Goal: Task Accomplishment & Management: Use online tool/utility

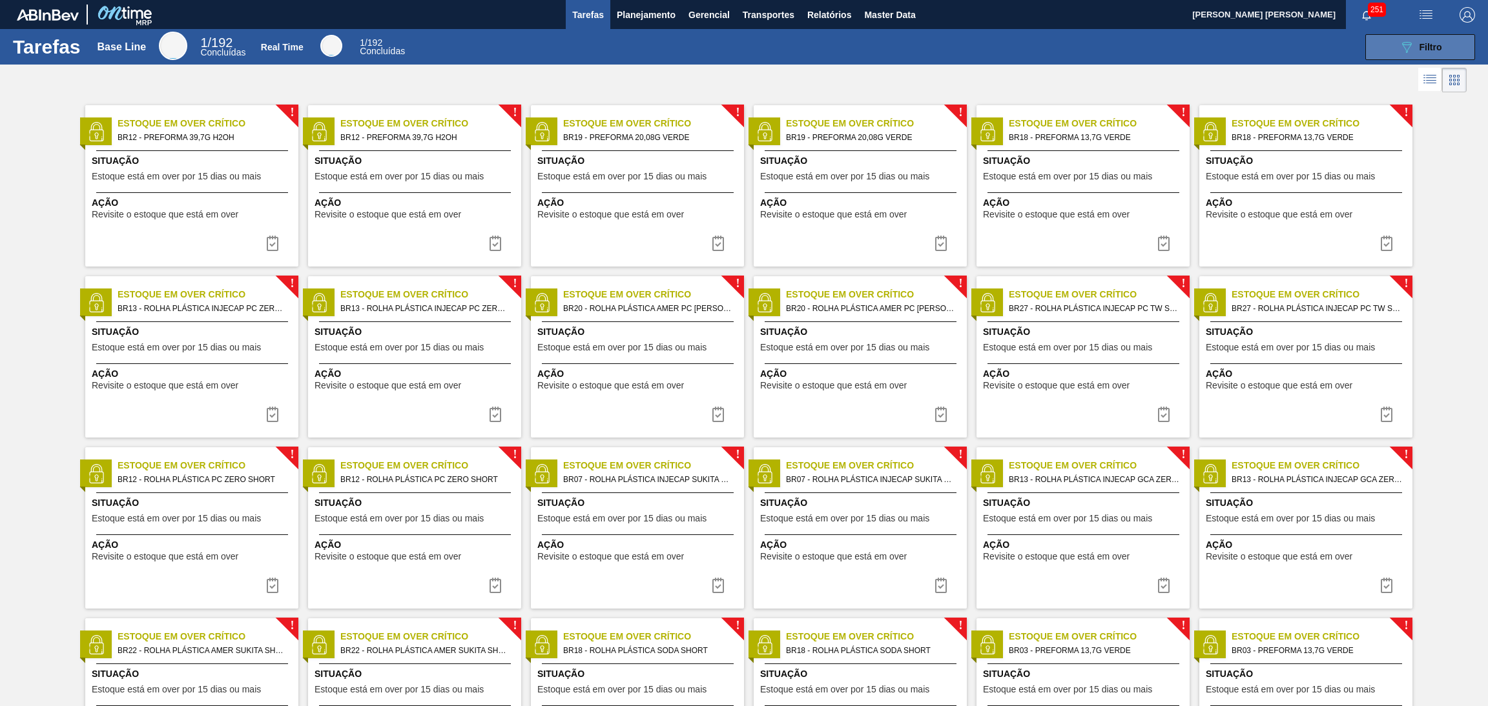
click at [1425, 50] on span "Filtro" at bounding box center [1430, 47] width 23 height 10
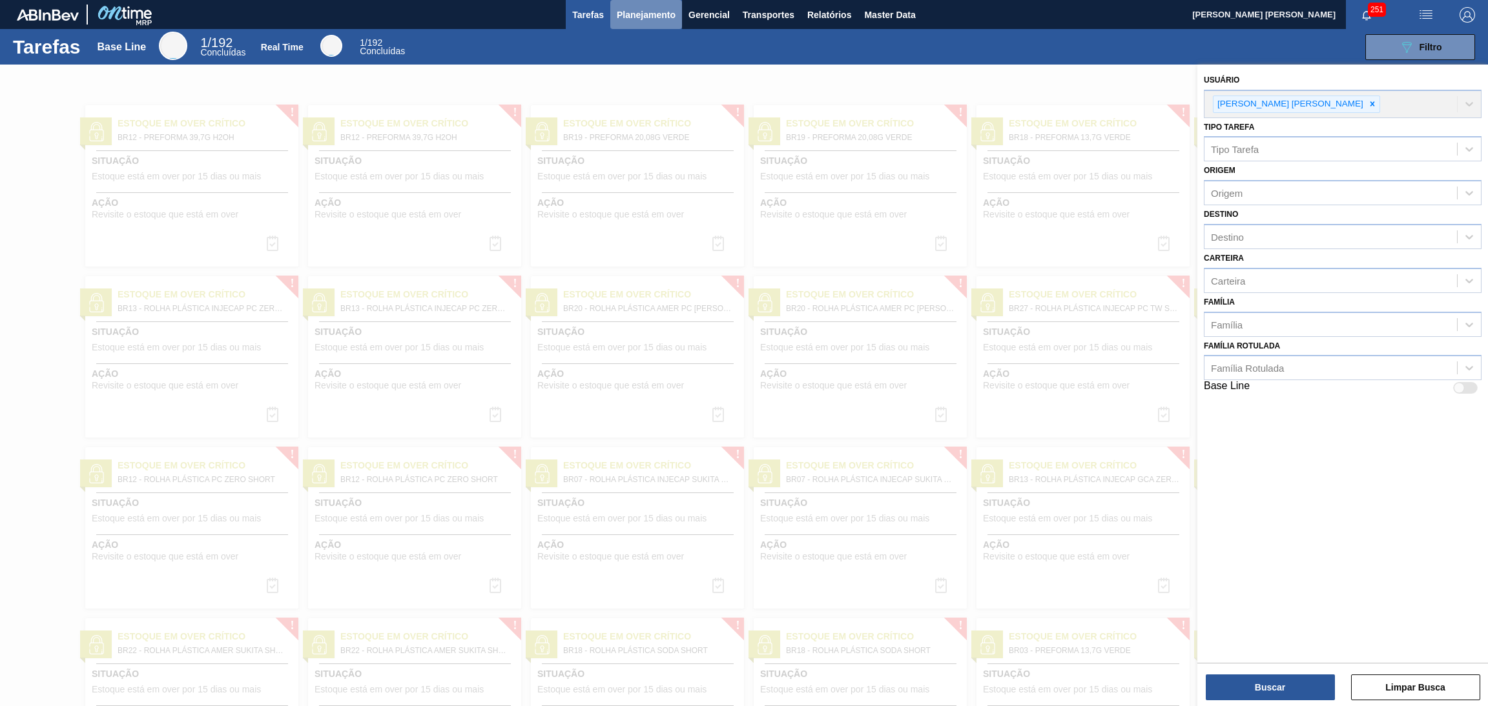
click at [653, 8] on span "Planejamento" at bounding box center [646, 14] width 59 height 15
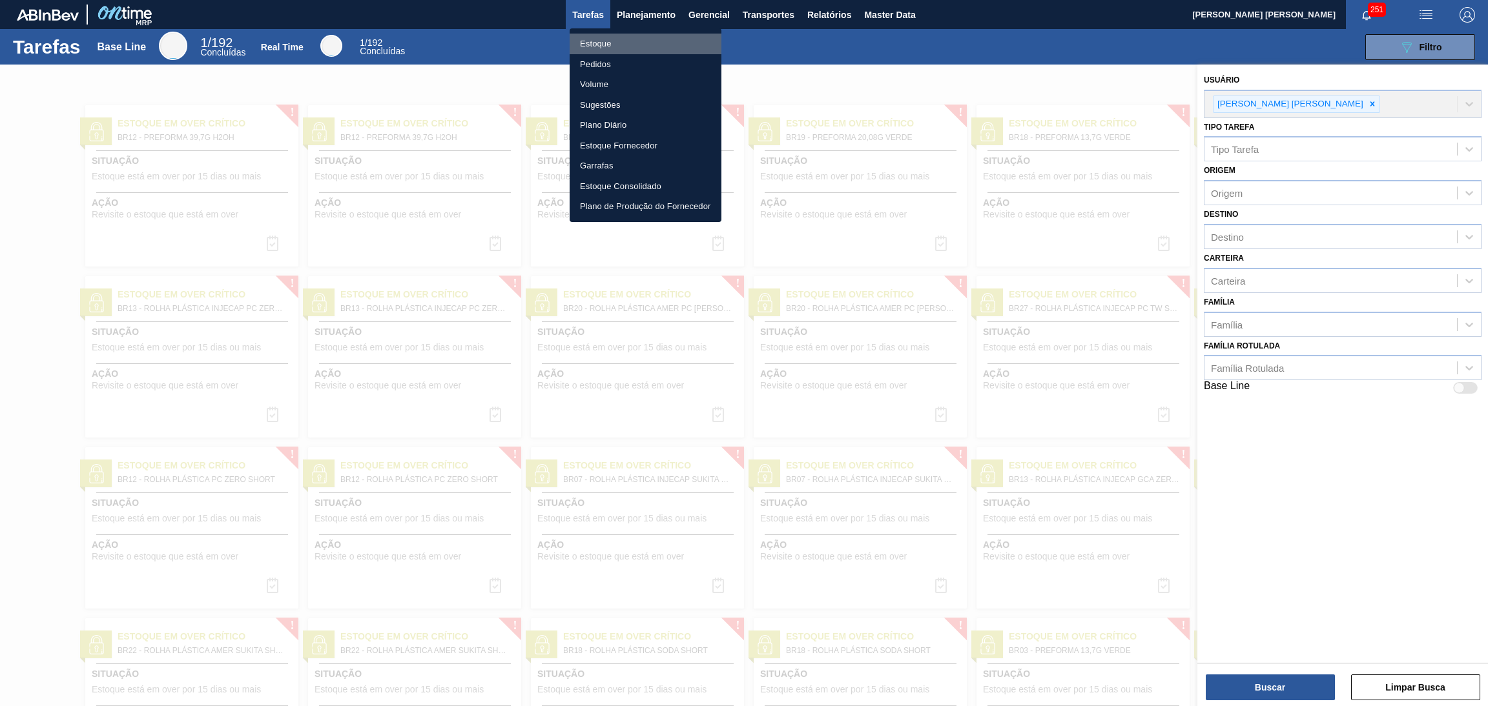
click at [605, 42] on li "Estoque" at bounding box center [646, 44] width 152 height 21
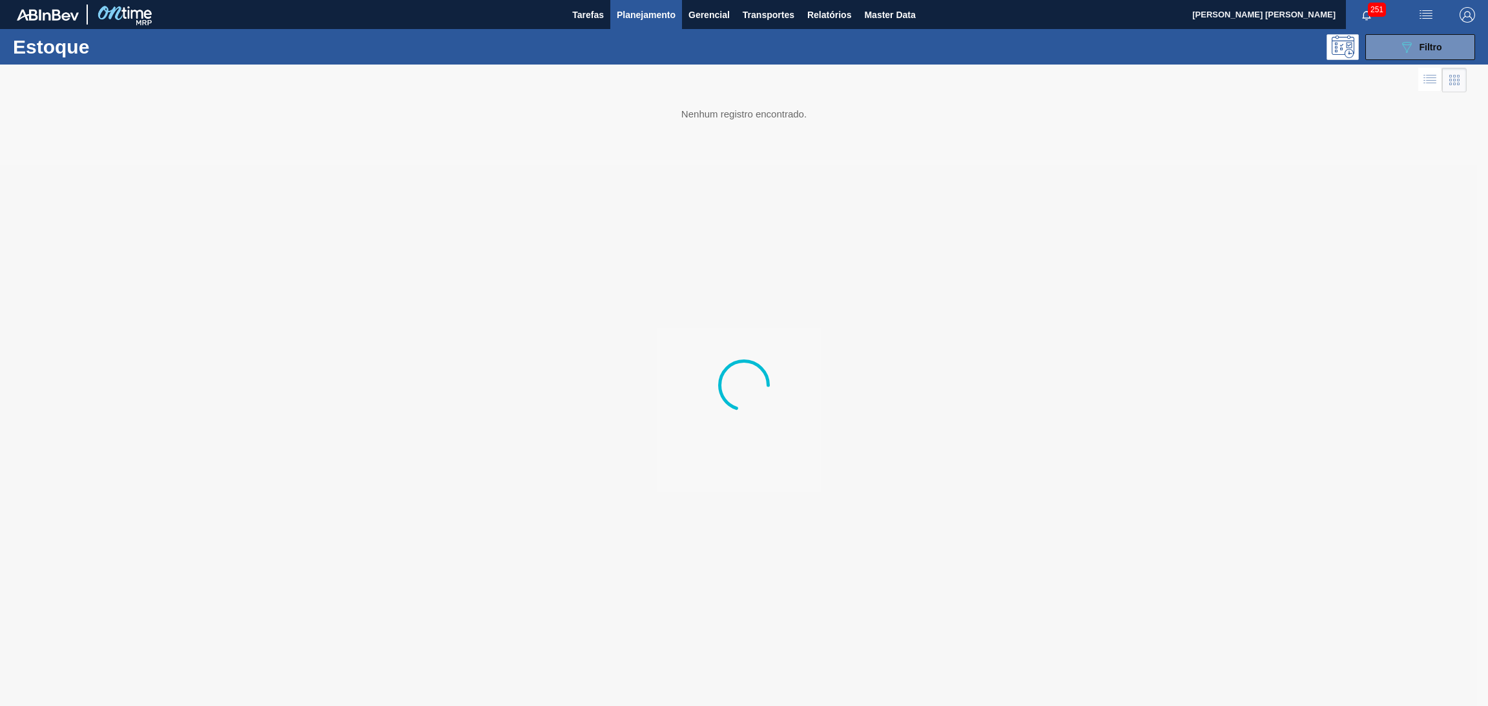
click at [1359, 47] on div "089F7B8B-B2A5-4AFE-B5C0-19BA573D28AC Filtro" at bounding box center [1420, 47] width 123 height 26
click at [1400, 52] on icon "089F7B8B-B2A5-4AFE-B5C0-19BA573D28AC" at bounding box center [1406, 46] width 15 height 15
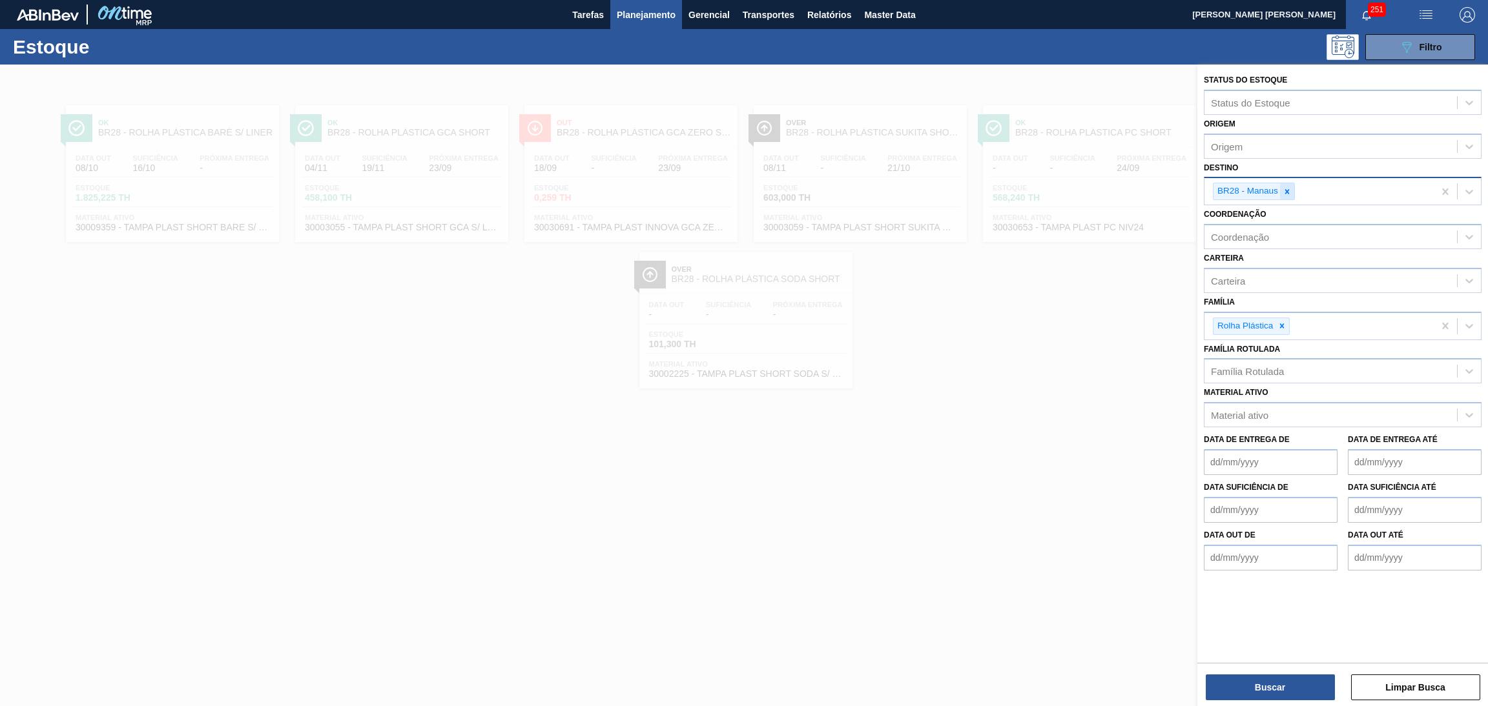
click at [1285, 192] on icon at bounding box center [1287, 191] width 5 height 5
type input "br22"
click at [1244, 688] on button "Buscar" at bounding box center [1270, 688] width 129 height 26
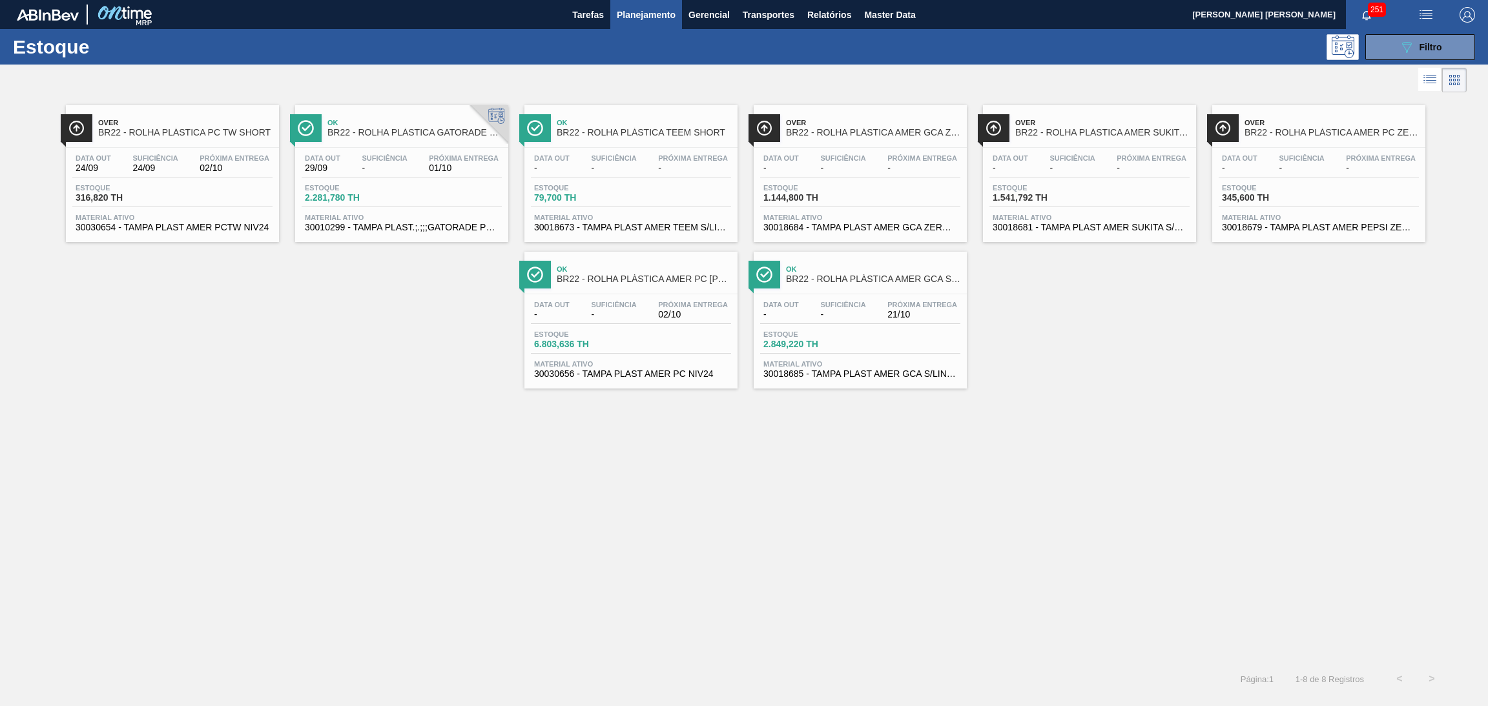
click at [229, 415] on div "Over BR22 - ROLHA PLÁSTICA PC TW SHORT Data out 24/09 Suficiência 24/09 Próxima…" at bounding box center [744, 380] width 1488 height 568
click at [127, 180] on div "Data out 24/09 Suficiência 24/09 Próxima Entrega 02/10 Estoque 316,820 TH Mater…" at bounding box center [172, 192] width 213 height 88
click at [1423, 47] on span "Filtro" at bounding box center [1430, 47] width 23 height 10
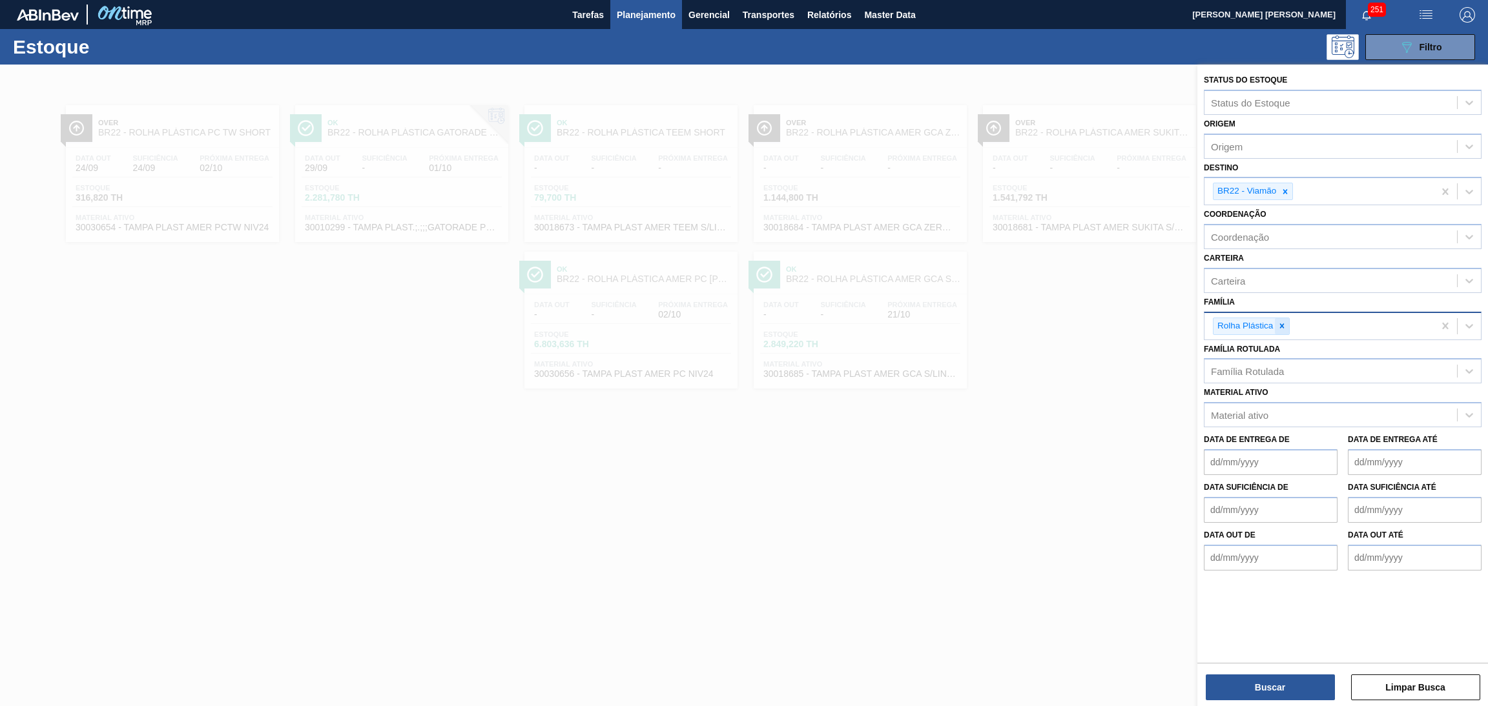
click at [1286, 325] on icon at bounding box center [1281, 326] width 9 height 9
click at [1264, 364] on div "Família Rotulada" at bounding box center [1247, 368] width 73 height 11
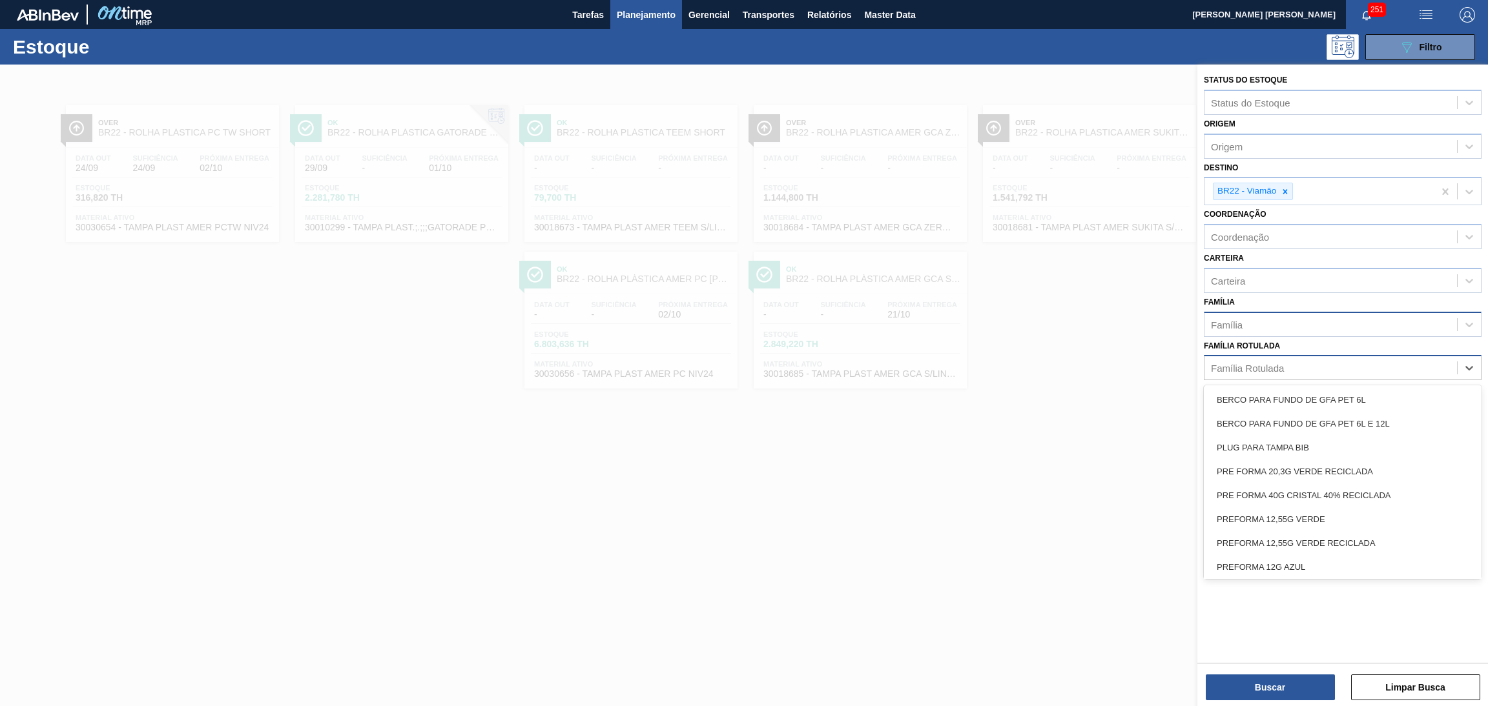
click at [1261, 365] on div "Família Rotulada" at bounding box center [1247, 368] width 73 height 11
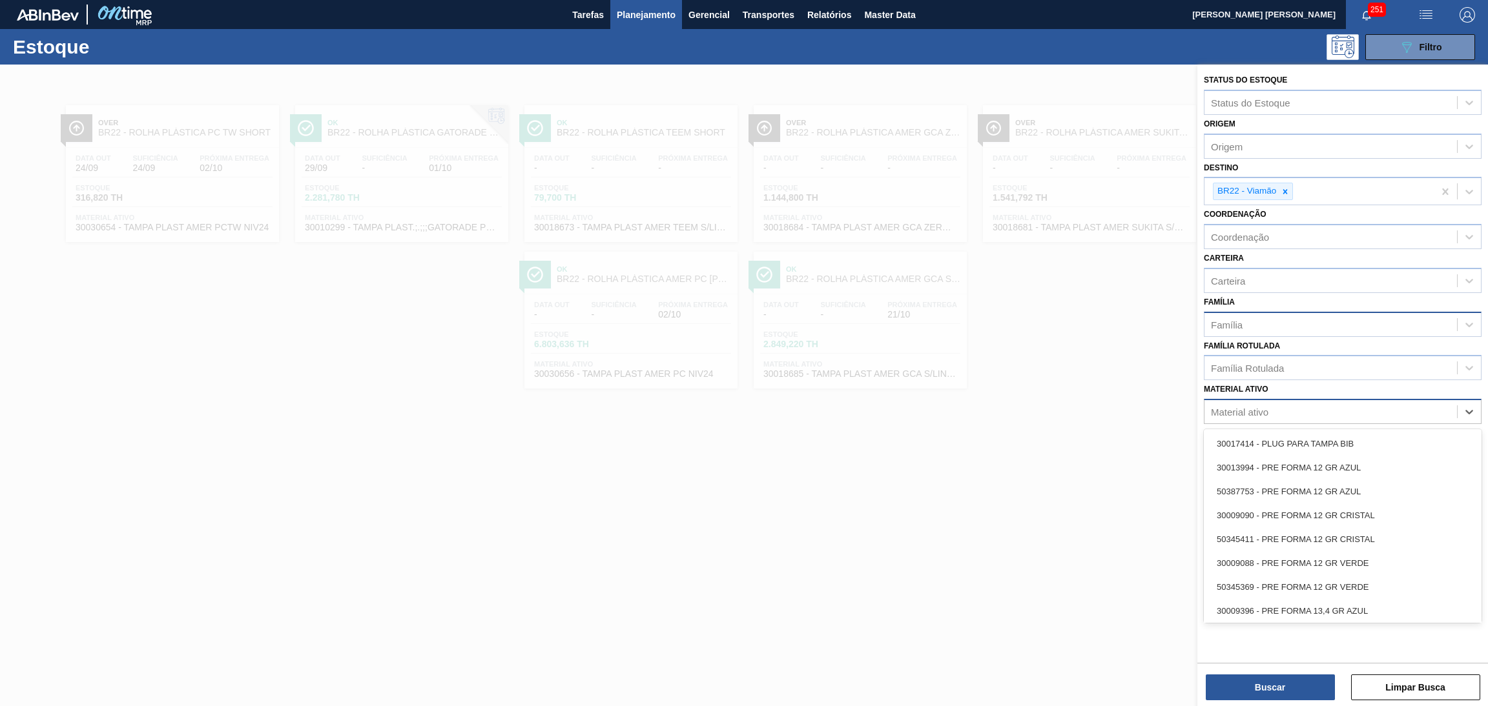
click at [1226, 407] on div "Material ativo" at bounding box center [1239, 412] width 57 height 11
paste ativo "30030654"
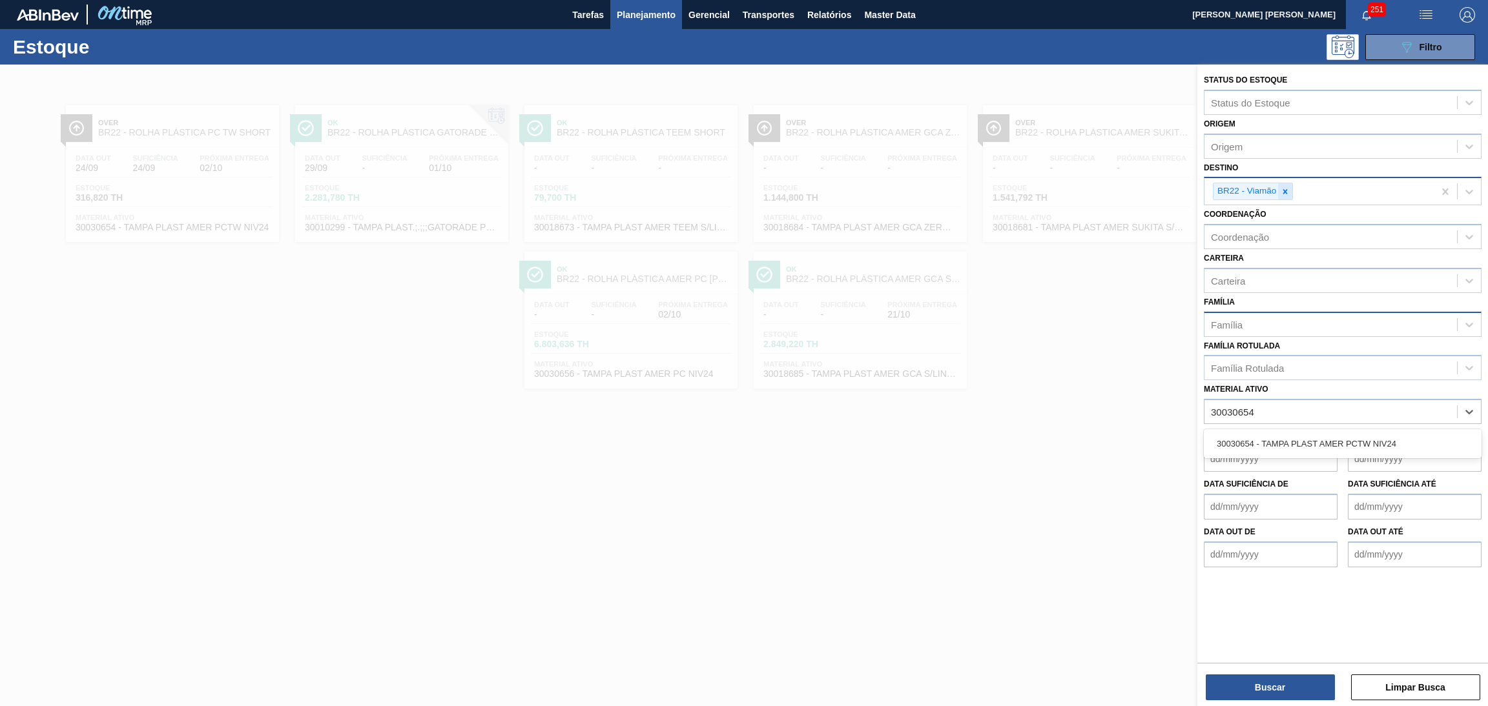
click at [1289, 193] on icon at bounding box center [1284, 191] width 9 height 9
type ativo "30030654"
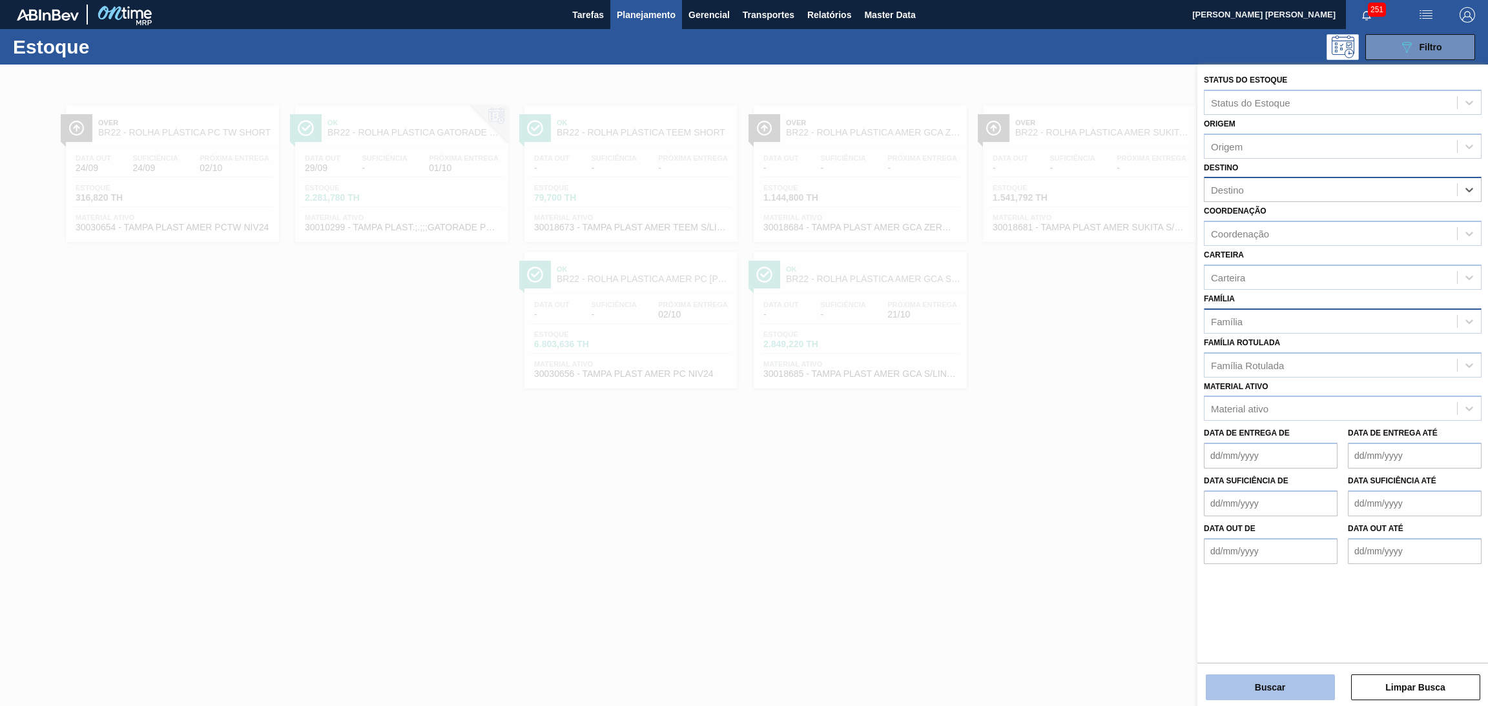
click at [1258, 686] on button "Buscar" at bounding box center [1270, 688] width 129 height 26
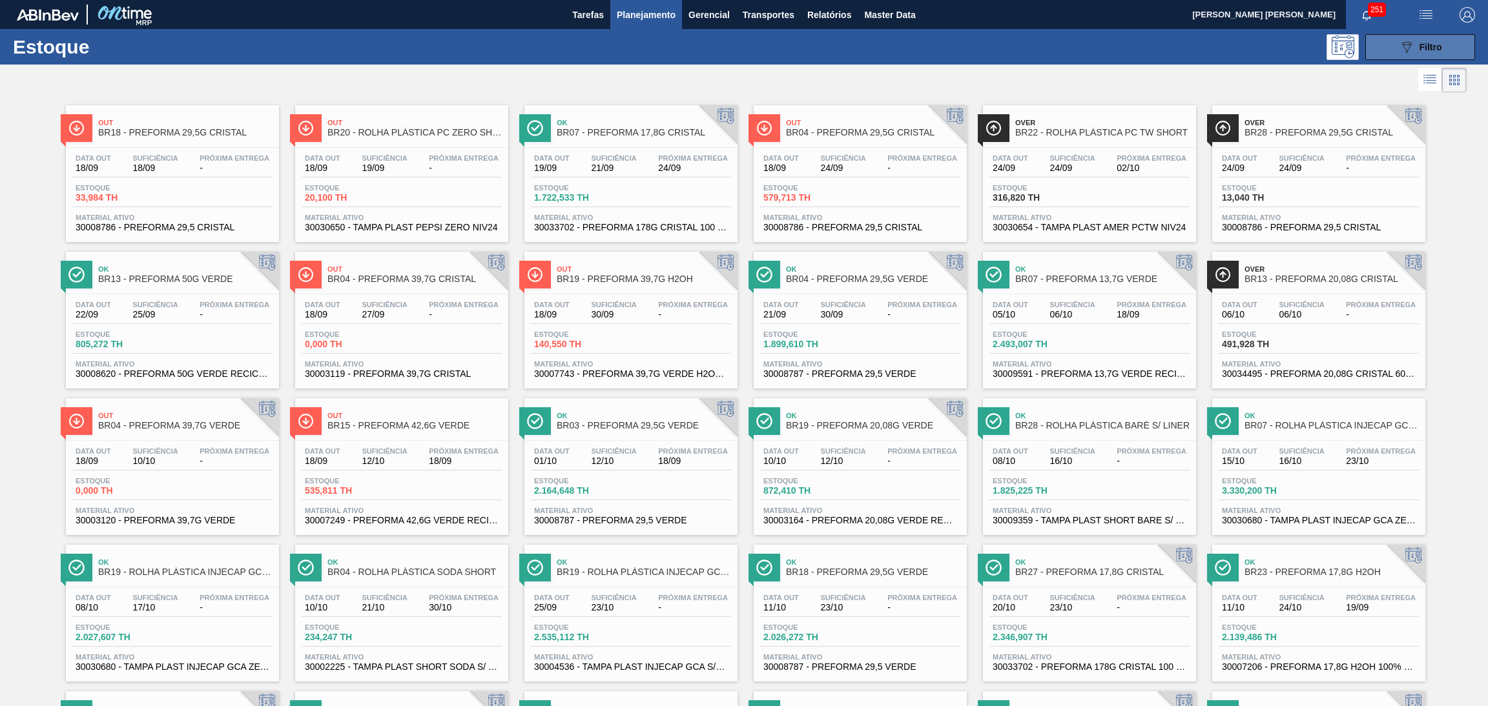
click at [1395, 48] on button "089F7B8B-B2A5-4AFE-B5C0-19BA573D28AC Filtro" at bounding box center [1420, 47] width 110 height 26
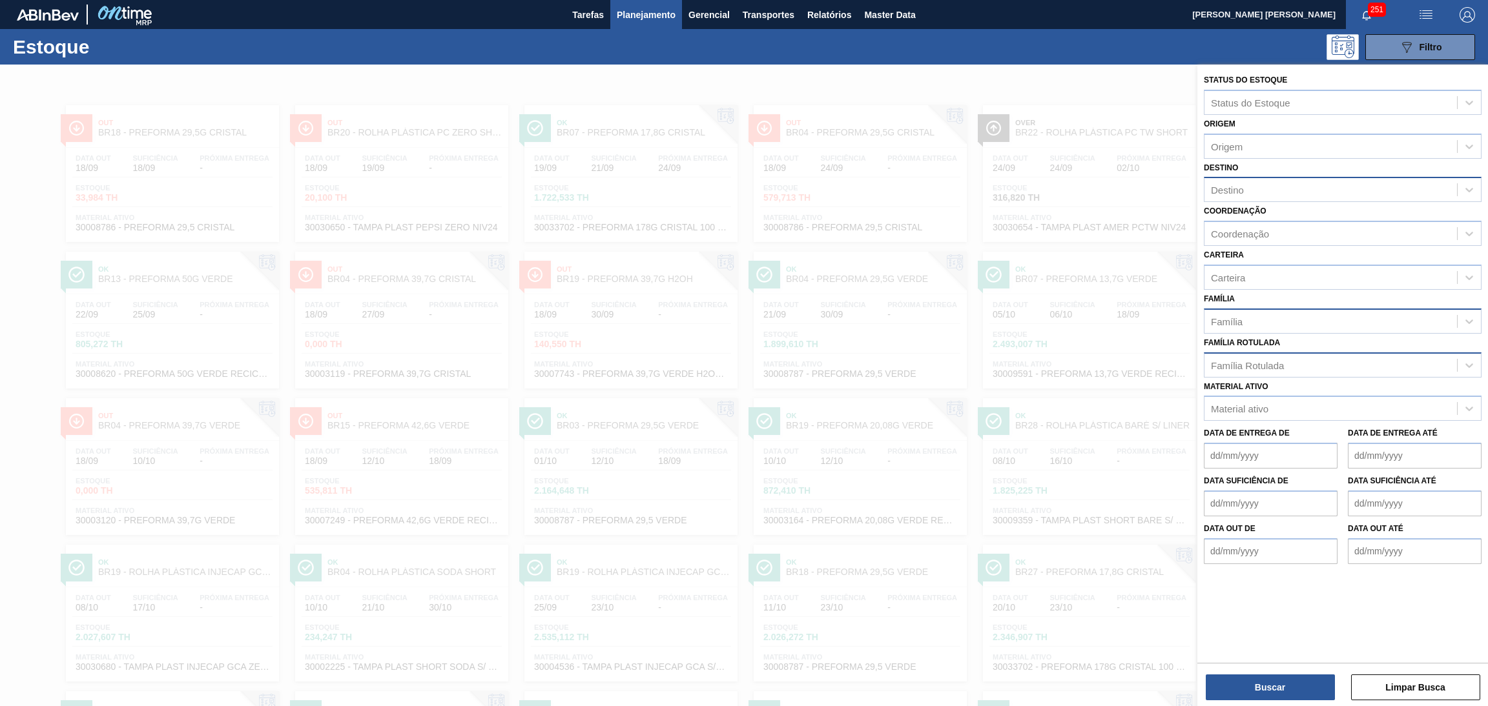
click at [1242, 364] on div "Família Rotulada" at bounding box center [1247, 365] width 73 height 11
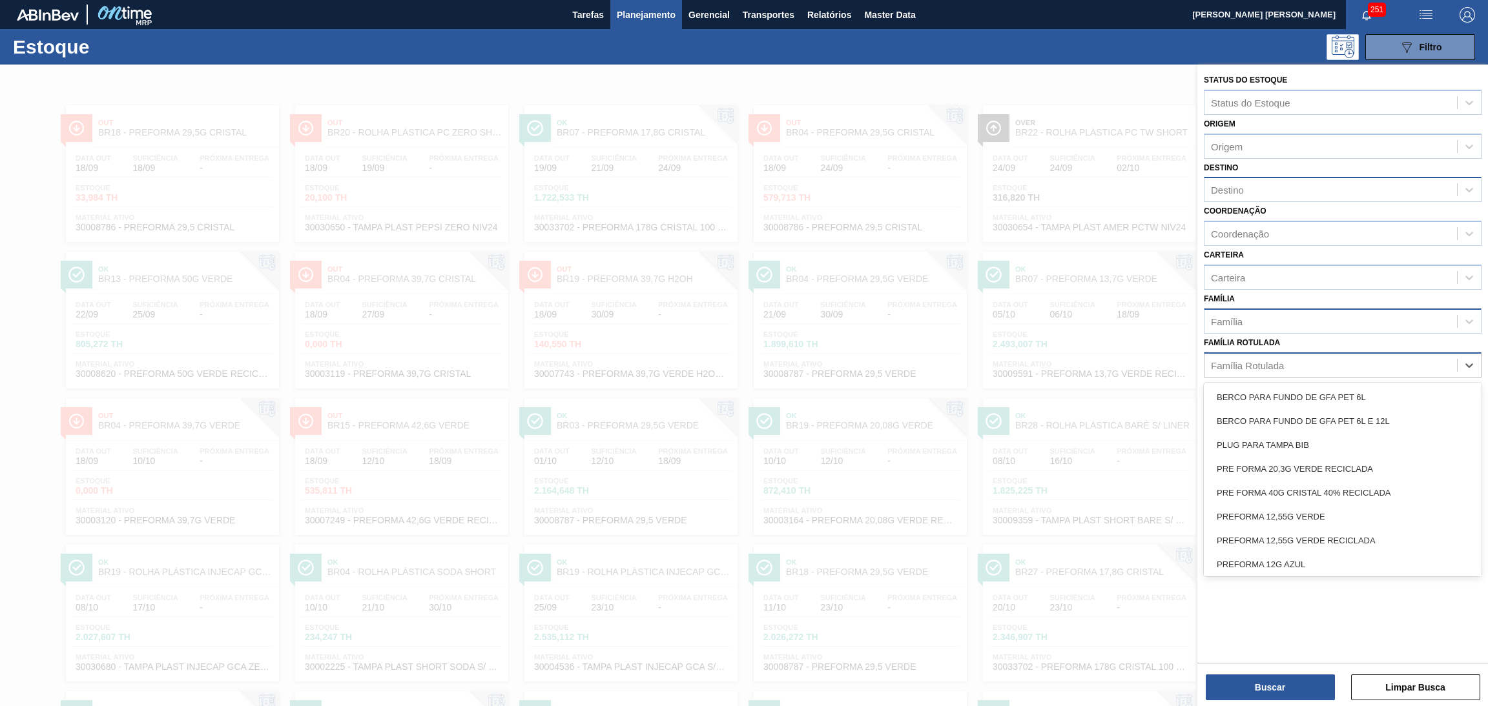
paste Rotulada "30030654"
type Rotulada "30030654"
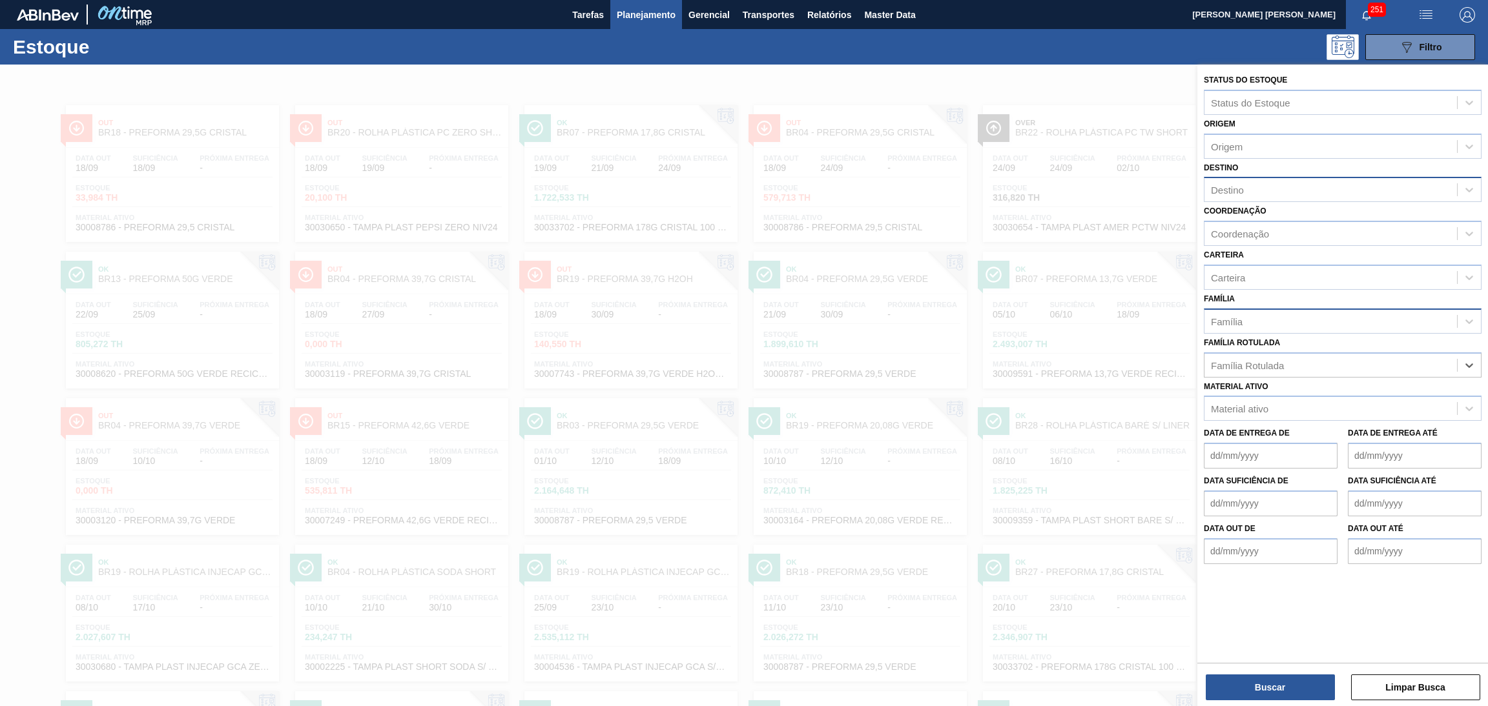
drag, startPoint x: 1262, startPoint y: 360, endPoint x: 1083, endPoint y: 351, distance: 179.1
click at [1197, 351] on div "Status do Estoque Status do Estoque Origem Origem Destino Destino Coordenação C…" at bounding box center [1342, 418] width 291 height 706
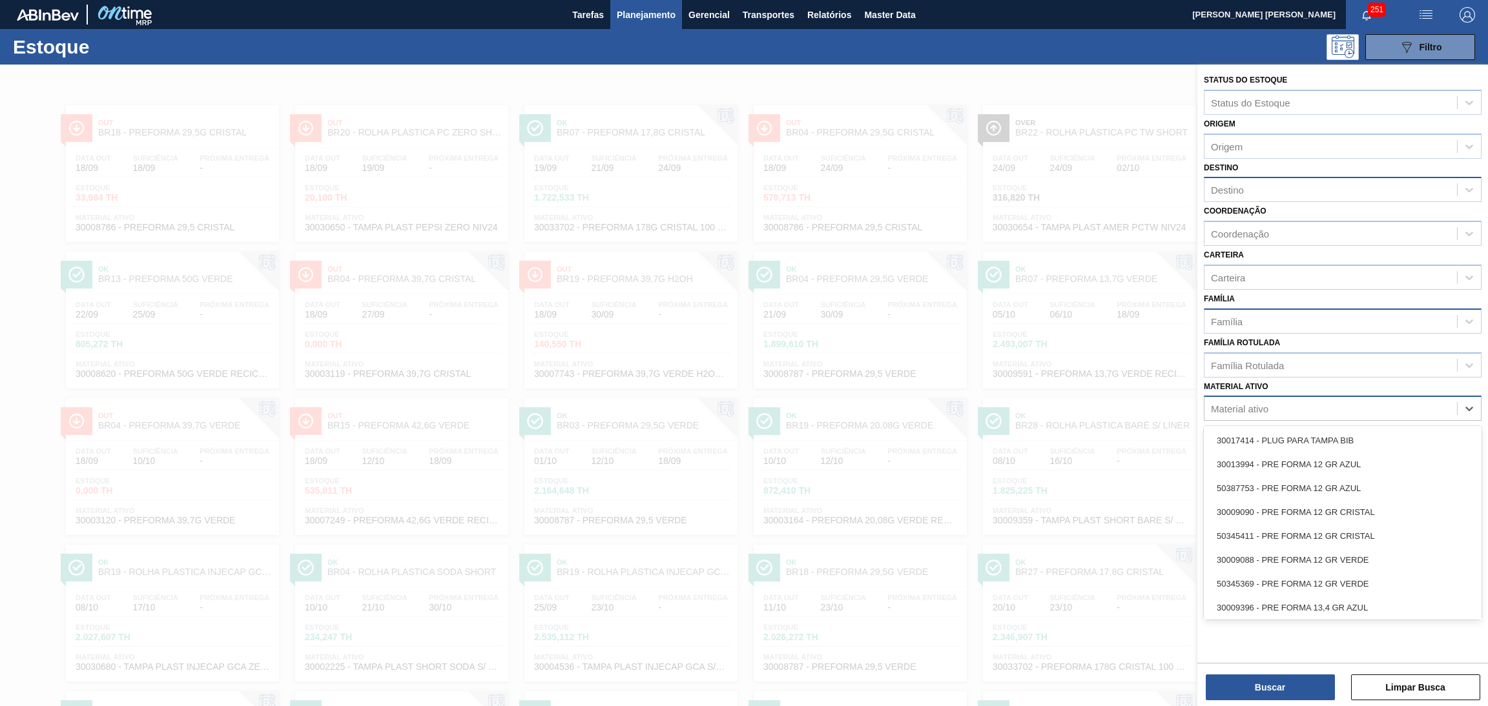
click at [1257, 407] on div "Material ativo" at bounding box center [1239, 409] width 57 height 11
type ativo "30030654"
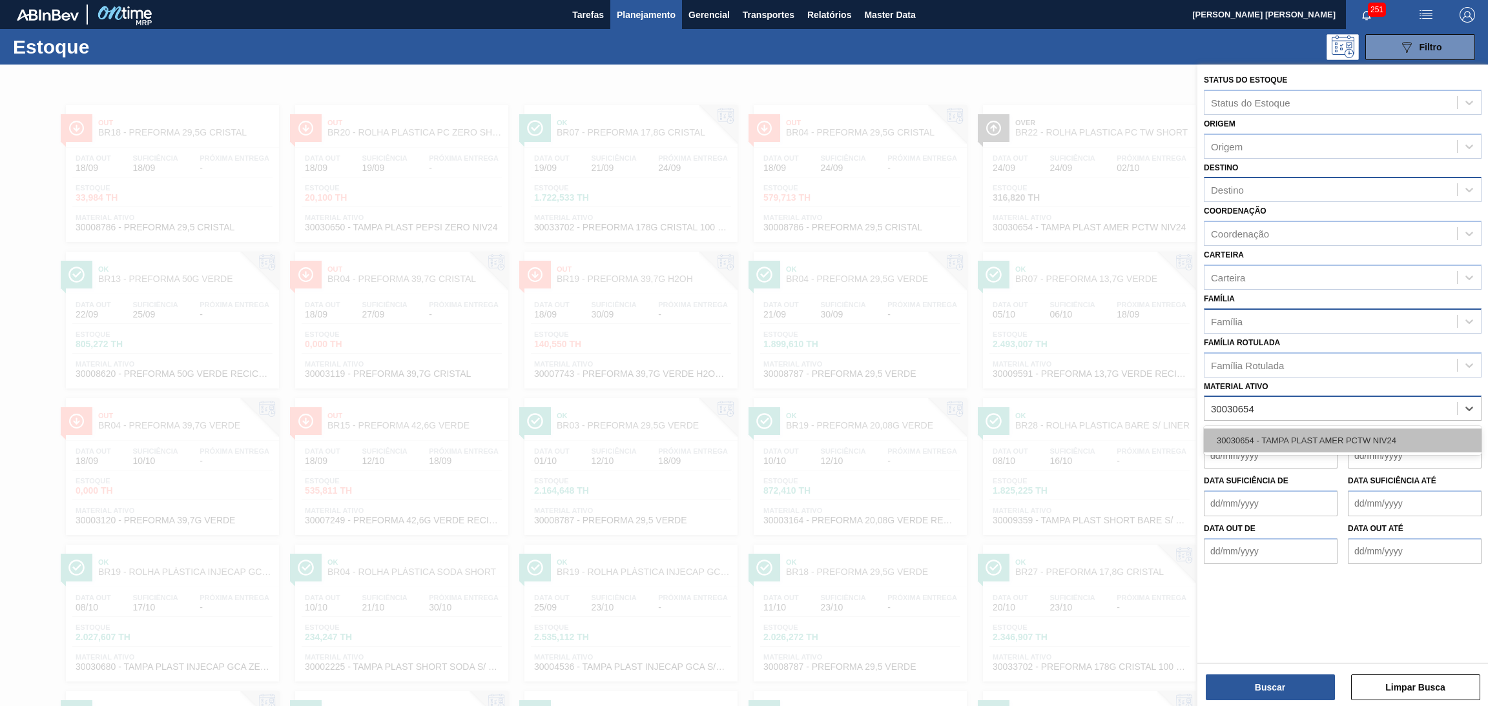
click at [1371, 444] on div "30030654 - TAMPA PLAST AMER PCTW NIV24" at bounding box center [1343, 441] width 278 height 24
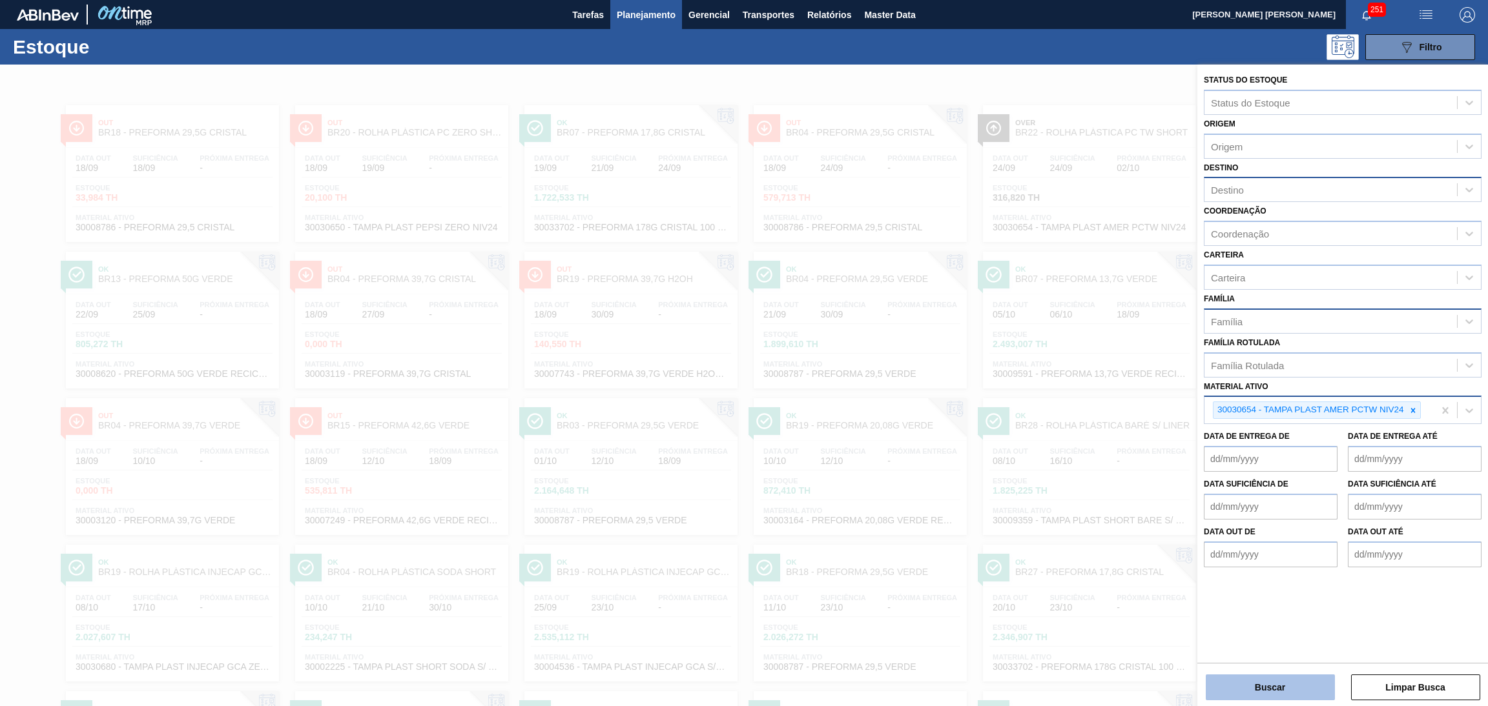
click at [1255, 684] on button "Buscar" at bounding box center [1270, 688] width 129 height 26
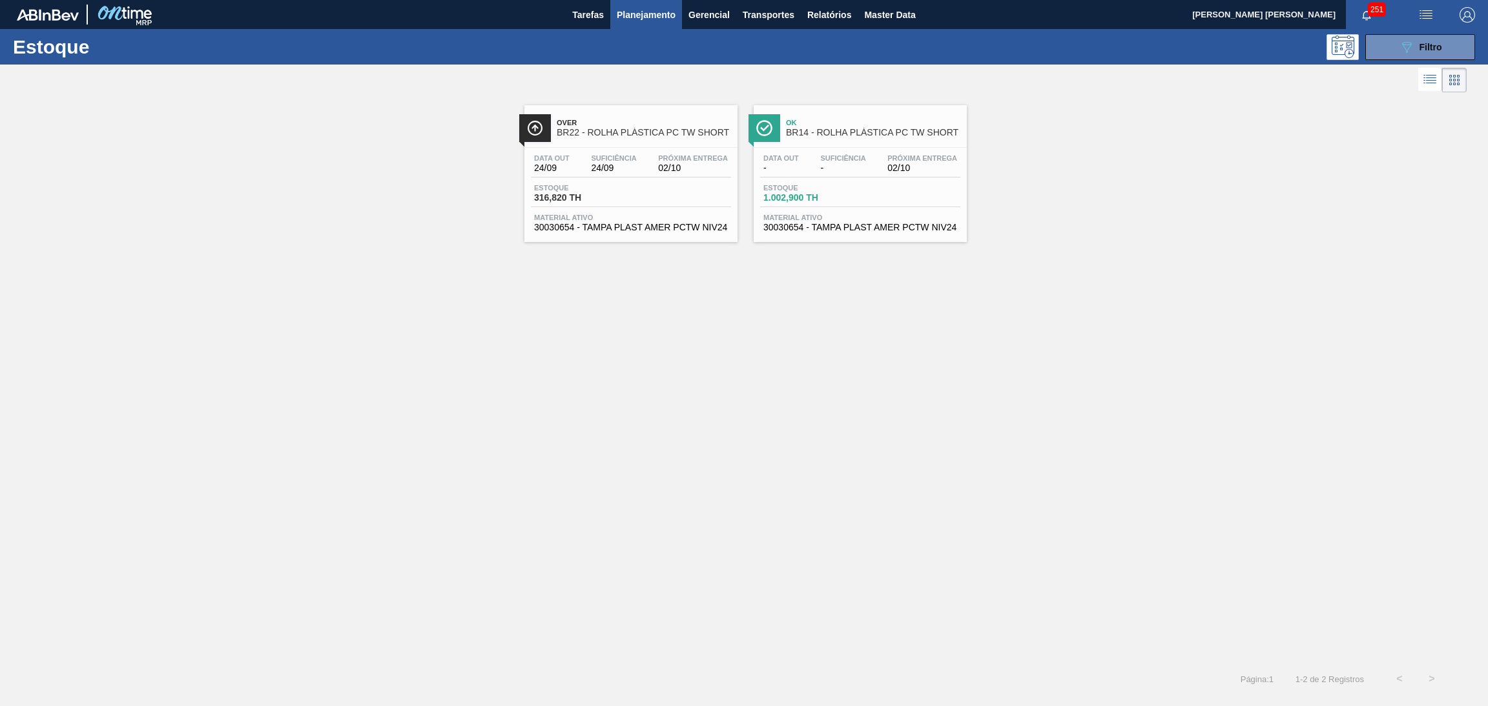
click at [861, 211] on div "Data out - Suficiência - Próxima Entrega 02/10 Estoque 1.002,900 TH Material at…" at bounding box center [860, 192] width 213 height 88
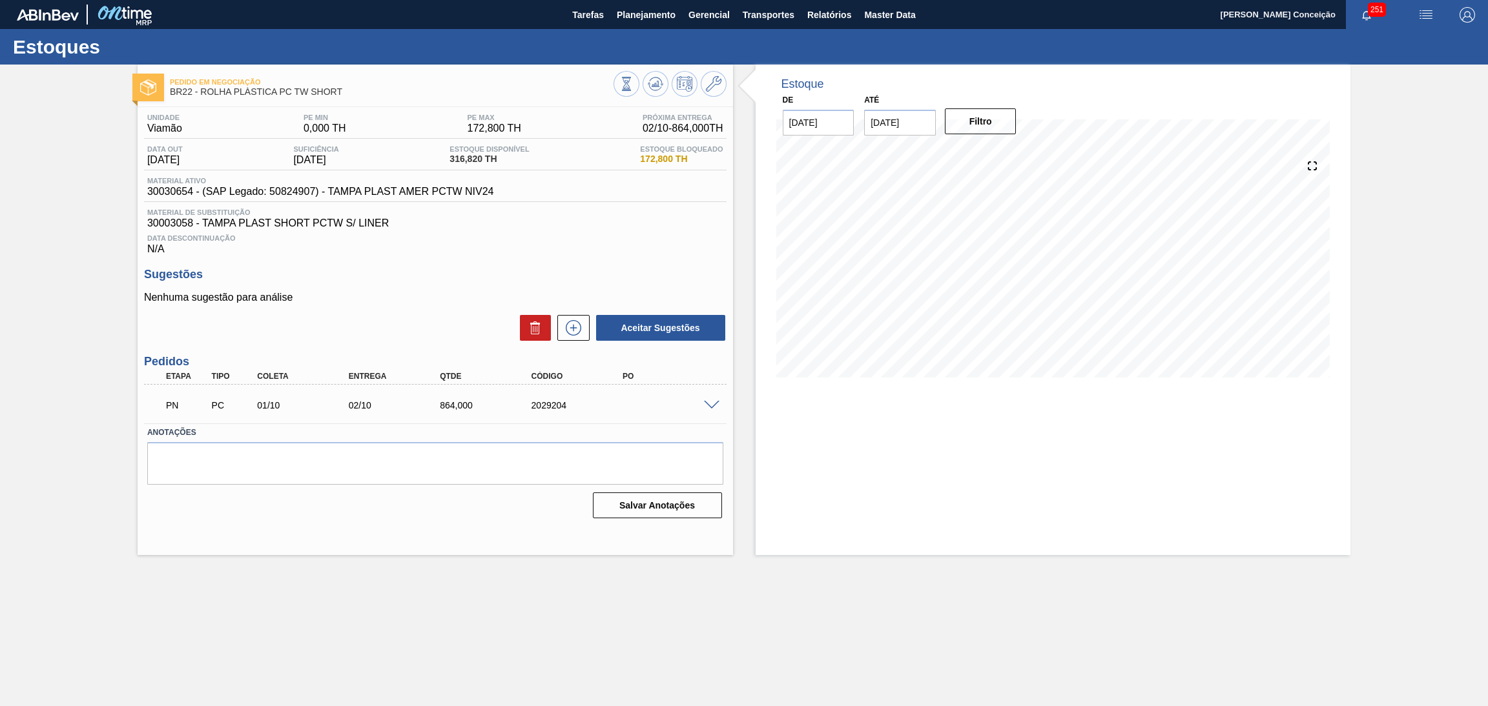
click at [369, 317] on div "Aceitar Sugestões" at bounding box center [435, 328] width 582 height 28
click at [424, 318] on div "Aceitar Sugestões" at bounding box center [435, 328] width 582 height 28
click at [712, 403] on span at bounding box center [711, 406] width 15 height 10
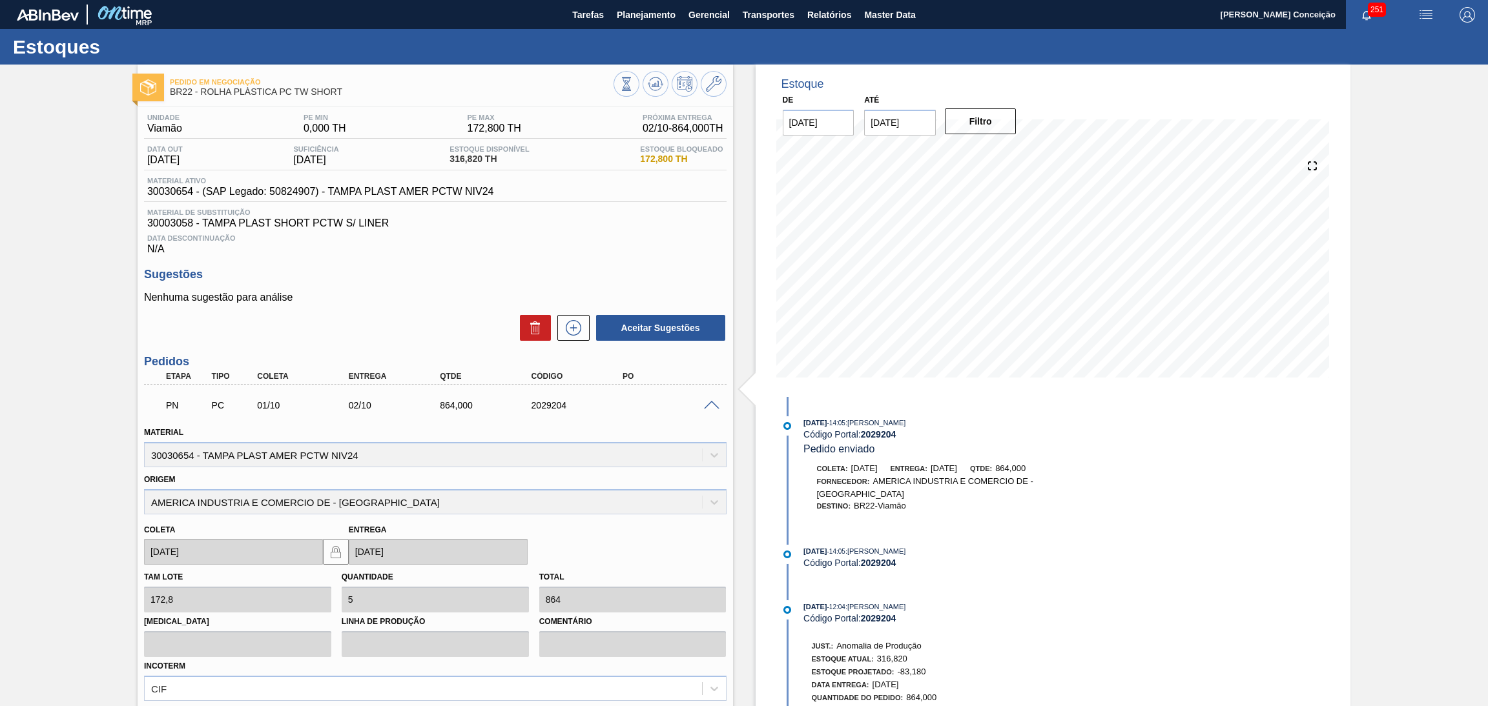
click at [458, 258] on div "Unidade Viamão PE MIN 0,000 TH PE MAX 172,800 TH Próxima Entrega 02/10 - 864,00…" at bounding box center [435, 471] width 595 height 729
click at [184, 186] on span "30030654 - (SAP Legado: 50824907) - TAMPA PLAST AMER PCTW NIV24" at bounding box center [320, 192] width 347 height 12
click at [176, 198] on div "Material ativo 30030654 - (SAP Legado: 50824907) - TAMPA PLAST AMER PCTW NIV24" at bounding box center [435, 189] width 582 height 25
click at [176, 197] on span "30030654 - (SAP Legado: 50824907) - TAMPA PLAST AMER PCTW NIV24" at bounding box center [320, 192] width 347 height 12
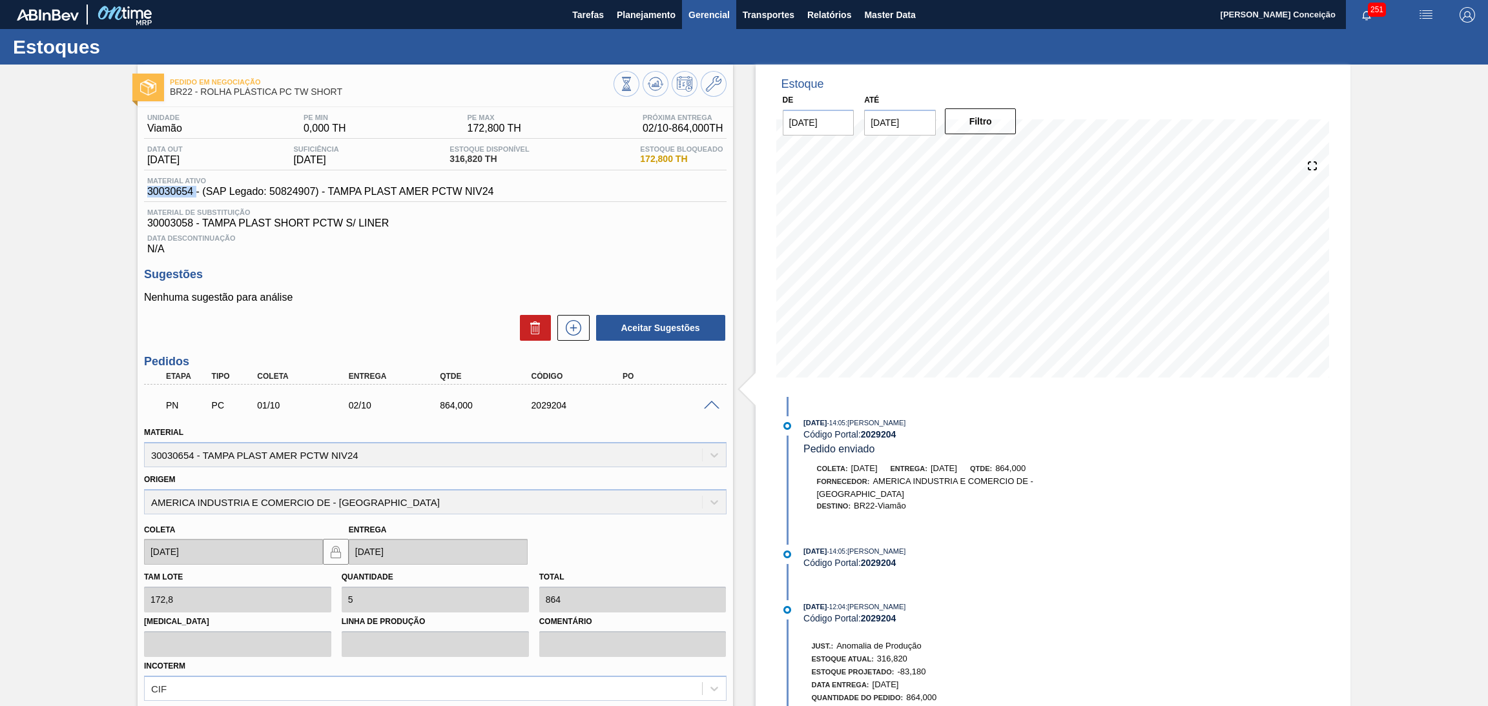
copy span "30030654"
click at [459, 268] on h3 "Sugestões" at bounding box center [435, 275] width 582 height 14
click at [464, 264] on div "Unidade Viamão PE MIN 0,000 TH PE MAX 172,800 TH Próxima Entrega 02/10 - 864,00…" at bounding box center [435, 471] width 595 height 729
click at [619, 260] on div "Unidade Viamão PE MIN 0,000 TH PE MAX 172,800 TH Próxima Entrega 02/10 - 864,00…" at bounding box center [435, 471] width 595 height 729
click at [629, 259] on div "Unidade Viamão PE MIN 0,000 TH PE MAX 172,800 TH Próxima Entrega 02/10 - 864,00…" at bounding box center [435, 471] width 595 height 729
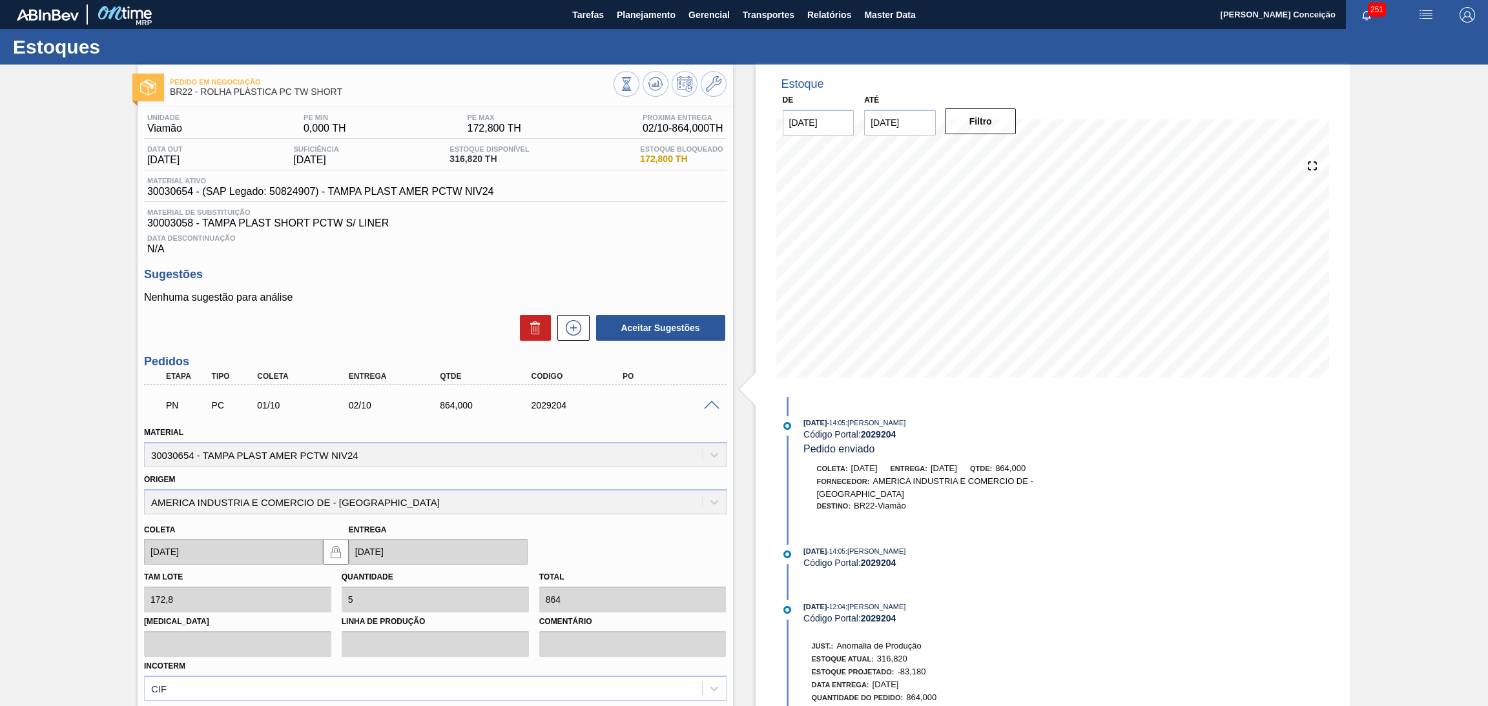
click at [715, 400] on div at bounding box center [714, 405] width 26 height 10
click at [714, 402] on span at bounding box center [711, 406] width 15 height 10
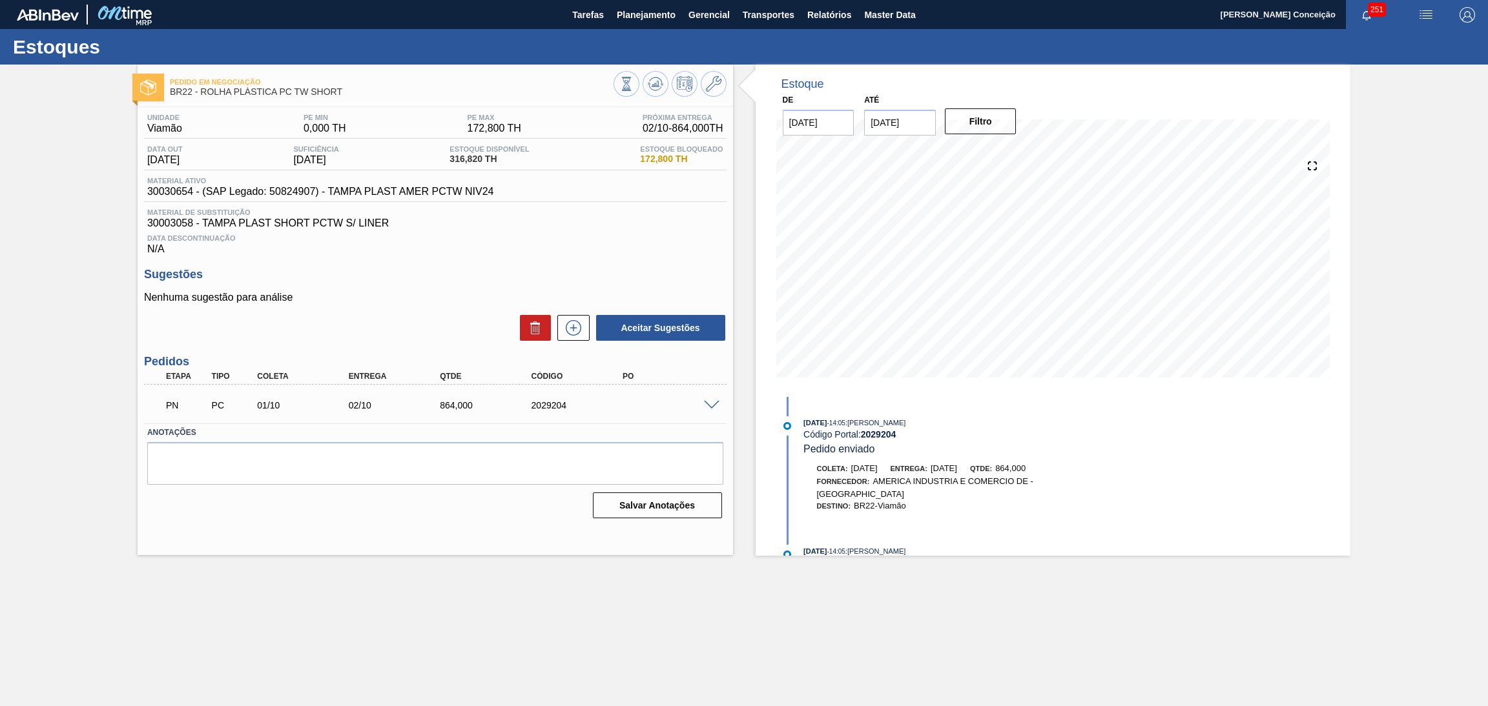
click at [571, 249] on div "Data Descontinuação N/A" at bounding box center [435, 242] width 582 height 26
click at [379, 265] on div "Unidade Viamão PE MIN 0,000 TH PE MAX 172,800 TH Próxima Entrega 02/10 - 864,00…" at bounding box center [435, 315] width 595 height 416
click at [604, 245] on div "Data Descontinuação N/A" at bounding box center [435, 242] width 582 height 26
click at [655, 85] on icon at bounding box center [655, 84] width 8 height 6
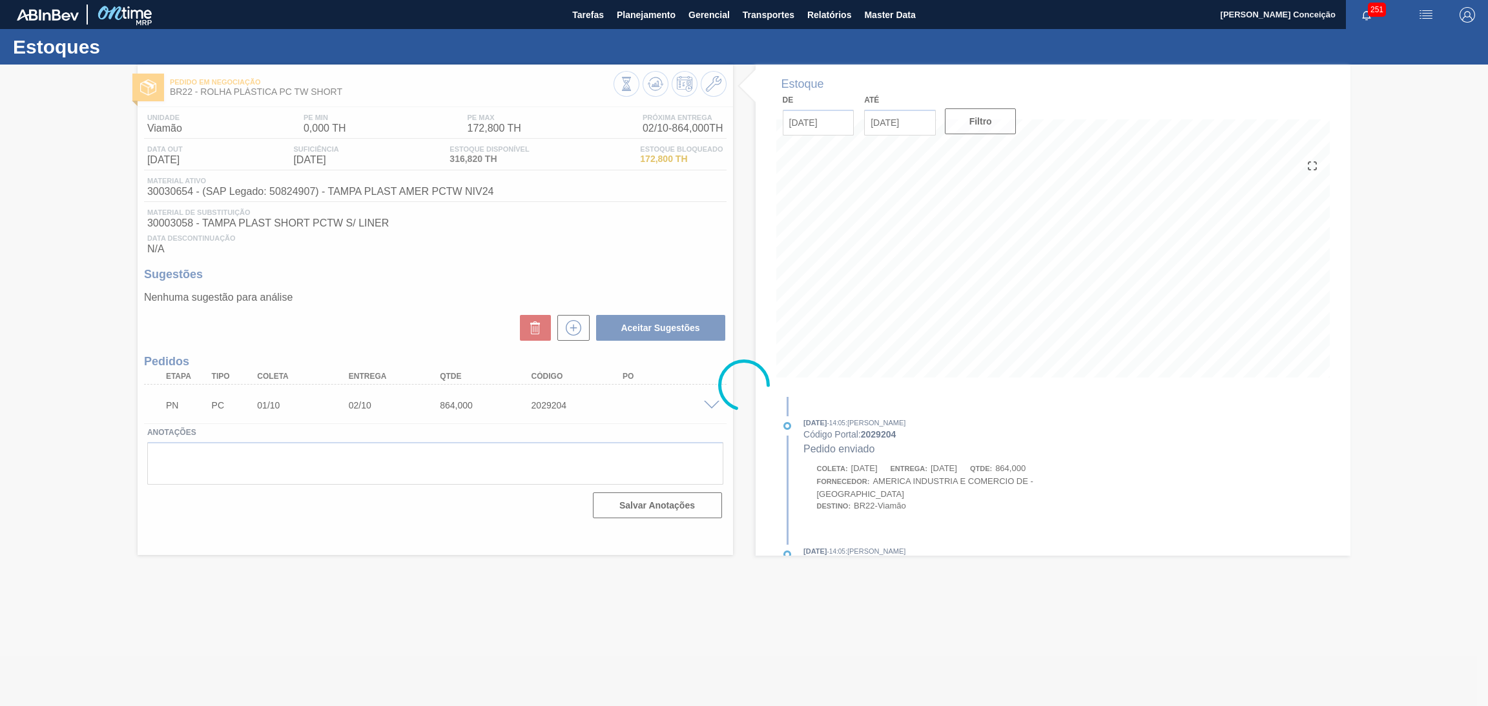
click at [418, 303] on div at bounding box center [744, 386] width 1488 height 642
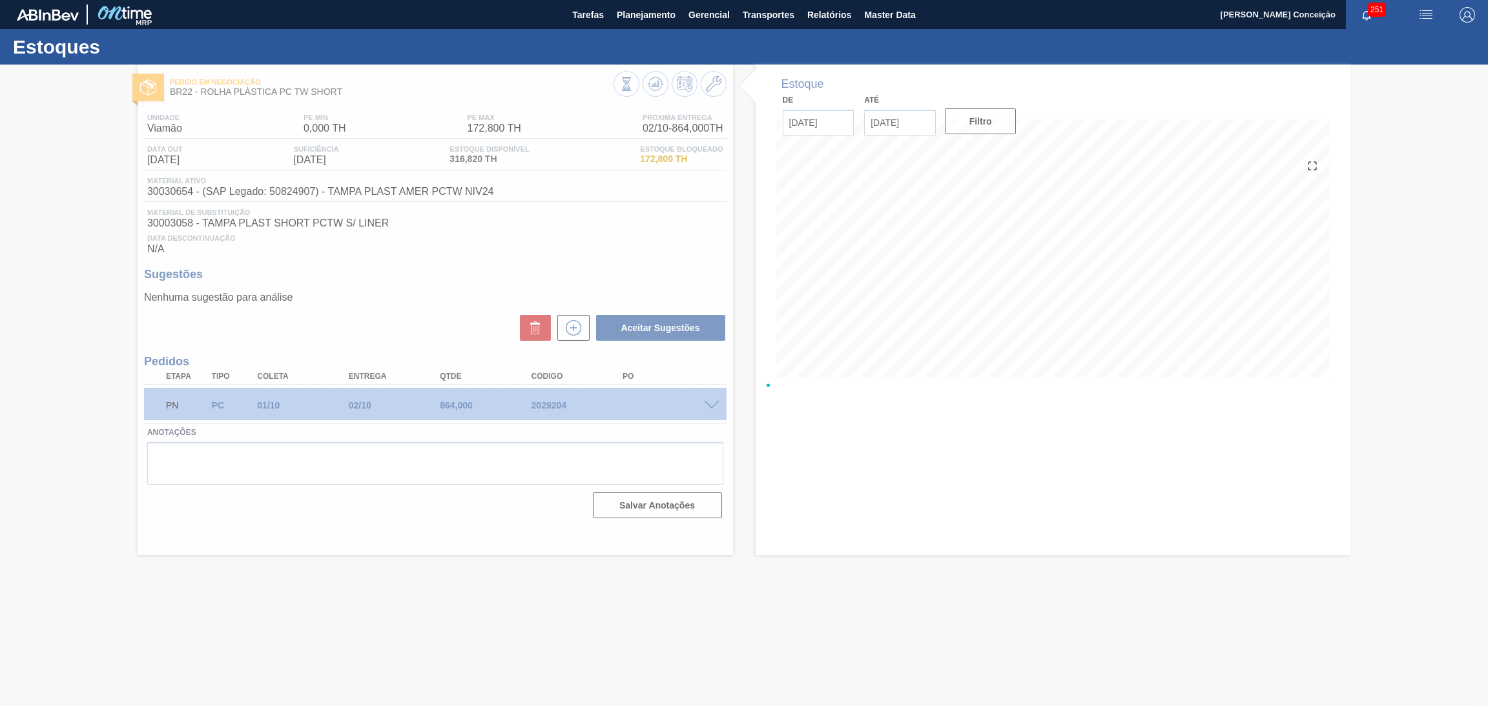
click at [418, 303] on div at bounding box center [744, 386] width 1488 height 642
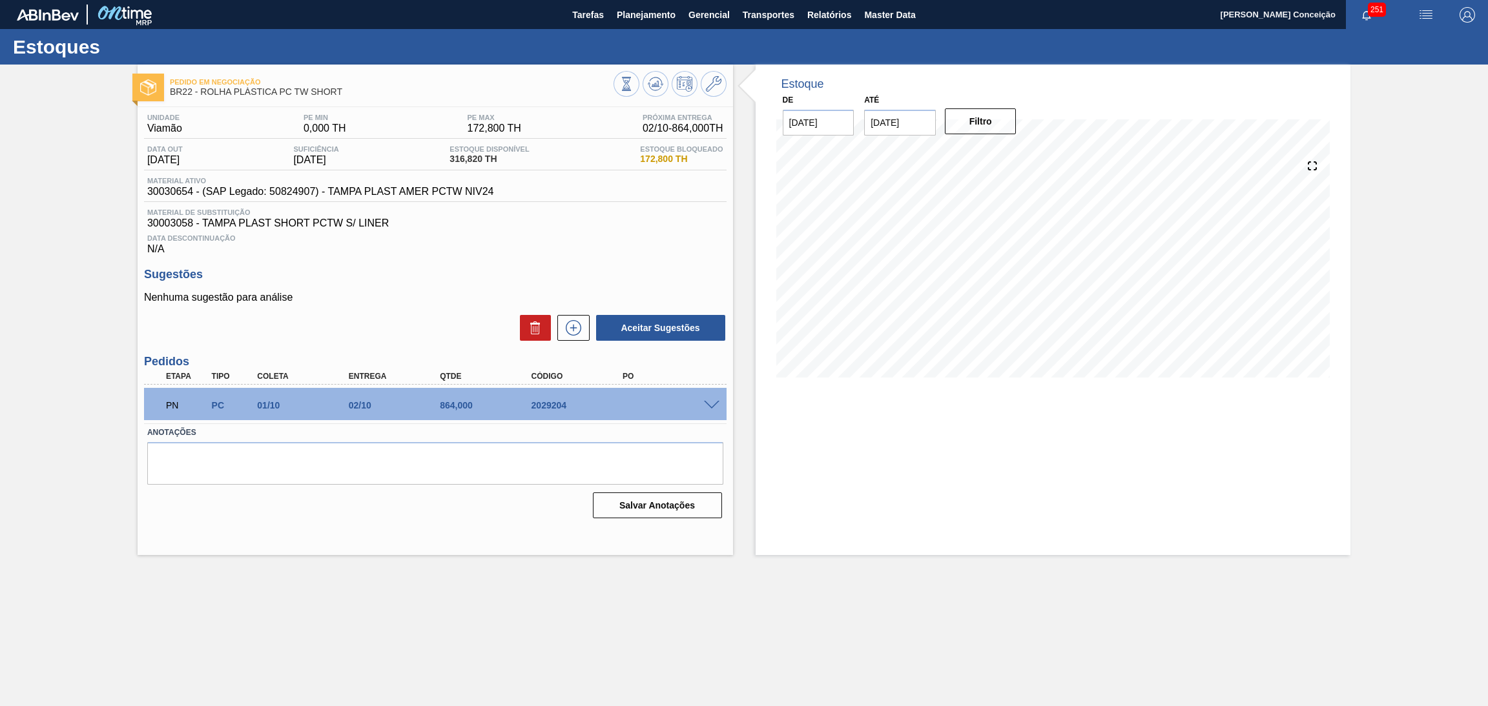
click at [448, 334] on div "Aceitar Sugestões" at bounding box center [435, 328] width 582 height 28
click at [619, 246] on div "Data Descontinuação N/A" at bounding box center [435, 242] width 582 height 26
click at [480, 294] on p "Nenhuma sugestão para análise" at bounding box center [435, 298] width 582 height 12
click at [867, 431] on div "Estoque De 18/09/2025 Até 30/11/2025 Filtro 19/09 Projeção de Estoque 316.82 Ne…" at bounding box center [1052, 310] width 595 height 491
click at [422, 292] on p "Nenhuma sugestão para análise" at bounding box center [435, 298] width 582 height 12
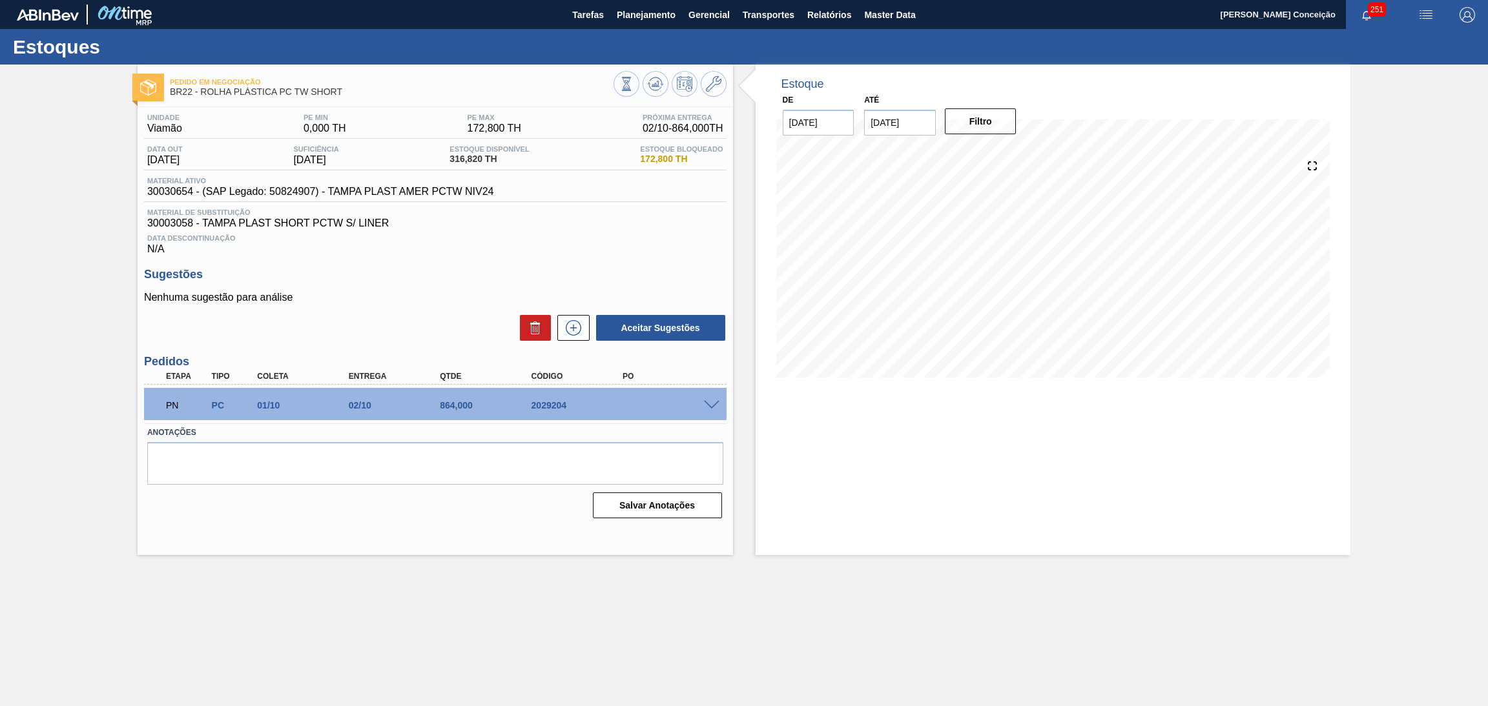
click at [427, 284] on div "Sugestões Nenhuma sugestão para análise Aceitar Sugestões" at bounding box center [435, 305] width 582 height 74
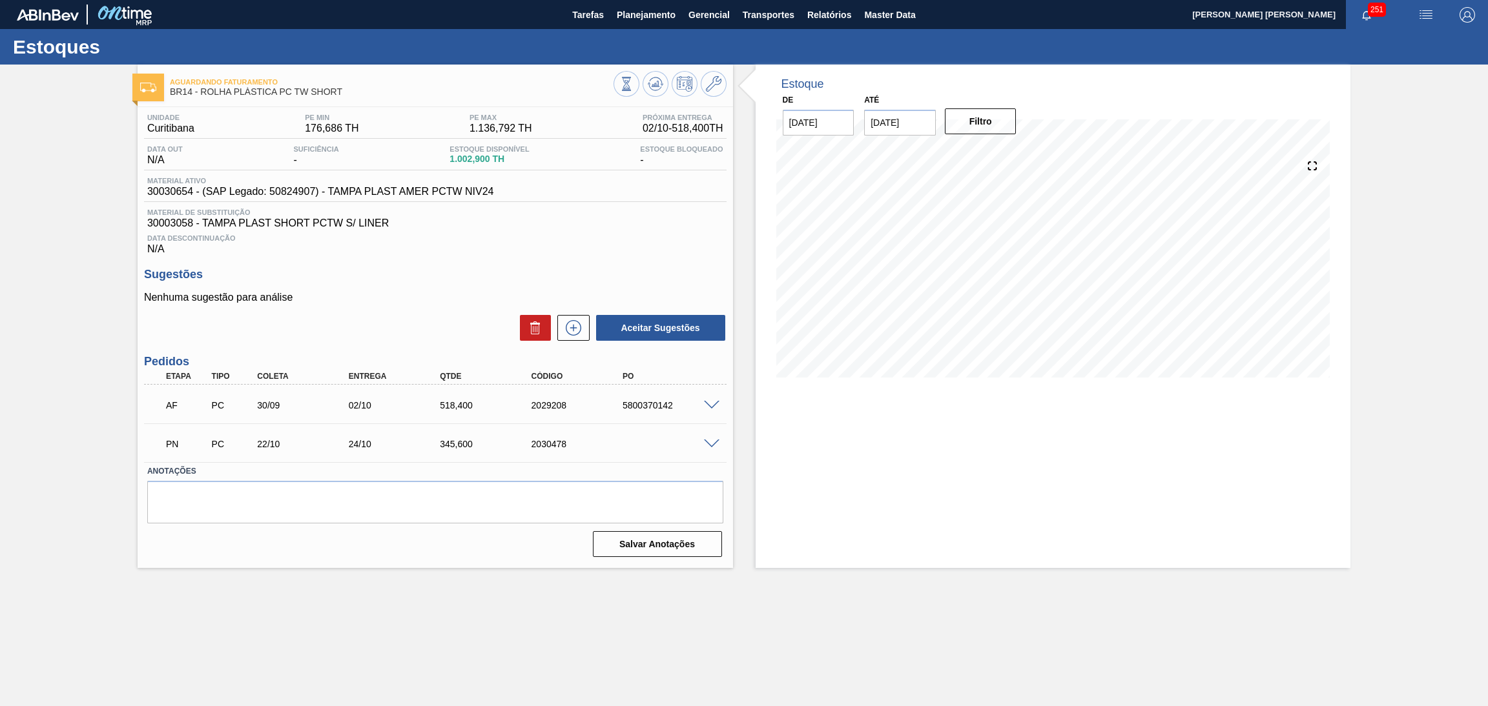
click at [437, 276] on h3 "Sugestões" at bounding box center [435, 275] width 582 height 14
click at [276, 295] on p "Nenhuma sugestão para análise" at bounding box center [435, 298] width 582 height 12
click at [319, 320] on div "Aceitar Sugestões" at bounding box center [435, 328] width 582 height 28
click at [454, 289] on div "Sugestões Nenhuma sugestão para análise Aceitar Sugestões" at bounding box center [435, 305] width 582 height 74
click at [410, 299] on p "Nenhuma sugestão para análise" at bounding box center [435, 298] width 582 height 12
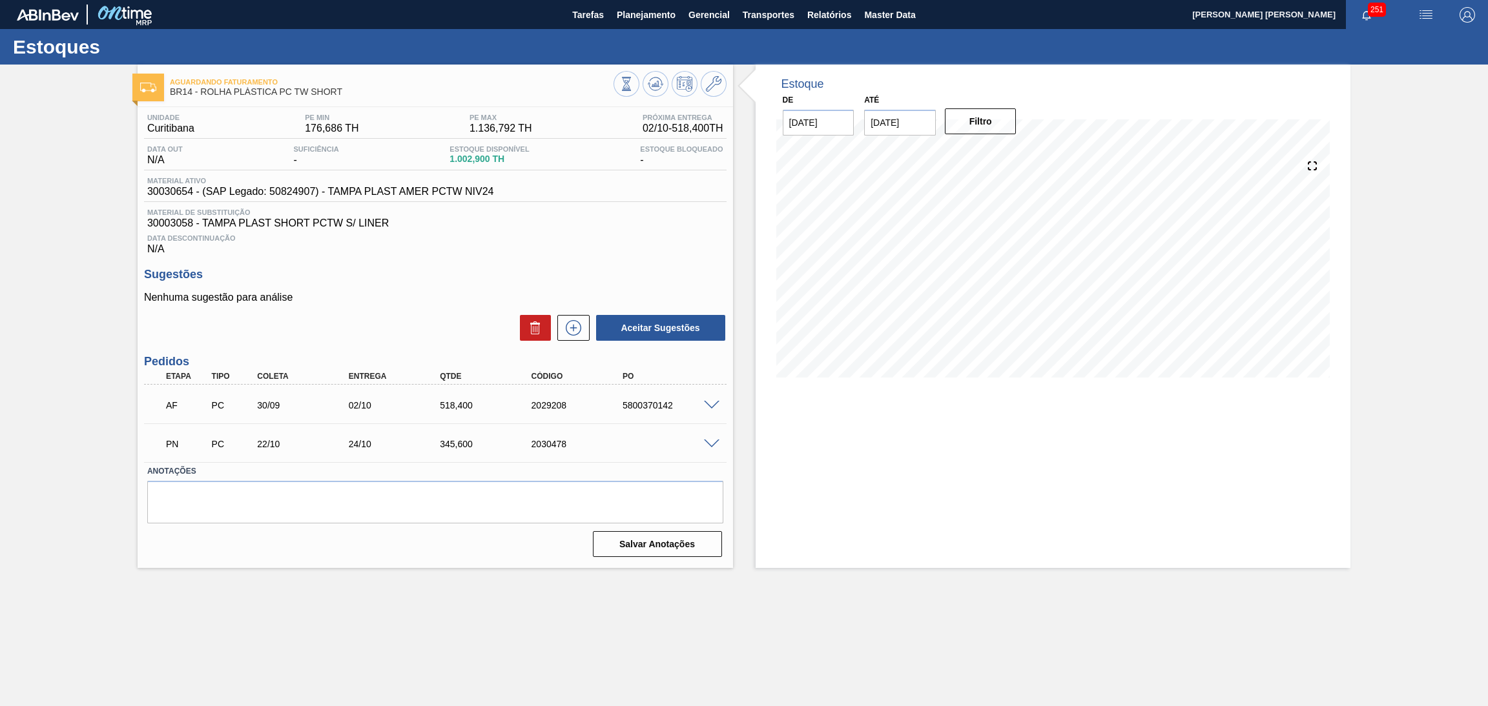
click at [958, 565] on div "Estoque De 18/09/2025 Até 30/11/2025 Filtro 30/10 Projeção de Estoque 1,253.7 N…" at bounding box center [1052, 317] width 595 height 504
click at [706, 409] on div "AF PC 30/09 02/10 518,400 2029208 5800370142" at bounding box center [435, 404] width 582 height 32
click at [706, 406] on span at bounding box center [711, 406] width 15 height 10
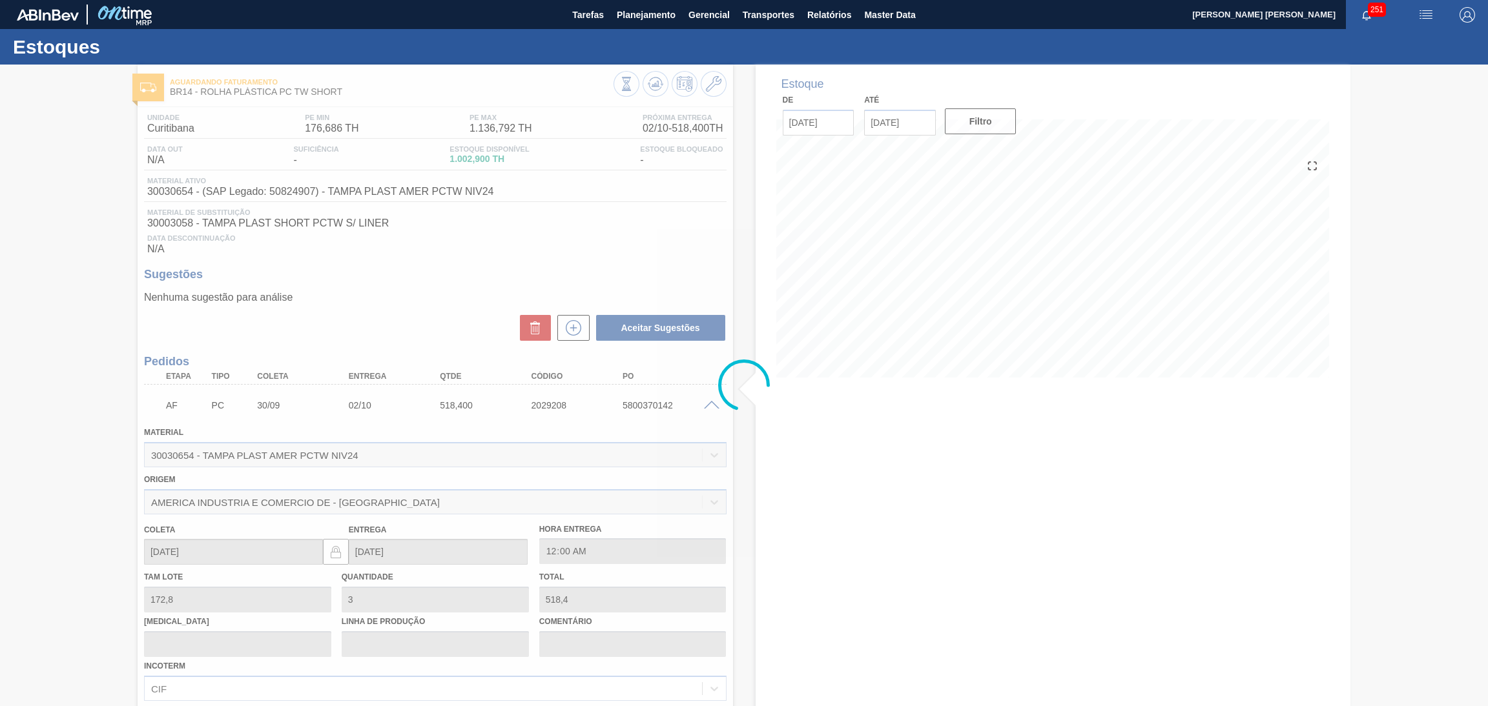
click at [706, 406] on div at bounding box center [744, 386] width 1488 height 642
click at [710, 407] on div at bounding box center [744, 386] width 1488 height 642
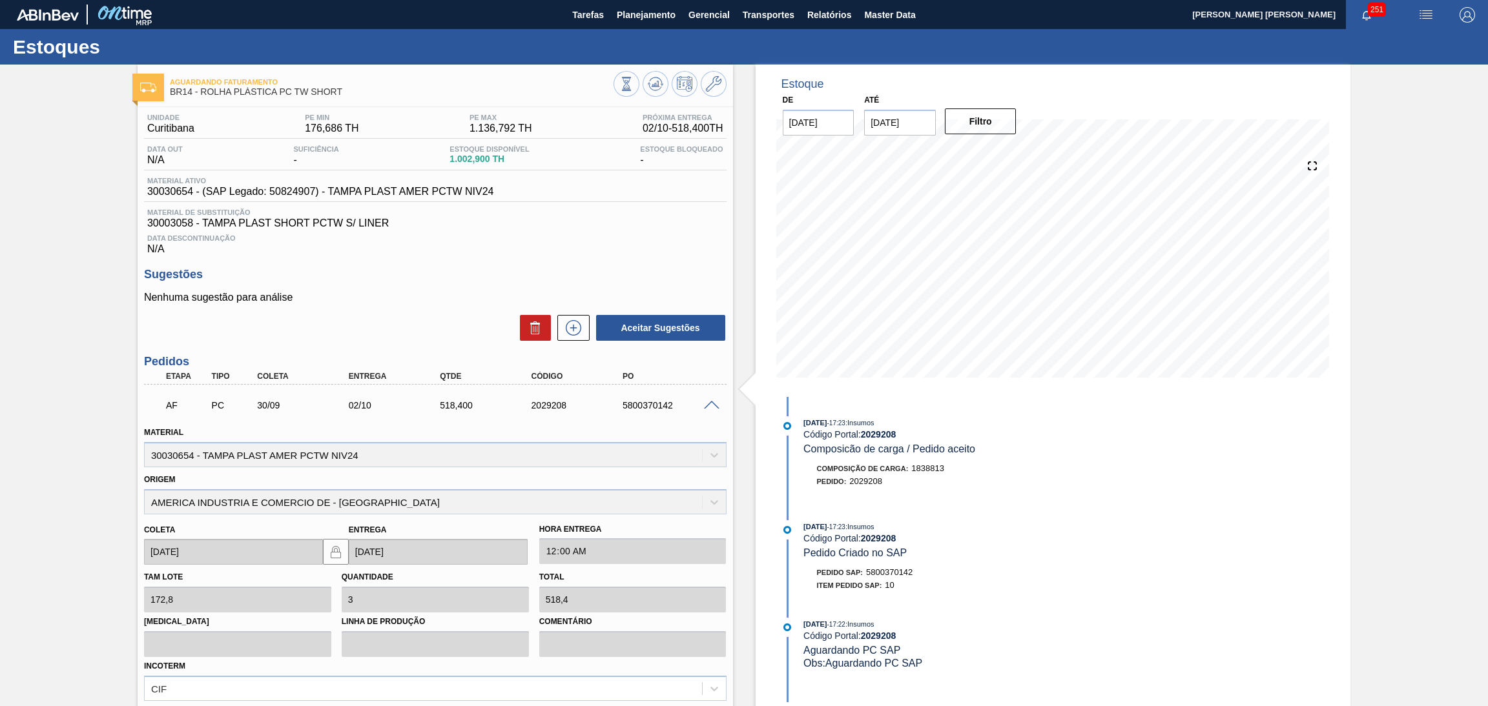
click at [712, 405] on span at bounding box center [711, 406] width 15 height 10
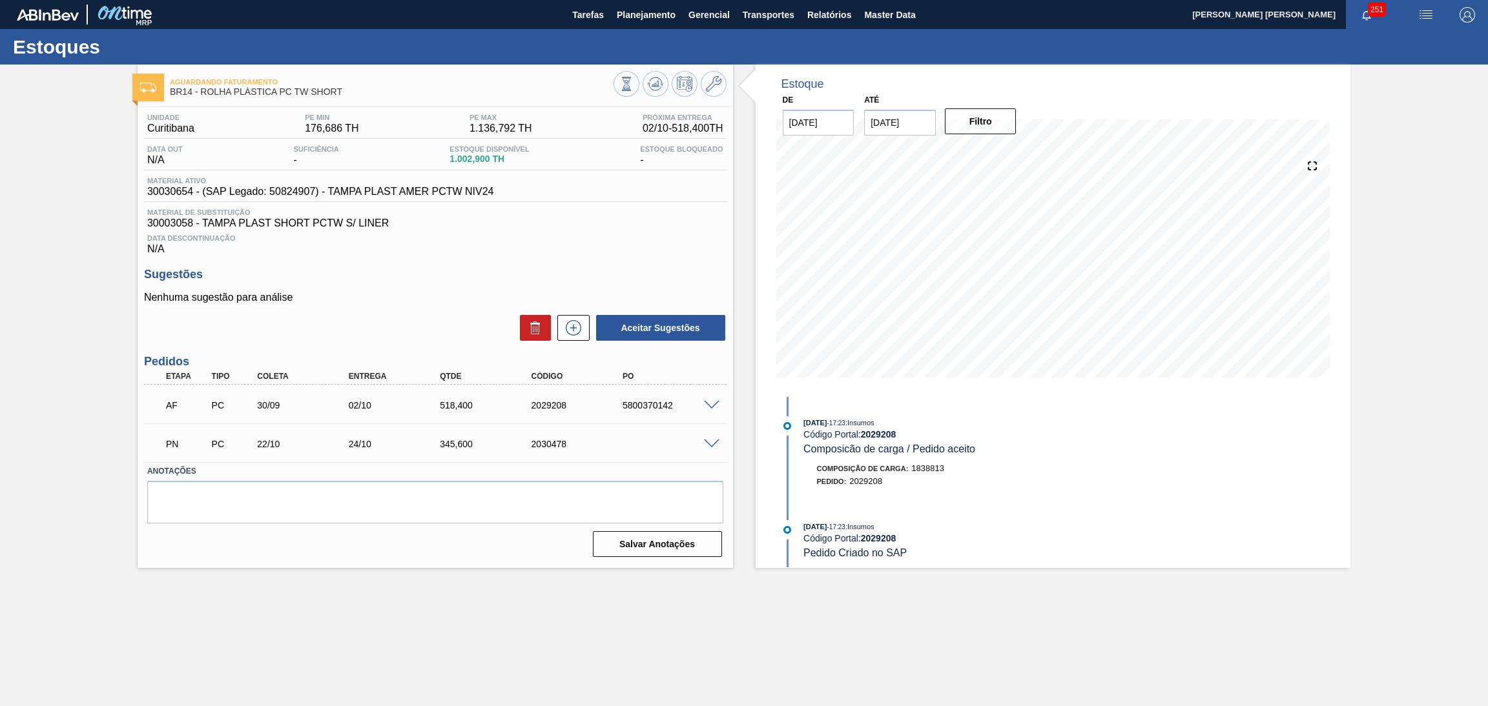
click at [640, 398] on div "AF PC 30/09 02/10 518,400 2029208 5800370142" at bounding box center [432, 404] width 548 height 26
copy div "5800370142"
click at [711, 404] on span at bounding box center [711, 406] width 15 height 10
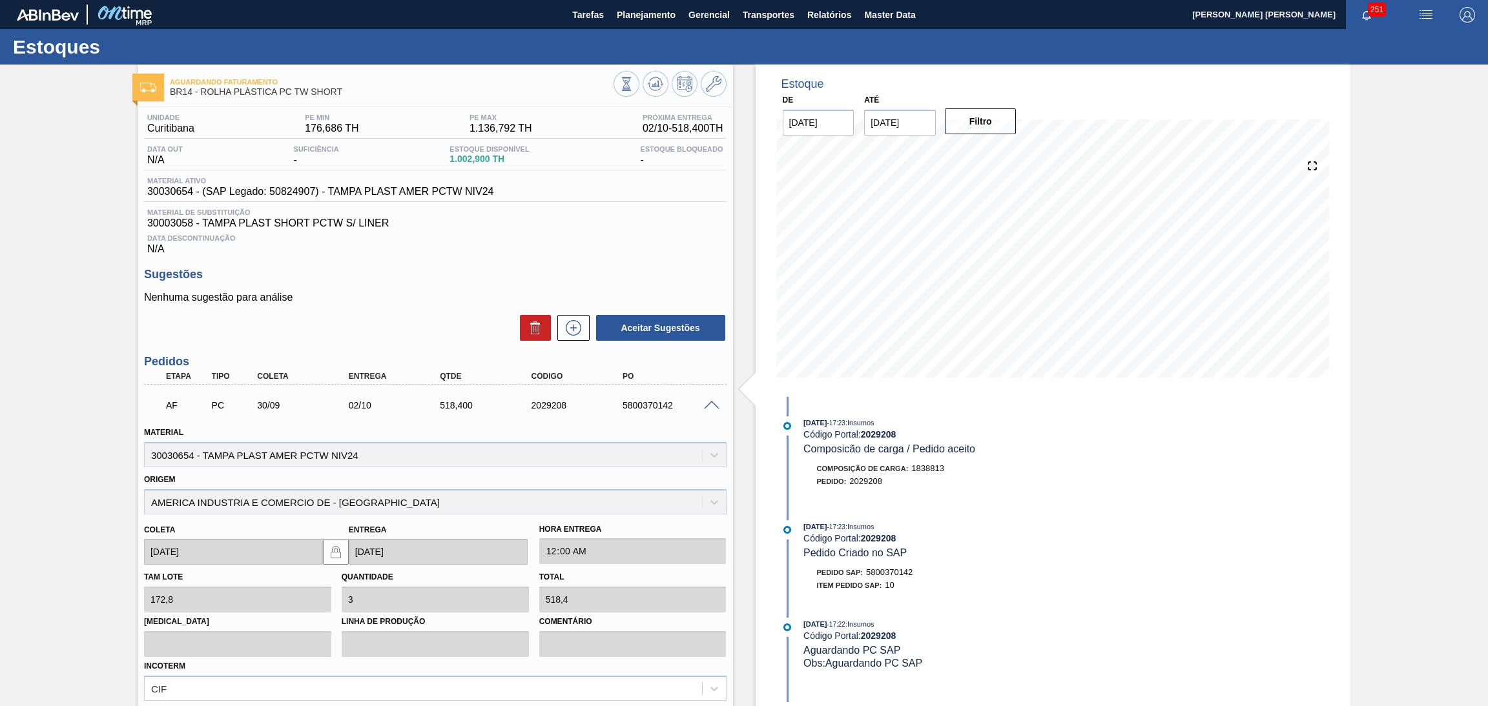
click at [361, 274] on h3 "Sugestões" at bounding box center [435, 275] width 582 height 14
click at [844, 19] on span "Relatórios" at bounding box center [829, 14] width 44 height 15
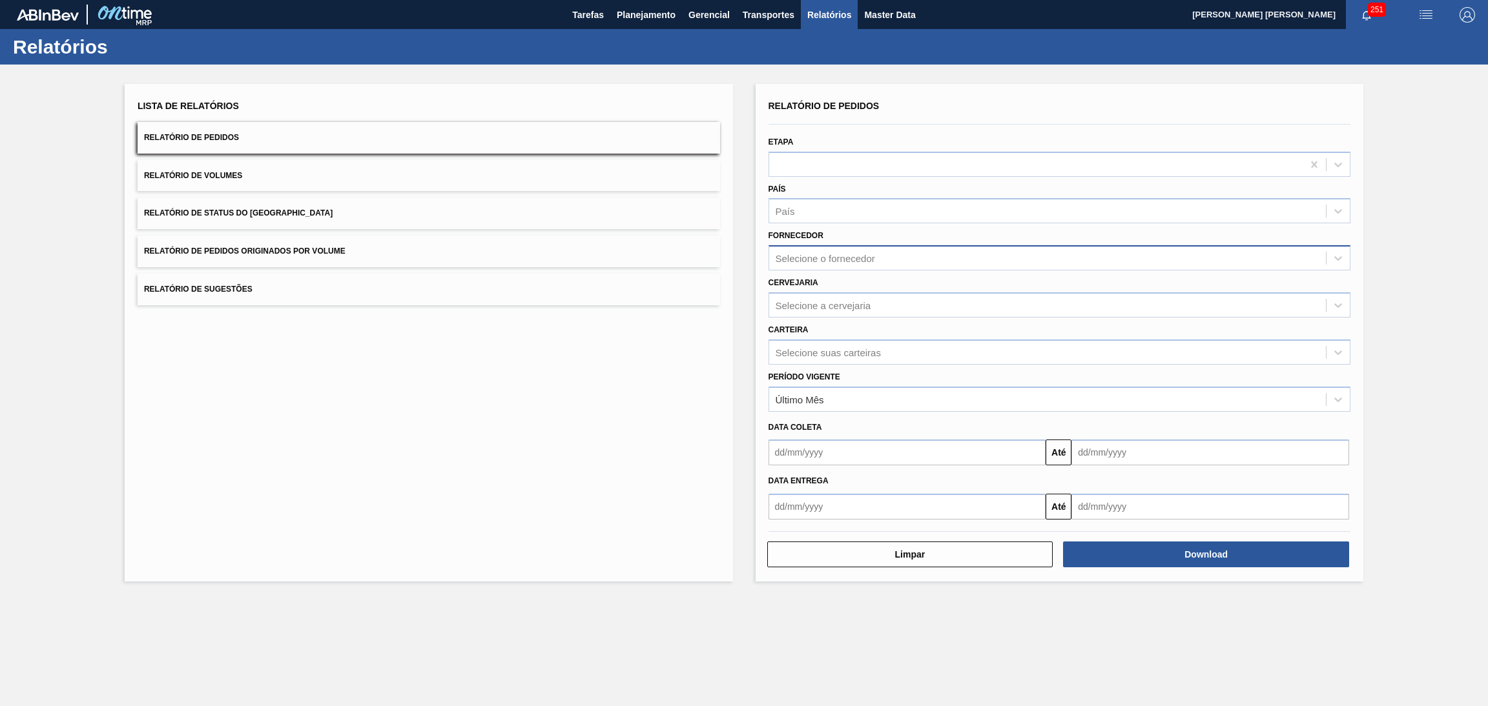
click at [823, 253] on div "Selecione o fornecedor" at bounding box center [824, 258] width 99 height 11
type input "central"
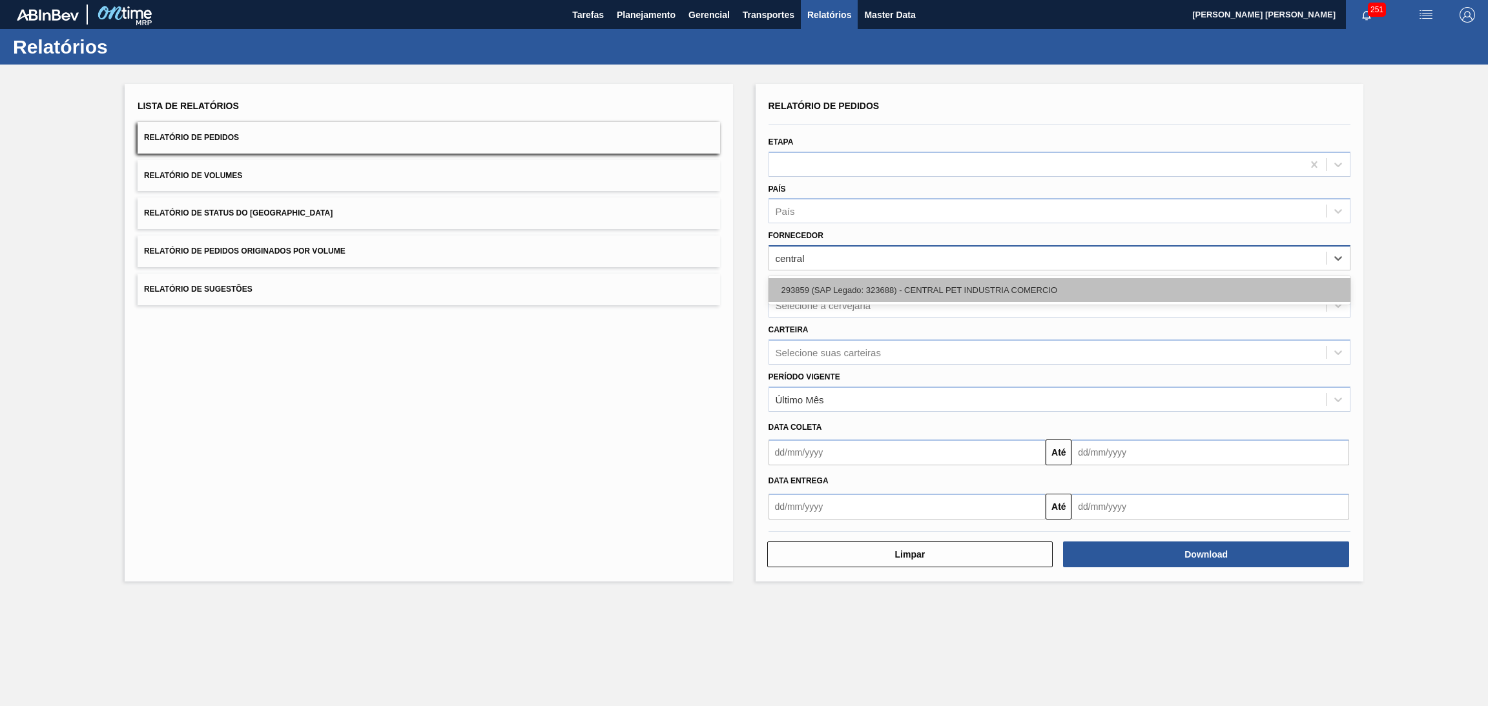
click at [964, 278] on div "293859 (SAP Legado: 323688) - CENTRAL PET INDUSTRIA COMERCIO" at bounding box center [1059, 290] width 582 height 24
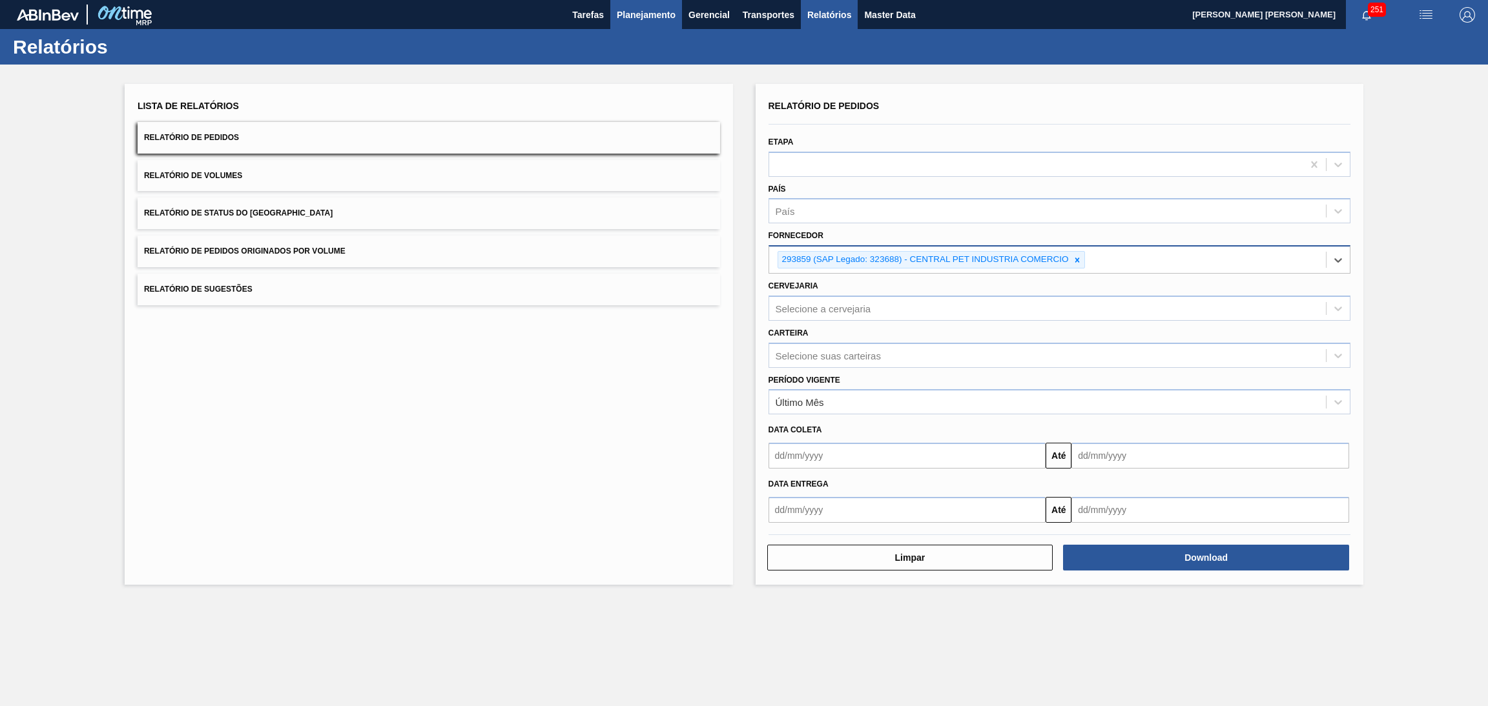
click at [636, 8] on span "Planejamento" at bounding box center [646, 14] width 59 height 15
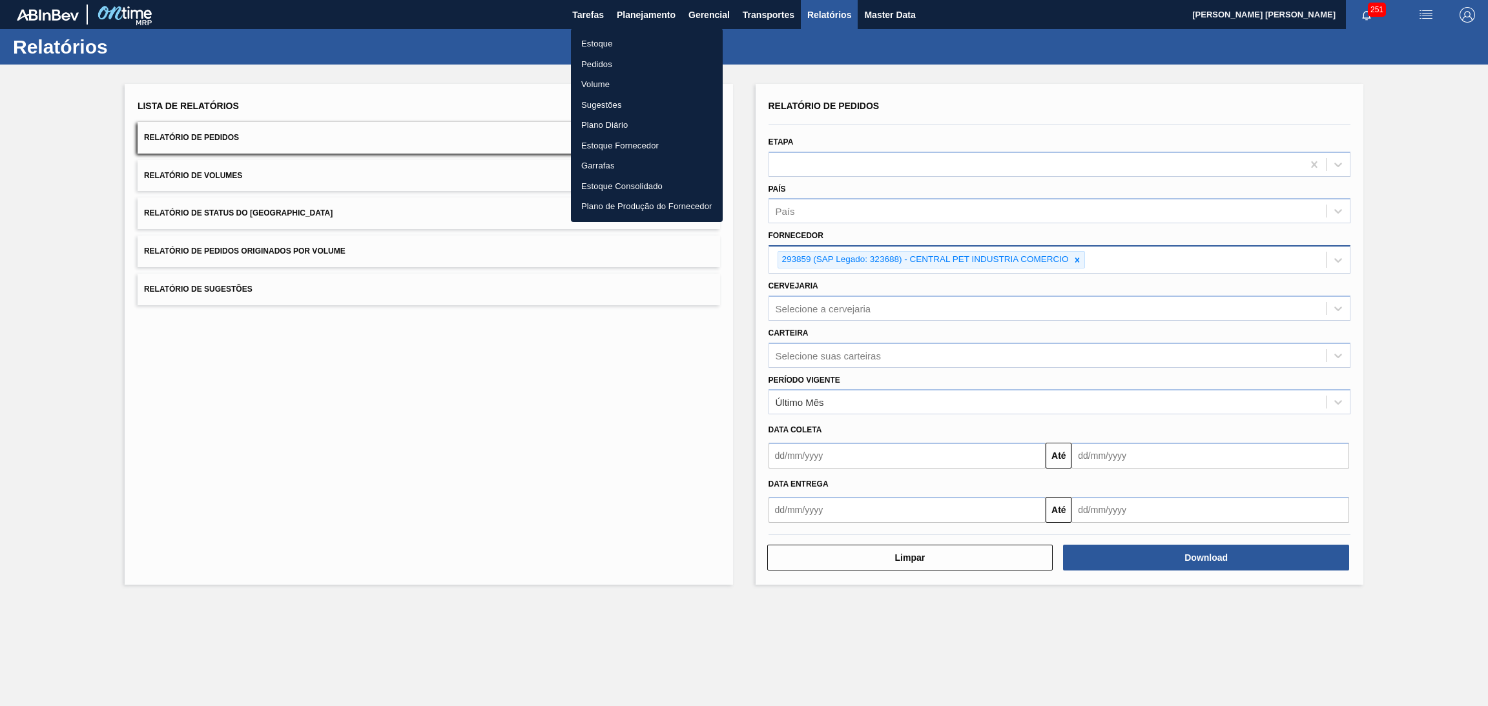
click at [586, 45] on li "Estoque" at bounding box center [647, 44] width 152 height 21
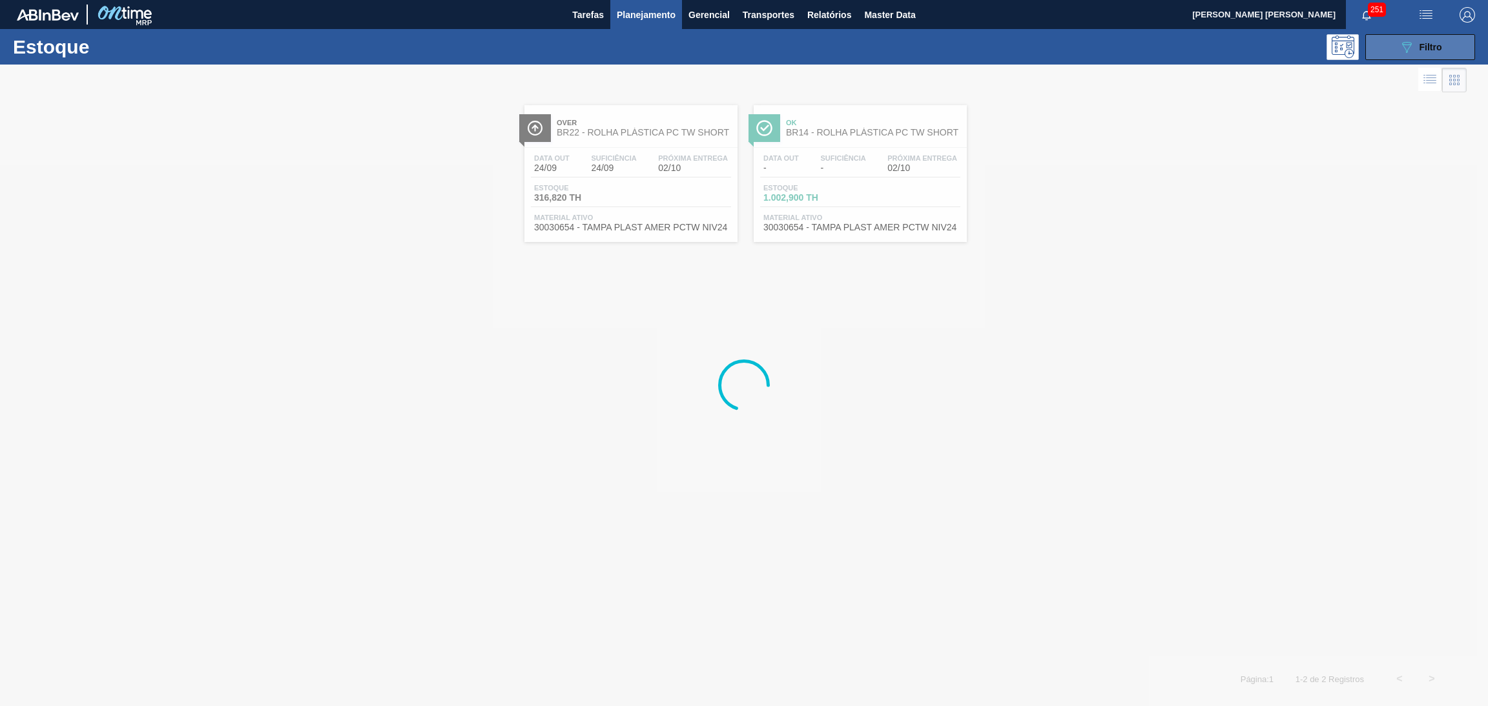
click at [1416, 46] on div "089F7B8B-B2A5-4AFE-B5C0-19BA573D28AC Filtro" at bounding box center [1420, 46] width 43 height 15
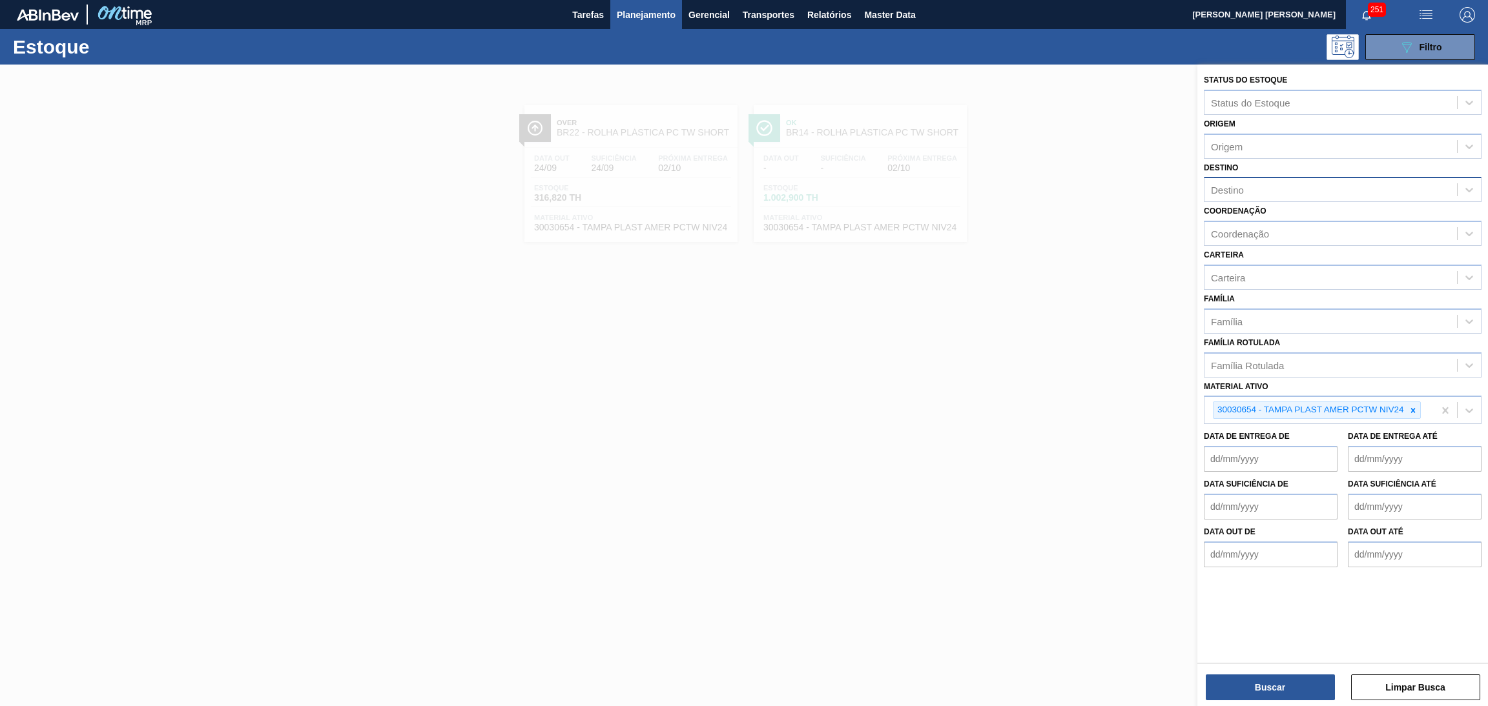
click at [1227, 186] on div "Destino" at bounding box center [1227, 190] width 33 height 11
type input "br04"
click at [1415, 411] on icon at bounding box center [1412, 413] width 9 height 9
click at [1308, 415] on div "Material ativo" at bounding box center [1330, 412] width 252 height 19
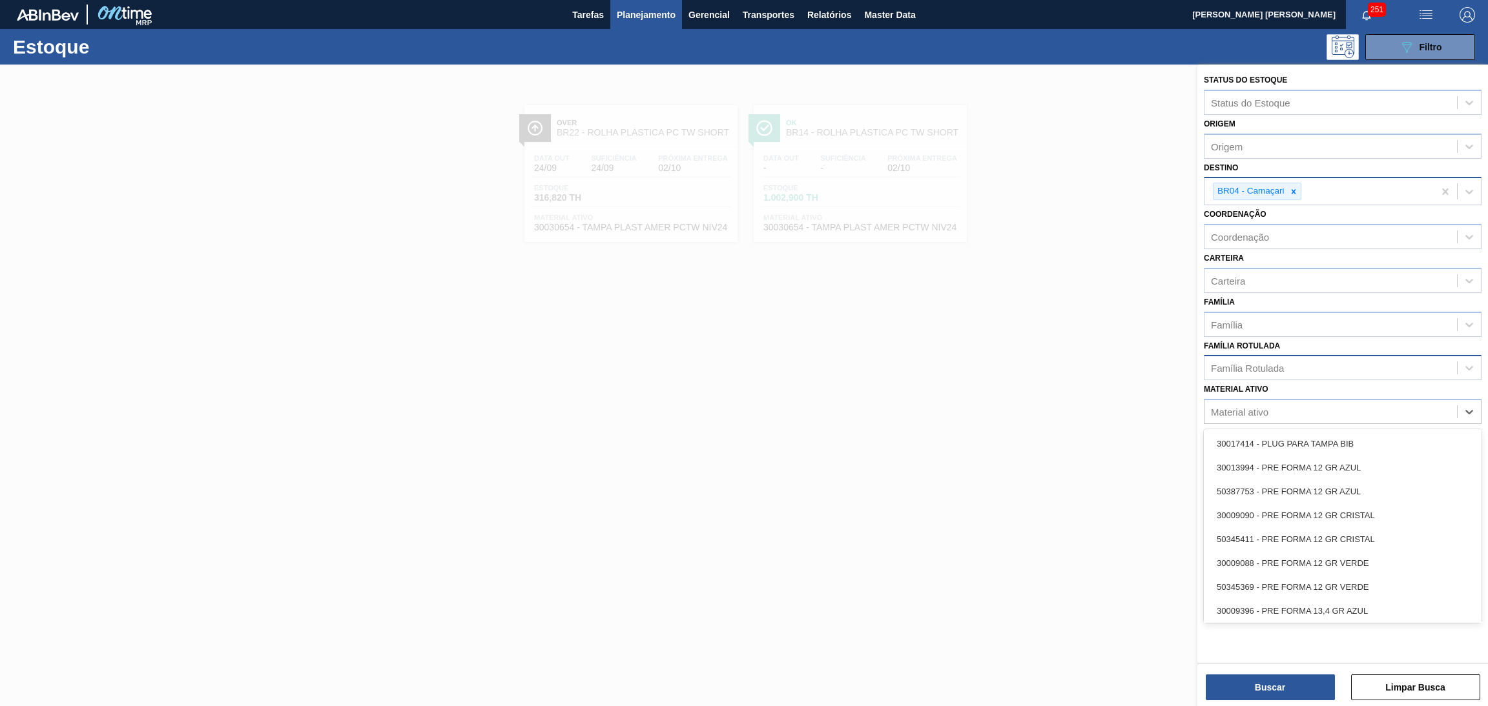
click at [1268, 363] on div "Família Rotulada" at bounding box center [1247, 368] width 73 height 11
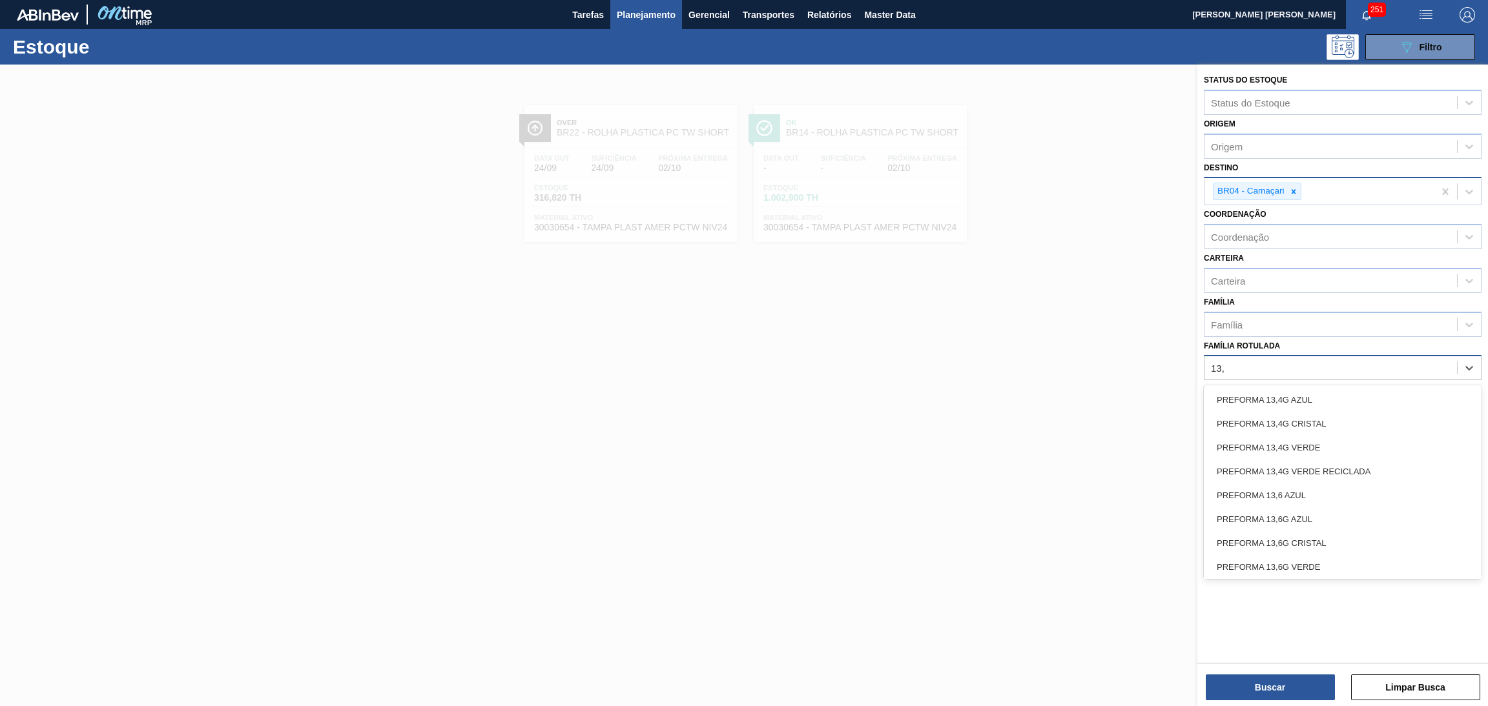
type Rotulada "13,7"
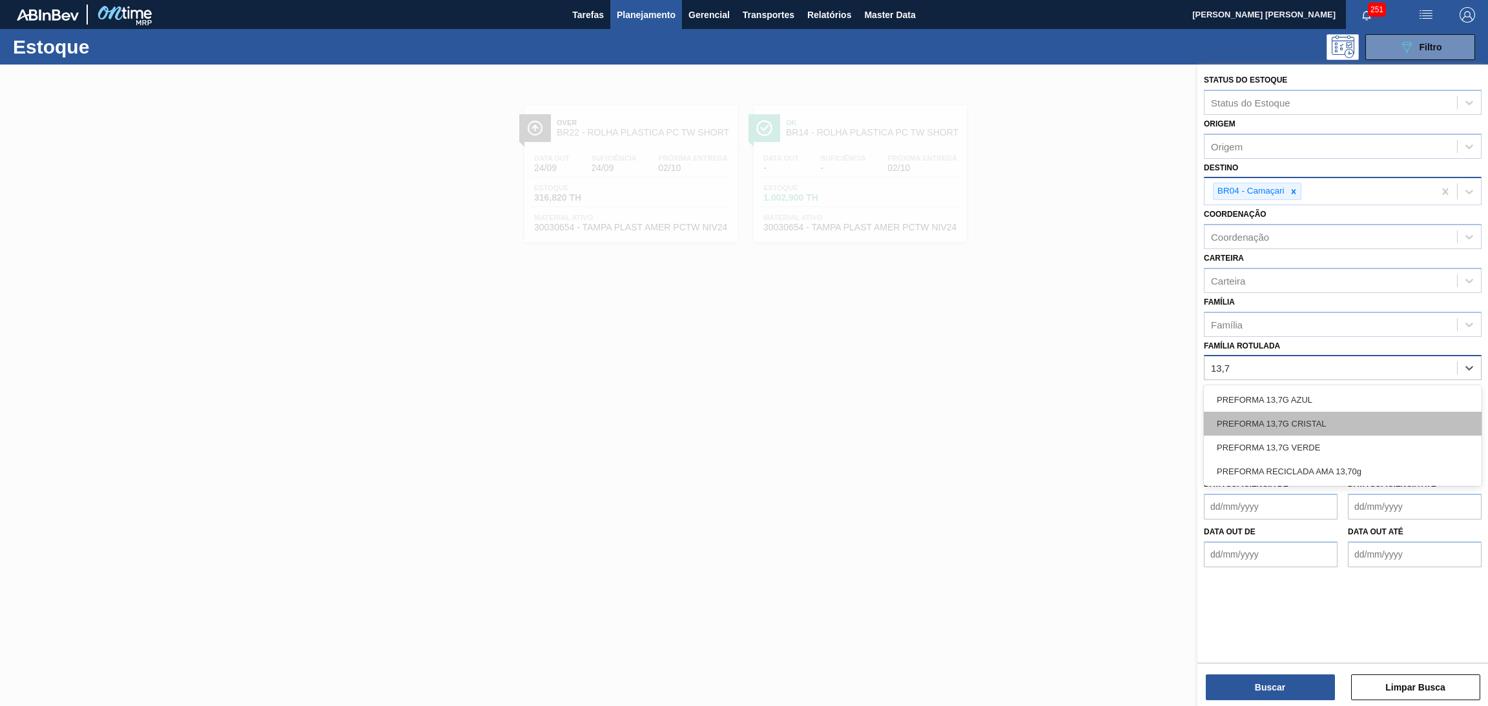
click at [1295, 424] on div "PREFORMA 13,7G CRISTAL" at bounding box center [1343, 424] width 278 height 24
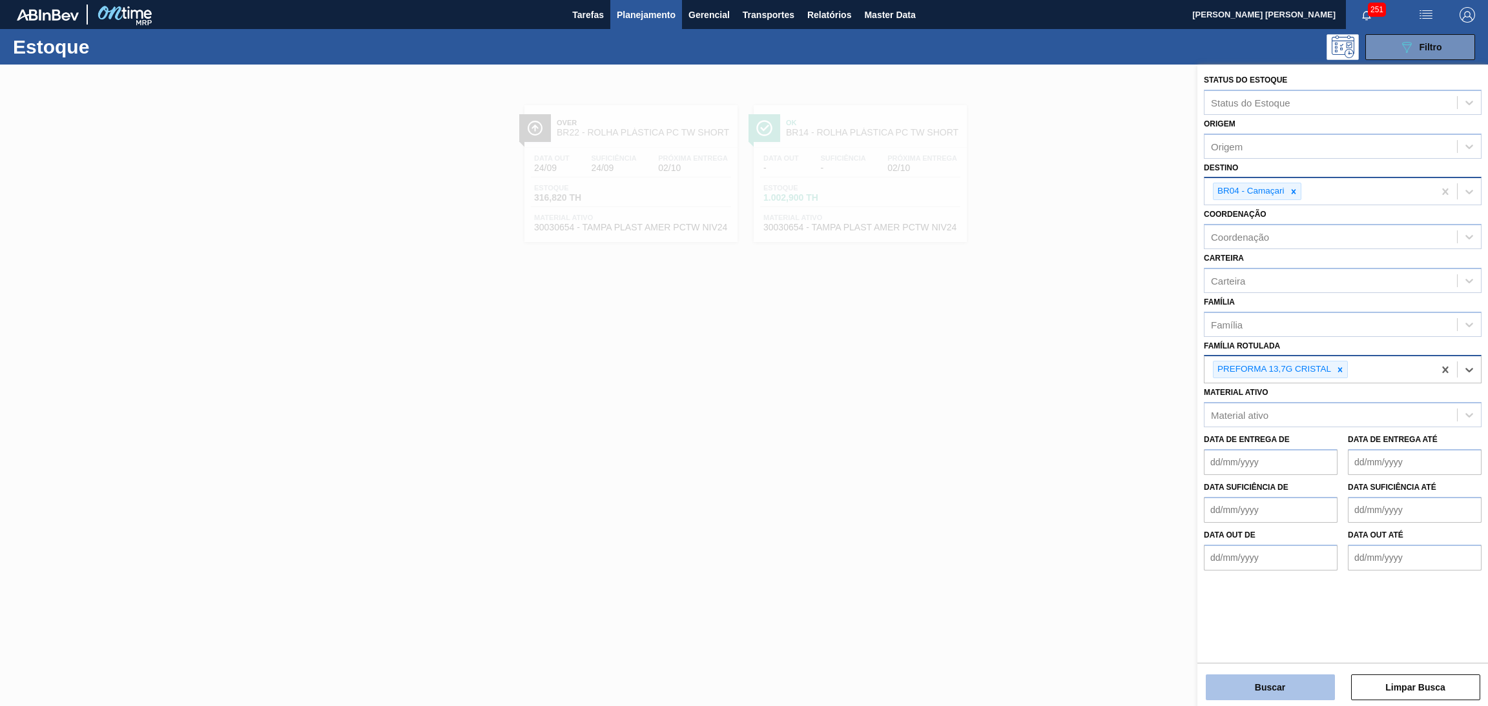
click at [1264, 685] on button "Buscar" at bounding box center [1270, 688] width 129 height 26
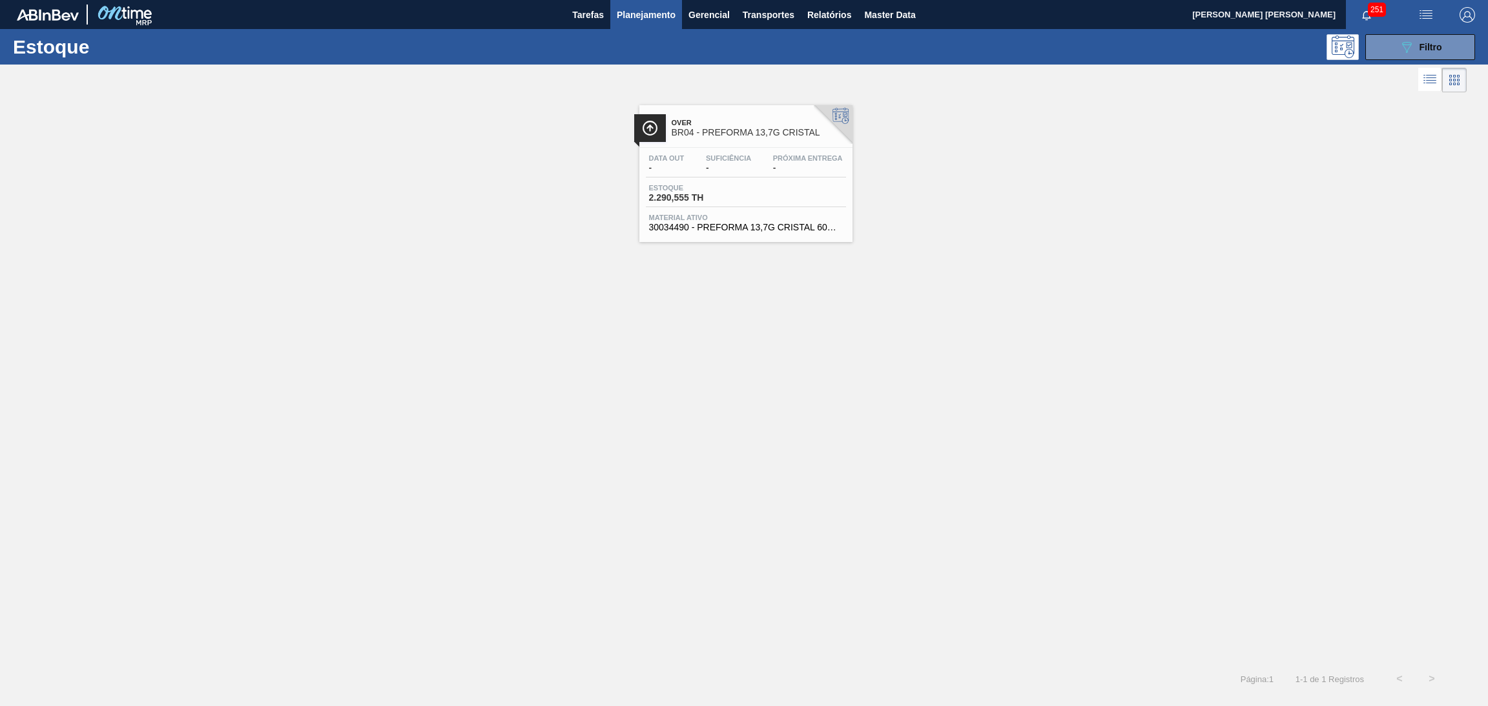
click at [755, 186] on div "Estoque 2.290,555 TH" at bounding box center [746, 195] width 200 height 23
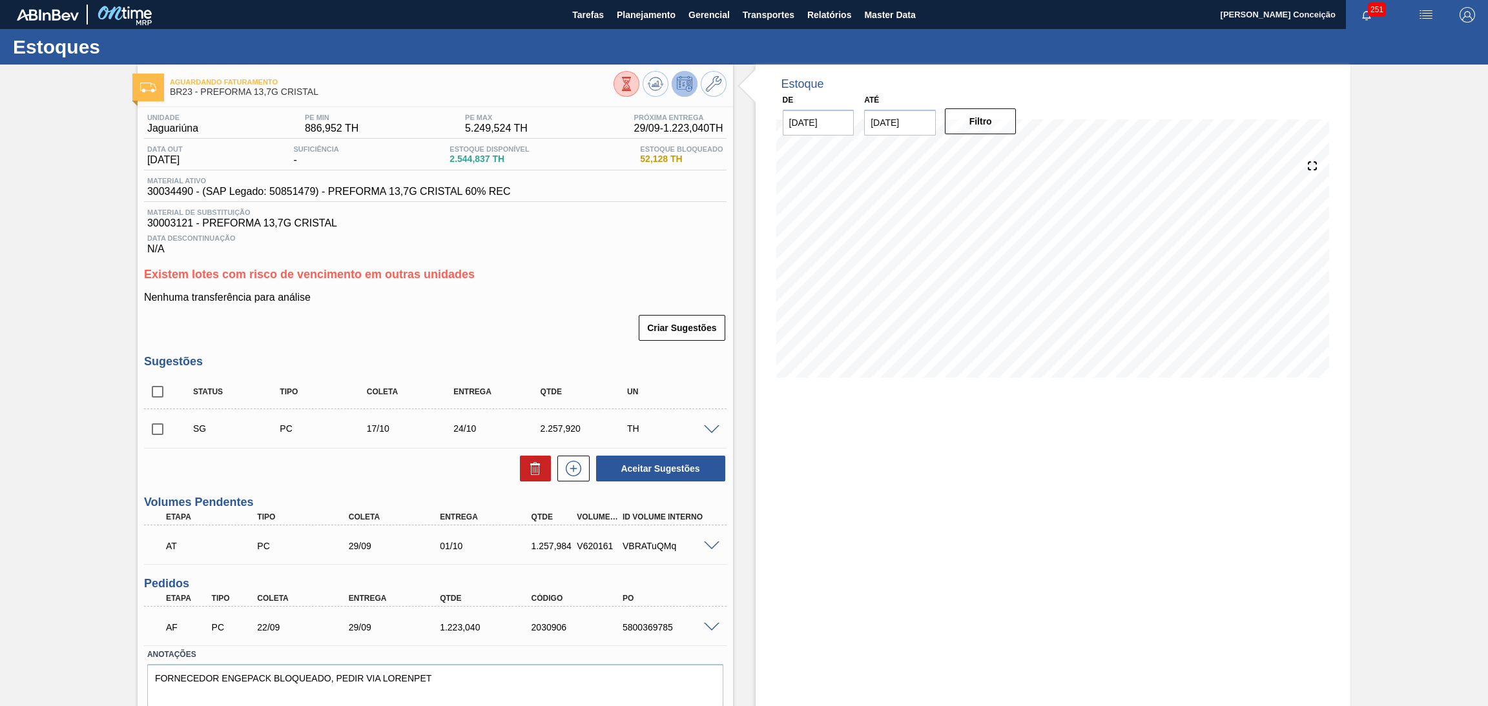
click at [526, 324] on div "Criar Sugestões" at bounding box center [435, 328] width 582 height 28
click at [646, 12] on span "Planejamento" at bounding box center [646, 14] width 59 height 15
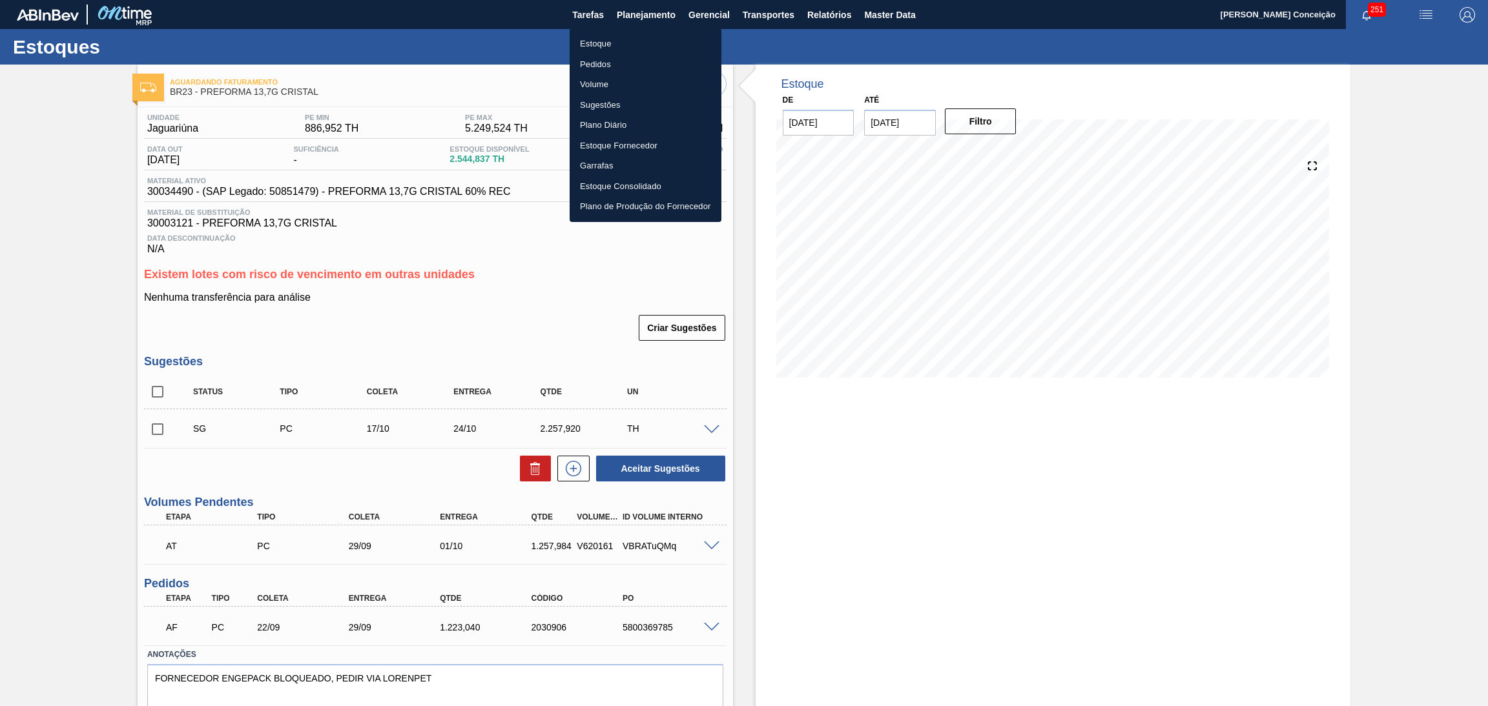
click at [583, 67] on li "Pedidos" at bounding box center [646, 64] width 152 height 21
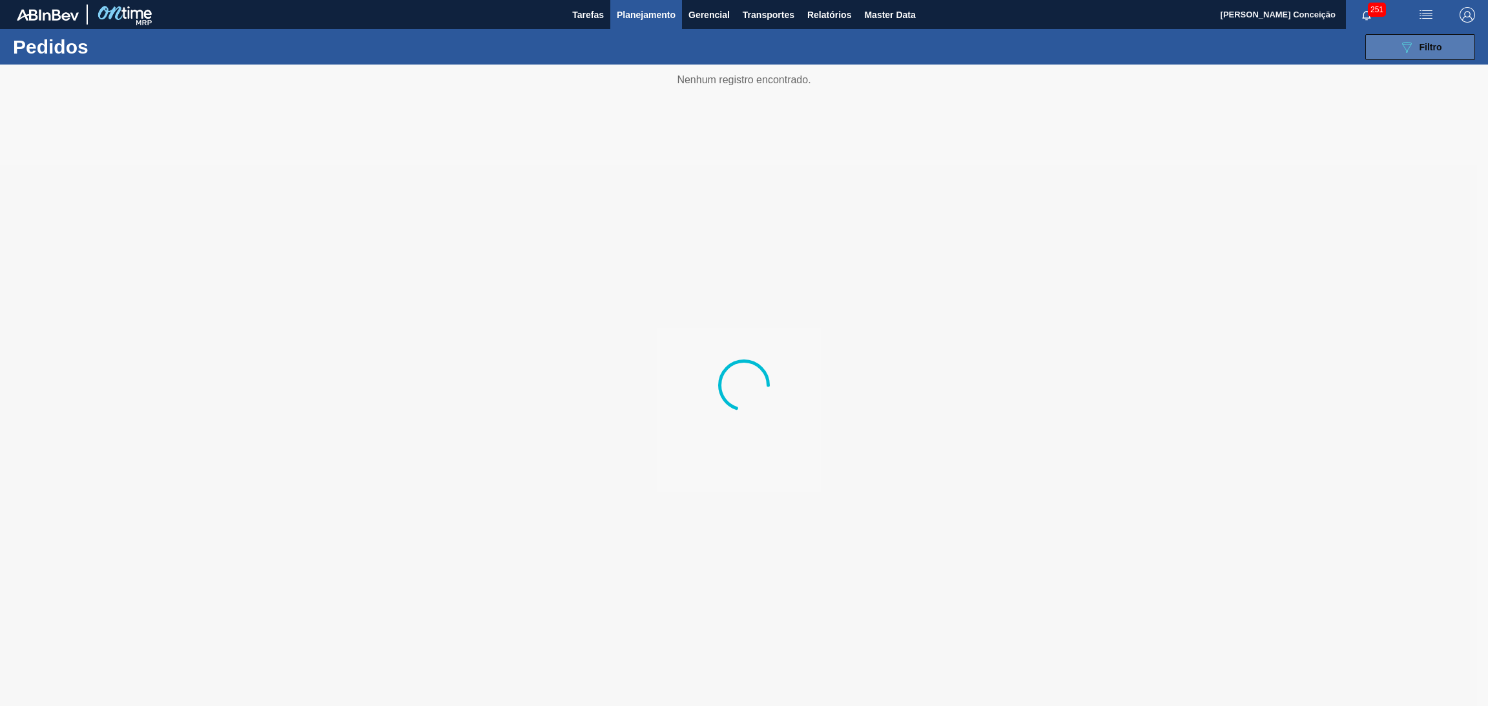
click at [1434, 46] on span "Filtro" at bounding box center [1430, 47] width 23 height 10
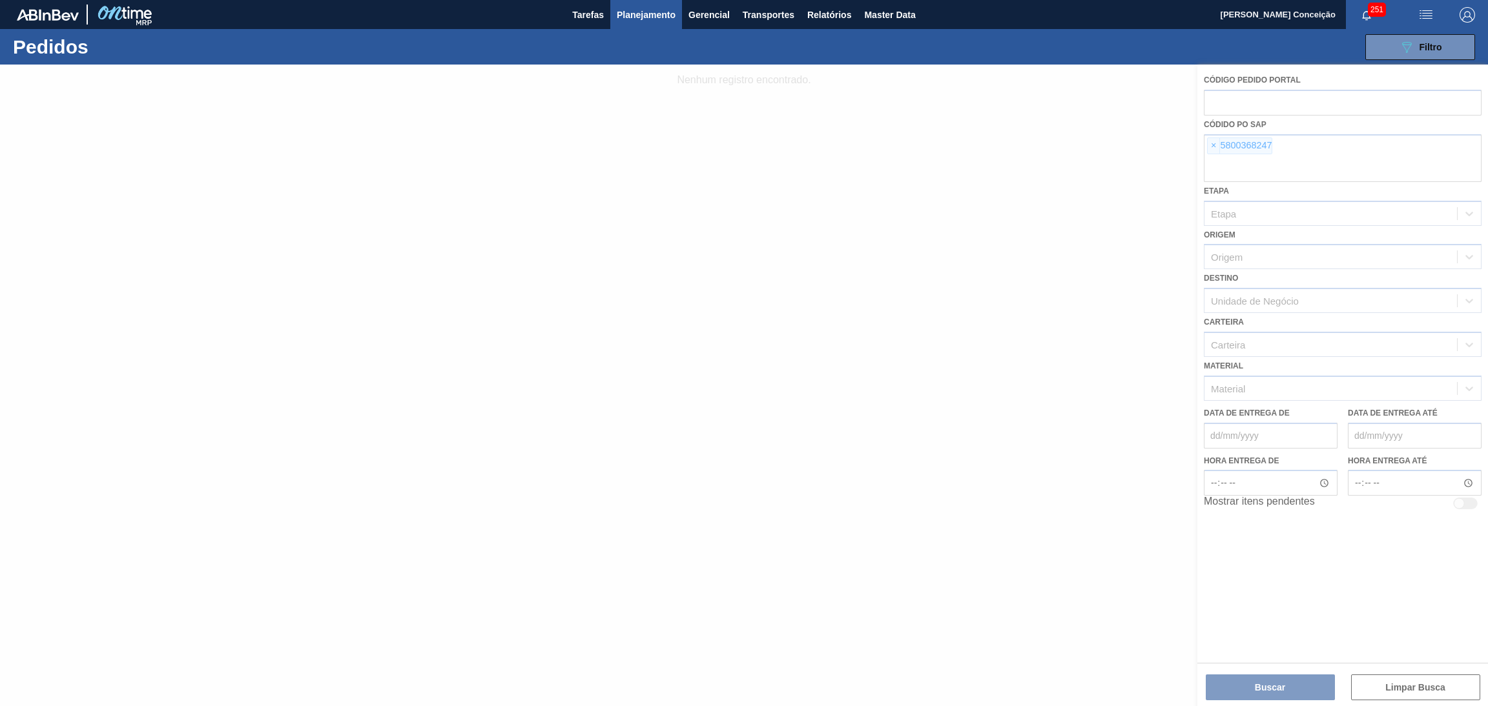
click at [1211, 141] on div at bounding box center [744, 386] width 1488 height 642
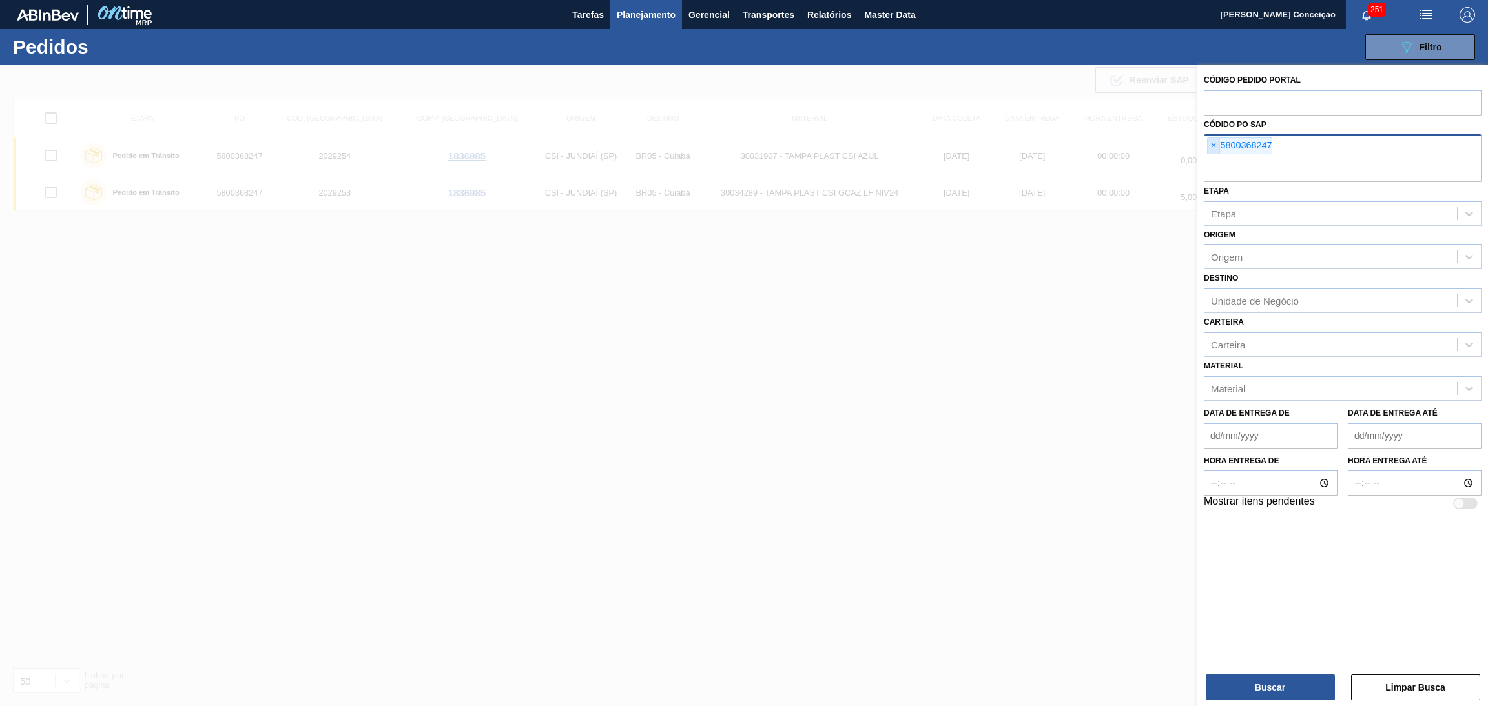
click at [1216, 143] on span "×" at bounding box center [1213, 145] width 12 height 15
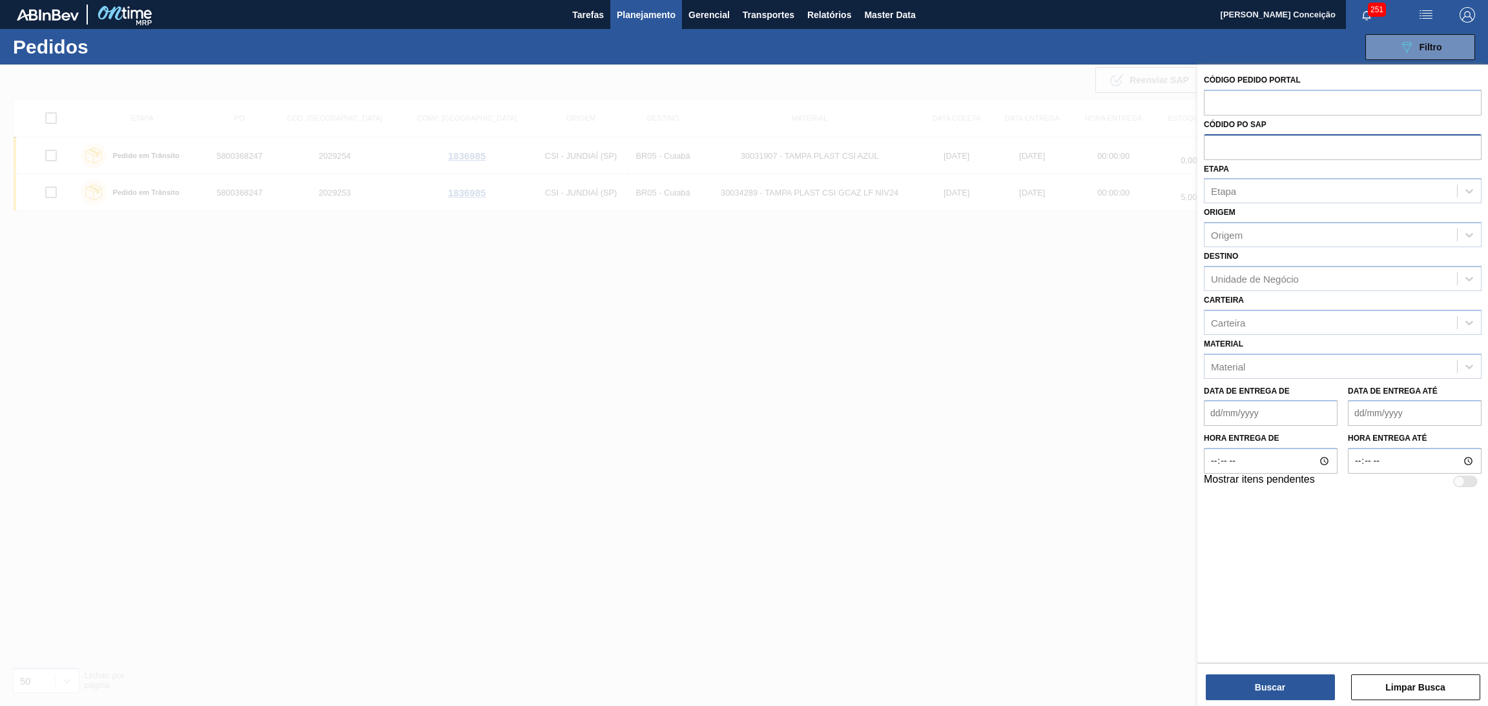
click at [1216, 143] on input "text" at bounding box center [1343, 146] width 278 height 25
paste input "5800370142"
type input "5800370142"
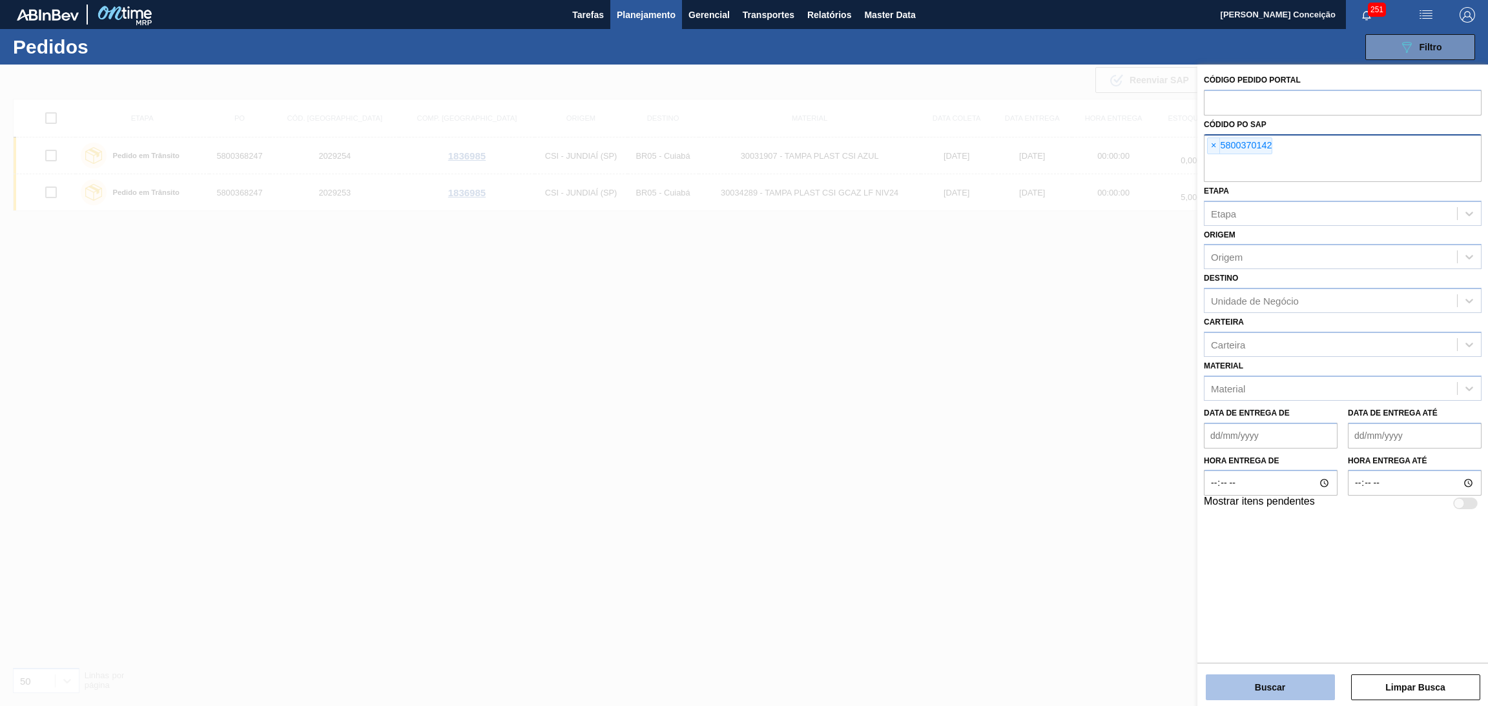
click at [1297, 682] on button "Buscar" at bounding box center [1270, 688] width 129 height 26
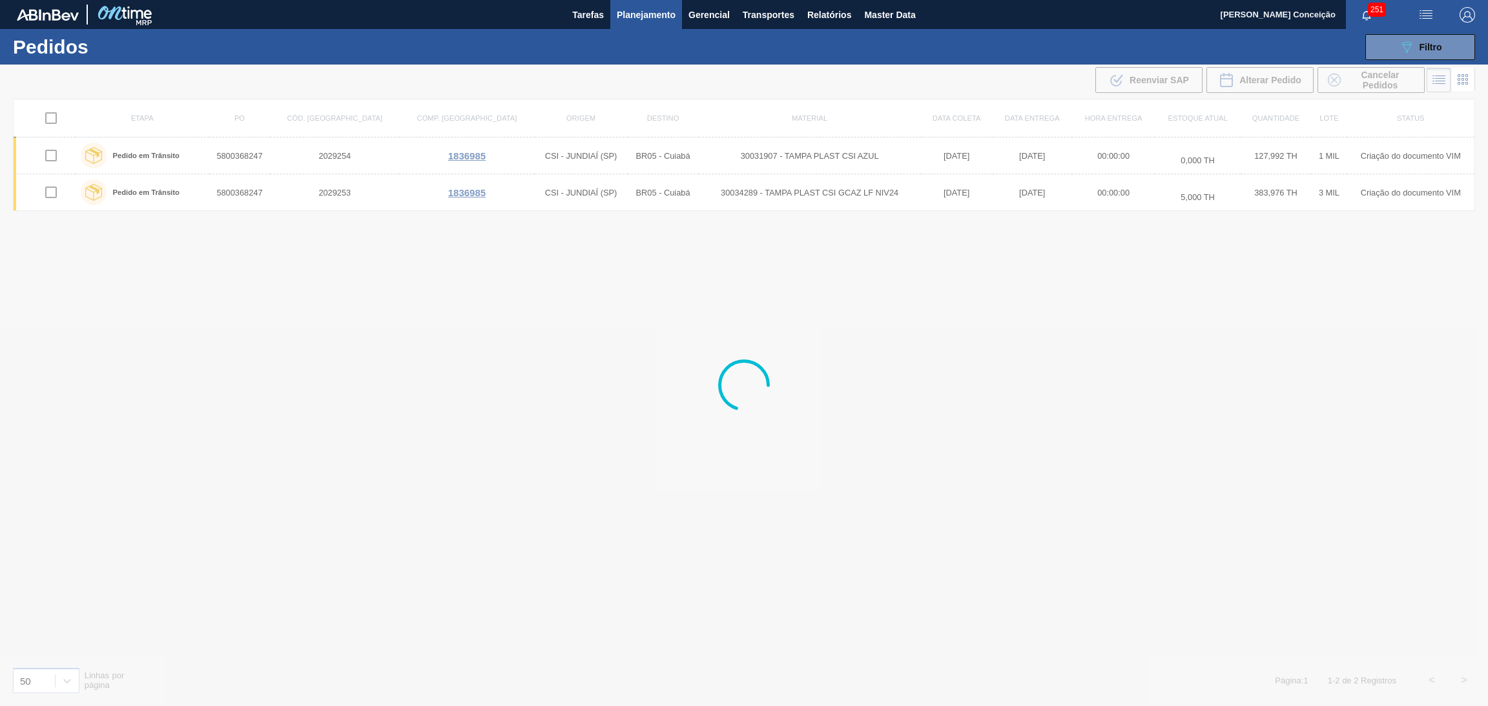
click at [441, 391] on div at bounding box center [744, 386] width 1488 height 642
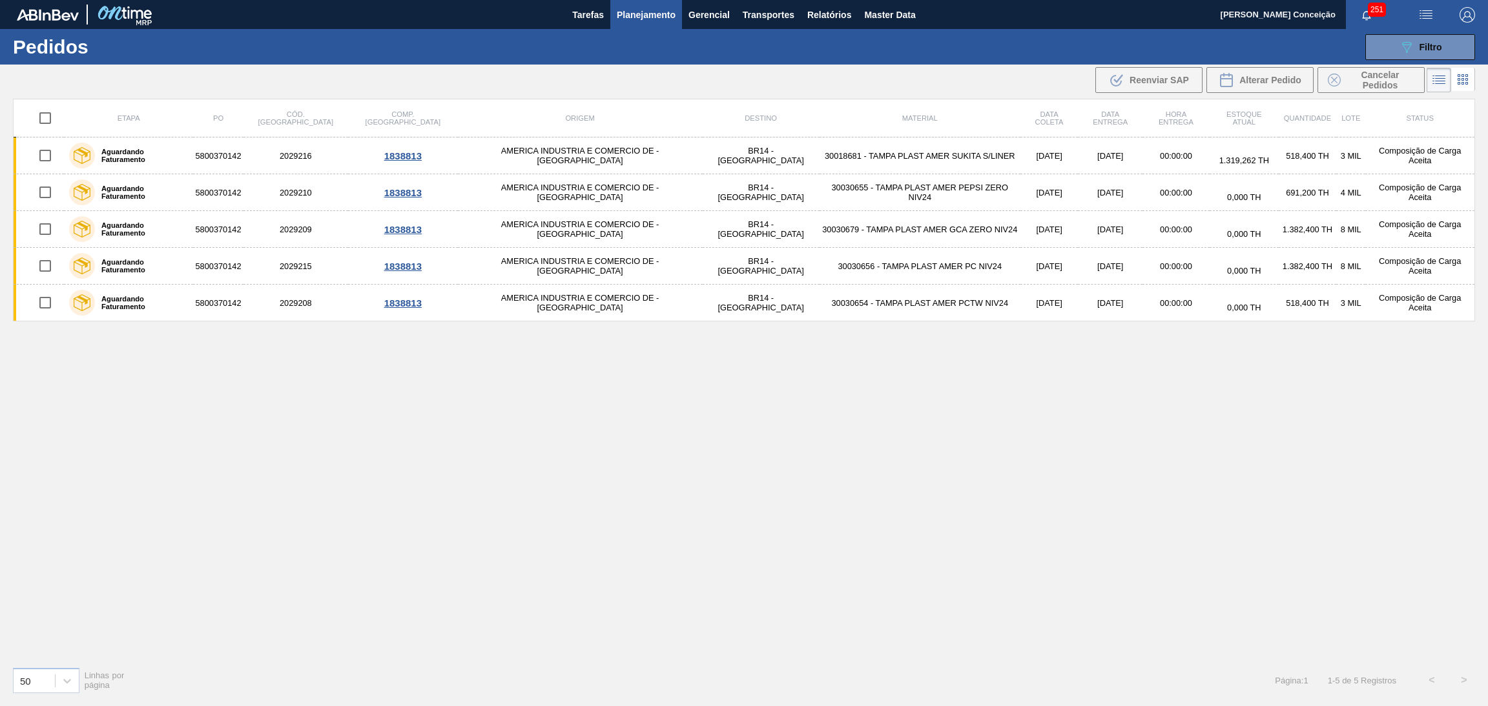
click at [623, 450] on div "Etapa PO Cód. Pedido Comp. Carga Origem Destino Material Data coleta Data entre…" at bounding box center [744, 378] width 1462 height 558
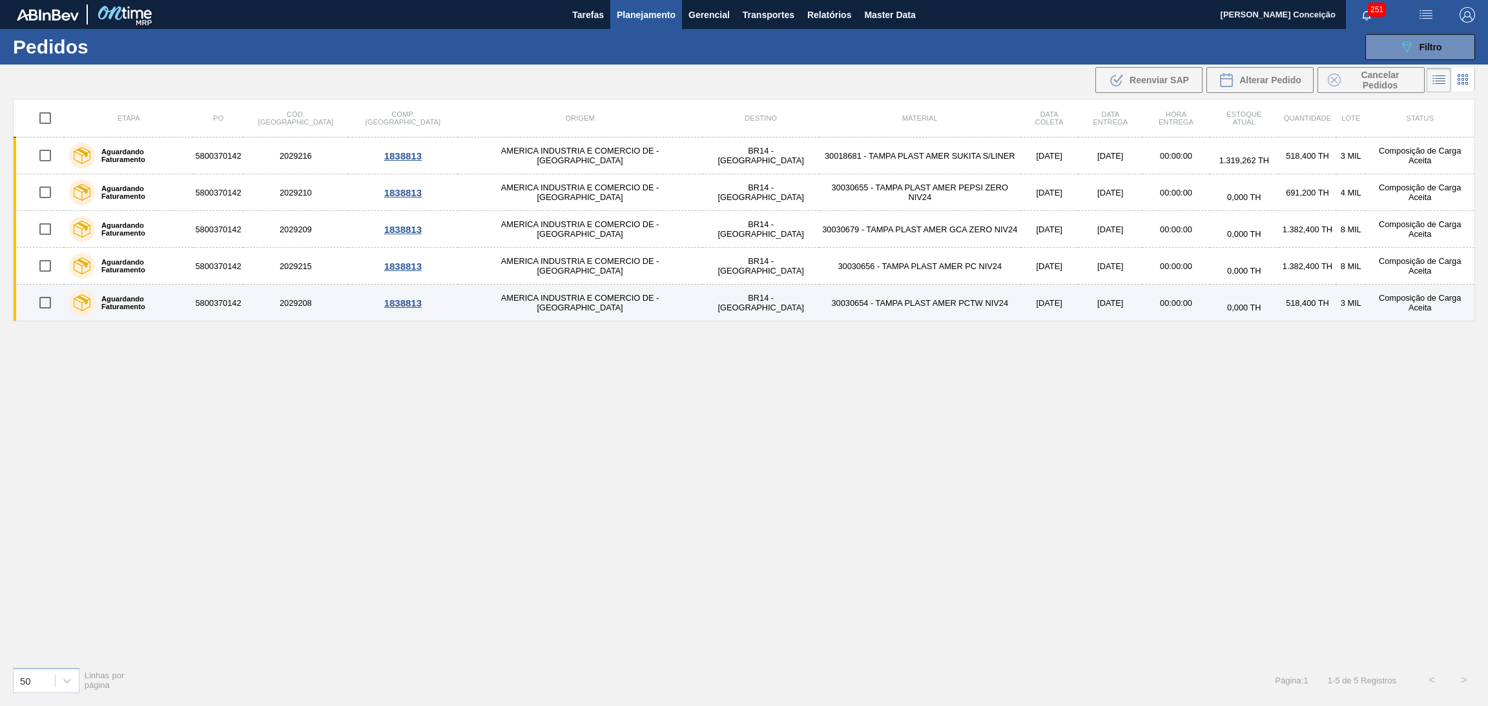
click at [835, 304] on td "30030654 - TAMPA PLAST AMER PCTW NIV24" at bounding box center [919, 303] width 201 height 37
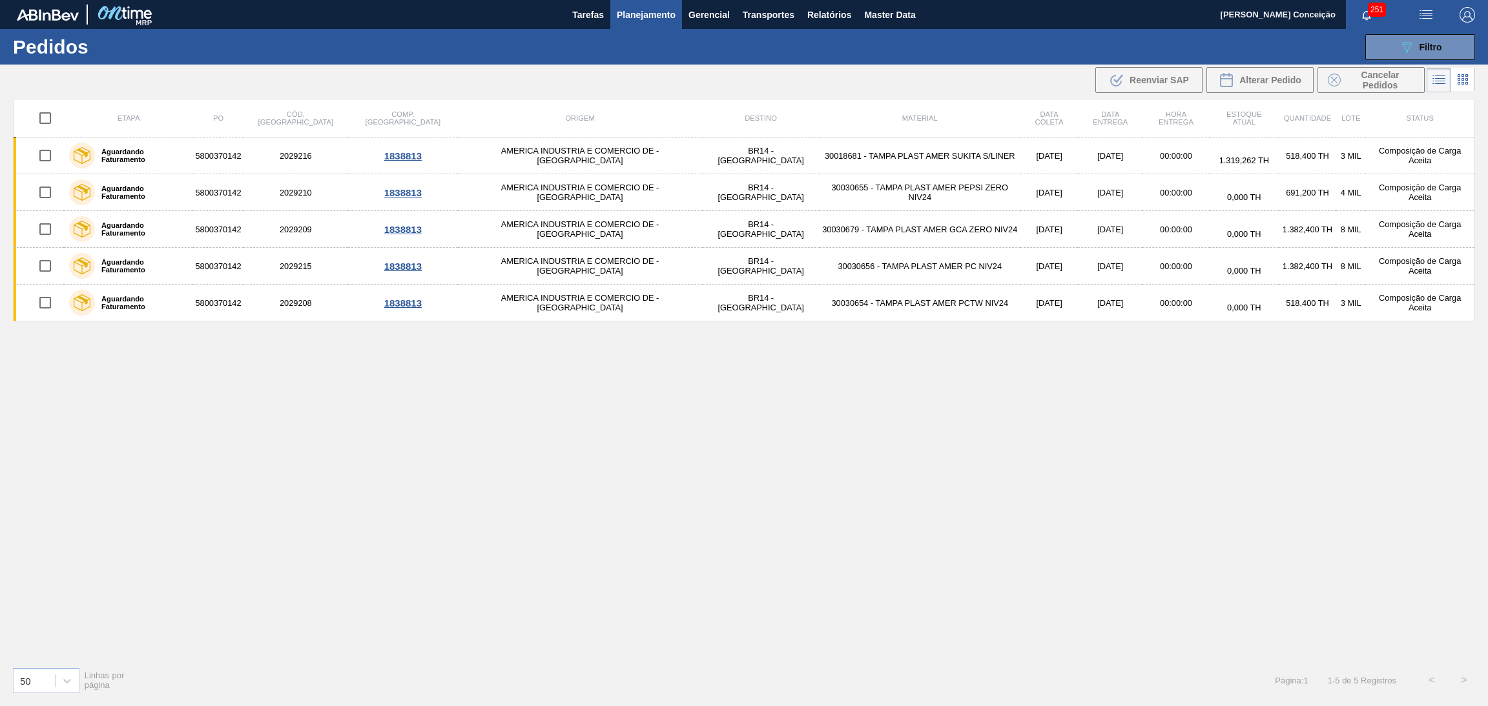
click at [691, 373] on div "Etapa PO Cód. Pedido Comp. Carga Origem Destino Material Data coleta Data entre…" at bounding box center [744, 378] width 1462 height 558
click at [477, 473] on div "Etapa PO Cód. Pedido Comp. Carga Origem Destino Material Data coleta Data entre…" at bounding box center [744, 378] width 1462 height 558
click at [739, 372] on div "Etapa PO Cód. Pedido Comp. Carga Origem Destino Material Data coleta Data entre…" at bounding box center [744, 378] width 1462 height 558
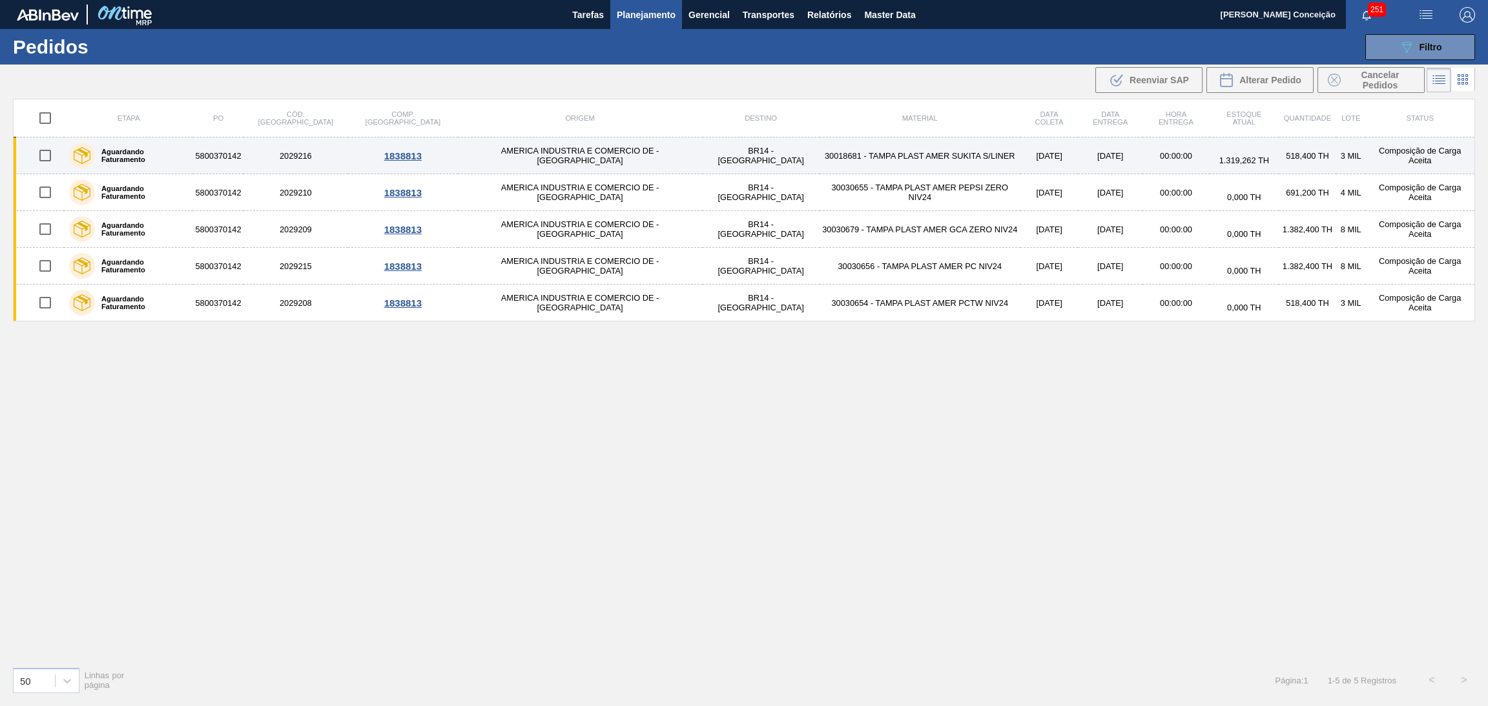
click at [902, 158] on td "30018681 - TAMPA PLAST AMER SUKITA S/LINER" at bounding box center [919, 156] width 201 height 37
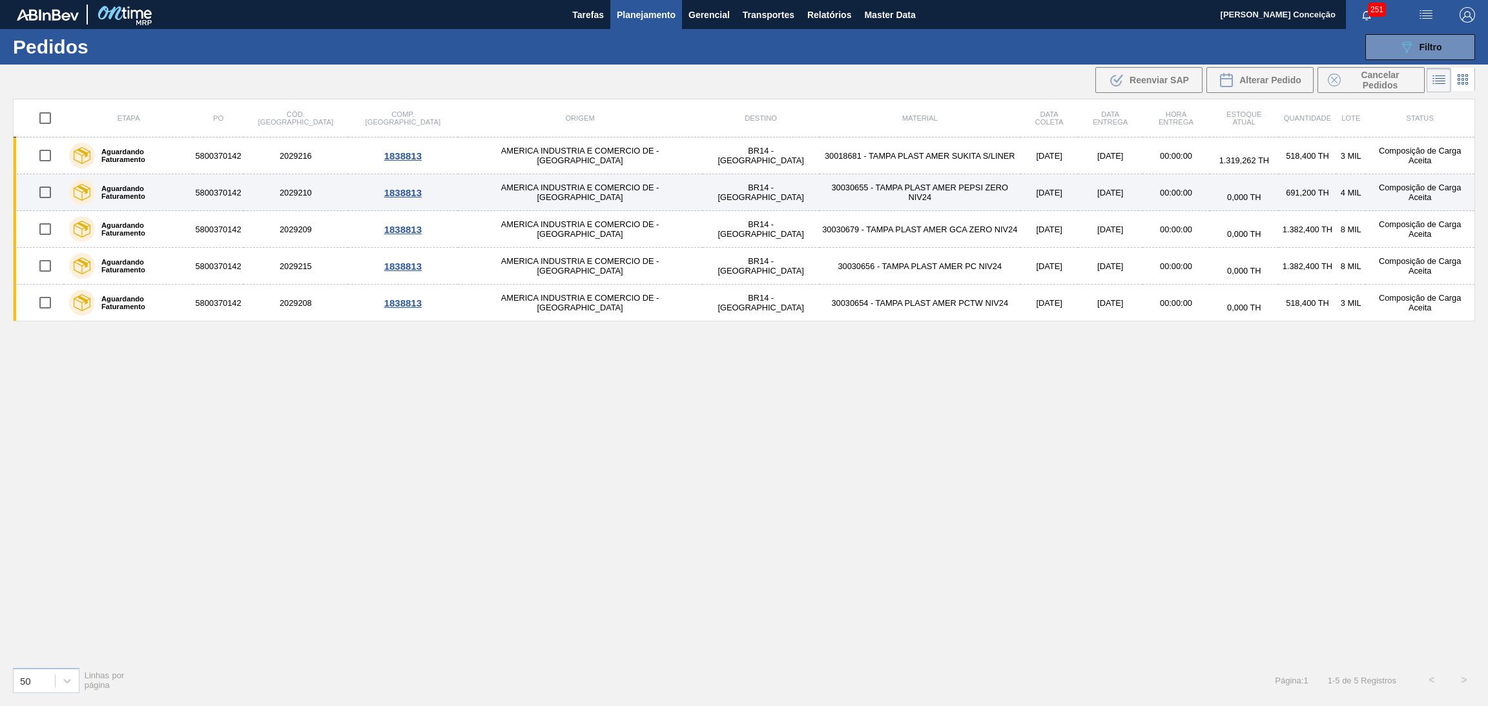
click at [830, 201] on td "30030655 - TAMPA PLAST AMER PEPSI ZERO NIV24" at bounding box center [919, 192] width 201 height 37
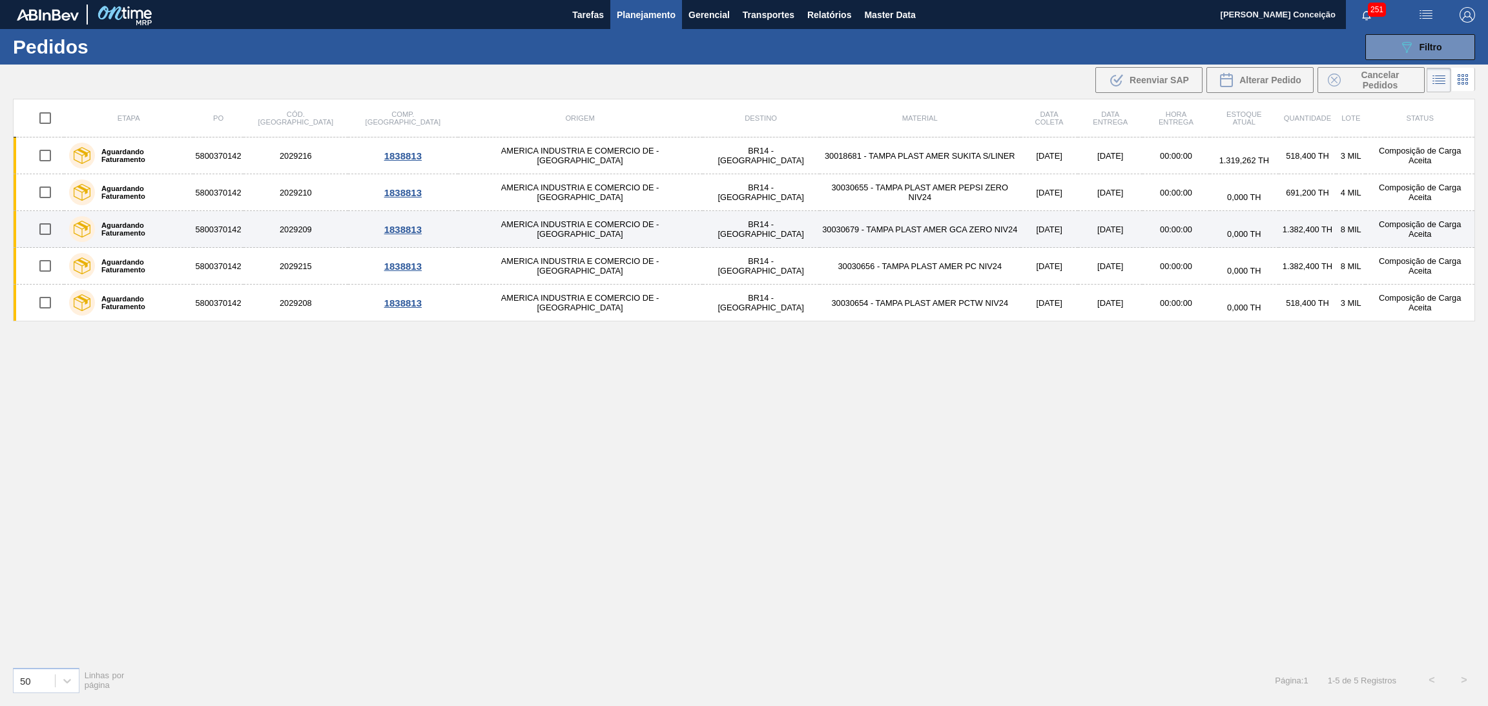
click at [856, 233] on td "30030679 - TAMPA PLAST AMER GCA ZERO NIV24" at bounding box center [919, 229] width 201 height 37
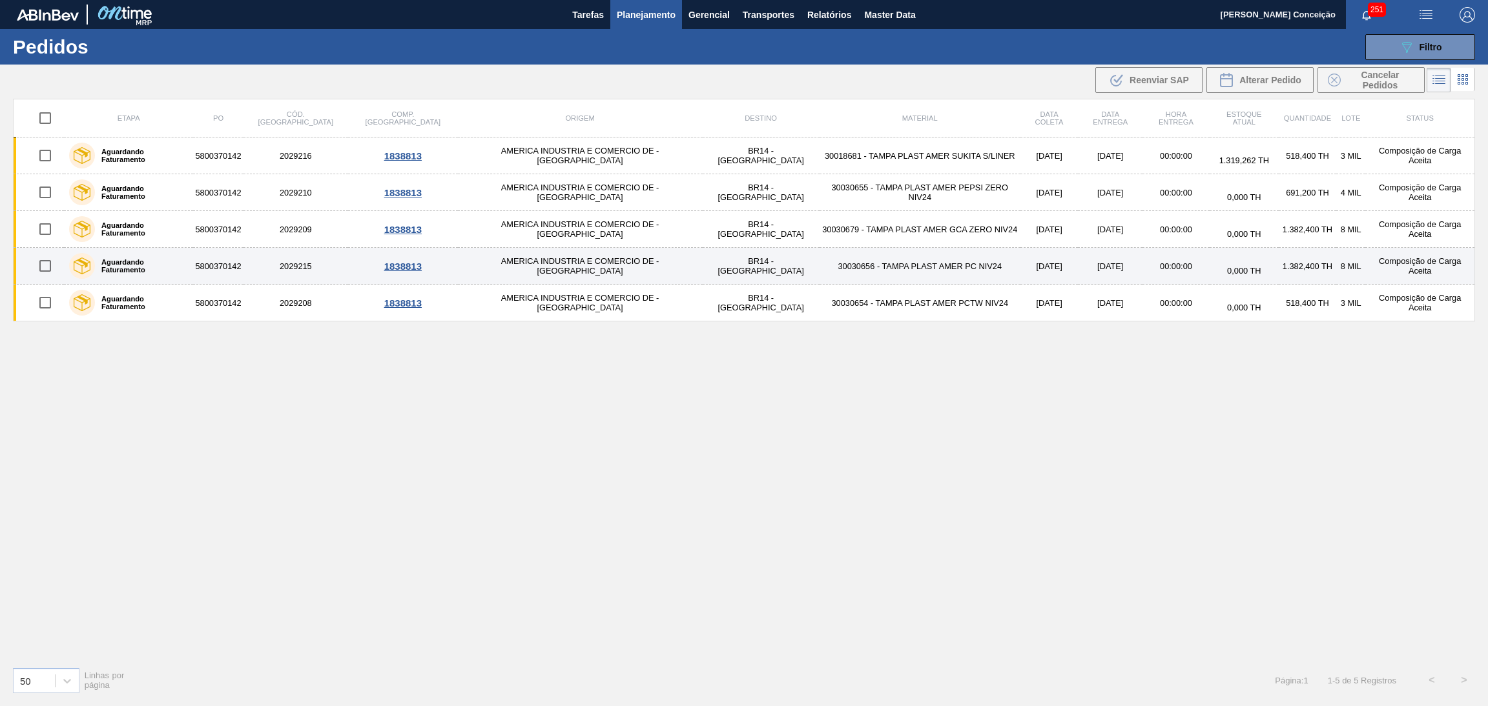
click at [888, 269] on td "30030656 - TAMPA PLAST AMER PC NIV24" at bounding box center [919, 266] width 201 height 37
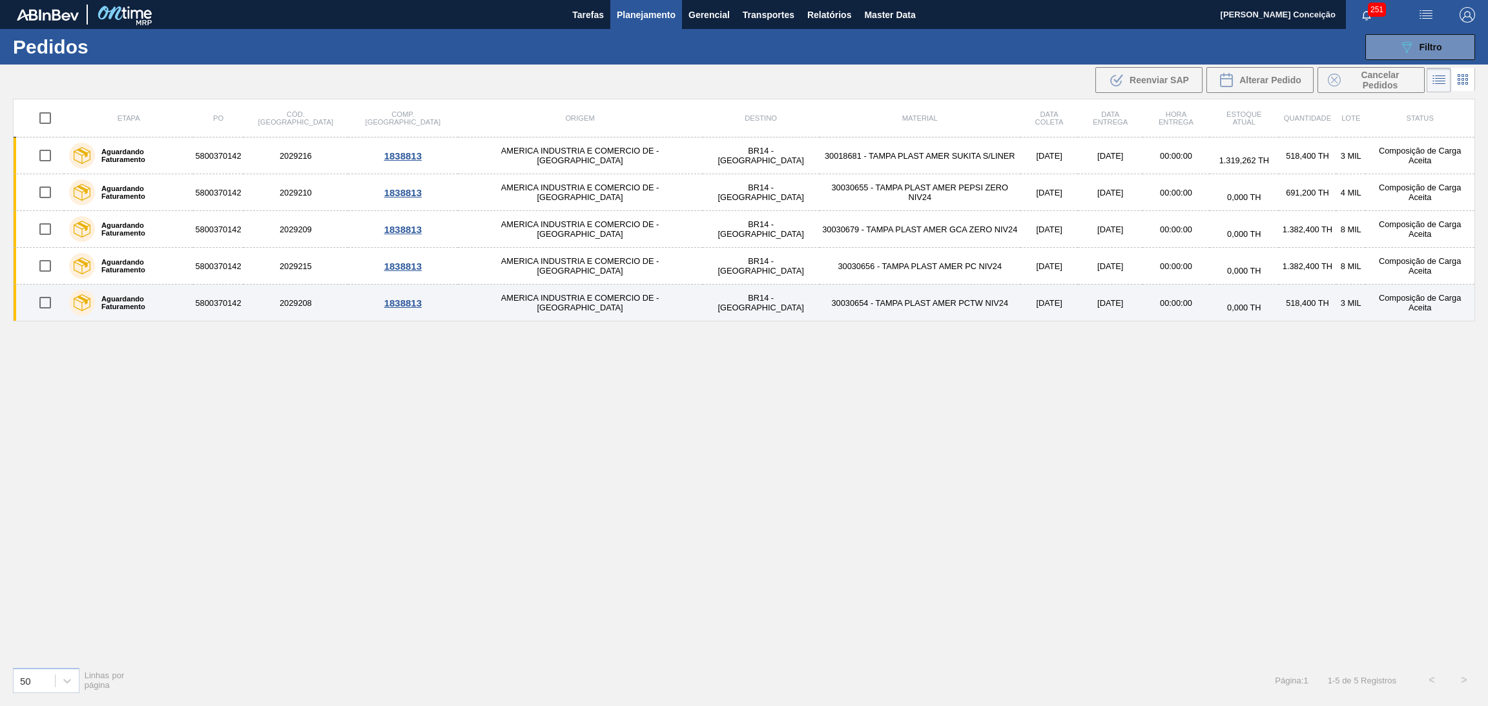
click at [890, 304] on td "30030654 - TAMPA PLAST AMER PCTW NIV24" at bounding box center [919, 303] width 201 height 37
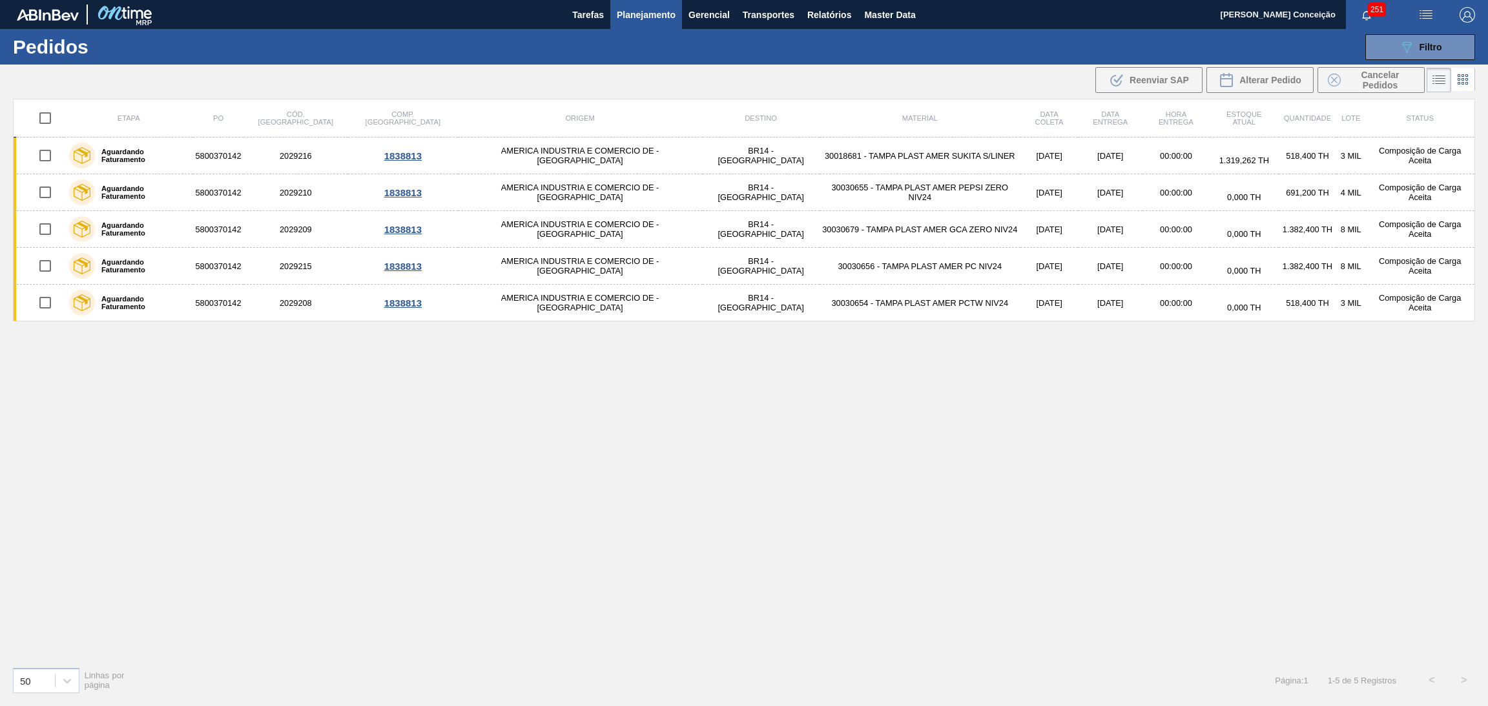
click at [672, 454] on div "Etapa PO Cód. Pedido Comp. Carga Origem Destino Material Data coleta Data entre…" at bounding box center [744, 378] width 1462 height 558
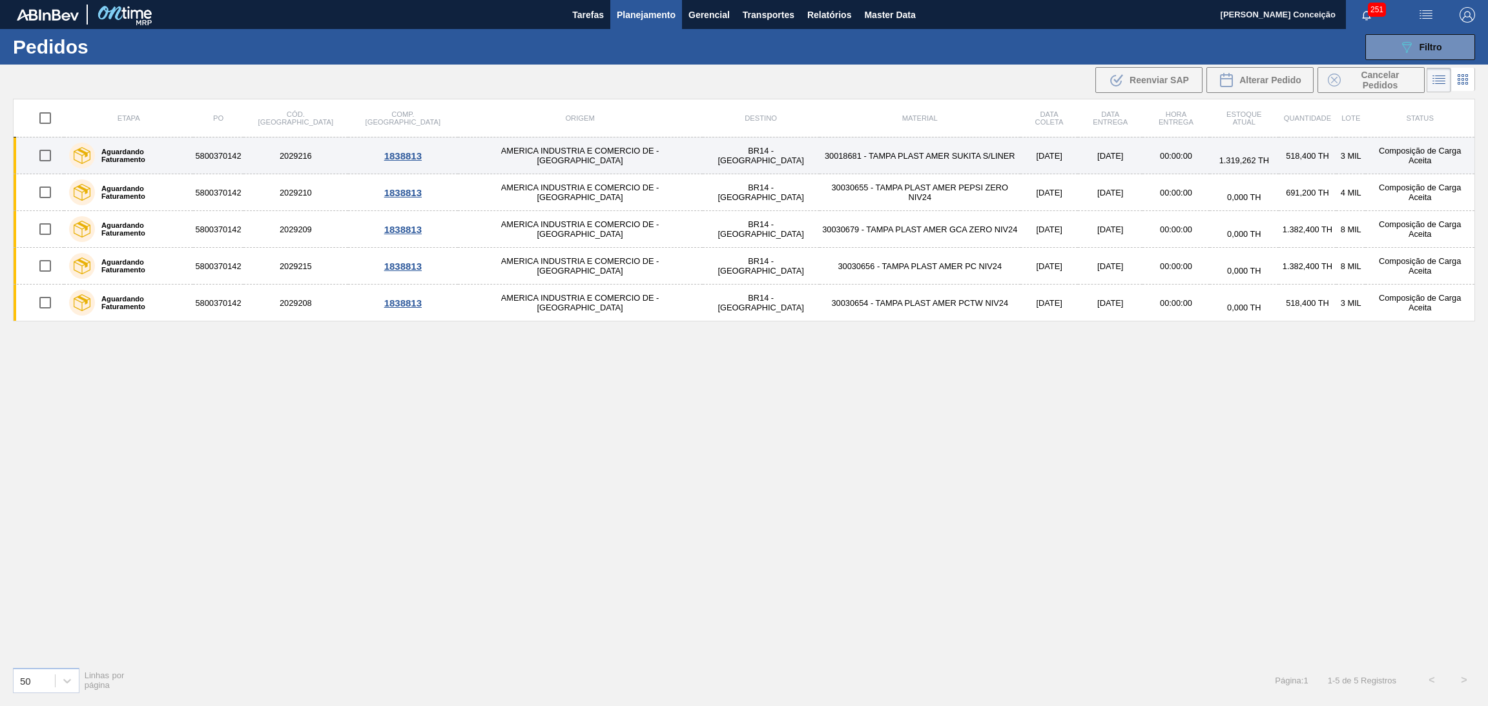
click at [819, 169] on td "30018681 - TAMPA PLAST AMER SUKITA S/LINER" at bounding box center [919, 156] width 201 height 37
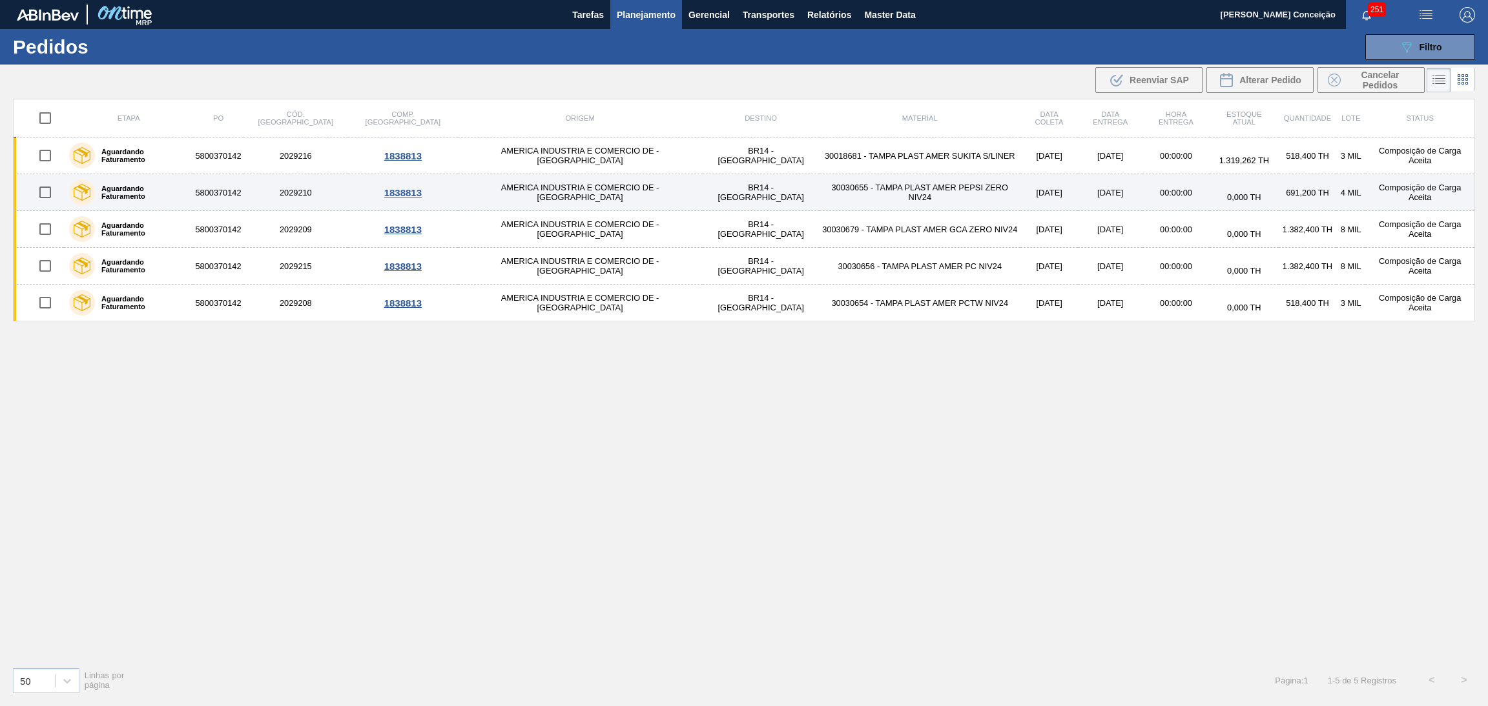
click at [819, 193] on td "30030655 - TAMPA PLAST AMER PEPSI ZERO NIV24" at bounding box center [919, 192] width 201 height 37
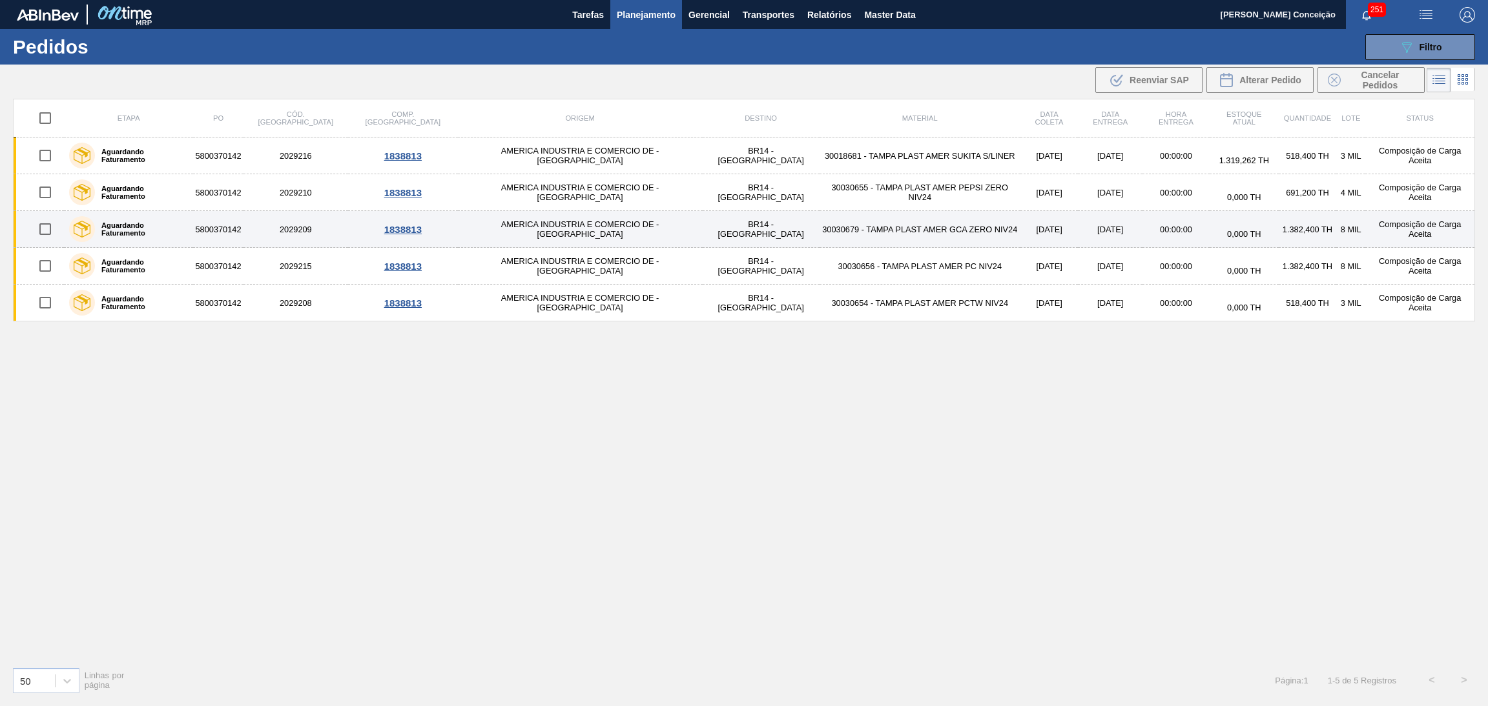
click at [819, 240] on td "30030679 - TAMPA PLAST AMER GCA ZERO NIV24" at bounding box center [919, 229] width 201 height 37
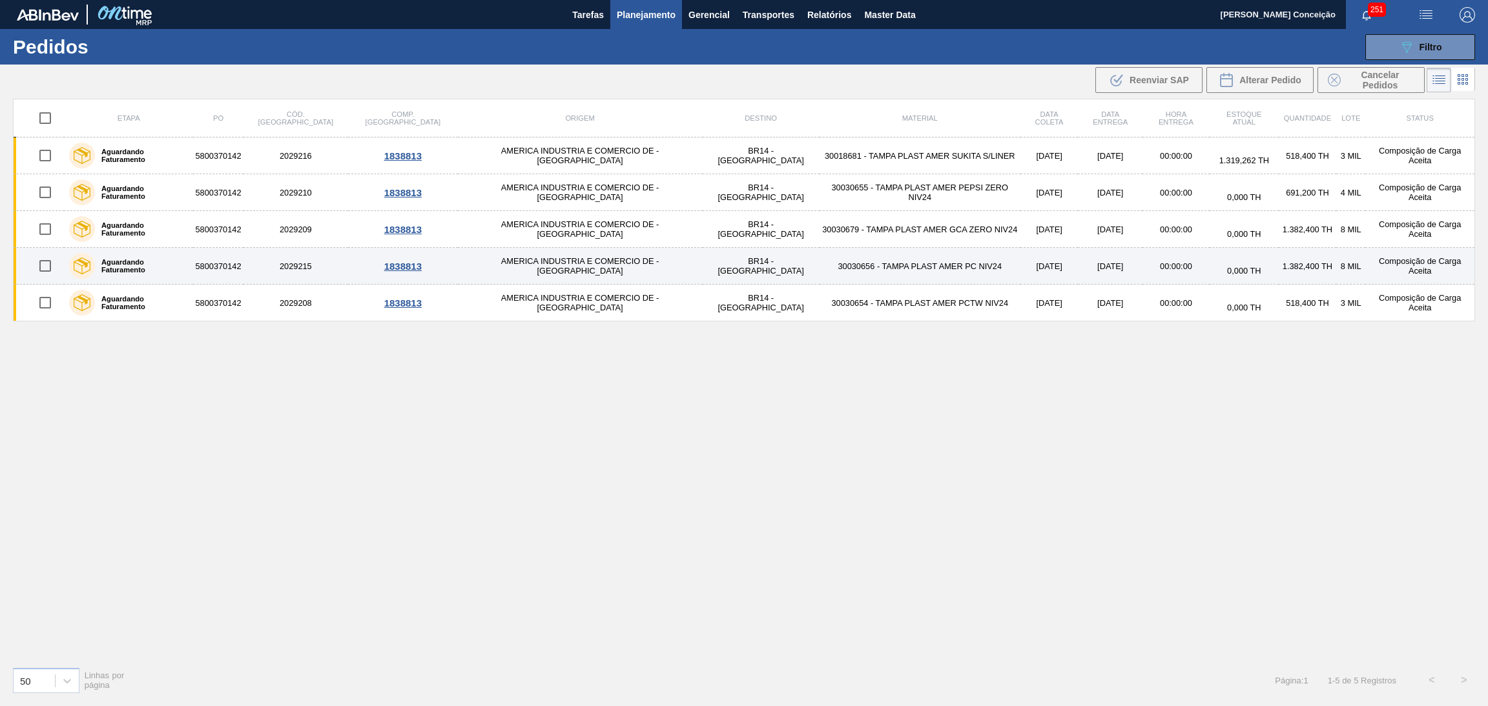
click at [823, 271] on td "30030656 - TAMPA PLAST AMER PC NIV24" at bounding box center [919, 266] width 201 height 37
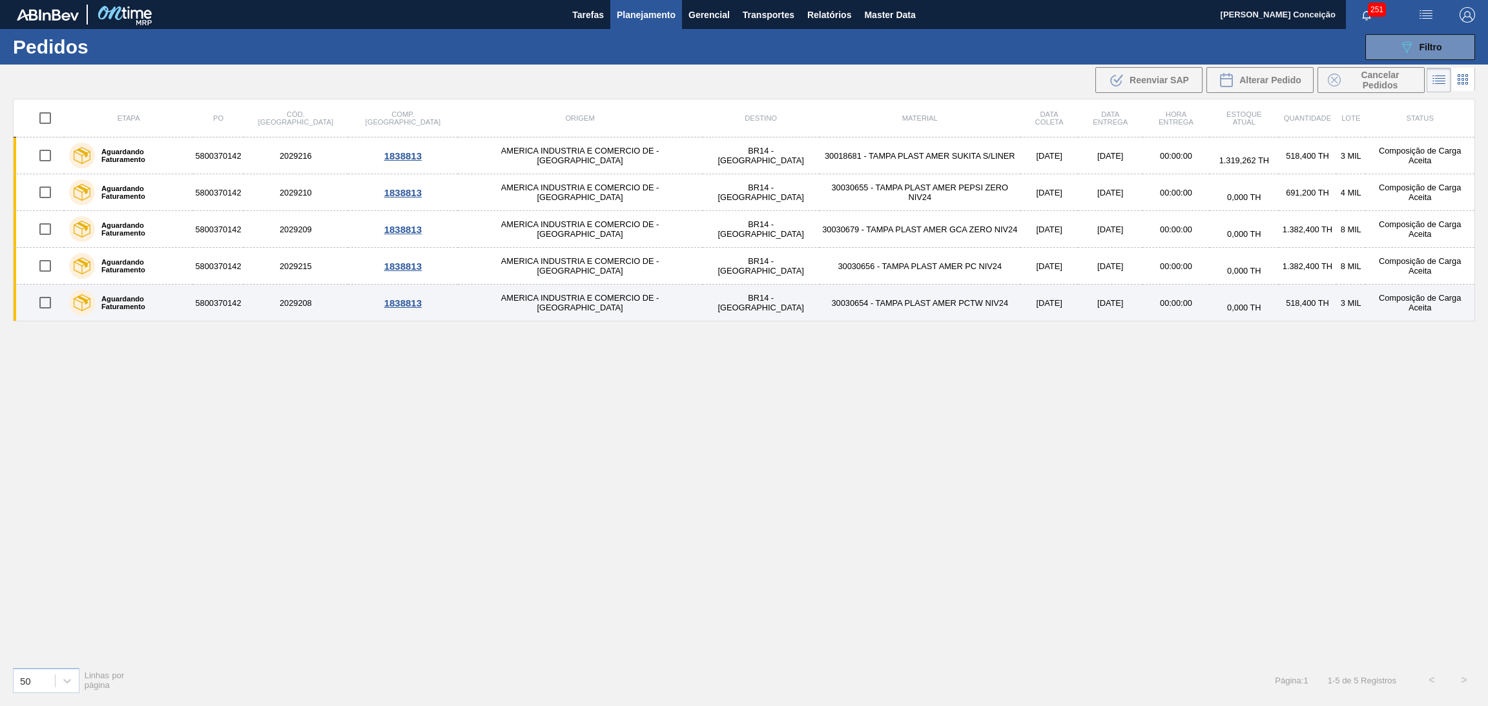
click at [823, 306] on td "30030654 - TAMPA PLAST AMER PCTW NIV24" at bounding box center [919, 303] width 201 height 37
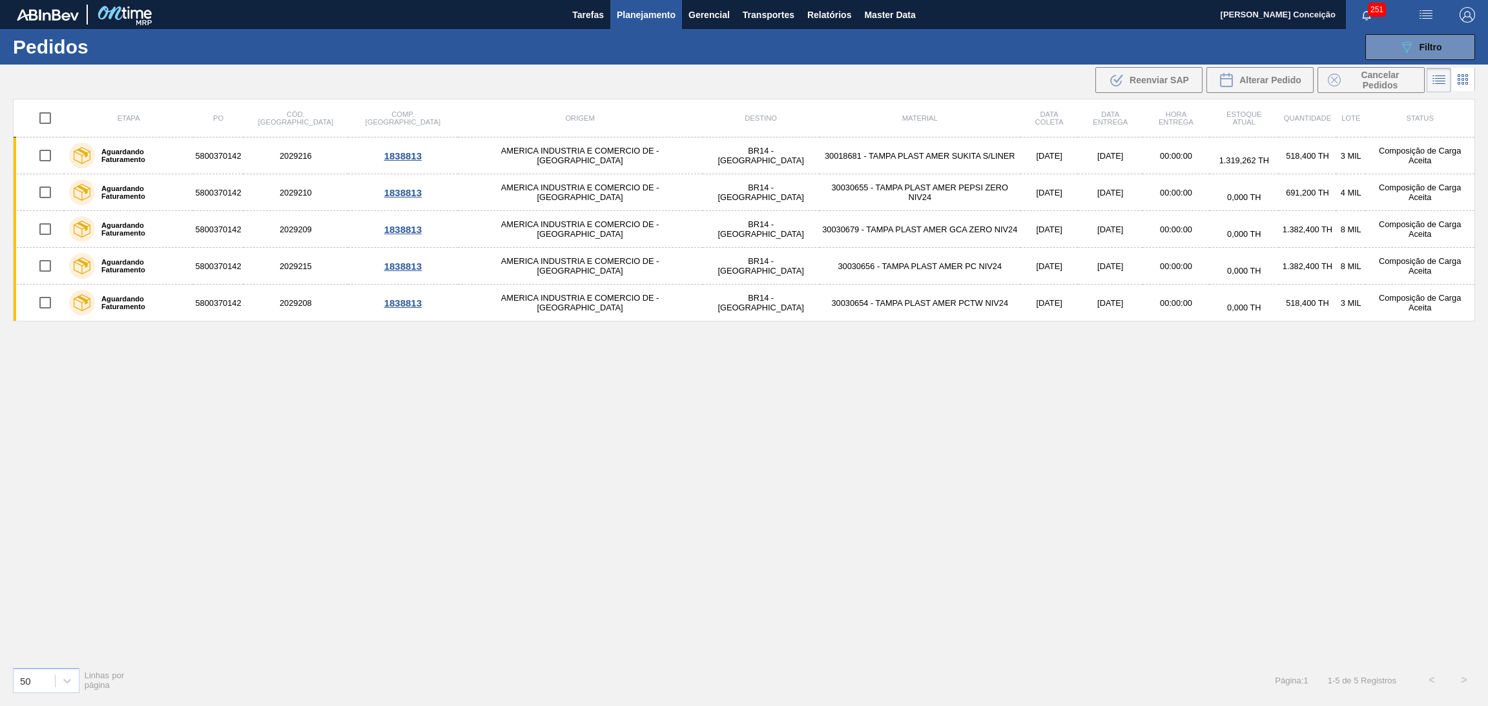
click at [343, 449] on div "Etapa PO Cód. Pedido Comp. Carga Origem Destino Material Data coleta Data entre…" at bounding box center [744, 378] width 1462 height 558
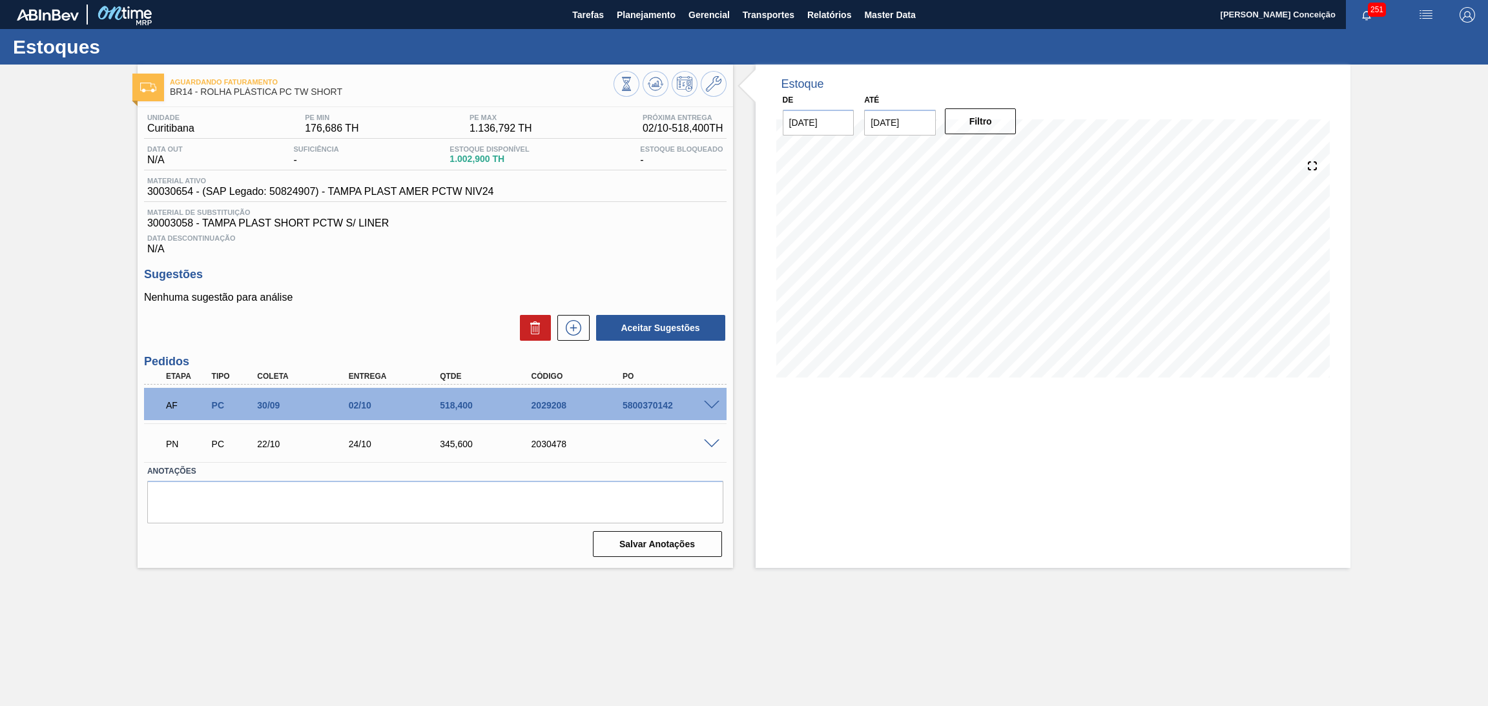
click at [665, 247] on div "Data Descontinuação N/A" at bounding box center [435, 242] width 582 height 26
click at [661, 83] on icon at bounding box center [655, 83] width 15 height 15
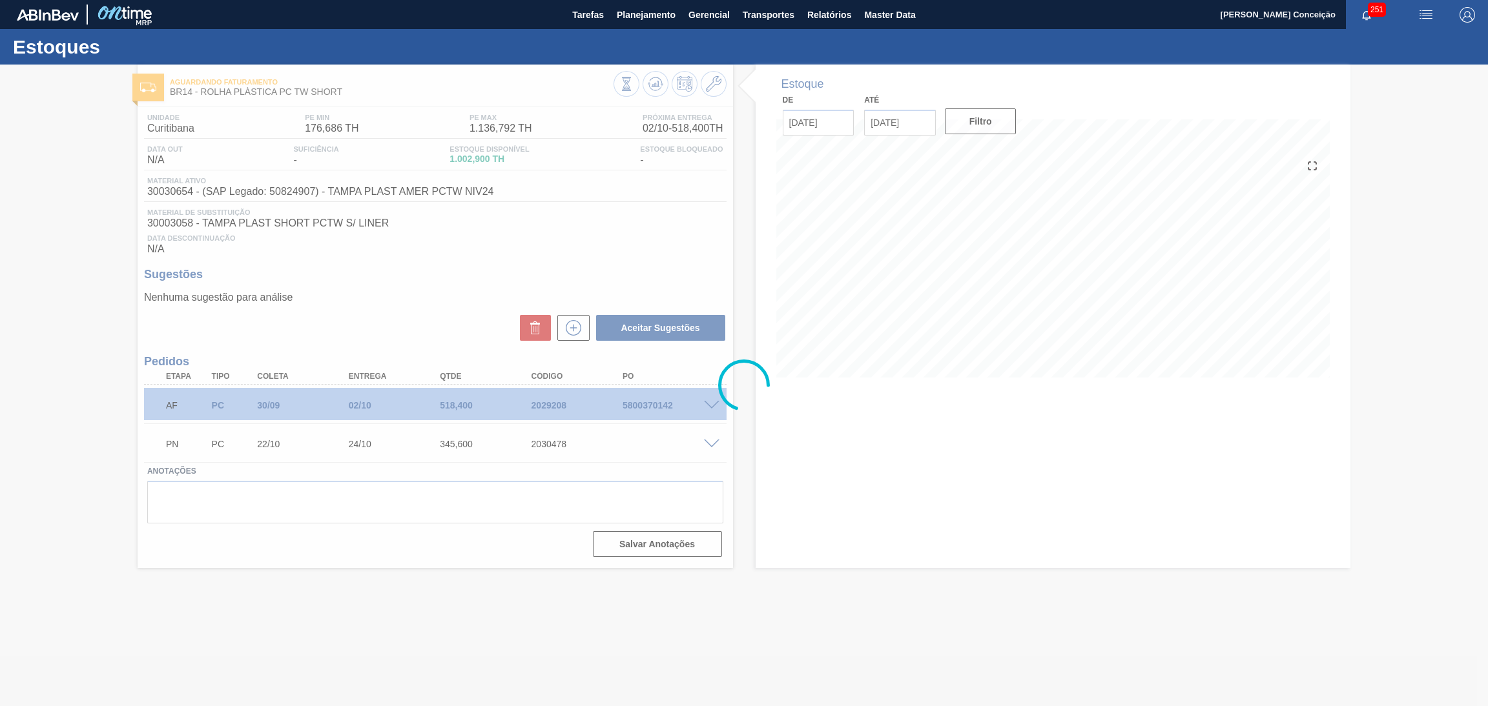
click at [710, 226] on div at bounding box center [744, 386] width 1488 height 642
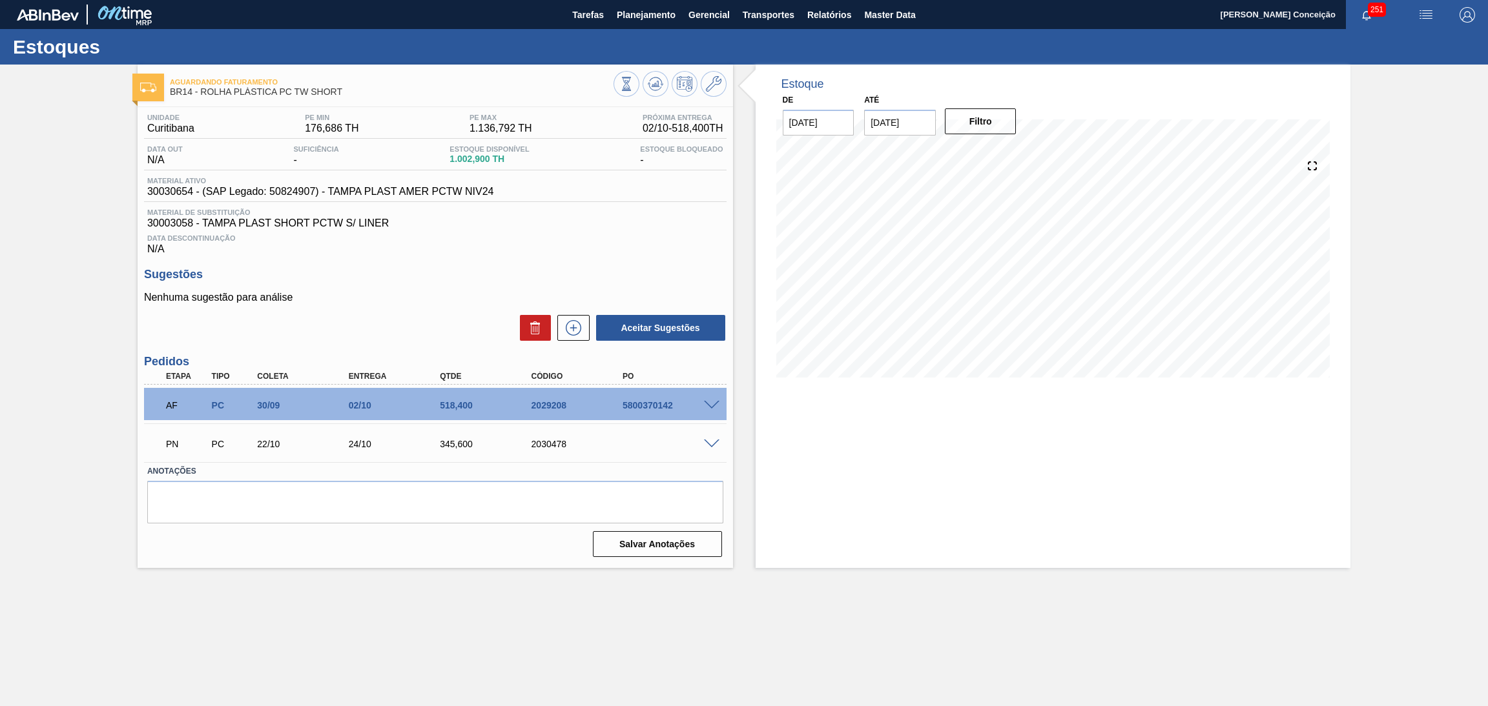
click at [451, 276] on h3 "Sugestões" at bounding box center [435, 275] width 582 height 14
click at [421, 325] on div "Aceitar Sugestões" at bounding box center [435, 328] width 582 height 28
click at [471, 275] on h3 "Sugestões" at bounding box center [435, 275] width 582 height 14
click at [471, 249] on div "Data Descontinuação N/A" at bounding box center [435, 242] width 582 height 26
click at [711, 401] on span at bounding box center [711, 406] width 15 height 10
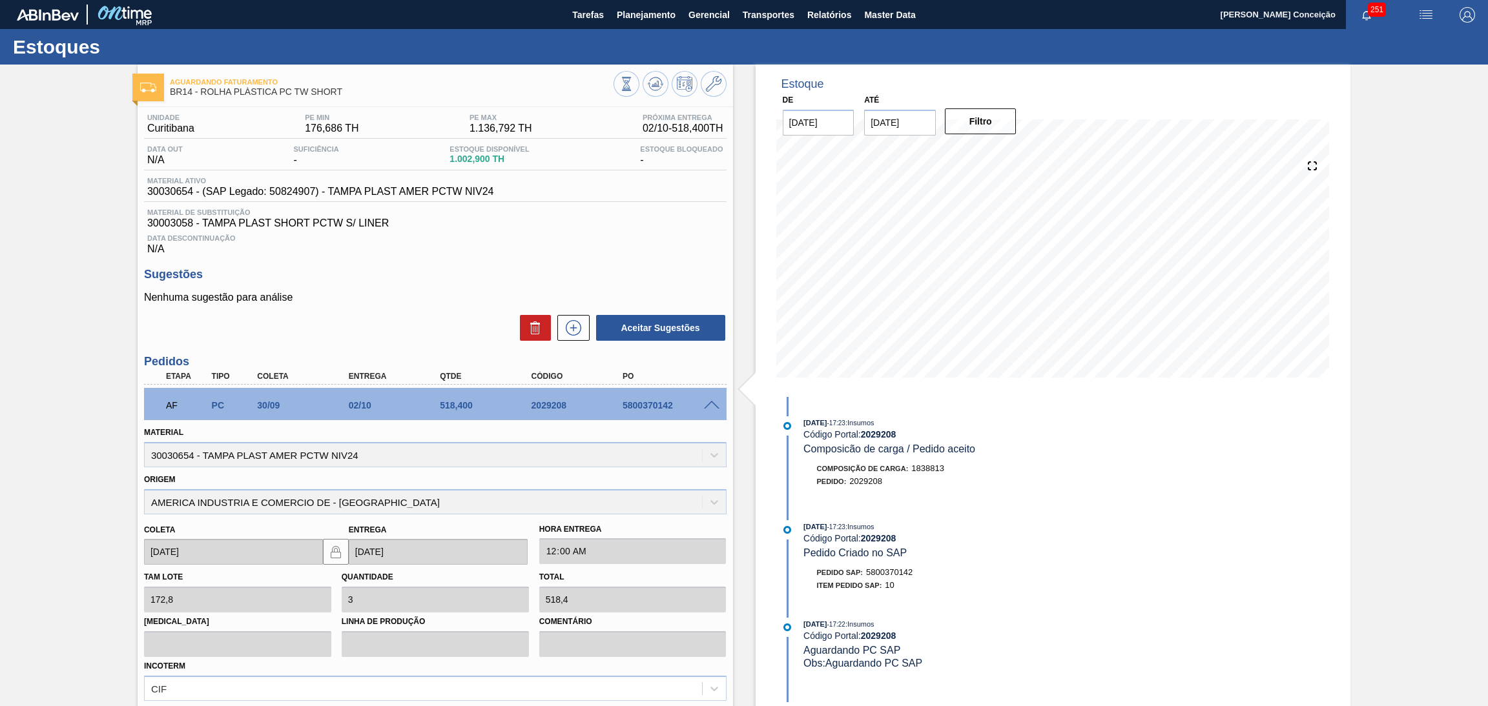
click at [649, 234] on span "Data Descontinuação" at bounding box center [435, 238] width 576 height 8
click at [823, 12] on span "Relatórios" at bounding box center [829, 14] width 44 height 15
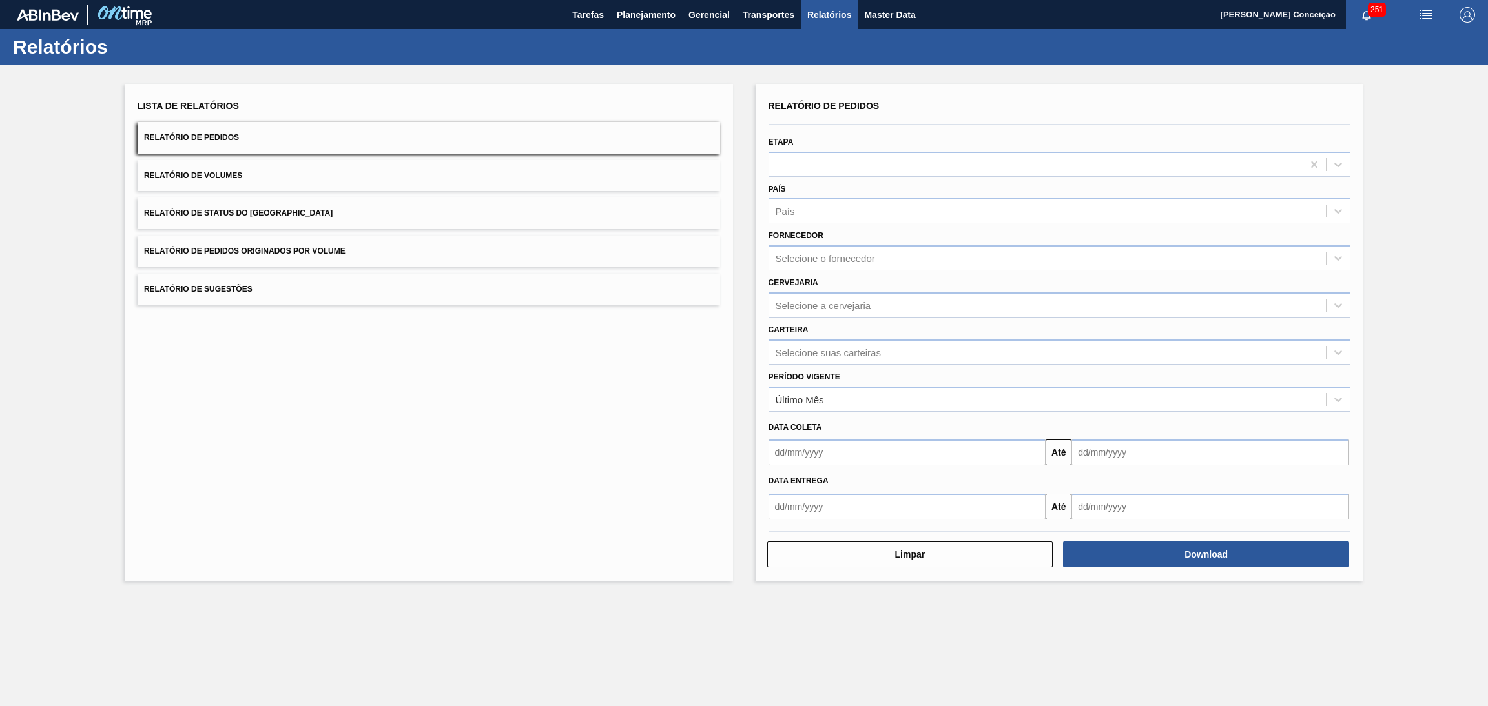
click at [185, 502] on div "Lista de Relatórios Relatório de Pedidos Relatório de Volumes Relatório de Stat…" at bounding box center [429, 333] width 608 height 498
click at [641, 13] on span "Planejamento" at bounding box center [646, 14] width 59 height 15
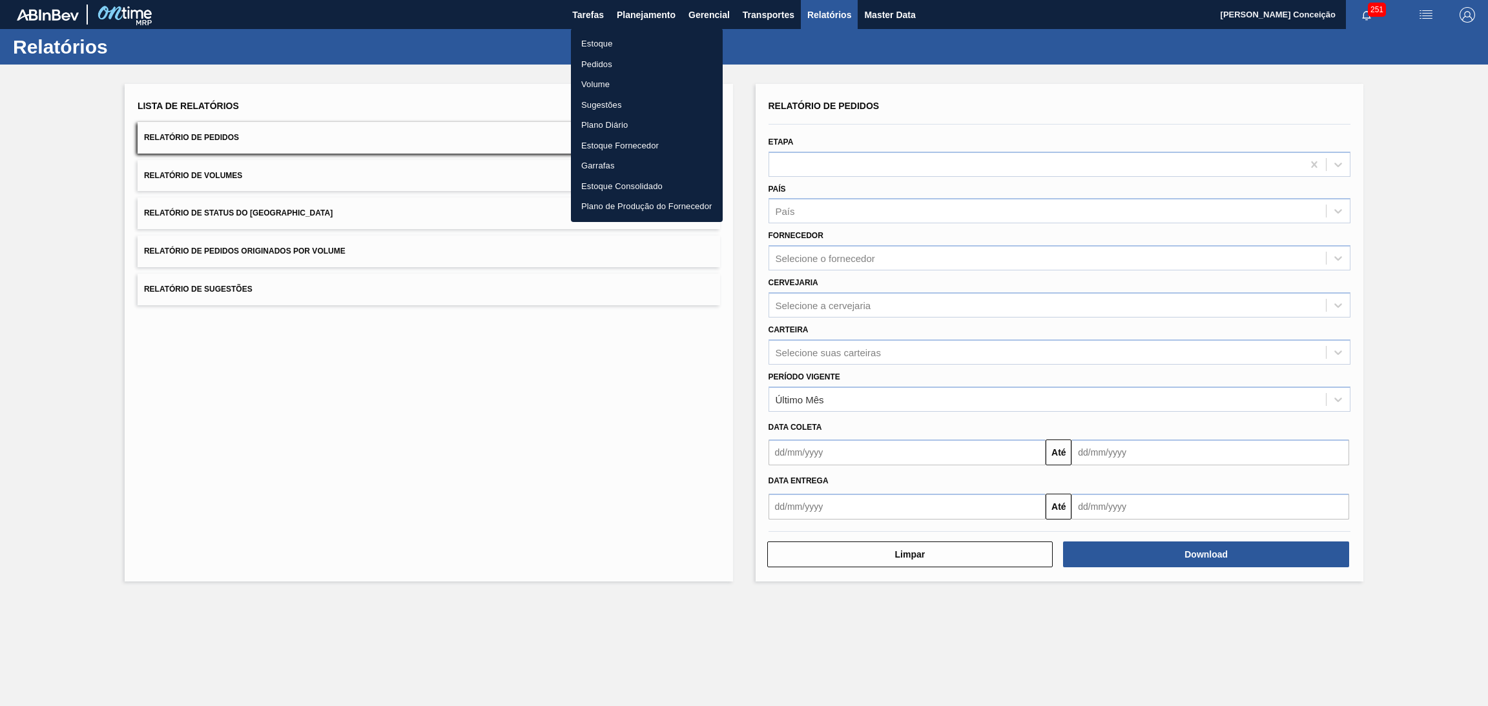
click at [610, 39] on li "Estoque" at bounding box center [647, 44] width 152 height 21
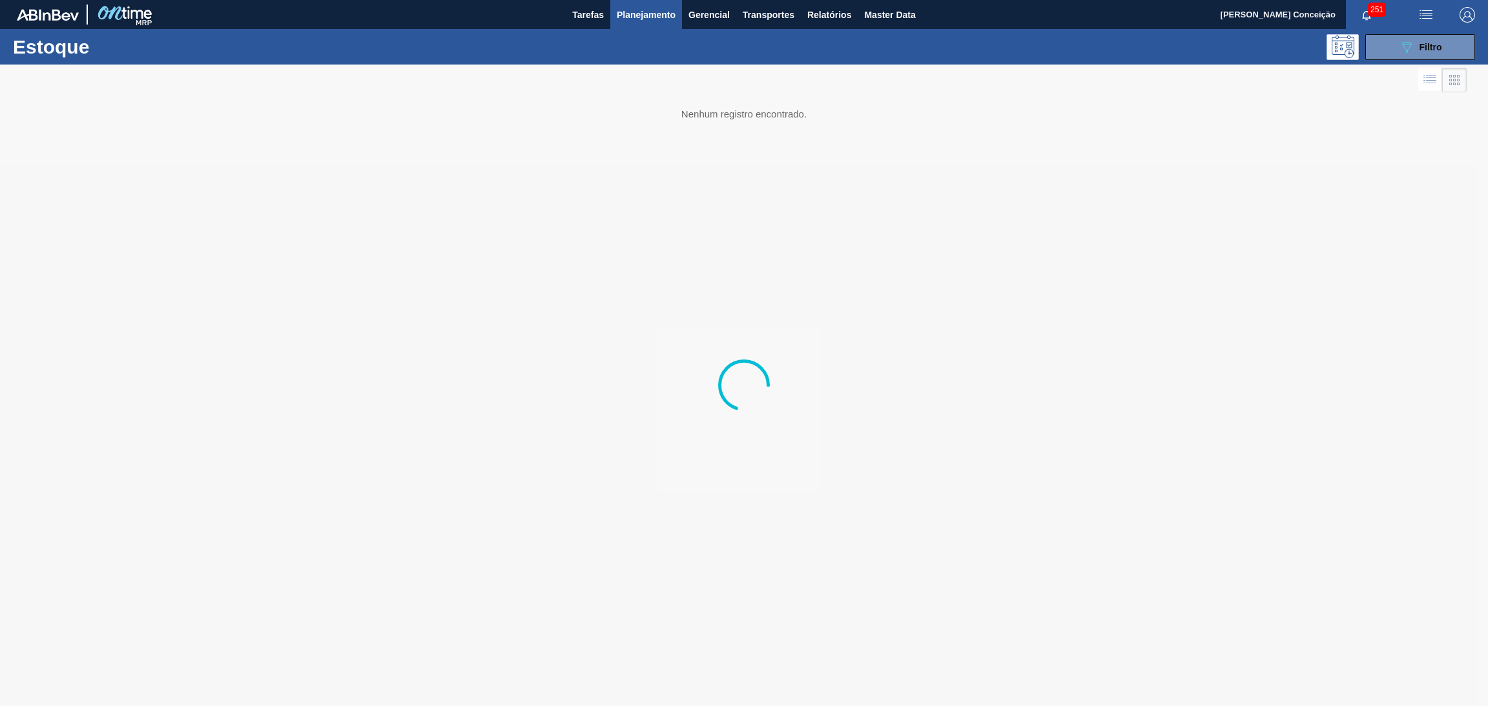
click at [505, 375] on div at bounding box center [744, 386] width 1488 height 642
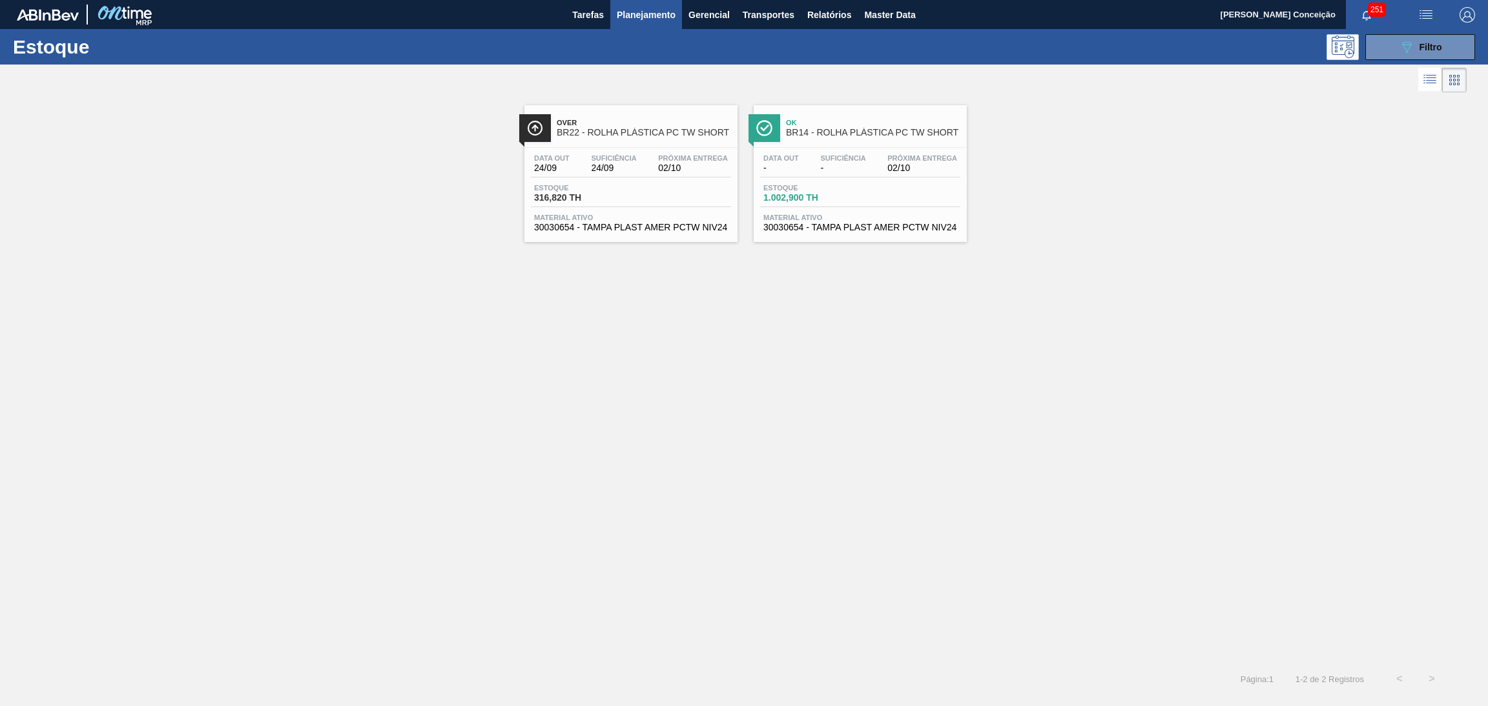
click at [533, 438] on div "Over BR22 - ROLHA PLÁSTICA PC TW SHORT Data out 24/09 Suficiência 24/09 Próxima…" at bounding box center [744, 380] width 1488 height 568
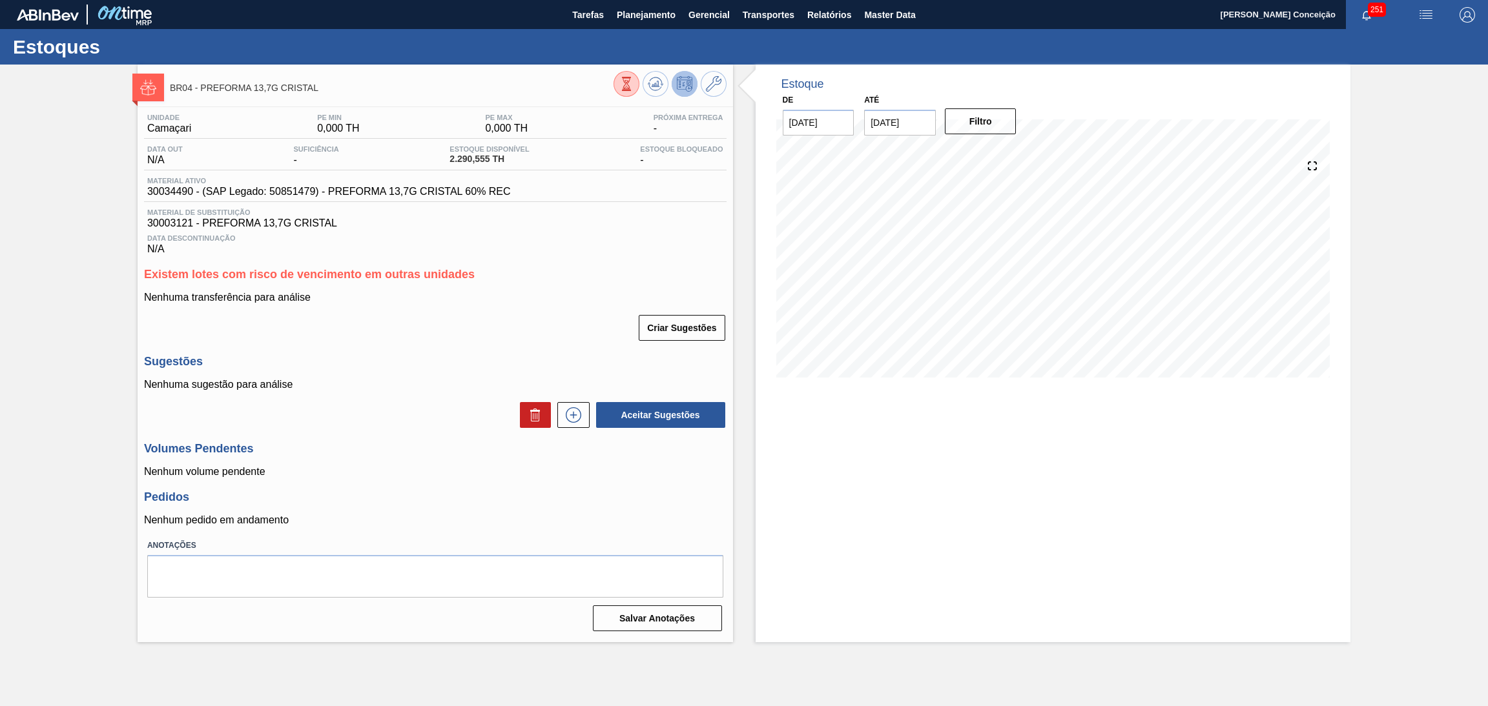
click at [435, 327] on div "Criar Sugestões" at bounding box center [435, 328] width 582 height 28
click at [694, 271] on h3 "Existem lotes com risco de vencimento em outras unidades" at bounding box center [435, 275] width 582 height 14
click at [495, 471] on p "Nenhum volume pendente" at bounding box center [435, 472] width 582 height 12
drag, startPoint x: 437, startPoint y: 335, endPoint x: 437, endPoint y: 327, distance: 7.8
click at [437, 331] on div "Criar Sugestões" at bounding box center [435, 328] width 582 height 28
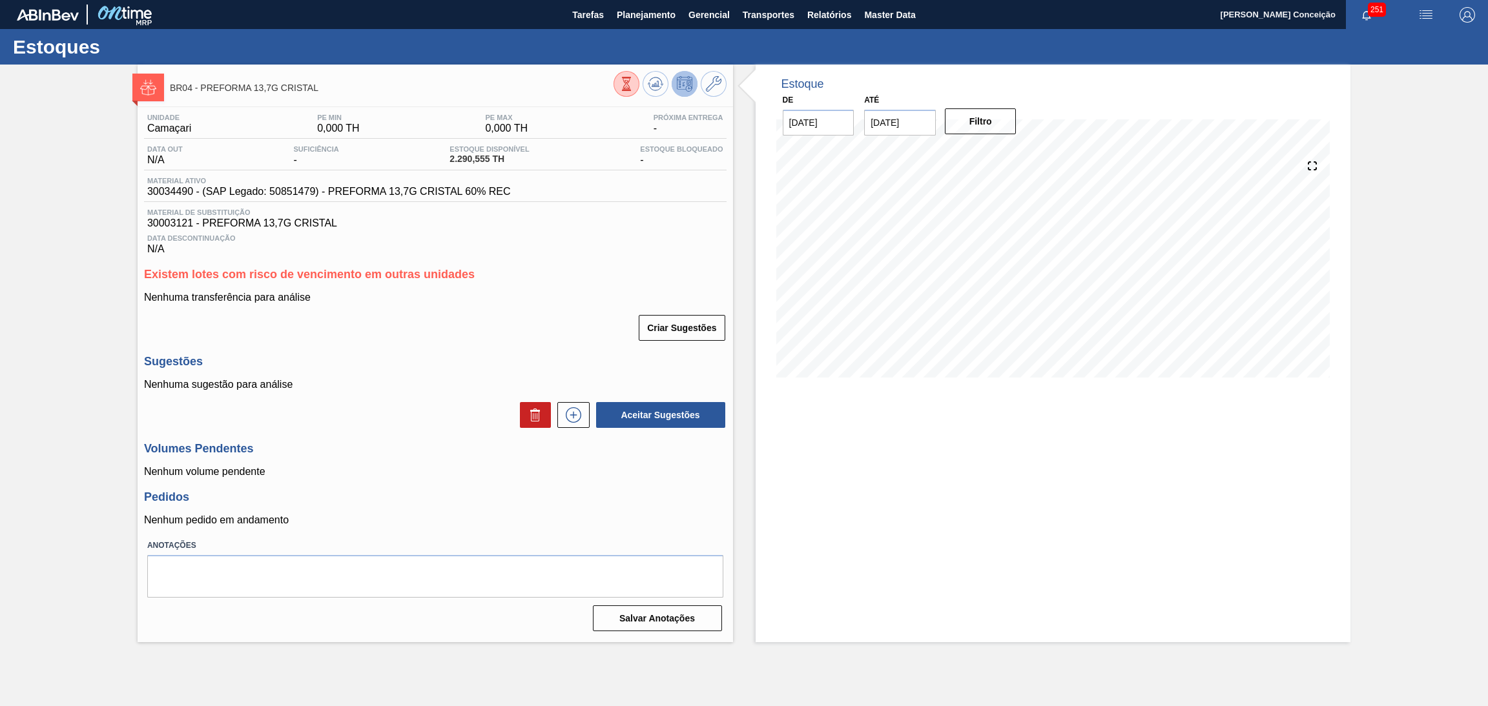
click at [551, 261] on div "Unidade Camaçari PE MIN 0,000 TH PE MAX 0,000 TH Próxima Entrega - Data out N/A…" at bounding box center [435, 371] width 595 height 529
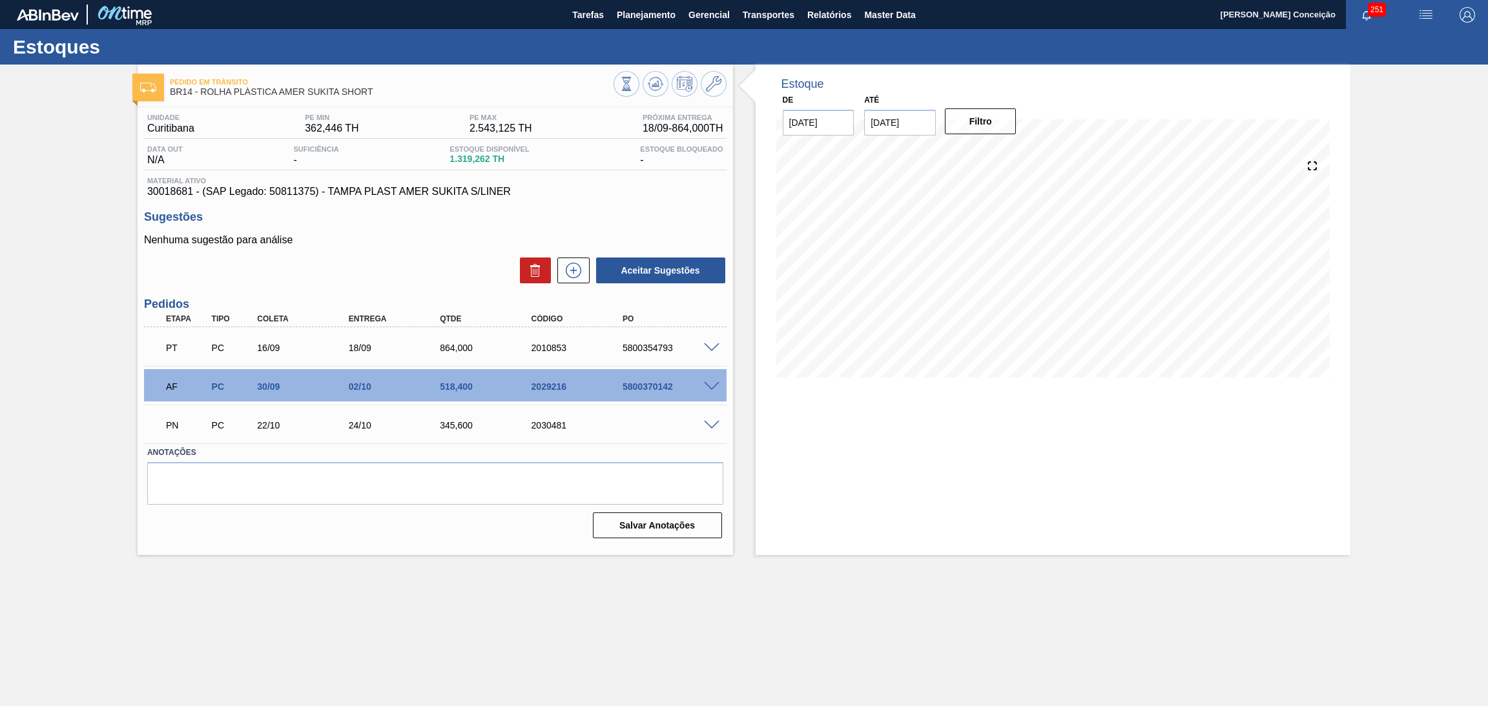
click at [355, 294] on div "Unidade Curitibana PE MIN 362,446 TH PE MAX 2.543,125 TH Próxima Entrega 18/09 …" at bounding box center [435, 325] width 595 height 436
click at [654, 87] on icon at bounding box center [655, 83] width 15 height 15
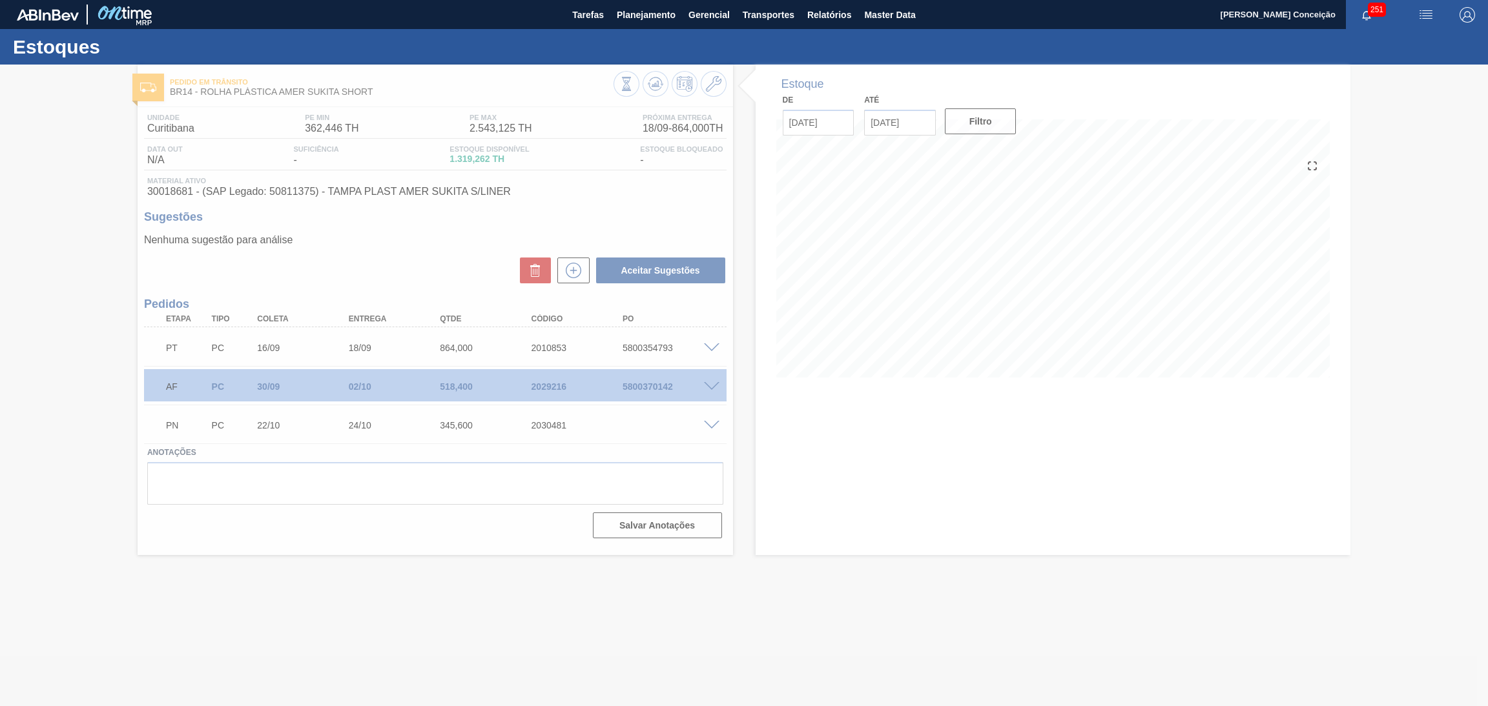
click at [797, 488] on div at bounding box center [744, 386] width 1488 height 642
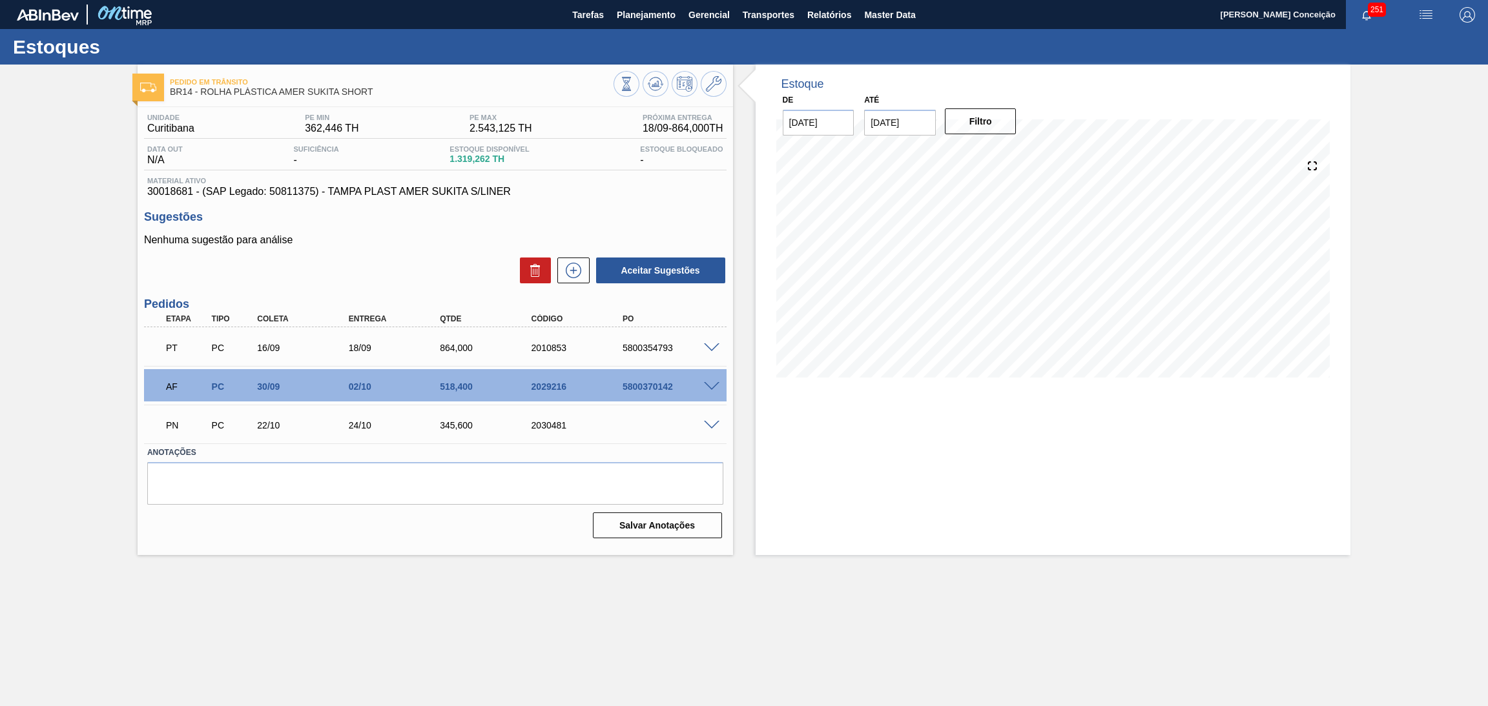
click at [427, 253] on div "Nenhuma sugestão para análise Aceitar Sugestões" at bounding box center [435, 259] width 582 height 50
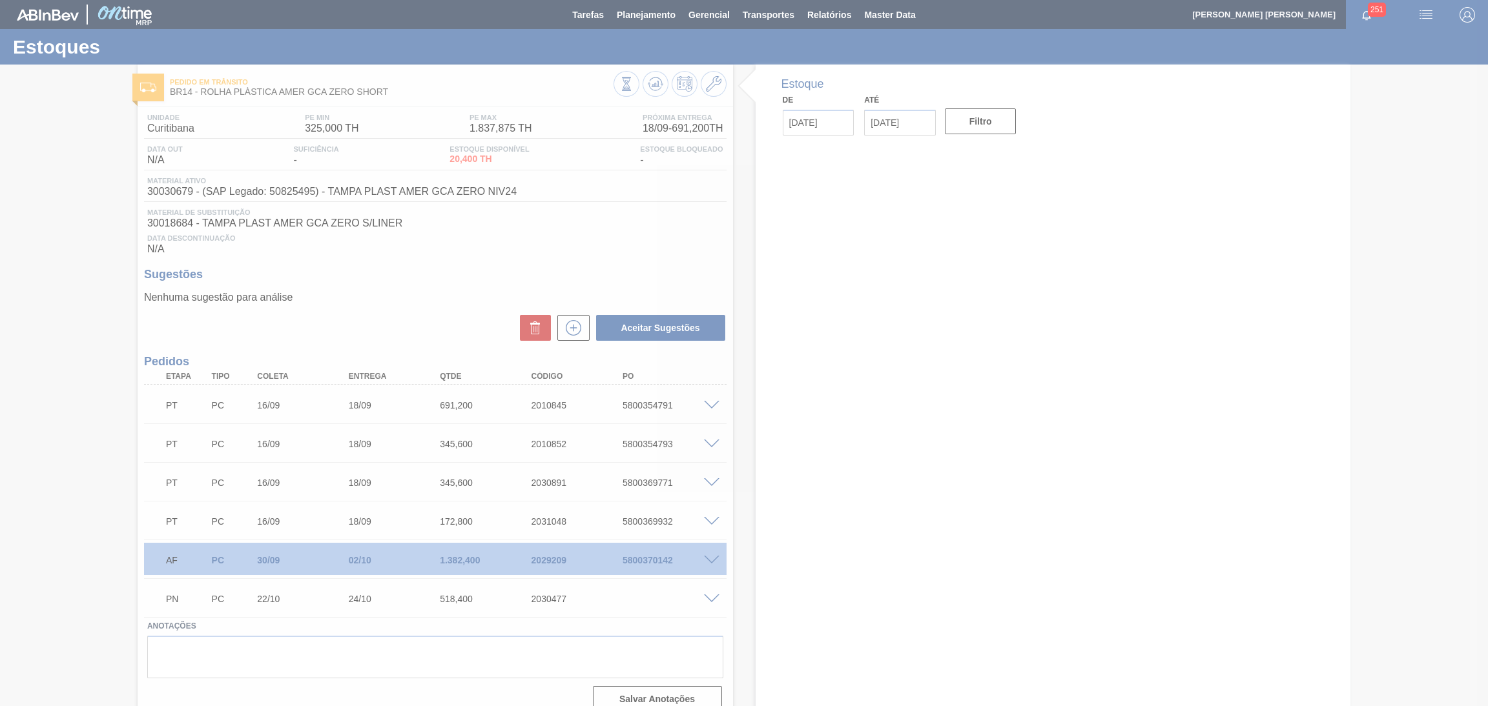
click at [460, 298] on div at bounding box center [744, 353] width 1488 height 706
click at [610, 269] on div at bounding box center [744, 353] width 1488 height 706
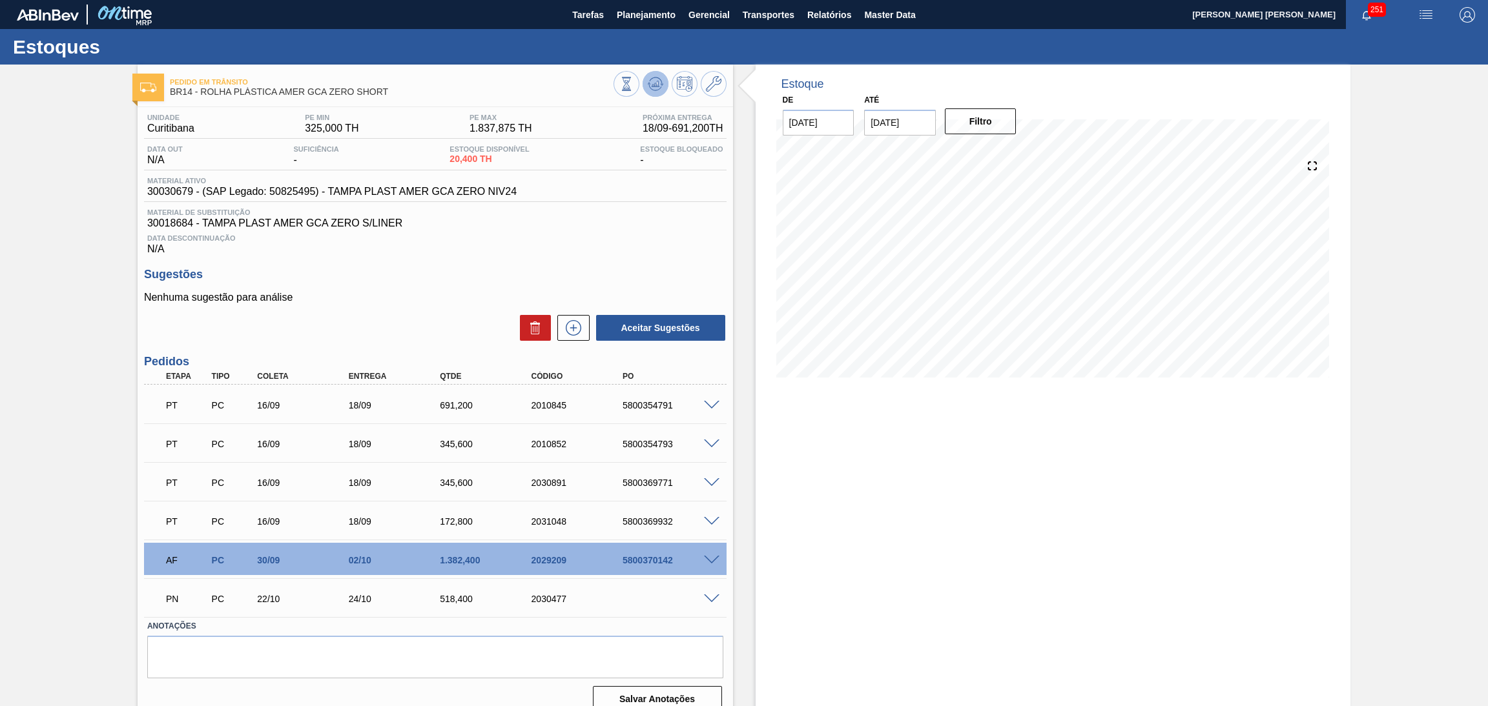
click at [649, 89] on icon at bounding box center [655, 83] width 15 height 15
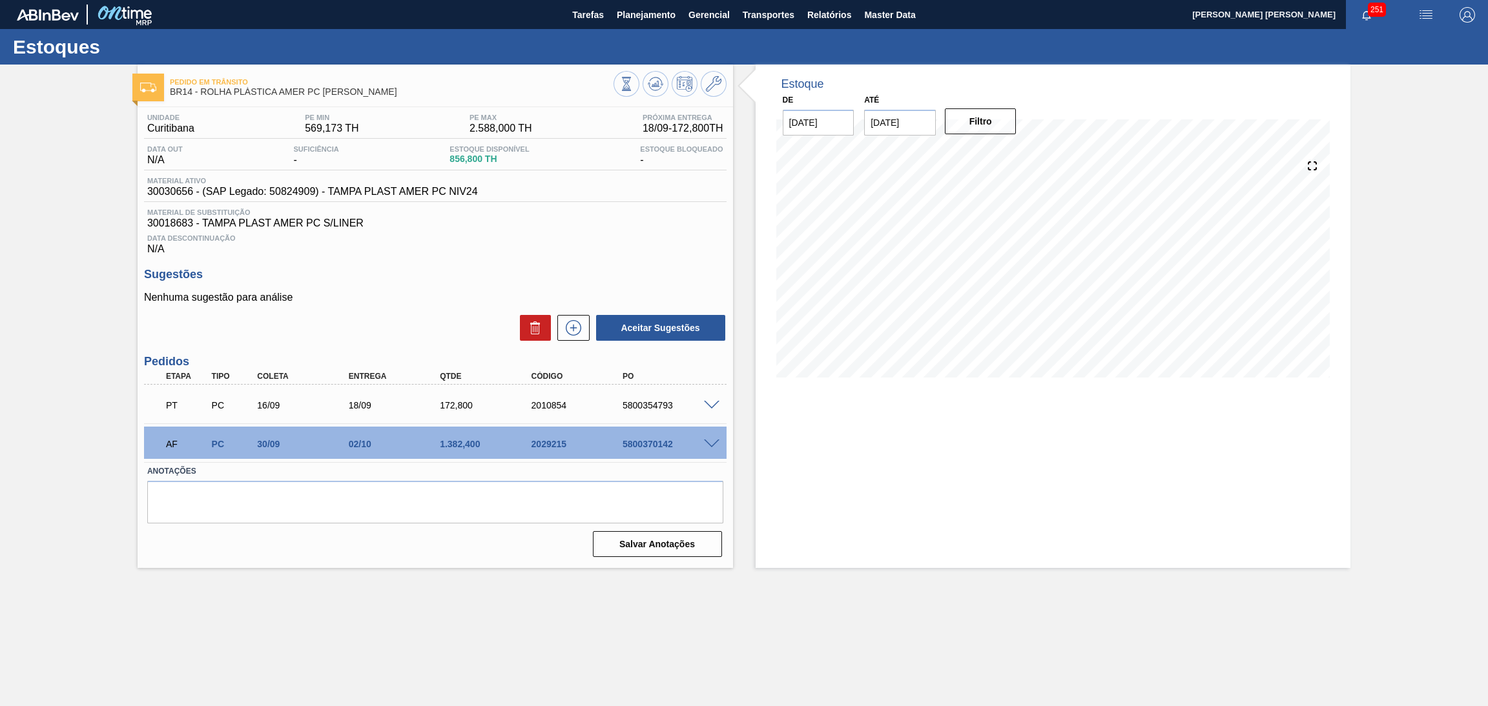
click at [483, 296] on p "Nenhuma sugestão para análise" at bounding box center [435, 298] width 582 height 12
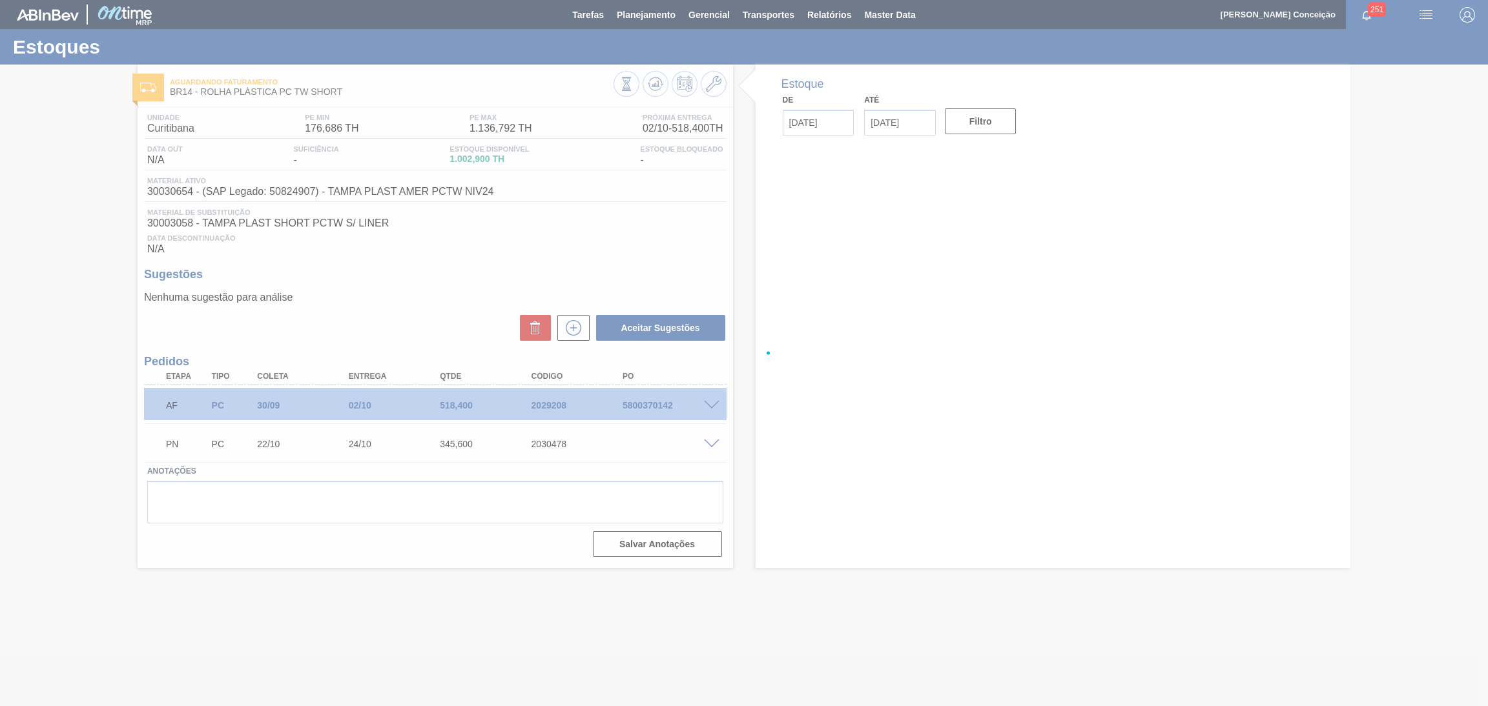
click at [397, 314] on div at bounding box center [744, 353] width 1488 height 706
click at [817, 468] on div at bounding box center [744, 353] width 1488 height 706
click at [358, 257] on div at bounding box center [744, 353] width 1488 height 706
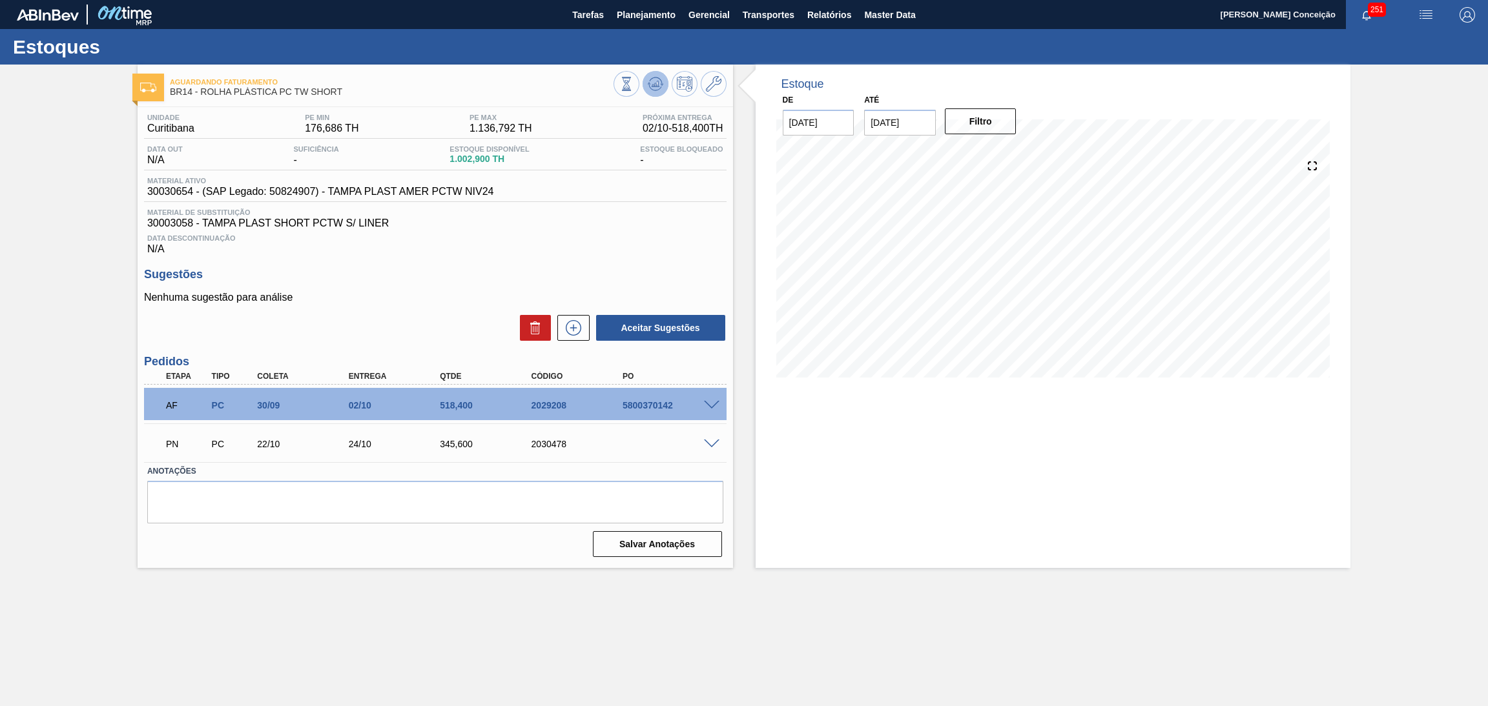
click at [642, 85] on button at bounding box center [655, 84] width 26 height 26
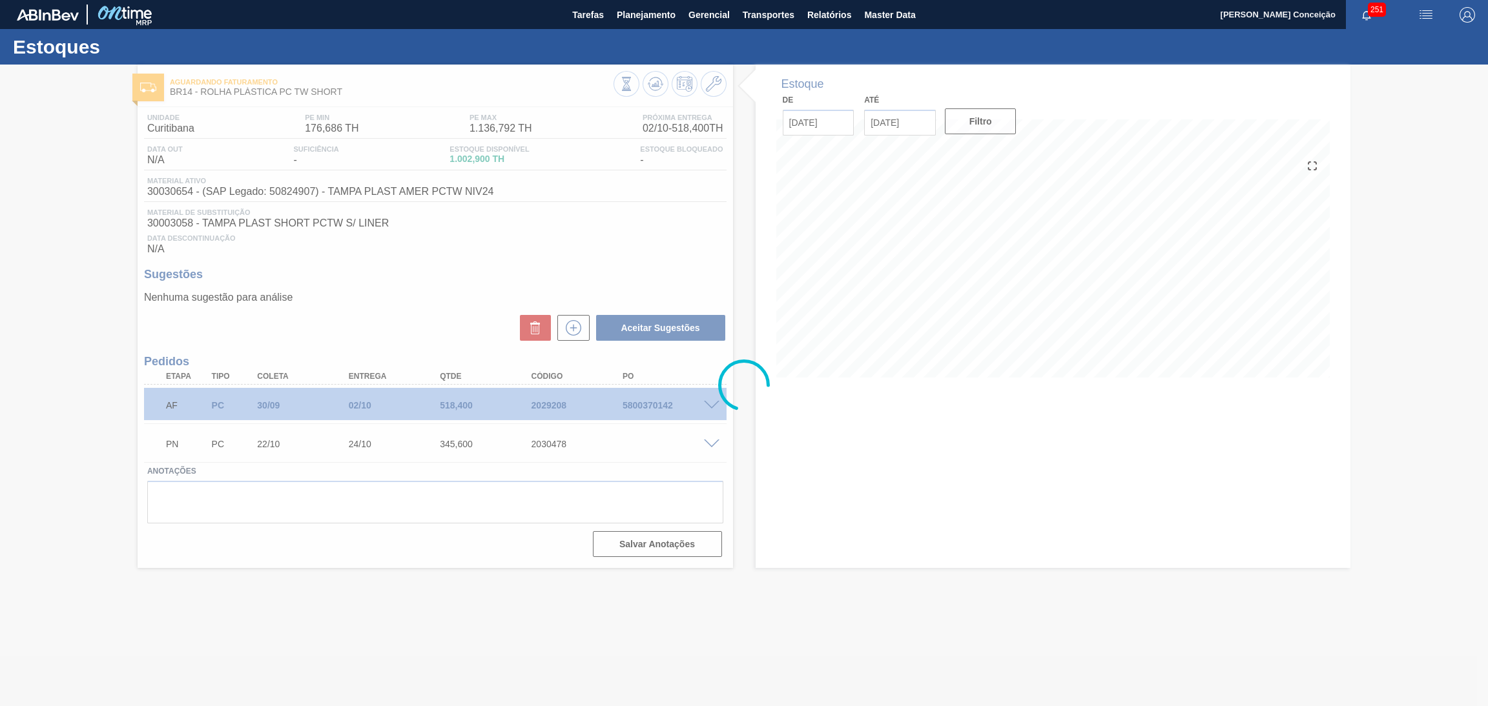
click at [851, 380] on div at bounding box center [744, 386] width 1488 height 642
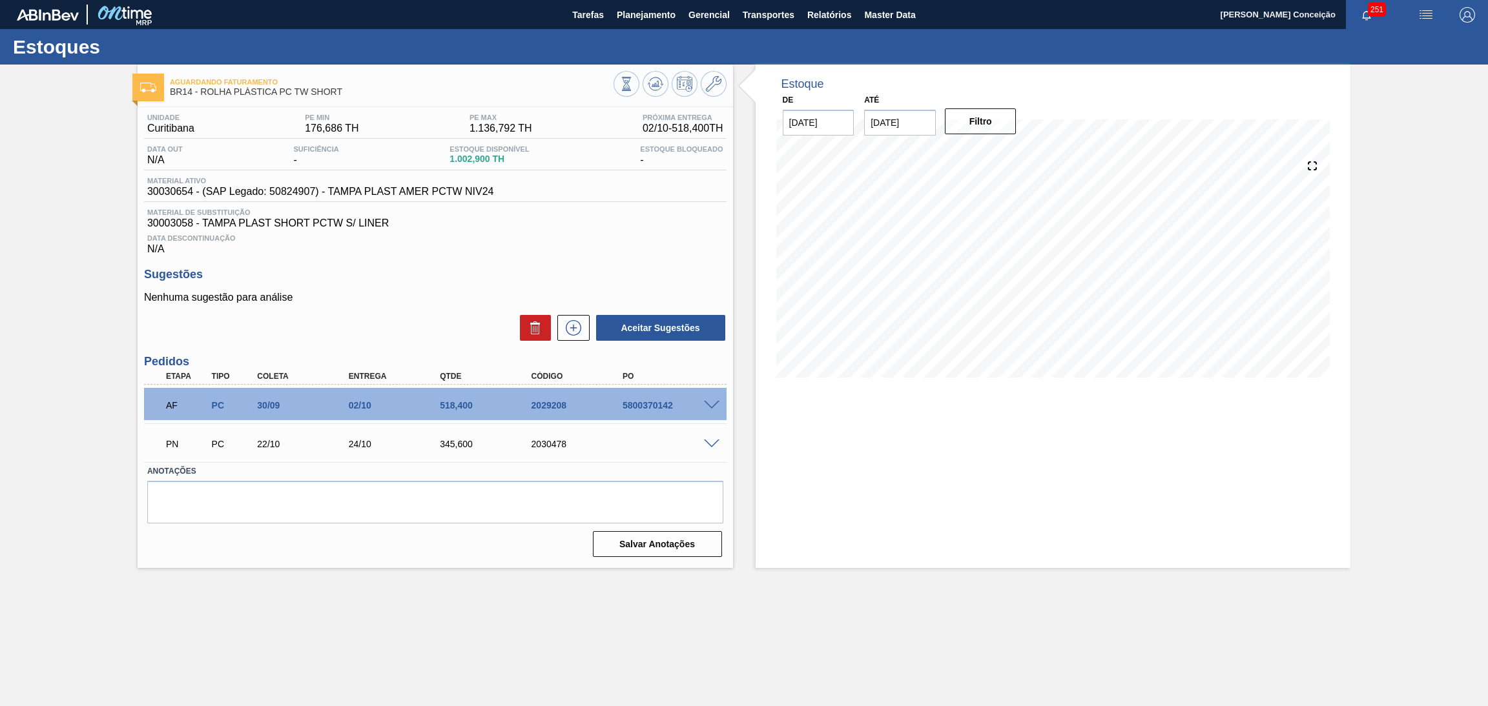
click at [478, 314] on div "Aceitar Sugestões" at bounding box center [435, 328] width 582 height 28
click at [455, 292] on p "Nenhuma sugestão para análise" at bounding box center [435, 298] width 582 height 12
click at [538, 257] on div "Unidade Curitibana PE MIN 176,686 TH PE MAX 1.136,792 TH Próxima Entrega 02/10 …" at bounding box center [435, 334] width 595 height 455
click at [560, 249] on div "Data Descontinuação N/A" at bounding box center [435, 242] width 582 height 26
click at [692, 260] on div "Unidade Curitibana PE MIN 176,686 TH PE MAX 1.136,792 TH Próxima Entrega 02/10 …" at bounding box center [435, 334] width 595 height 455
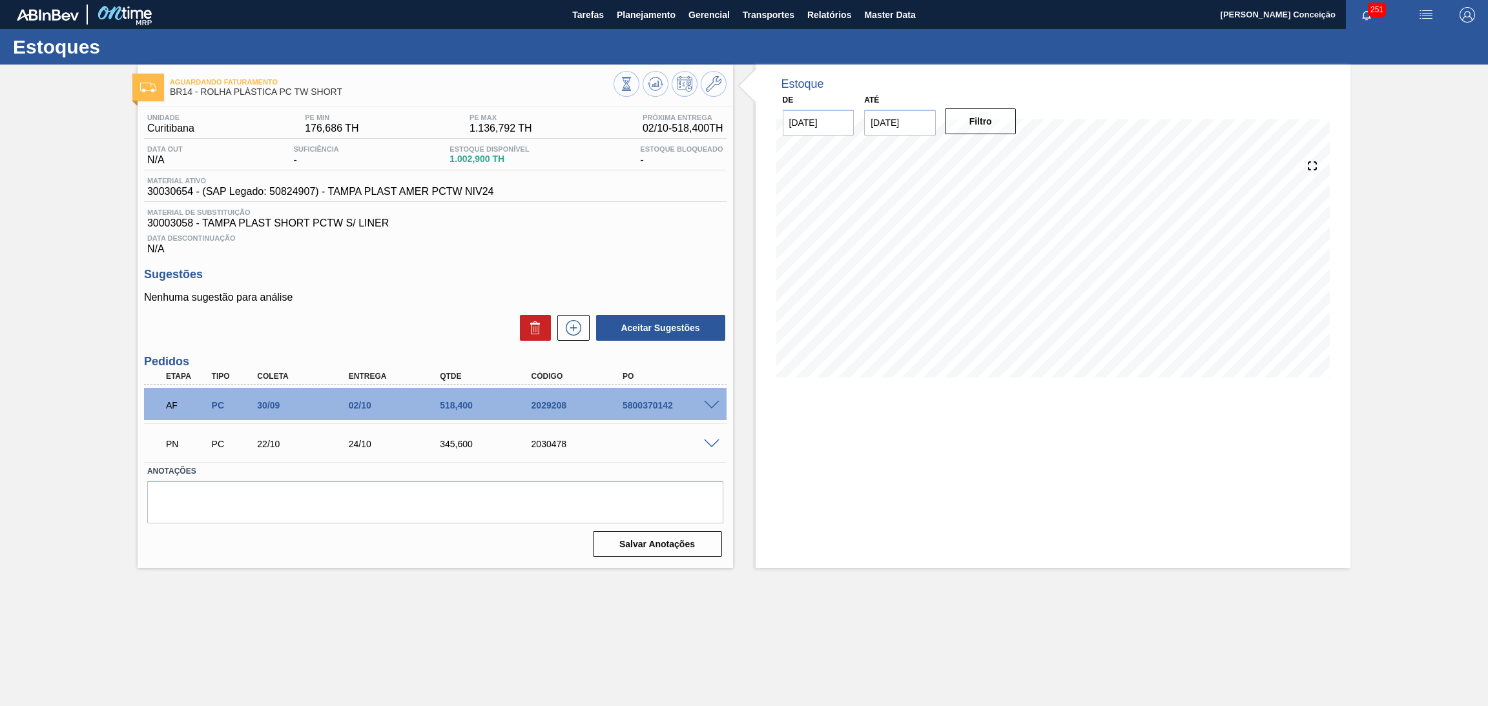
click at [519, 232] on div "Data Descontinuação N/A" at bounding box center [435, 242] width 582 height 26
click at [662, 216] on span "Material de Substituição" at bounding box center [435, 213] width 576 height 8
click at [881, 429] on div "Estoque De 18/09/2025 Até 30/11/2025 Filtro 04/10 Projeção de Estoque 1,204.5 N…" at bounding box center [1052, 317] width 595 height 504
click at [432, 302] on p "Nenhuma sugestão para análise" at bounding box center [435, 298] width 582 height 12
click at [485, 163] on span "1.002,900 TH" at bounding box center [488, 159] width 79 height 10
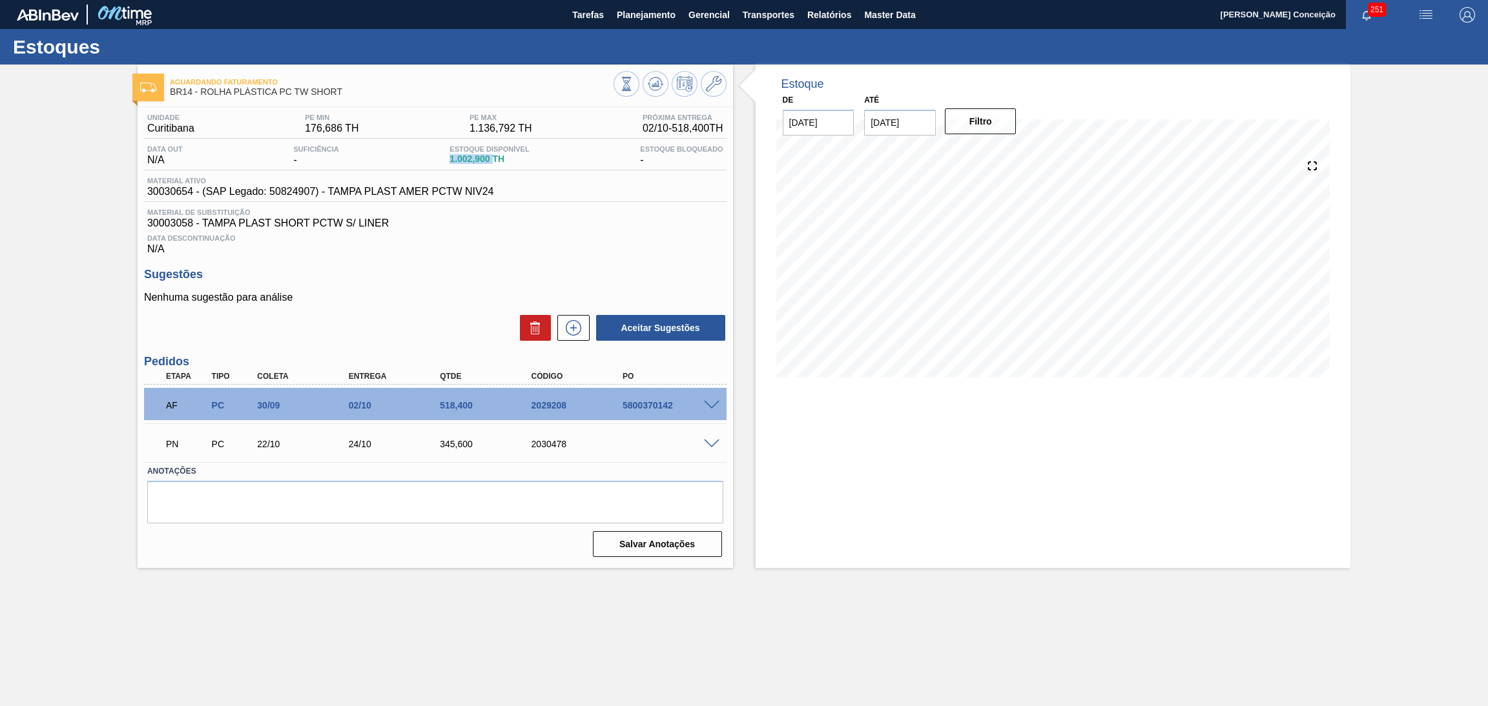
click at [485, 163] on span "1.002,900 TH" at bounding box center [488, 159] width 79 height 10
copy span "1.002,900"
click at [615, 212] on span "Material de Substituição" at bounding box center [435, 213] width 576 height 8
click at [838, 432] on div "Estoque De 18/09/2025 Até 30/11/2025 Filtro 01/10 Projeção de Estoque 686.1 Nec…" at bounding box center [1052, 317] width 595 height 504
click at [641, 241] on span "Data Descontinuação" at bounding box center [435, 238] width 576 height 8
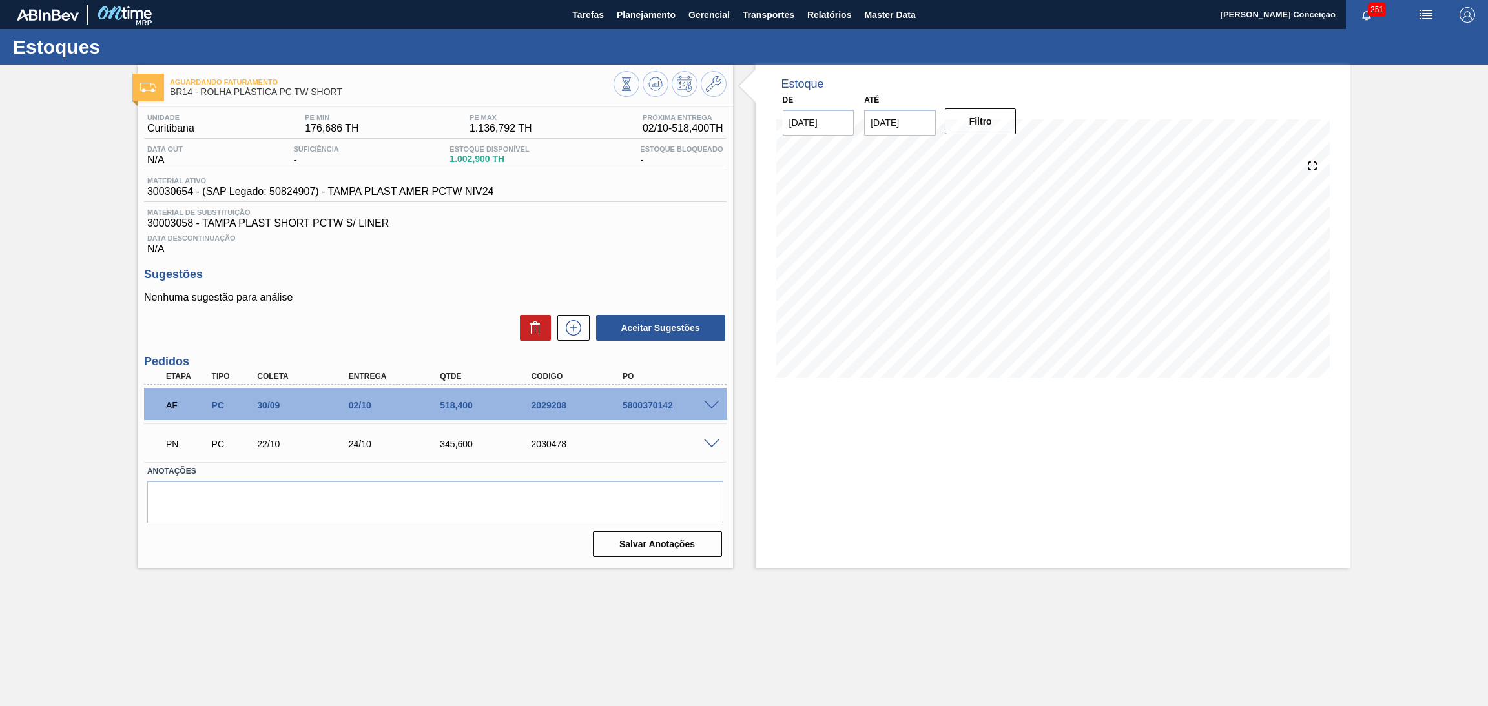
click at [506, 253] on div "Data Descontinuação N/A" at bounding box center [435, 242] width 582 height 26
click at [466, 282] on div "Sugestões Nenhuma sugestão para análise Aceitar Sugestões" at bounding box center [435, 305] width 582 height 74
click at [460, 329] on div "Aceitar Sugestões" at bounding box center [435, 328] width 582 height 28
drag, startPoint x: 538, startPoint y: 285, endPoint x: 515, endPoint y: 277, distance: 24.5
click at [539, 284] on div "Sugestões Nenhuma sugestão para análise Aceitar Sugestões" at bounding box center [435, 305] width 582 height 74
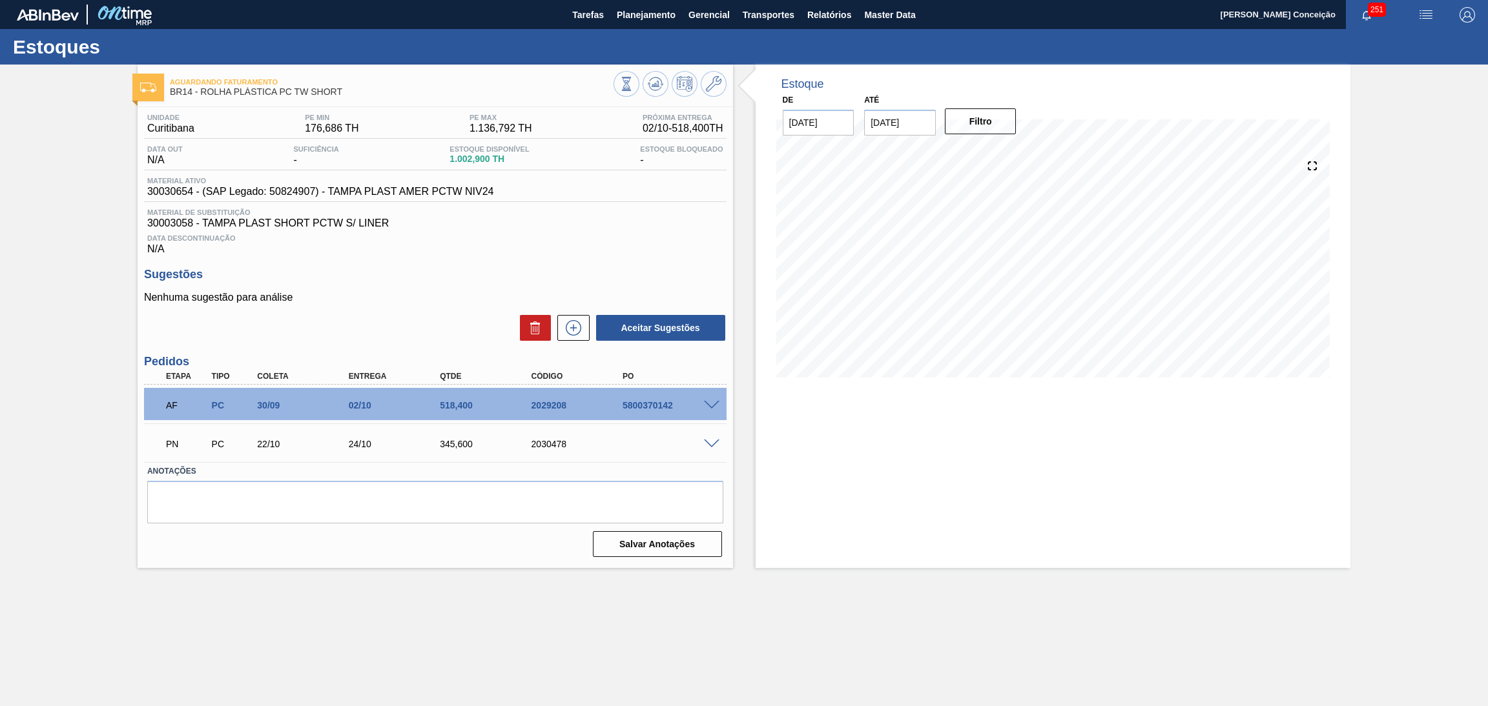
click at [591, 234] on span "Data Descontinuação" at bounding box center [435, 238] width 576 height 8
click at [409, 300] on p "Nenhuma sugestão para análise" at bounding box center [435, 298] width 582 height 12
click at [408, 269] on h3 "Sugestões" at bounding box center [435, 275] width 582 height 14
click at [578, 256] on div "Unidade Curitibana PE MIN 176,686 TH PE MAX 1.136,792 TH Próxima Entrega 02/10 …" at bounding box center [435, 334] width 595 height 455
click at [396, 307] on div "Nenhuma sugestão para análise Aceitar Sugestões" at bounding box center [435, 317] width 582 height 50
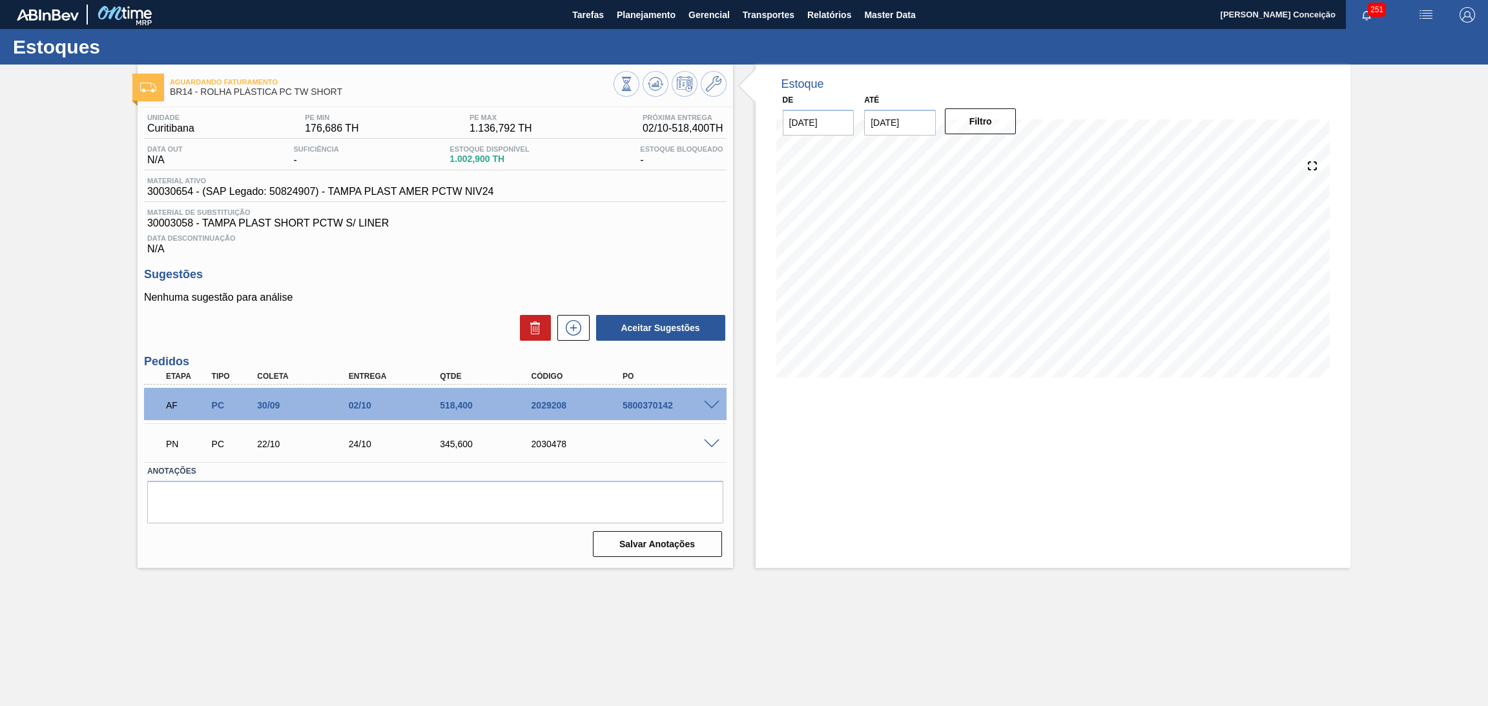
click at [526, 296] on p "Nenhuma sugestão para análise" at bounding box center [435, 298] width 582 height 12
click at [518, 287] on div "Sugestões Nenhuma sugestão para análise Aceitar Sugestões" at bounding box center [435, 305] width 582 height 74
click at [598, 269] on h3 "Sugestões" at bounding box center [435, 275] width 582 height 14
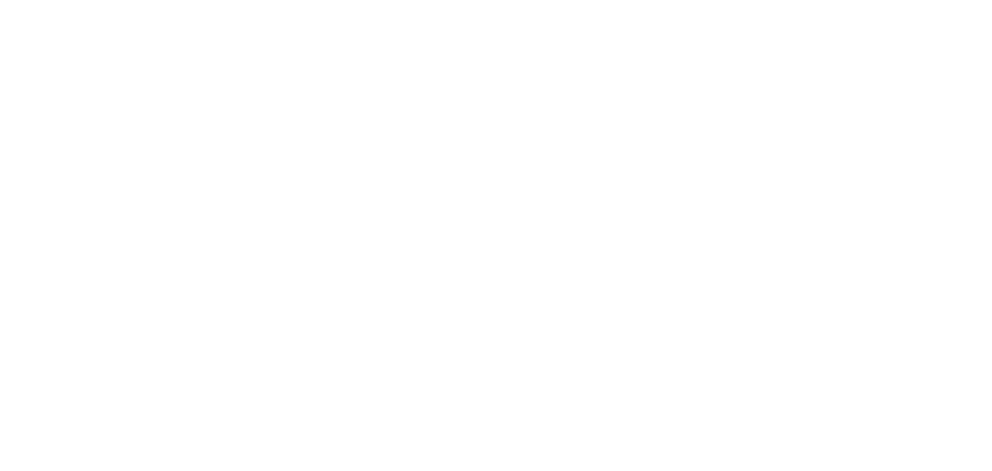
click at [184, 0] on html at bounding box center [496, 0] width 992 height 0
click at [277, 0] on html at bounding box center [496, 0] width 992 height 0
click at [553, 0] on html at bounding box center [744, 0] width 1488 height 0
click at [577, 0] on html at bounding box center [744, 0] width 1488 height 0
click at [455, 0] on html at bounding box center [744, 0] width 1488 height 0
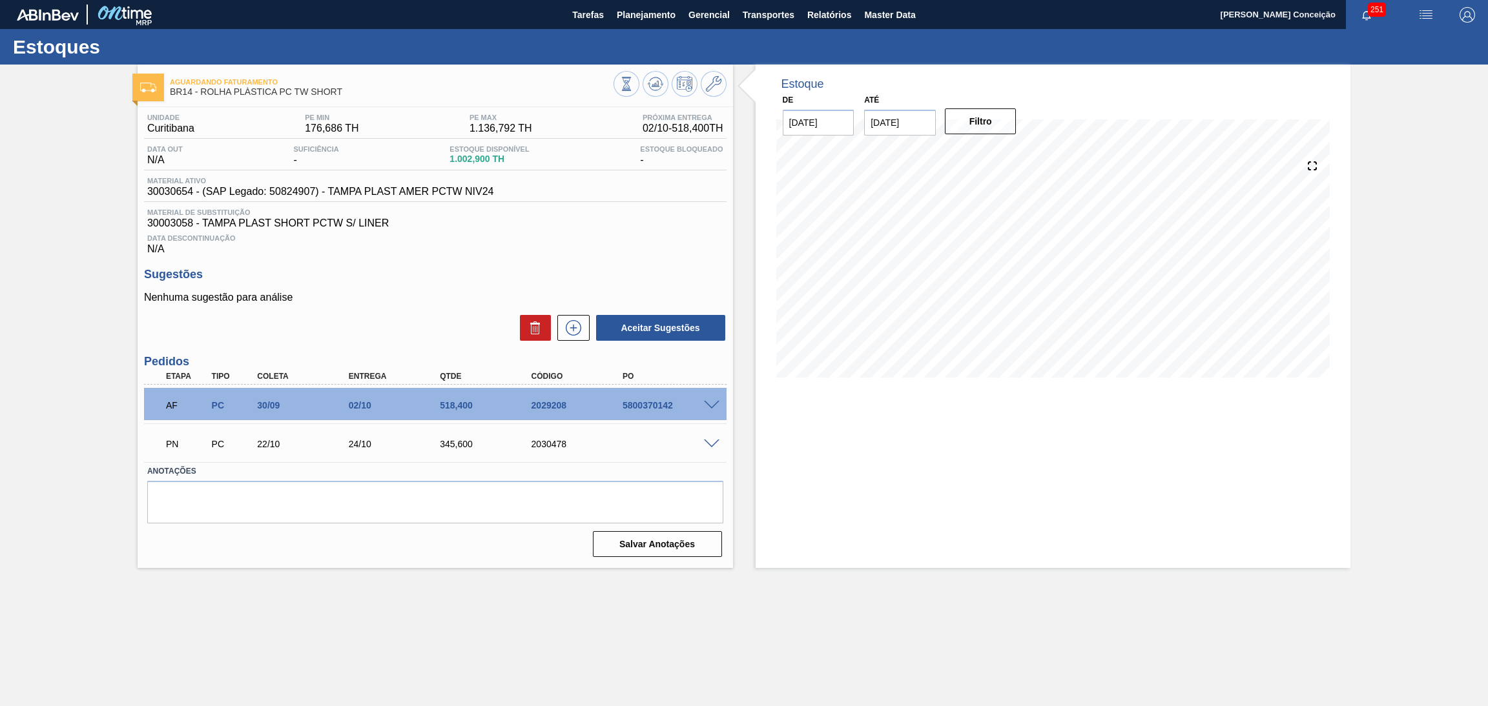
click at [688, 232] on div "Data Descontinuação N/A" at bounding box center [435, 242] width 582 height 26
click at [617, 219] on span "30003058 - TAMPA PLAST SHORT PCTW S/ LINER" at bounding box center [435, 224] width 576 height 12
click at [401, 46] on div "Estoques" at bounding box center [744, 47] width 1488 height 36
click at [418, 286] on div "Sugestões Nenhuma sugestão para análise Aceitar Sugestões" at bounding box center [435, 305] width 582 height 74
click at [661, 236] on span "Data Descontinuação" at bounding box center [435, 238] width 576 height 8
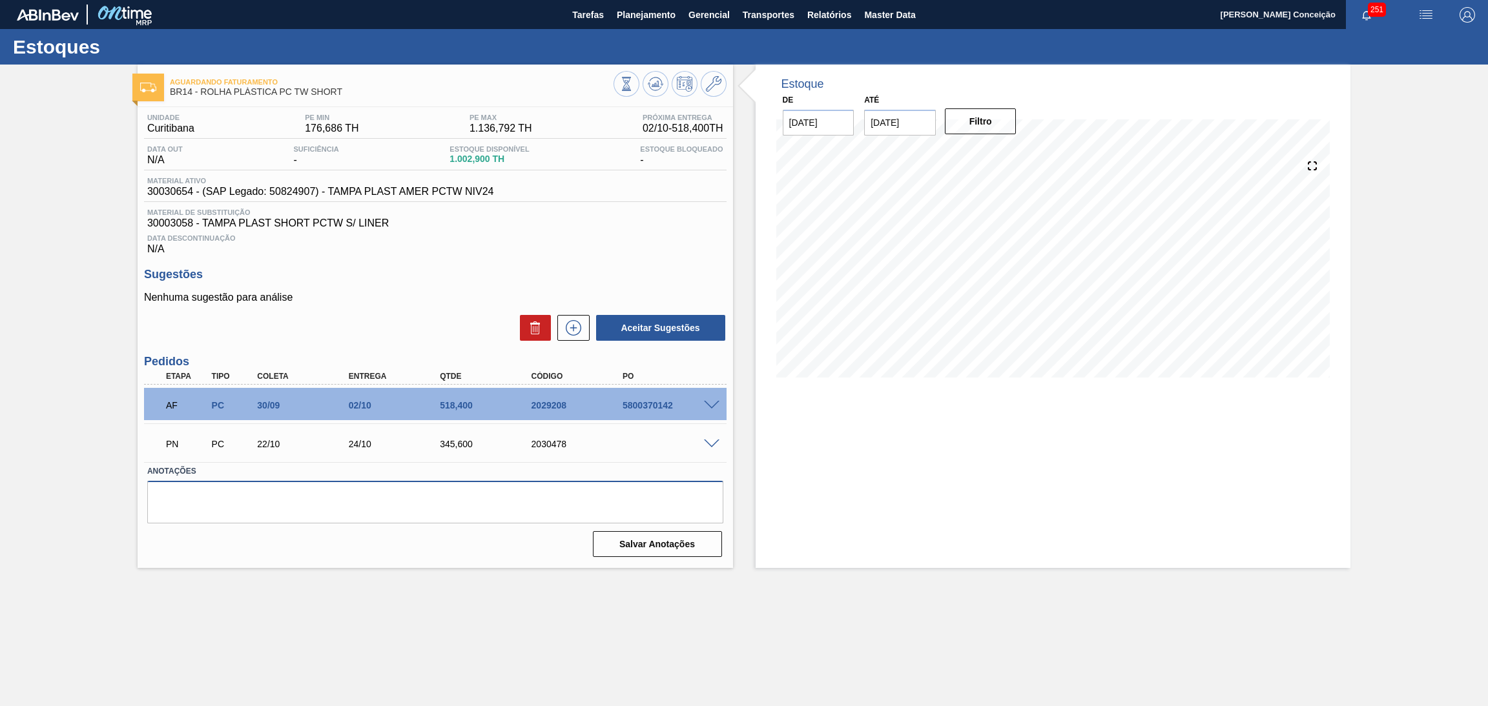
click at [293, 509] on textarea at bounding box center [435, 502] width 576 height 43
click at [517, 241] on span "Data Descontinuação" at bounding box center [435, 238] width 576 height 8
click at [582, 325] on icon at bounding box center [573, 327] width 21 height 15
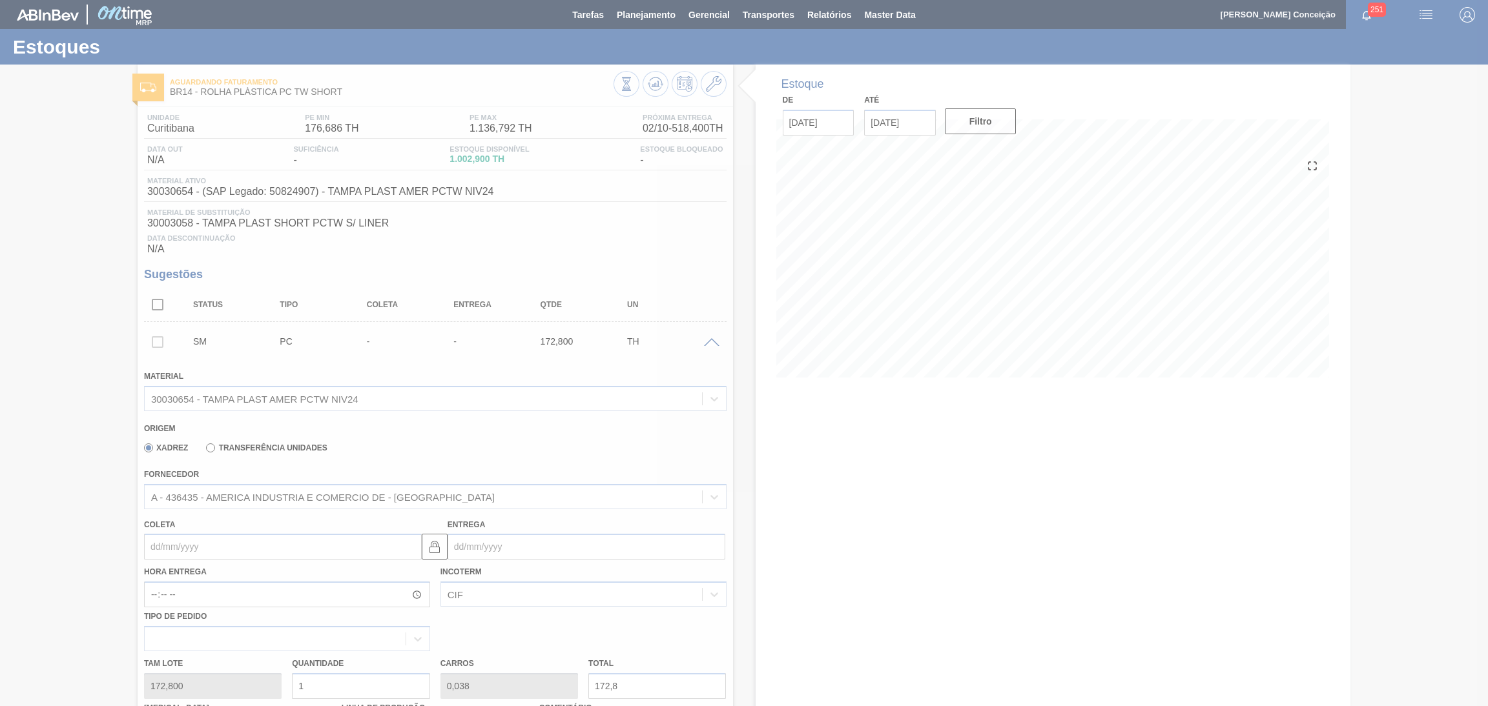
click at [205, 548] on div at bounding box center [744, 353] width 1488 height 706
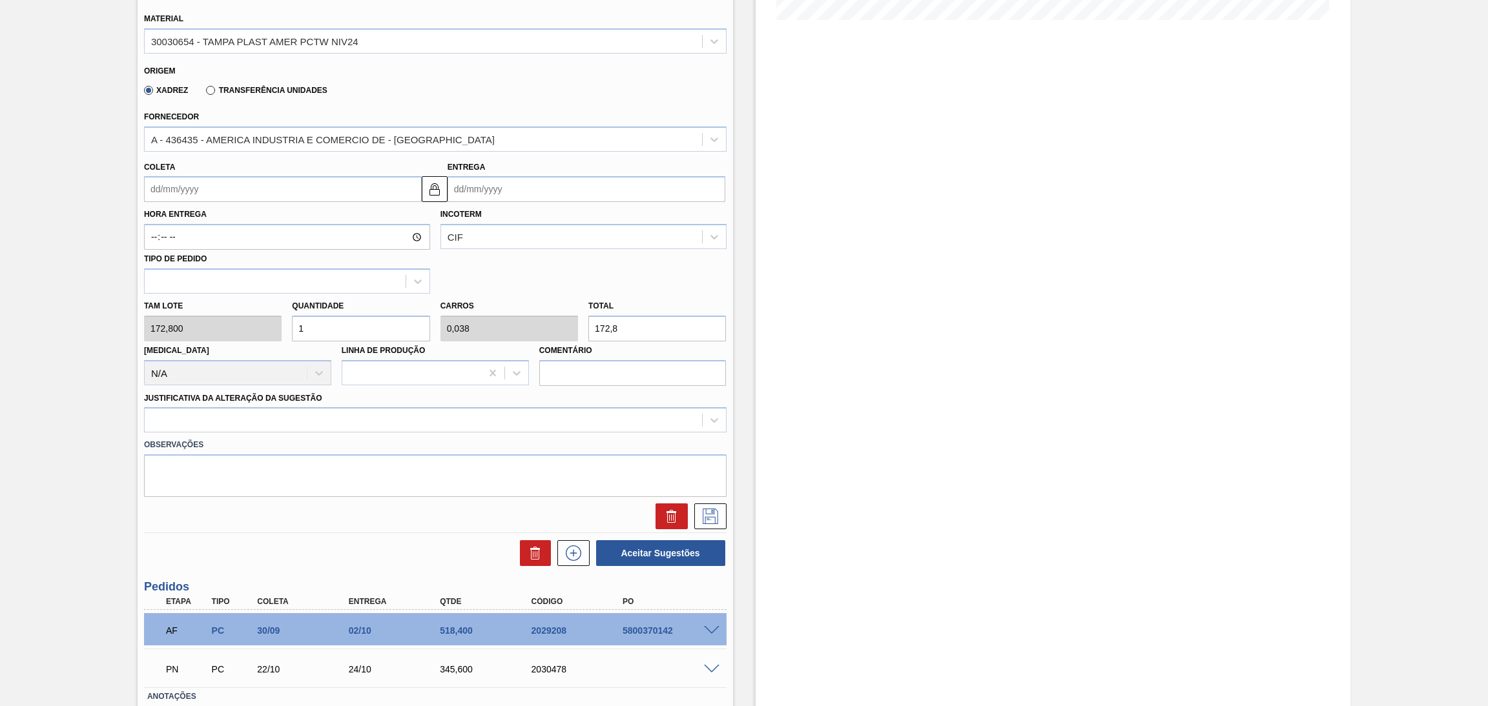
scroll to position [247, 0]
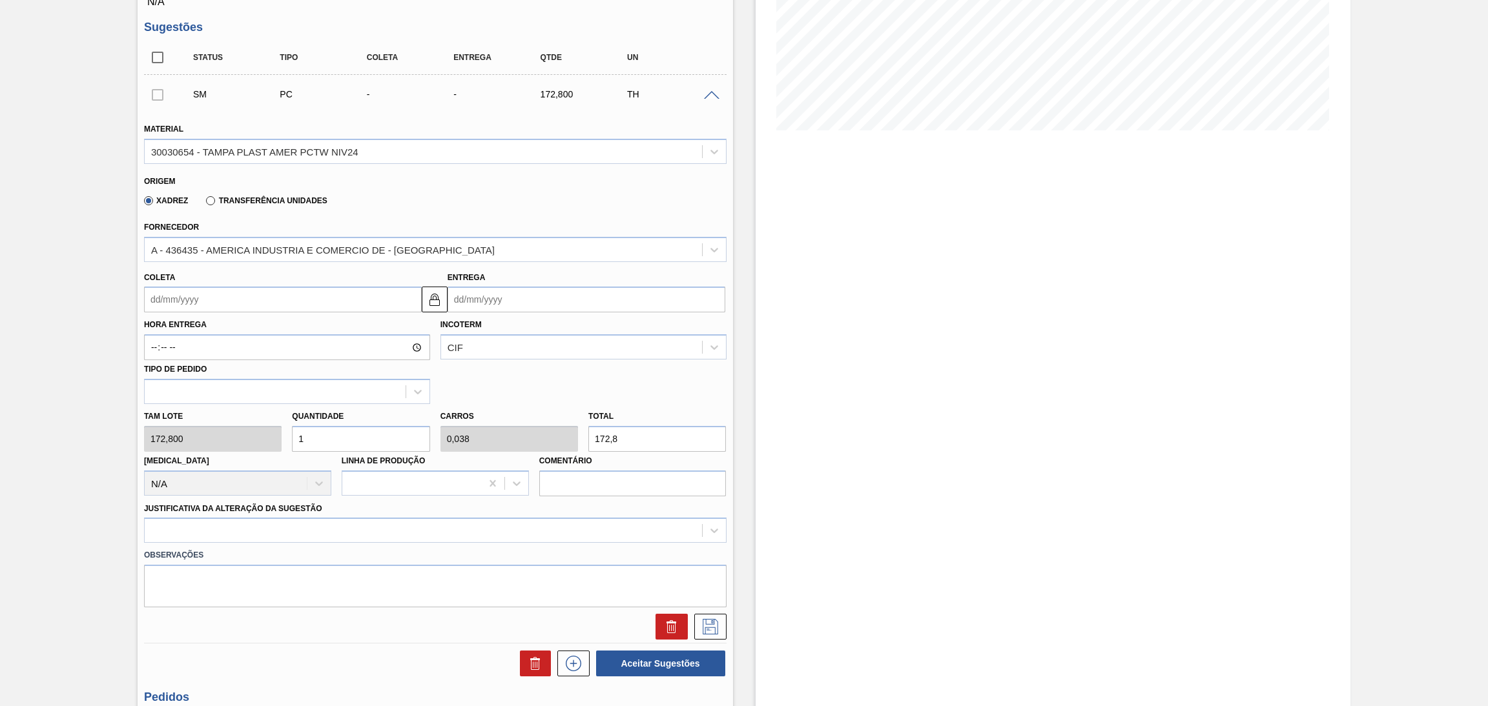
click at [207, 304] on input "Coleta" at bounding box center [283, 300] width 278 height 26
click at [247, 455] on div "2" at bounding box center [242, 455] width 17 height 17
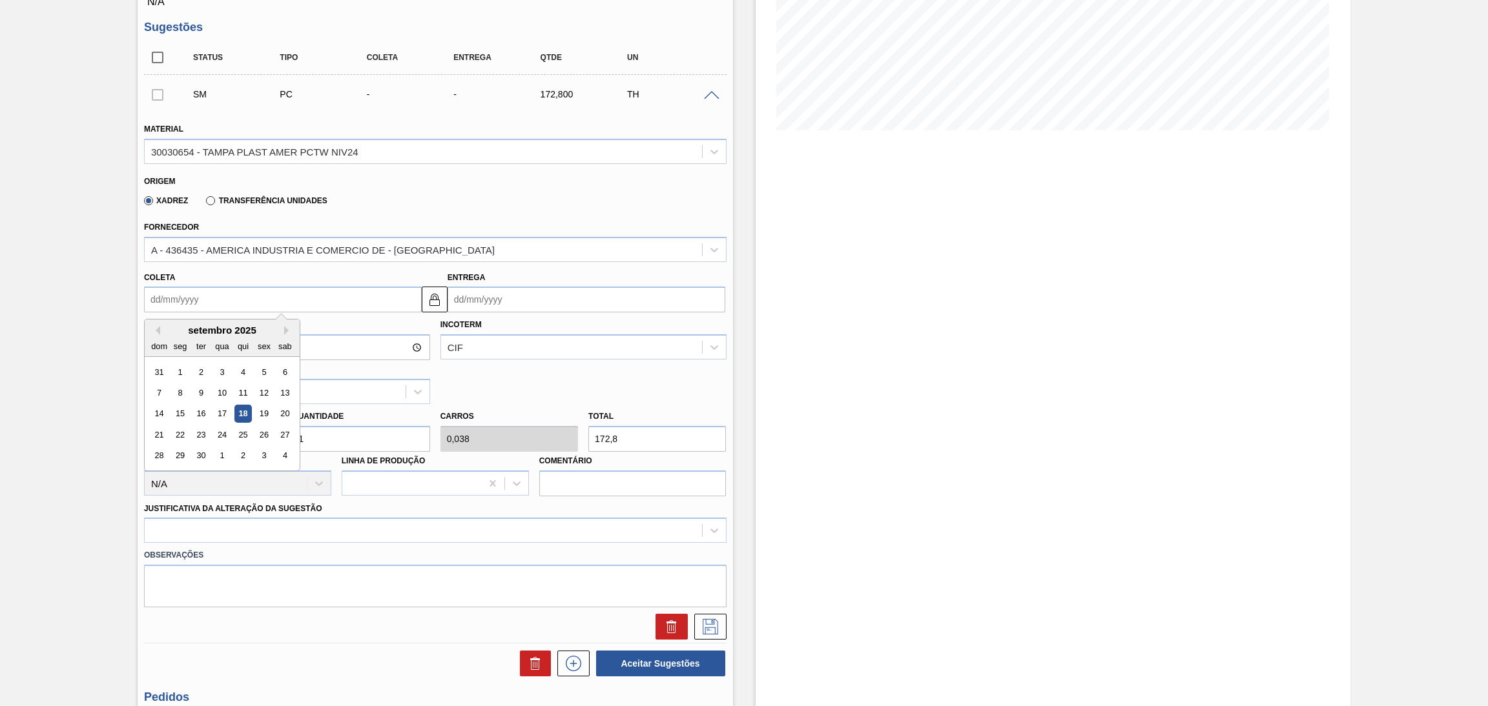
type input "02/10/2025"
type input "04/10/2025"
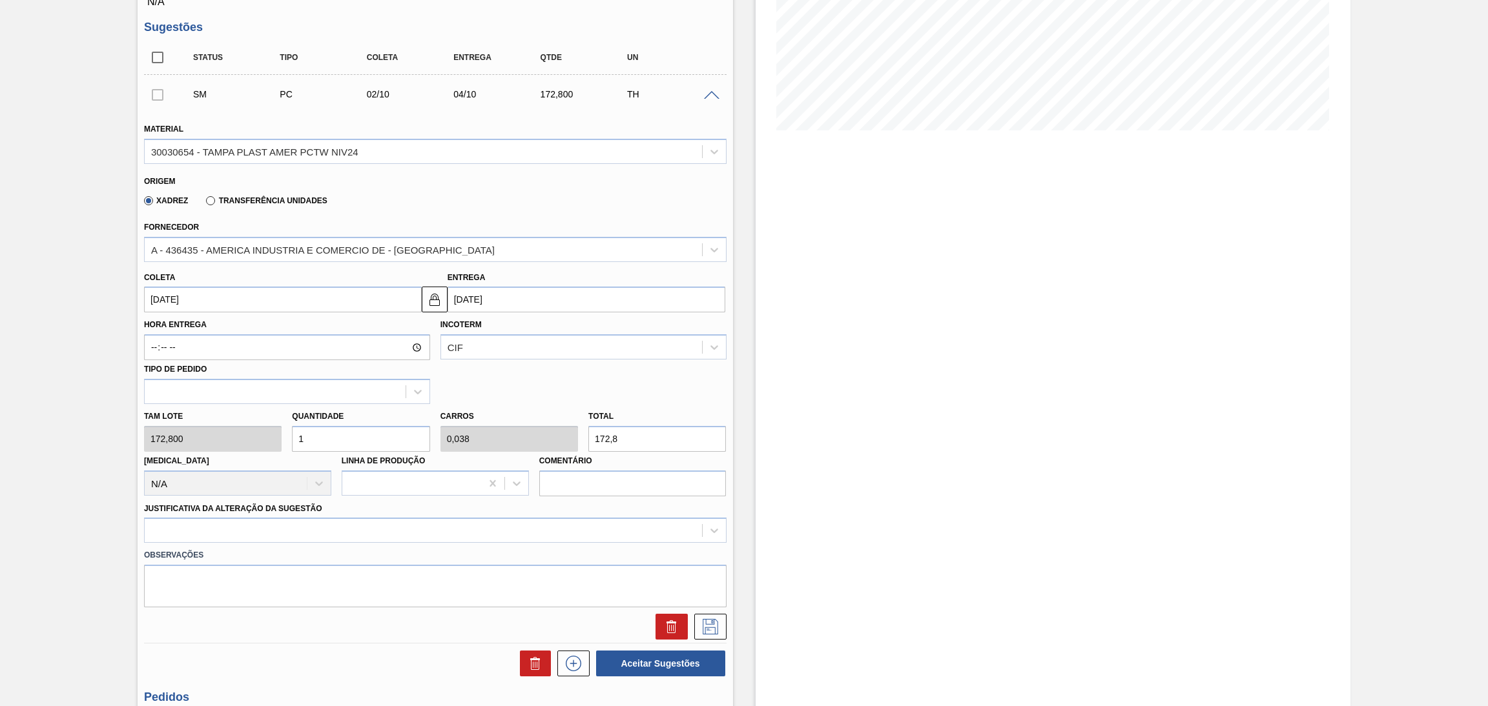
click at [194, 294] on input "02/10/2025" at bounding box center [283, 300] width 278 height 26
click at [251, 277] on div "Coleta 02/10/2025" at bounding box center [283, 291] width 278 height 45
click at [207, 424] on div "Tam lote 172,800 Quantidade 1 Carros 0,038 Total 172,8 Doca N/A Linha de Produç…" at bounding box center [435, 450] width 593 height 92
type input "2"
type input "0,077"
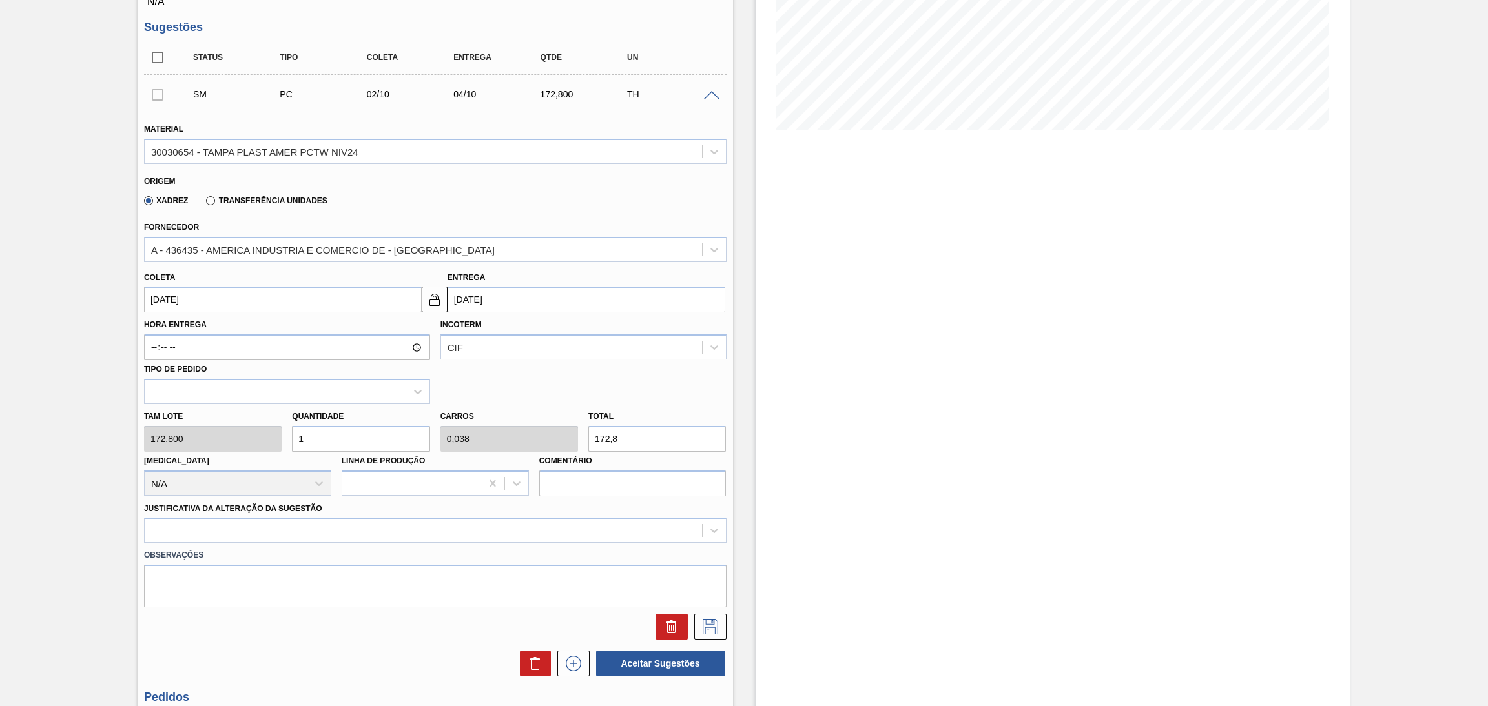
type input "345,6"
type input "2"
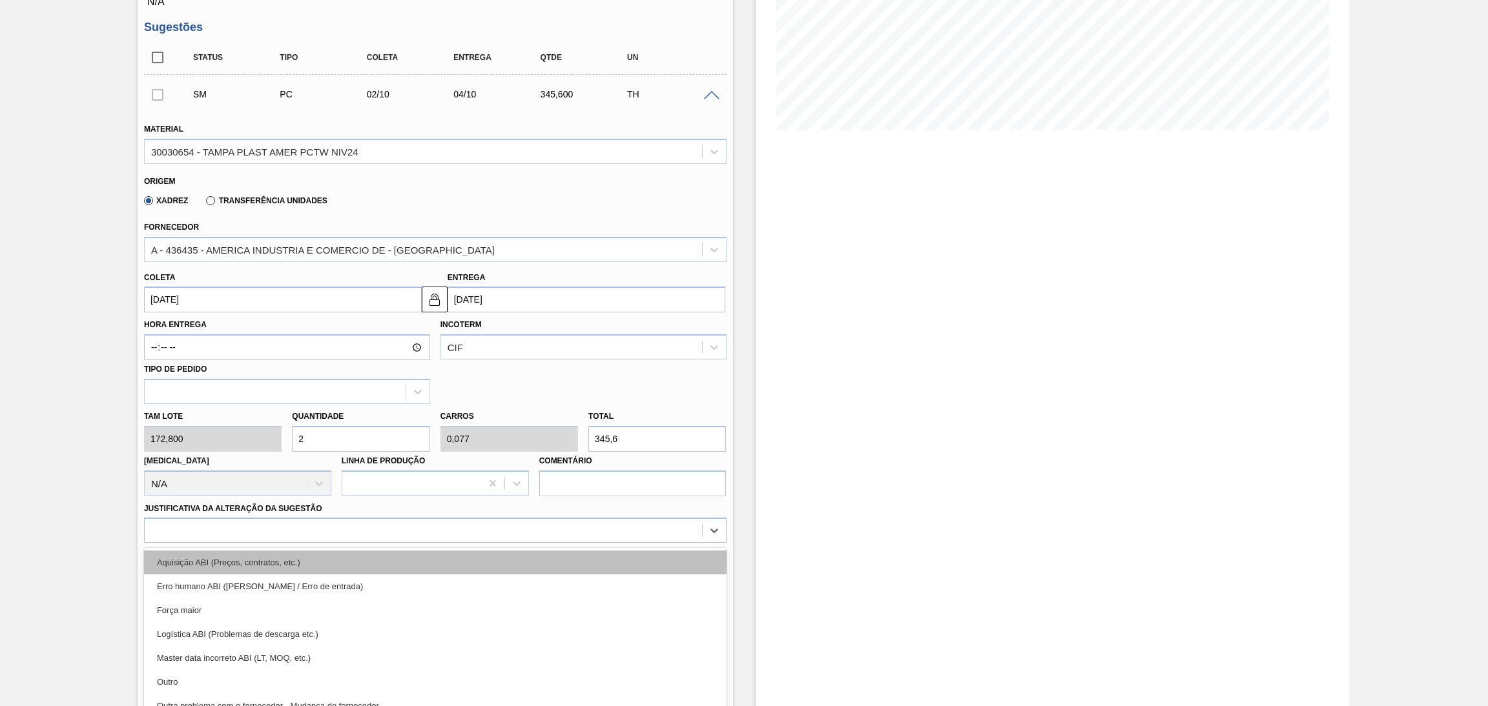
click at [409, 526] on div "option Aquisição ABI (Preços, contratos, etc.) focused, 1 of 18. 18 results ava…" at bounding box center [435, 530] width 582 height 25
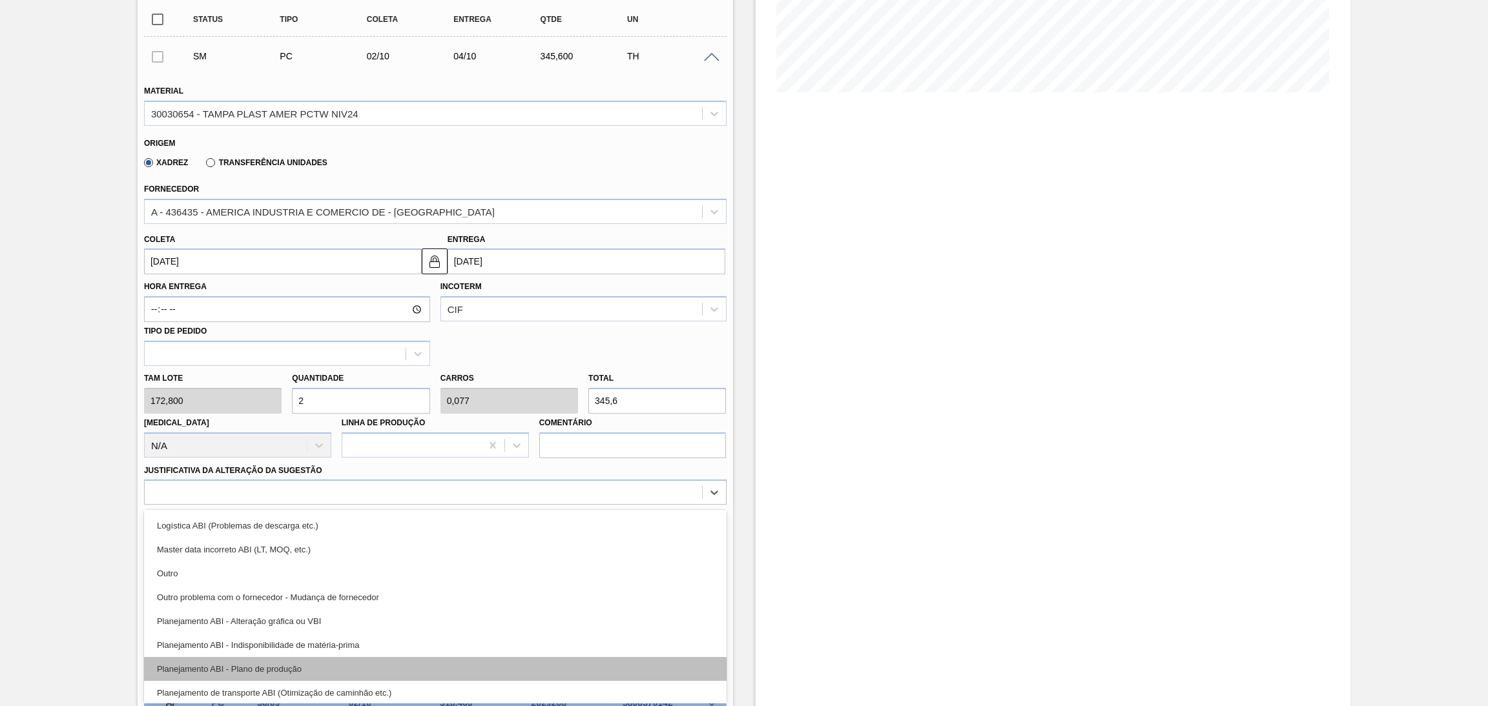
scroll to position [97, 0]
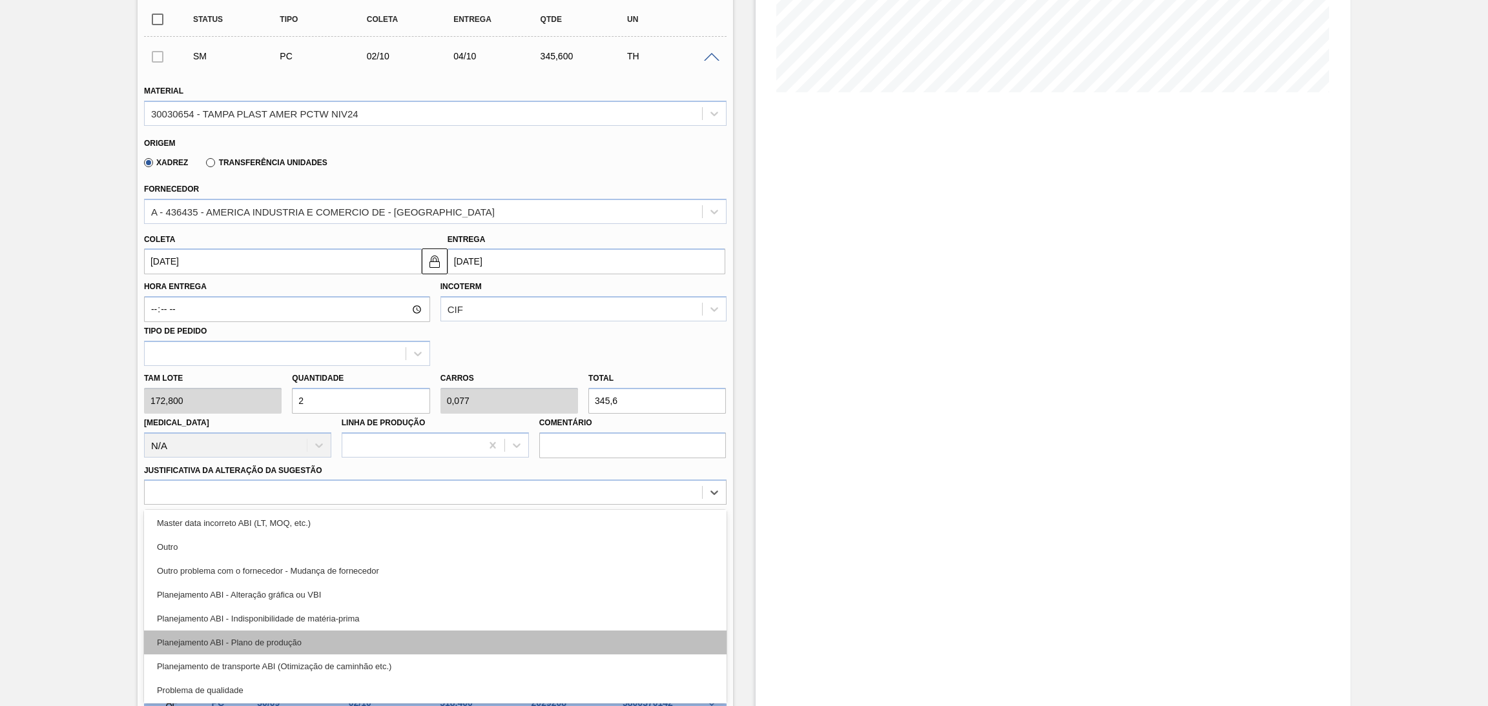
click at [338, 648] on div "Planejamento ABI - Plano de produção" at bounding box center [435, 643] width 582 height 24
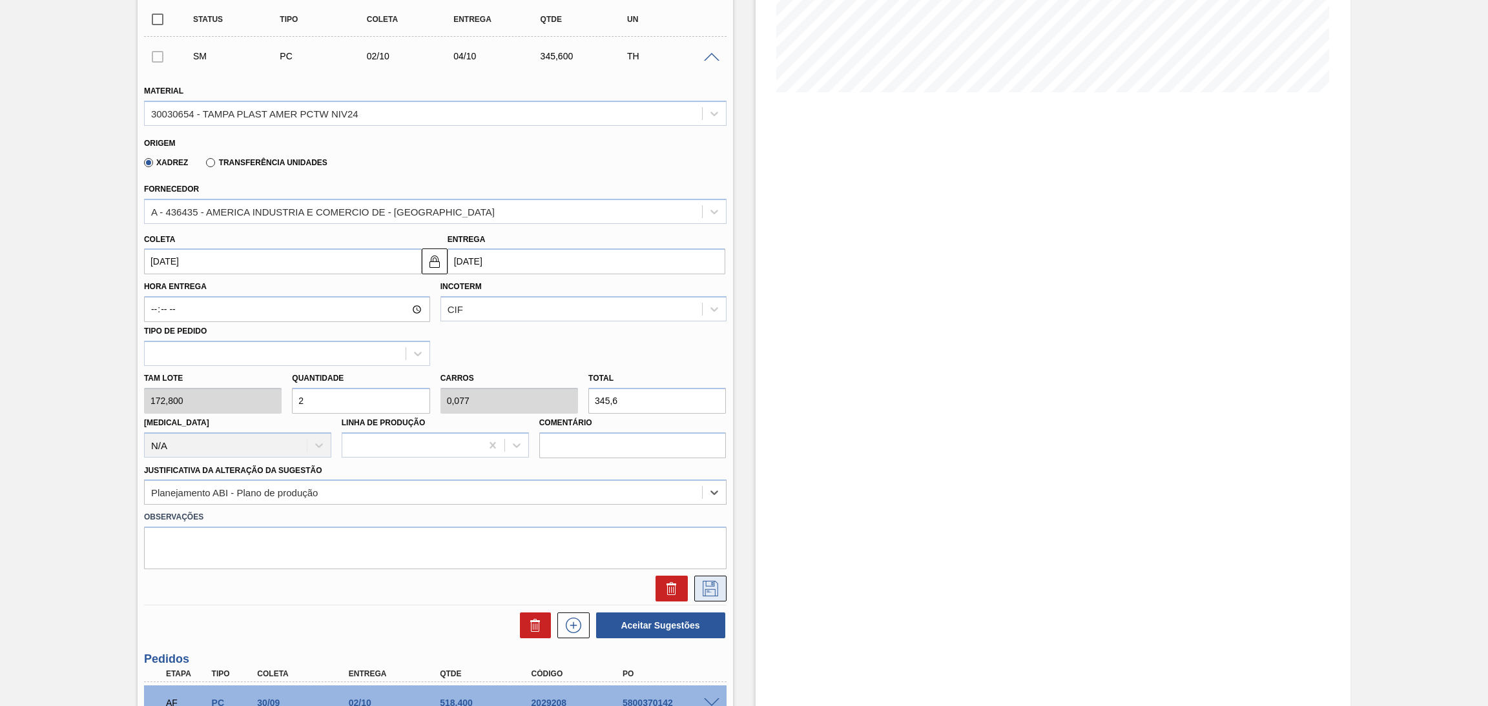
click at [708, 584] on icon at bounding box center [710, 588] width 21 height 15
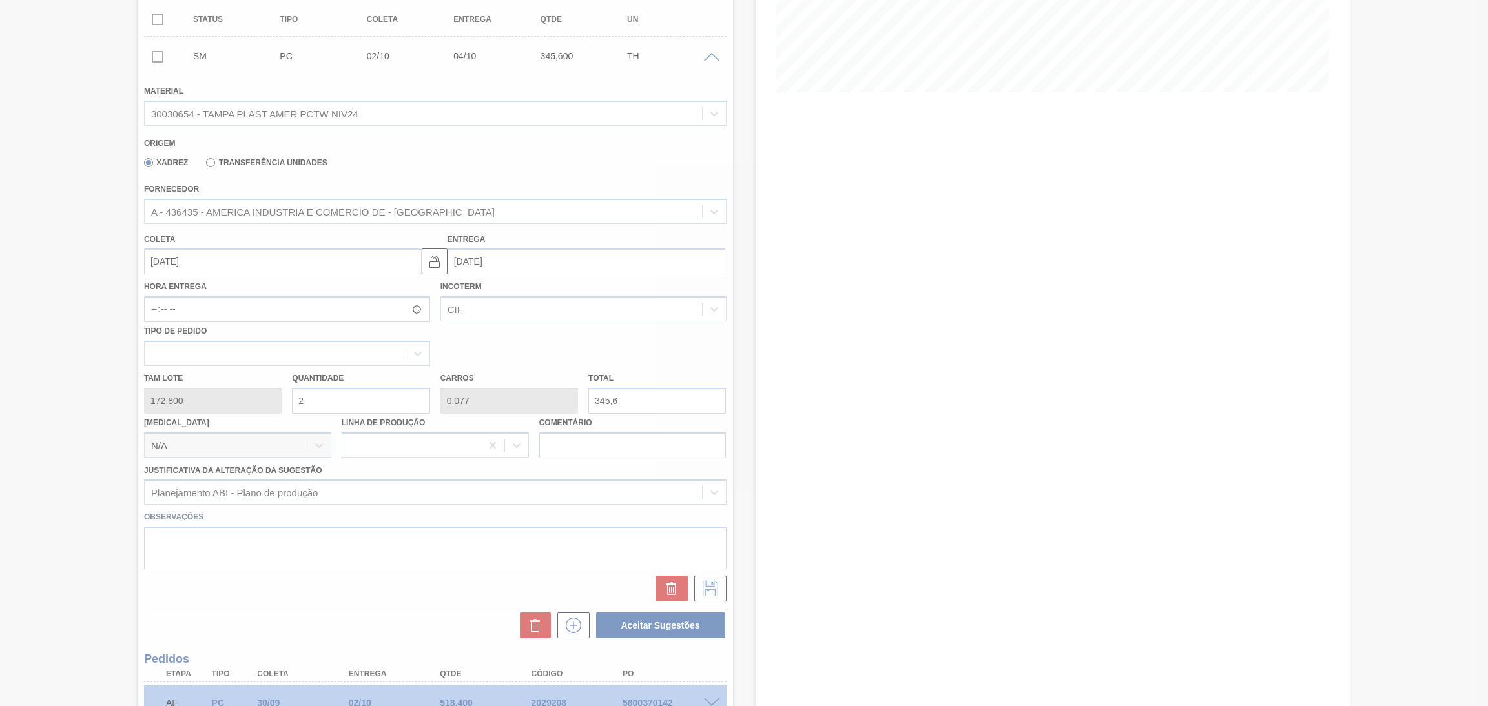
scroll to position [0, 0]
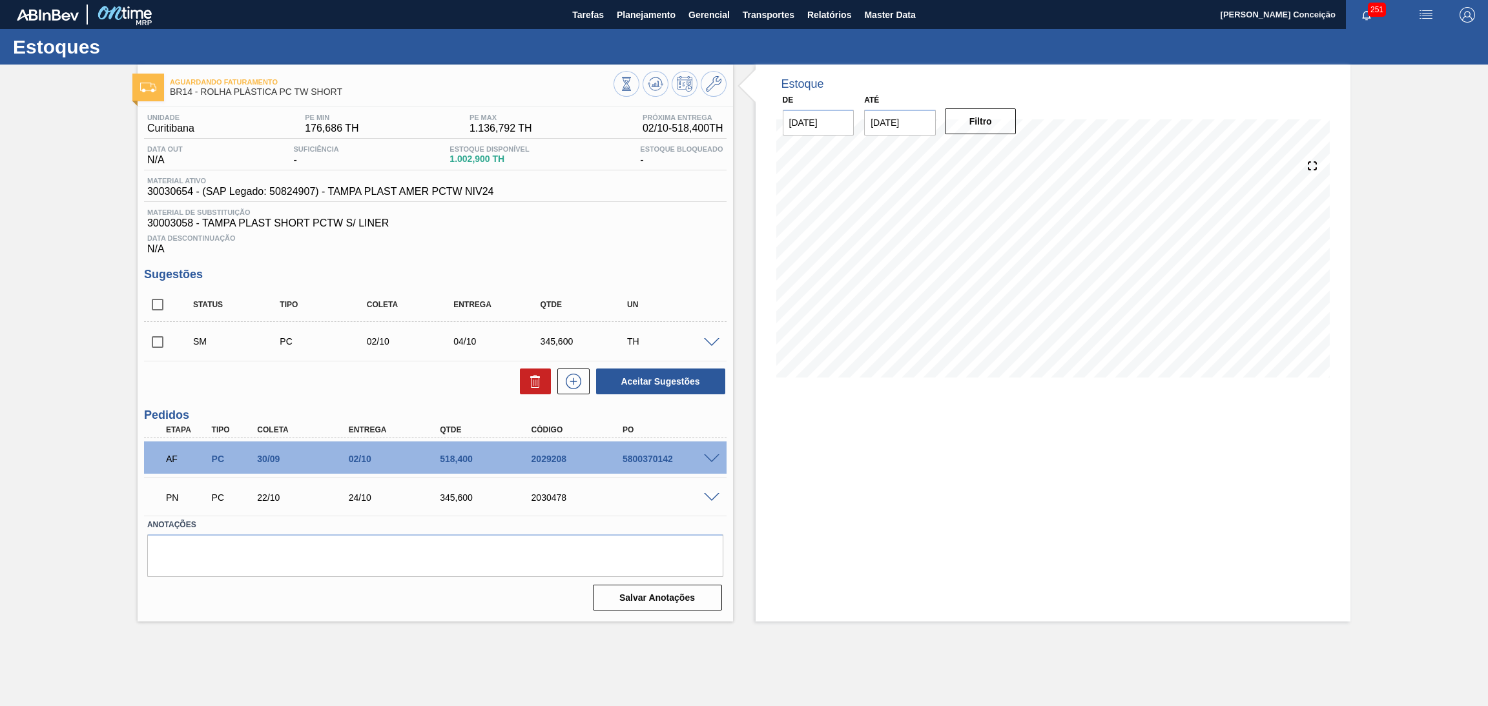
click at [164, 342] on input "checkbox" at bounding box center [157, 342] width 27 height 27
click at [632, 380] on button "Aceitar Sugestões" at bounding box center [660, 382] width 129 height 26
checkbox input "false"
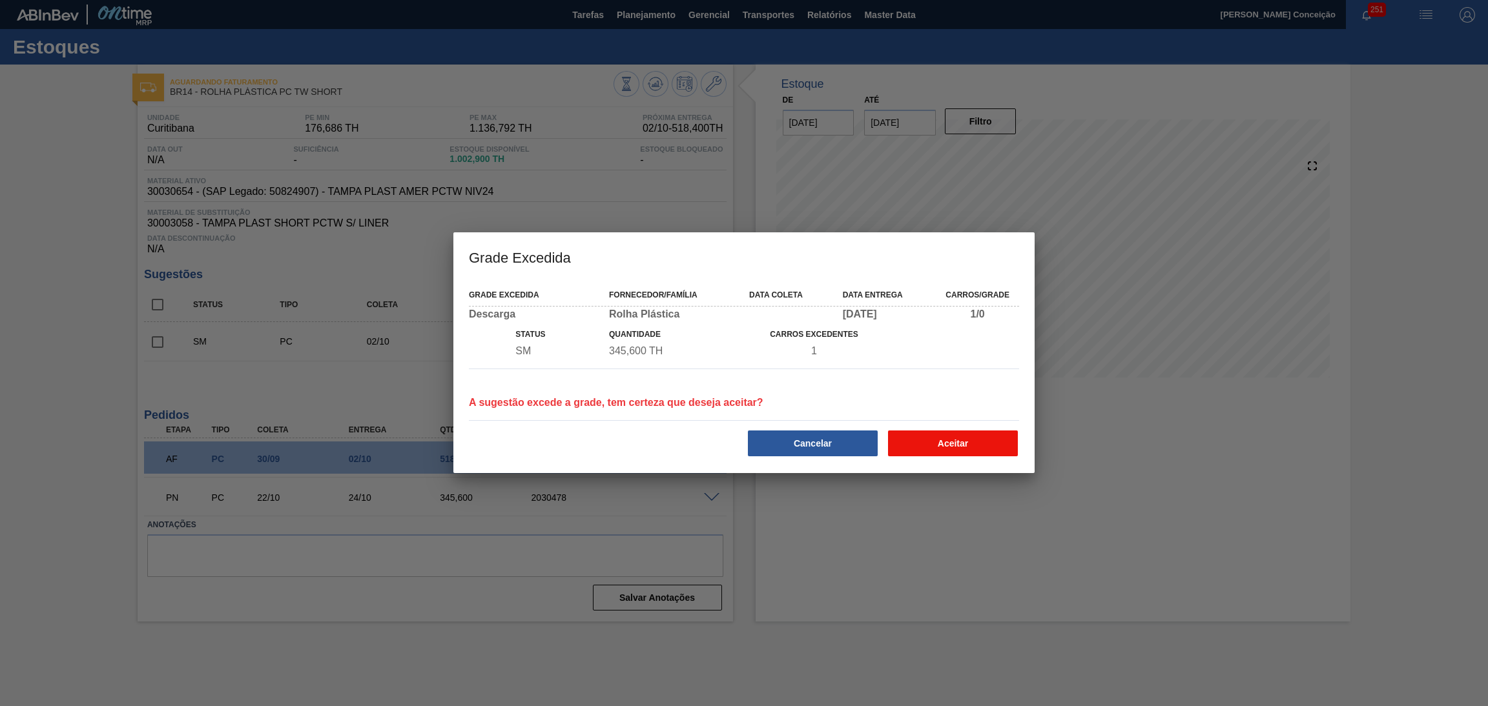
click at [914, 442] on button "Aceitar" at bounding box center [953, 444] width 130 height 26
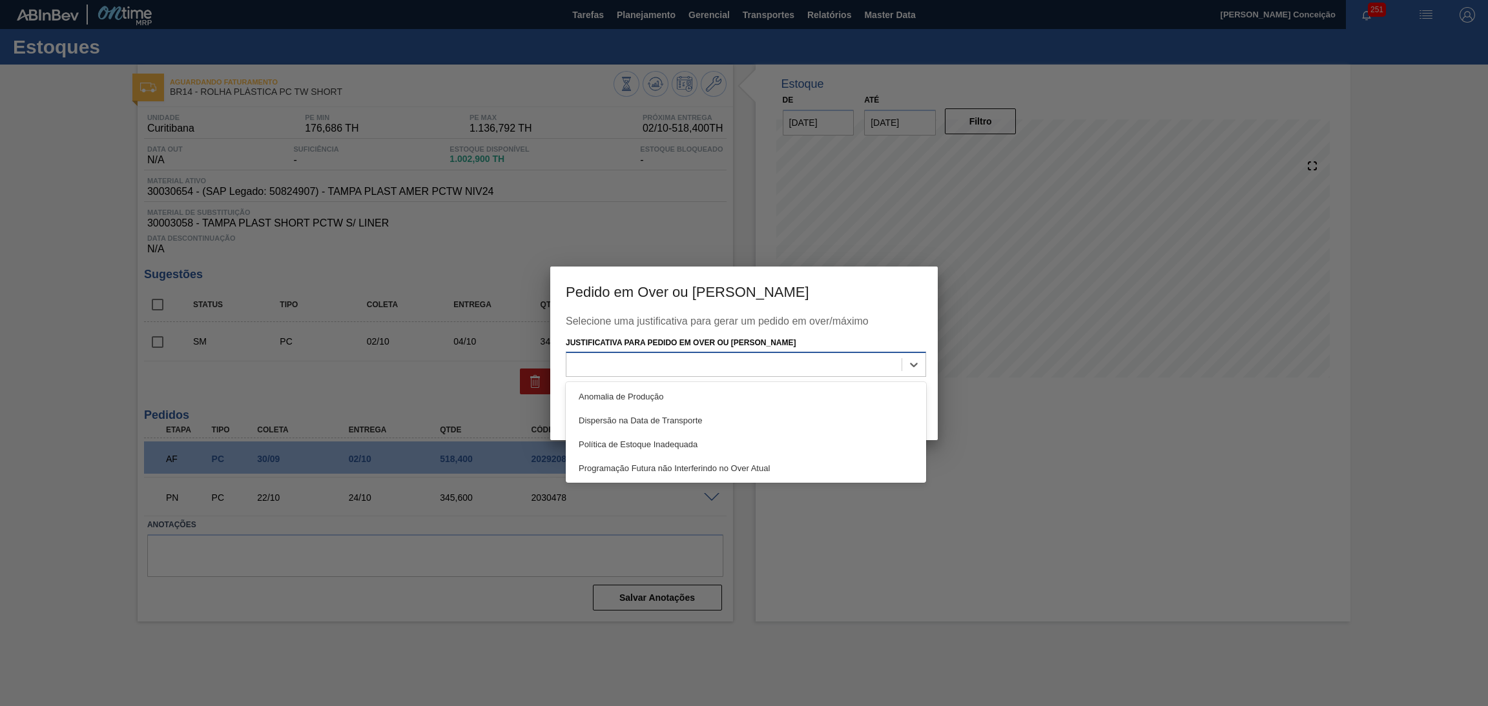
click at [882, 364] on div at bounding box center [733, 365] width 335 height 19
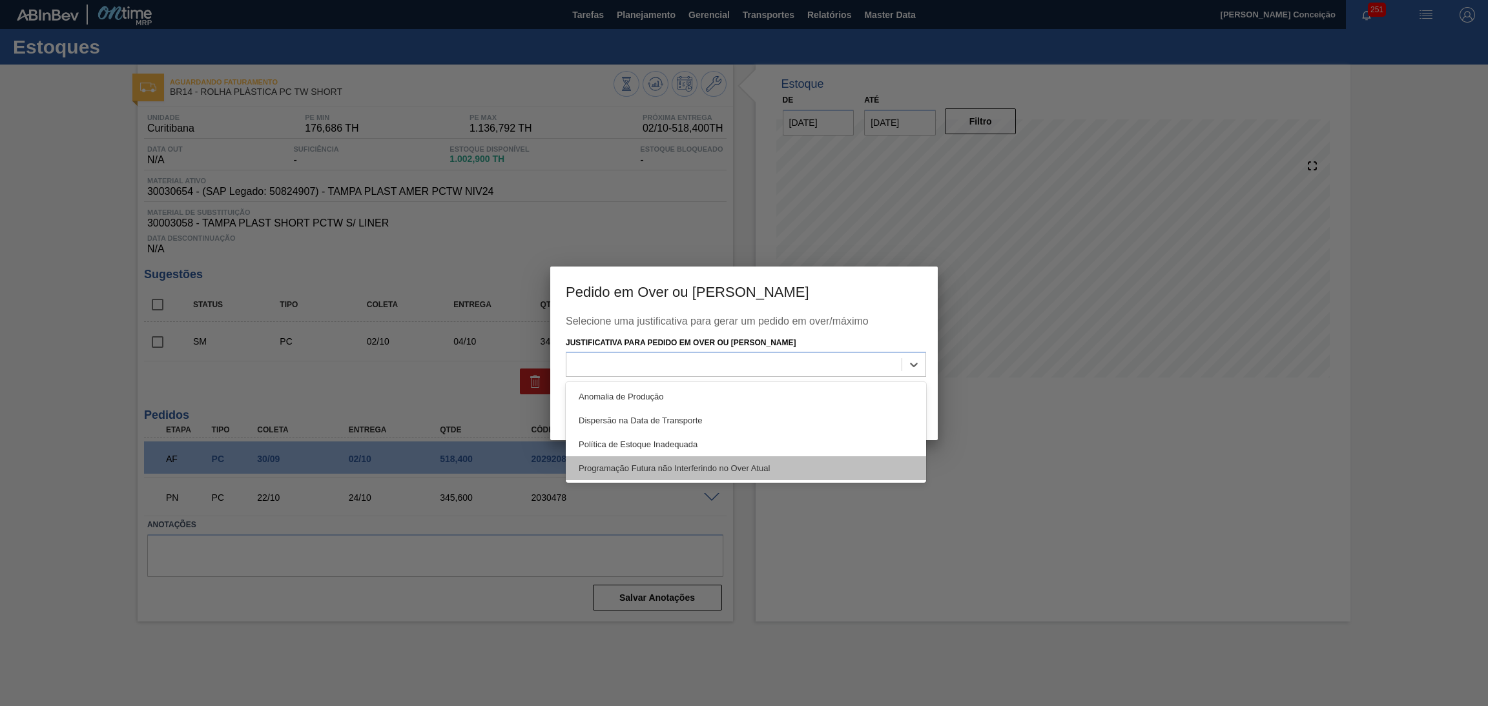
click at [717, 459] on div "Programação Futura não Interferindo no Over Atual" at bounding box center [746, 469] width 360 height 24
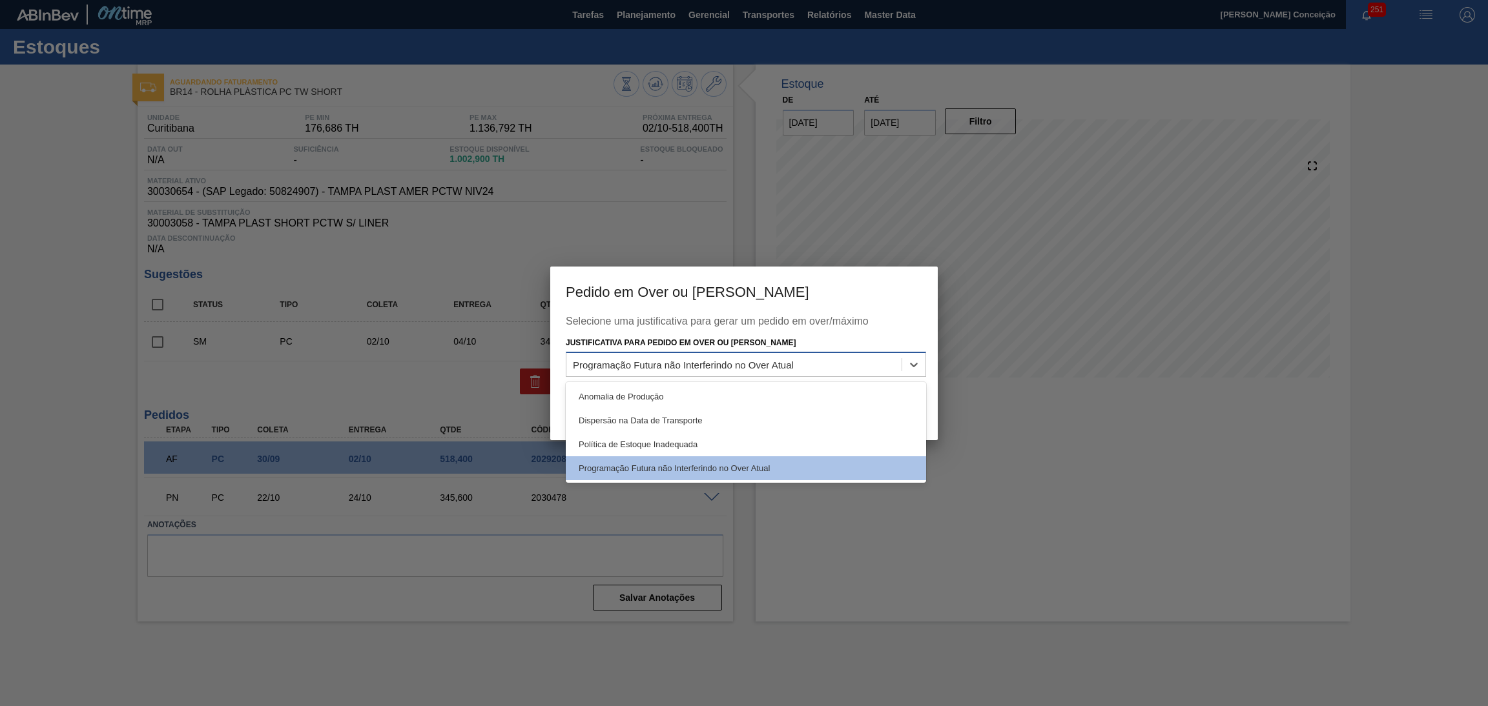
click at [859, 361] on div "Programação Futura não Interferindo no Over Atual" at bounding box center [733, 365] width 335 height 19
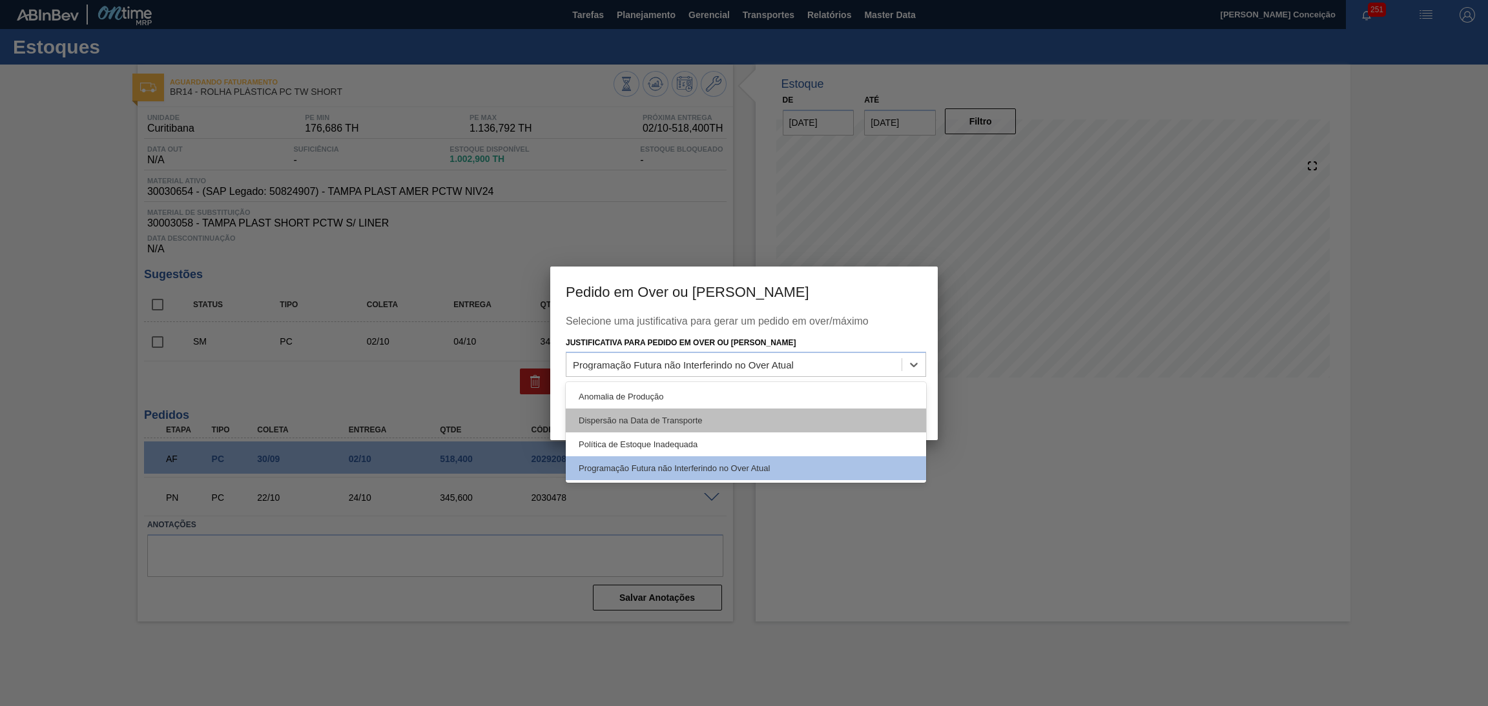
click at [752, 424] on div "Dispersão na Data de Transporte" at bounding box center [746, 421] width 360 height 24
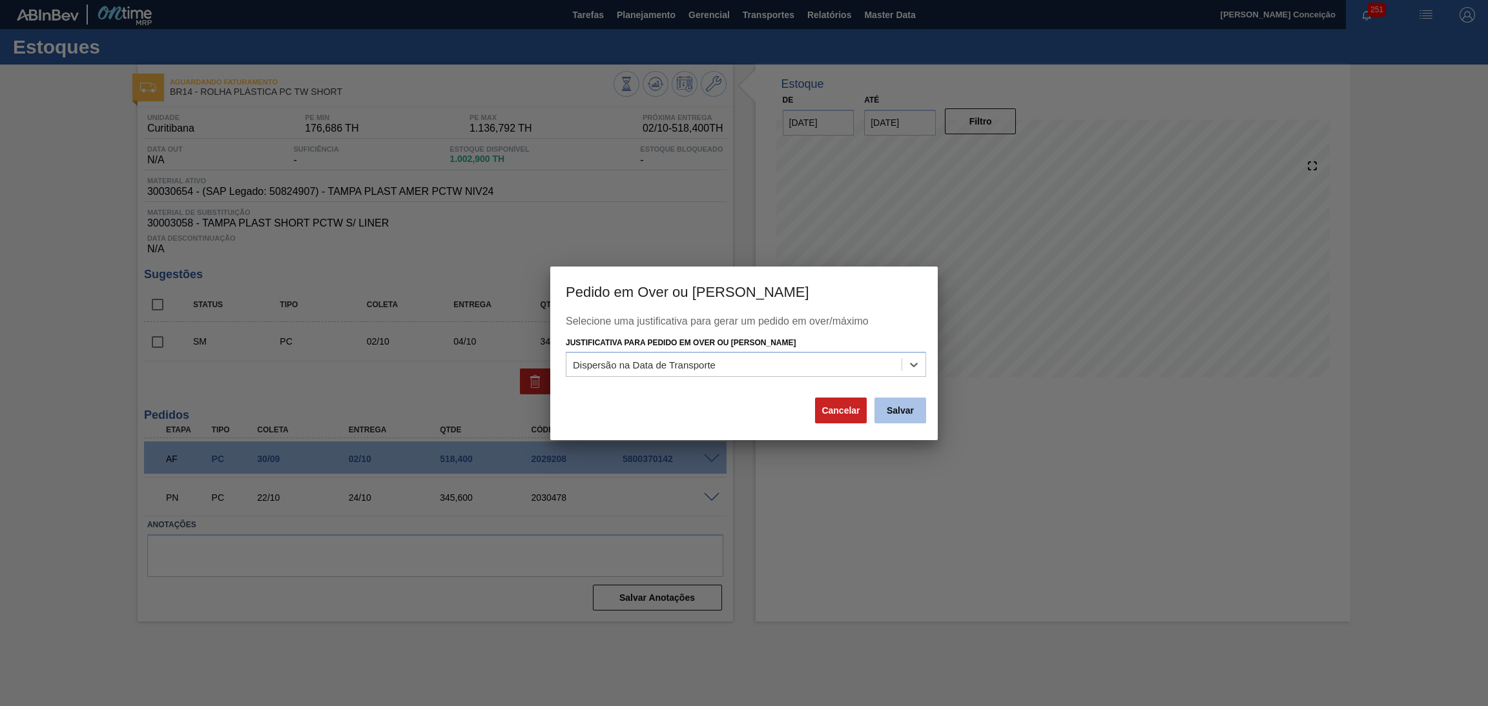
click at [892, 413] on button "Salvar" at bounding box center [900, 411] width 52 height 26
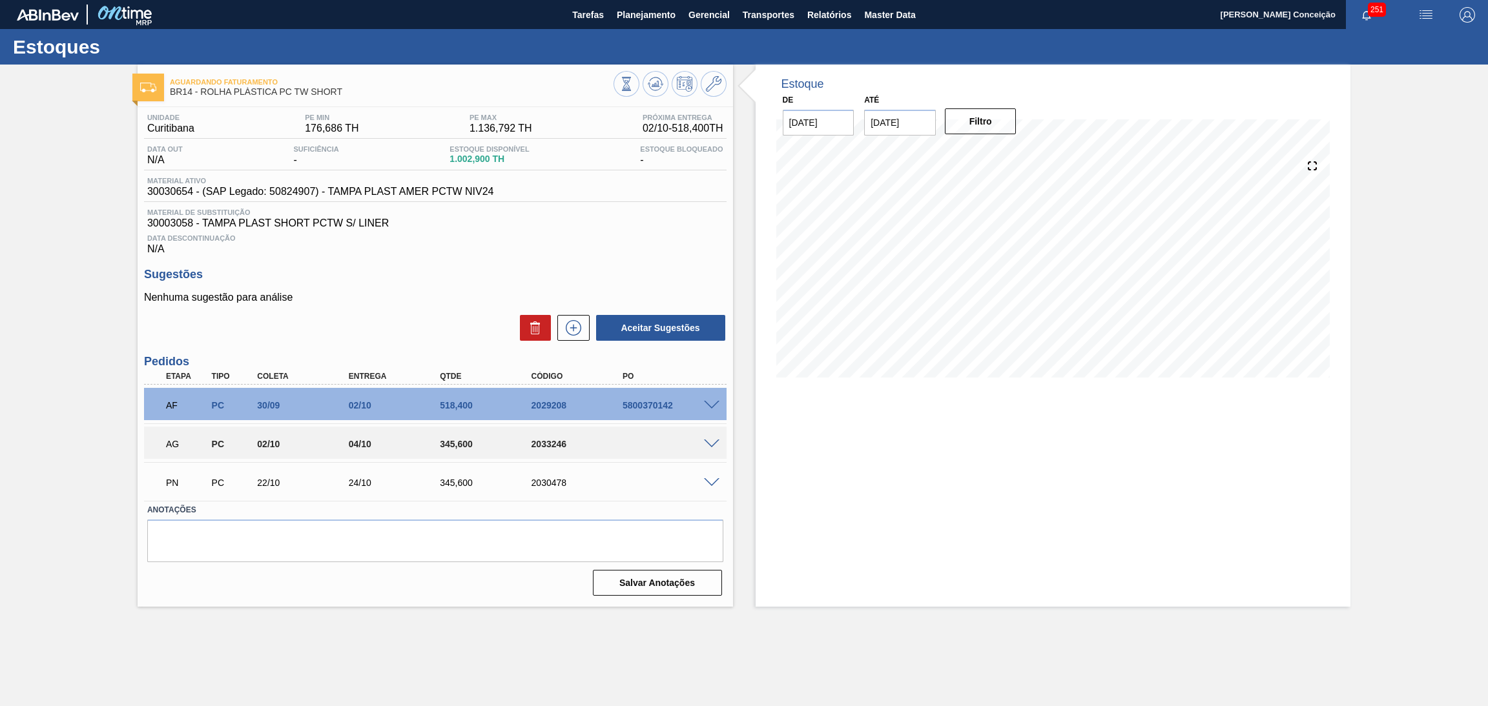
click at [624, 31] on div "Estoques" at bounding box center [744, 47] width 1488 height 36
click at [630, 19] on span "Planejamento" at bounding box center [646, 14] width 59 height 15
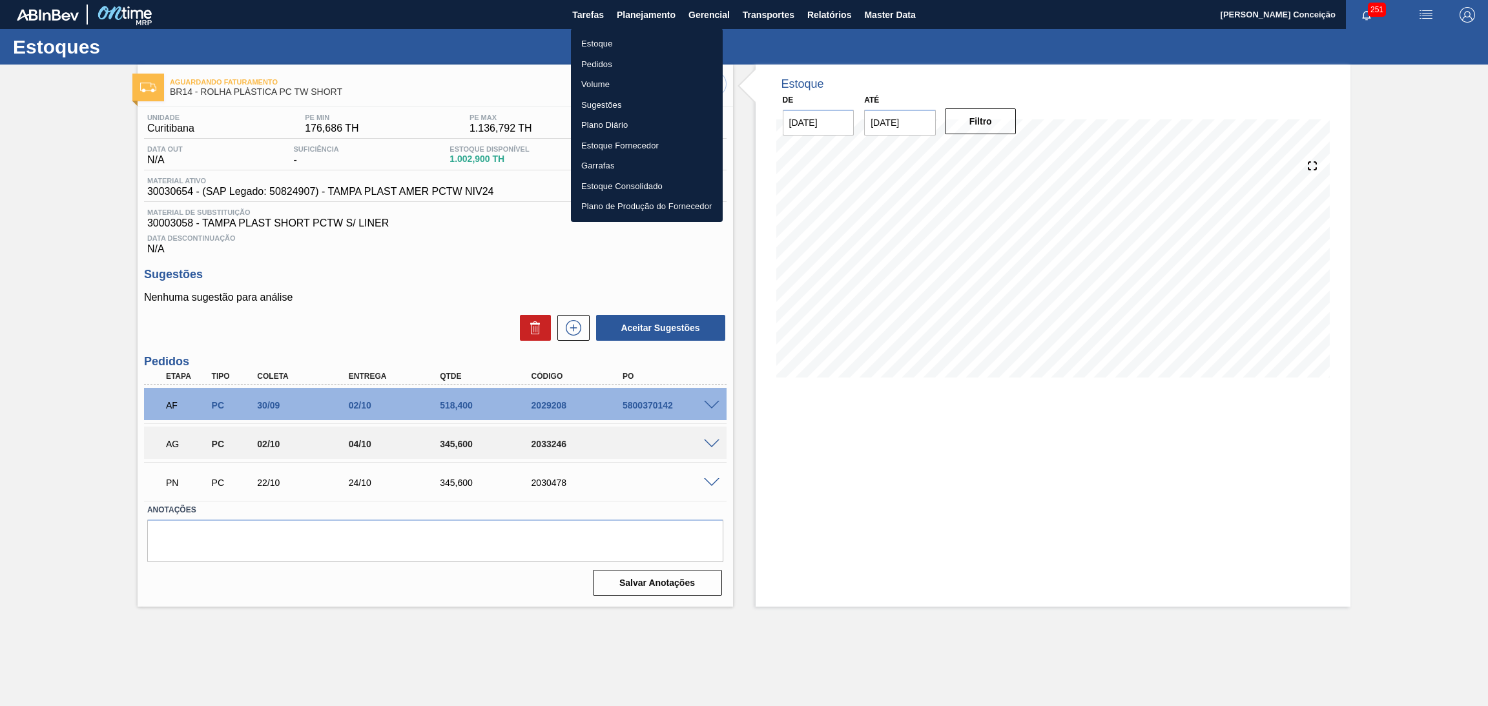
drag, startPoint x: 594, startPoint y: 43, endPoint x: 657, endPoint y: 50, distance: 63.7
click at [594, 43] on li "Estoque" at bounding box center [647, 44] width 152 height 21
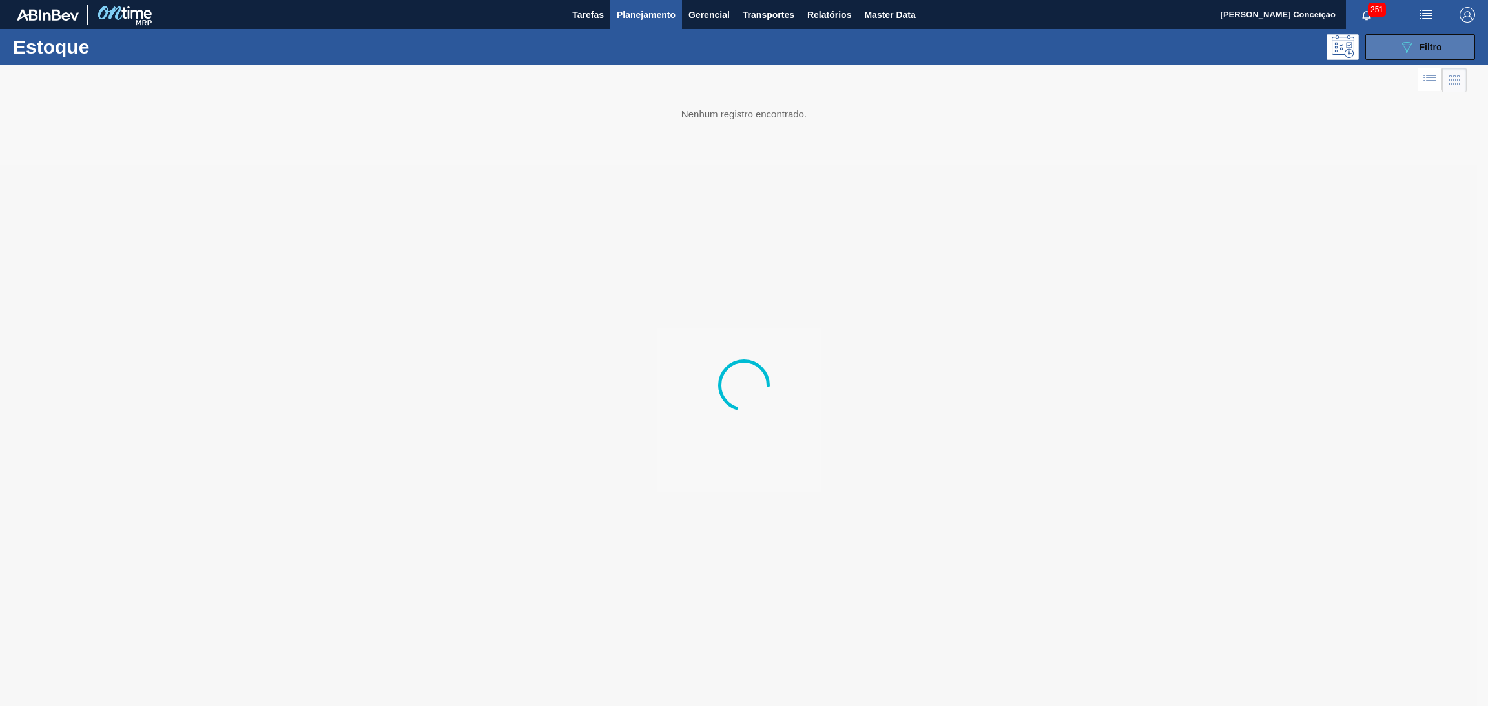
click at [1457, 45] on button "089F7B8B-B2A5-4AFE-B5C0-19BA573D28AC Filtro" at bounding box center [1420, 47] width 110 height 26
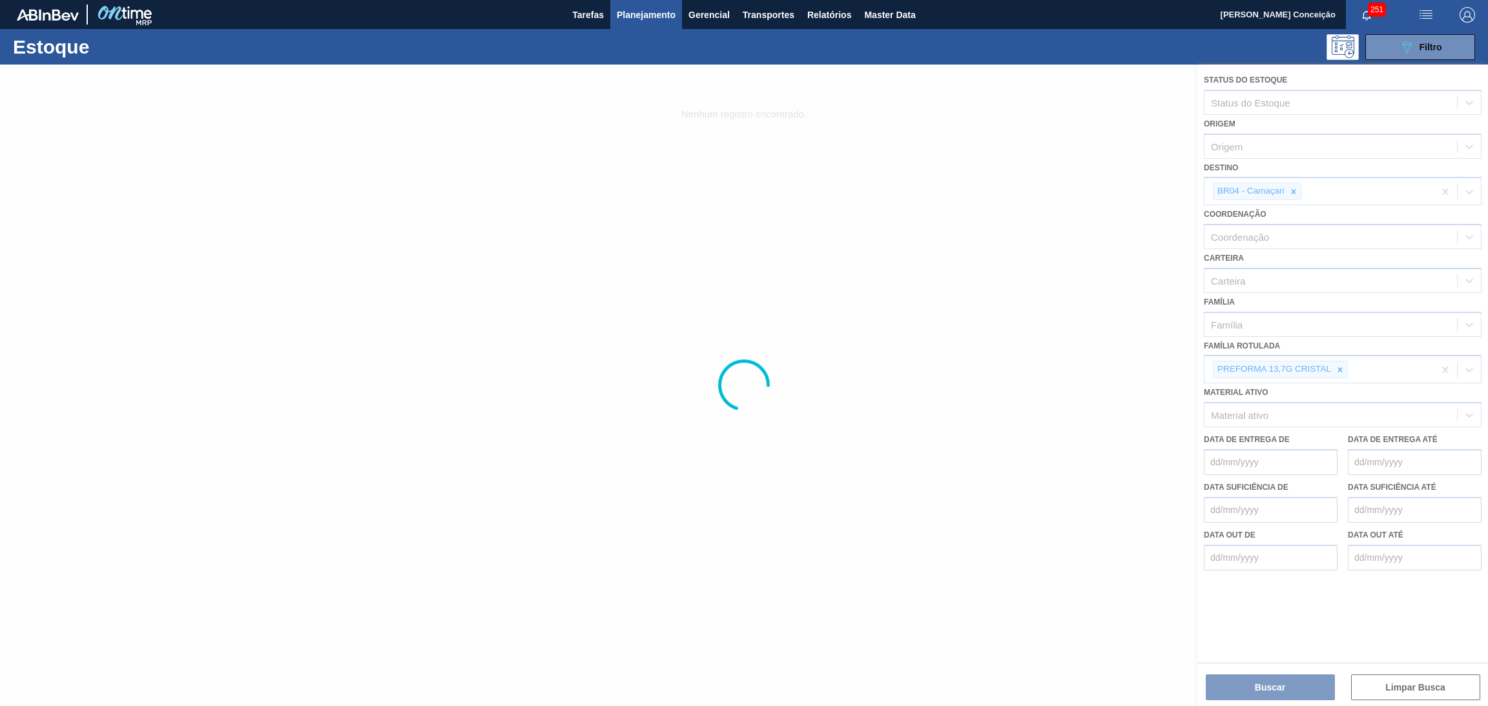
click at [1293, 190] on div at bounding box center [744, 386] width 1488 height 642
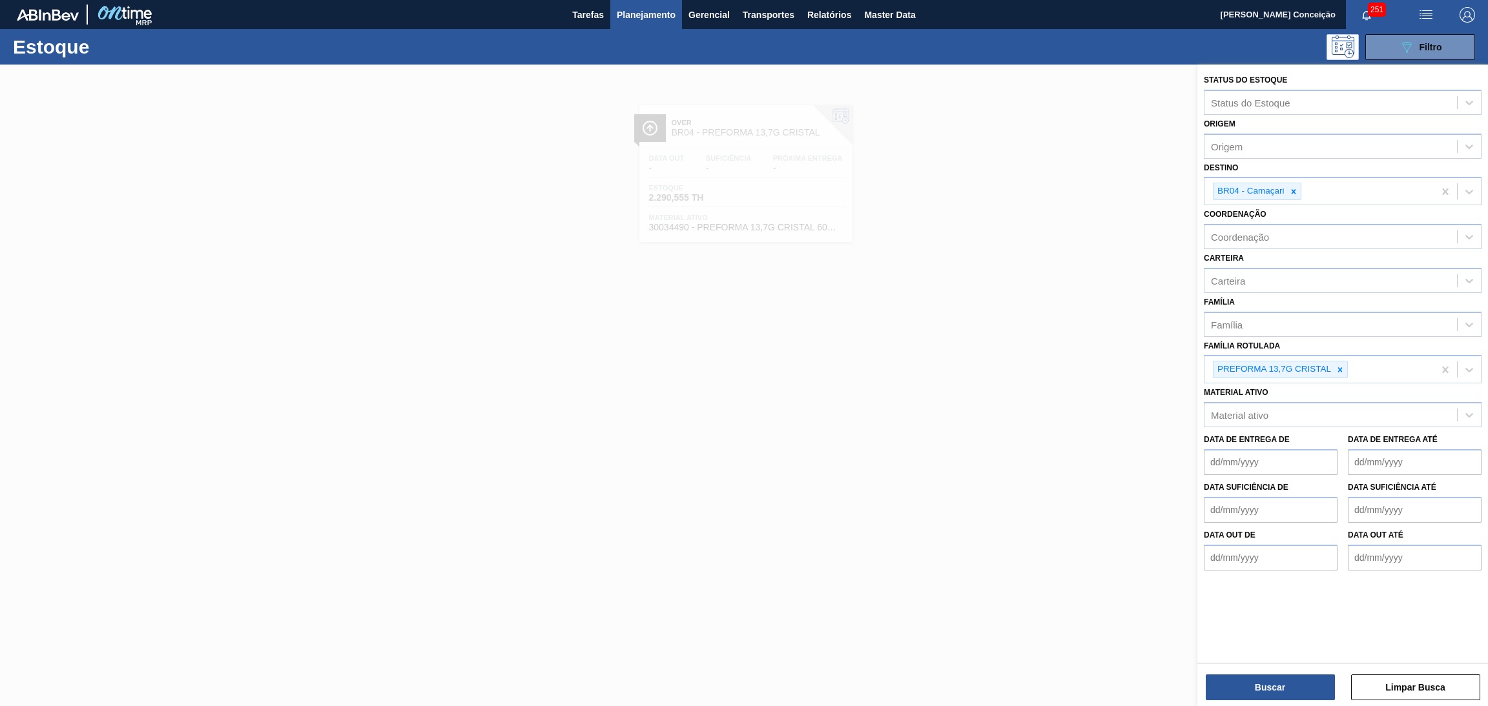
click at [1293, 190] on icon at bounding box center [1293, 191] width 5 height 5
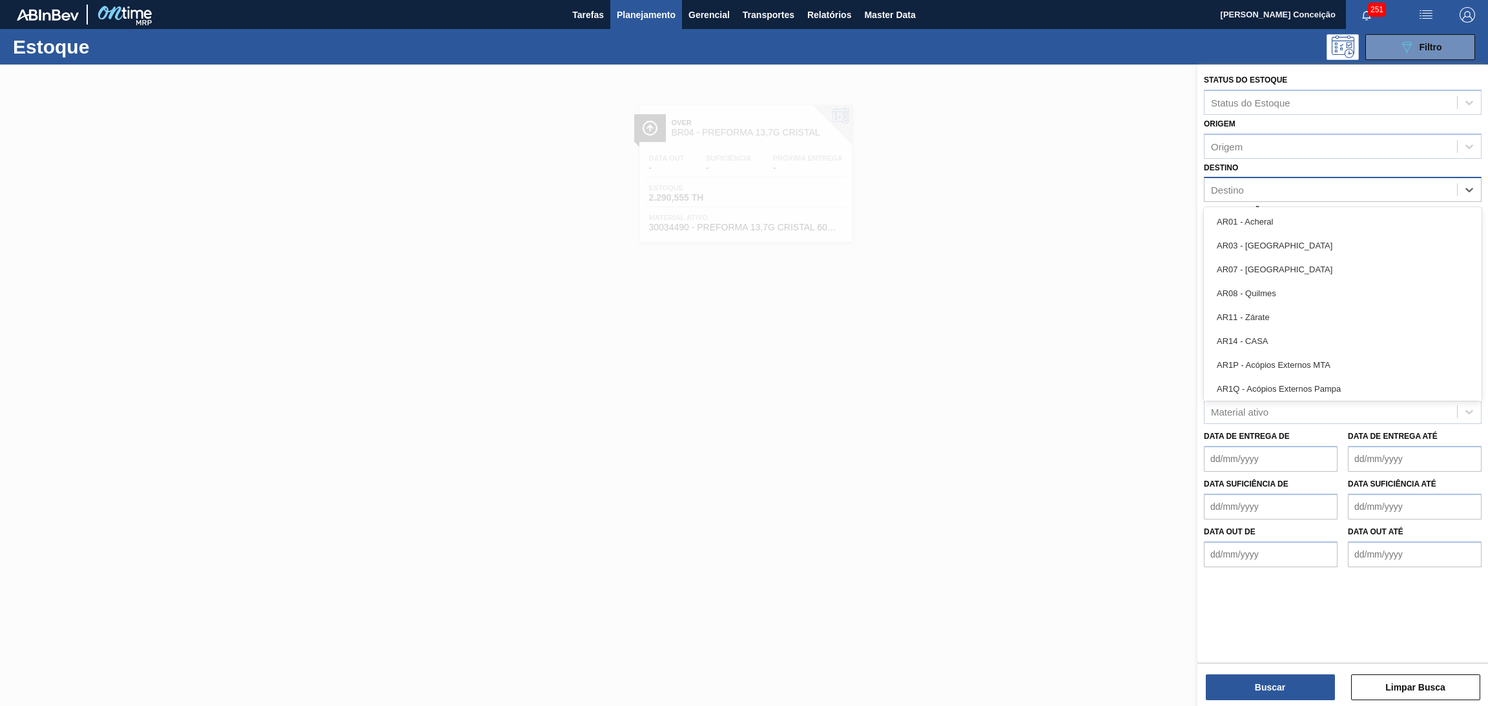
click at [1234, 192] on div "Destino" at bounding box center [1227, 190] width 33 height 11
type input "br04"
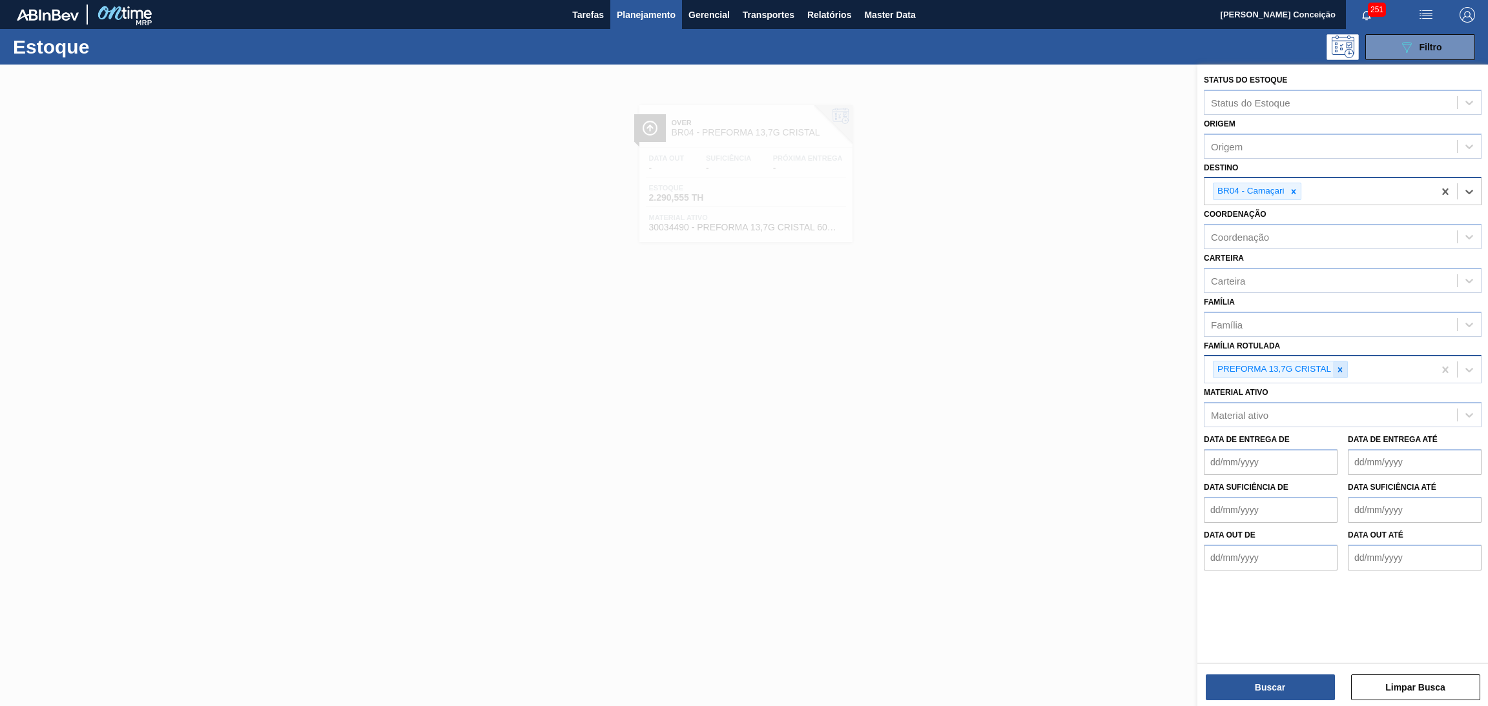
click at [1342, 365] on icon at bounding box center [1339, 369] width 9 height 9
type Rotulada "29,5"
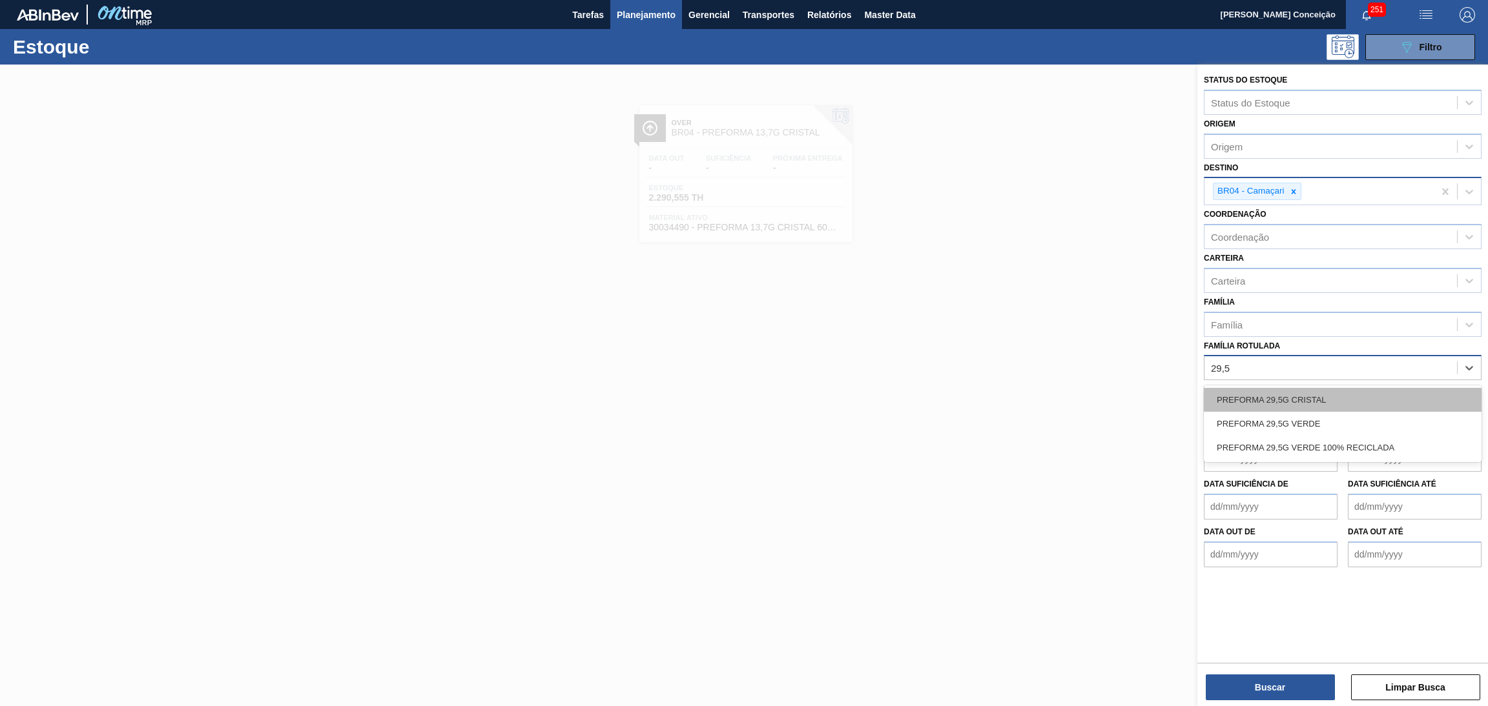
click at [1337, 389] on div "PREFORMA 29,5G CRISTAL" at bounding box center [1343, 400] width 278 height 24
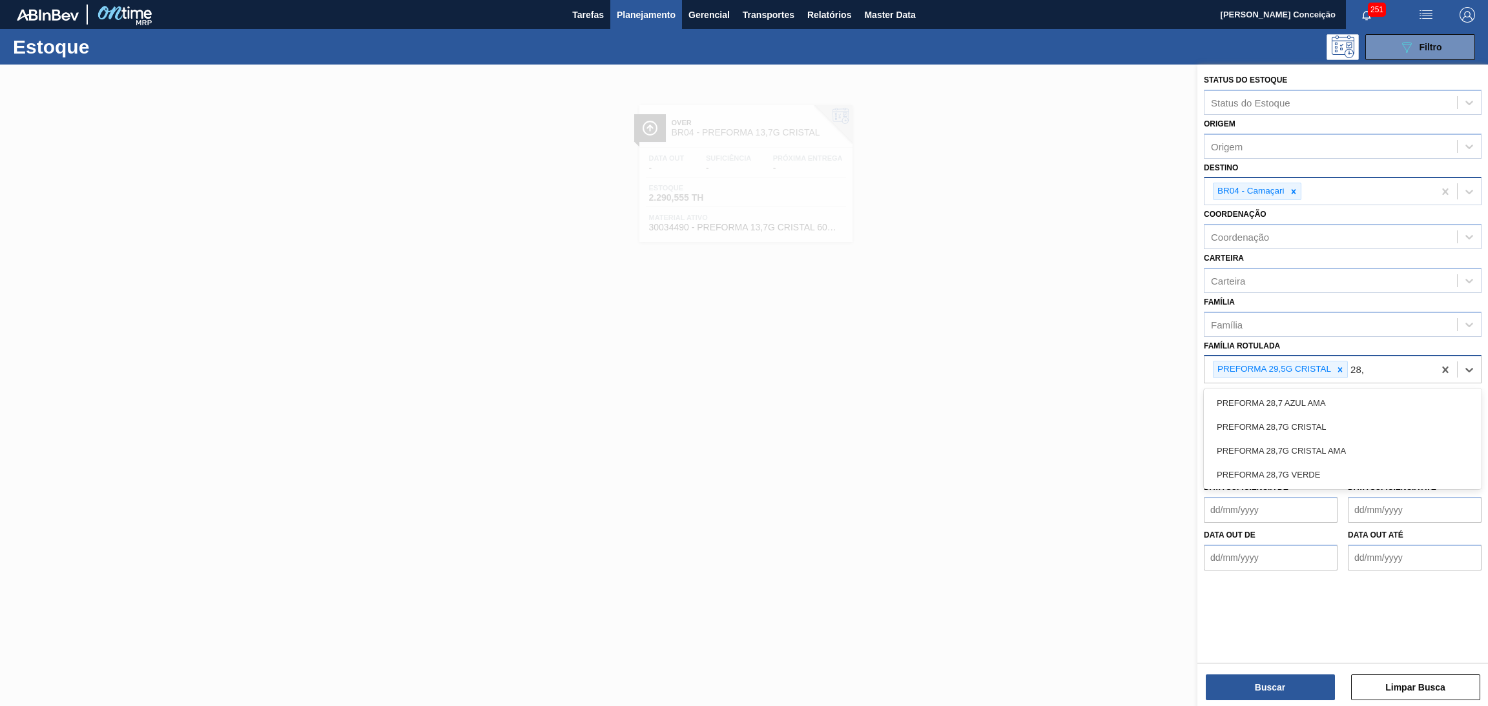
type Rotulada "28,7"
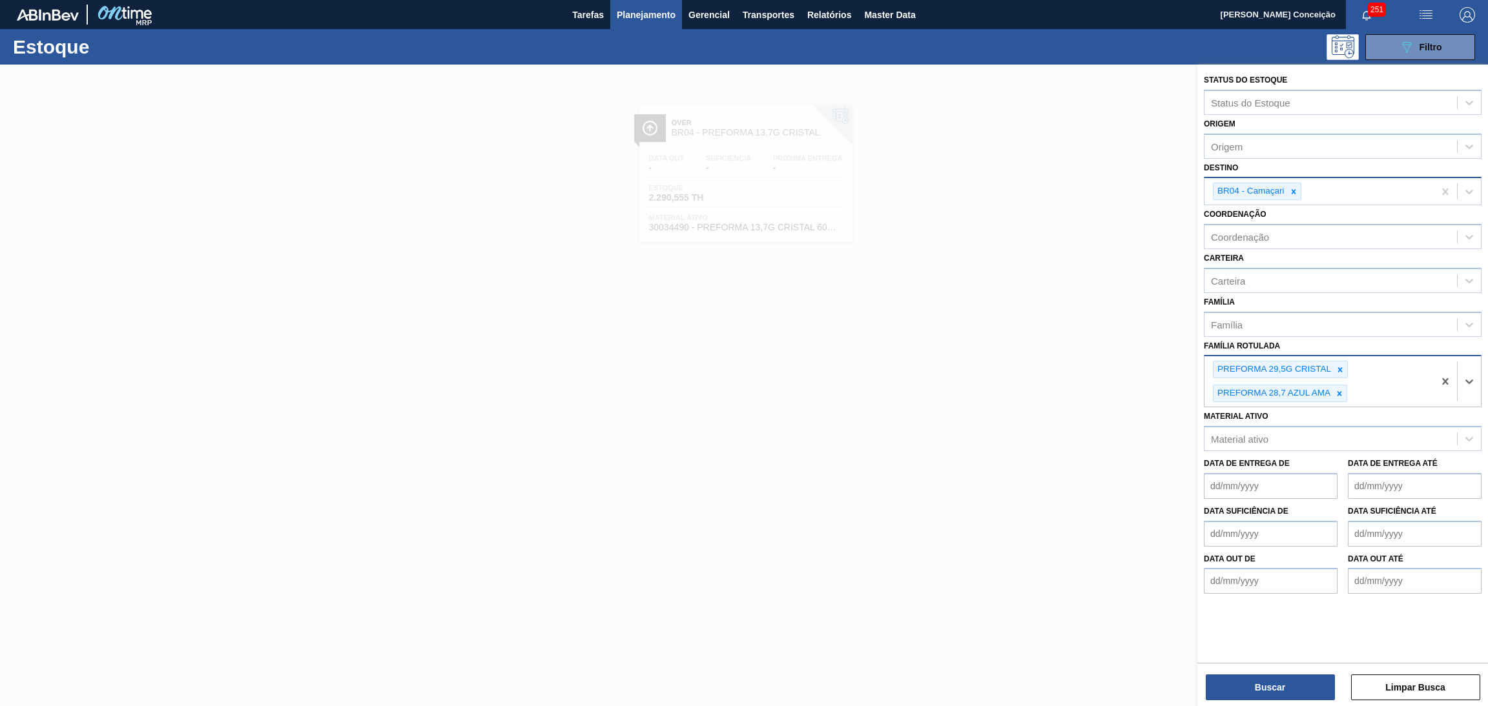
click at [1337, 389] on icon at bounding box center [1339, 393] width 9 height 9
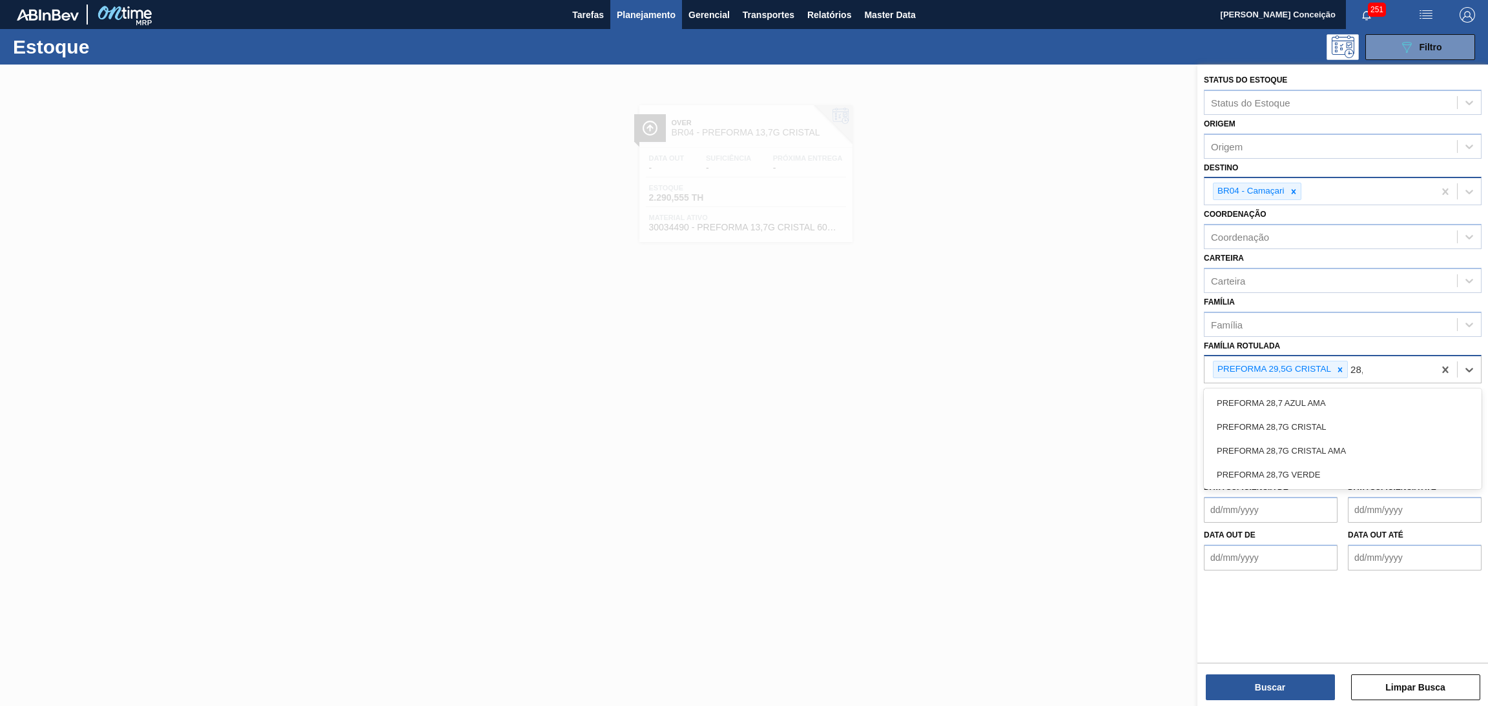
type Rotulada "28,7"
click at [1314, 424] on div "PREFORMA 28,7G CRISTAL" at bounding box center [1343, 427] width 278 height 24
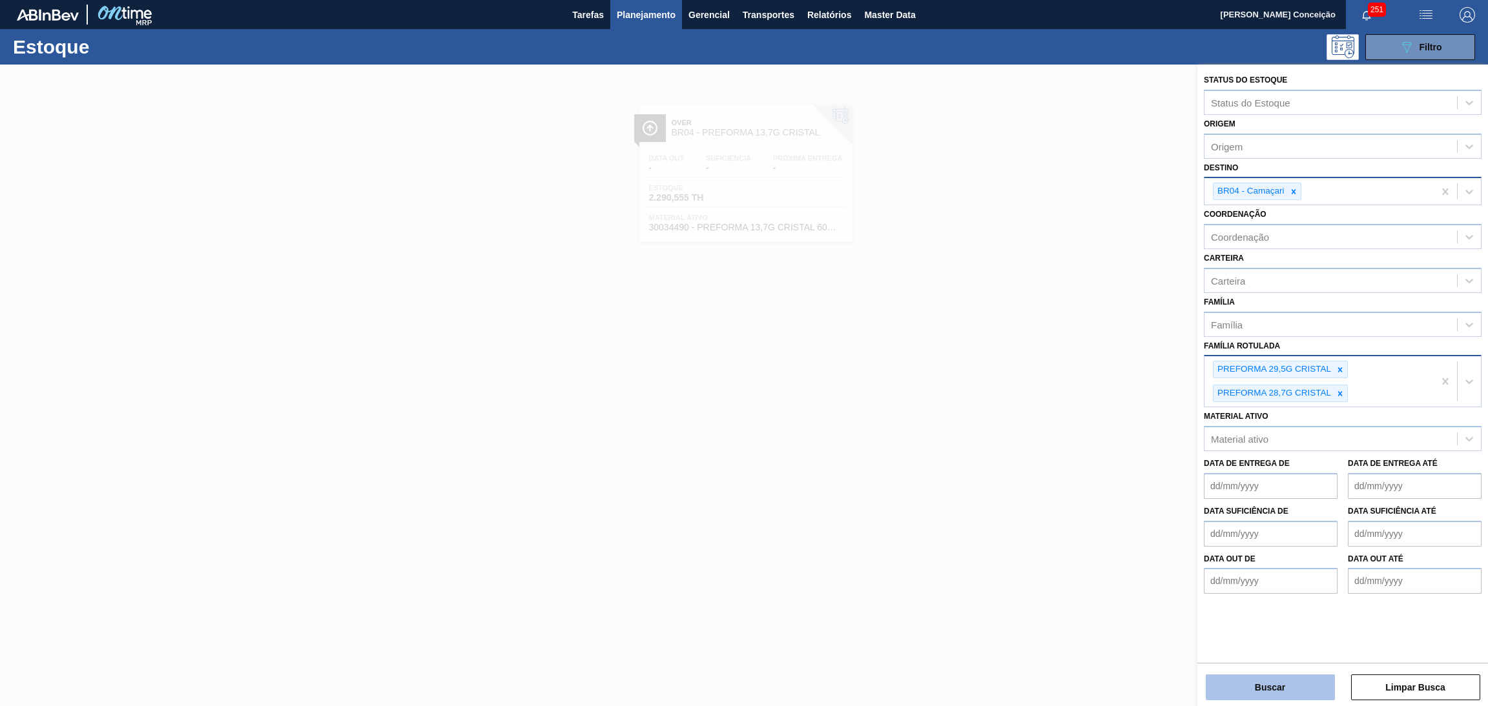
click at [1291, 683] on button "Buscar" at bounding box center [1270, 688] width 129 height 26
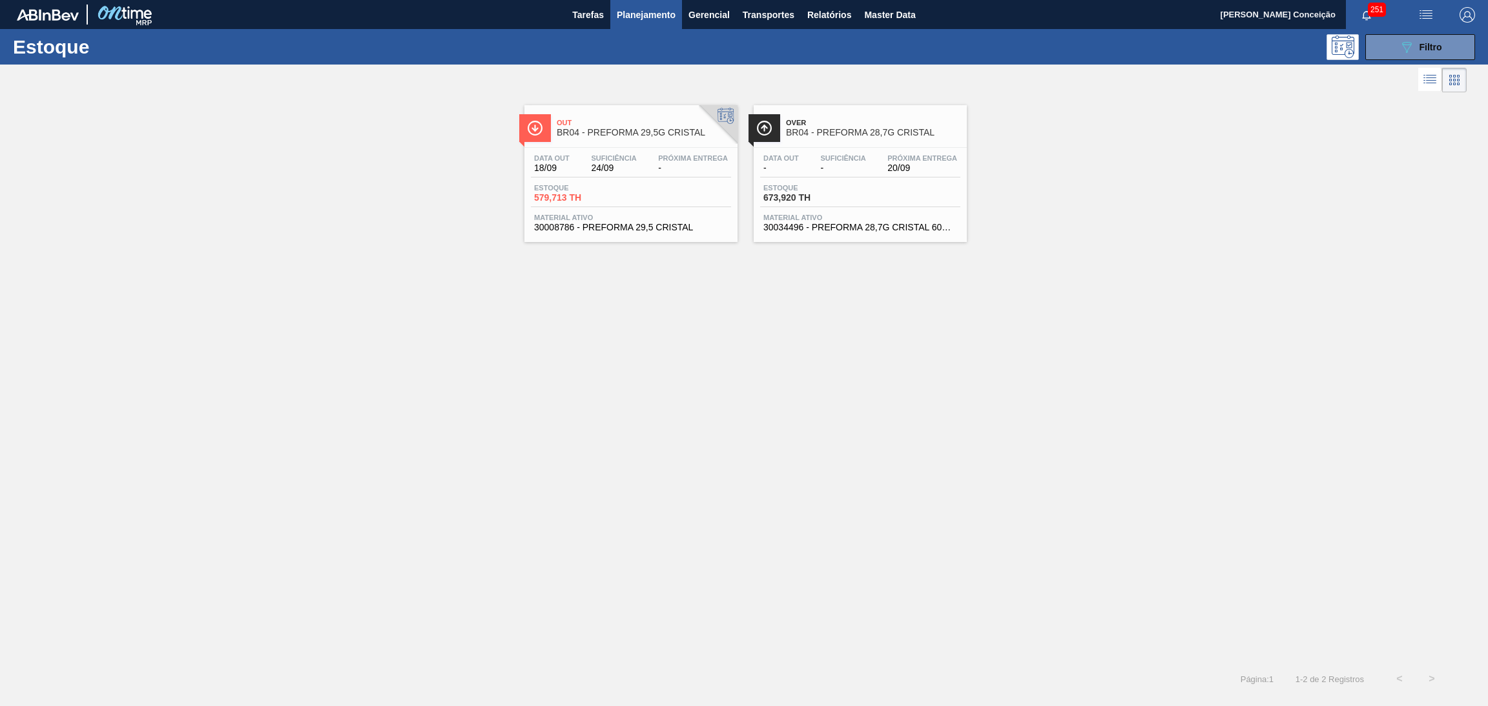
click at [658, 178] on div "Data out 18/09 Suficiência 24/09 Próxima Entrega - Estoque 579,713 TH Material …" at bounding box center [630, 192] width 213 height 88
click at [950, 198] on div "Estoque 673,920 TH" at bounding box center [860, 195] width 200 height 23
click at [850, 179] on div "Data out - Suficiência - Próxima Entrega 20/09 Estoque 673,920 TH Material ativ…" at bounding box center [860, 192] width 213 height 88
click at [1433, 48] on span "Filtro" at bounding box center [1430, 47] width 23 height 10
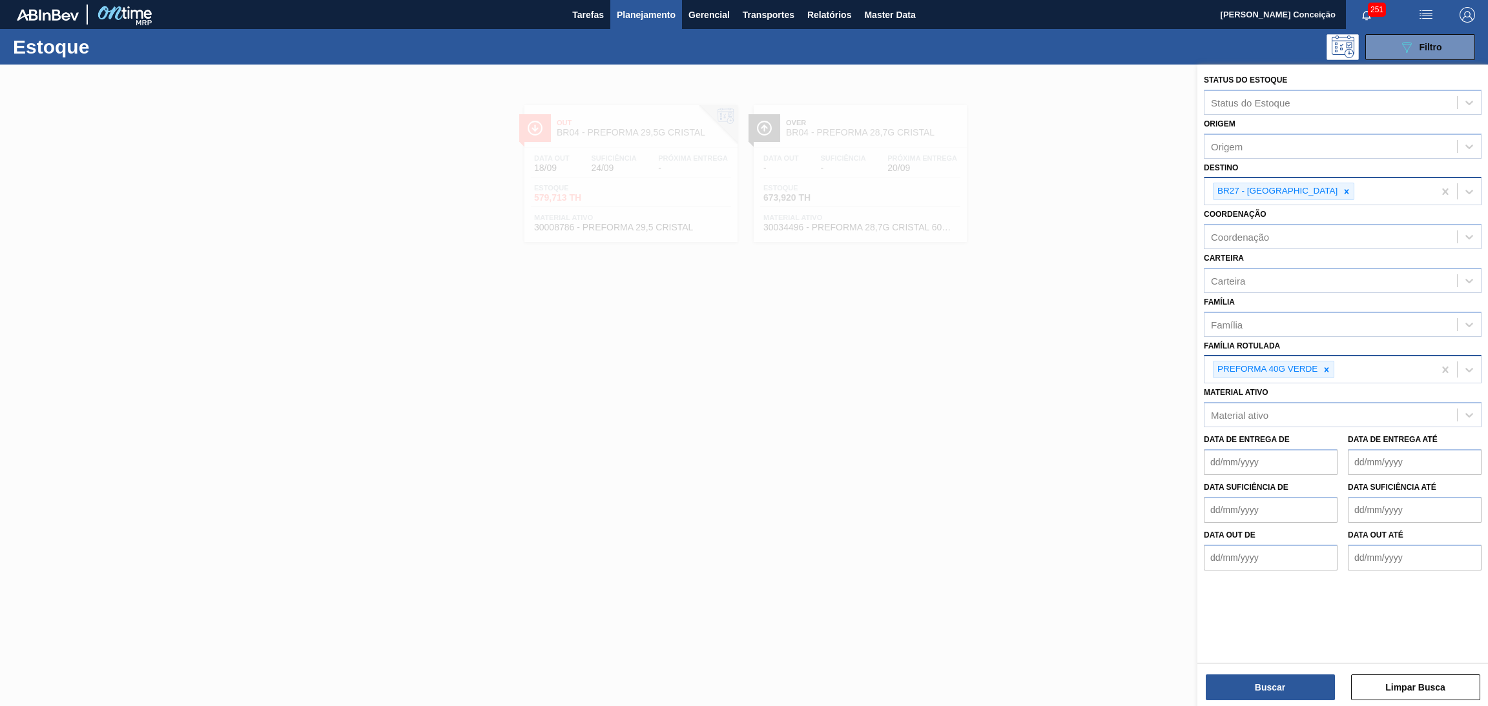
click at [727, 486] on div at bounding box center [744, 418] width 1488 height 706
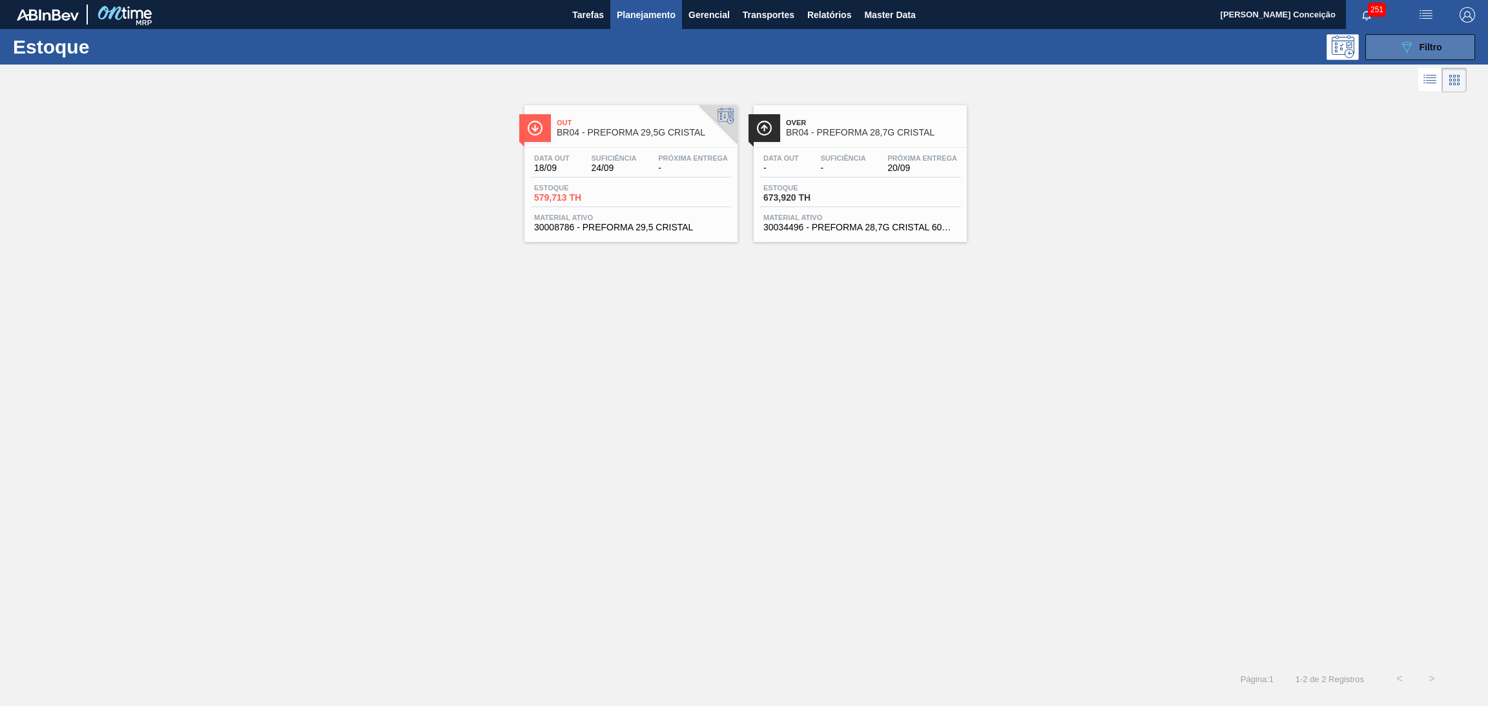
click at [1419, 52] on div "089F7B8B-B2A5-4AFE-B5C0-19BA573D28AC Filtro" at bounding box center [1420, 46] width 43 height 15
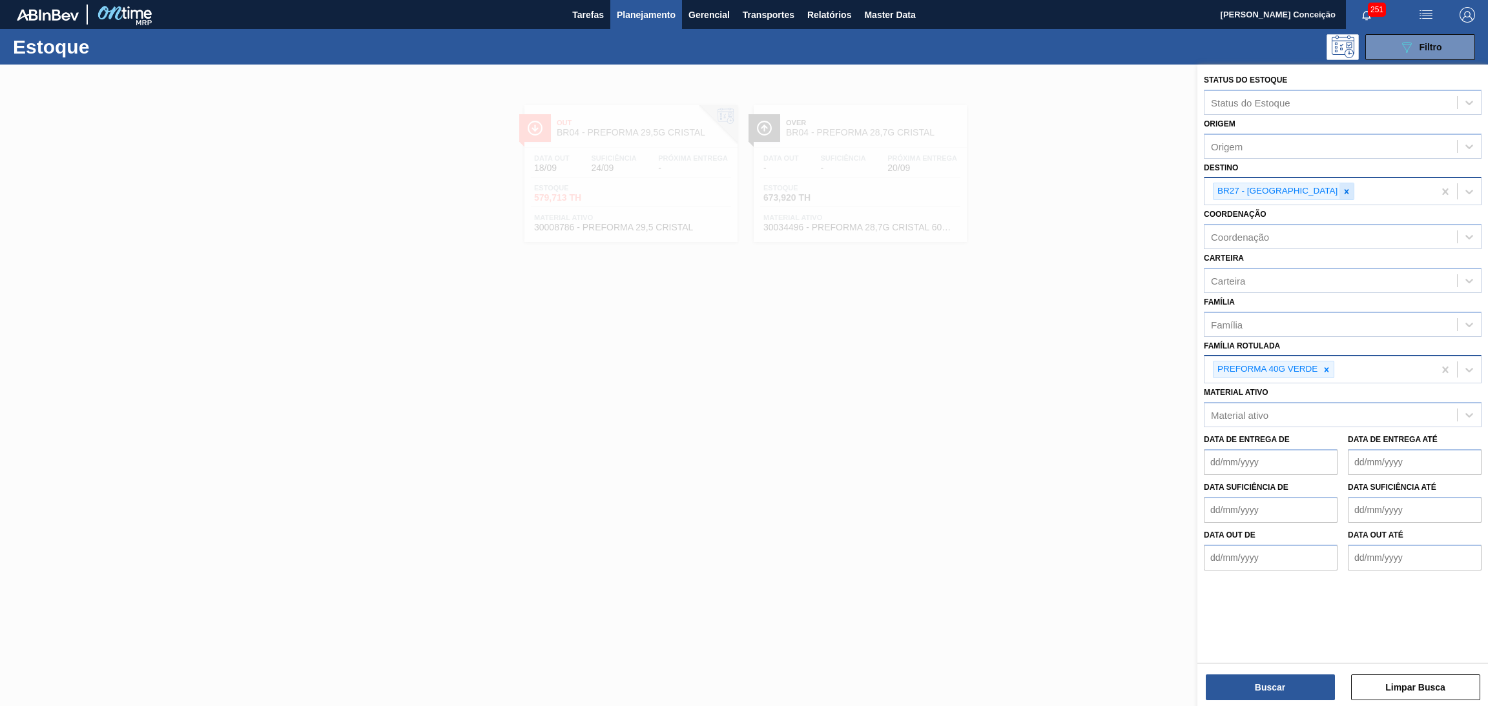
click at [1344, 189] on icon at bounding box center [1346, 191] width 5 height 5
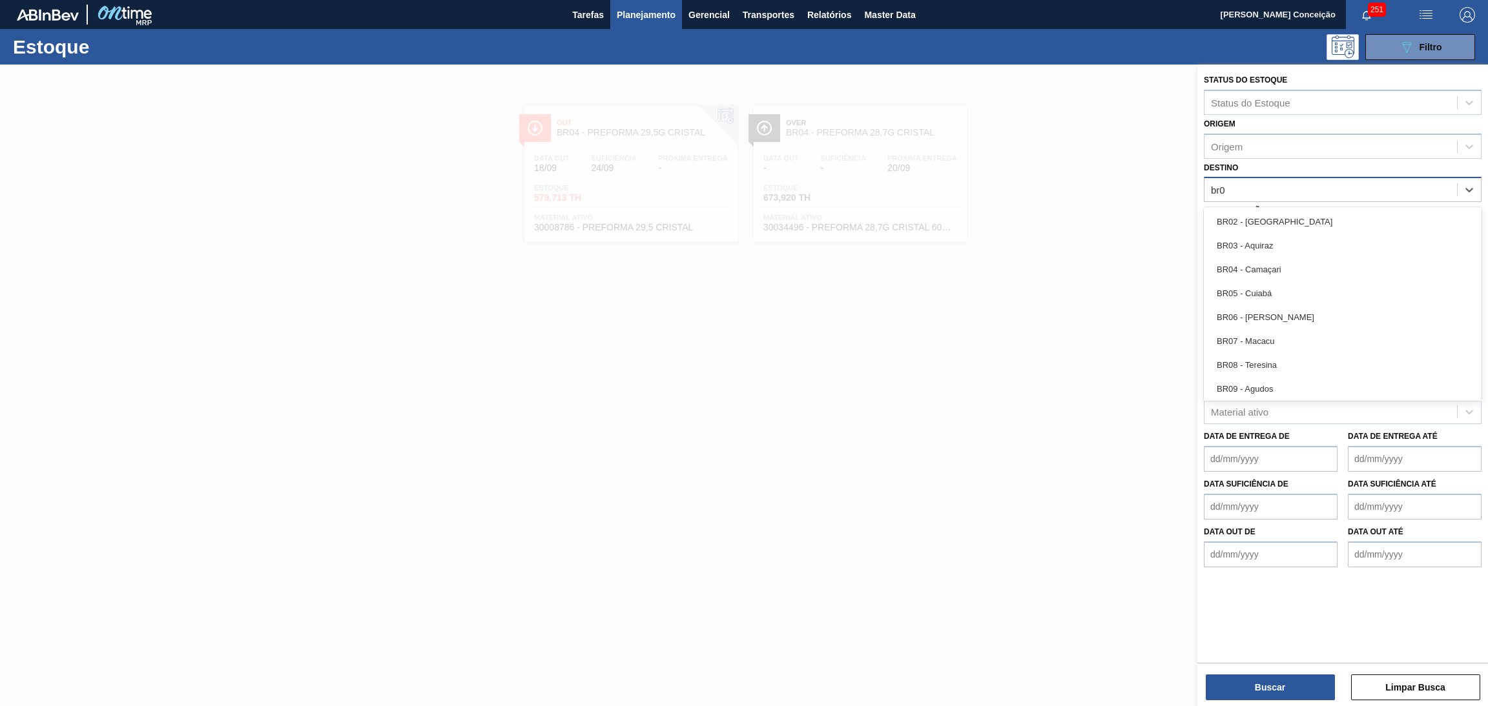
type input "br04"
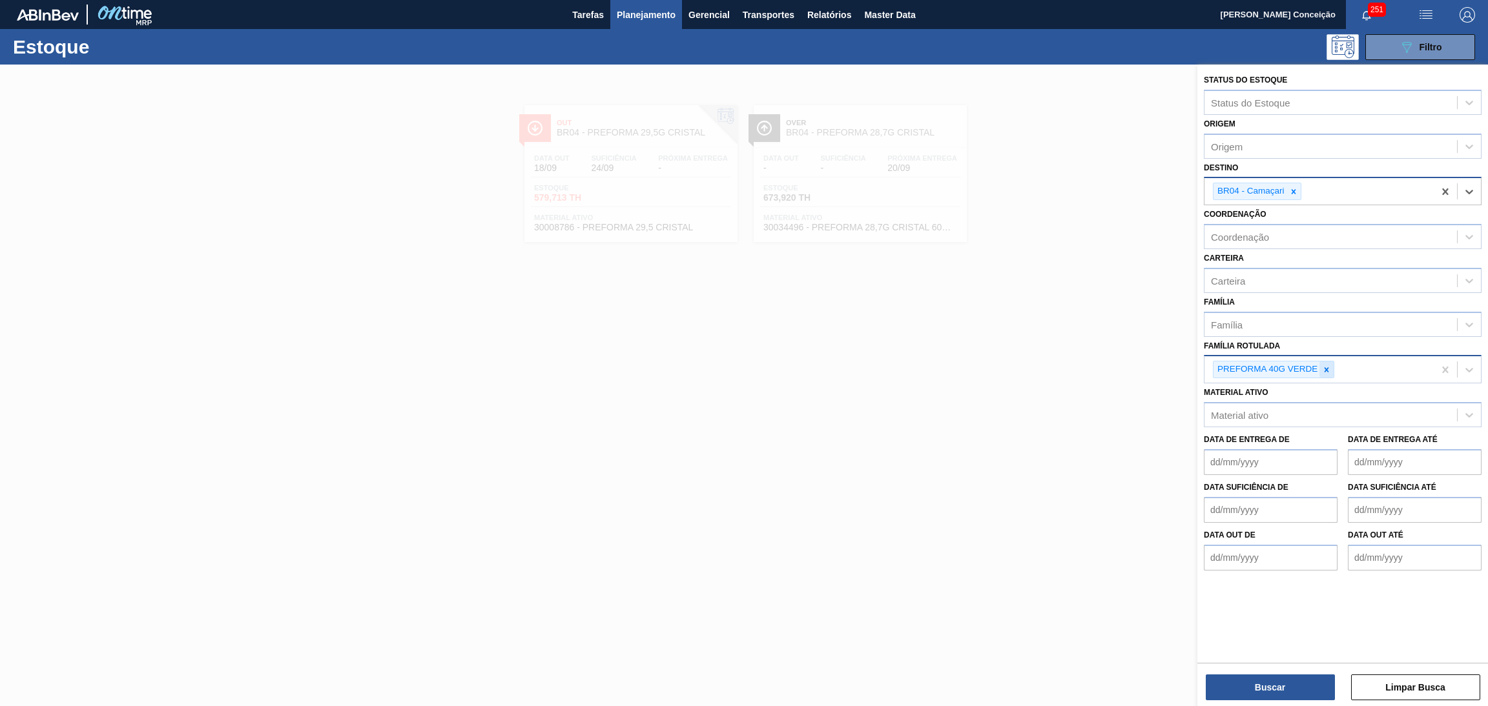
click at [1328, 367] on icon at bounding box center [1326, 369] width 9 height 9
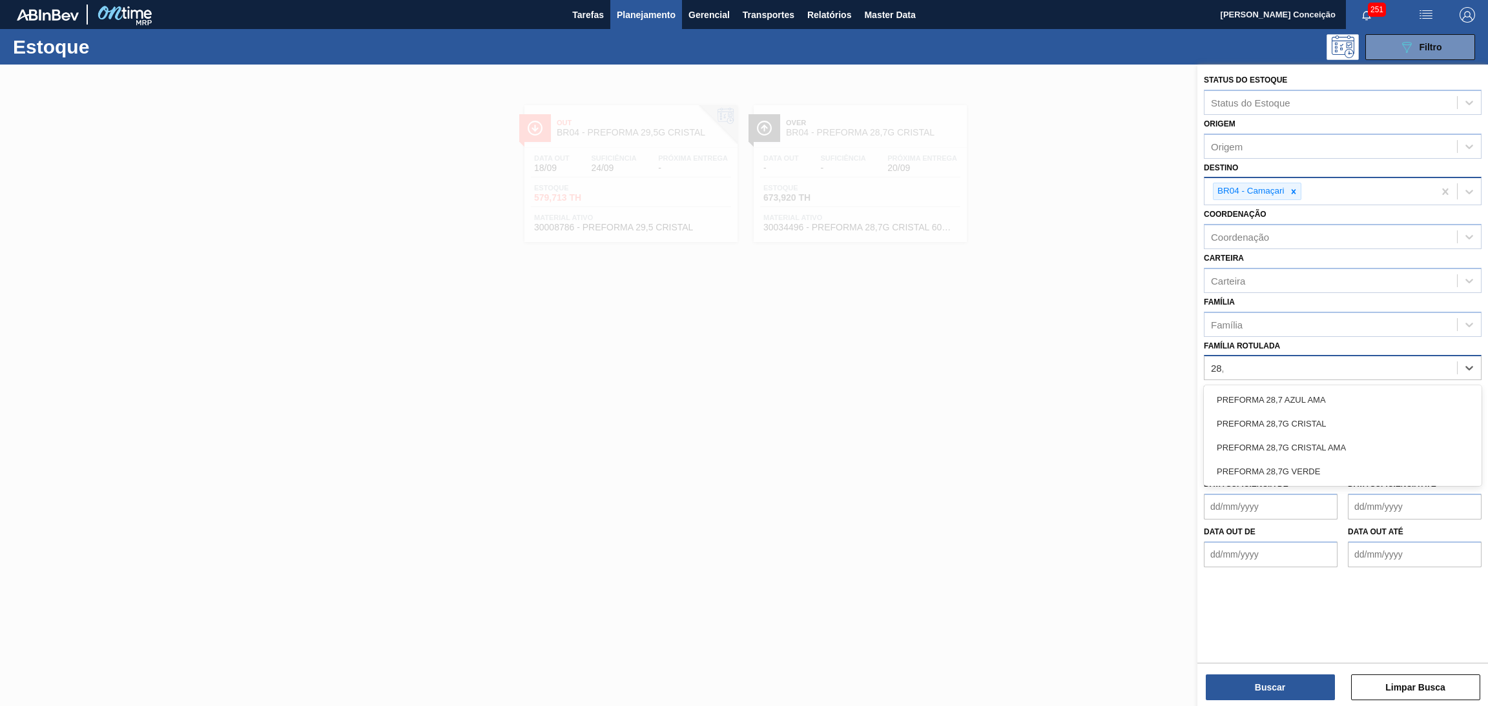
type Rotulada "28,7"
click at [1311, 466] on div "PREFORMA 28,7G VERDE" at bounding box center [1343, 472] width 278 height 24
type Rotulada "29,5"
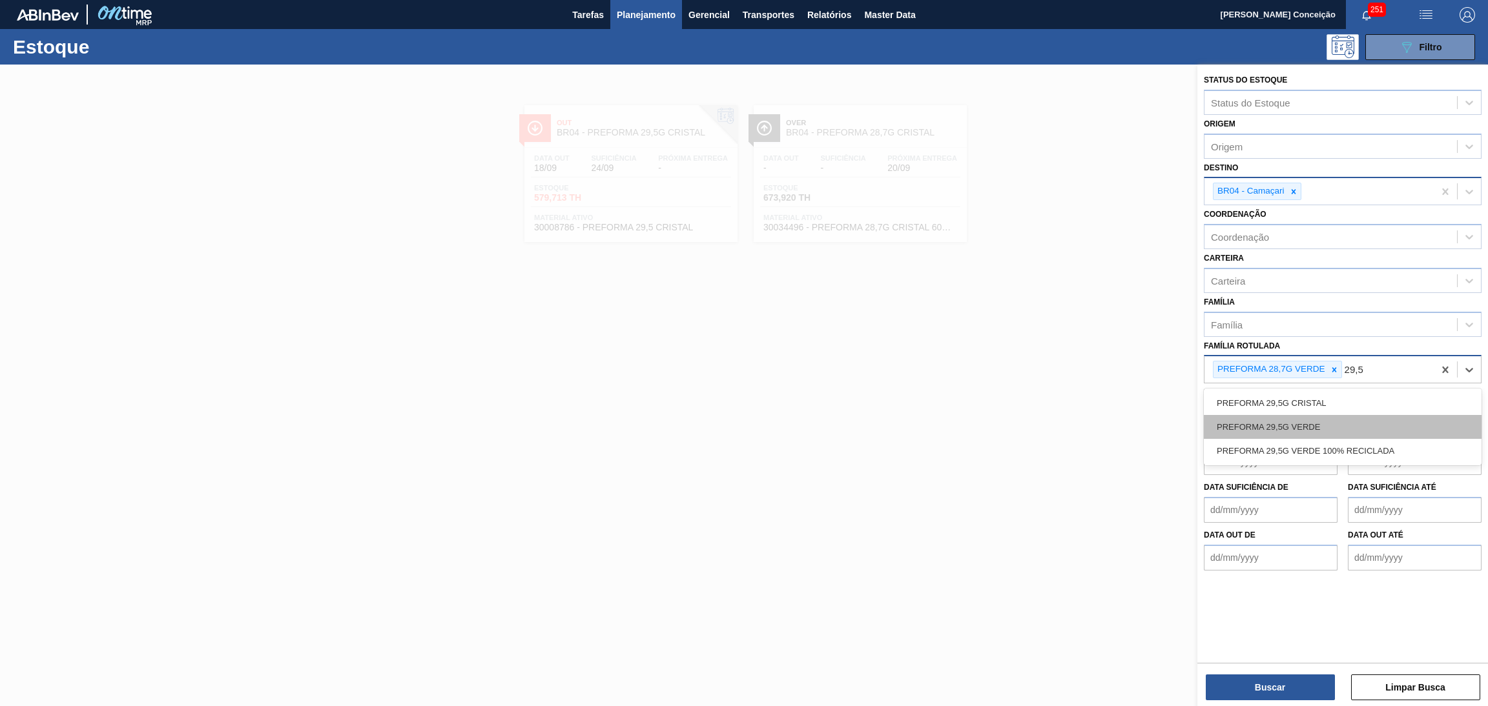
click at [1304, 426] on div "PREFORMA 29,5G VERDE" at bounding box center [1343, 427] width 278 height 24
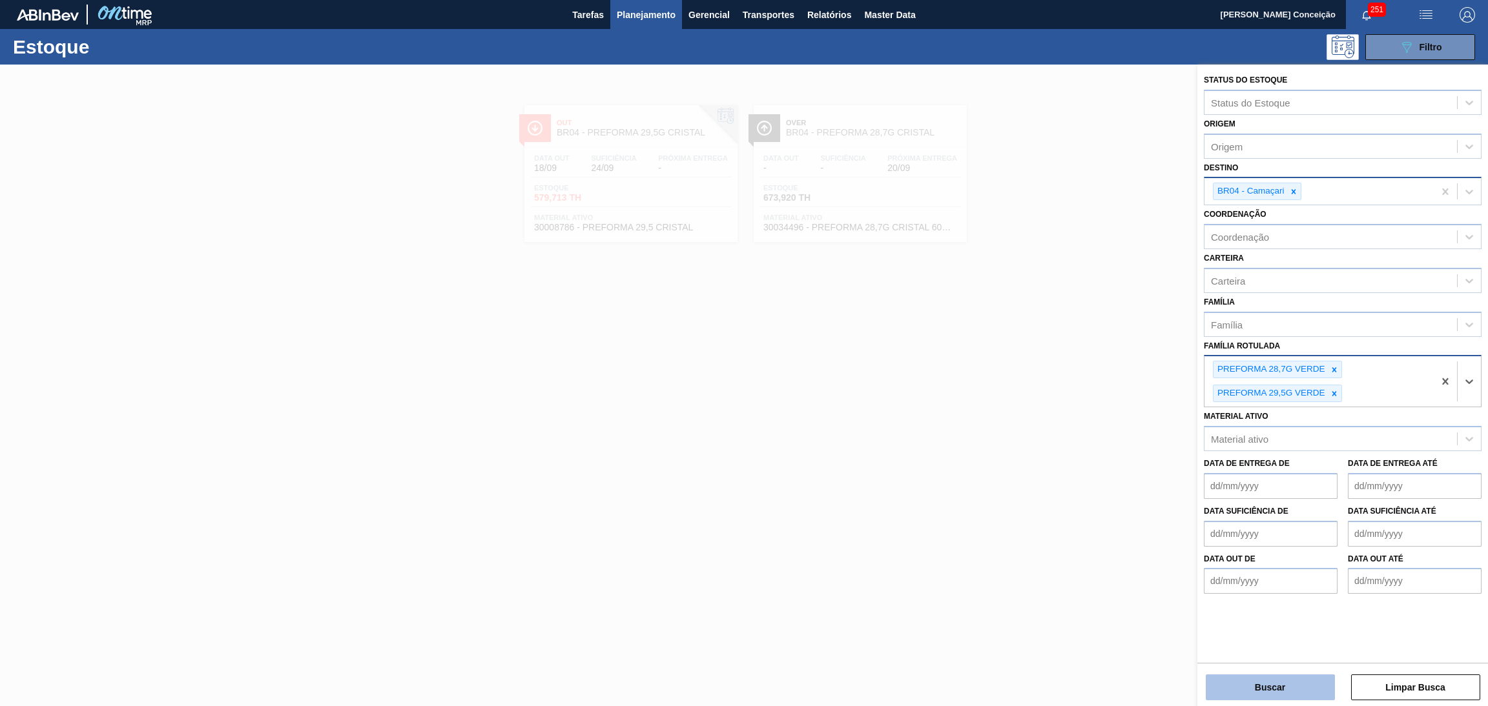
click at [1275, 689] on button "Buscar" at bounding box center [1270, 688] width 129 height 26
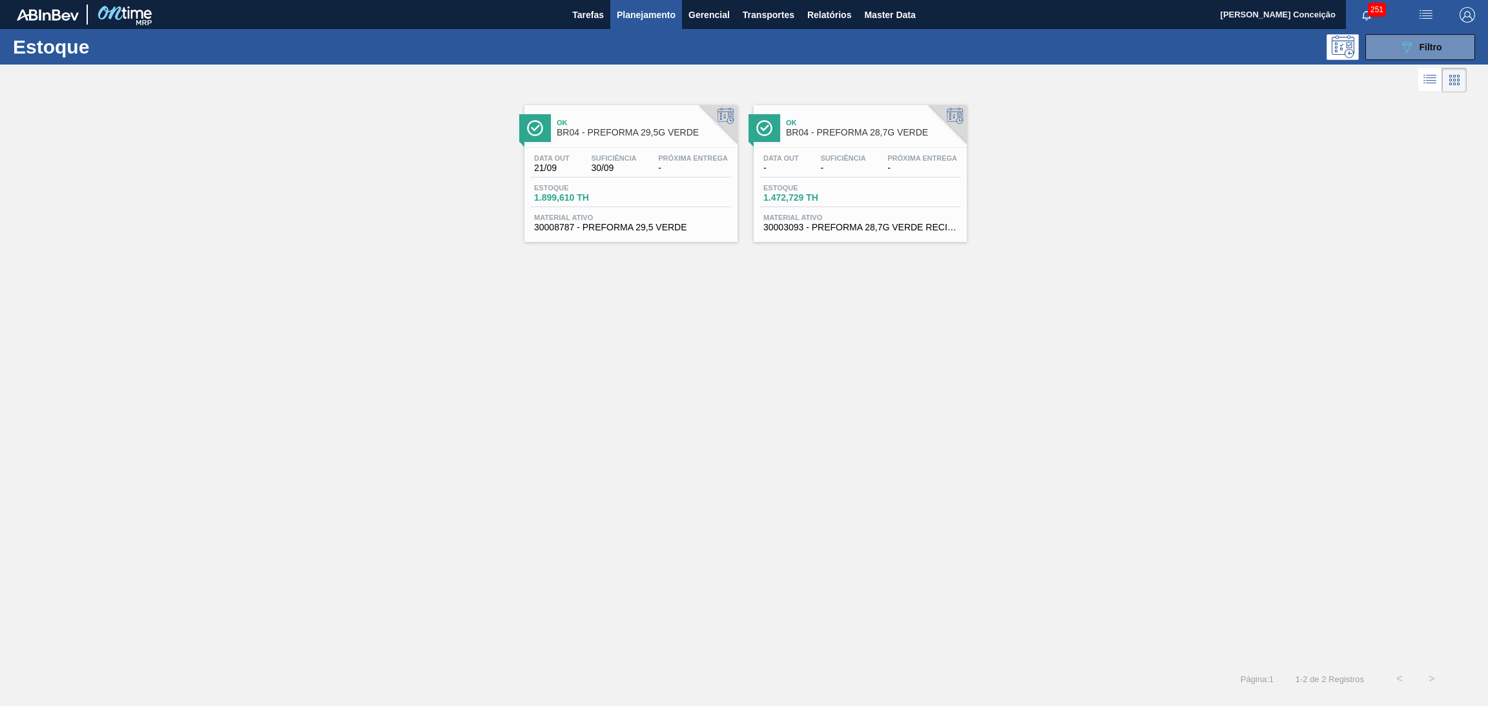
click at [614, 187] on span "Estoque" at bounding box center [579, 188] width 90 height 8
click at [838, 180] on div "Data out - Suficiência - Próxima Entrega - Estoque 1.472,729 TH Material ativo …" at bounding box center [860, 192] width 213 height 88
click at [1420, 39] on div "089F7B8B-B2A5-4AFE-B5C0-19BA573D28AC Filtro" at bounding box center [1420, 46] width 43 height 15
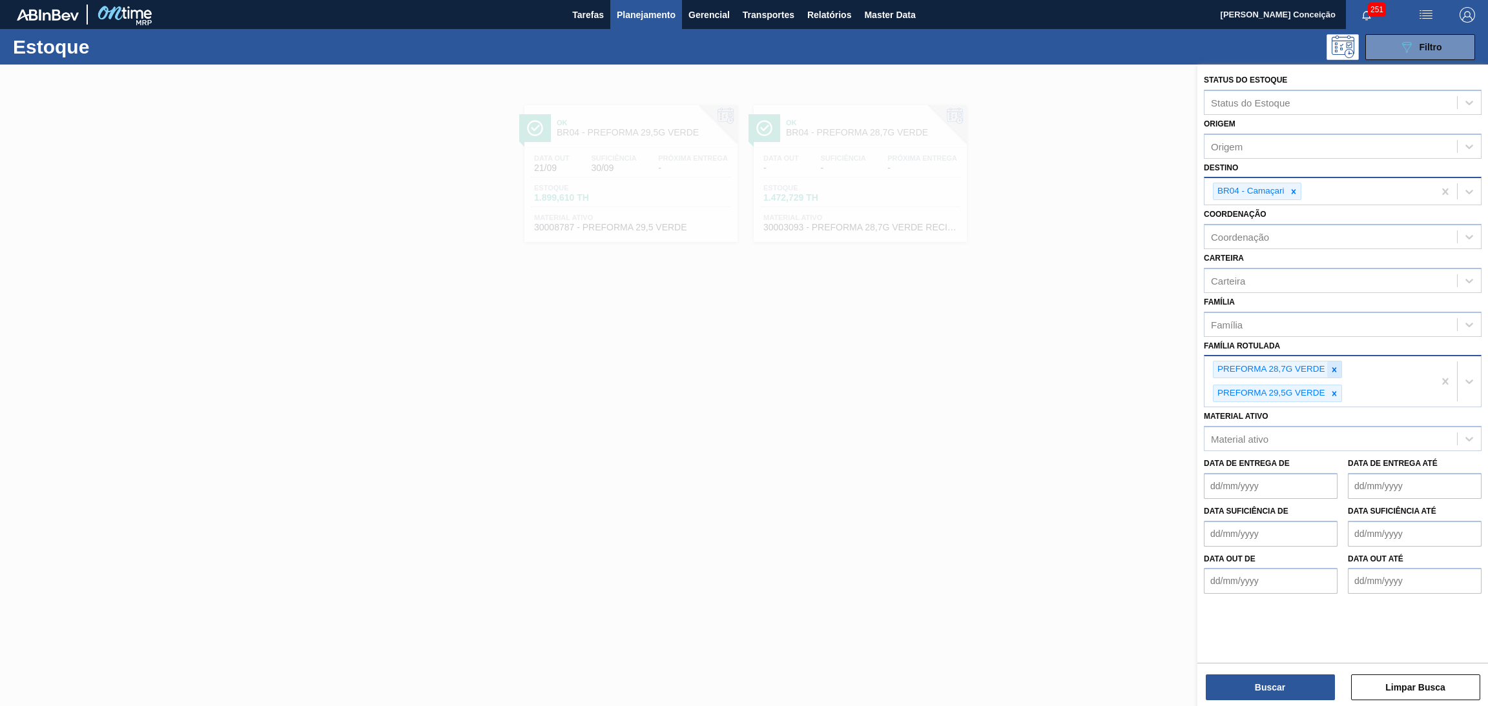
click at [1335, 367] on icon at bounding box center [1333, 369] width 5 height 5
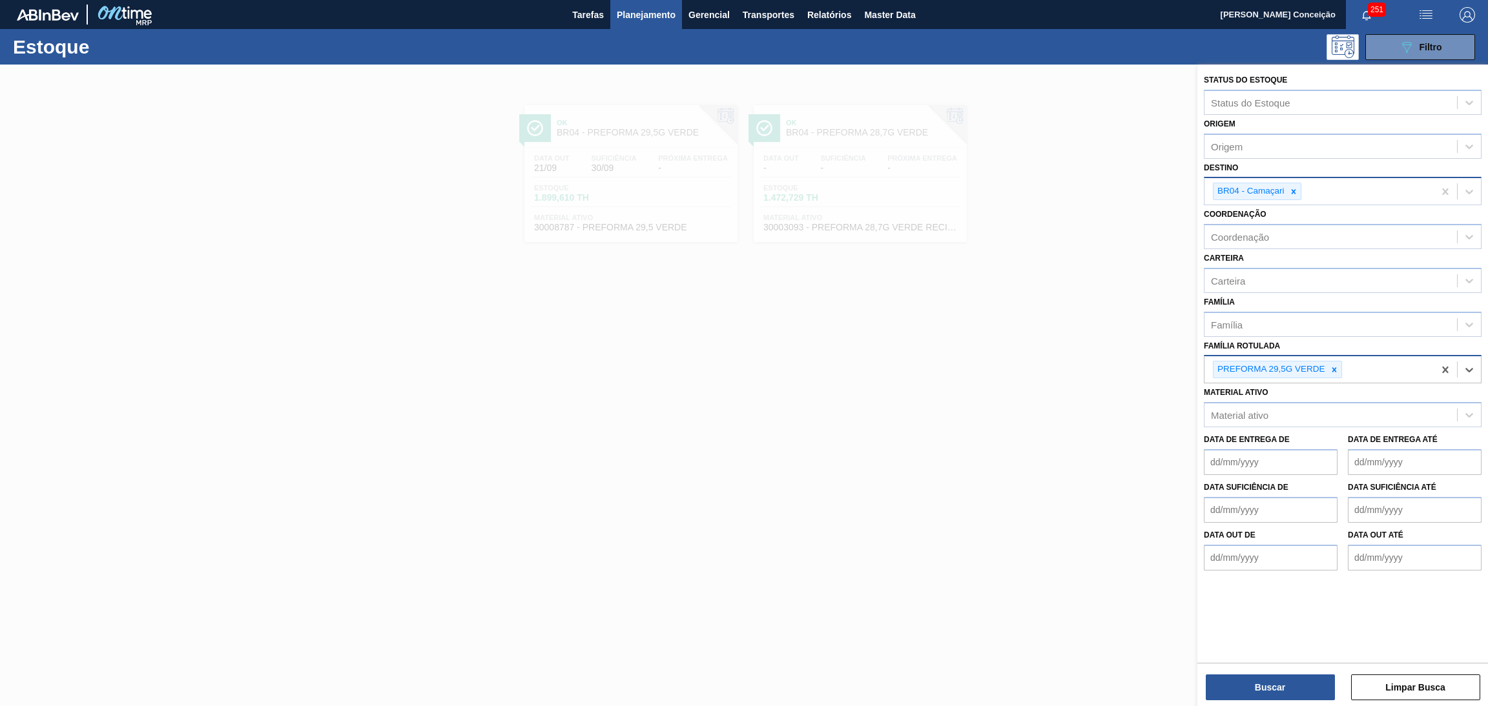
click at [1333, 367] on icon at bounding box center [1333, 369] width 5 height 5
click at [1260, 683] on button "Buscar" at bounding box center [1270, 688] width 129 height 26
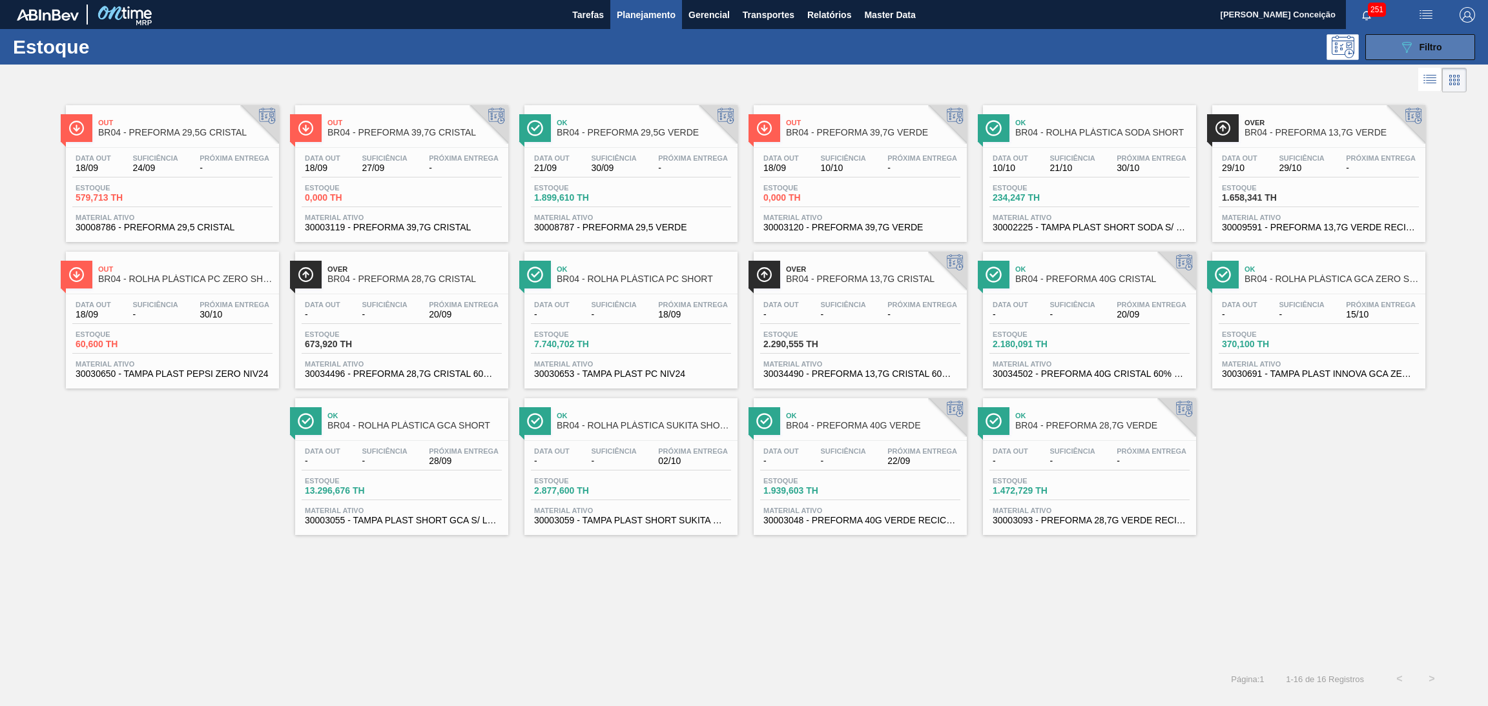
click at [1390, 48] on button "089F7B8B-B2A5-4AFE-B5C0-19BA573D28AC Filtro" at bounding box center [1420, 47] width 110 height 26
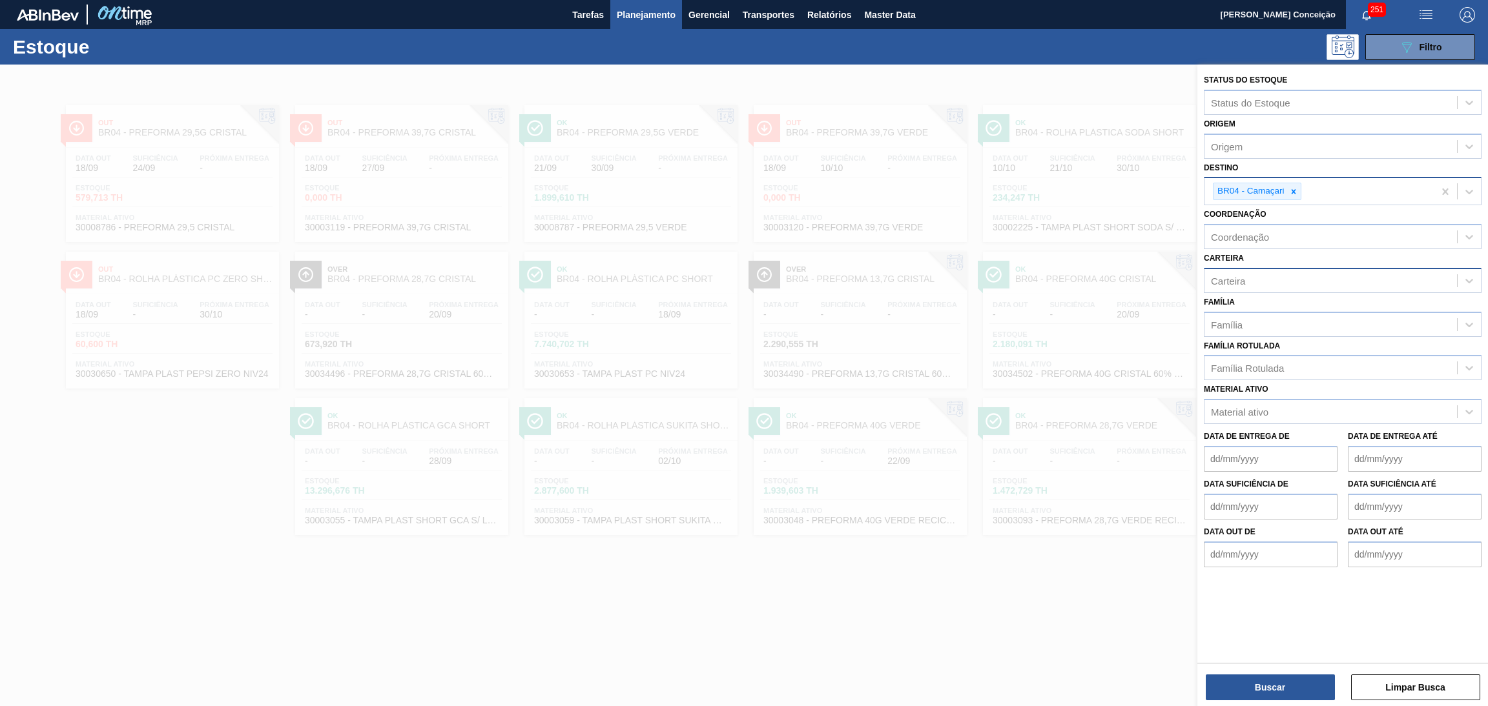
click at [1230, 277] on div "Carteira" at bounding box center [1228, 280] width 34 height 11
type input "prefo"
click at [1257, 309] on div "Preforma" at bounding box center [1343, 313] width 278 height 24
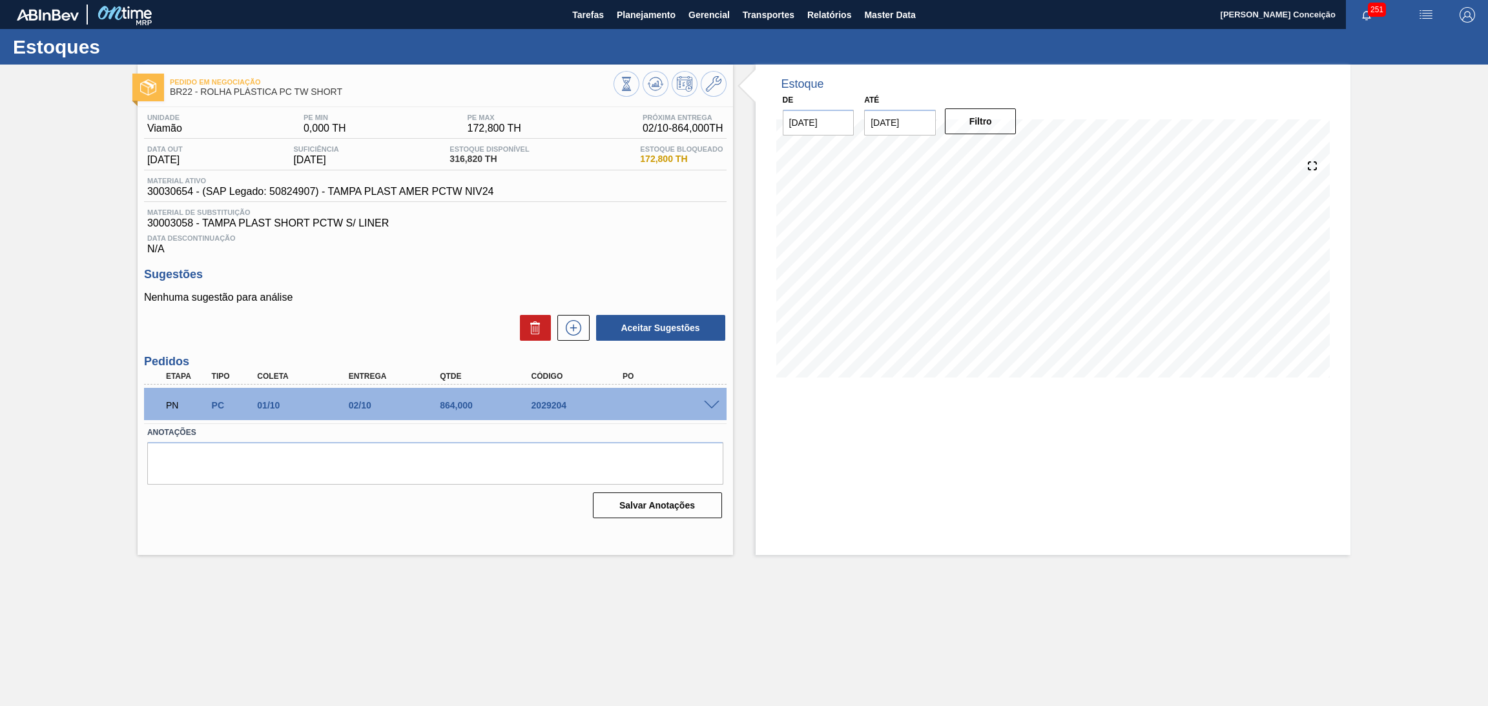
click at [425, 258] on div "Unidade Viamão PE MIN 0,000 TH PE MAX 172,800 TH Próxima Entrega 02/10 - 864,00…" at bounding box center [435, 315] width 595 height 416
click at [657, 83] on icon at bounding box center [655, 84] width 8 height 6
click at [633, 228] on span "30003058 - TAMPA PLAST SHORT PCTW S/ LINER" at bounding box center [435, 224] width 576 height 12
click at [172, 194] on span "30030654 - (SAP Legado: 50824907) - TAMPA PLAST AMER PCTW NIV24" at bounding box center [320, 192] width 347 height 12
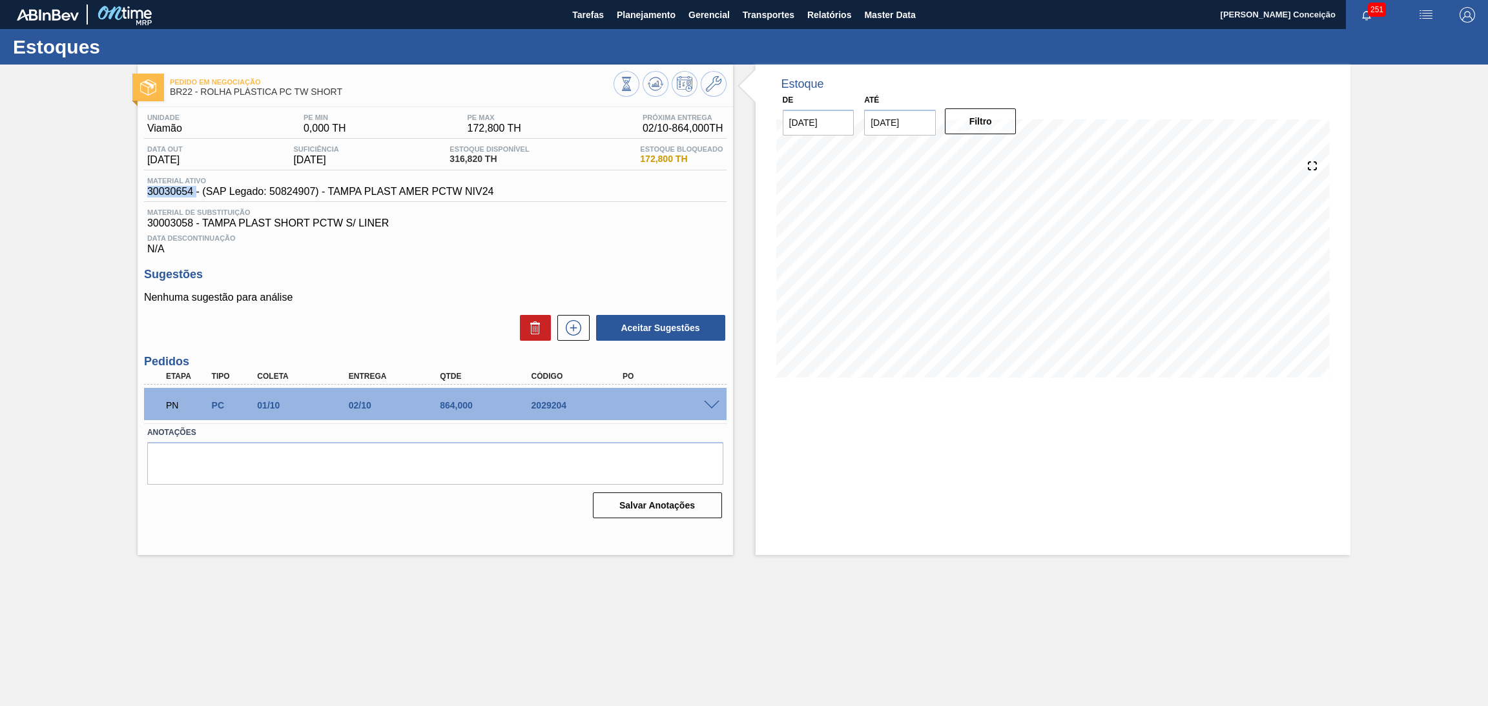
copy span "30030654"
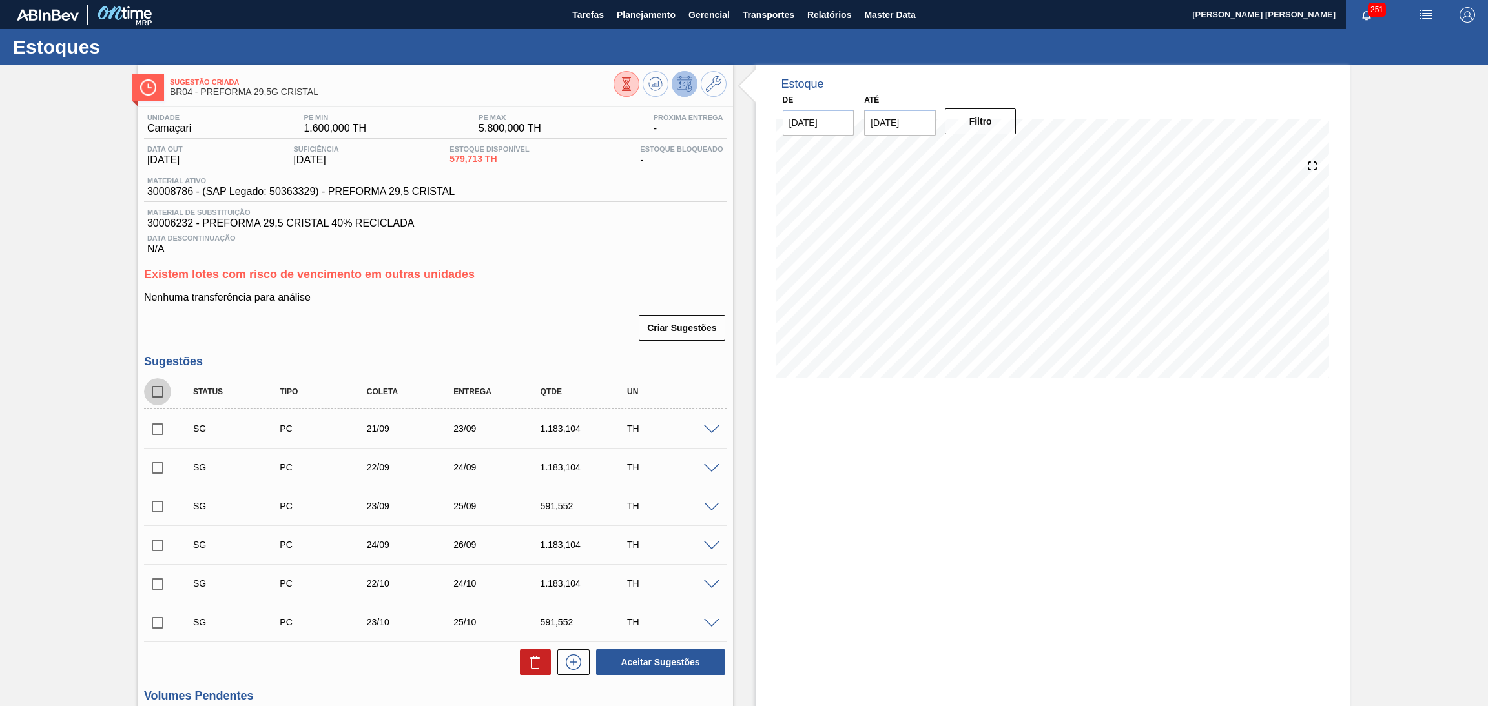
click at [159, 384] on input "checkbox" at bounding box center [157, 391] width 27 height 27
checkbox input "true"
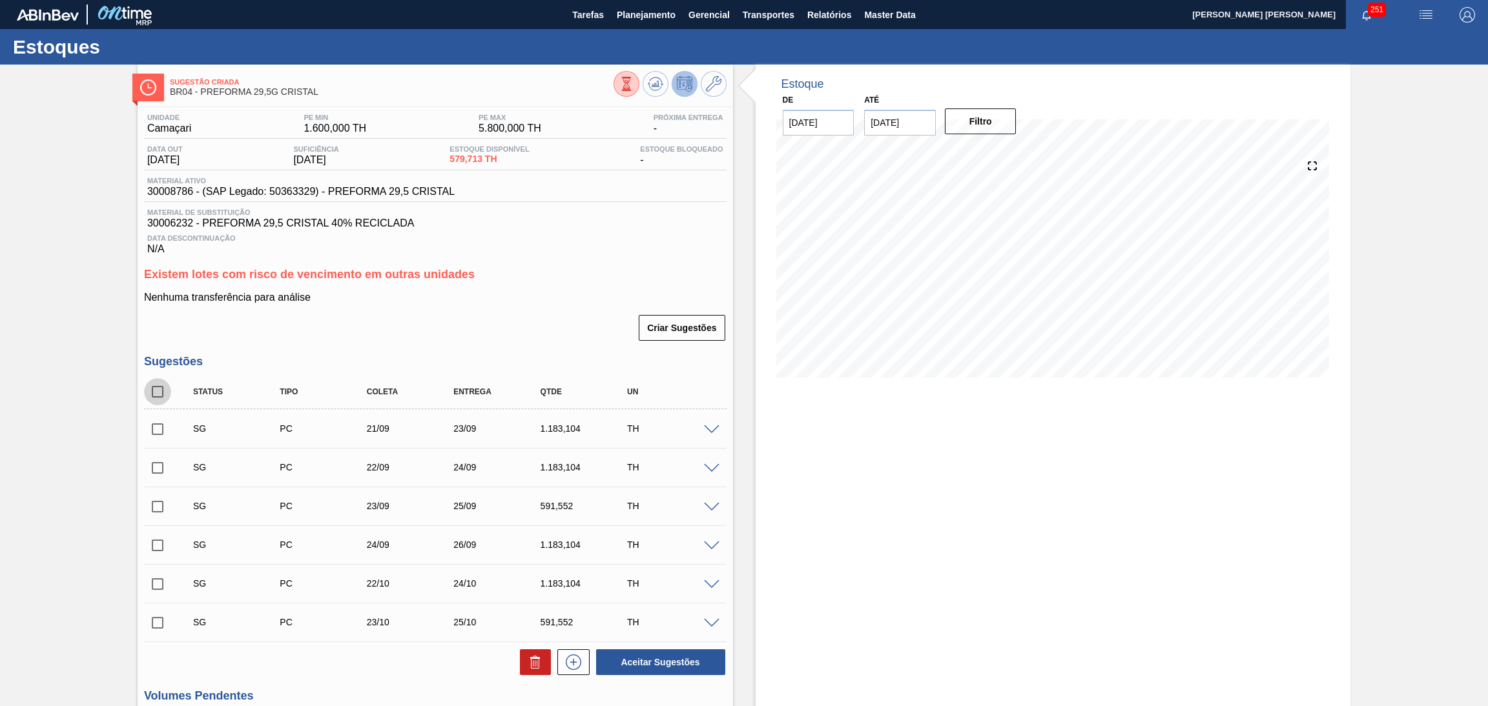
checkbox input "true"
click at [536, 656] on icon at bounding box center [535, 662] width 15 height 15
checkbox input "false"
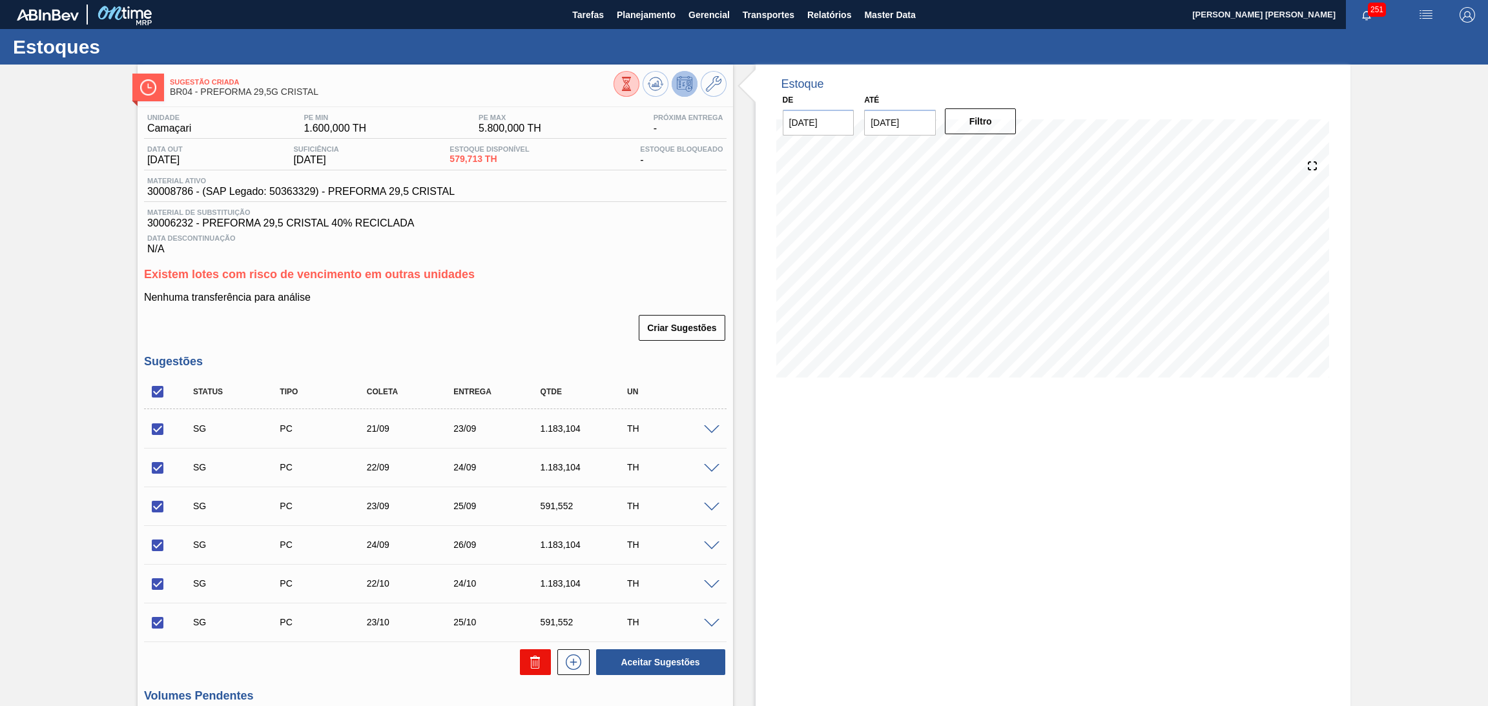
checkbox input "false"
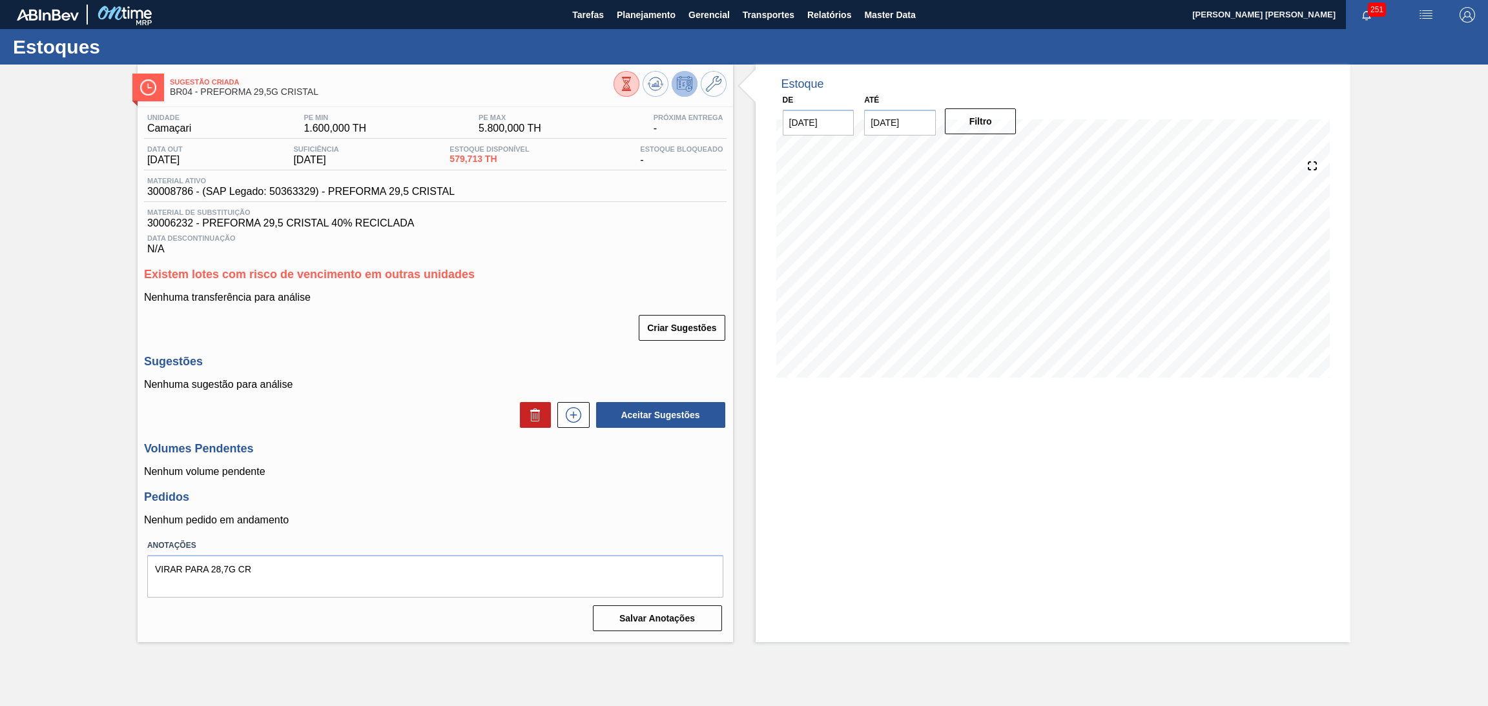
click at [414, 355] on h3 "Sugestões" at bounding box center [435, 362] width 582 height 14
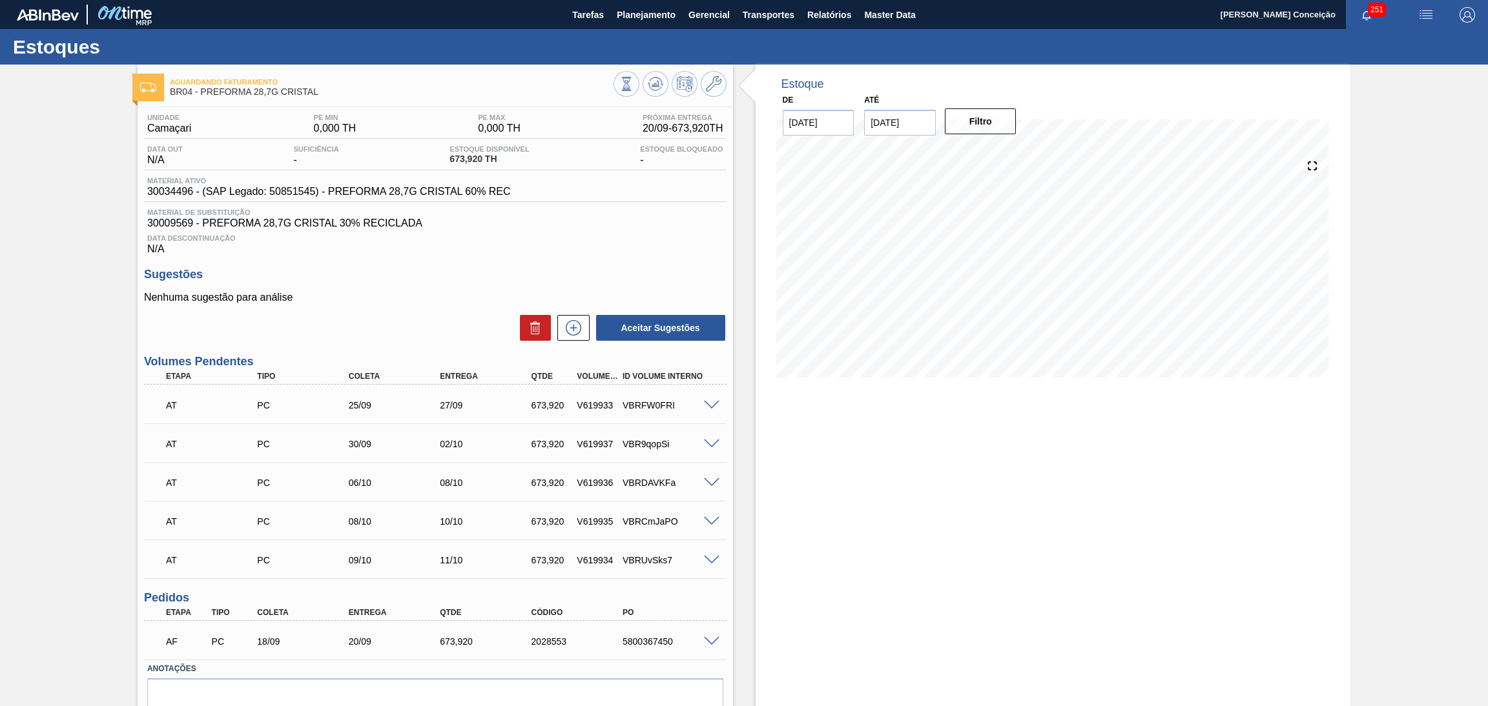
click at [336, 277] on h3 "Sugestões" at bounding box center [435, 275] width 582 height 14
click at [823, 443] on div "Estoque De [DATE] Até [DATE] Filtro 22/09 Projeção de Estoque 1,347.84 [DOMAIN_…" at bounding box center [1052, 415] width 595 height 701
click at [789, 426] on div "Estoque De [DATE] Até [DATE] Filtro 22/09 Projeção de Estoque 1,347.84 [DOMAIN_…" at bounding box center [1052, 415] width 595 height 701
click at [530, 250] on div "Data Descontinuação N/A" at bounding box center [435, 242] width 582 height 26
click at [658, 81] on icon at bounding box center [655, 83] width 15 height 15
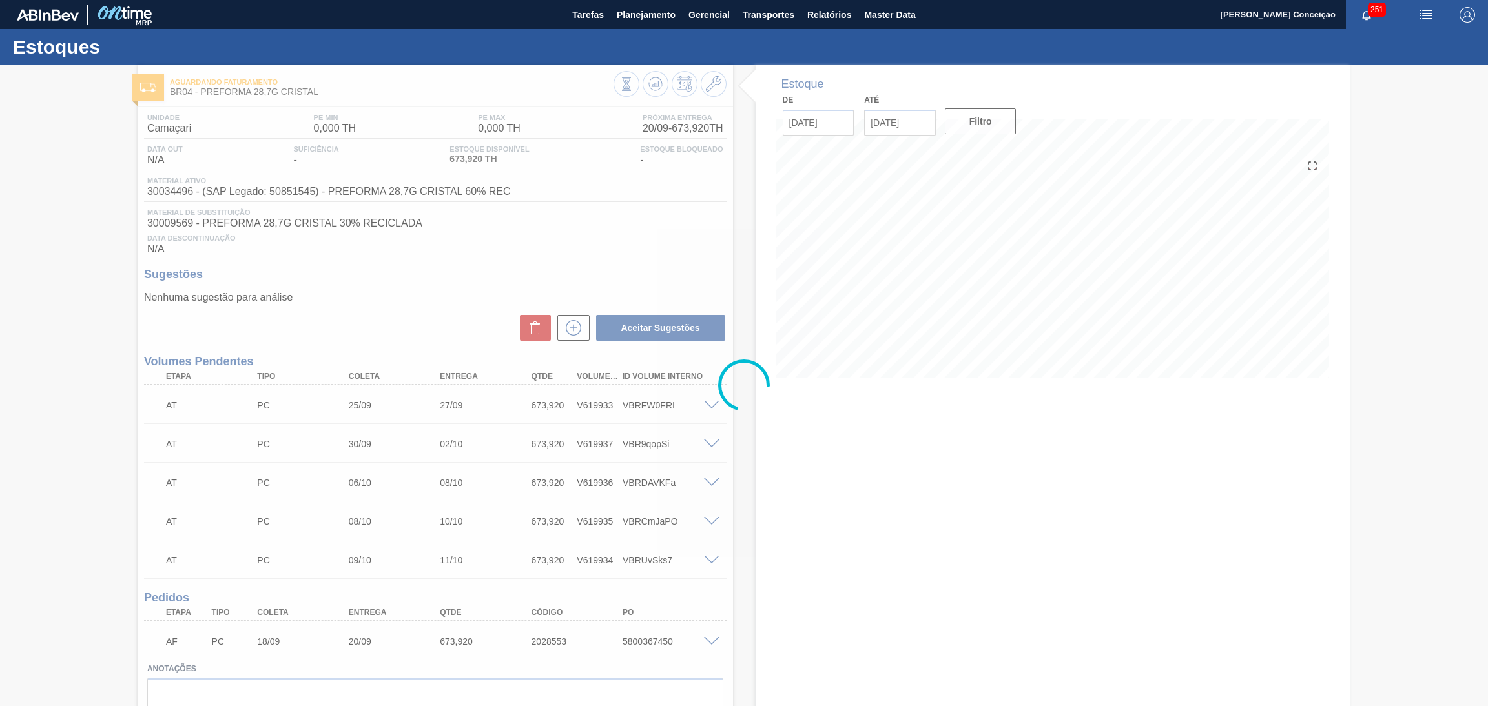
click at [813, 481] on div at bounding box center [744, 386] width 1488 height 642
click at [424, 302] on div at bounding box center [744, 386] width 1488 height 642
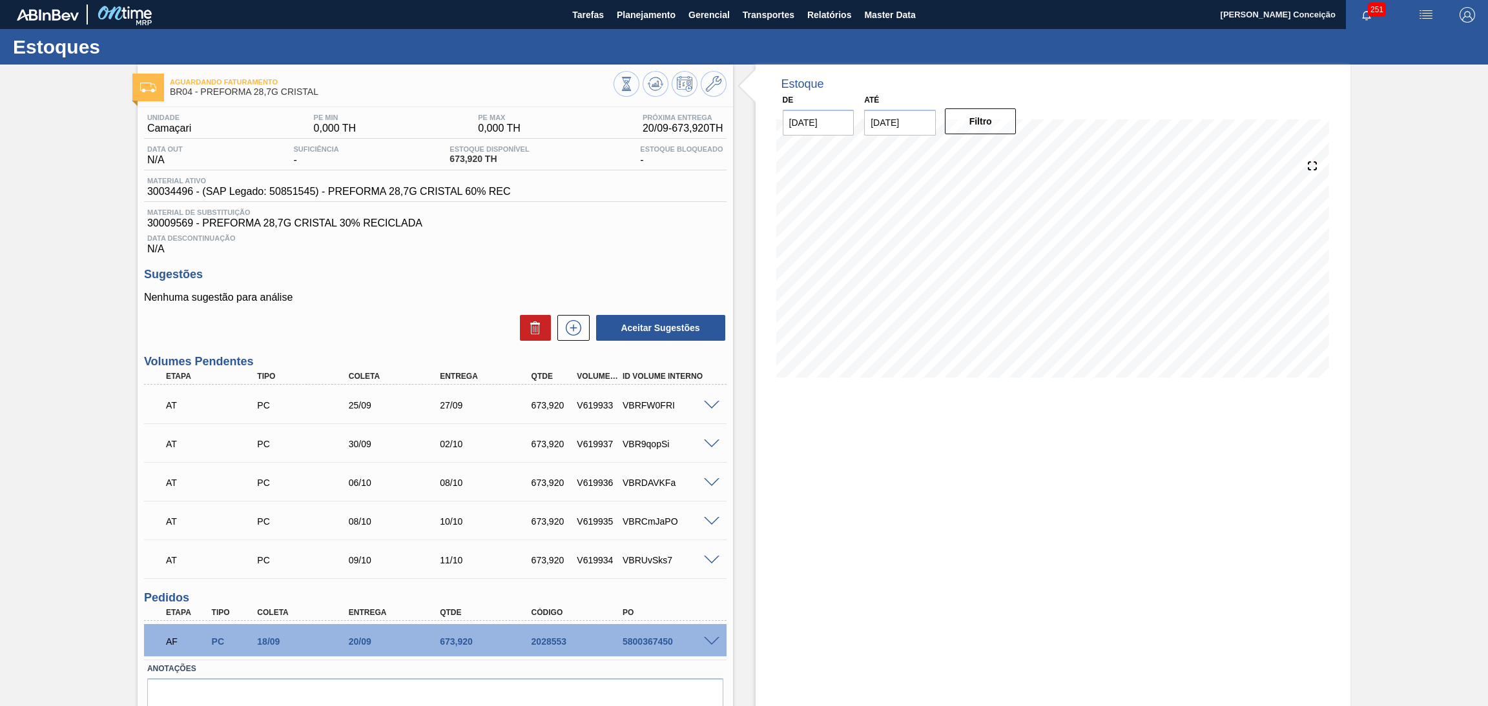
click at [185, 193] on span "30034496 - (SAP Legado: 50851545) - PREFORMA 28,7G CRISTAL 60% REC" at bounding box center [329, 192] width 364 height 12
copy span "30034496"
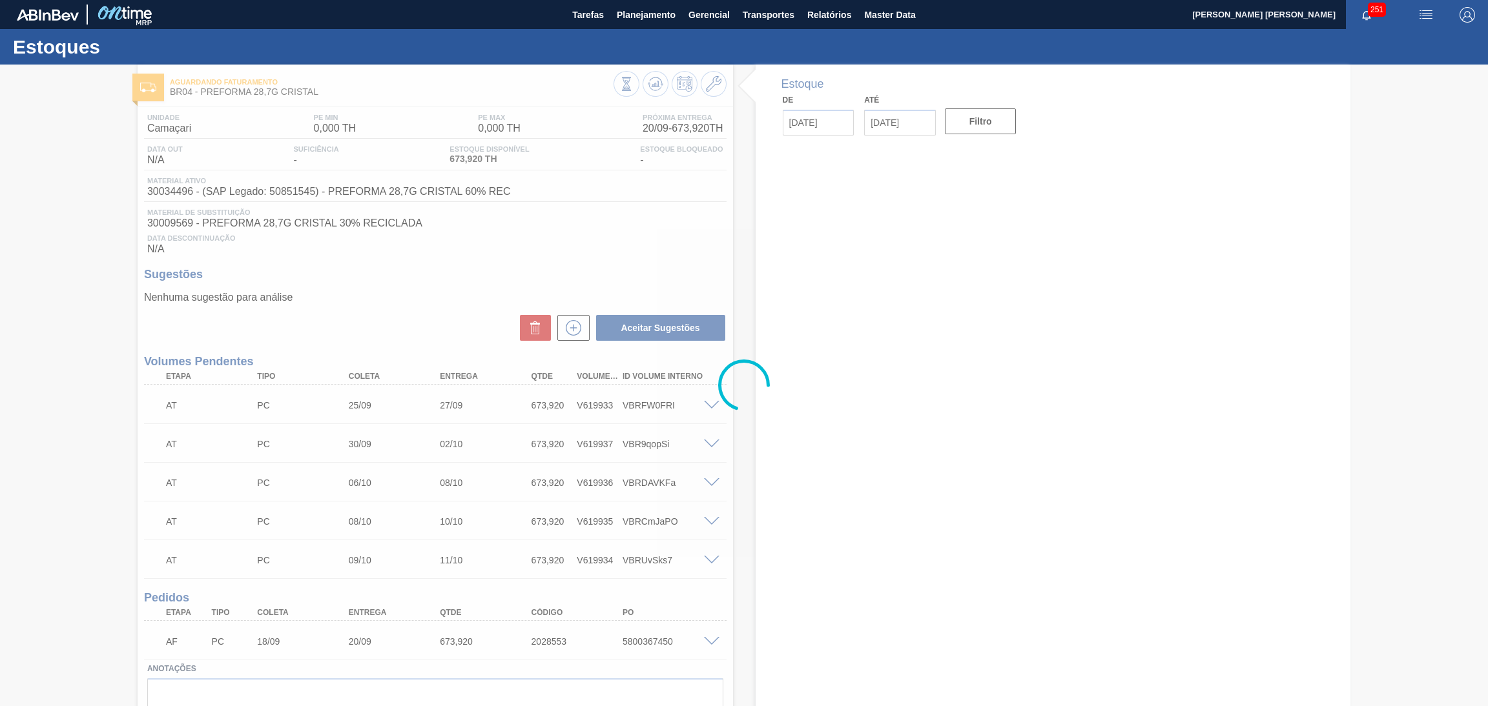
click at [730, 125] on div at bounding box center [744, 386] width 1488 height 642
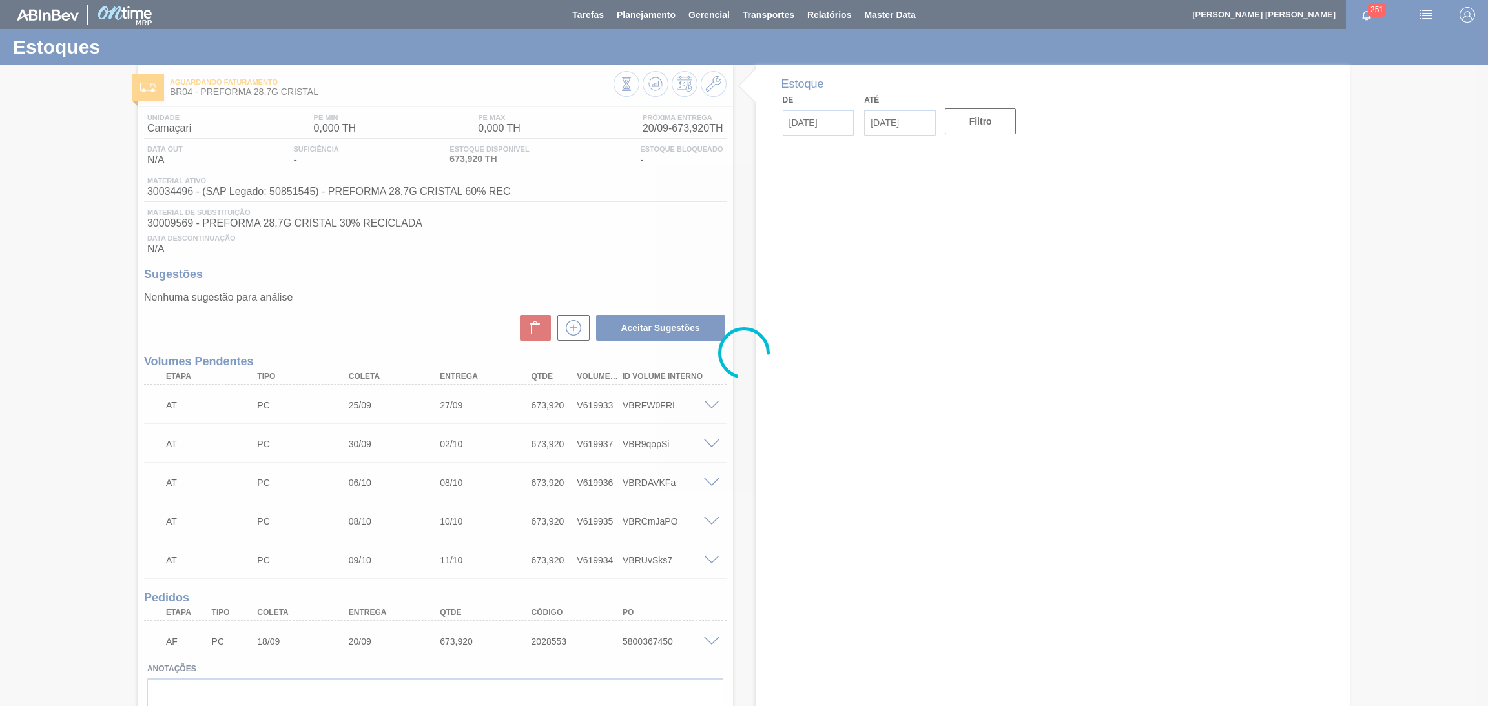
click at [689, 215] on div at bounding box center [744, 353] width 1488 height 706
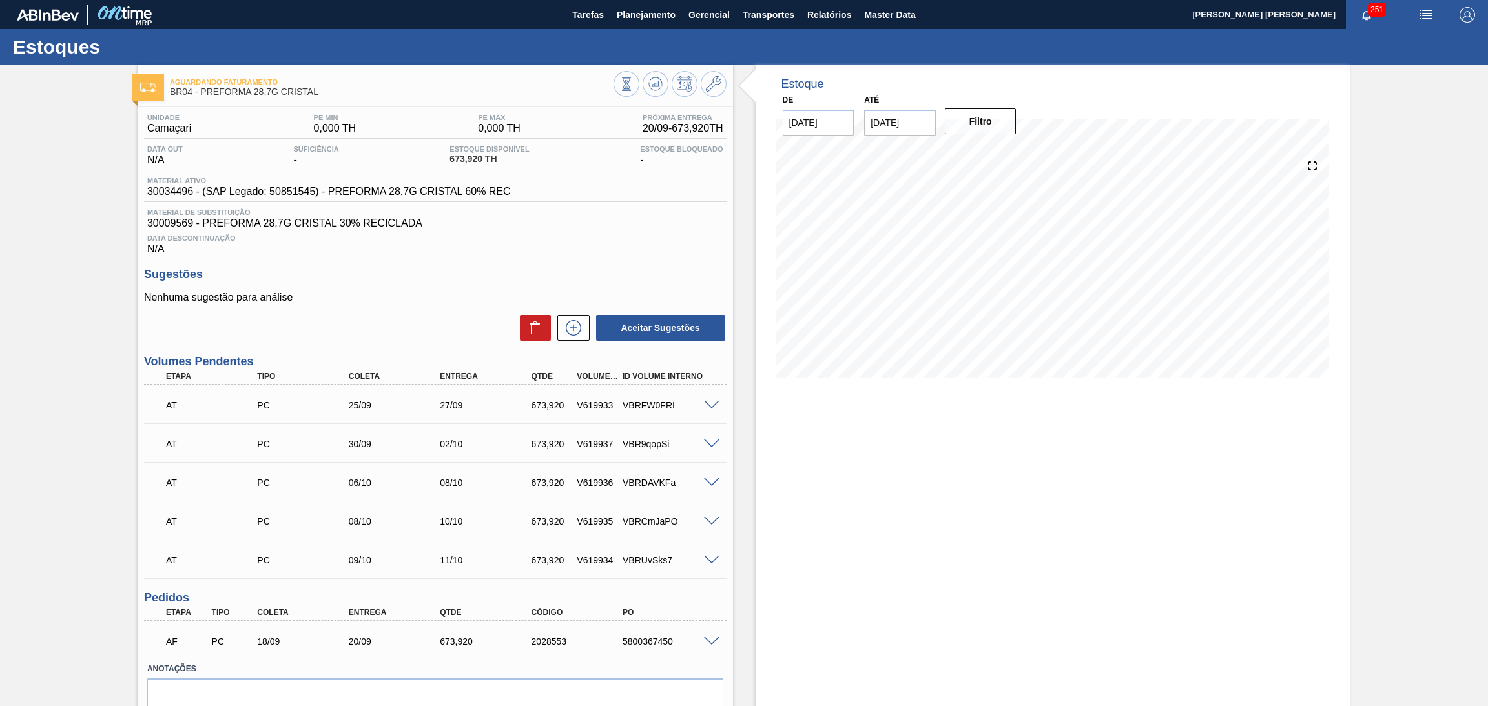
click at [466, 415] on div "AT PC 25/09 27/09 673,920 V619933 VBRFW0FRI" at bounding box center [432, 404] width 548 height 26
click at [421, 339] on div "Aceitar Sugestões" at bounding box center [435, 328] width 582 height 28
click at [424, 339] on div "Aceitar Sugestões" at bounding box center [435, 328] width 582 height 28
click at [450, 288] on div "Sugestões Nenhuma sugestão para análise Aceitar Sugestões" at bounding box center [435, 305] width 582 height 74
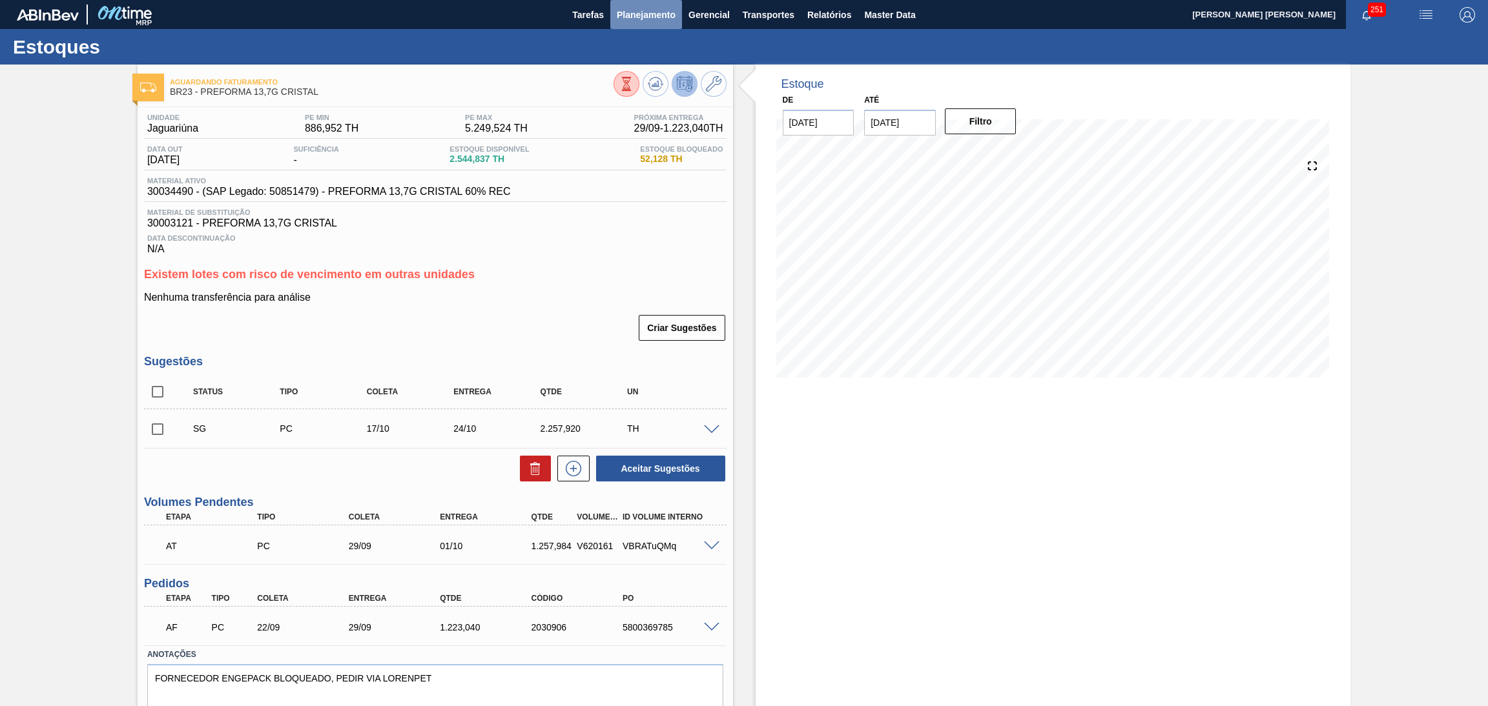
click at [650, 17] on span "Planejamento" at bounding box center [646, 14] width 59 height 15
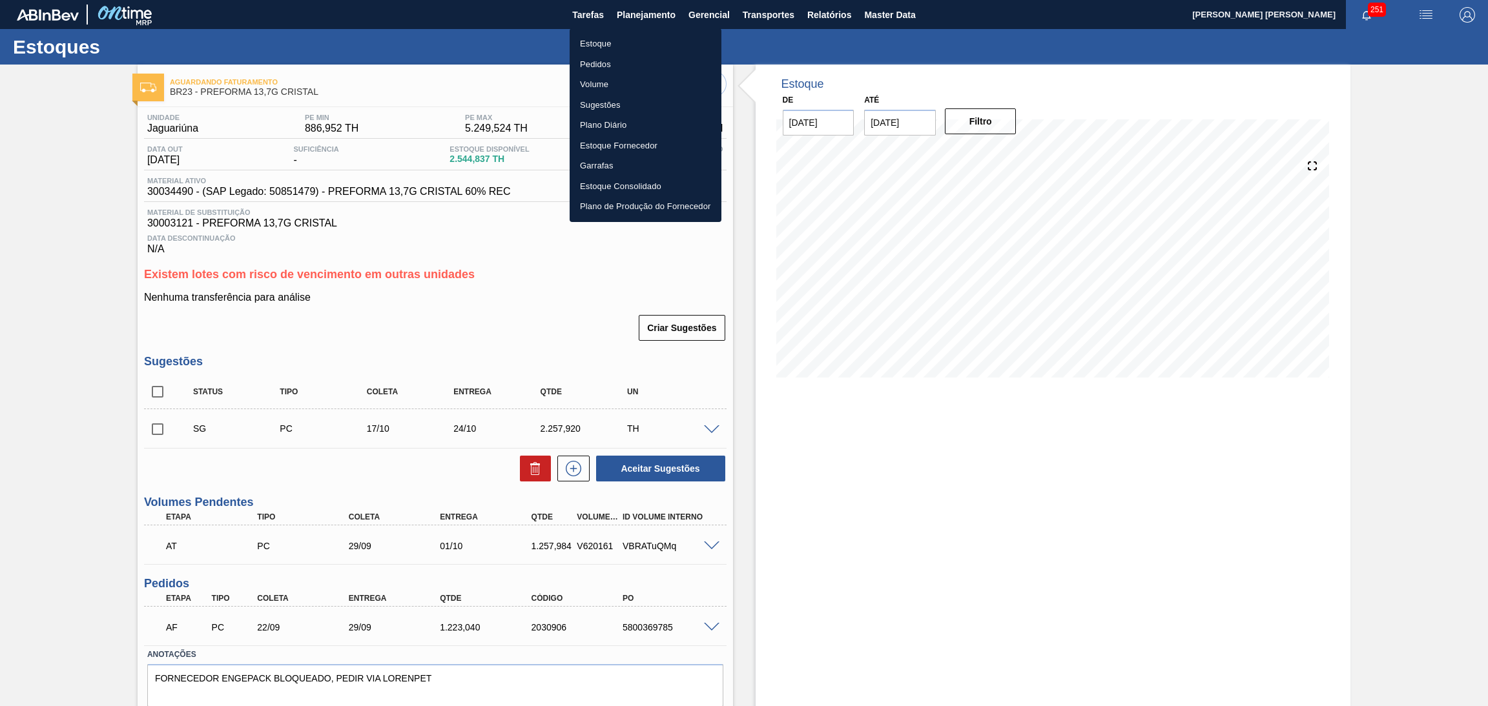
click at [590, 44] on li "Estoque" at bounding box center [646, 44] width 152 height 21
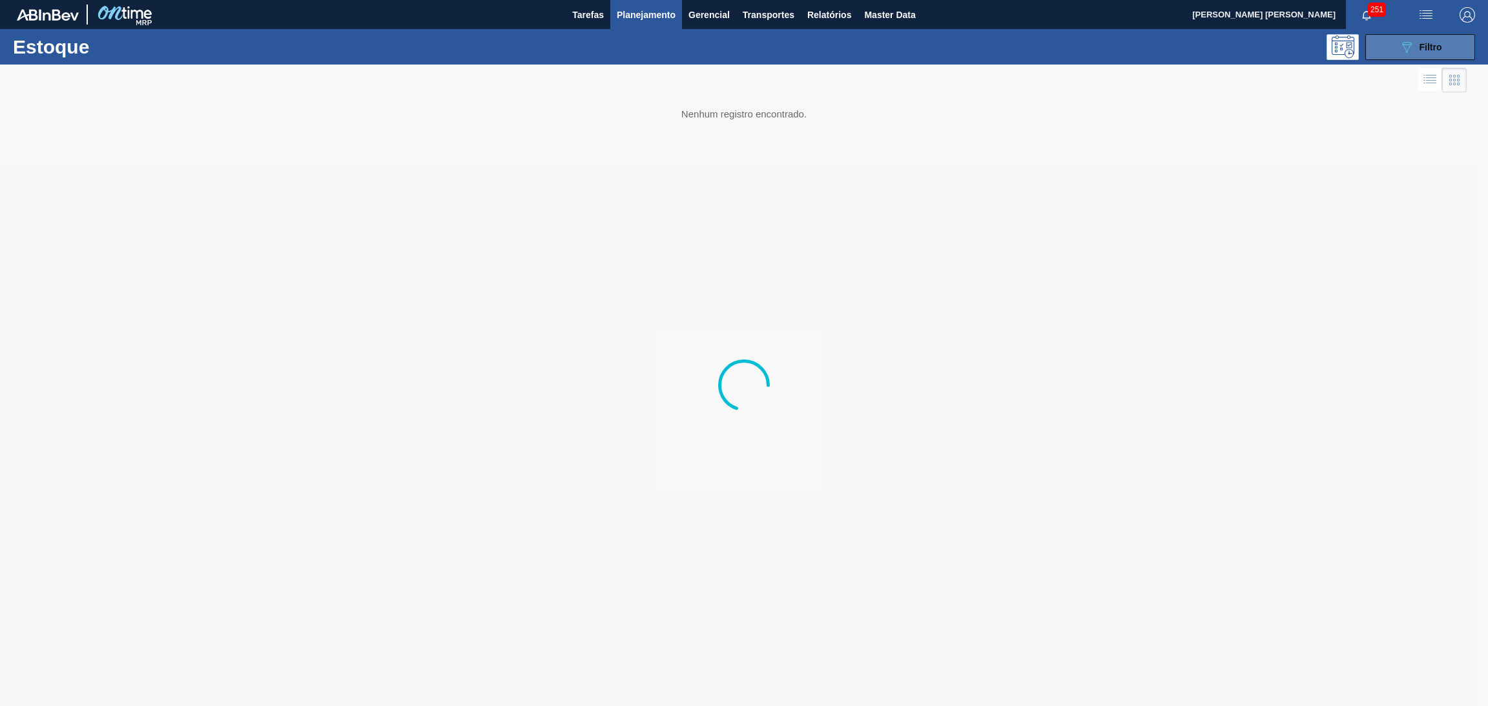
click at [1406, 45] on icon "089F7B8B-B2A5-4AFE-B5C0-19BA573D28AC" at bounding box center [1406, 46] width 15 height 15
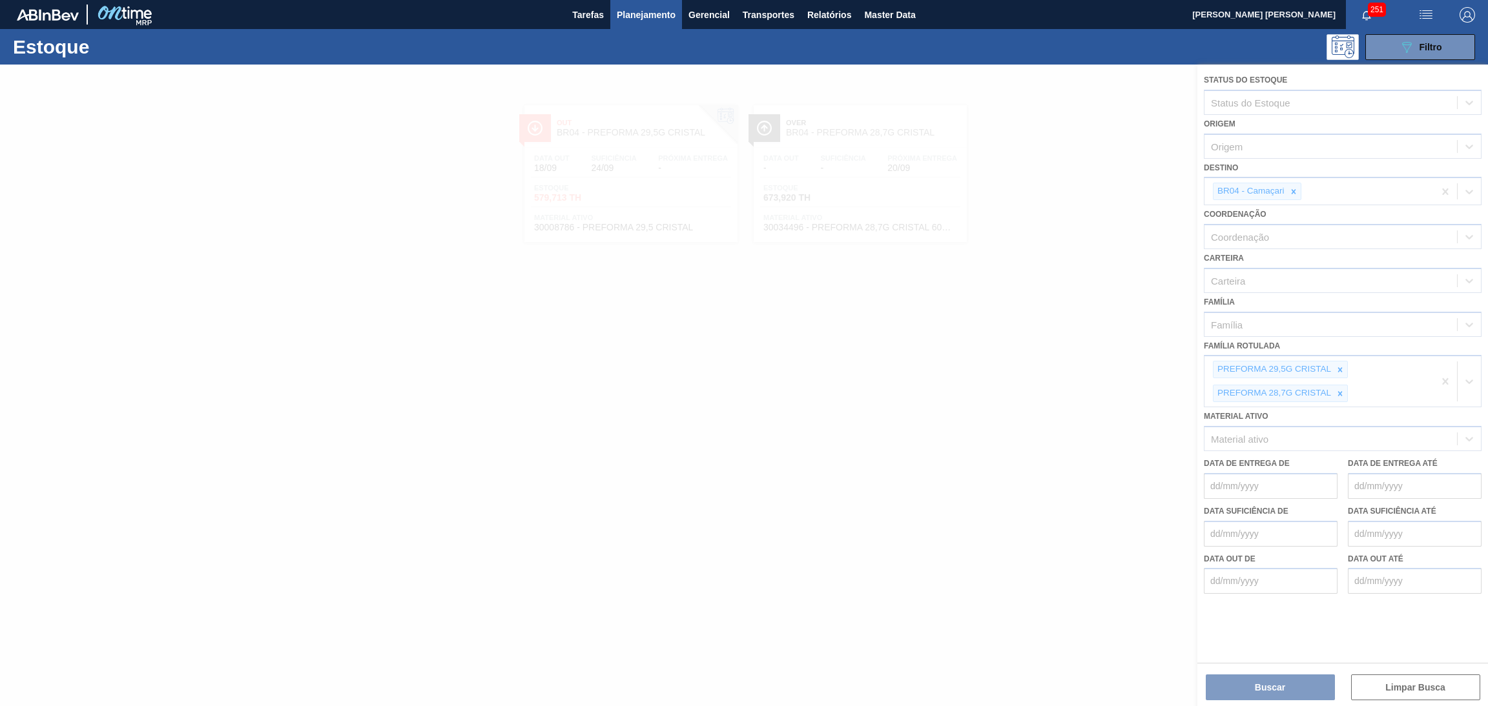
click at [1293, 195] on div at bounding box center [744, 386] width 1488 height 642
click at [1291, 187] on div at bounding box center [744, 386] width 1488 height 642
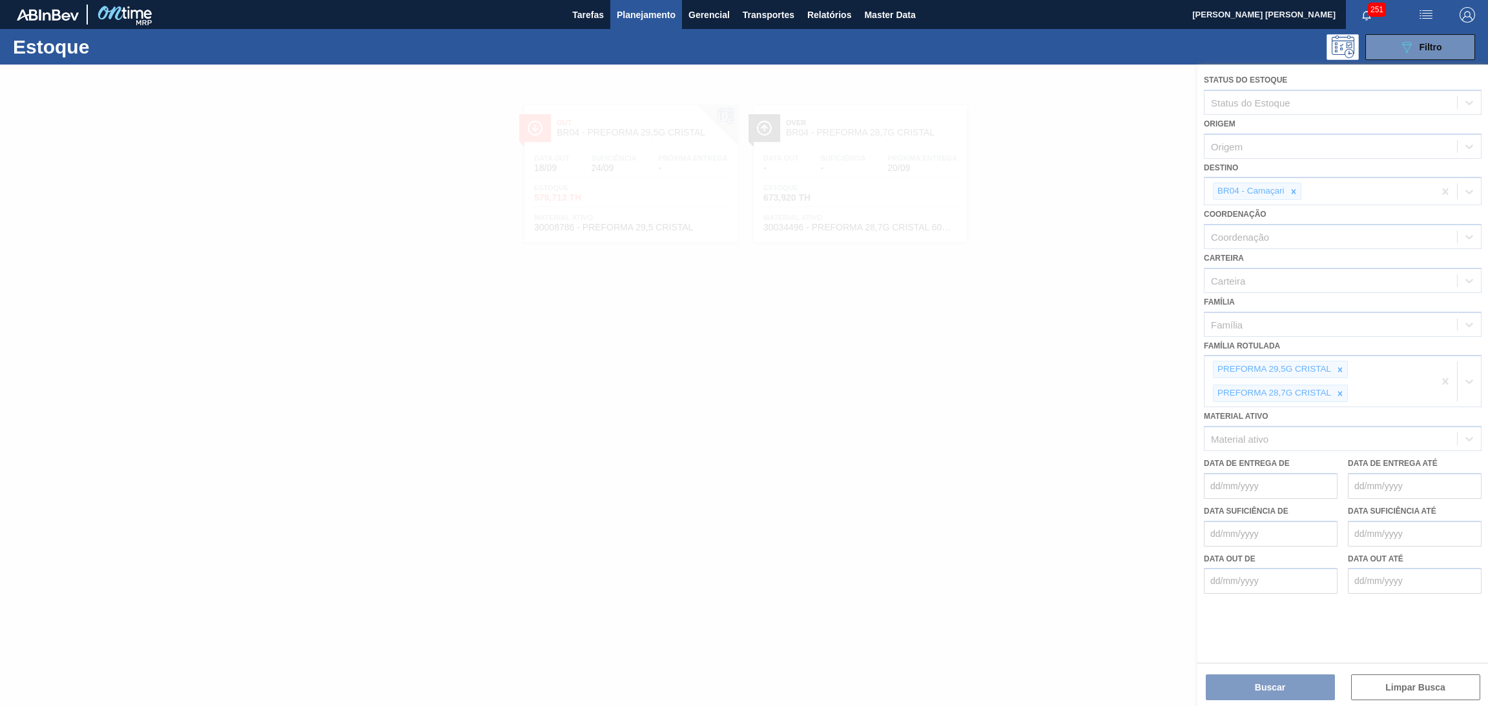
click at [1293, 191] on div at bounding box center [744, 386] width 1488 height 642
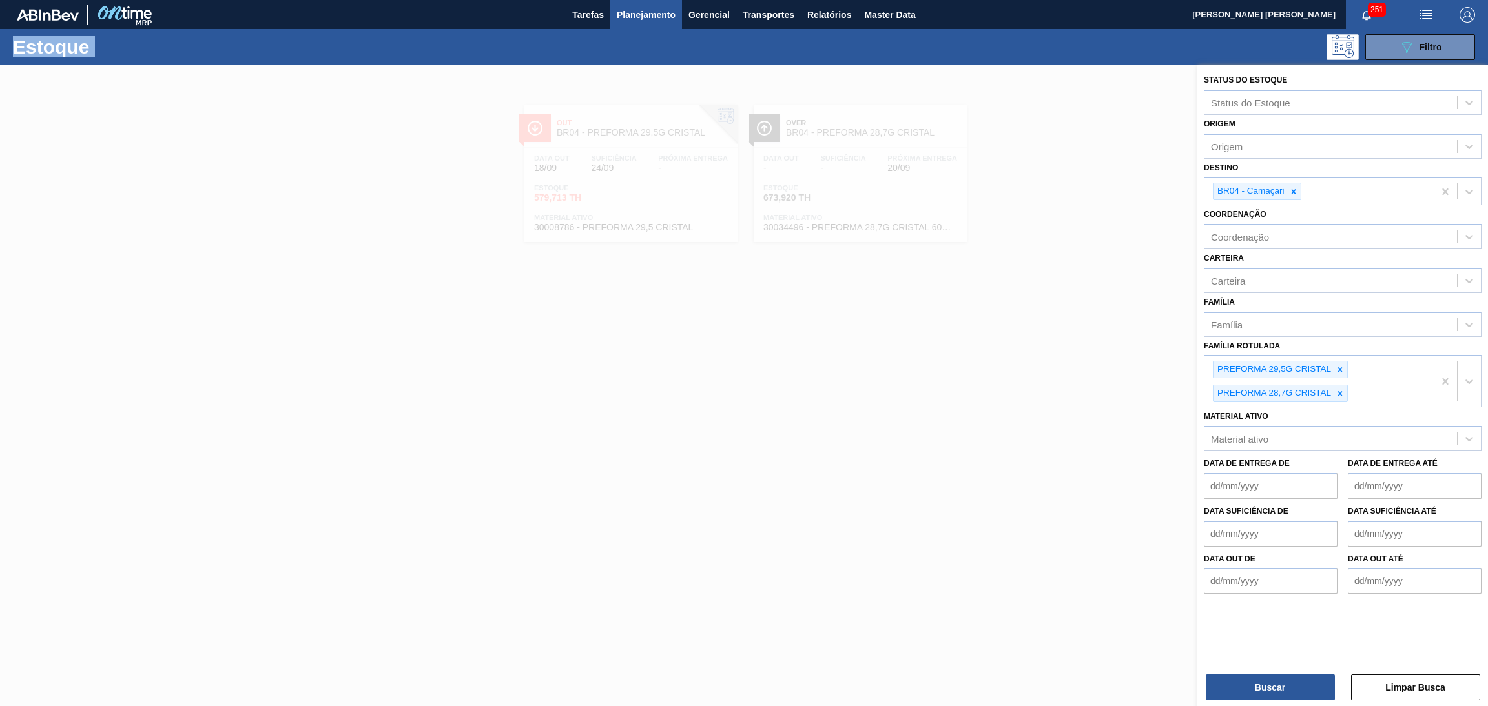
click at [1293, 191] on icon at bounding box center [1293, 191] width 5 height 5
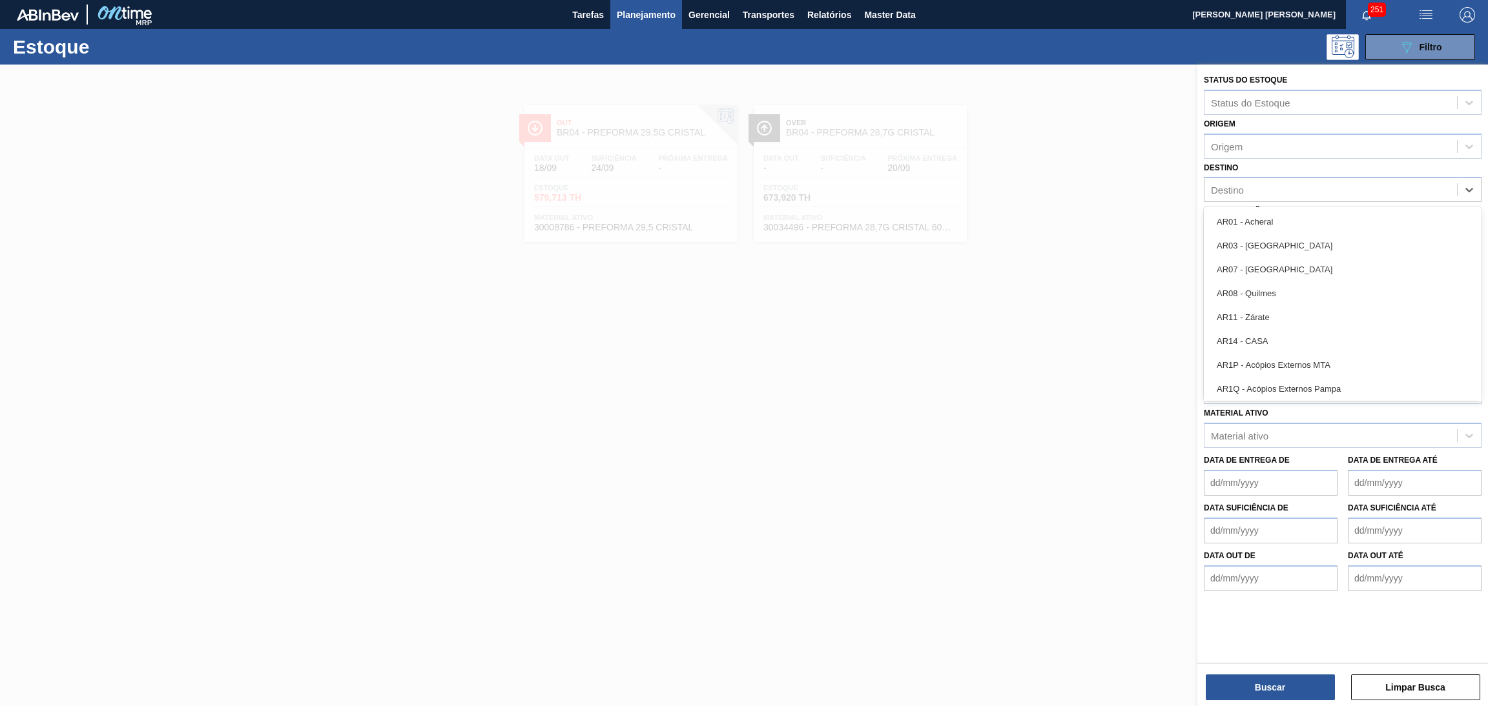
click at [1293, 191] on div "Destino" at bounding box center [1330, 190] width 252 height 19
type input "br27"
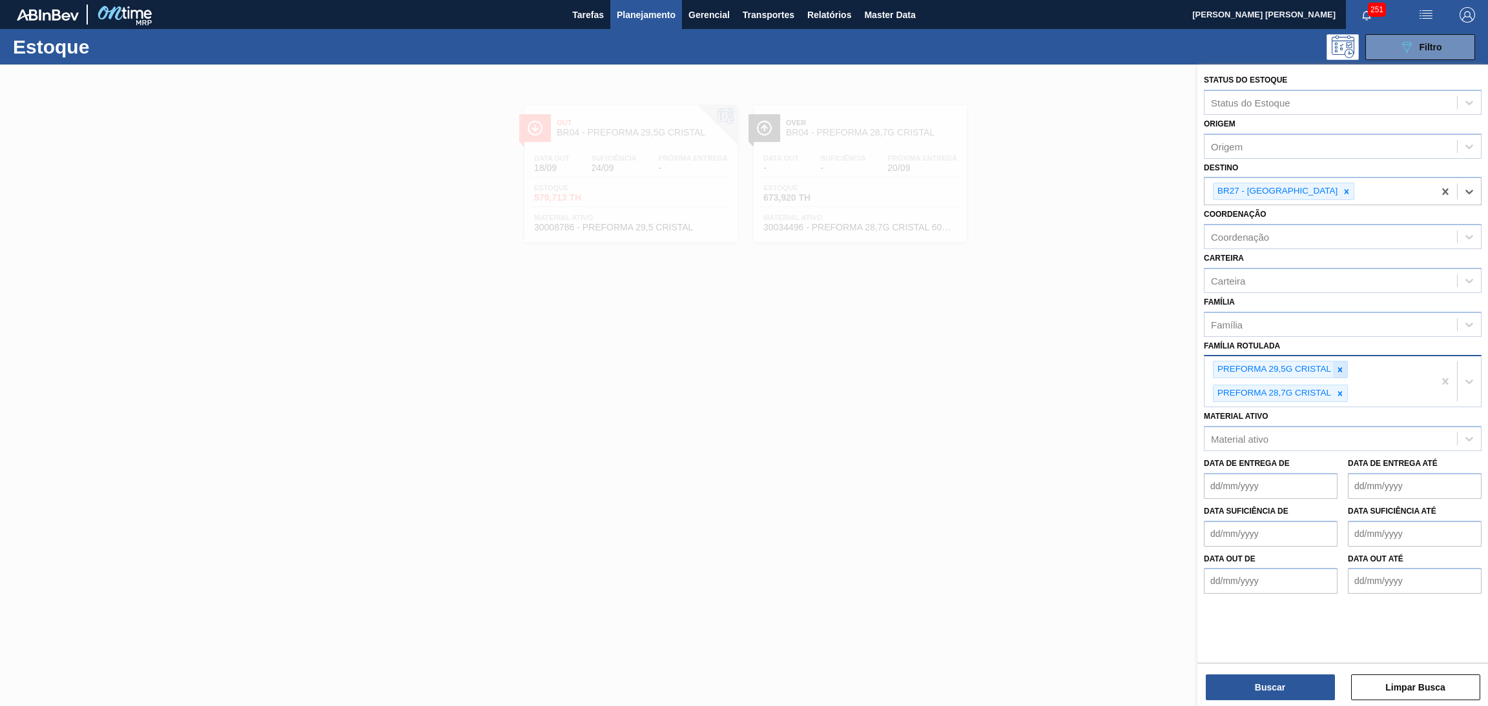
click at [1338, 365] on icon at bounding box center [1339, 369] width 9 height 9
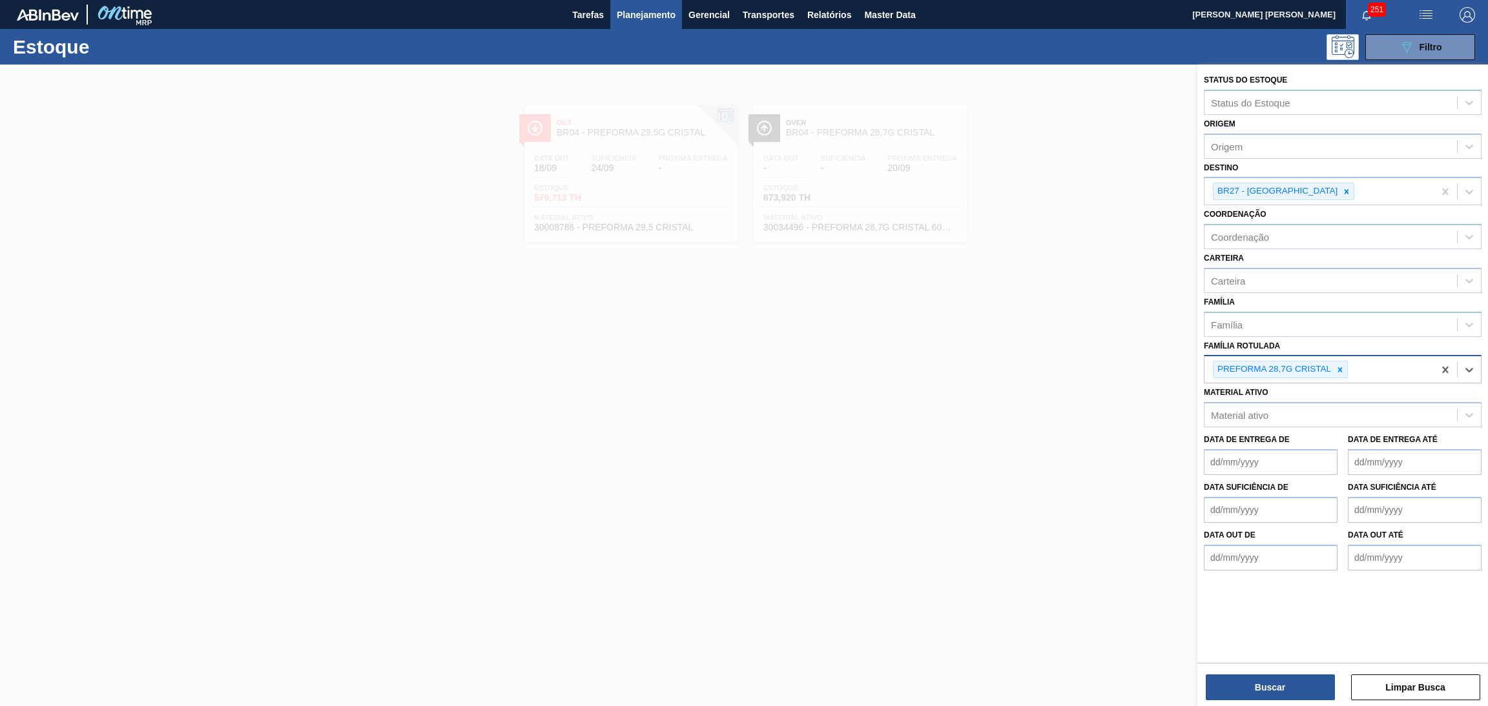
click at [1339, 370] on icon at bounding box center [1339, 369] width 9 height 9
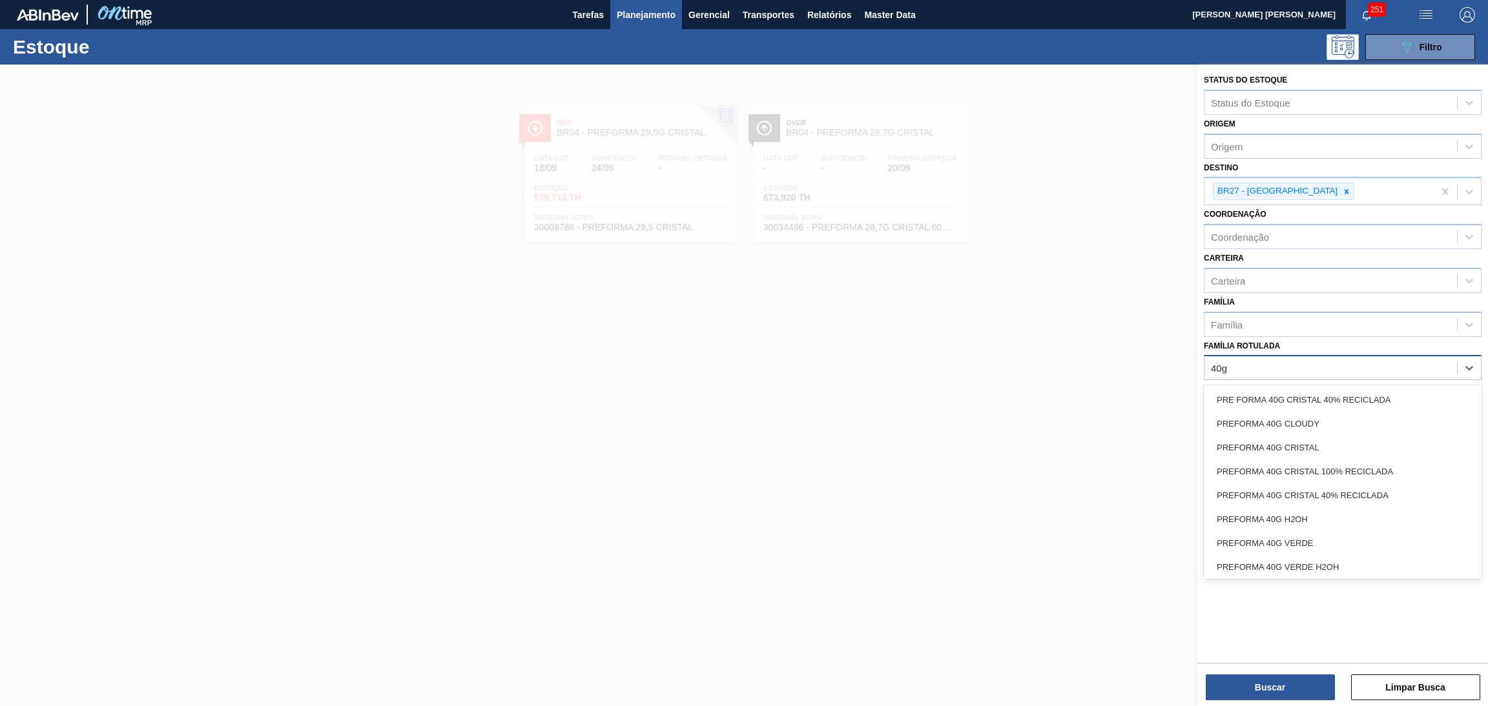
type Rotulada "40g v"
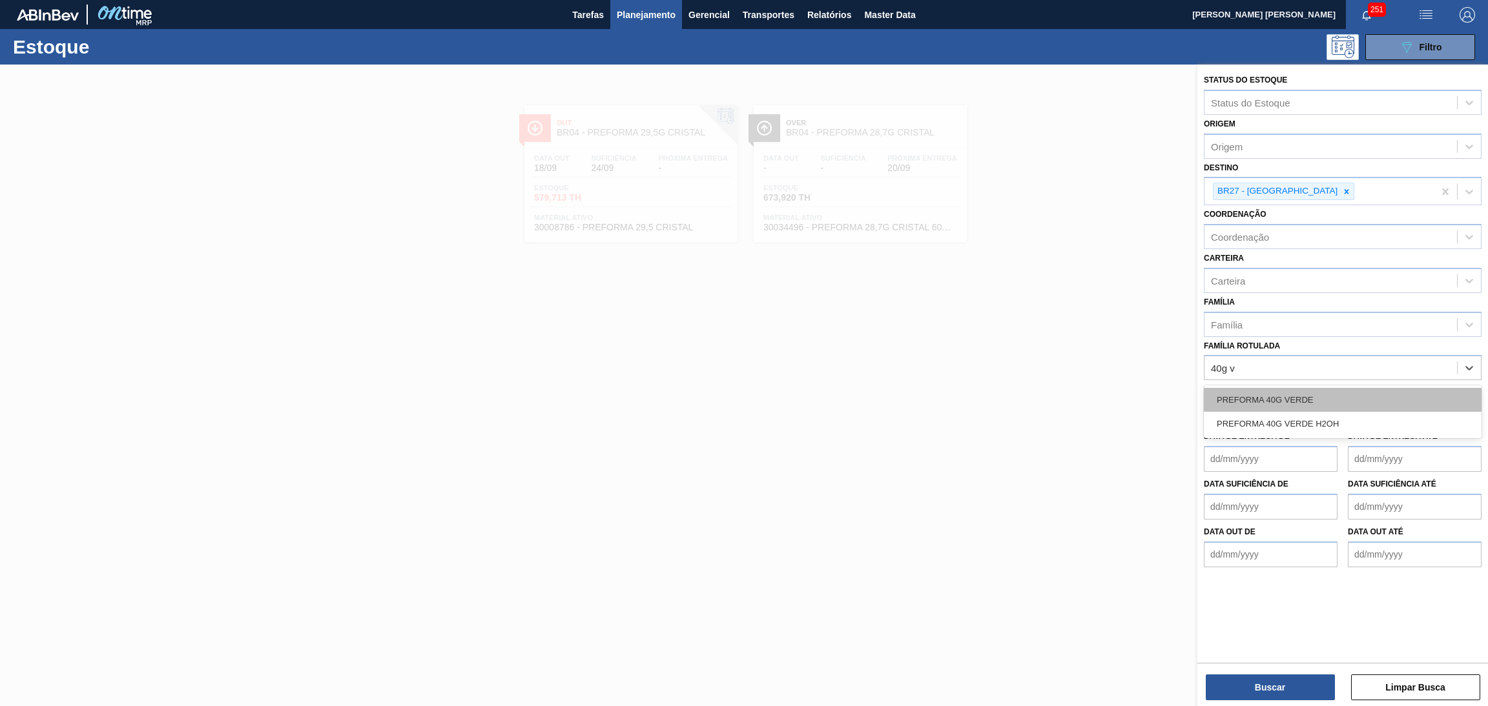
click at [1301, 403] on div "PREFORMA 40G VERDE" at bounding box center [1343, 400] width 278 height 24
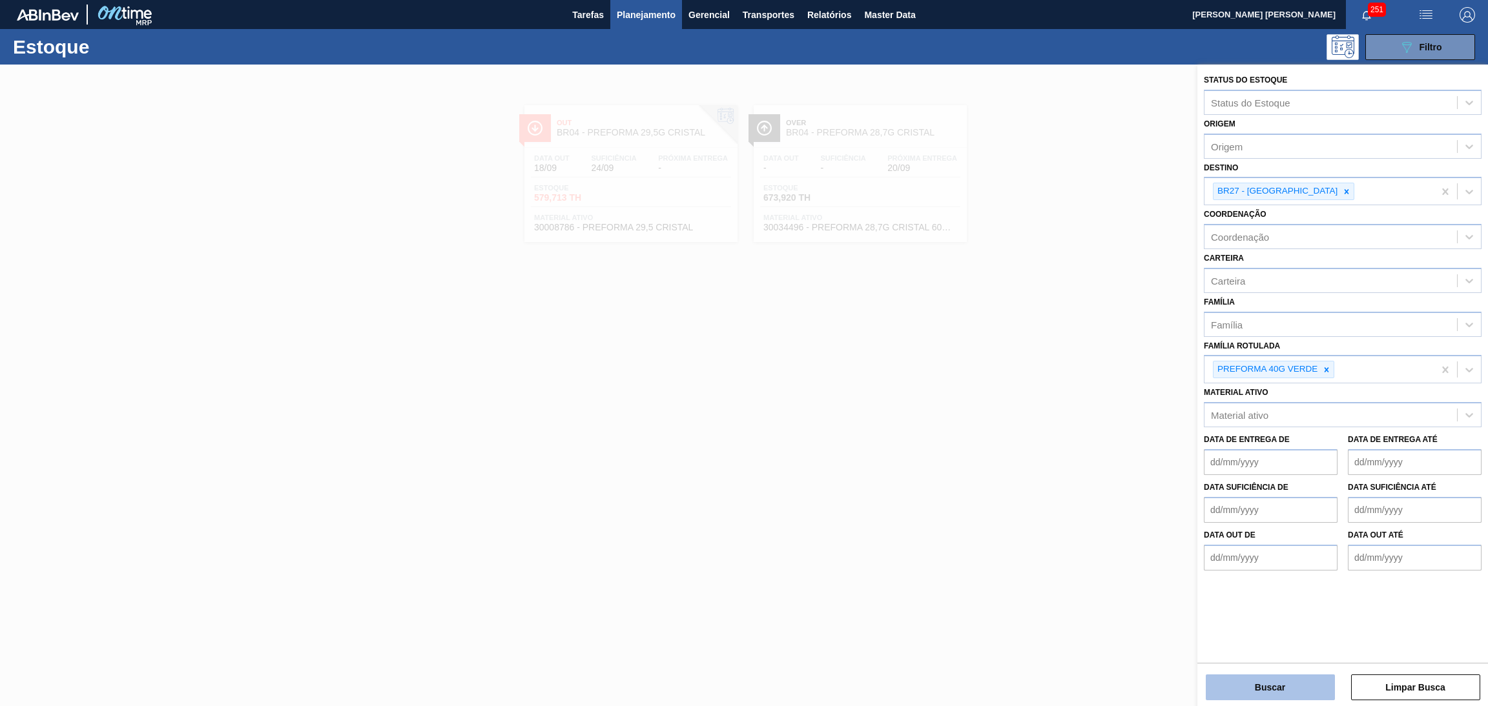
click at [1262, 679] on button "Buscar" at bounding box center [1270, 688] width 129 height 26
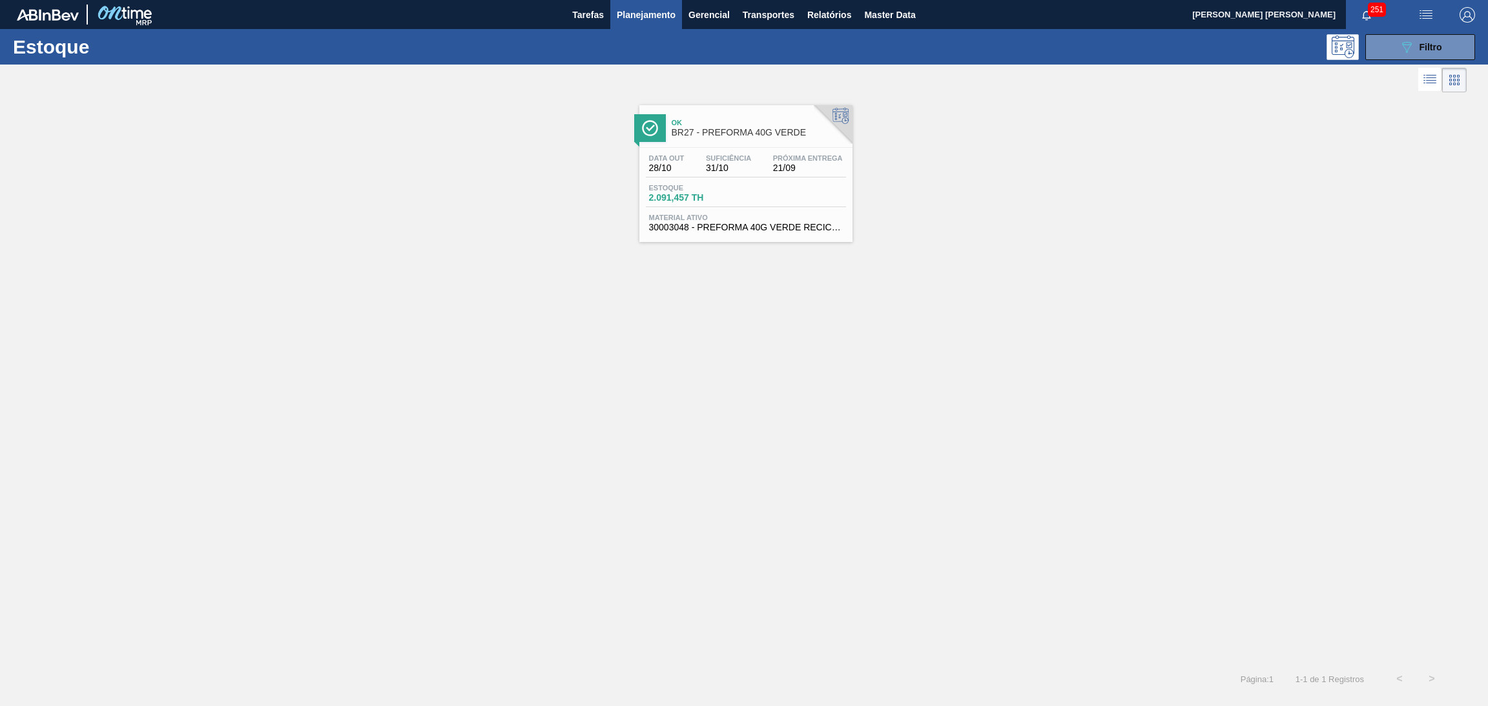
click at [784, 161] on span "Próxima Entrega" at bounding box center [808, 158] width 70 height 8
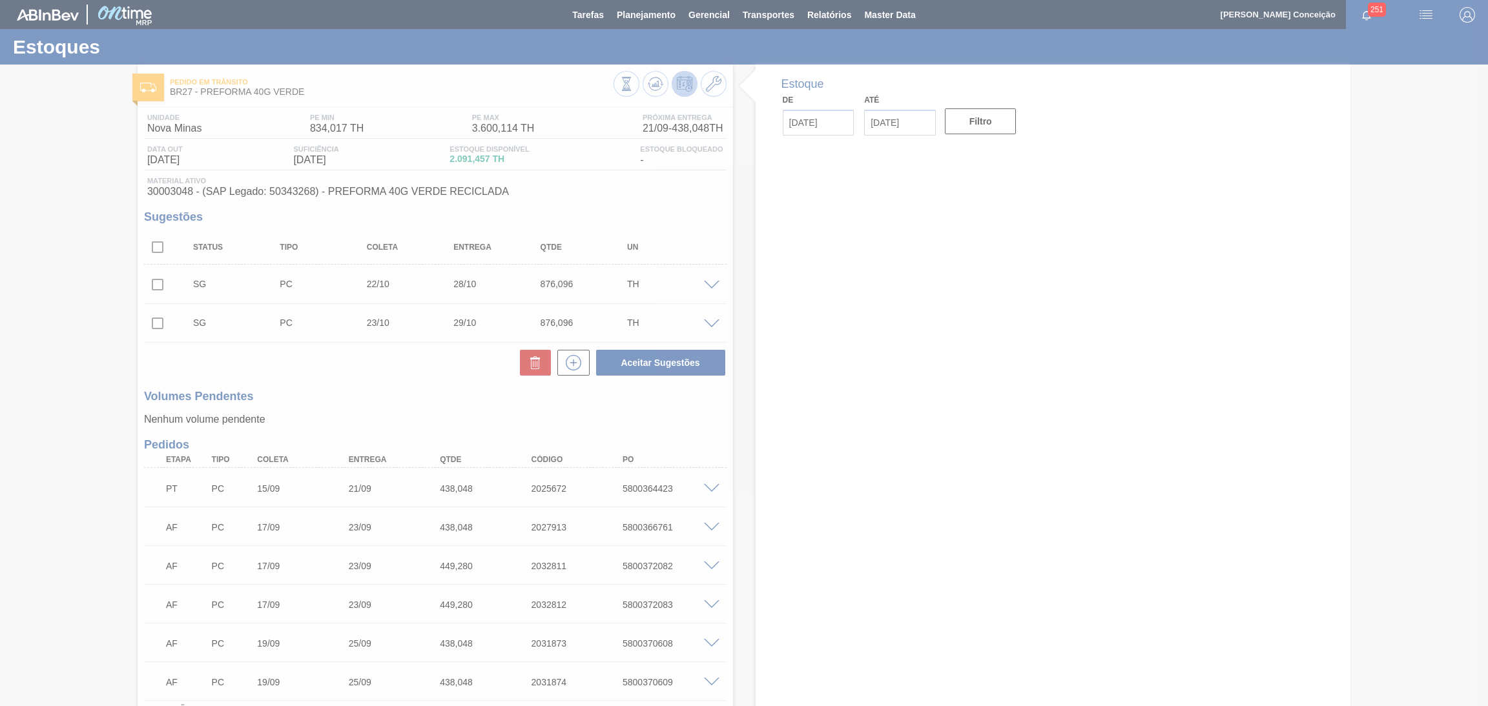
click at [402, 407] on div at bounding box center [744, 353] width 1488 height 706
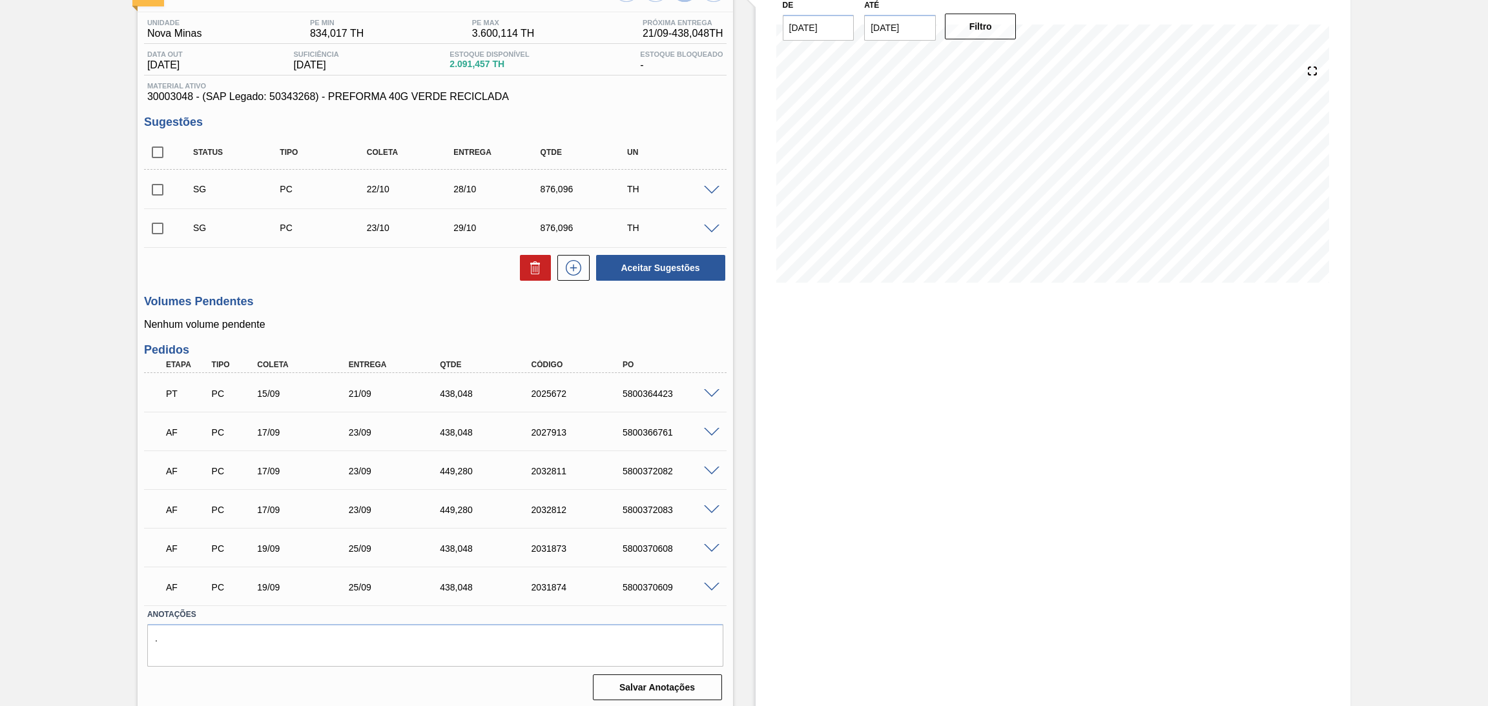
scroll to position [98, 0]
click at [712, 427] on span at bounding box center [711, 430] width 15 height 10
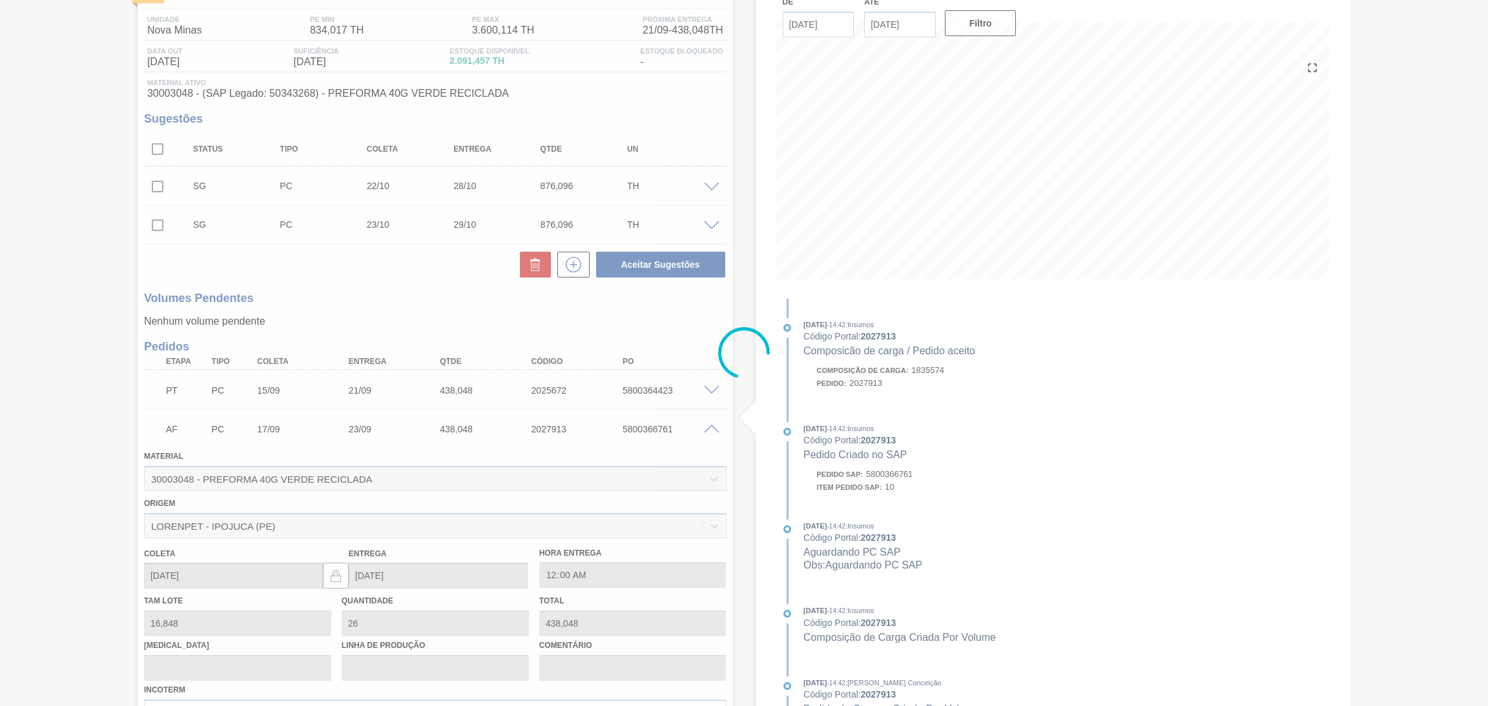
click at [712, 427] on div at bounding box center [744, 353] width 1488 height 706
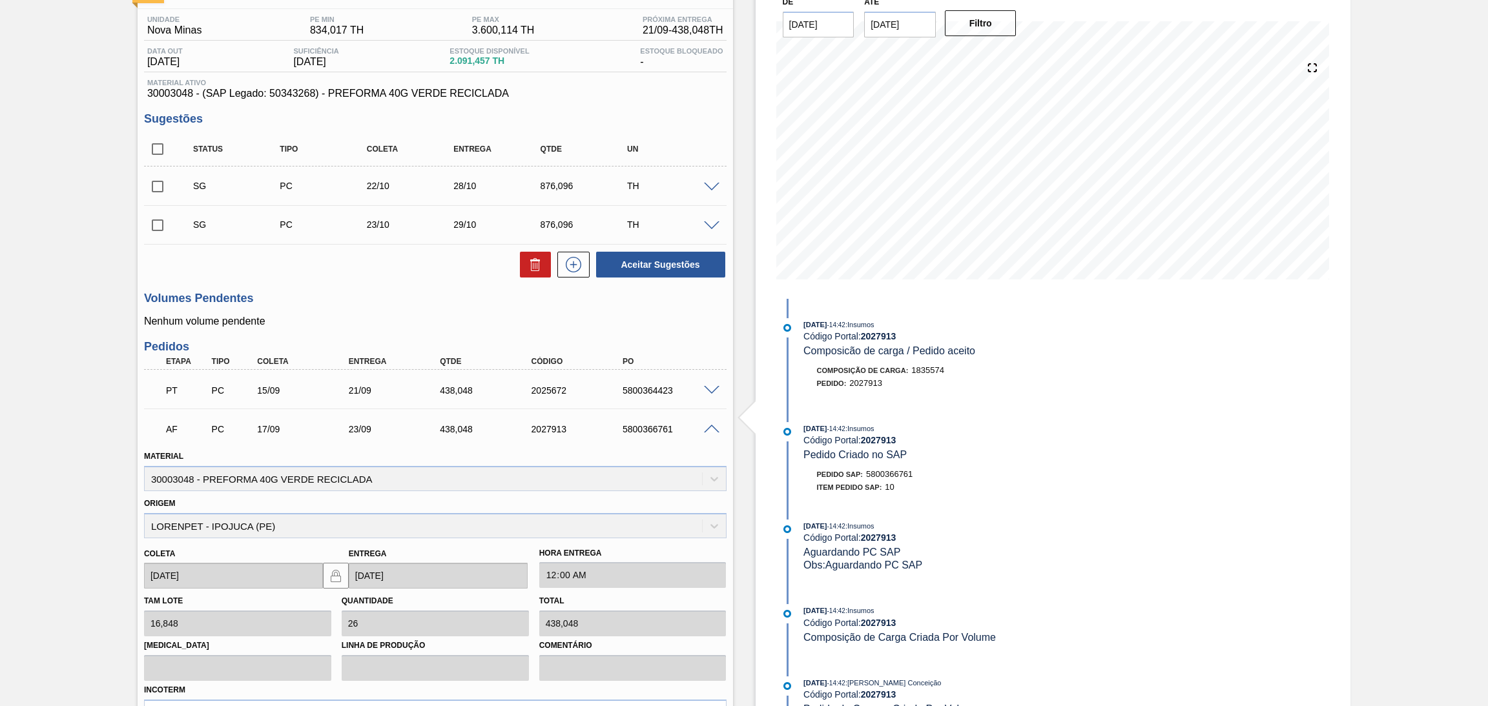
click at [706, 433] on div "AF PC 17/09 23/09 438,048 2027913 5800366761" at bounding box center [435, 428] width 582 height 32
click at [710, 427] on span at bounding box center [711, 430] width 15 height 10
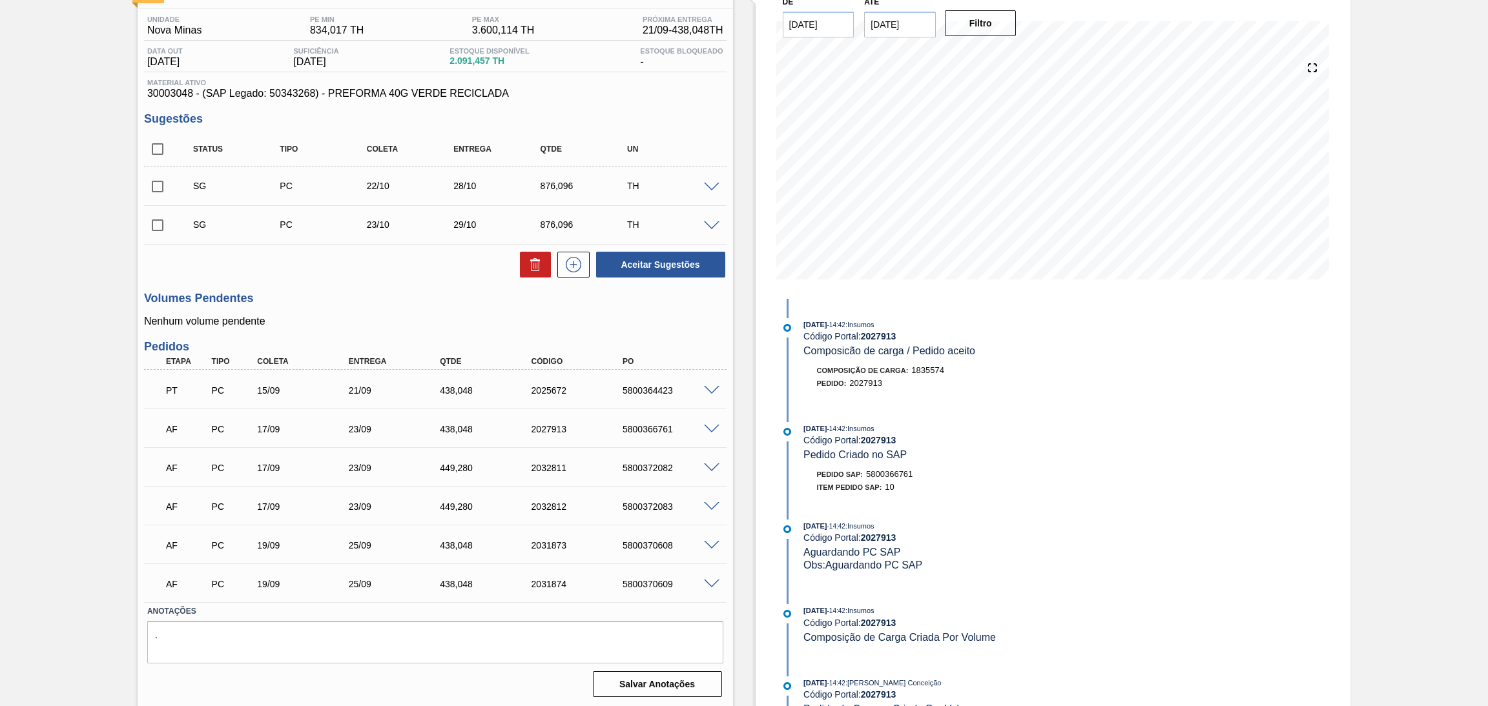
click at [710, 466] on span at bounding box center [711, 469] width 15 height 10
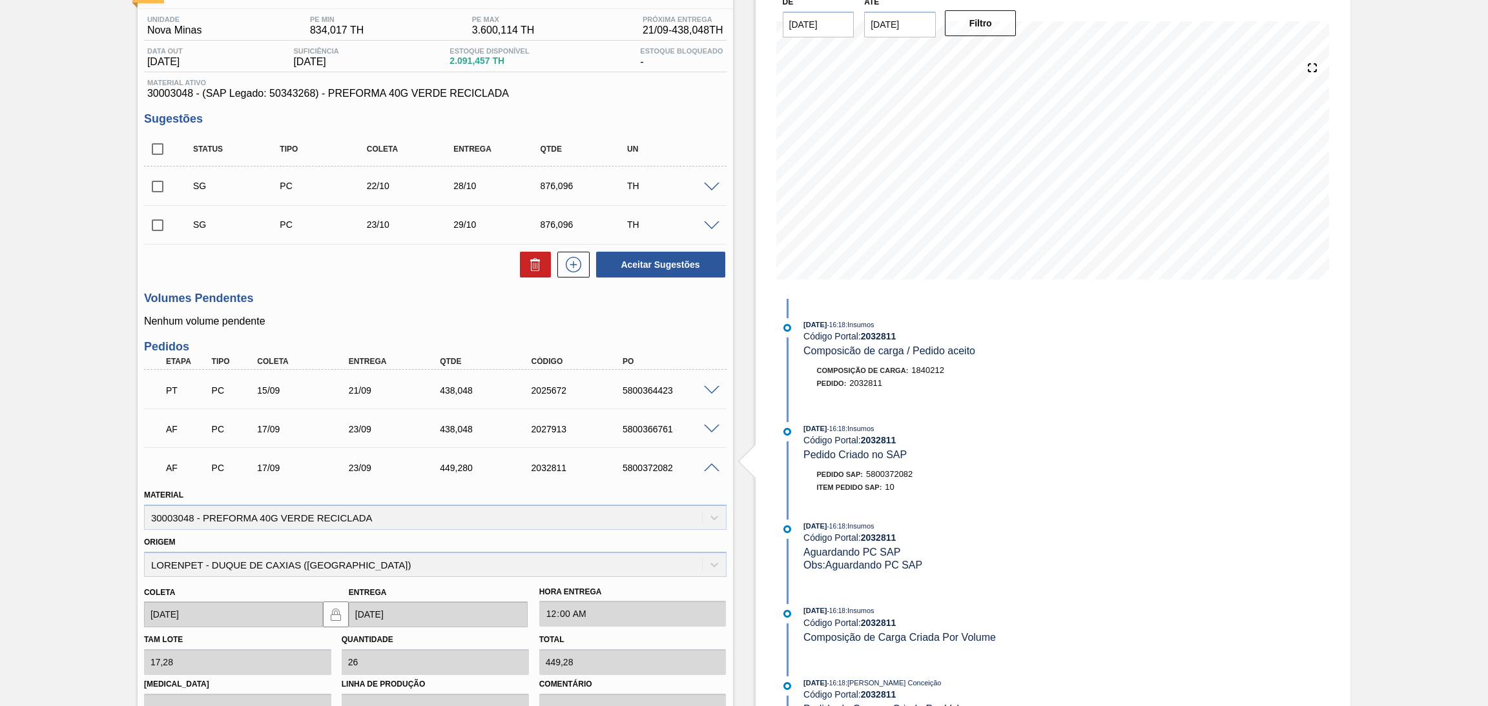
click at [710, 466] on span at bounding box center [711, 469] width 15 height 10
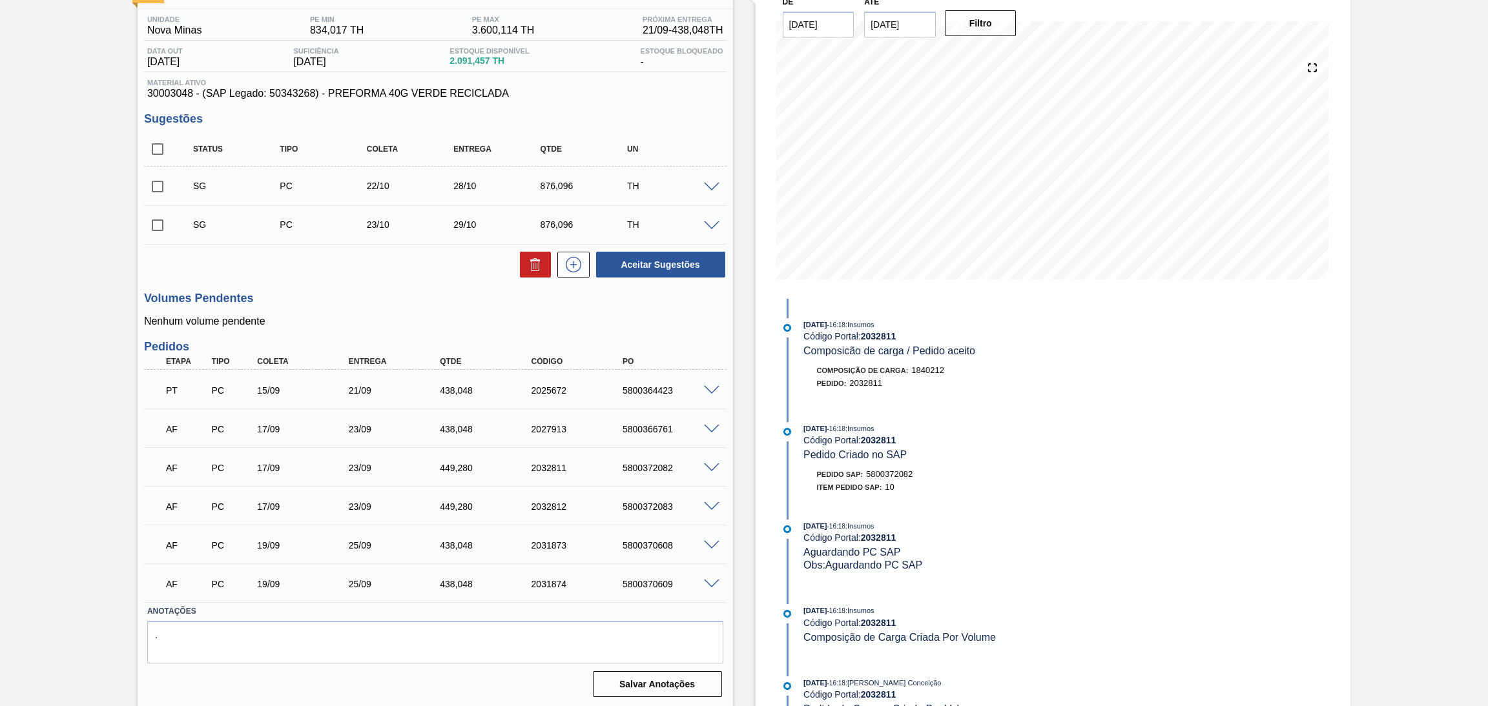
click at [657, 467] on div "5800372082" at bounding box center [671, 468] width 104 height 10
copy div "5800372082"
click at [662, 508] on div "5800372083" at bounding box center [671, 507] width 104 height 10
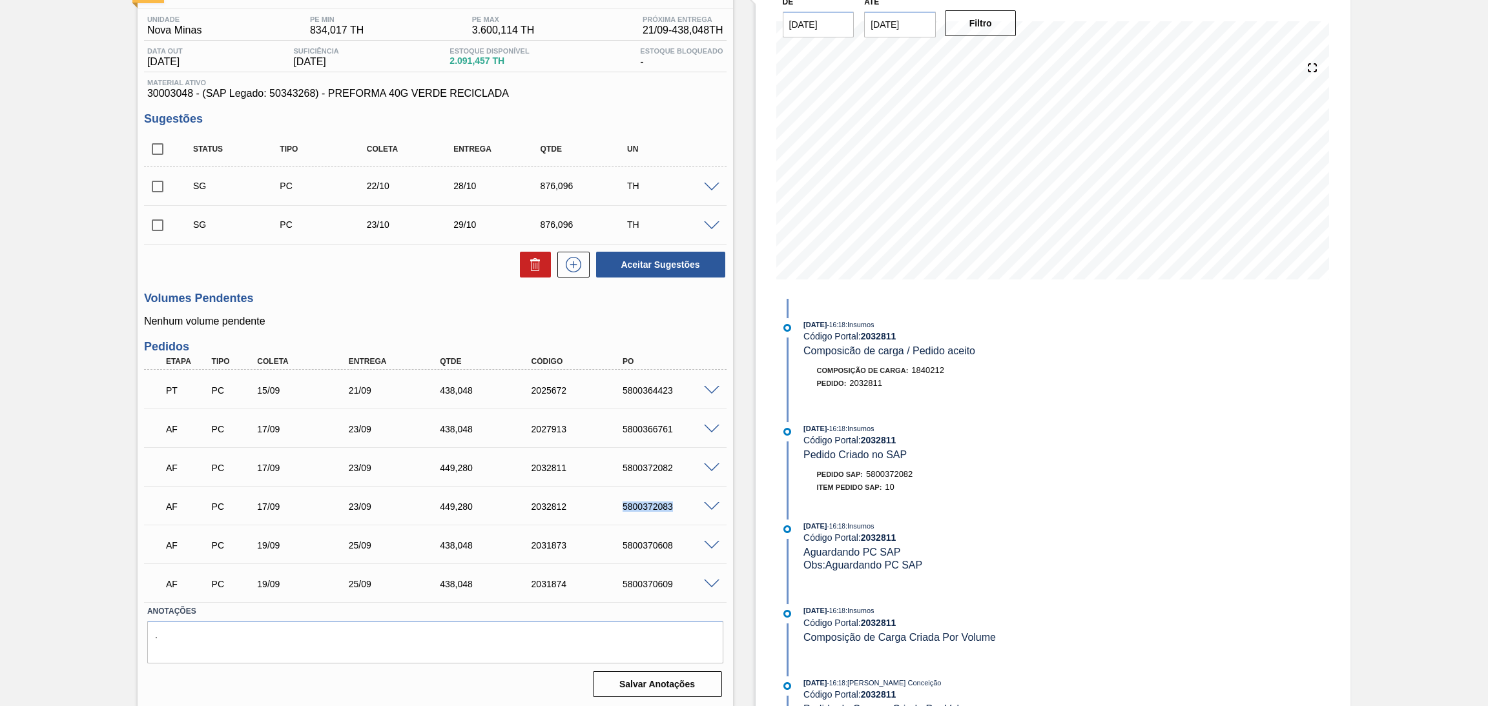
copy div "5800372083"
click at [272, 466] on div "17/09" at bounding box center [306, 468] width 104 height 10
click at [267, 508] on div "17/09" at bounding box center [306, 507] width 104 height 10
click at [271, 489] on div "AF PC 17/09 23/09 449,280 2032812 5800372083" at bounding box center [435, 505] width 582 height 32
click at [267, 469] on div "17/09" at bounding box center [306, 468] width 104 height 10
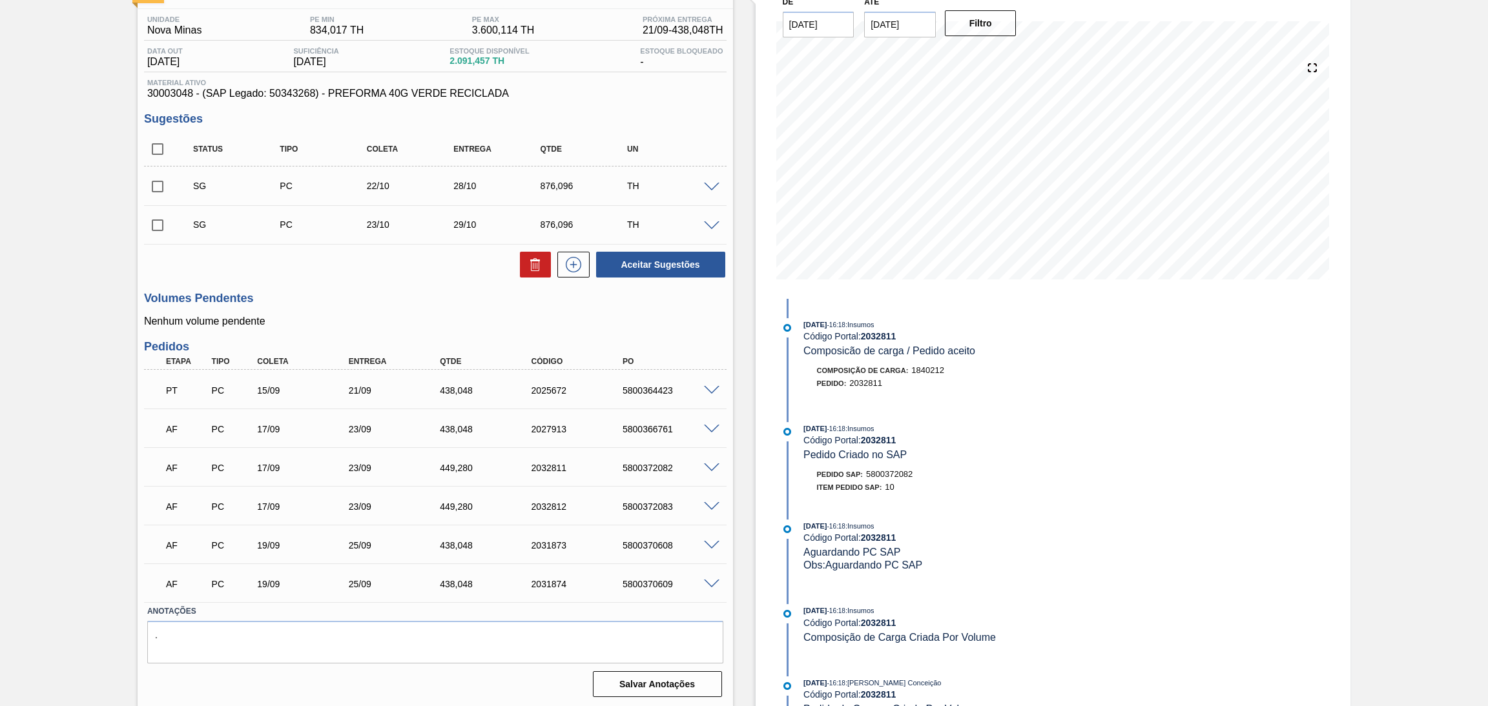
click at [260, 504] on div "17/09" at bounding box center [306, 507] width 104 height 10
click at [696, 427] on div "5800366761" at bounding box center [671, 429] width 104 height 10
click at [708, 427] on span at bounding box center [711, 430] width 15 height 10
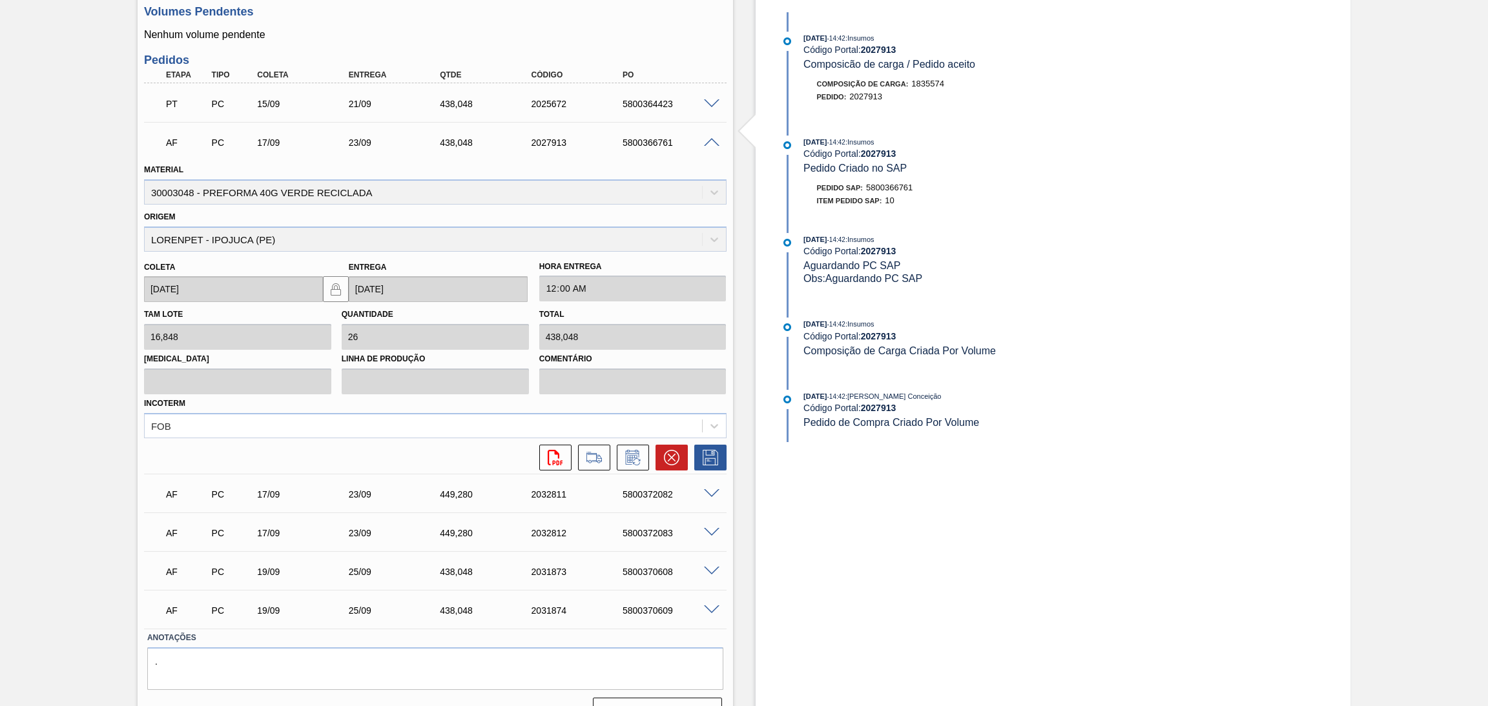
scroll to position [389, 0]
click at [666, 458] on button at bounding box center [671, 454] width 32 height 26
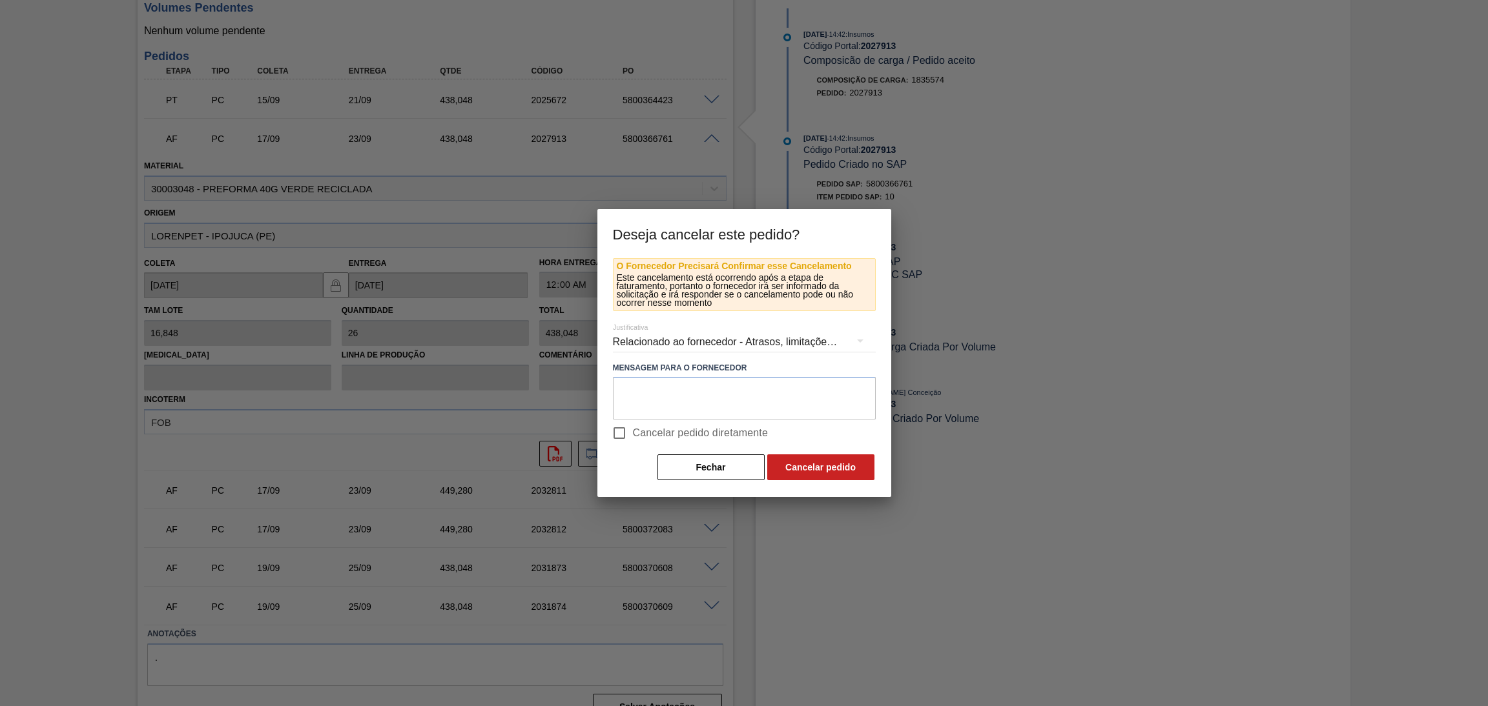
click at [617, 430] on input "Cancelar pedido diretamente" at bounding box center [619, 433] width 27 height 27
checkbox input "true"
click at [795, 473] on button "Cancelar pedido" at bounding box center [820, 468] width 107 height 26
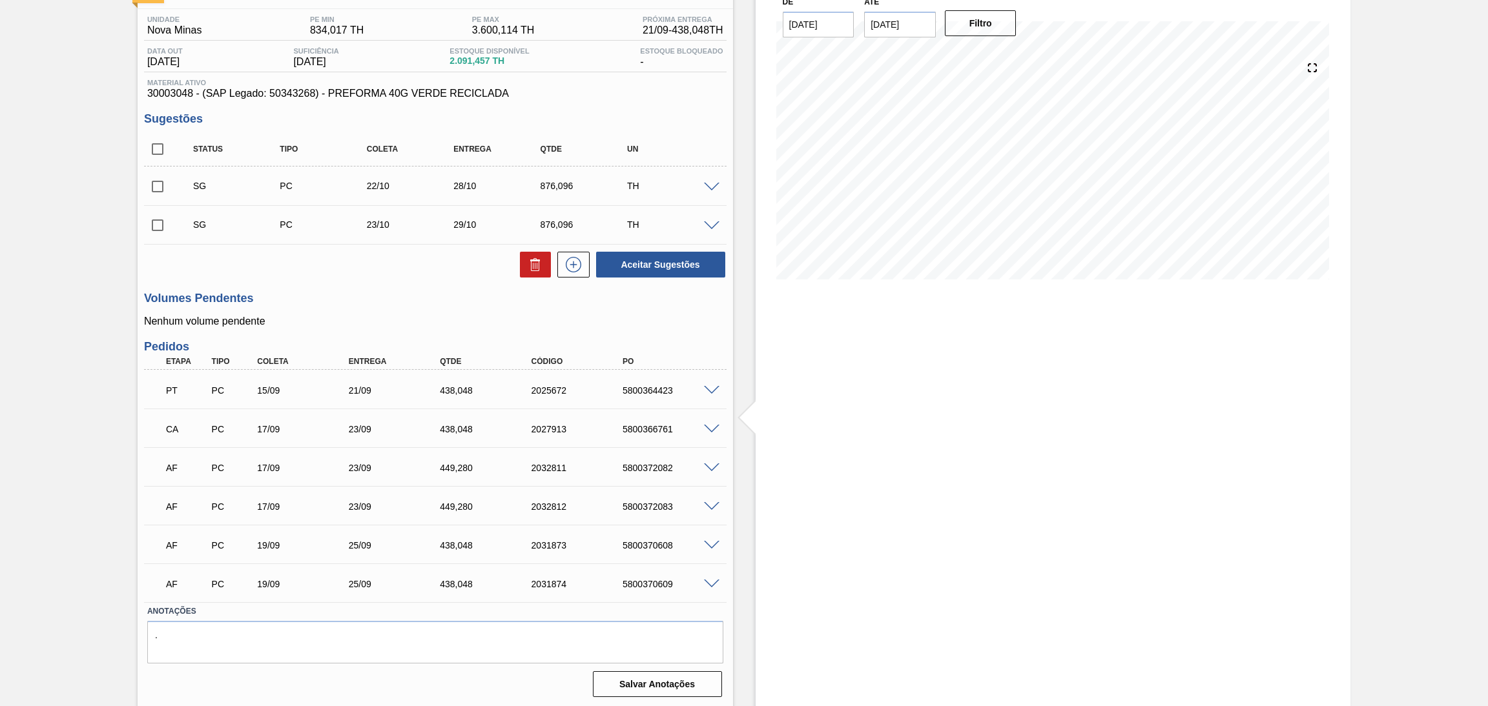
scroll to position [0, 0]
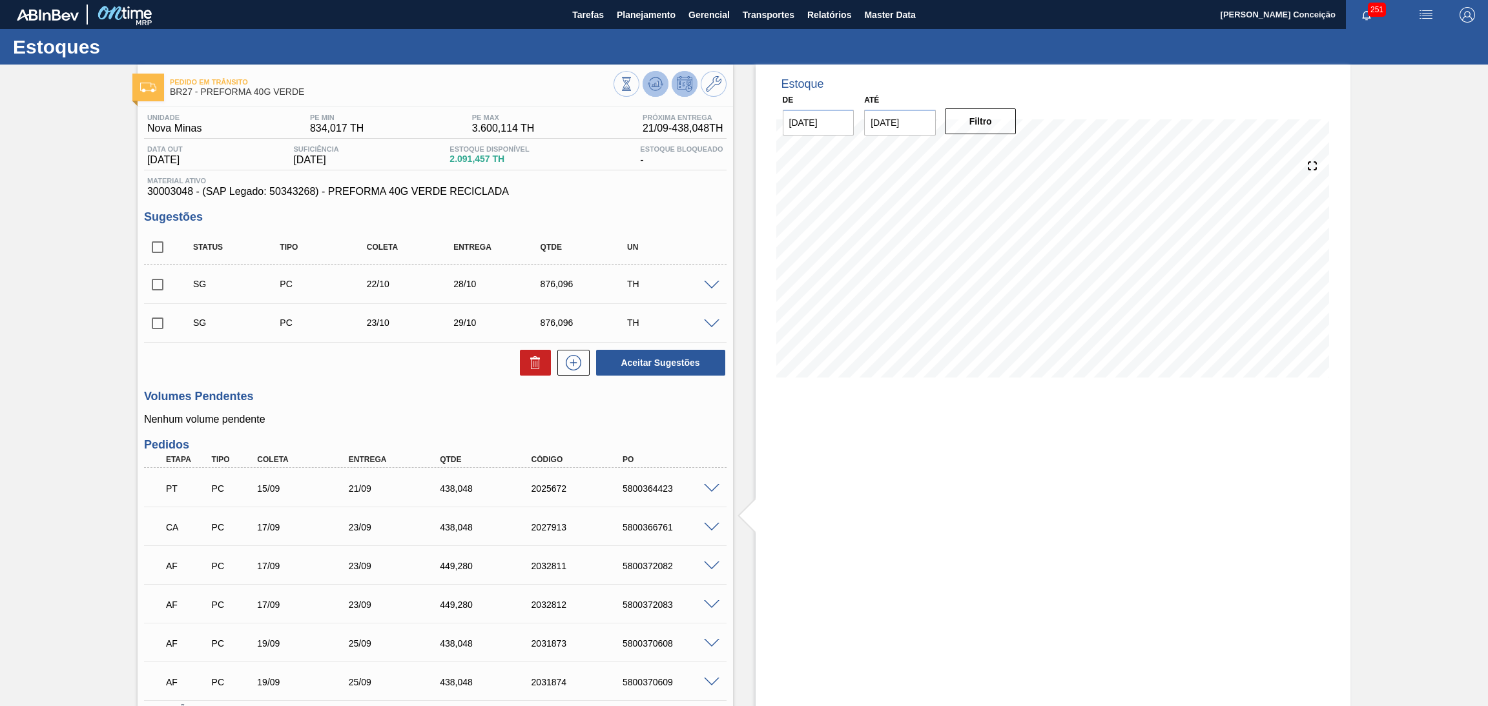
click at [653, 85] on icon at bounding box center [655, 83] width 15 height 15
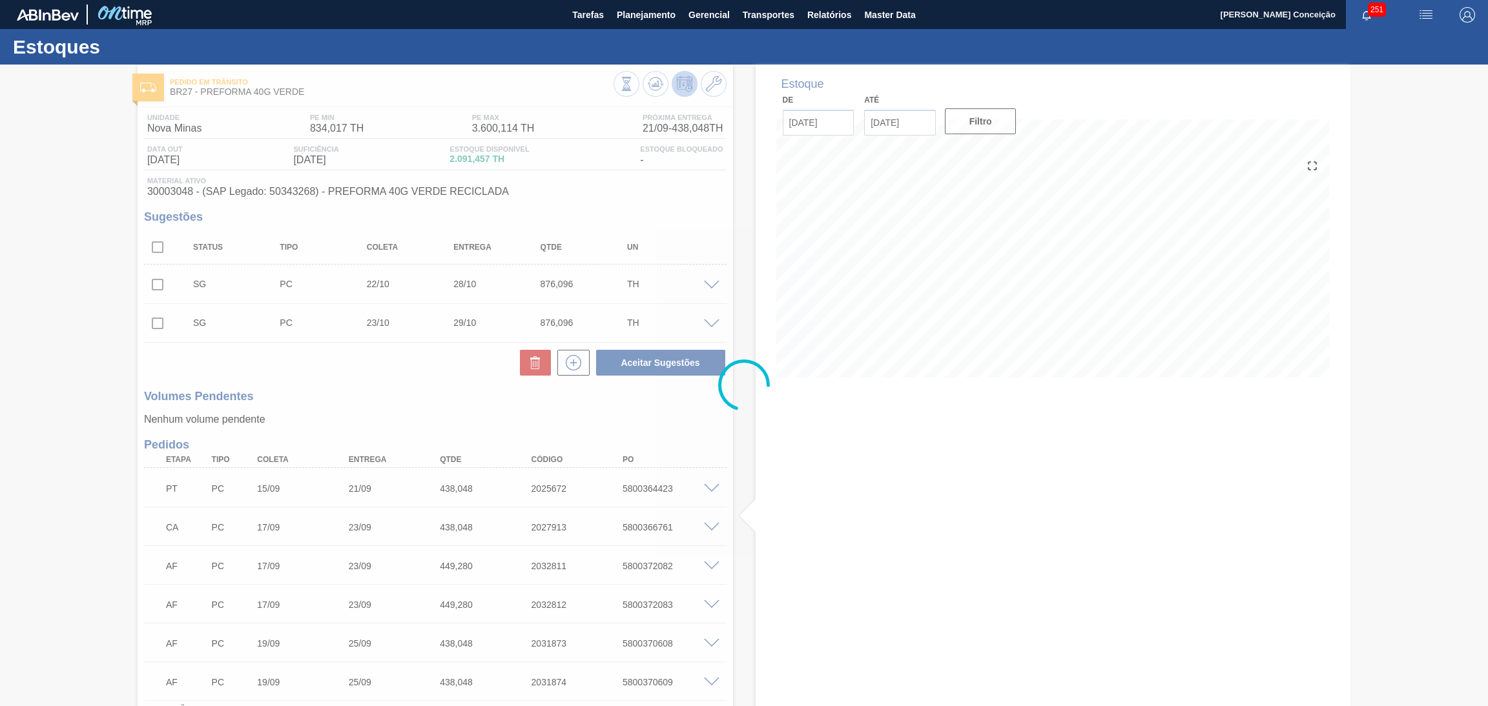
click at [369, 389] on div at bounding box center [744, 386] width 1488 height 642
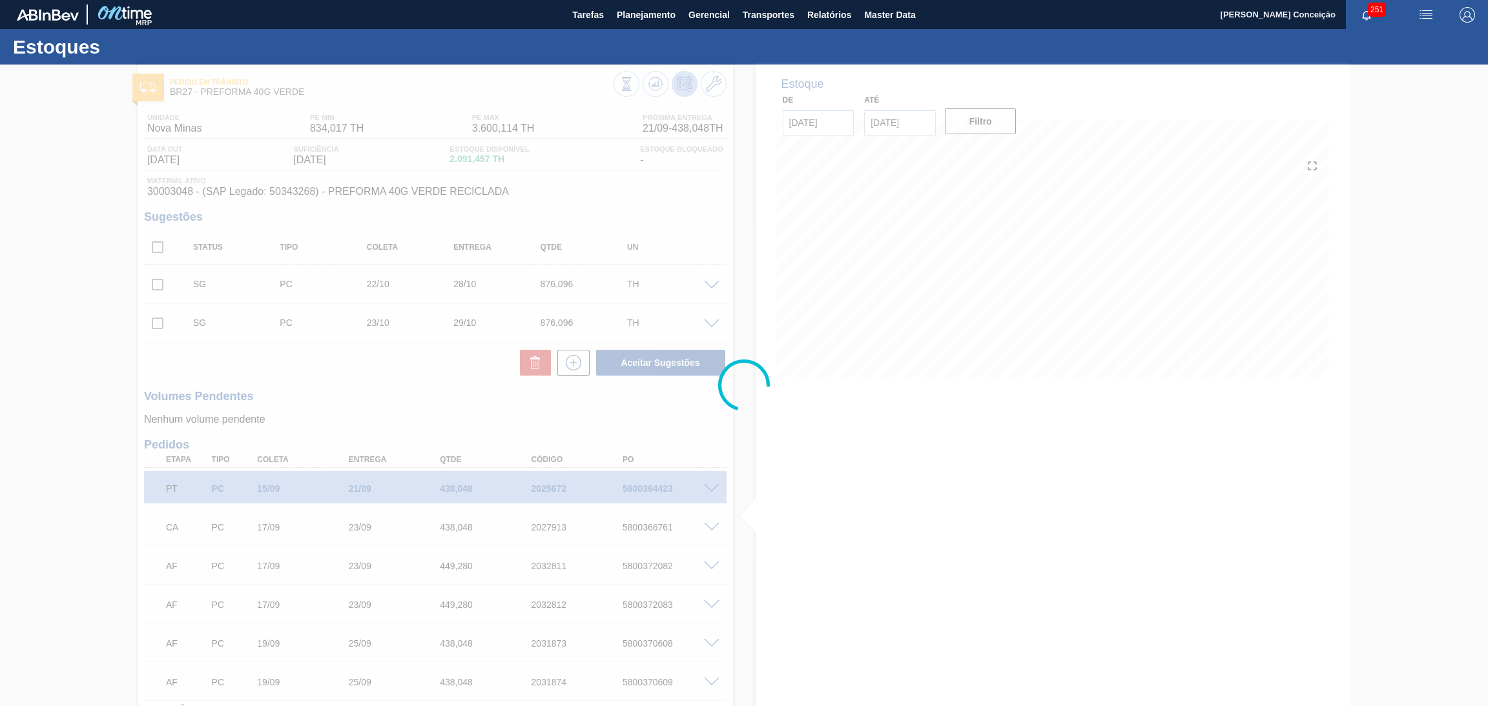
click at [45, 548] on div at bounding box center [744, 386] width 1488 height 642
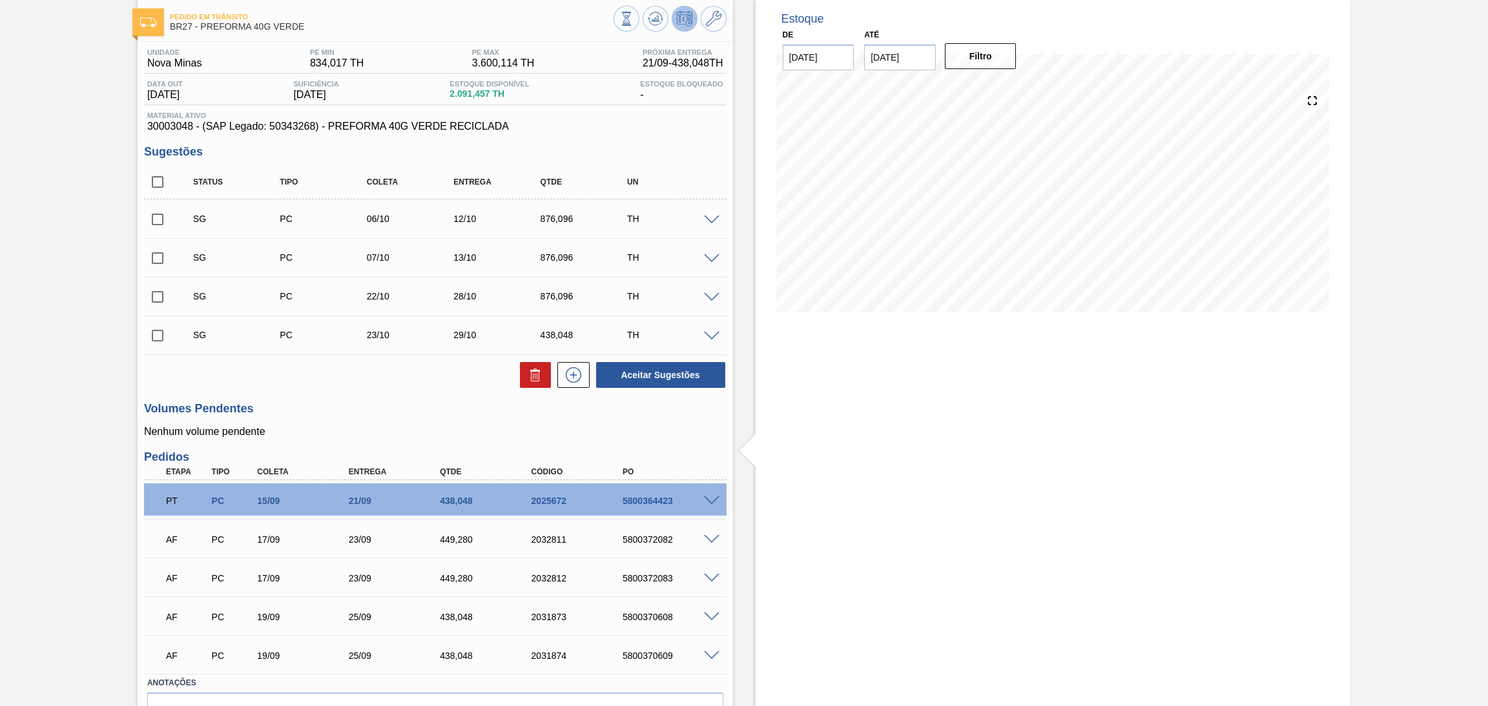
scroll to position [137, 0]
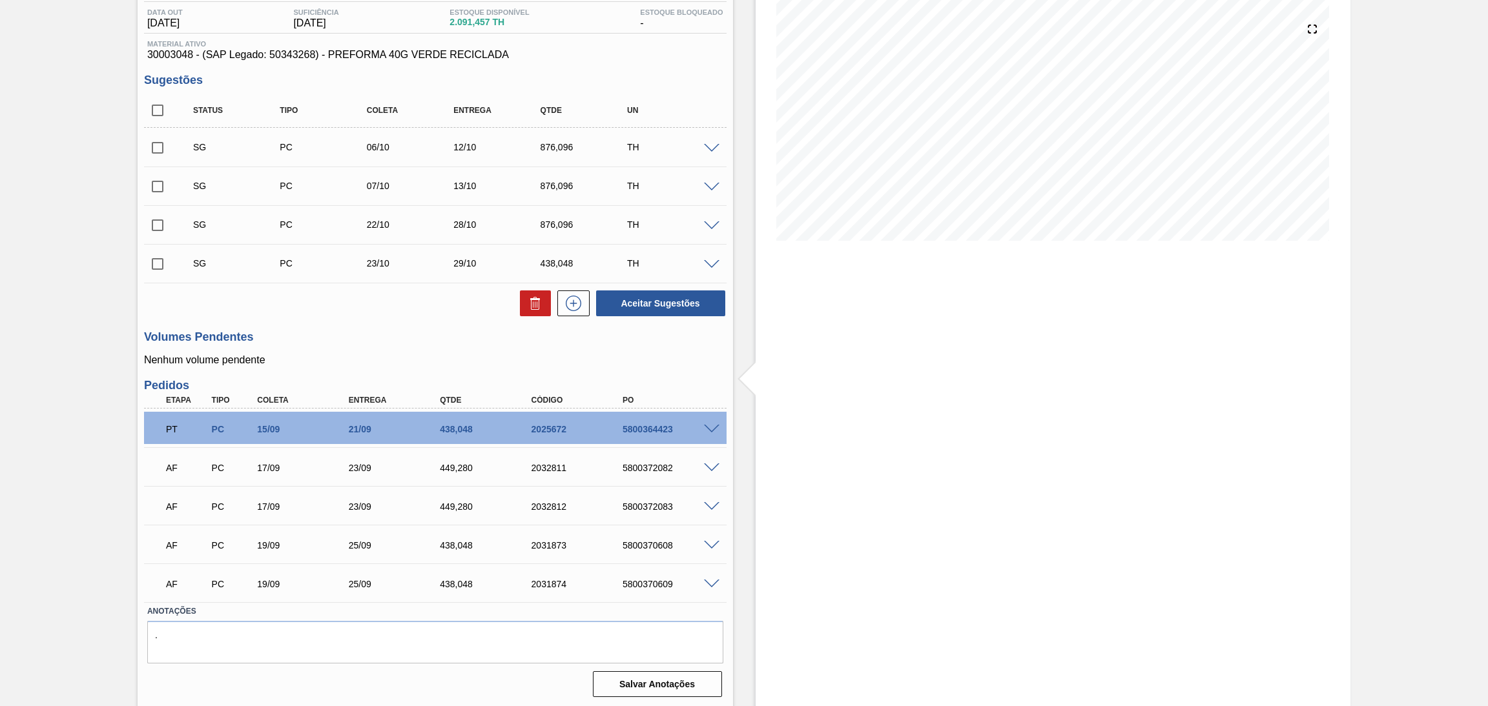
click at [710, 464] on span at bounding box center [711, 469] width 15 height 10
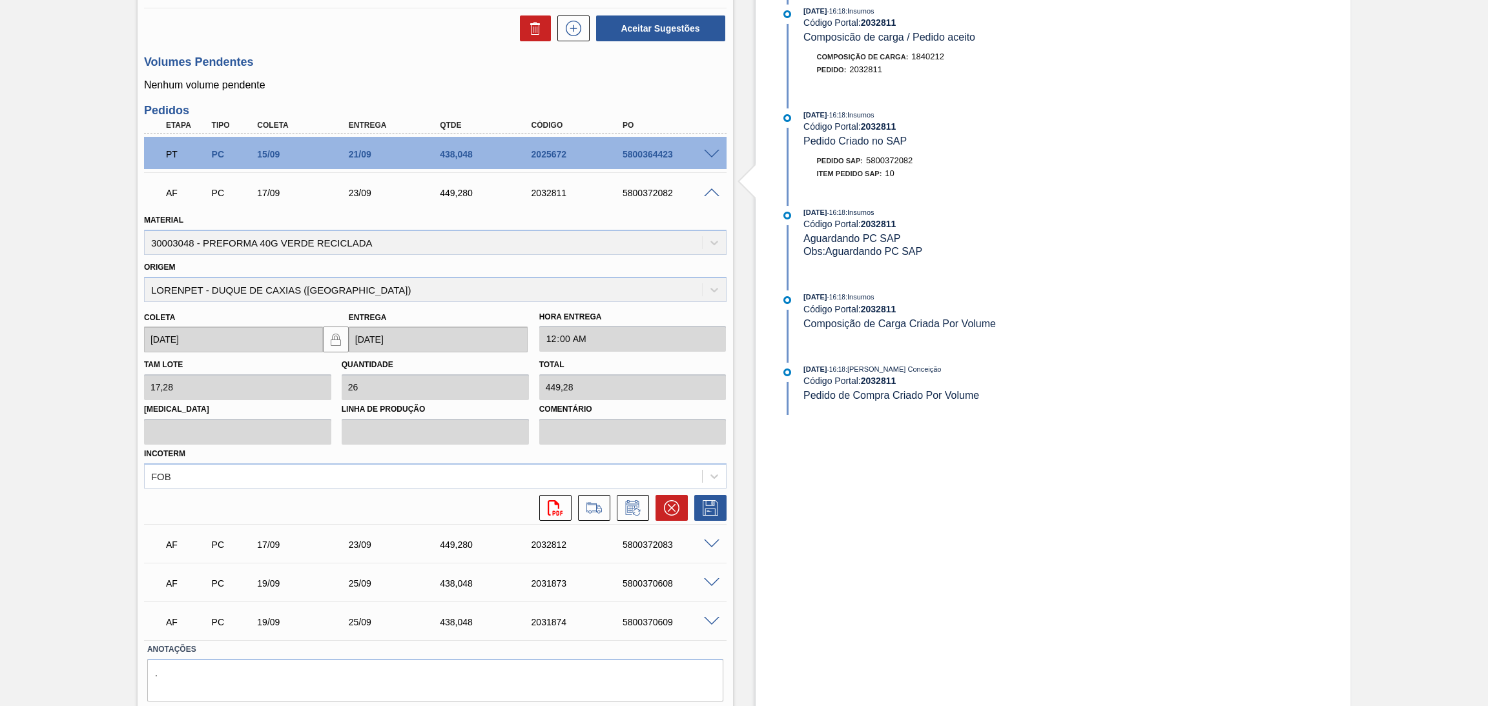
scroll to position [427, 0]
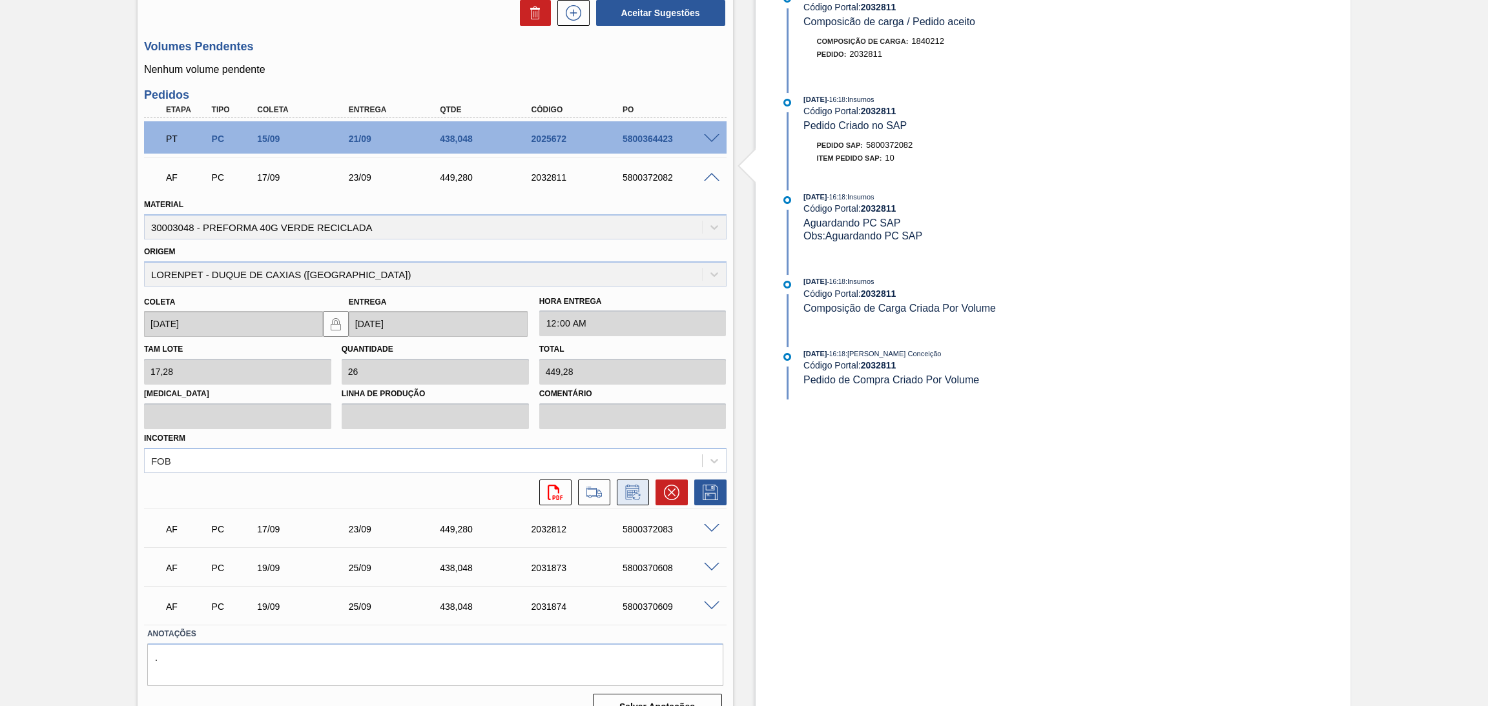
click at [631, 491] on icon at bounding box center [632, 492] width 21 height 15
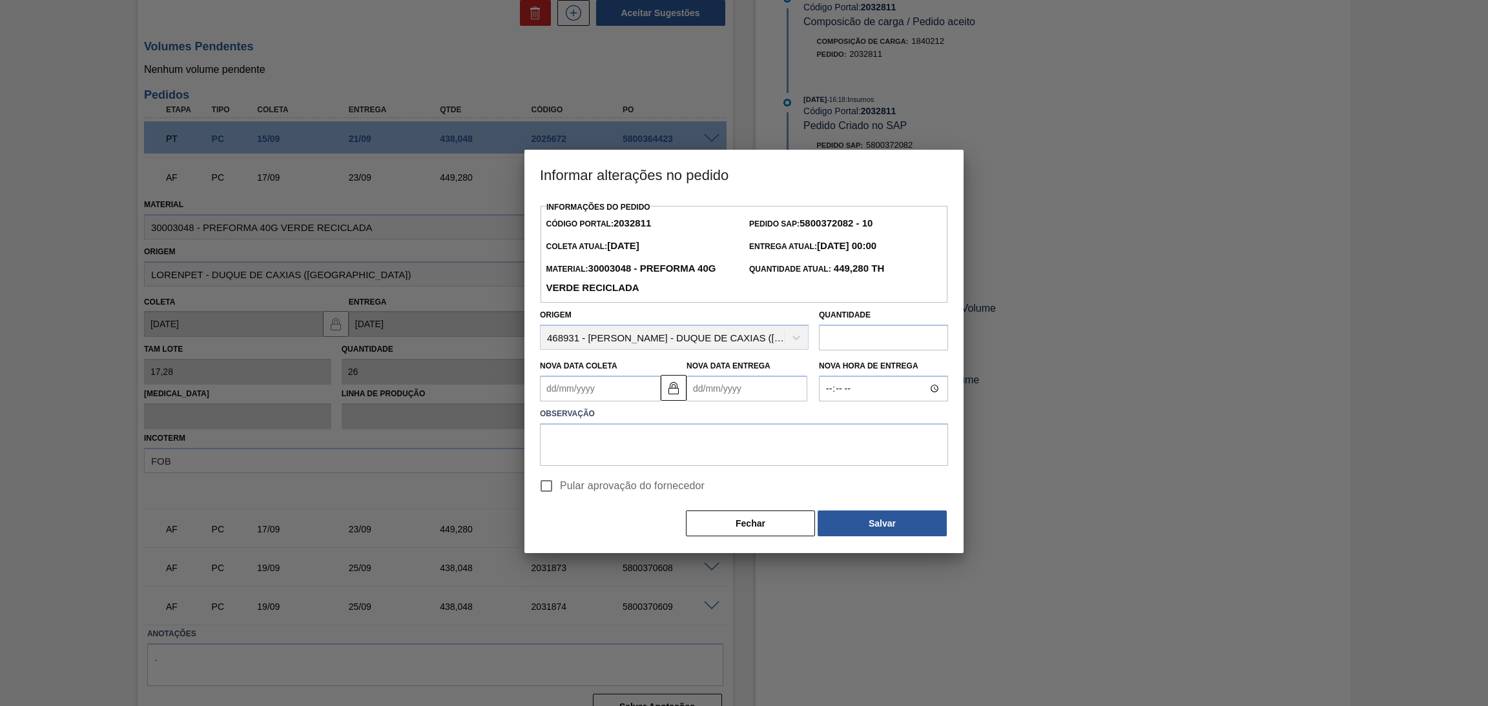
click at [577, 391] on Coleta2032811 "Nova Data Coleta" at bounding box center [600, 389] width 121 height 26
type Coleta2032811 "1"
type Entrega2032811 "[DATE]"
type Coleta2032811 "18"
type Entrega2032811 "[DATE]"
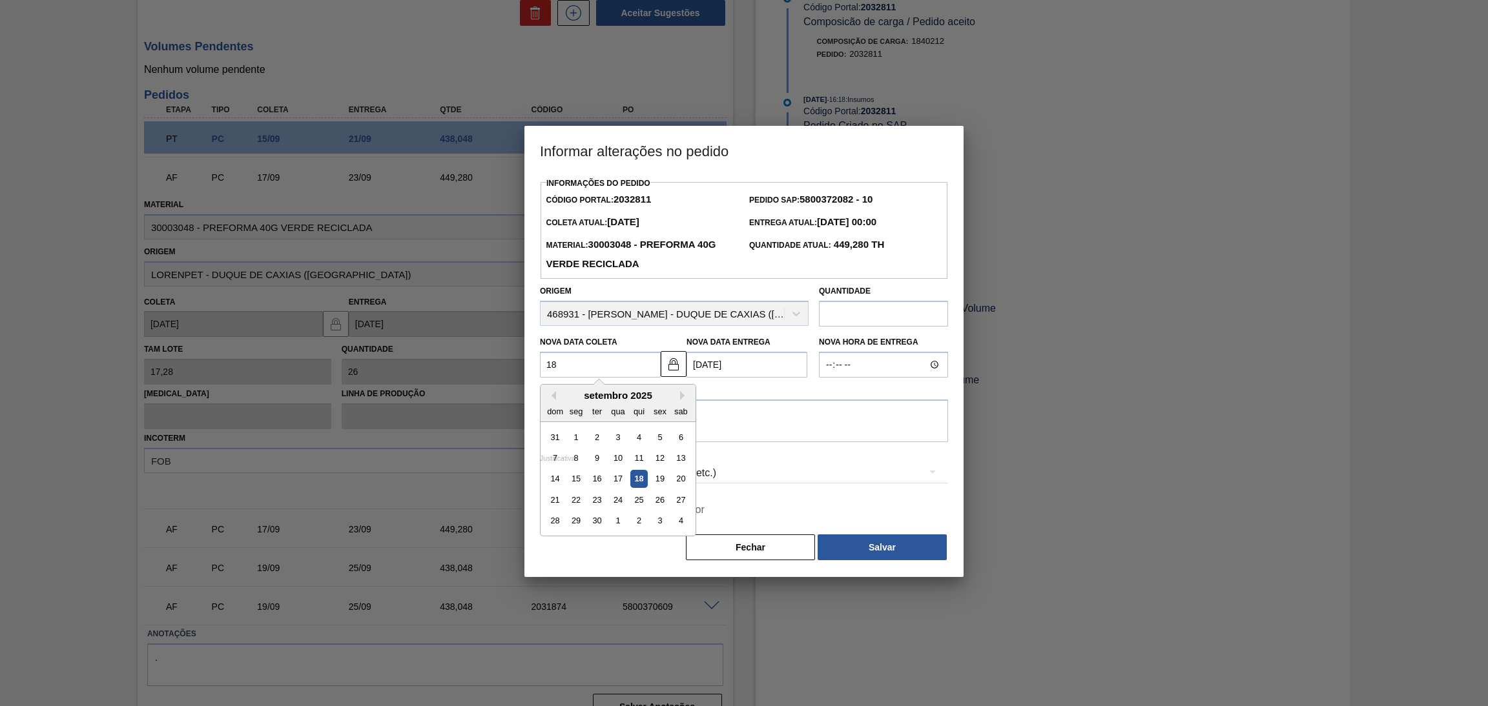
click at [638, 484] on div "18" at bounding box center [638, 479] width 17 height 17
type Coleta2032811 "[DATE]"
click at [615, 513] on span "Pular aprovação do fornecedor" at bounding box center [632, 509] width 145 height 15
click at [560, 513] on input "Pular aprovação do fornecedor" at bounding box center [546, 510] width 27 height 27
checkbox input "true"
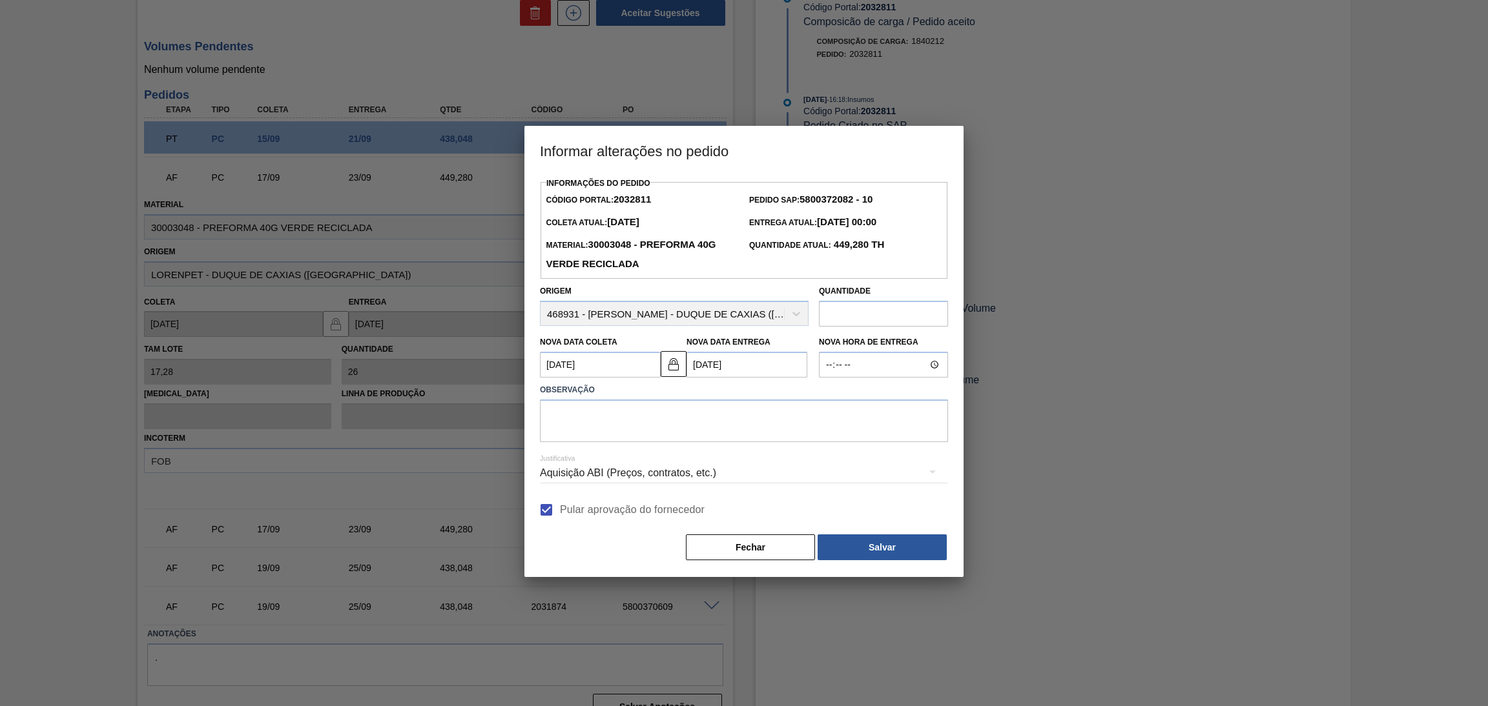
click at [673, 451] on div "Justificativa Aquisição ABI (Preços, contratos, etc.)" at bounding box center [744, 465] width 408 height 46
click at [675, 442] on textarea at bounding box center [744, 421] width 408 height 43
drag, startPoint x: 861, startPoint y: 405, endPoint x: 299, endPoint y: 442, distance: 563.0
click at [334, 439] on div "Informar alterações no pedido Informações do Pedido Código Portal: 2032811 Pedi…" at bounding box center [744, 353] width 1488 height 706
type textarea "postergado fornecedor separou carga na unudade errada"
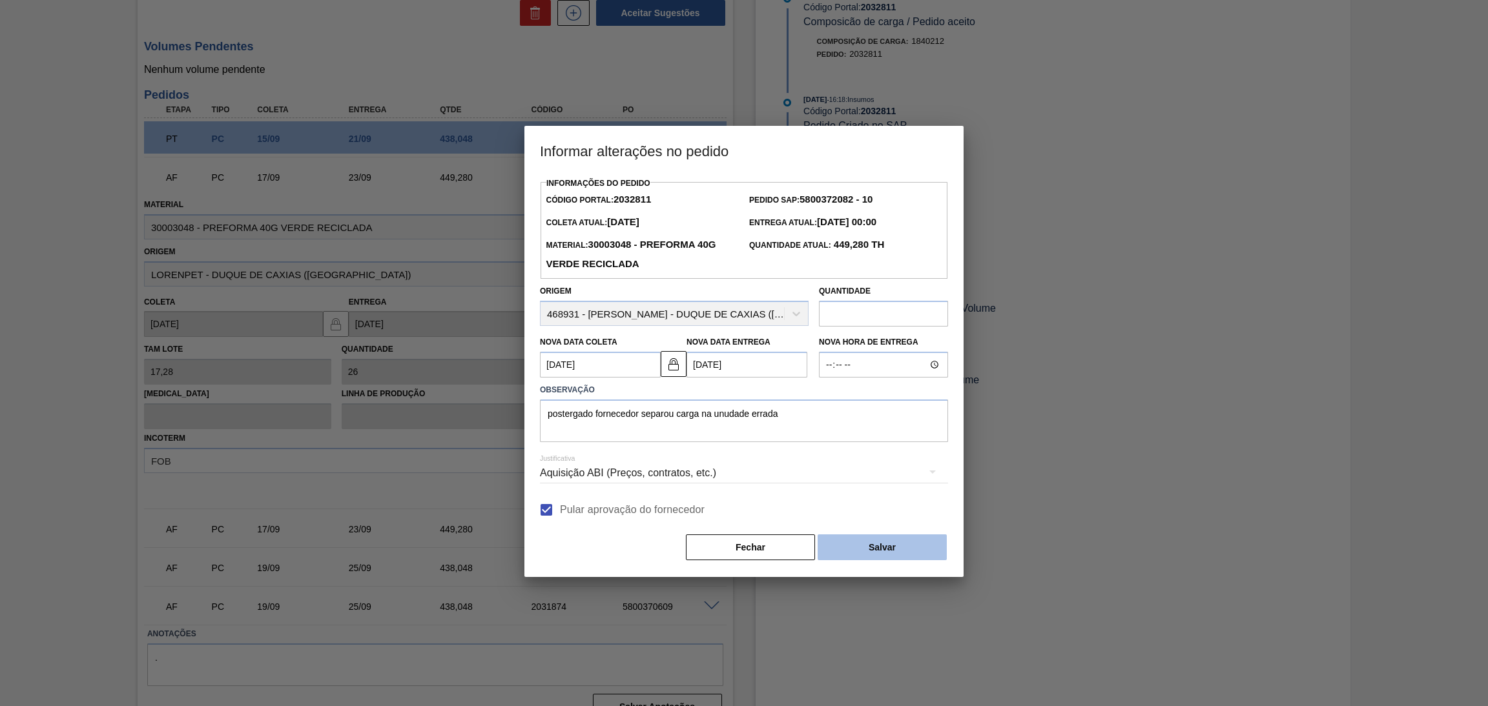
click at [859, 546] on button "Salvar" at bounding box center [881, 548] width 129 height 26
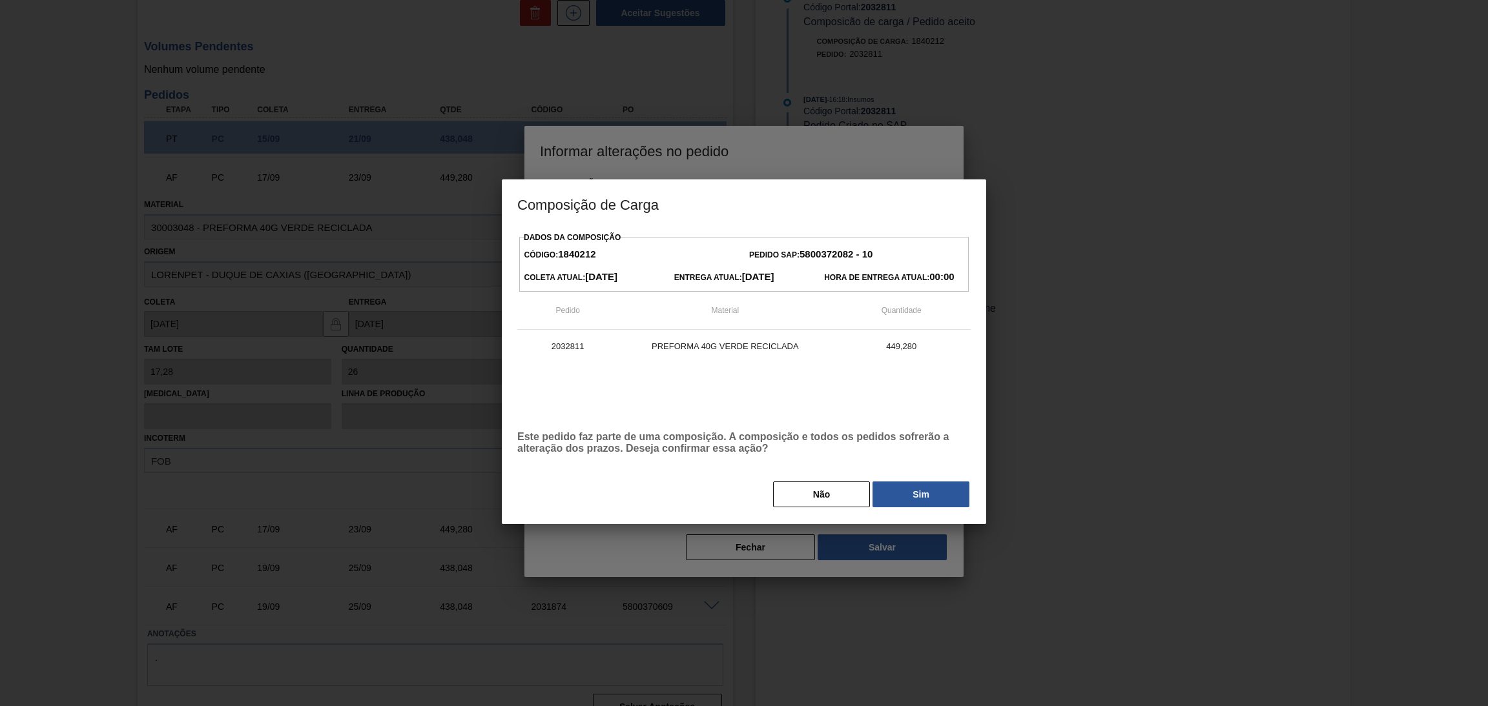
click at [924, 497] on button "Sim" at bounding box center [920, 495] width 97 height 26
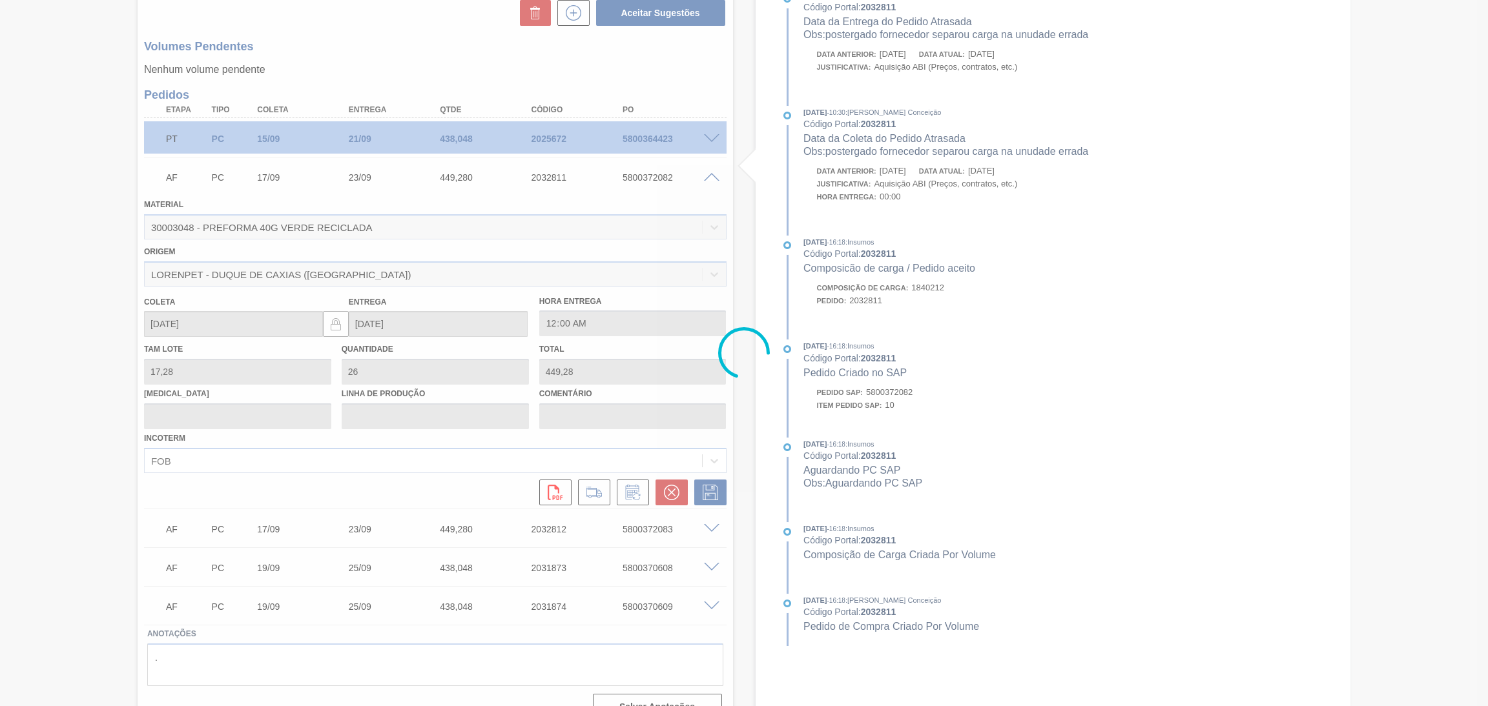
click at [732, 281] on div at bounding box center [744, 353] width 1488 height 706
type input "postergado fornecedor separou carga na unudade errada"
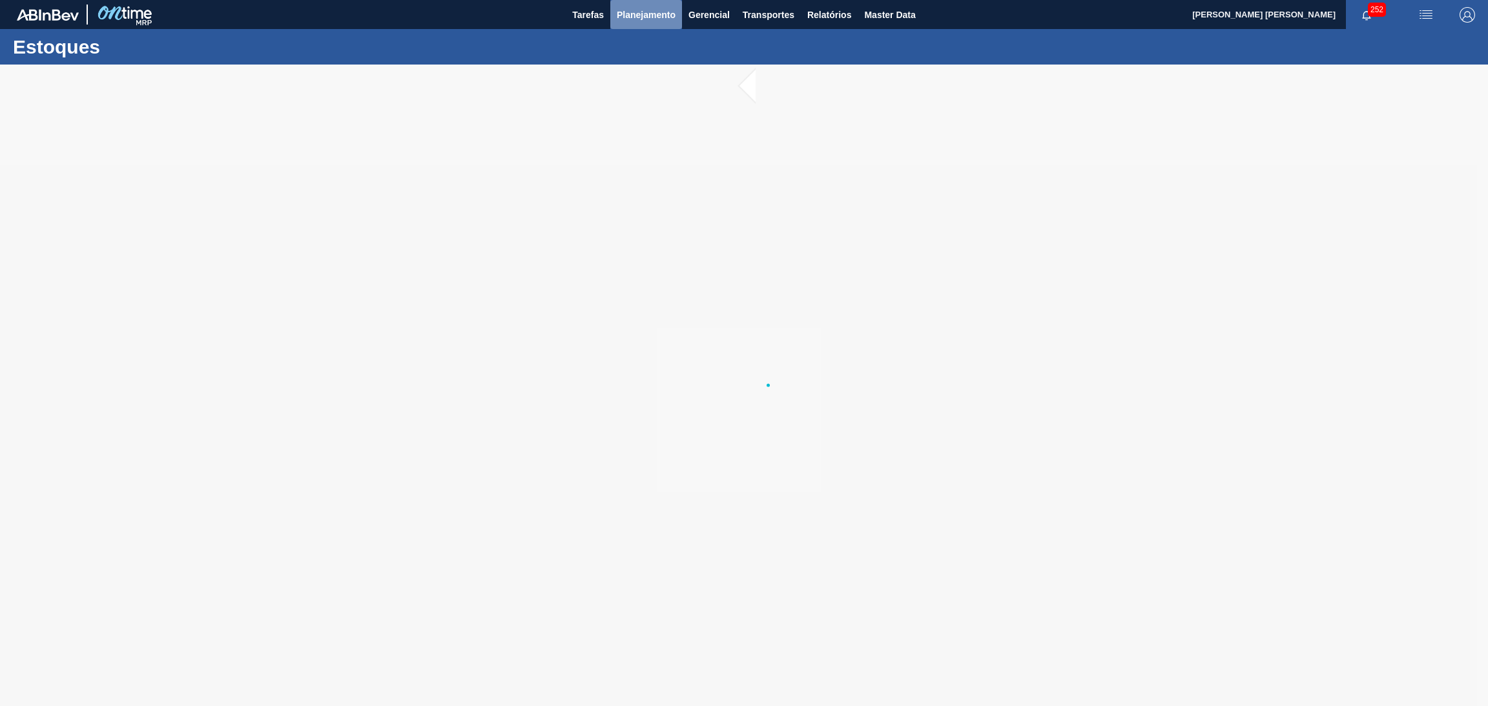
click at [642, 12] on span "Planejamento" at bounding box center [646, 14] width 59 height 15
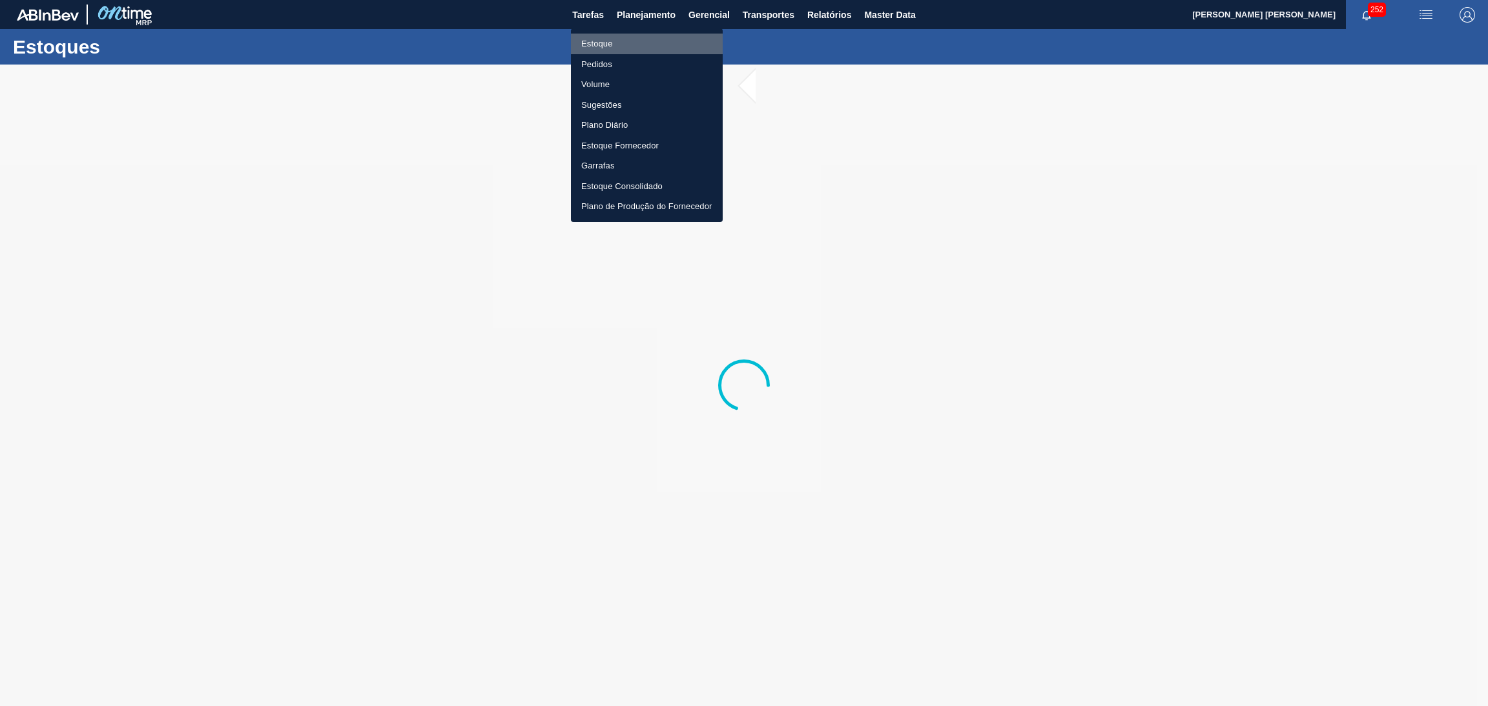
click at [605, 43] on li "Estoque" at bounding box center [647, 44] width 152 height 21
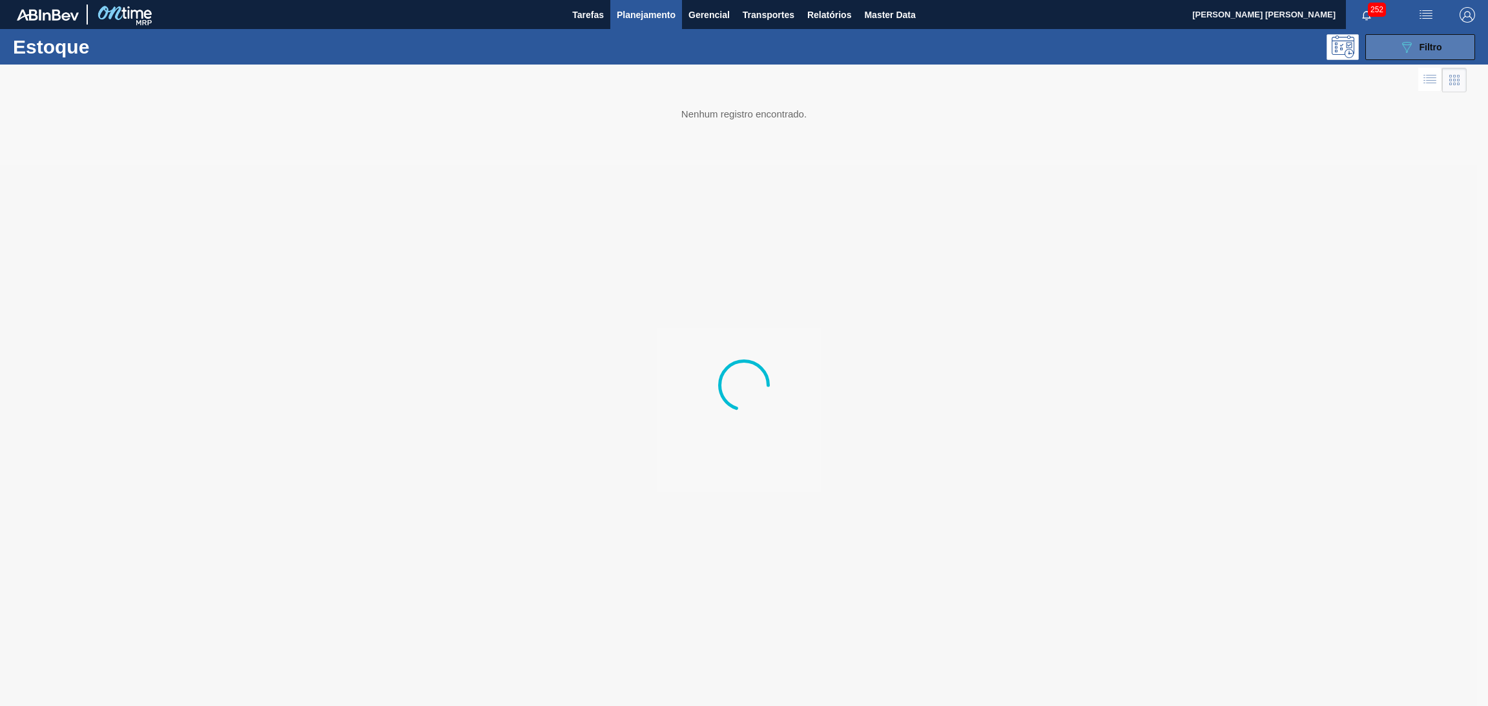
click at [1412, 54] on div "089F7B8B-B2A5-4AFE-B5C0-19BA573D28AC Filtro" at bounding box center [1420, 46] width 43 height 15
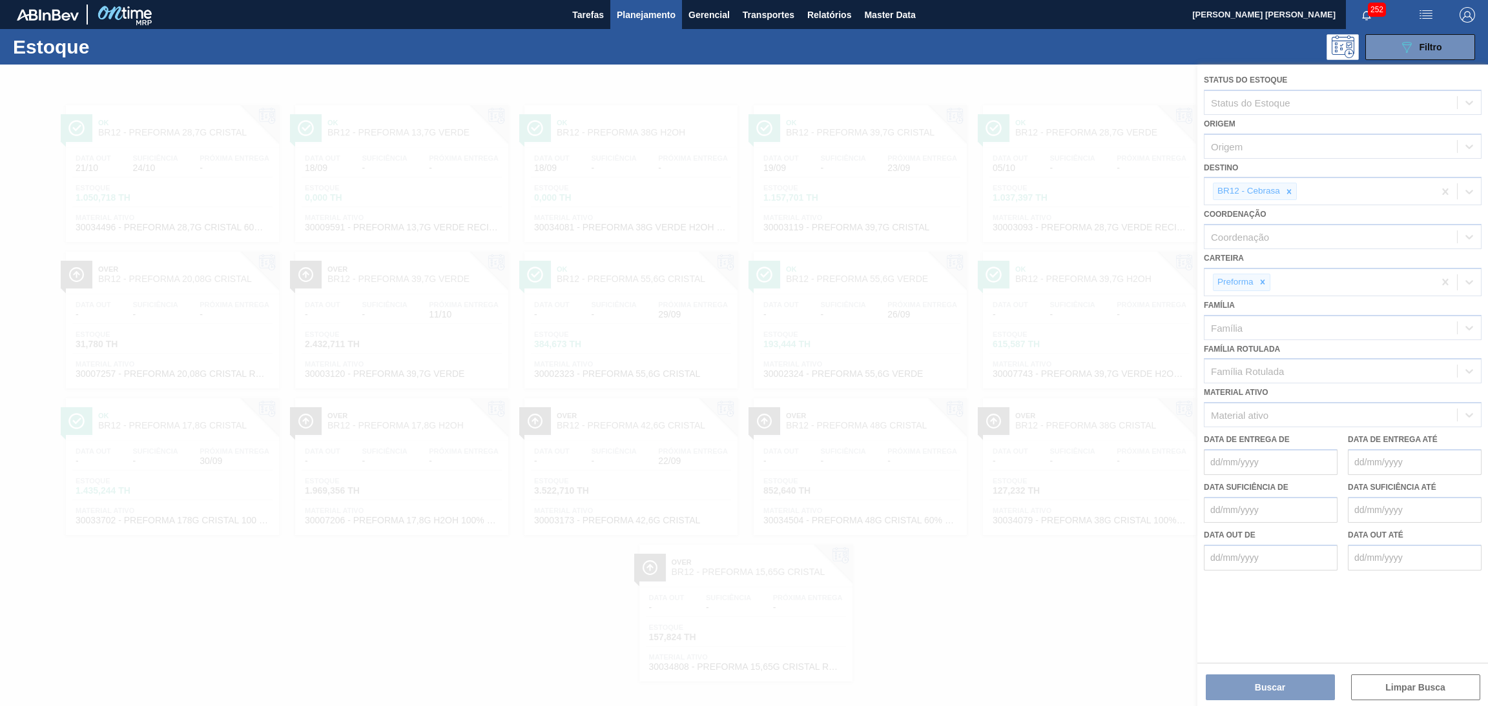
click at [1264, 371] on div at bounding box center [744, 386] width 1488 height 642
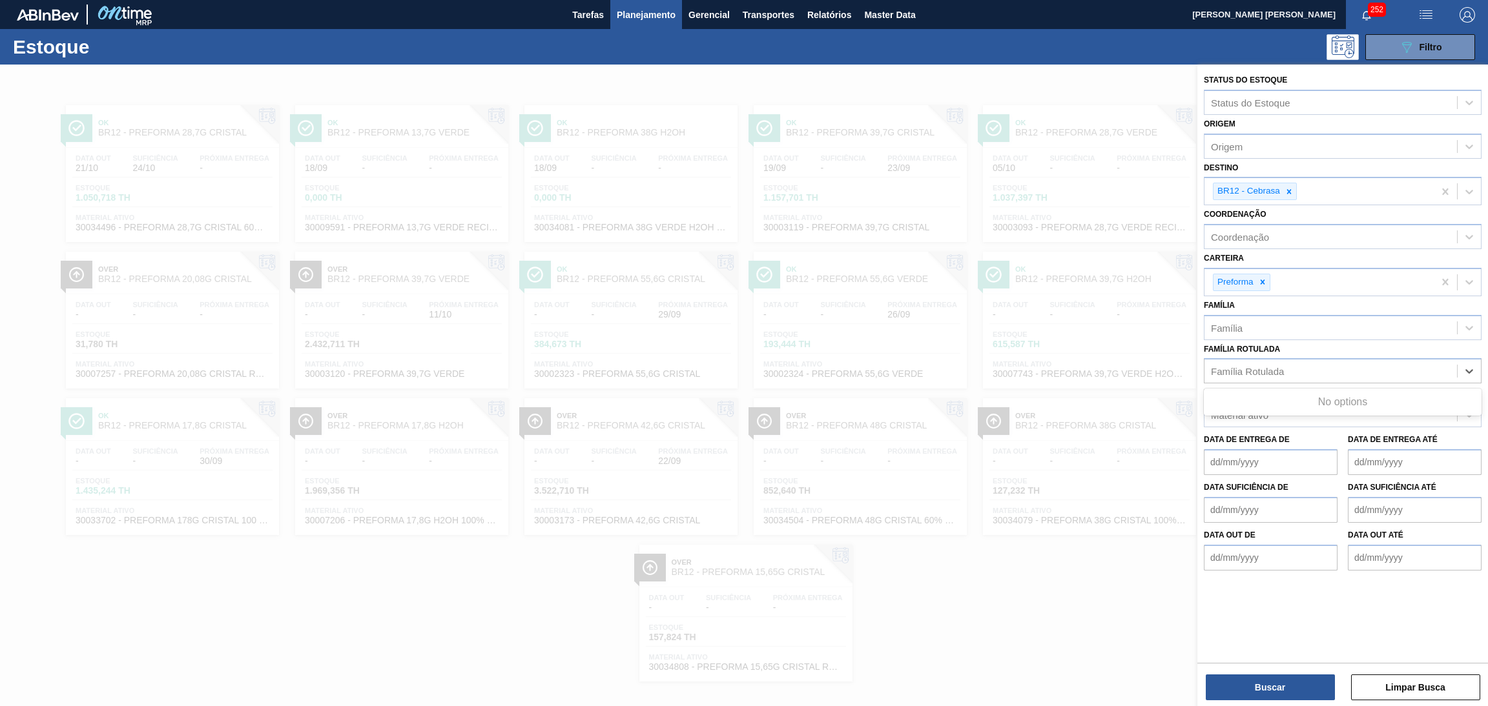
click at [1264, 371] on div "Família Rotulada" at bounding box center [1247, 371] width 73 height 11
click at [1242, 366] on div "Família Rotulada" at bounding box center [1247, 371] width 73 height 11
click at [547, 639] on div at bounding box center [744, 418] width 1488 height 706
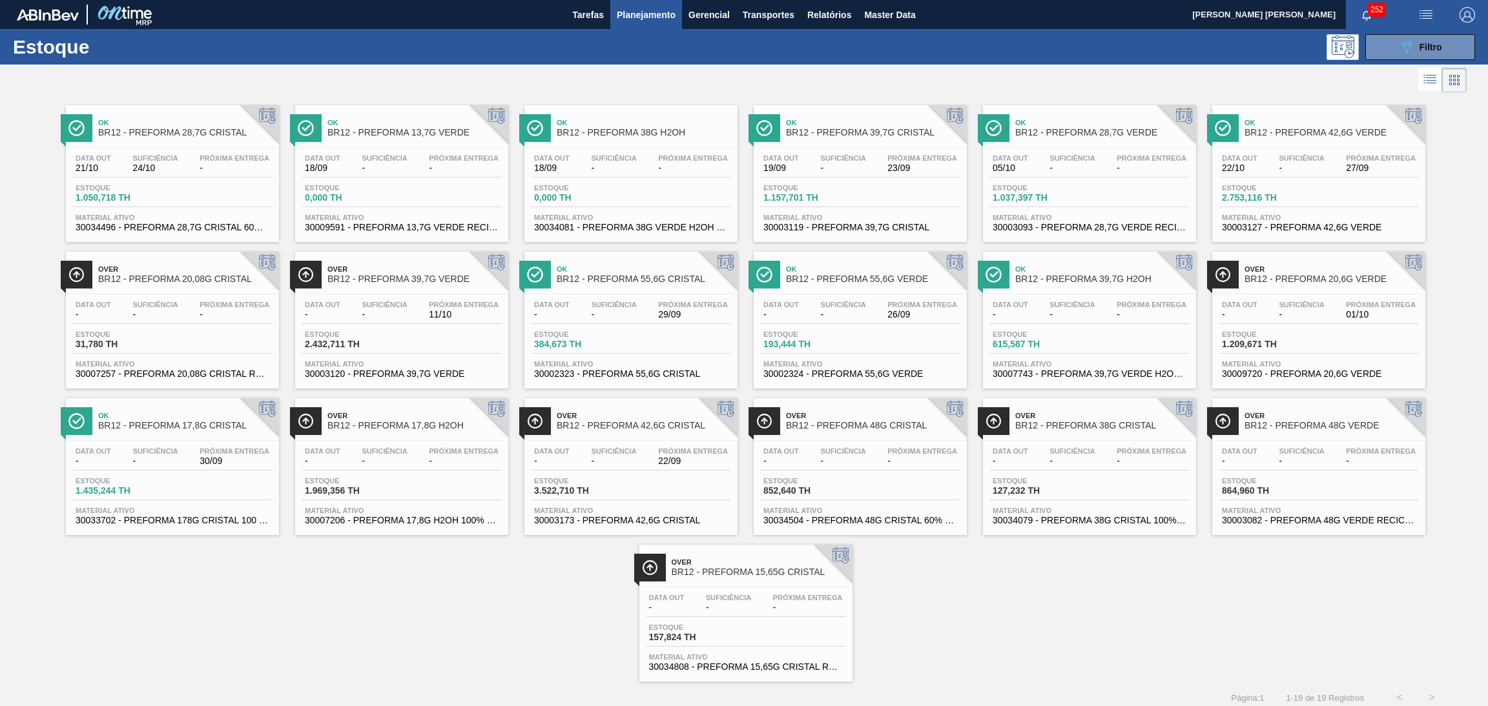
click at [822, 141] on div "Ok BR12 - PREFORMA 39,7G CRISTAL" at bounding box center [873, 128] width 174 height 29
click at [1399, 37] on button "089F7B8B-B2A5-4AFE-B5C0-19BA573D28AC Filtro" at bounding box center [1420, 47] width 110 height 26
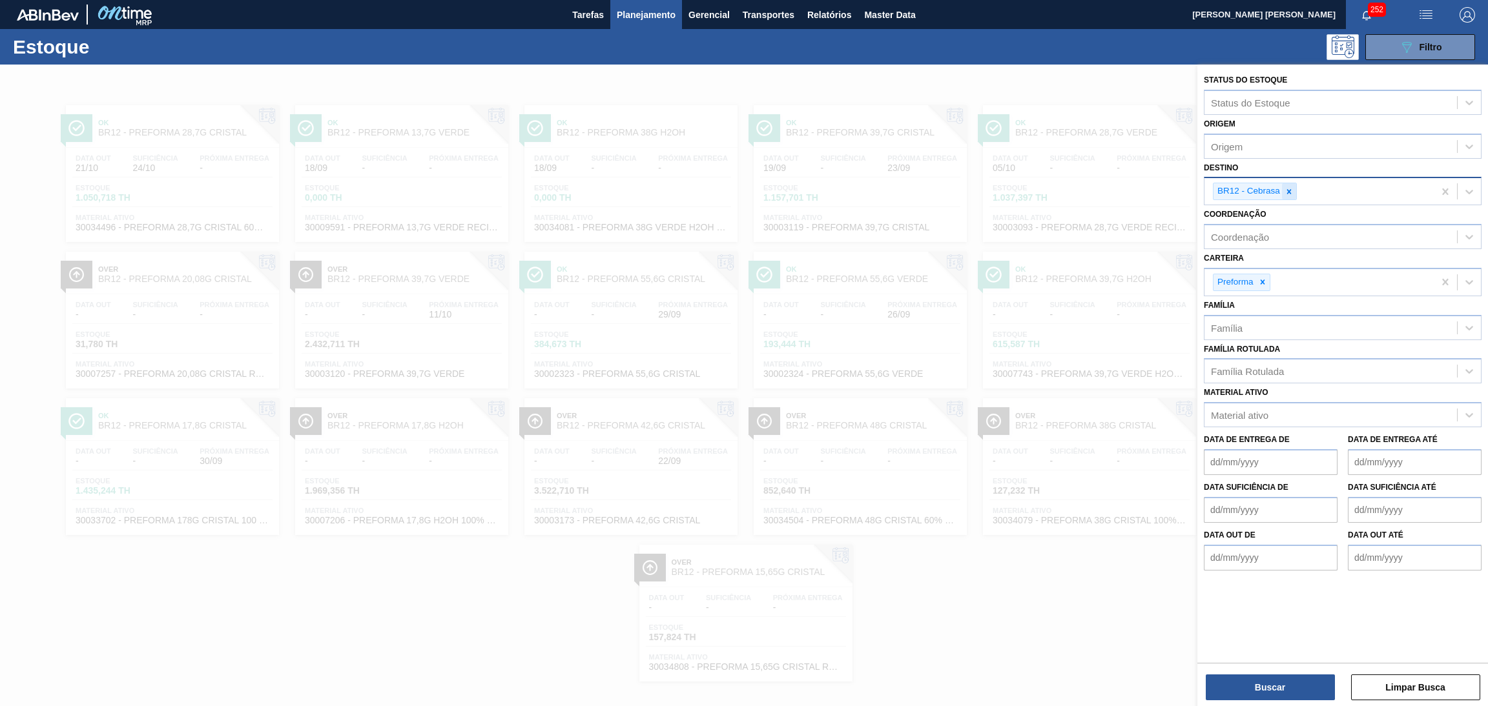
click at [1287, 193] on icon at bounding box center [1288, 191] width 9 height 9
type input "br05"
click at [1258, 192] on div "Destino" at bounding box center [1330, 190] width 252 height 19
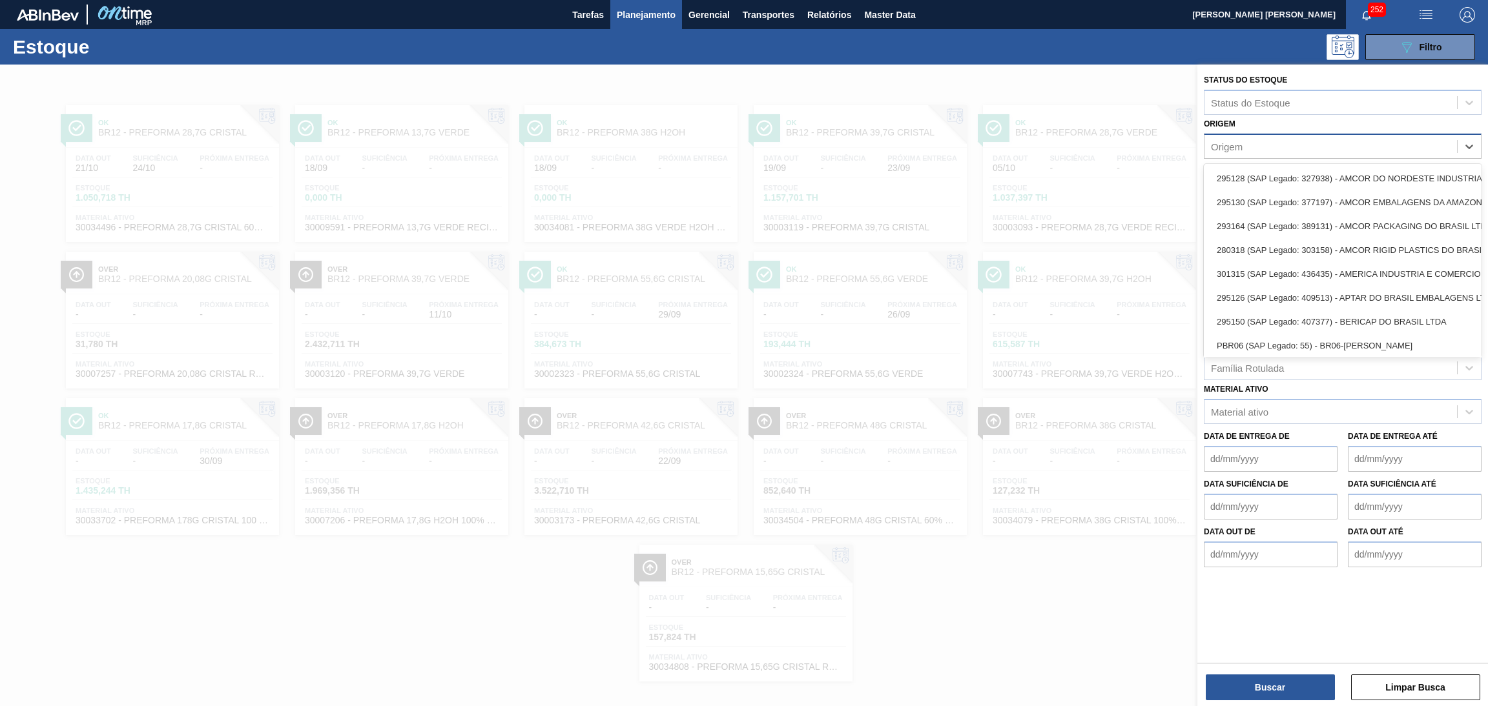
click at [1234, 149] on div "Origem" at bounding box center [1227, 146] width 32 height 11
click at [1258, 161] on div "Destino Destino" at bounding box center [1343, 181] width 278 height 44
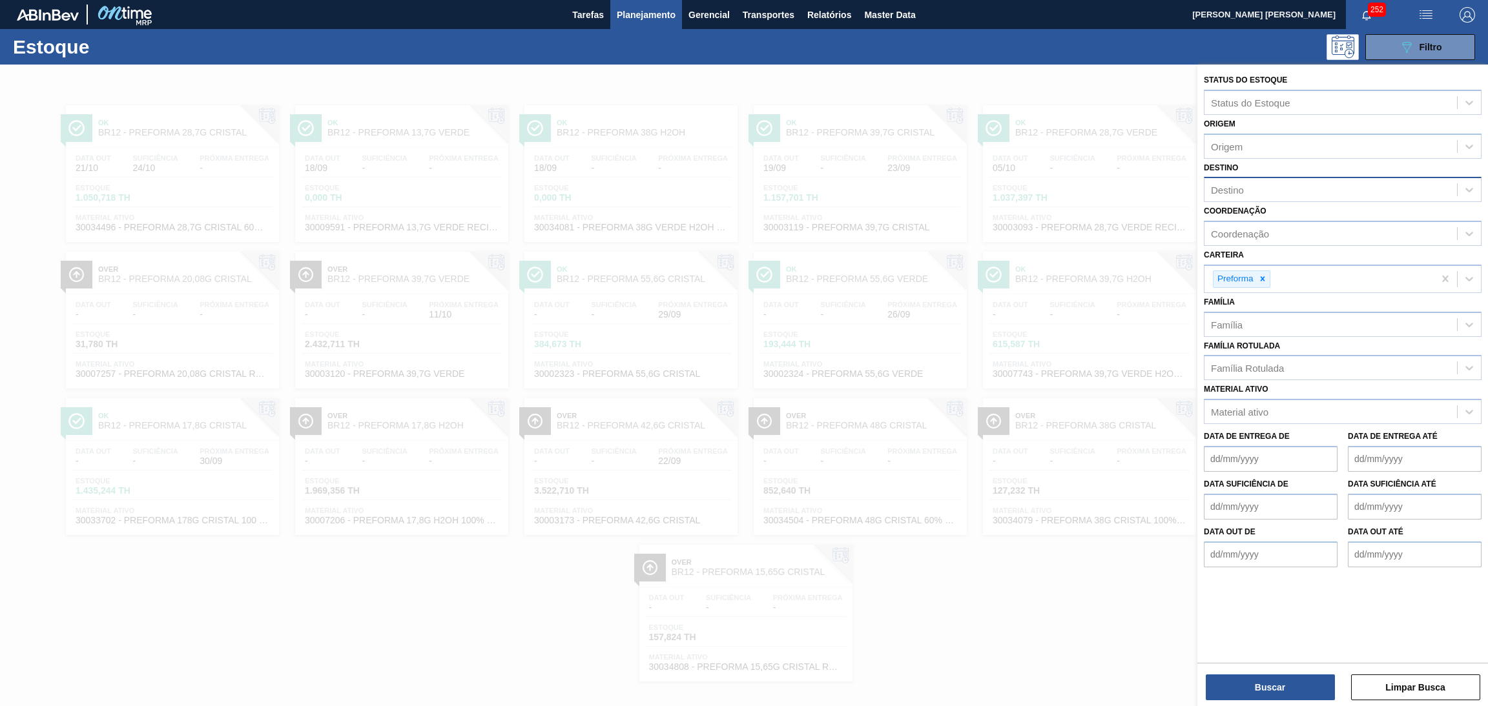
click at [1234, 195] on div "Destino" at bounding box center [1330, 190] width 252 height 19
type input "br12"
click at [1246, 675] on button "Buscar" at bounding box center [1270, 688] width 129 height 26
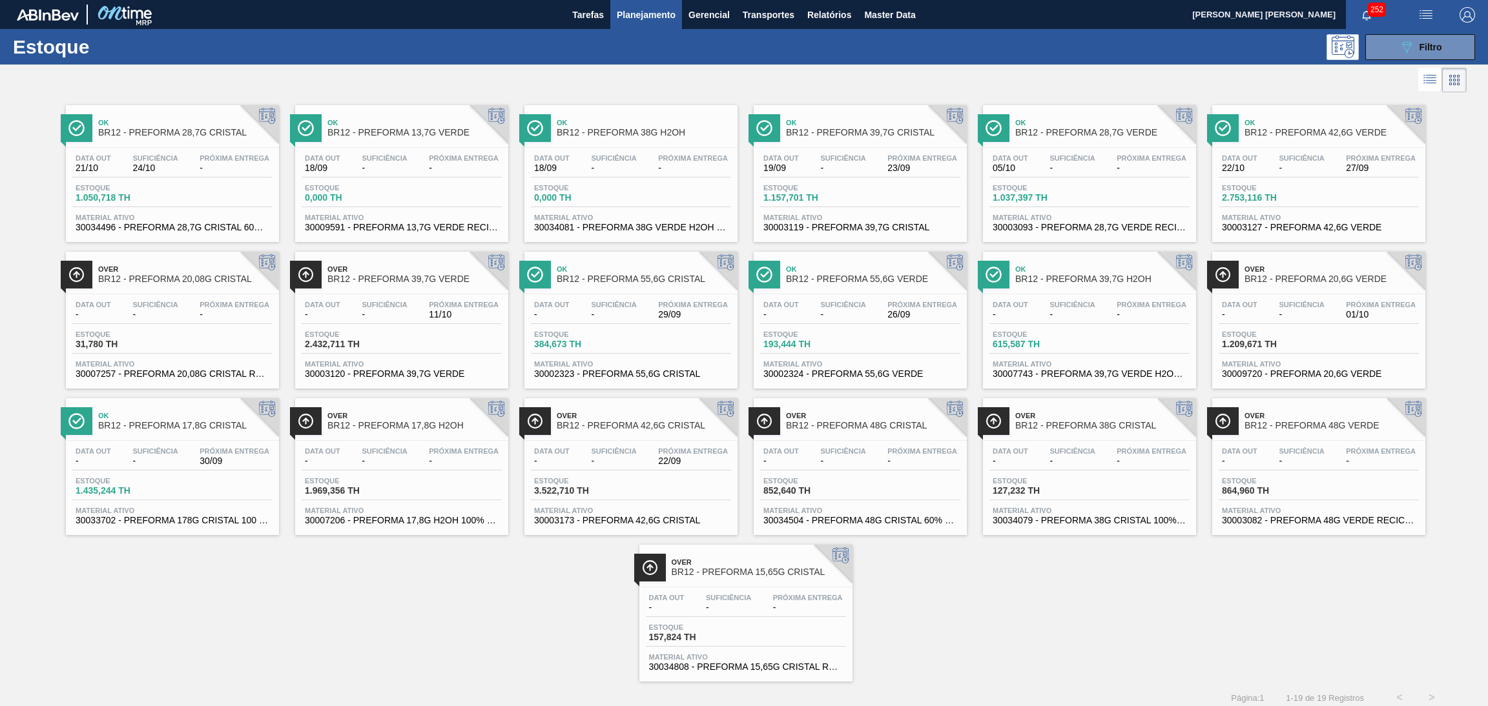
click at [884, 175] on div "Data out 19/09 Suficiência - Próxima Entrega 23/09" at bounding box center [860, 165] width 200 height 23
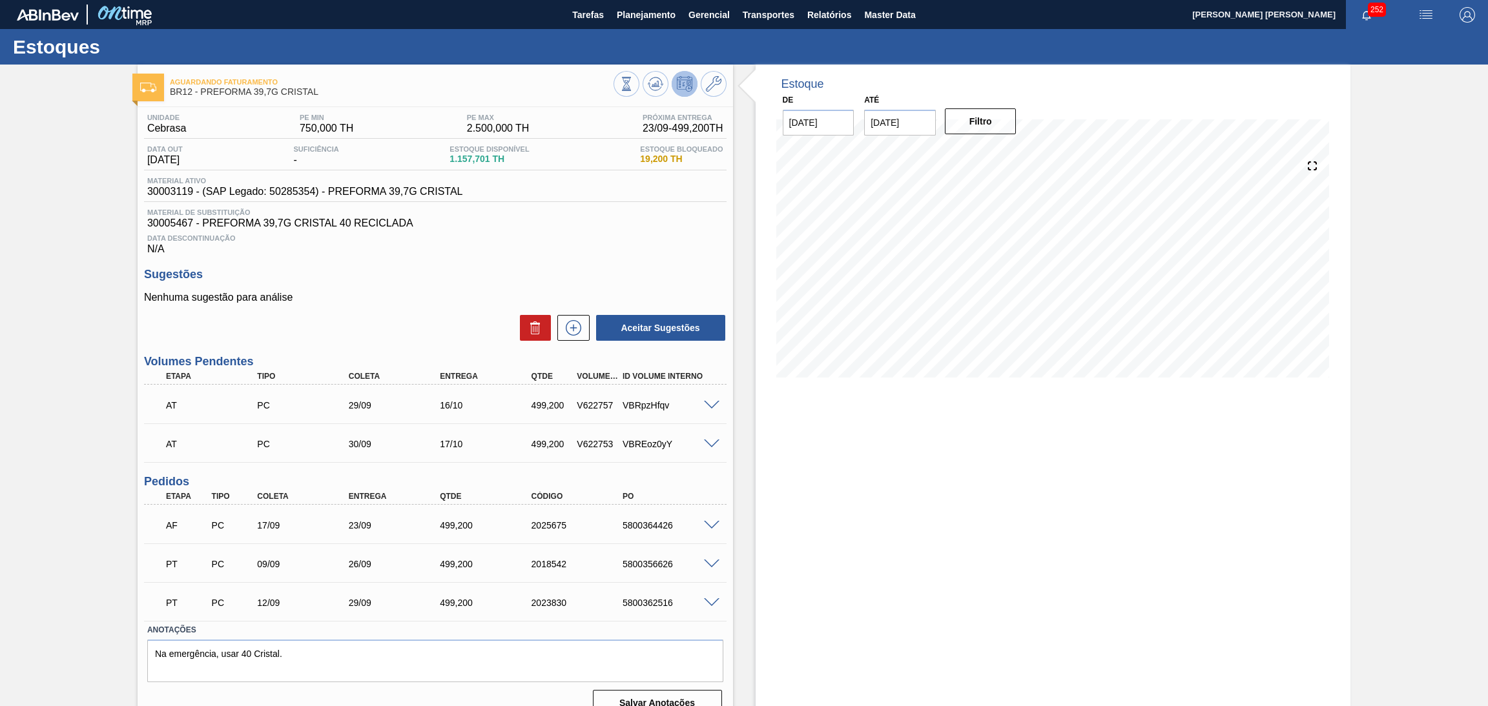
click at [749, 482] on div "Estoque De [DATE] Até [DATE] Filtro" at bounding box center [1042, 396] width 618 height 662
click at [655, 563] on div "5800356626" at bounding box center [671, 564] width 104 height 10
click at [654, 82] on icon at bounding box center [655, 83] width 15 height 15
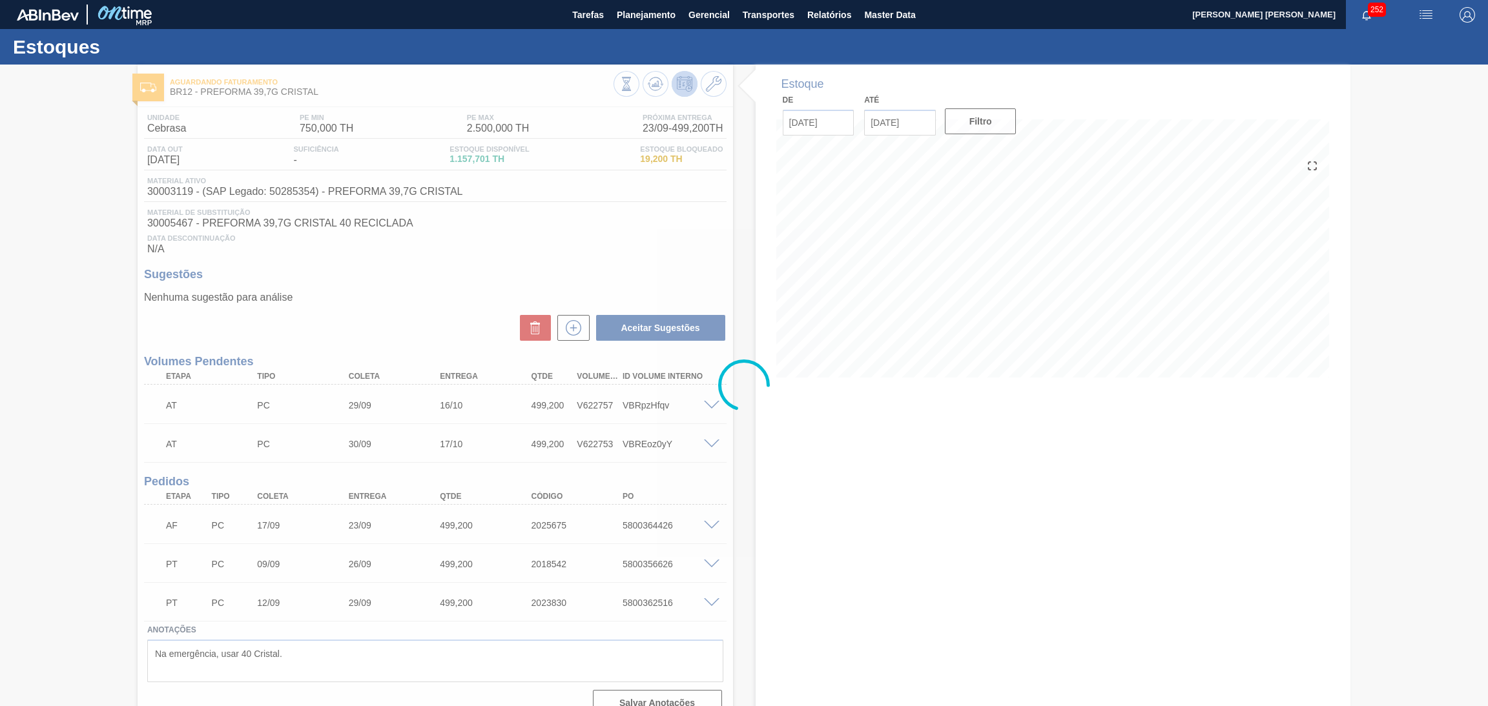
click at [783, 462] on div at bounding box center [744, 386] width 1488 height 642
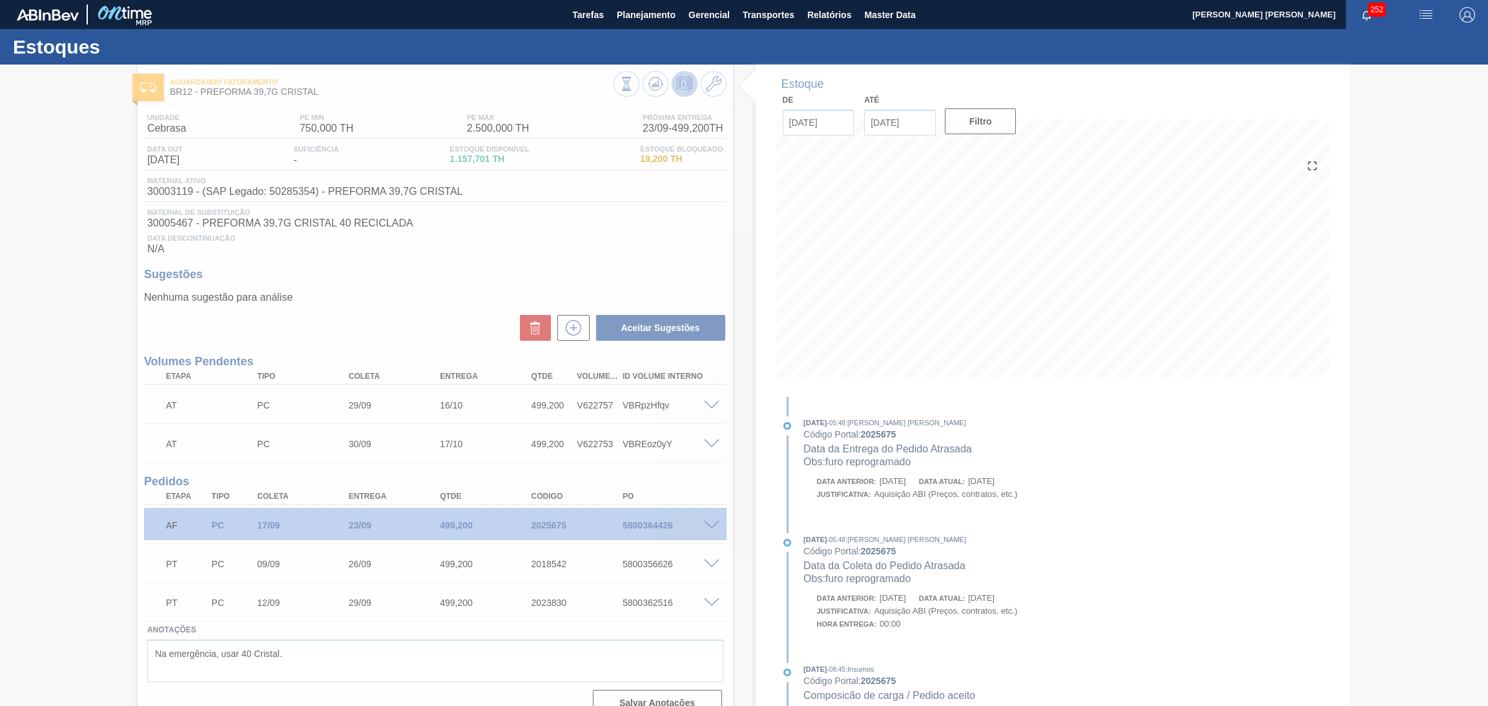
click at [473, 163] on div at bounding box center [744, 386] width 1488 height 642
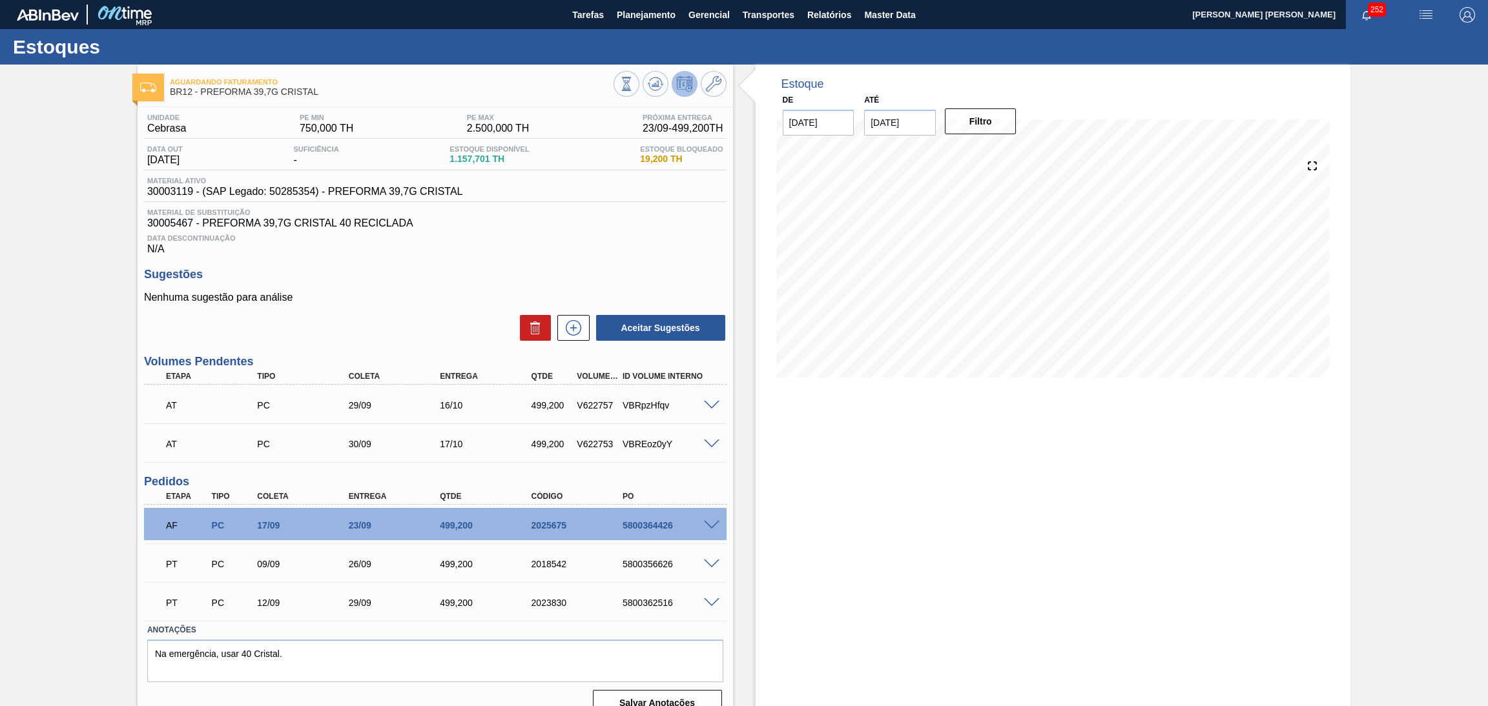
click at [587, 224] on span "30005467 - PREFORMA 39,7G CRISTAL 40 RECICLADA" at bounding box center [435, 224] width 576 height 12
click at [398, 275] on h3 "Sugestões" at bounding box center [435, 275] width 582 height 14
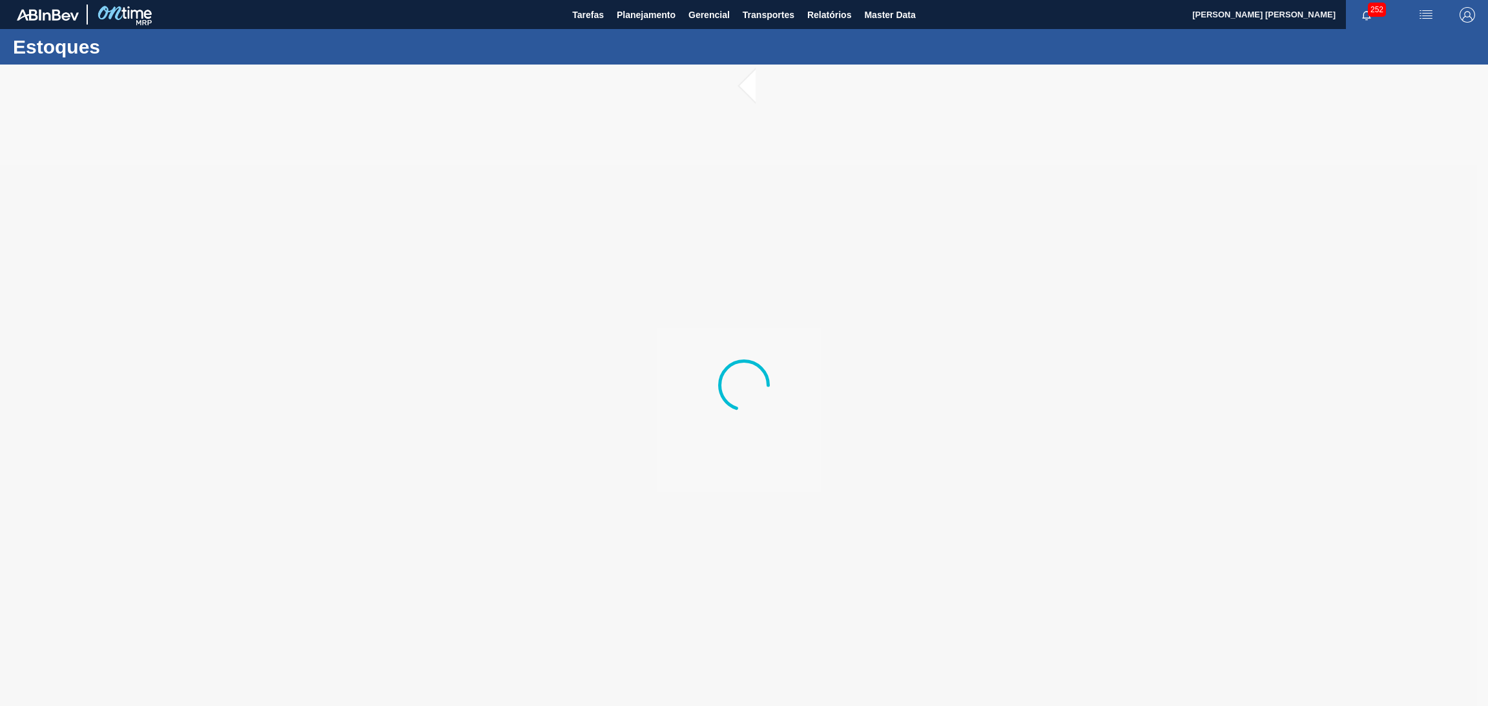
click at [429, 451] on div at bounding box center [744, 386] width 1488 height 642
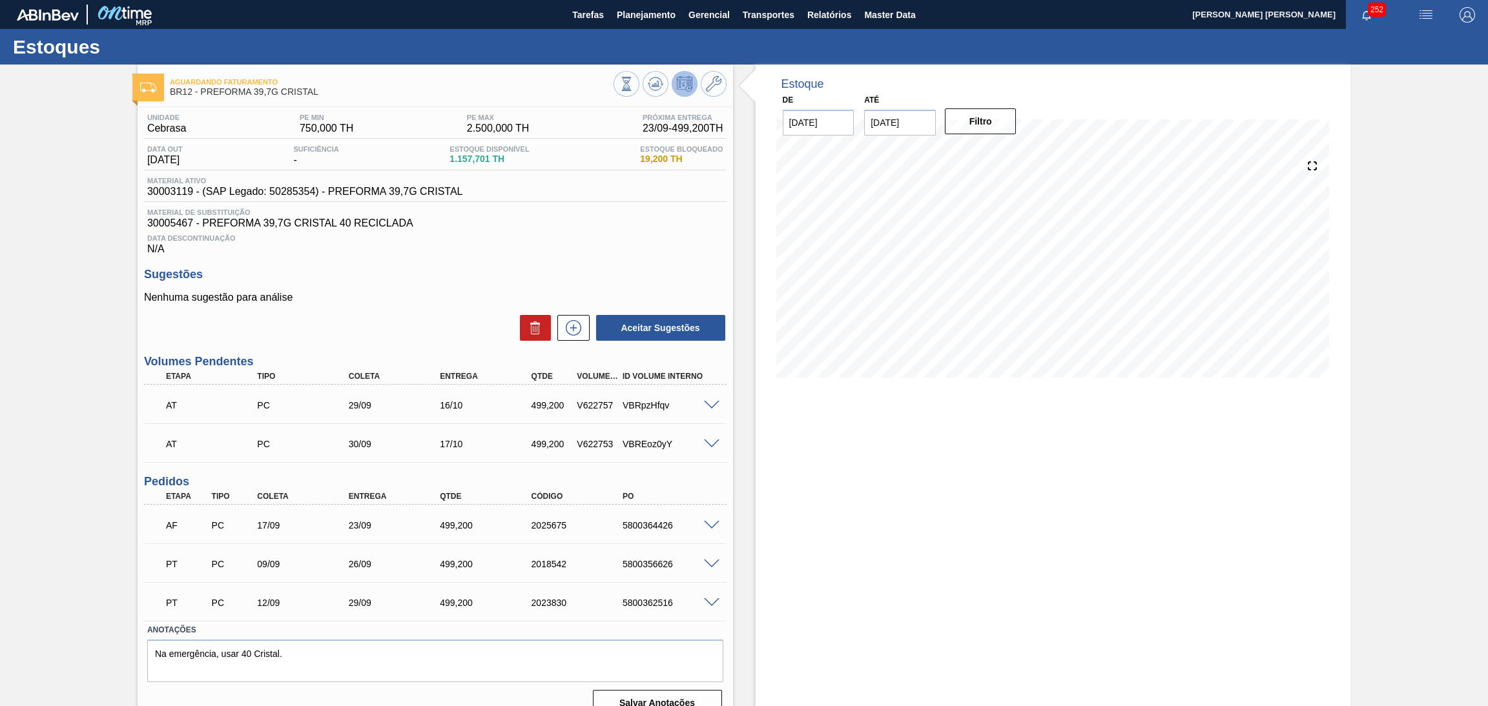
click at [478, 269] on h3 "Sugestões" at bounding box center [435, 275] width 582 height 14
click at [759, 513] on div "Estoque De [DATE] Até [DATE] Filtro" at bounding box center [1052, 396] width 595 height 662
click at [548, 237] on span "Data Descontinuação" at bounding box center [435, 238] width 576 height 8
click at [439, 275] on h3 "Sugestões" at bounding box center [435, 275] width 582 height 14
click at [557, 221] on span "30005467 - PREFORMA 39,7G CRISTAL 40 RECICLADA" at bounding box center [435, 224] width 576 height 12
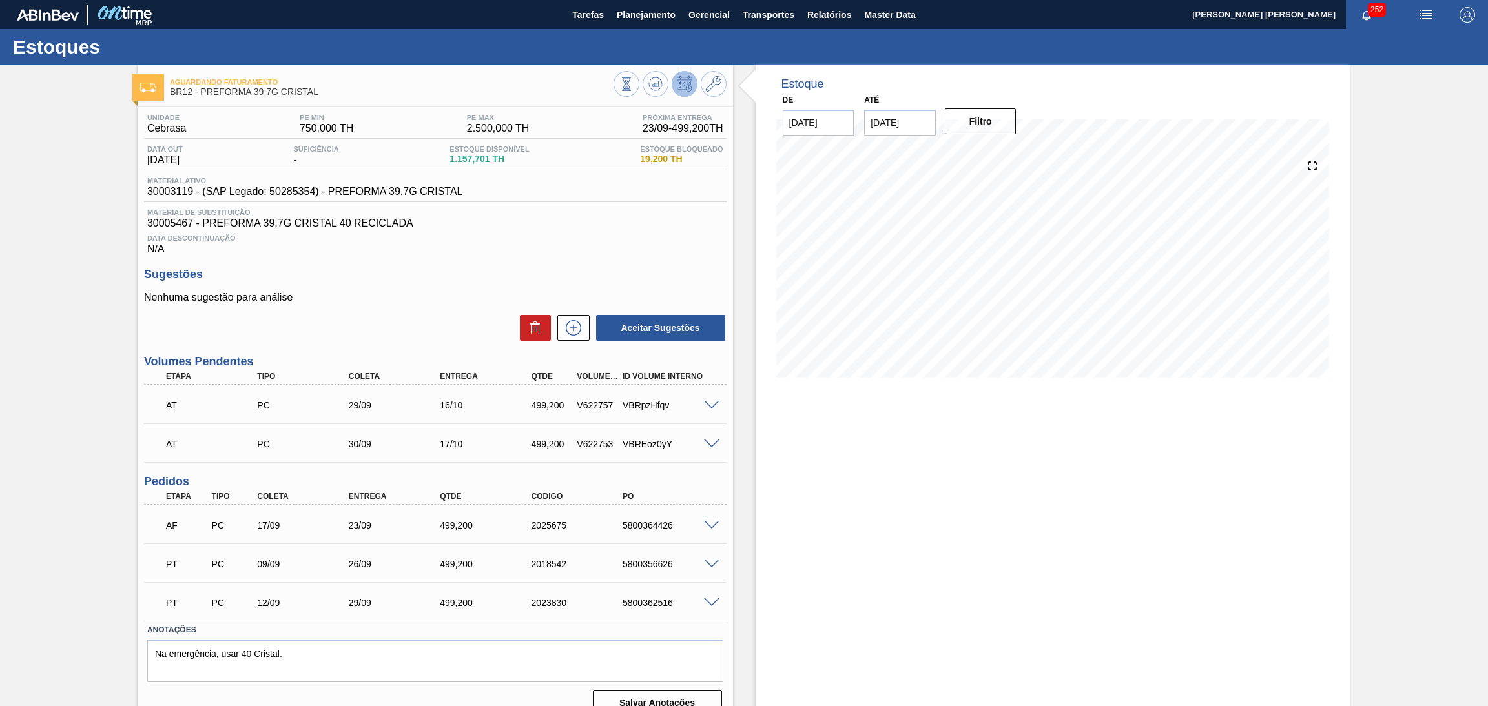
click at [409, 296] on p "Nenhuma sugestão para análise" at bounding box center [435, 298] width 582 height 12
click at [621, 214] on span "Material de Substituição" at bounding box center [435, 213] width 576 height 8
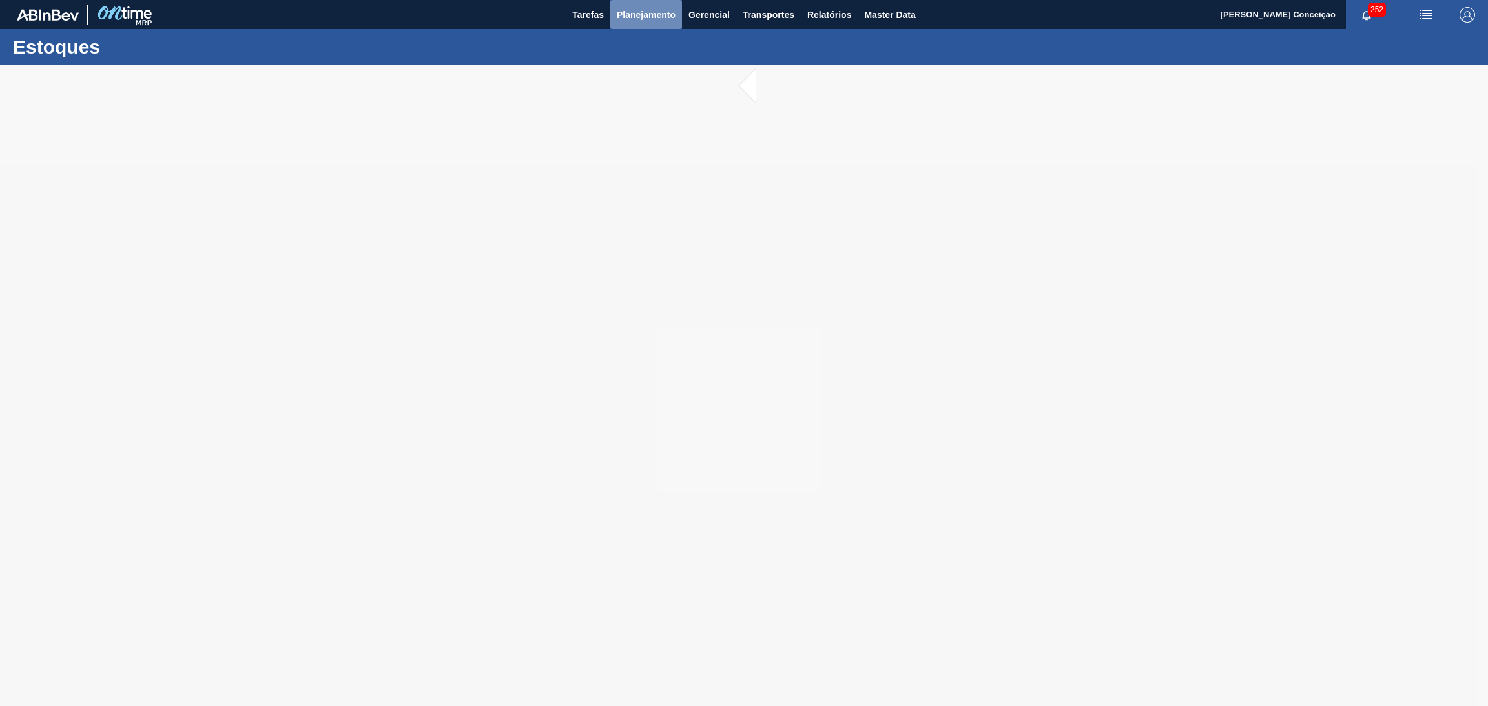
click at [637, 13] on span "Planejamento" at bounding box center [646, 14] width 59 height 15
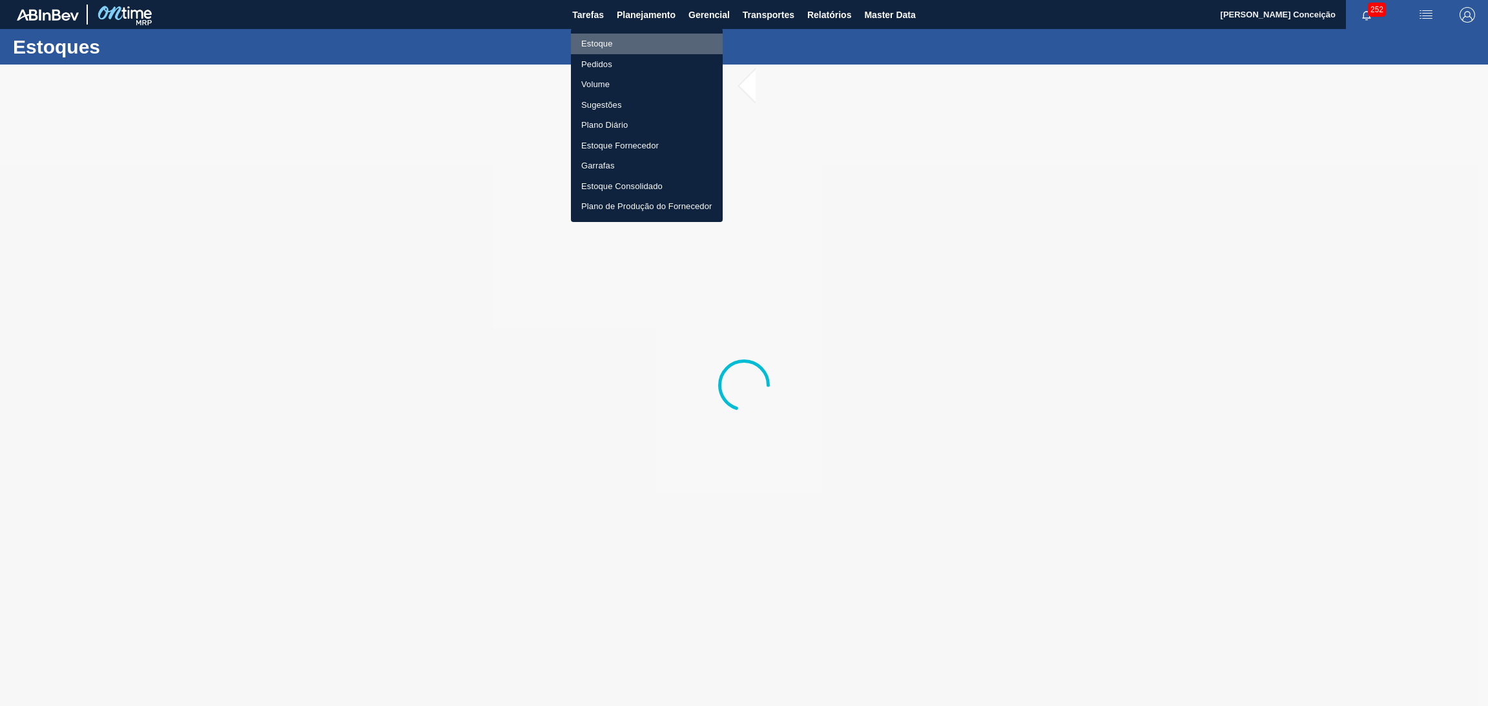
click at [602, 45] on li "Estoque" at bounding box center [647, 44] width 152 height 21
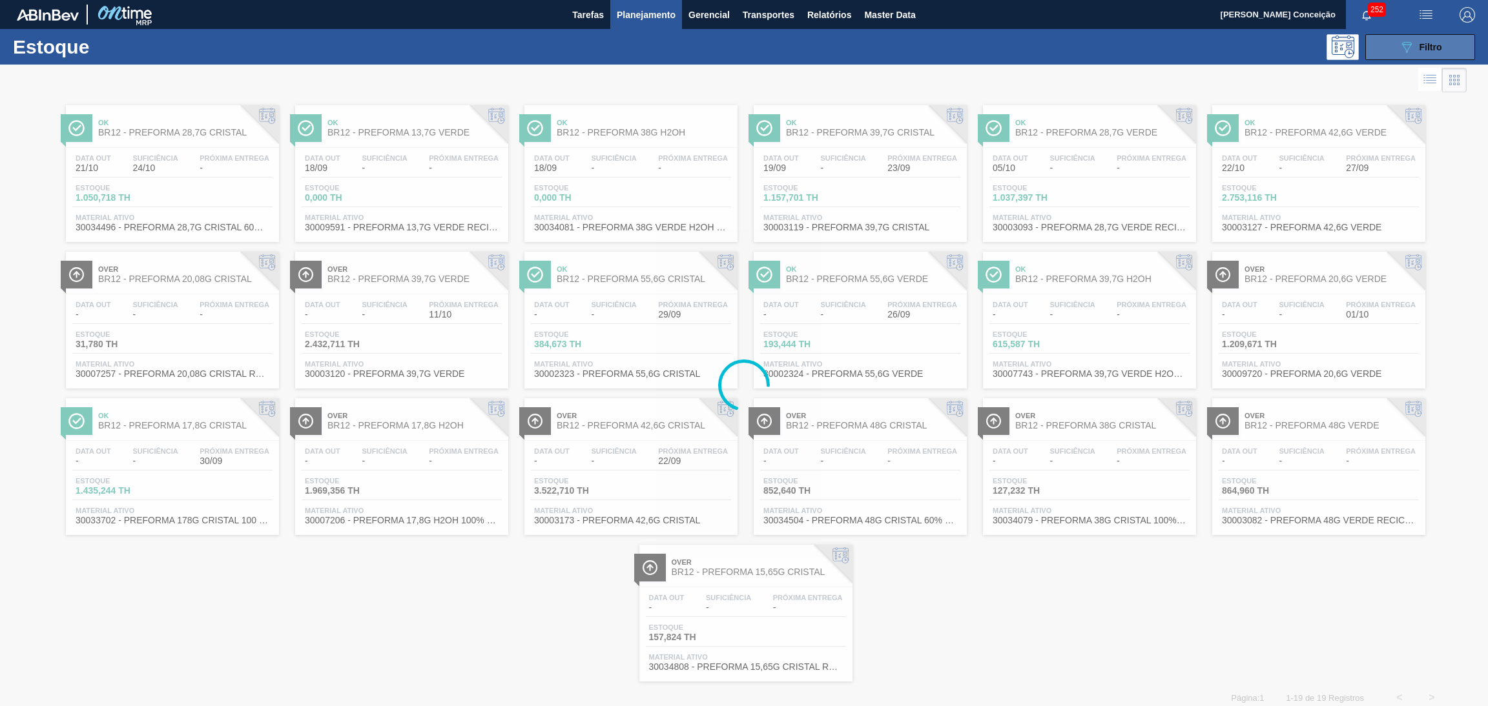
click at [1412, 46] on div "089F7B8B-B2A5-4AFE-B5C0-19BA573D28AC Filtro" at bounding box center [1420, 46] width 43 height 15
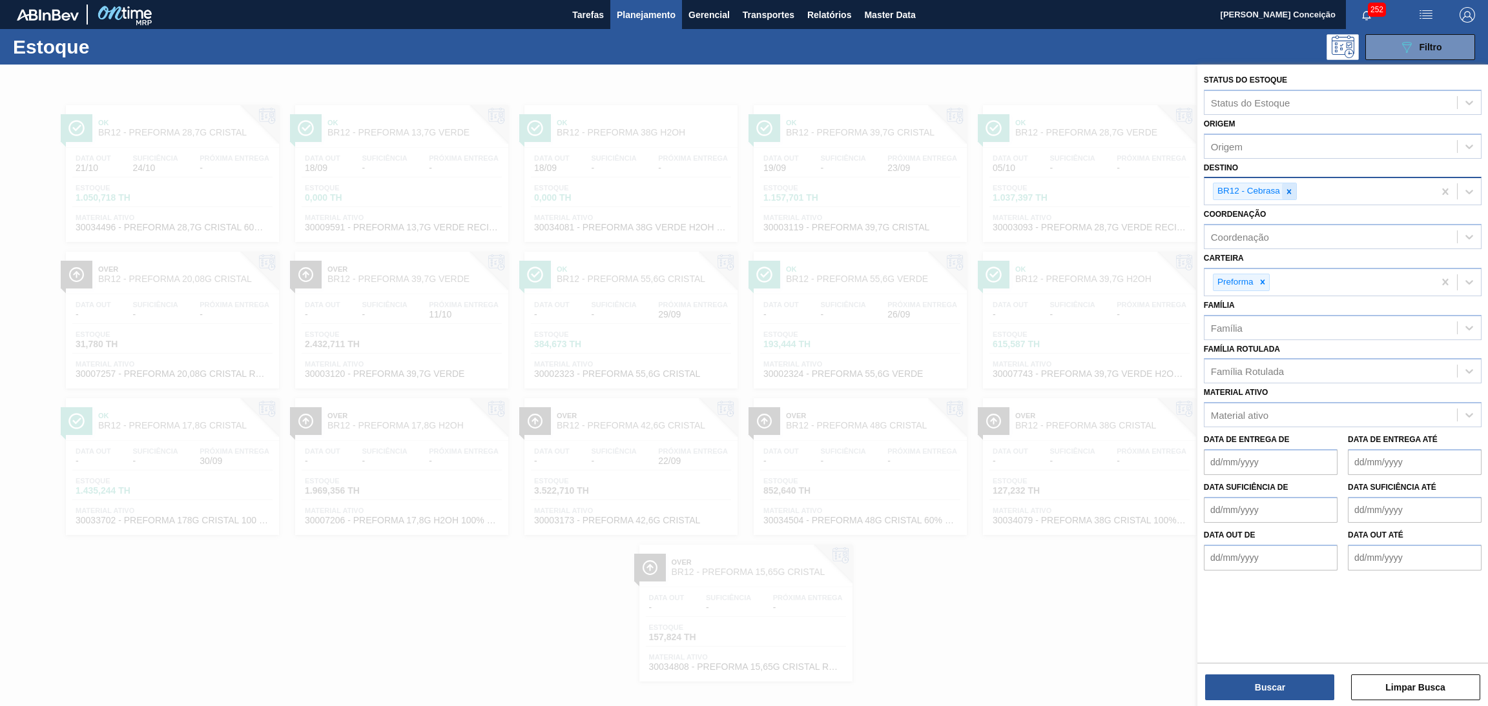
click at [1291, 187] on icon at bounding box center [1288, 191] width 9 height 9
type input "br27"
click at [1249, 690] on button "Buscar" at bounding box center [1270, 688] width 129 height 26
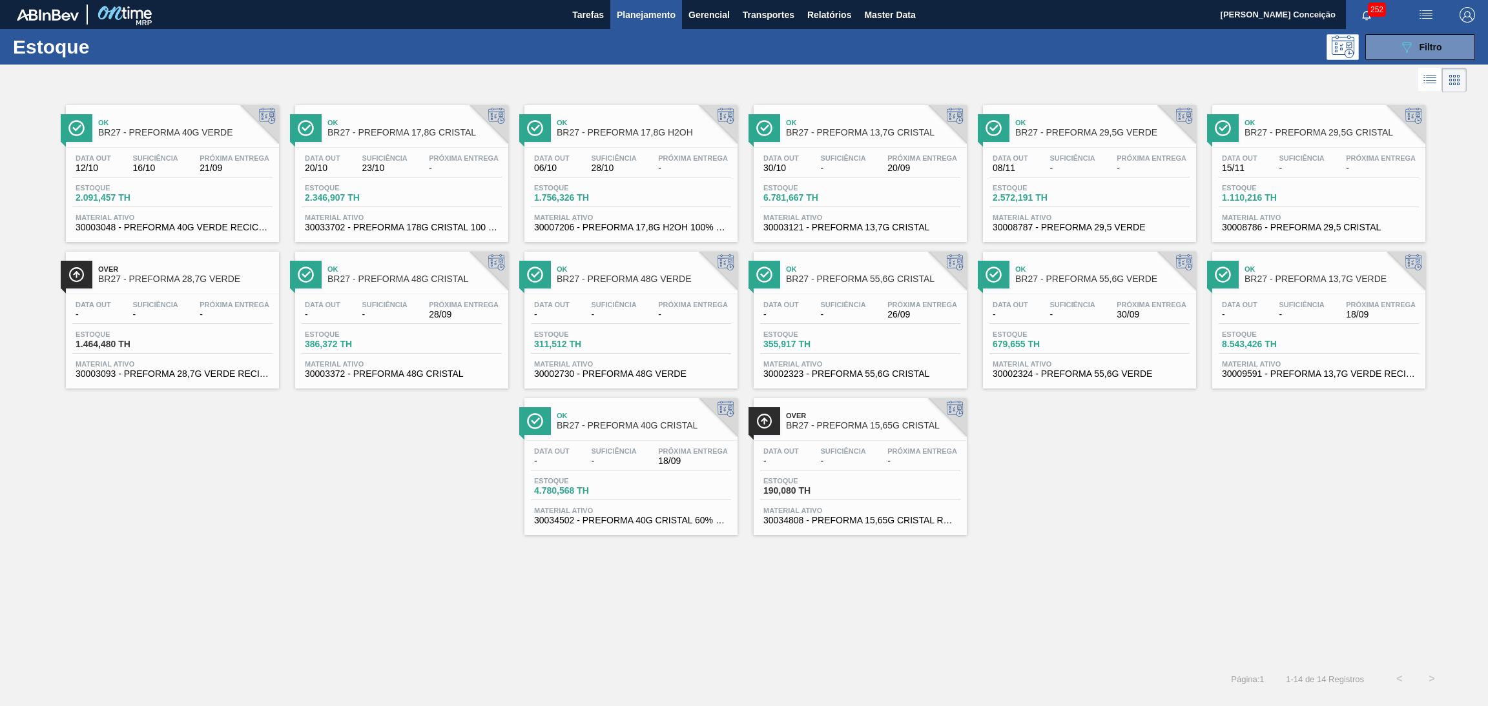
click at [343, 482] on div "Ok BR27 - PREFORMA 40G VERDE Data out 12/10 Suficiência 16/10 Próxima Entrega 2…" at bounding box center [744, 316] width 1488 height 440
click at [196, 138] on div "Ok BR27 - PREFORMA 40G VERDE" at bounding box center [185, 128] width 174 height 29
click at [344, 473] on div "Ok BR27 - PREFORMA 40G VERDE Data out 12/10 Suficiência 16/10 Próxima Entrega 2…" at bounding box center [744, 316] width 1488 height 440
click at [185, 183] on div "Data out 12/10 Suficiência 16/10 Próxima Entrega 21/09 Estoque 2.091,457 TH Mat…" at bounding box center [172, 192] width 213 height 88
click at [406, 420] on div "Ok BR27 - PREFORMA 40G VERDE Data out 12/10 Suficiência 16/10 Próxima Entrega 2…" at bounding box center [744, 316] width 1488 height 440
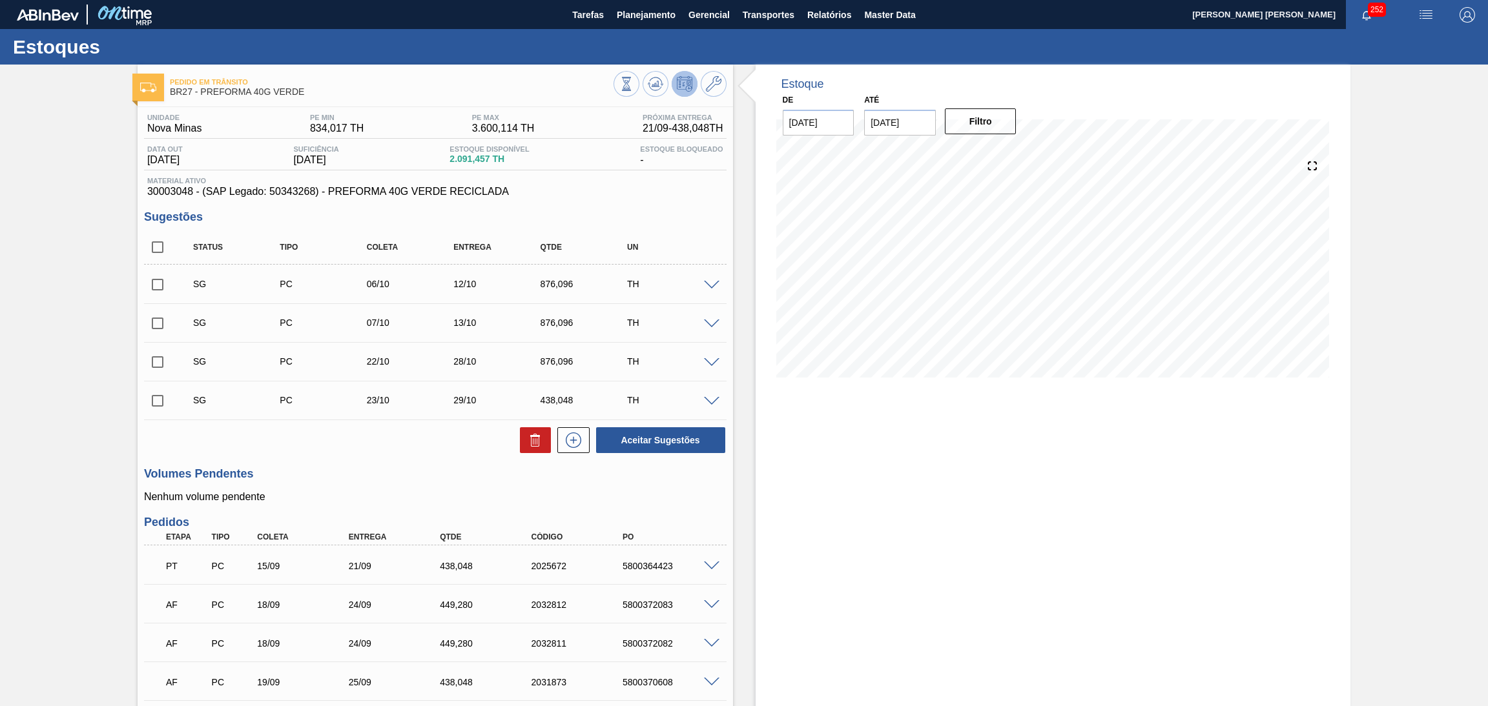
click at [659, 215] on h3 "Sugestões" at bounding box center [435, 218] width 582 height 14
click at [654, 85] on icon at bounding box center [655, 84] width 8 height 6
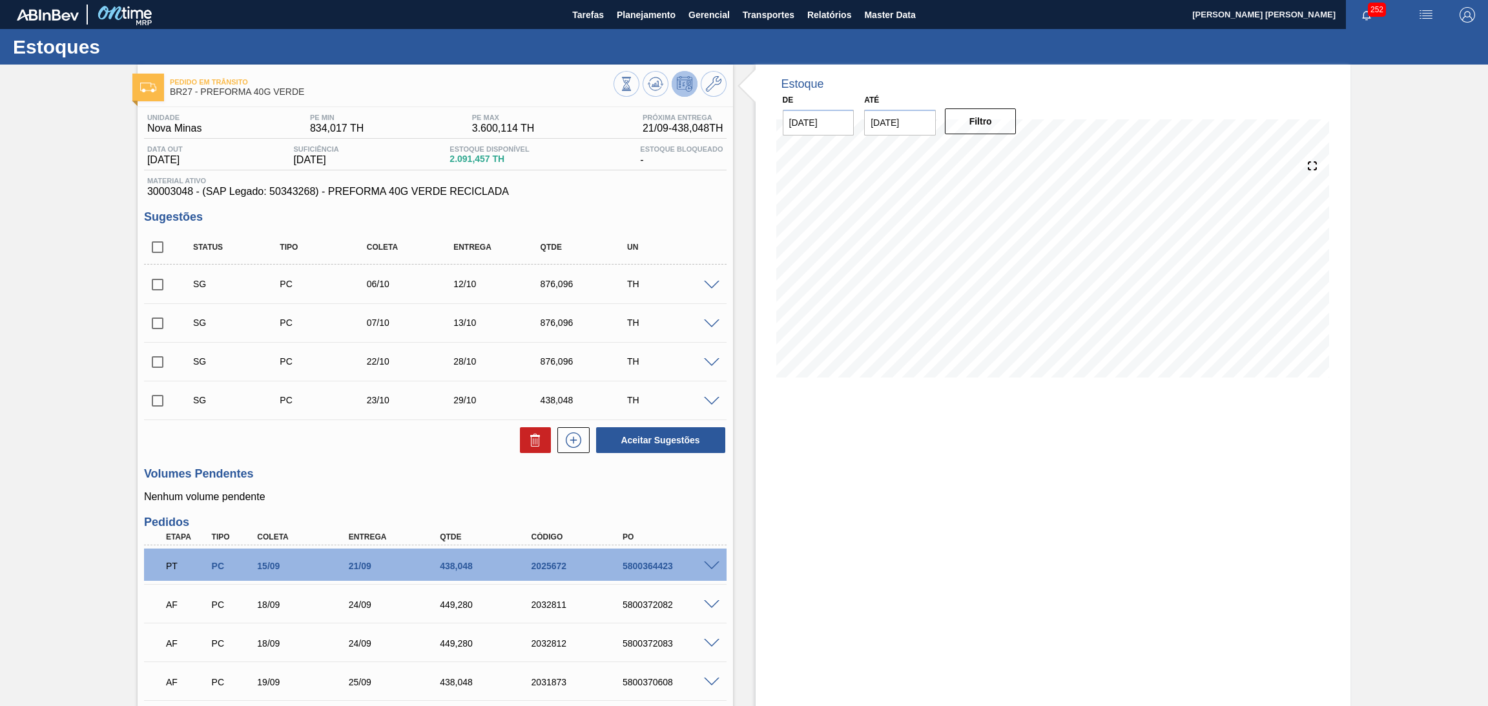
click at [648, 186] on span "30003048 - (SAP Legado: 50343268) - PREFORMA 40G VERDE RECICLADA" at bounding box center [435, 192] width 576 height 12
click at [357, 466] on div "Unidade Nova Minas PE MIN 834,017 TH PE MAX 3.600,114 TH Próxima Entrega 21/09 …" at bounding box center [435, 473] width 595 height 732
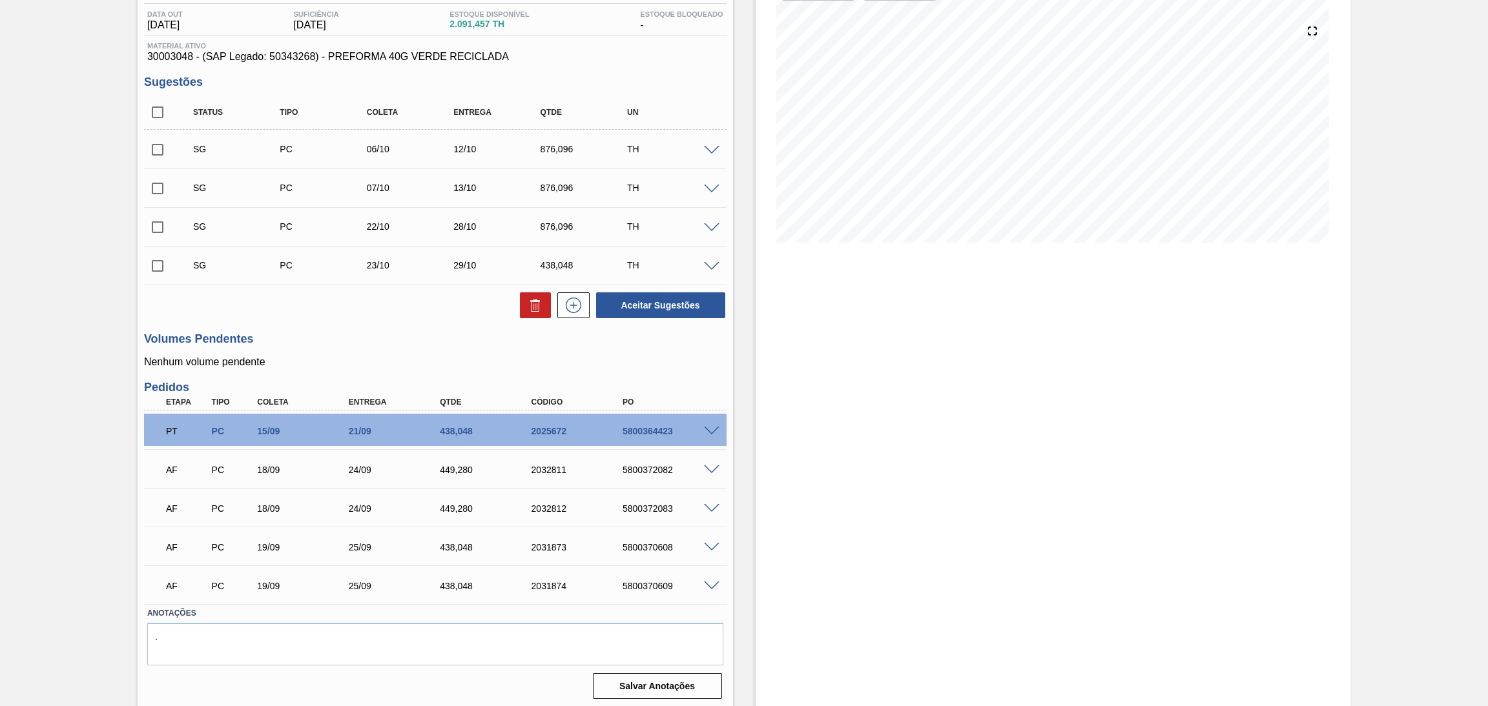
scroll to position [137, 0]
click at [714, 144] on span at bounding box center [711, 149] width 15 height 10
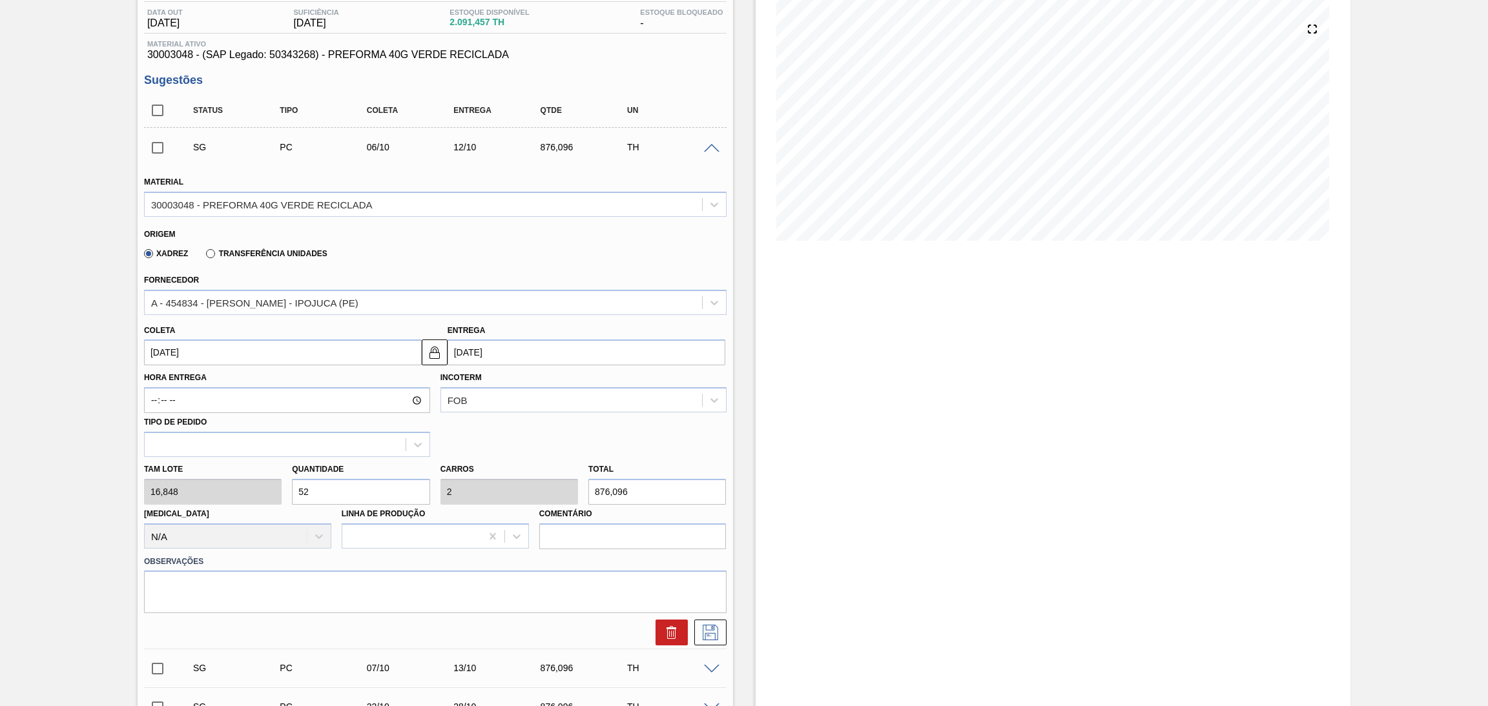
click at [214, 349] on input "06/10/2025" at bounding box center [283, 353] width 278 height 26
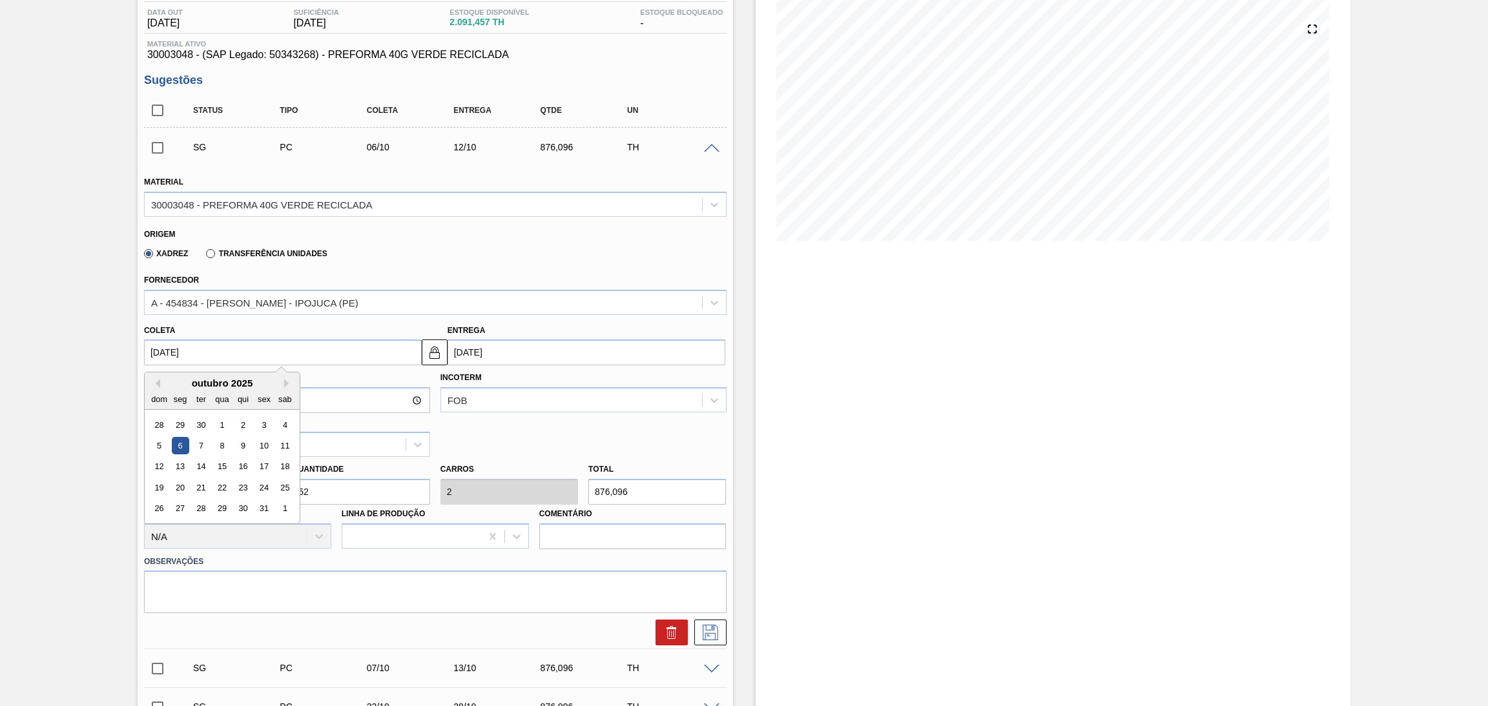
drag, startPoint x: 214, startPoint y: 350, endPoint x: 148, endPoint y: 350, distance: 65.9
click at [148, 350] on input "06/10/2025" at bounding box center [283, 353] width 278 height 26
type input "1"
type input "07/09/2025"
type input "19"
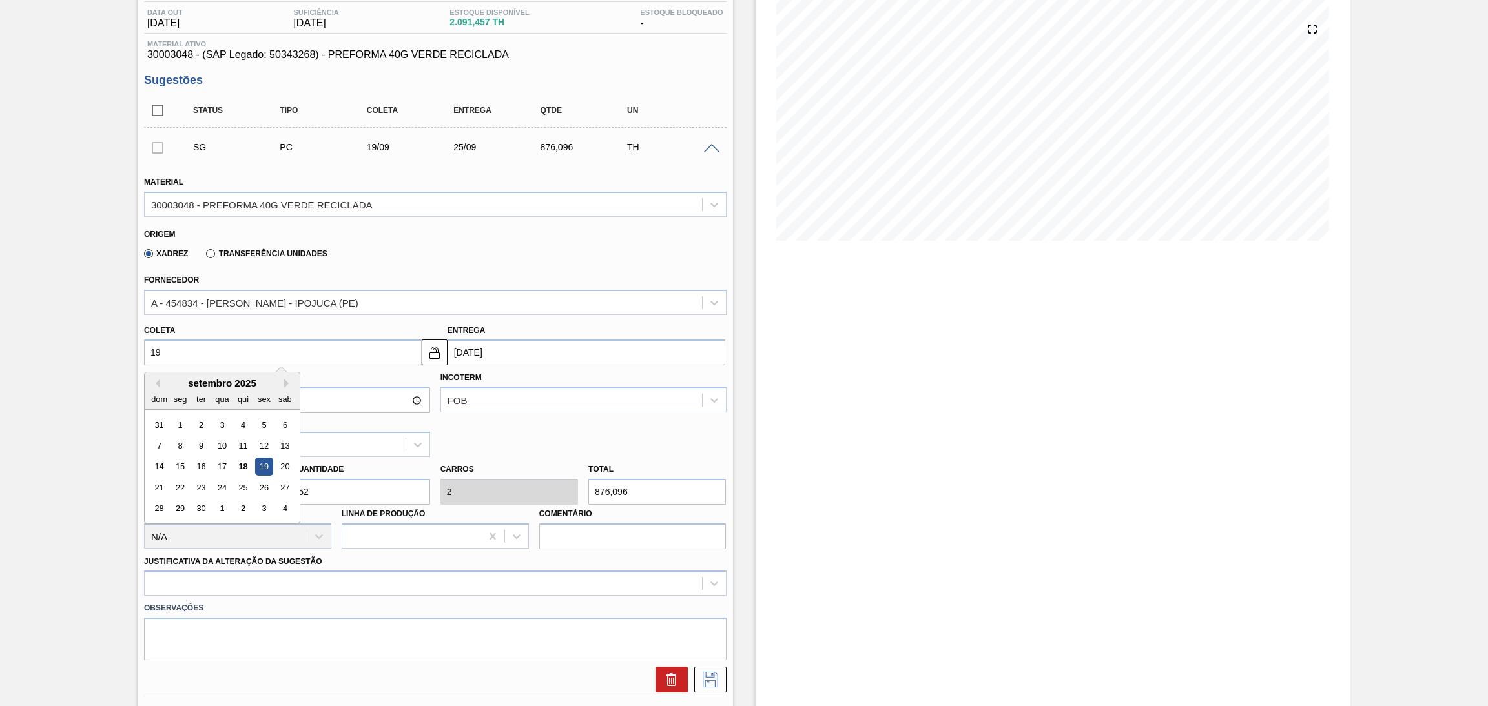
type input "25/09/2025"
type input "19/09/20"
type input "25/09/2020"
type input "19/09/2025"
type input "25/09/2025"
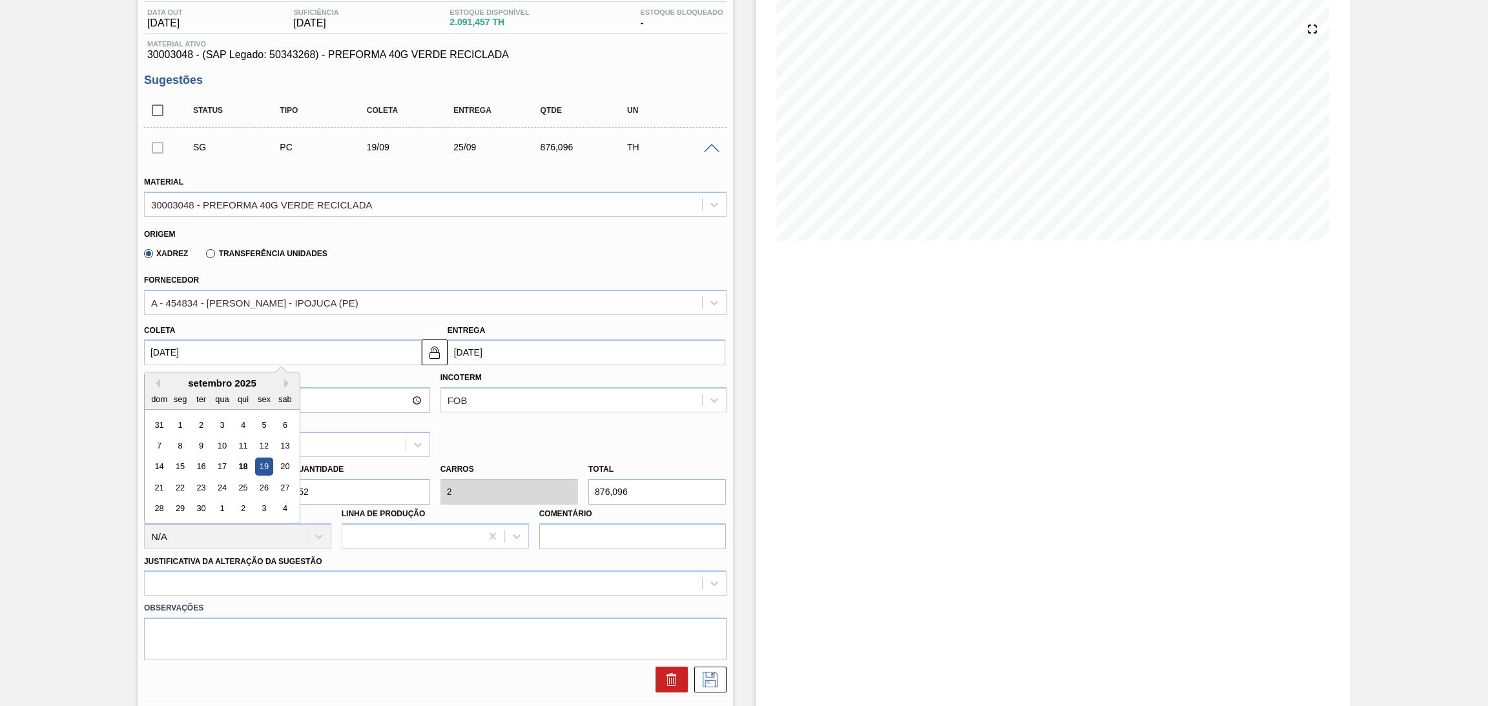
type input "19/09/2025"
click at [506, 428] on div "Hora Entrega Incoterm FOB Tipo de pedido" at bounding box center [435, 411] width 593 height 92
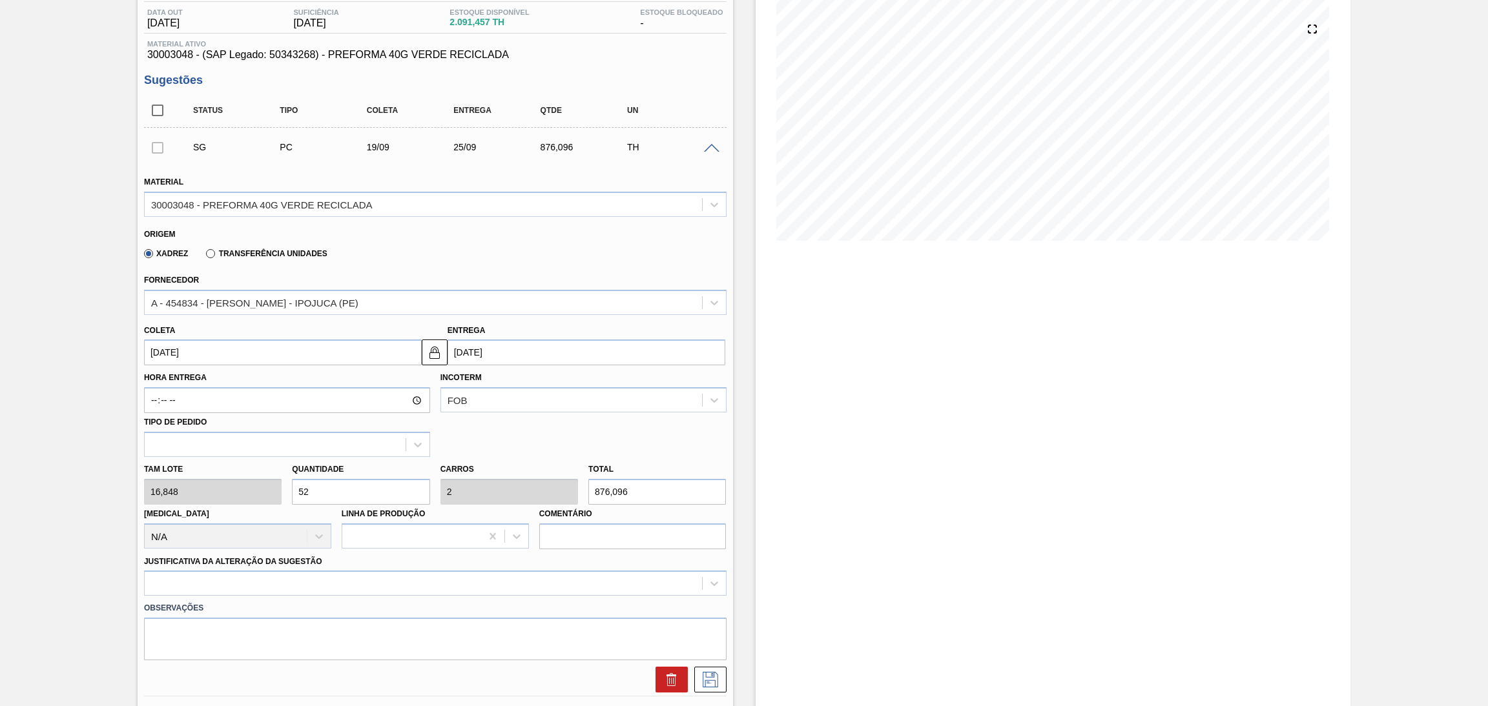
click at [193, 492] on div "Tam lote 16,848 Quantidade 52 Carros 2 Total 876,096 Doca N/A Linha de Produção…" at bounding box center [435, 503] width 593 height 92
type input "2"
type input "0,077"
type input "33,696"
type input "26"
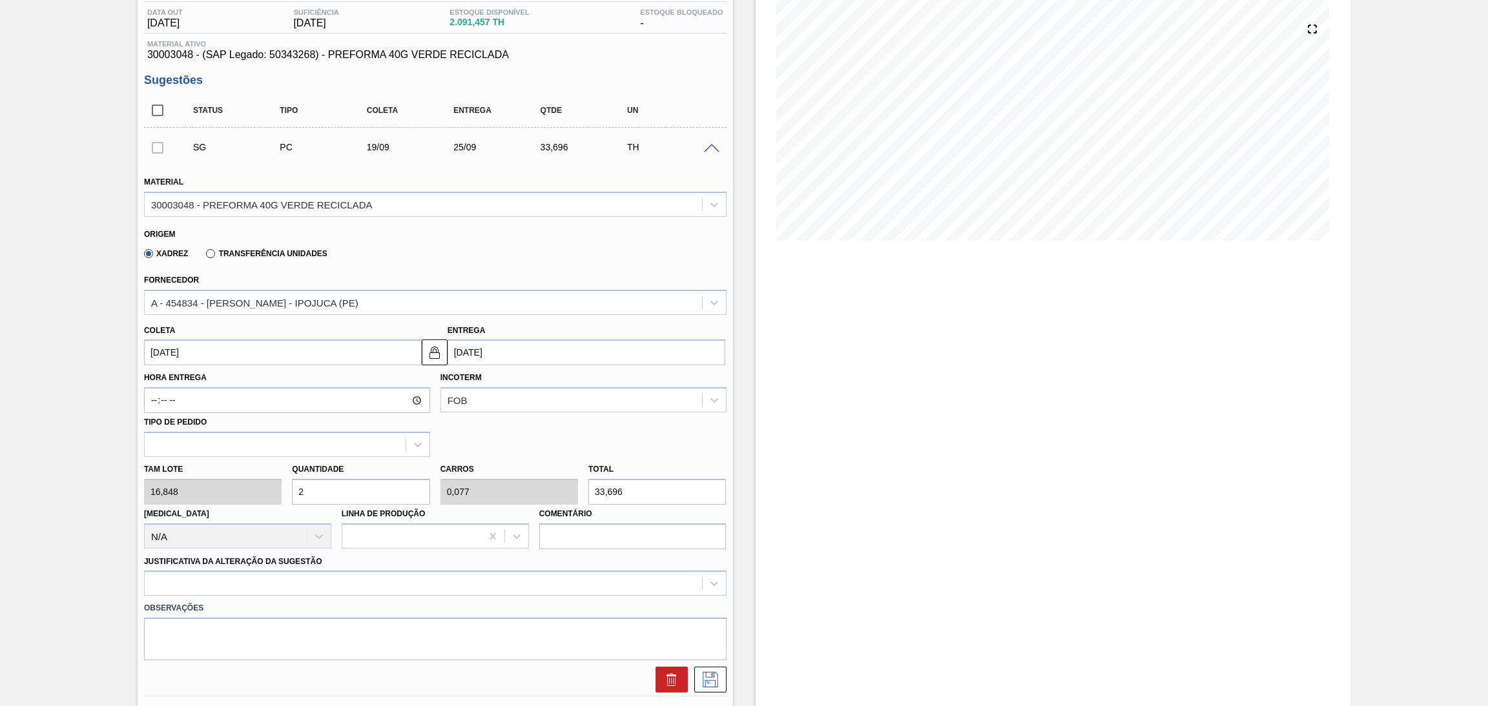
type input "1"
type input "438,048"
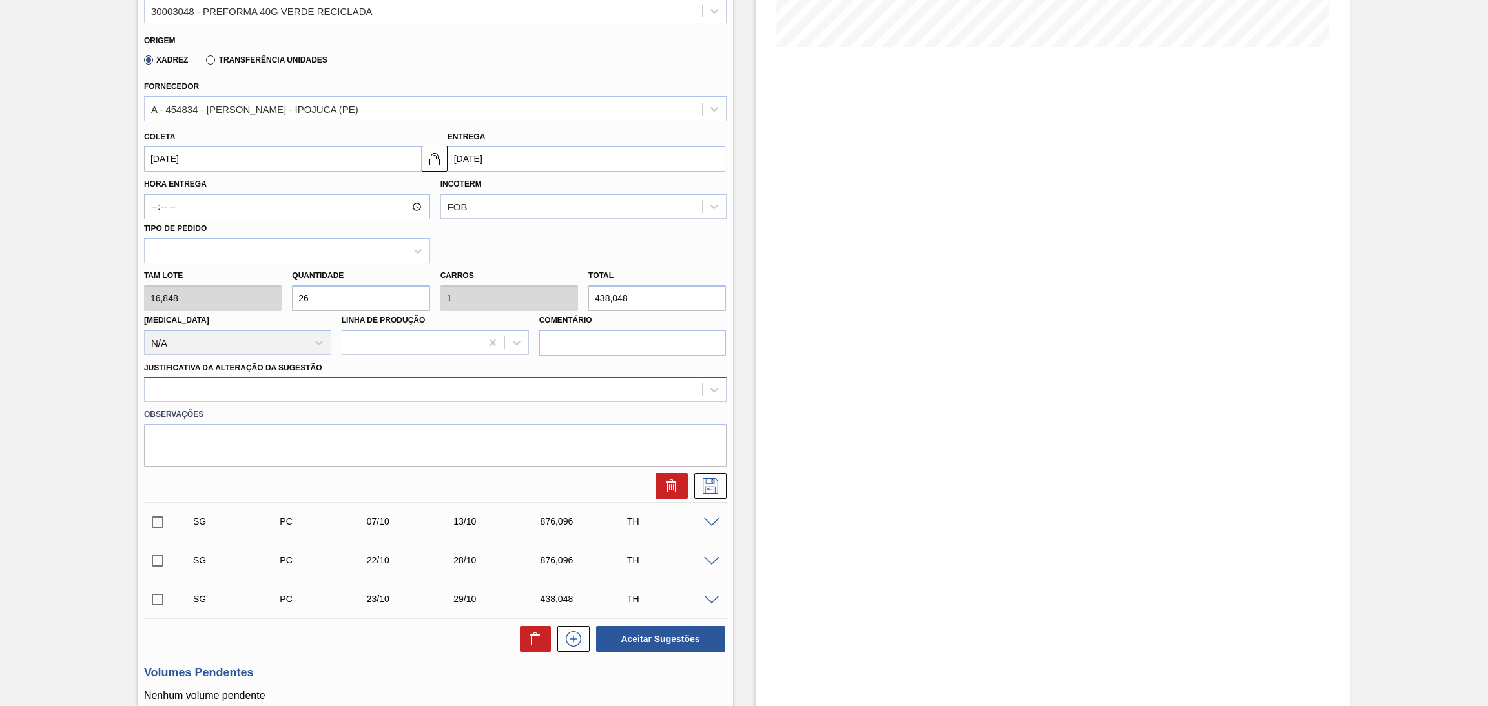
type input "26"
click at [191, 381] on div at bounding box center [423, 390] width 557 height 19
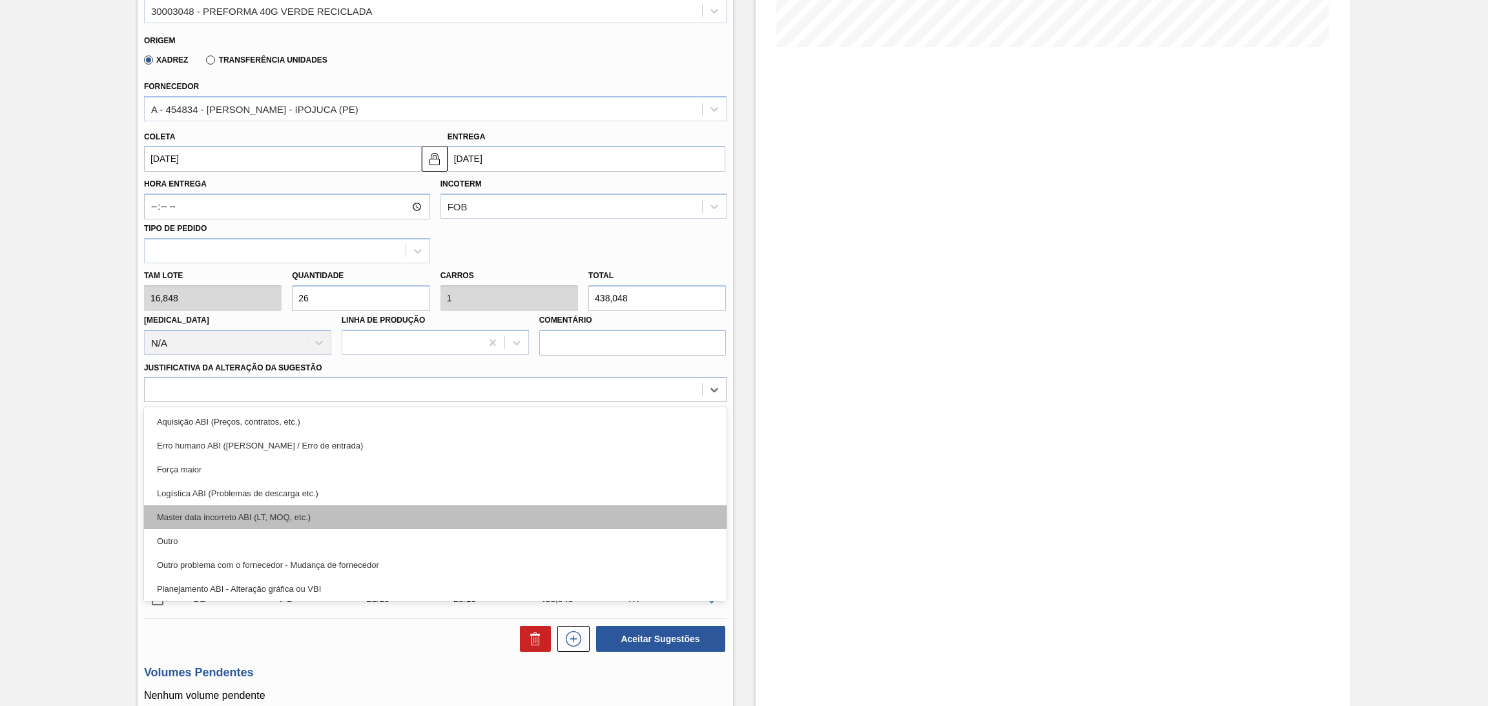
scroll to position [97, 0]
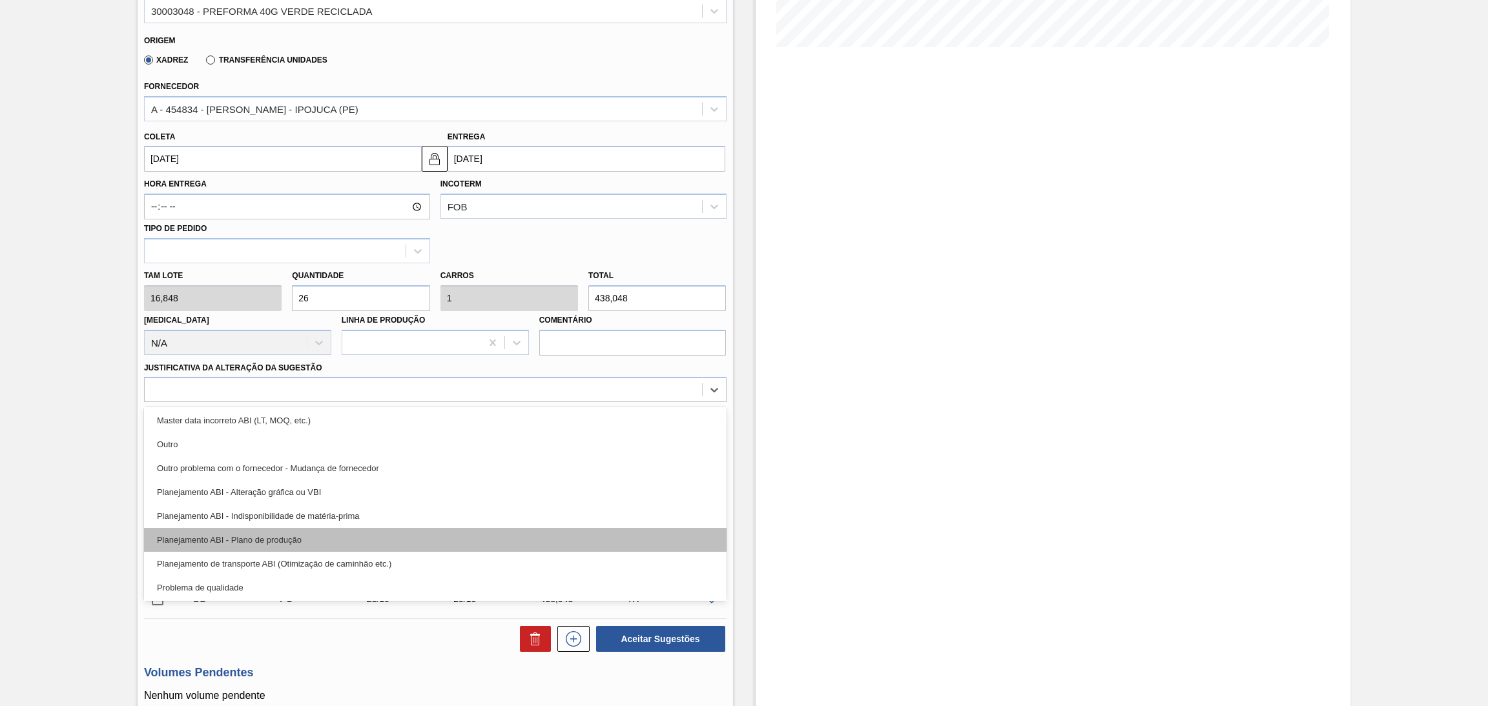
click at [285, 542] on div "Planejamento ABI - Plano de produção" at bounding box center [435, 540] width 582 height 24
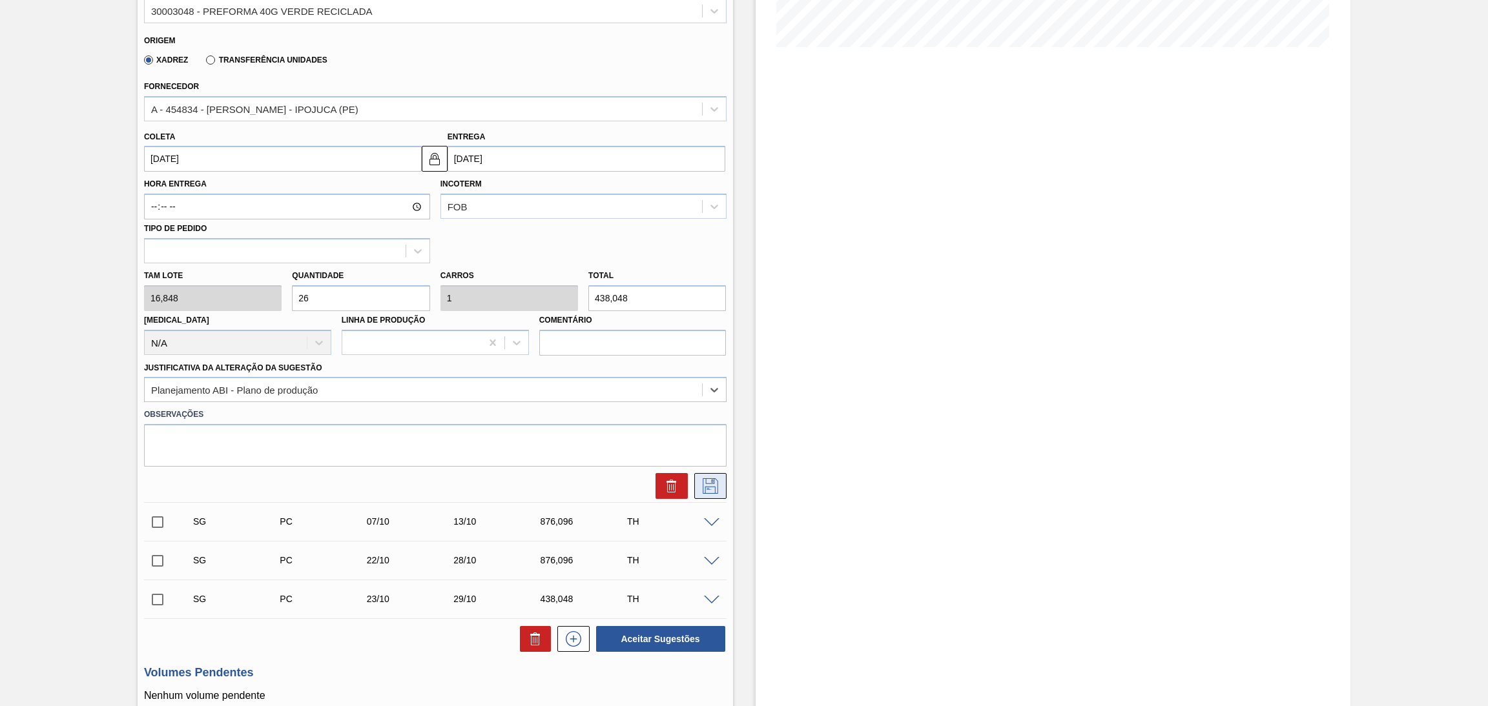
click at [714, 488] on icon at bounding box center [710, 485] width 21 height 15
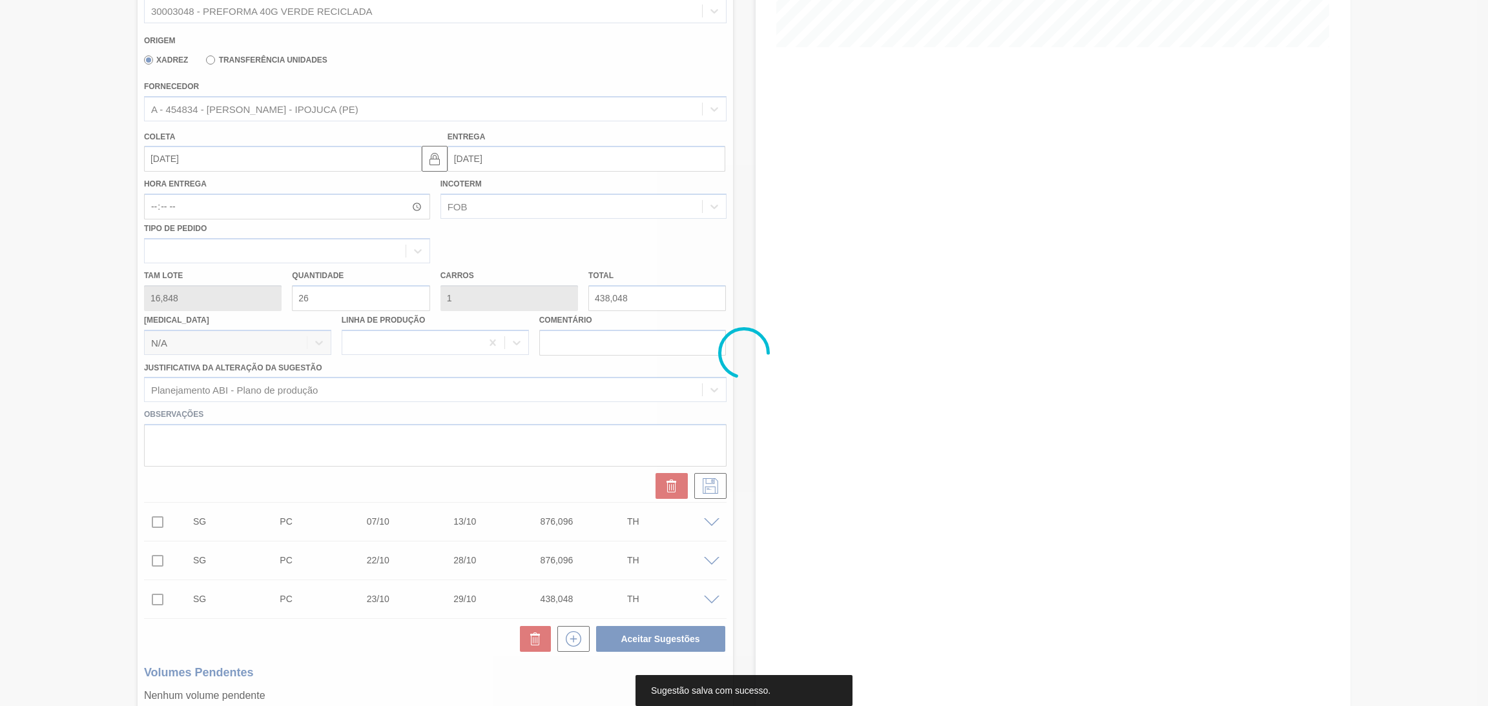
scroll to position [137, 0]
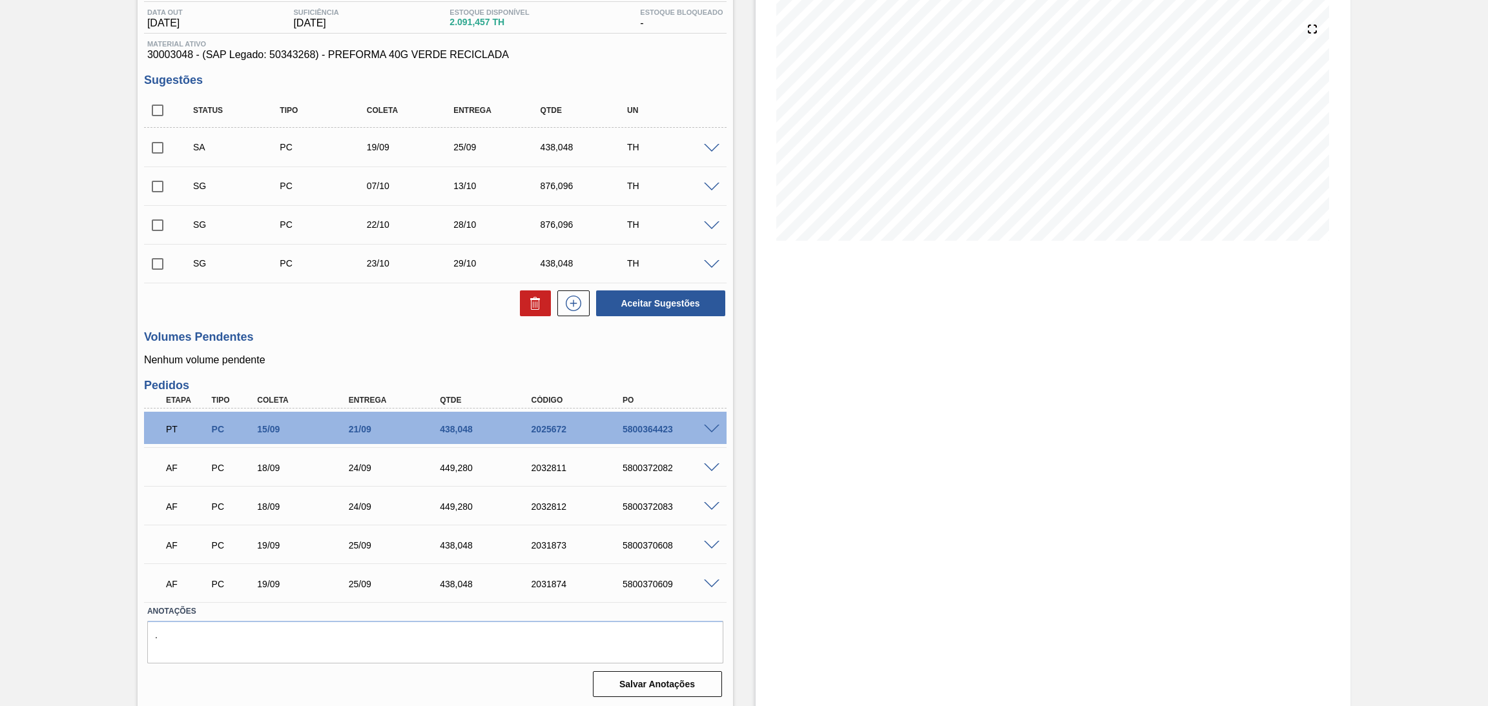
click at [153, 108] on input "checkbox" at bounding box center [157, 110] width 27 height 27
checkbox input "true"
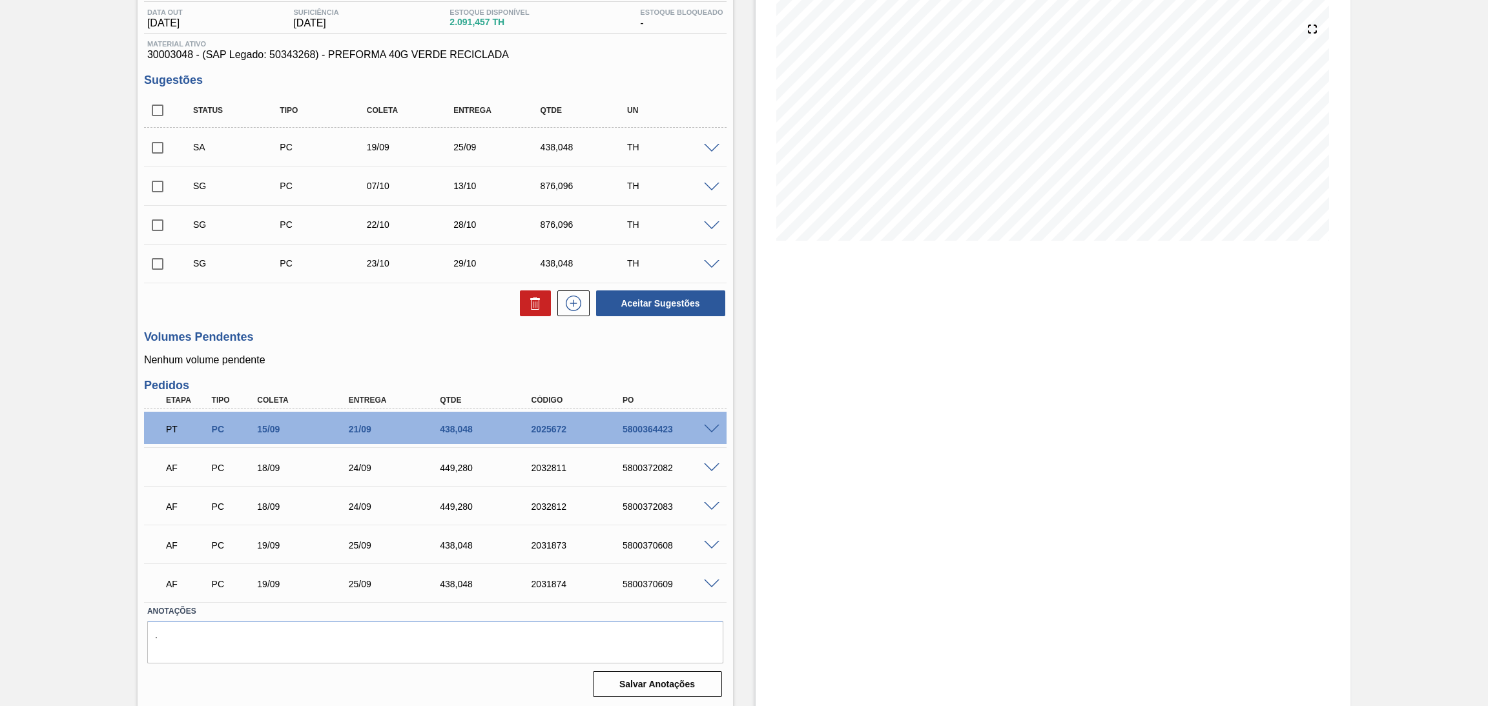
checkbox input "true"
click at [160, 147] on input "checkbox" at bounding box center [157, 147] width 27 height 27
checkbox input "false"
click at [158, 110] on input "checkbox" at bounding box center [157, 110] width 27 height 27
checkbox input "false"
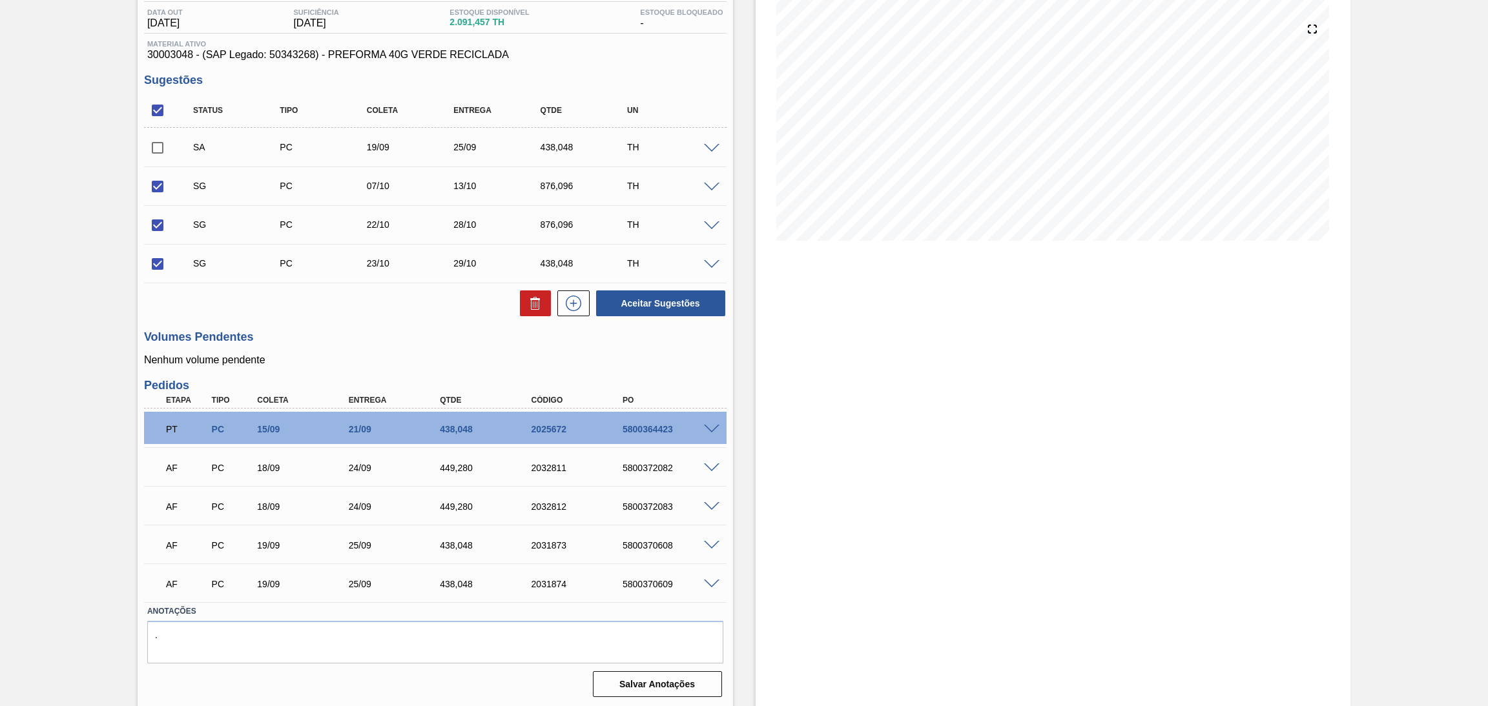
checkbox input "false"
click at [715, 150] on span at bounding box center [711, 149] width 15 height 10
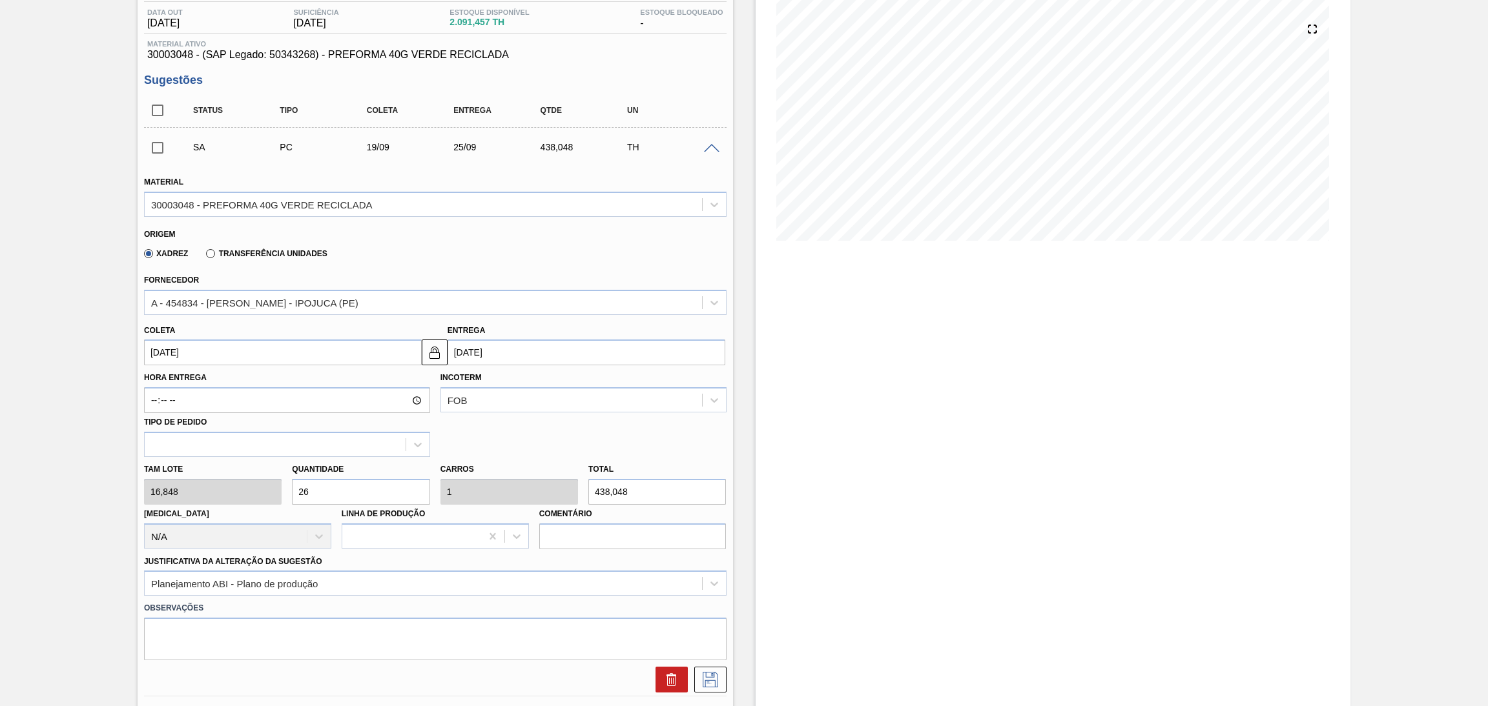
click at [194, 348] on input "[DATE]" at bounding box center [283, 353] width 278 height 26
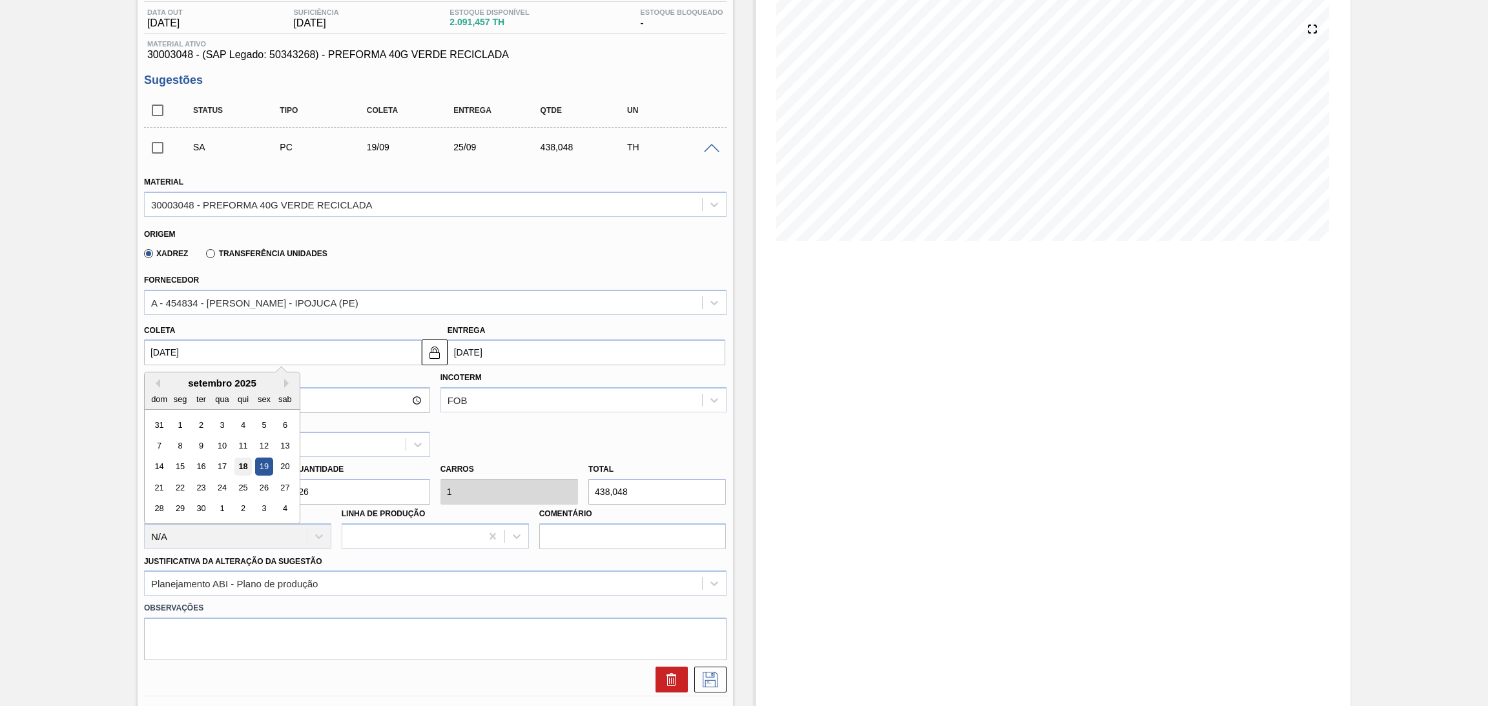
click at [243, 465] on div "18" at bounding box center [242, 466] width 17 height 17
type input "[DATE]"
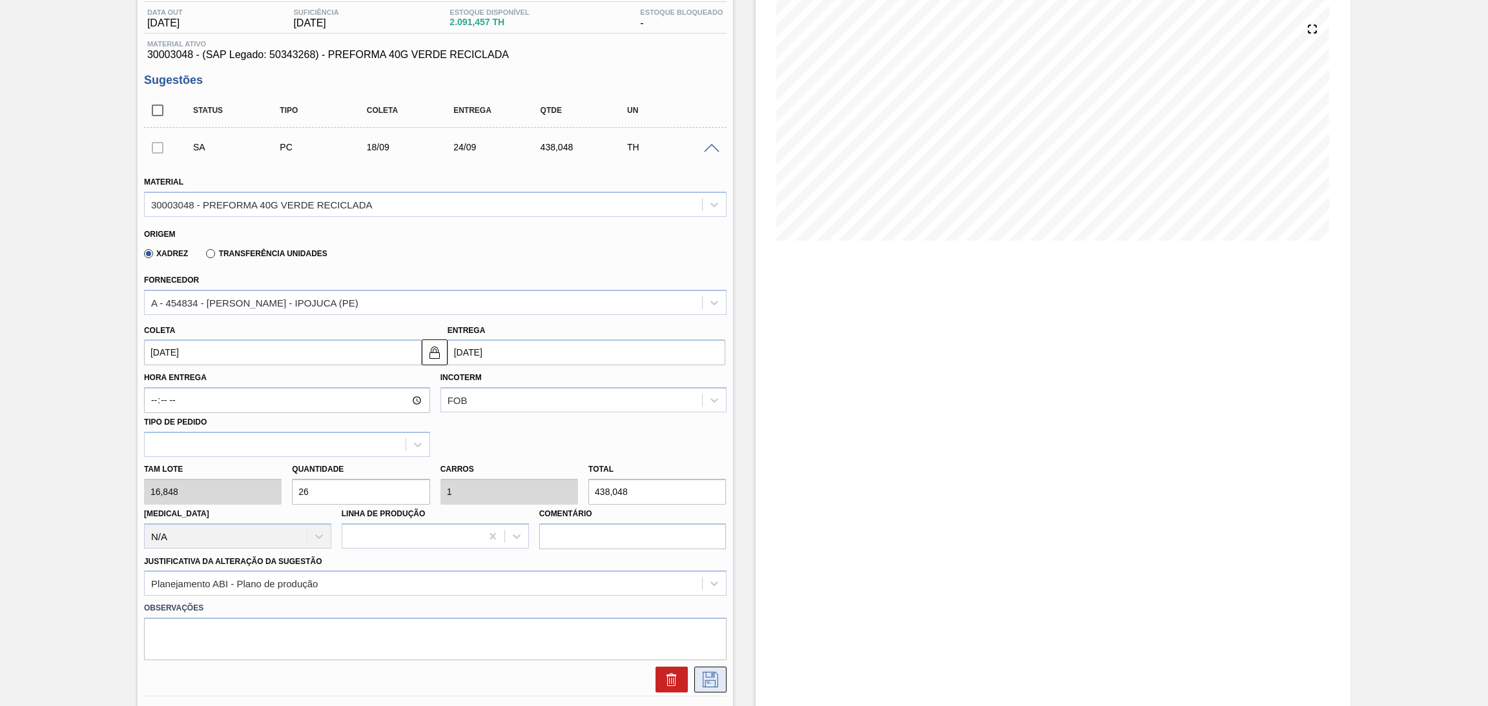
click at [710, 676] on icon at bounding box center [710, 679] width 21 height 15
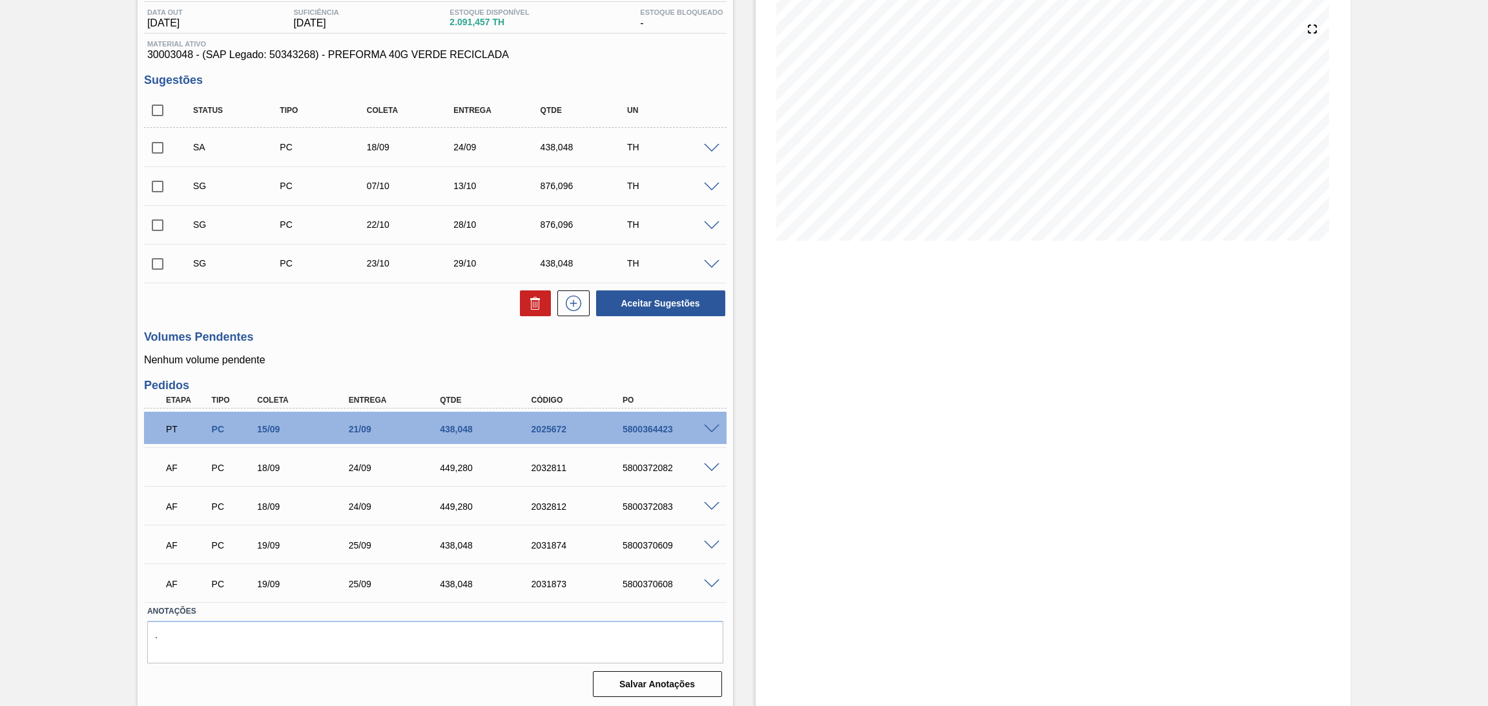
click at [340, 354] on p "Nenhum volume pendente" at bounding box center [435, 360] width 582 height 12
click at [708, 183] on span at bounding box center [711, 188] width 15 height 10
type input "16.848"
type input "876.096"
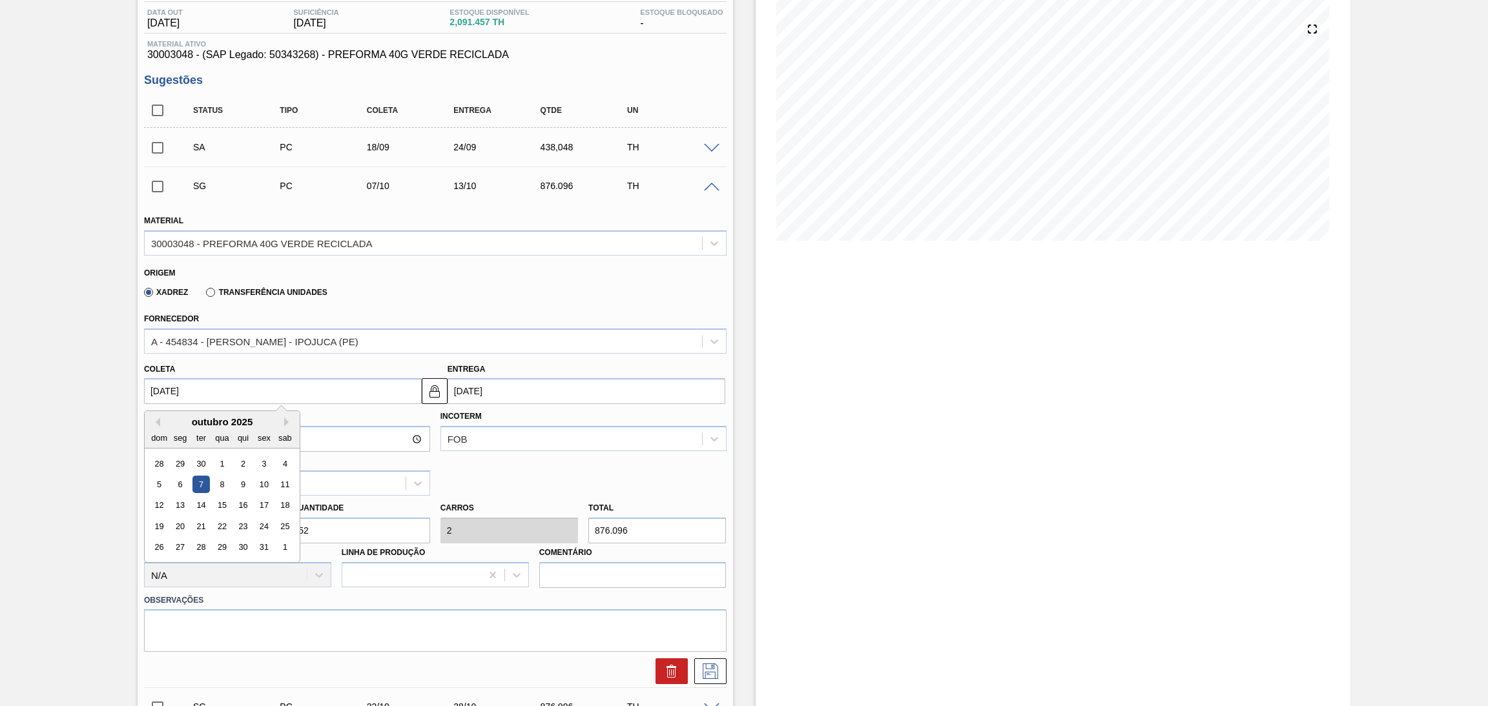
click at [205, 382] on input "[DATE]" at bounding box center [283, 391] width 278 height 26
click at [285, 422] on button "Next Month" at bounding box center [288, 422] width 9 height 9
click at [207, 524] on div "18" at bounding box center [200, 526] width 17 height 17
type input "18/11/2025"
type input "24/11/2025"
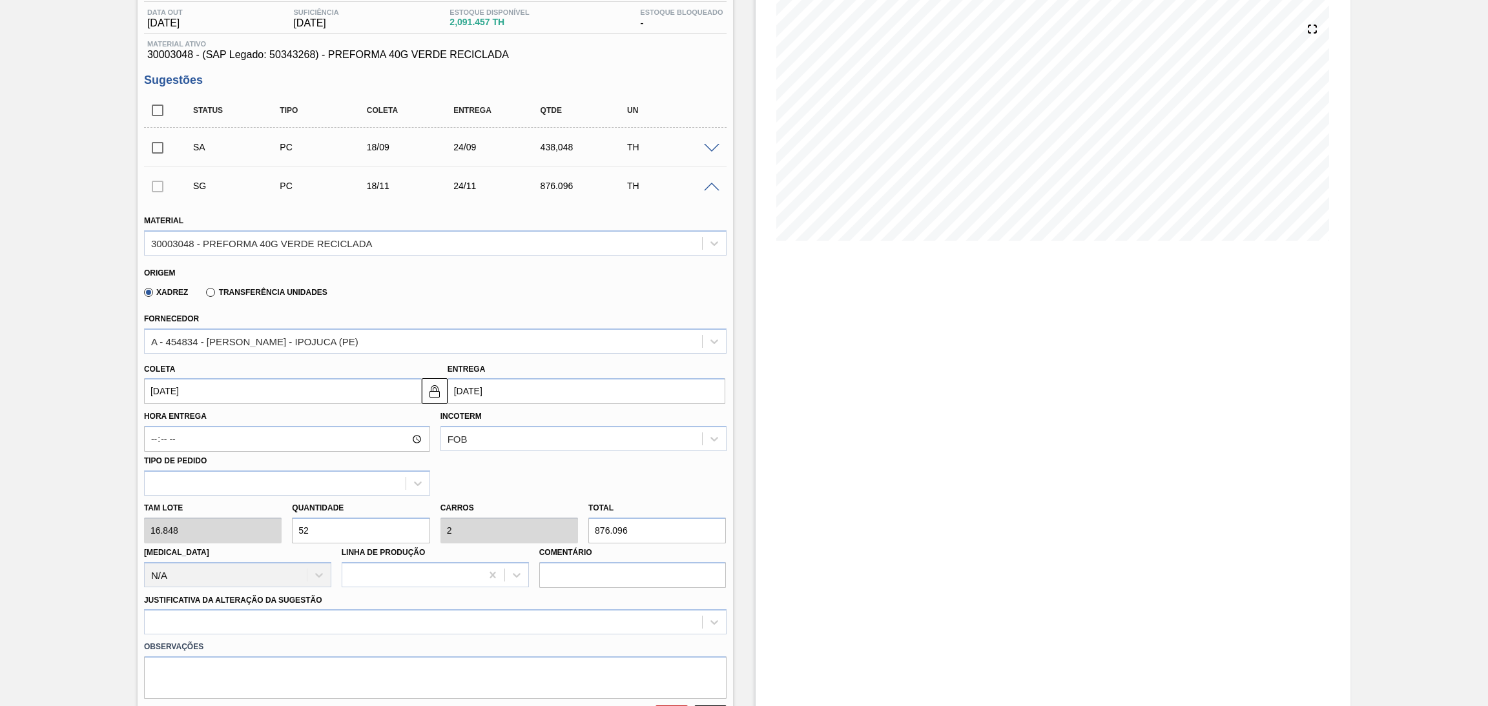
click at [230, 525] on div "Tam lote 16.848 Quantidade 52 Carros 2 Total 876.096 Doca N/A Linha de Produção…" at bounding box center [435, 542] width 593 height 92
type input "2"
type input "0.077"
type input "33.696"
type input "26"
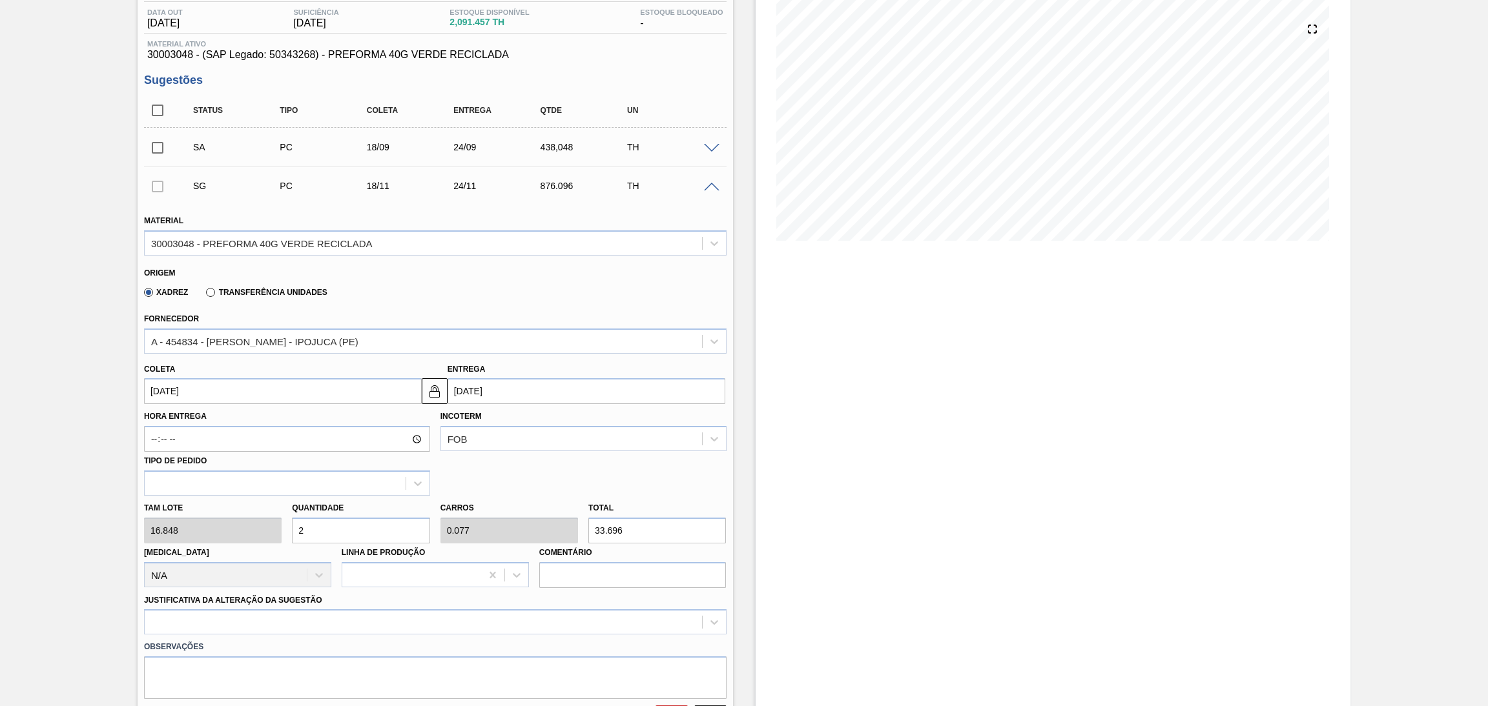
type input "1"
type input "438.048"
type input "26"
click at [211, 621] on div "option Master data incorreto ABI (LT, MOQ, etc.) focused, 5 of 18. 18 results a…" at bounding box center [435, 622] width 582 height 25
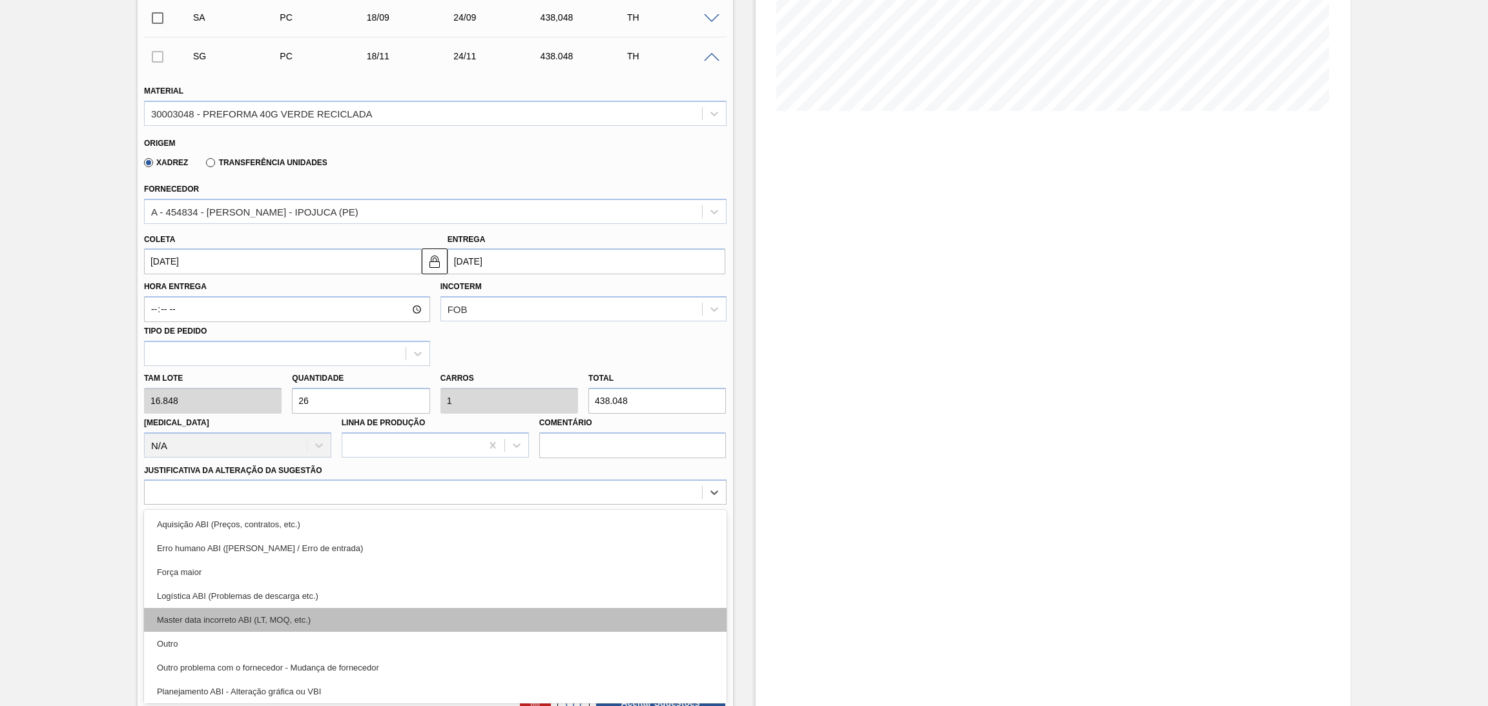
scroll to position [97, 0]
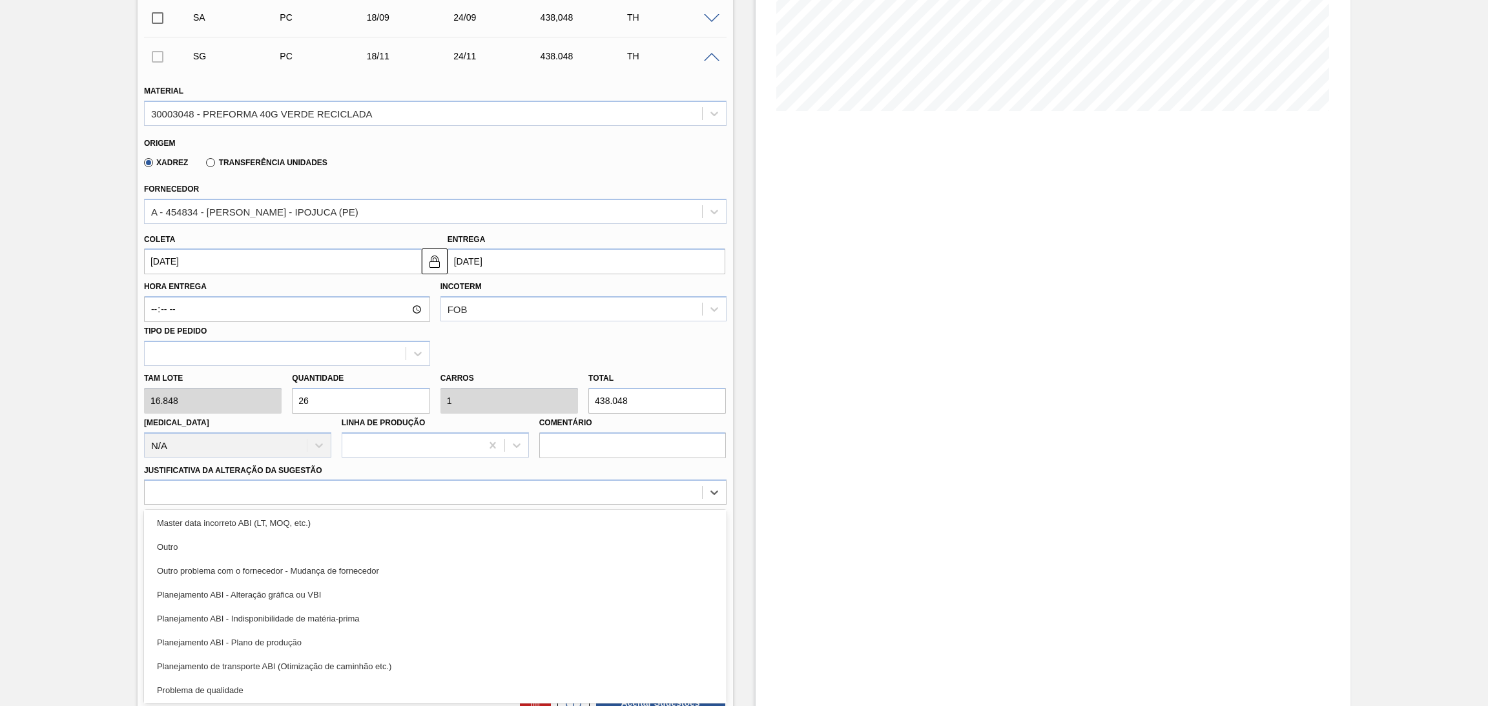
click at [287, 635] on div "Planejamento ABI - Plano de produção" at bounding box center [435, 643] width 582 height 24
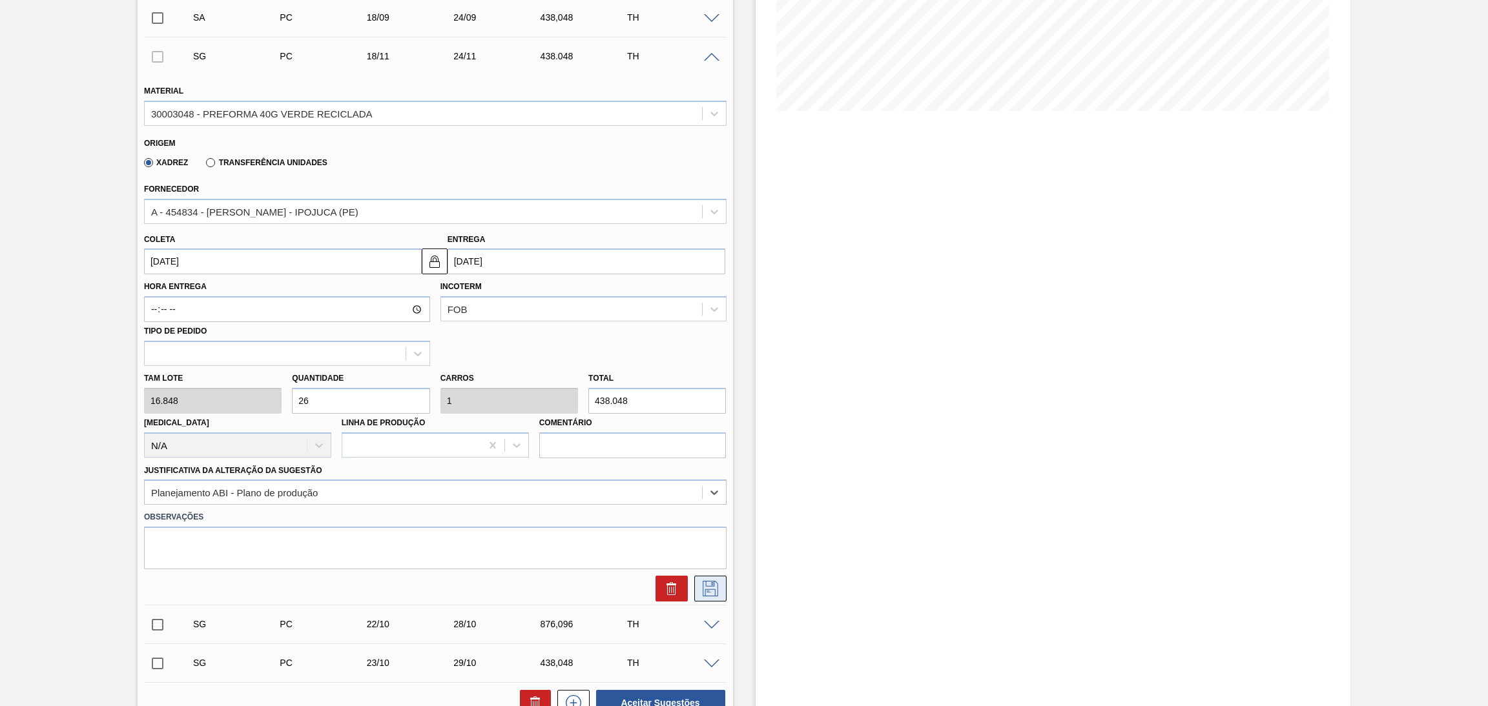
click at [712, 581] on icon at bounding box center [710, 588] width 15 height 15
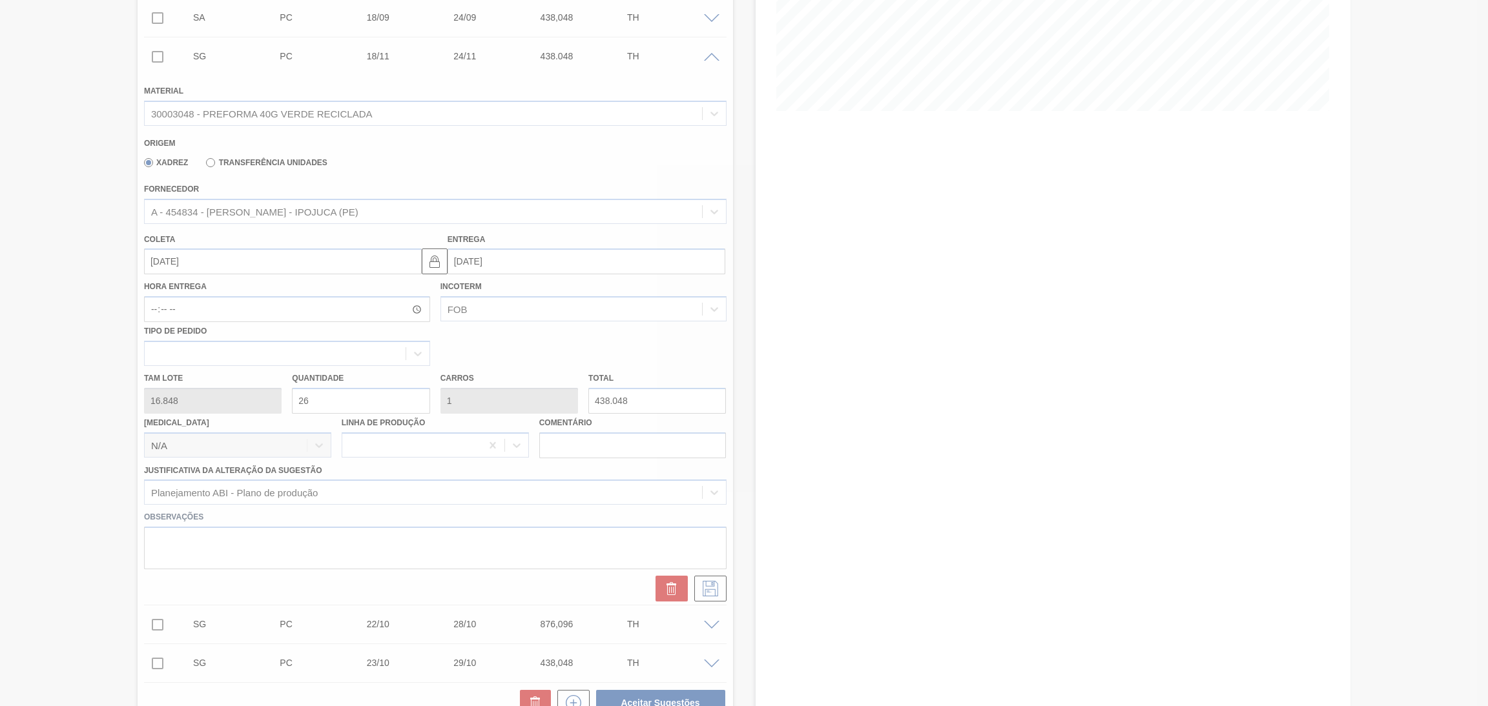
scroll to position [137, 0]
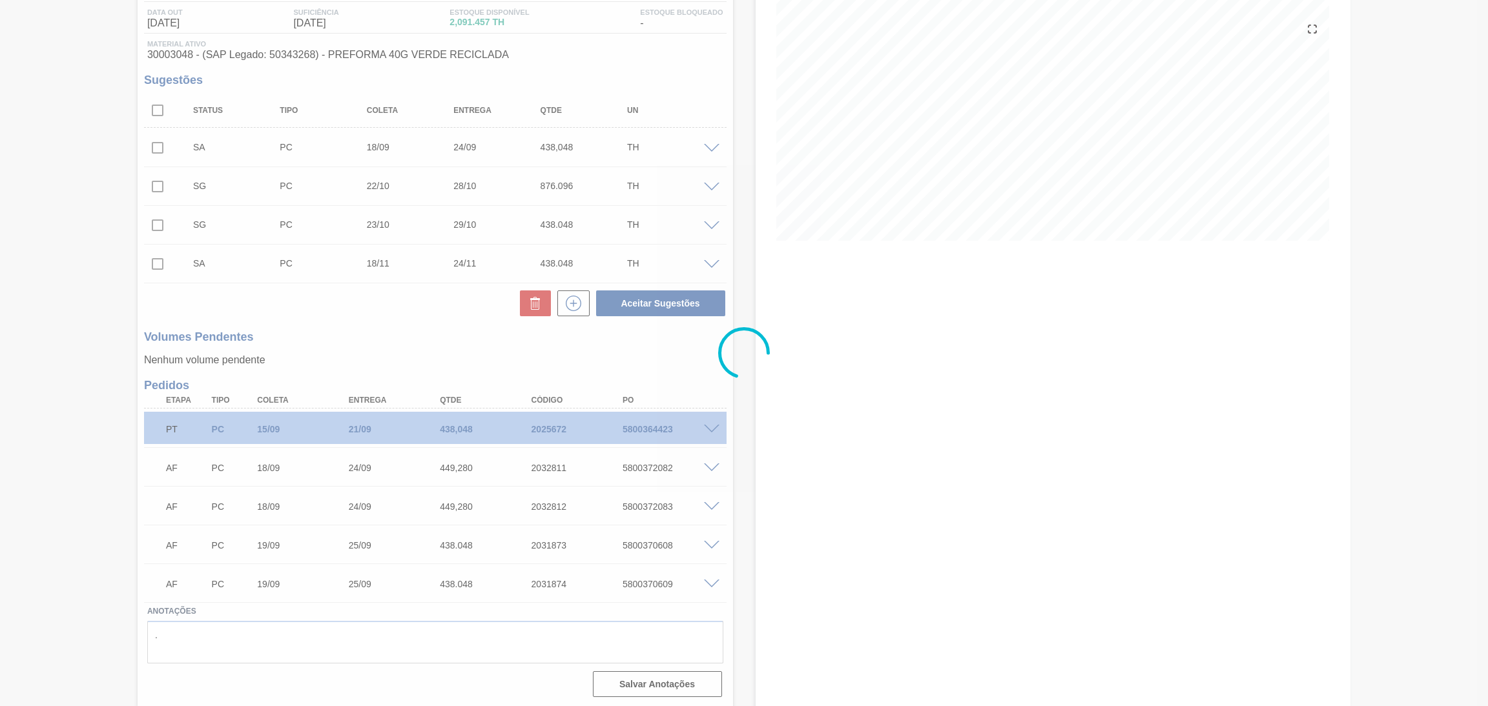
click at [390, 325] on div at bounding box center [744, 353] width 1488 height 706
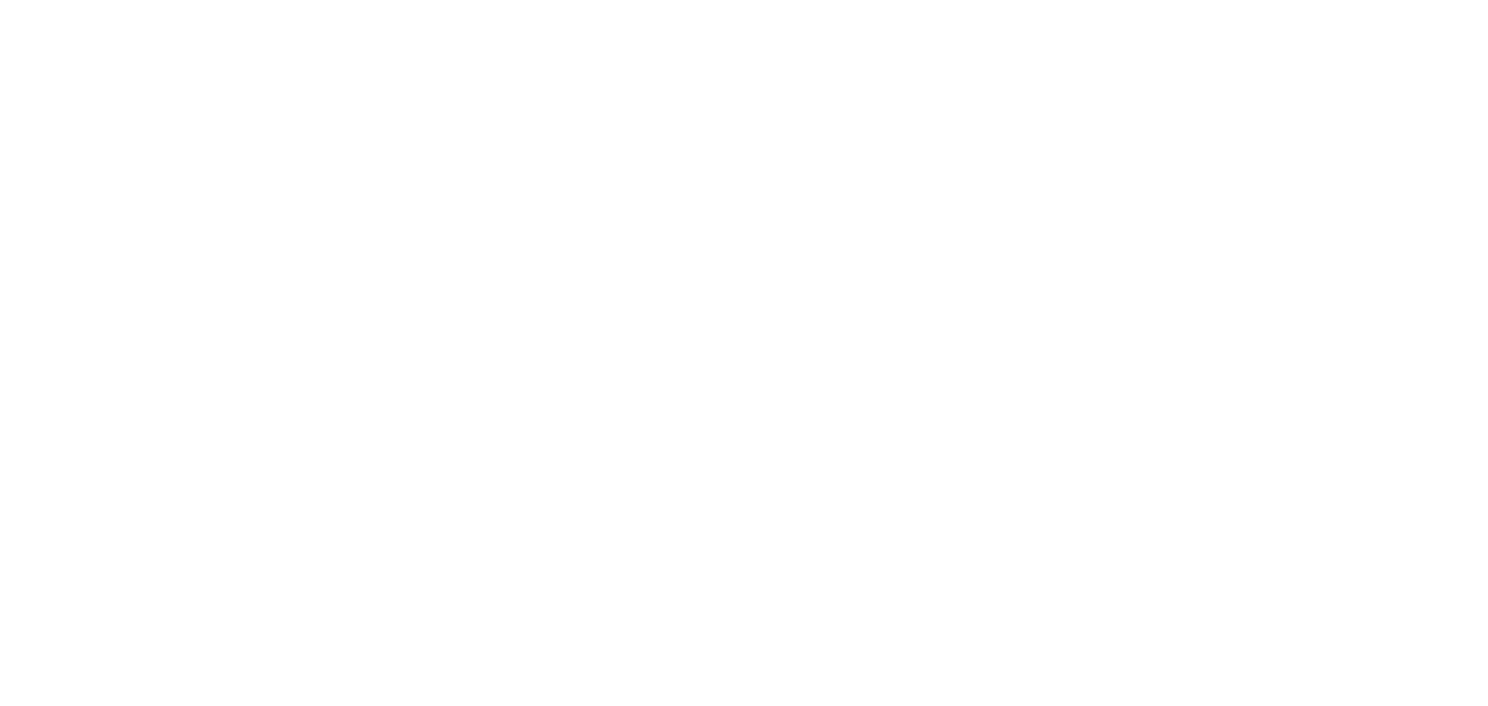
click at [611, 0] on html at bounding box center [744, 0] width 1488 height 0
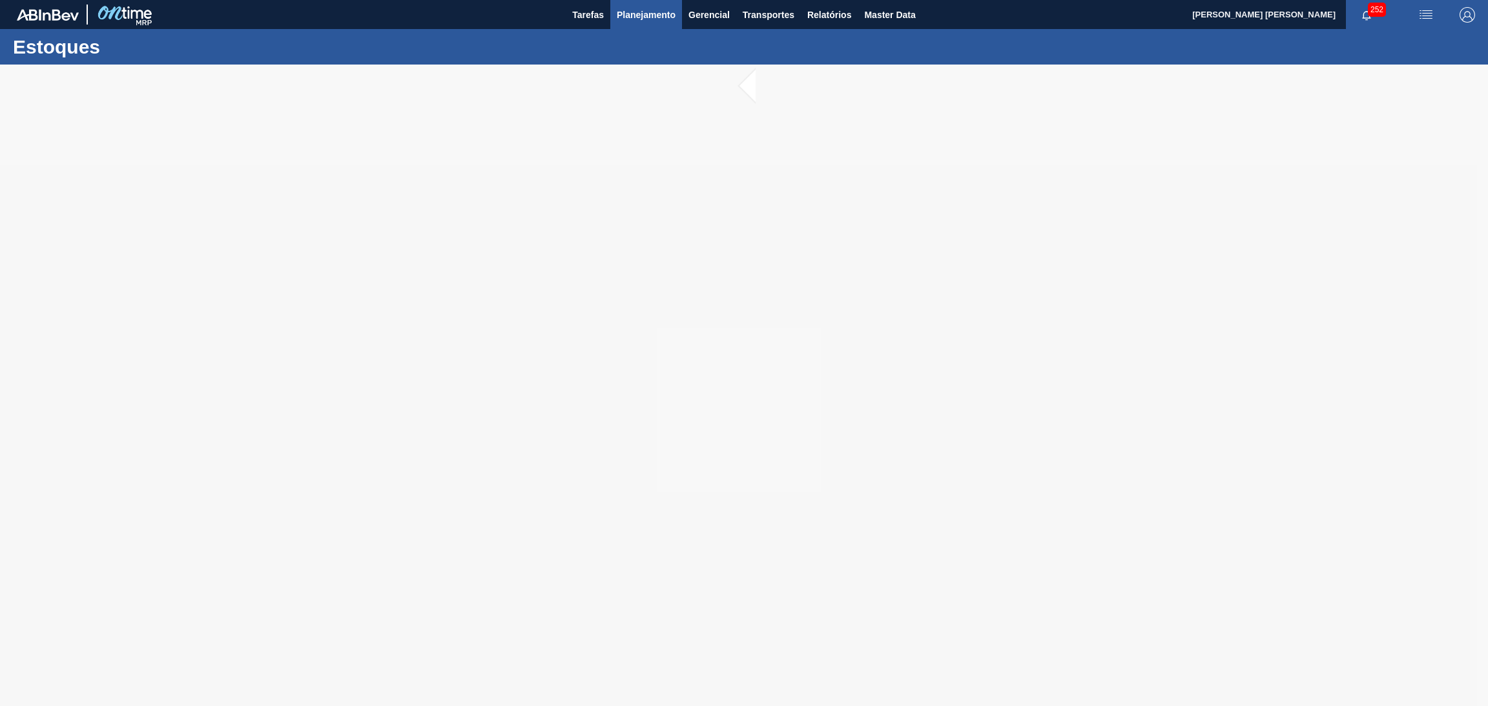
click at [644, 1] on button "Planejamento" at bounding box center [646, 14] width 72 height 29
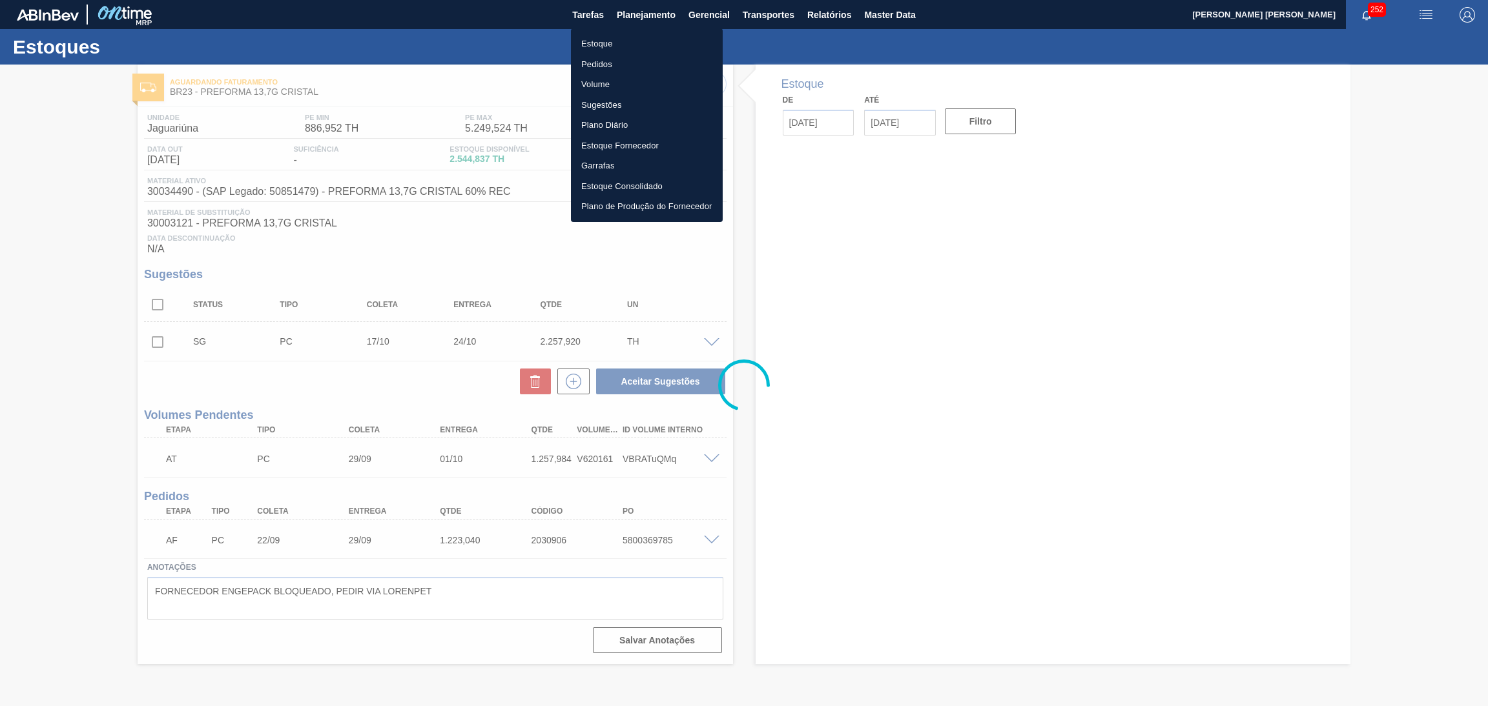
click at [592, 47] on li "Estoque" at bounding box center [647, 44] width 152 height 21
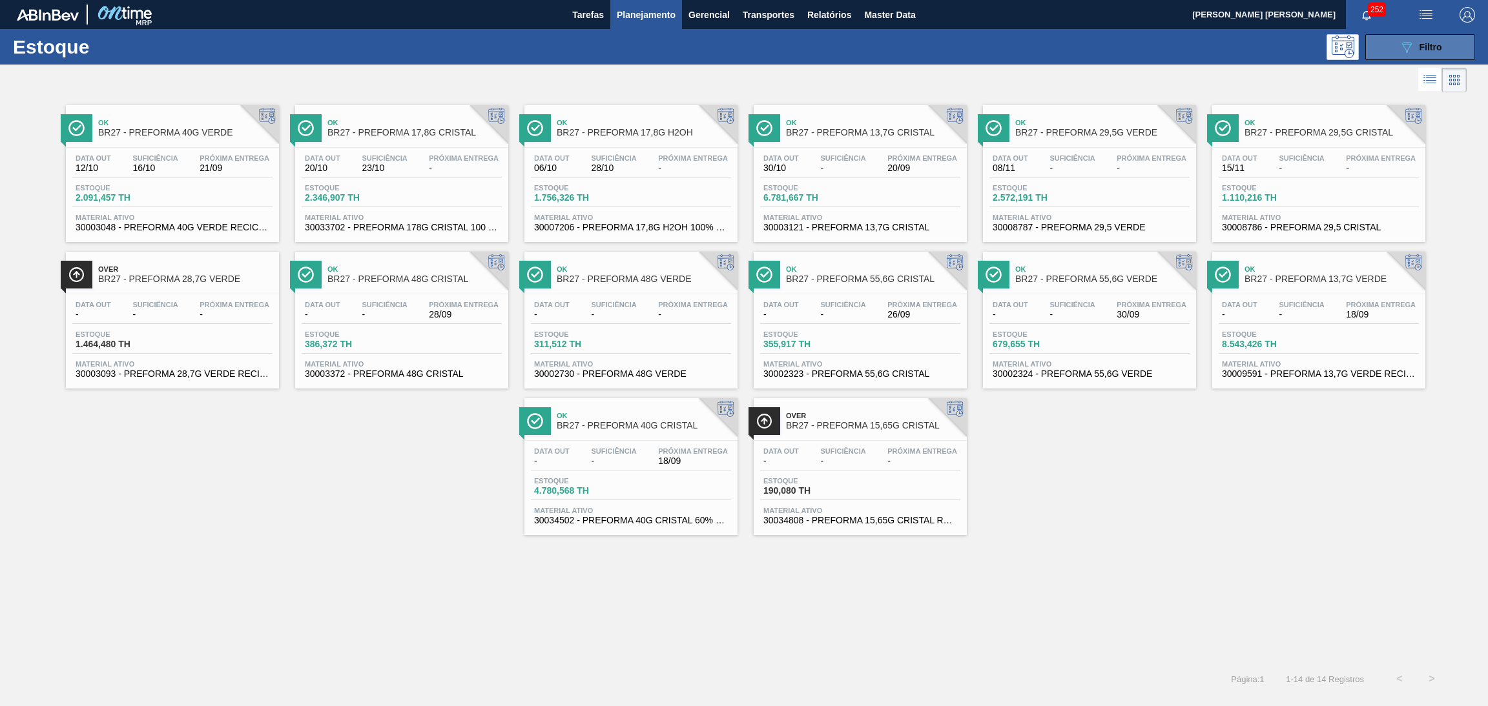
click at [1450, 39] on button "089F7B8B-B2A5-4AFE-B5C0-19BA573D28AC Filtro" at bounding box center [1420, 47] width 110 height 26
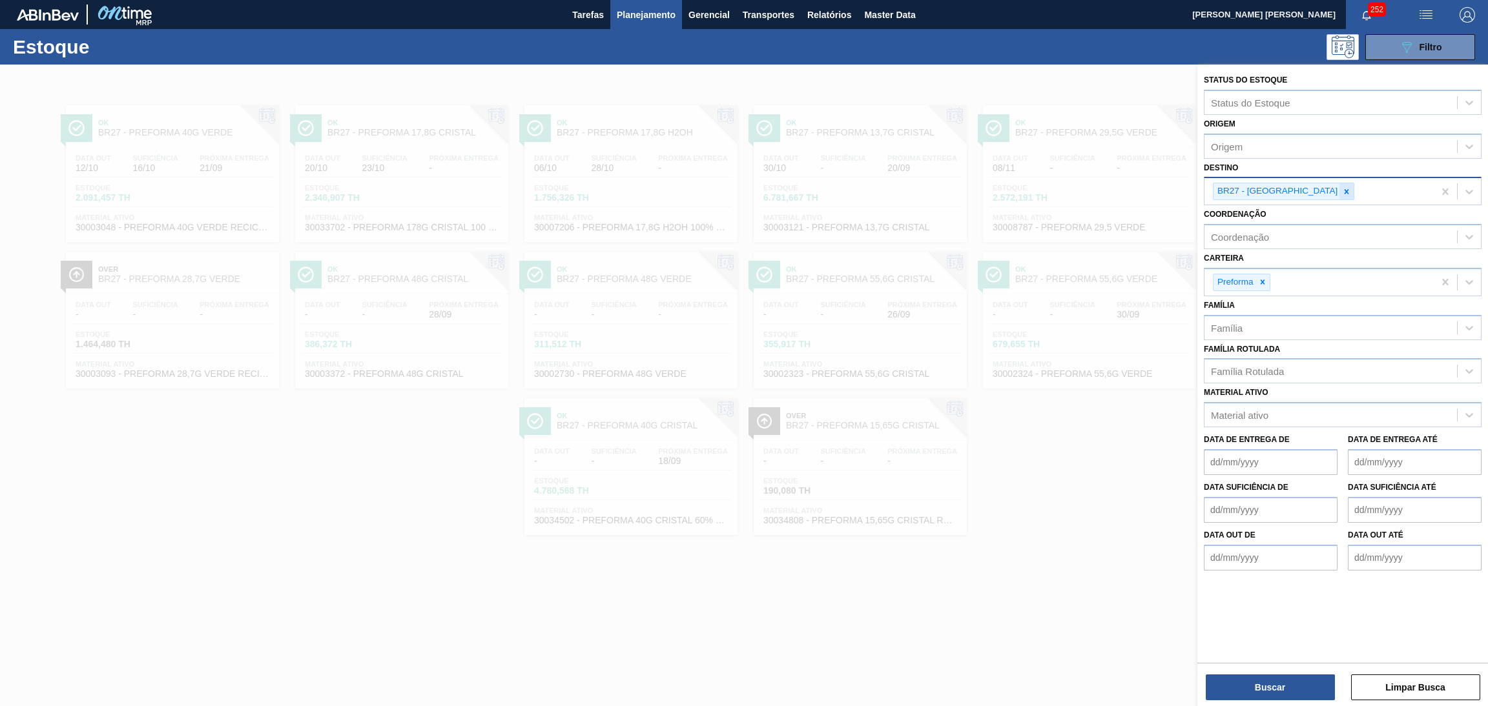
click at [1342, 187] on icon at bounding box center [1346, 191] width 9 height 9
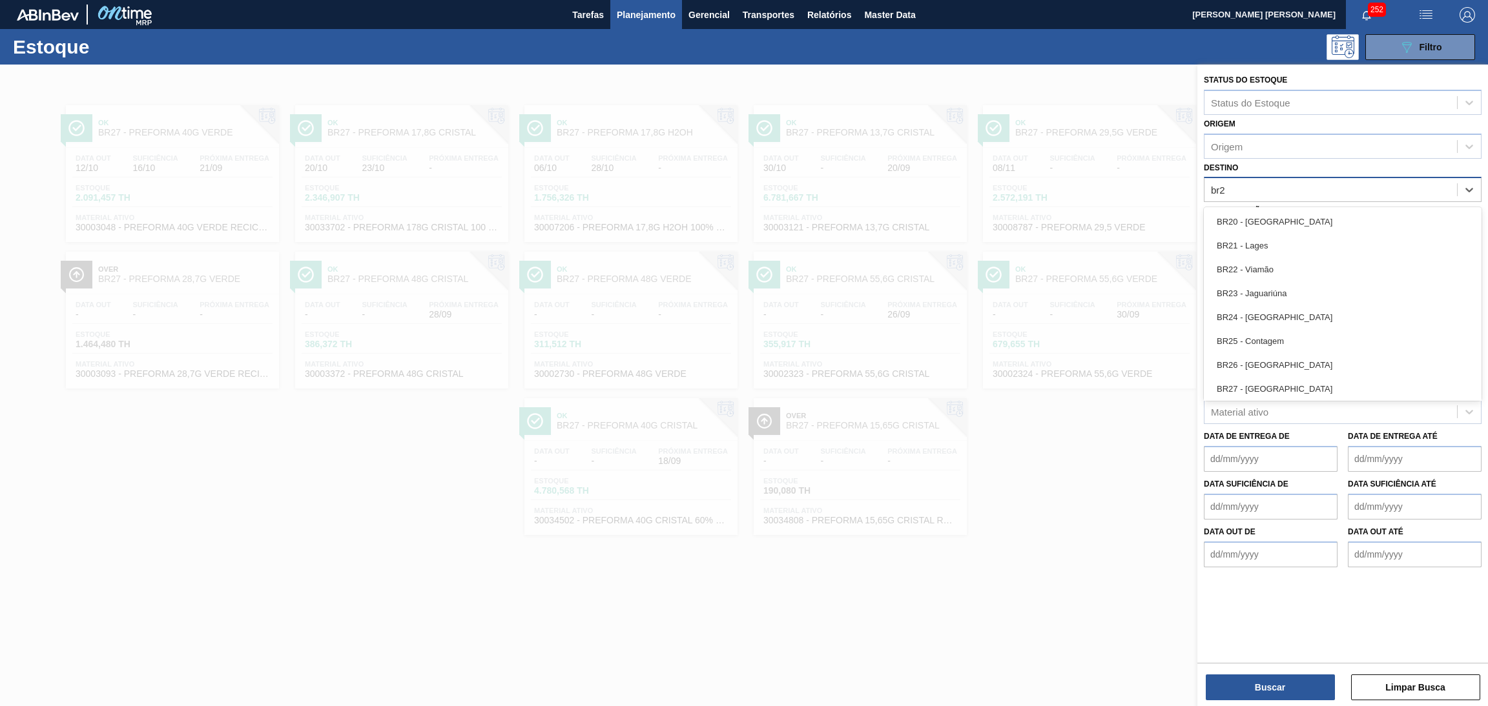
type input "br22"
type input "br20"
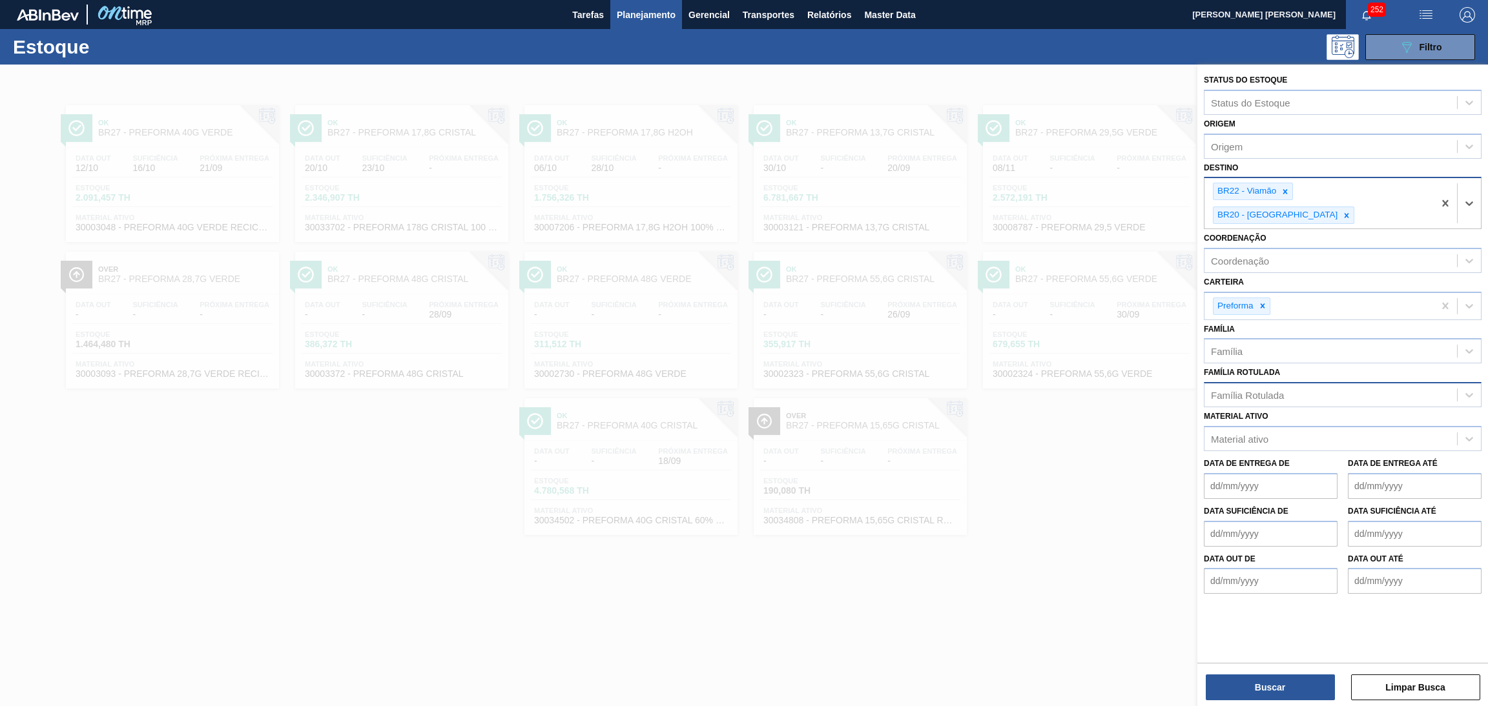
click at [1262, 386] on div "Família Rotulada" at bounding box center [1330, 395] width 252 height 19
type Rotulada "p"
type Rotulada "rolha"
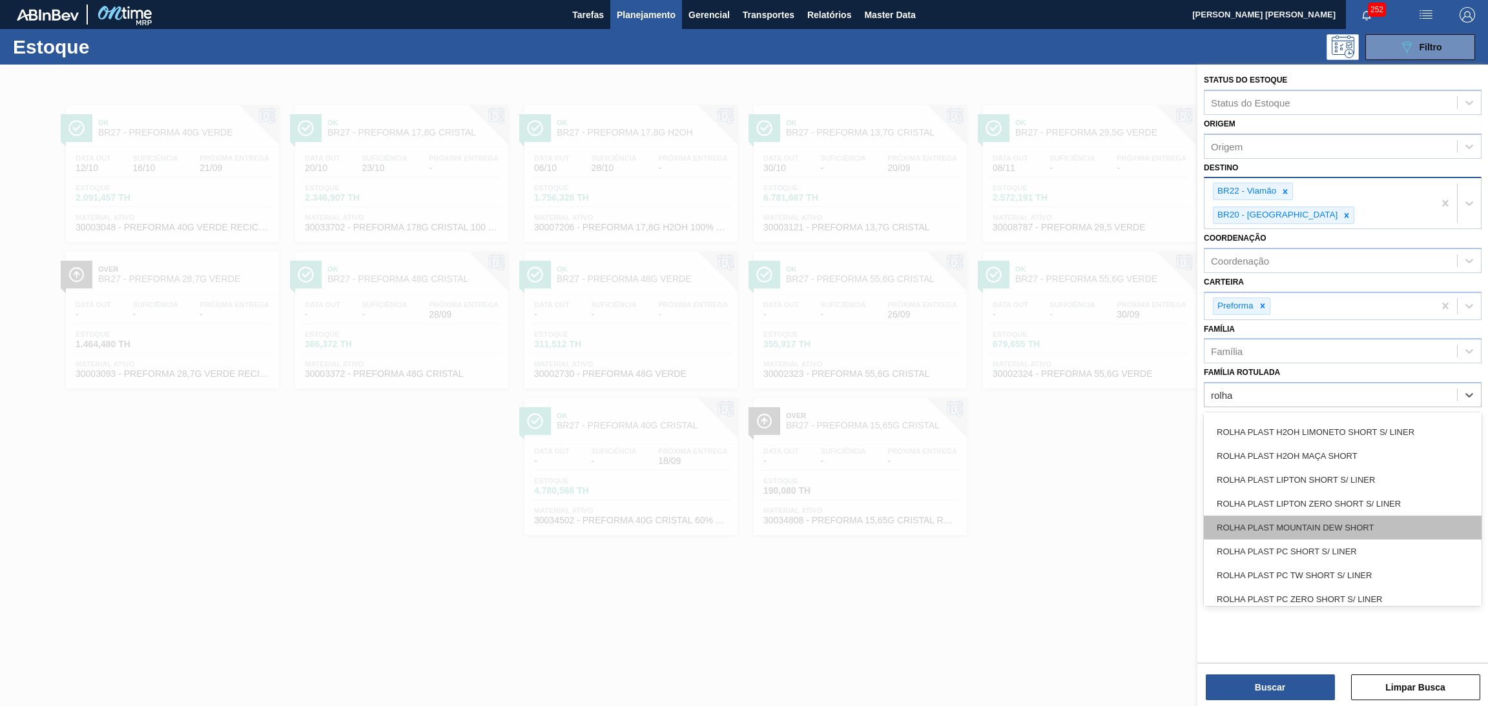
scroll to position [194, 0]
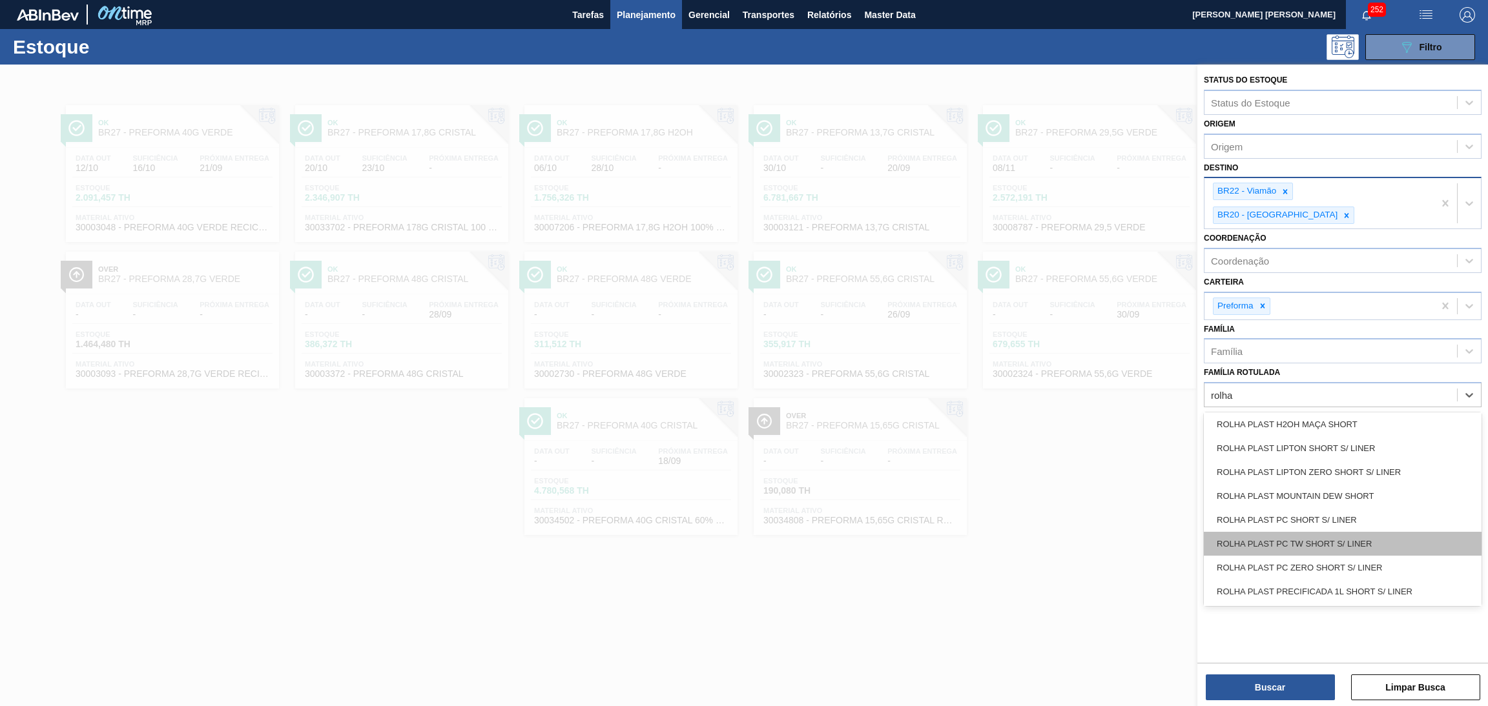
click at [1393, 532] on div "ROLHA PLAST PC TW SHORT S/ LINER" at bounding box center [1343, 544] width 278 height 24
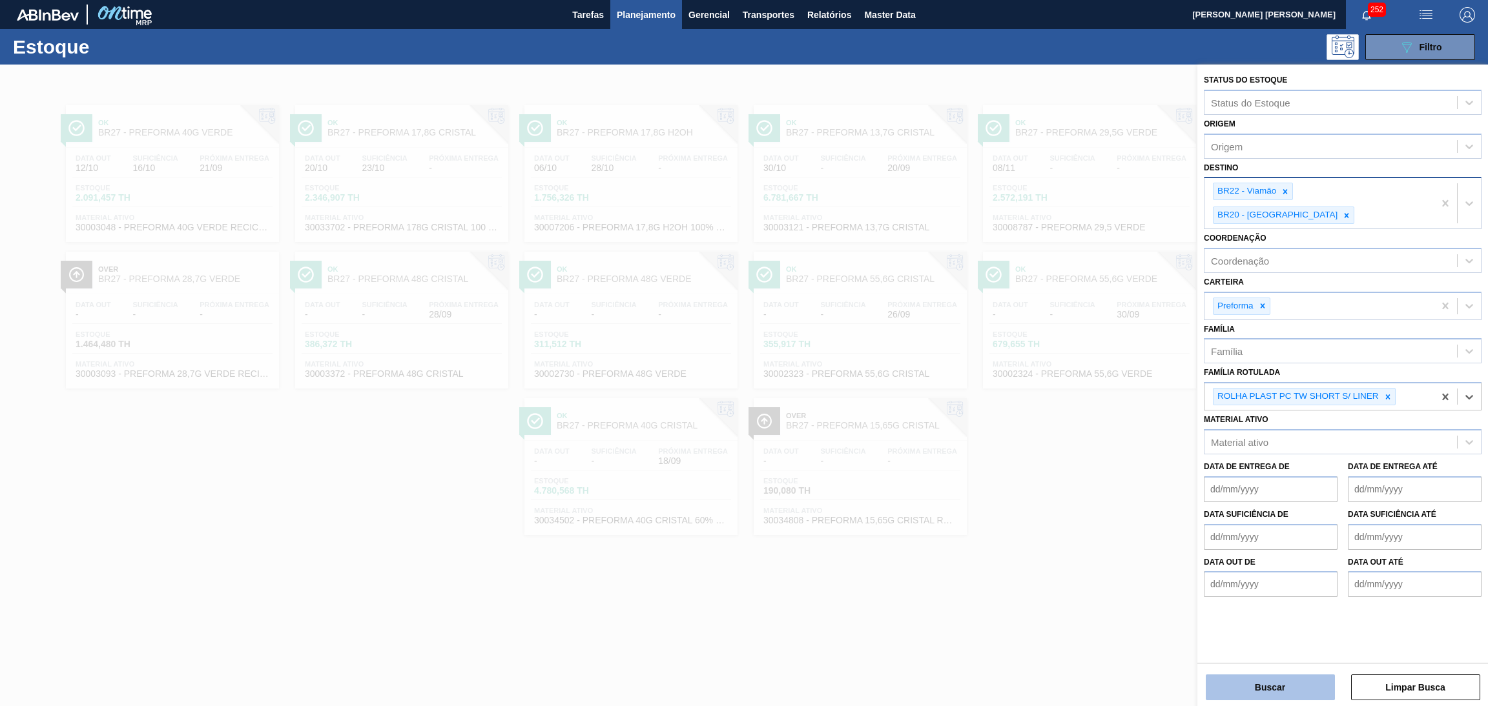
click at [1289, 678] on button "Buscar" at bounding box center [1270, 688] width 129 height 26
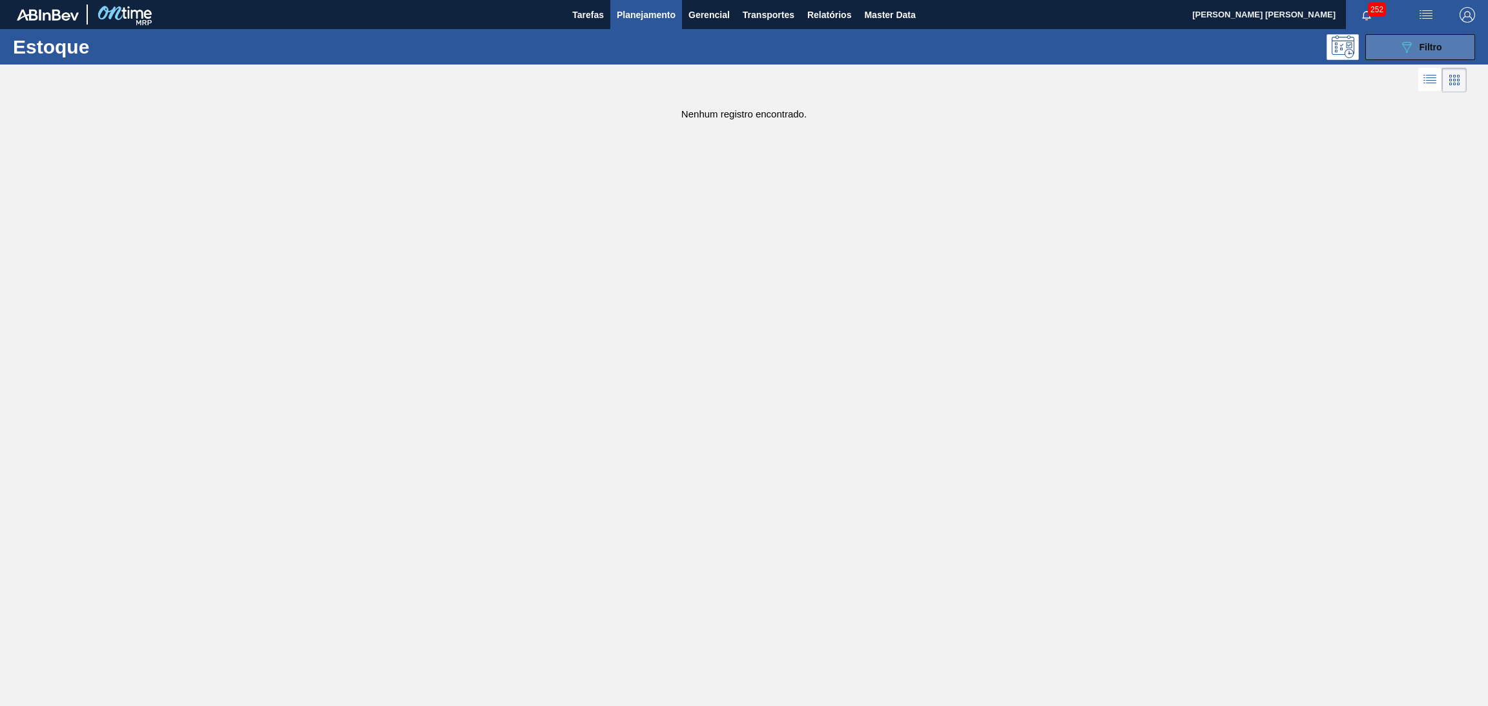
click at [1443, 44] on button "089F7B8B-B2A5-4AFE-B5C0-19BA573D28AC Filtro" at bounding box center [1420, 47] width 110 height 26
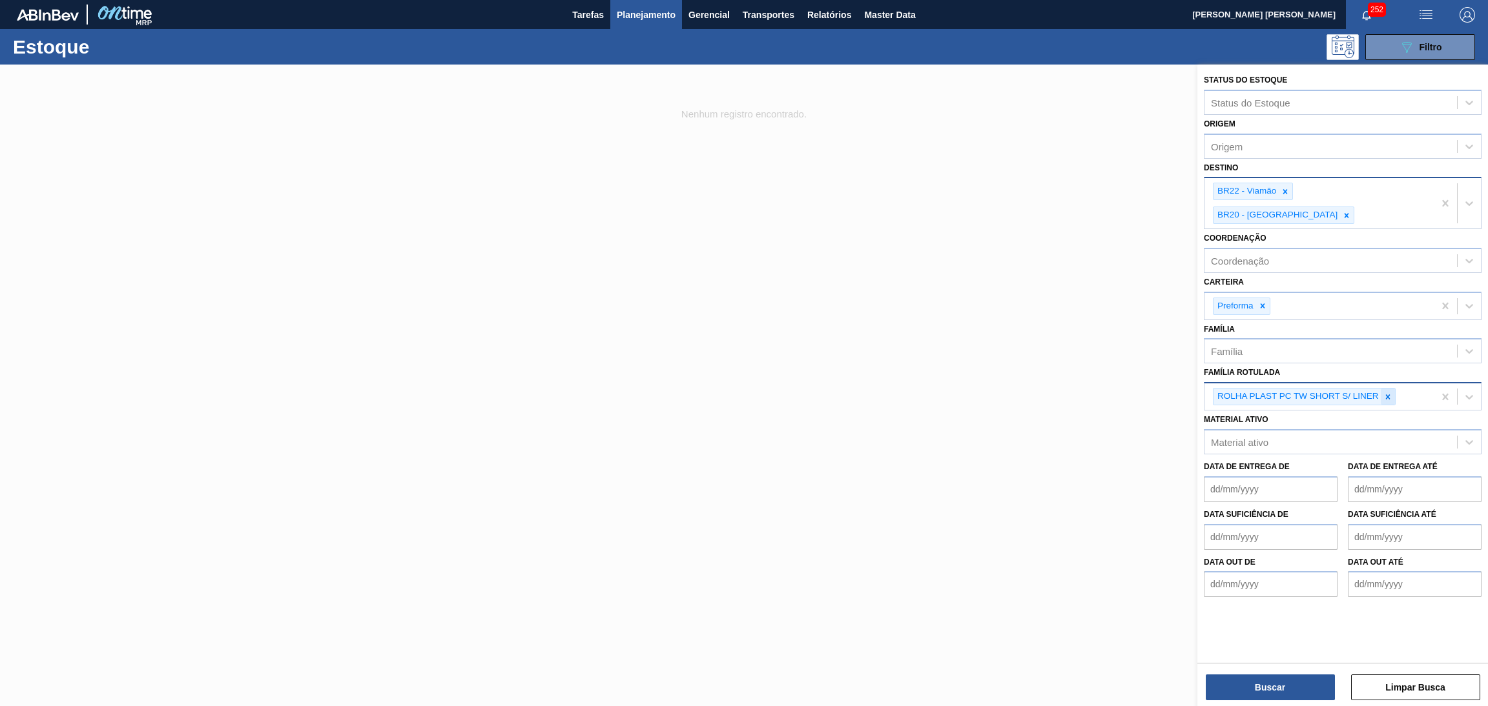
click at [1390, 393] on icon at bounding box center [1387, 397] width 9 height 9
click at [1264, 298] on div at bounding box center [1262, 306] width 14 height 16
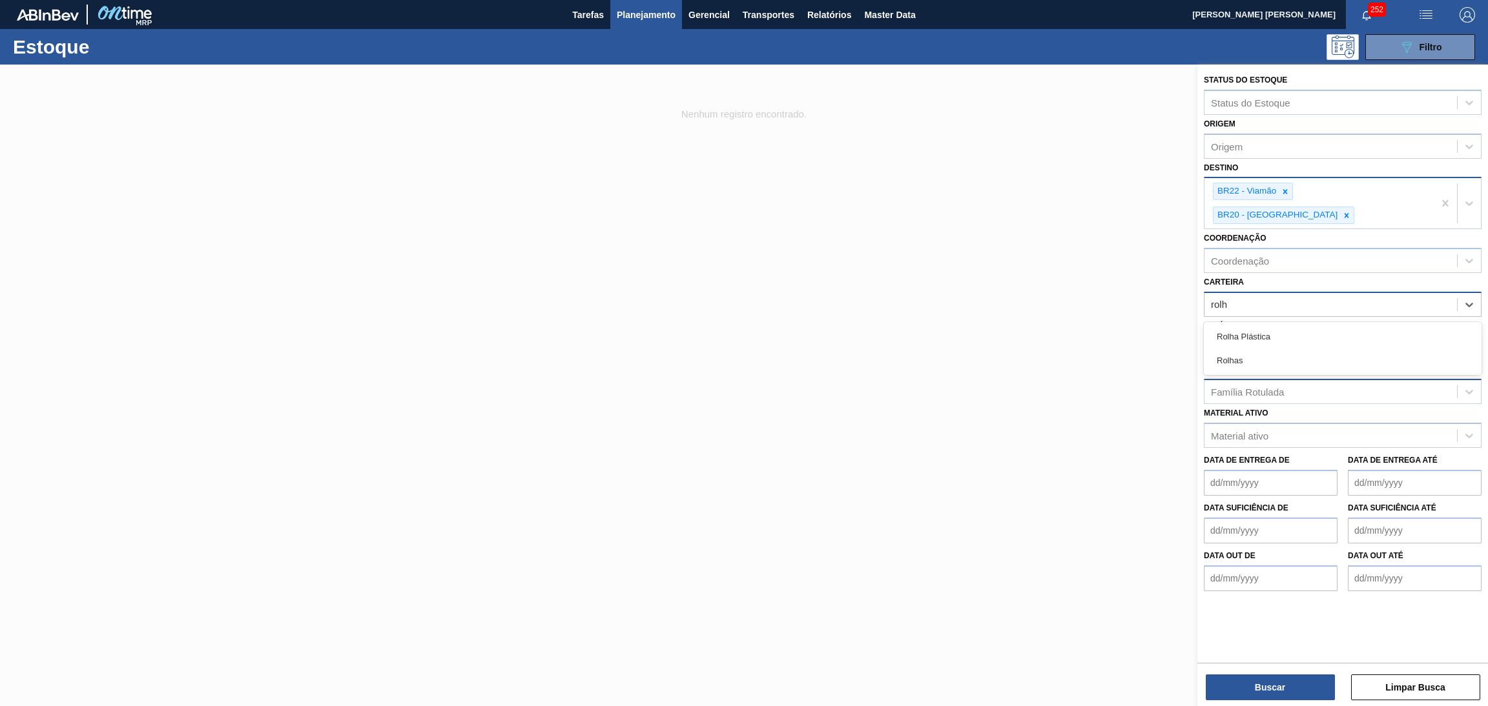
type input "rolha"
click at [1264, 325] on div "Rolha Plástica" at bounding box center [1343, 337] width 278 height 24
click at [1272, 685] on button "Buscar" at bounding box center [1270, 688] width 129 height 26
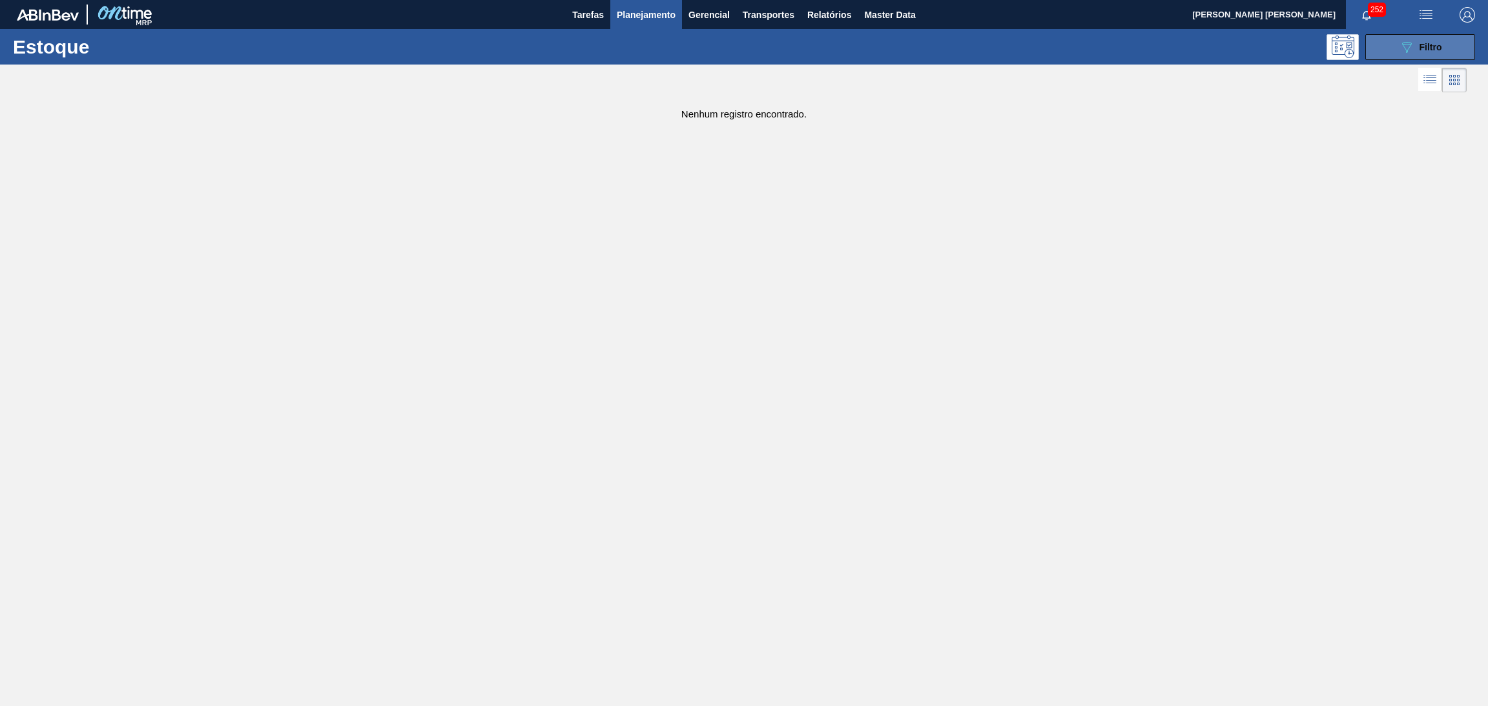
click at [1393, 43] on button "089F7B8B-B2A5-4AFE-B5C0-19BA573D28AC Filtro" at bounding box center [1420, 47] width 110 height 26
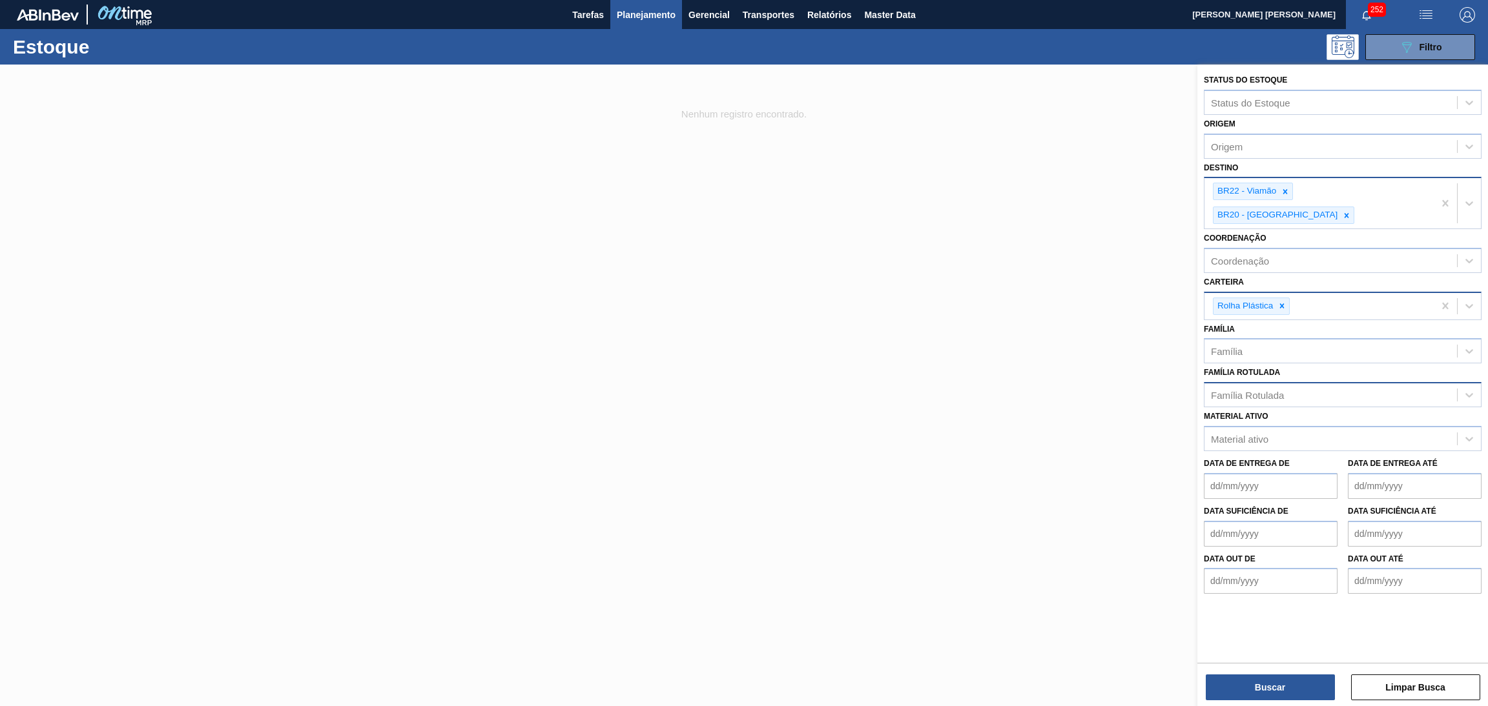
drag, startPoint x: 1284, startPoint y: 281, endPoint x: 1280, endPoint y: 291, distance: 10.2
click at [1284, 302] on icon at bounding box center [1281, 306] width 9 height 9
click at [1227, 343] on div "Família" at bounding box center [1227, 348] width 32 height 11
type input "rolha"
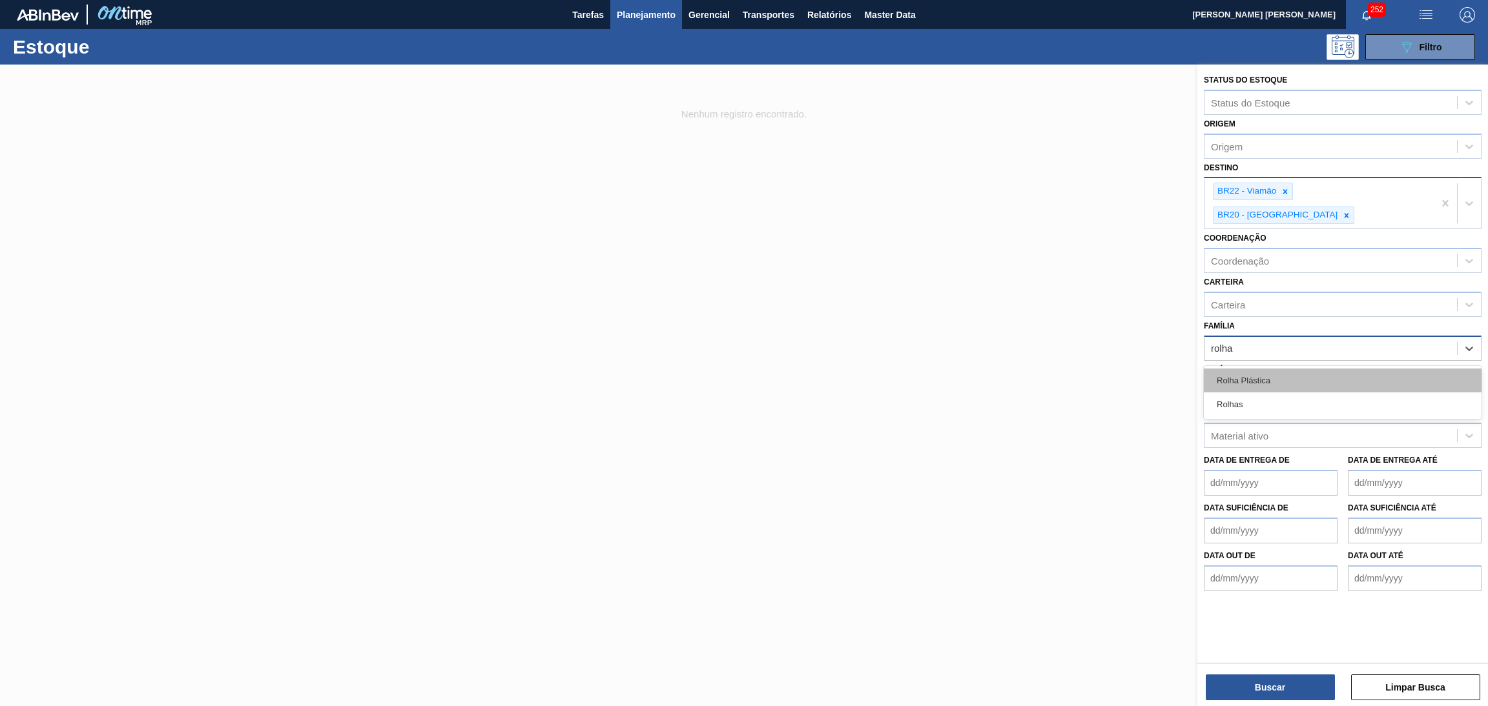
click at [1252, 369] on div "Rolha Plástica" at bounding box center [1343, 381] width 278 height 24
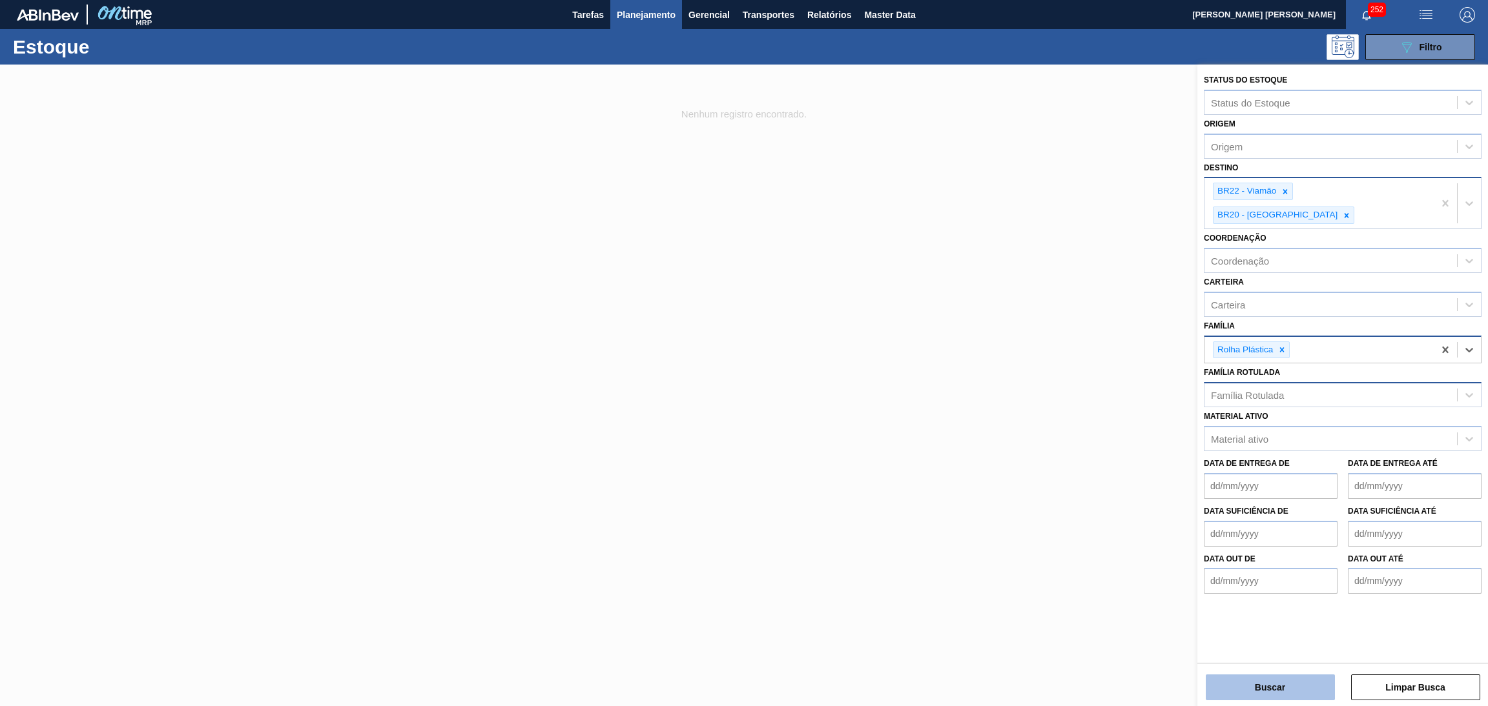
click at [1280, 683] on button "Buscar" at bounding box center [1270, 688] width 129 height 26
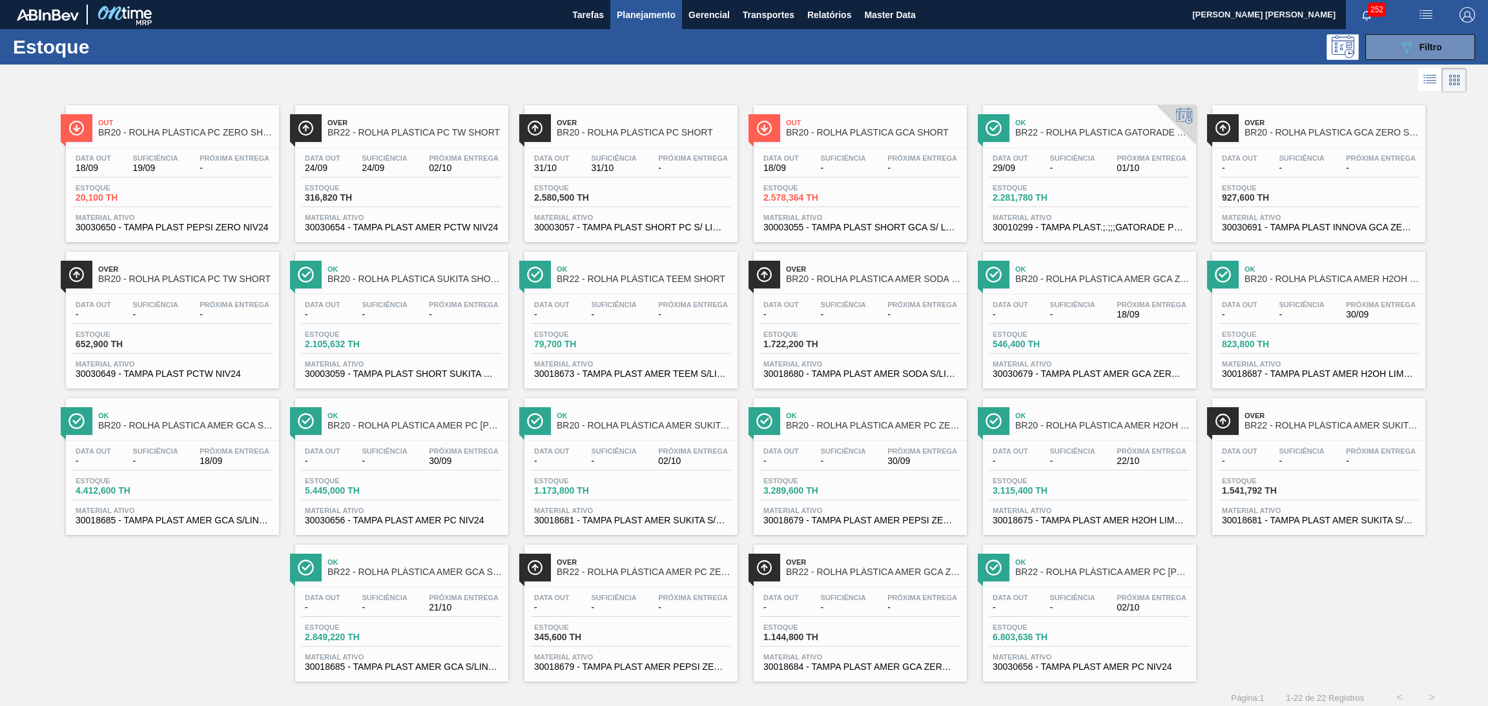
click at [1424, 87] on icon at bounding box center [1429, 79] width 15 height 15
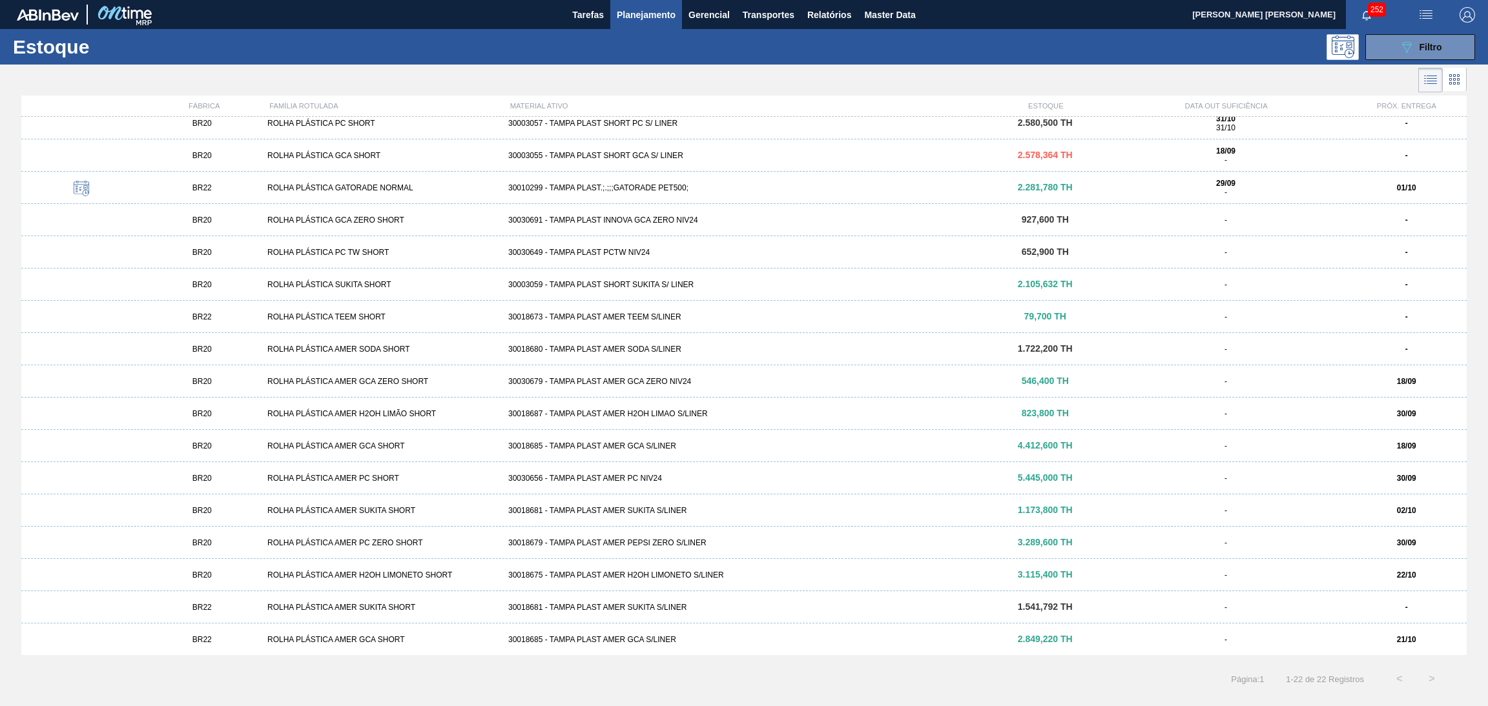
scroll to position [0, 0]
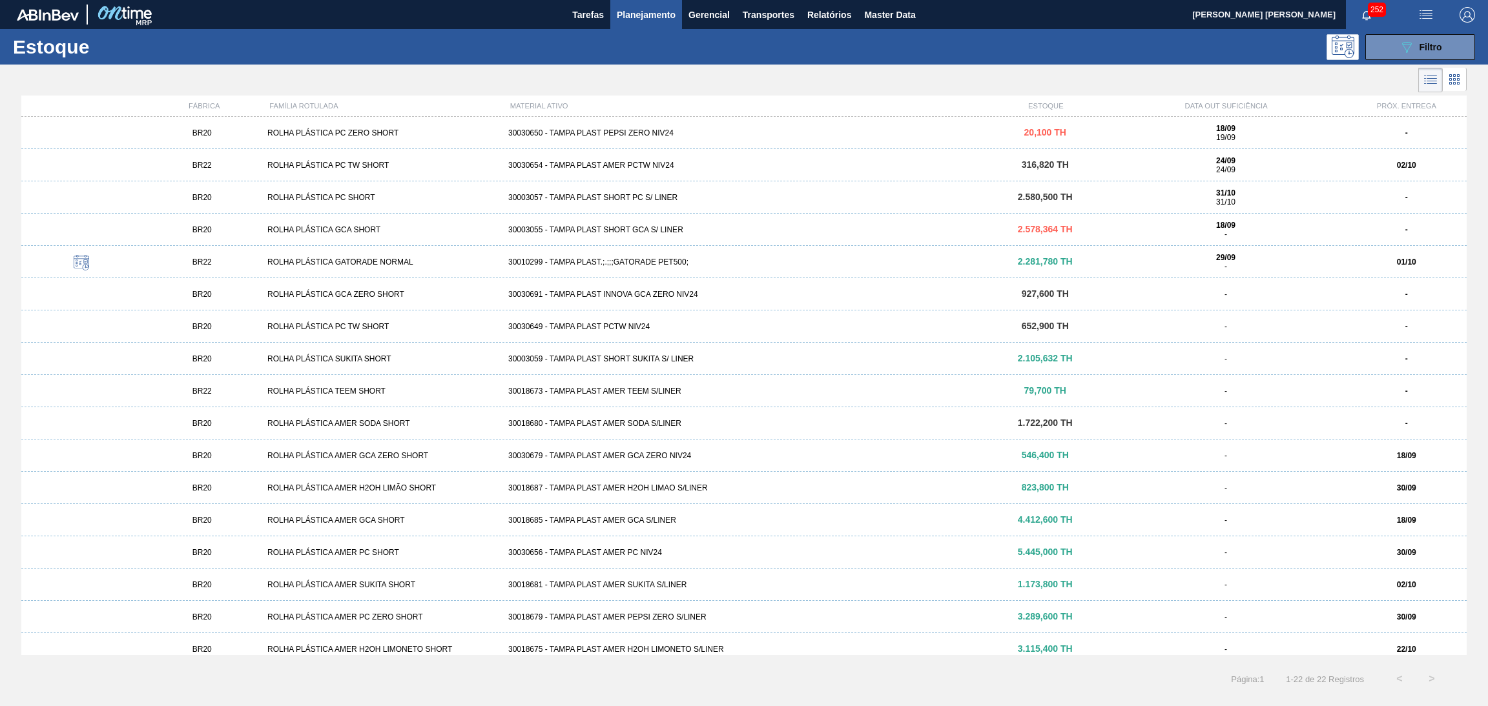
click at [609, 324] on div "30030649 - TAMPA PLAST PCTW NIV24" at bounding box center [744, 326] width 482 height 9
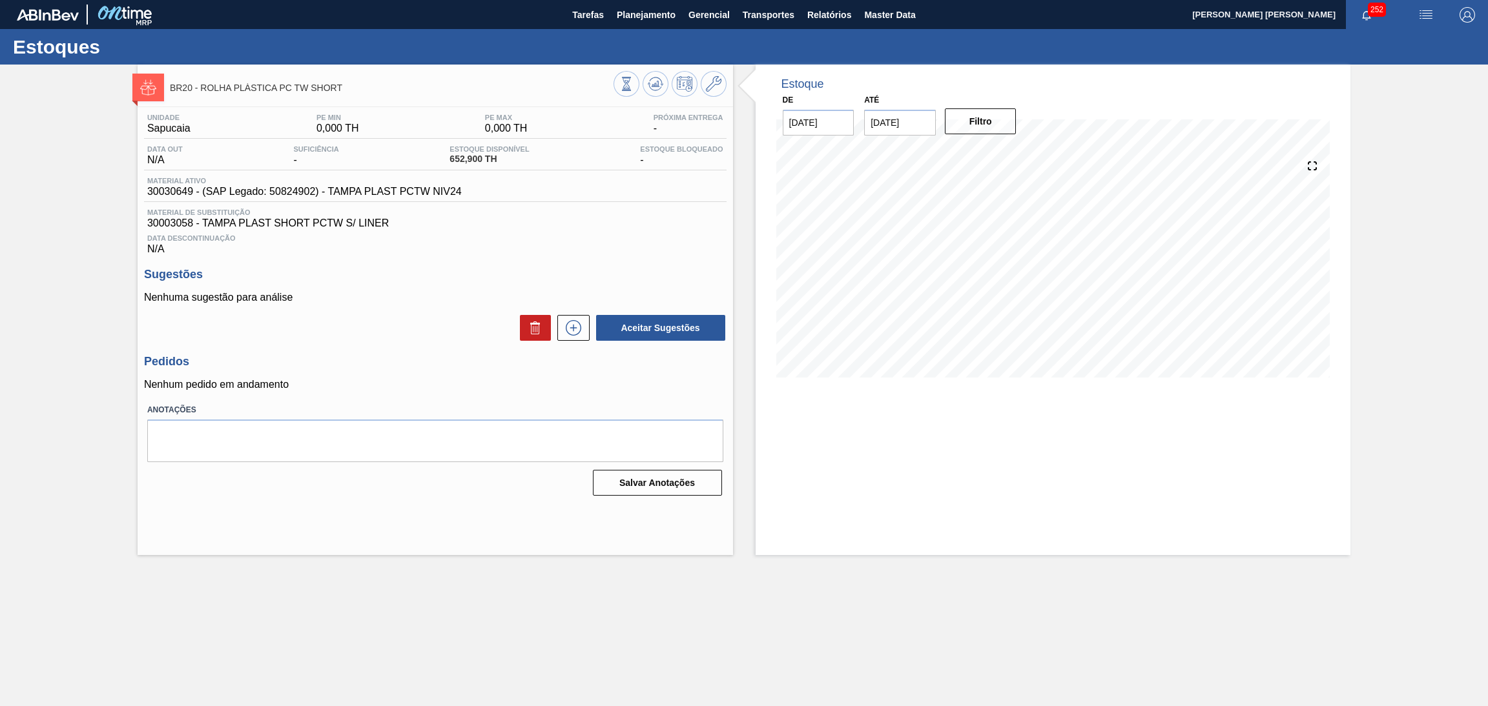
click at [420, 296] on p "Nenhuma sugestão para análise" at bounding box center [435, 298] width 582 height 12
click at [599, 253] on div "Data Descontinuação N/A" at bounding box center [435, 242] width 582 height 26
click at [661, 79] on icon at bounding box center [655, 83] width 15 height 15
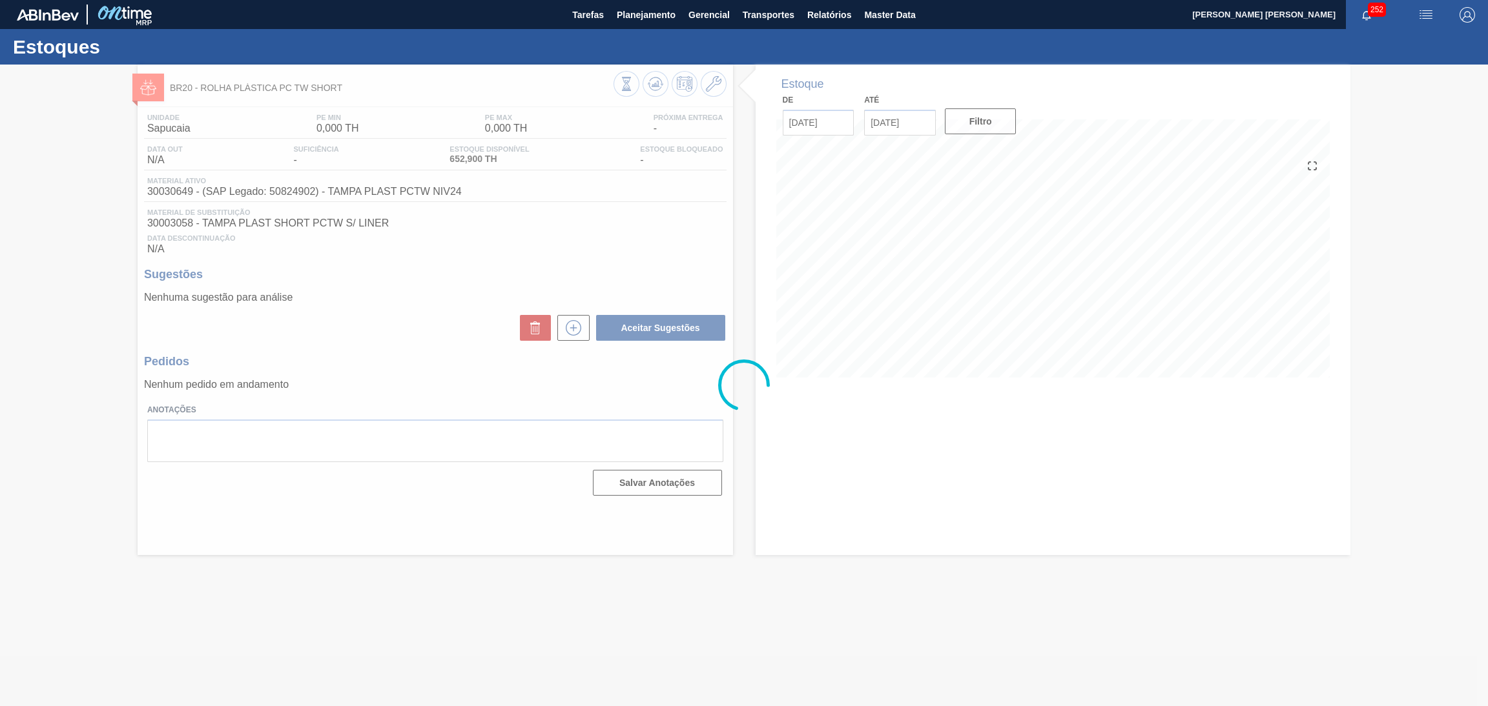
click at [455, 296] on div at bounding box center [744, 386] width 1488 height 642
click at [577, 334] on div at bounding box center [744, 386] width 1488 height 642
click at [574, 329] on div at bounding box center [744, 386] width 1488 height 642
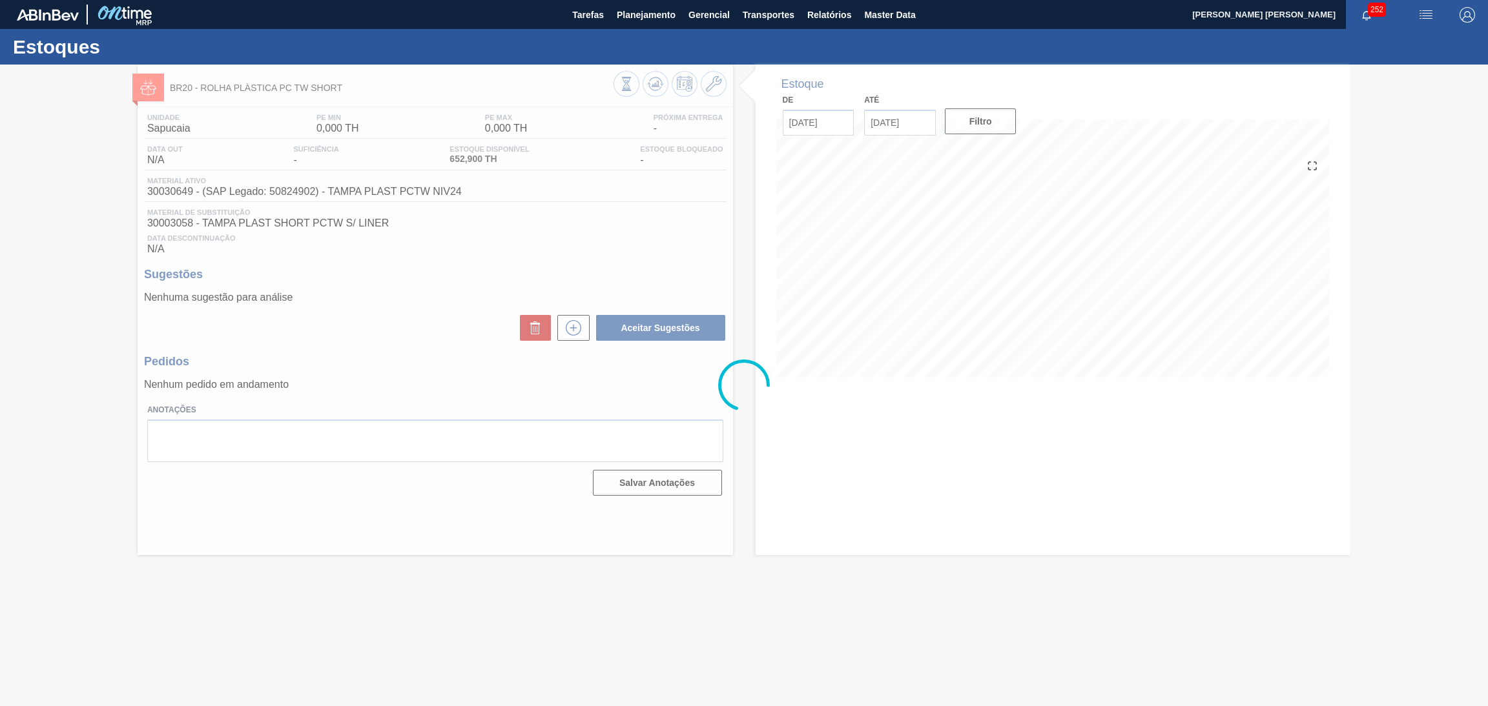
click at [574, 329] on div at bounding box center [744, 386] width 1488 height 642
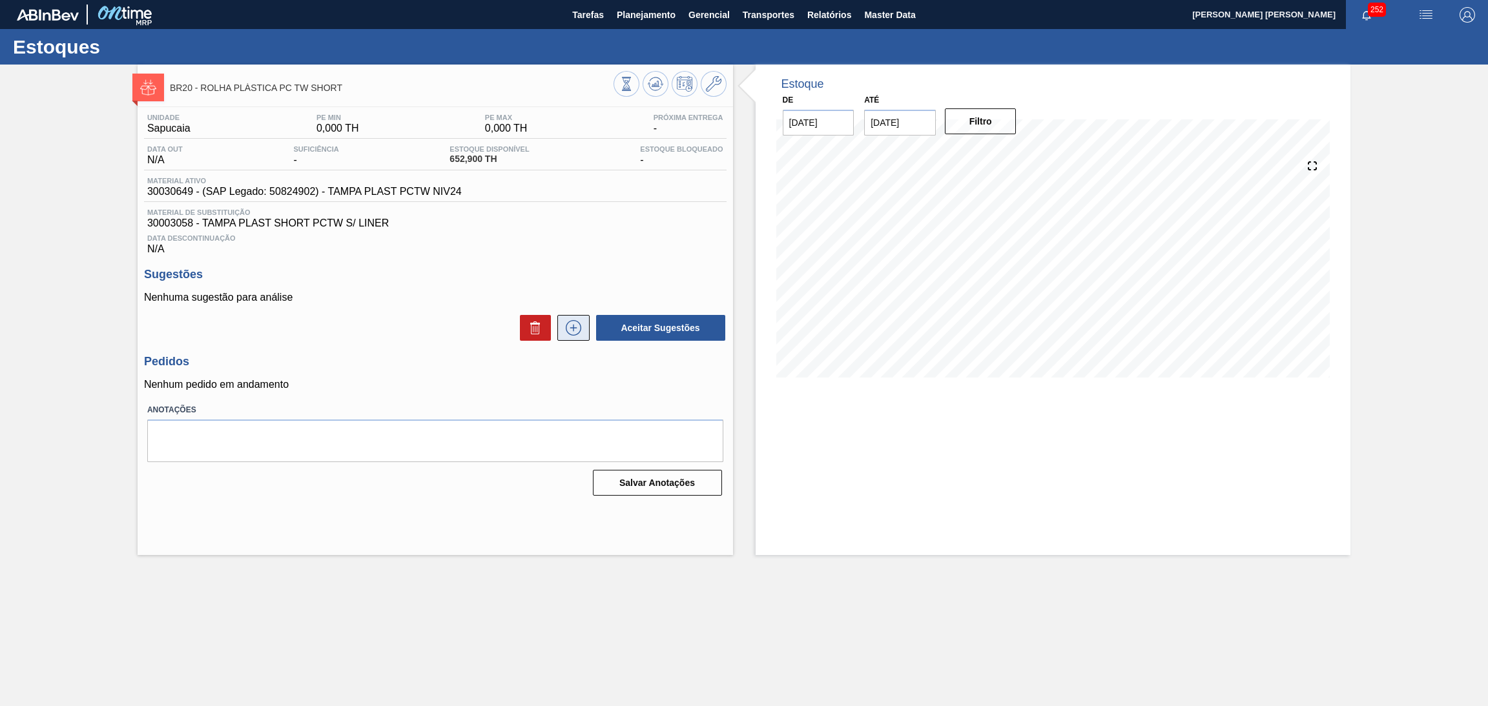
click at [574, 329] on icon at bounding box center [573, 327] width 21 height 15
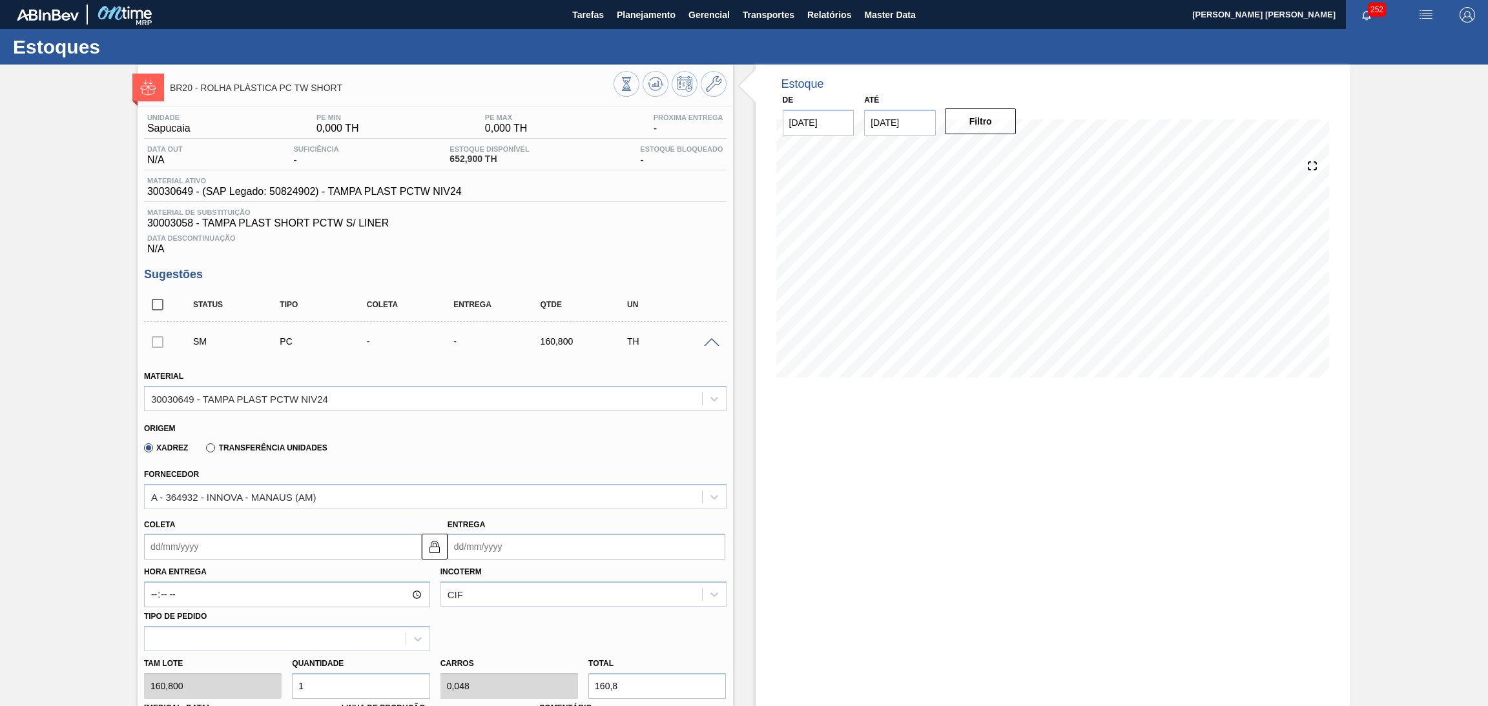
click at [574, 329] on div "SM PC - - 160,800 TH" at bounding box center [445, 342] width 521 height 26
click at [666, 252] on div "Data Descontinuação N/A" at bounding box center [435, 242] width 582 height 26
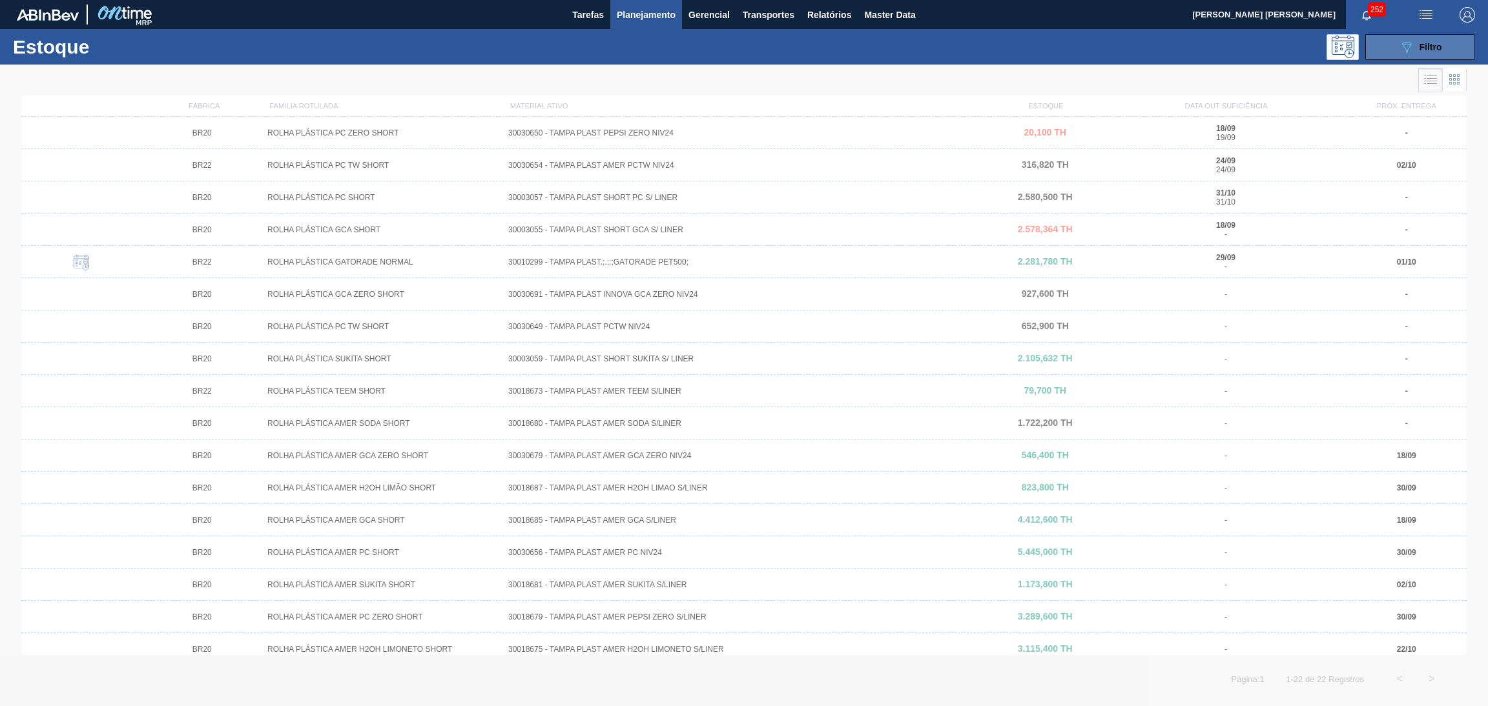
click at [1421, 50] on span "Filtro" at bounding box center [1430, 47] width 23 height 10
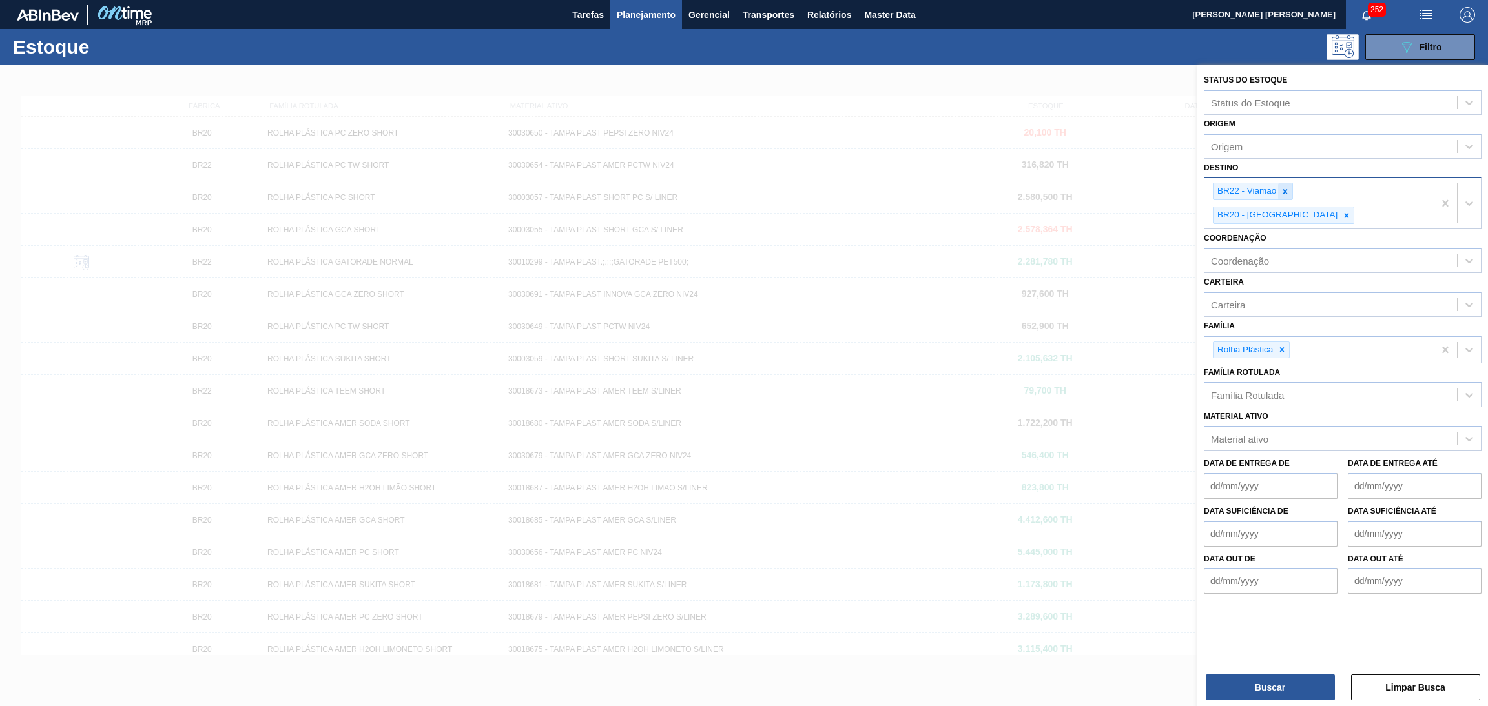
click at [1288, 187] on icon at bounding box center [1284, 191] width 9 height 9
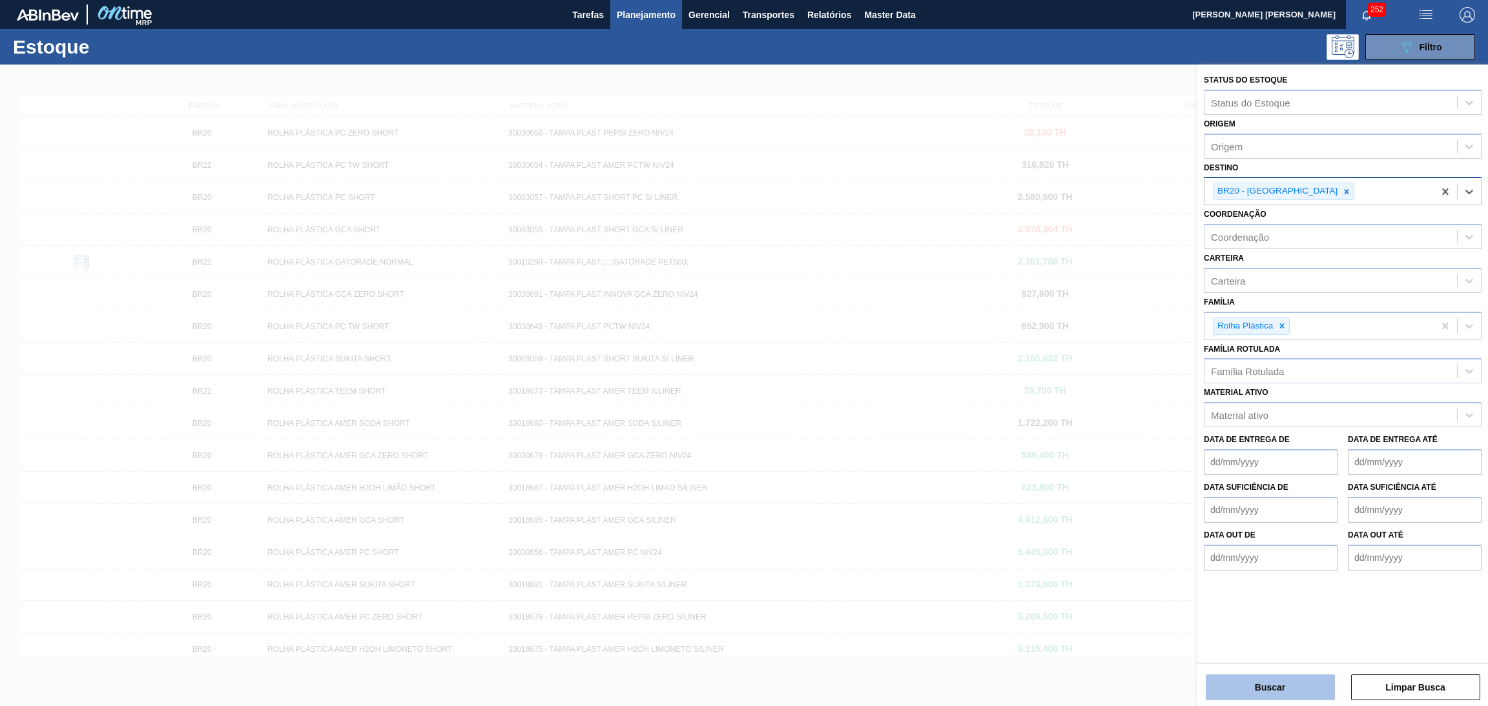
click at [1246, 678] on button "Buscar" at bounding box center [1270, 688] width 129 height 26
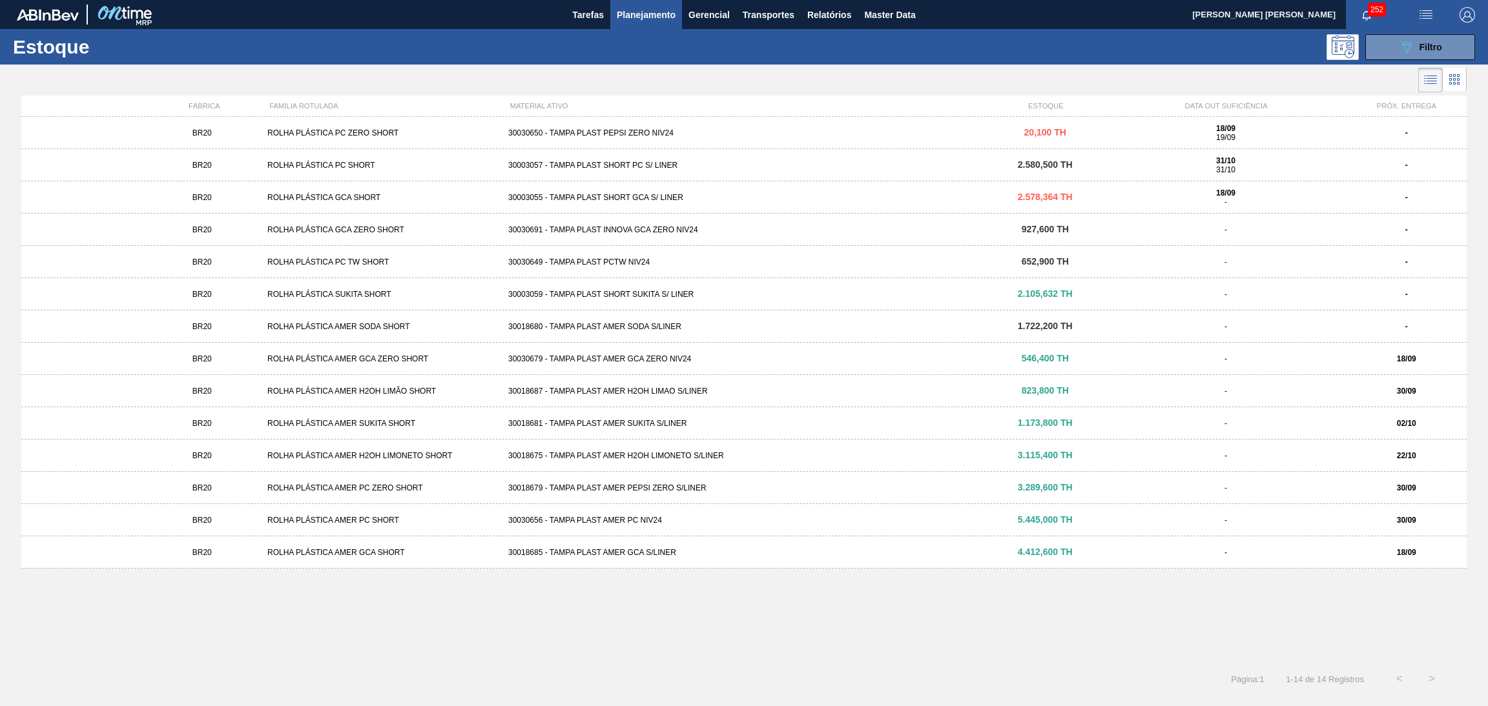
click at [1455, 83] on icon at bounding box center [1453, 79] width 15 height 15
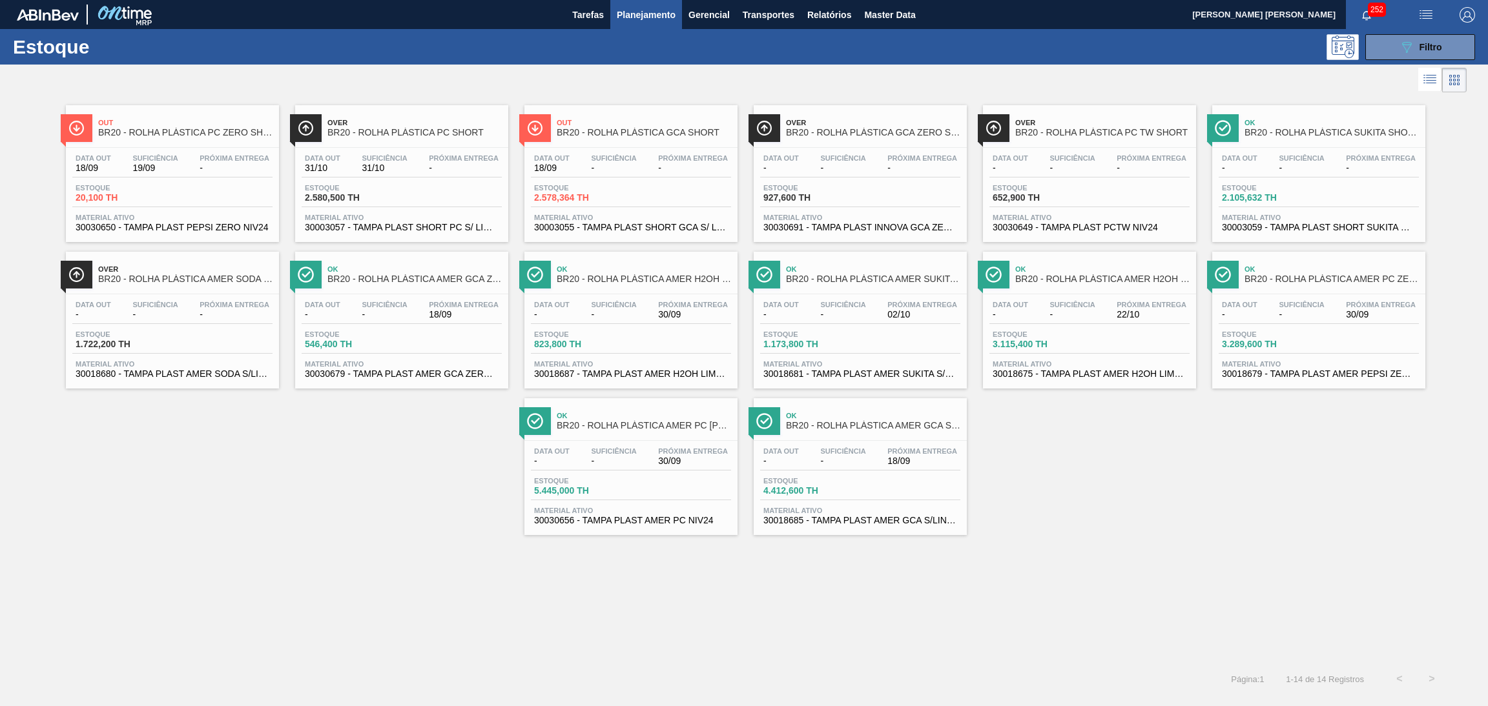
click at [193, 588] on div "Out BR20 - ROLHA PLÁSTICA PC ZERO SHORT Data out 18/09 Suficiência 19/09 Próxim…" at bounding box center [744, 380] width 1488 height 568
click at [286, 490] on div "Out BR20 - ROLHA PLÁSTICA PC ZERO SHORT Data out 18/09 Suficiência 19/09 Próxim…" at bounding box center [744, 316] width 1488 height 440
click at [1160, 480] on div "Out BR20 - ROLHA PLÁSTICA PC ZERO SHORT Data out 18/09 Suficiência 19/09 Próxim…" at bounding box center [744, 316] width 1488 height 440
click at [290, 503] on div "Out BR20 - ROLHA PLÁSTICA PC ZERO SHORT Data out 18/09 Suficiência 19/09 Próxim…" at bounding box center [744, 316] width 1488 height 440
click at [1109, 377] on span "30018675 - TAMPA PLAST AMER H2OH LIMONETO S/LINER" at bounding box center [1089, 374] width 194 height 10
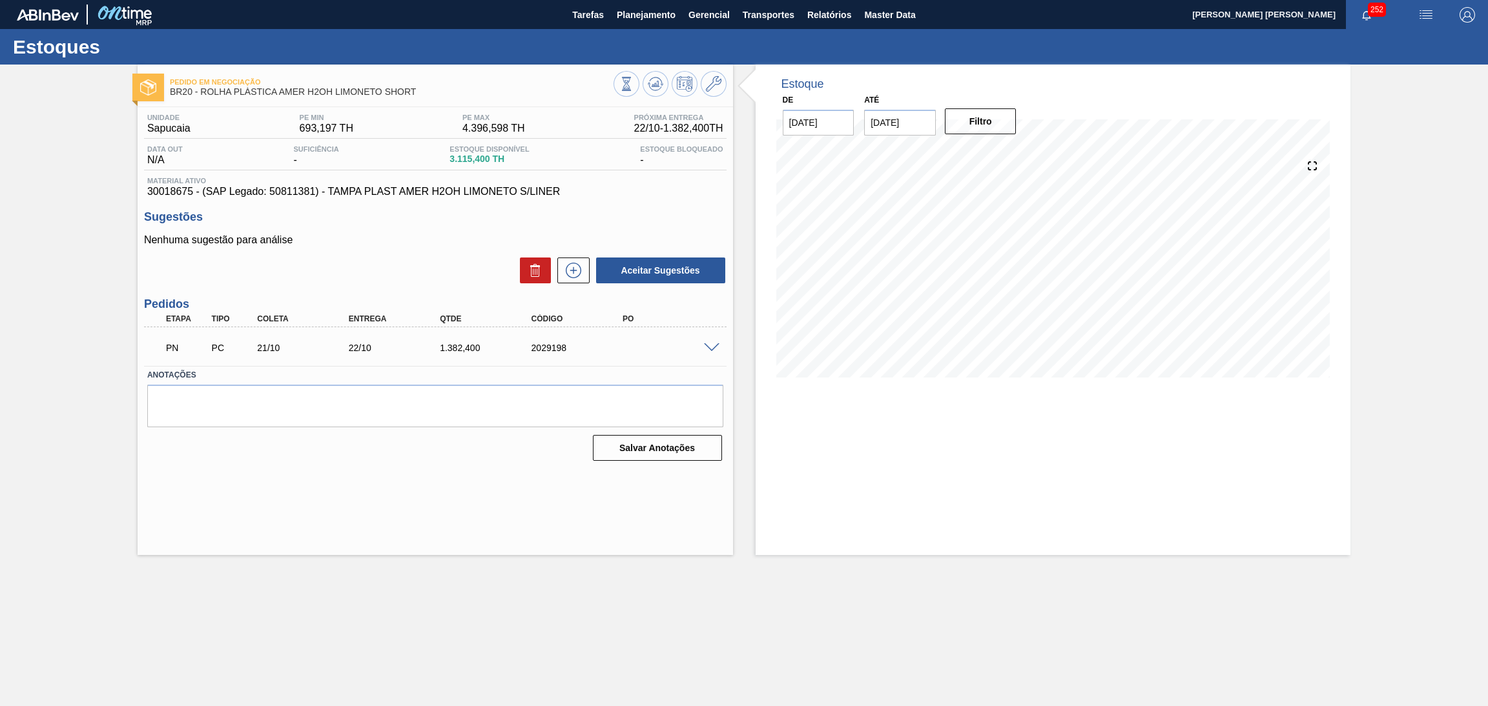
click at [379, 271] on div "Aceitar Sugestões" at bounding box center [435, 270] width 582 height 28
click at [417, 232] on div "Sugestões Nenhuma sugestão para análise Aceitar Sugestões" at bounding box center [435, 248] width 582 height 74
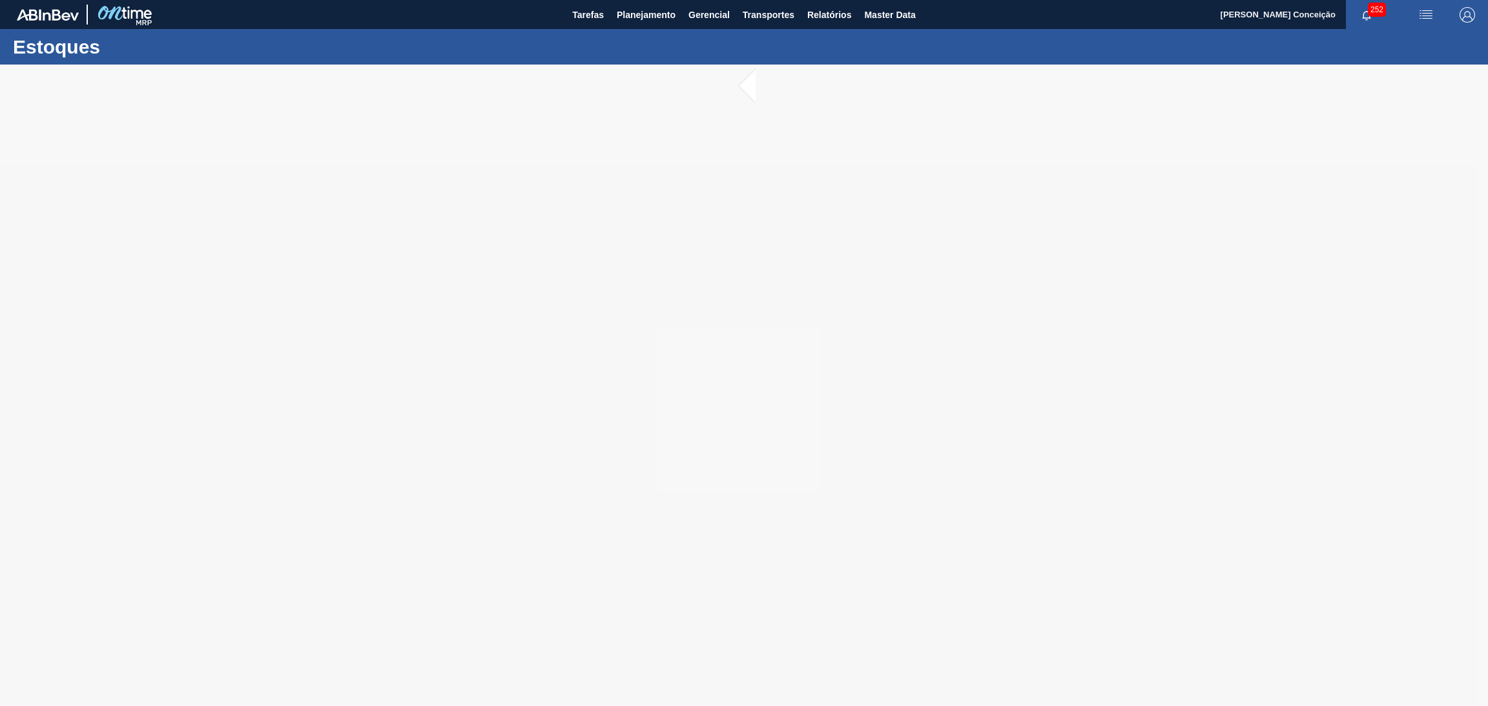
click at [599, 338] on div at bounding box center [744, 386] width 1488 height 642
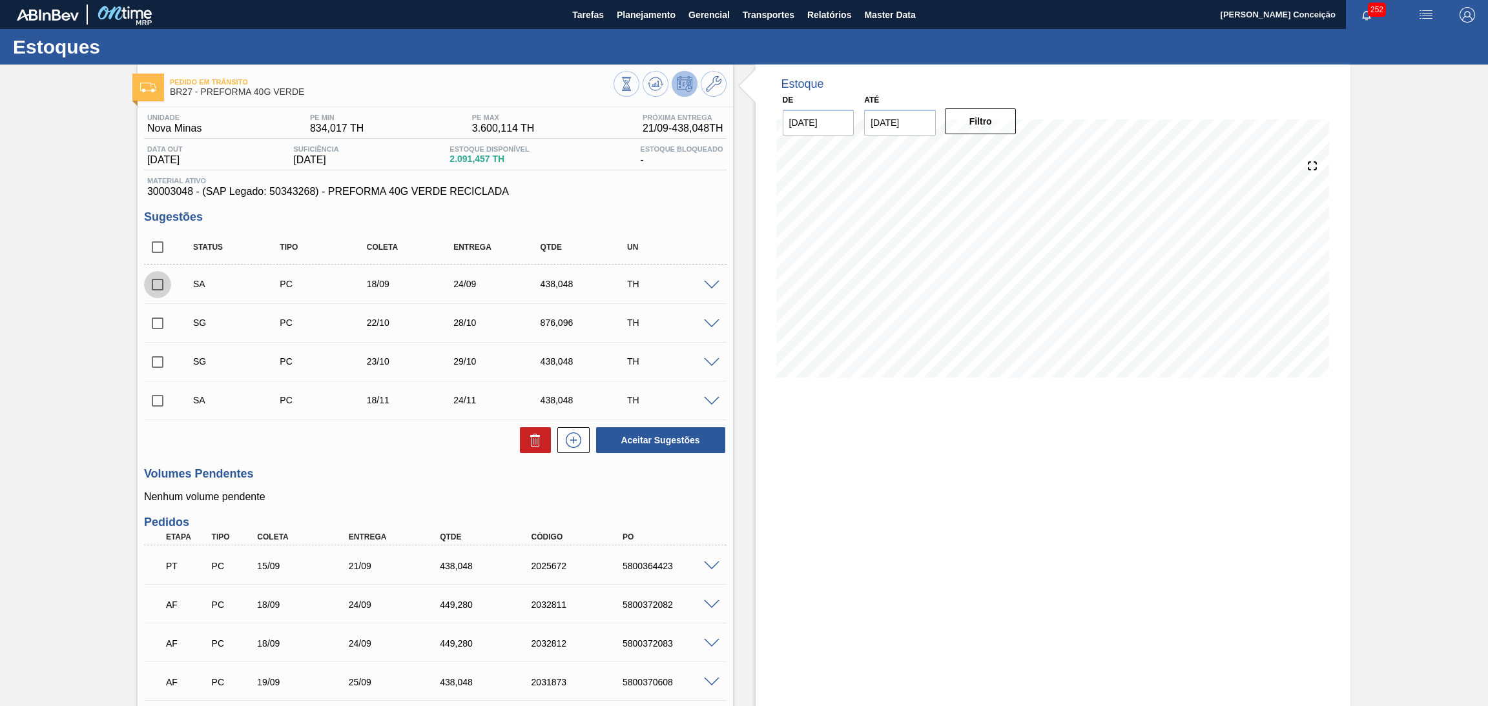
click at [158, 286] on input "checkbox" at bounding box center [157, 284] width 27 height 27
click at [671, 444] on button "Aceitar Sugestões" at bounding box center [660, 440] width 129 height 26
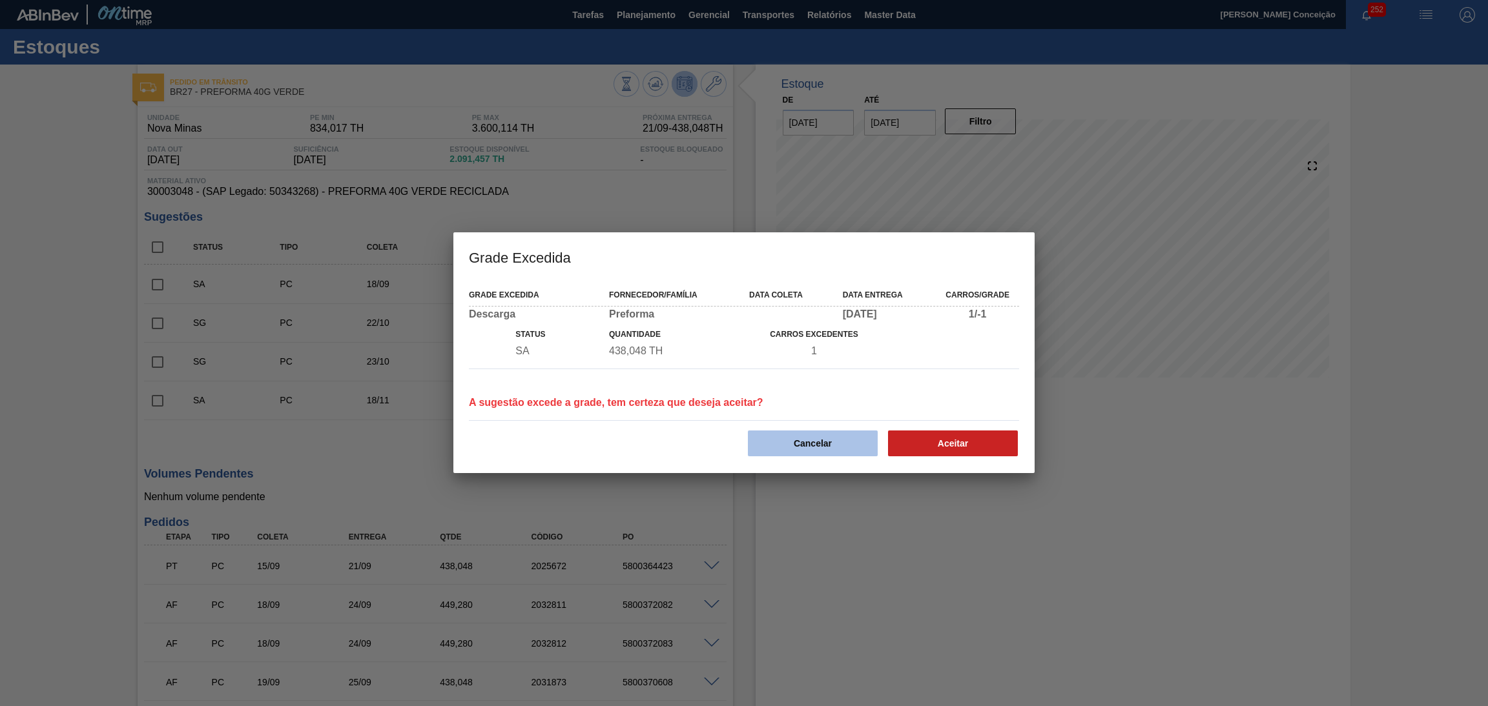
click at [834, 438] on button "Cancelar" at bounding box center [813, 444] width 130 height 26
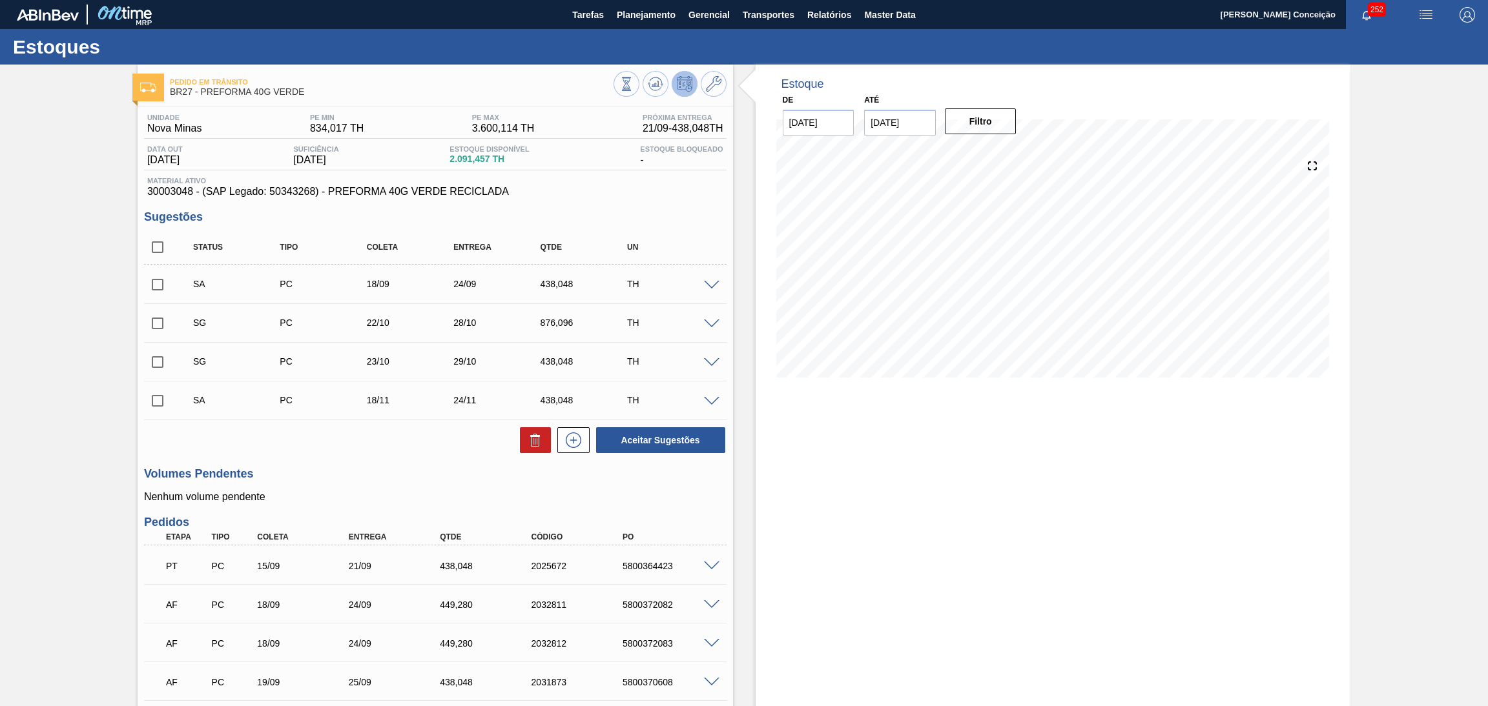
click at [641, 496] on p "Nenhum volume pendente" at bounding box center [435, 497] width 582 height 12
click at [332, 470] on h3 "Volumes Pendentes" at bounding box center [435, 474] width 582 height 14
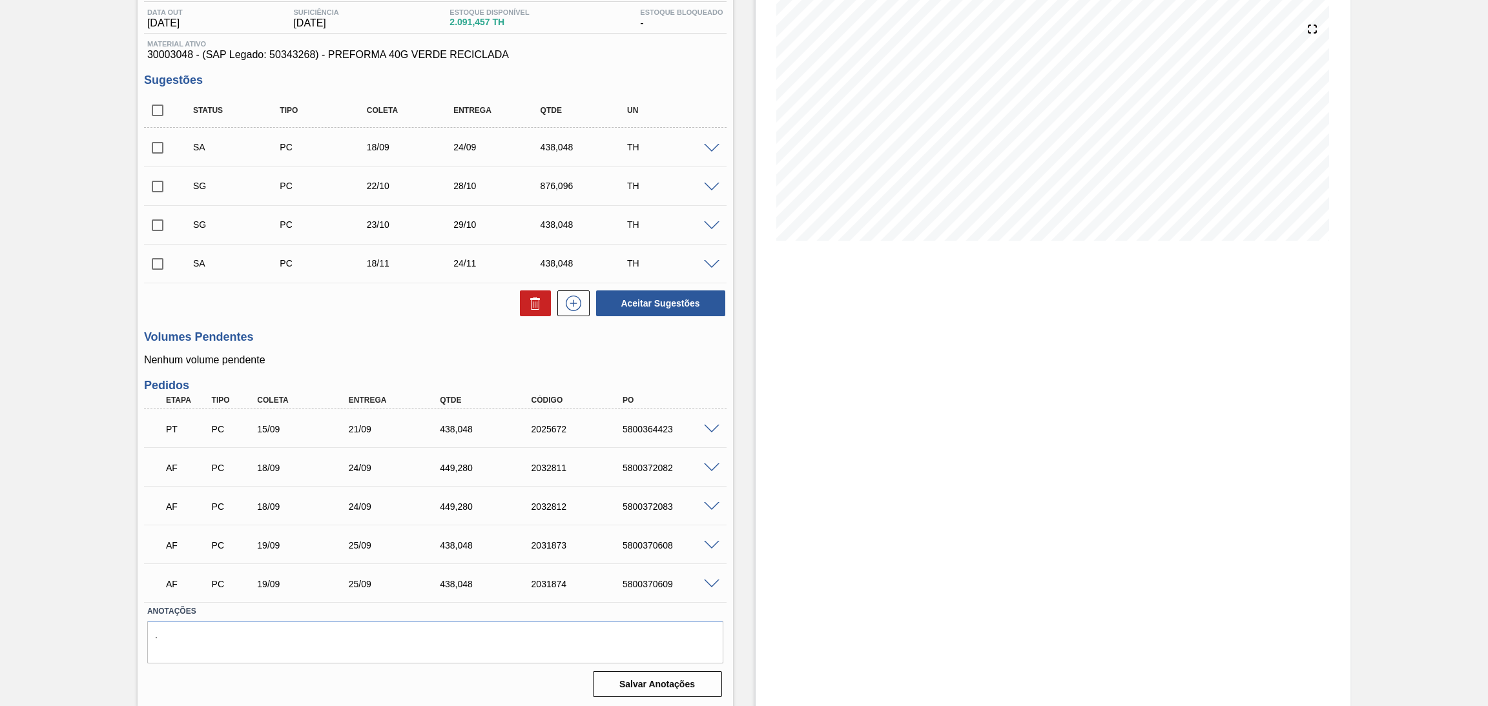
click at [708, 440] on div "PT PC 15/09 21/09 438,048 2025672 5800364423" at bounding box center [435, 428] width 582 height 32
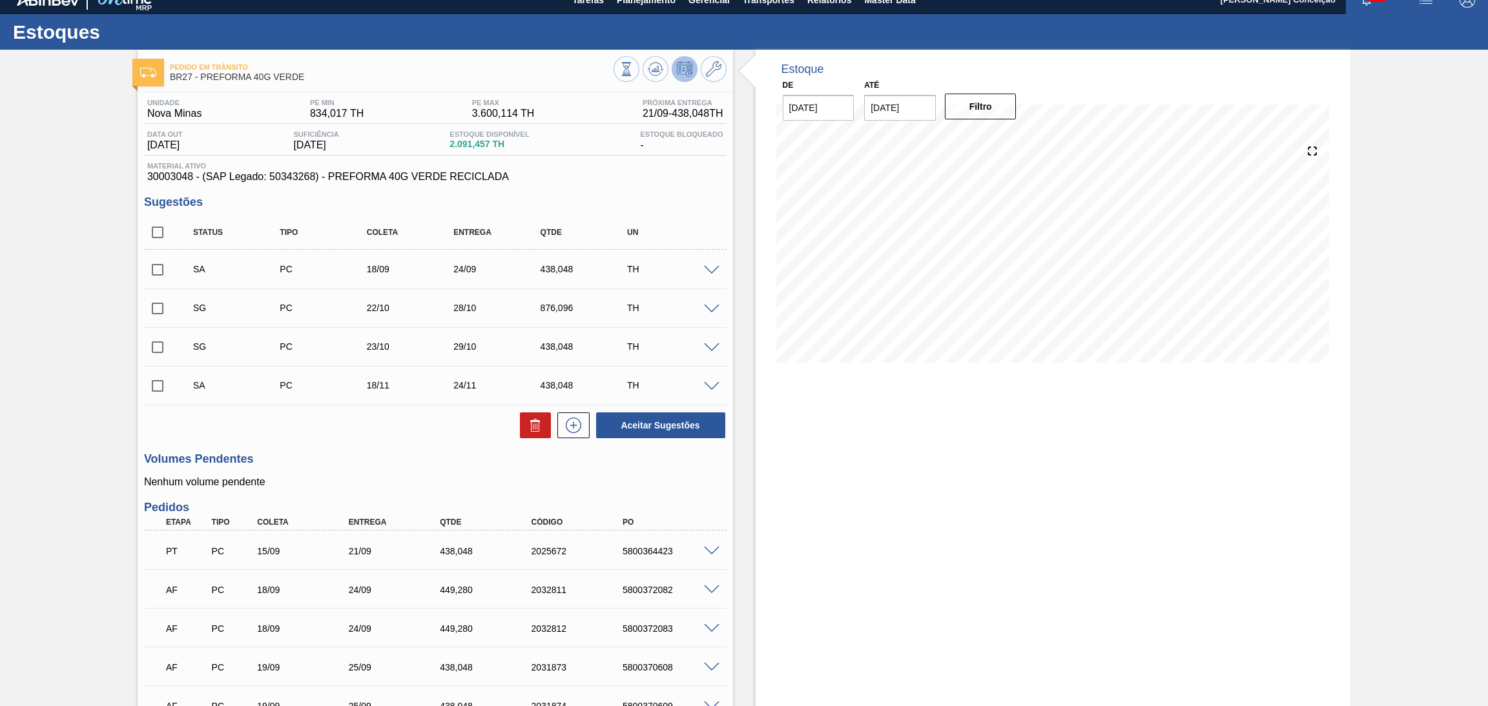
scroll to position [0, 0]
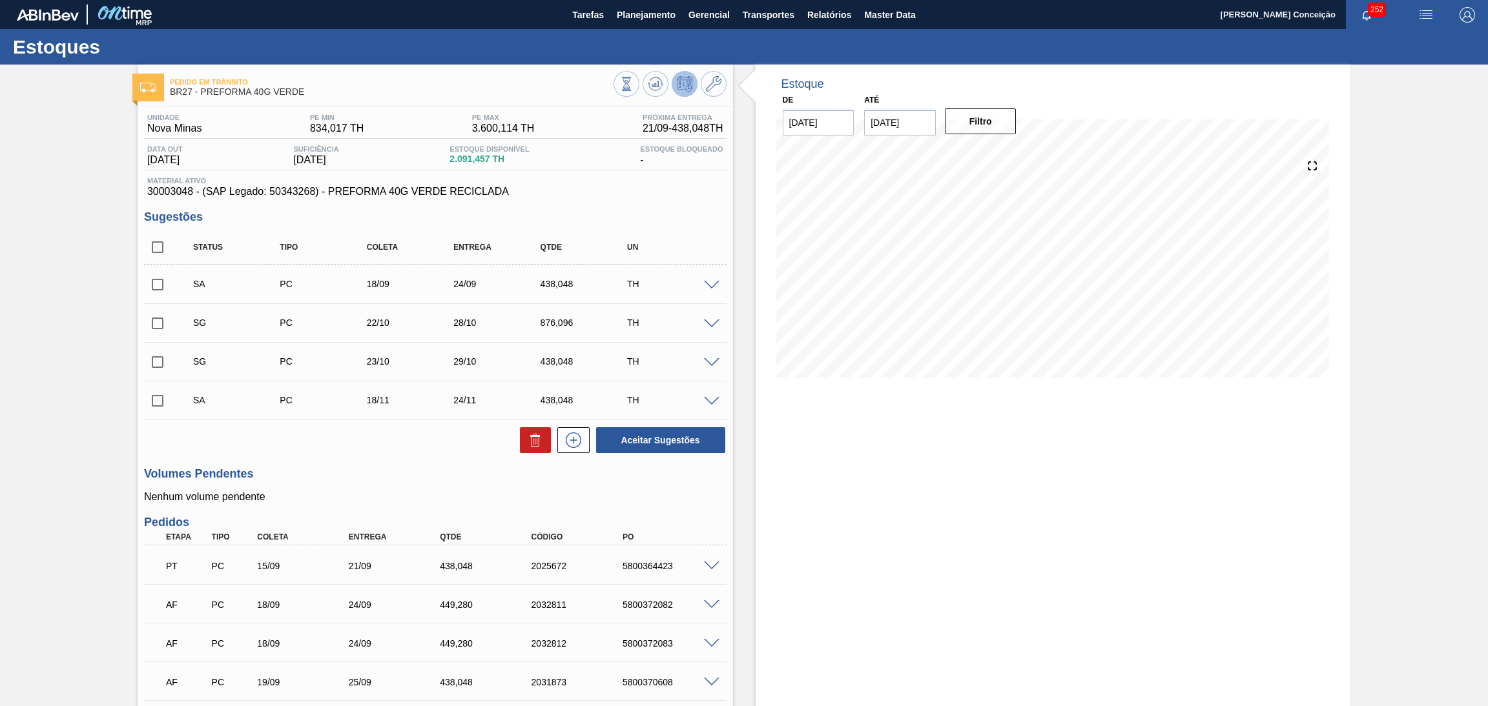
click at [862, 504] on div "Estoque De [DATE] Até [DATE] Filtro 12/10 Projeção de Estoque 1,222.195 [DOMAIN…" at bounding box center [1052, 455] width 595 height 781
click at [309, 488] on div "Volumes Pendentes Nenhum volume pendente" at bounding box center [435, 485] width 582 height 36
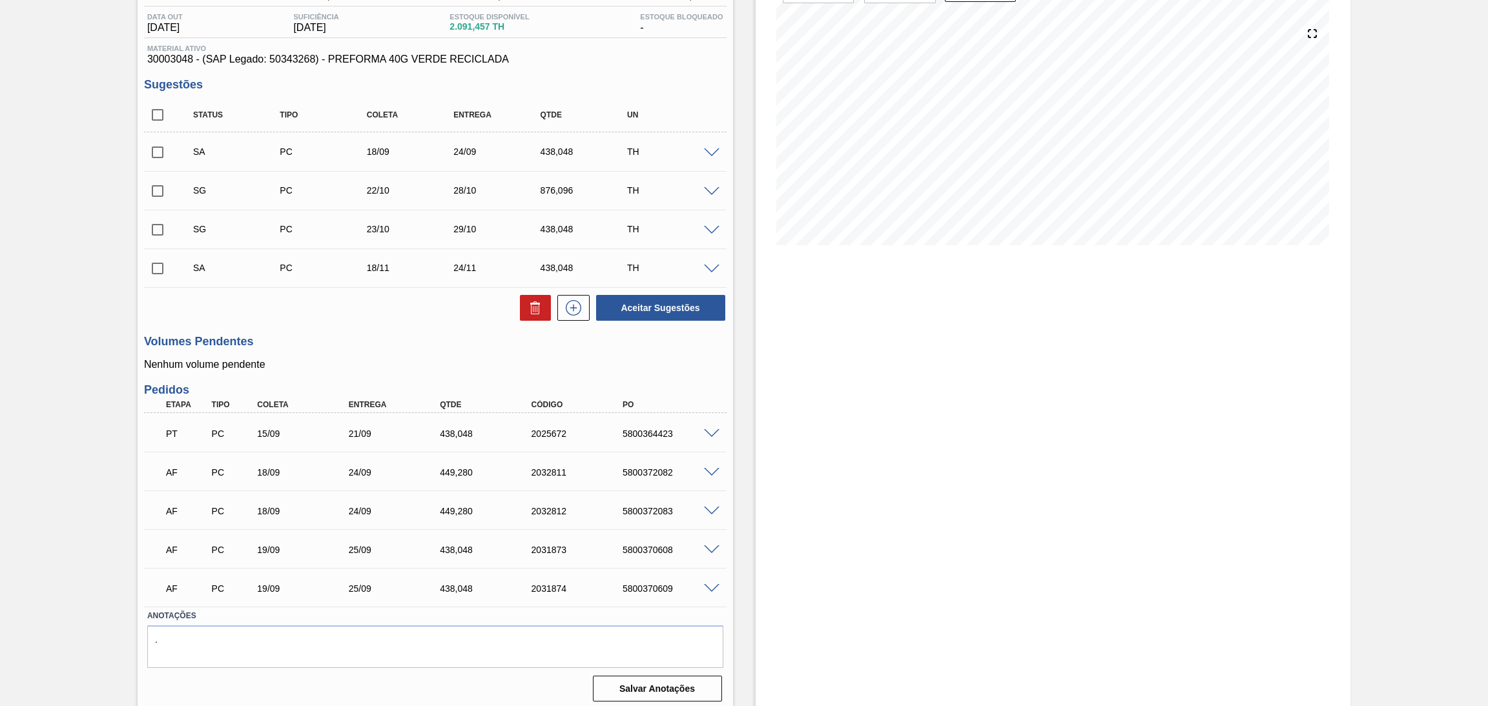
scroll to position [137, 0]
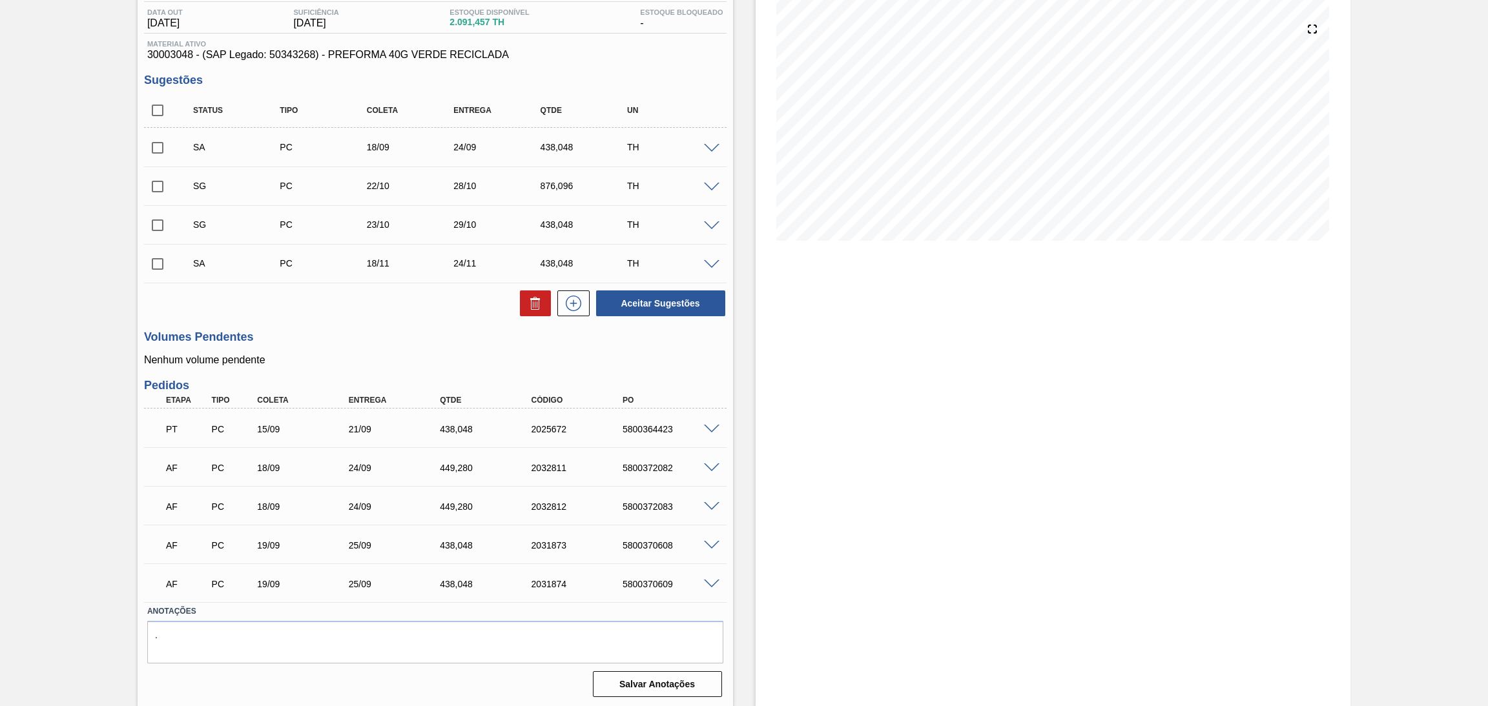
click at [354, 333] on h3 "Volumes Pendentes" at bounding box center [435, 338] width 582 height 14
click at [354, 325] on div "Unidade Nova Minas PE MIN 834,017 TH PE MAX 3.600,114 TH Próxima Entrega 21/09 …" at bounding box center [435, 336] width 595 height 732
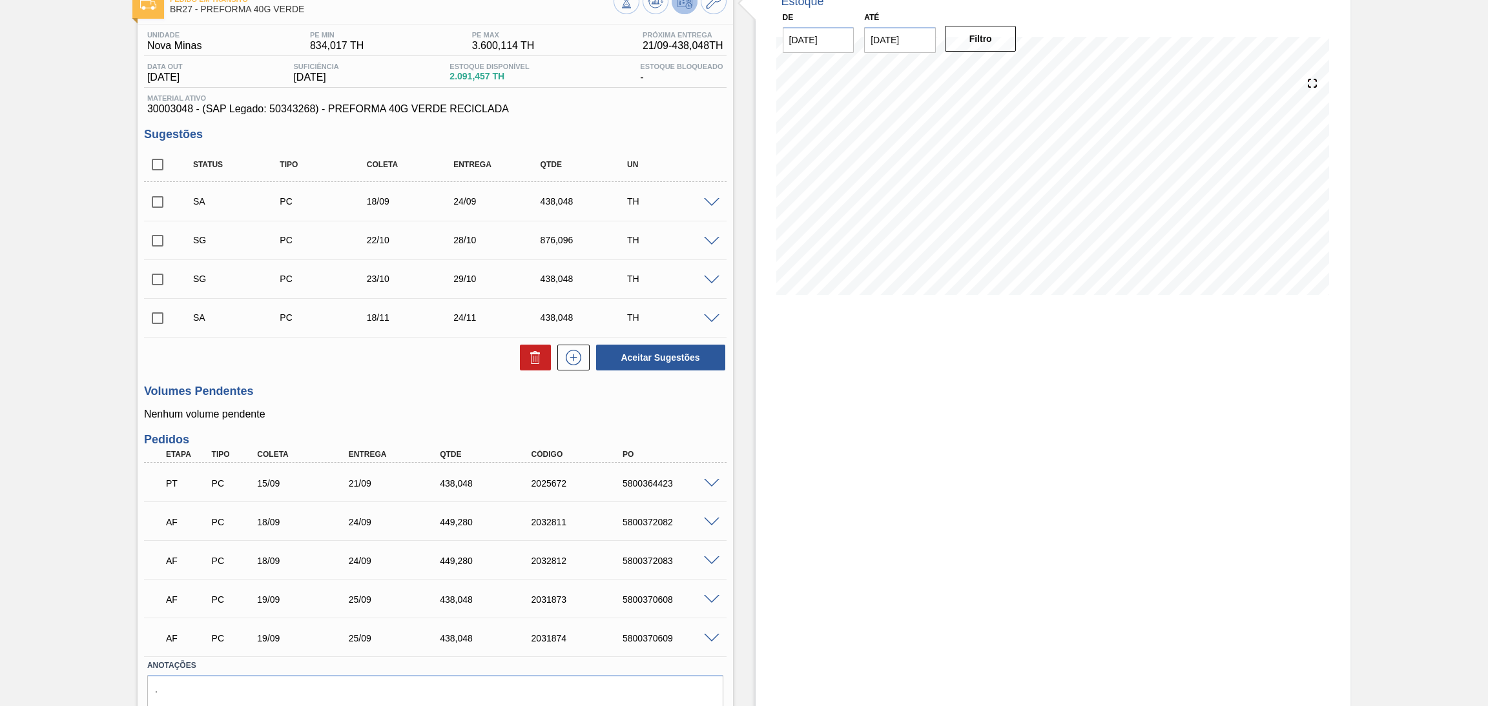
scroll to position [40, 0]
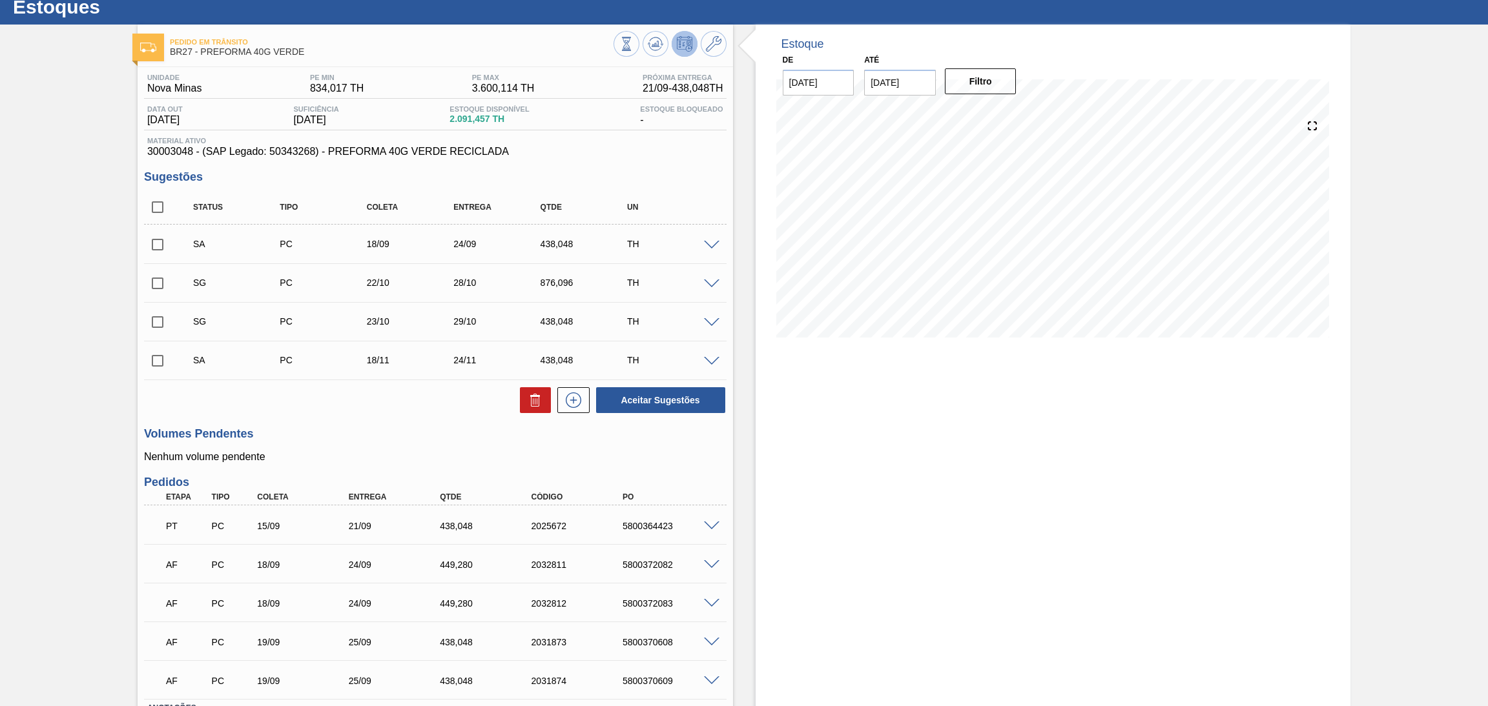
click at [158, 244] on input "checkbox" at bounding box center [157, 244] width 27 height 27
click at [627, 396] on button "Aceitar Sugestões" at bounding box center [660, 400] width 129 height 26
checkbox input "false"
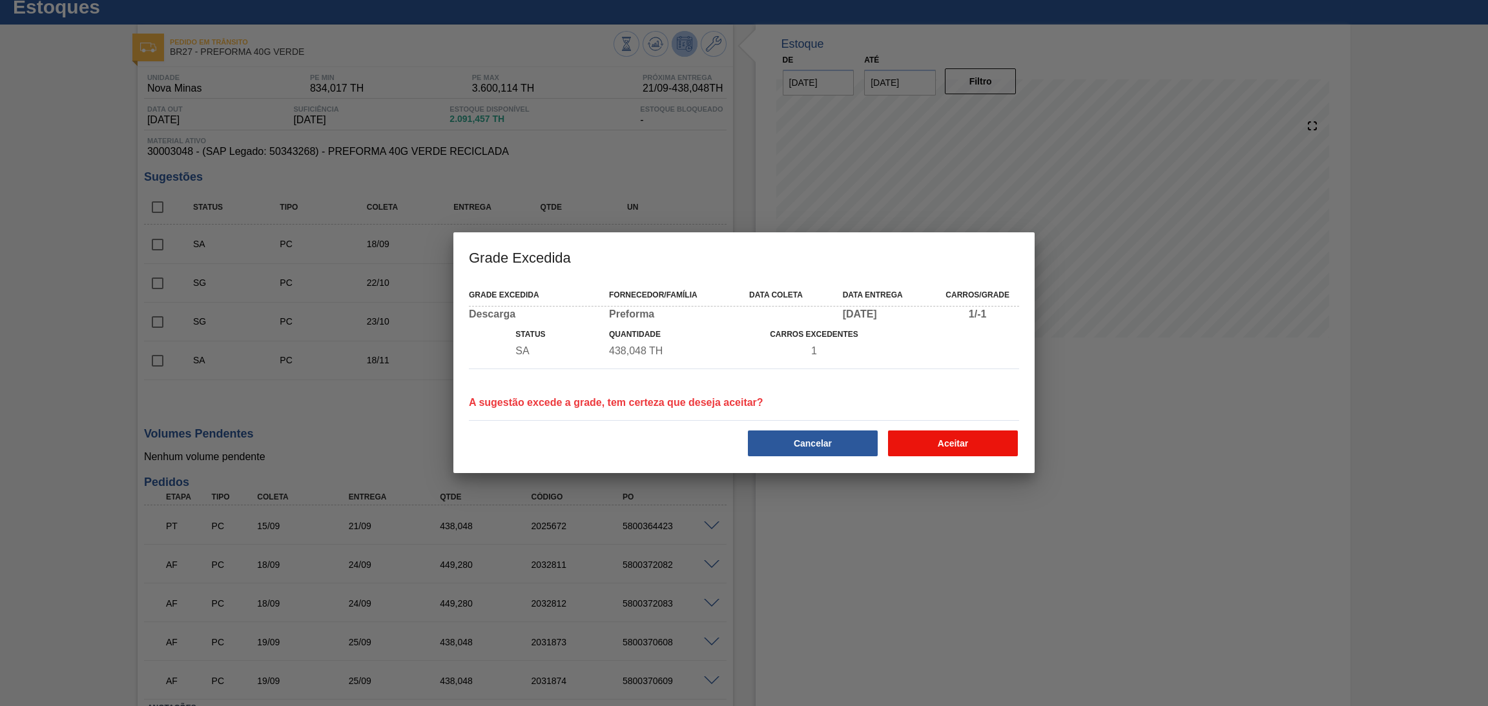
click at [952, 445] on button "Aceitar" at bounding box center [953, 444] width 130 height 26
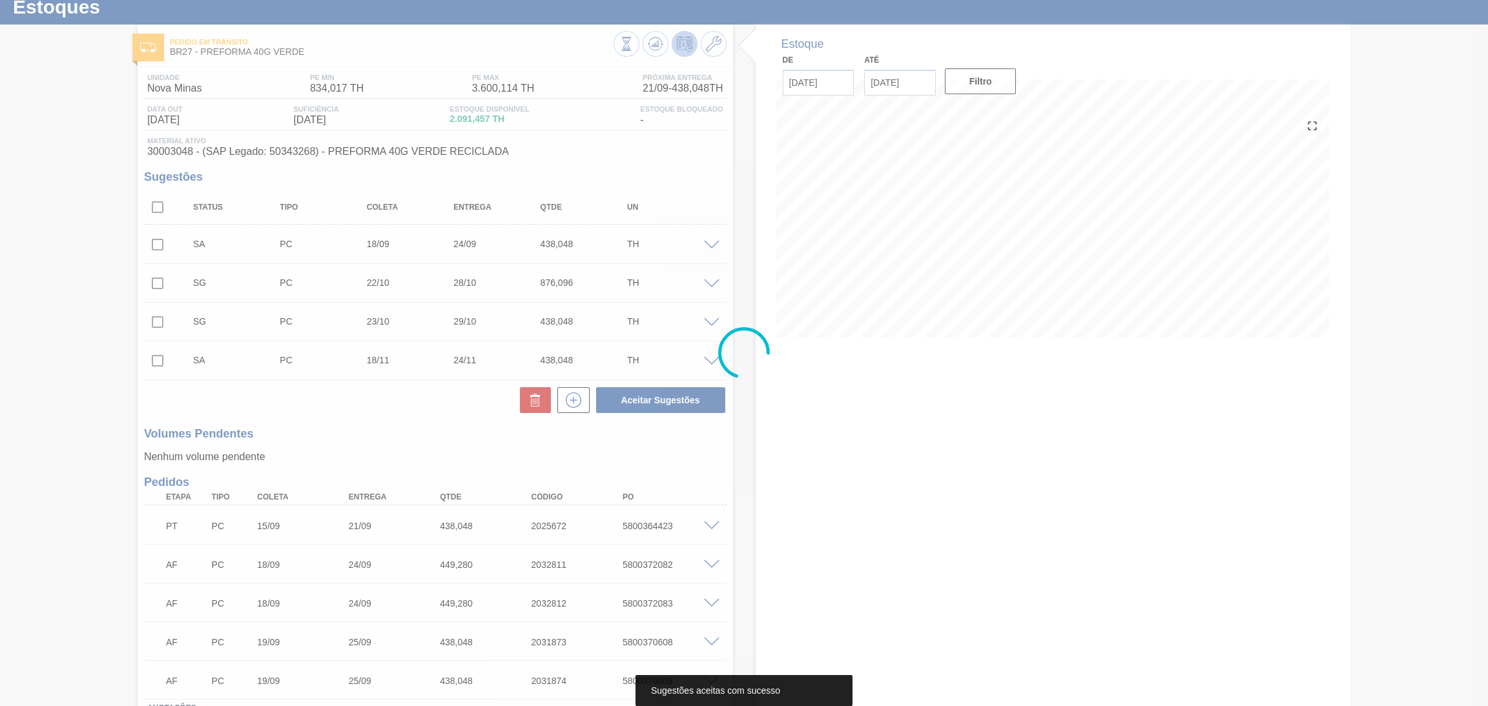
click at [364, 404] on div at bounding box center [744, 353] width 1488 height 706
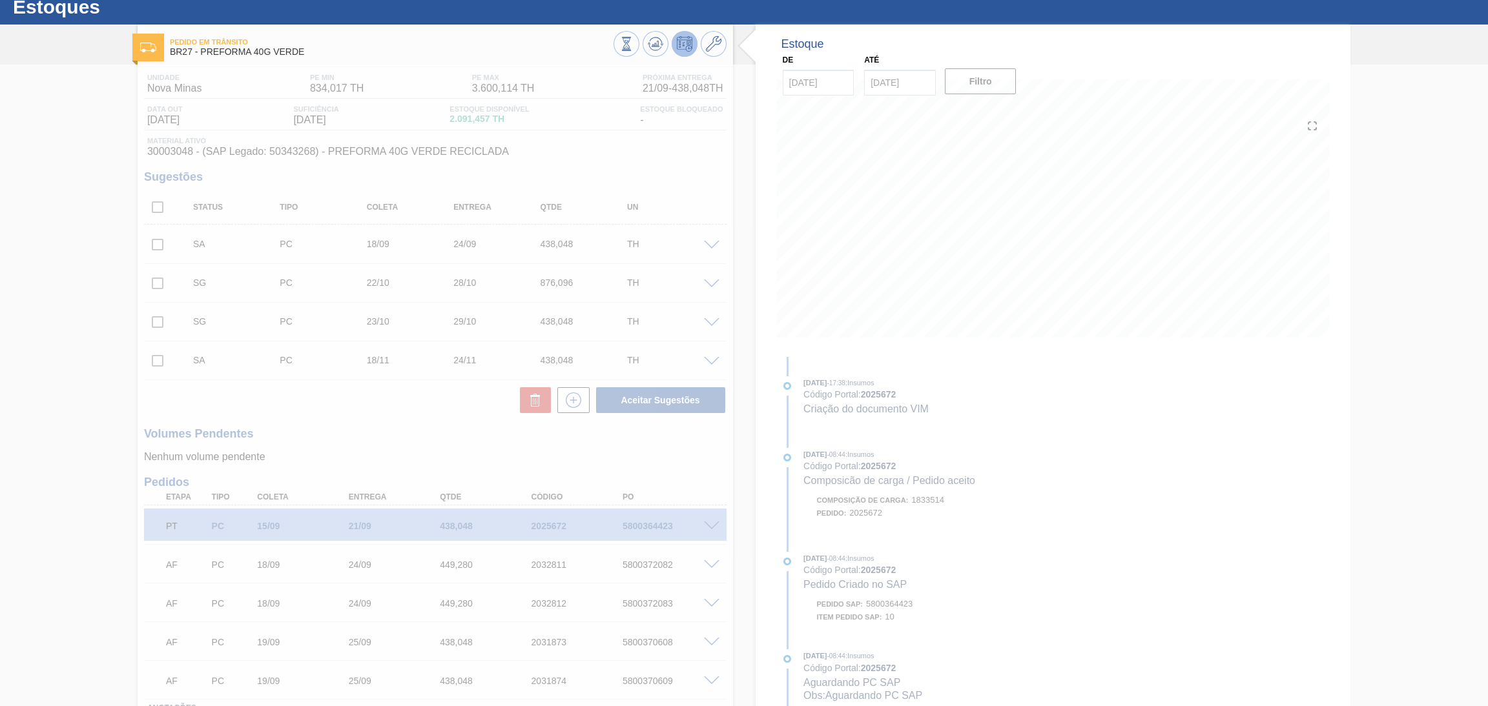
click at [365, 404] on div at bounding box center [744, 386] width 1488 height 642
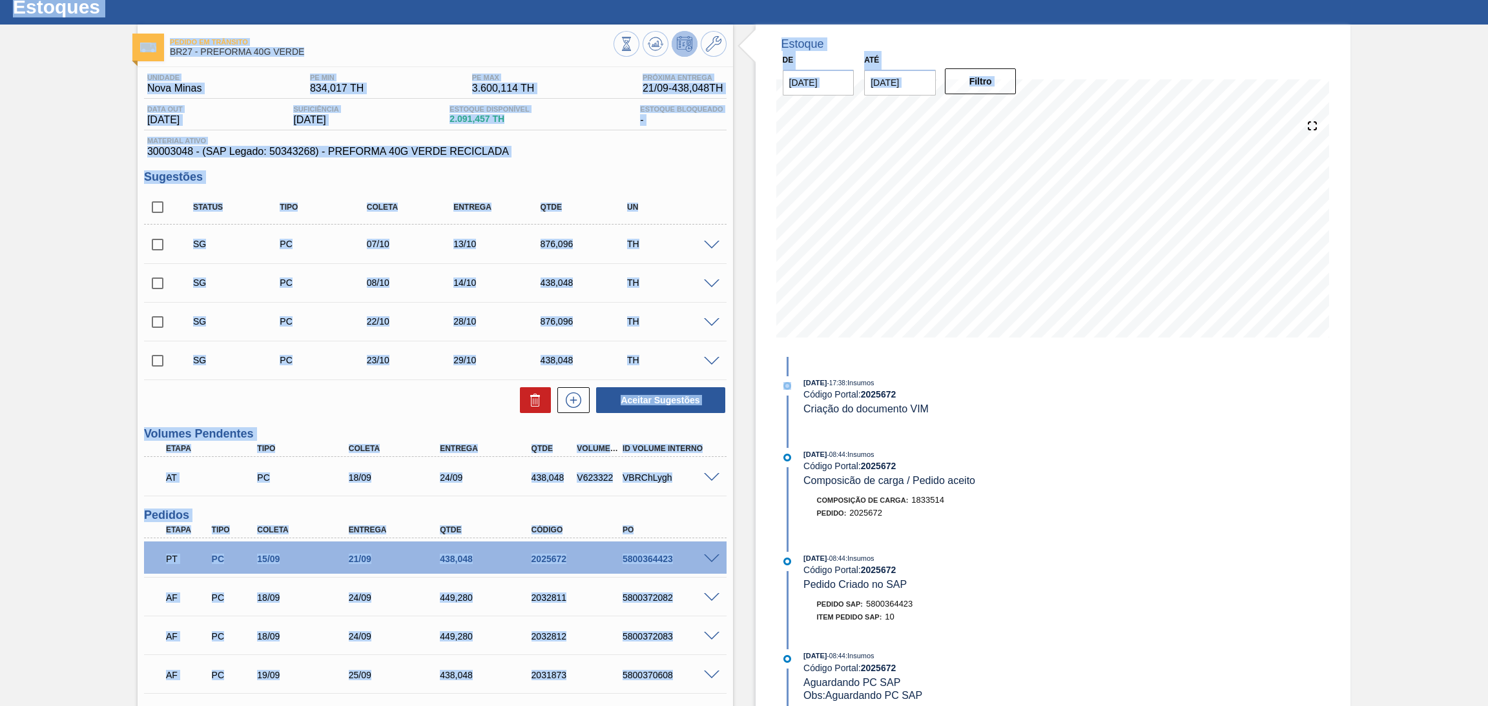
click at [407, 416] on div "Unidade Nova Minas PE MIN 834,017 TH PE MAX 3.600,114 TH Próxima Entrega 21/09 …" at bounding box center [435, 449] width 595 height 765
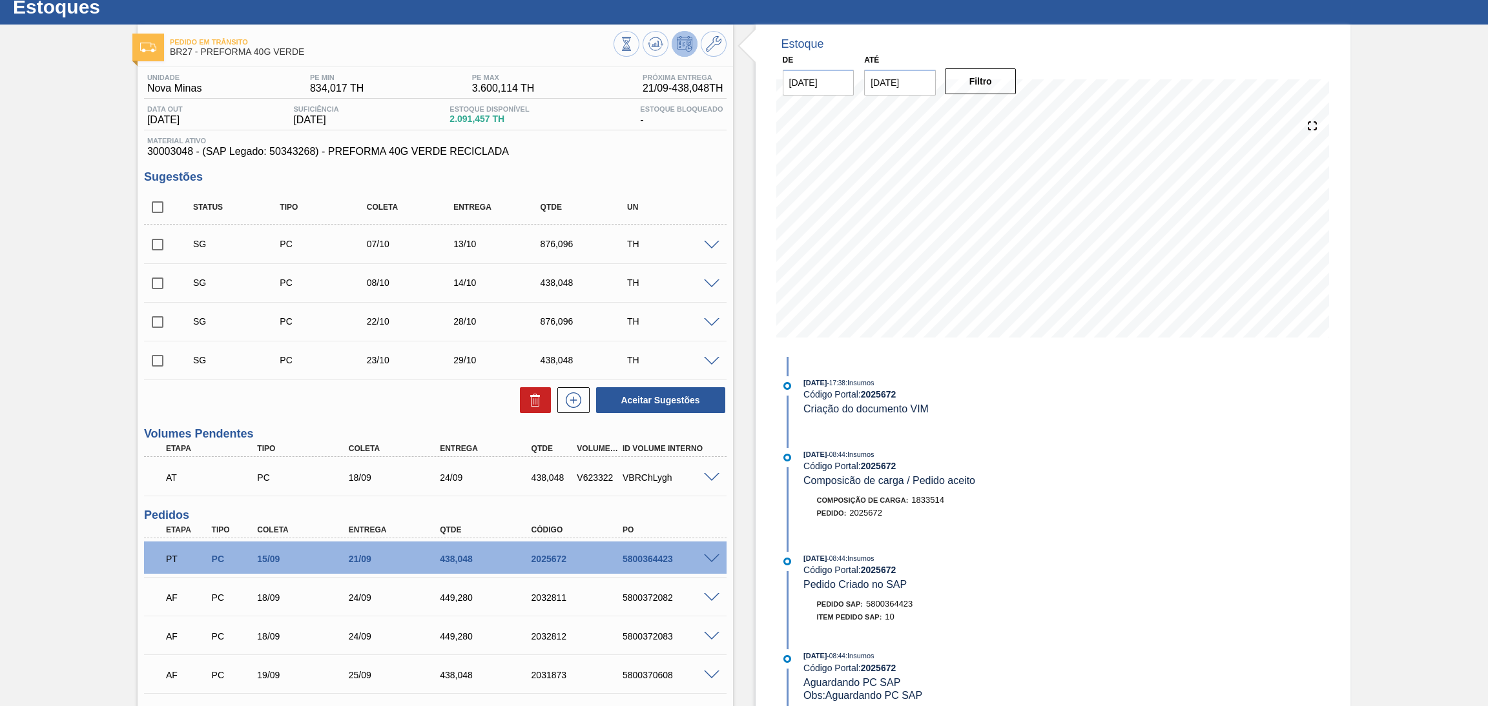
click at [715, 240] on div "Pedido em Trânsito BR27 - PREFORMA 40G VERDE Unidade Nova Minas PE MIN 834,017 …" at bounding box center [744, 432] width 1488 height 814
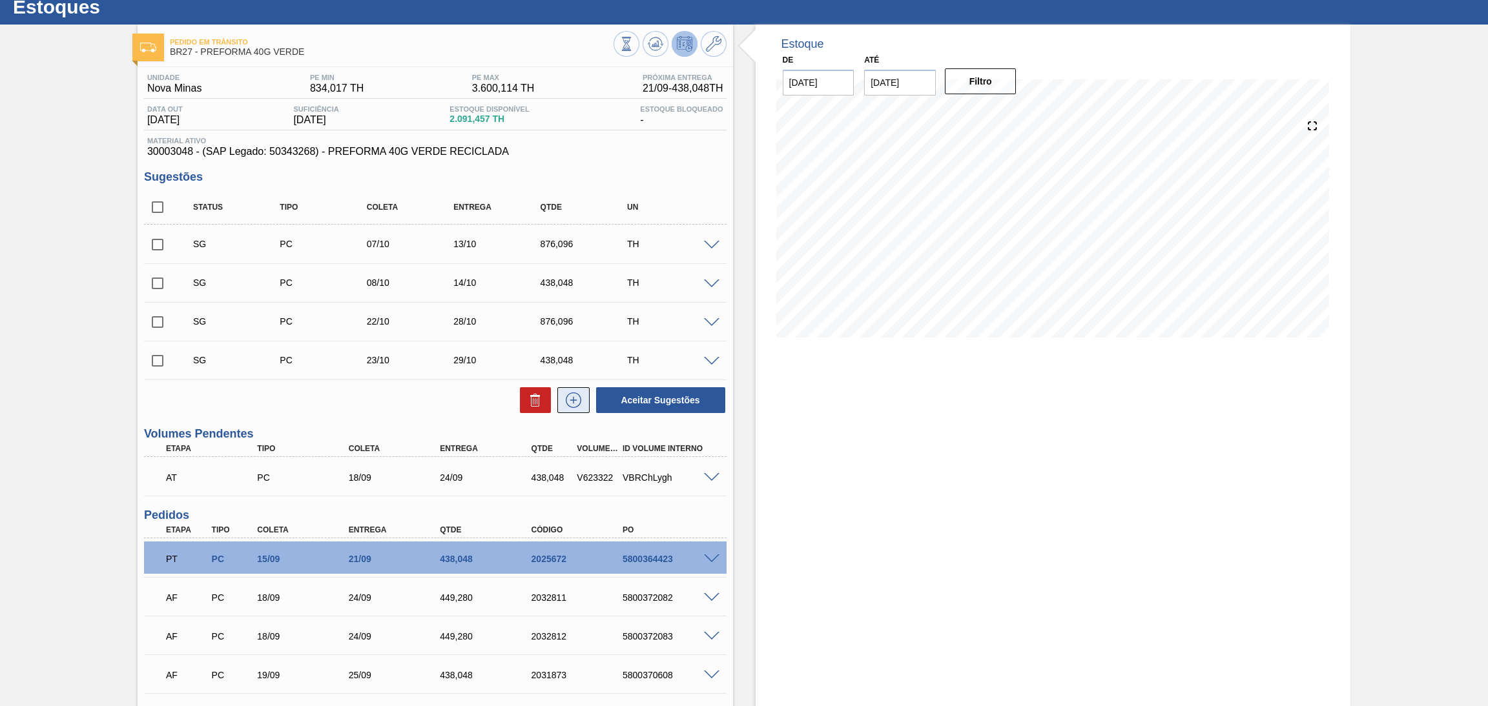
click at [578, 404] on icon at bounding box center [573, 400] width 15 height 15
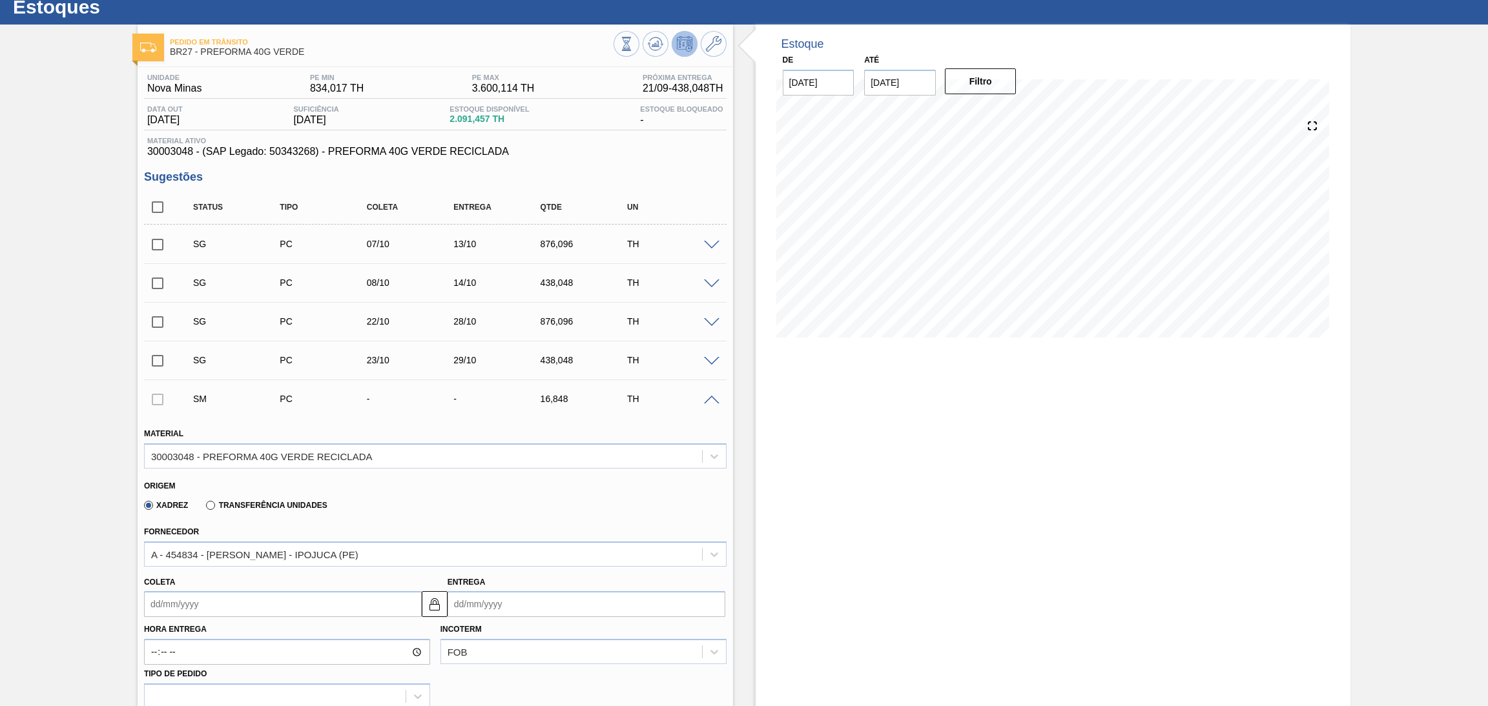
click at [171, 615] on input "Coleta" at bounding box center [283, 604] width 278 height 26
type input "1"
type input "[DATE]"
type input "18"
type input "[DATE]"
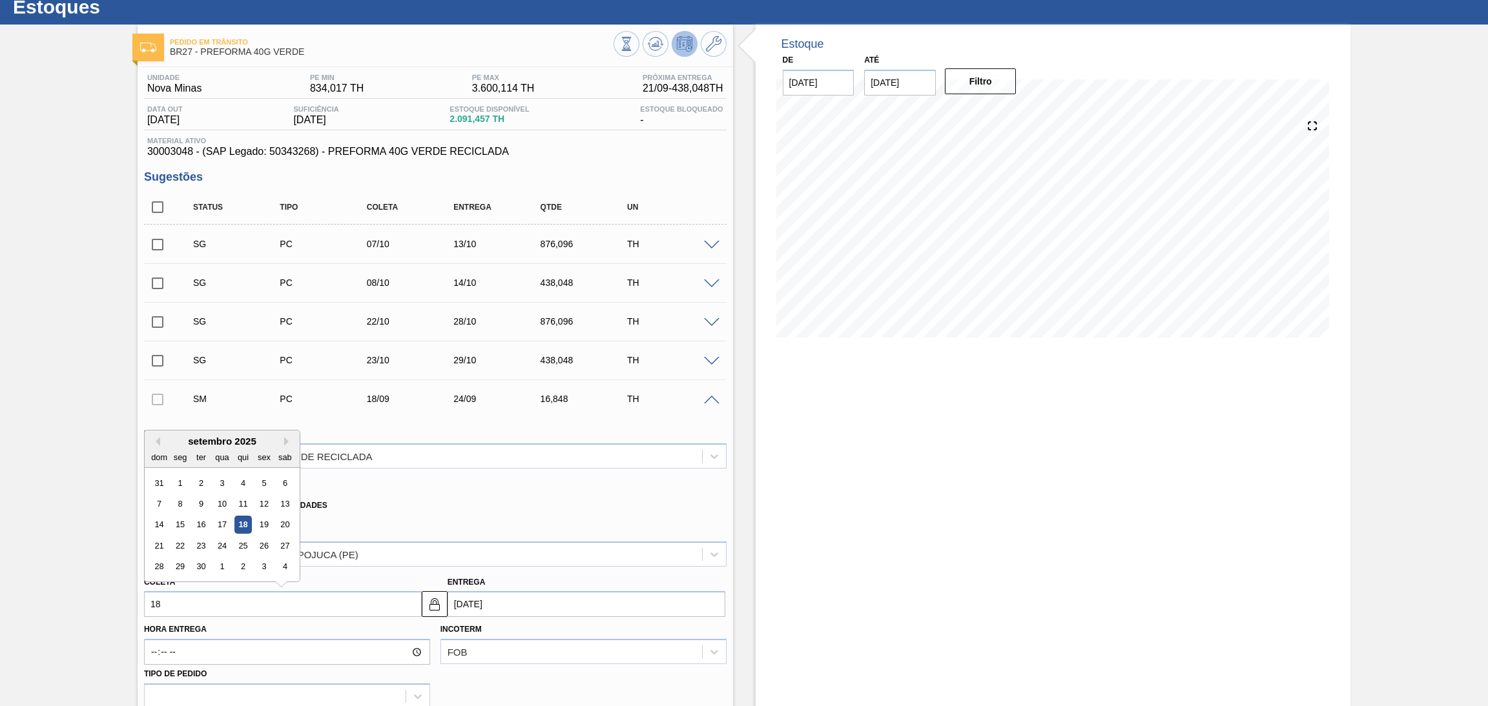
click at [246, 521] on div "18" at bounding box center [242, 525] width 17 height 17
type input "[DATE]"
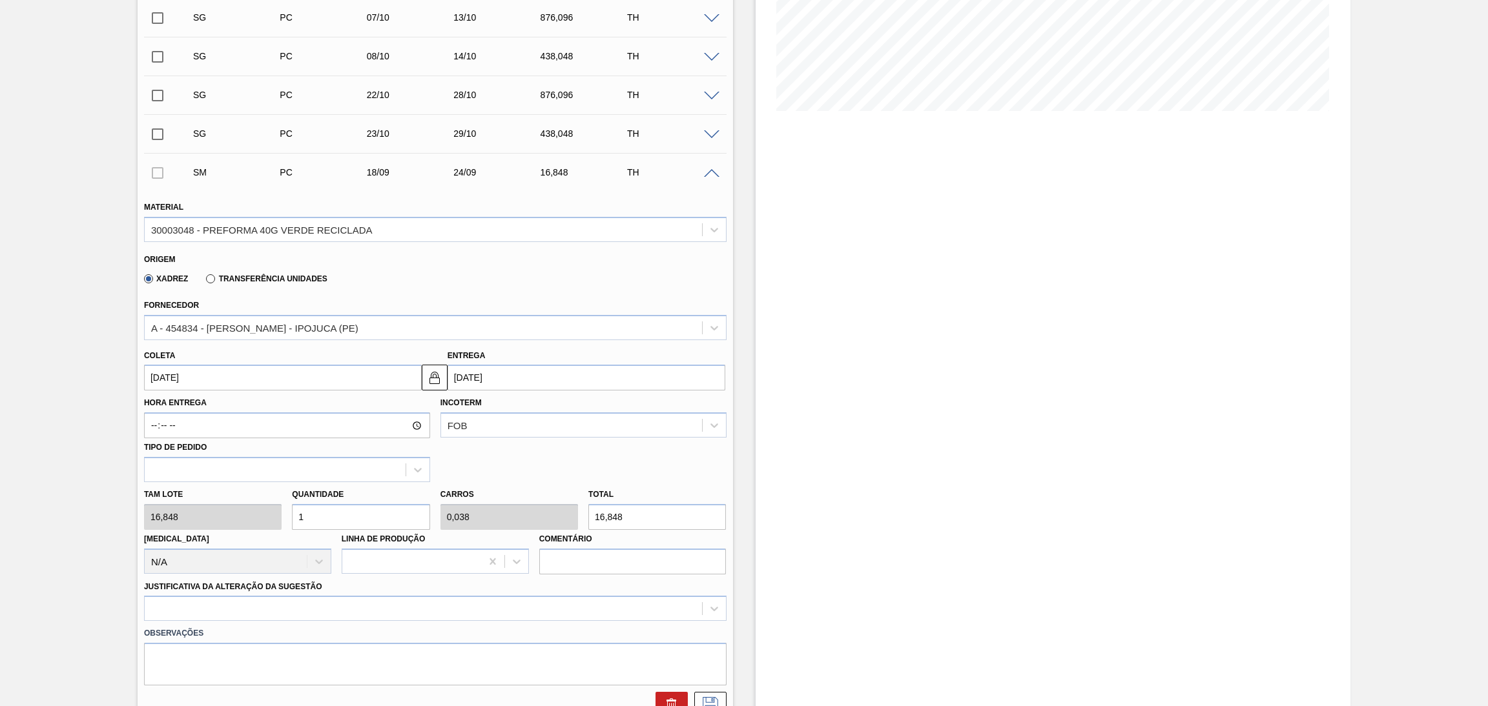
scroll to position [331, 0]
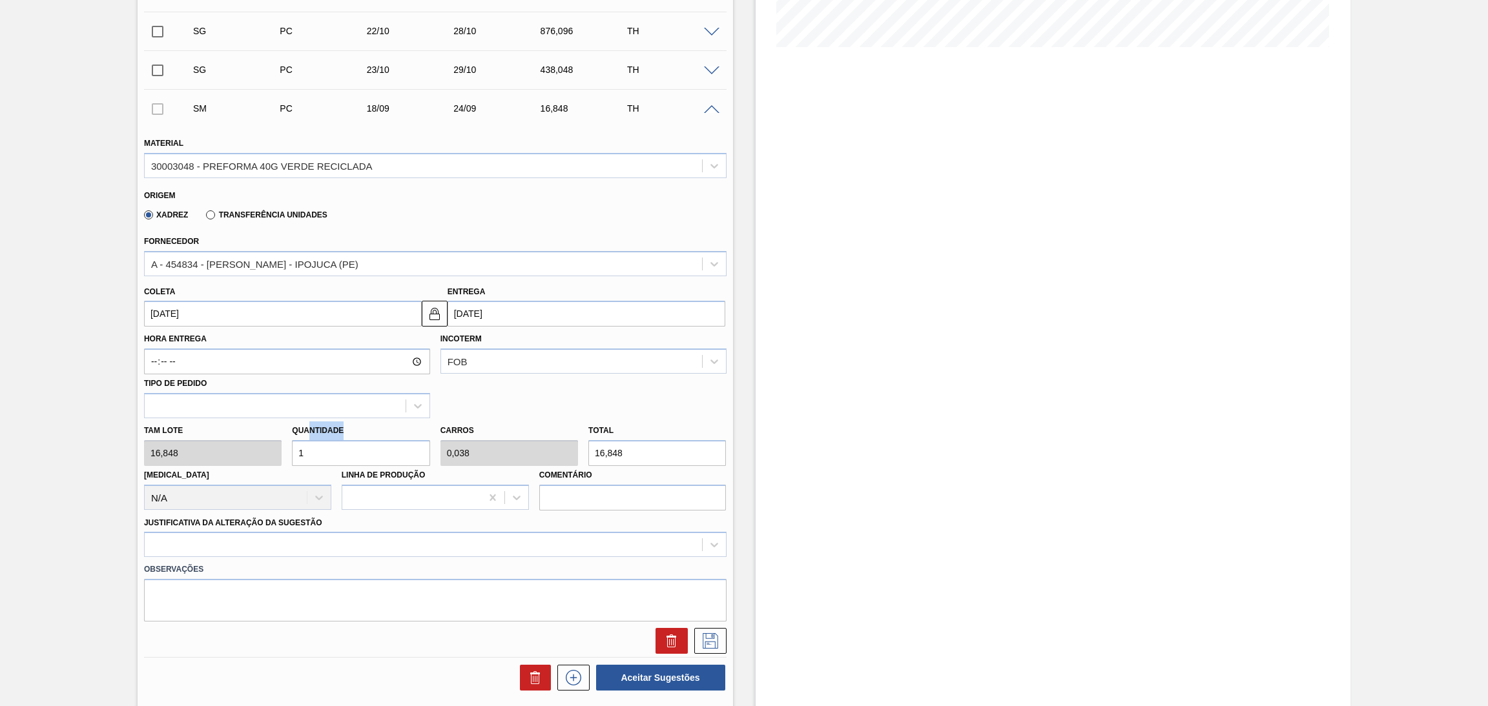
drag, startPoint x: 346, startPoint y: 435, endPoint x: 271, endPoint y: 438, distance: 75.6
click at [282, 438] on div "Tam lote 16,848 Quantidade 1 Carros 0,038 Total 16,848 [MEDICAL_DATA] N/A Linha…" at bounding box center [435, 464] width 593 height 92
drag, startPoint x: 327, startPoint y: 453, endPoint x: 247, endPoint y: 430, distance: 83.4
click at [254, 432] on div "Tam lote 16,848 Quantidade 1 Carros 0,038 Total 16,848 [MEDICAL_DATA] N/A Linha…" at bounding box center [435, 464] width 593 height 92
type input "2"
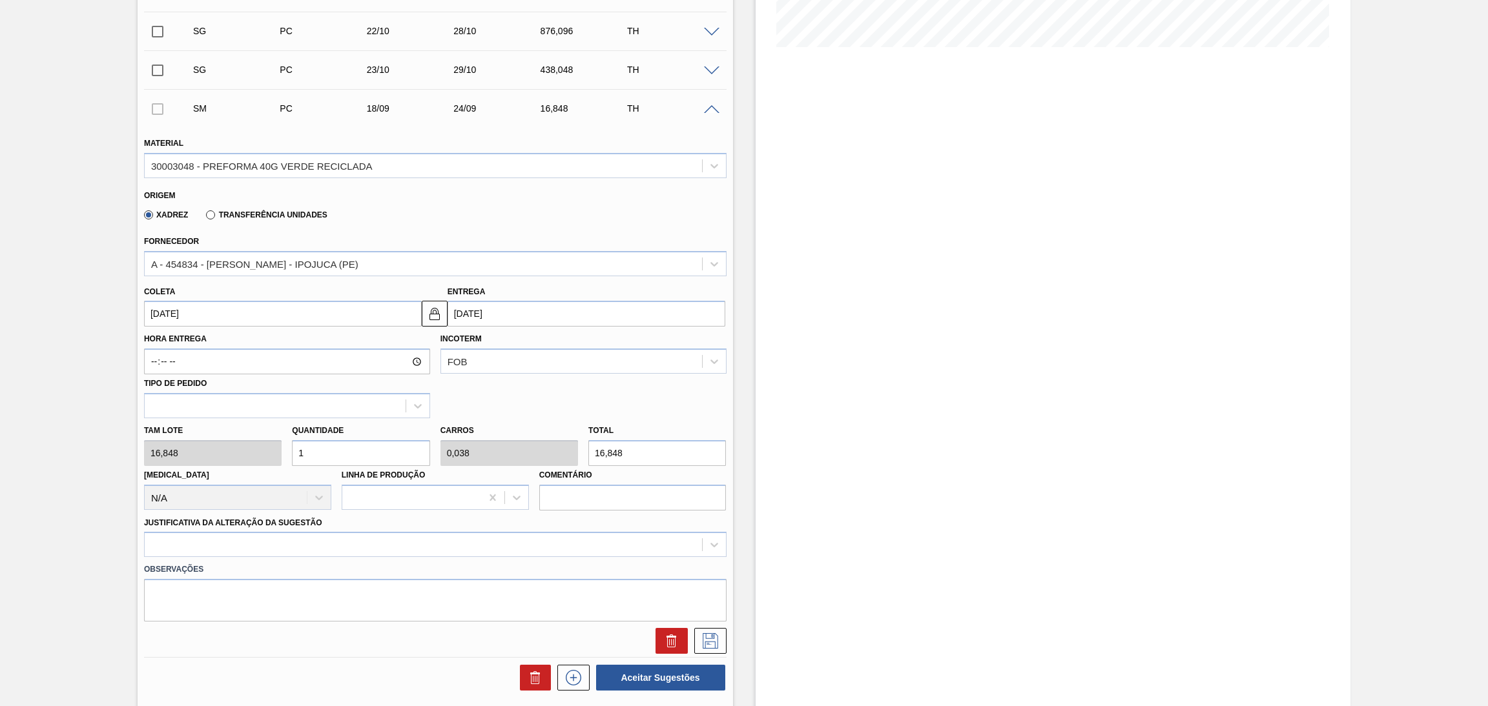
type input "0,077"
type input "33,696"
type input "26"
type input "1"
type input "438,048"
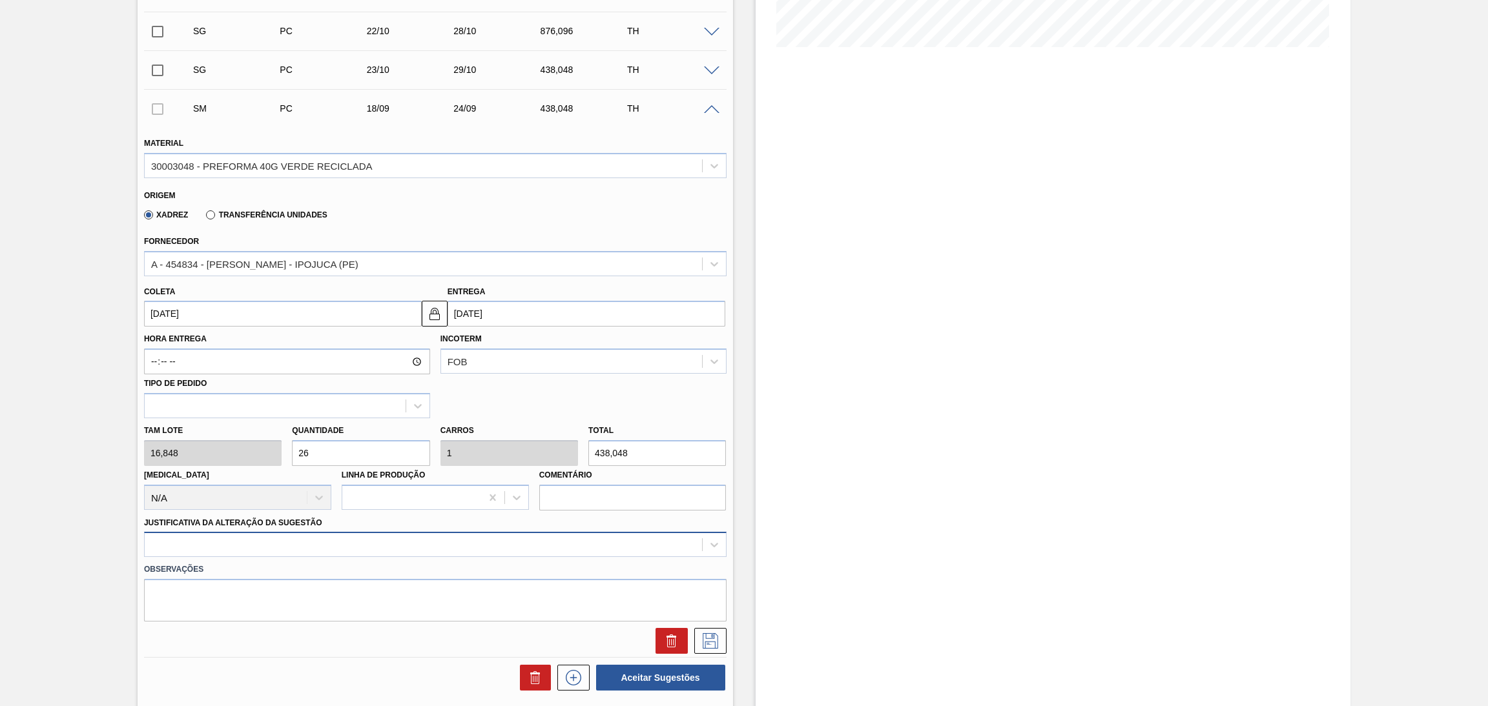
type input "26"
click at [252, 539] on div at bounding box center [435, 544] width 582 height 25
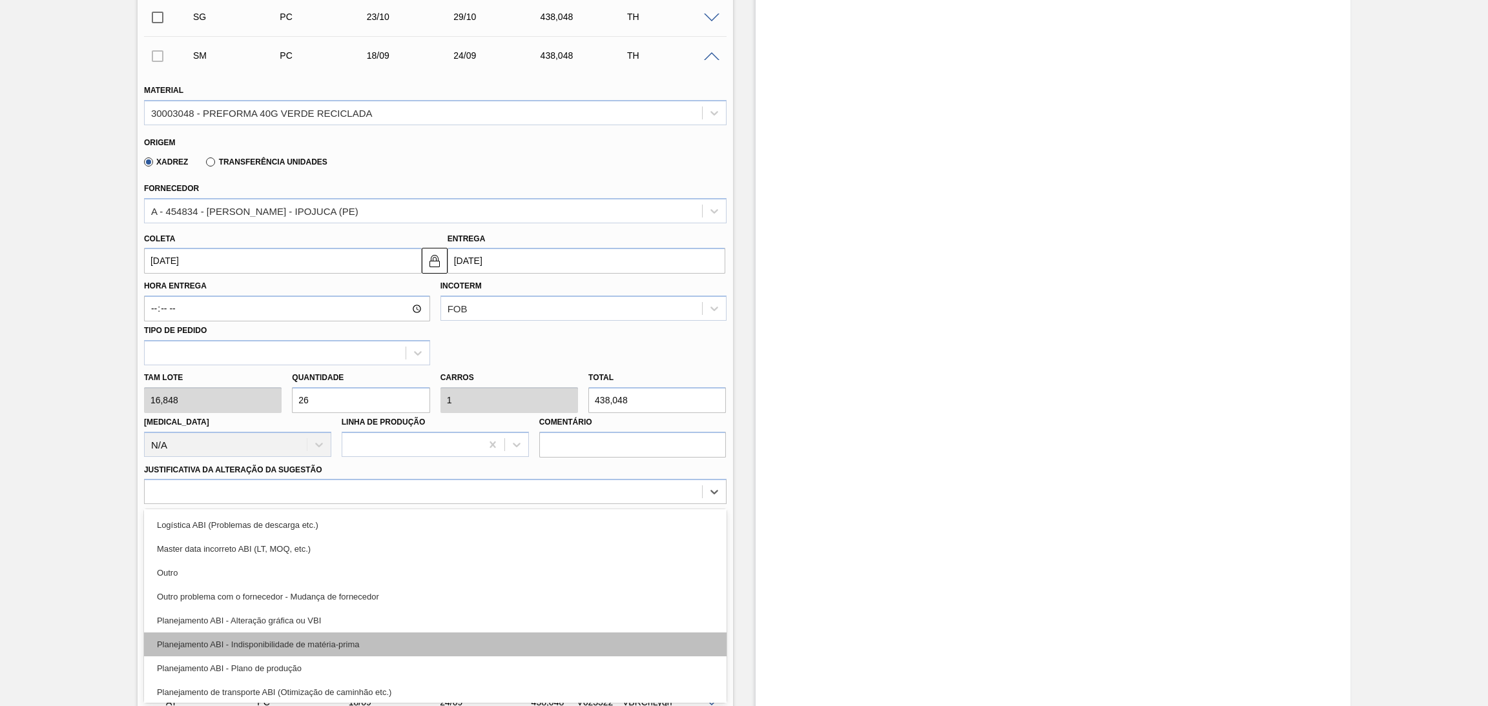
scroll to position [97, 0]
click at [305, 633] on div "Planejamento ABI - Plano de produção" at bounding box center [435, 642] width 582 height 24
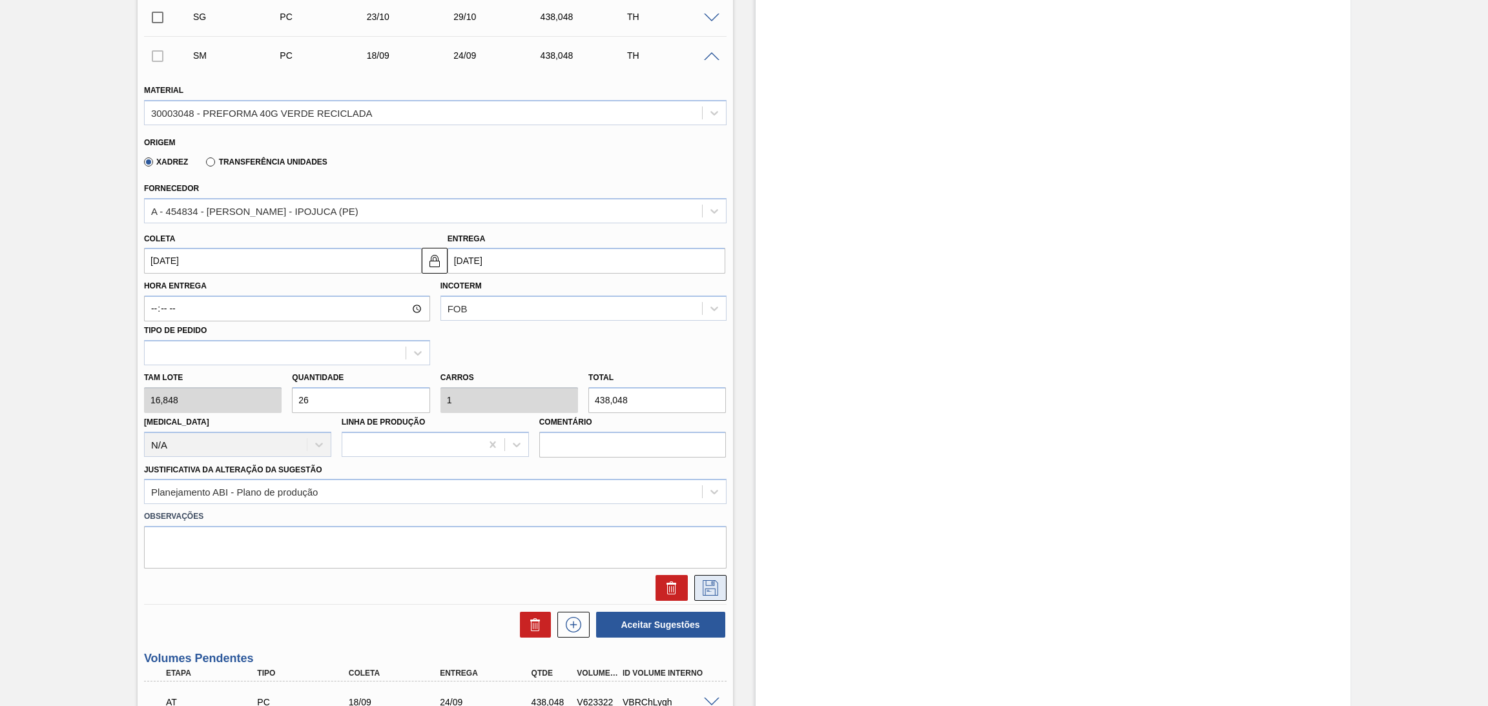
click at [703, 595] on button at bounding box center [710, 588] width 32 height 26
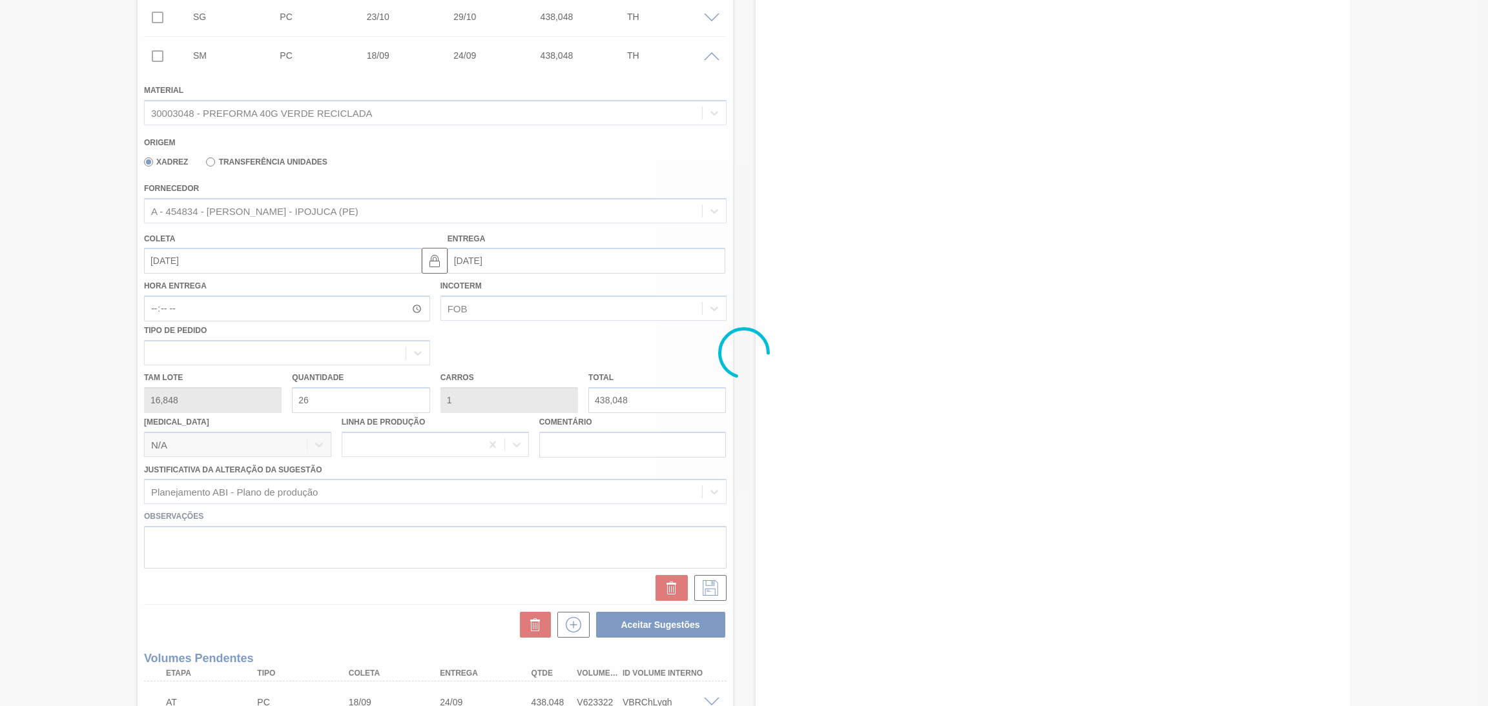
click at [765, 516] on div at bounding box center [744, 353] width 1488 height 706
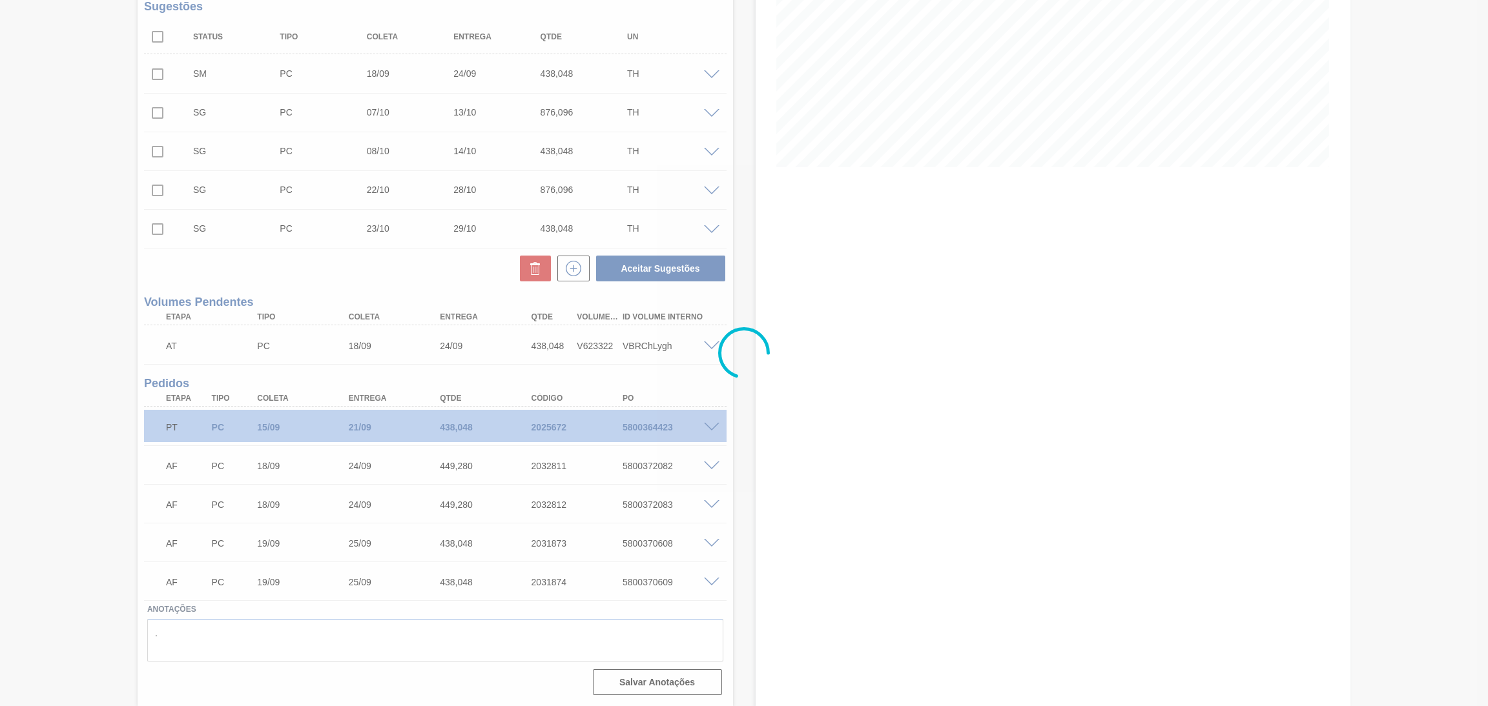
scroll to position [208, 0]
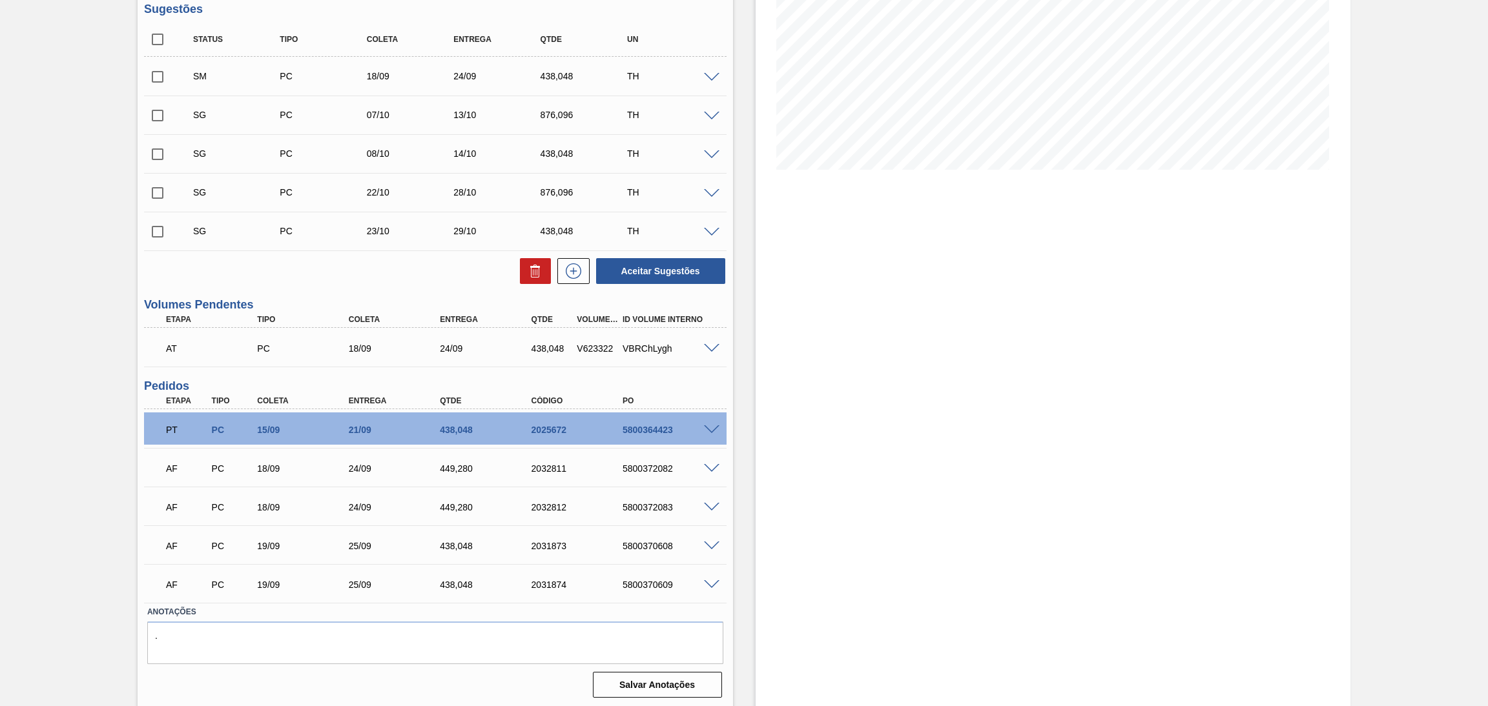
click at [147, 83] on input "checkbox" at bounding box center [157, 76] width 27 height 27
checkbox input "true"
click at [653, 278] on button "Aceitar Sugestões" at bounding box center [660, 271] width 129 height 26
click at [162, 106] on input "checkbox" at bounding box center [157, 115] width 27 height 27
checkbox input "true"
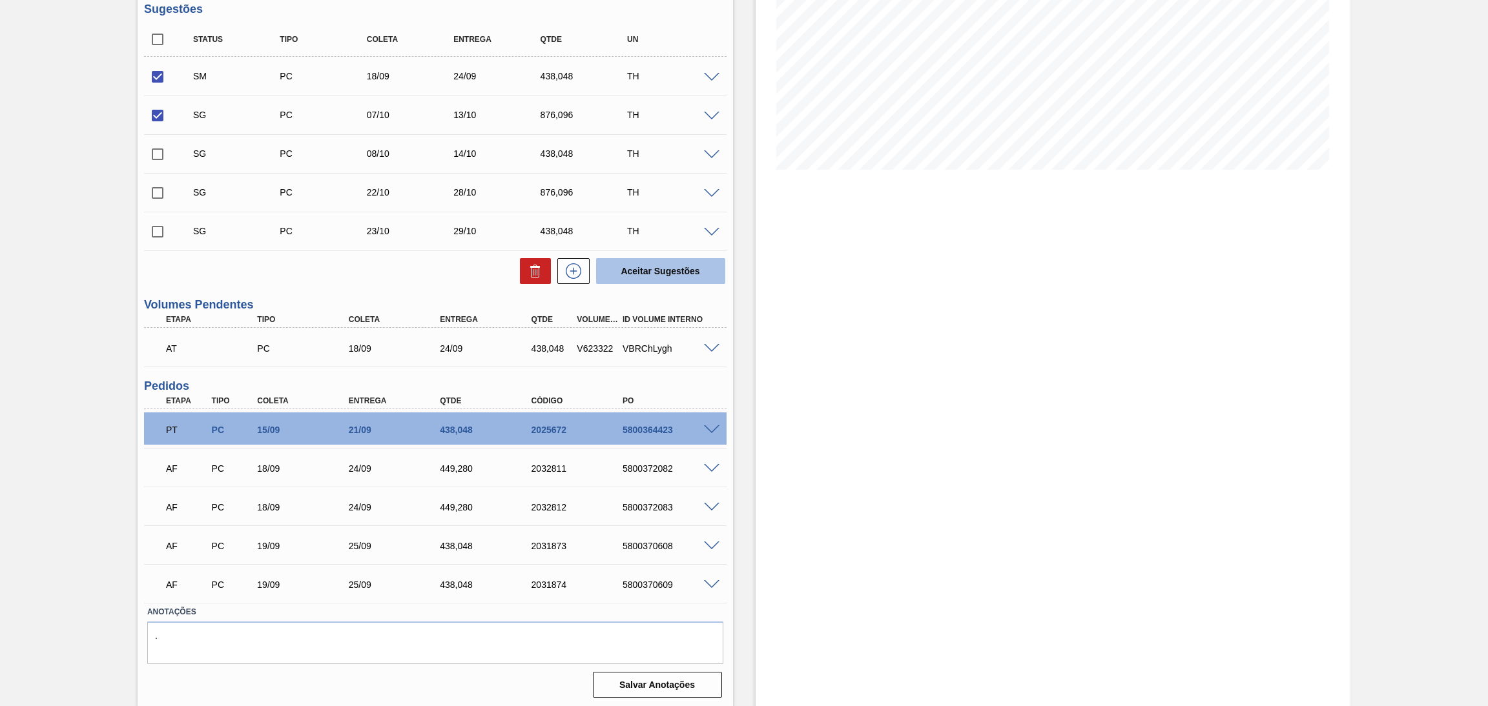
click at [650, 265] on button "Aceitar Sugestões" at bounding box center [660, 271] width 129 height 26
checkbox input "false"
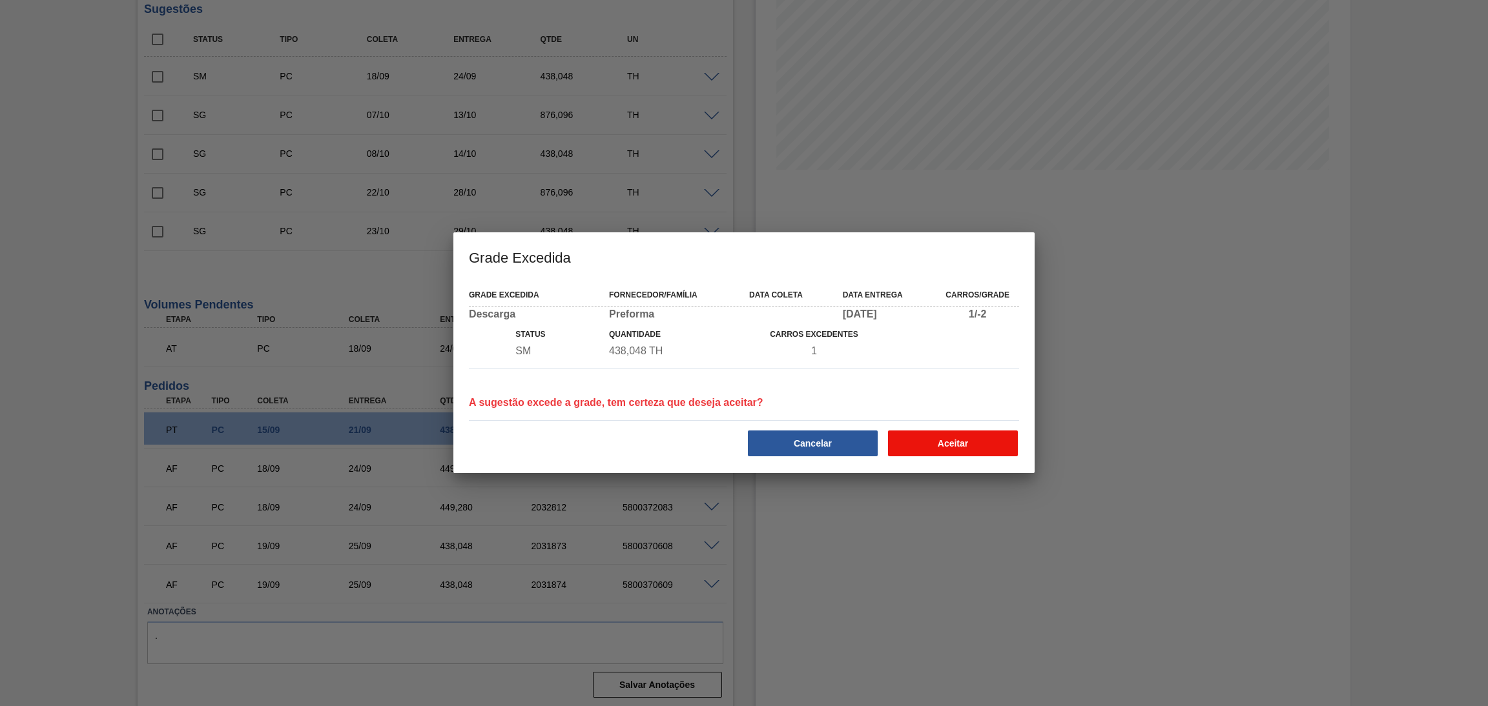
click at [941, 437] on button "Aceitar" at bounding box center [953, 444] width 130 height 26
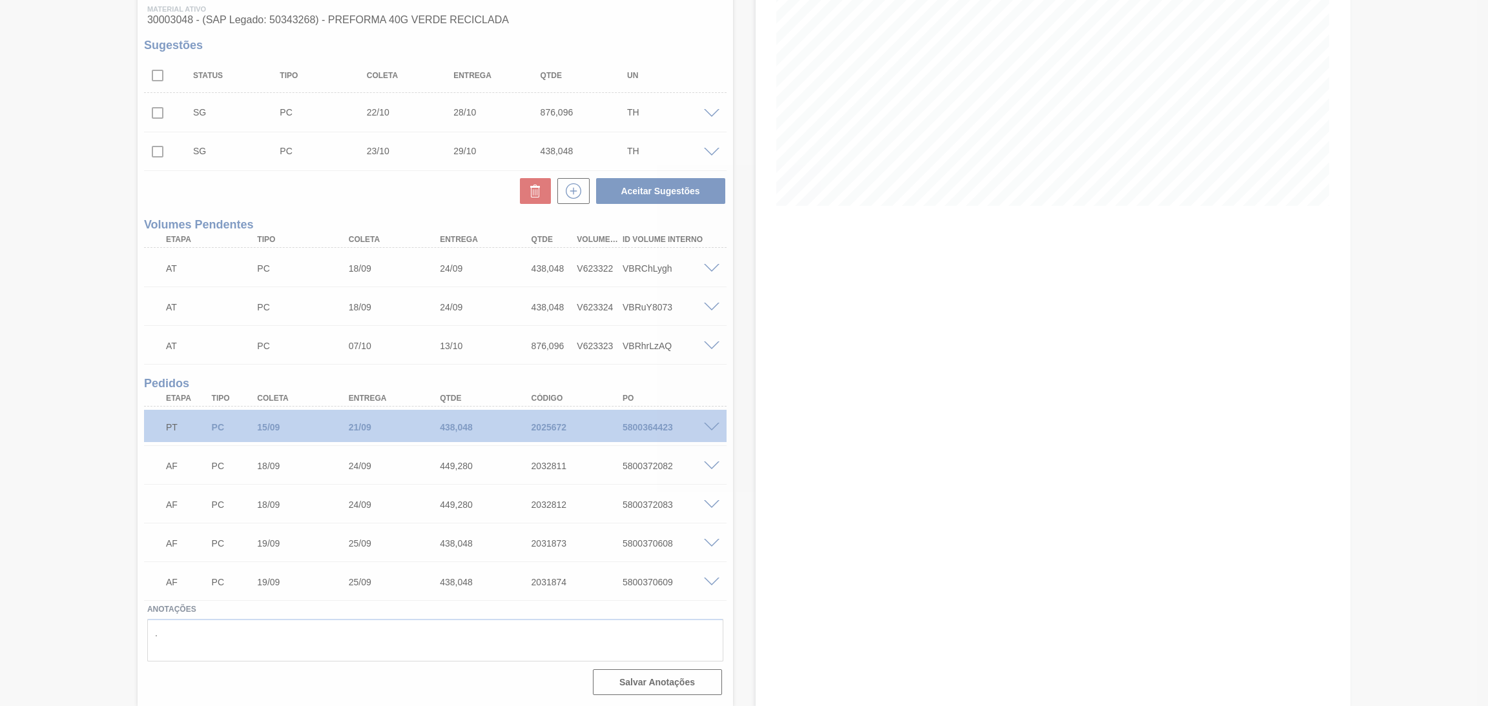
scroll to position [169, 0]
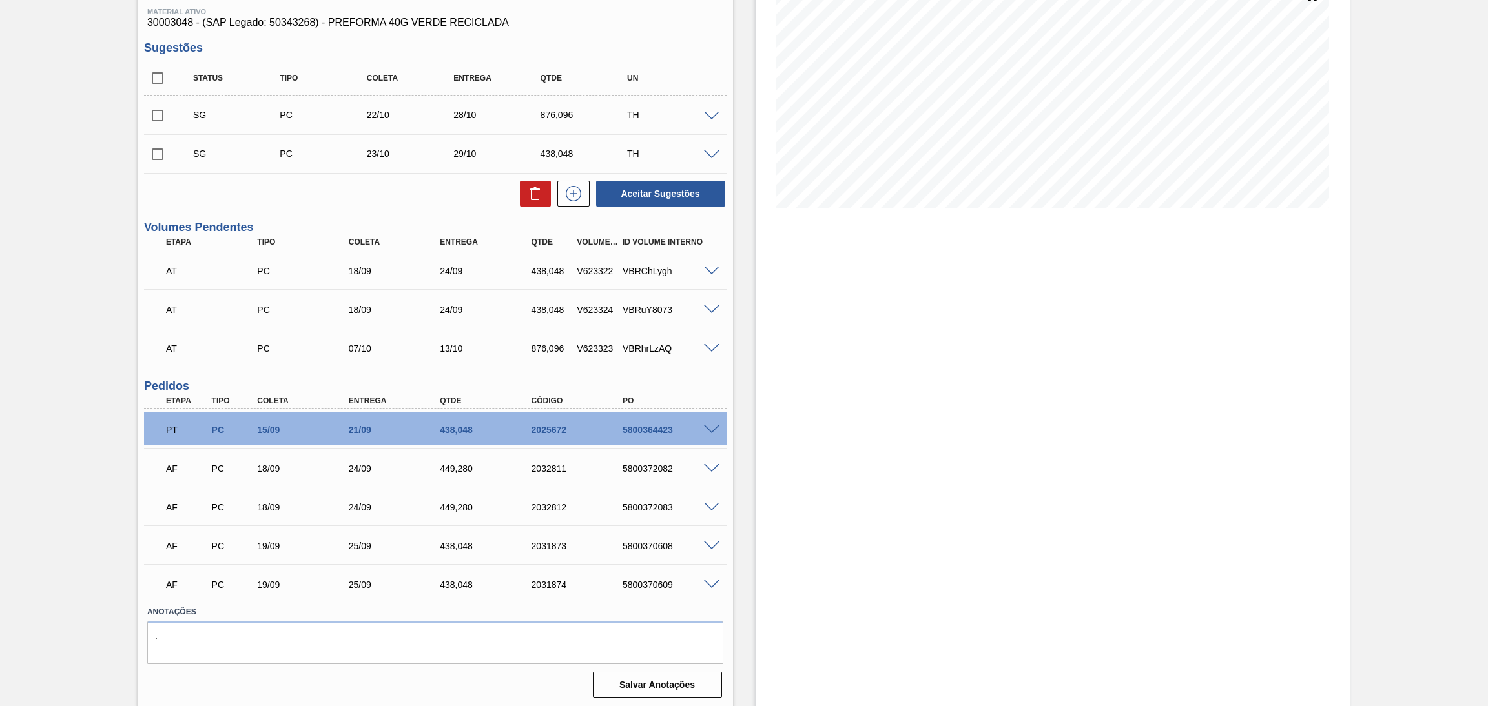
click at [710, 349] on span at bounding box center [711, 349] width 15 height 10
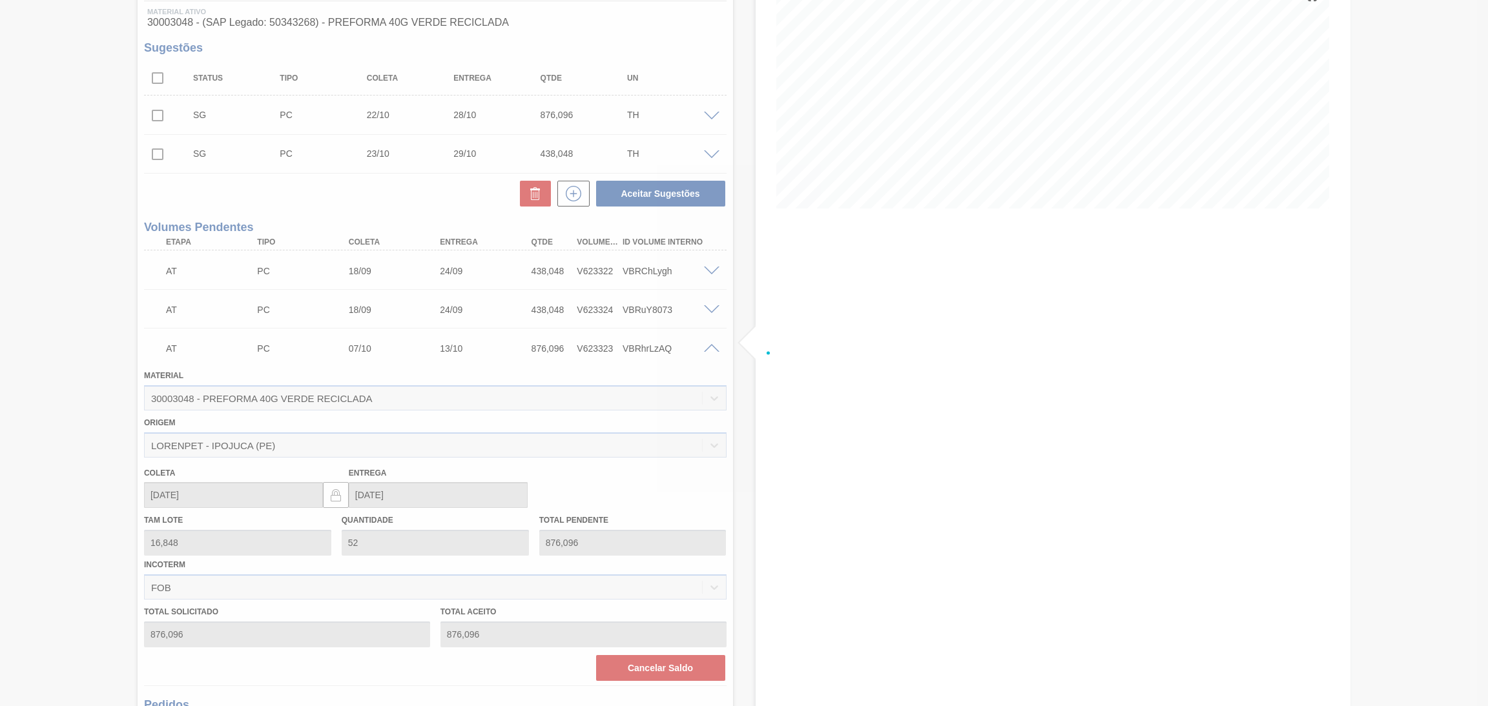
scroll to position [208, 0]
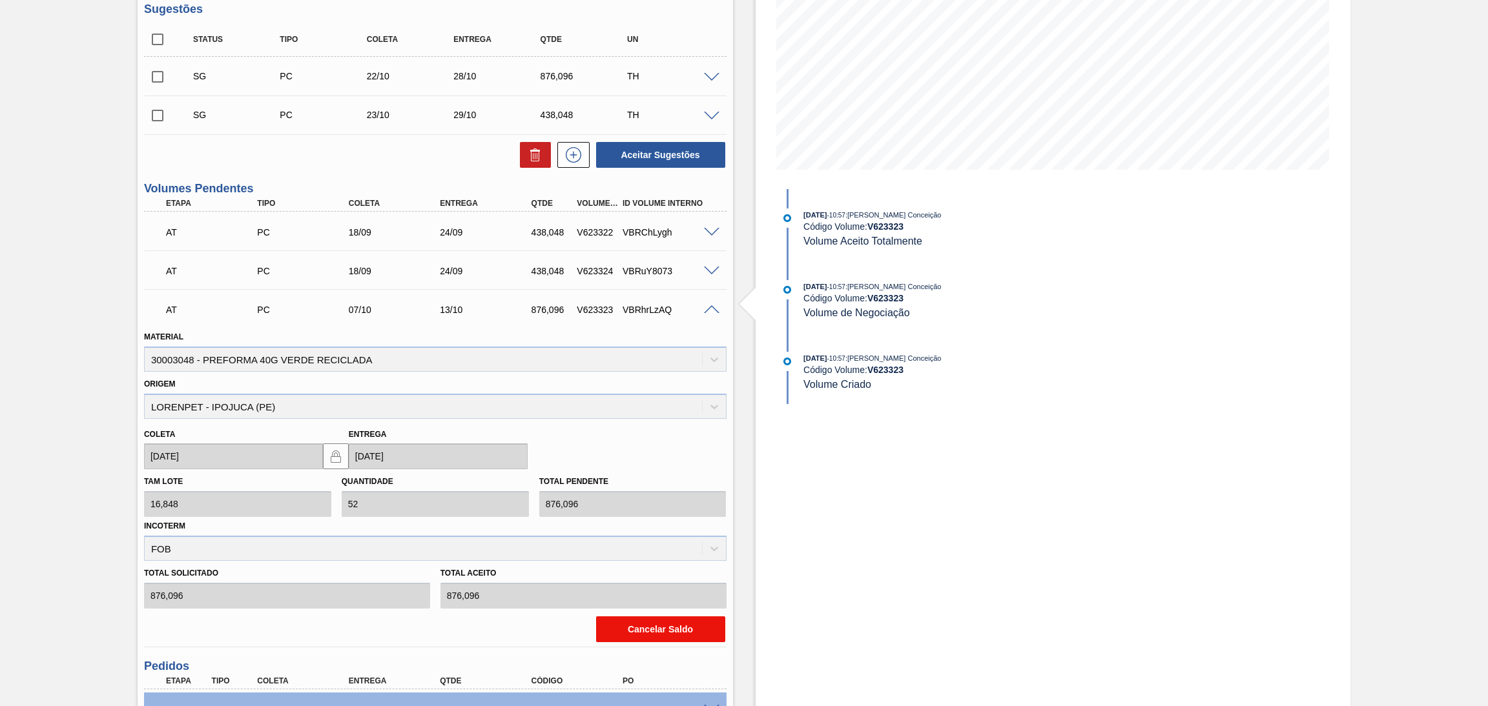
click at [642, 625] on button "Cancelar Saldo" at bounding box center [660, 630] width 129 height 26
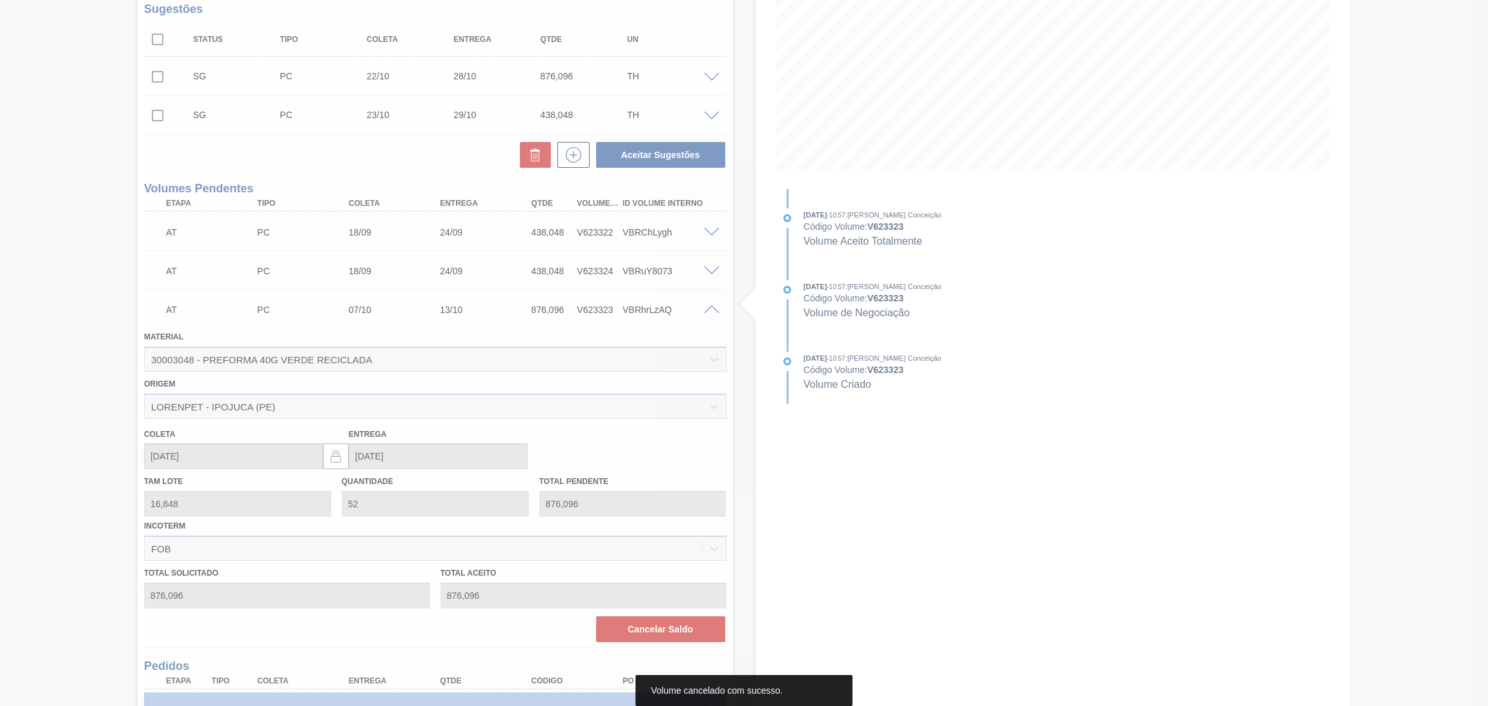
scroll to position [130, 0]
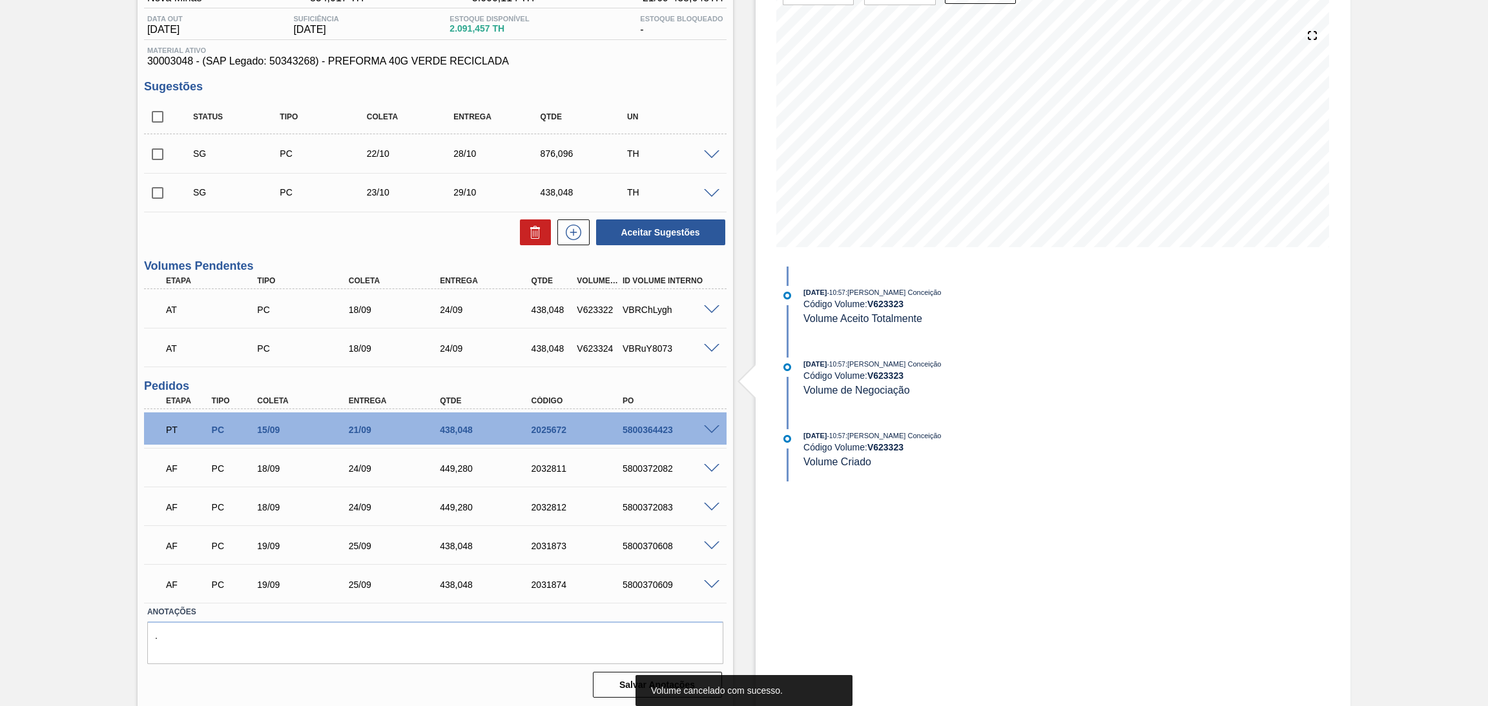
click at [347, 244] on div "Aceitar Sugestões" at bounding box center [435, 232] width 582 height 28
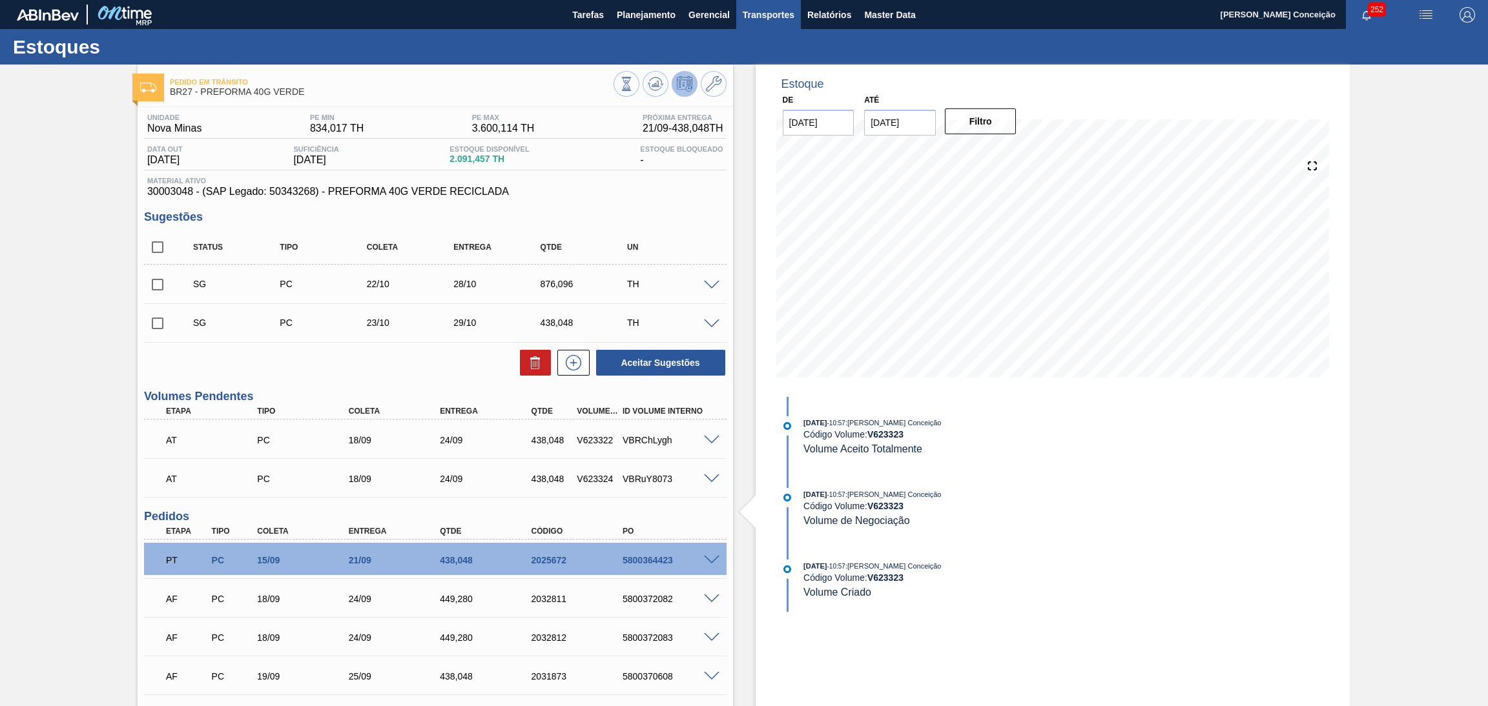
click at [772, 12] on span "Transportes" at bounding box center [769, 14] width 52 height 15
click at [751, 63] on li "Otimização de Carga" at bounding box center [768, 64] width 106 height 21
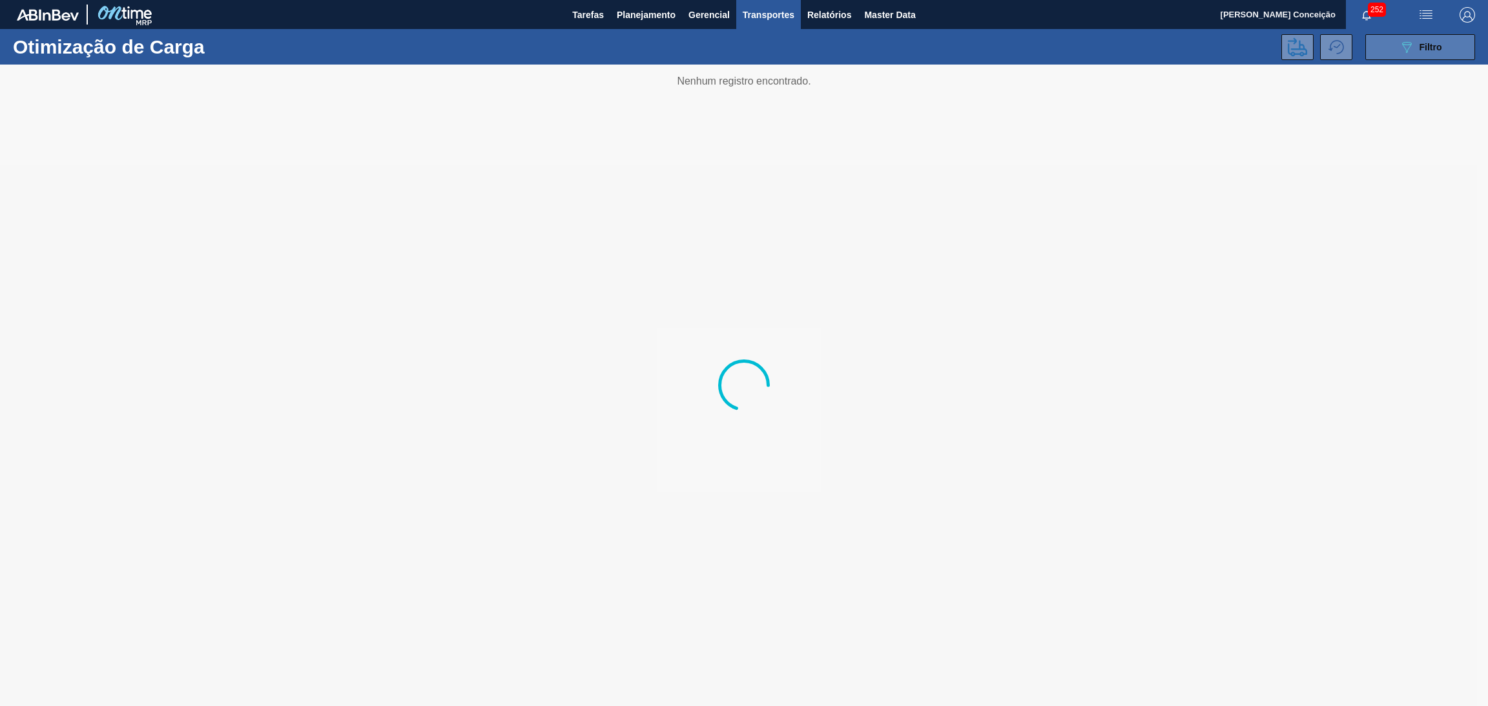
click at [1388, 47] on button "089F7B8B-B2A5-4AFE-B5C0-19BA573D28AC Filtro" at bounding box center [1420, 47] width 110 height 26
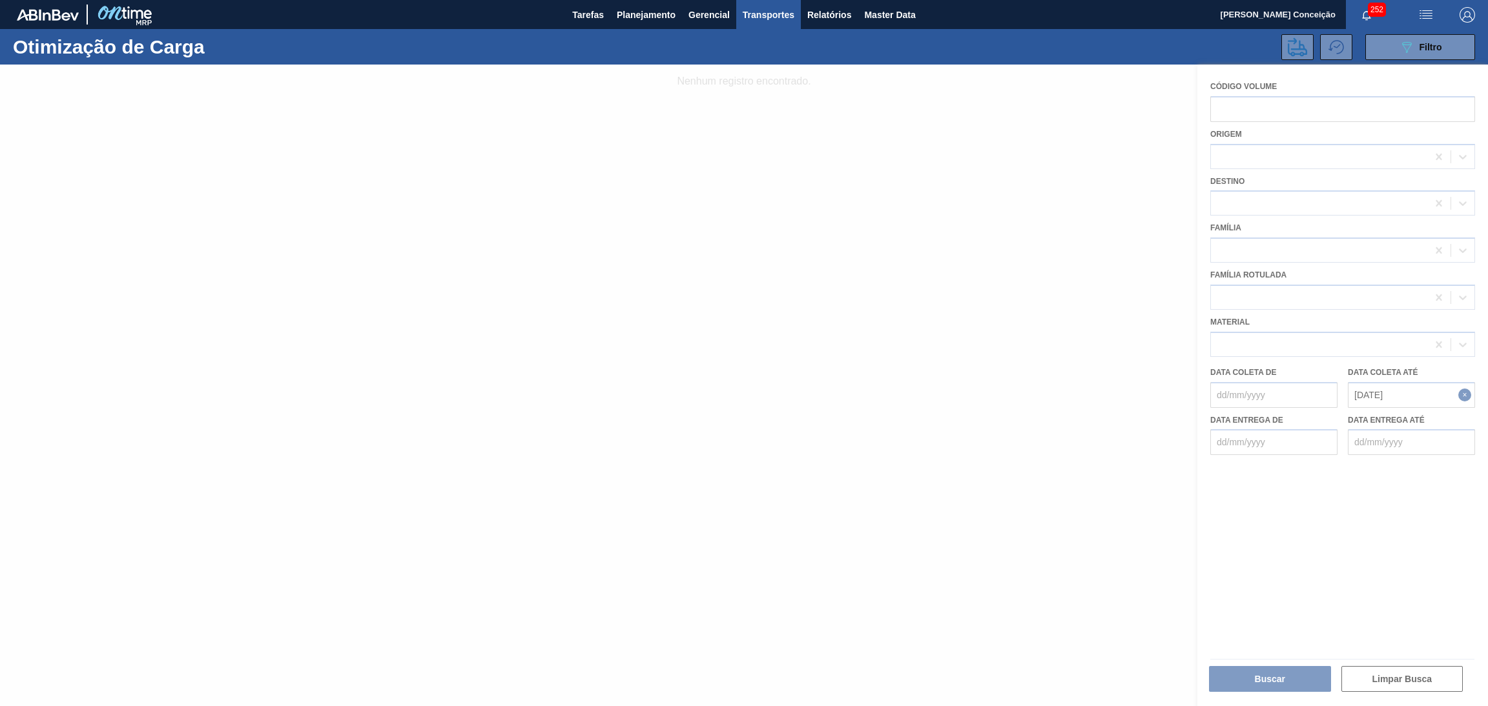
click at [1415, 388] on div at bounding box center [744, 386] width 1488 height 642
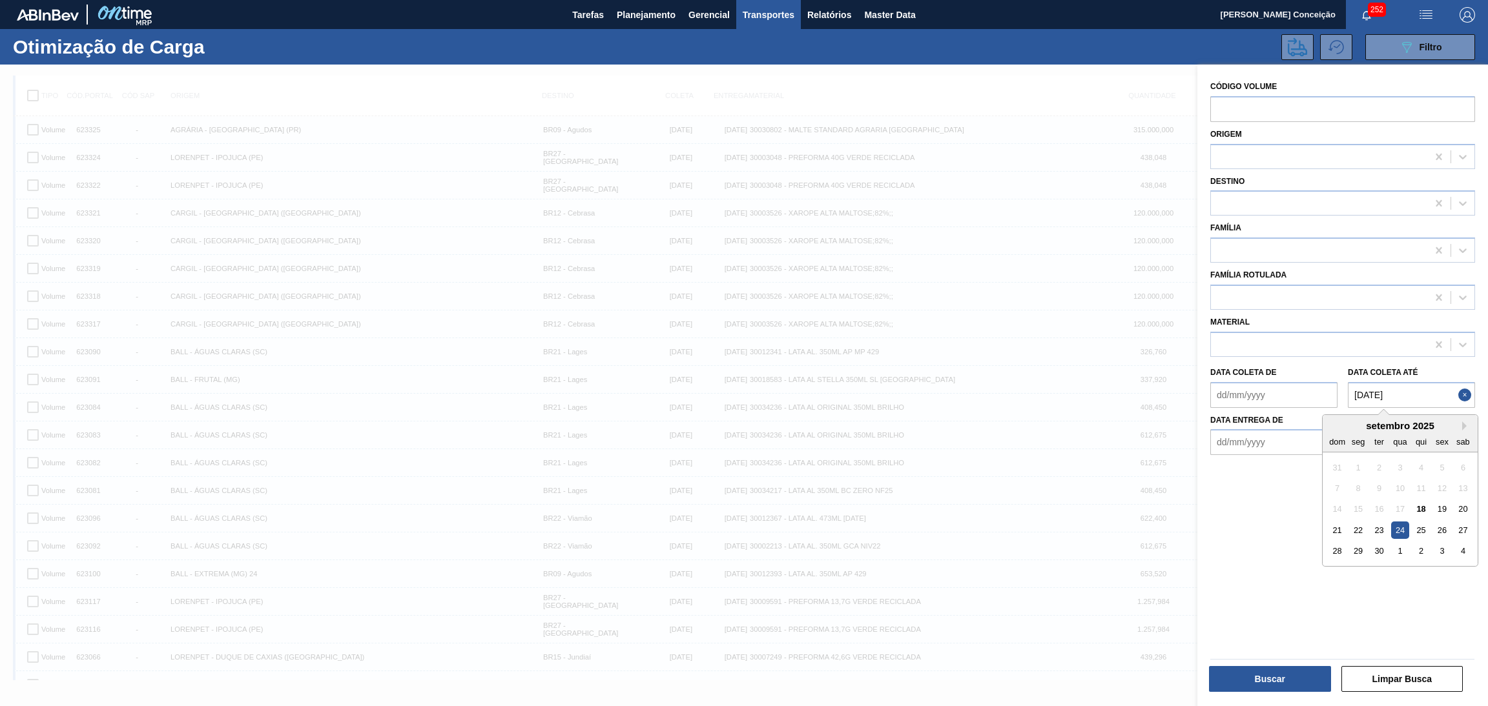
drag, startPoint x: 1400, startPoint y: 396, endPoint x: 1318, endPoint y: 404, distance: 82.4
click at [1326, 400] on div "Data coleta de Data coleta até 24/09/2025 Next Month setembro 2025 dom seg ter …" at bounding box center [1342, 384] width 275 height 48
type até "[DATE]"
click at [1269, 546] on div "Código Volume Origem Destino Família Família Rotulada Material Data coleta de D…" at bounding box center [1342, 387] width 291 height 645
click at [1258, 664] on div at bounding box center [1342, 659] width 274 height 11
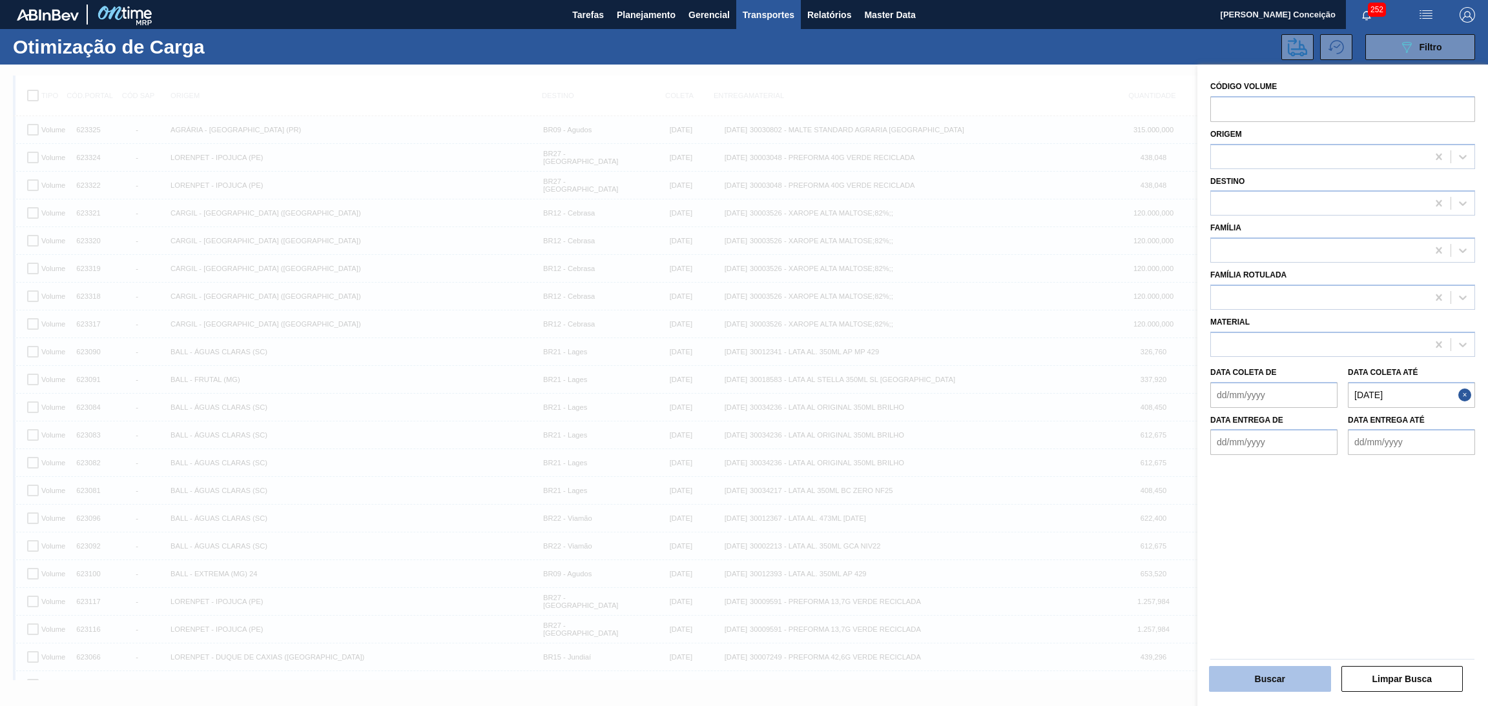
click at [1258, 673] on button "Buscar" at bounding box center [1270, 679] width 122 height 26
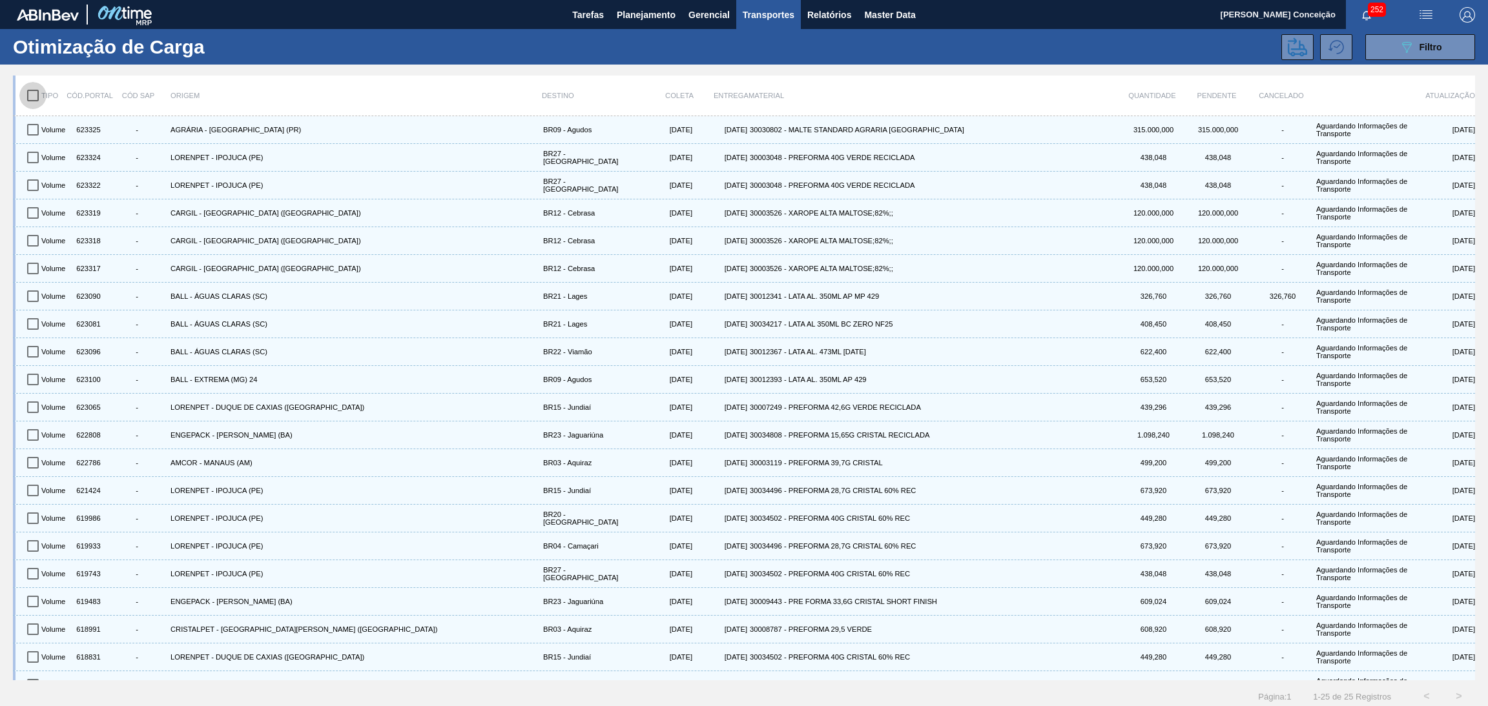
click at [26, 101] on input "checkbox" at bounding box center [32, 95] width 27 height 27
checkbox input "true"
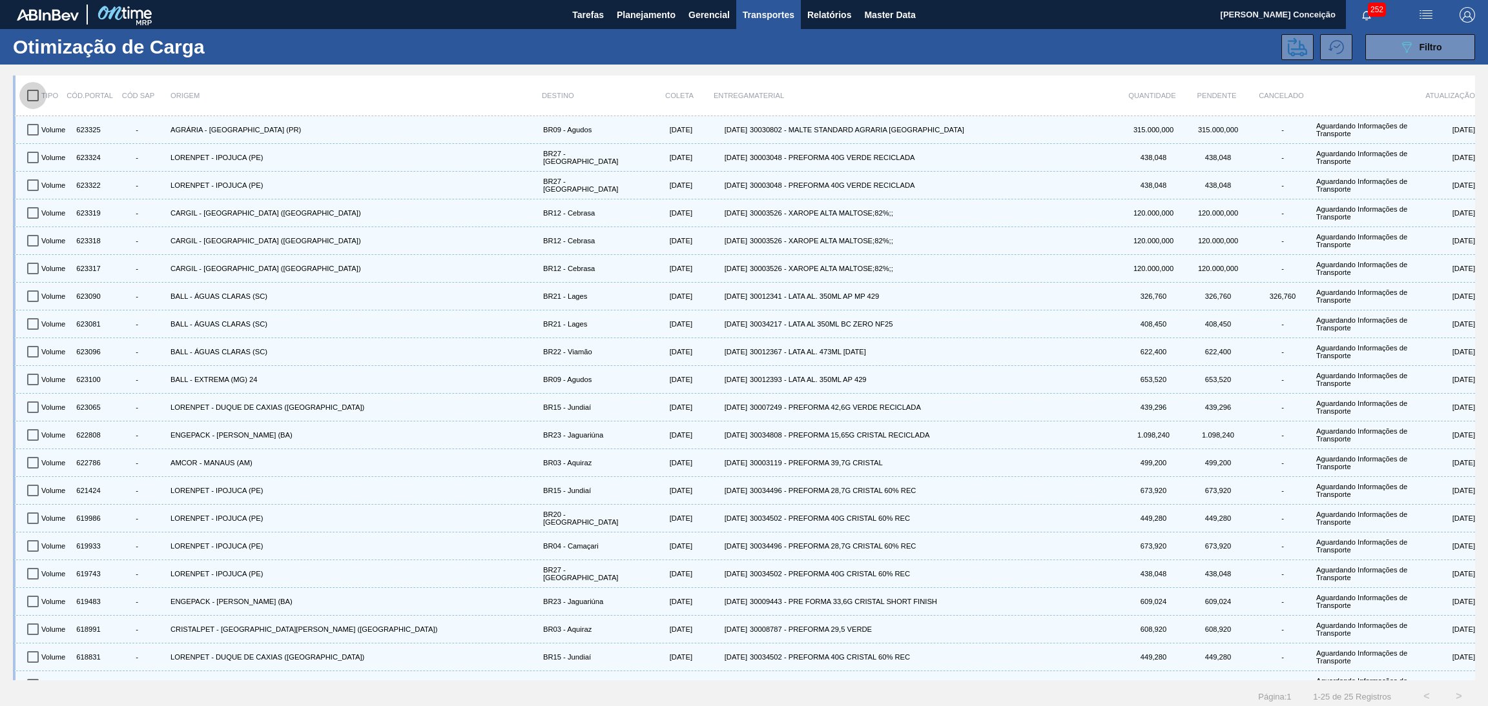
checkbox input "true"
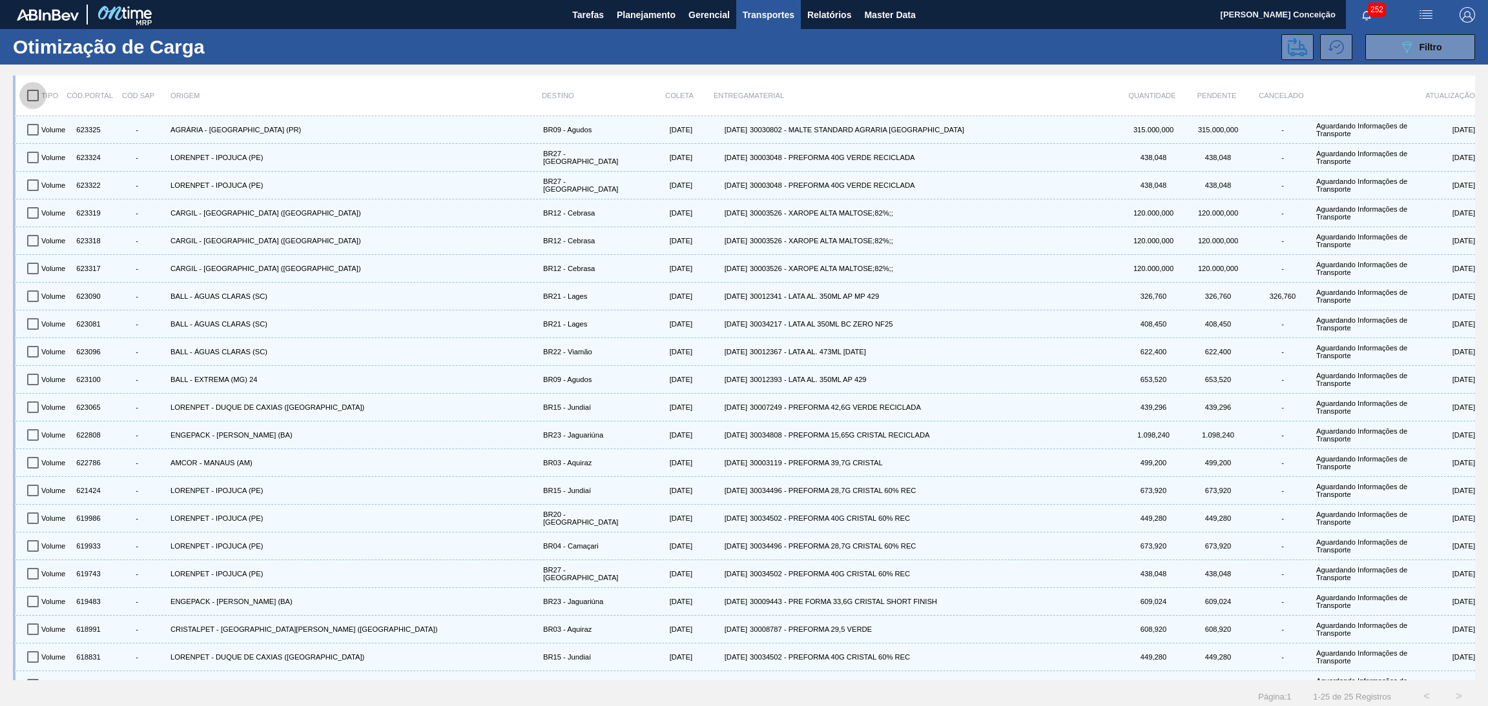
checkbox input "true"
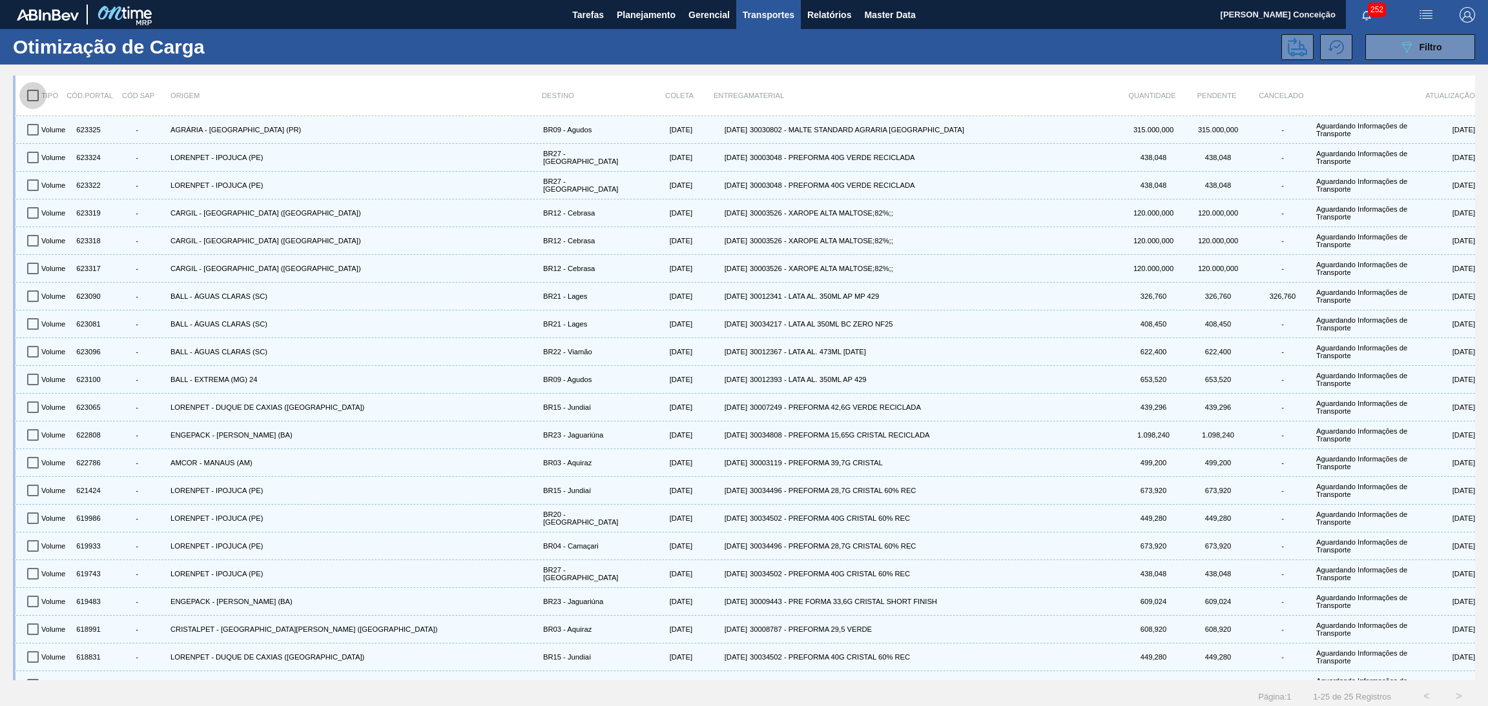
checkbox input "true"
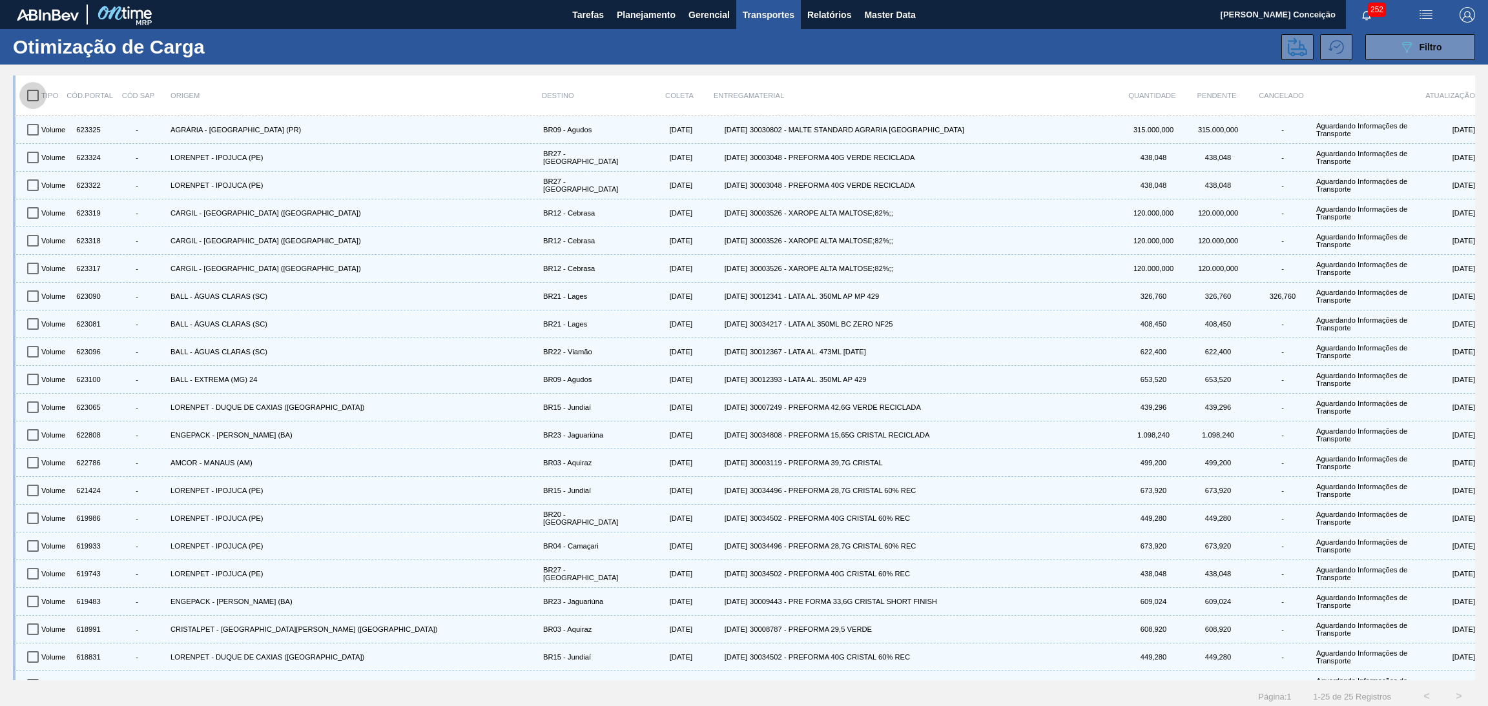
checkbox input "true"
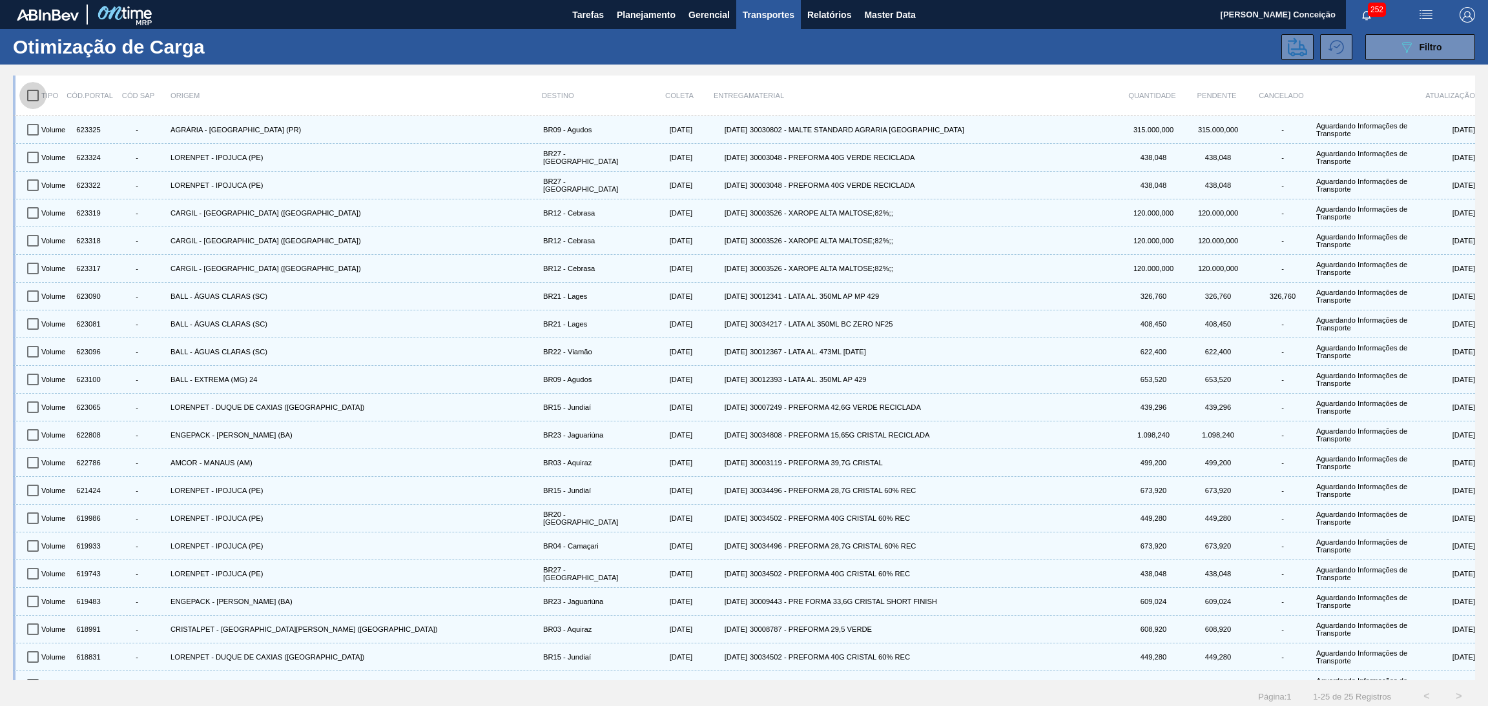
checkbox input "true"
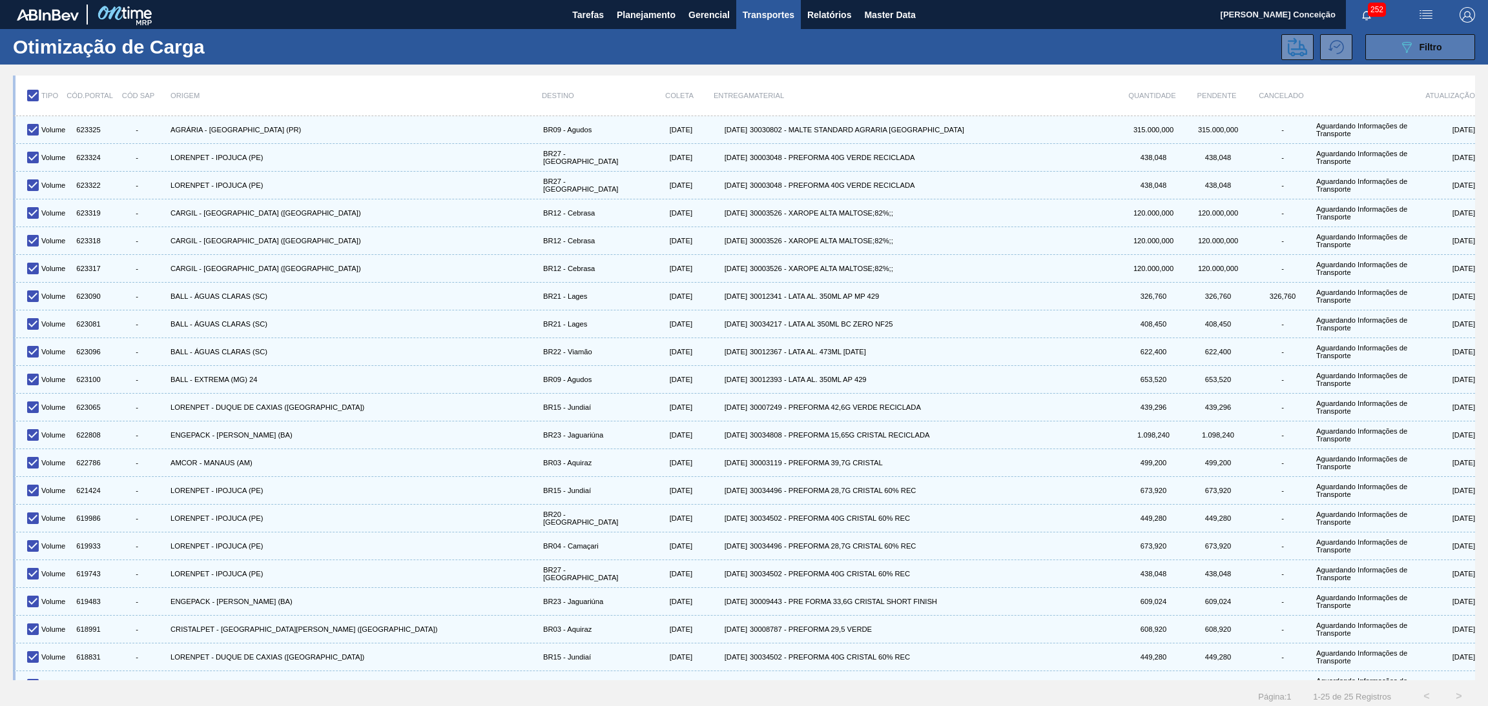
click at [1411, 38] on button "089F7B8B-B2A5-4AFE-B5C0-19BA573D28AC Filtro" at bounding box center [1420, 47] width 110 height 26
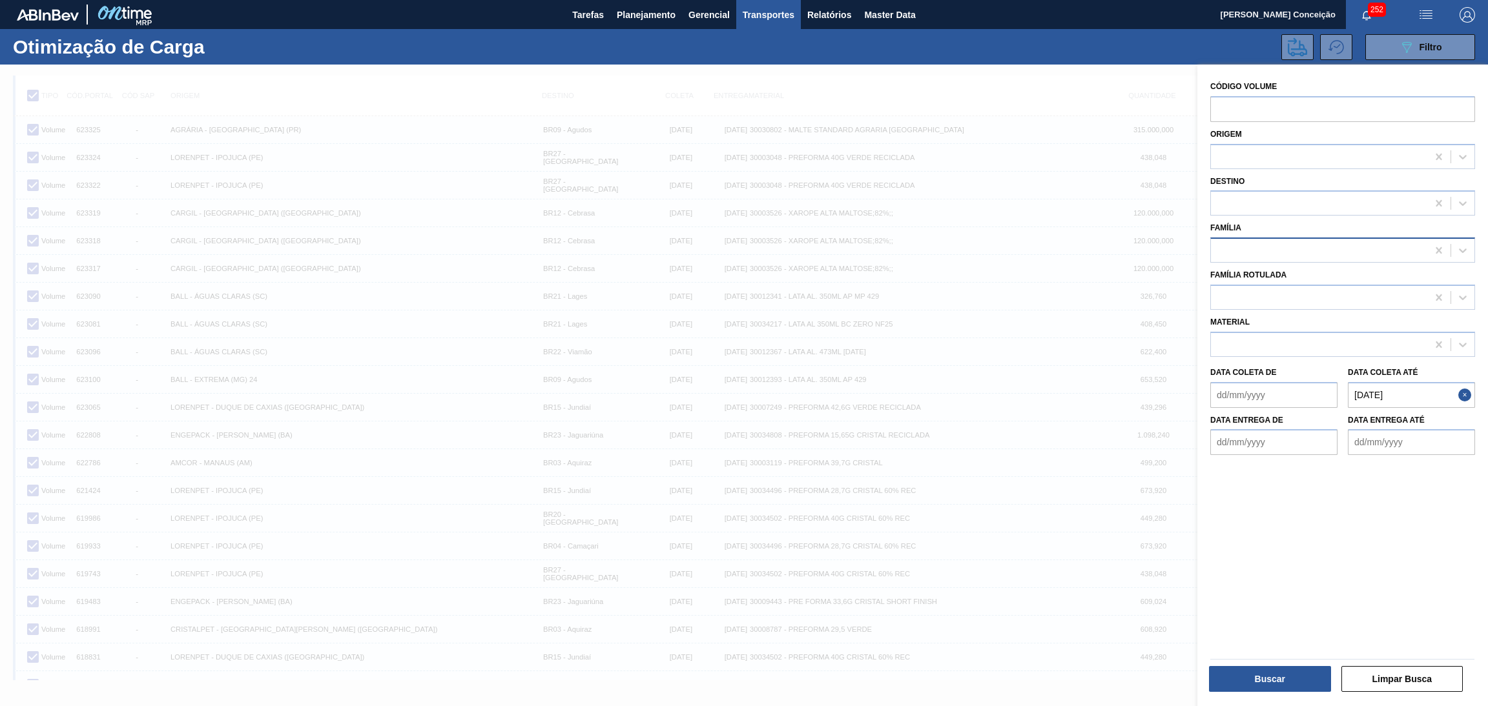
click at [1241, 241] on div at bounding box center [1319, 250] width 216 height 19
type input "preforma"
click at [1260, 289] on div "Preforma" at bounding box center [1342, 283] width 265 height 24
click at [1275, 683] on button "Buscar" at bounding box center [1270, 679] width 122 height 26
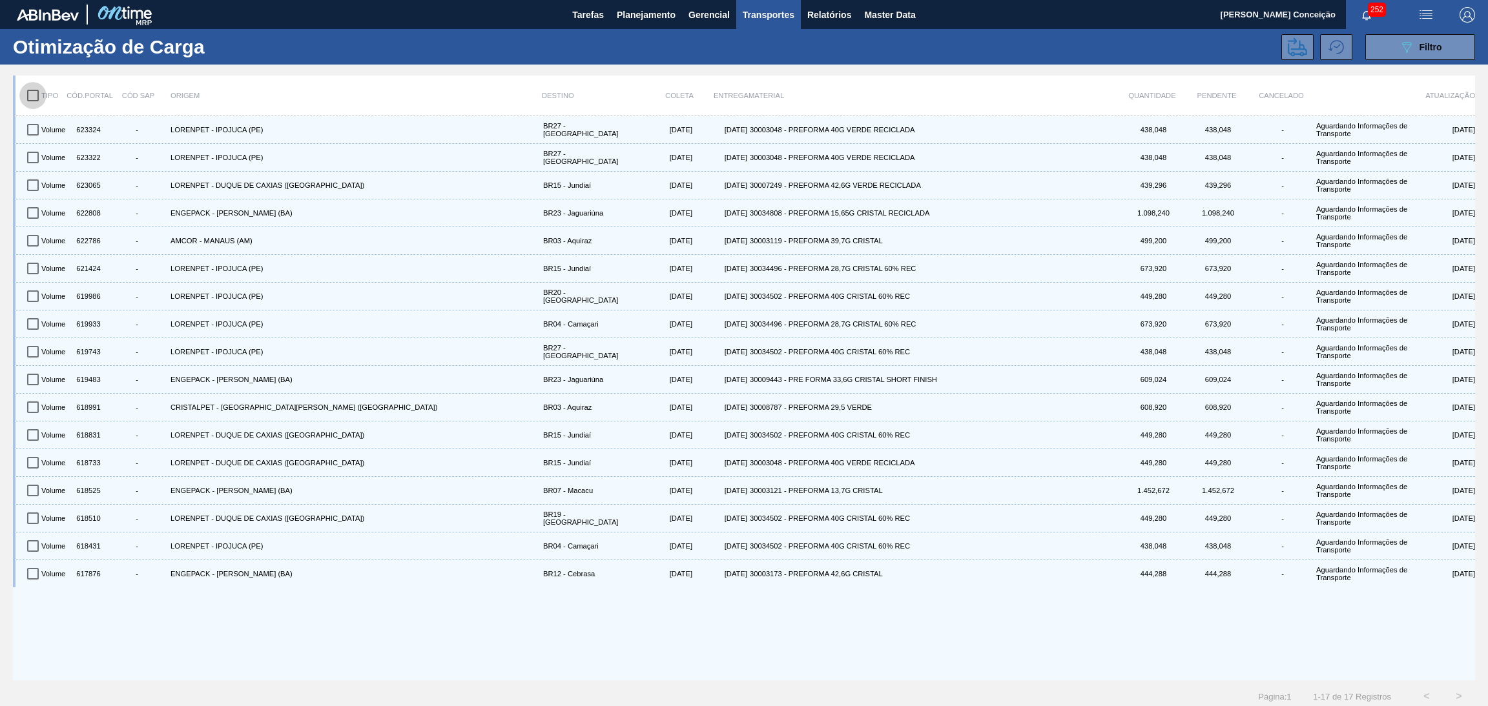
click at [33, 97] on input "checkbox" at bounding box center [32, 95] width 27 height 27
checkbox input "true"
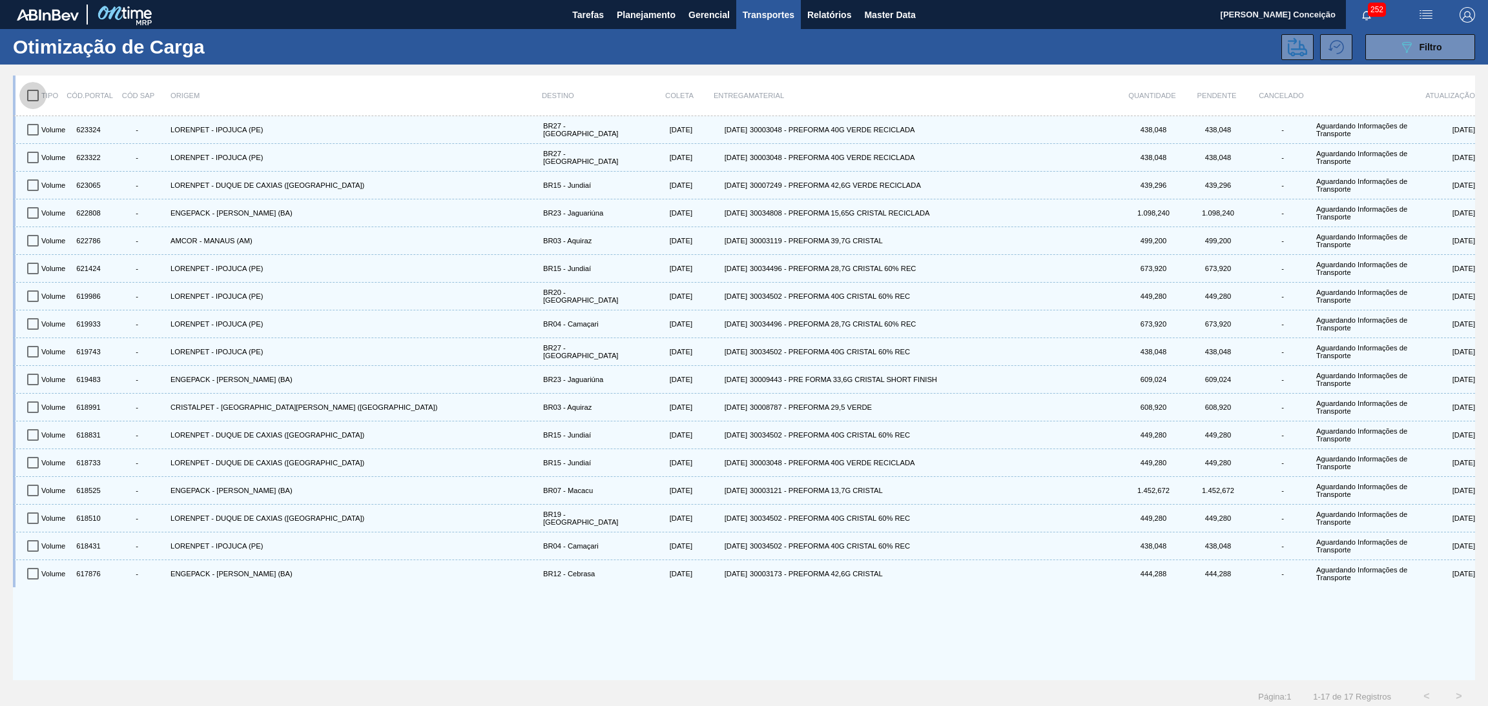
checkbox input "true"
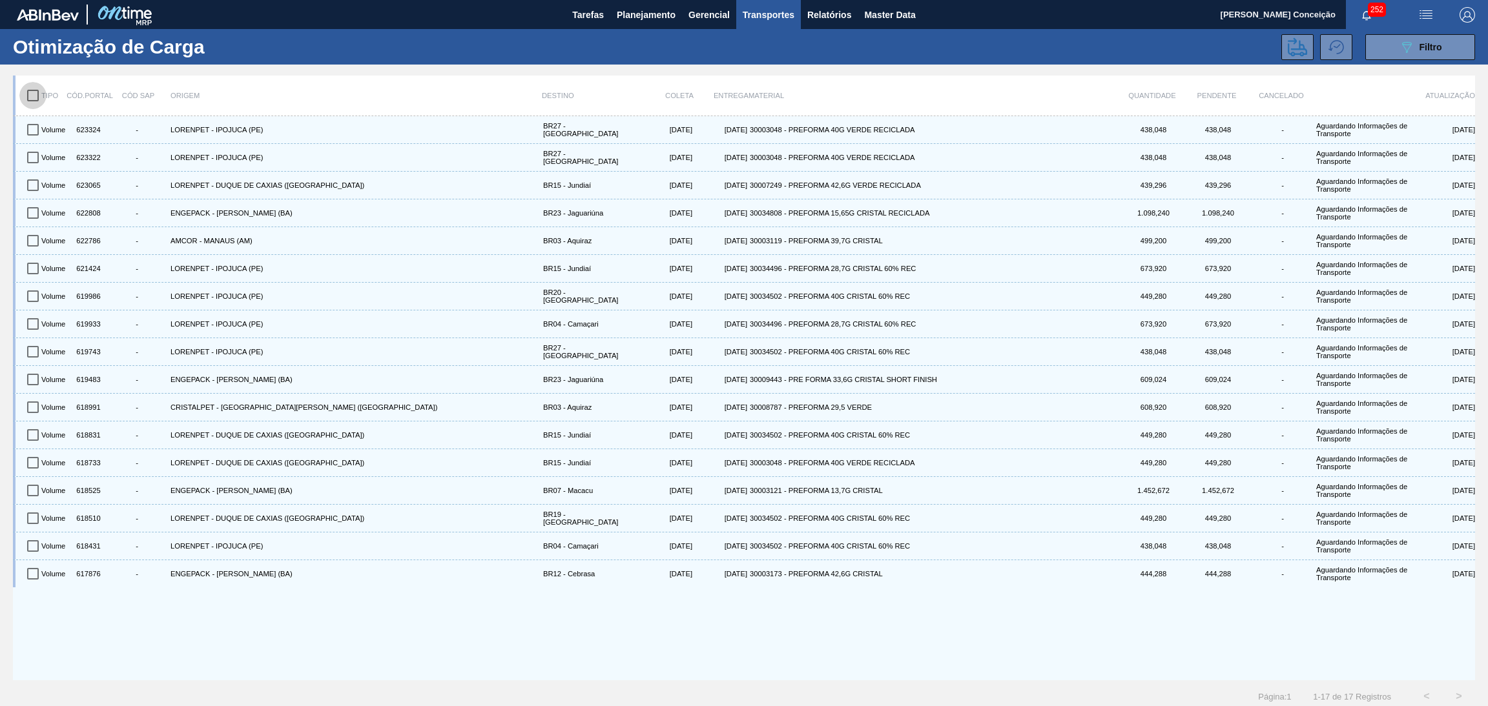
checkbox input "true"
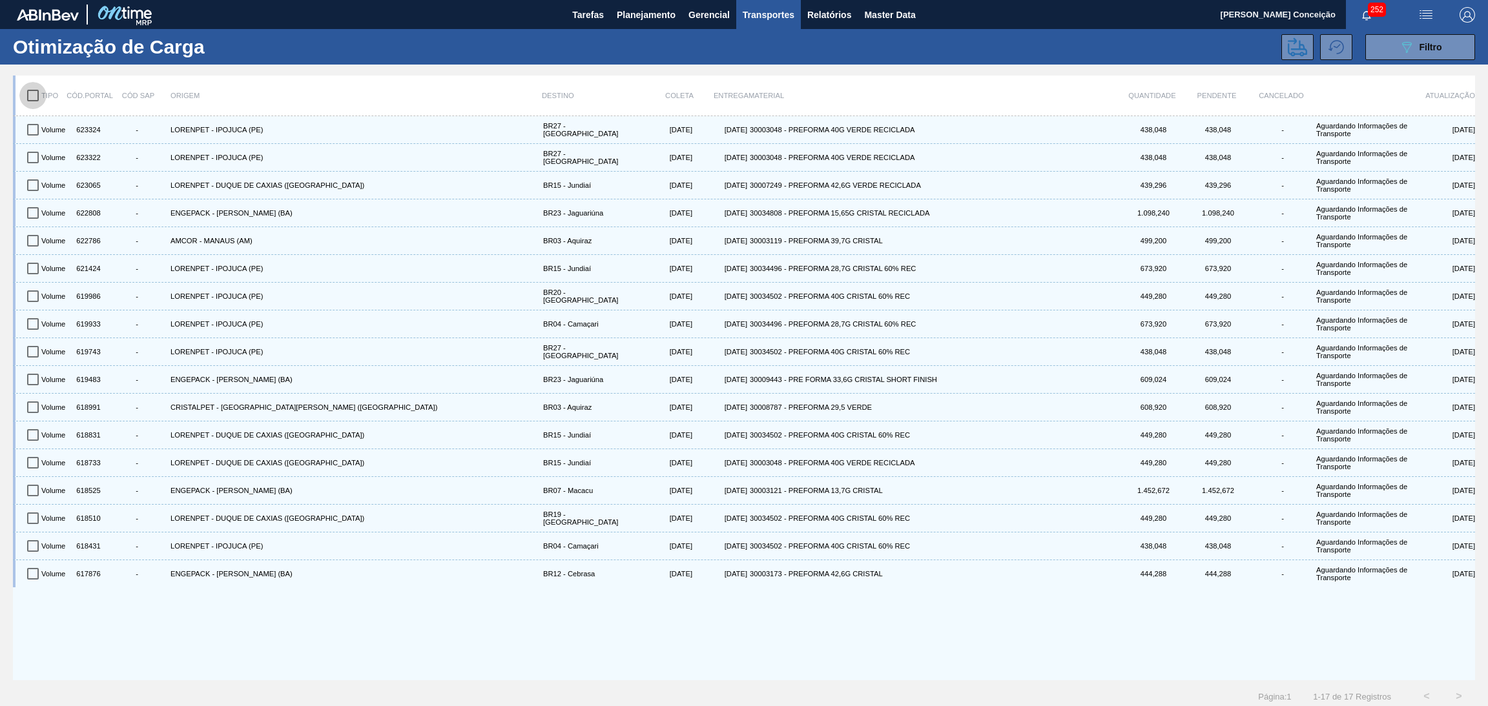
checkbox input "true"
click at [32, 99] on input "checkbox" at bounding box center [32, 95] width 27 height 27
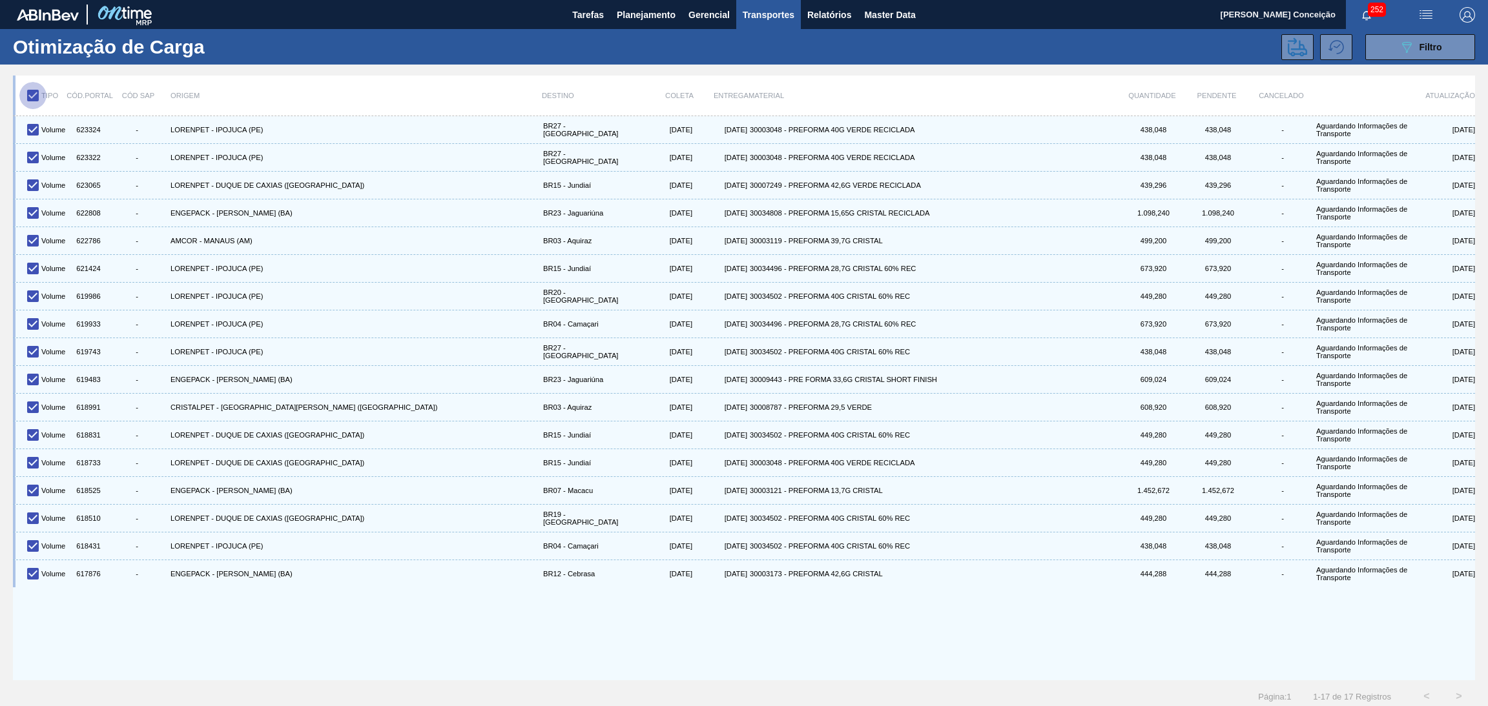
checkbox input "false"
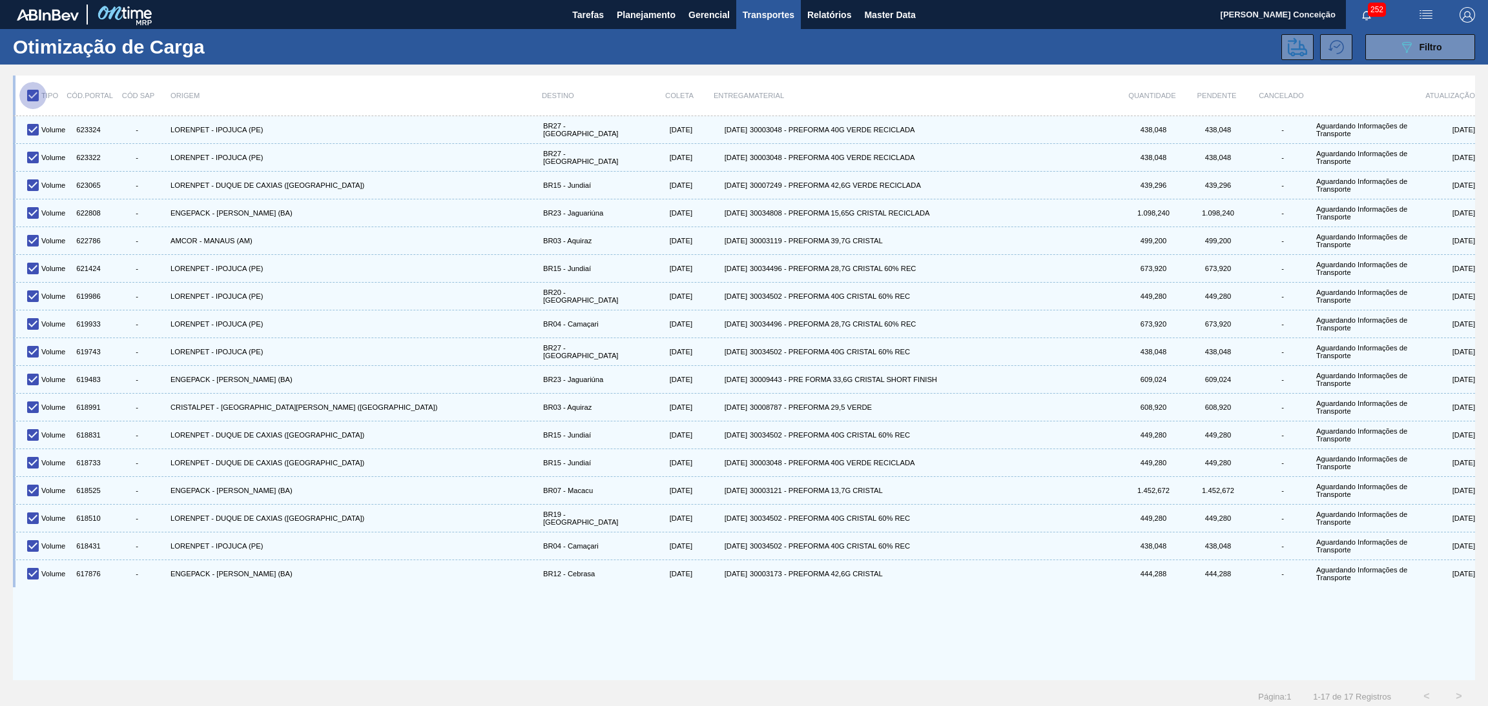
checkbox input "false"
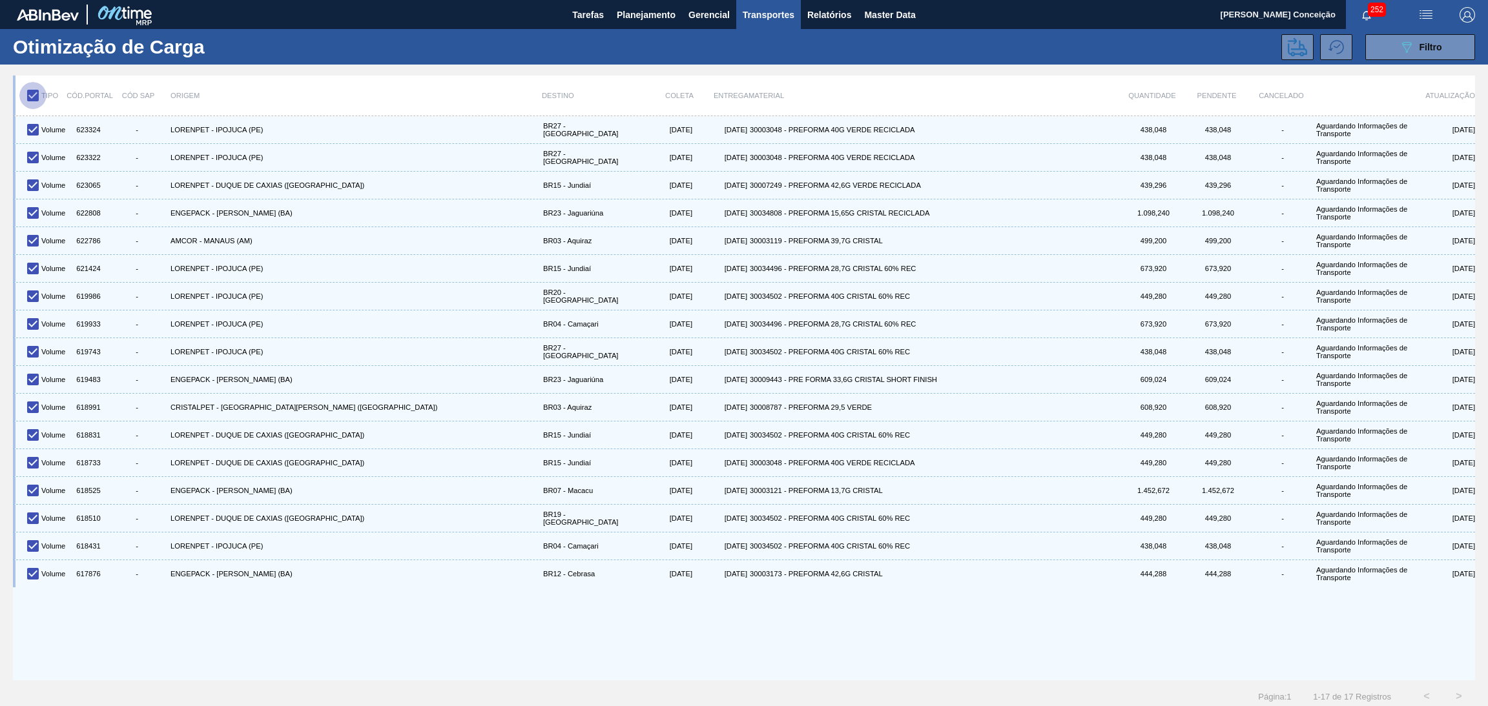
checkbox input "false"
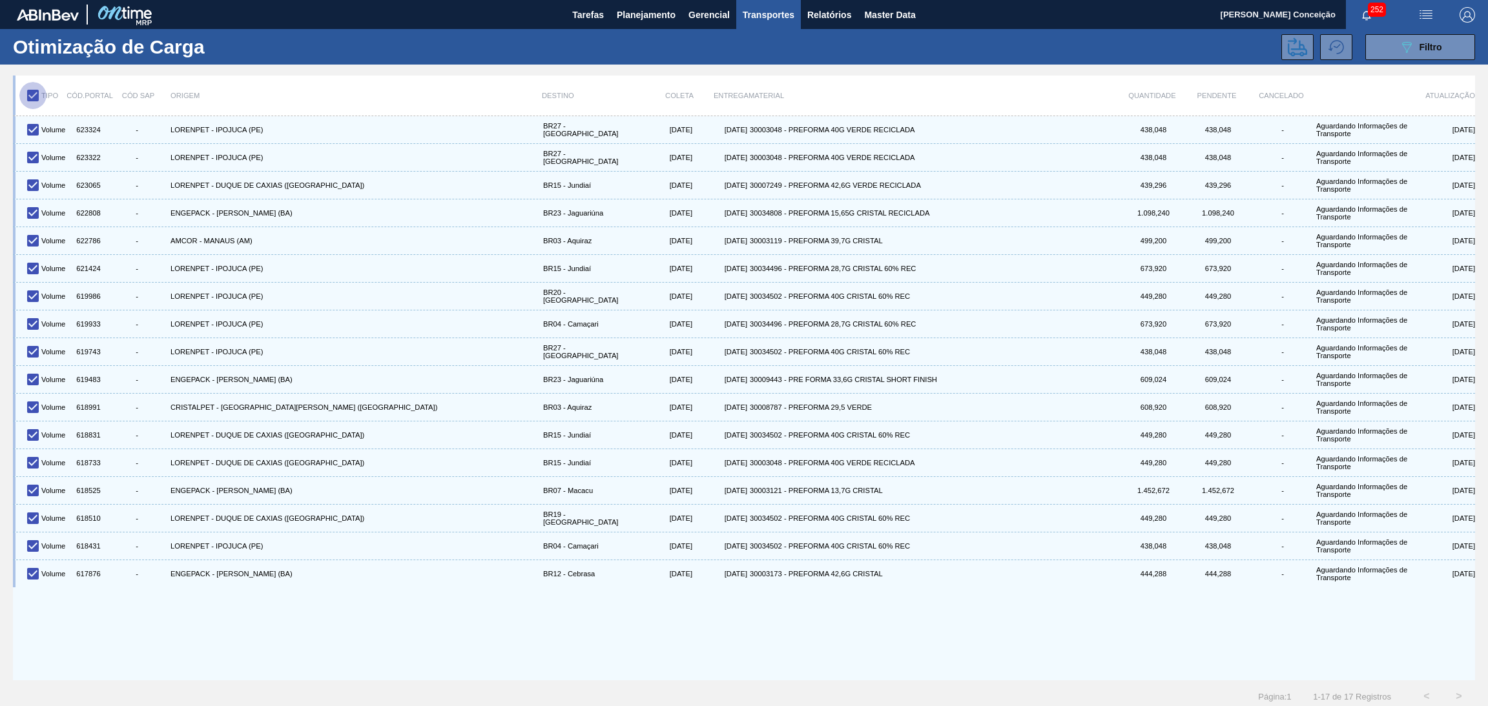
checkbox input "false"
click at [34, 97] on input "checkbox" at bounding box center [32, 95] width 27 height 27
checkbox input "true"
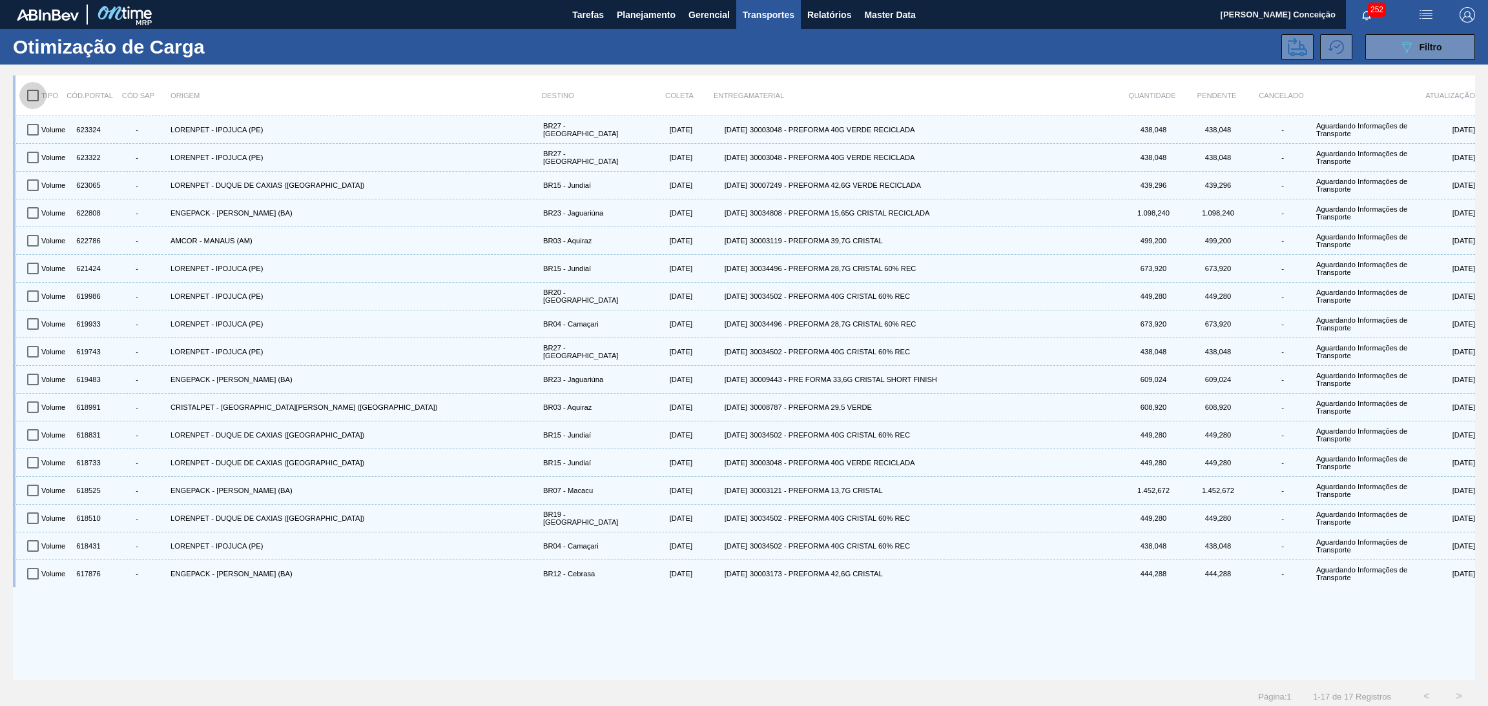
checkbox input "true"
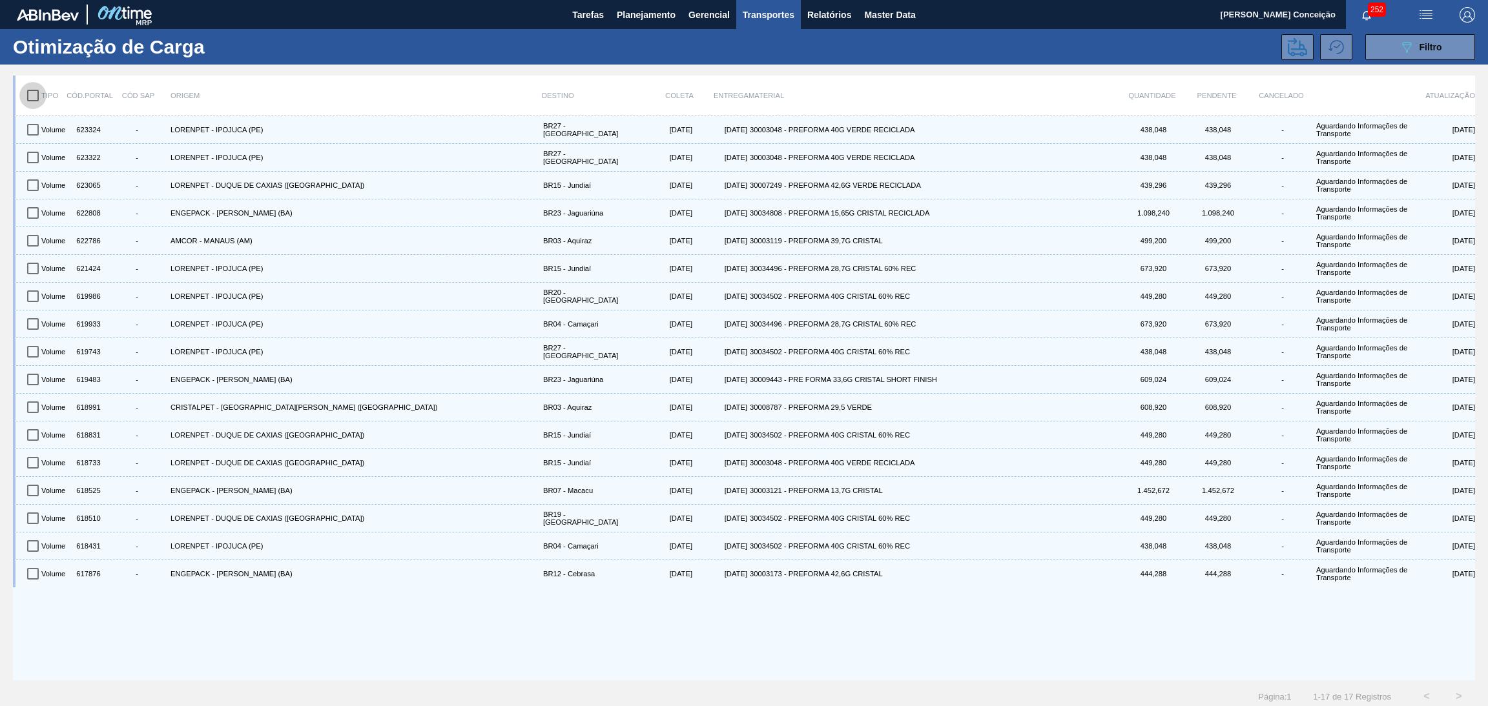
checkbox input "true"
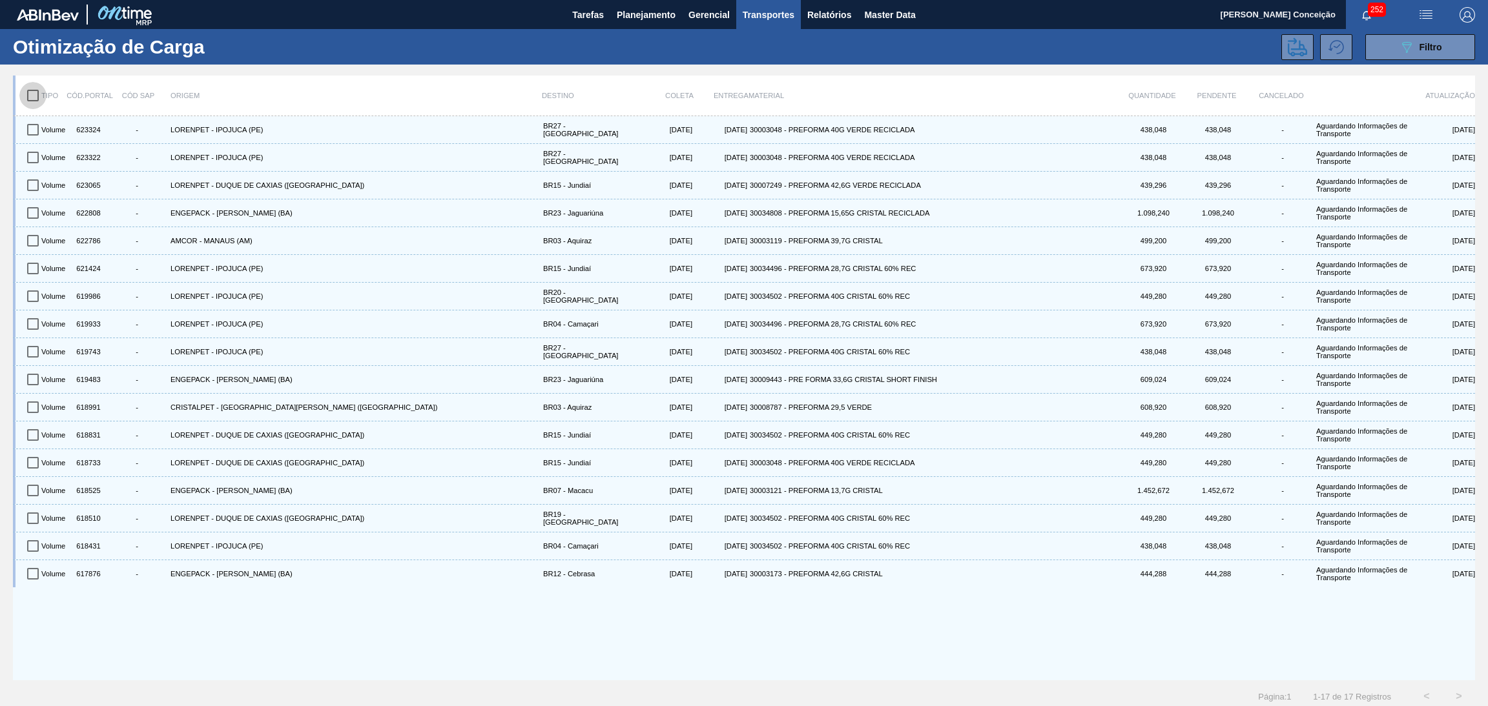
checkbox input "true"
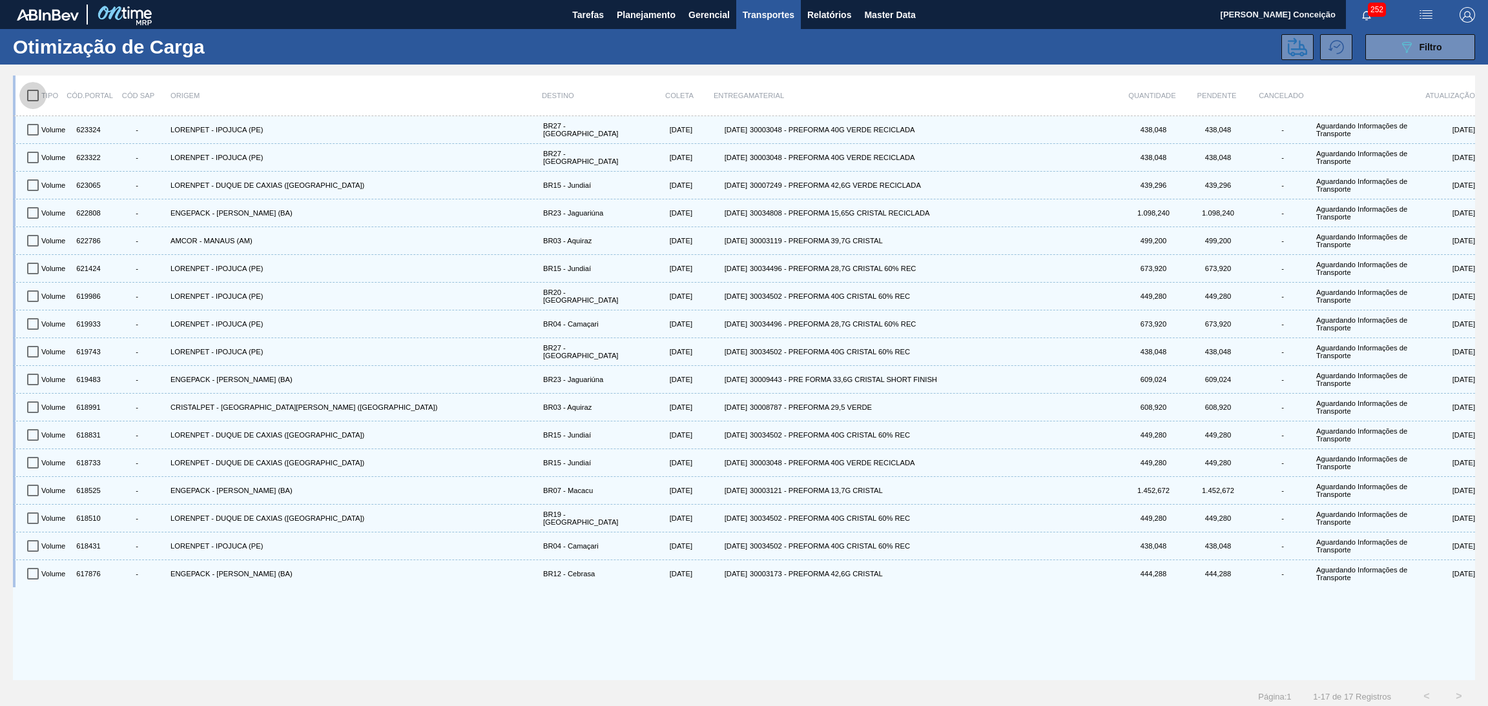
checkbox input "true"
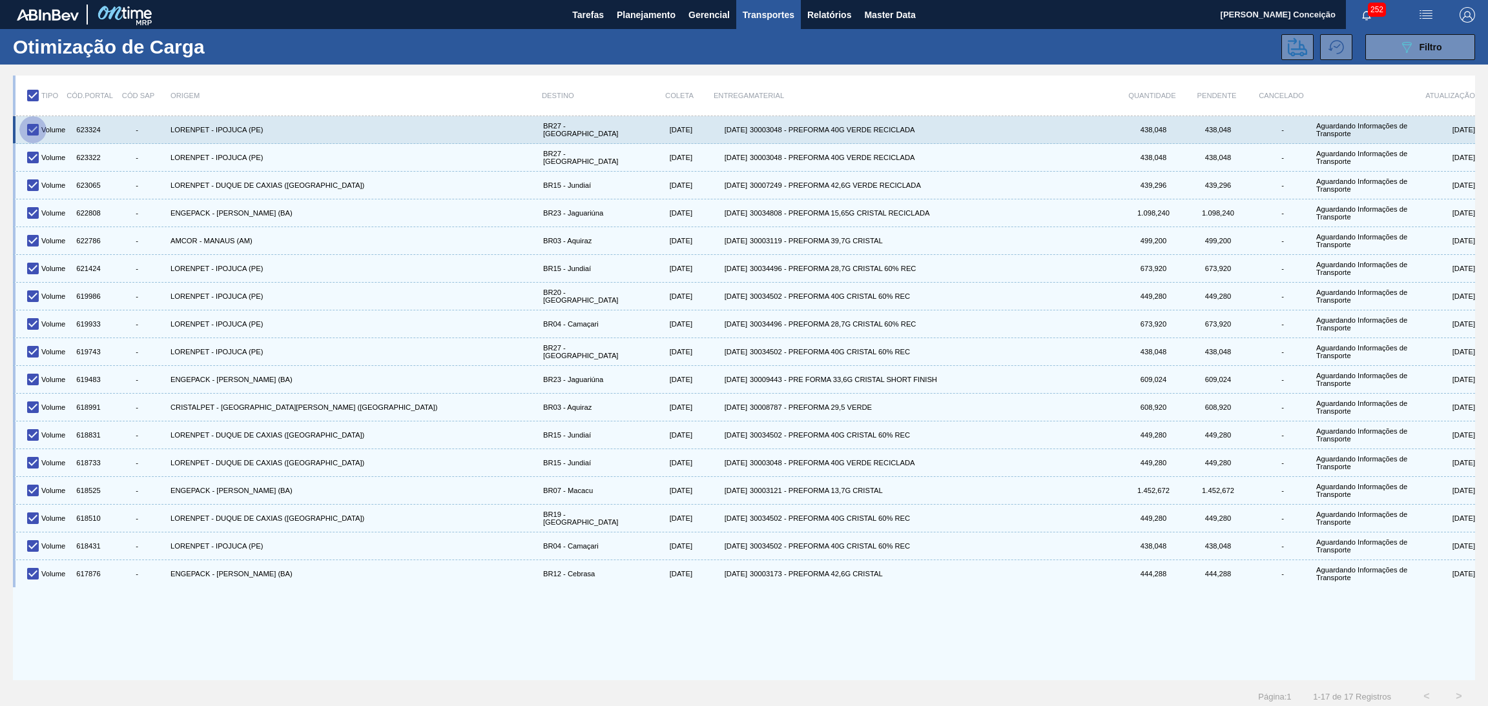
click at [34, 128] on input "checkbox" at bounding box center [32, 129] width 27 height 27
checkbox input "false"
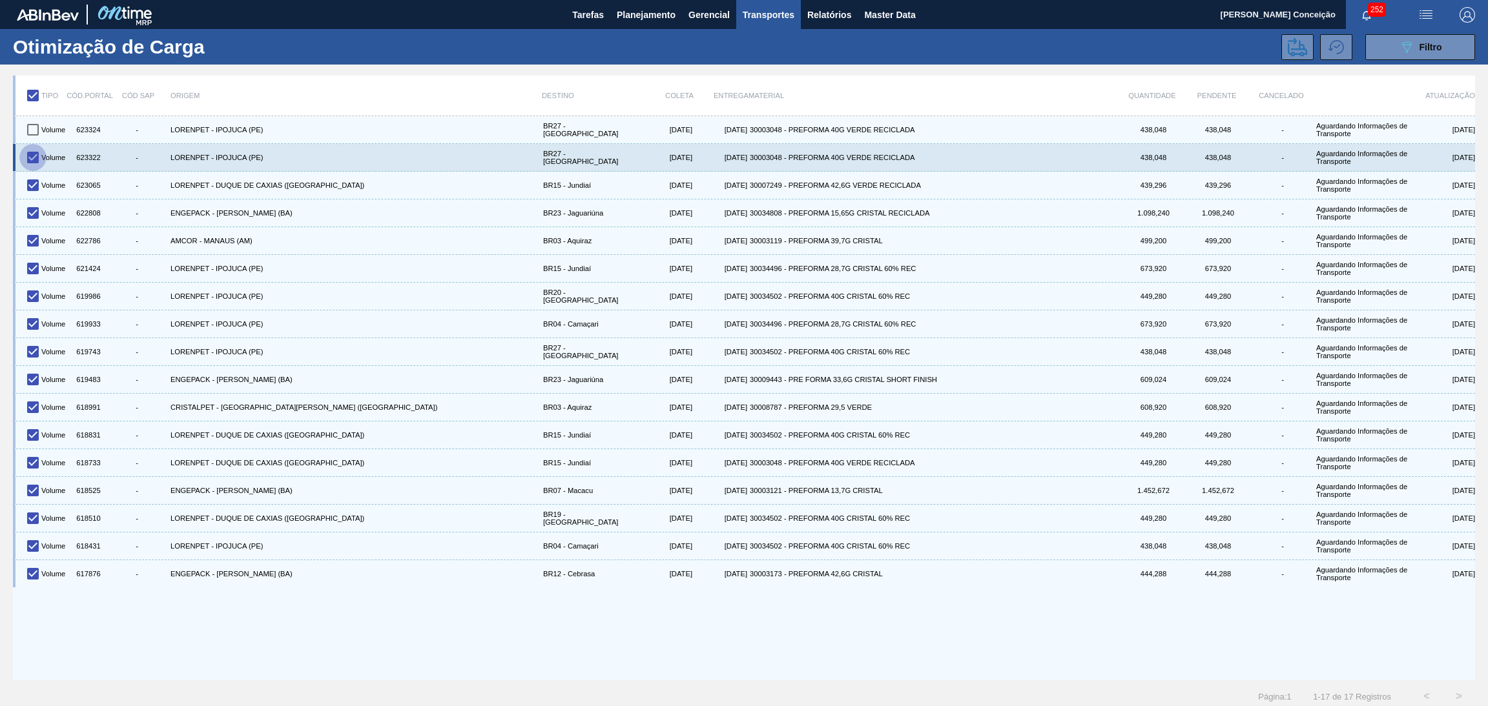
click at [36, 160] on input "checkbox" at bounding box center [32, 157] width 27 height 27
checkbox input "false"
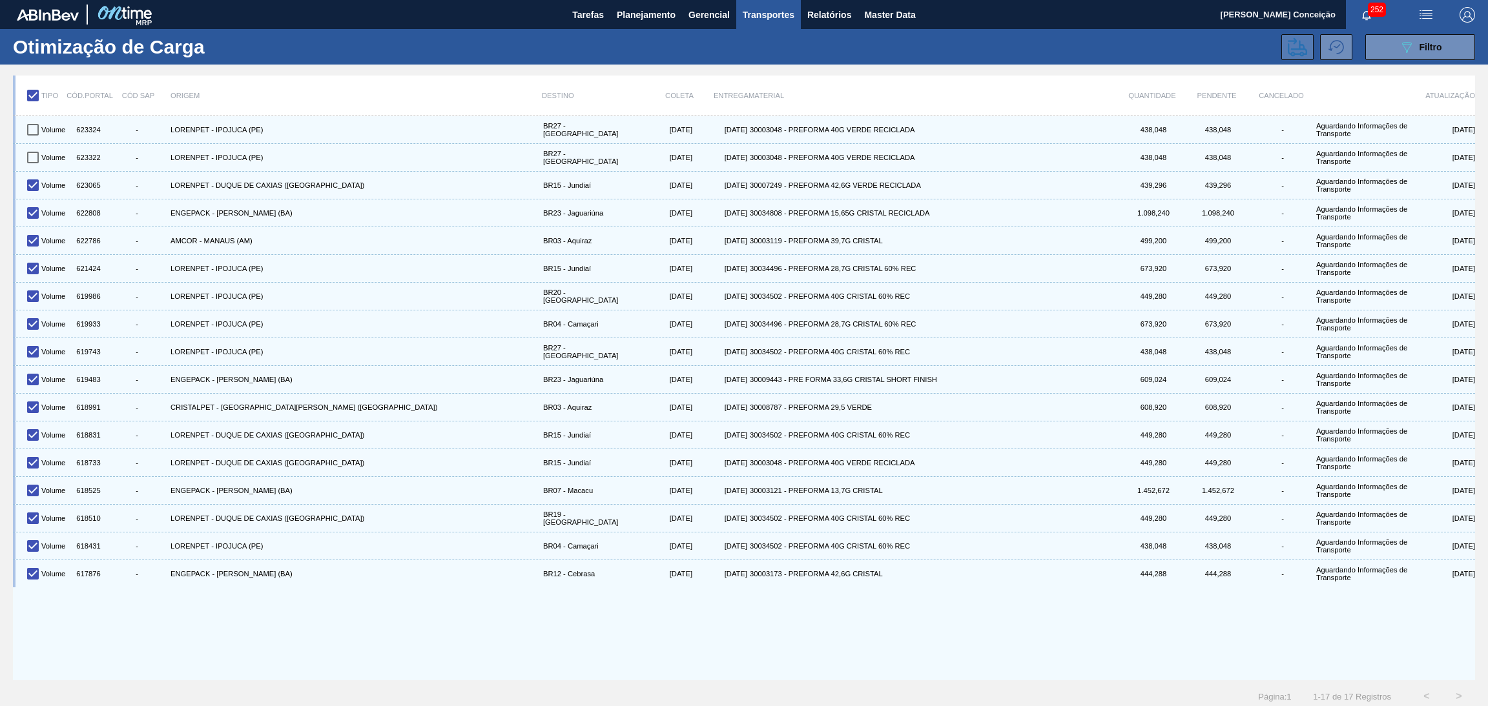
click at [1296, 47] on icon at bounding box center [1297, 46] width 19 height 19
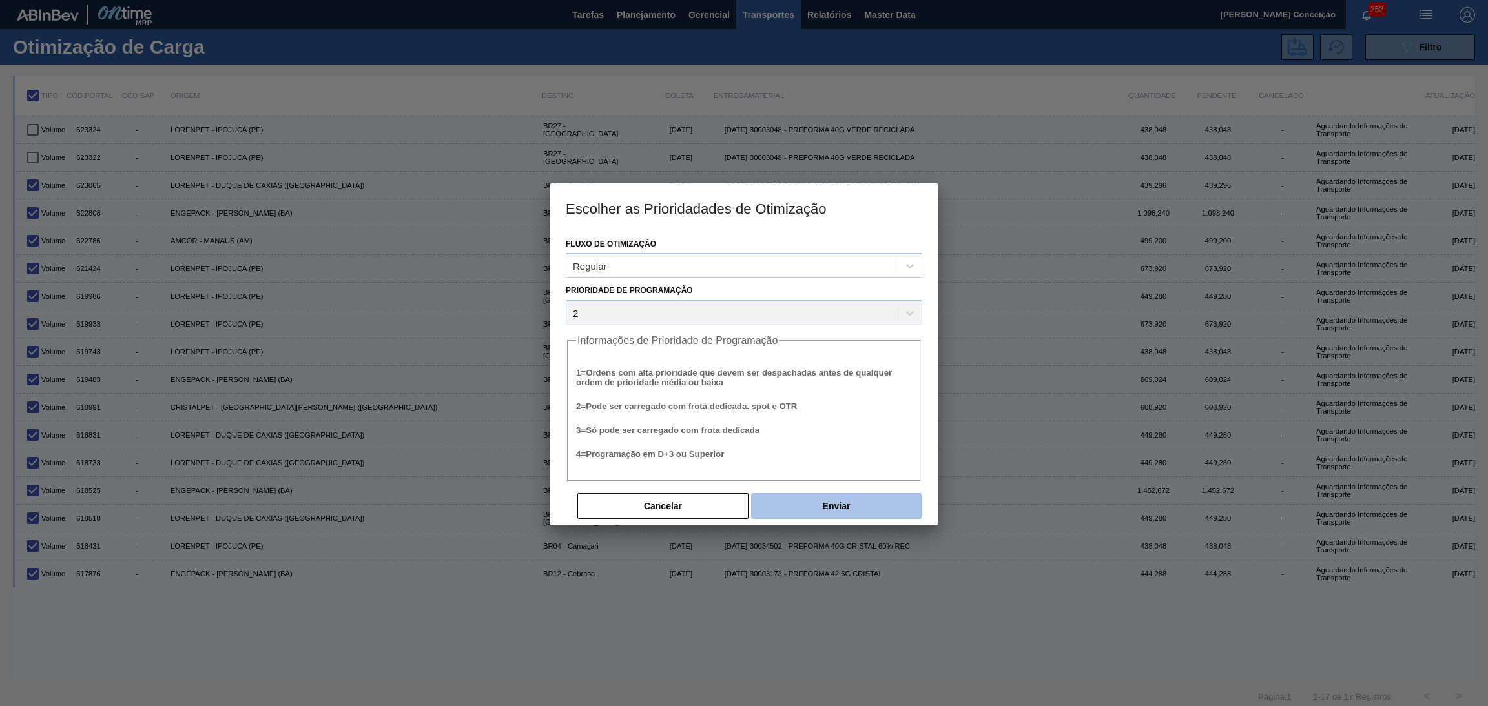
click at [818, 497] on button "Enviar" at bounding box center [836, 506] width 170 height 26
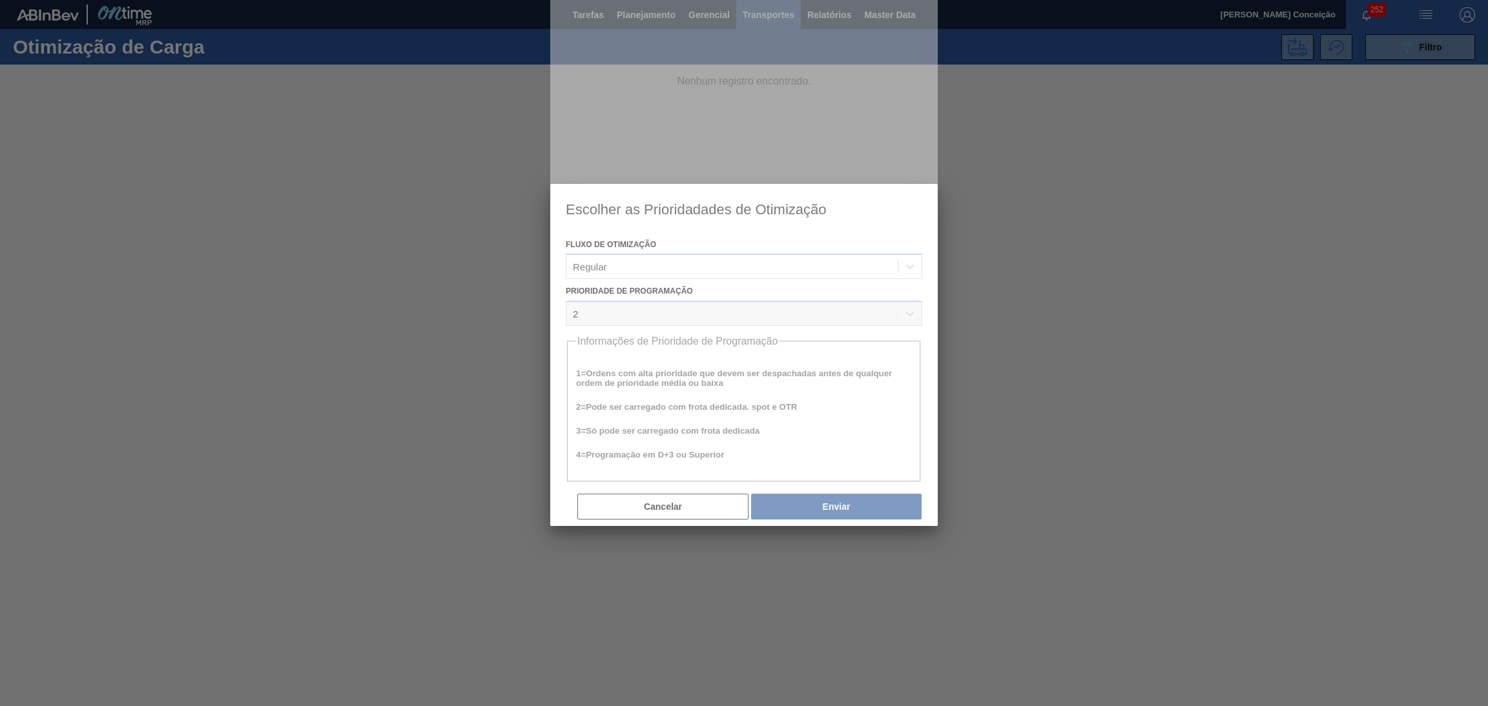
click at [230, 597] on div at bounding box center [744, 353] width 1488 height 706
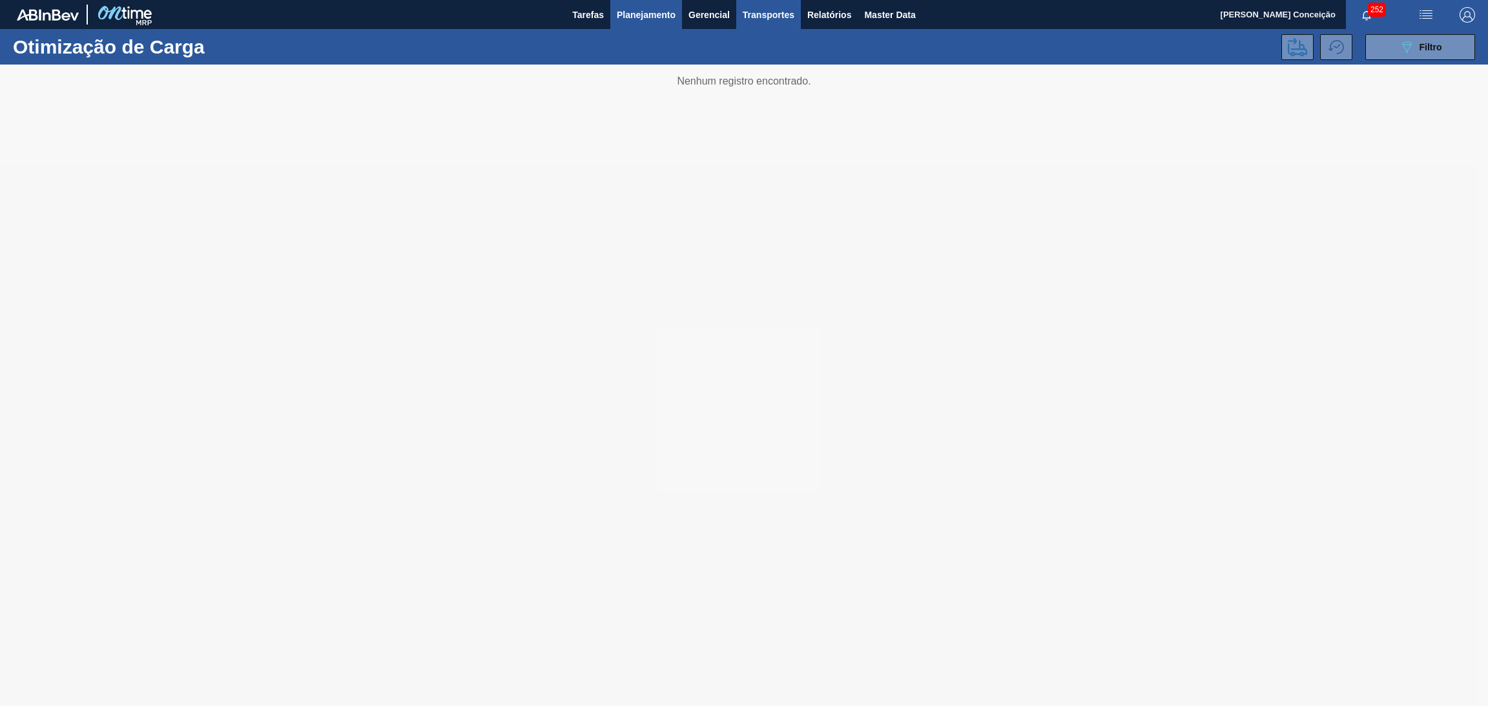
click at [628, 23] on button "Planejamento" at bounding box center [646, 14] width 72 height 29
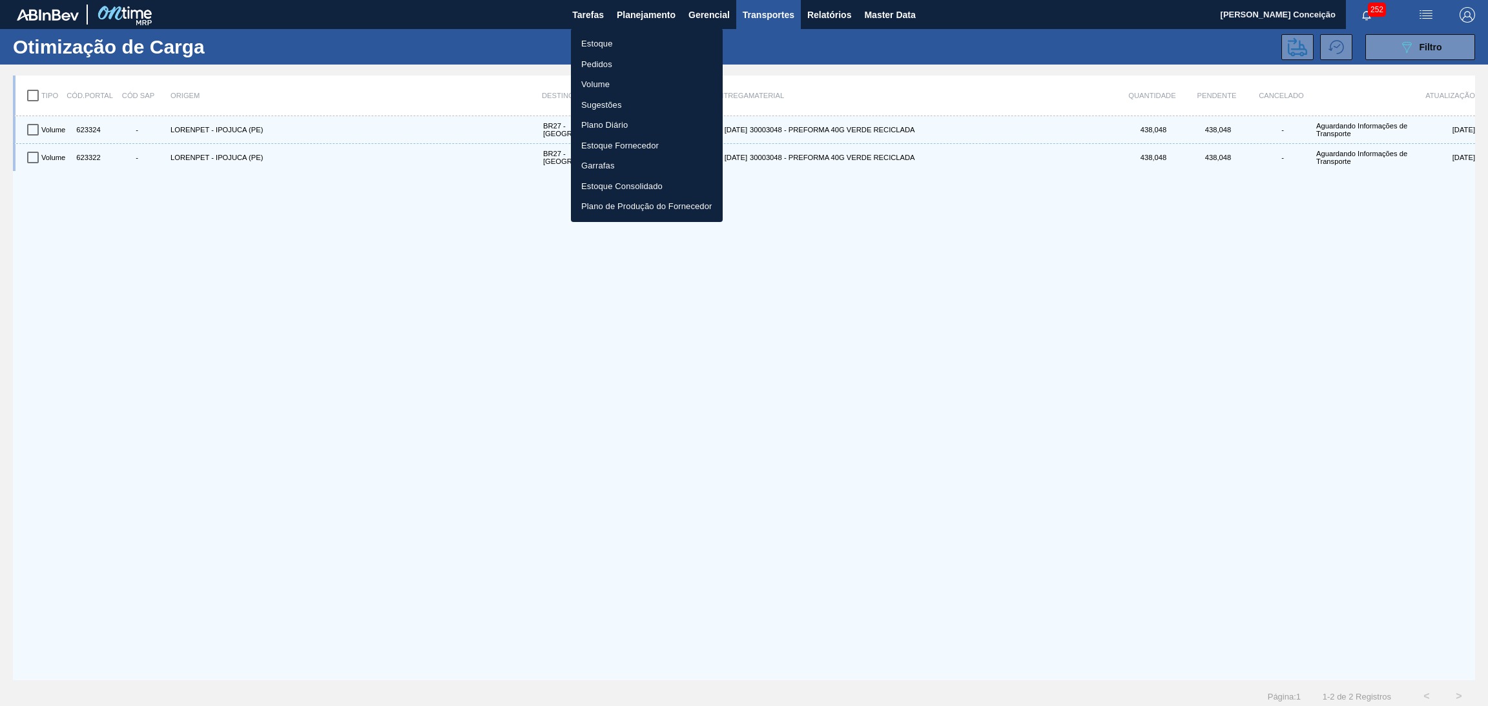
click at [407, 236] on div at bounding box center [744, 353] width 1488 height 706
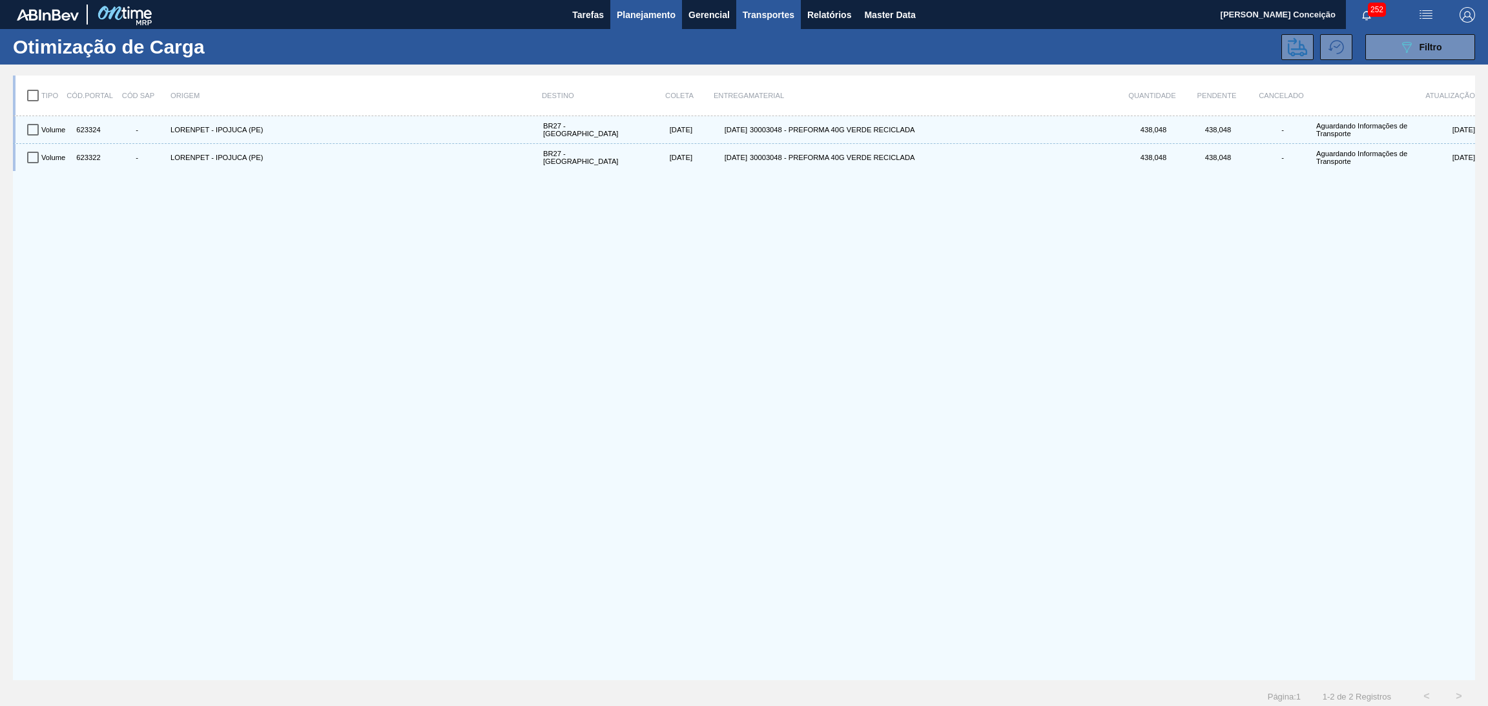
click at [633, 24] on button "Planejamento" at bounding box center [646, 14] width 72 height 29
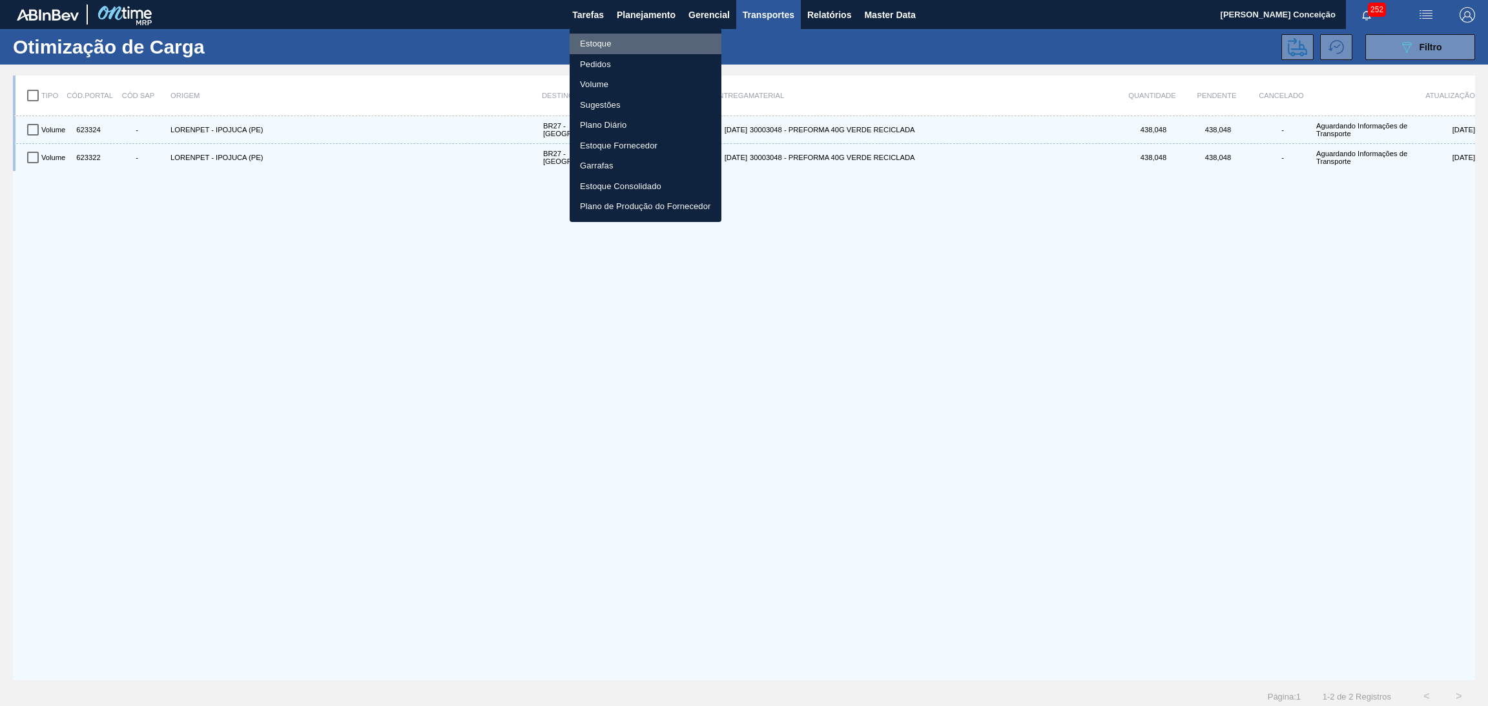
click at [601, 43] on li "Estoque" at bounding box center [646, 44] width 152 height 21
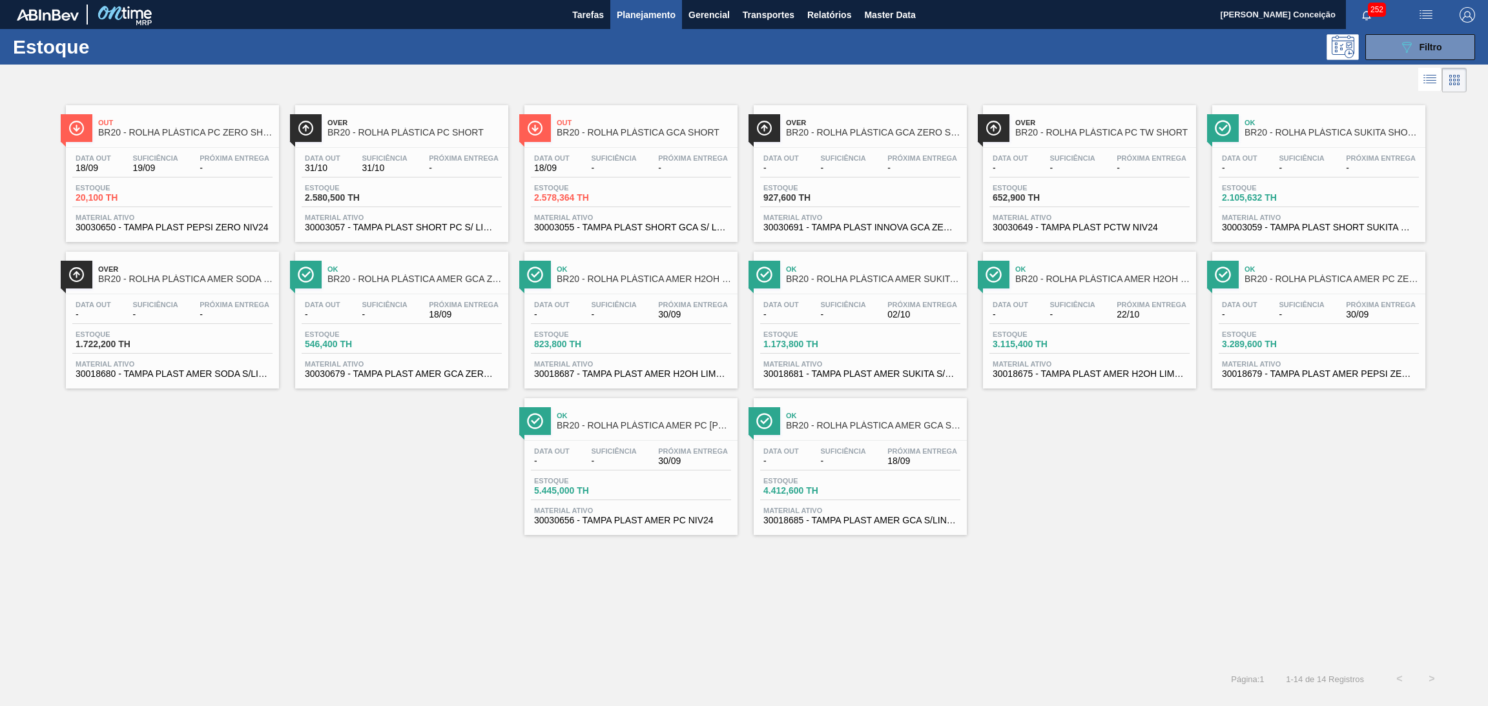
click at [381, 493] on div "Out BR20 - ROLHA PLÁSTICA PC ZERO SHORT Data out 18/09 Suficiência 19/09 Próxim…" at bounding box center [744, 316] width 1488 height 440
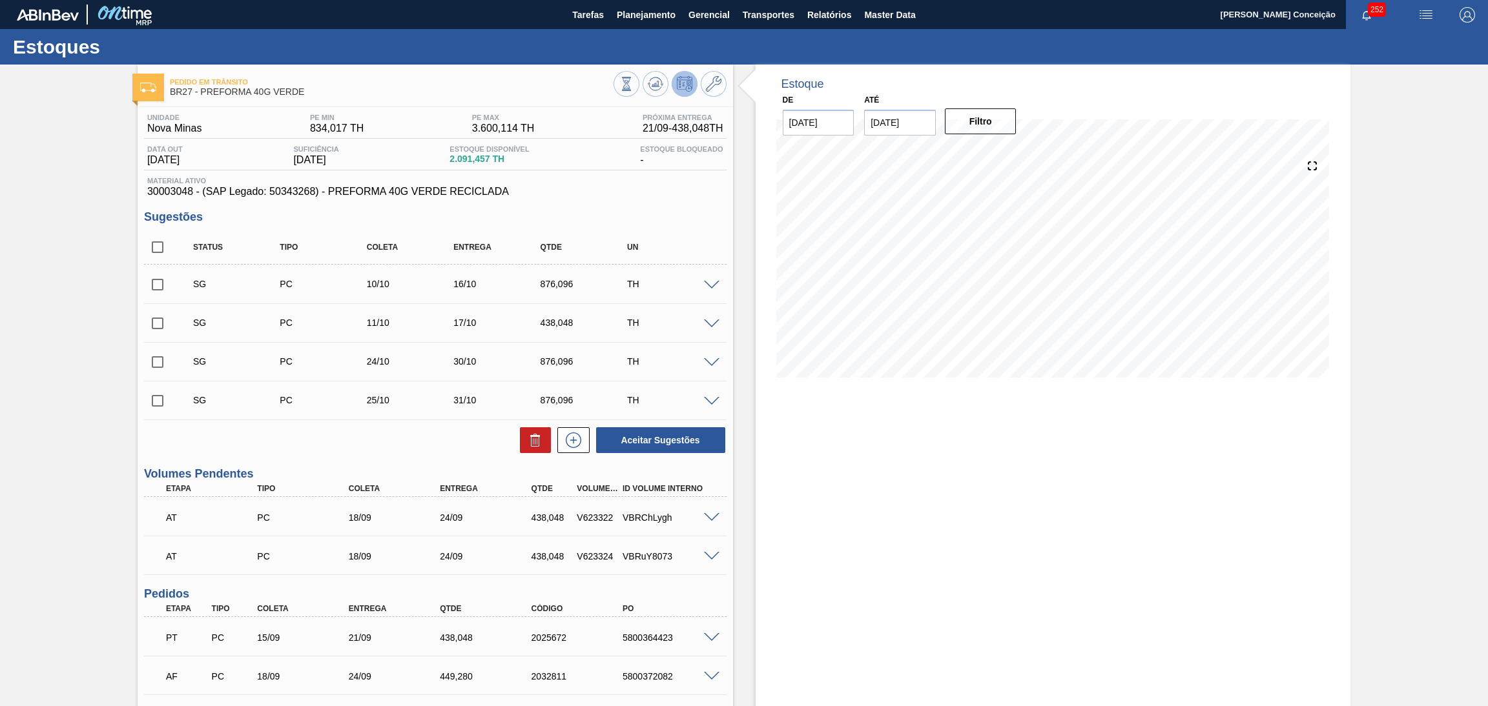
click at [305, 435] on div "Aceitar Sugestões" at bounding box center [435, 440] width 582 height 28
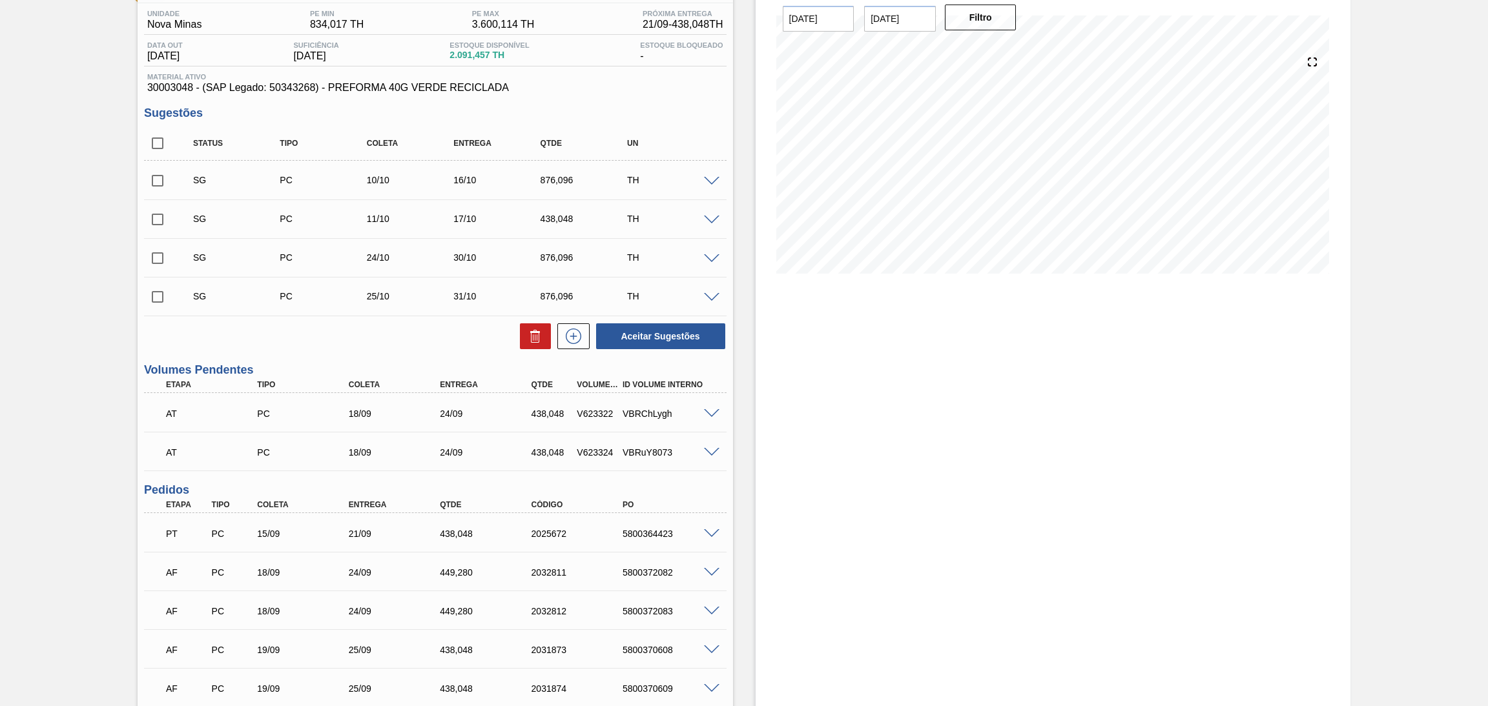
scroll to position [208, 0]
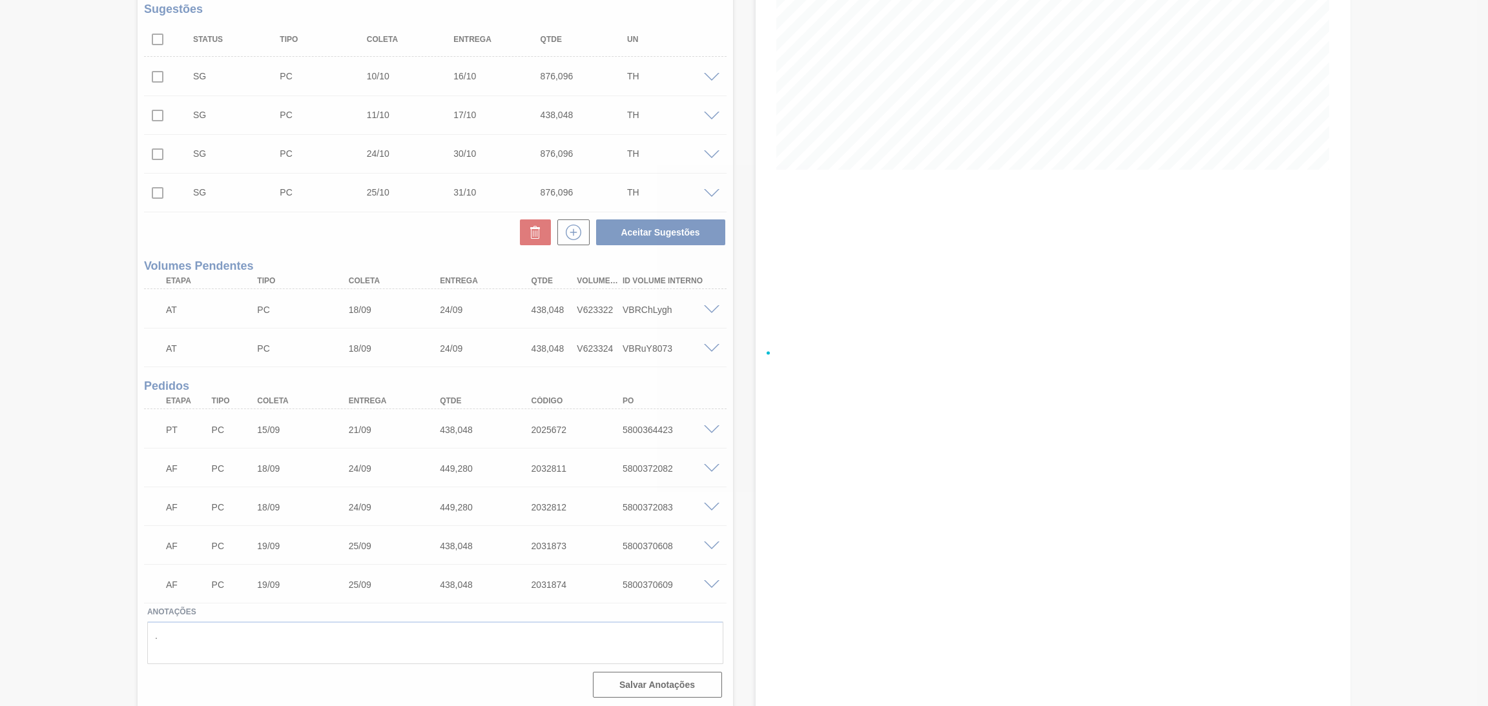
click at [708, 307] on div at bounding box center [744, 353] width 1488 height 706
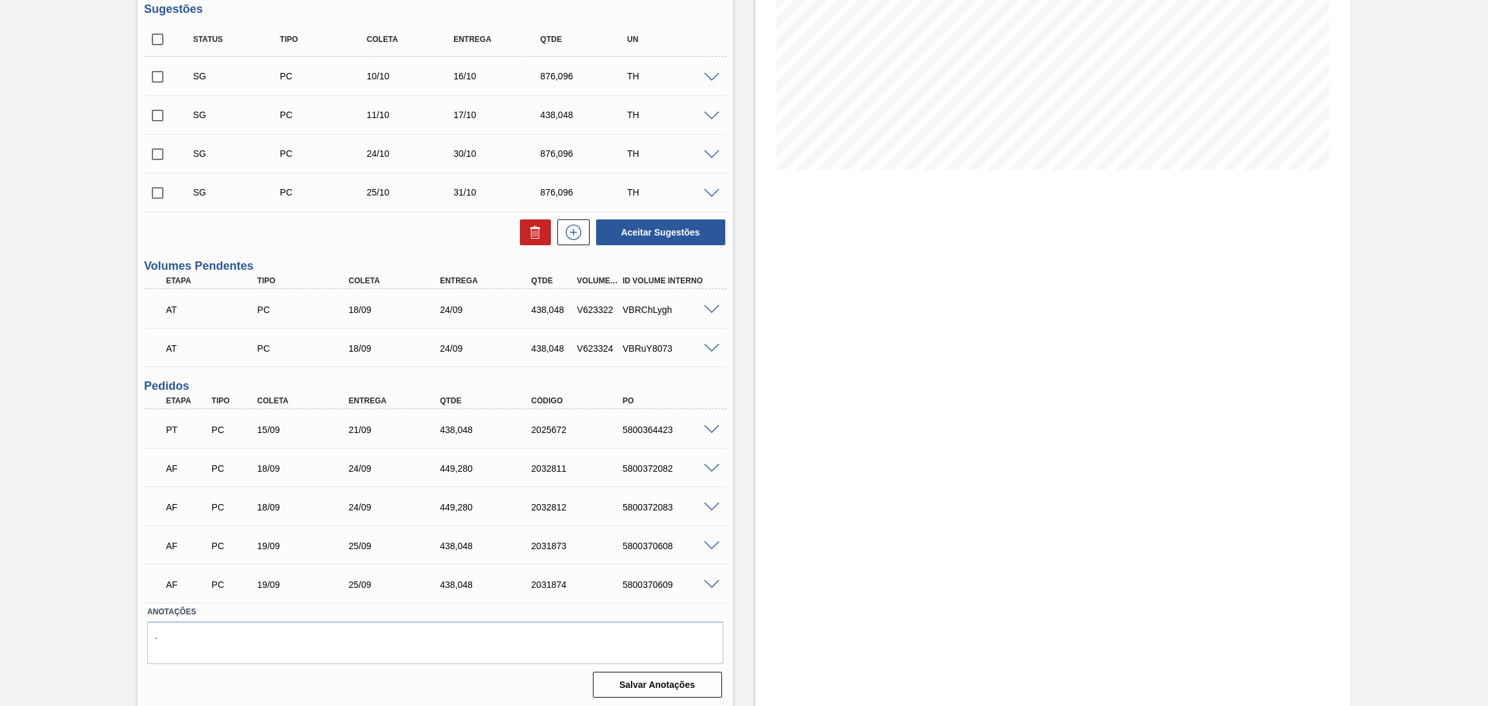
click at [715, 309] on span at bounding box center [711, 310] width 15 height 10
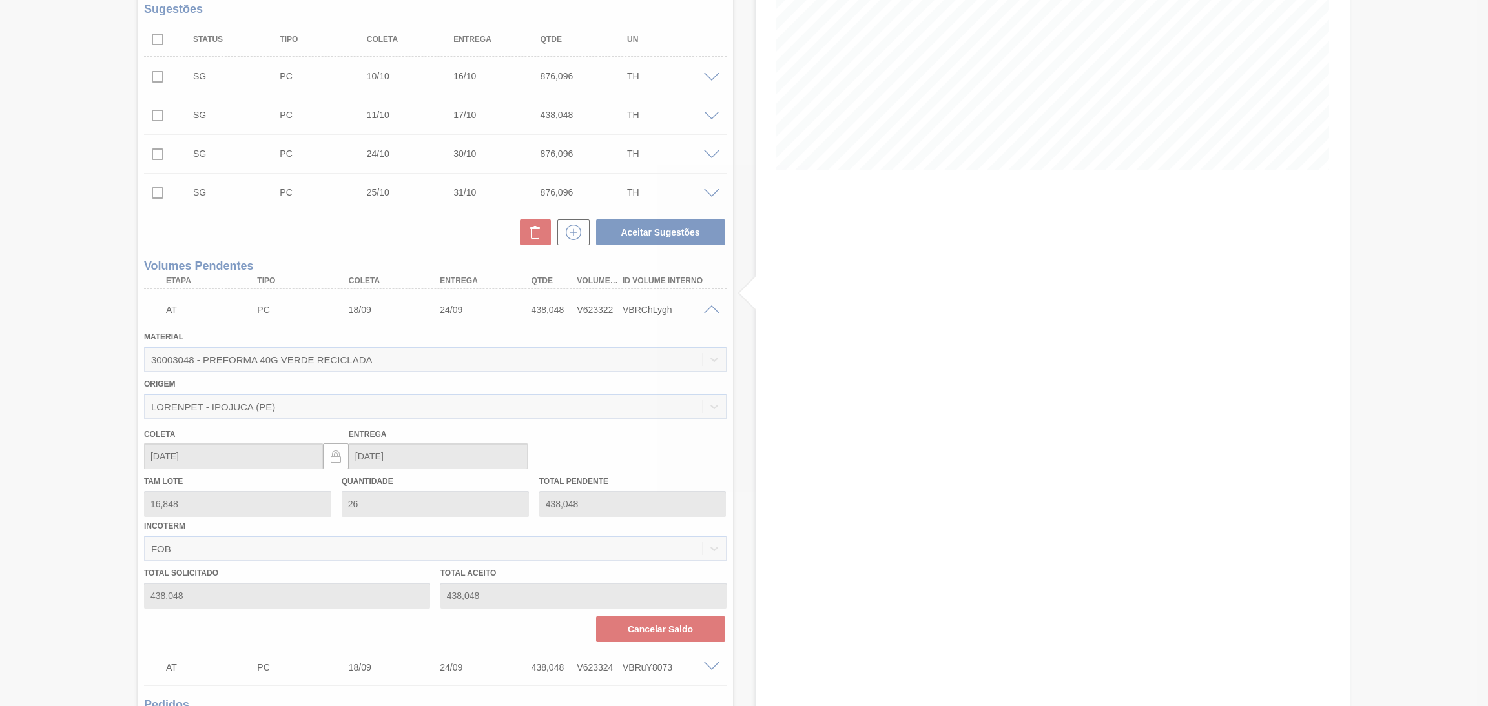
click at [679, 623] on div at bounding box center [744, 353] width 1488 height 706
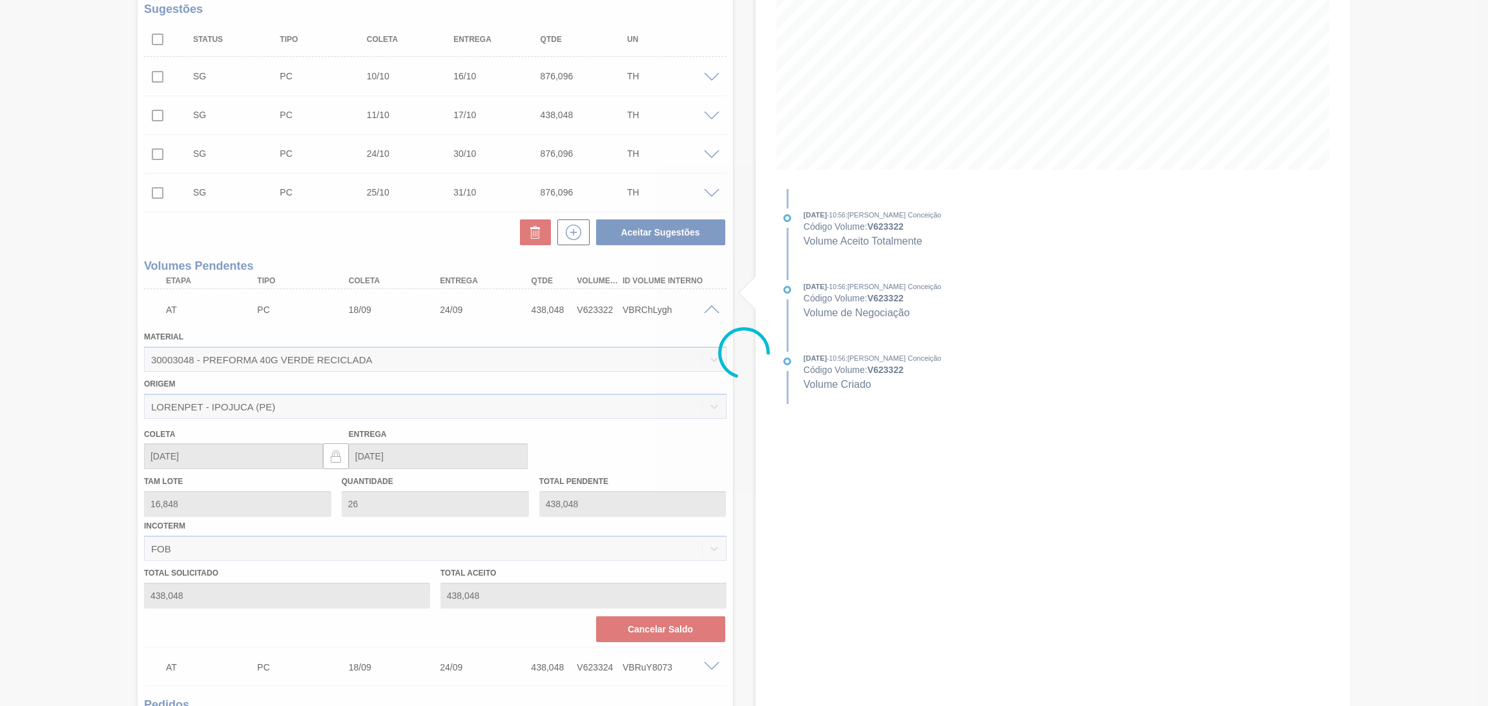
click at [672, 625] on div at bounding box center [744, 353] width 1488 height 706
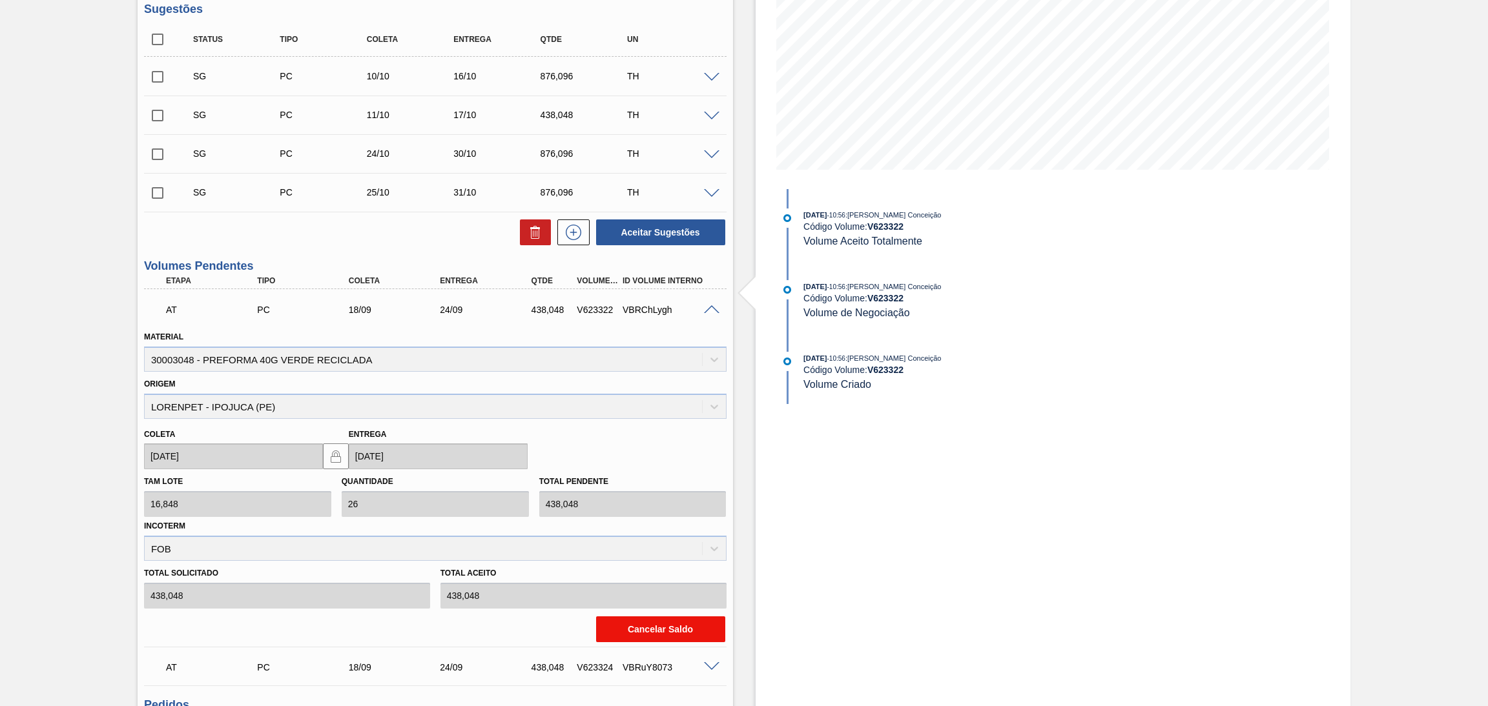
click at [675, 628] on button "Cancelar Saldo" at bounding box center [660, 630] width 129 height 26
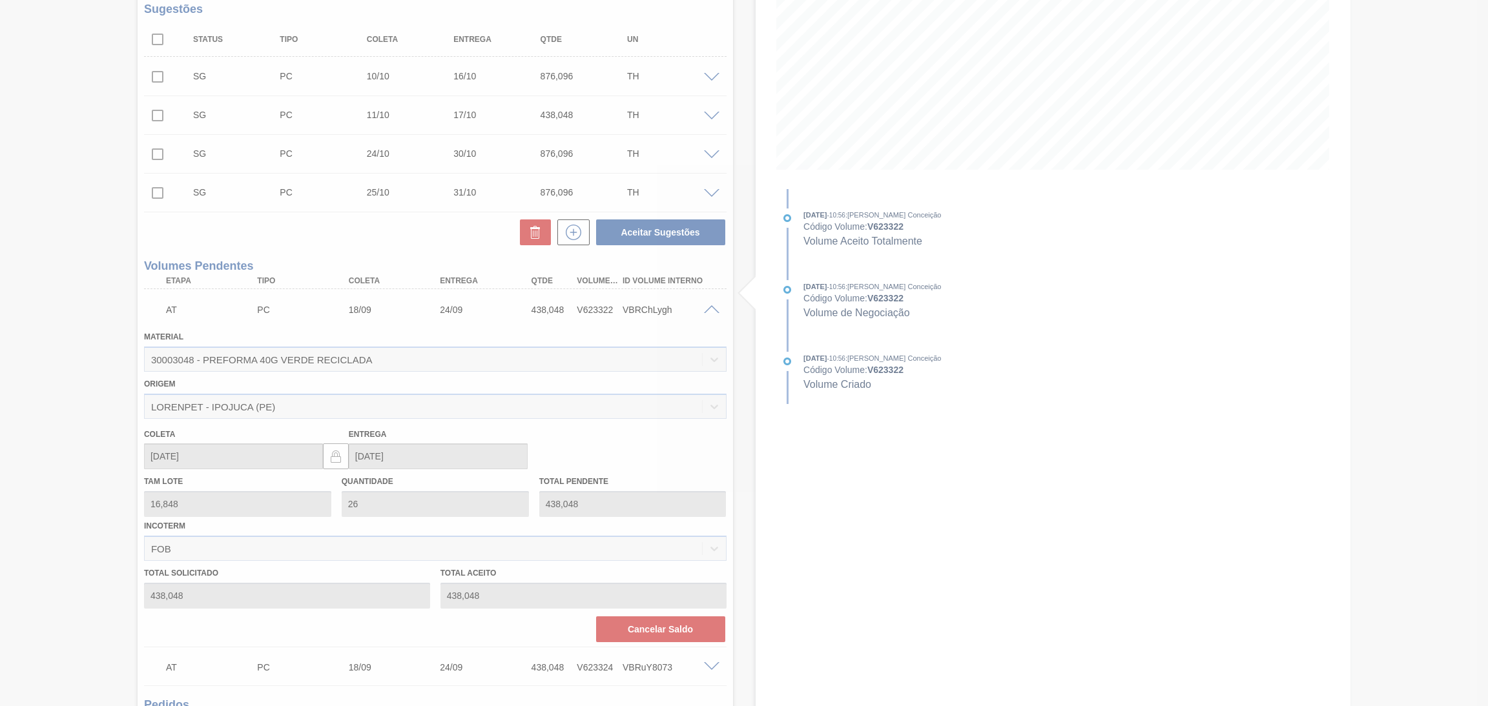
click at [735, 296] on div at bounding box center [744, 353] width 1488 height 706
click at [746, 307] on div at bounding box center [744, 353] width 1488 height 706
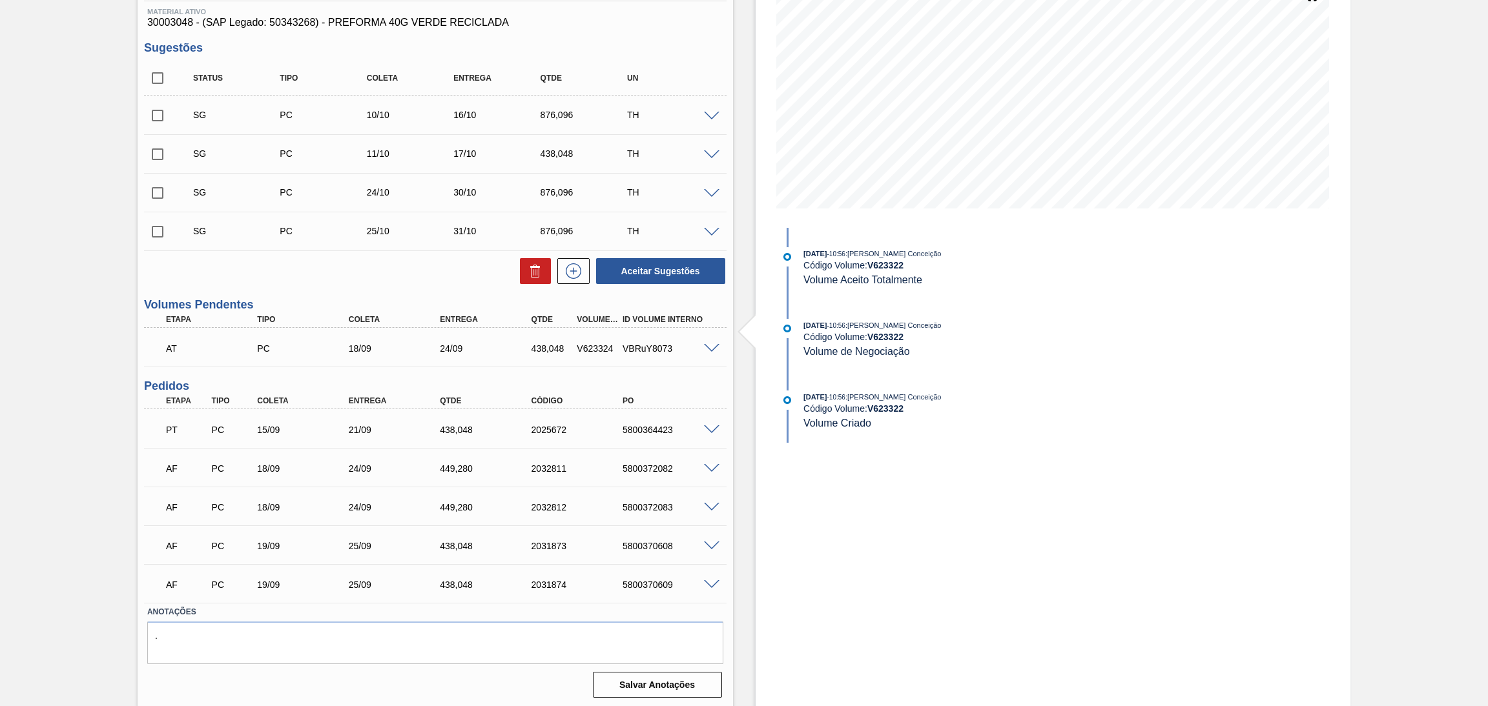
click at [706, 350] on span at bounding box center [711, 349] width 15 height 10
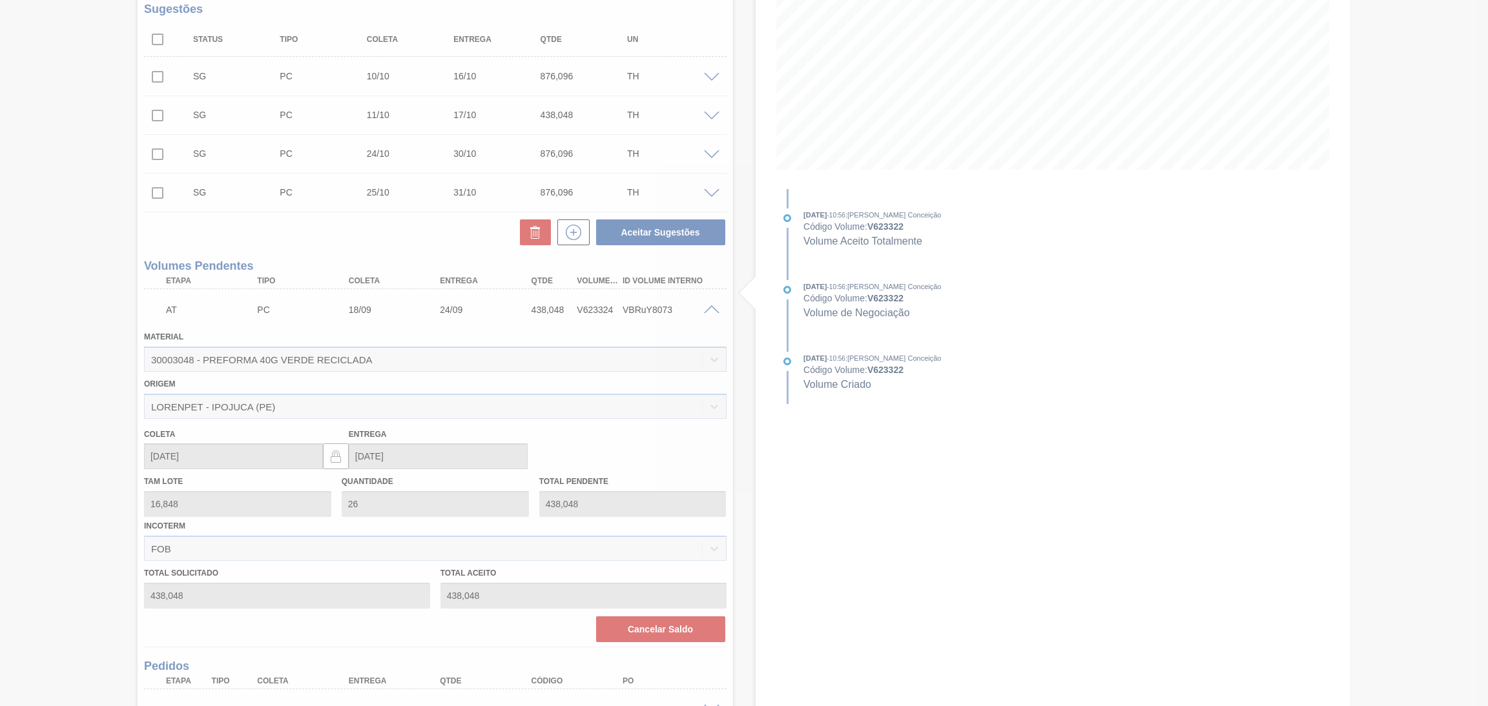
click at [648, 624] on div at bounding box center [744, 353] width 1488 height 706
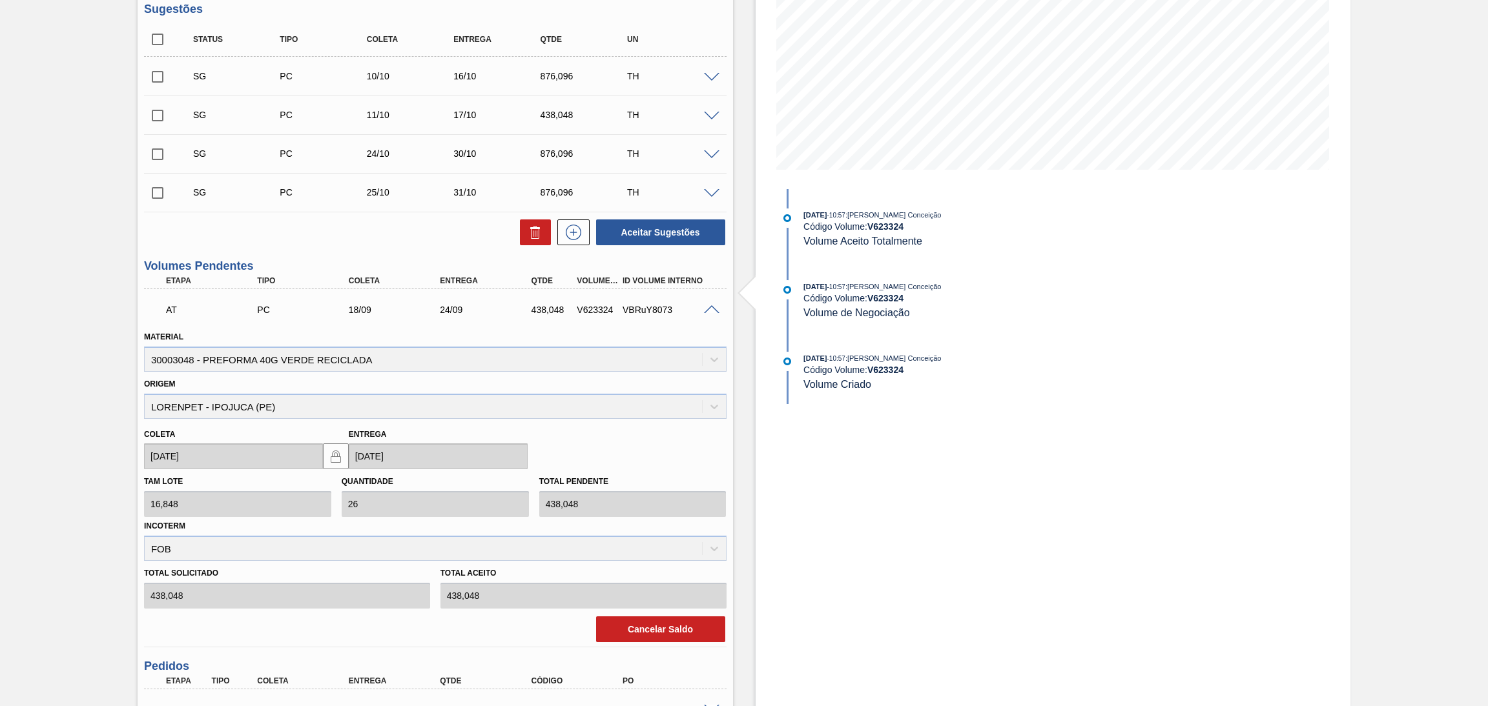
click at [648, 624] on button "Cancelar Saldo" at bounding box center [660, 630] width 129 height 26
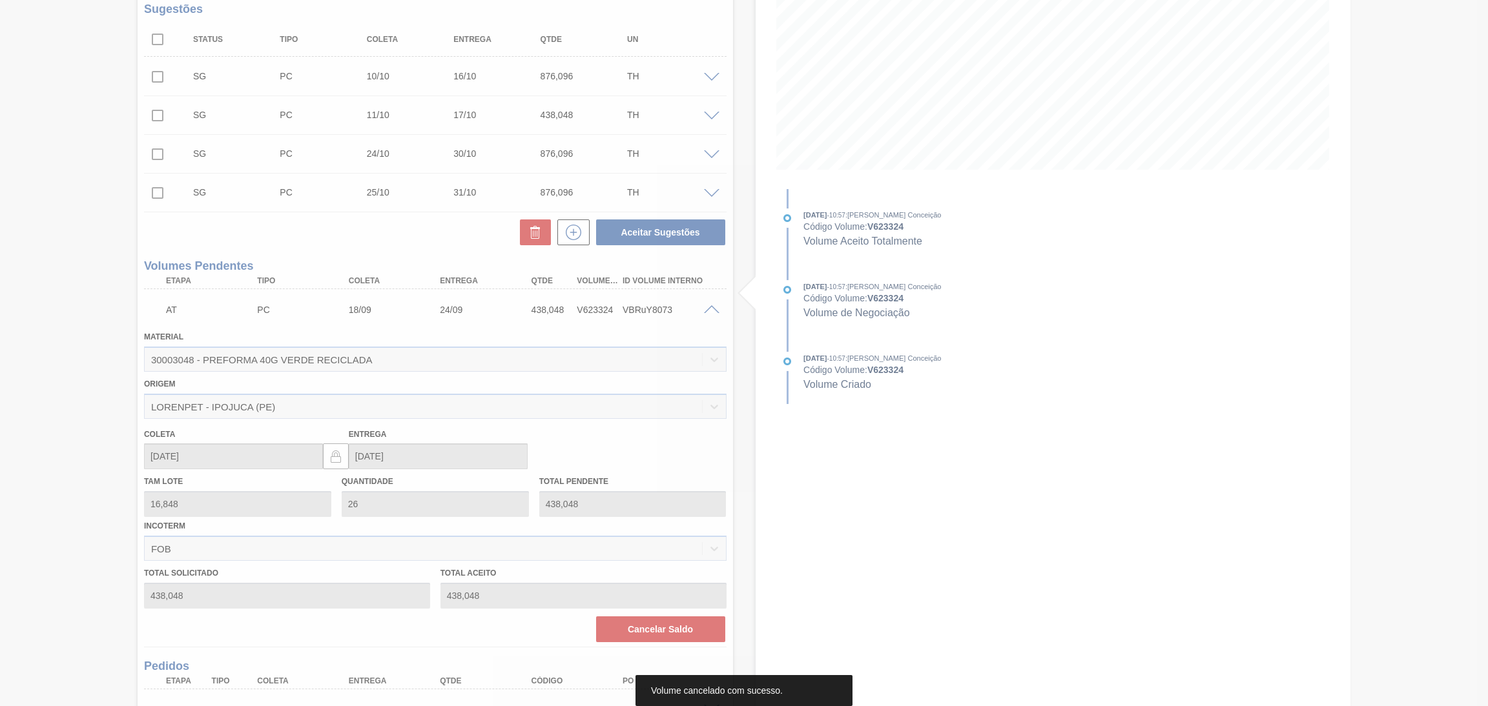
click at [381, 257] on div at bounding box center [744, 353] width 1488 height 706
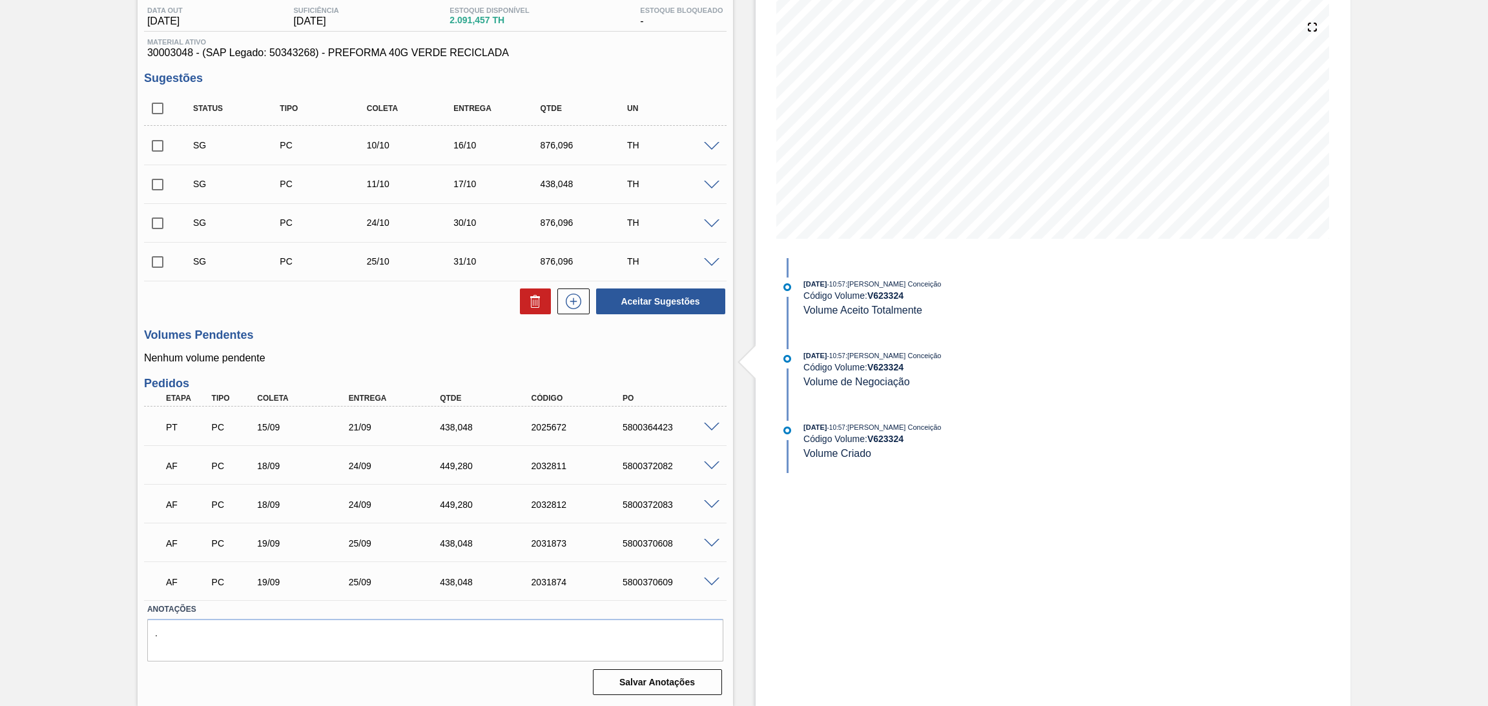
scroll to position [137, 0]
click at [152, 98] on input "checkbox" at bounding box center [157, 110] width 27 height 27
checkbox input "true"
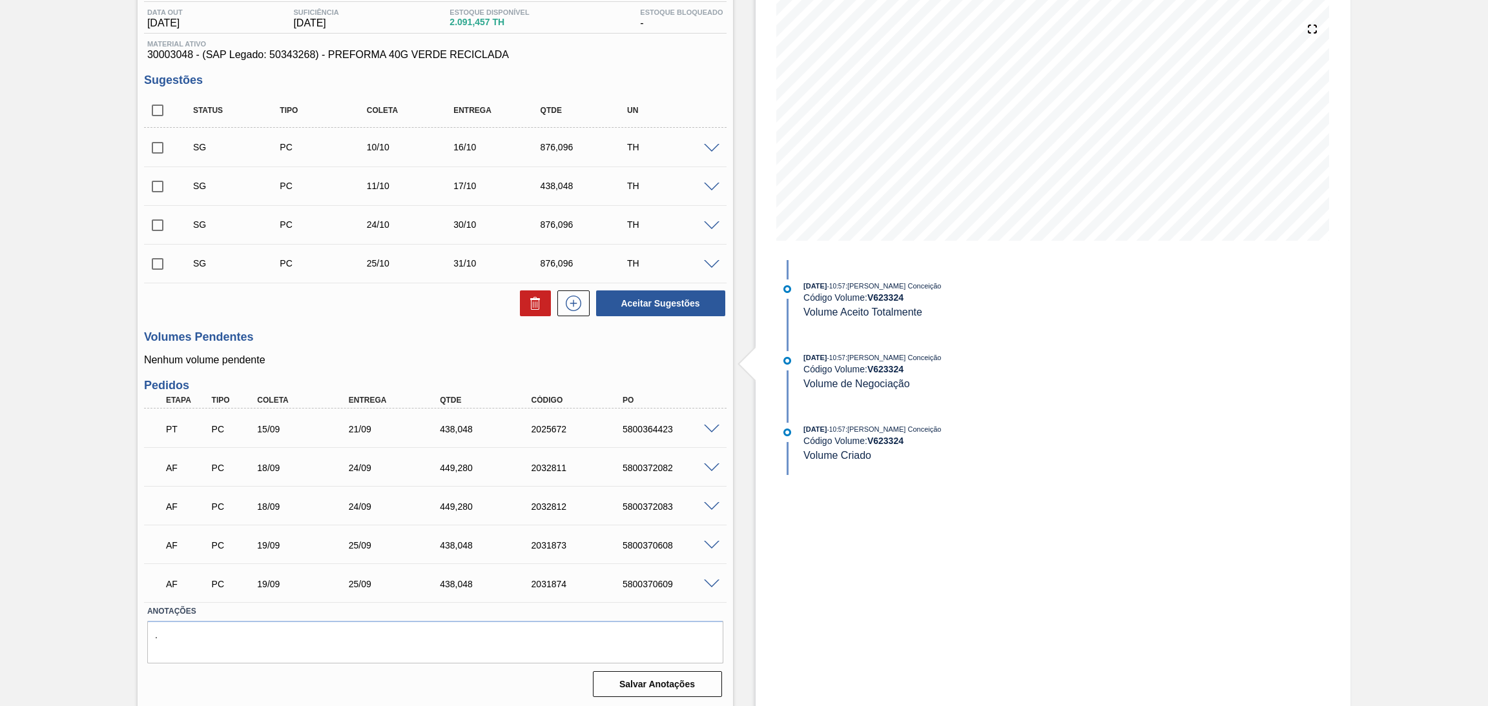
checkbox input "true"
click at [522, 303] on button at bounding box center [535, 304] width 31 height 26
checkbox input "false"
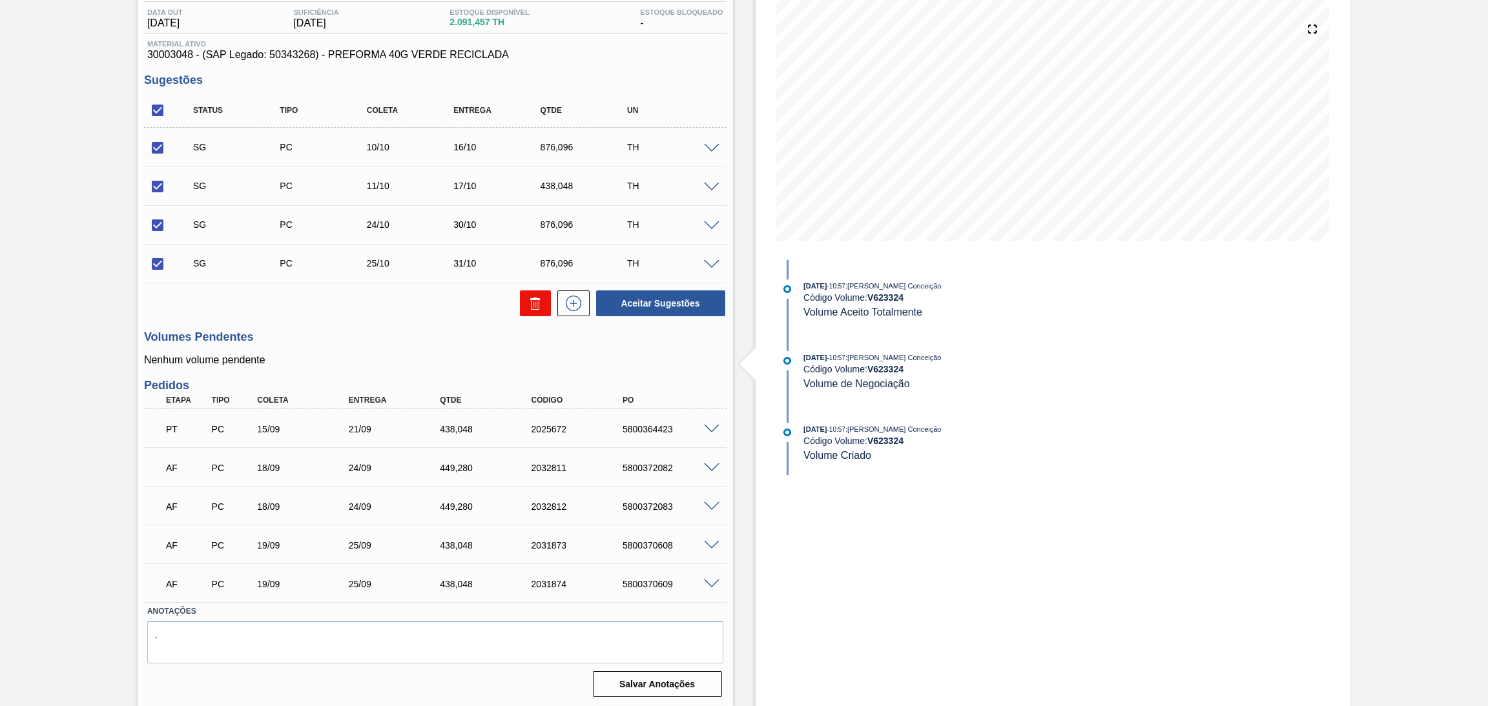
checkbox input "false"
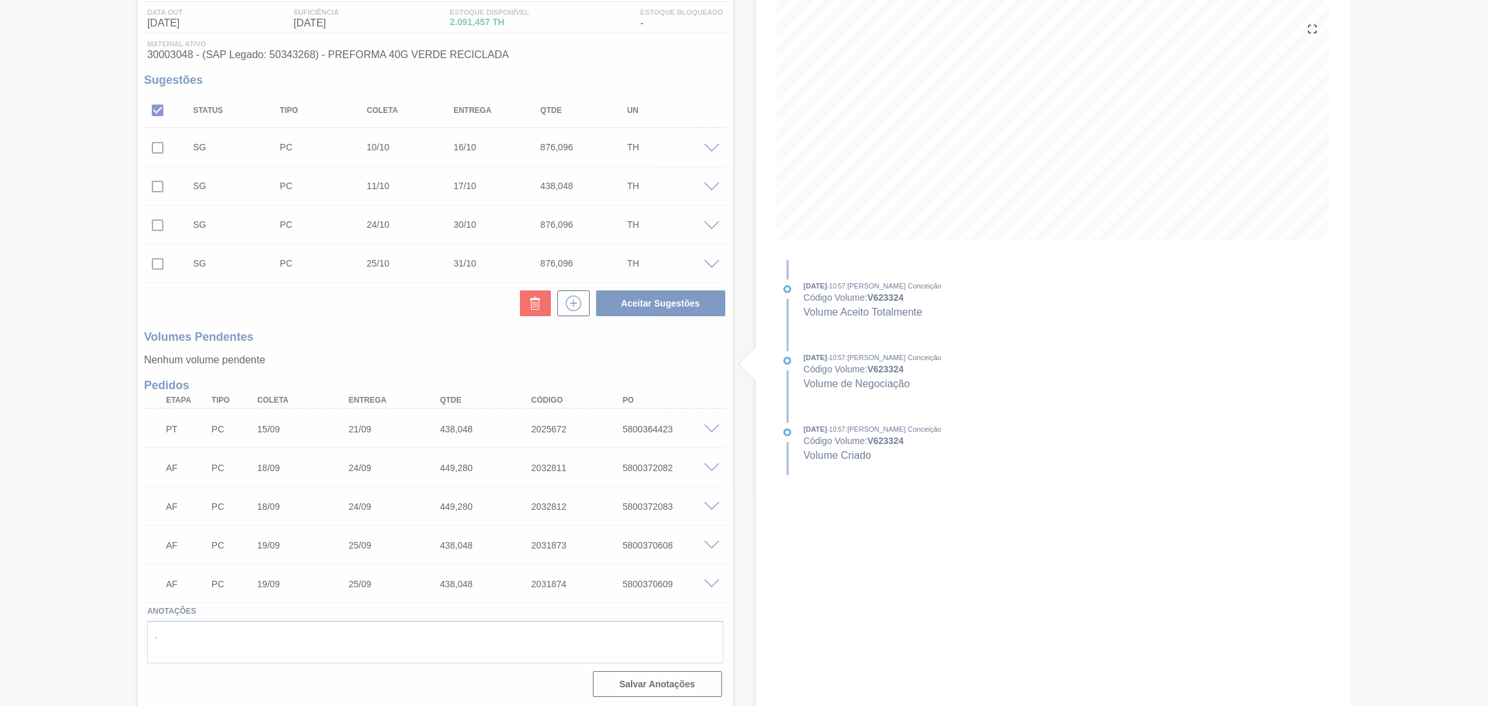
scroll to position [0, 0]
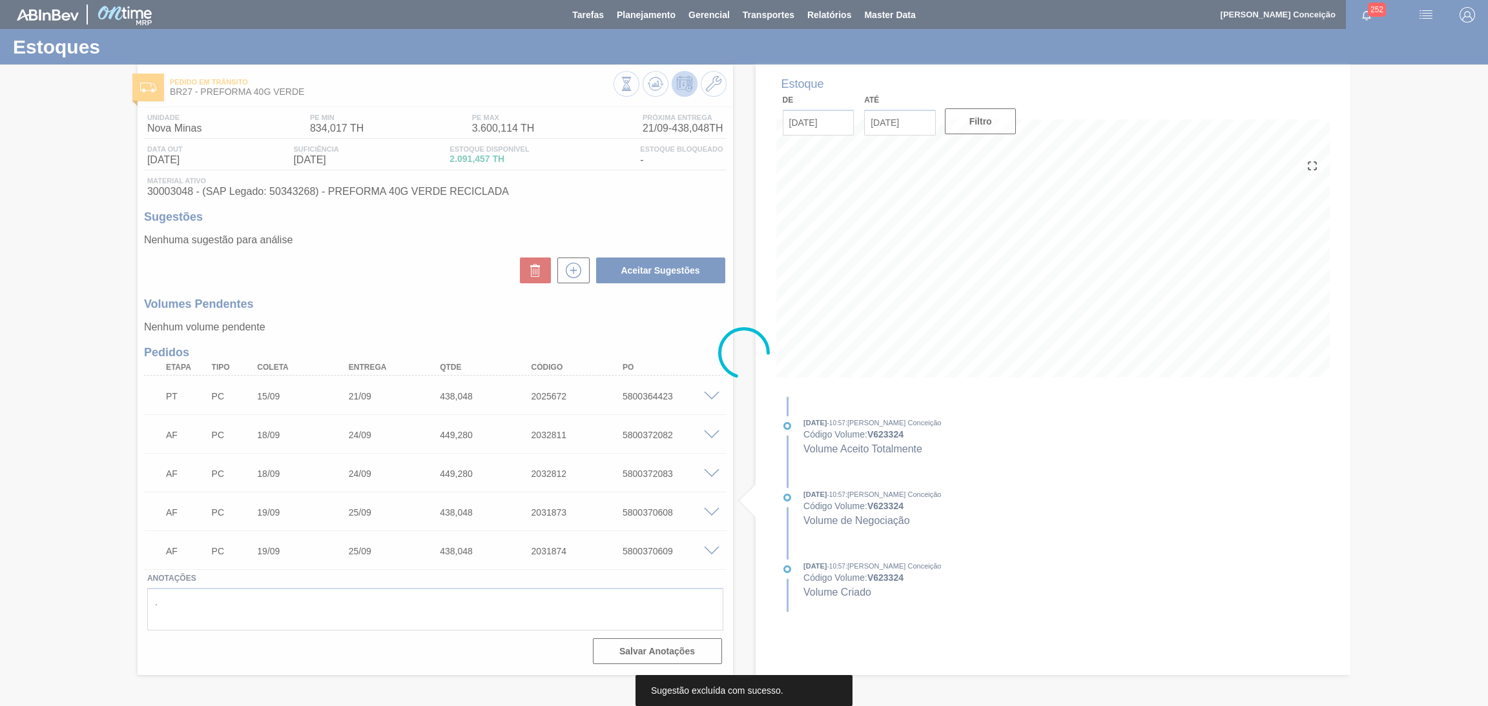
click at [582, 274] on div at bounding box center [744, 353] width 1488 height 706
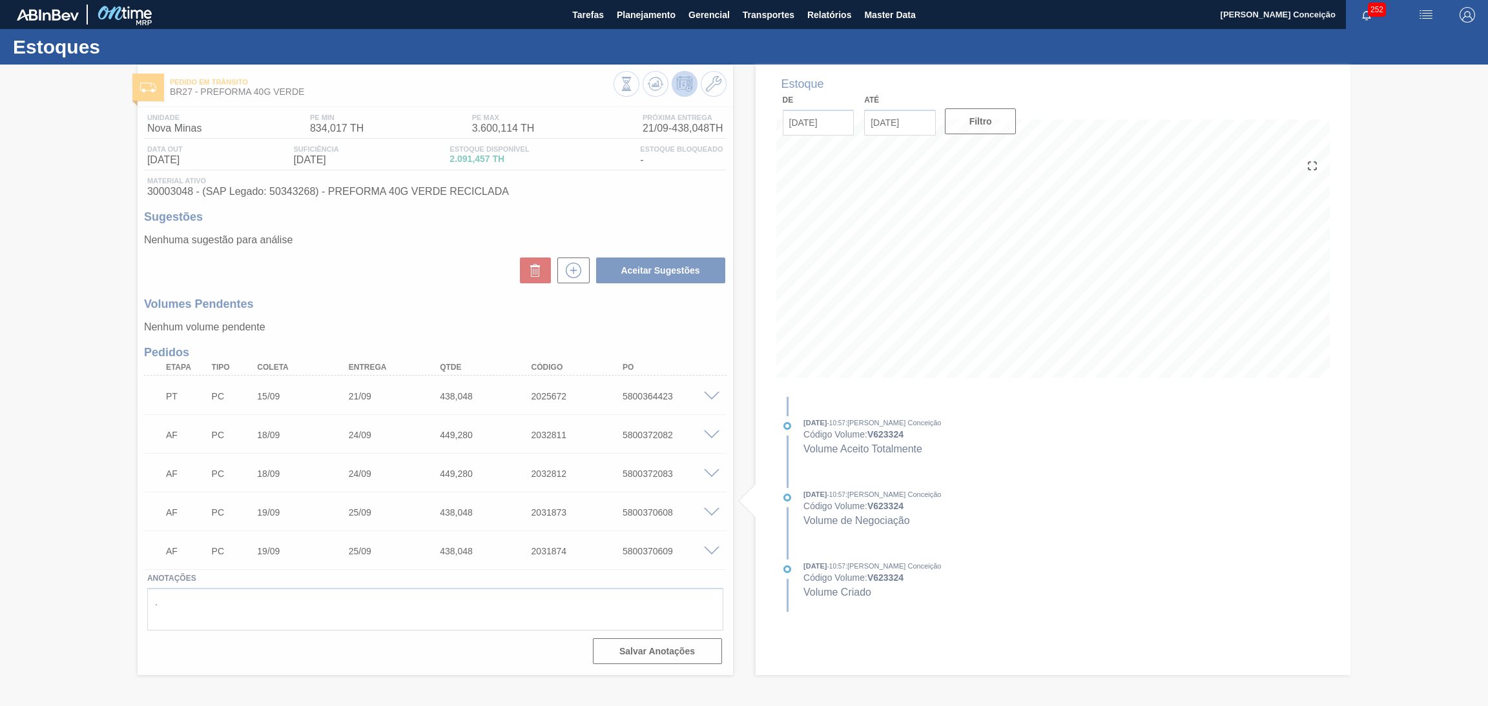
click at [571, 272] on div at bounding box center [744, 386] width 1488 height 642
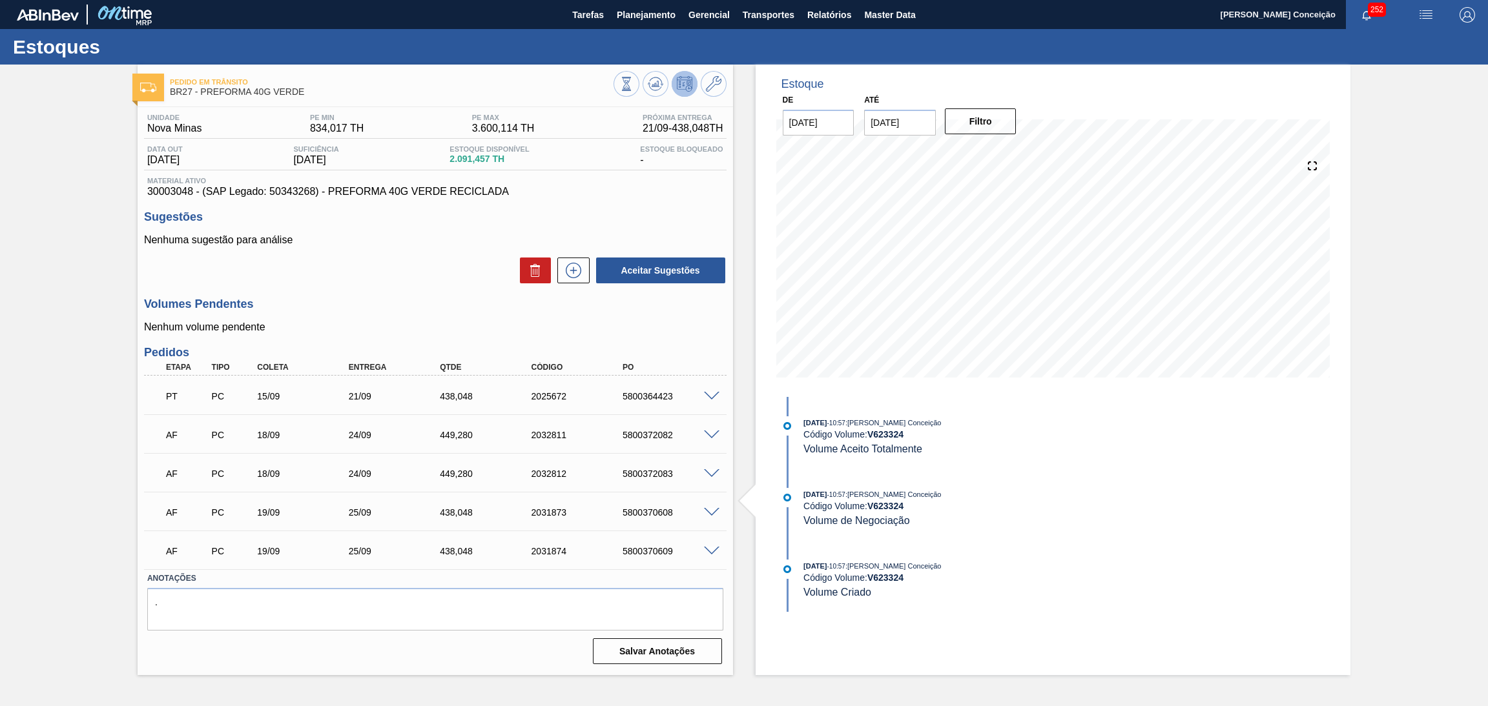
click at [571, 272] on icon at bounding box center [573, 270] width 21 height 15
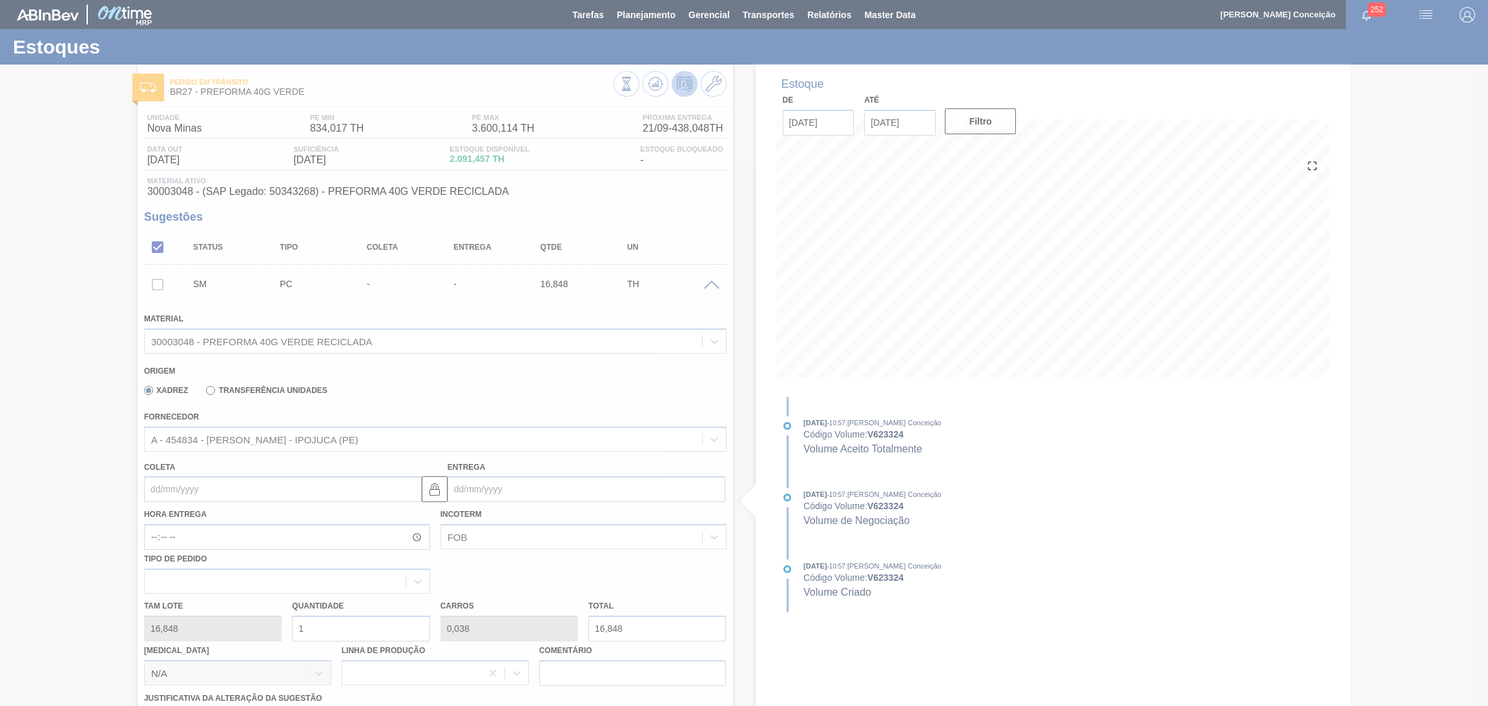
click at [212, 492] on div at bounding box center [744, 353] width 1488 height 706
click at [211, 492] on div at bounding box center [744, 353] width 1488 height 706
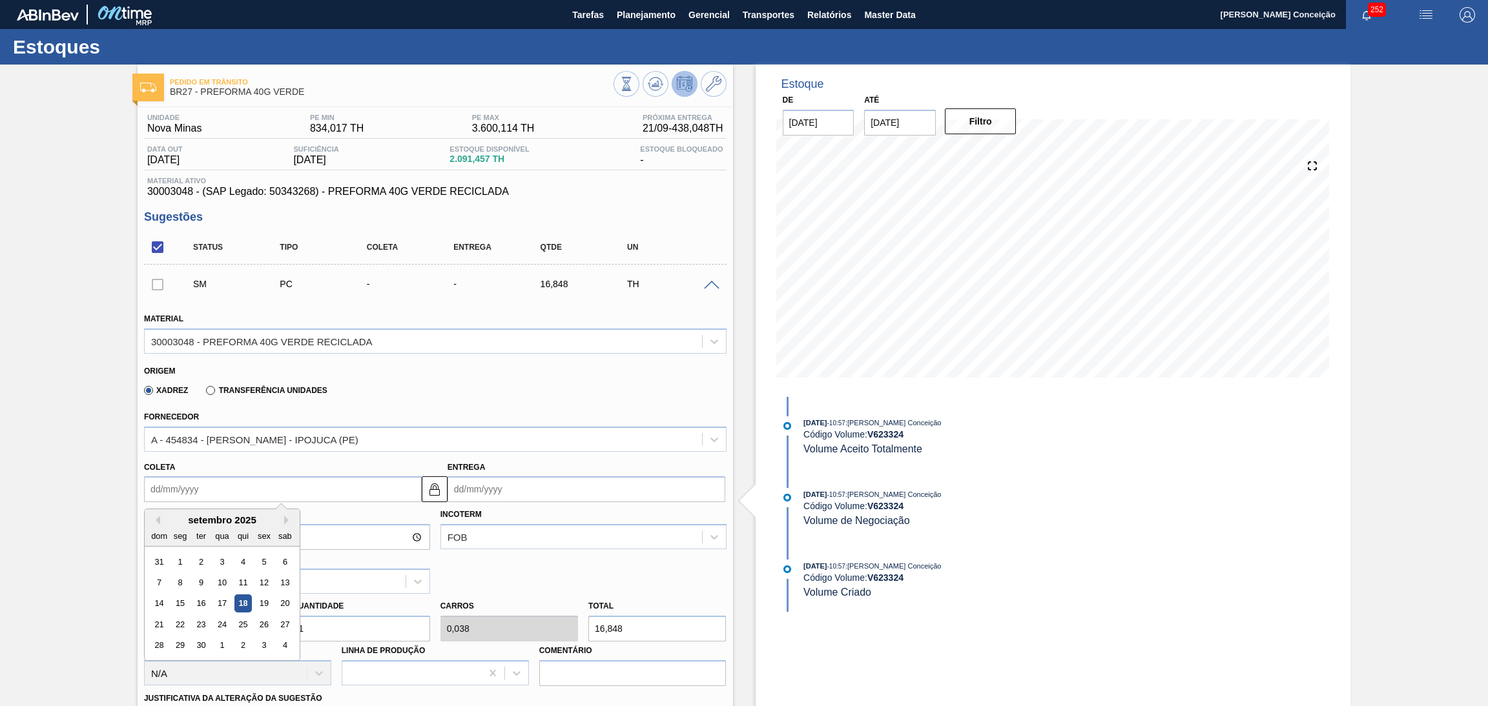
click at [211, 492] on input "Coleta" at bounding box center [283, 490] width 278 height 26
type input "1"
type input "[DATE]"
type input "18"
type input "[DATE]"
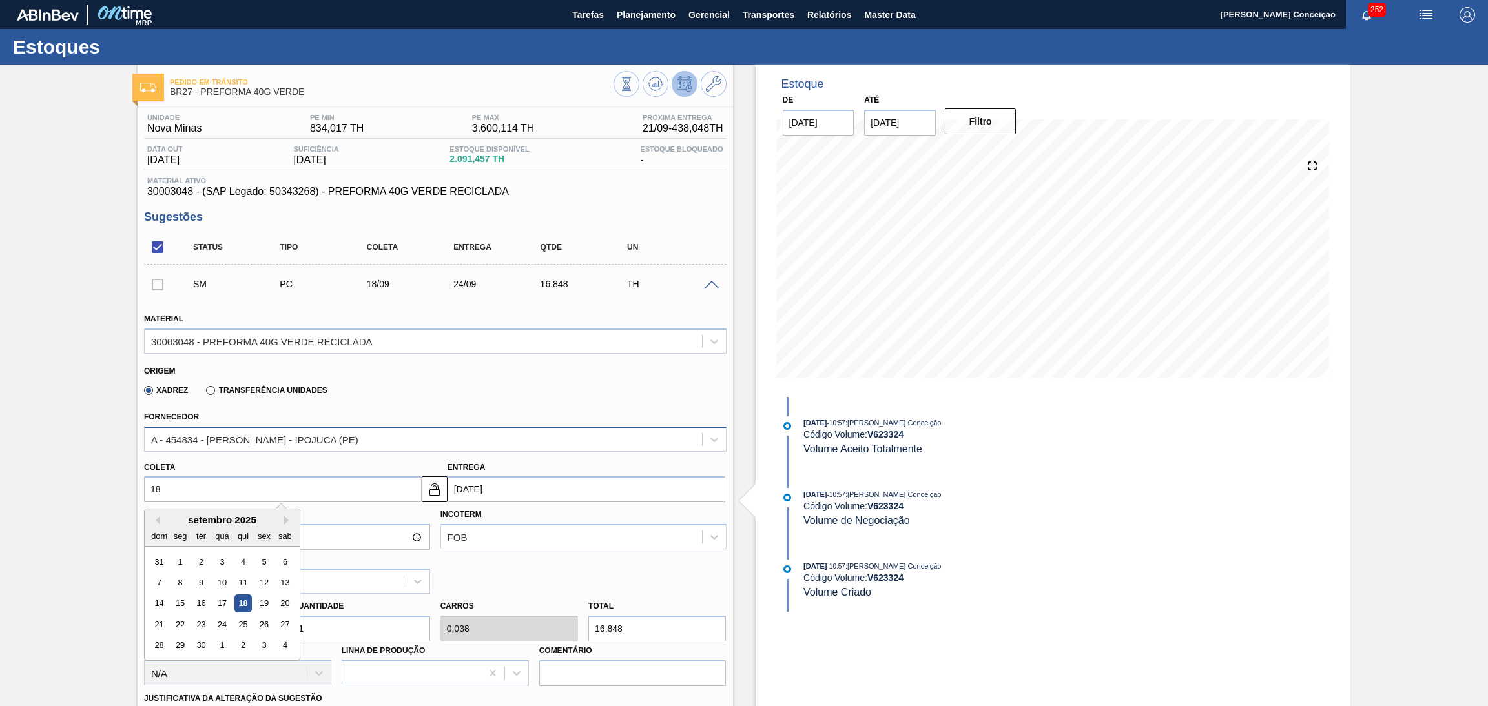
type input "[DATE]"
click at [286, 437] on div "A - 454834 - [PERSON_NAME] - IPOJUCA (PE)" at bounding box center [254, 439] width 207 height 11
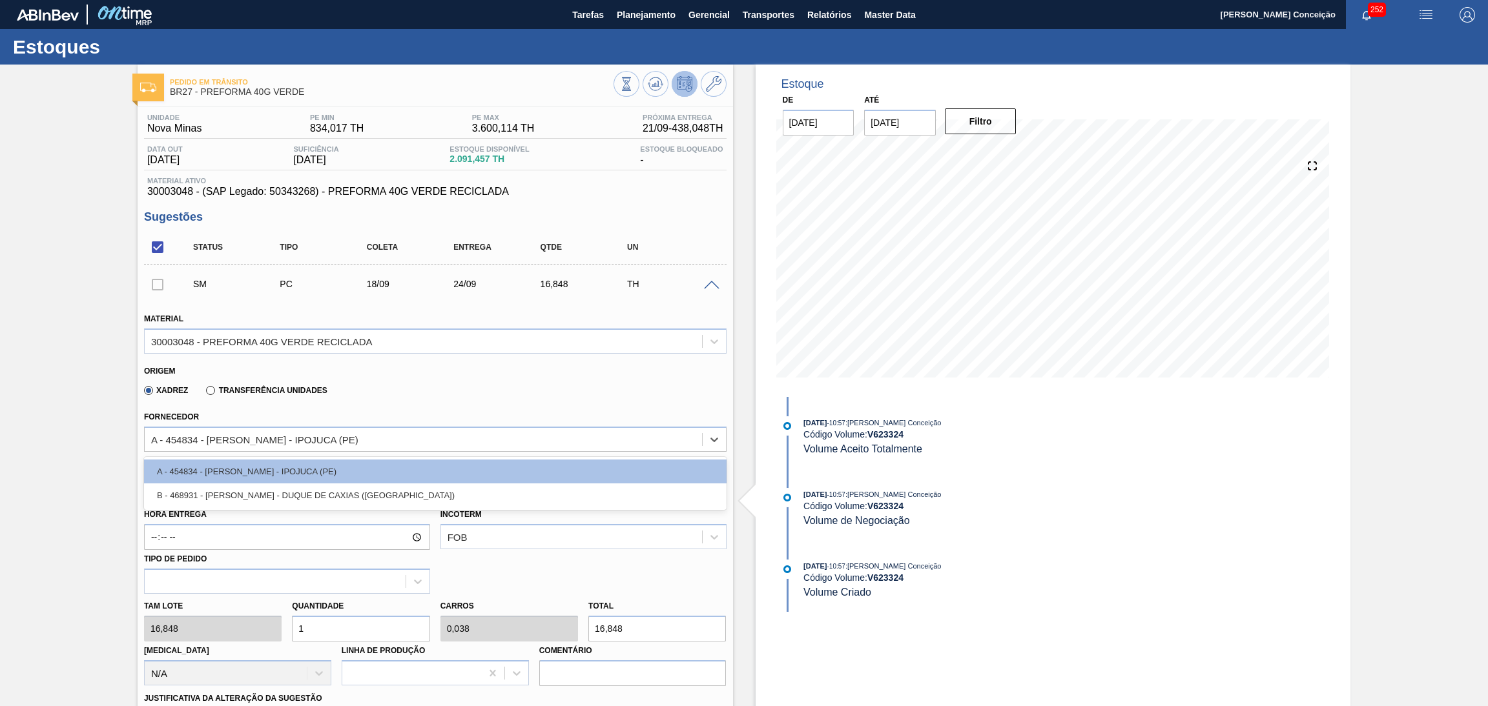
click at [297, 488] on div "B - 468931 - [PERSON_NAME] - DUQUE DE CAXIAS ([GEOGRAPHIC_DATA])" at bounding box center [435, 496] width 582 height 24
type input "17,280"
type input "0,975"
type input "0,037"
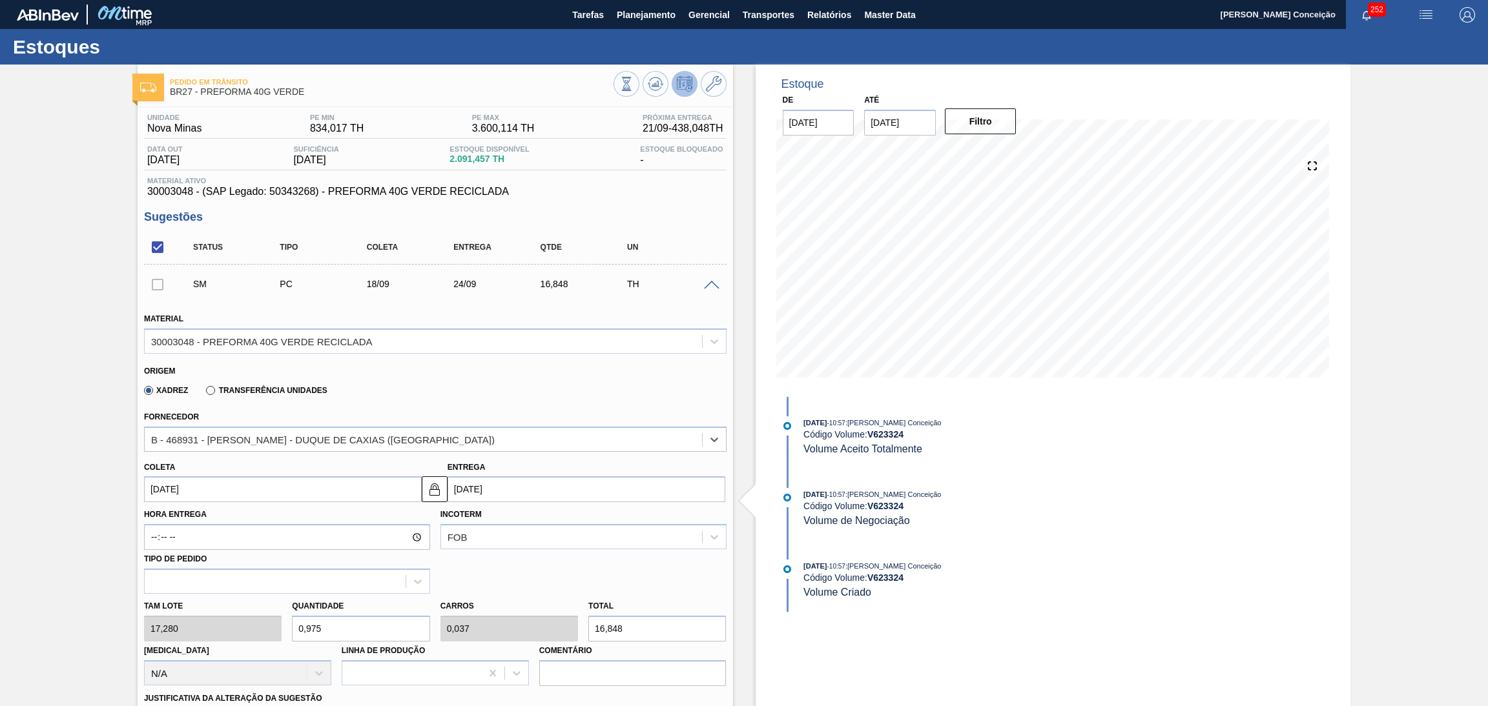
click at [247, 628] on div "Tam lote 17,280 Quantidade 0,975 Carros 0,037 Total 16,848 [MEDICAL_DATA] N/A L…" at bounding box center [435, 640] width 593 height 92
type input "62"
type input "2,385"
type input "1.071,36"
type input "6"
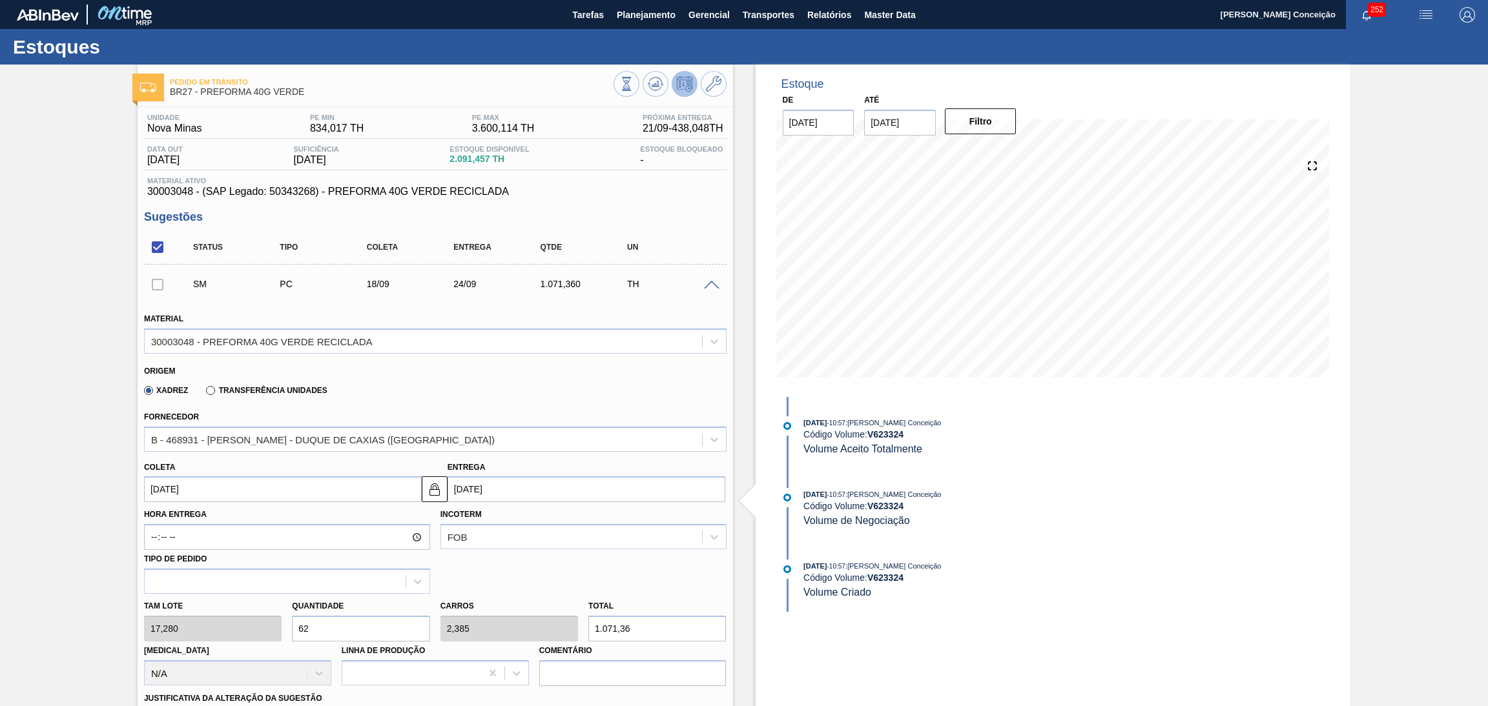
type input "0,231"
type input "103,68"
type input "0"
type input "2"
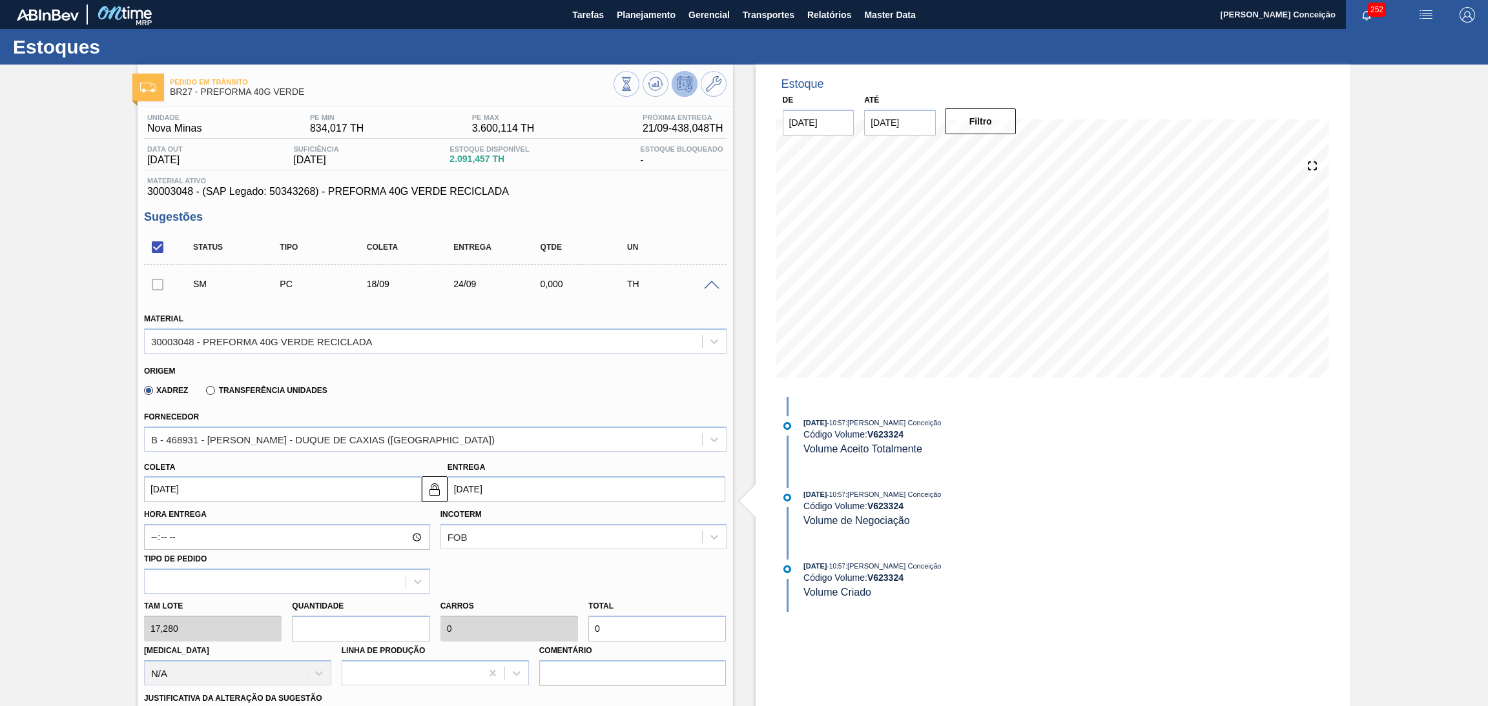
type input "0,077"
type input "34,56"
type input "26"
type input "1"
type input "449,28"
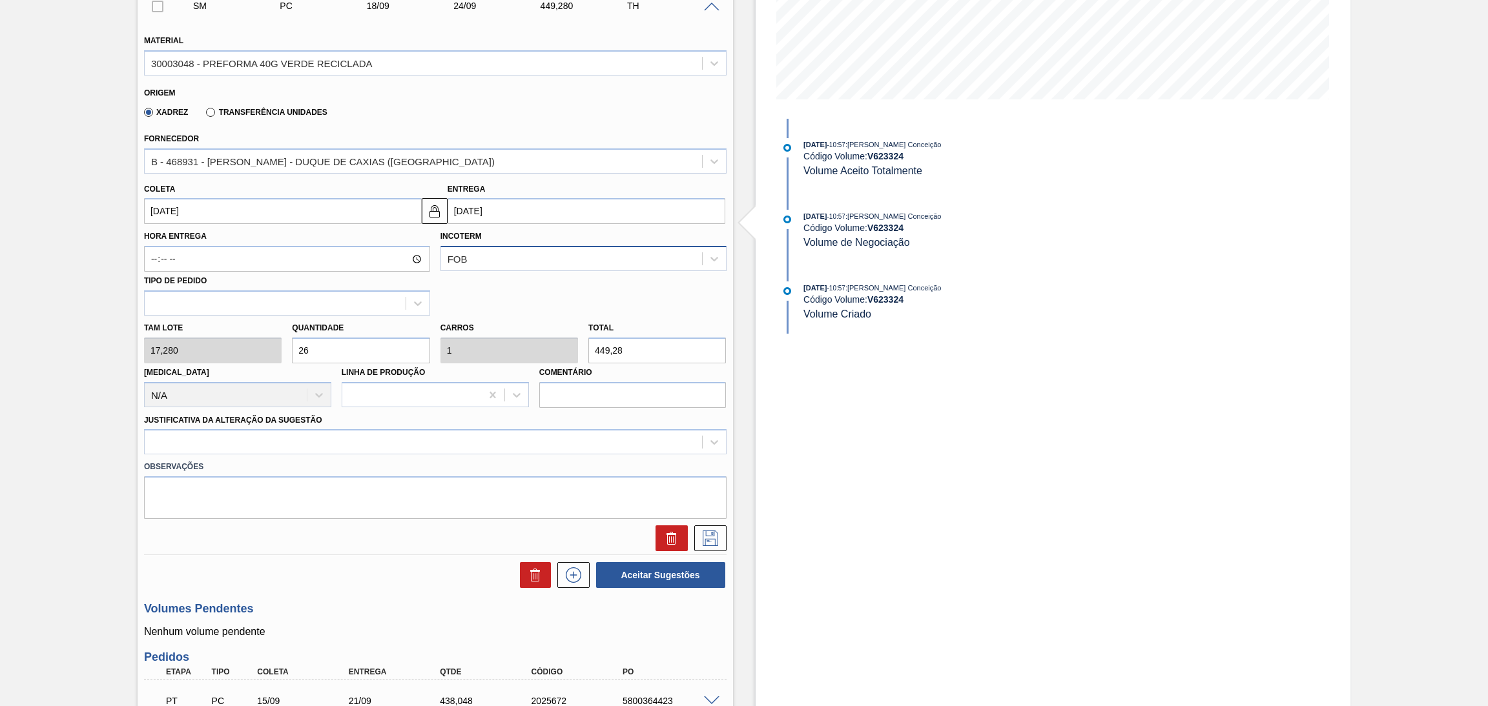
scroll to position [290, 0]
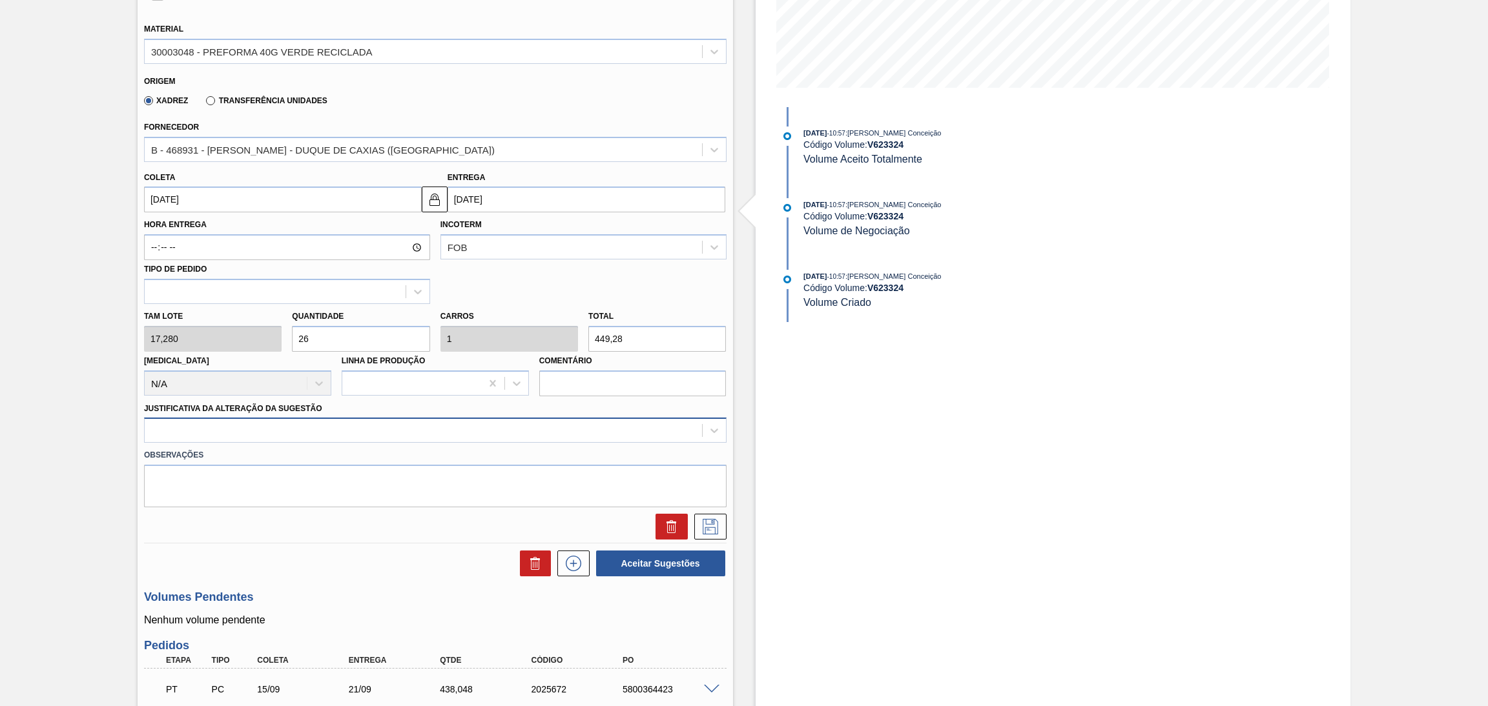
type input "26"
click at [299, 426] on div at bounding box center [423, 431] width 557 height 19
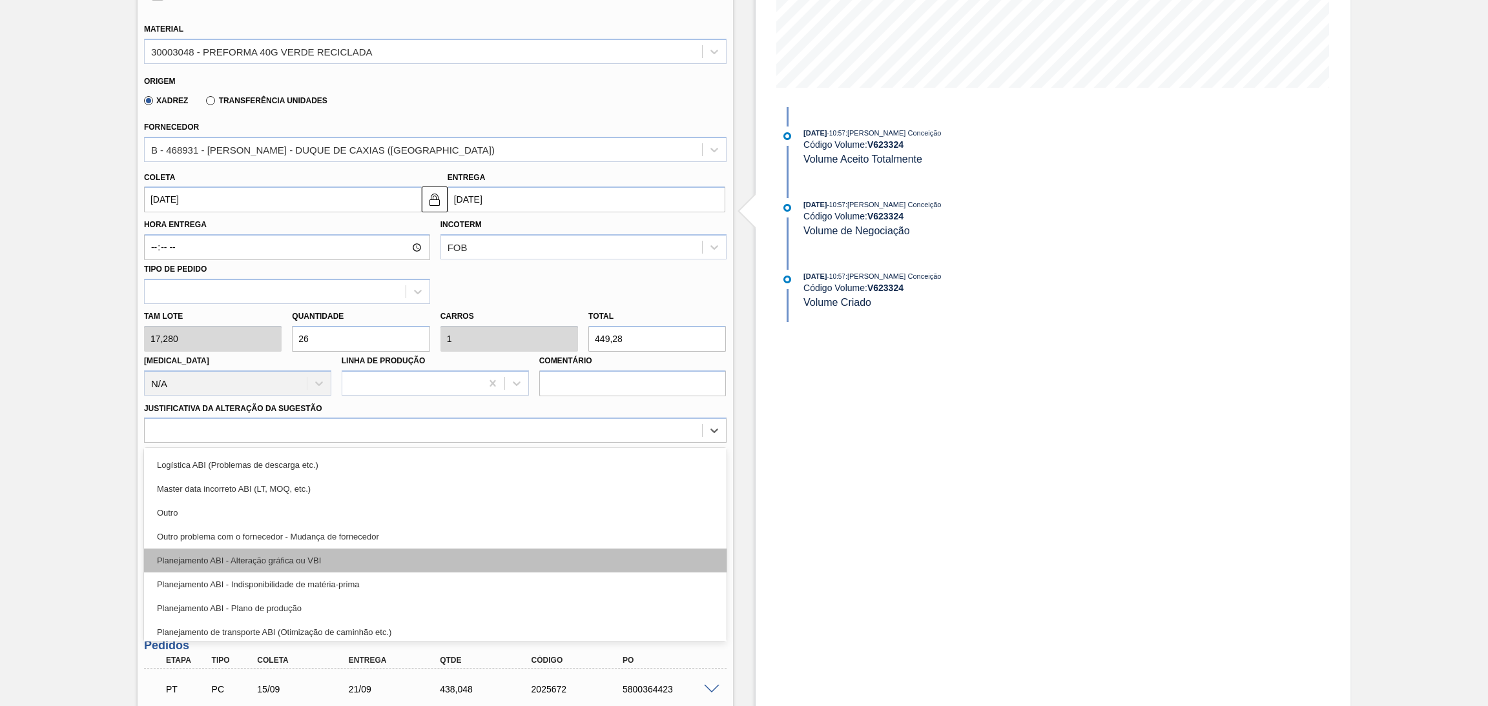
scroll to position [97, 0]
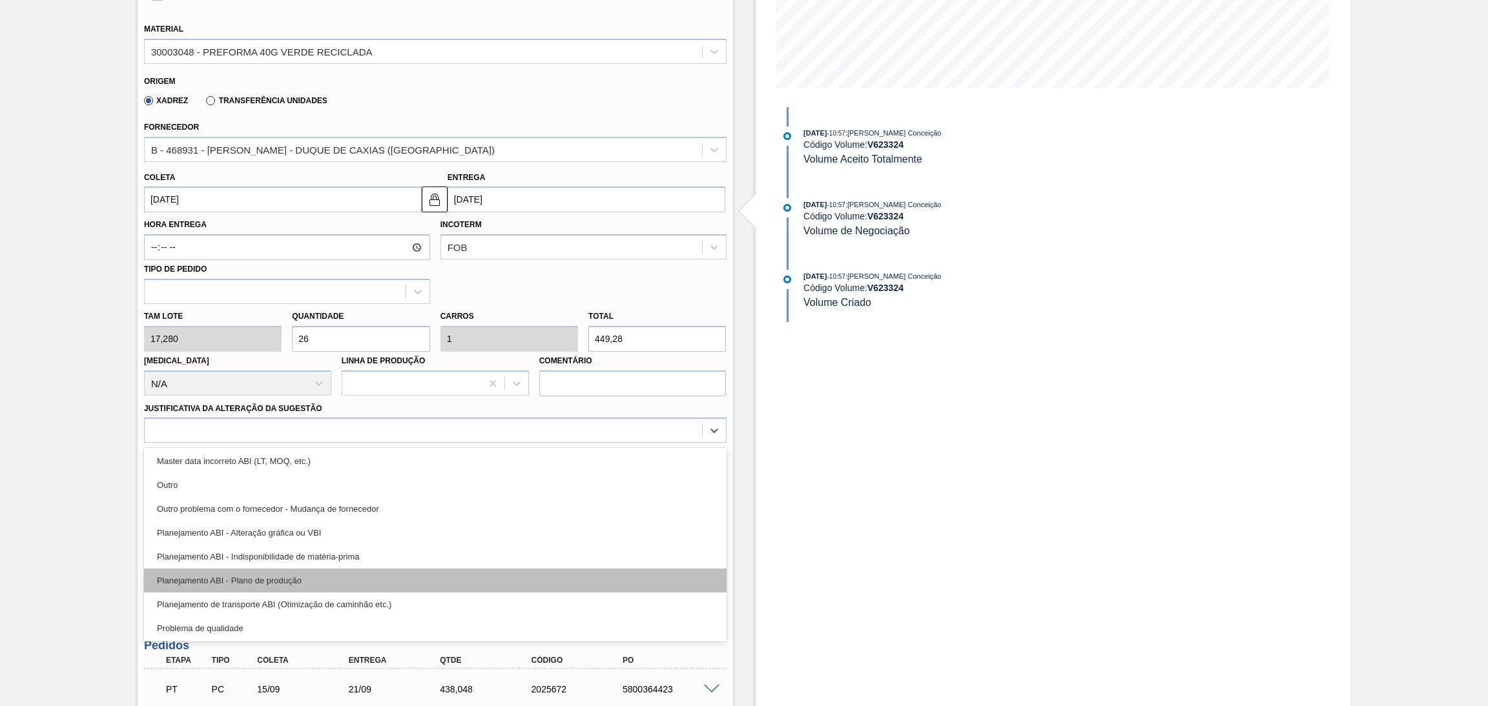
click at [299, 575] on div "Planejamento ABI - Plano de produção" at bounding box center [435, 581] width 582 height 24
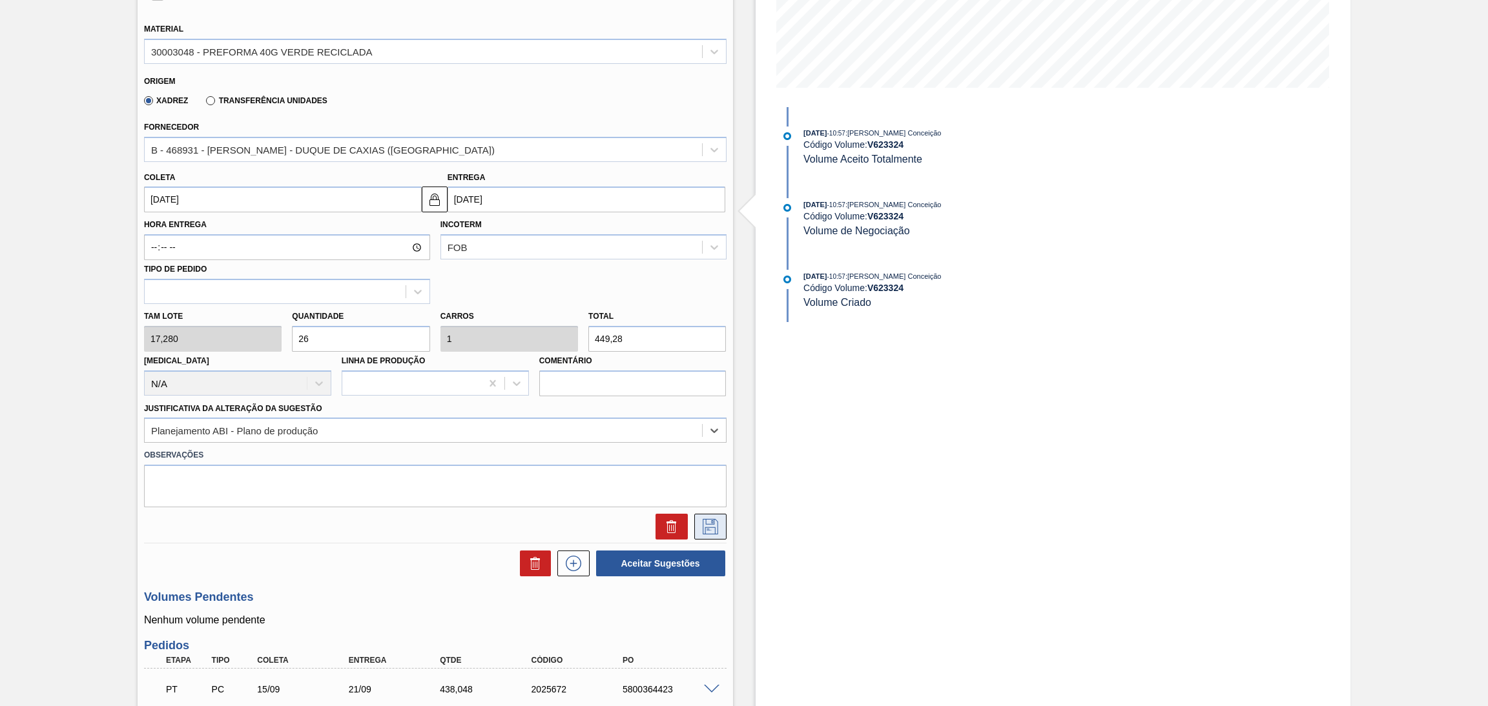
click at [710, 522] on icon at bounding box center [710, 526] width 21 height 15
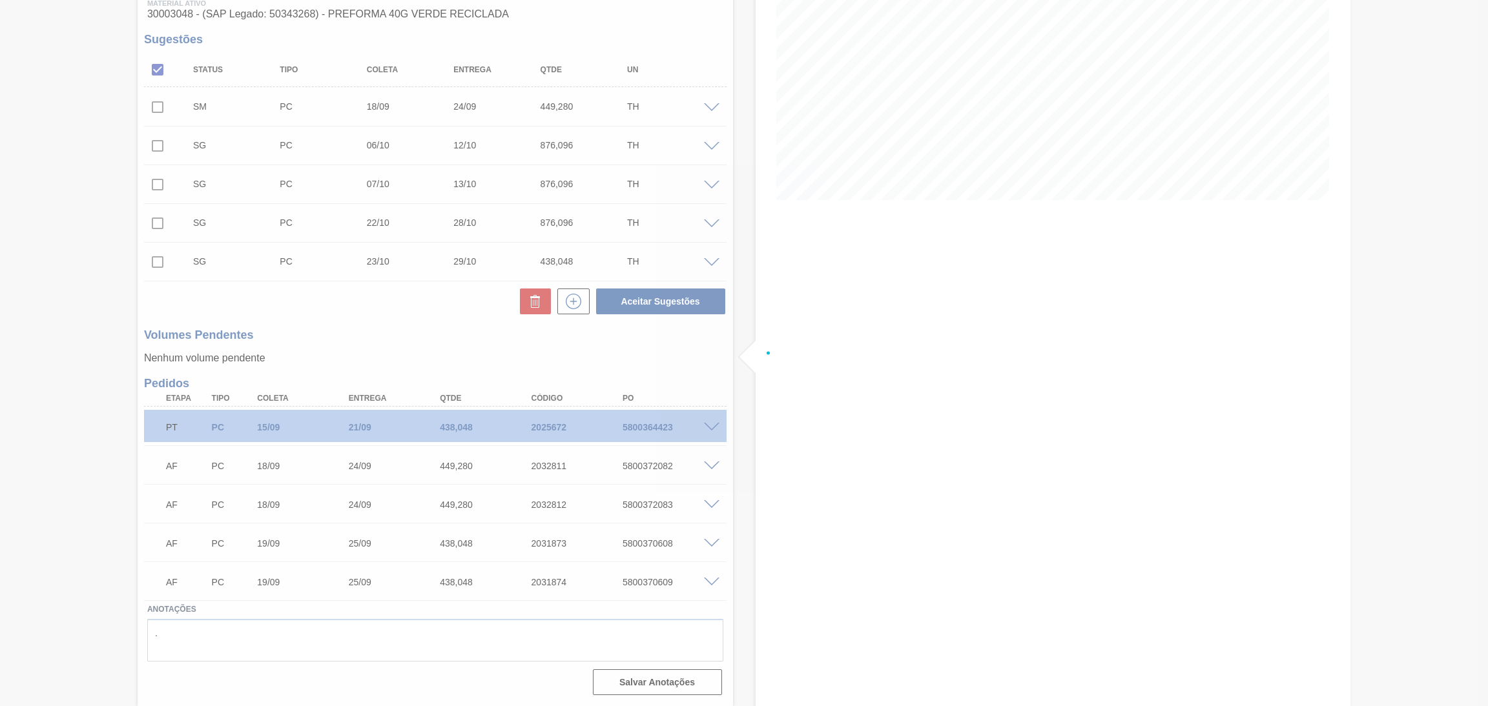
scroll to position [176, 0]
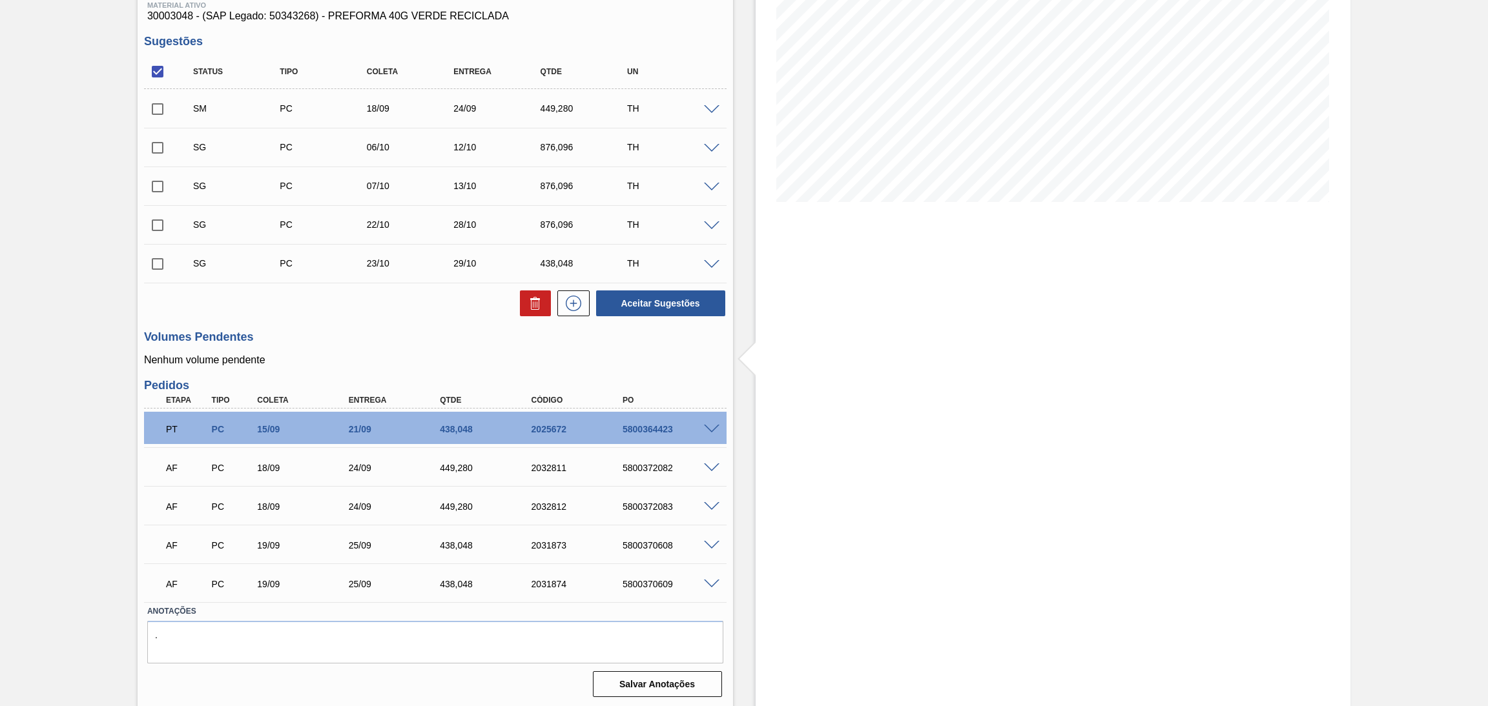
click at [710, 148] on span at bounding box center [711, 149] width 15 height 10
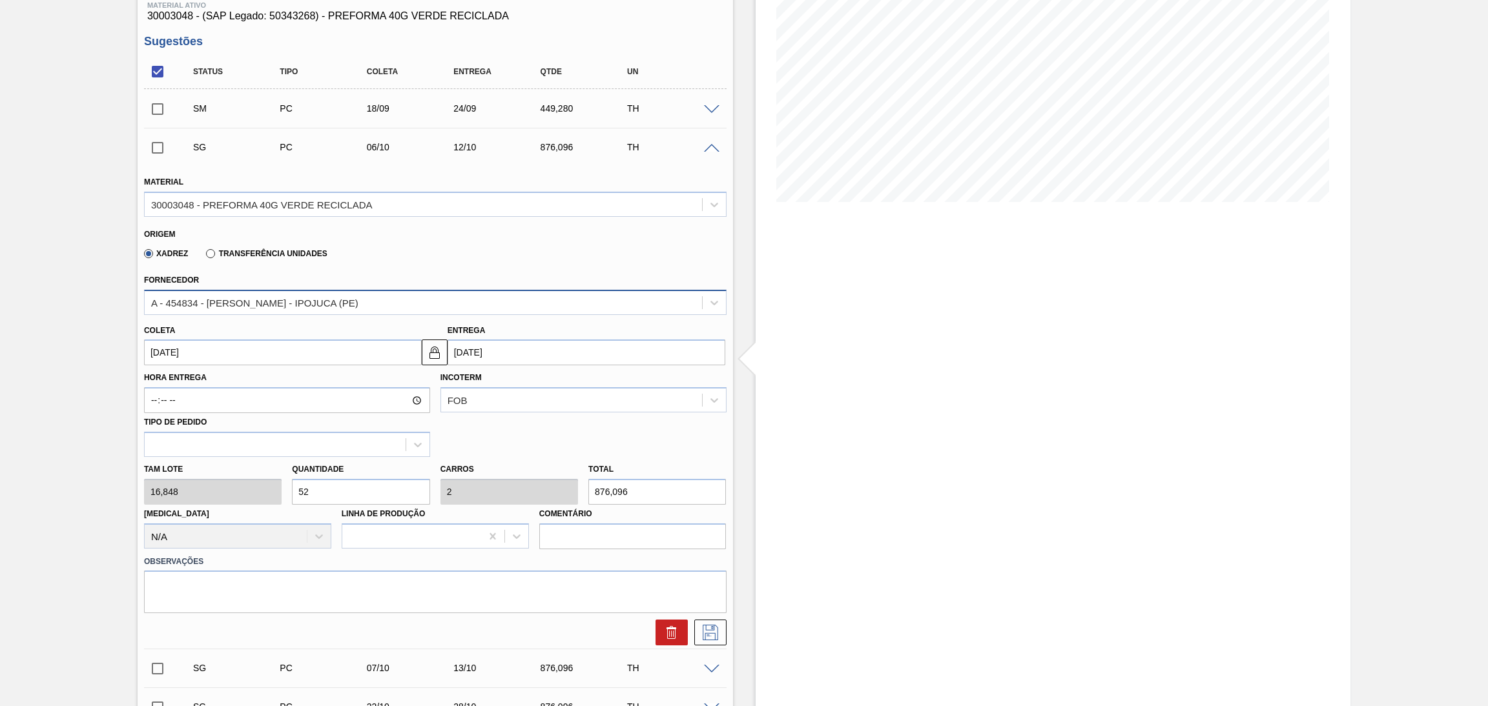
click at [276, 312] on div "Material 30003048 - PREFORMA 40G VERDE RECICLADA Origem Xadrez Transferência Un…" at bounding box center [435, 404] width 582 height 482
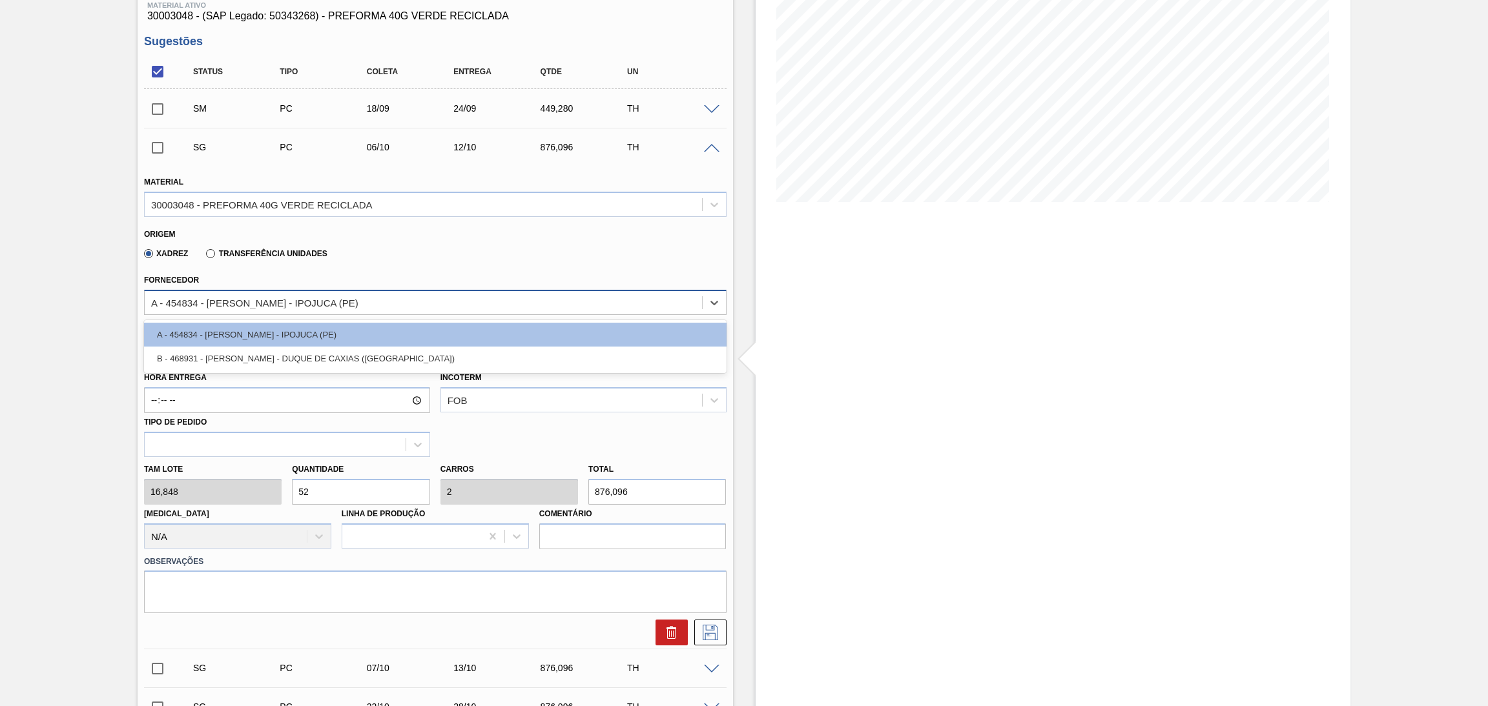
click at [303, 298] on div "A - 454834 - [PERSON_NAME] - IPOJUCA (PE)" at bounding box center [254, 302] width 207 height 11
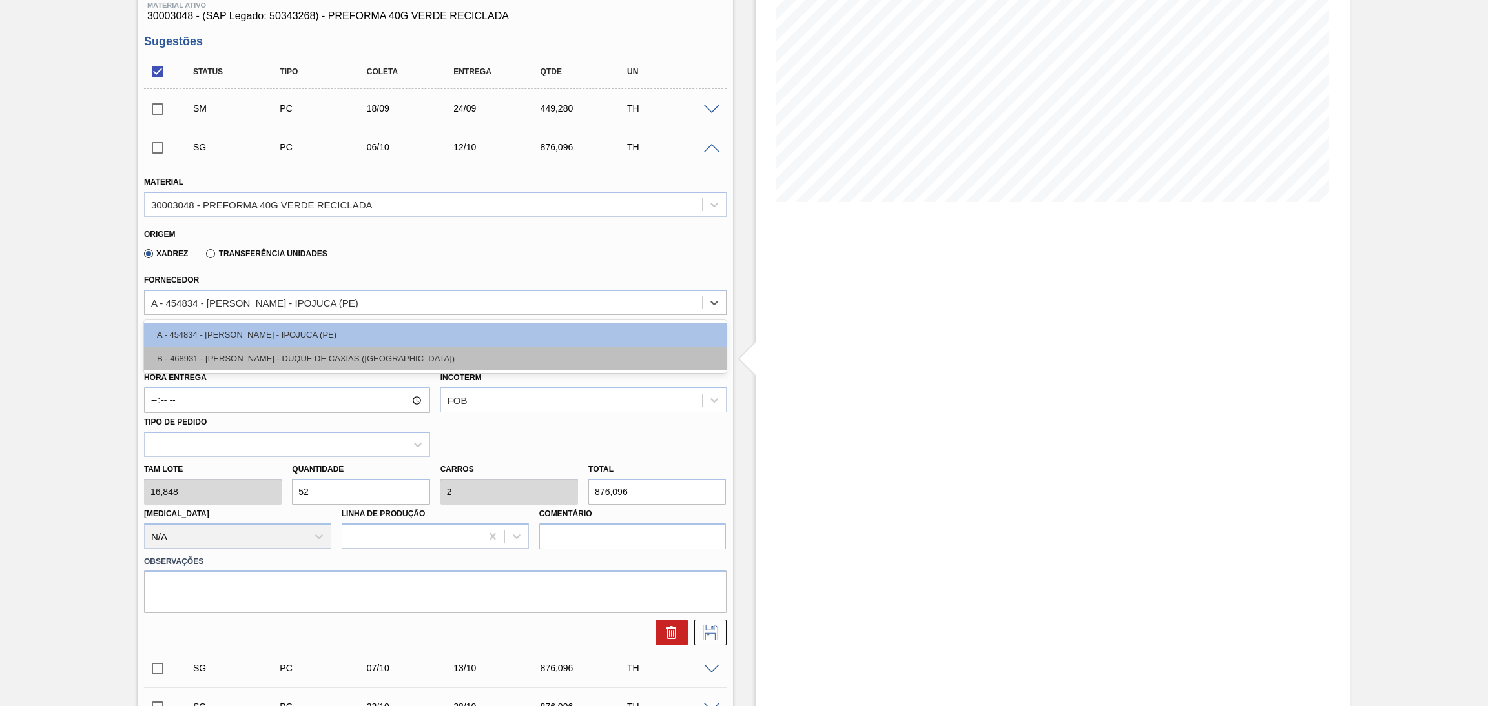
click at [276, 351] on div "B - 468931 - [PERSON_NAME] - DUQUE DE CAXIAS ([GEOGRAPHIC_DATA])" at bounding box center [435, 359] width 582 height 24
type input "17,280"
type input "50,7"
type input "1,95"
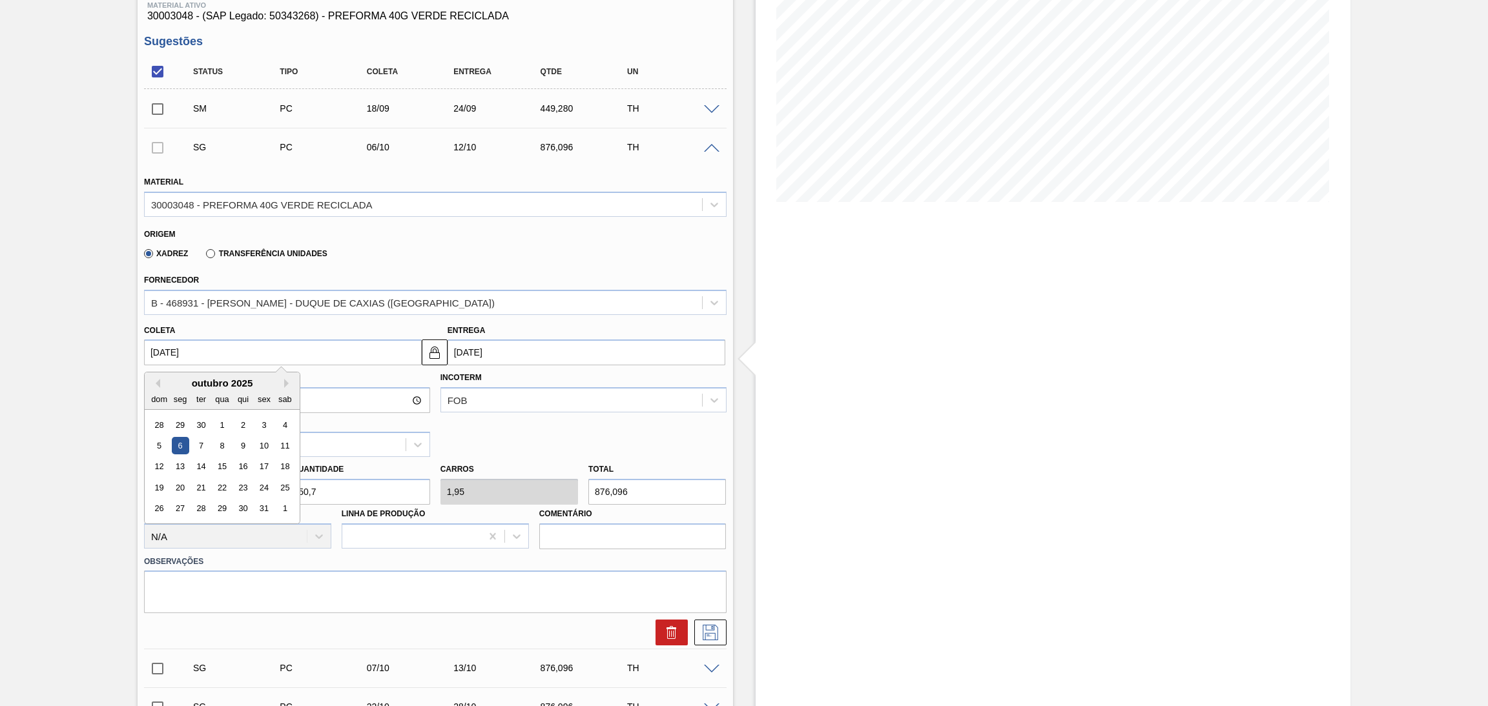
click at [196, 349] on input "06/10/2025" at bounding box center [283, 353] width 278 height 26
click at [160, 380] on button "Previous Month" at bounding box center [155, 383] width 9 height 9
click at [247, 464] on div "18" at bounding box center [242, 466] width 17 height 17
type input "18/09/2025"
type input "24/09/2025"
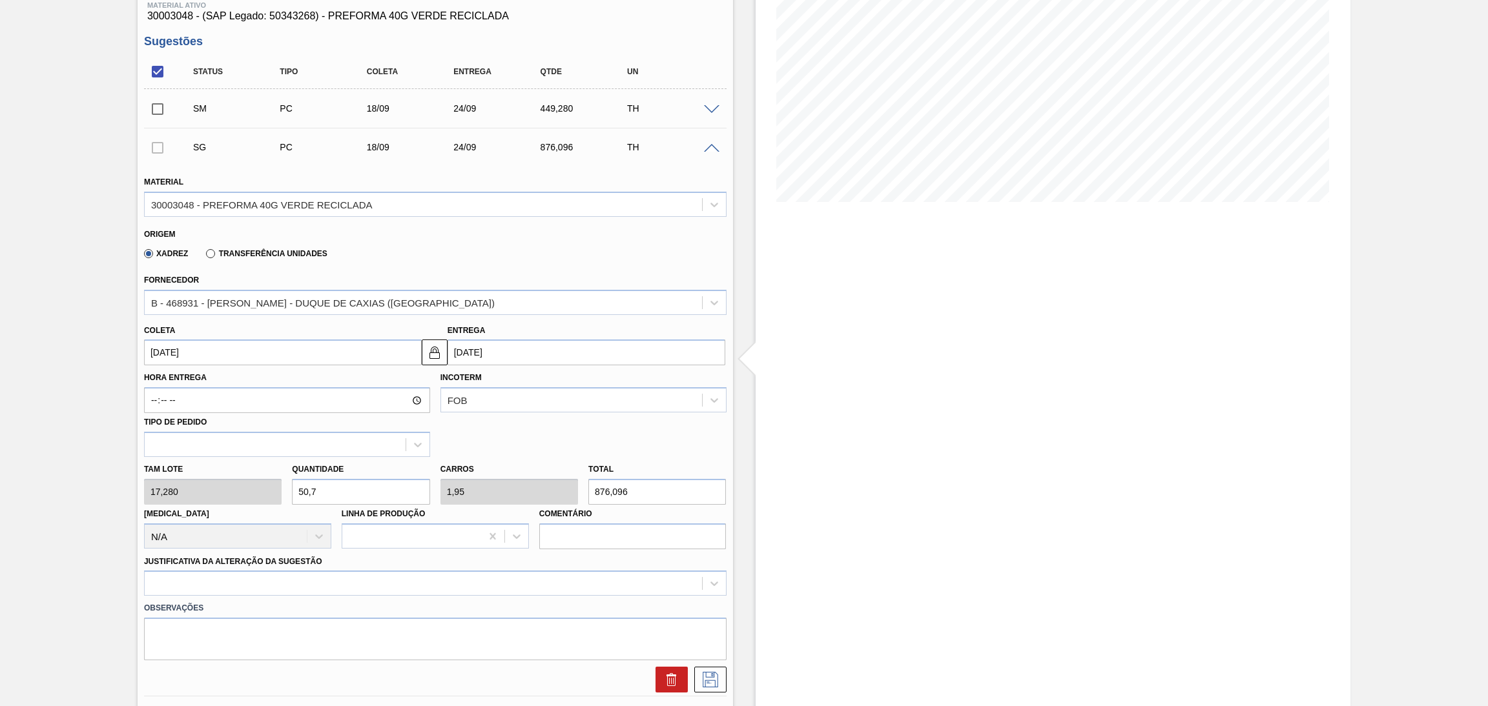
click at [274, 489] on div "Tam lote 17,280 Quantidade 50,7 Carros 1,95 Total 876,096 Doca N/A Linha de Pro…" at bounding box center [435, 503] width 593 height 92
type input "2"
type input "0,077"
type input "34,56"
type input "26"
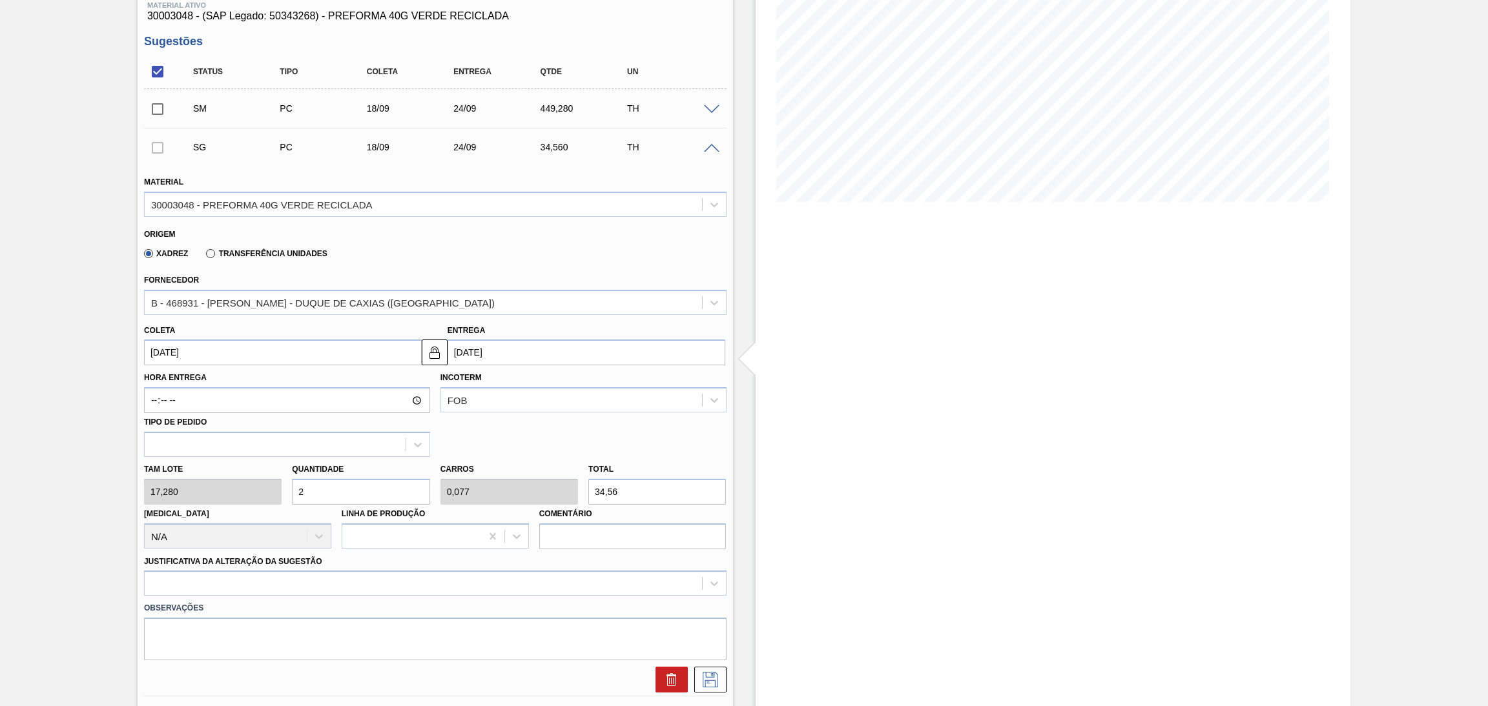
type input "1"
type input "449,28"
type input "26"
click at [214, 575] on div "option Força maior focused, 3 of 18. 18 results available. Use Up and Down to c…" at bounding box center [435, 583] width 582 height 25
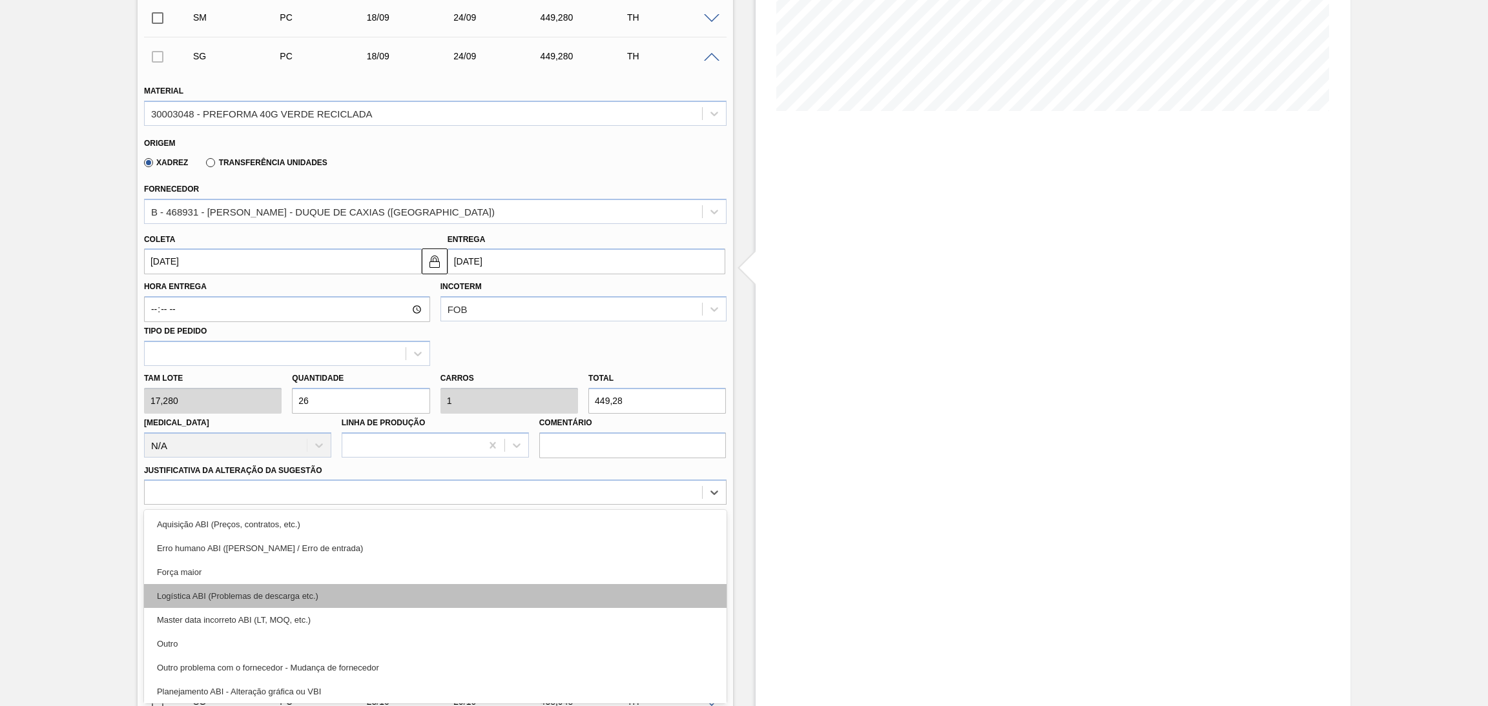
scroll to position [97, 0]
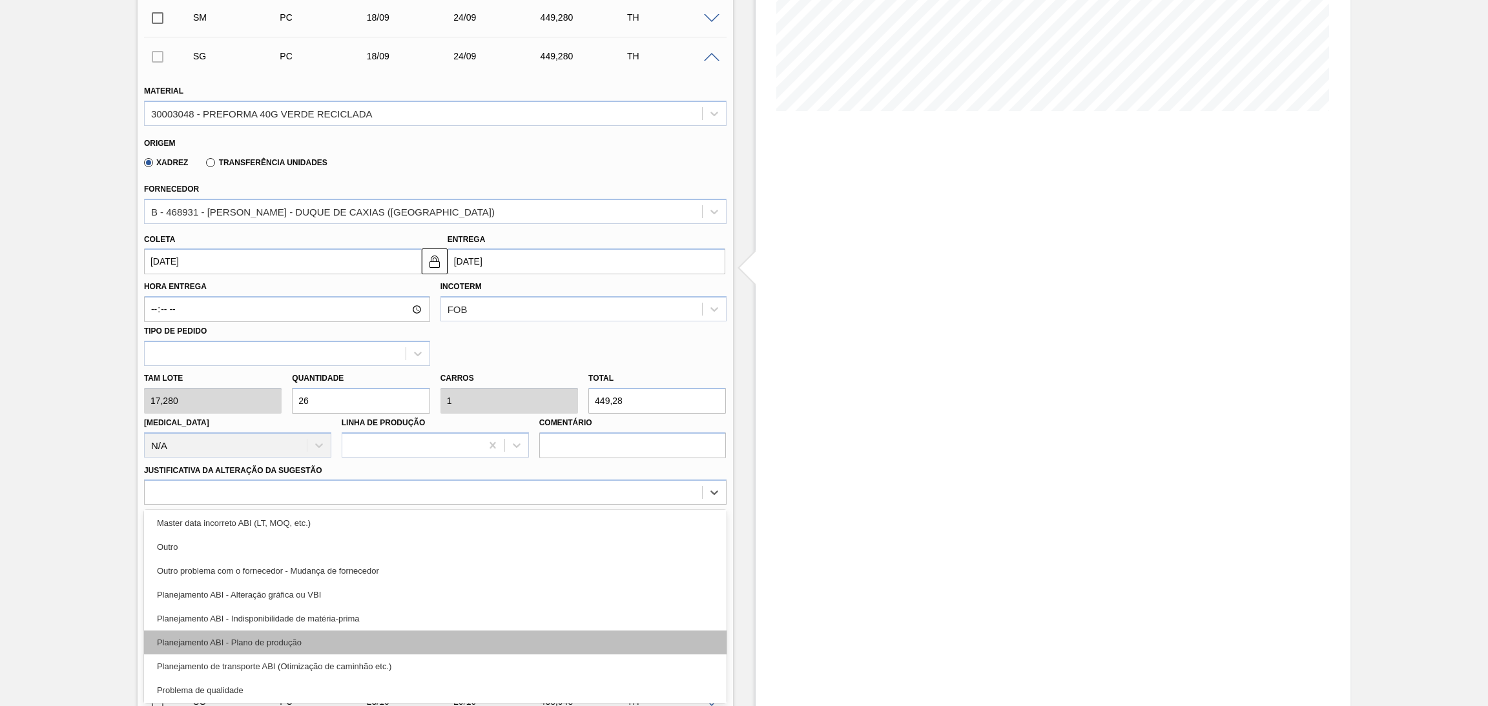
click at [293, 639] on div "Planejamento ABI - Plano de produção" at bounding box center [435, 643] width 582 height 24
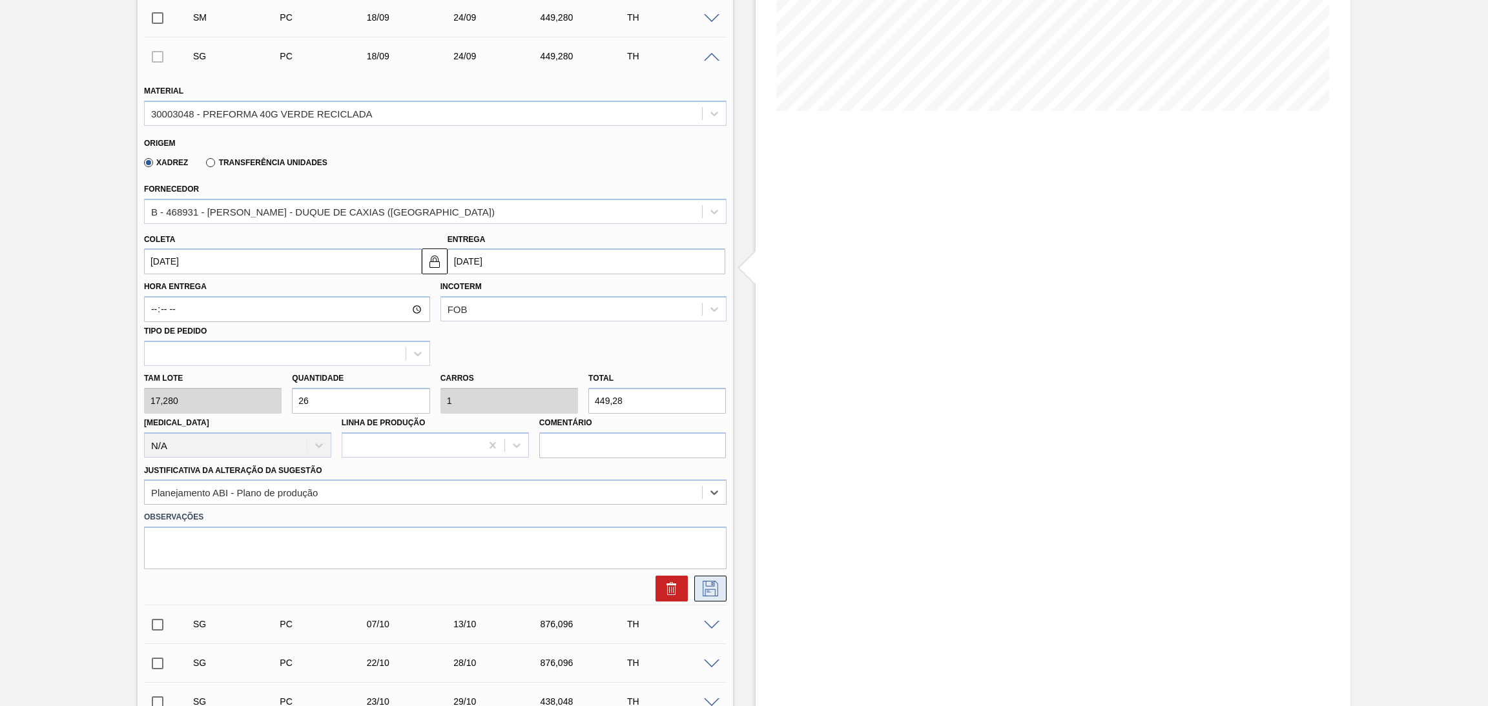
click at [703, 586] on icon at bounding box center [710, 588] width 21 height 15
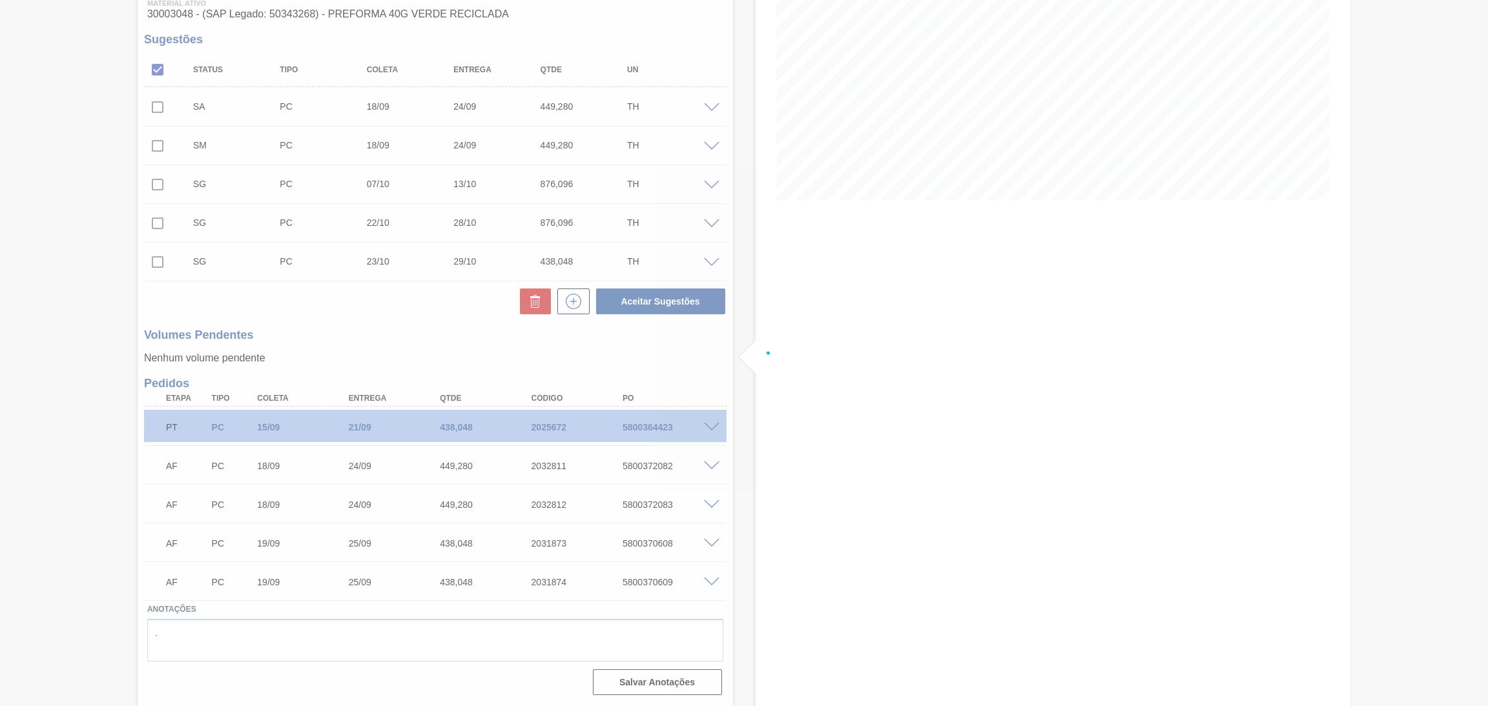
scroll to position [176, 0]
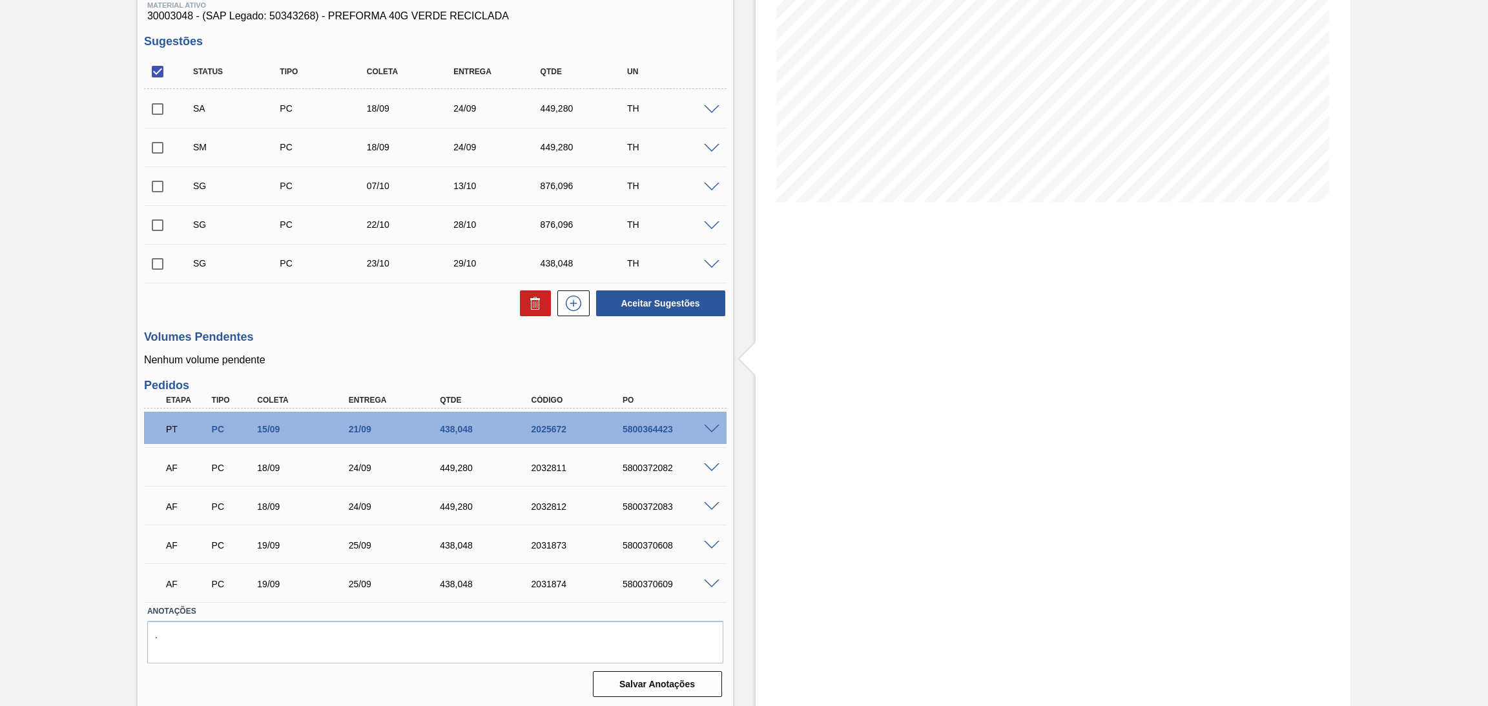
click at [711, 105] on span at bounding box center [711, 110] width 15 height 10
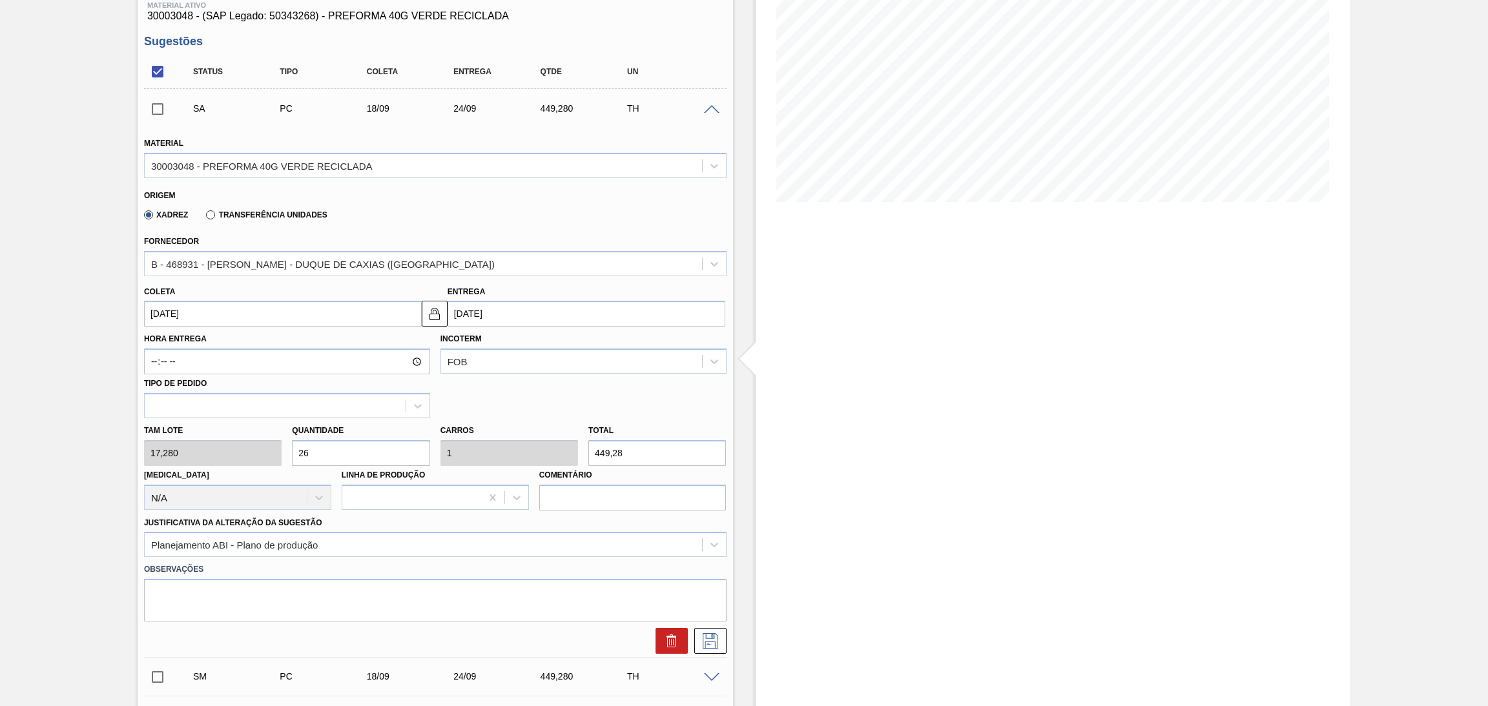
click at [712, 106] on span at bounding box center [711, 110] width 15 height 10
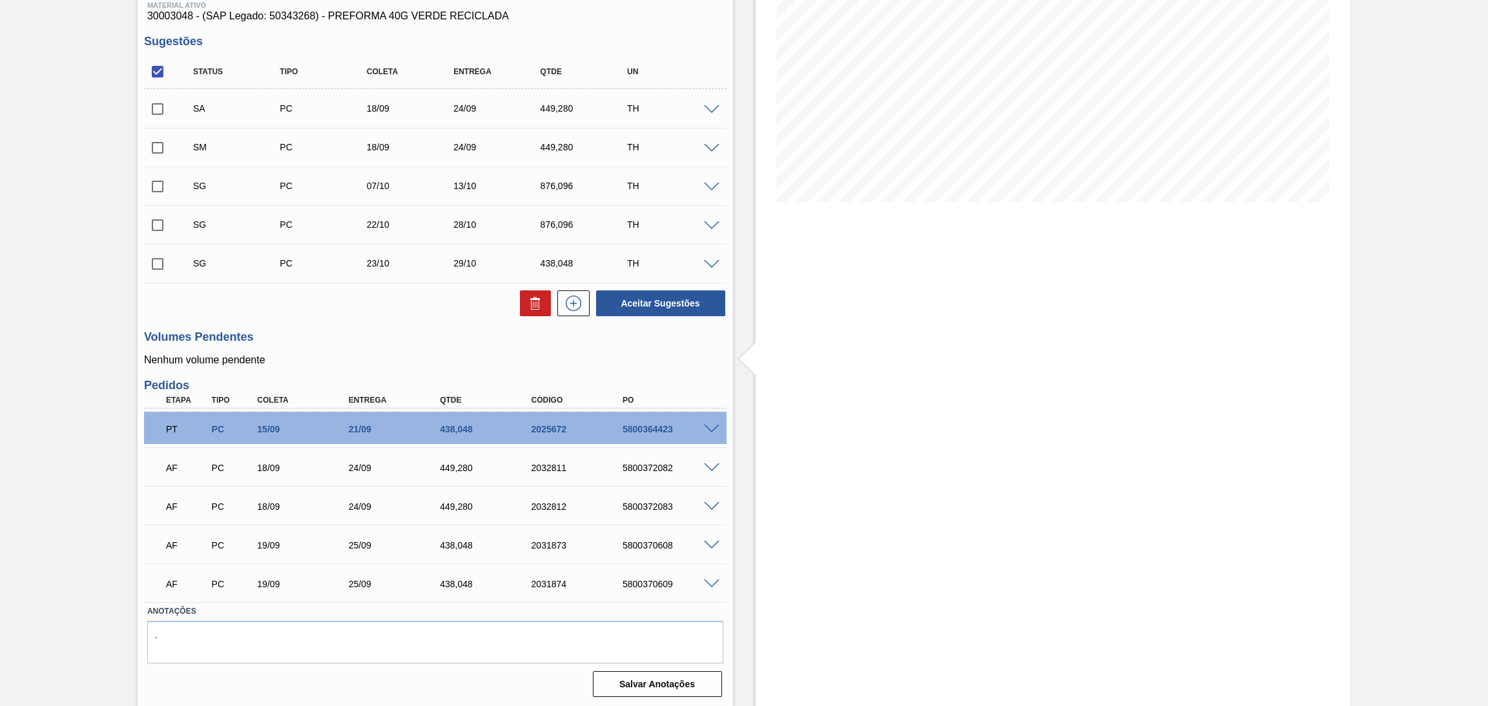
click at [150, 109] on input "checkbox" at bounding box center [157, 109] width 27 height 27
checkbox input "true"
click at [159, 153] on input "checkbox" at bounding box center [157, 147] width 27 height 27
checkbox input "true"
click at [633, 286] on div "Status Tipo Coleta Entrega Qtde UN SA PC 18/09 24/09 449,280 TH Material 300030…" at bounding box center [435, 186] width 582 height 263
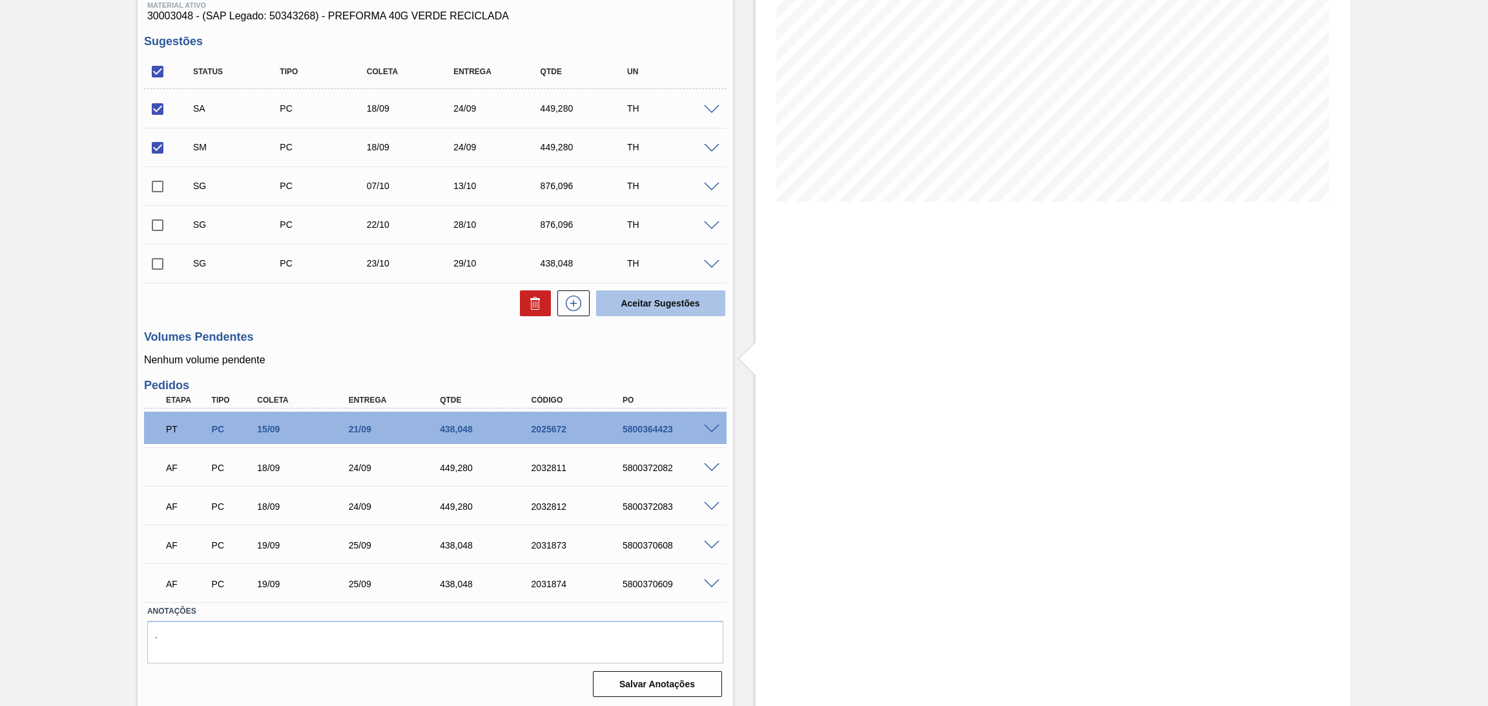
click at [648, 306] on button "Aceitar Sugestões" at bounding box center [660, 304] width 129 height 26
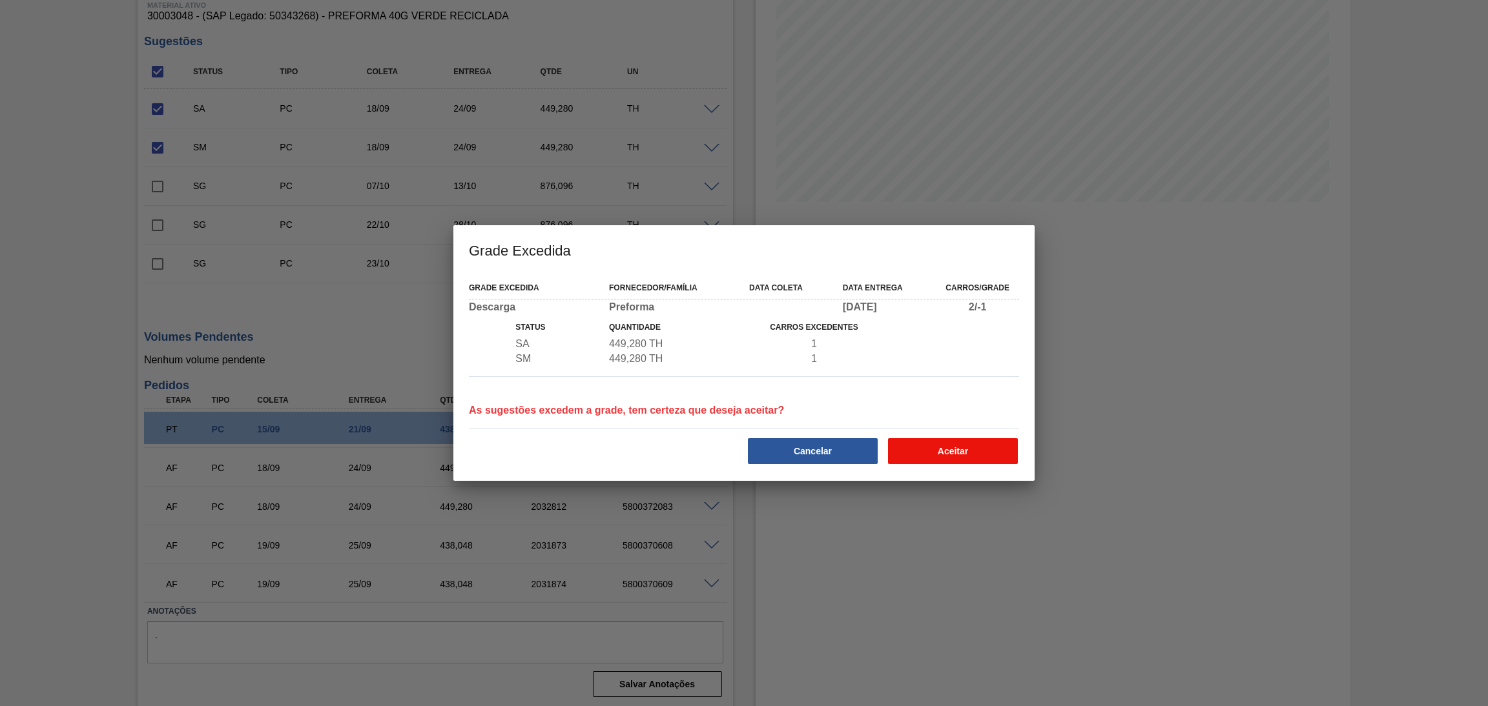
click at [958, 446] on button "Aceitar" at bounding box center [953, 451] width 130 height 26
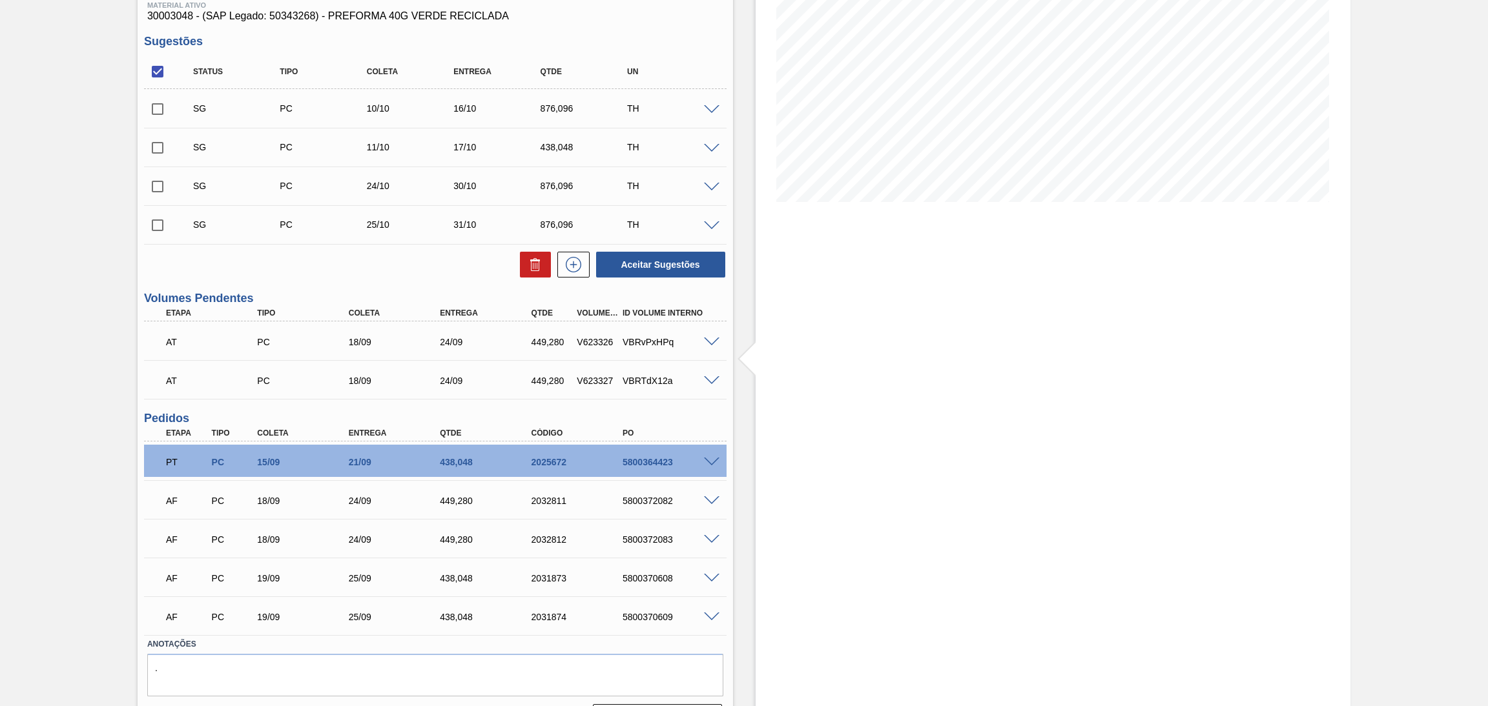
click at [721, 375] on div at bounding box center [714, 380] width 26 height 10
click at [768, 387] on div "Estoque De 18/09/2025 Até 30/11/2025 Filtro" at bounding box center [1052, 315] width 595 height 852
click at [776, 422] on div "Estoque De 18/09/2025 Até 30/11/2025 Filtro" at bounding box center [1052, 315] width 595 height 852
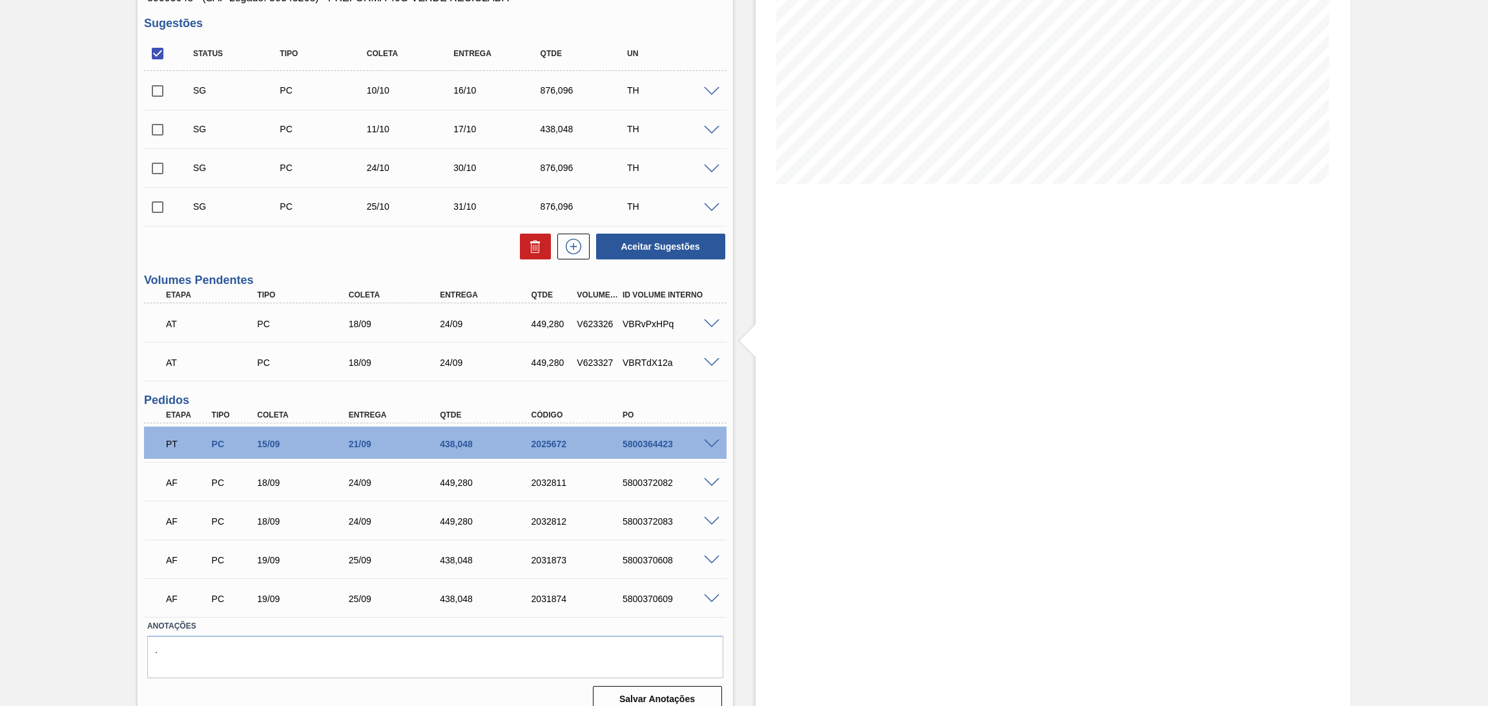
scroll to position [0, 0]
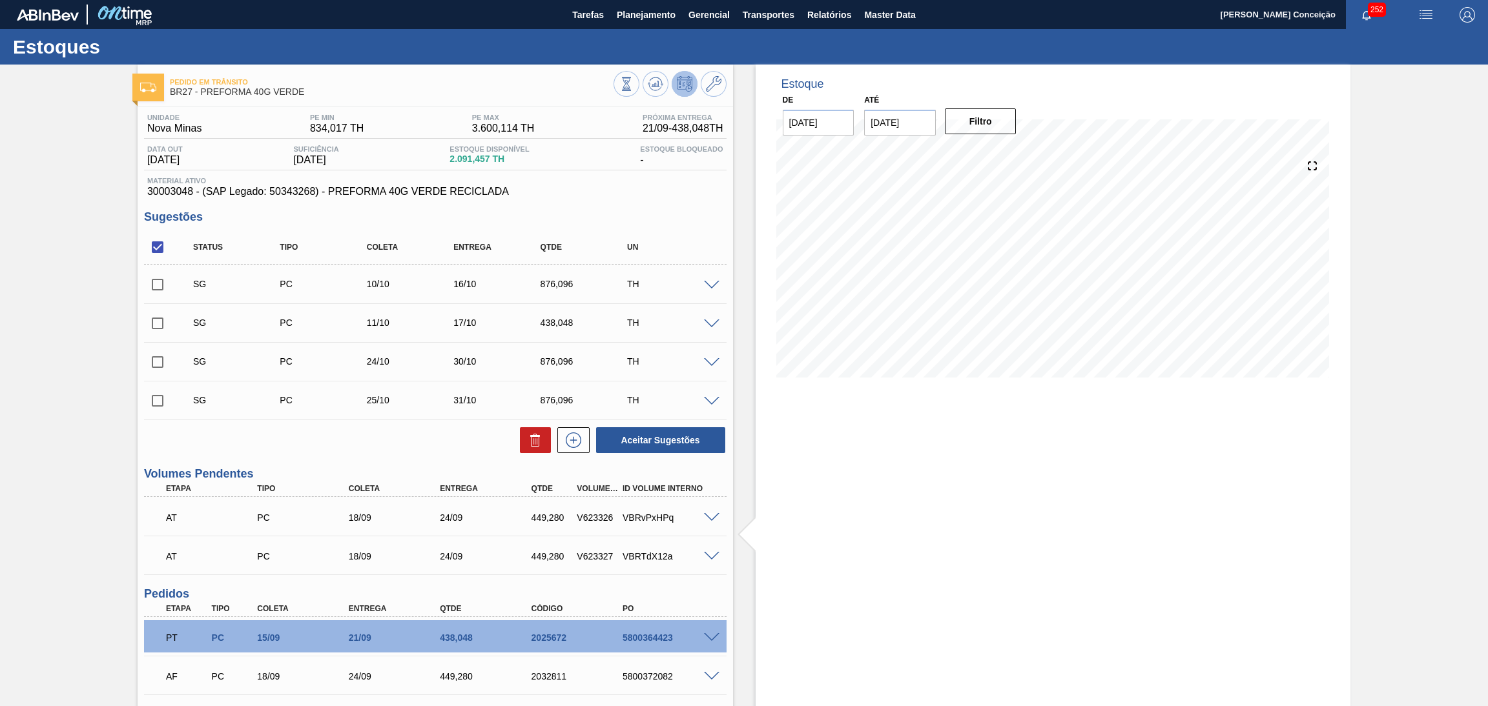
click at [578, 522] on div "AT PC 18/09 24/09 449,280 V623326 VBRvPxHPq" at bounding box center [432, 517] width 548 height 26
click at [586, 513] on div "V623326" at bounding box center [597, 518] width 49 height 10
click at [587, 513] on div "V623326" at bounding box center [597, 518] width 49 height 10
copy div "V623326"
click at [599, 555] on div "V623327" at bounding box center [597, 556] width 49 height 10
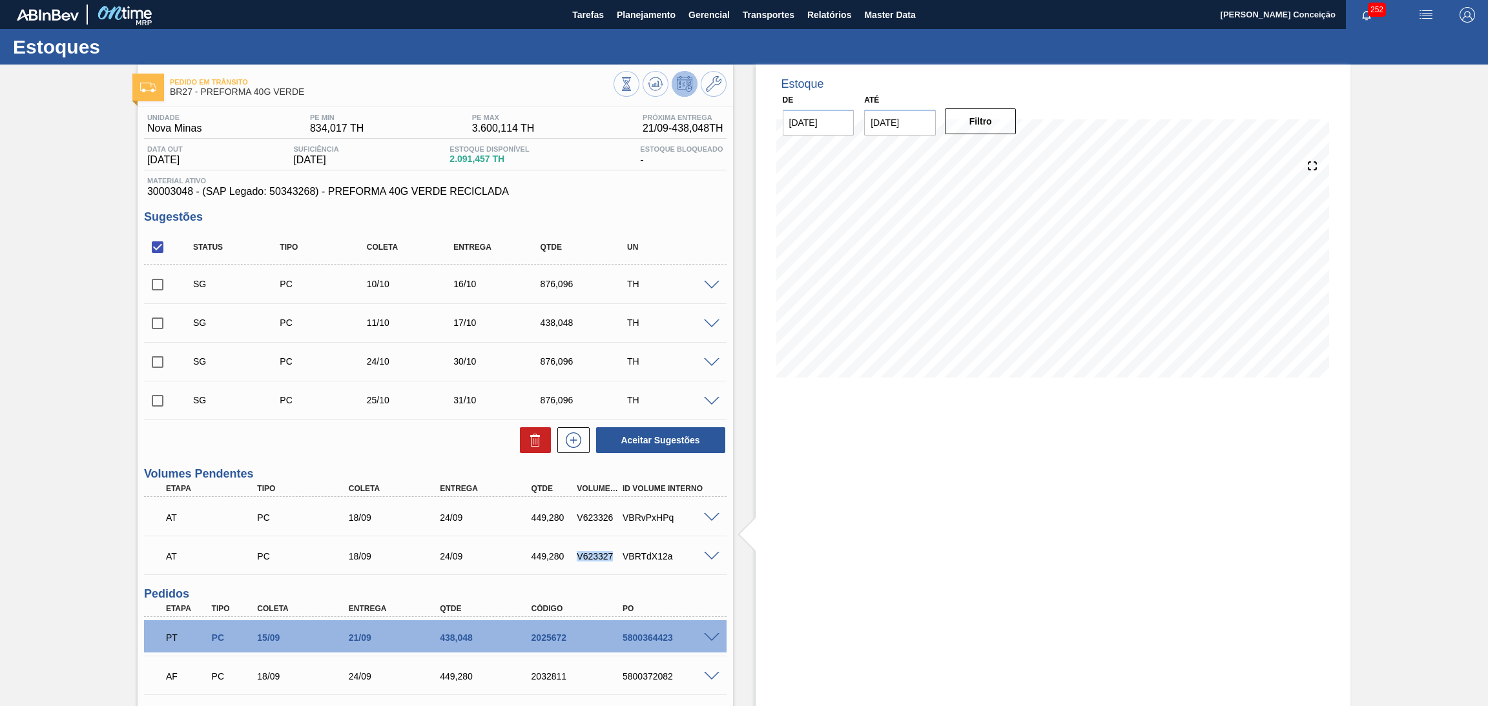
click at [599, 555] on div "V623327" at bounding box center [597, 556] width 49 height 10
copy div "V623327"
click at [373, 463] on div "Unidade Nova Minas PE MIN 834,017 TH PE MAX 3.600,114 TH Próxima Entrega 21/09 …" at bounding box center [435, 508] width 595 height 803
click at [772, 25] on button "Transportes" at bounding box center [768, 14] width 65 height 29
click at [758, 63] on li "Otimização de Carga" at bounding box center [768, 64] width 106 height 21
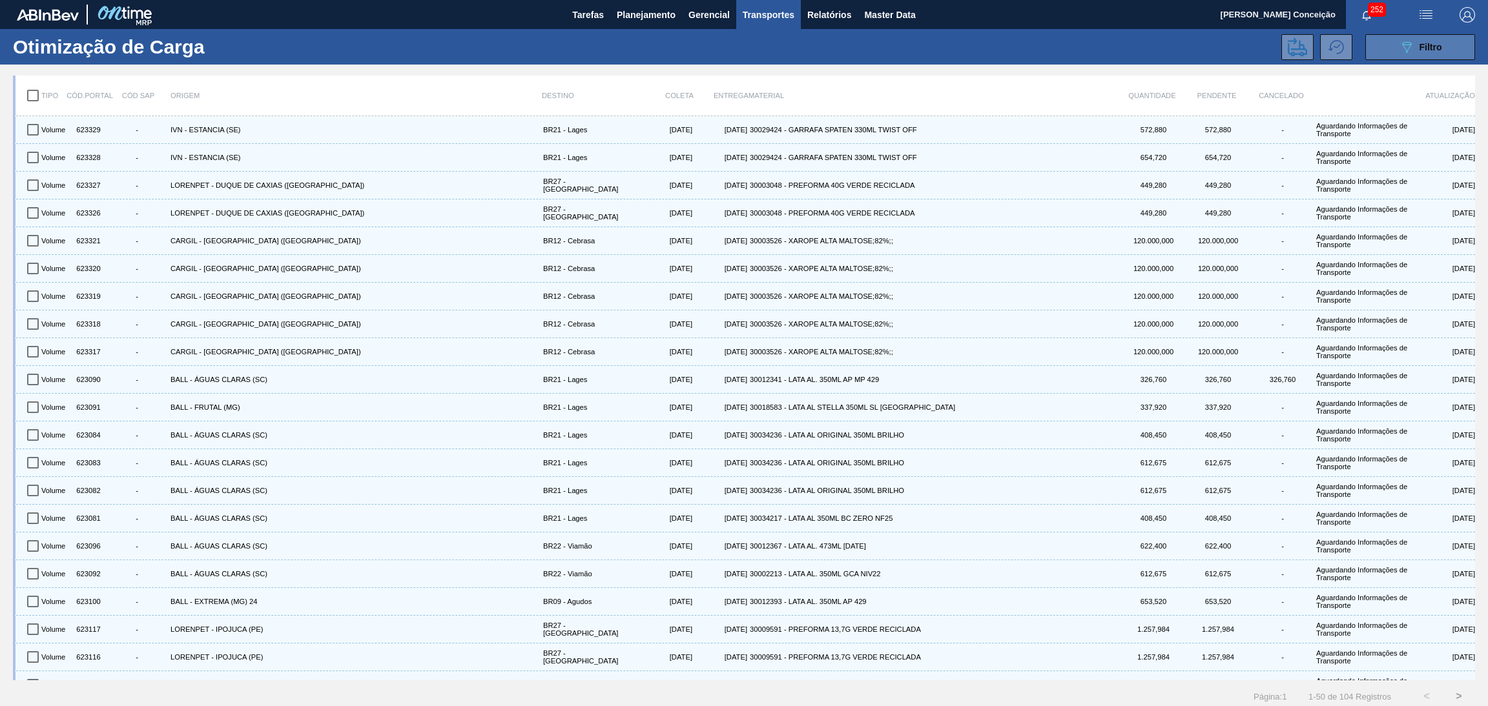
click at [1401, 48] on icon "089F7B8B-B2A5-4AFE-B5C0-19BA573D28AC" at bounding box center [1406, 46] width 15 height 15
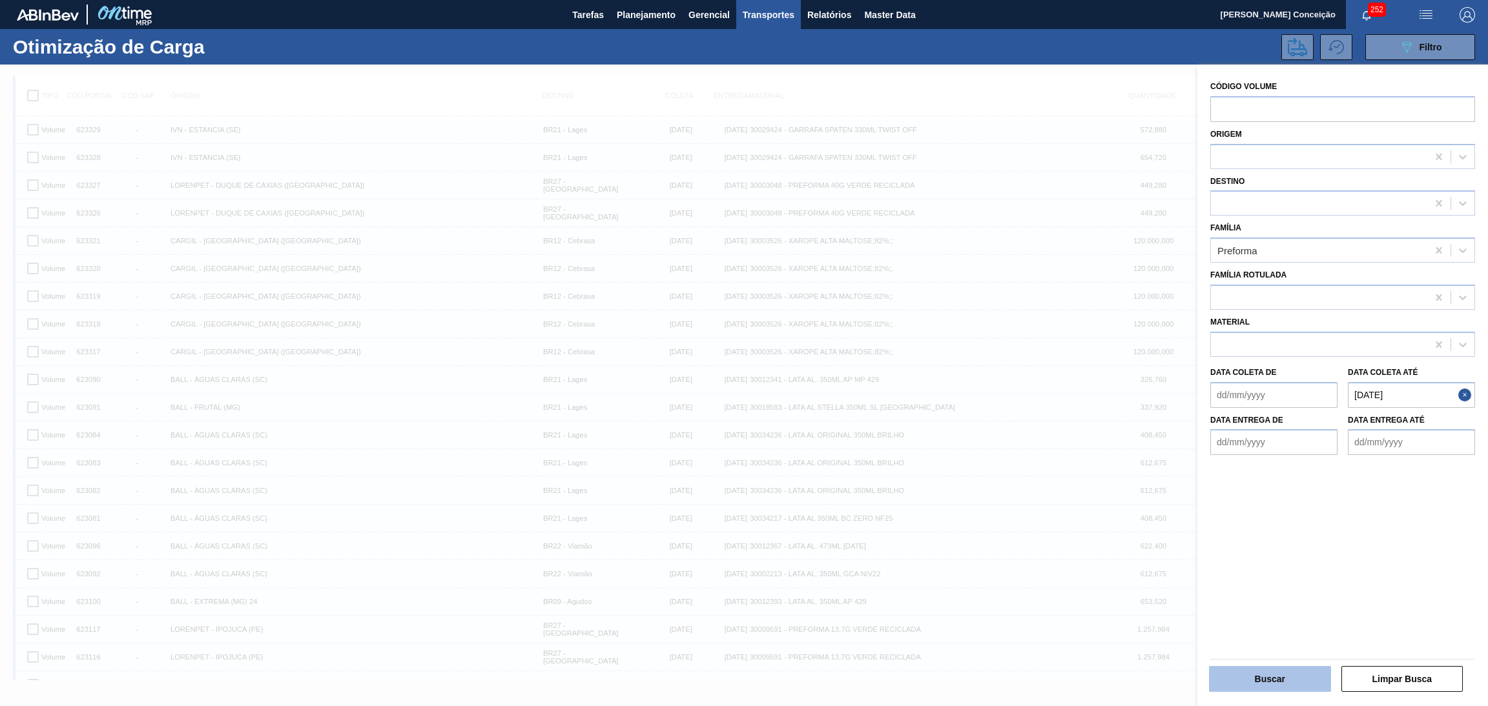
click at [1237, 672] on button "Buscar" at bounding box center [1270, 679] width 122 height 26
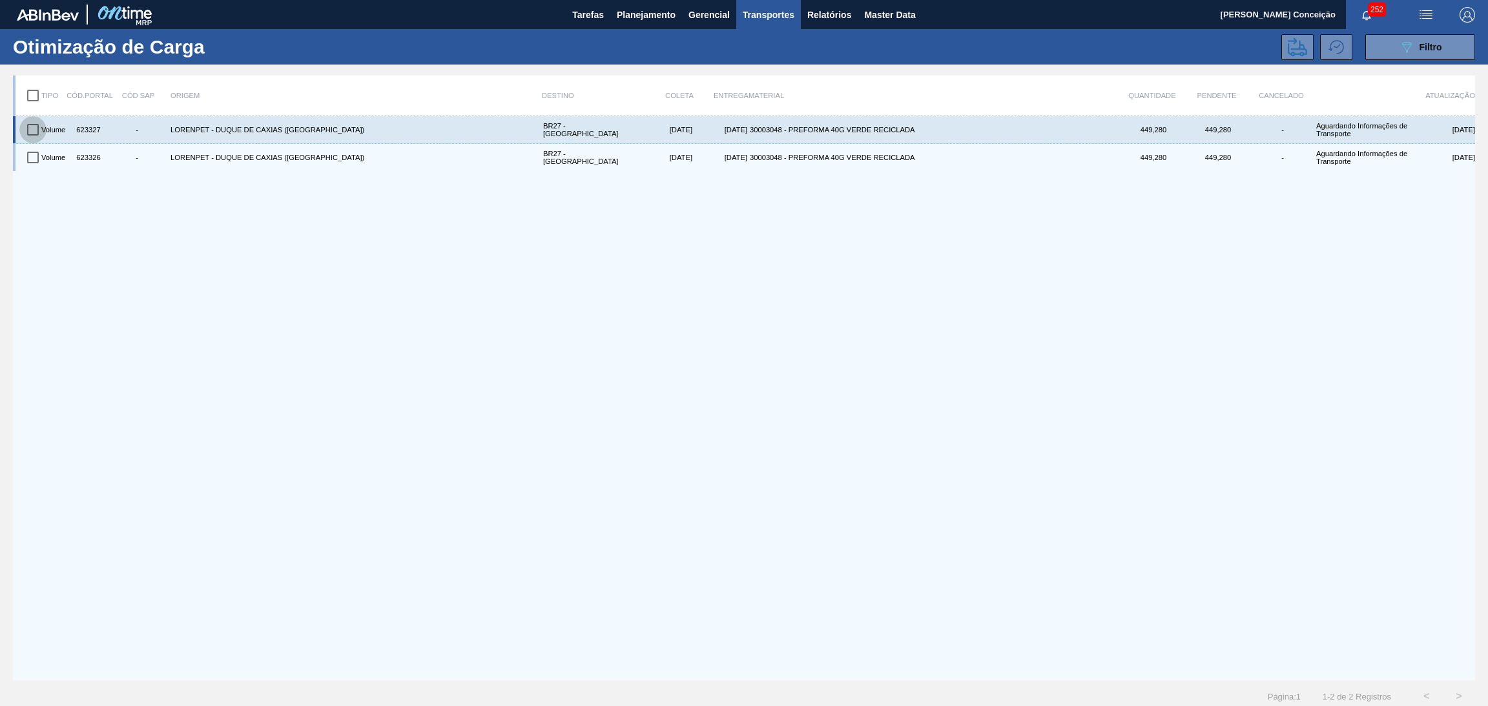
click at [29, 128] on input "checkbox" at bounding box center [32, 129] width 27 height 27
checkbox input "true"
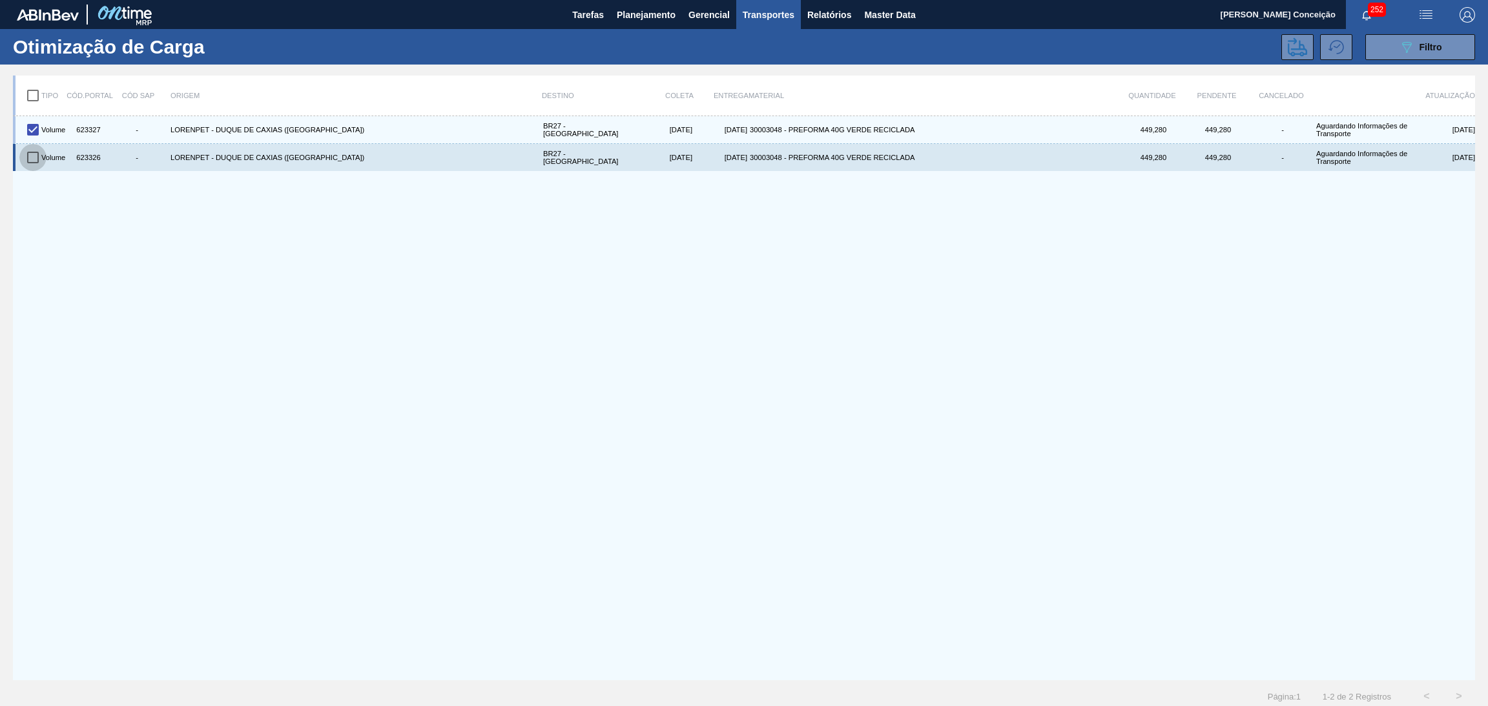
drag, startPoint x: 29, startPoint y: 155, endPoint x: 46, endPoint y: 165, distance: 19.4
click at [30, 156] on input "checkbox" at bounding box center [32, 157] width 27 height 27
checkbox input "true"
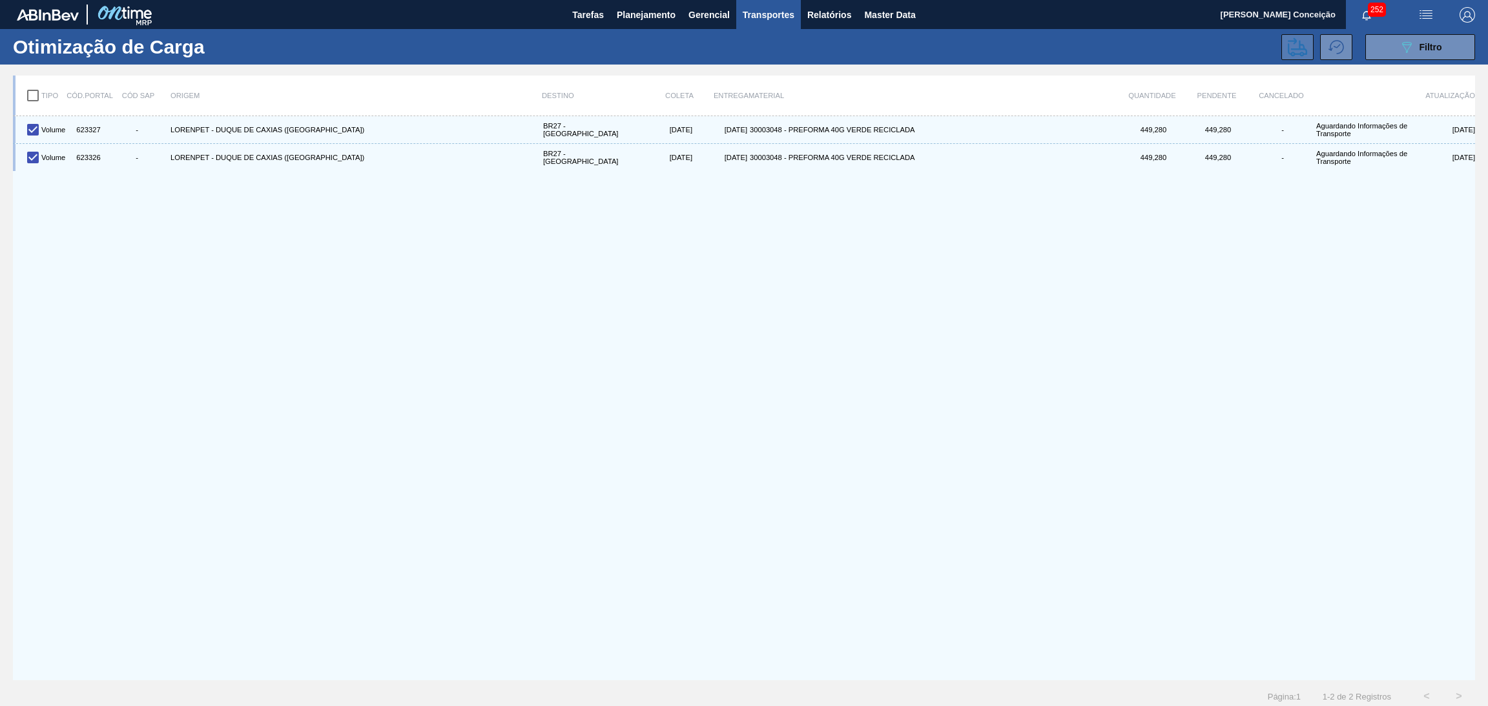
click at [1302, 45] on icon at bounding box center [1297, 46] width 19 height 19
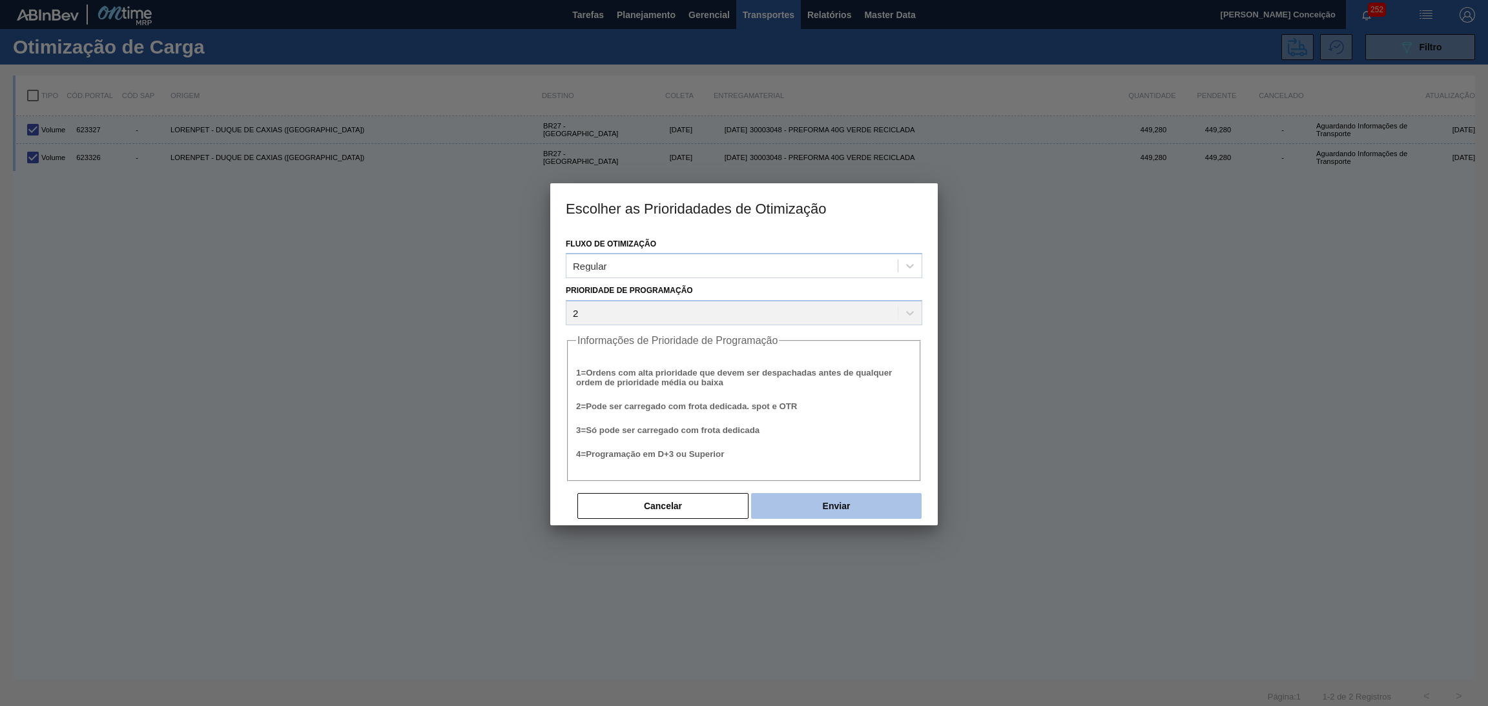
click at [843, 500] on button "Enviar" at bounding box center [836, 506] width 170 height 26
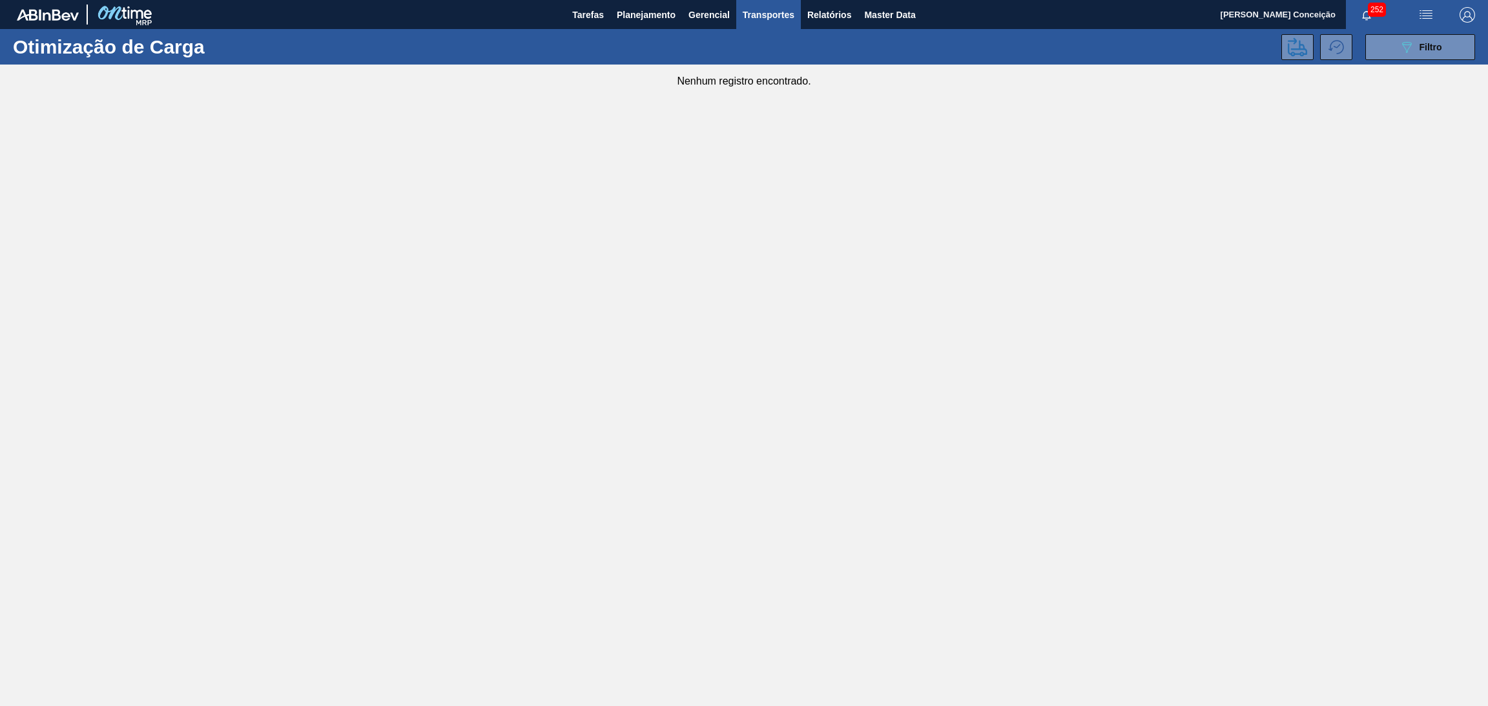
click at [843, 500] on main "Tarefas Planejamento Gerencial Transportes Relatórios Master Data Aline Apareci…" at bounding box center [744, 353] width 1488 height 706
click at [395, 397] on main "Tarefas Planejamento Gerencial Transportes Relatórios Master Data Aline Apareci…" at bounding box center [744, 353] width 1488 height 706
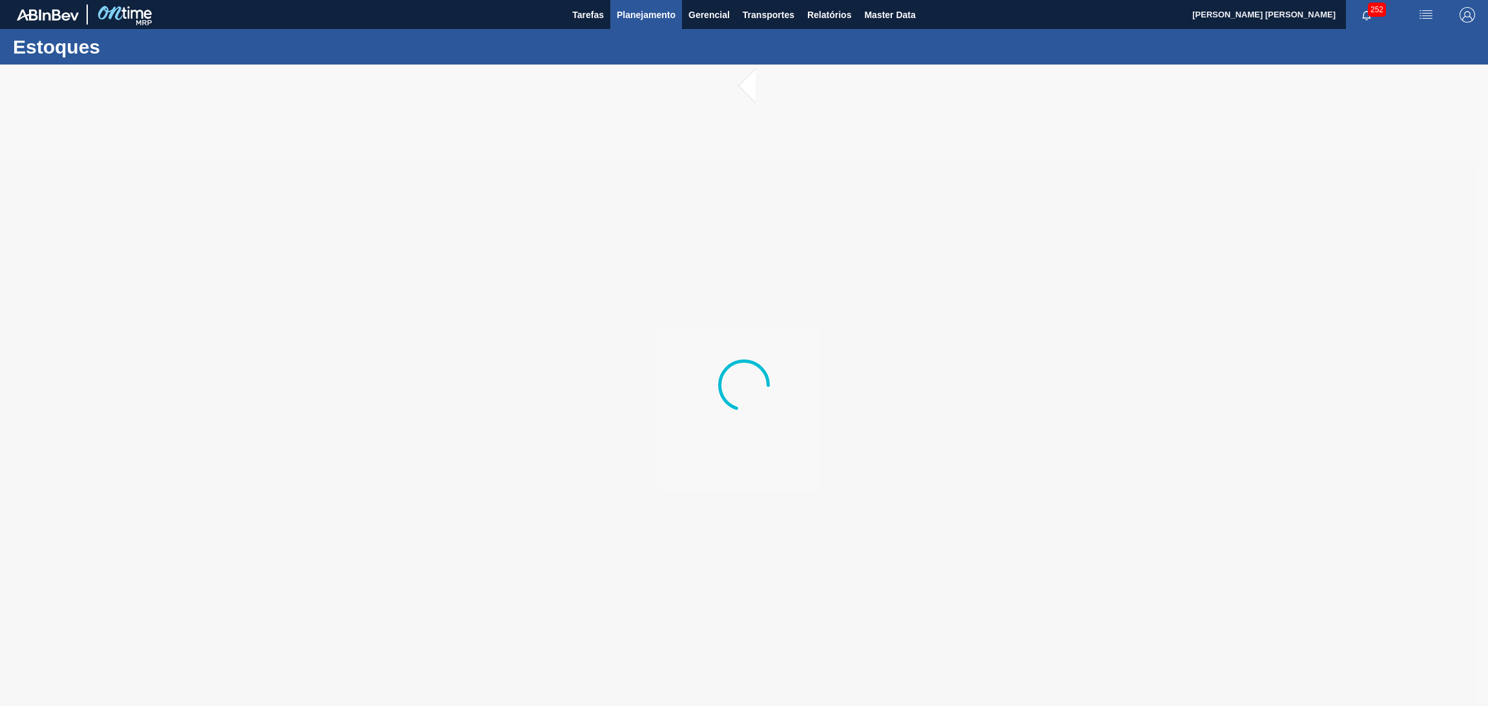
click at [648, 23] on button "Planejamento" at bounding box center [646, 14] width 72 height 29
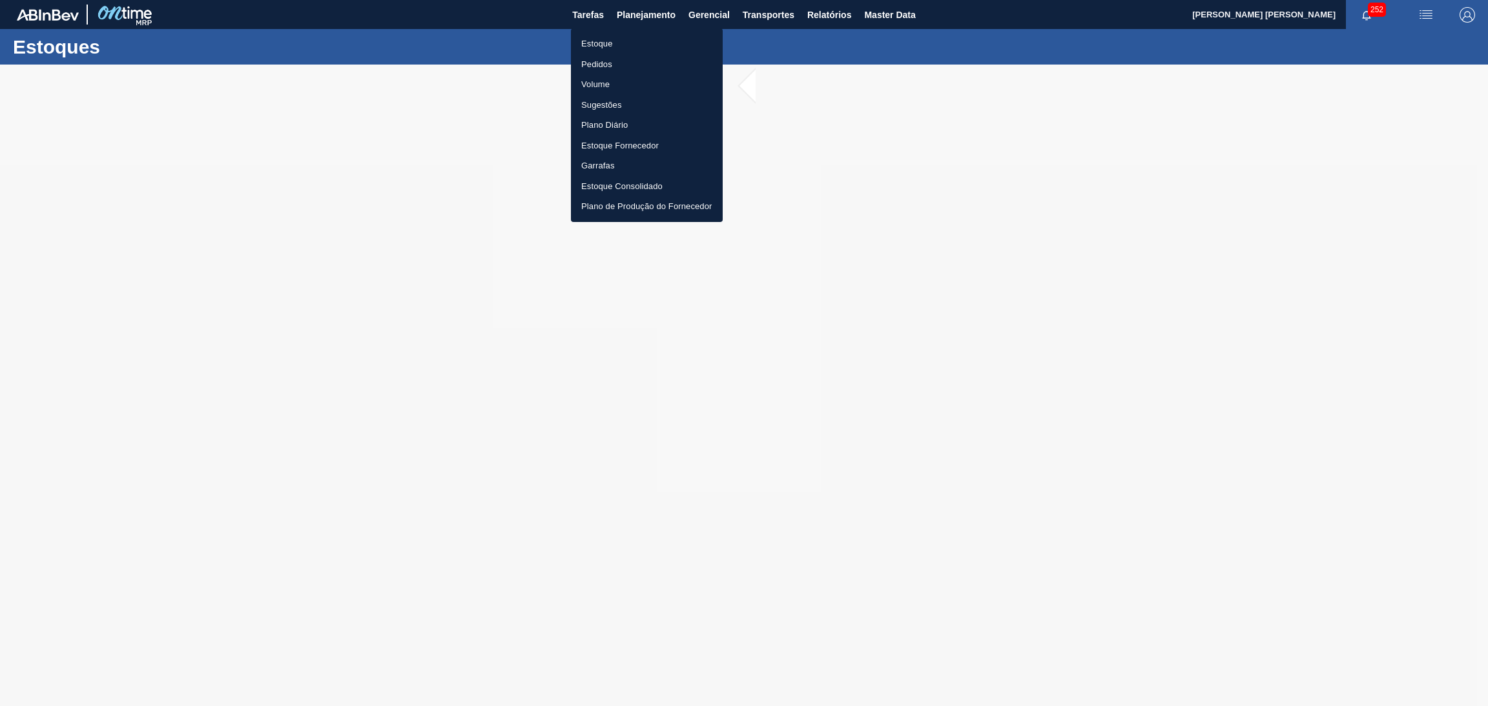
click at [621, 50] on li "Estoque" at bounding box center [647, 44] width 152 height 21
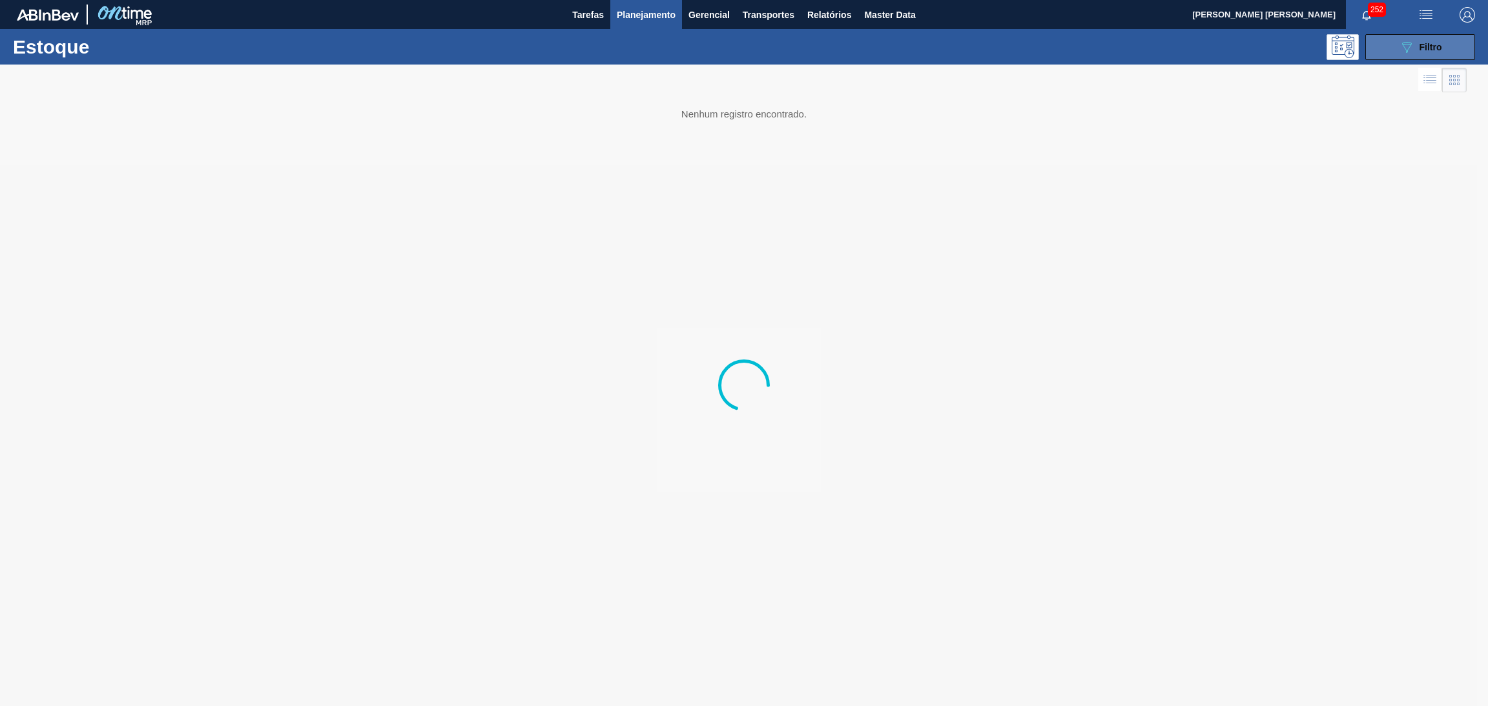
click at [1401, 40] on icon "089F7B8B-B2A5-4AFE-B5C0-19BA573D28AC" at bounding box center [1406, 46] width 15 height 15
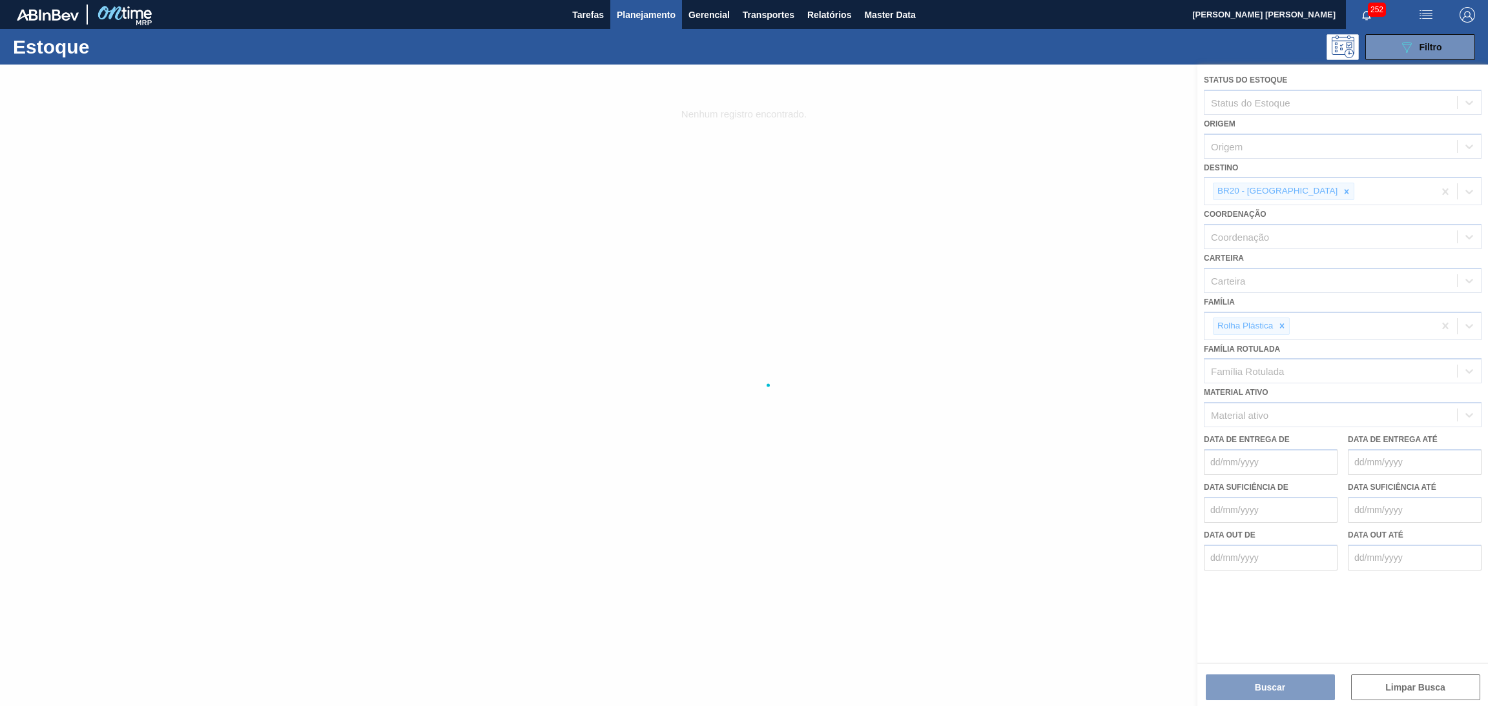
click at [1289, 193] on div at bounding box center [744, 386] width 1488 height 642
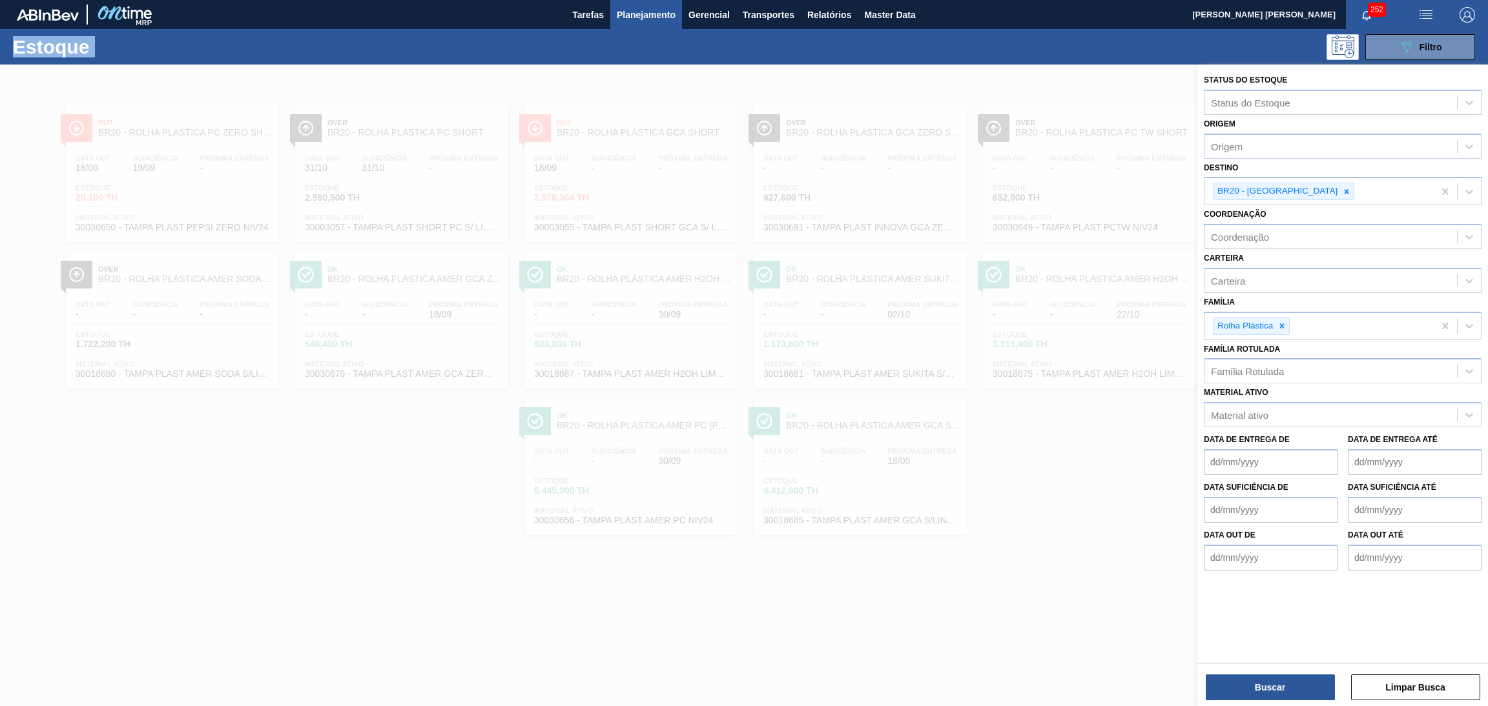
click at [1342, 193] on icon at bounding box center [1346, 191] width 9 height 9
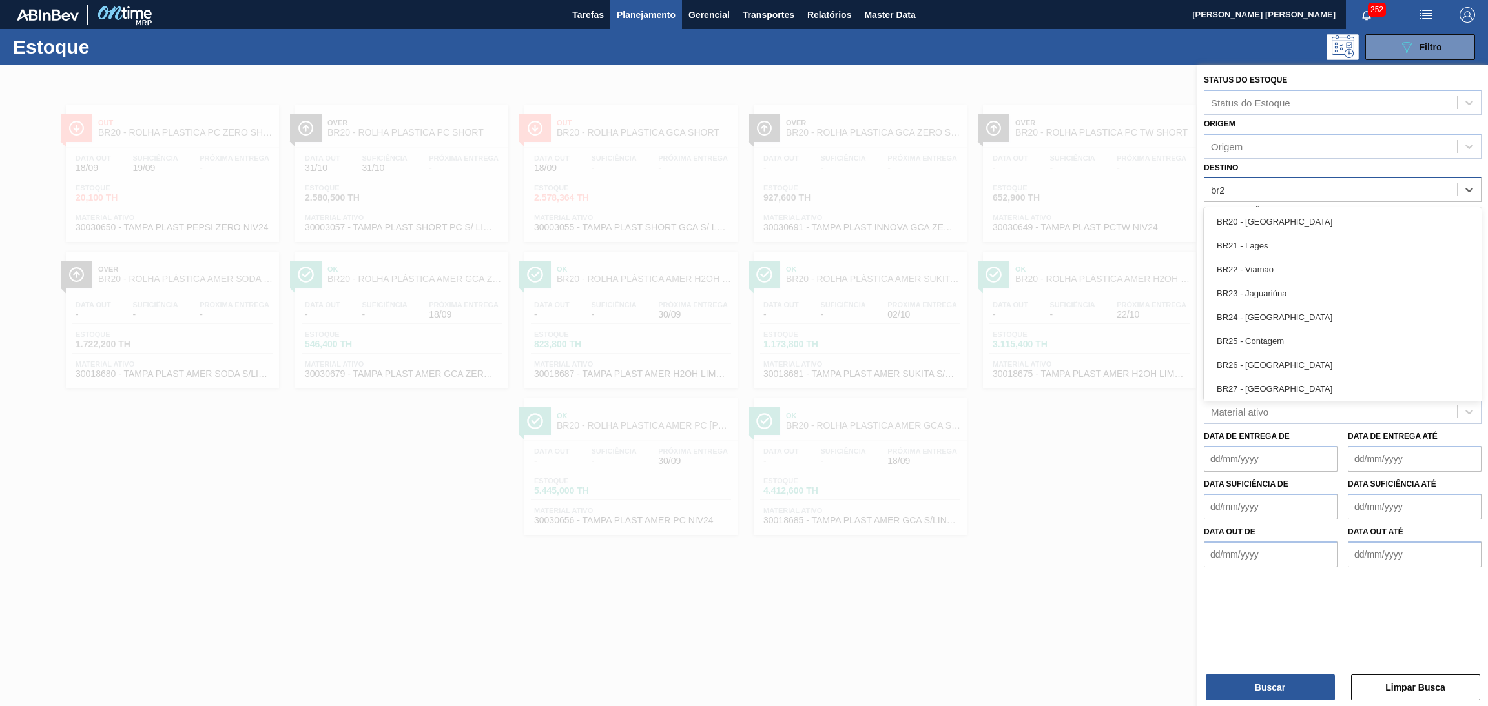
type input "br27"
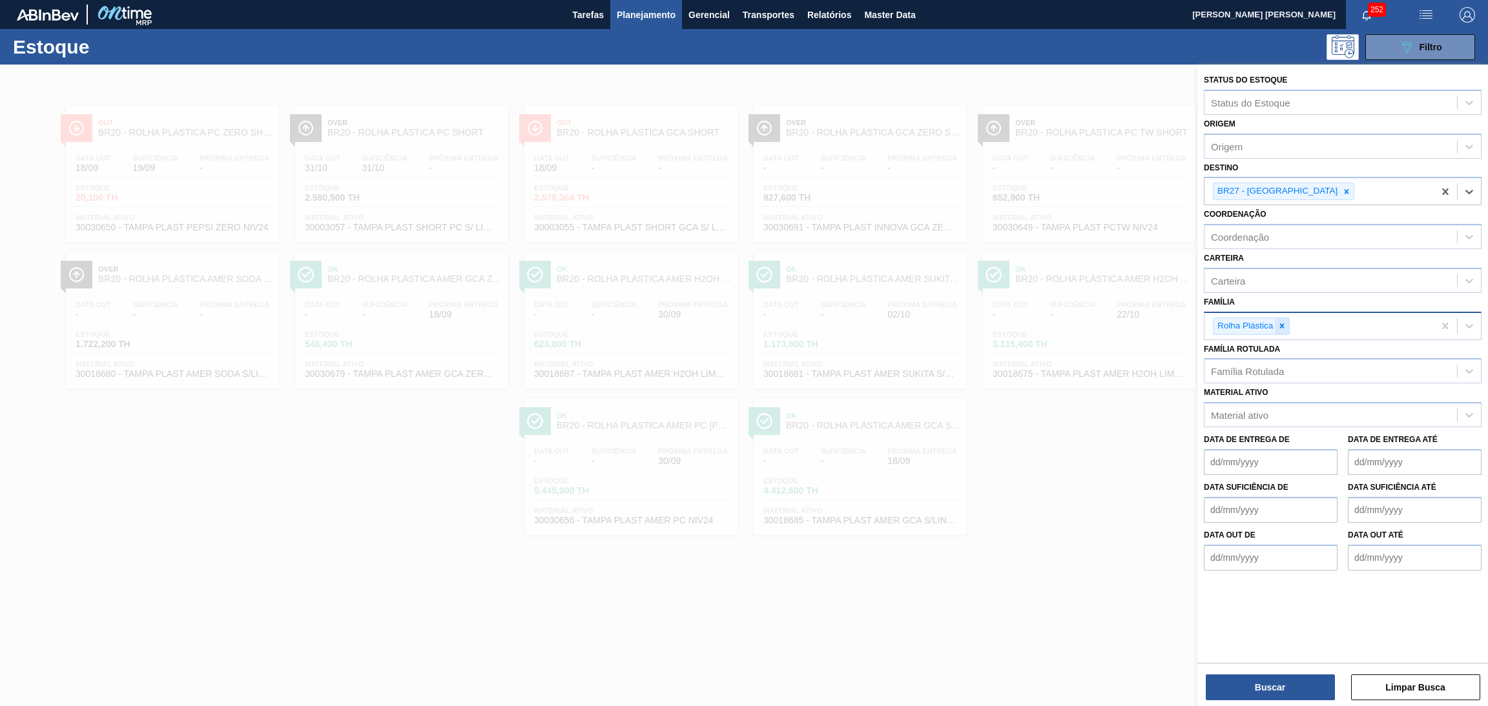
click at [1284, 322] on icon at bounding box center [1281, 326] width 9 height 9
type input "pref"
click at [1235, 366] on div "Família Rotulada" at bounding box center [1247, 371] width 73 height 11
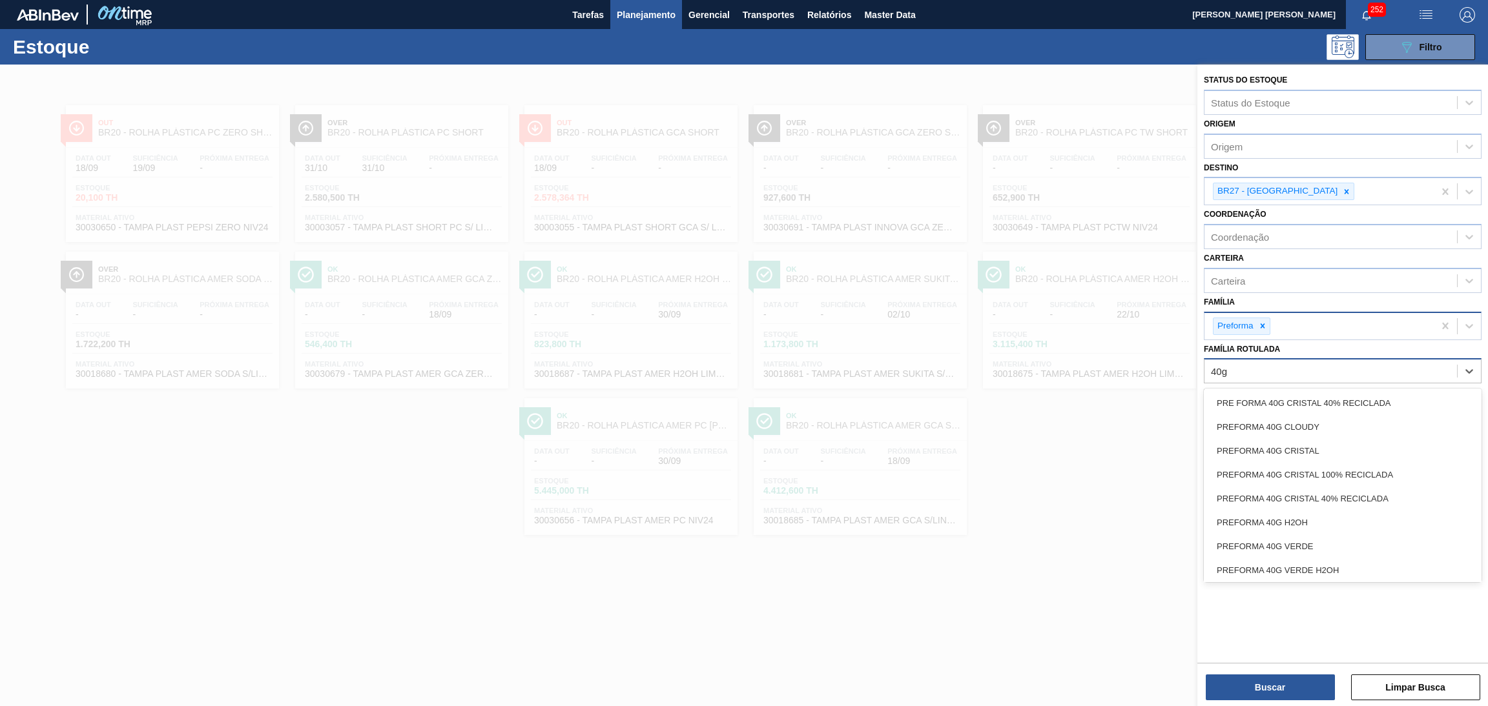
type Rotulada "40g"
click at [1316, 535] on div "PREFORMA 40G VERDE" at bounding box center [1343, 547] width 278 height 24
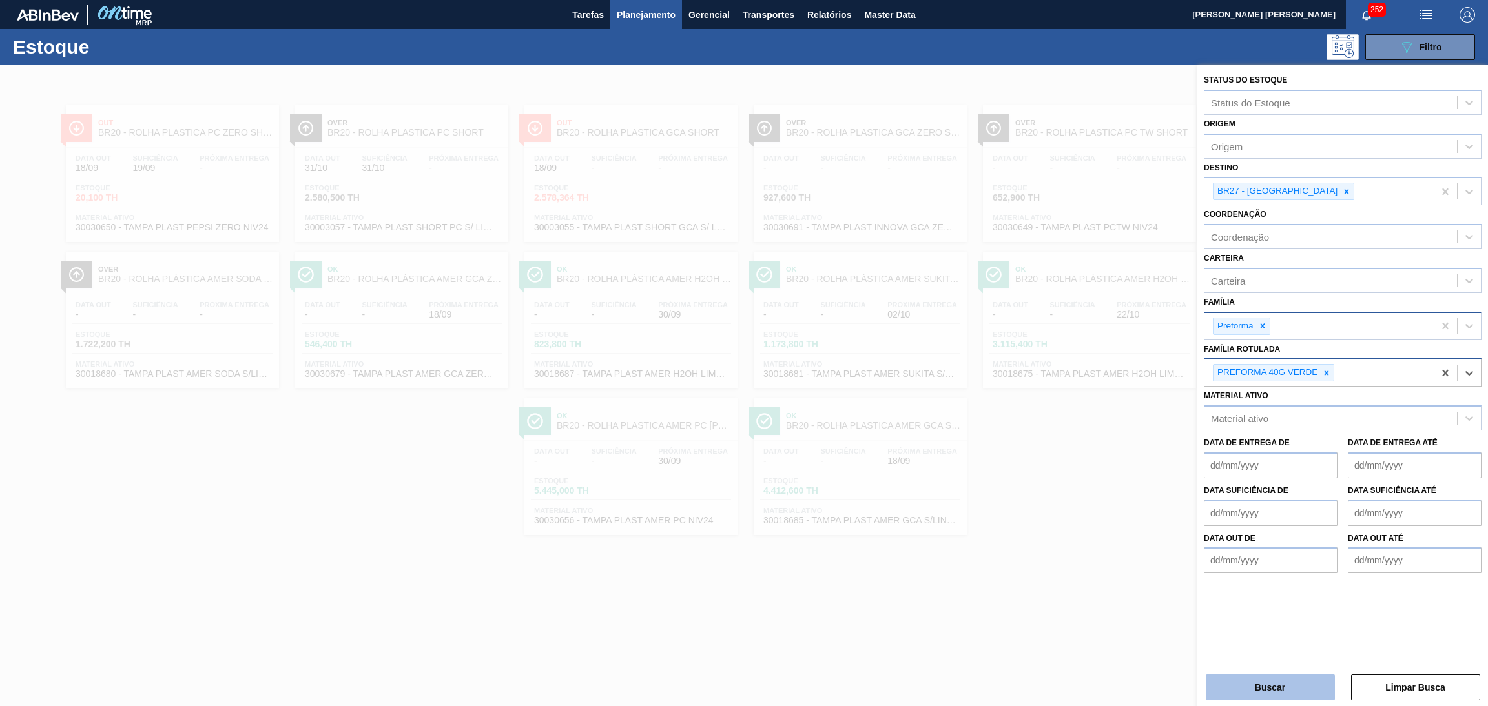
click at [1286, 680] on button "Buscar" at bounding box center [1270, 688] width 129 height 26
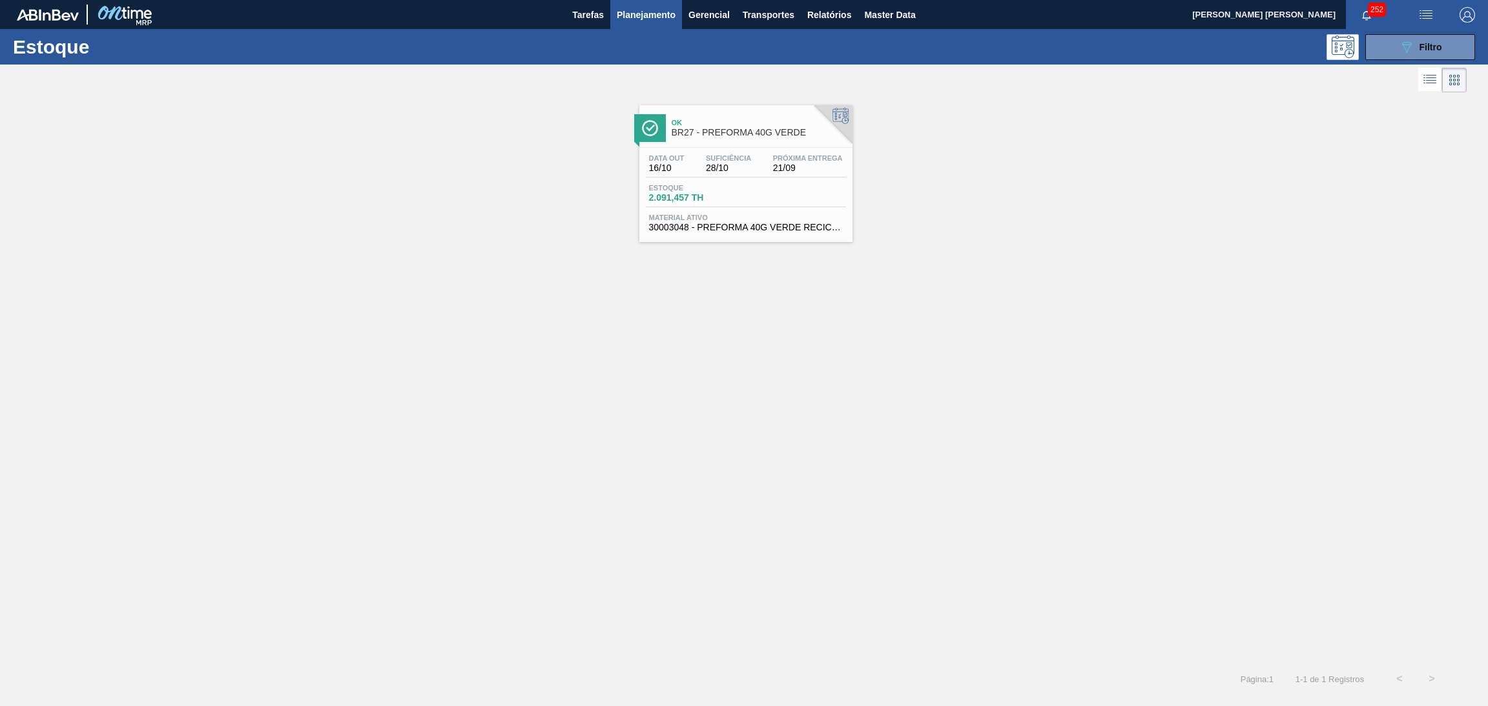
click at [723, 140] on div "Ok BR27 - PREFORMA 40G VERDE" at bounding box center [759, 128] width 174 height 29
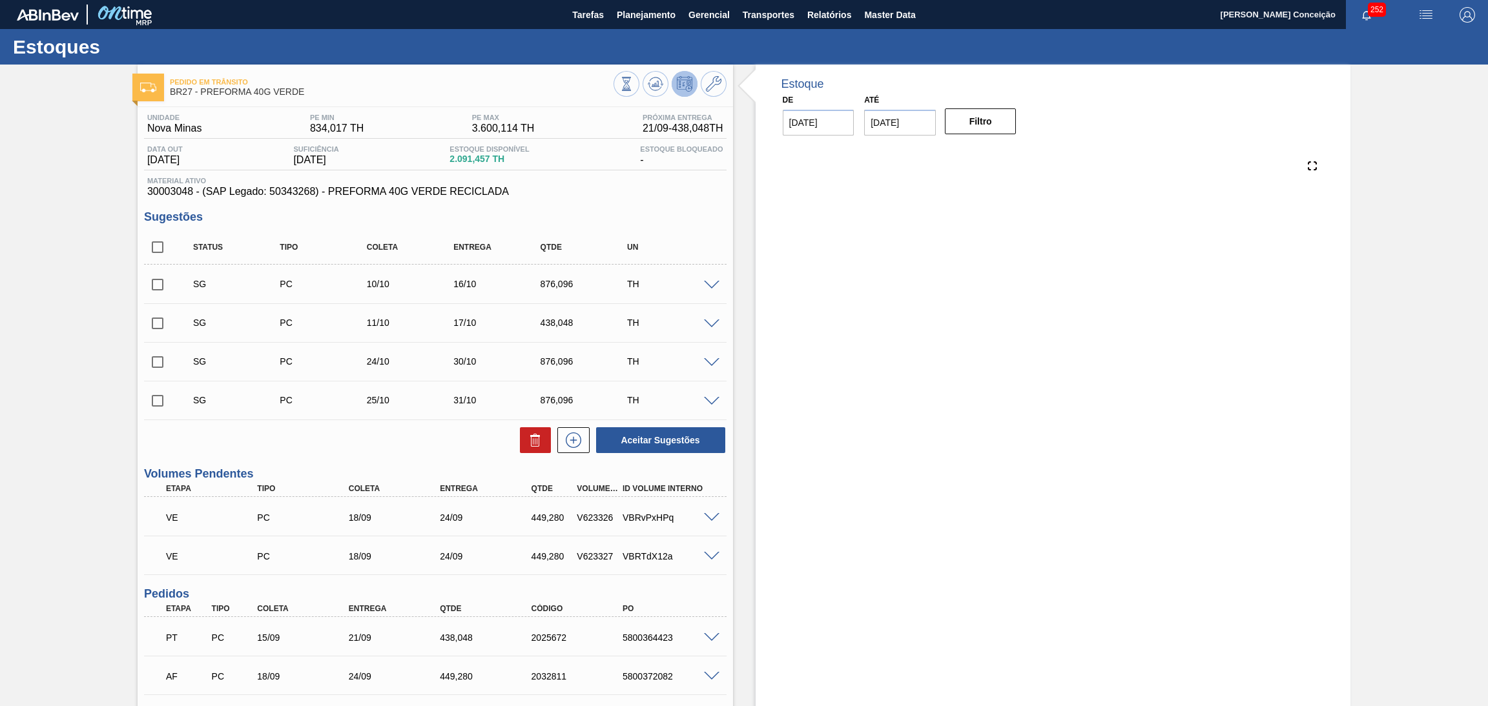
click at [85, 674] on div "Pedido em Trânsito BR27 - PREFORMA 40G VERDE Unidade Nova Minas PE MIN 834,017 …" at bounding box center [744, 491] width 1488 height 852
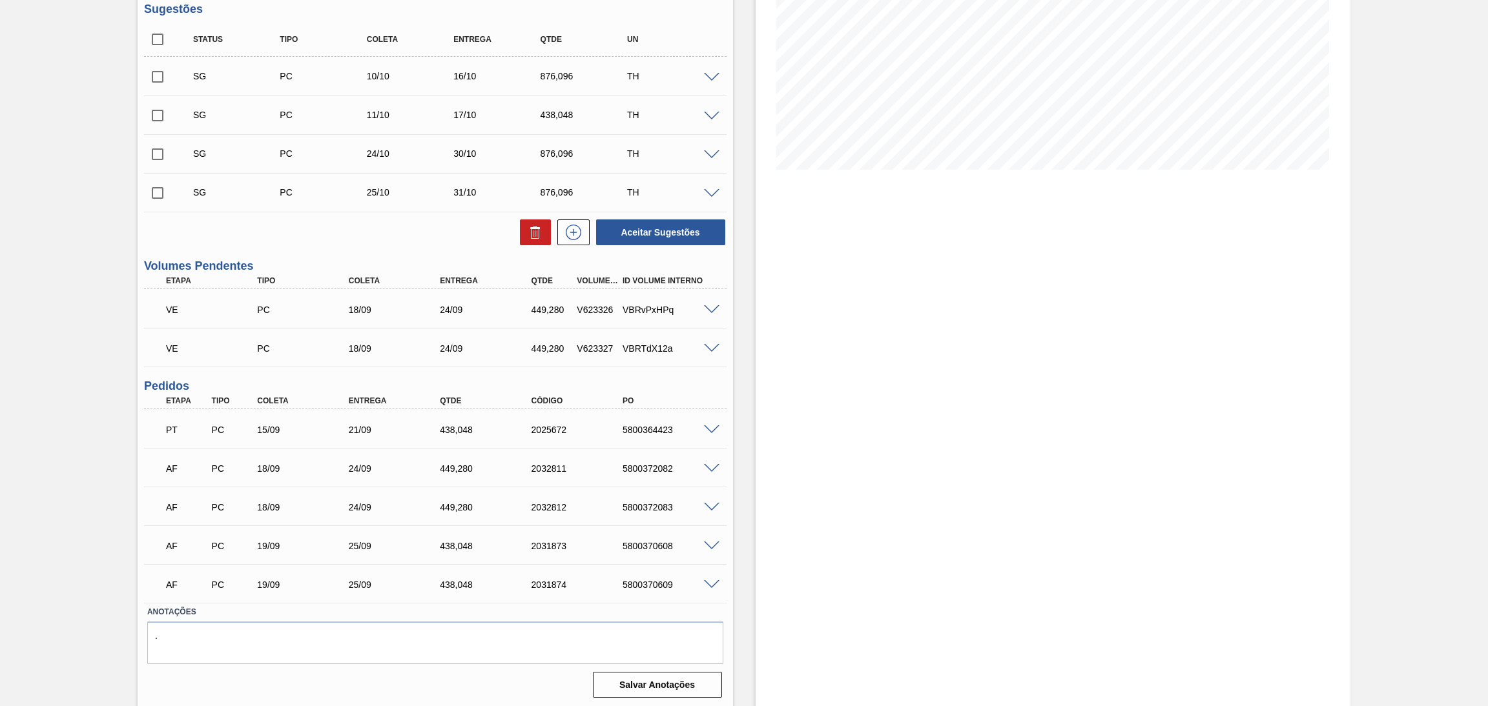
click at [708, 308] on span at bounding box center [711, 310] width 15 height 10
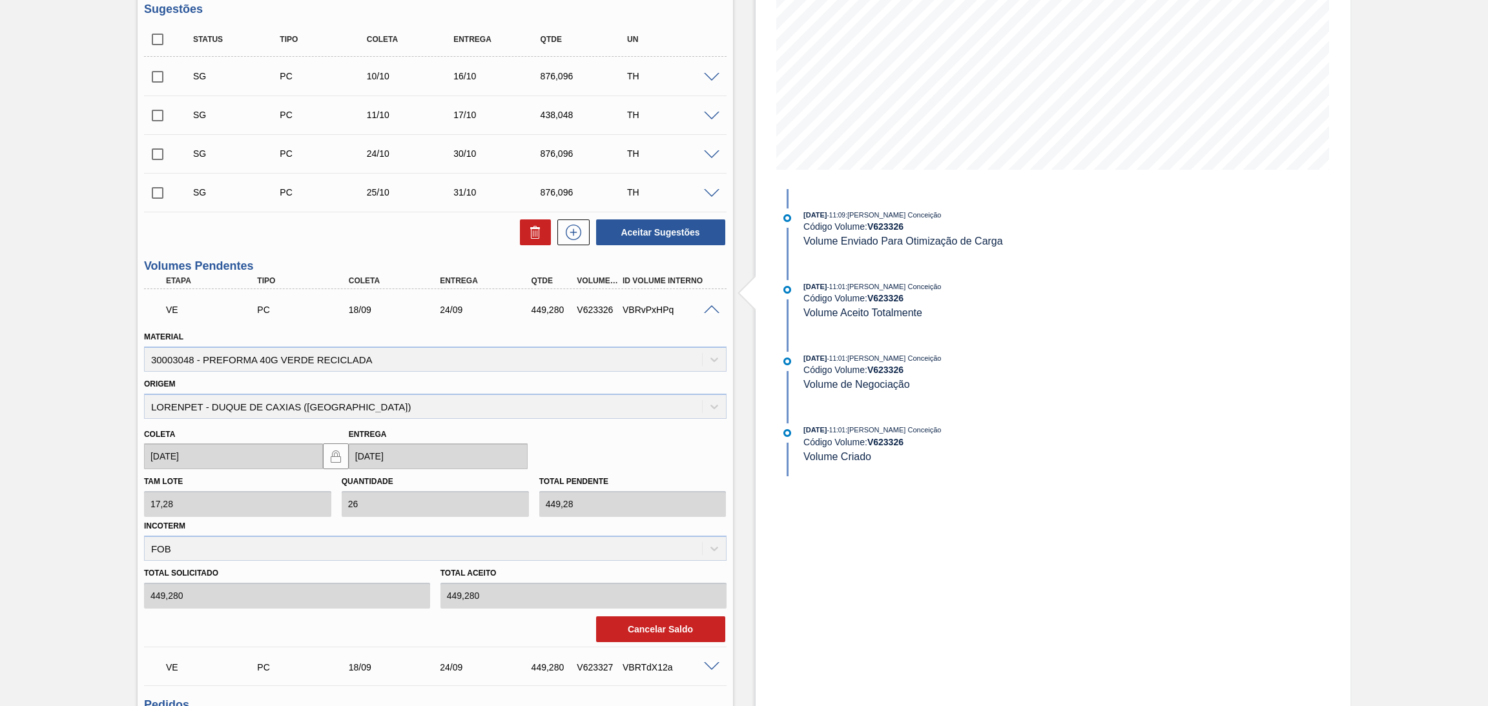
click at [637, 626] on button "Cancelar Saldo" at bounding box center [660, 630] width 129 height 26
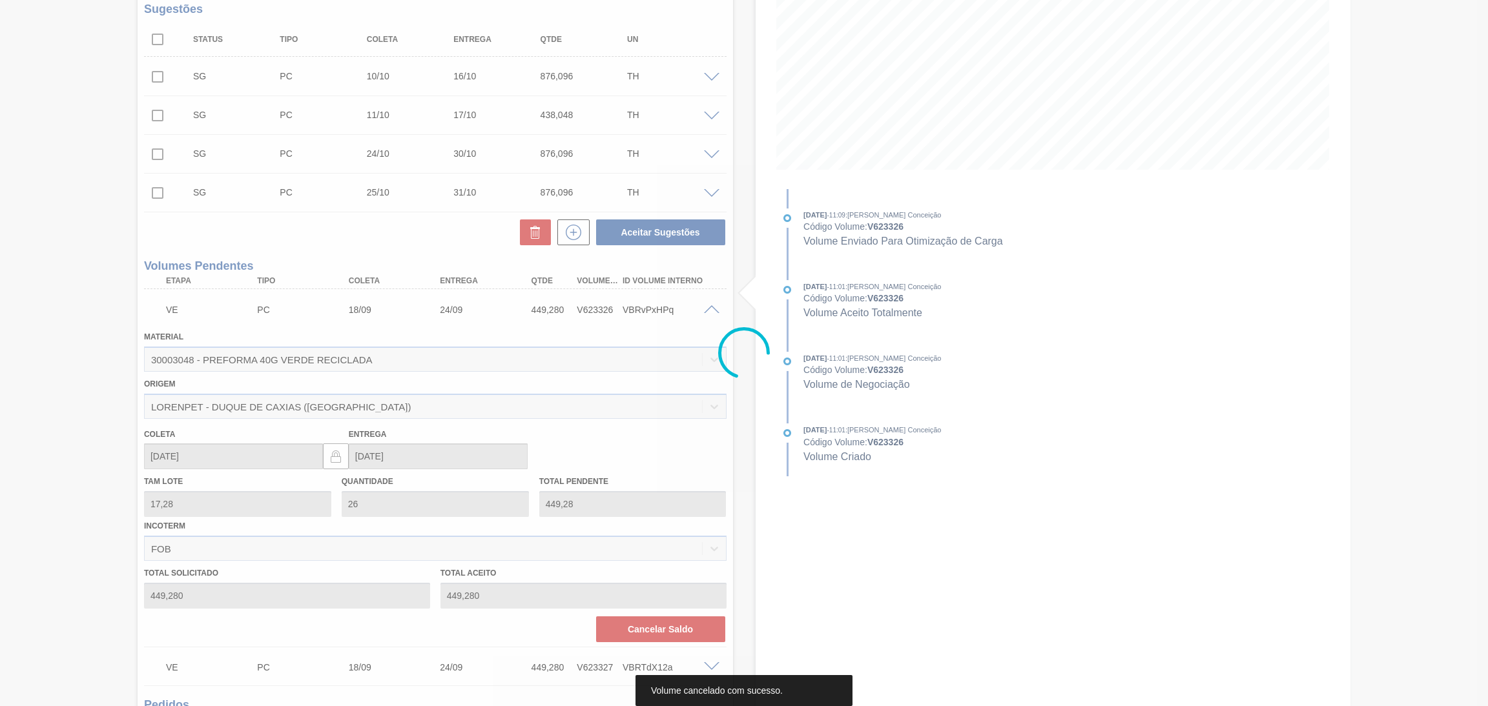
scroll to position [169, 0]
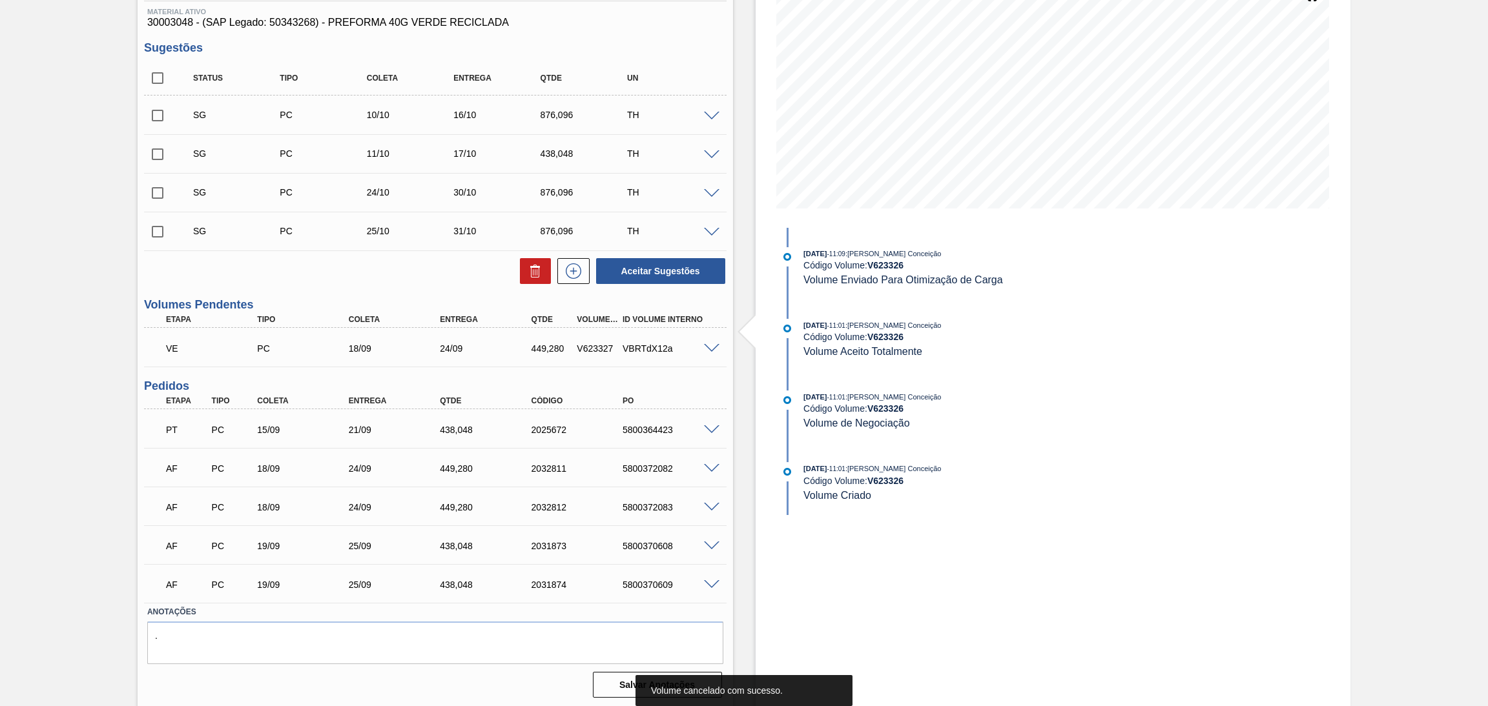
click at [755, 346] on span at bounding box center [763, 333] width 16 height 44
click at [600, 349] on div "V623327" at bounding box center [597, 349] width 49 height 10
copy div "V623327"
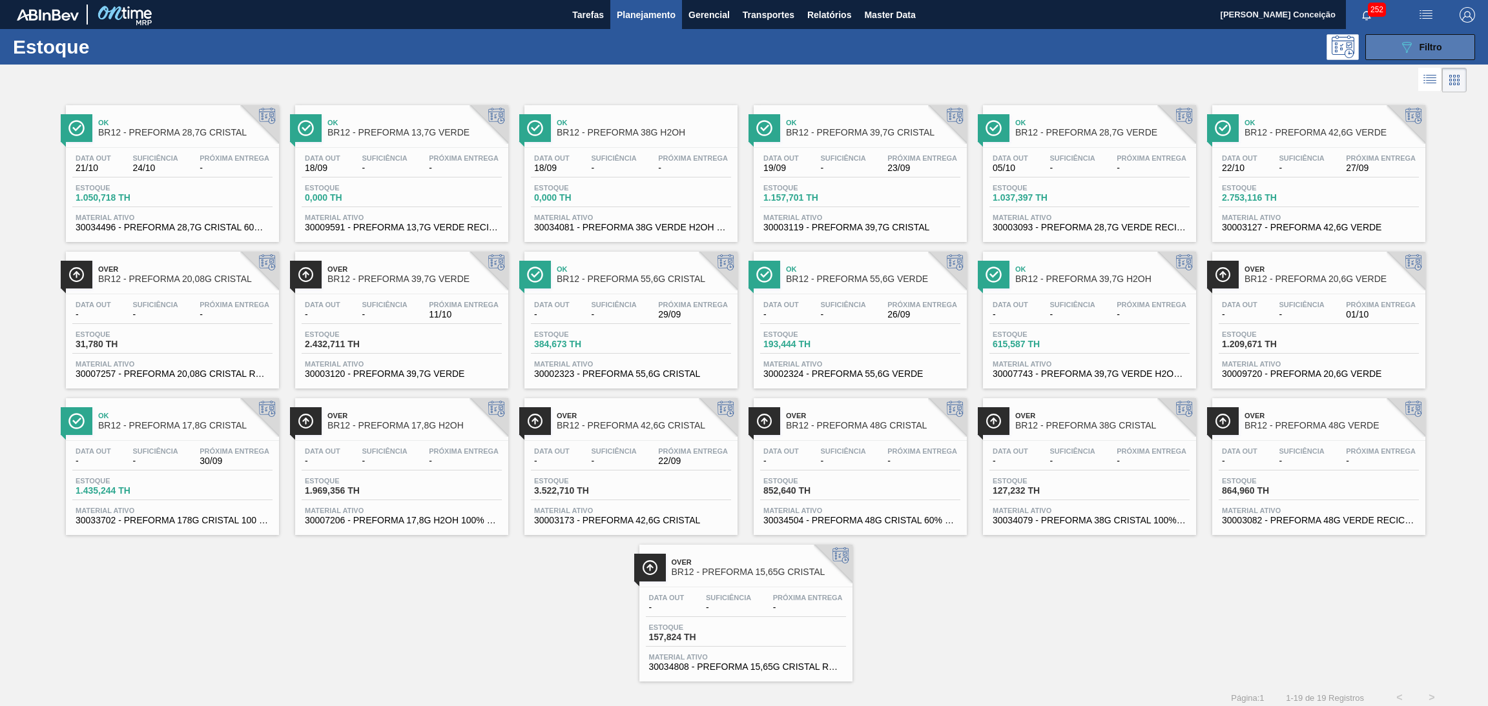
click at [1423, 51] on span "Filtro" at bounding box center [1430, 47] width 23 height 10
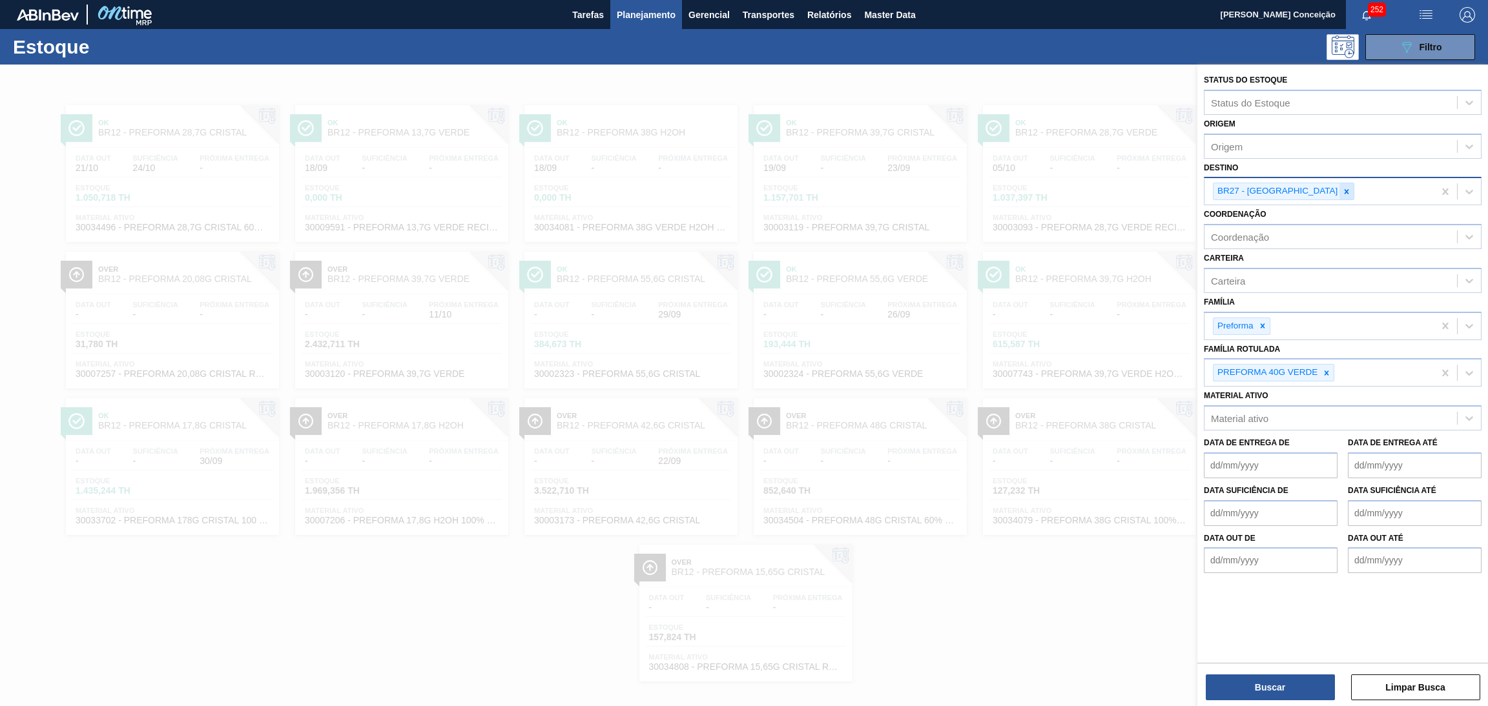
click at [1342, 190] on icon at bounding box center [1346, 191] width 9 height 9
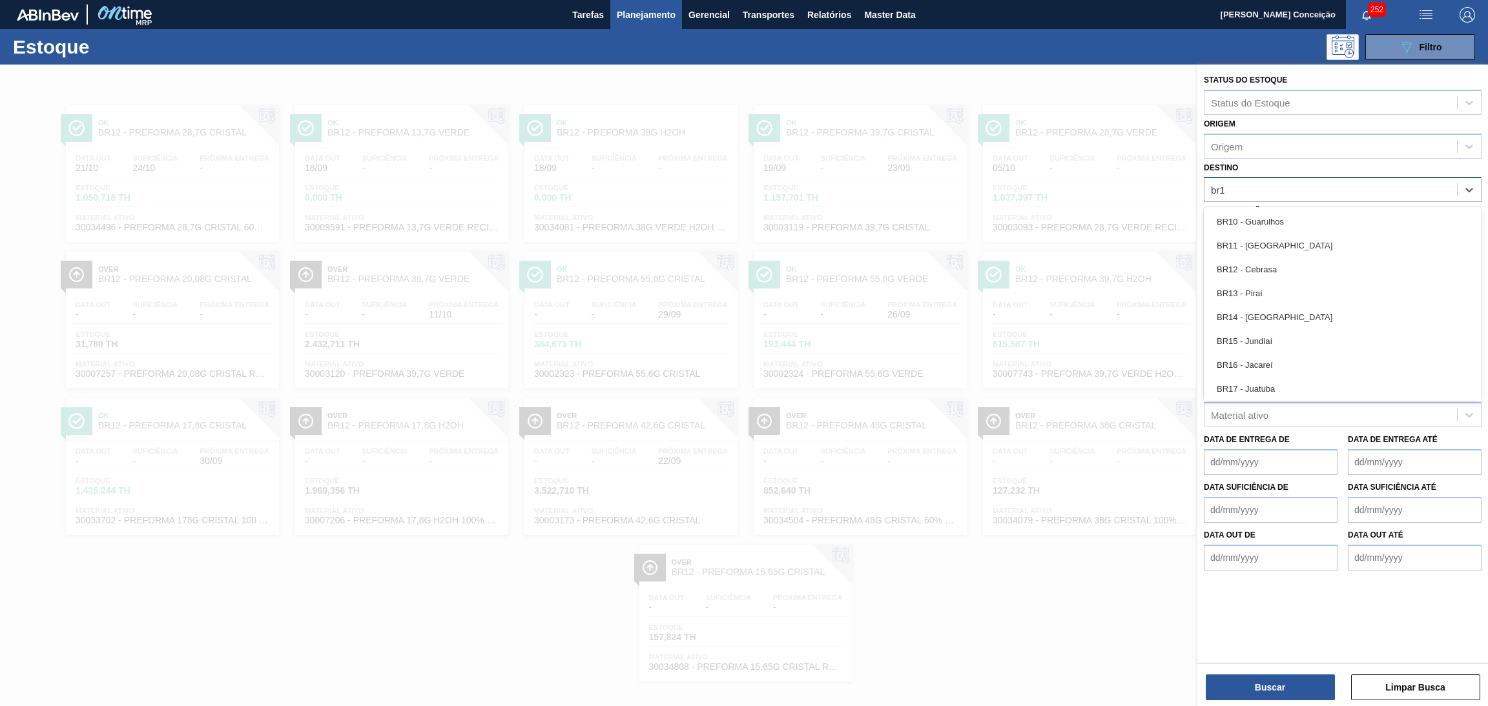
type input "br14"
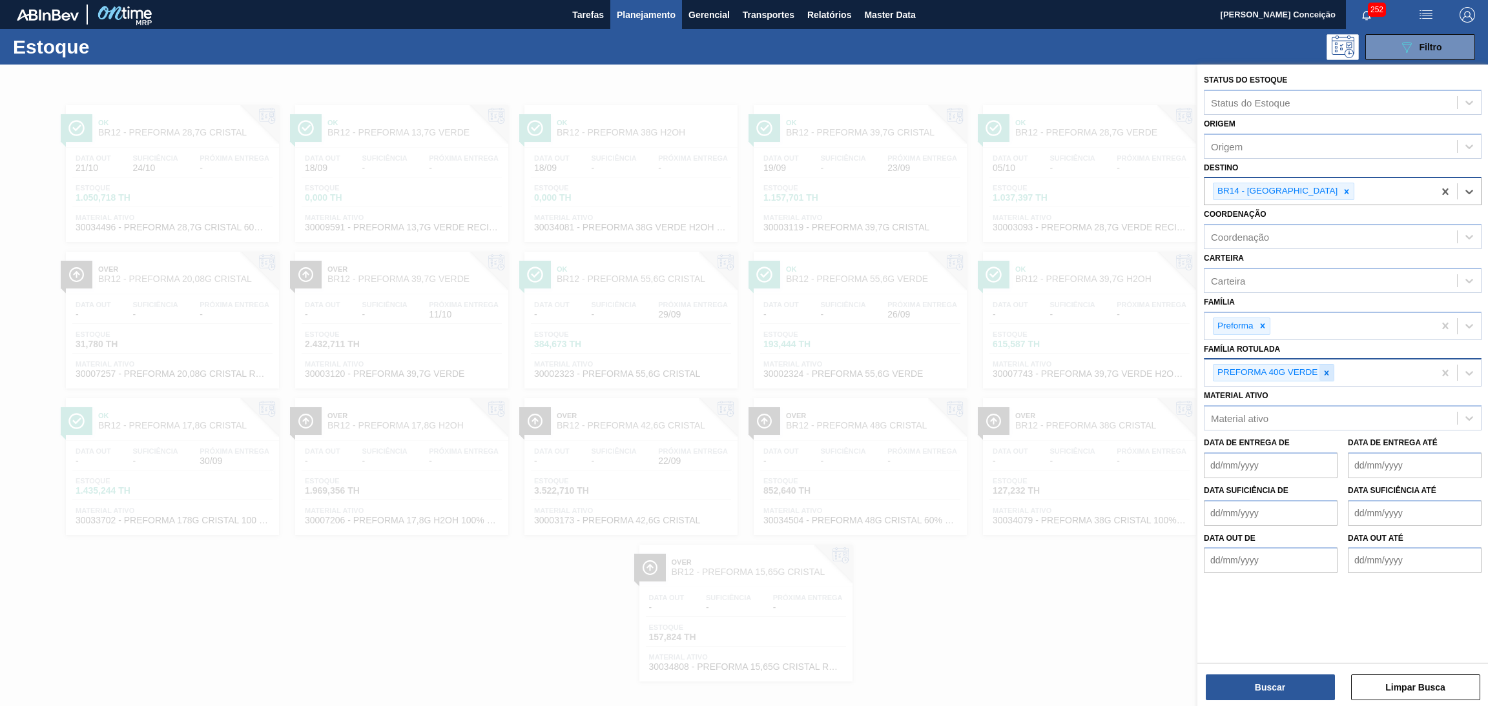
click at [1328, 372] on icon at bounding box center [1326, 373] width 5 height 5
click at [1258, 327] on icon at bounding box center [1262, 326] width 9 height 9
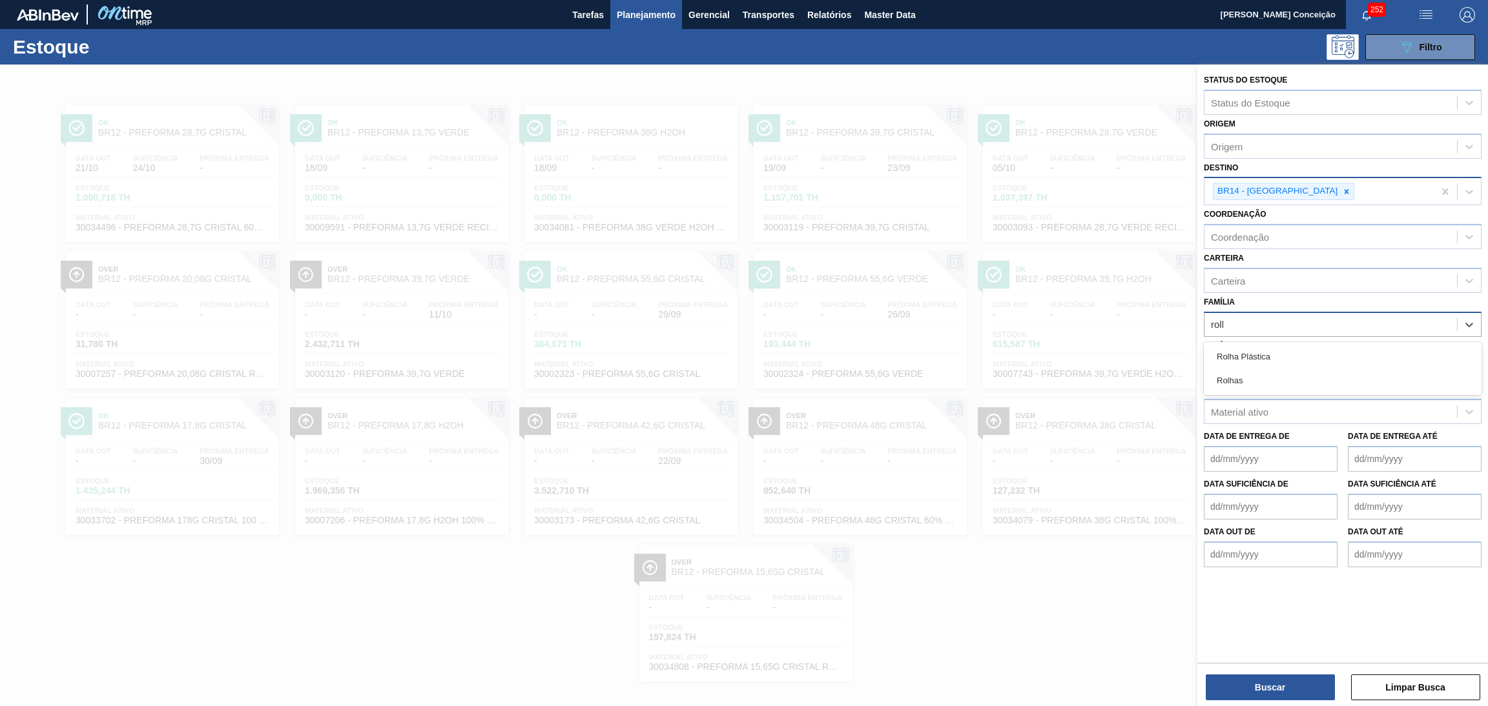
type input "rolha"
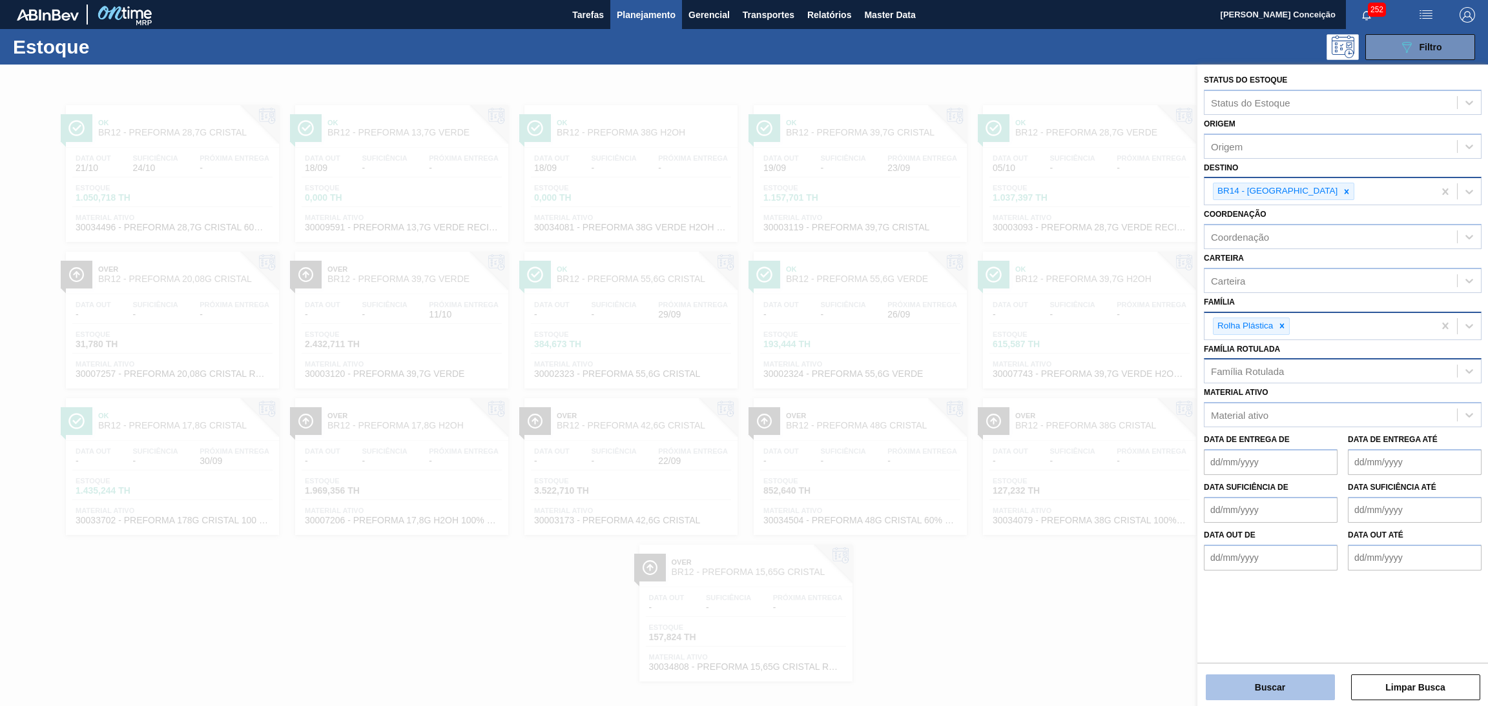
click at [1289, 690] on button "Buscar" at bounding box center [1270, 688] width 129 height 26
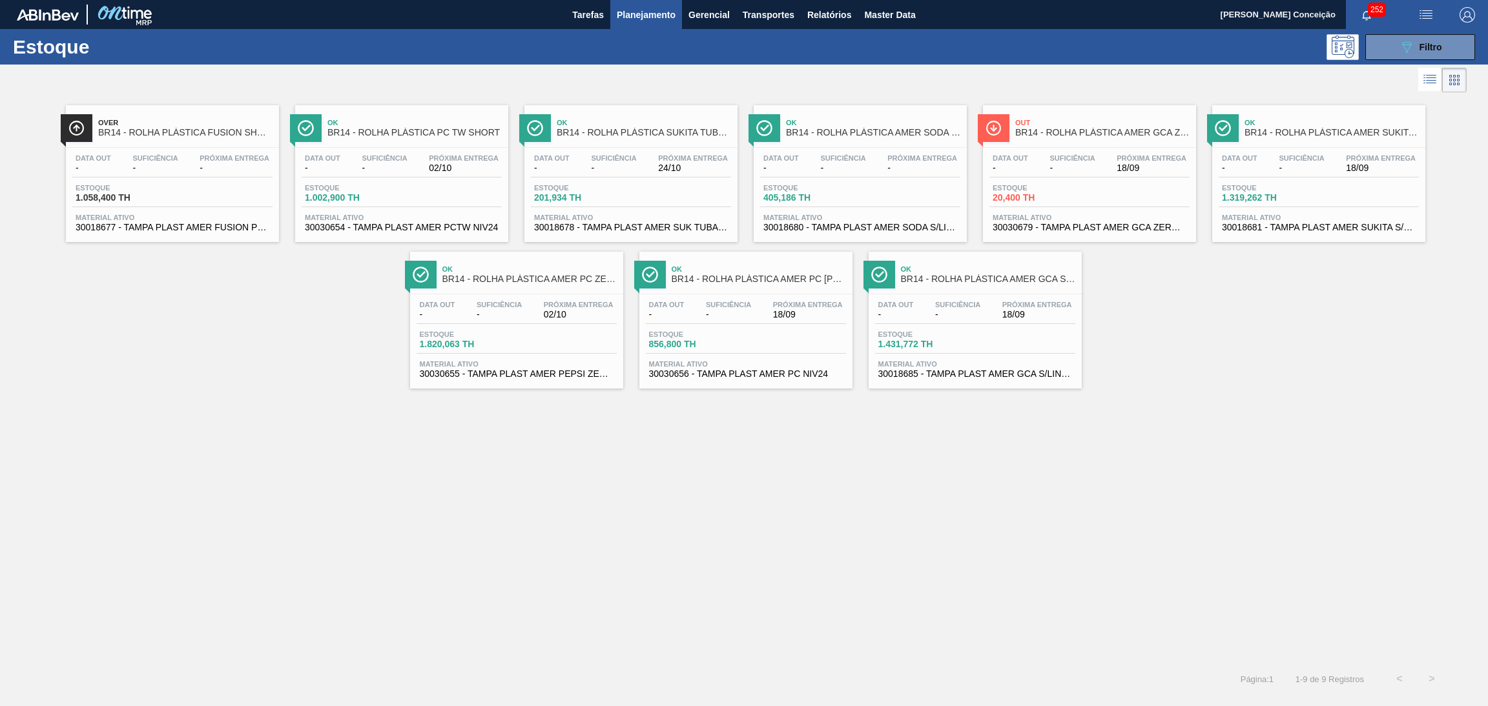
click at [371, 223] on span "30030654 - TAMPA PLAST AMER PCTW NIV24" at bounding box center [402, 228] width 194 height 10
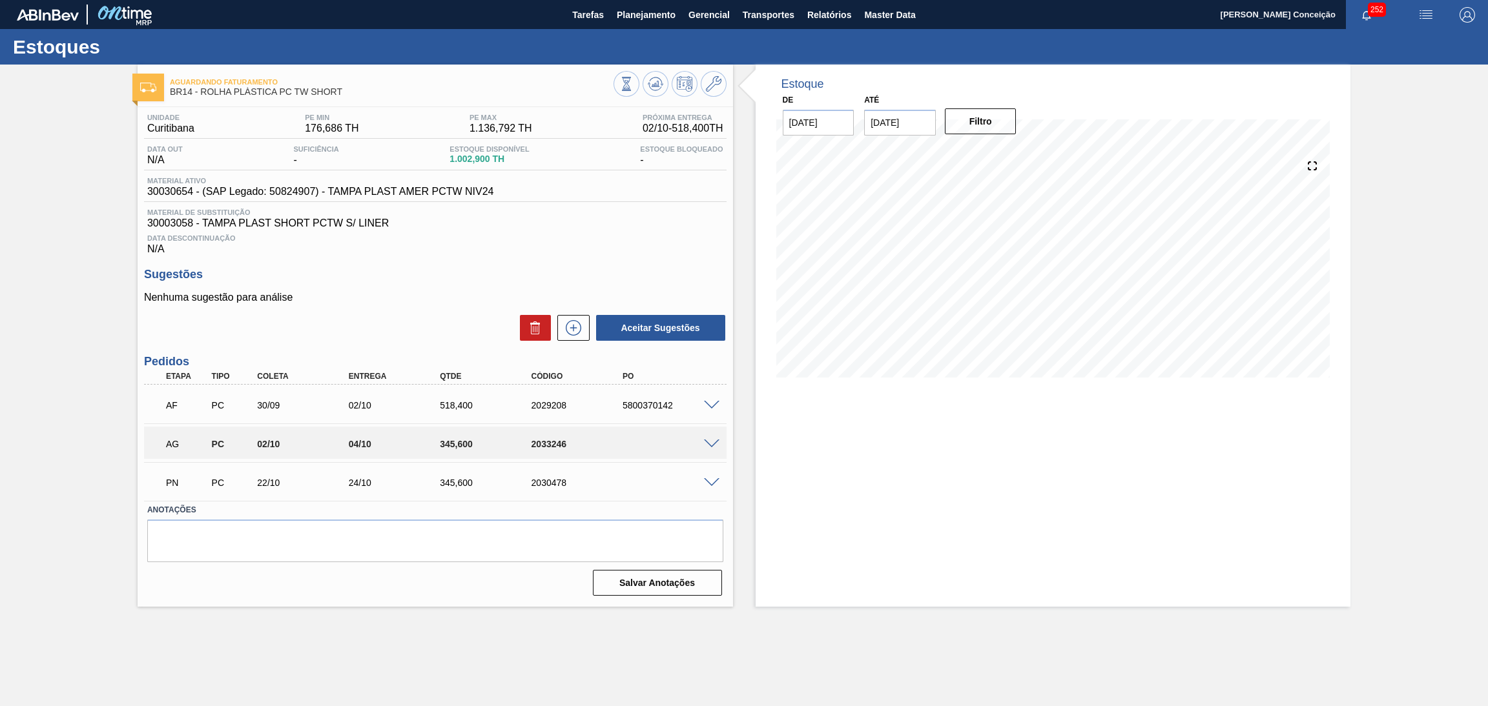
click at [467, 318] on div "Aceitar Sugestões" at bounding box center [435, 328] width 582 height 28
click at [402, 320] on div "Aceitar Sugestões" at bounding box center [435, 328] width 582 height 28
click at [575, 320] on icon at bounding box center [573, 327] width 21 height 15
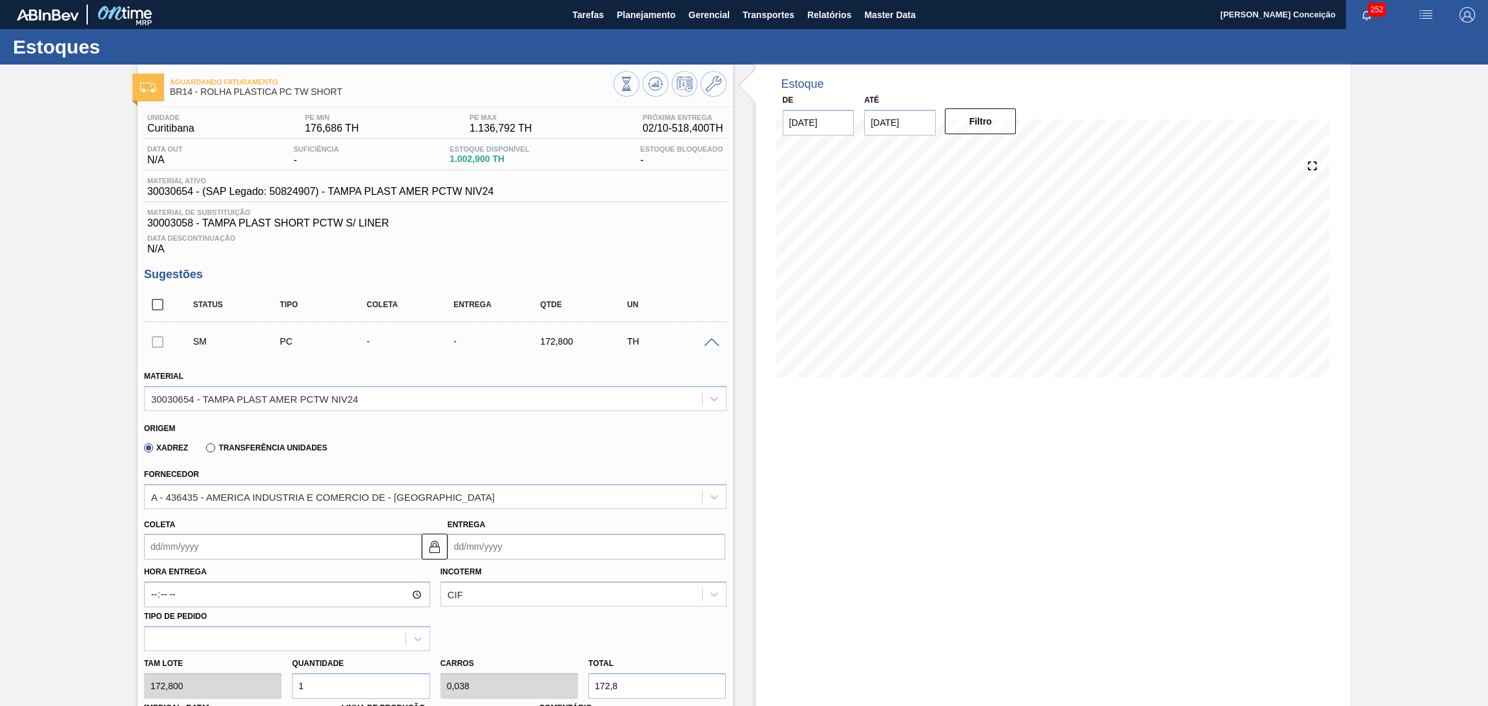
click at [264, 680] on div "Tam lote 172,800 Quantidade 1 Carros 0,038 Total 172,8 Doca N/A Linha de Produç…" at bounding box center [435, 698] width 593 height 92
type input "2"
type input "0,077"
type input "345,6"
type input "2"
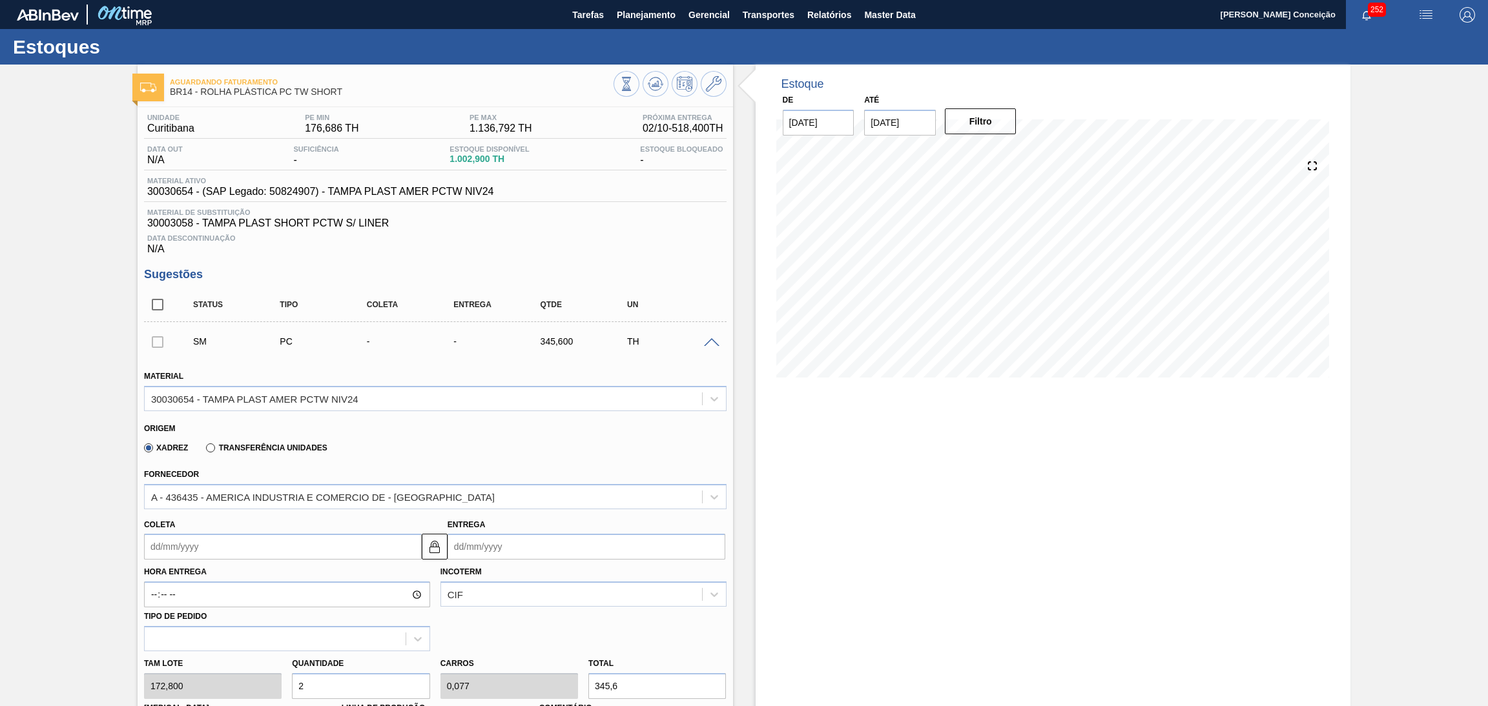
click at [711, 338] on span at bounding box center [711, 343] width 15 height 10
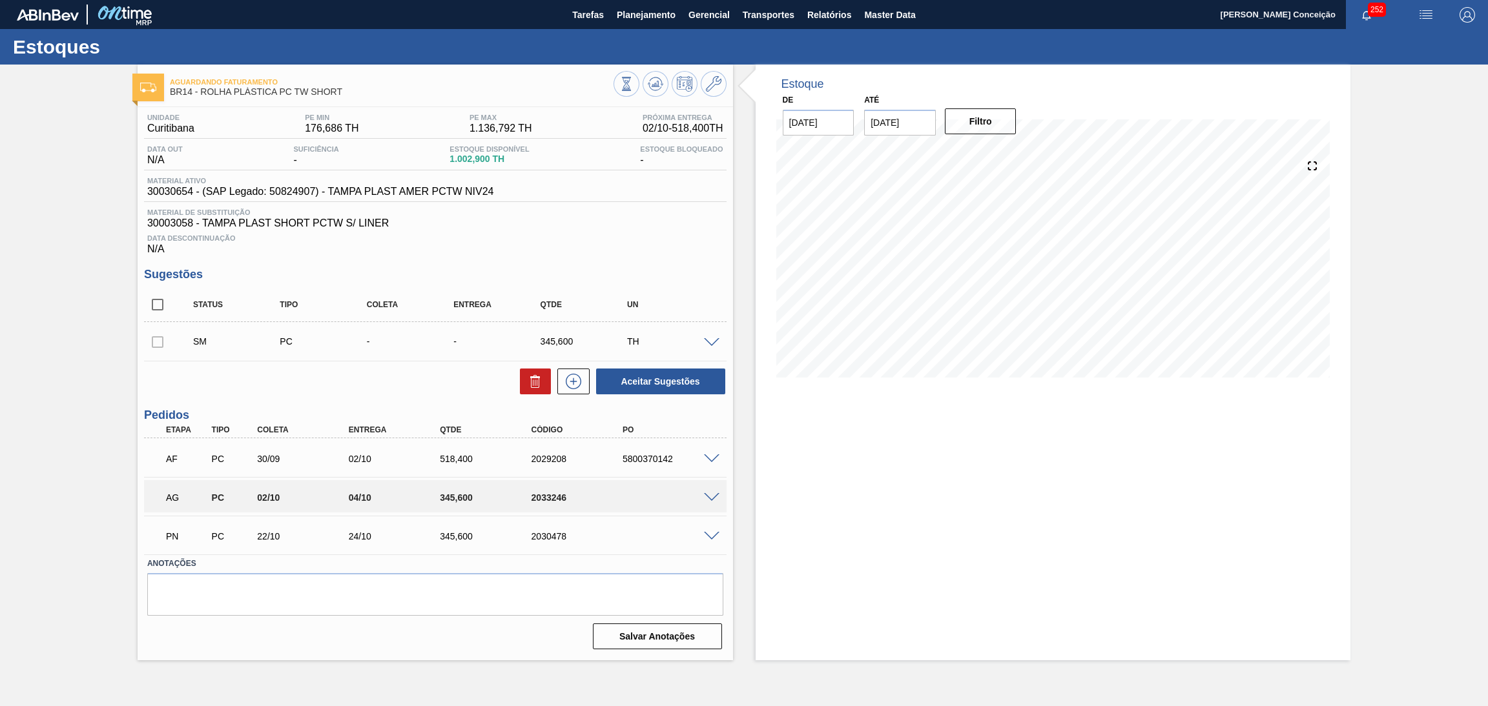
click at [404, 367] on div "Aceitar Sugestões" at bounding box center [435, 381] width 582 height 28
click at [652, 81] on icon at bounding box center [655, 83] width 15 height 15
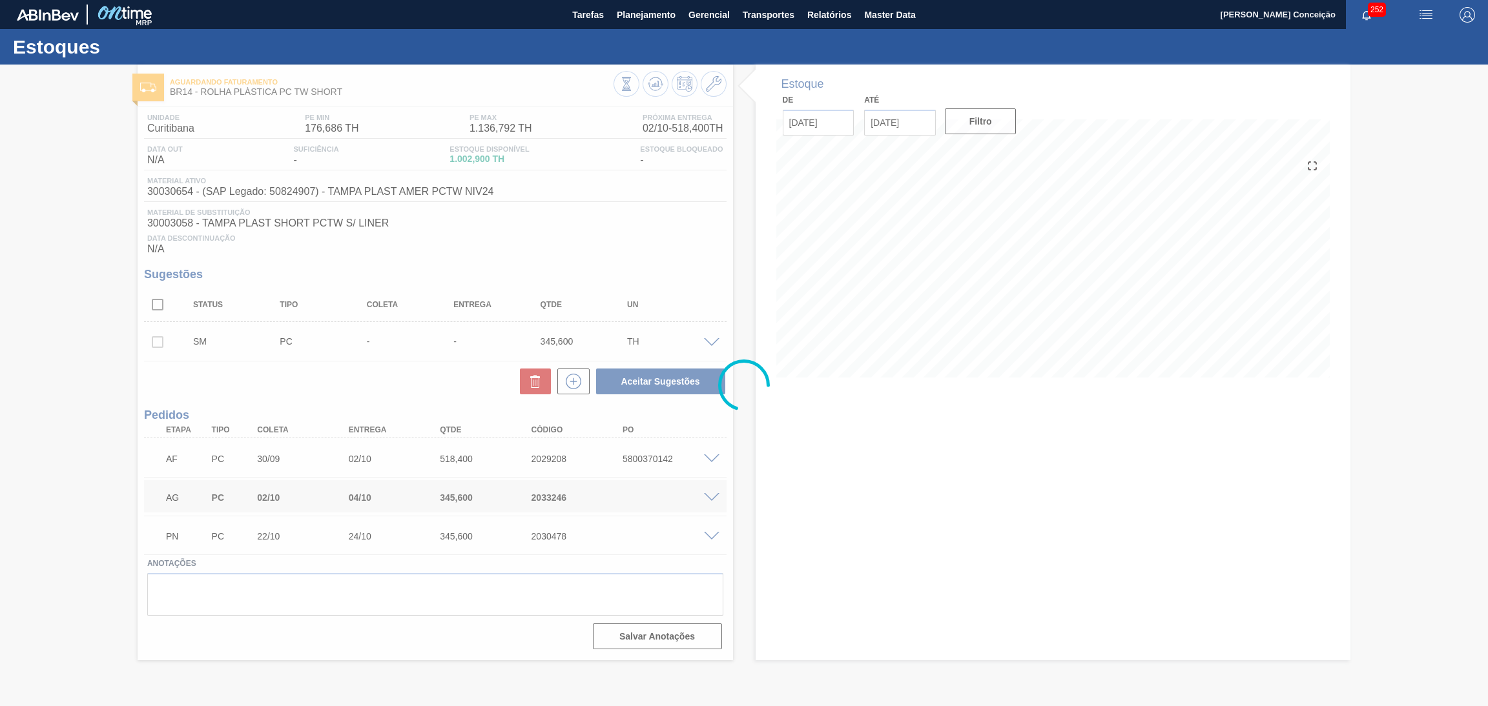
click at [743, 516] on div at bounding box center [744, 386] width 1488 height 642
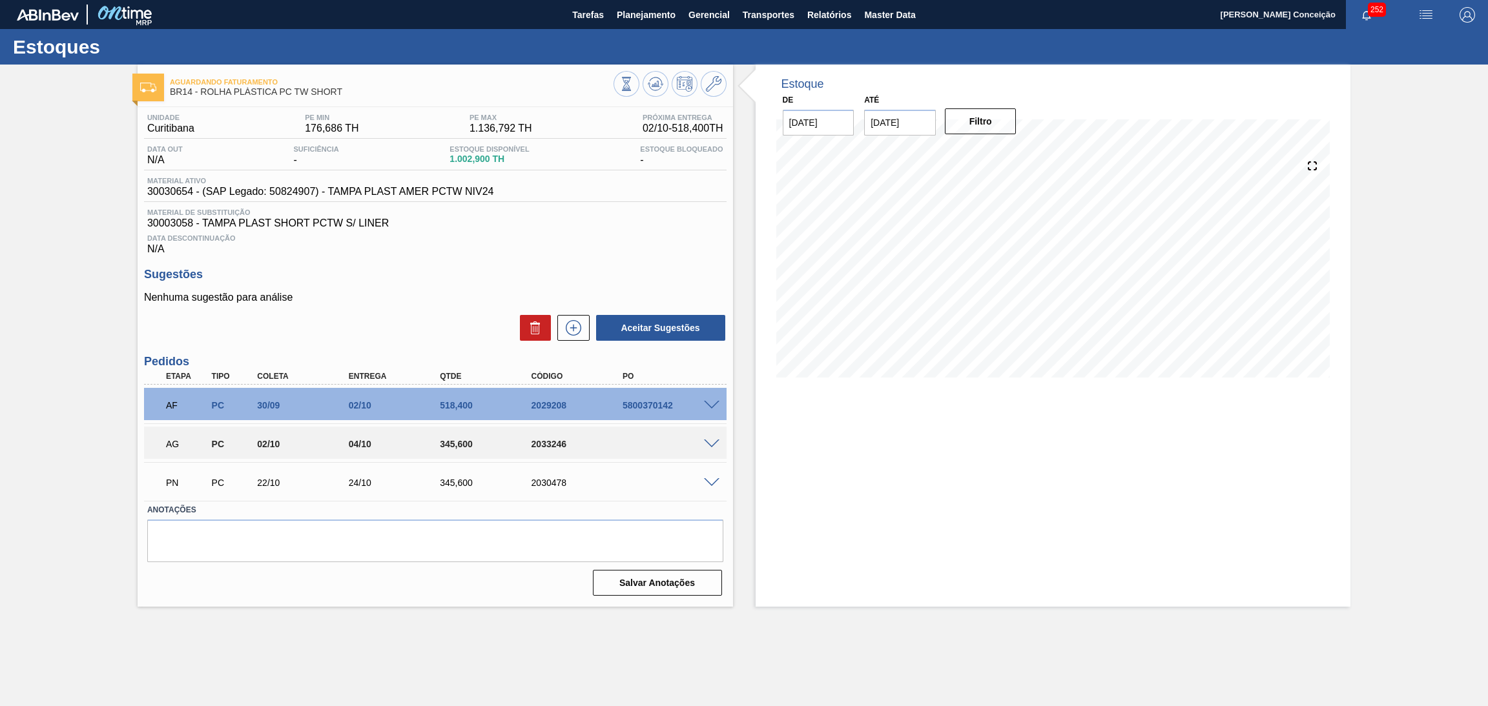
click at [404, 299] on p "Nenhuma sugestão para análise" at bounding box center [435, 298] width 582 height 12
click at [354, 318] on div "Aceitar Sugestões" at bounding box center [435, 328] width 582 height 28
click at [622, 272] on h3 "Sugestões" at bounding box center [435, 275] width 582 height 14
click at [443, 300] on p "Nenhuma sugestão para análise" at bounding box center [435, 298] width 582 height 12
click at [360, 300] on p "Nenhuma sugestão para análise" at bounding box center [435, 298] width 582 height 12
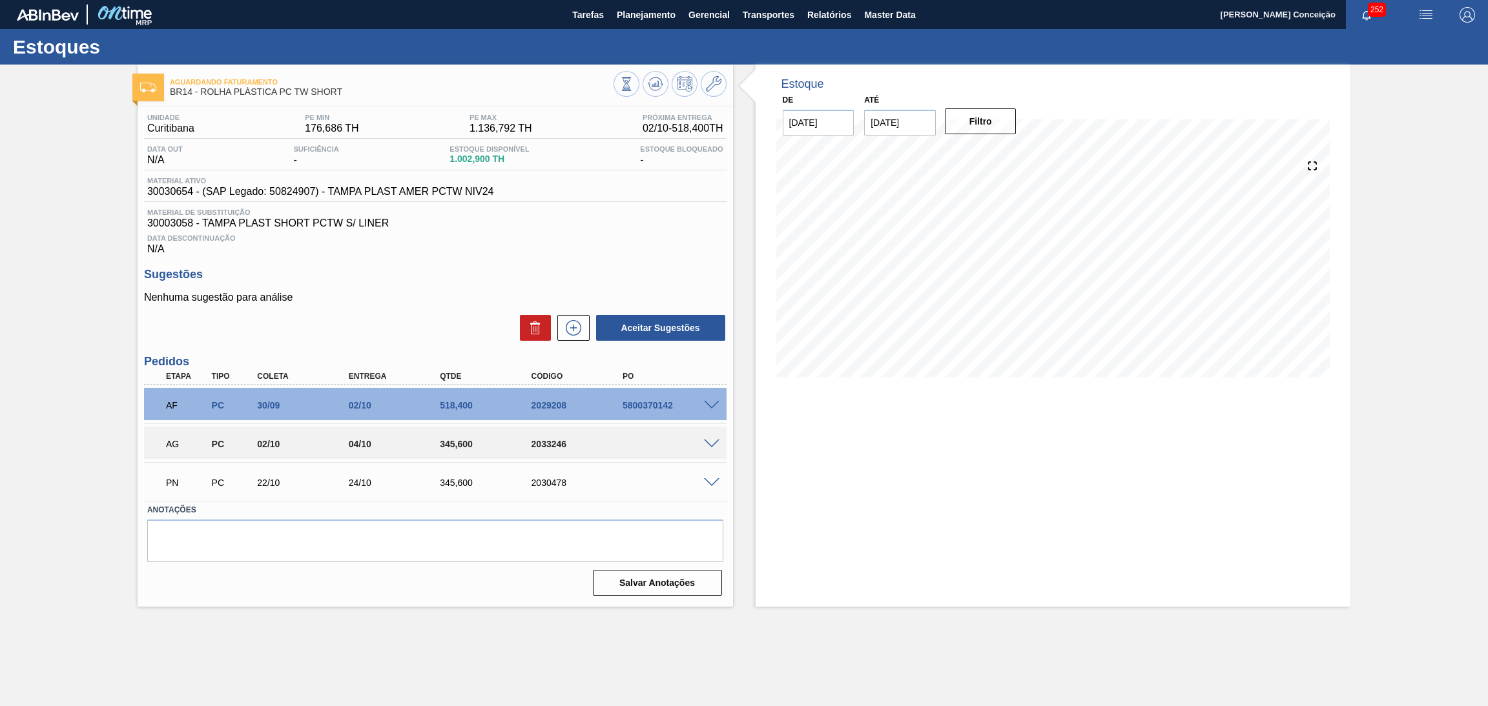
click at [373, 284] on div "Sugestões Nenhuma sugestão para análise Aceitar Sugestões" at bounding box center [435, 305] width 582 height 74
click at [463, 282] on div "Sugestões Nenhuma sugestão para análise Aceitar Sugestões" at bounding box center [435, 305] width 582 height 74
click at [446, 311] on div "Nenhuma sugestão para análise Aceitar Sugestões" at bounding box center [435, 317] width 582 height 50
click at [714, 449] on div "AG PC 02/10 04/10 345,600 2033246" at bounding box center [435, 443] width 582 height 32
click at [714, 440] on span at bounding box center [711, 445] width 15 height 10
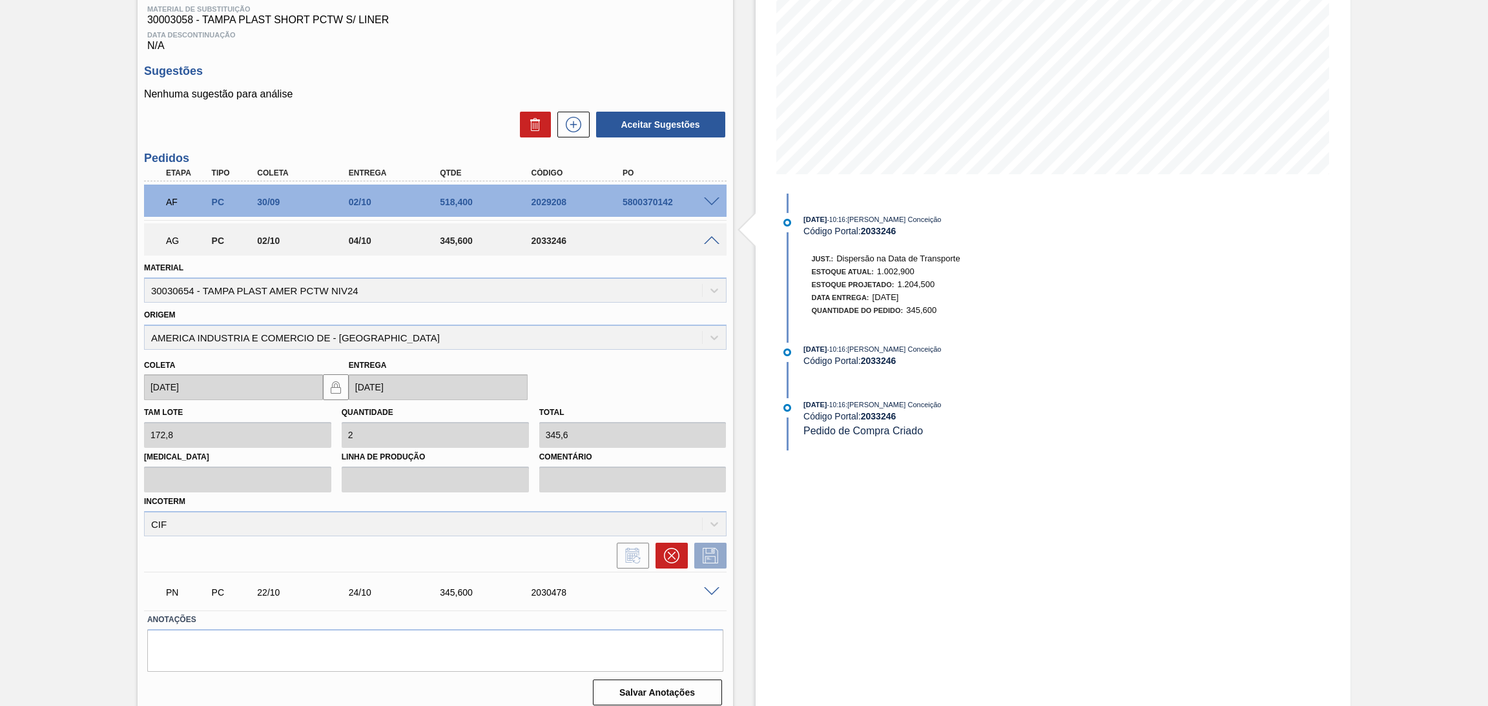
scroll to position [211, 0]
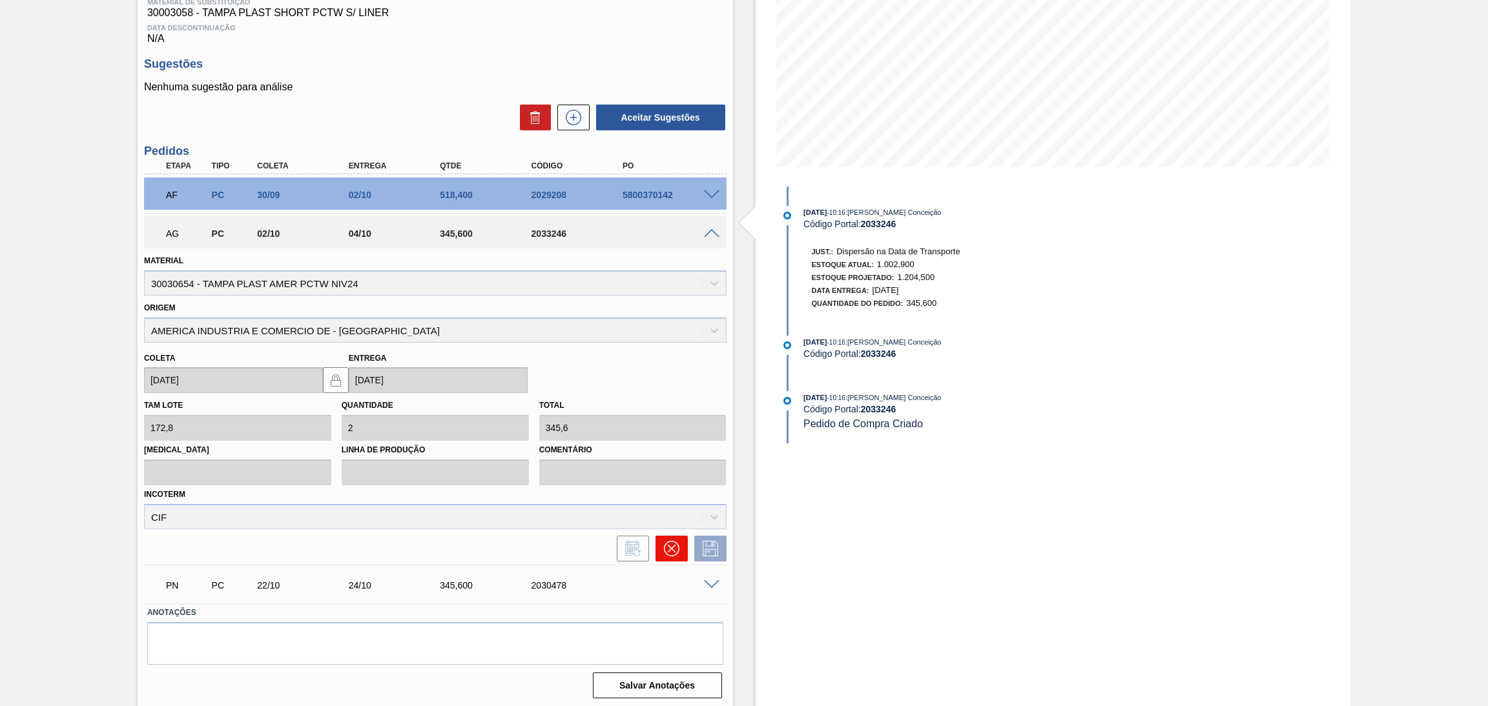
click at [669, 549] on icon at bounding box center [671, 548] width 15 height 15
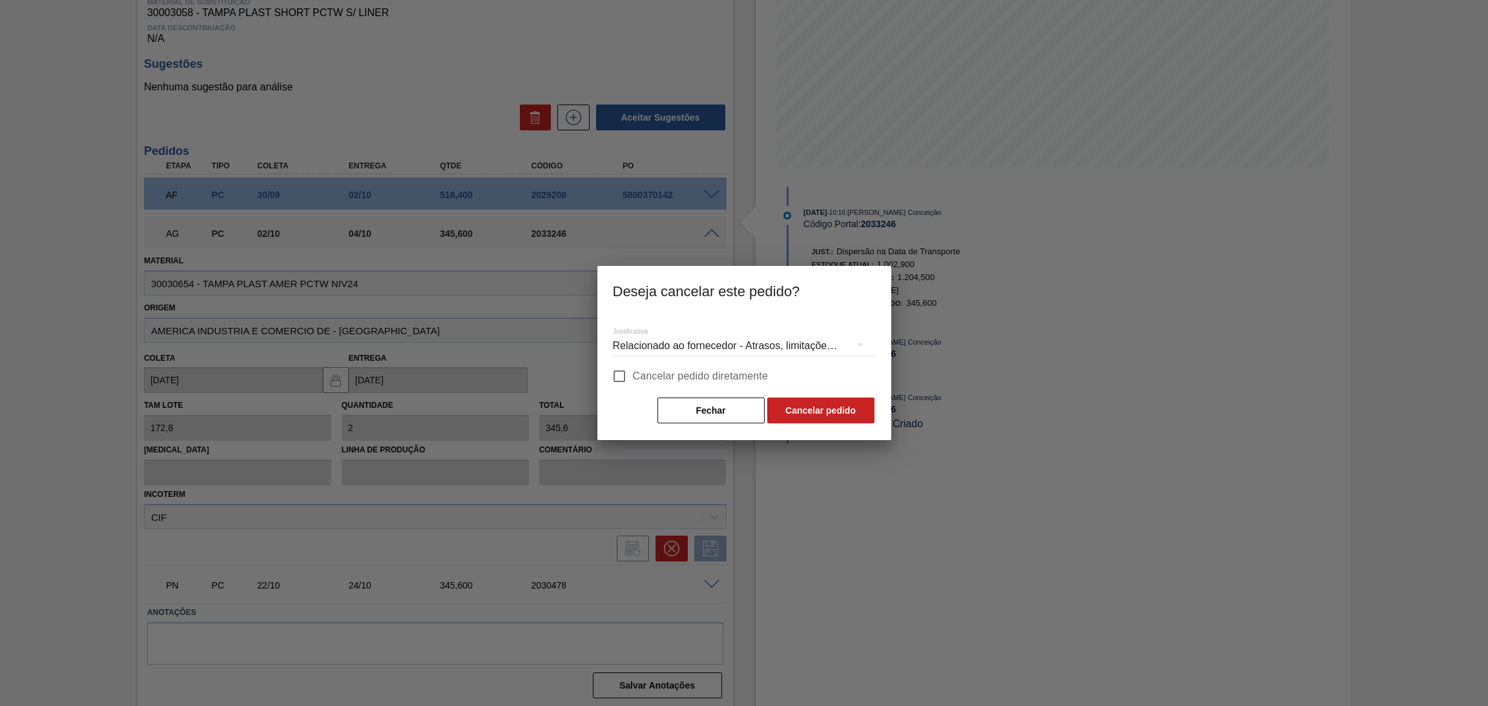
click at [672, 371] on span "Cancelar pedido diretamente" at bounding box center [701, 376] width 136 height 15
click at [633, 371] on input "Cancelar pedido diretamente" at bounding box center [619, 376] width 27 height 27
checkbox input "true"
click at [777, 350] on div "Relacionado ao fornecedor - Atrasos, limitações de capacidade, etc." at bounding box center [744, 346] width 263 height 36
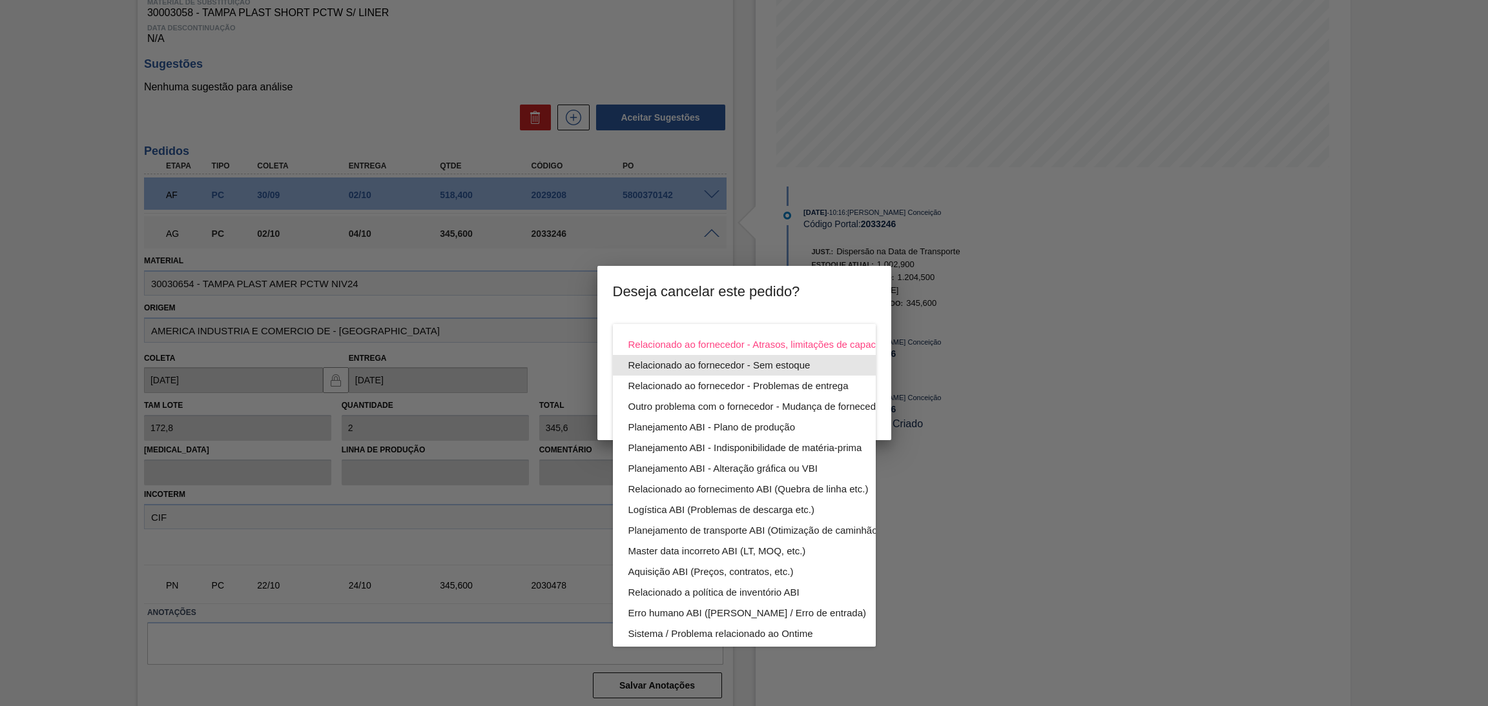
click at [797, 365] on div "Relacionado ao fornecedor - Sem estoque" at bounding box center [774, 365] width 293 height 21
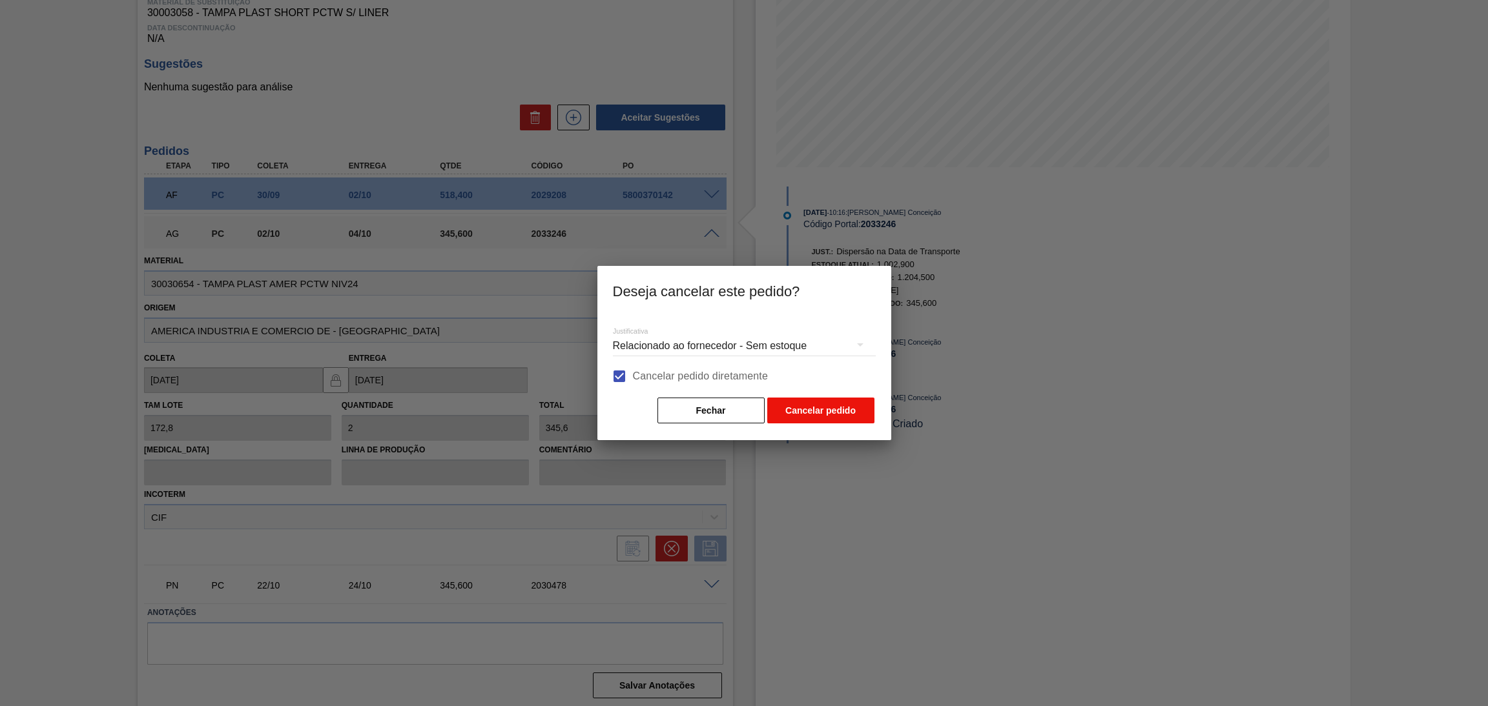
click at [817, 411] on button "Cancelar pedido" at bounding box center [820, 411] width 107 height 26
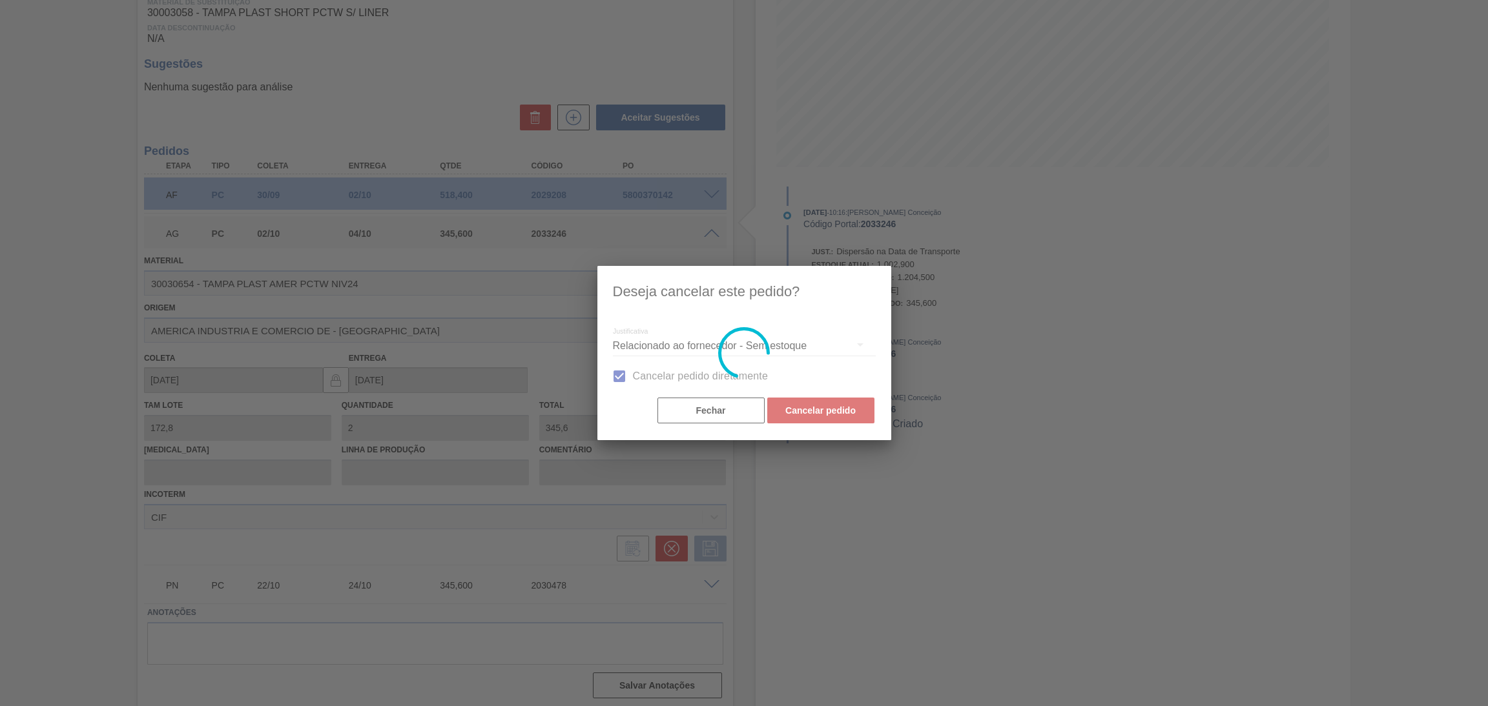
scroll to position [0, 0]
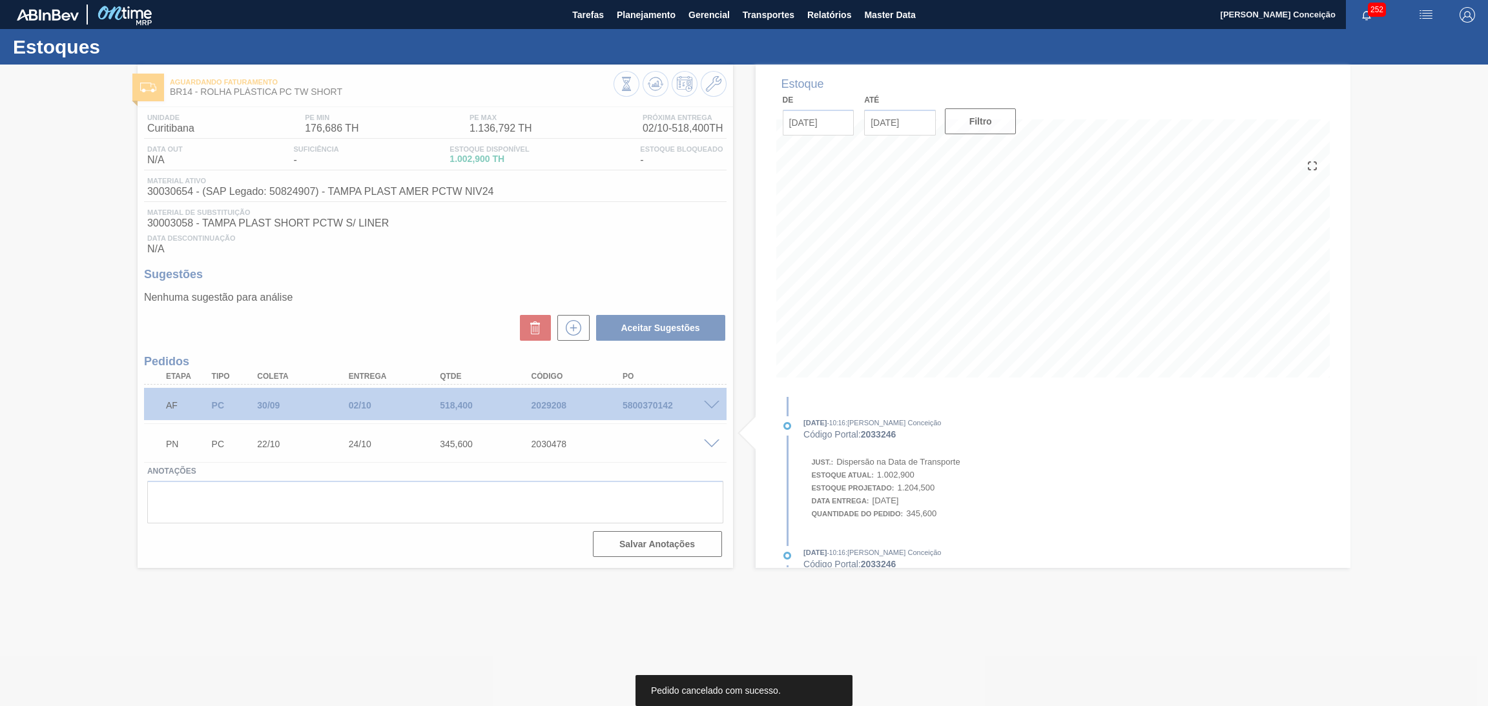
click at [577, 329] on div at bounding box center [744, 386] width 1488 height 642
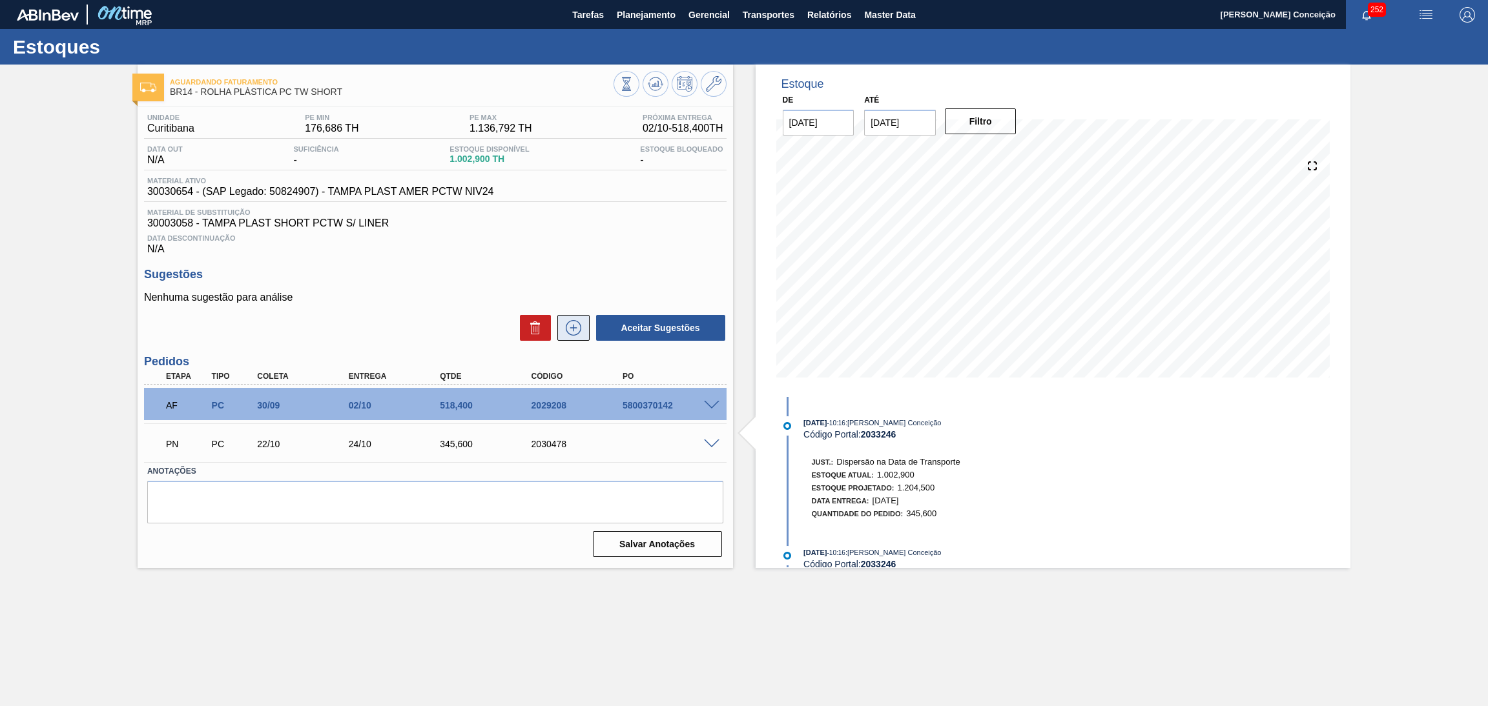
click at [577, 329] on icon at bounding box center [573, 327] width 21 height 15
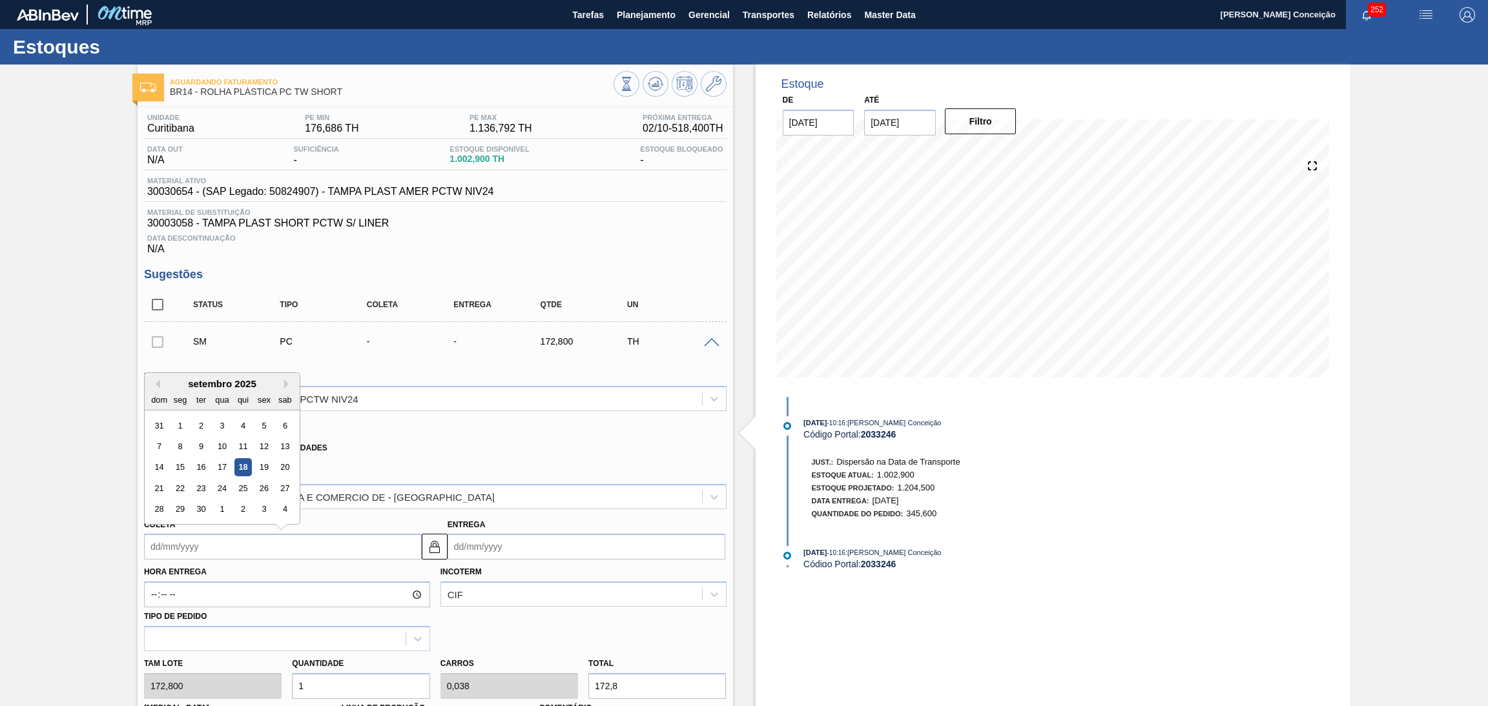
click at [208, 551] on input "Coleta" at bounding box center [283, 547] width 278 height 26
type input "3"
type input "05/09/2025"
type input "30"
type input "02/10/2025"
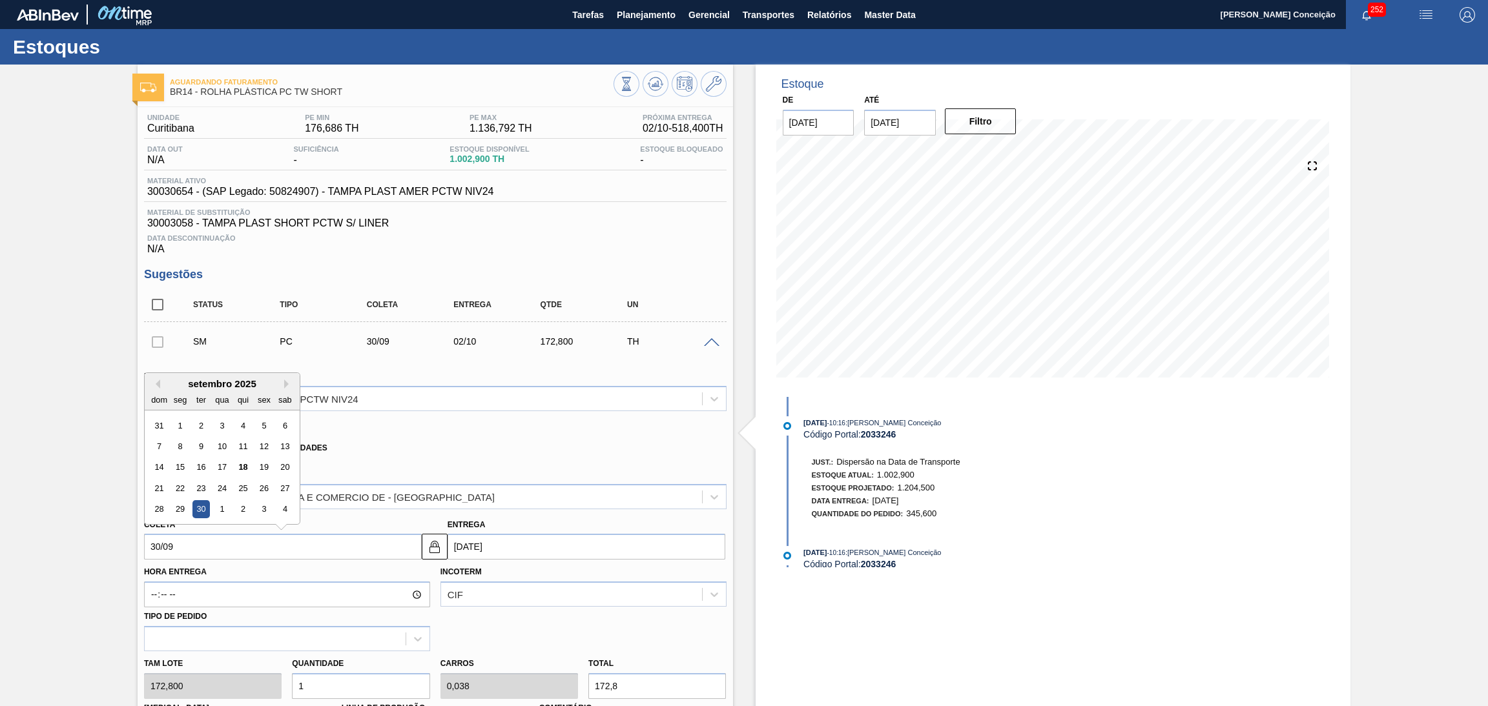
click at [199, 509] on div "30" at bounding box center [200, 509] width 17 height 17
type input "30/09/2025"
drag, startPoint x: 335, startPoint y: 687, endPoint x: 269, endPoint y: 673, distance: 67.2
click at [283, 674] on div "Tam lote 172,800 Quantidade 1 Carros 0,038 Total 172,8 Doca N/A Linha de Produç…" at bounding box center [435, 698] width 593 height 92
type input "2"
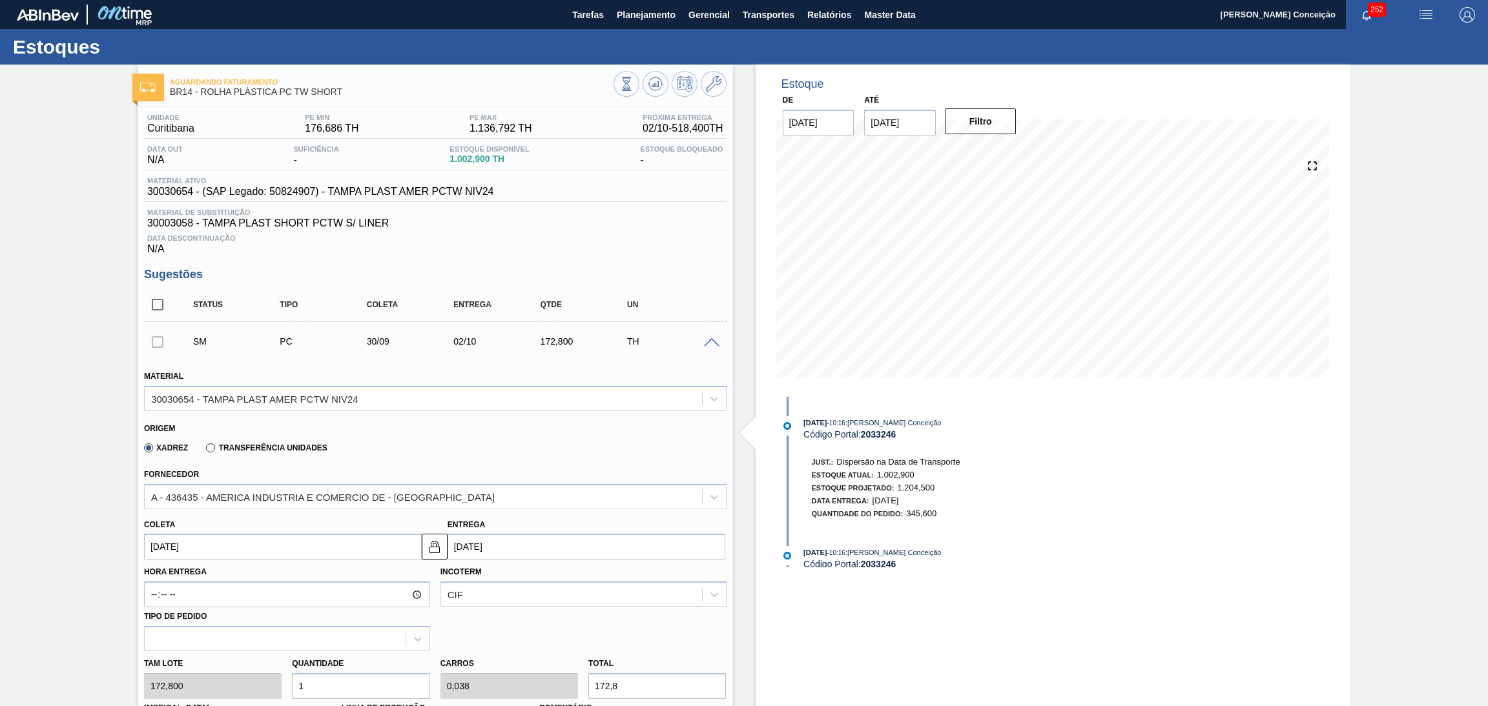
type input "0,077"
type input "345,6"
type input "2"
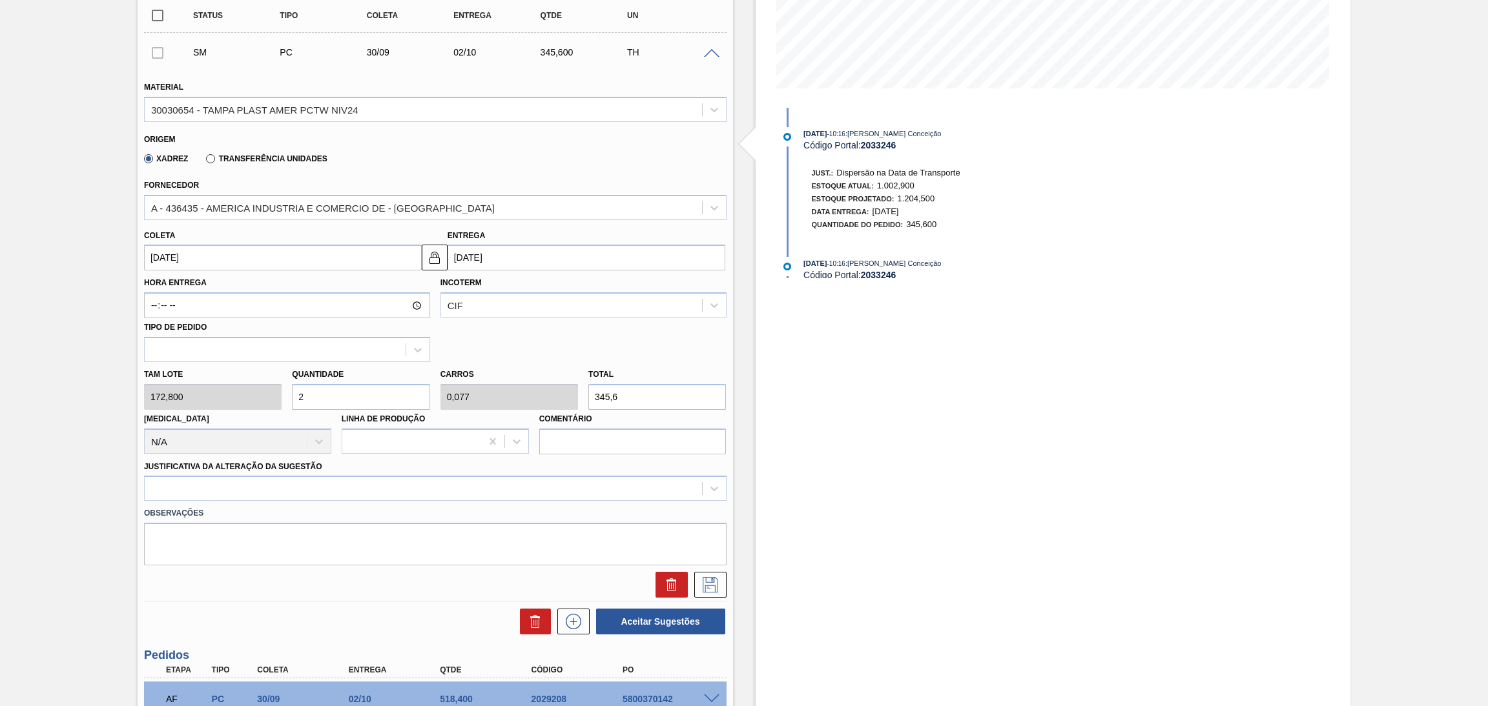
scroll to position [290, 0]
click at [628, 480] on div at bounding box center [423, 488] width 557 height 19
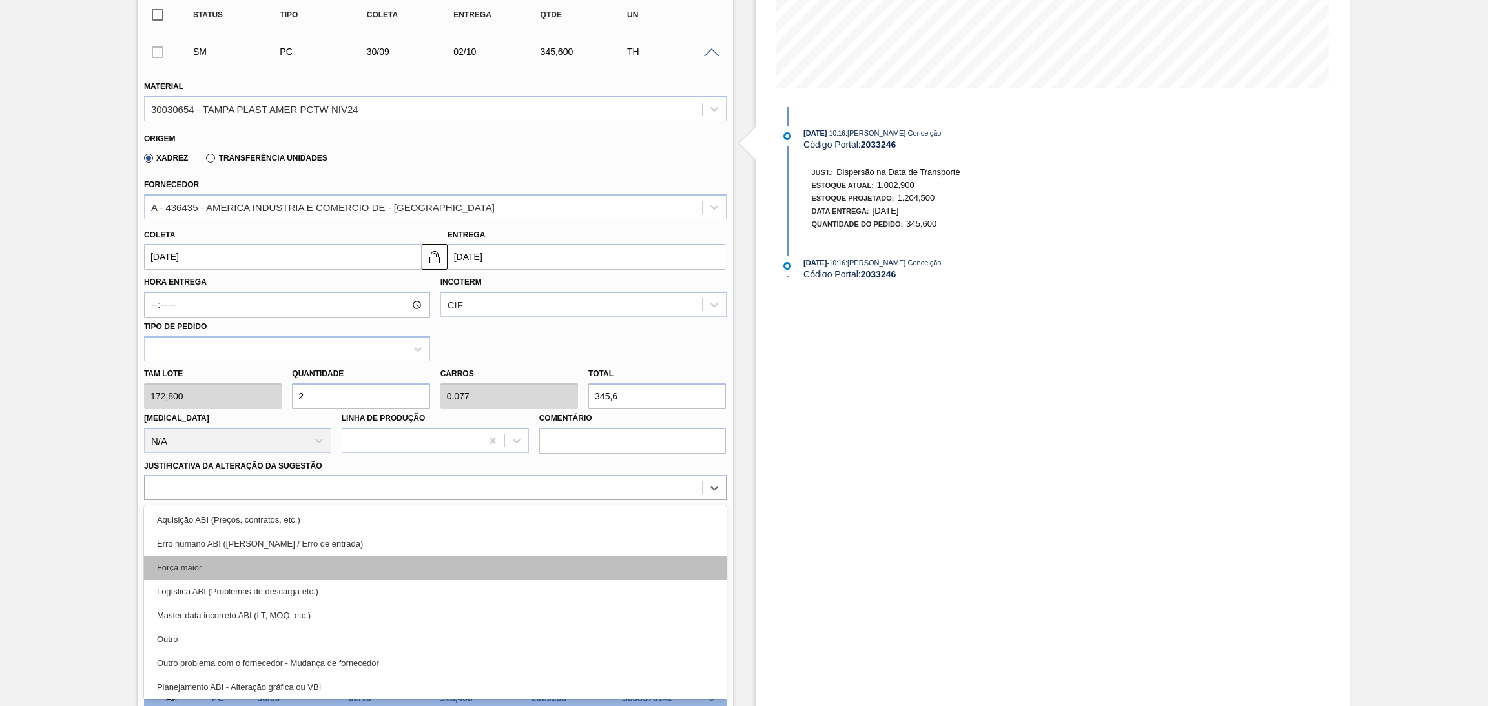
click at [207, 560] on div "Força maior" at bounding box center [435, 568] width 582 height 24
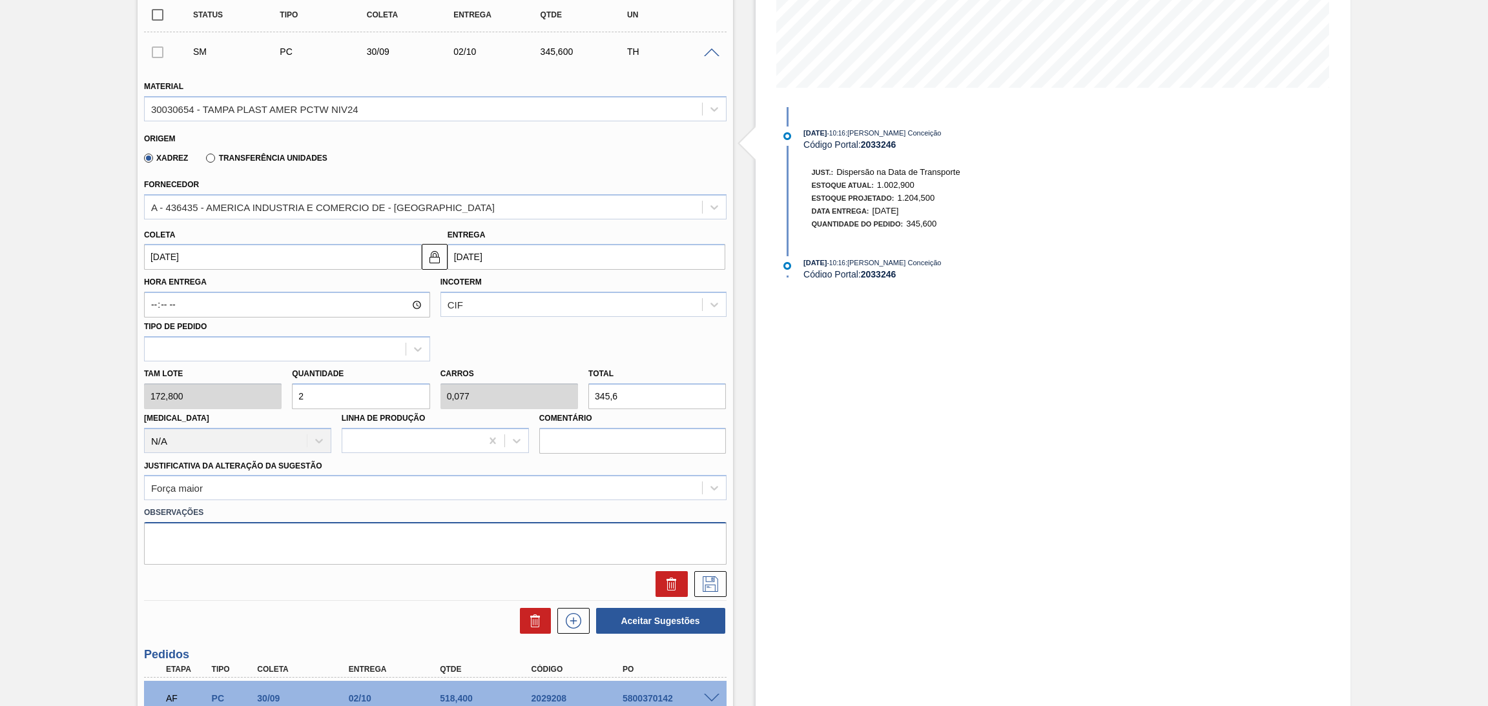
click at [586, 553] on textarea at bounding box center [435, 543] width 582 height 43
type textarea "complemento de carga"
click at [715, 580] on icon at bounding box center [710, 584] width 21 height 15
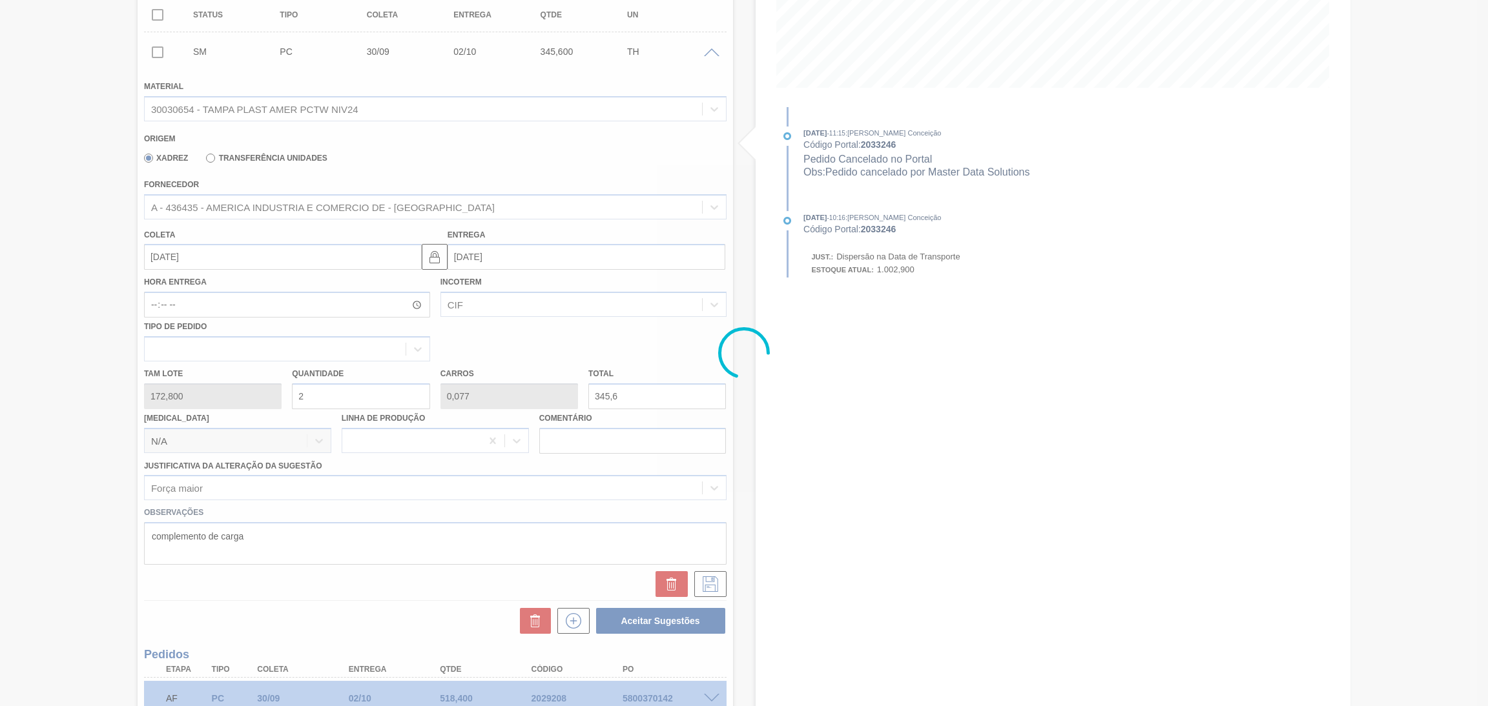
scroll to position [0, 0]
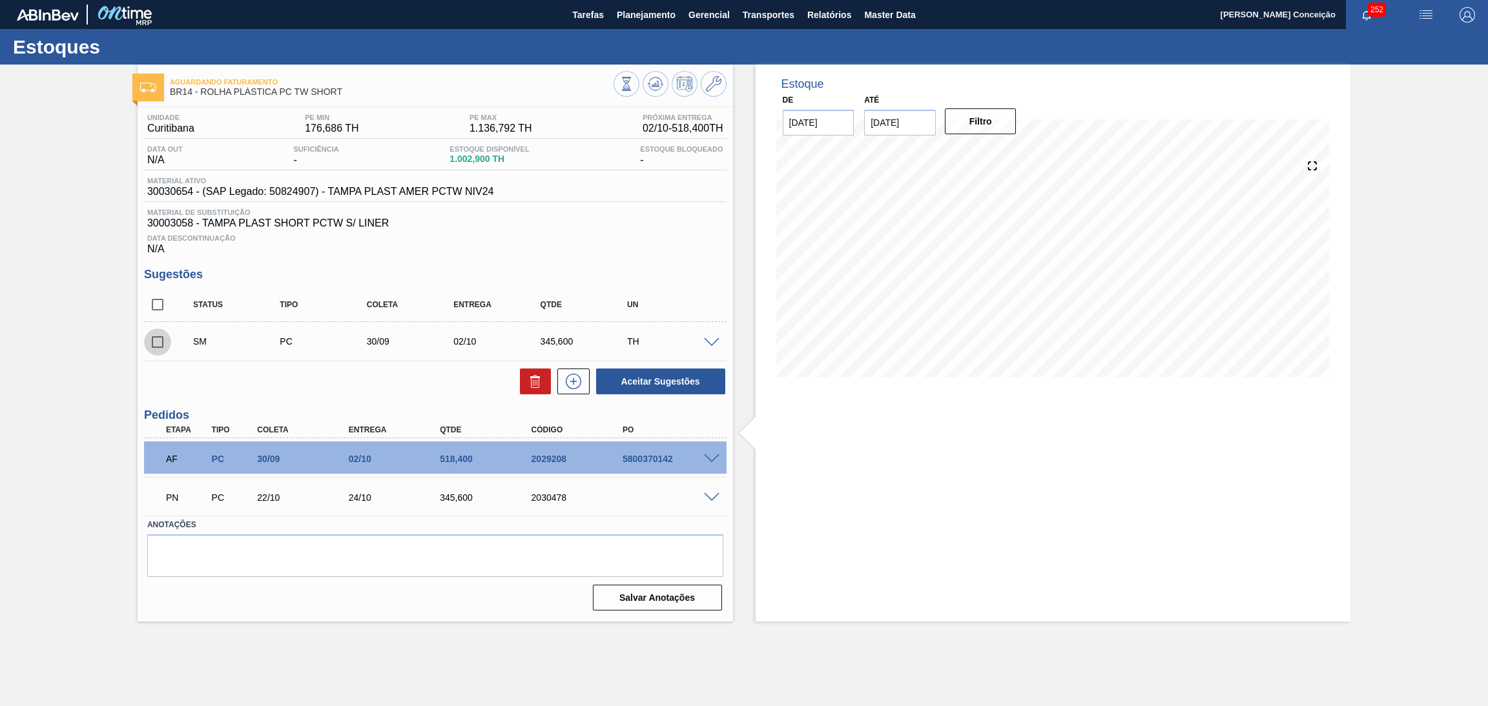
click at [164, 345] on input "checkbox" at bounding box center [157, 342] width 27 height 27
click at [672, 387] on button "Aceitar Sugestões" at bounding box center [660, 382] width 129 height 26
checkbox input "false"
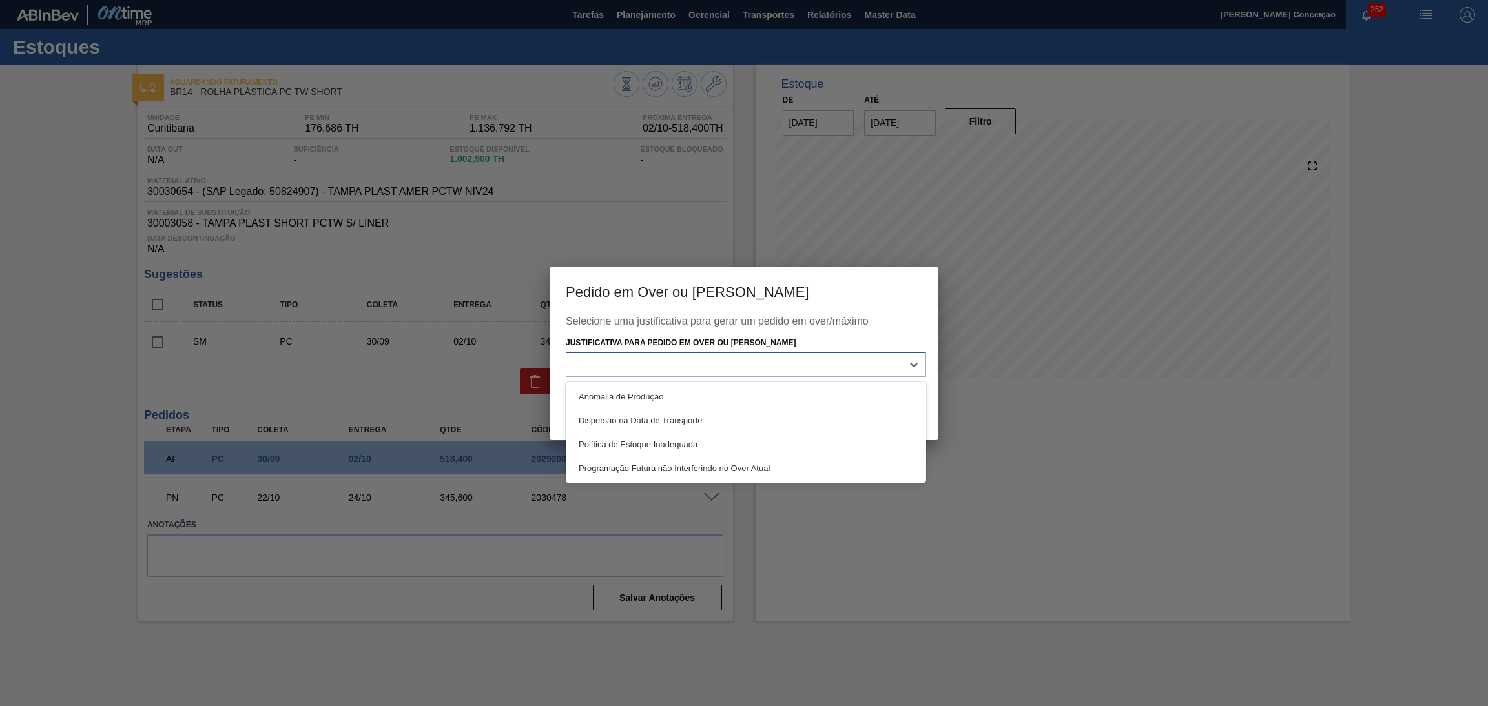
click at [675, 370] on div at bounding box center [733, 365] width 335 height 19
click at [686, 439] on div "Política de Estoque Inadequada" at bounding box center [746, 445] width 360 height 24
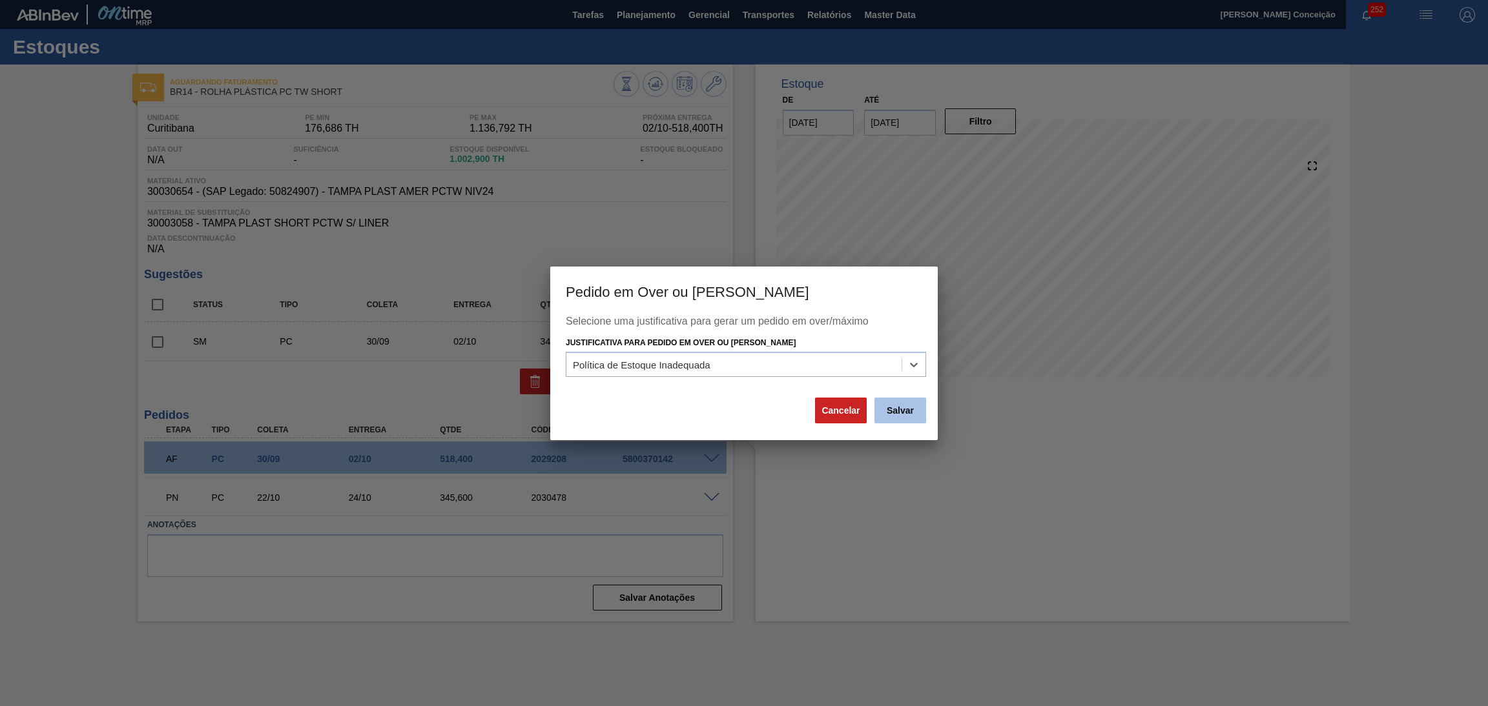
click at [888, 415] on button "Salvar" at bounding box center [900, 411] width 52 height 26
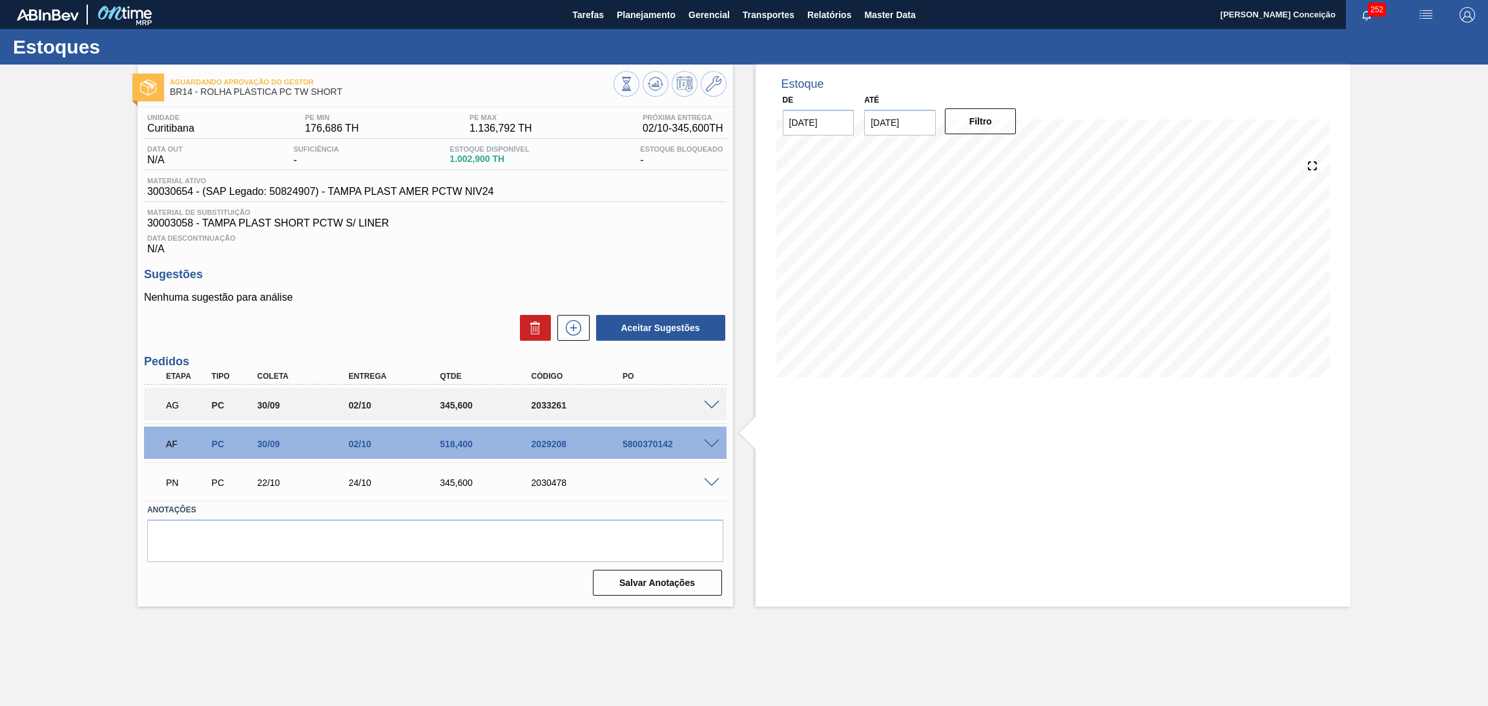
click at [400, 282] on div "Sugestões Nenhuma sugestão para análise Aceitar Sugestões" at bounding box center [435, 305] width 582 height 74
click at [422, 259] on div "Unidade Curitibana PE MIN 176,686 TH PE MAX 1.136,792 TH Próxima Entrega 02/10 …" at bounding box center [435, 353] width 595 height 493
click at [661, 82] on icon at bounding box center [655, 83] width 15 height 15
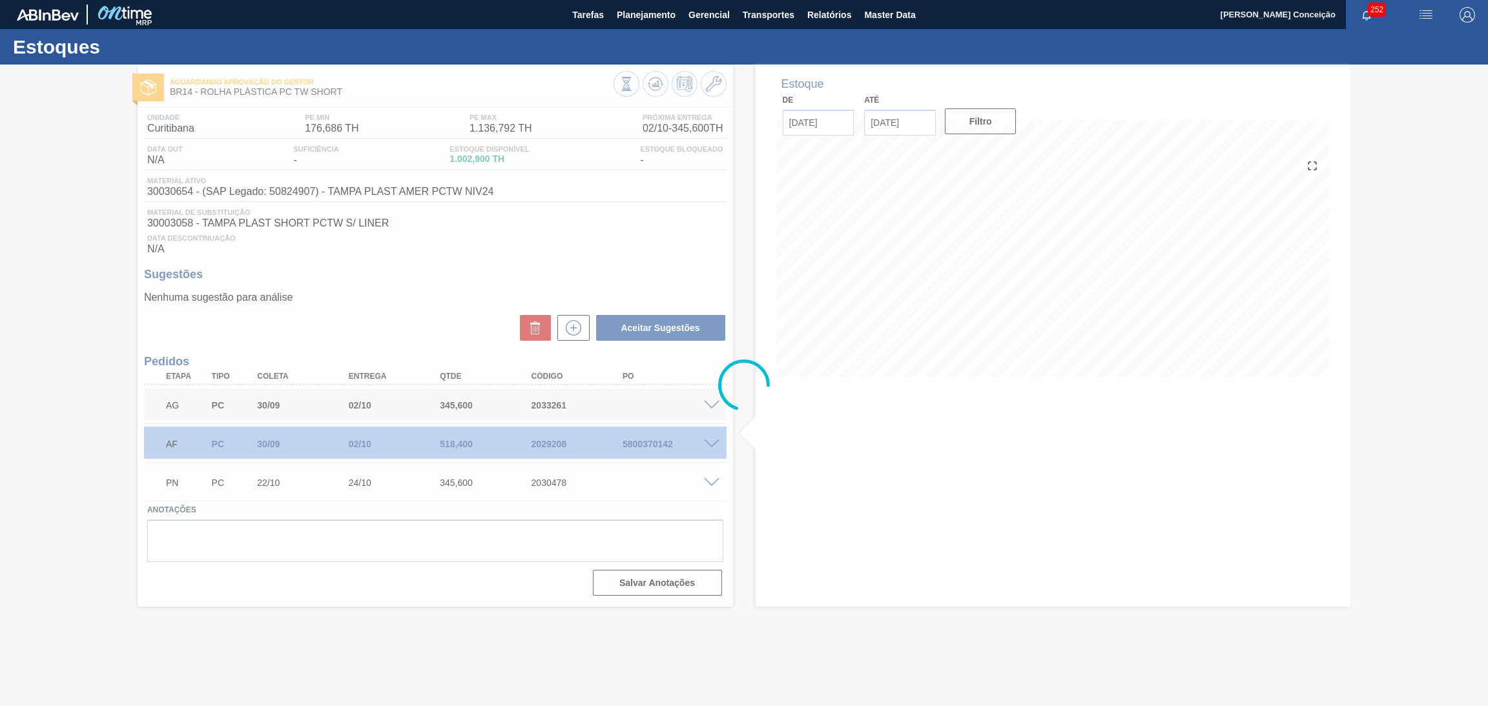
click at [571, 209] on div at bounding box center [744, 386] width 1488 height 642
click at [648, 24] on button "Planejamento" at bounding box center [646, 14] width 72 height 29
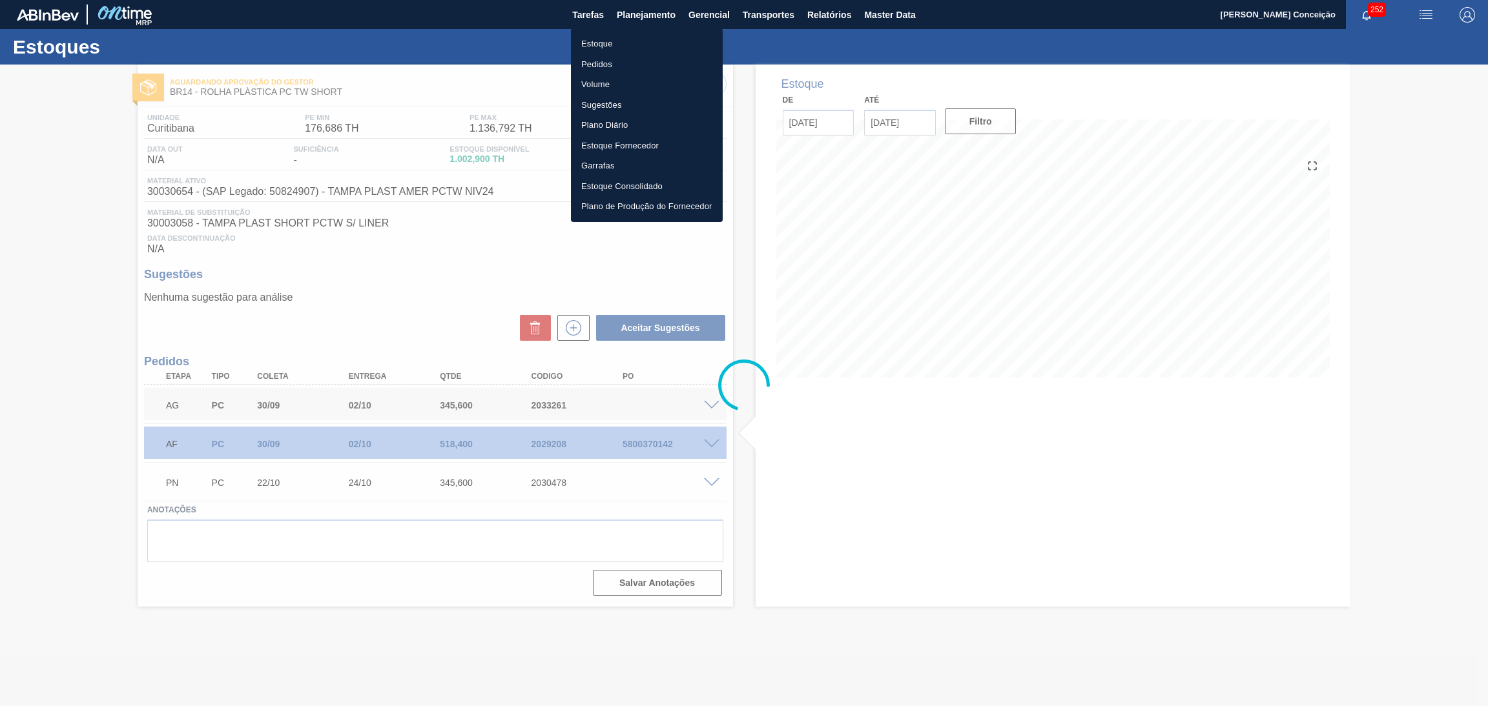
click at [608, 46] on li "Estoque" at bounding box center [647, 44] width 152 height 21
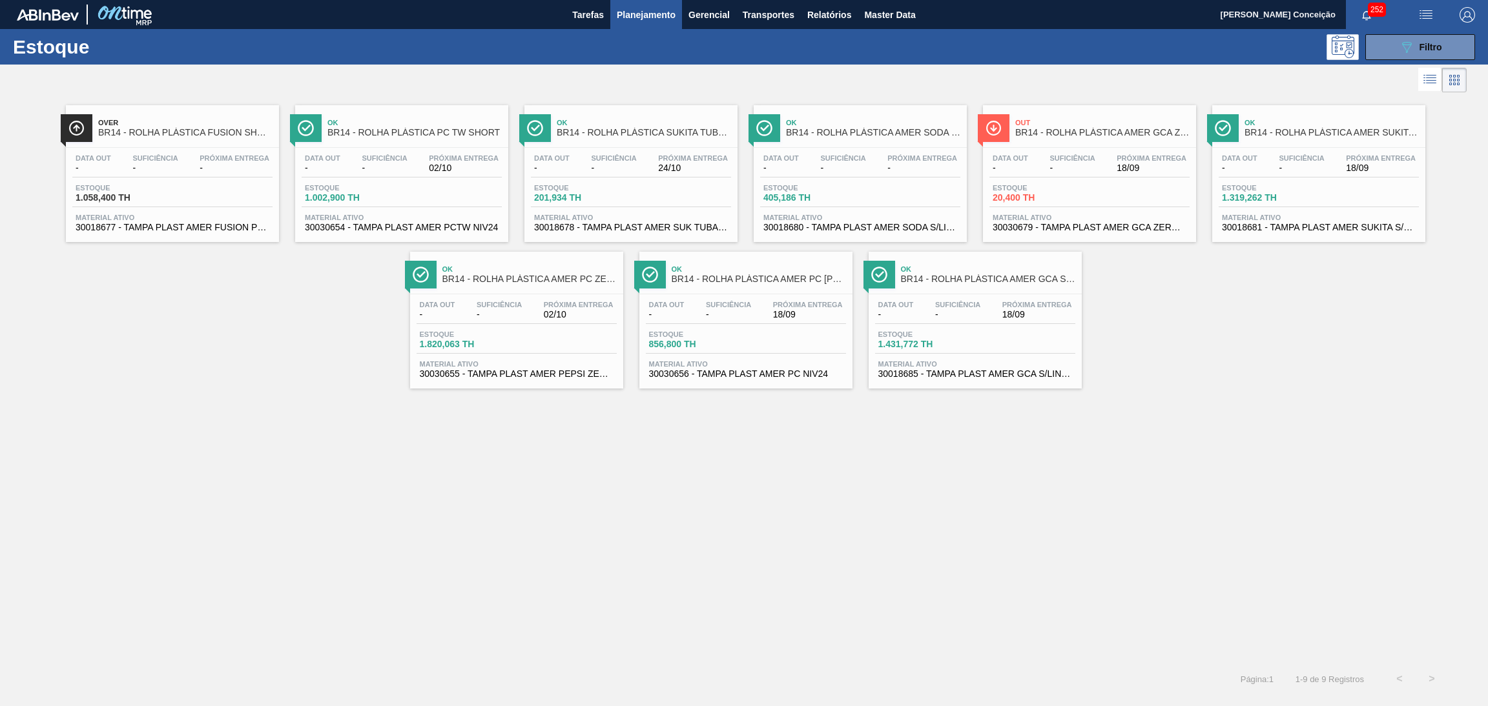
click at [180, 384] on div "Over BR14 - ROLHA PLÁSTICA FUSION SHORT Data out - Suficiência - Próxima Entreg…" at bounding box center [744, 242] width 1488 height 293
click at [482, 529] on div "Over BR14 - ROLHA PLÁSTICA FUSION SHORT Data out - Suficiência - Próxima Entreg…" at bounding box center [744, 380] width 1488 height 568
click at [212, 348] on div "Over BR14 - ROLHA PLÁSTICA FUSION SHORT Data out - Suficiência - Próxima Entreg…" at bounding box center [744, 242] width 1488 height 293
click at [1413, 51] on div "089F7B8B-B2A5-4AFE-B5C0-19BA573D28AC Filtro" at bounding box center [1420, 46] width 43 height 15
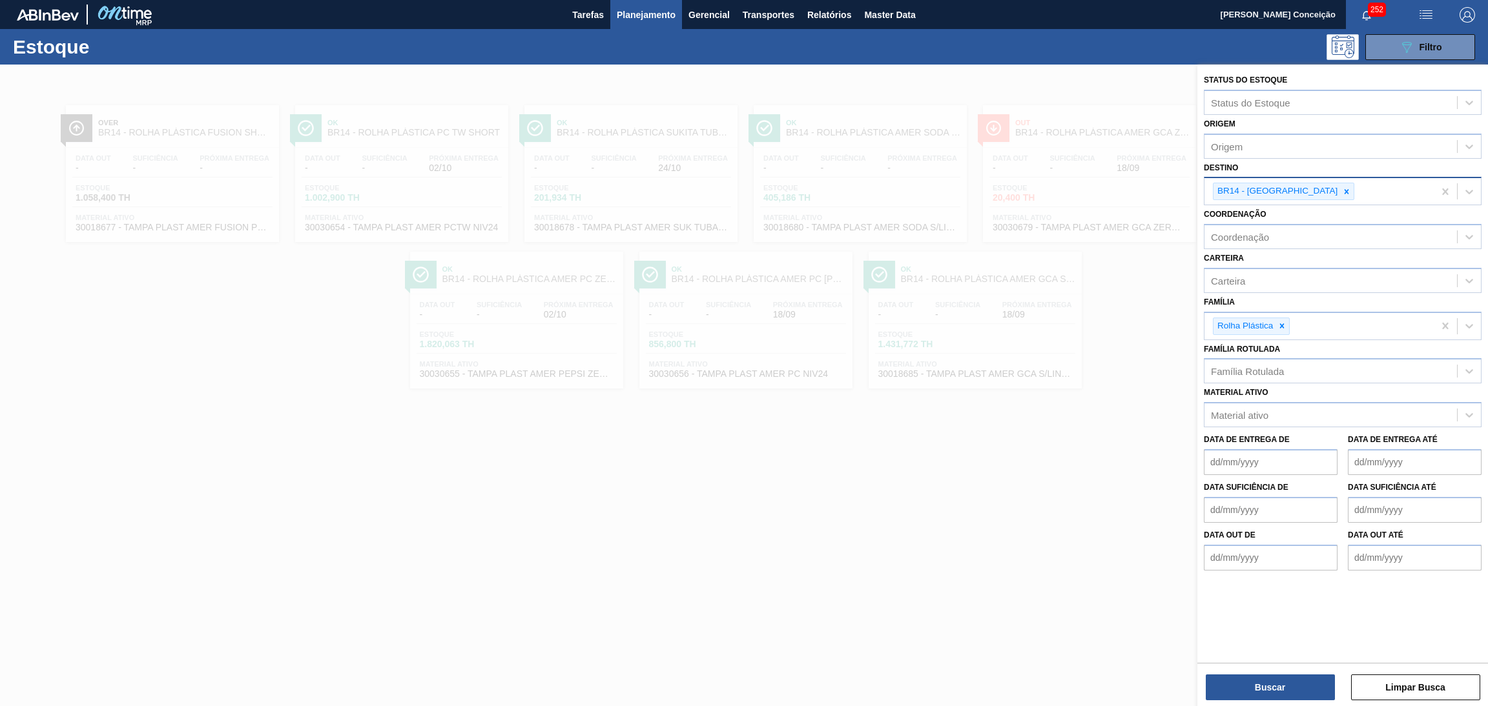
click at [1342, 194] on icon at bounding box center [1346, 191] width 9 height 9
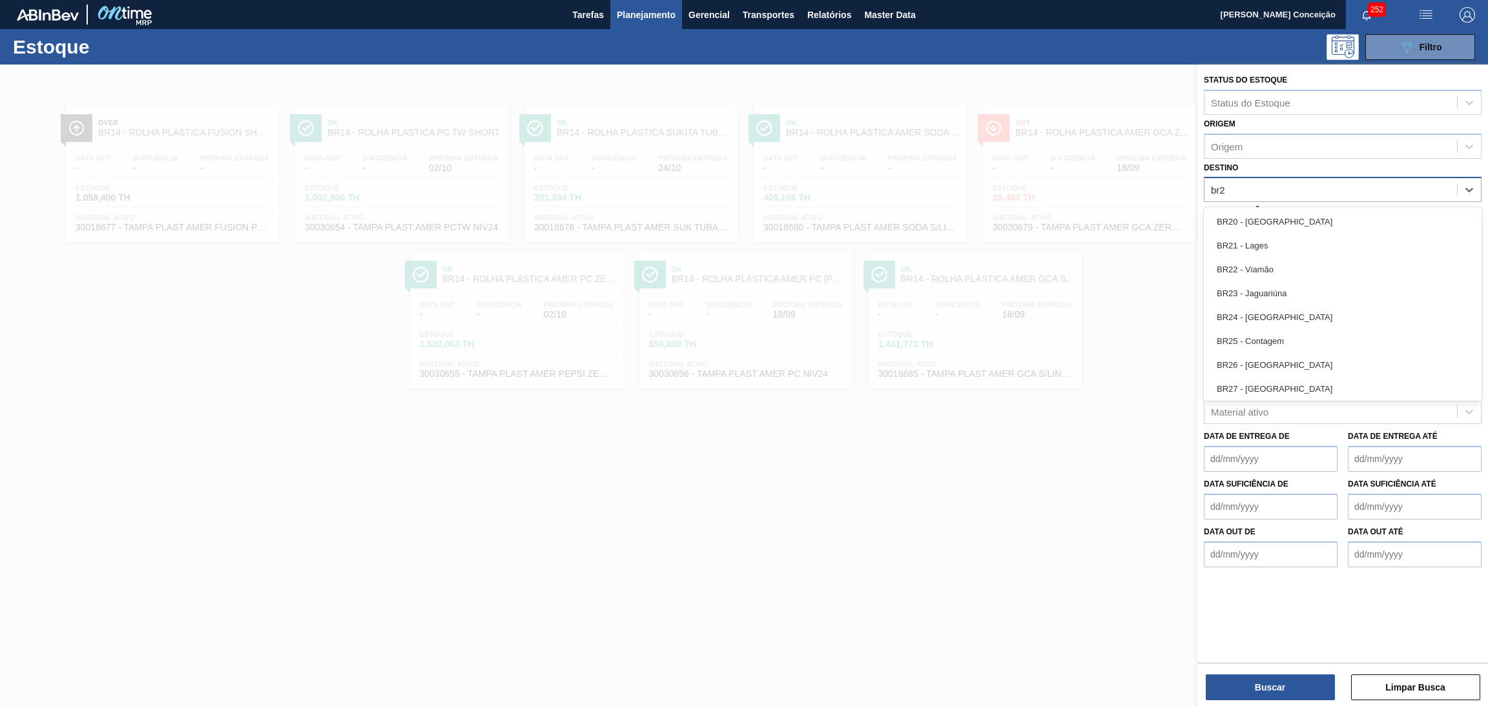
type input "br22"
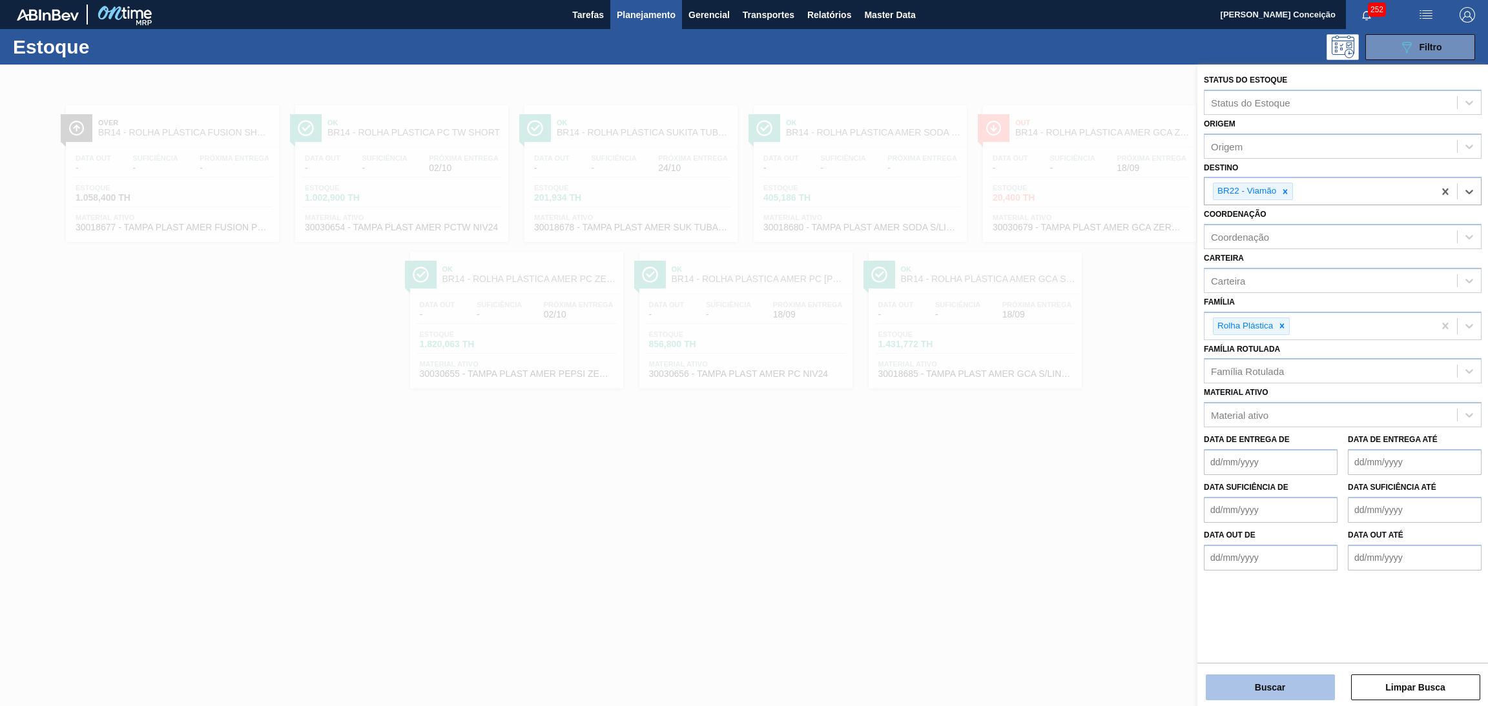
click at [1268, 689] on button "Buscar" at bounding box center [1270, 688] width 129 height 26
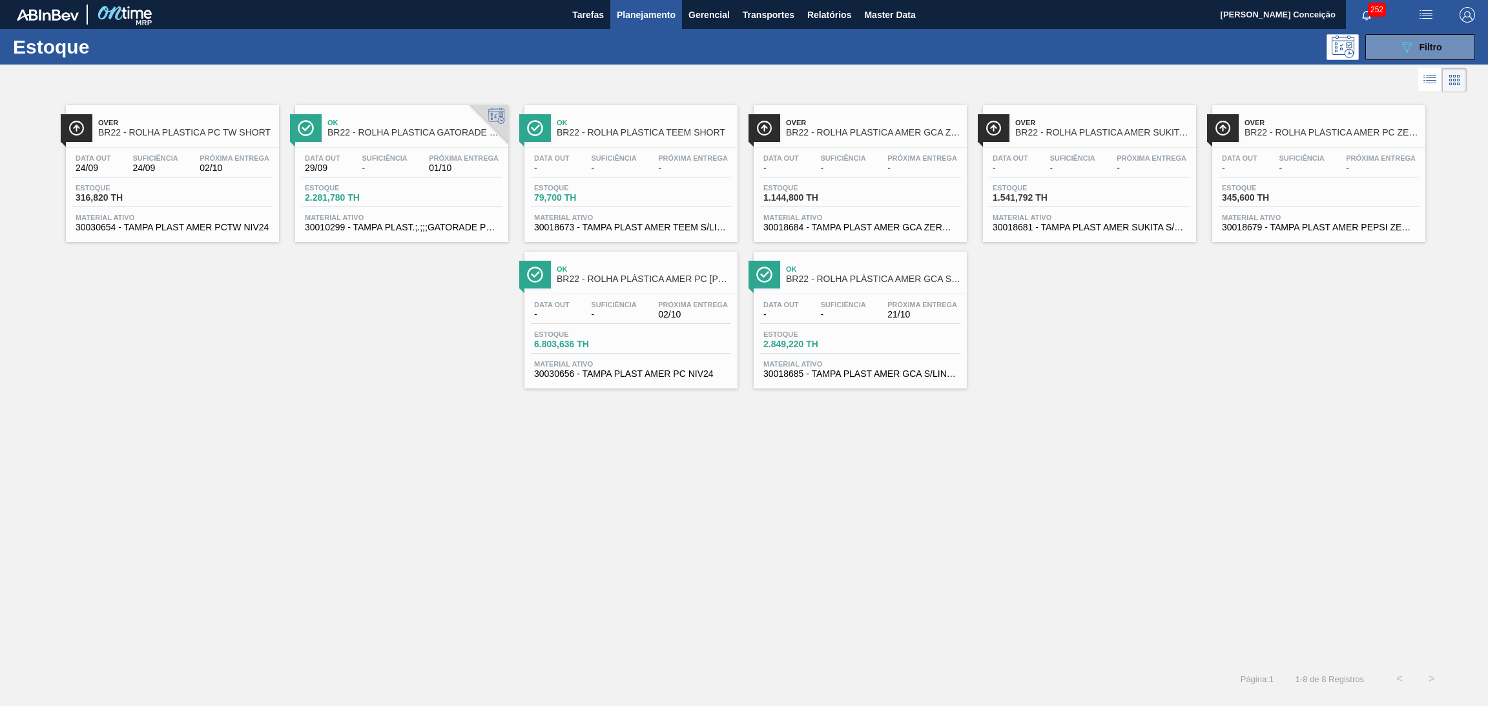
click at [146, 145] on div "Over BR22 - ROLHA PLÁSTICA PC TW SHORT Data out 24/09 Suficiência 24/09 Próxima…" at bounding box center [172, 173] width 213 height 137
click at [349, 200] on span "2.281,780 TH" at bounding box center [350, 198] width 90 height 10
click at [600, 187] on span "Estoque" at bounding box center [579, 188] width 90 height 8
click at [774, 178] on div "Data out - Suficiência - Próxima Entrega - Estoque 1.144,800 TH Material ativo …" at bounding box center [860, 192] width 213 height 88
drag, startPoint x: 1010, startPoint y: 166, endPoint x: 1085, endPoint y: 174, distance: 76.0
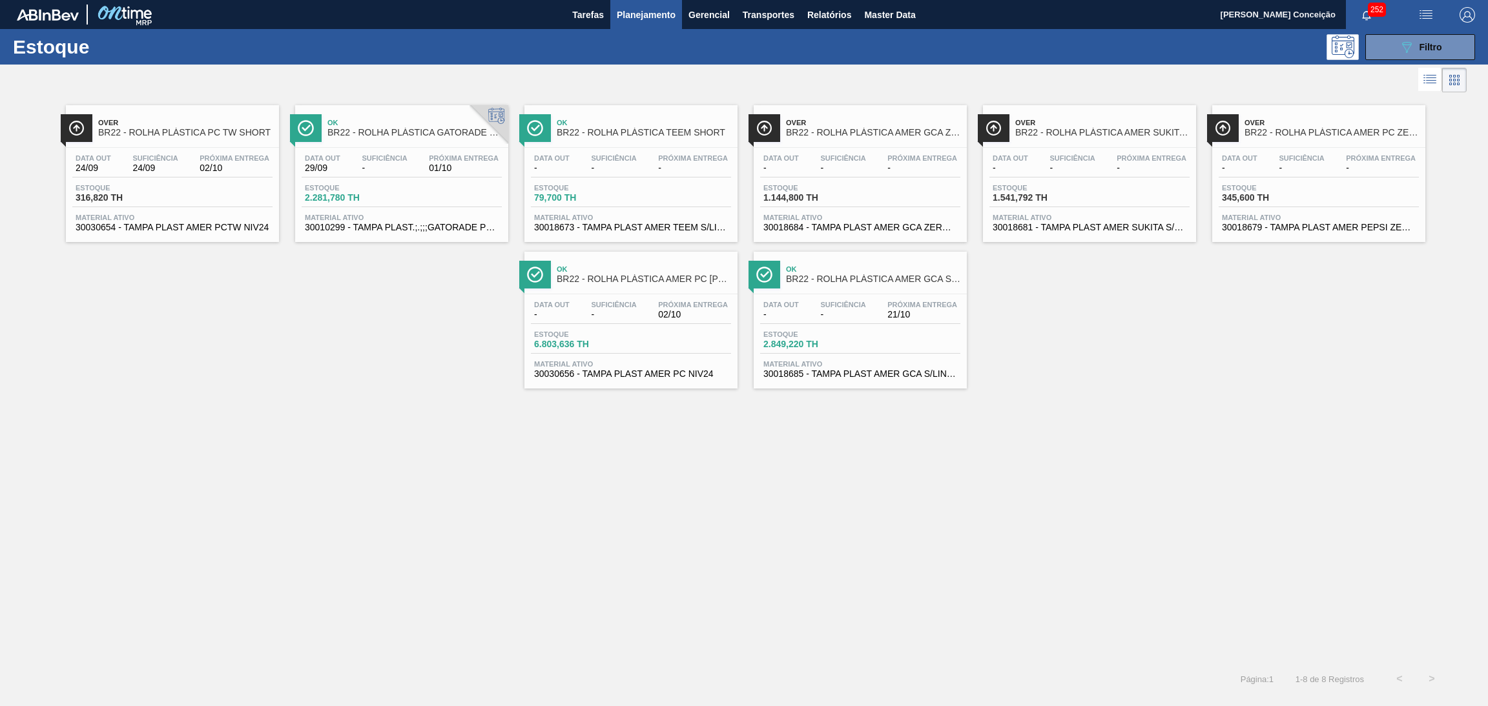
click at [1011, 166] on span "-" at bounding box center [1010, 168] width 36 height 10
click at [1295, 178] on div "Data out - Suficiência - Próxima Entrega -" at bounding box center [1318, 165] width 200 height 23
click at [628, 369] on span "30030656 - TAMPA PLAST AMER PC NIV24" at bounding box center [631, 374] width 194 height 10
click at [935, 347] on div "Estoque 2.849,220 TH" at bounding box center [860, 342] width 200 height 23
click at [271, 455] on div "Over BR22 - ROLHA PLÁSTICA PC TW SHORT Data out 24/09 Suficiência 24/09 Próxima…" at bounding box center [744, 380] width 1488 height 568
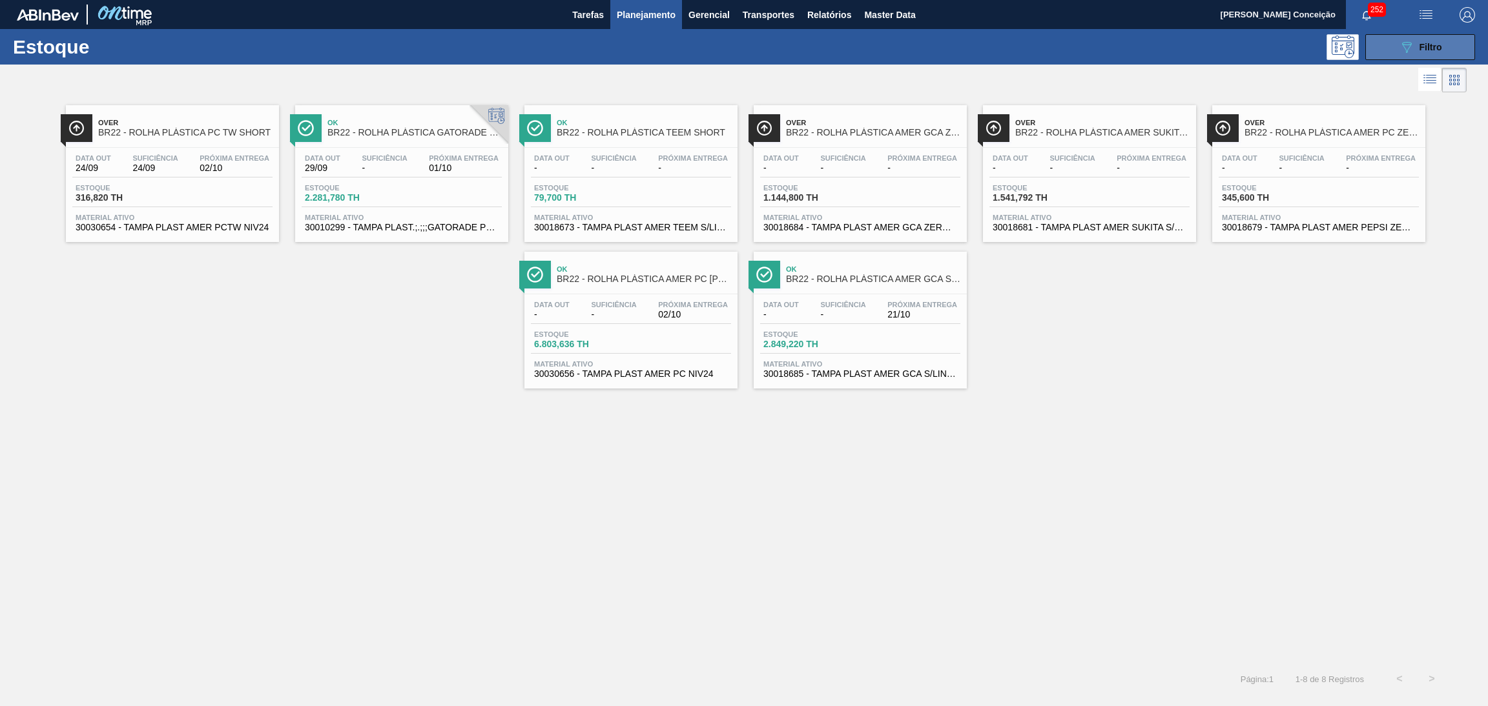
click at [1402, 47] on icon "089F7B8B-B2A5-4AFE-B5C0-19BA573D28AC" at bounding box center [1406, 46] width 15 height 15
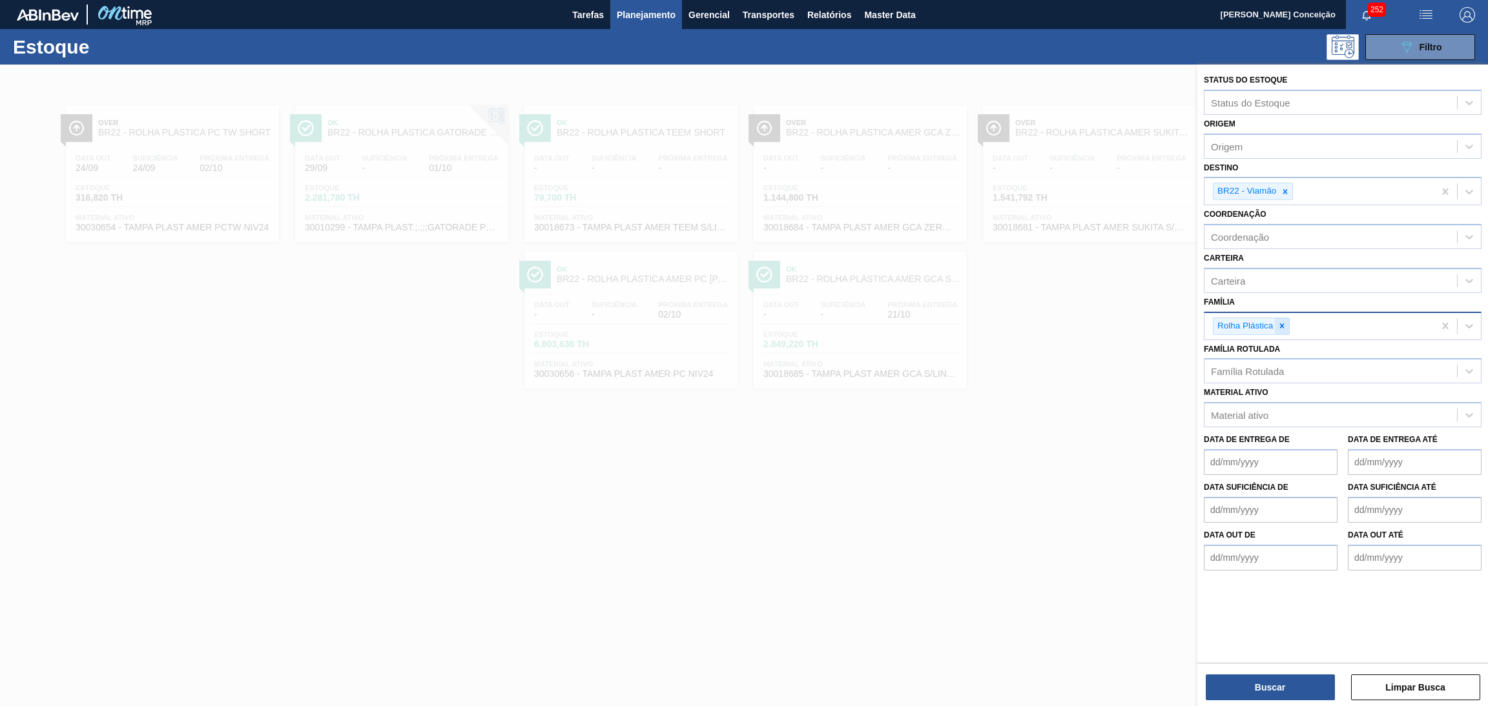
click at [1281, 324] on icon at bounding box center [1282, 326] width 5 height 5
type input "preforma"
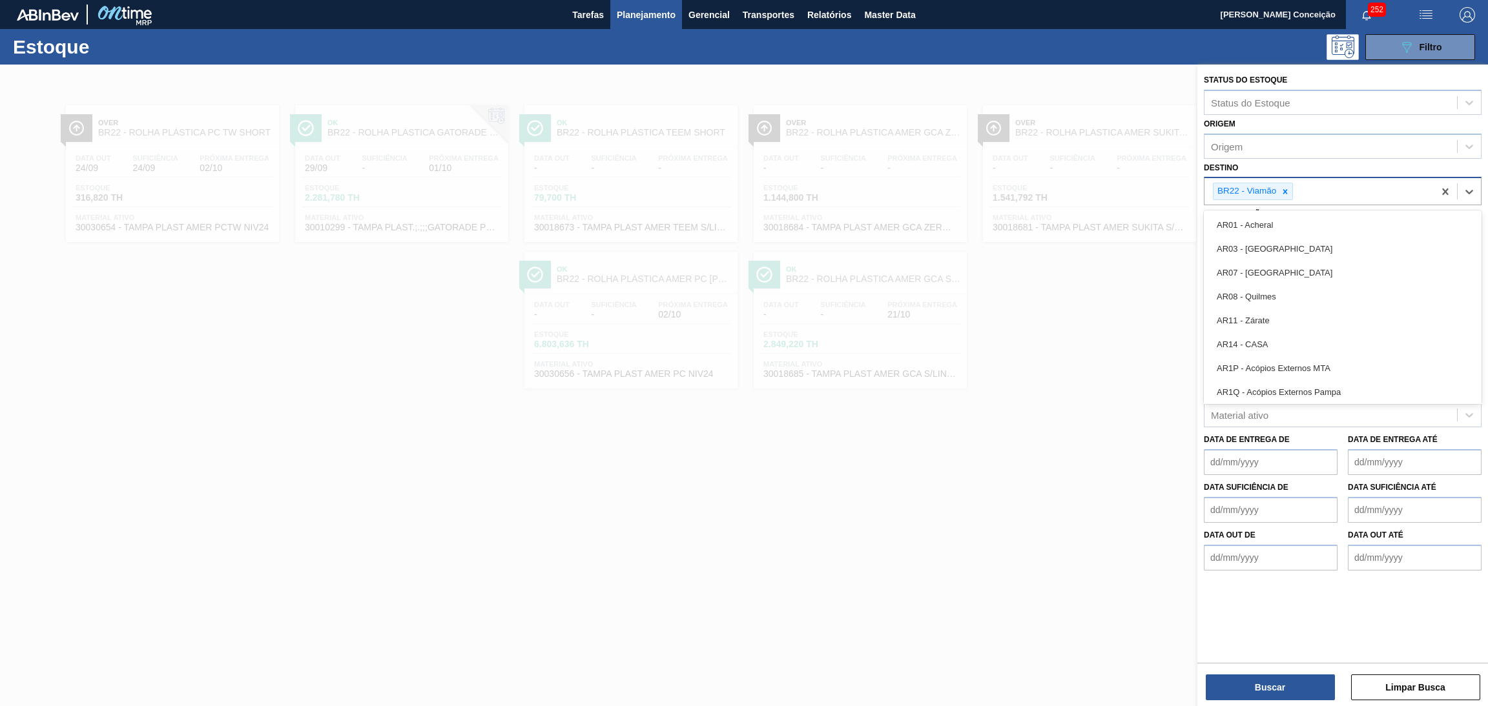
click at [1293, 189] on div "BR22 - Viamão" at bounding box center [1253, 191] width 80 height 17
click at [1289, 188] on div at bounding box center [1285, 191] width 14 height 16
click at [1275, 686] on button "Buscar" at bounding box center [1270, 688] width 129 height 26
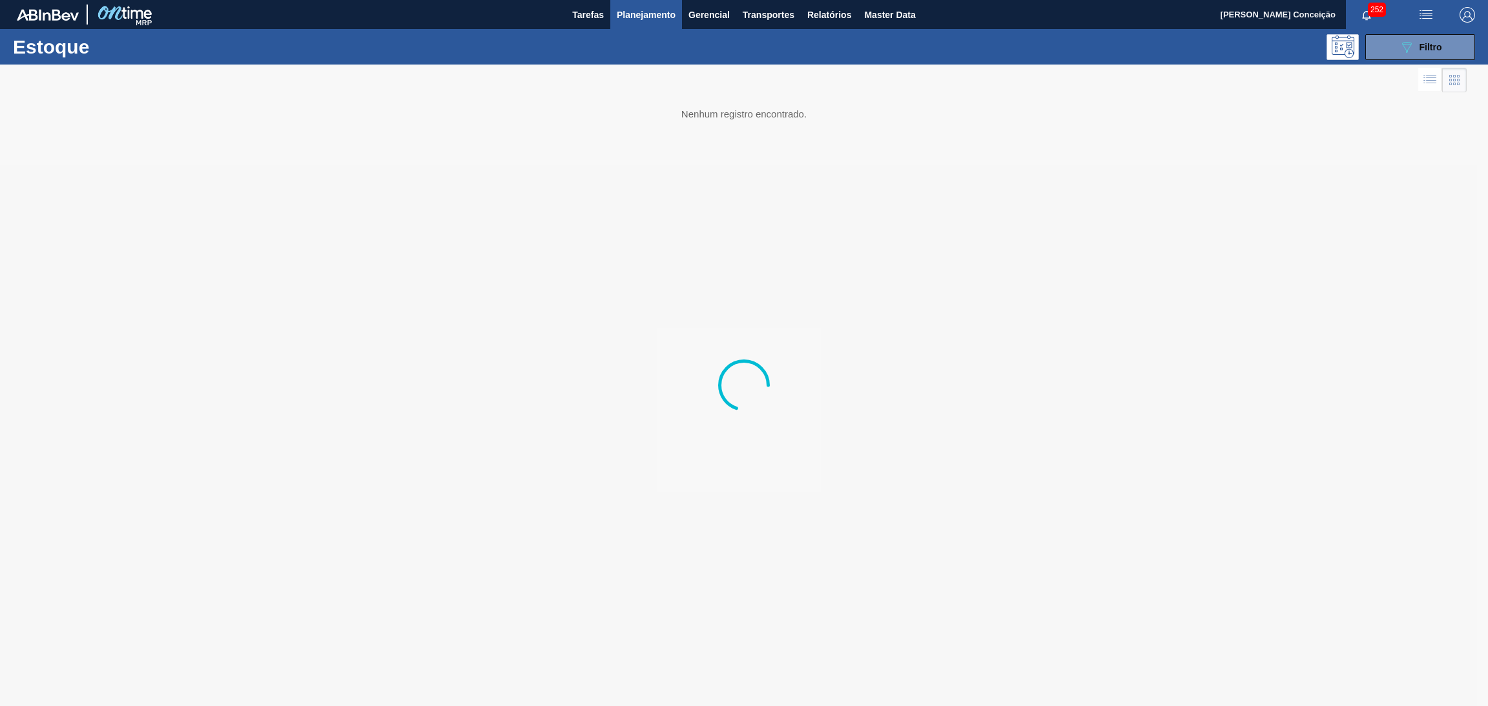
click at [253, 570] on div at bounding box center [744, 386] width 1488 height 642
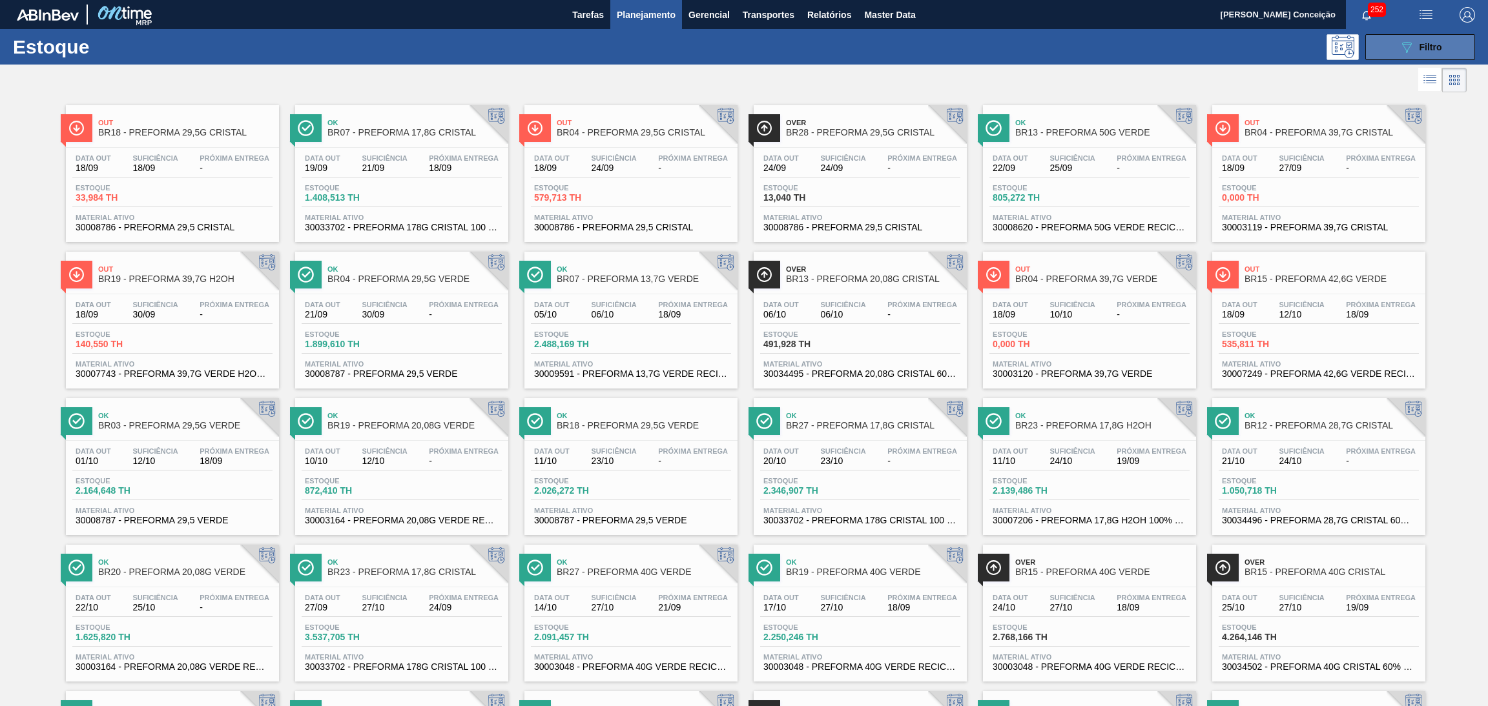
click at [1395, 43] on button "089F7B8B-B2A5-4AFE-B5C0-19BA573D28AC Filtro" at bounding box center [1420, 47] width 110 height 26
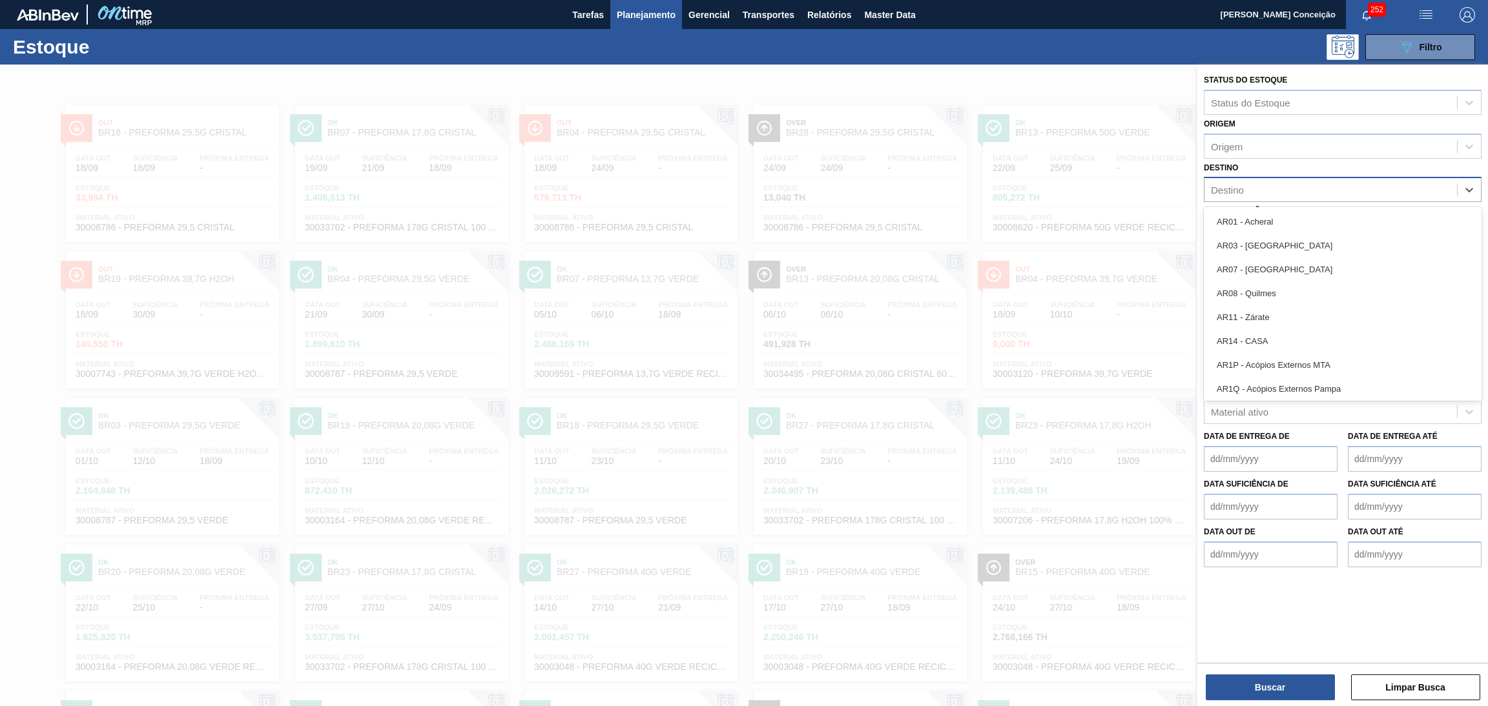
click at [1253, 183] on div "Destino" at bounding box center [1330, 190] width 252 height 19
type input "br23"
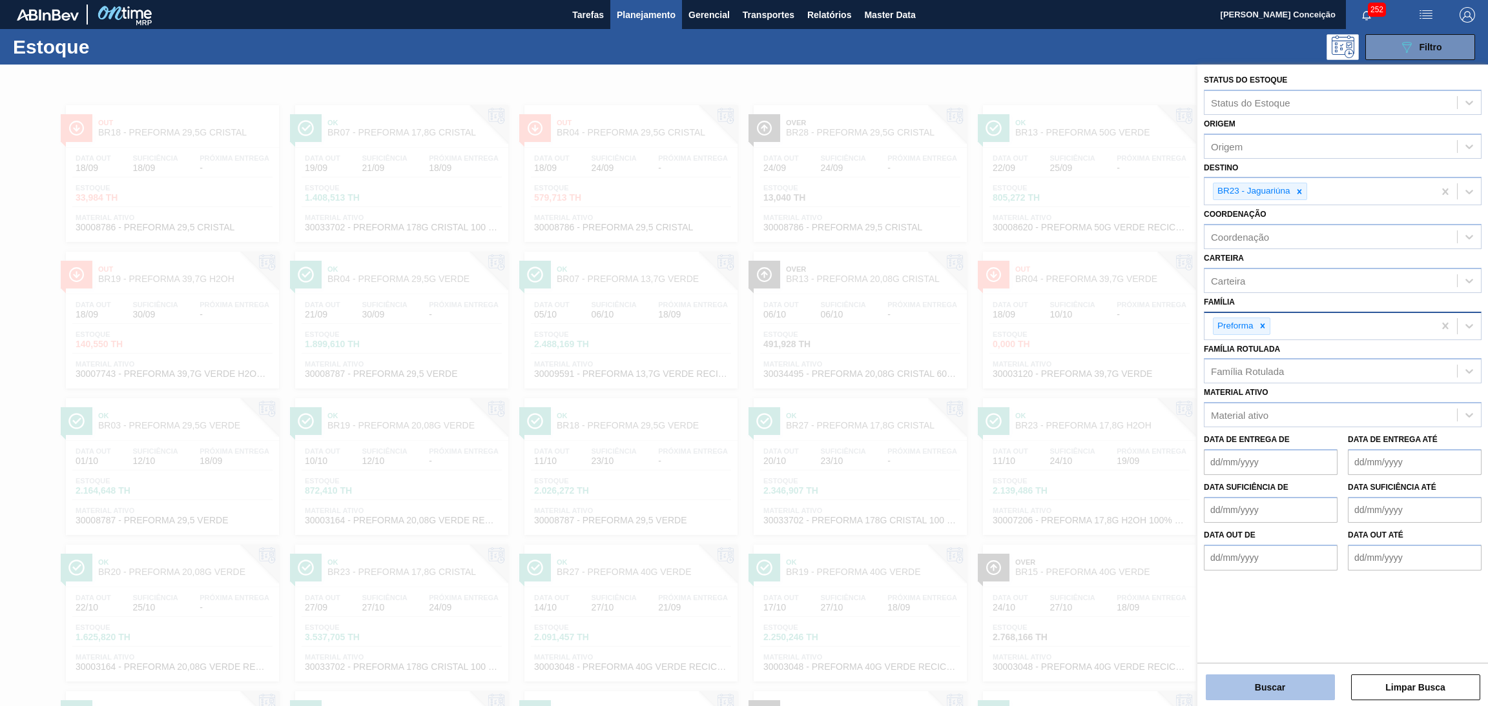
click at [1283, 691] on button "Buscar" at bounding box center [1270, 688] width 129 height 26
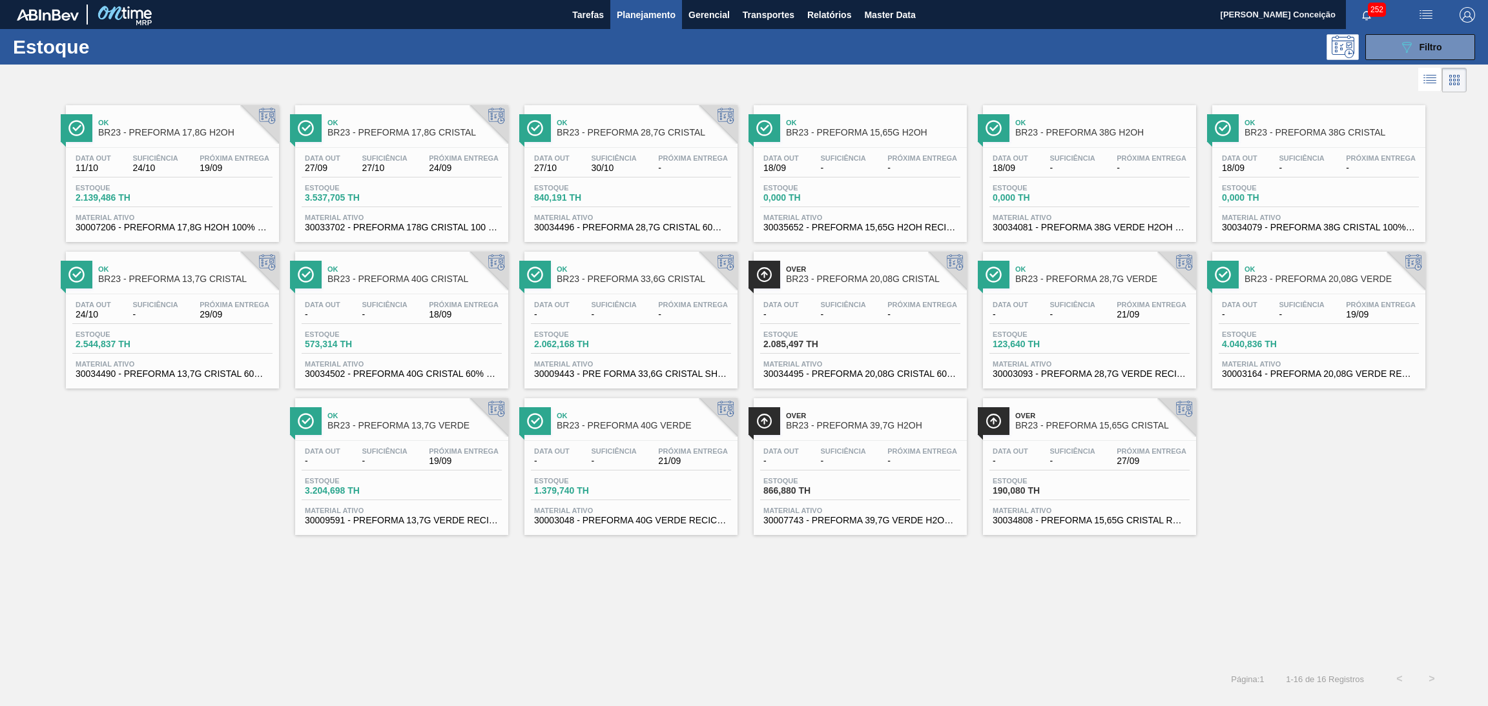
click at [234, 172] on span "19/09" at bounding box center [235, 168] width 70 height 10
click at [384, 150] on div "Data out 27/09 Suficiência 27/10 Próxima Entrega 24/09 Estoque 3.537,705 TH Mat…" at bounding box center [401, 192] width 213 height 88
click at [389, 578] on div "Ok BR23 - PREFORMA 17,8G H2OH Data out 11/10 Suficiência 24/10 Próxima Entrega …" at bounding box center [744, 380] width 1488 height 568
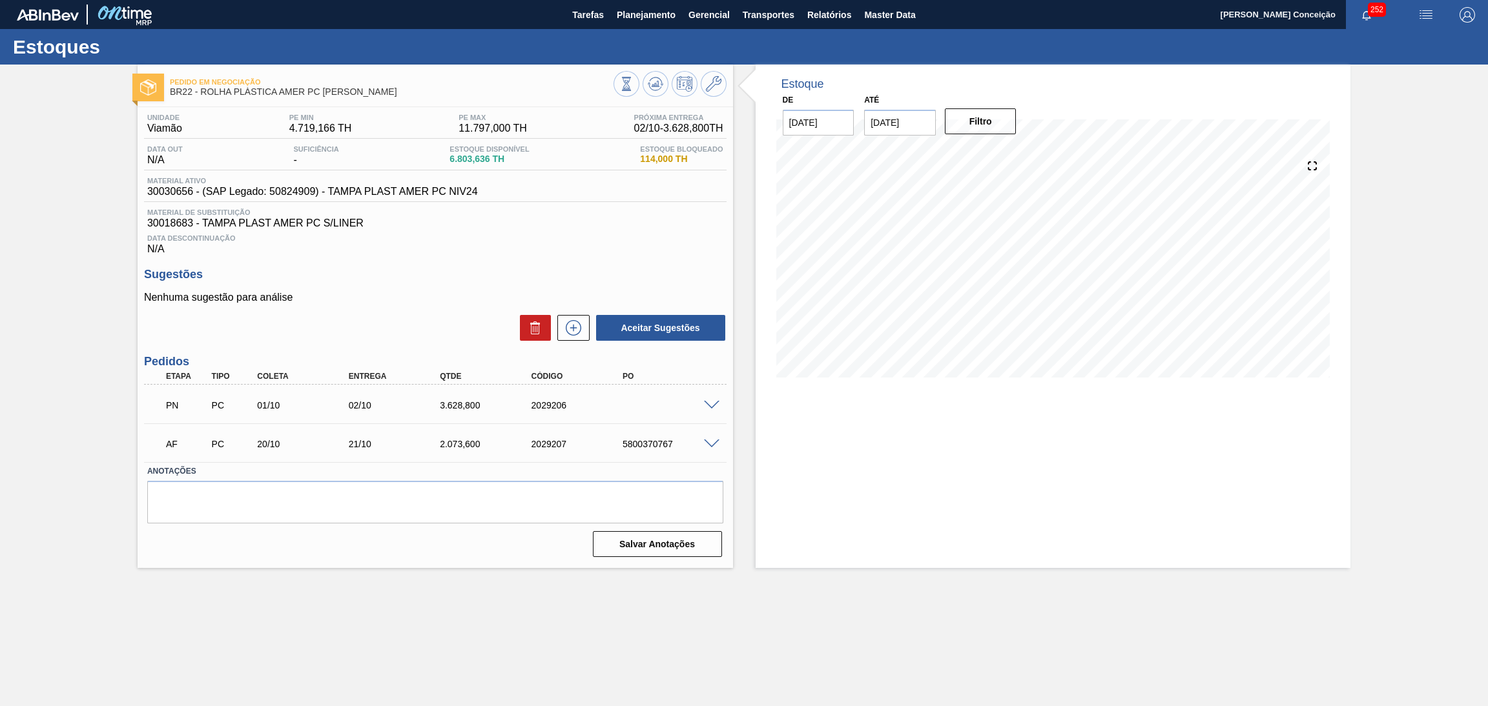
click at [754, 376] on div "Estoque De [DATE] Até [DATE] Filtro 14/10 Projeção de Estoque 8,799.104 [DOMAIN…" at bounding box center [1042, 317] width 618 height 504
click at [429, 303] on p "Nenhuma sugestão para análise" at bounding box center [435, 298] width 582 height 12
click at [540, 255] on div "Data Descontinuação N/A" at bounding box center [435, 242] width 582 height 26
click at [447, 271] on h3 "Sugestões" at bounding box center [435, 275] width 582 height 14
click at [482, 263] on div "Unidade Viamão PE MIN 4.719,166 TH PE MAX 11.797,000 TH Próxima Entrega 02/10 -…" at bounding box center [435, 334] width 595 height 455
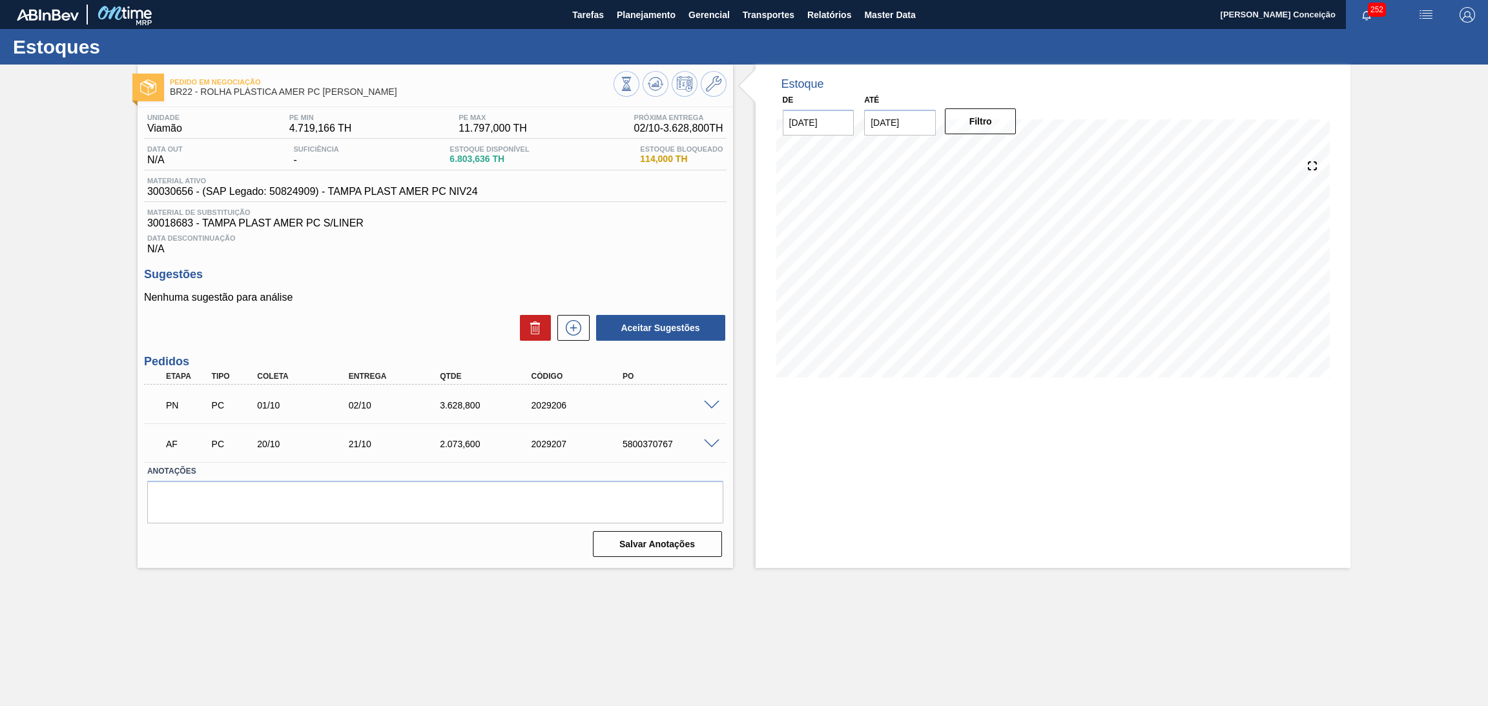
click at [627, 227] on span "30018683 - TAMPA PLAST AMER PC S/LINER" at bounding box center [435, 224] width 576 height 12
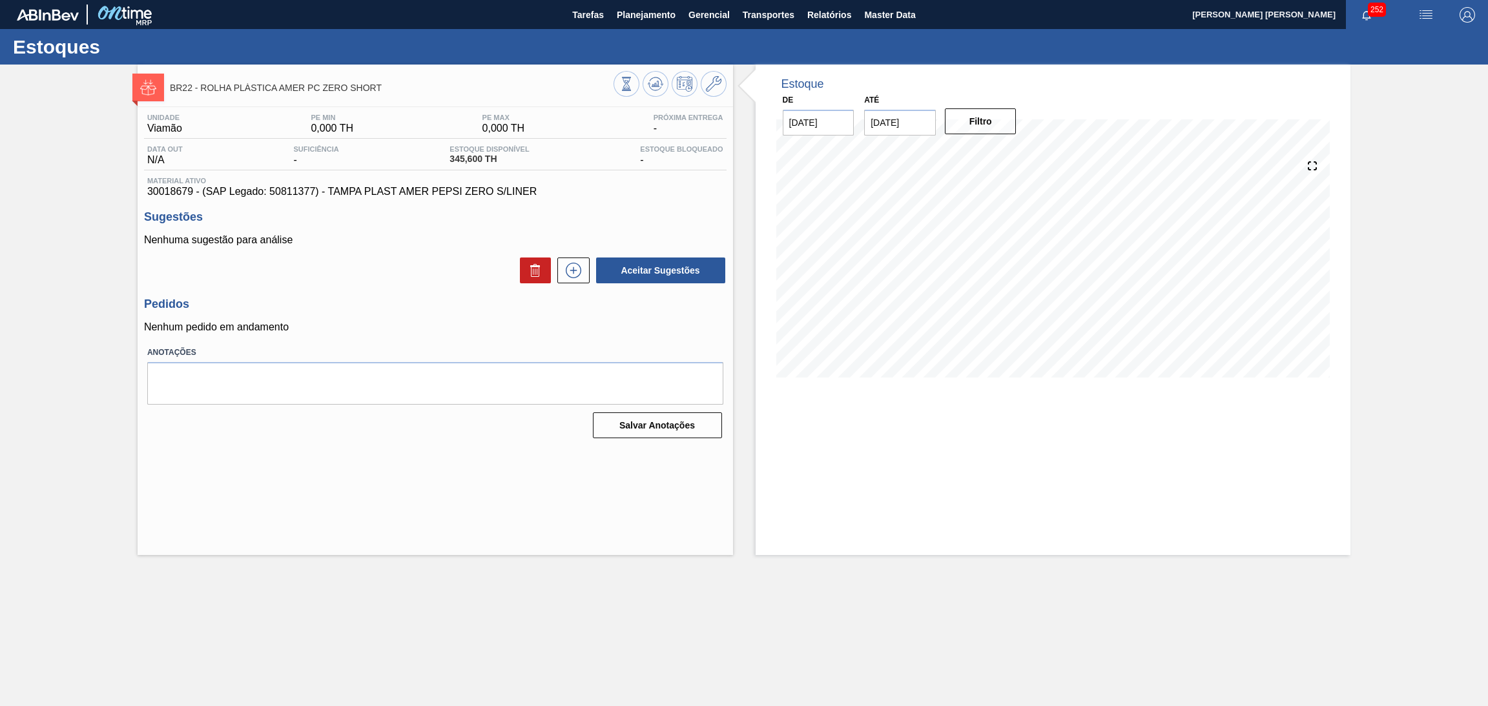
click at [406, 309] on h3 "Pedidos" at bounding box center [435, 305] width 582 height 14
click at [656, 83] on icon at bounding box center [655, 83] width 15 height 15
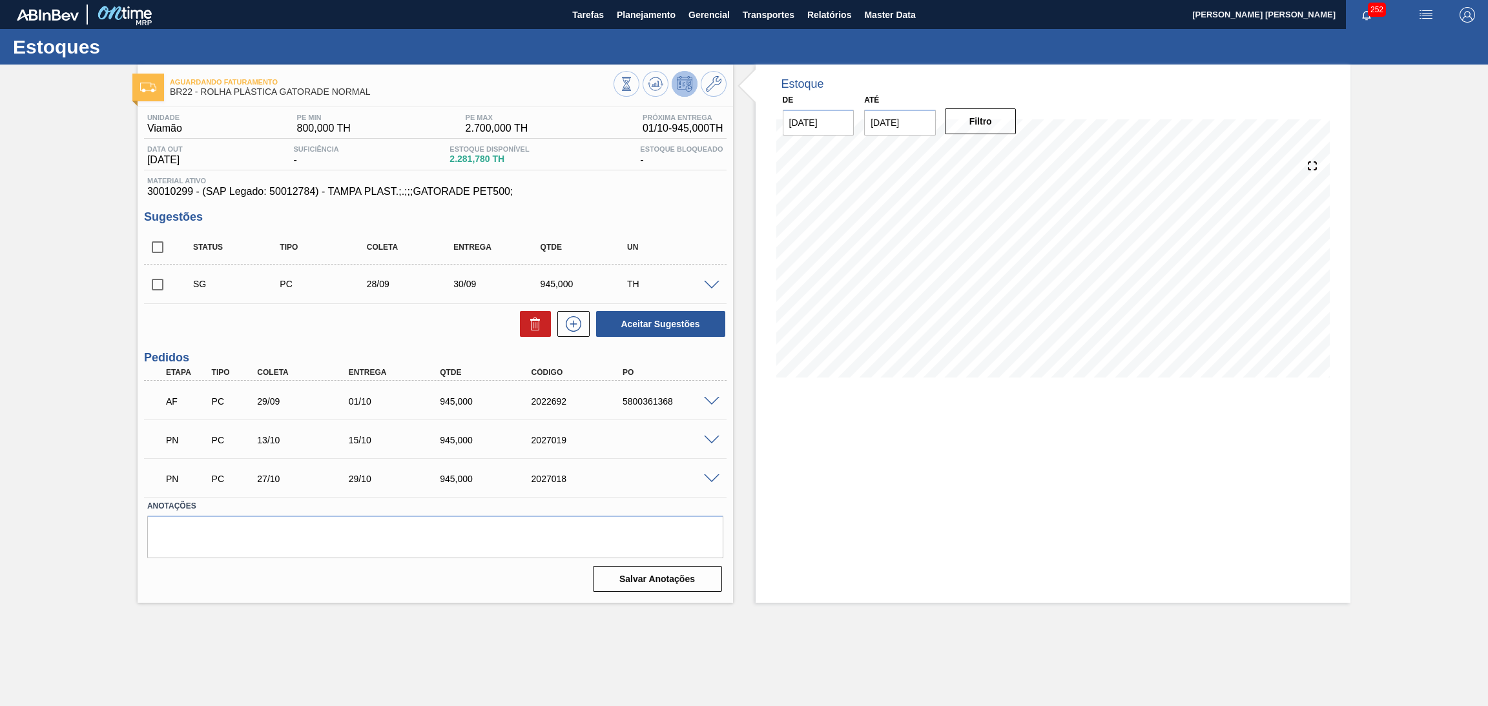
click at [376, 310] on div "Aceitar Sugestões" at bounding box center [435, 324] width 582 height 28
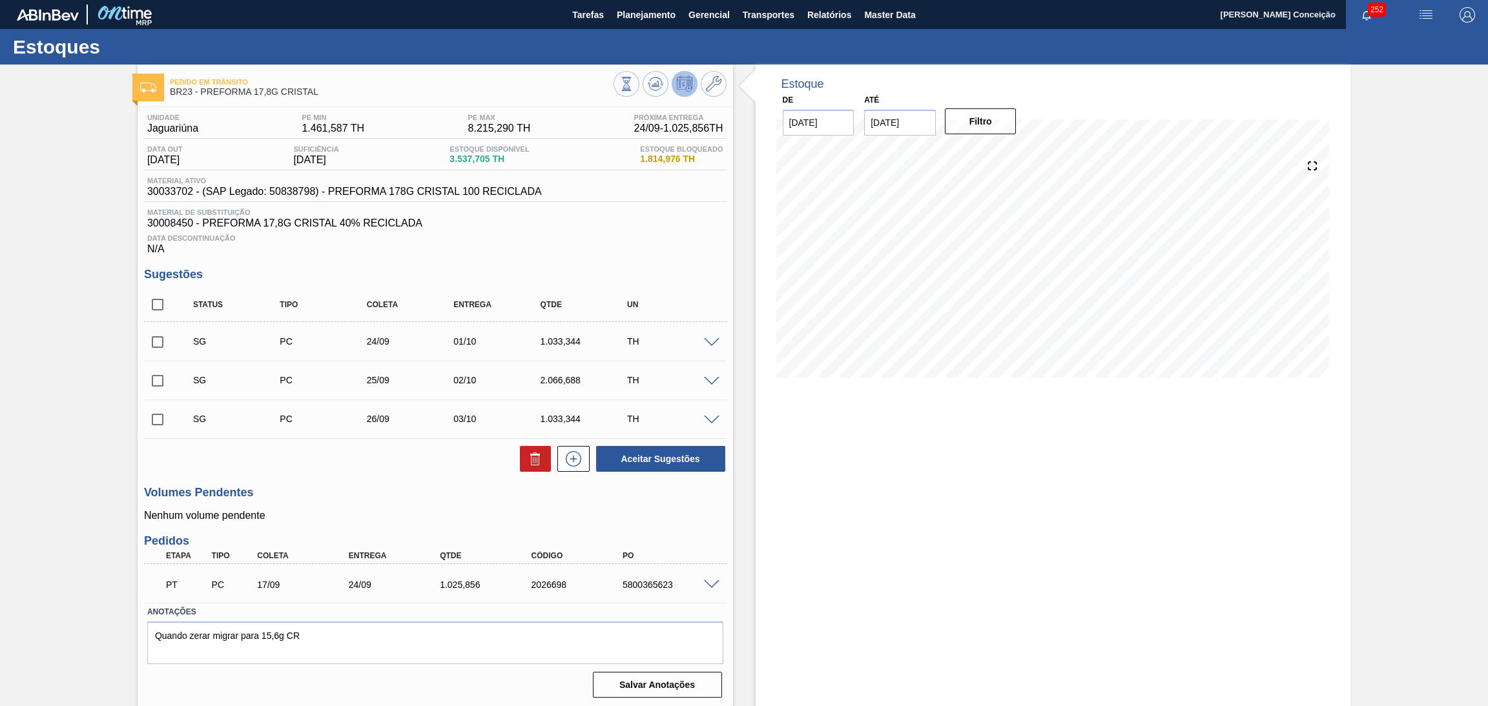
click at [619, 251] on div "Data Descontinuação N/A" at bounding box center [435, 242] width 582 height 26
click at [644, 262] on div "Unidade Jaguariúna PE MIN 1.461,587 TH PE MAX 8.215,290 TH Próxima Entrega 24/0…" at bounding box center [435, 404] width 595 height 595
click at [650, 25] on button "Planejamento" at bounding box center [646, 14] width 72 height 29
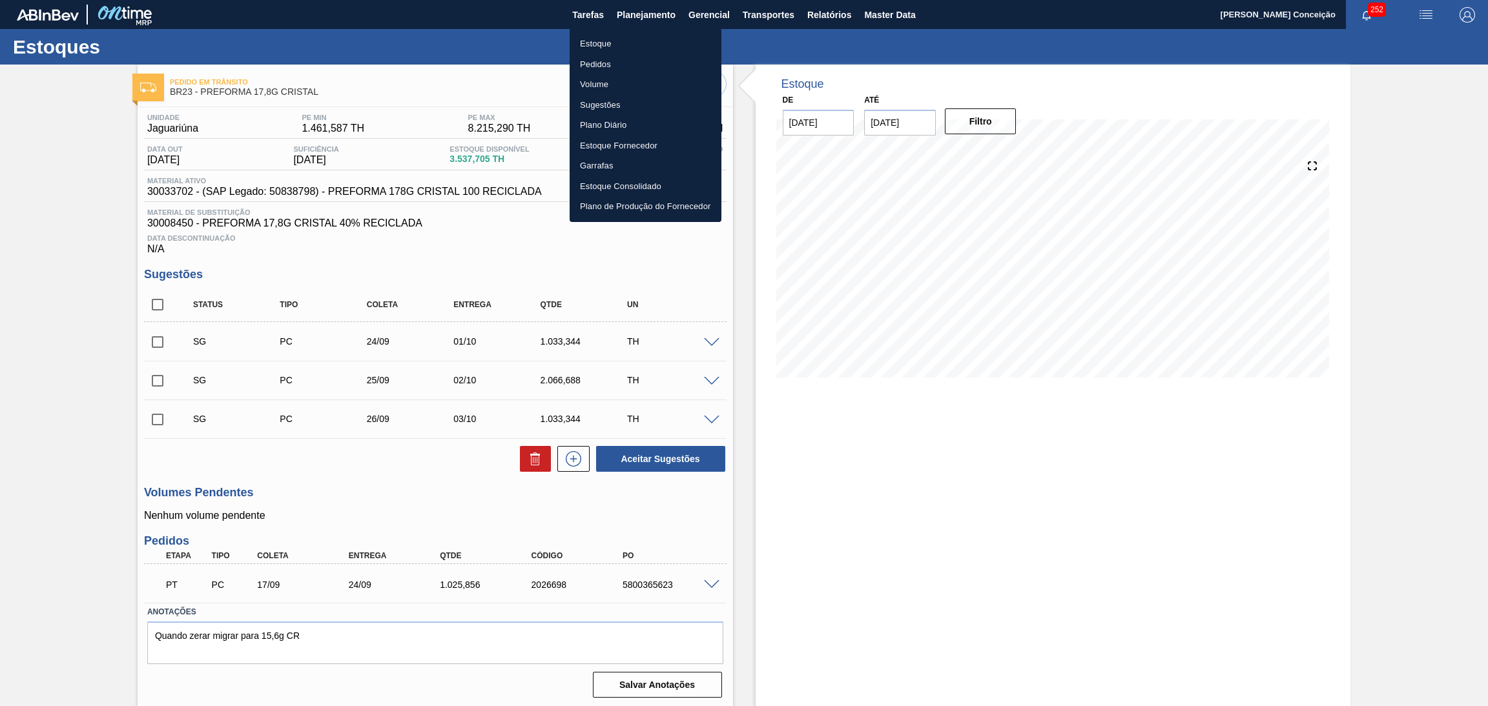
drag, startPoint x: 613, startPoint y: 50, endPoint x: 628, endPoint y: 47, distance: 15.2
click at [613, 50] on li "Estoque" at bounding box center [646, 44] width 152 height 21
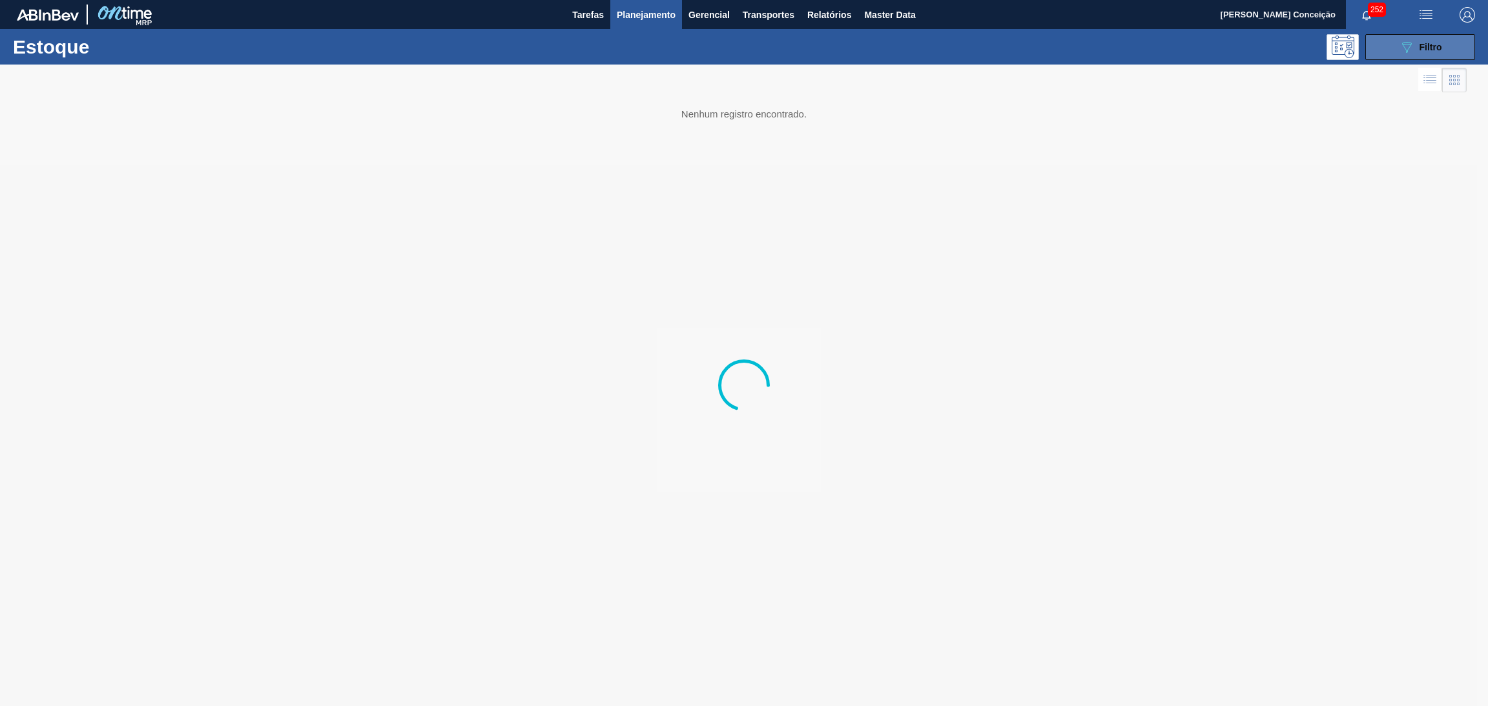
click at [1423, 51] on span "Filtro" at bounding box center [1430, 47] width 23 height 10
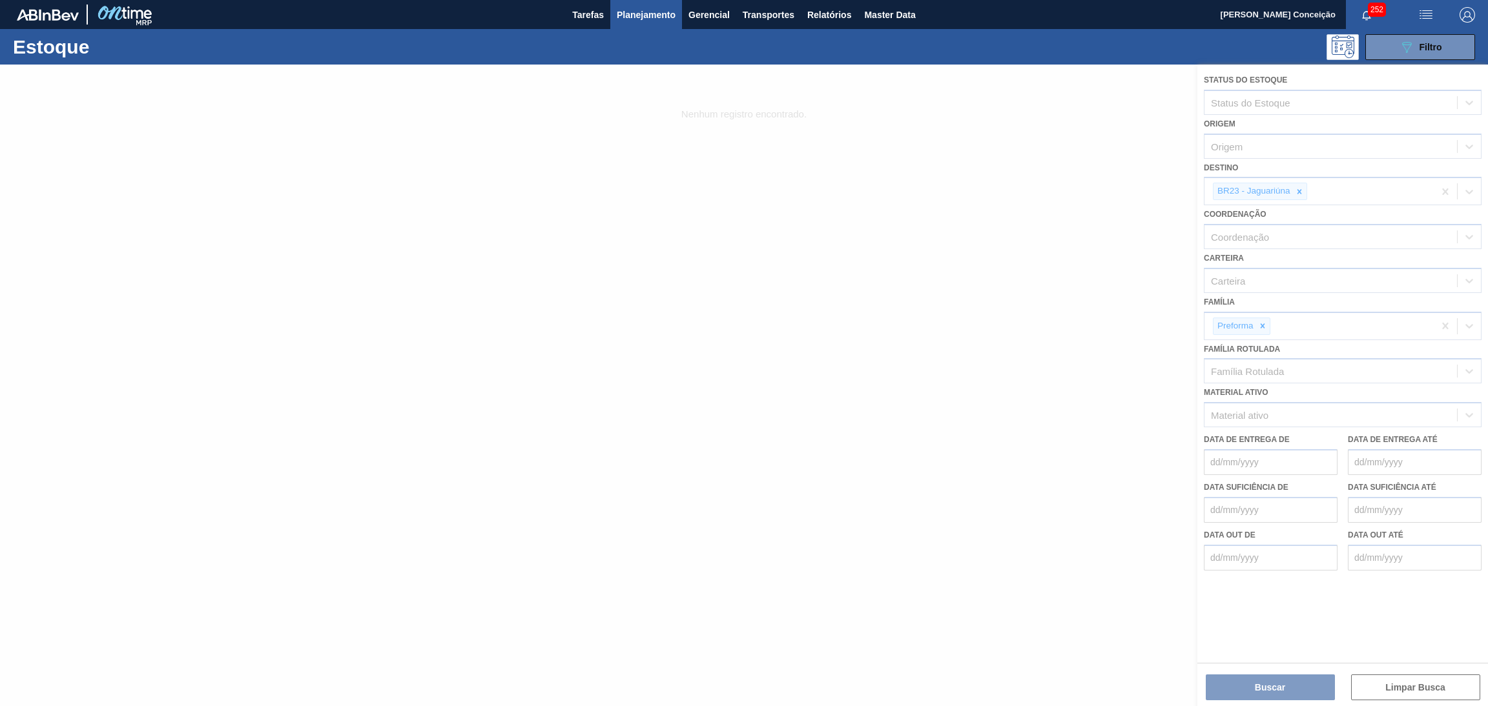
click at [1295, 184] on div at bounding box center [744, 386] width 1488 height 642
click at [1299, 187] on div at bounding box center [744, 386] width 1488 height 642
click at [1299, 190] on div at bounding box center [744, 386] width 1488 height 642
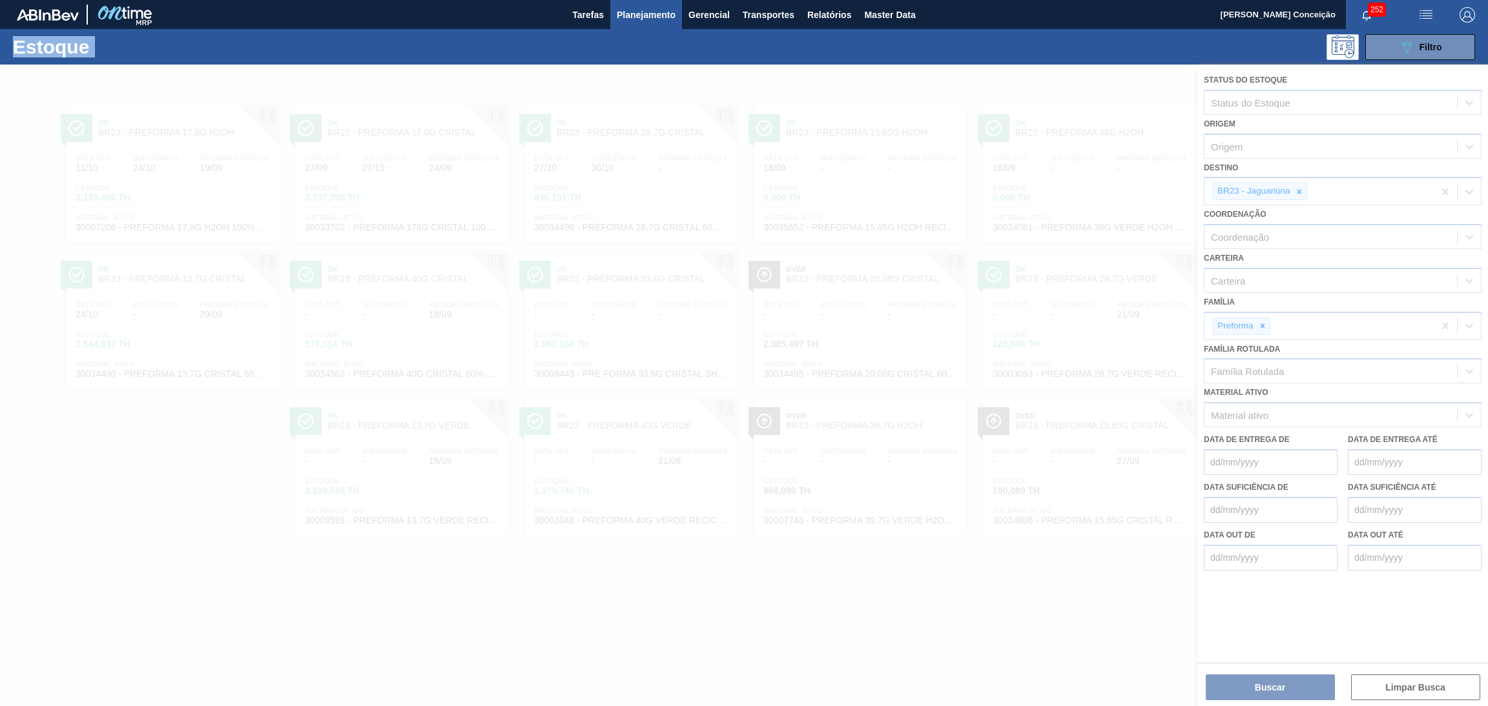
click at [1299, 190] on div at bounding box center [744, 386] width 1488 height 642
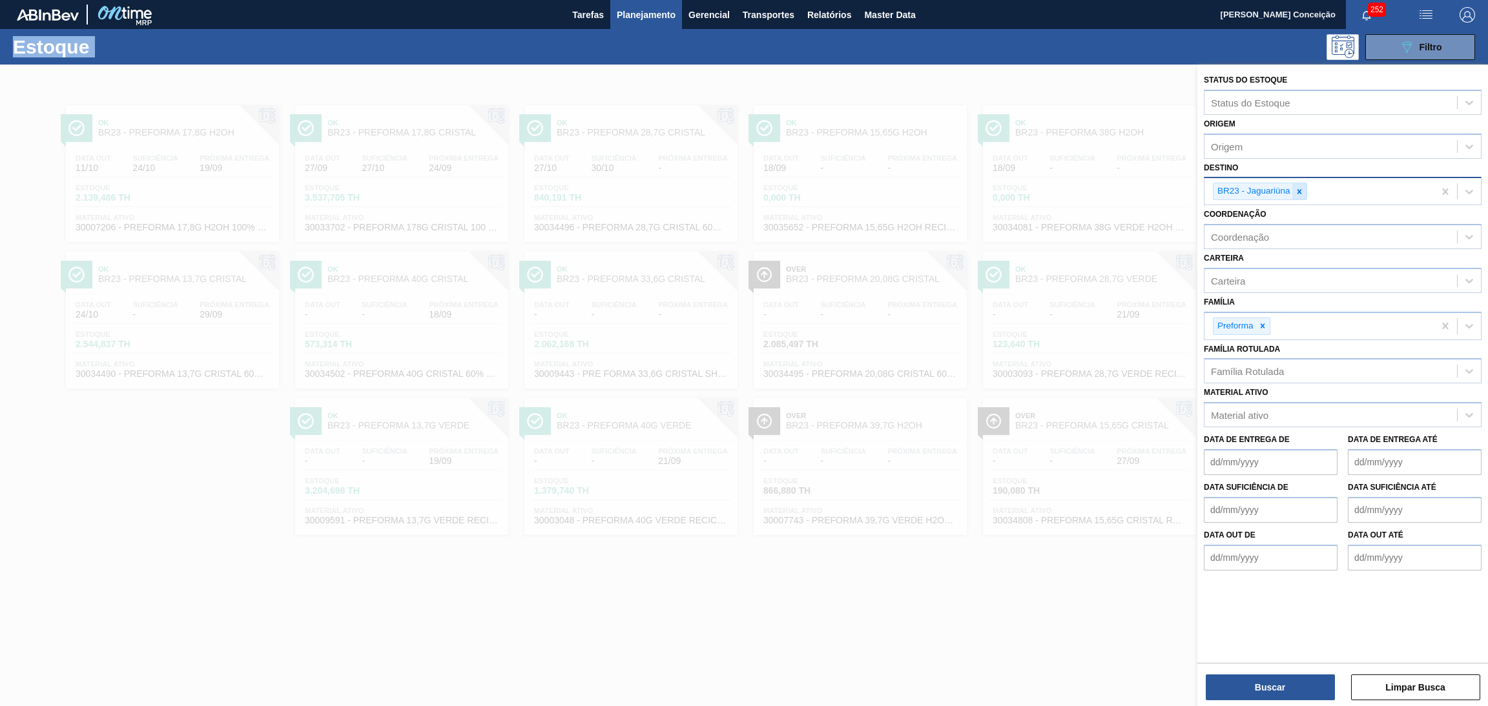
click at [1297, 191] on icon at bounding box center [1299, 191] width 5 height 5
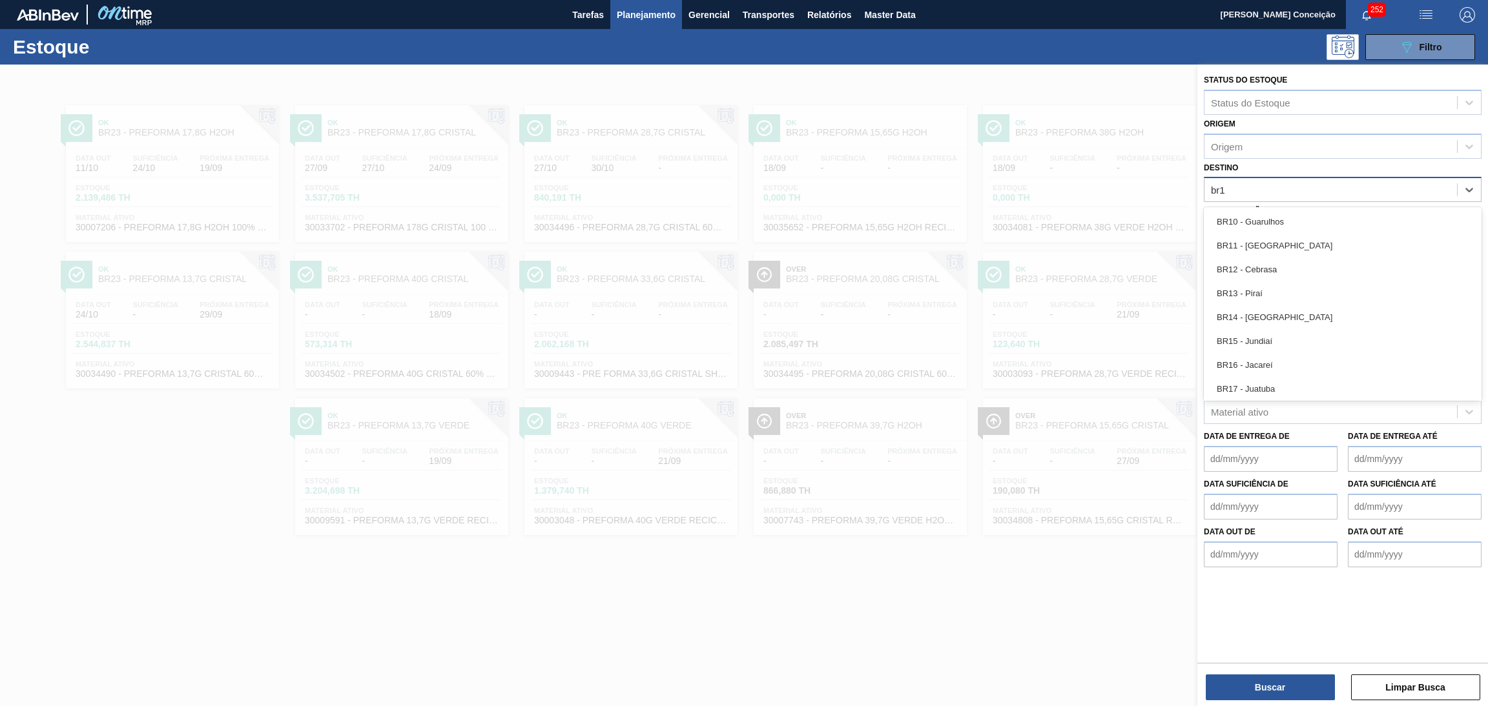
type input "br13"
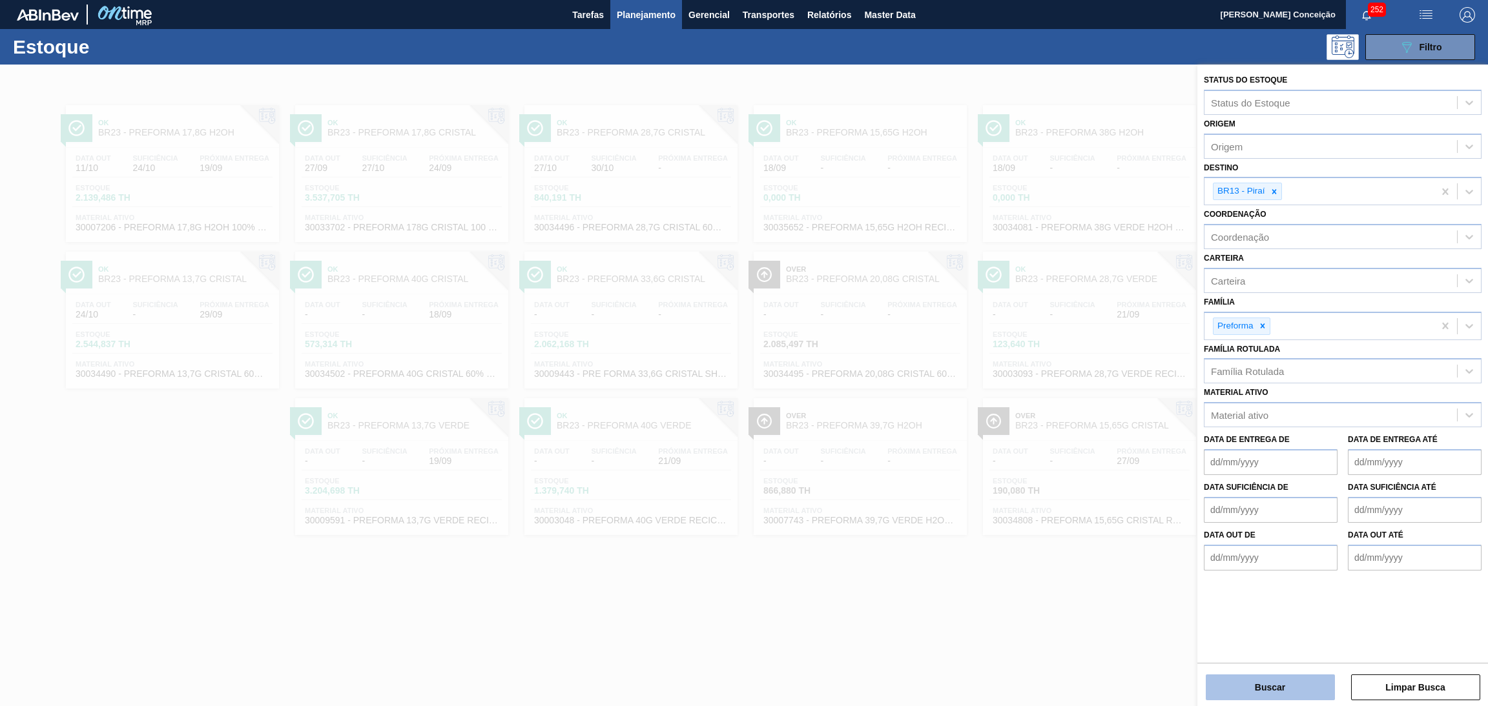
click at [1261, 681] on button "Buscar" at bounding box center [1270, 688] width 129 height 26
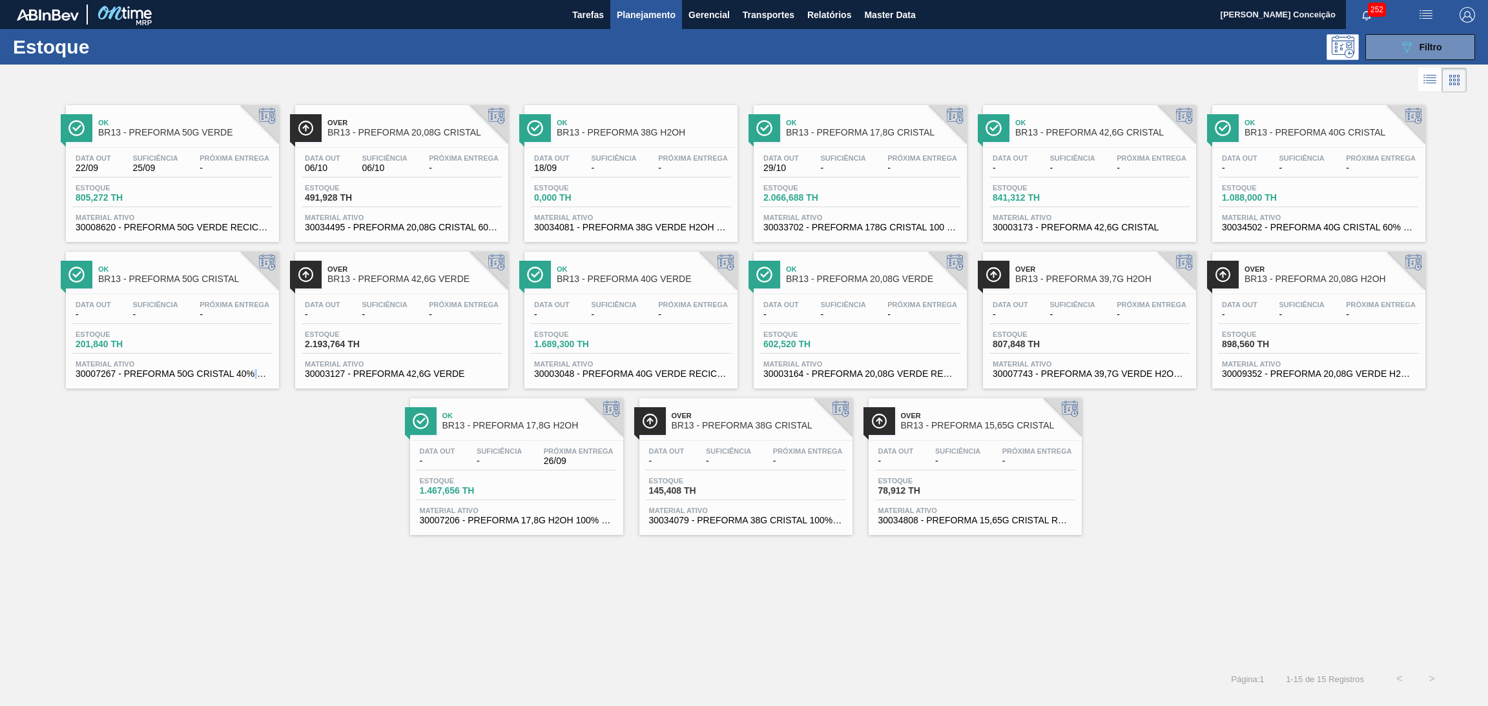
click at [255, 473] on div "Ok BR13 - PREFORMA 50G VERDE Data out 22/09 Suficiência 25/09 Próxima Entrega -…" at bounding box center [744, 316] width 1488 height 440
click at [537, 484] on div "Estoque 1.467,656 TH" at bounding box center [516, 488] width 200 height 23
click at [1398, 56] on button "089F7B8B-B2A5-4AFE-B5C0-19BA573D28AC Filtro" at bounding box center [1420, 47] width 110 height 26
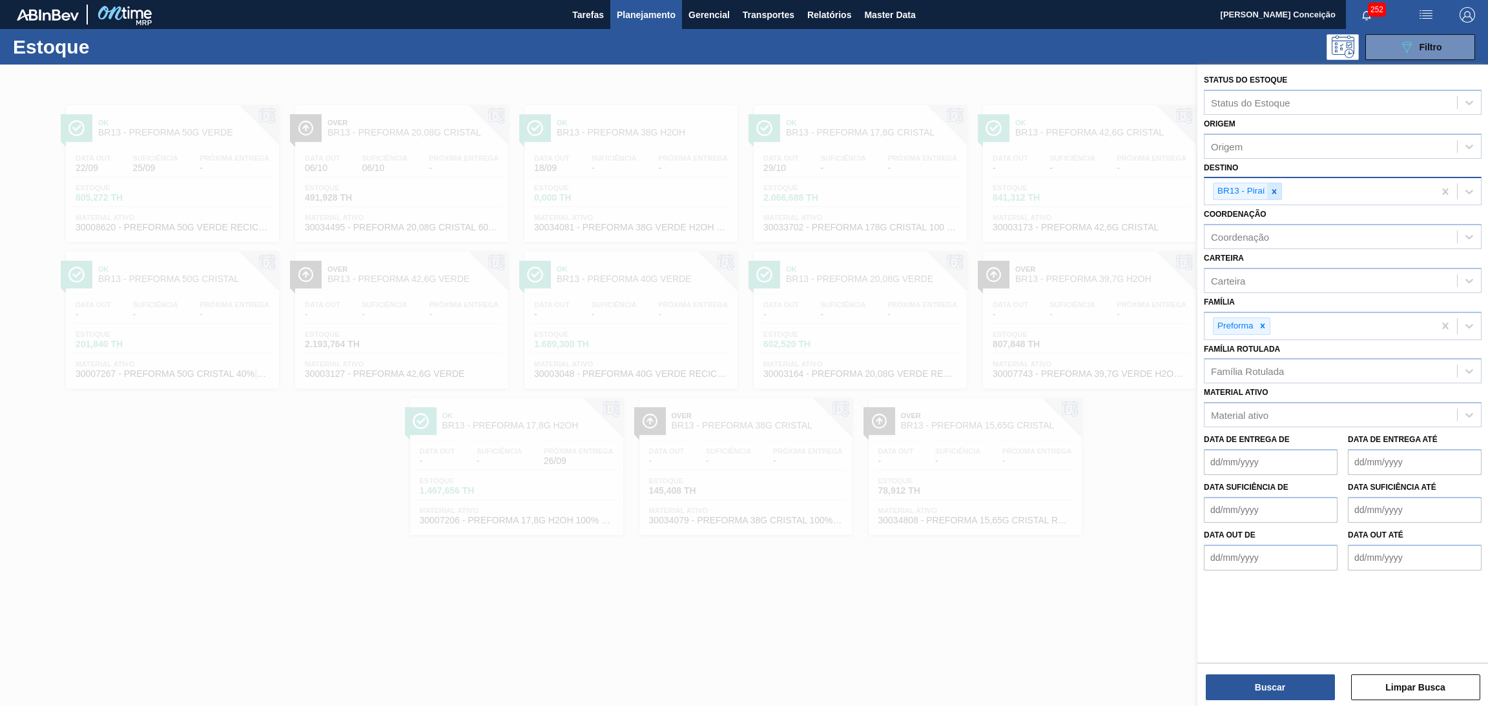
click at [1276, 194] on icon at bounding box center [1273, 191] width 9 height 9
type input "br07"
click at [1283, 678] on button "Buscar" at bounding box center [1270, 688] width 129 height 26
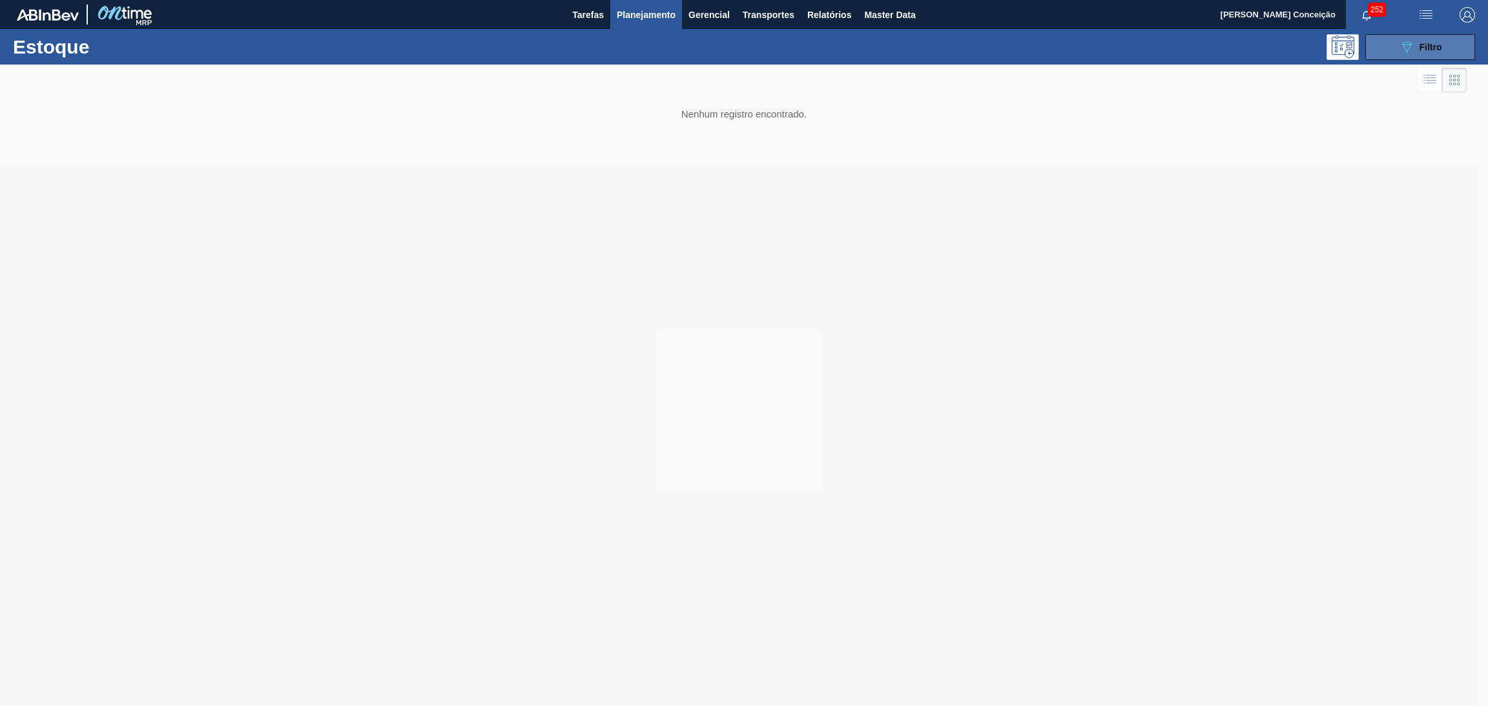
click at [1419, 46] on span "Filtro" at bounding box center [1430, 47] width 23 height 10
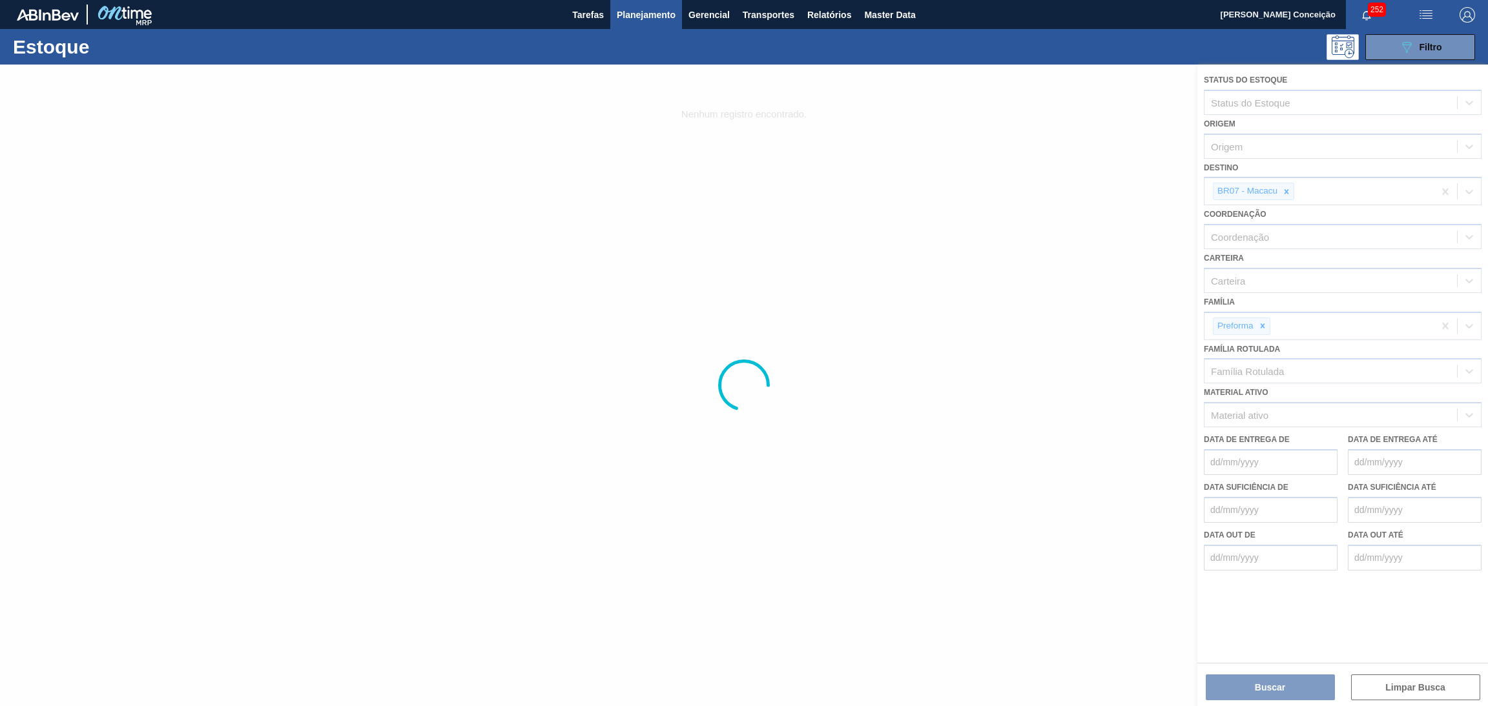
click at [1248, 373] on div at bounding box center [744, 386] width 1488 height 642
click at [1248, 369] on div at bounding box center [744, 386] width 1488 height 642
click at [1072, 424] on div at bounding box center [744, 386] width 1488 height 642
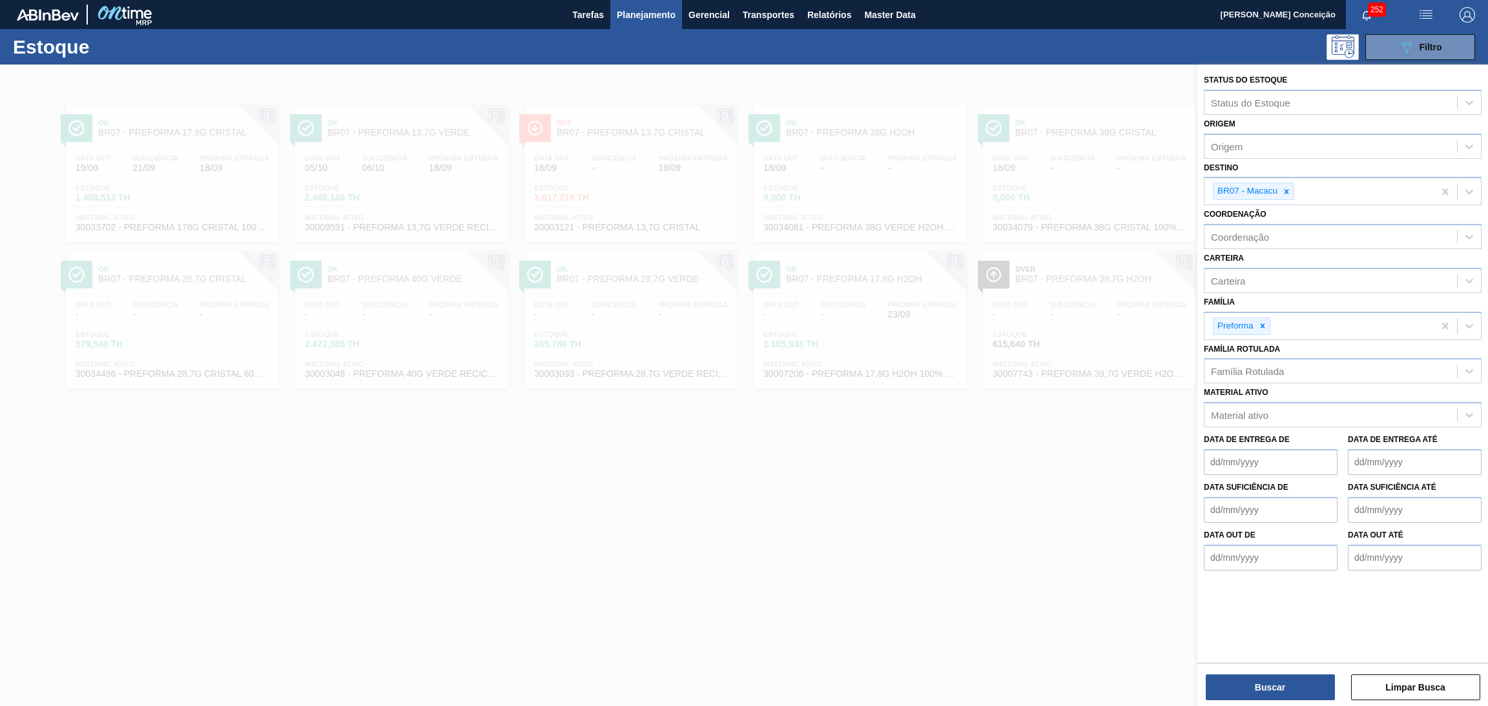
click at [560, 550] on div at bounding box center [744, 418] width 1488 height 706
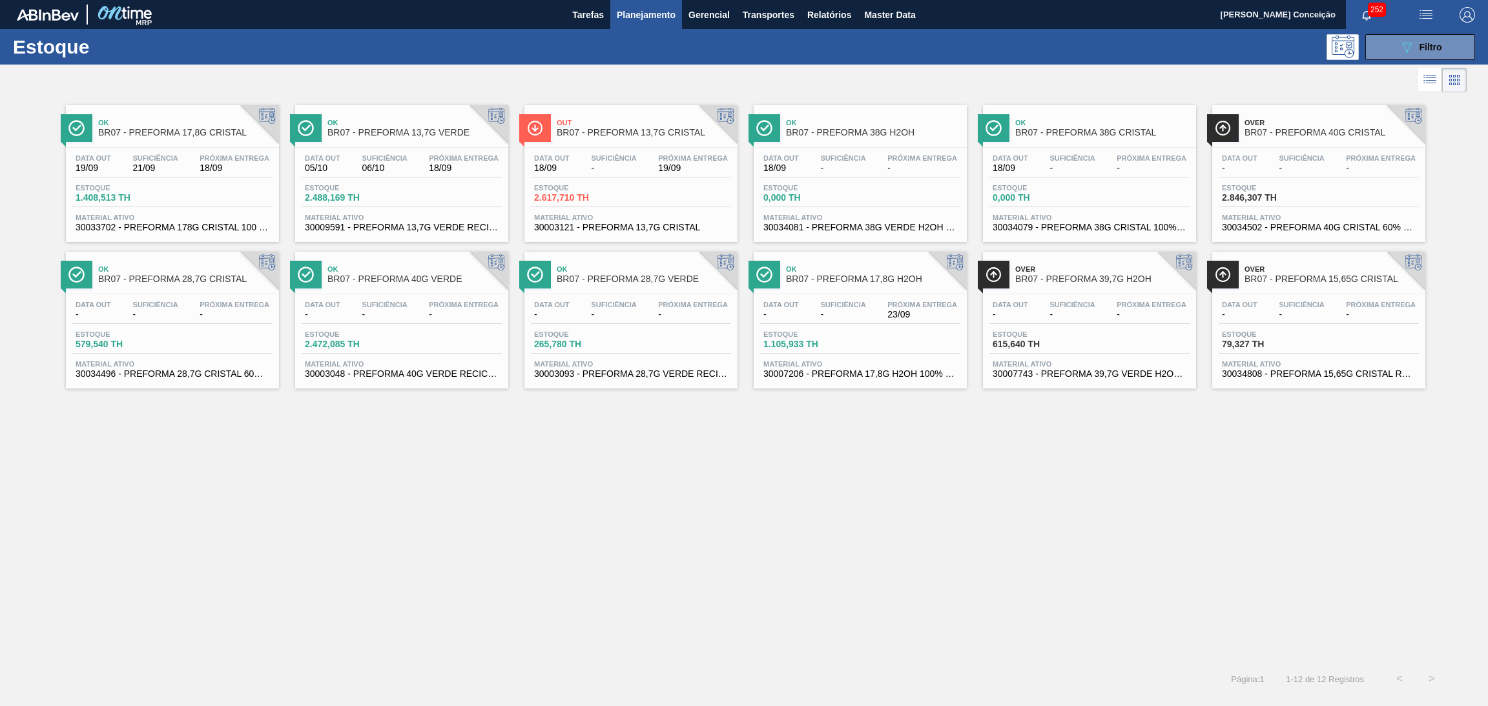
click at [627, 187] on div "Estoque 2.617,710 TH" at bounding box center [631, 195] width 200 height 23
click at [425, 298] on div "Data out - Suficiência - Próxima Entrega - Estoque 2.472,085 TH Material ativo …" at bounding box center [401, 338] width 213 height 88
click at [680, 157] on span "Próxima Entrega" at bounding box center [693, 158] width 70 height 8
click at [345, 174] on div "Data out 05/10 Suficiência 06/10 Próxima Entrega 18/09" at bounding box center [402, 165] width 200 height 23
click at [611, 301] on span "Suficiência" at bounding box center [613, 305] width 45 height 8
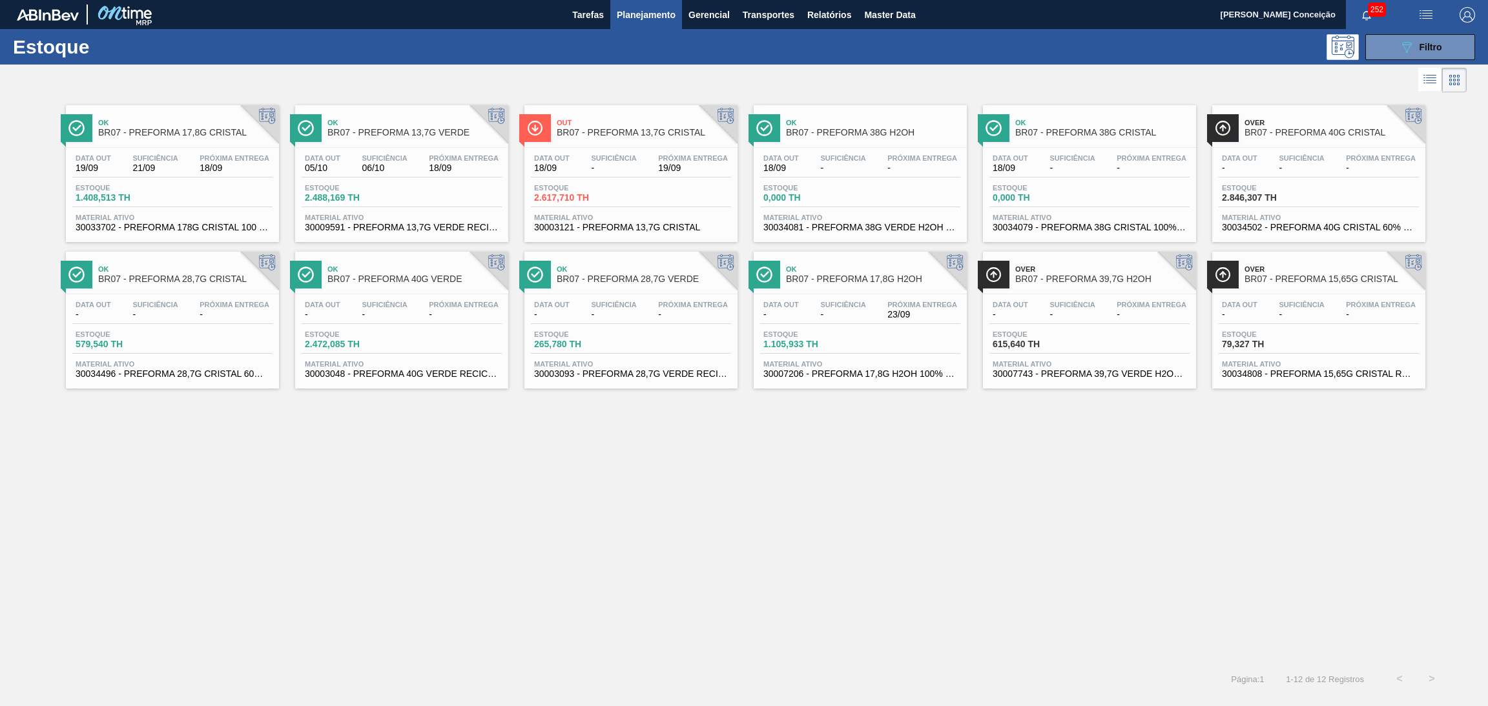
click at [187, 329] on div "Data out - Suficiência - Próxima Entrega - Estoque 579,540 TH Material ativo 30…" at bounding box center [172, 338] width 213 height 88
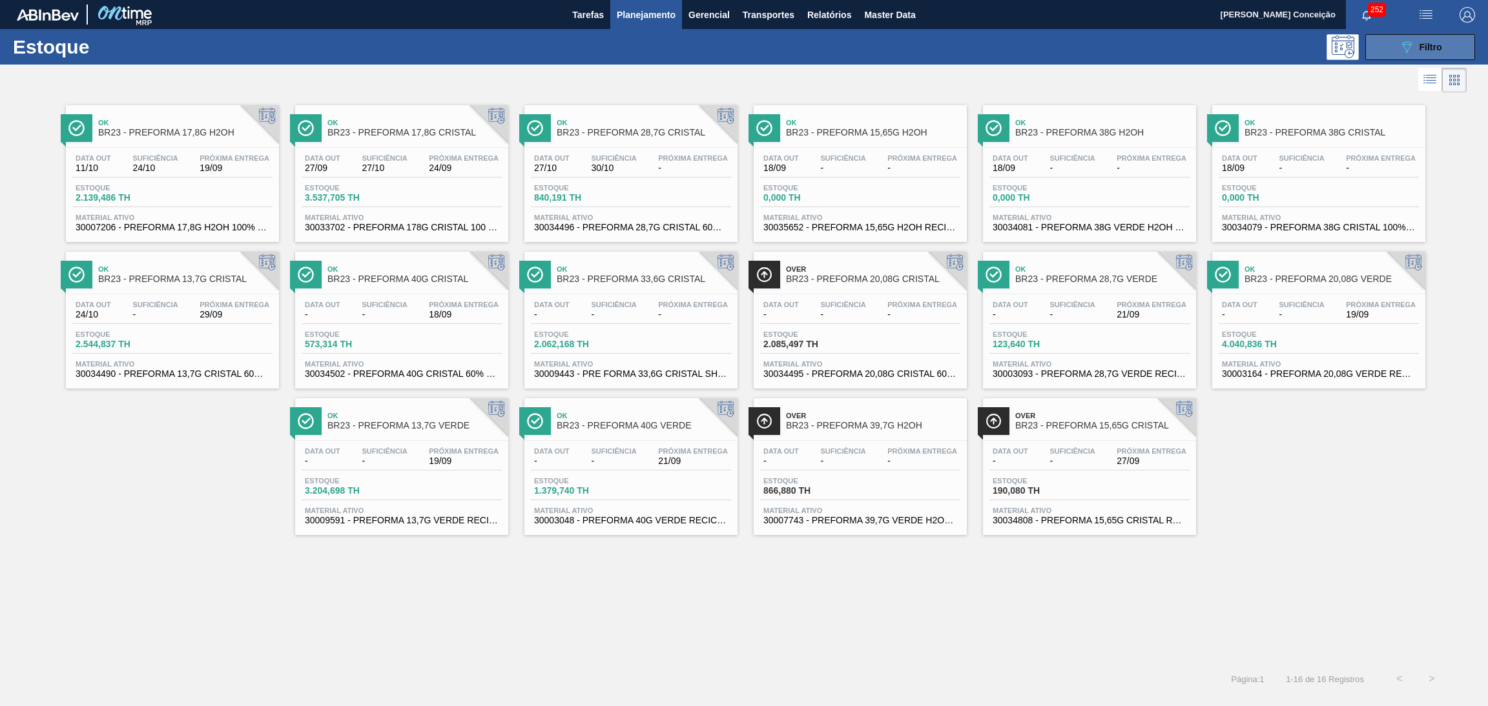
click at [1408, 45] on icon "089F7B8B-B2A5-4AFE-B5C0-19BA573D28AC" at bounding box center [1406, 46] width 15 height 15
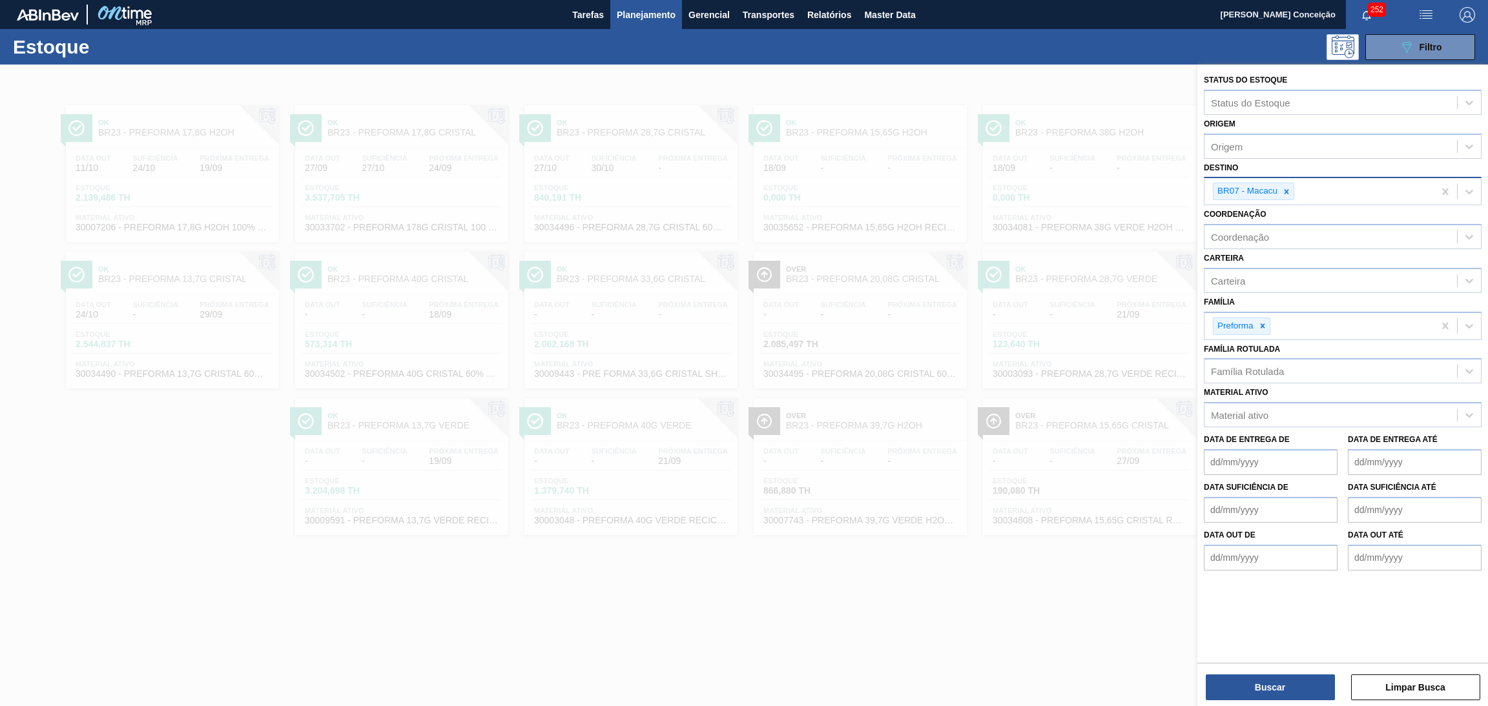
click at [1320, 190] on div "BR07 - Macacu" at bounding box center [1318, 191] width 229 height 26
click at [1288, 189] on icon at bounding box center [1286, 191] width 5 height 5
type input "br27"
click at [1225, 373] on div "Família Rotulada" at bounding box center [1330, 368] width 252 height 19
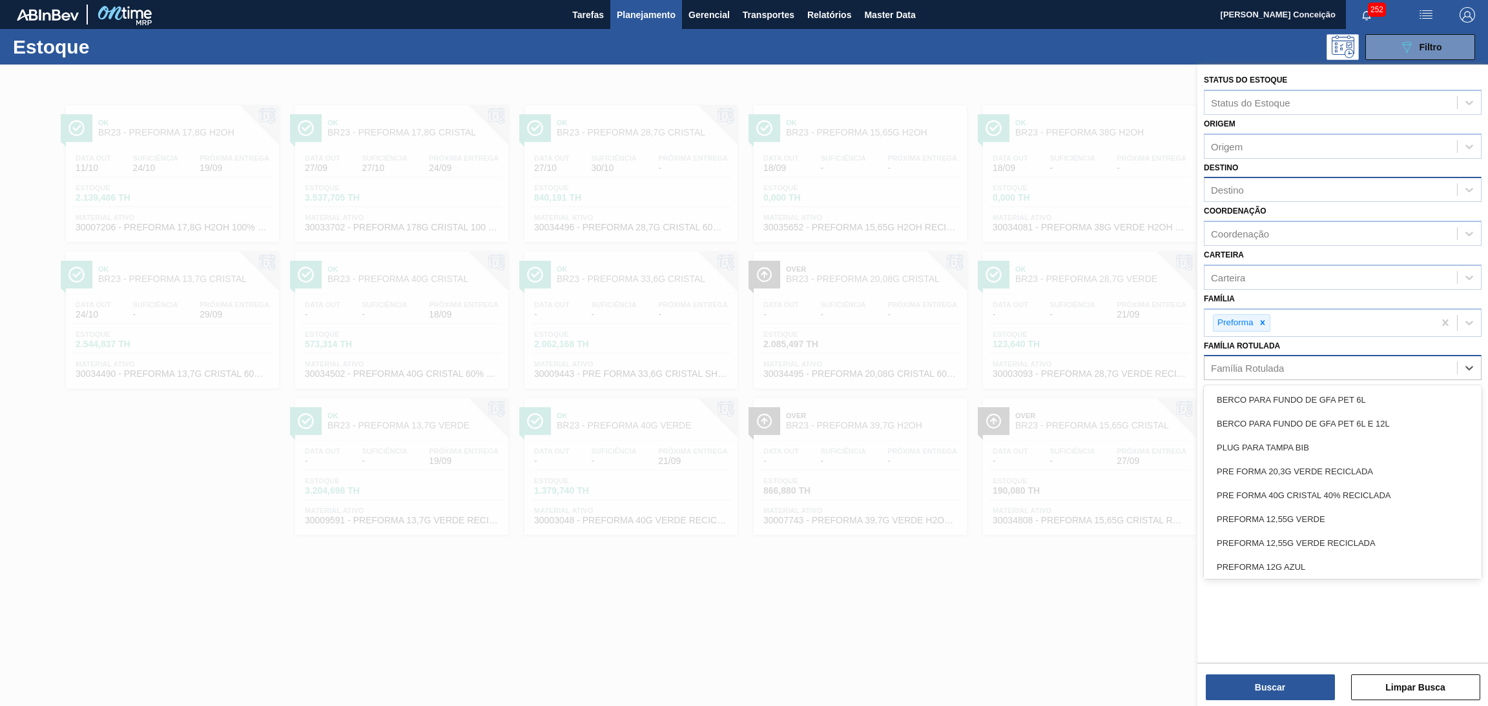
click at [1249, 365] on div "Família Rotulada" at bounding box center [1247, 368] width 73 height 11
type Rotulada "40g"
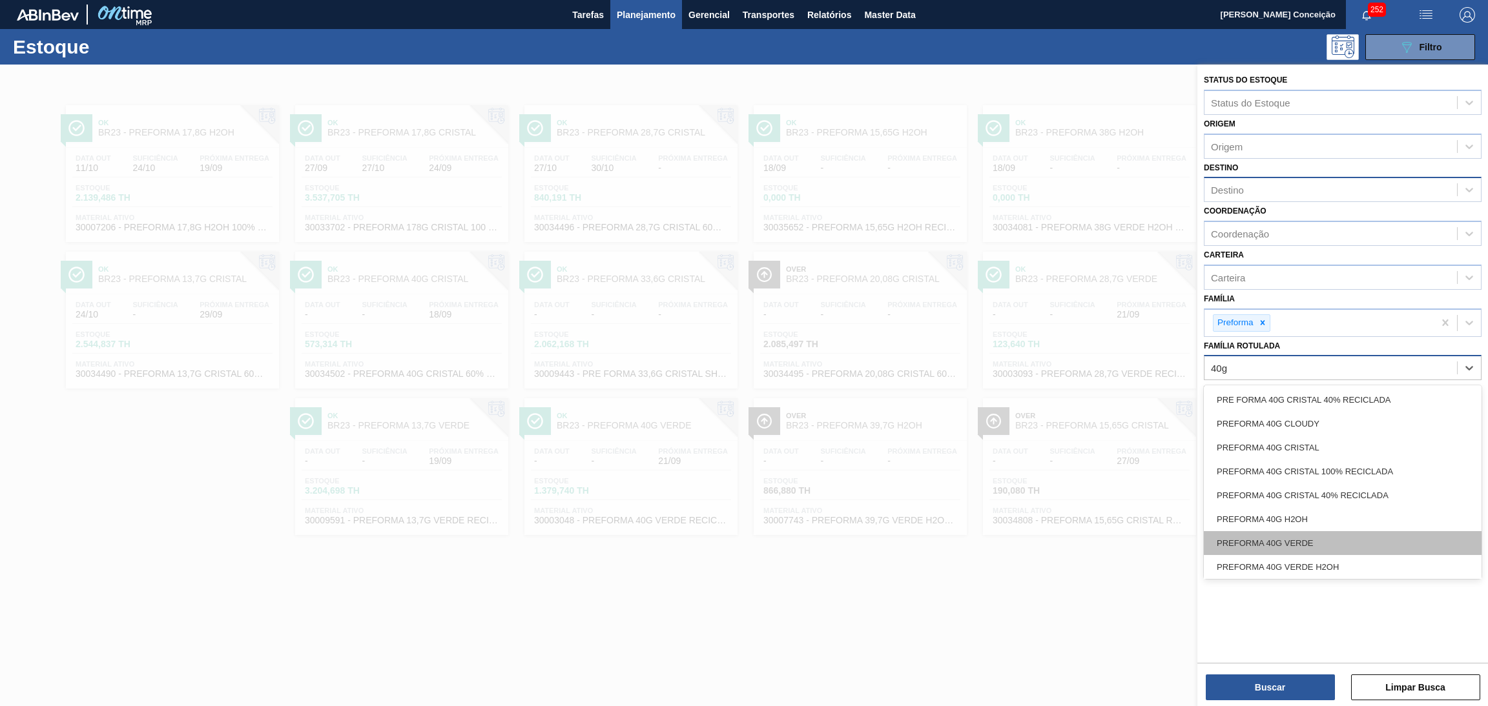
click at [1286, 535] on div "PREFORMA 40G VERDE" at bounding box center [1343, 543] width 278 height 24
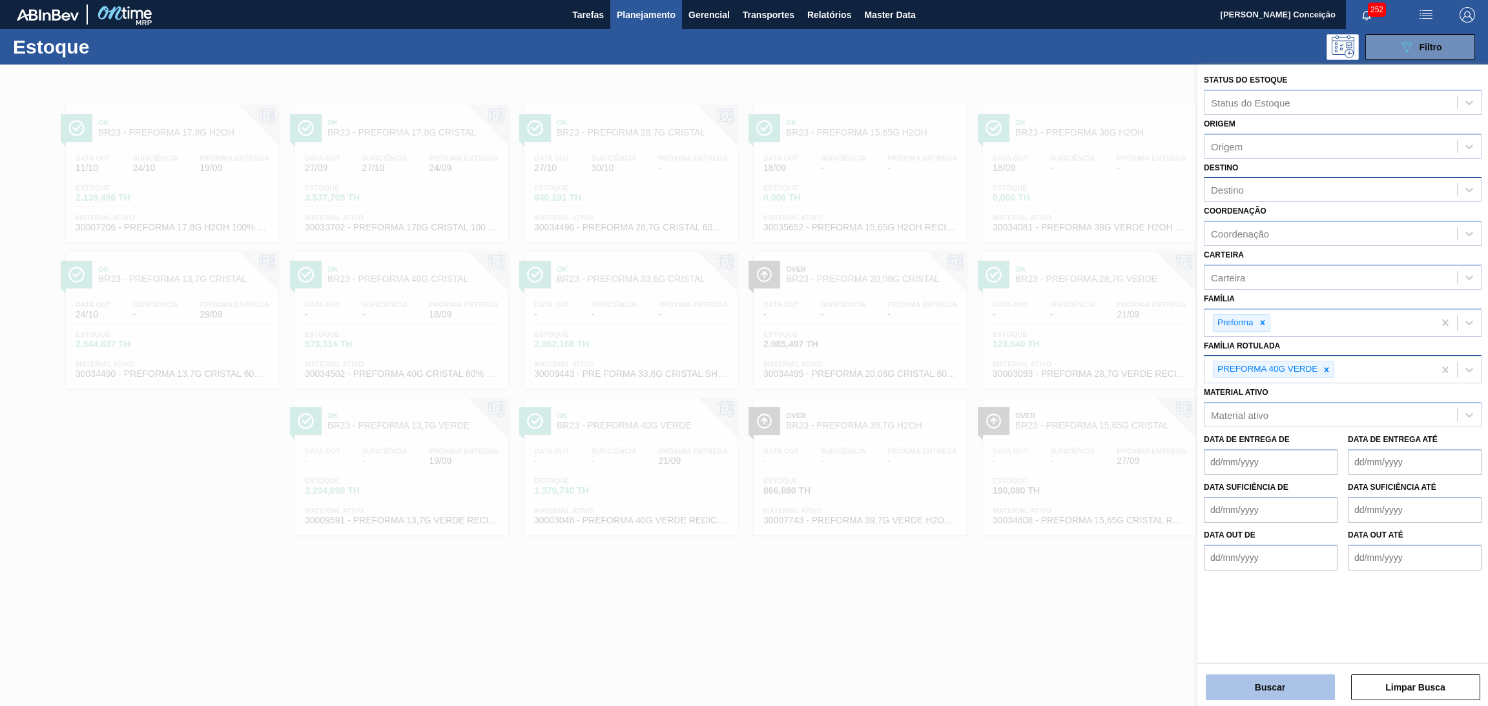
click at [1268, 685] on button "Buscar" at bounding box center [1270, 688] width 129 height 26
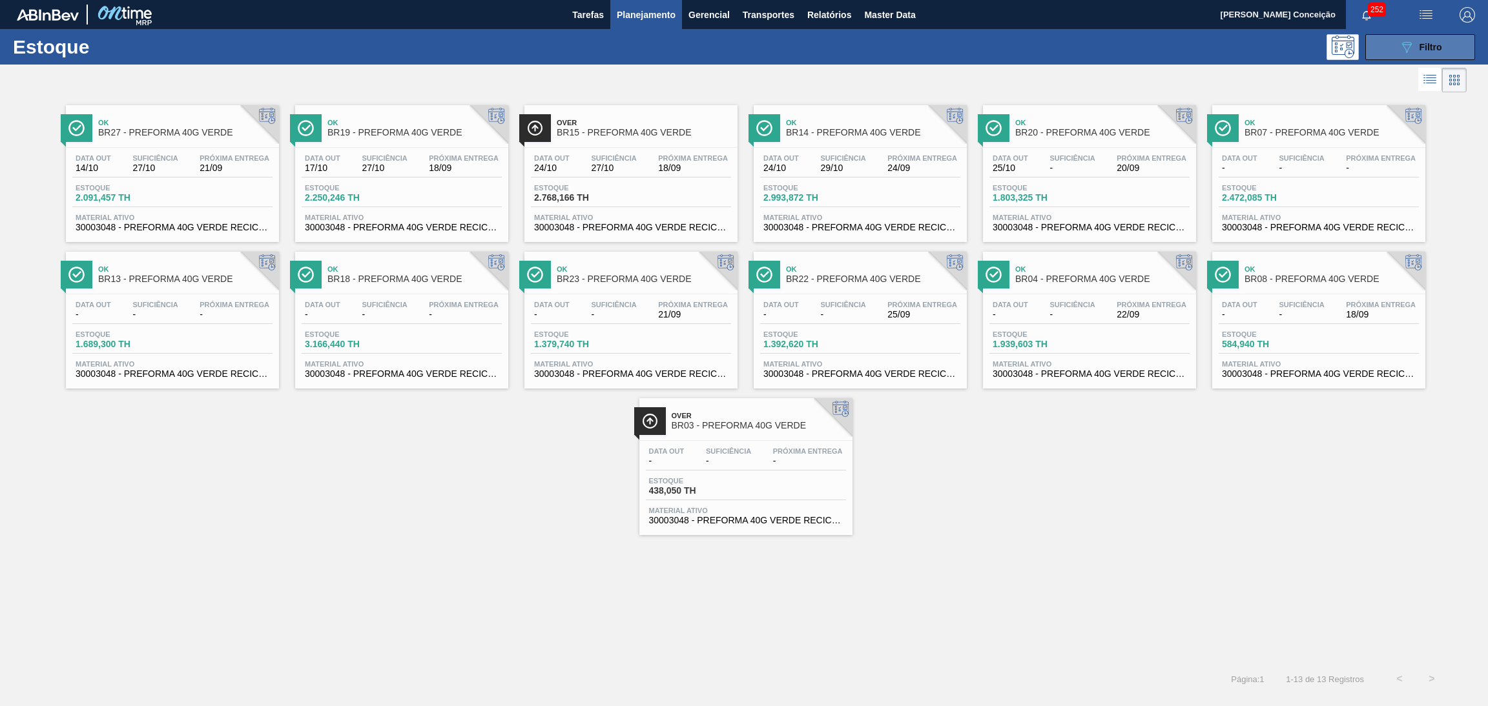
click at [1430, 40] on div "089F7B8B-B2A5-4AFE-B5C0-19BA573D28AC Filtro" at bounding box center [1420, 46] width 43 height 15
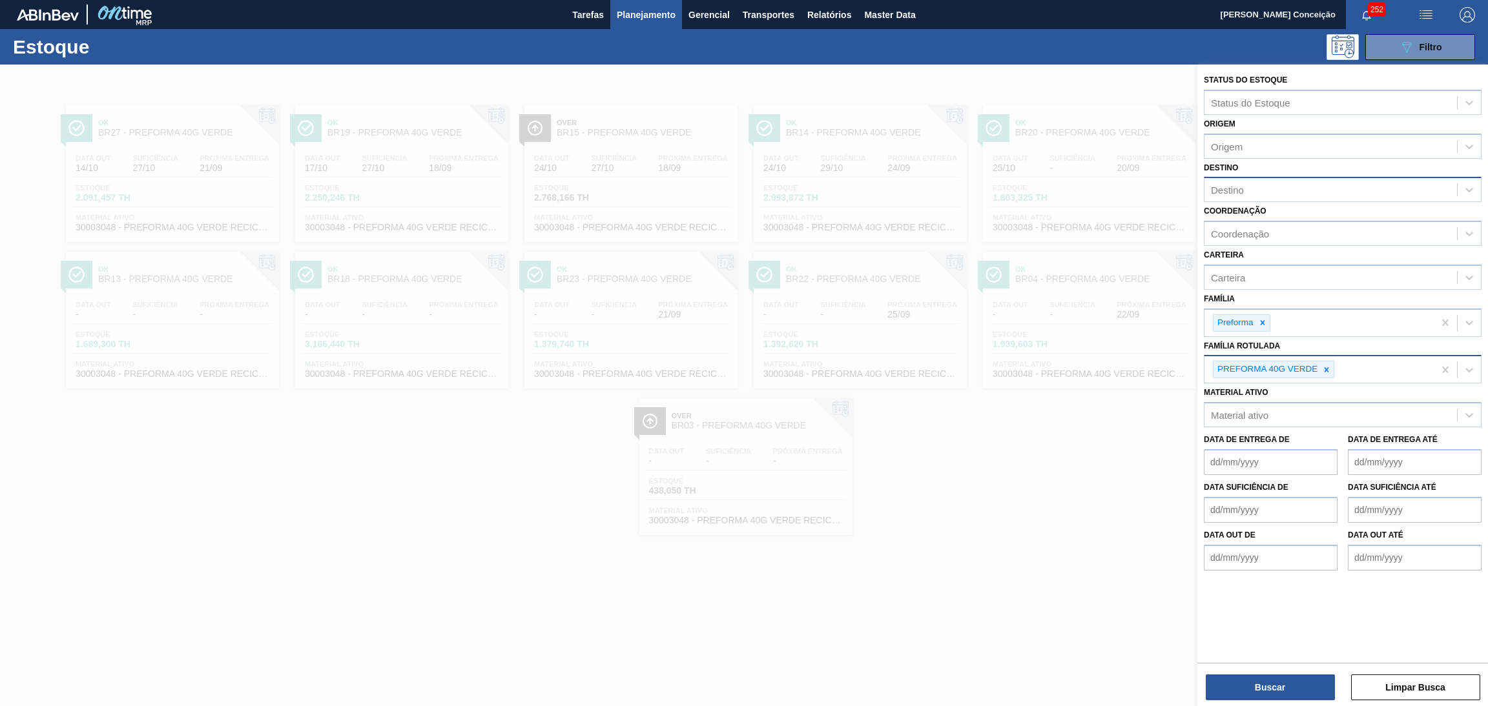
click at [1250, 191] on div "Destino" at bounding box center [1330, 190] width 252 height 19
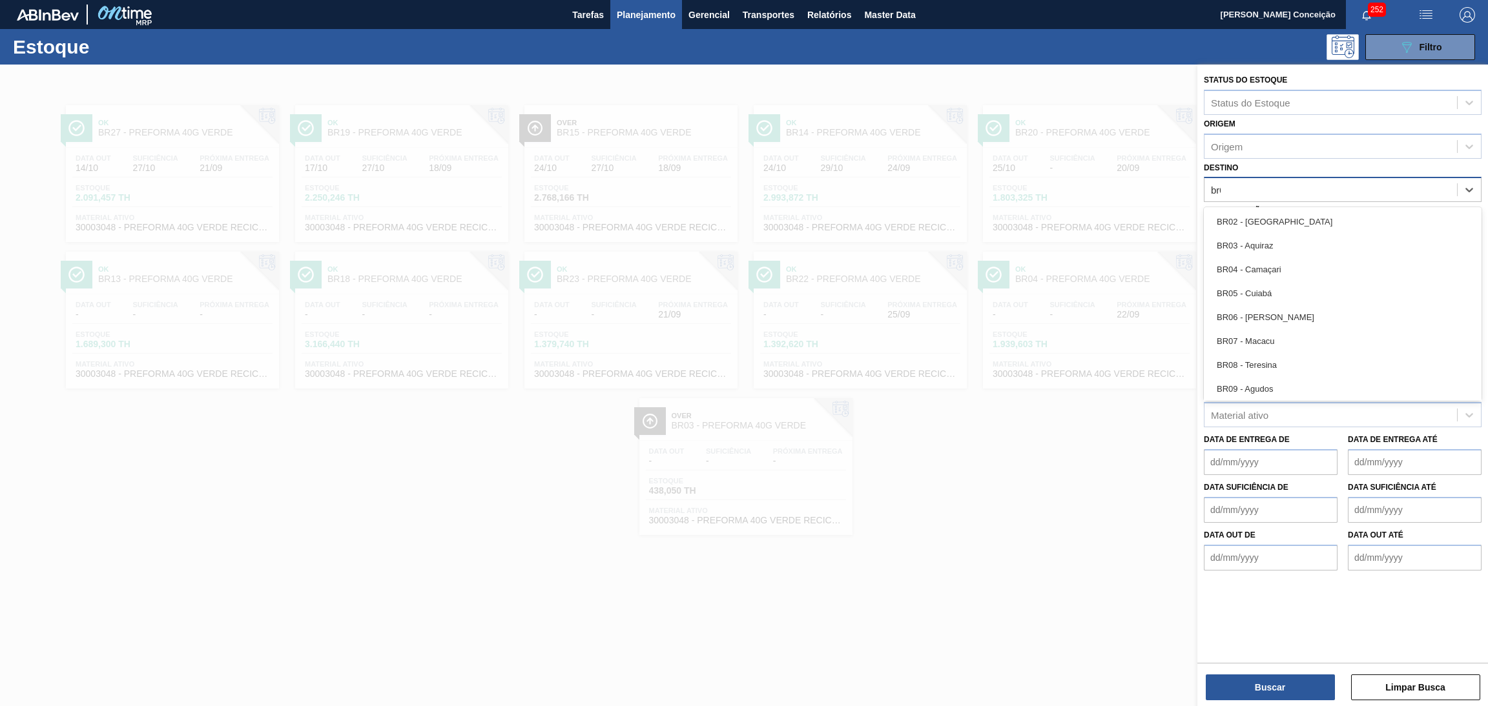
type input "br05"
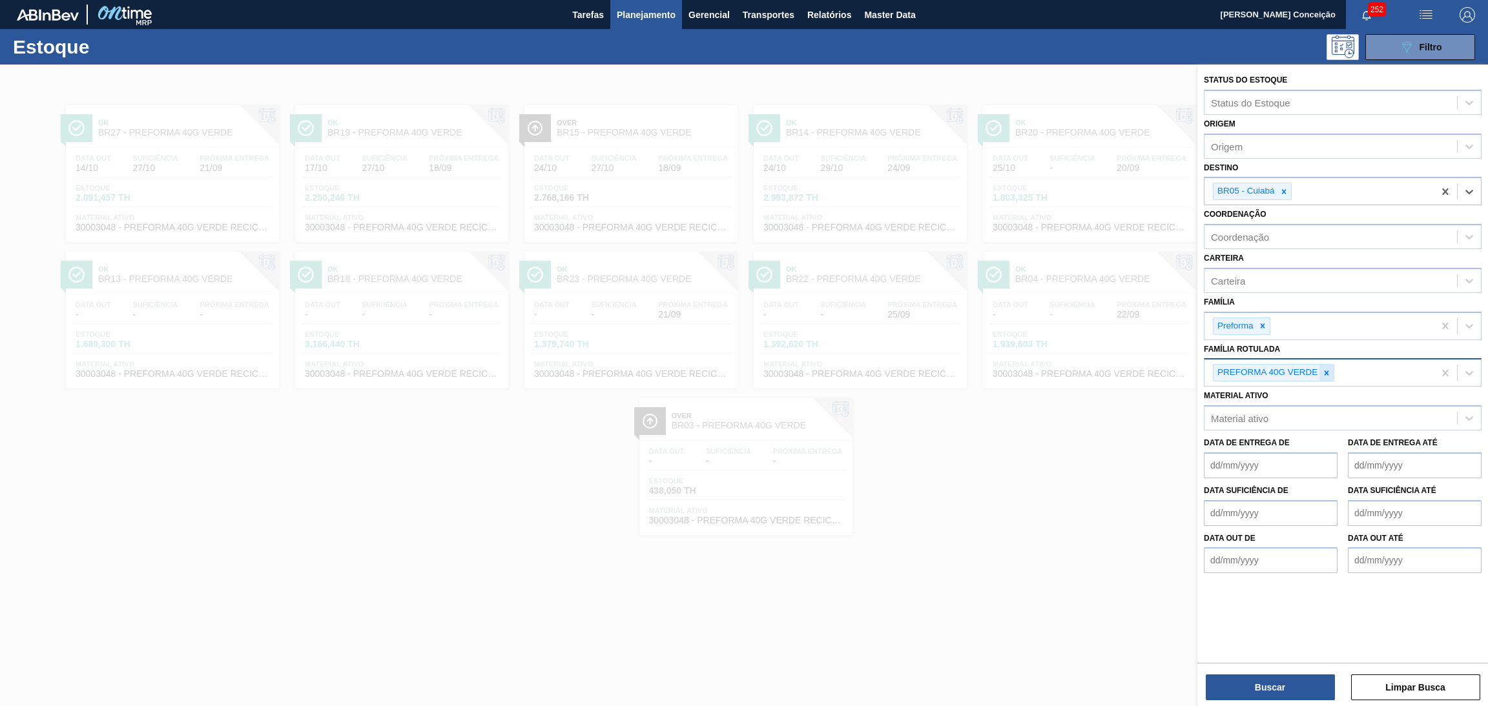
click at [1327, 377] on div at bounding box center [1326, 373] width 14 height 16
click at [1248, 683] on button "Buscar" at bounding box center [1270, 688] width 129 height 26
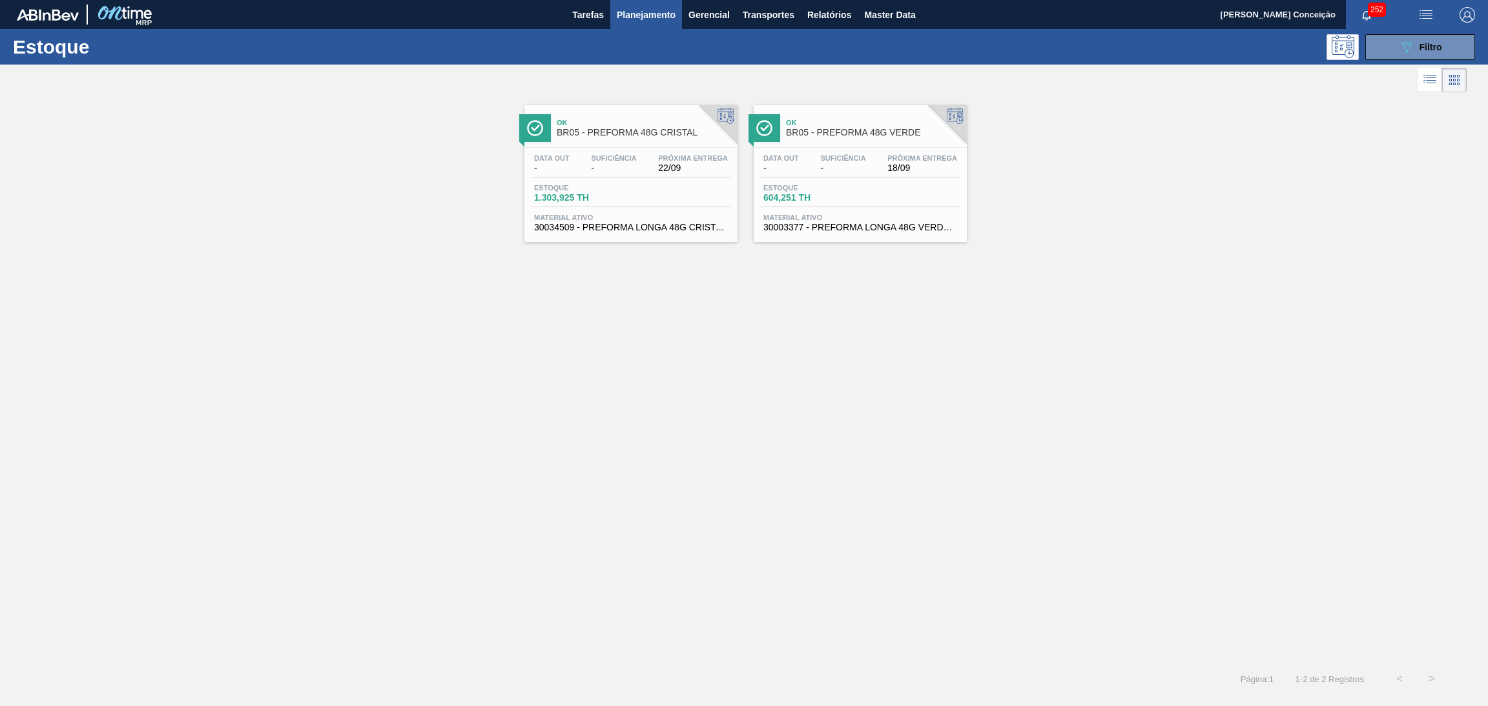
click at [627, 135] on span "BR05 - PREFORMA 48G CRISTAL" at bounding box center [644, 133] width 174 height 10
click at [819, 180] on div "Data out - Suficiência - Próxima Entrega 18/09 Estoque 604,251 TH Material ativ…" at bounding box center [860, 192] width 213 height 88
click at [1409, 62] on div "Estoque 089F7B8B-B2A5-4AFE-B5C0-19BA573D28AC Filtro" at bounding box center [744, 47] width 1488 height 36
click at [1401, 50] on icon "089F7B8B-B2A5-4AFE-B5C0-19BA573D28AC" at bounding box center [1406, 46] width 15 height 15
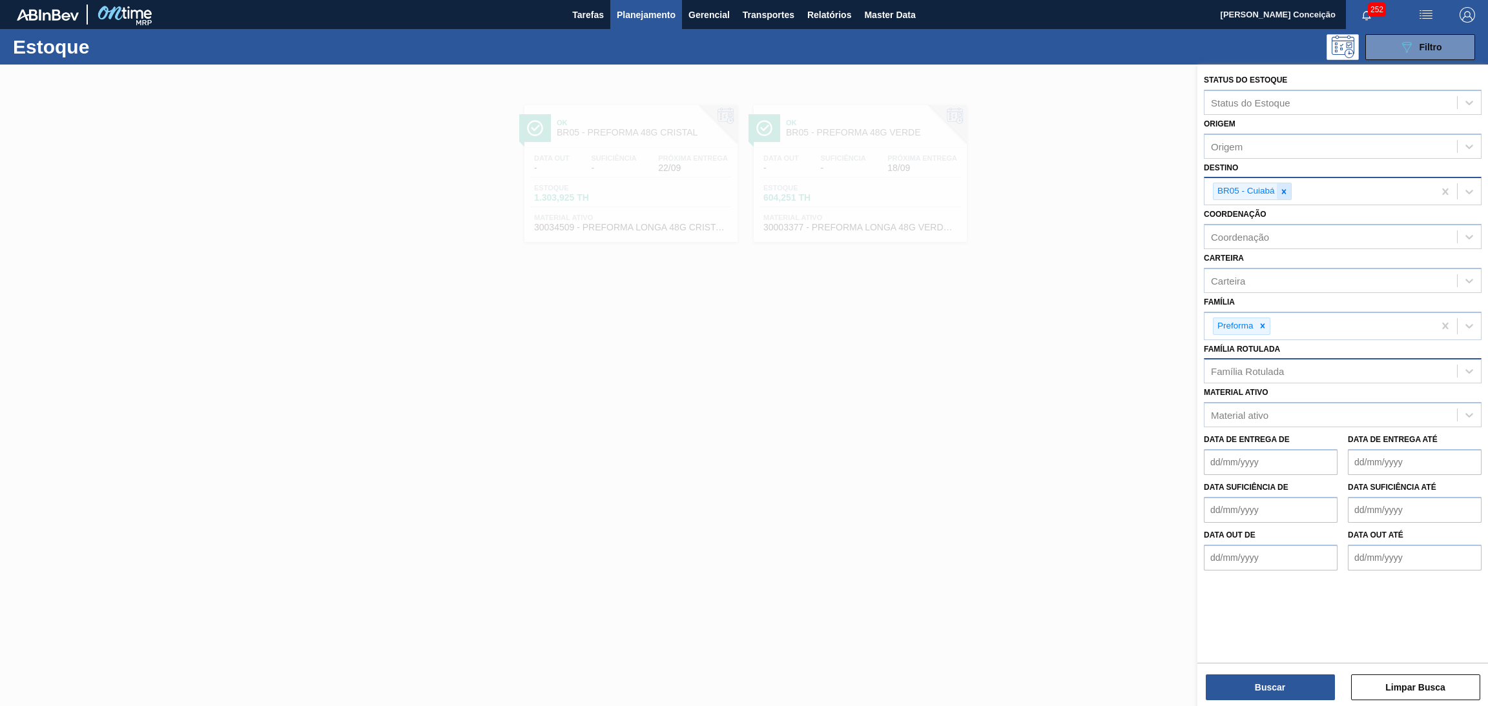
click at [1283, 183] on div at bounding box center [1284, 191] width 14 height 16
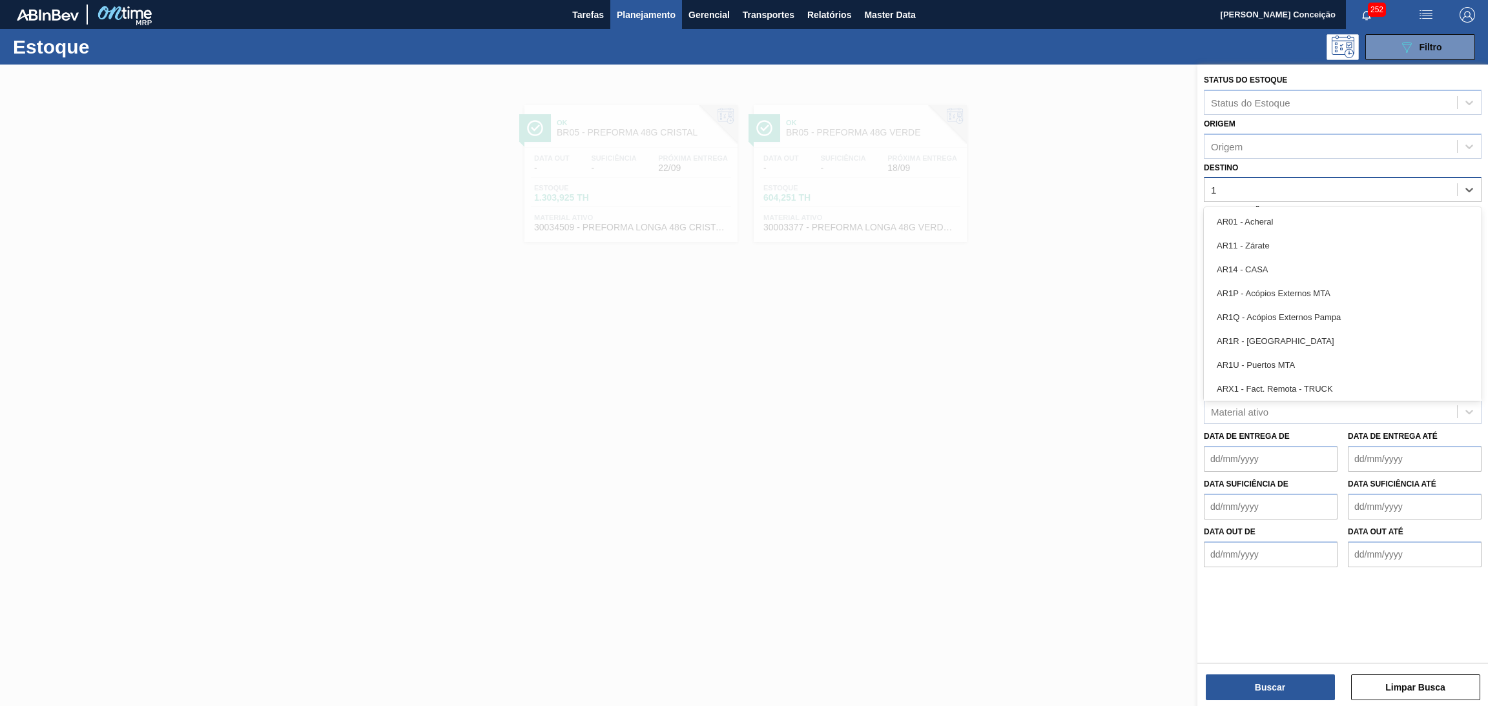
type input "14"
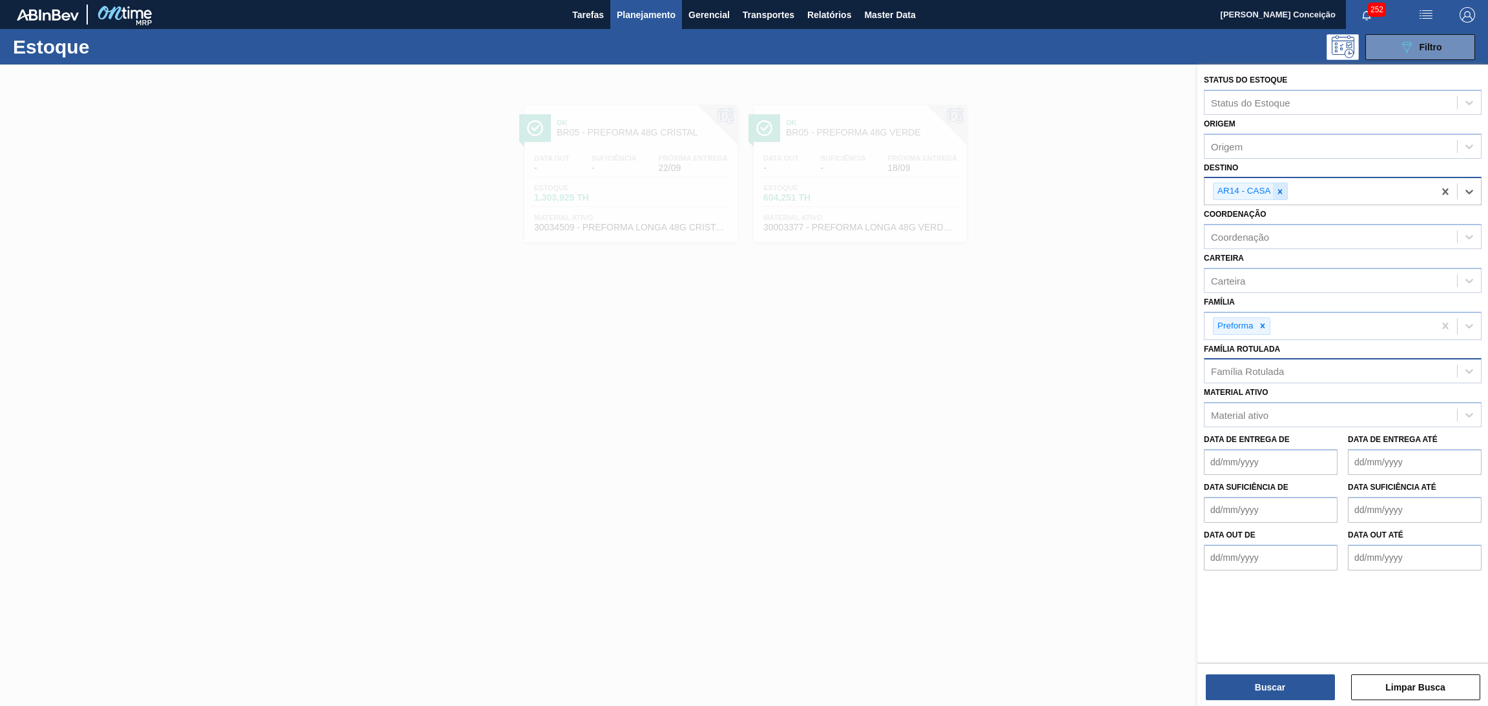
click at [1278, 190] on icon at bounding box center [1279, 191] width 9 height 9
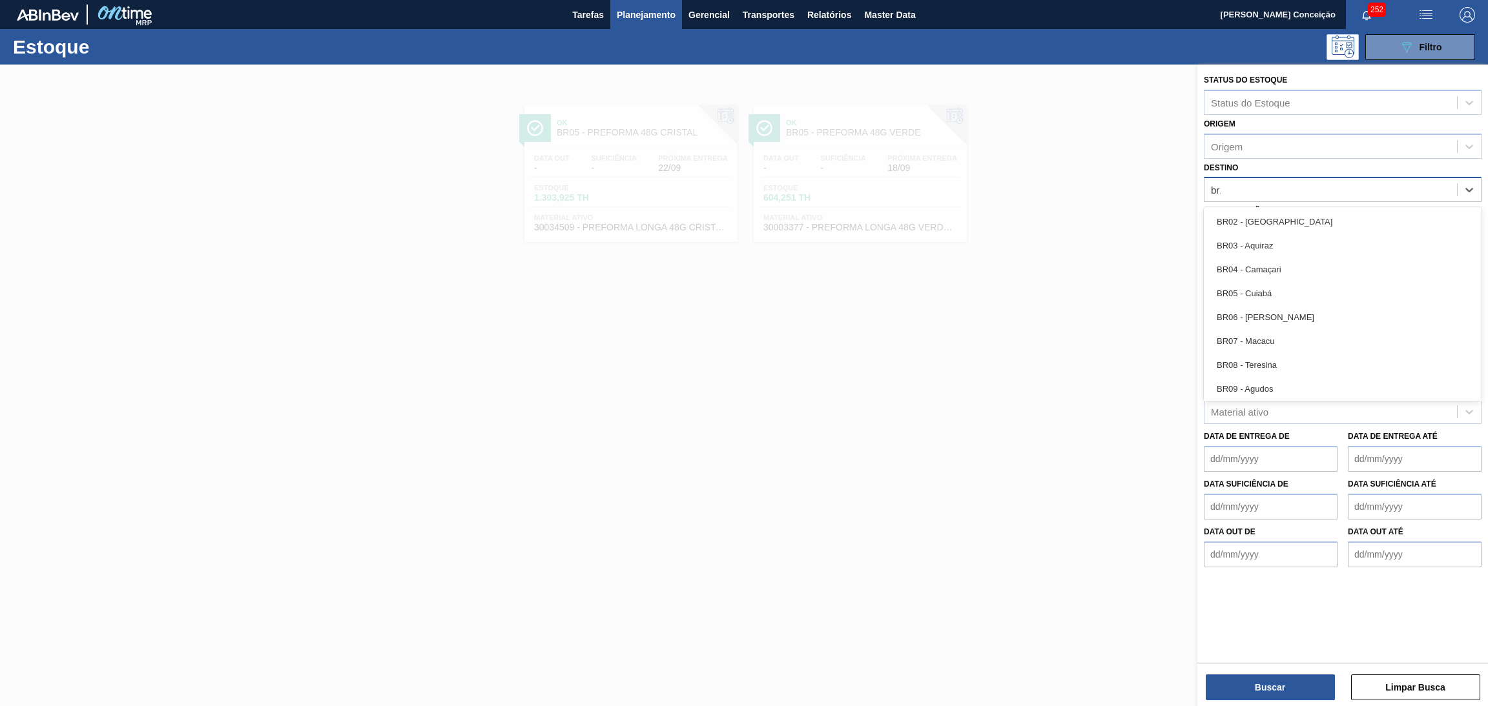
type input "br14"
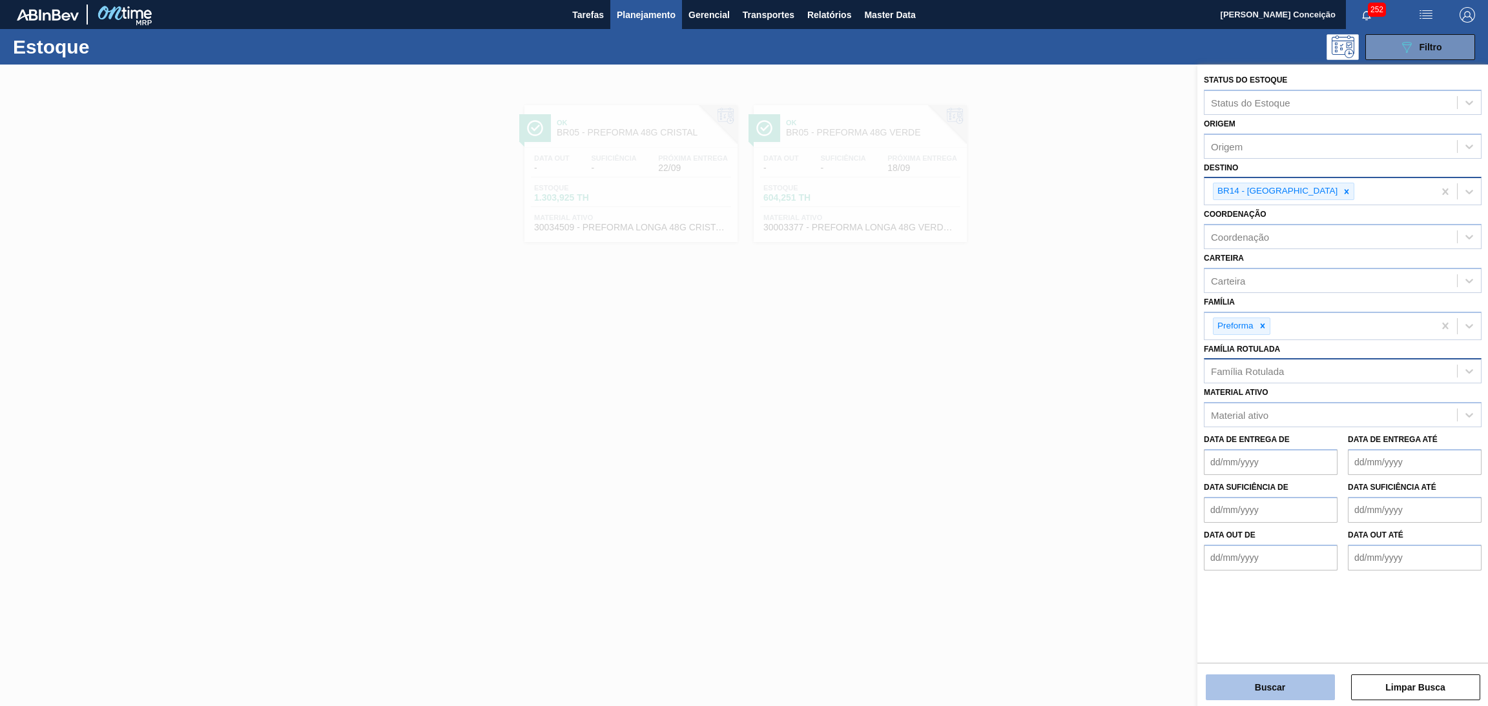
click at [1284, 694] on button "Buscar" at bounding box center [1270, 688] width 129 height 26
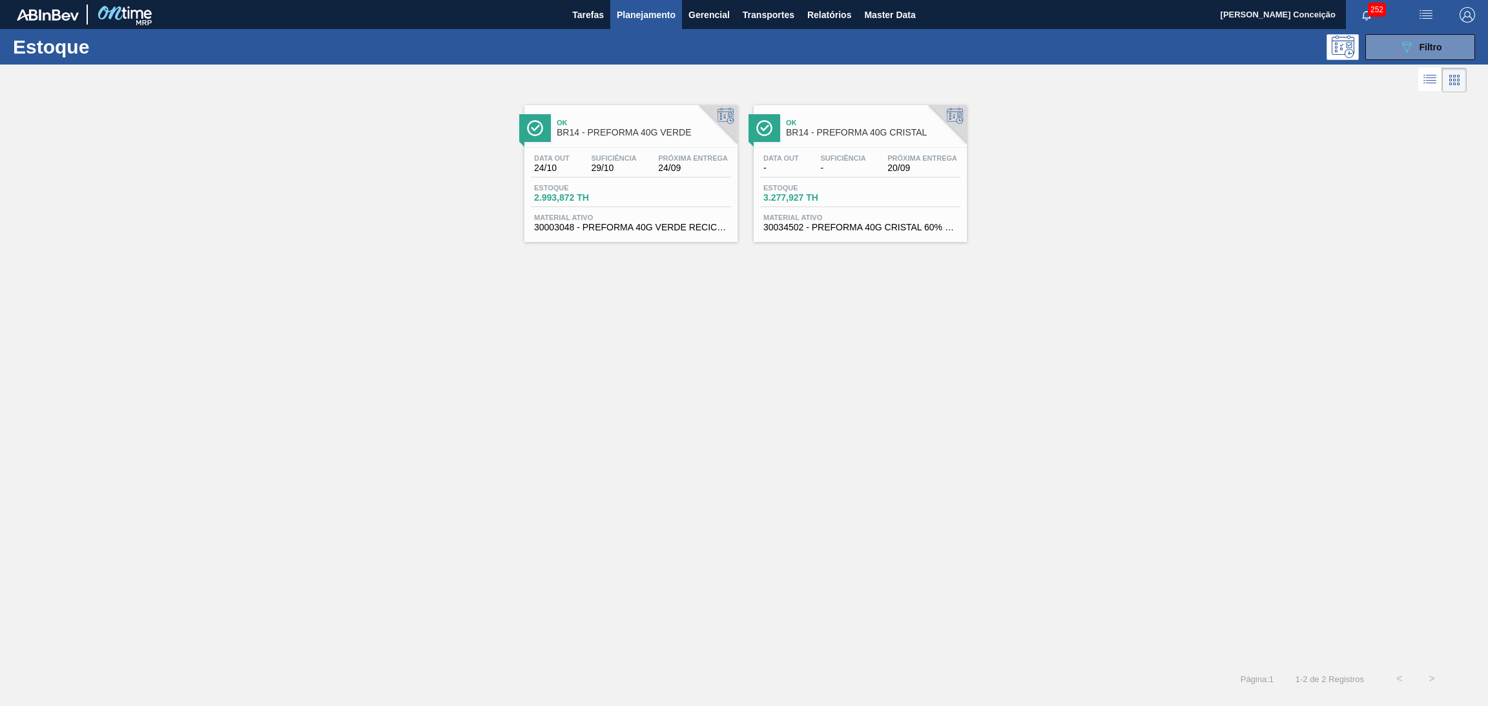
click at [1053, 462] on div "Ok BR14 - PREFORMA 40G VERDE Data out 24/10 Suficiência 29/10 Próxima Entrega 2…" at bounding box center [744, 380] width 1488 height 568
click at [648, 160] on div "Data out 24/10 Suficiência 29/10 Próxima Entrega 24/09" at bounding box center [631, 165] width 200 height 23
click at [898, 145] on div "Ok BR14 - PREFORMA 40G CRISTAL Data out - Suficiência - Próxima Entrega 20/09 E…" at bounding box center [860, 173] width 213 height 137
click at [498, 376] on div "Ok BR14 - PREFORMA 40G VERDE Data out 24/10 Suficiência 29/10 Próxima Entrega 2…" at bounding box center [744, 380] width 1488 height 568
click at [872, 422] on div "Ok BR14 - PREFORMA 40G VERDE Data out 24/10 Suficiência 29/10 Próxima Entrega 2…" at bounding box center [744, 380] width 1488 height 568
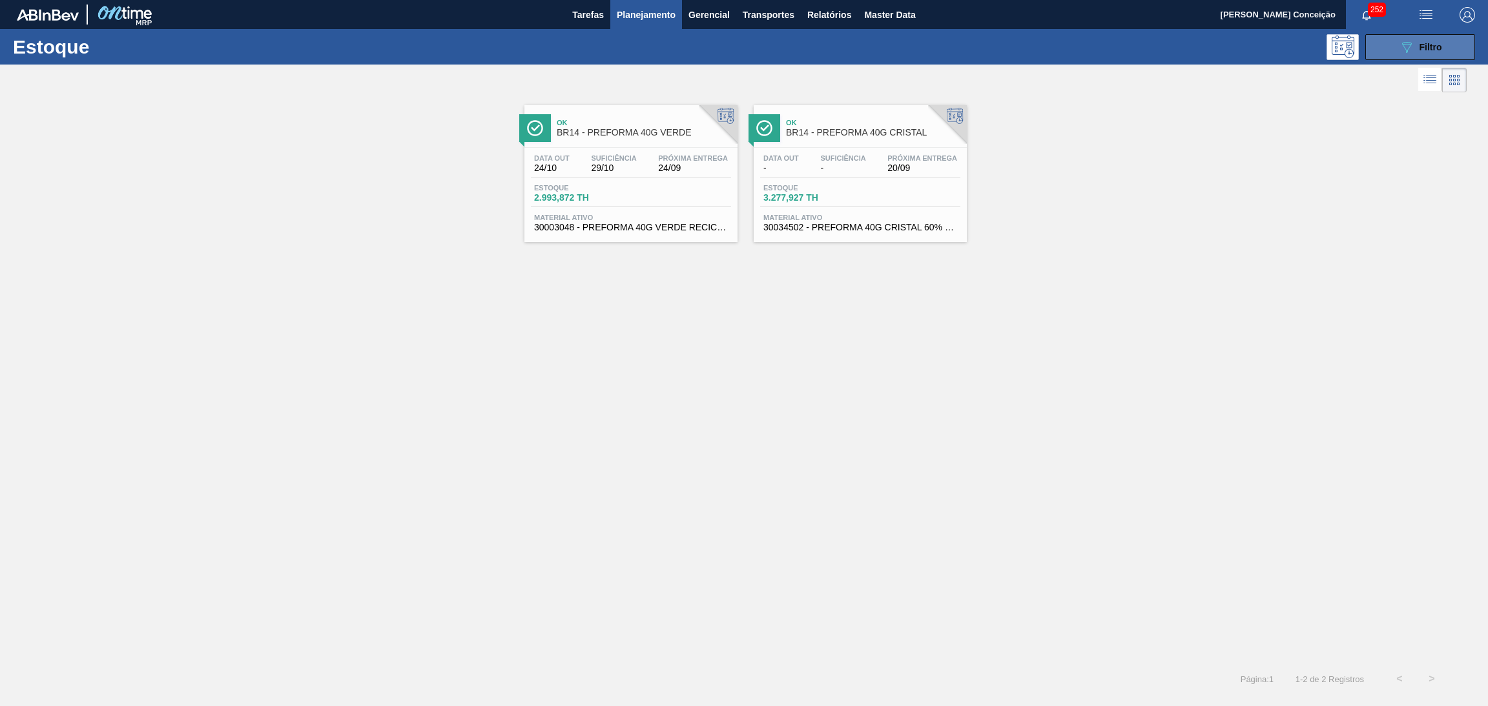
click at [1420, 39] on div "089F7B8B-B2A5-4AFE-B5C0-19BA573D28AC Filtro" at bounding box center [1420, 46] width 43 height 15
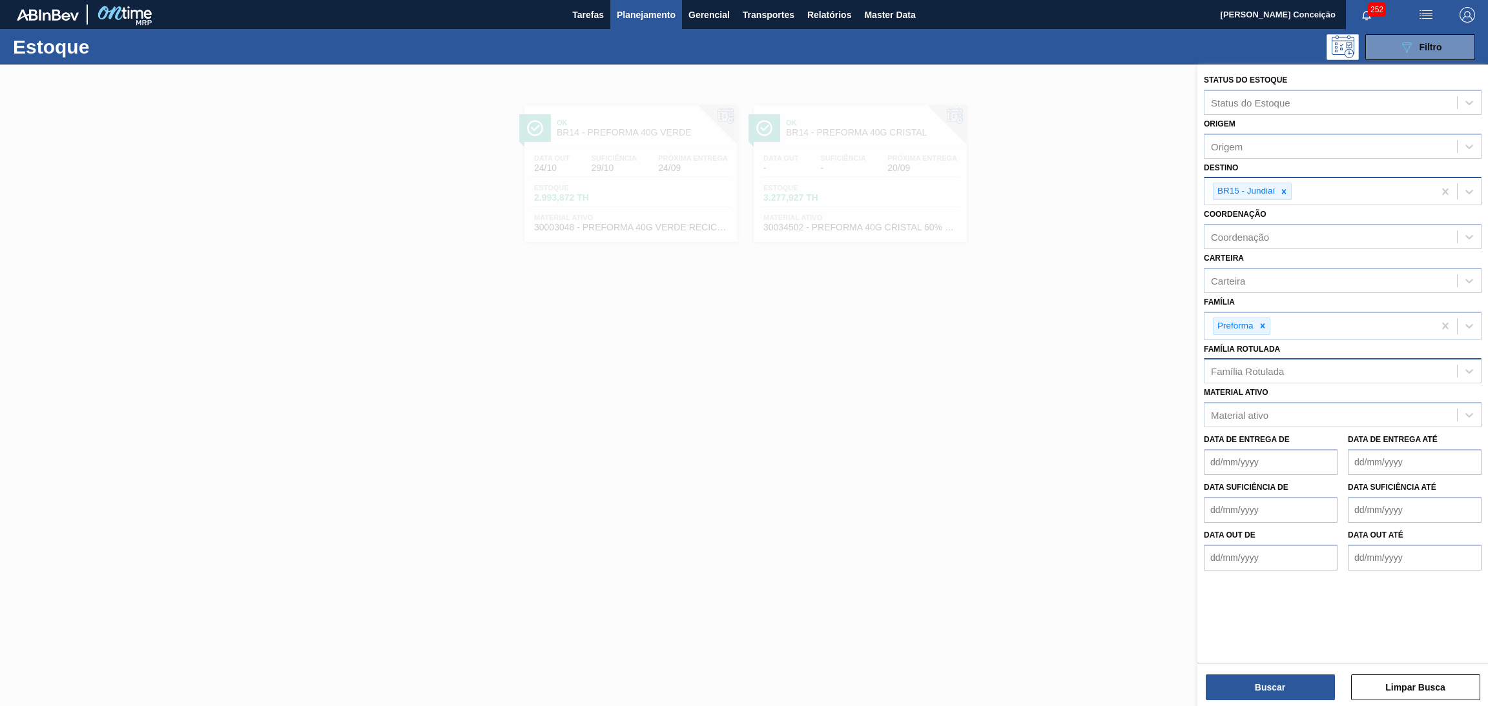
click at [1283, 189] on icon at bounding box center [1283, 191] width 9 height 9
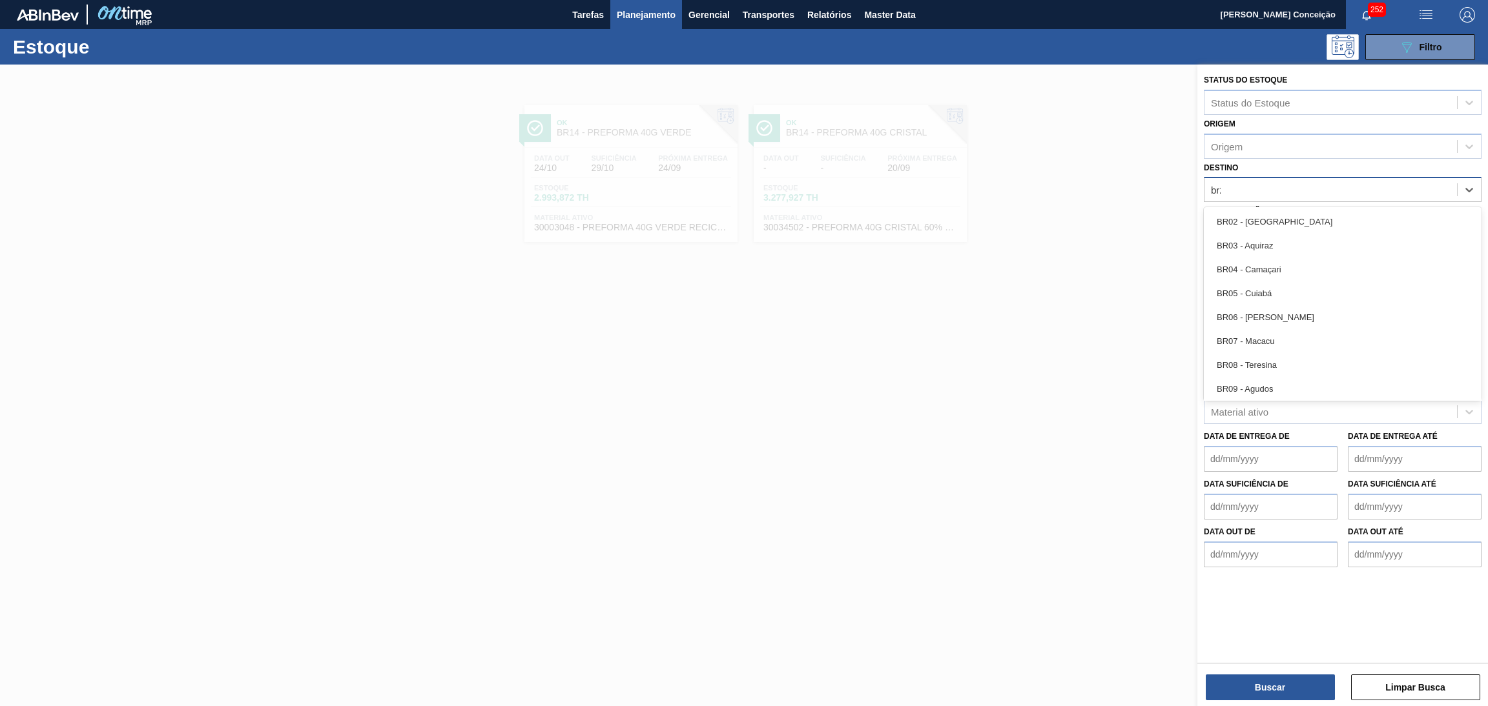
type input "br23"
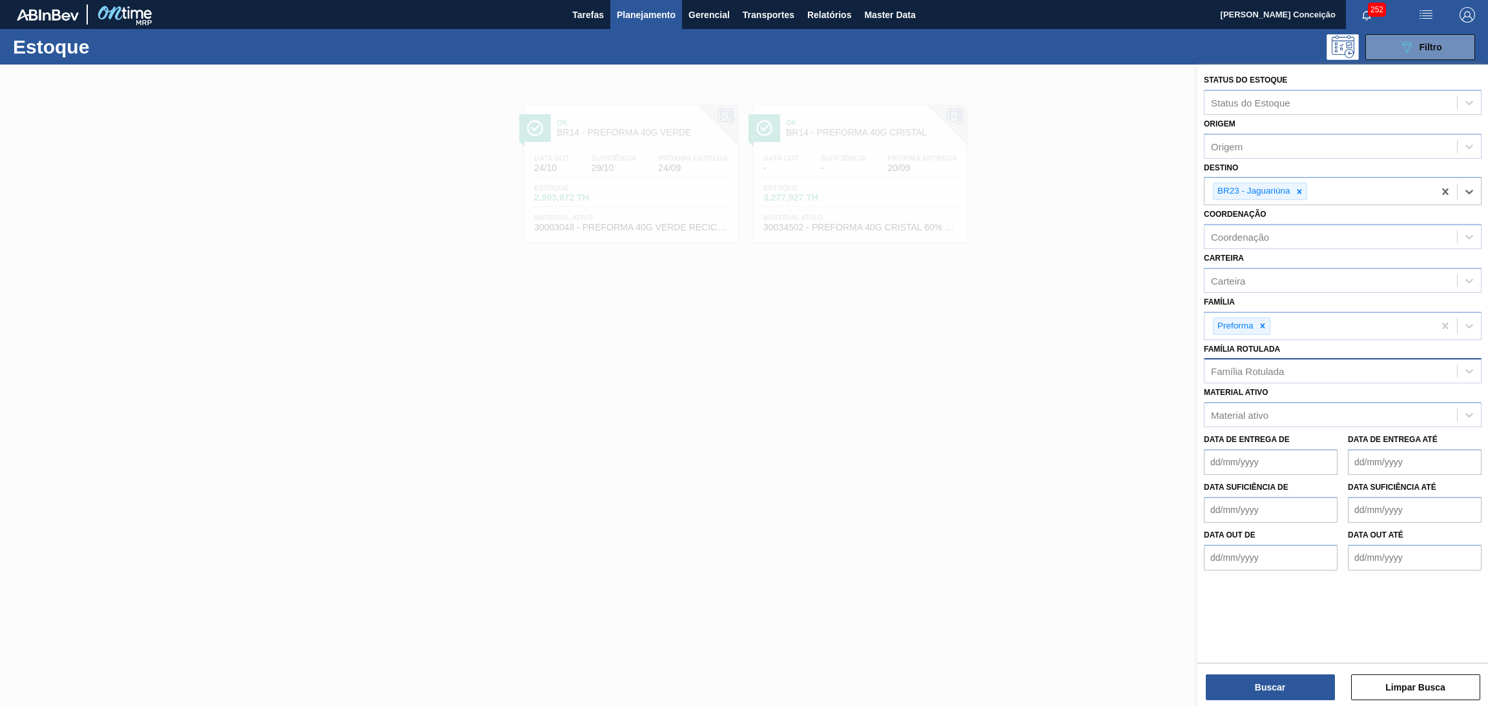
click at [1283, 702] on div "Status do Estoque Status do Estoque Origem Origem Destino option BR23 - Jaguari…" at bounding box center [1342, 387] width 291 height 644
click at [1288, 681] on button "Buscar" at bounding box center [1270, 688] width 129 height 26
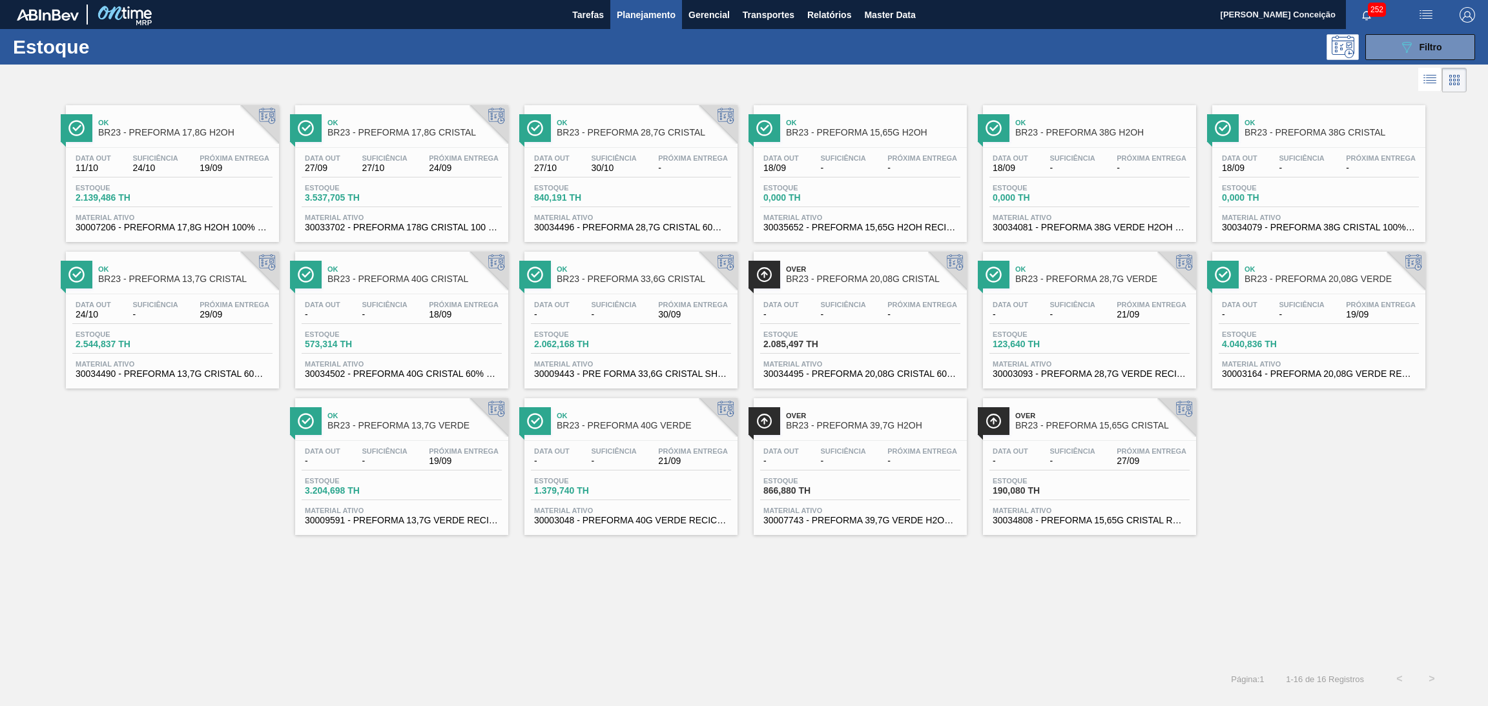
click at [443, 468] on div "Data out - Suficiência - Próxima Entrega 19/09" at bounding box center [402, 458] width 200 height 23
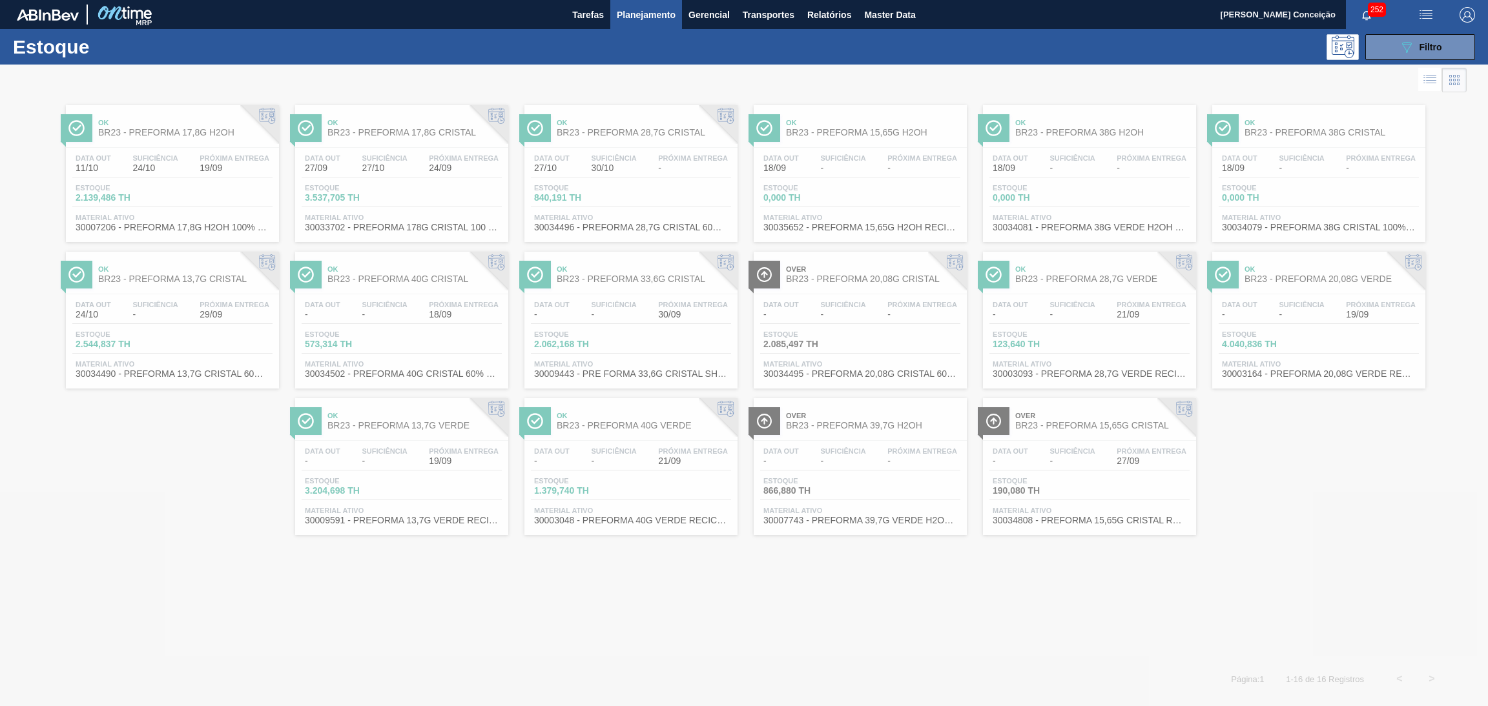
click at [407, 453] on div at bounding box center [744, 386] width 1488 height 642
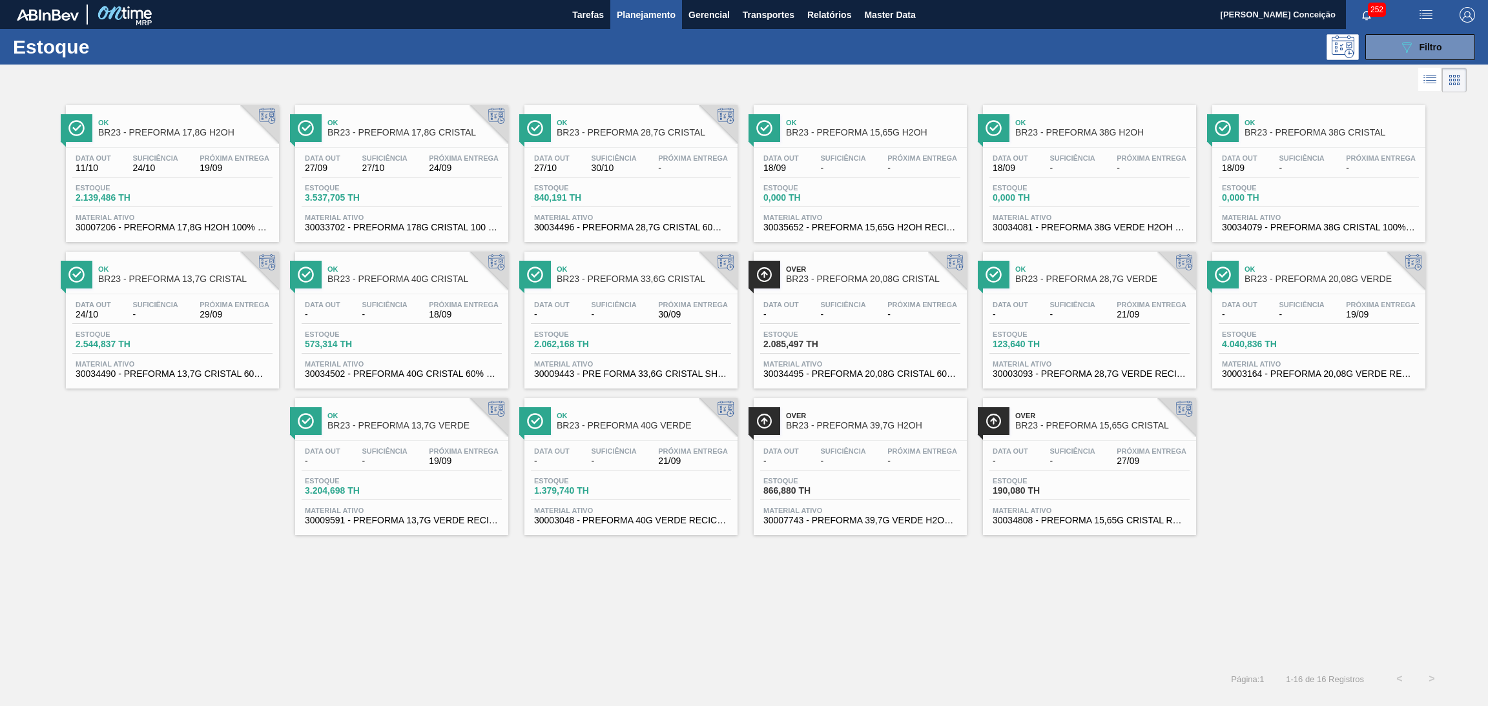
click at [386, 159] on span "Suficiência" at bounding box center [384, 158] width 45 height 8
click at [1115, 459] on div "Próxima Entrega 27/09" at bounding box center [1151, 456] width 76 height 19
click at [230, 162] on span "Próxima Entrega" at bounding box center [235, 158] width 70 height 8
click at [800, 608] on div "Ok BR23 - PREFORMA 17,8G H2OH Data out 11/10 Suficiência 24/10 Próxima Entrega …" at bounding box center [744, 380] width 1488 height 568
click at [1424, 50] on span "Filtro" at bounding box center [1430, 47] width 23 height 10
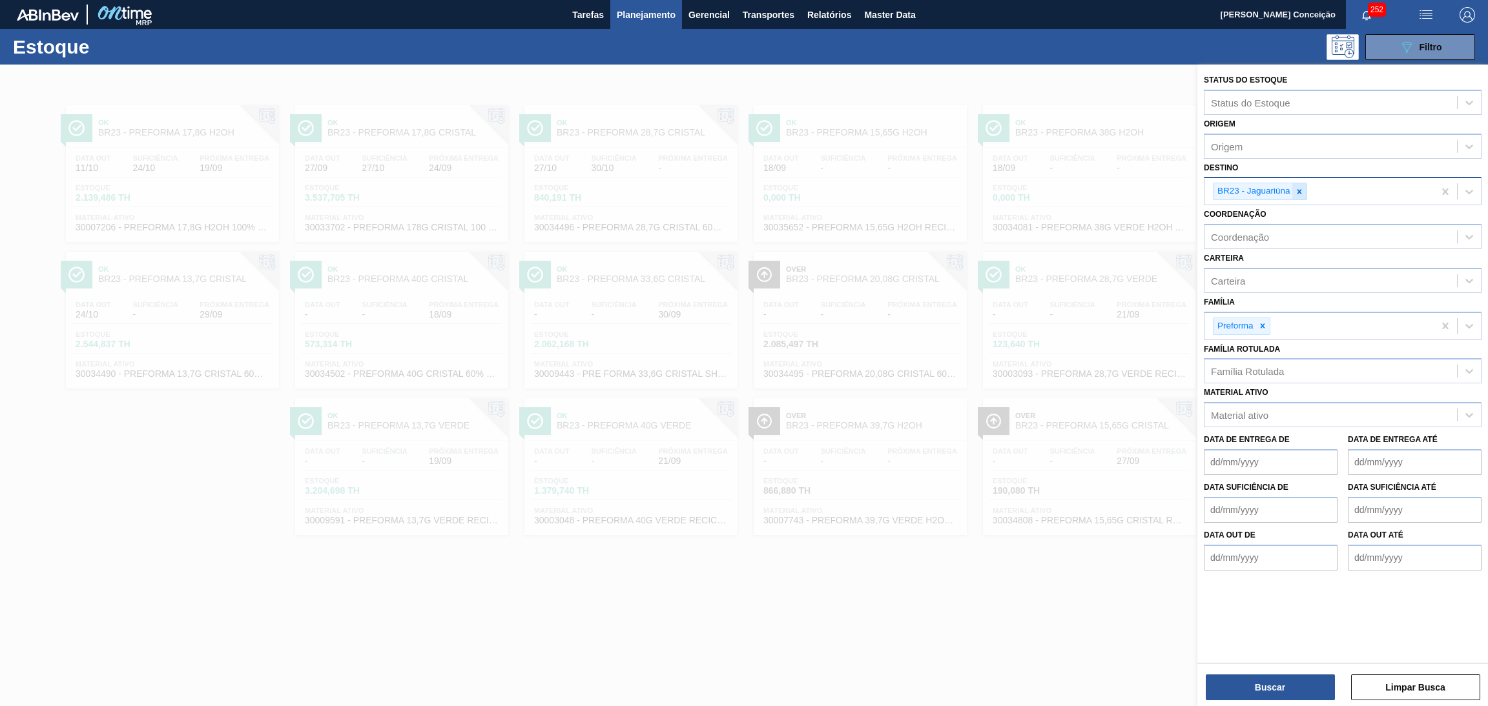
click at [1300, 187] on icon at bounding box center [1299, 191] width 9 height 9
type input "br15"
click at [1269, 683] on button "Buscar" at bounding box center [1270, 688] width 129 height 26
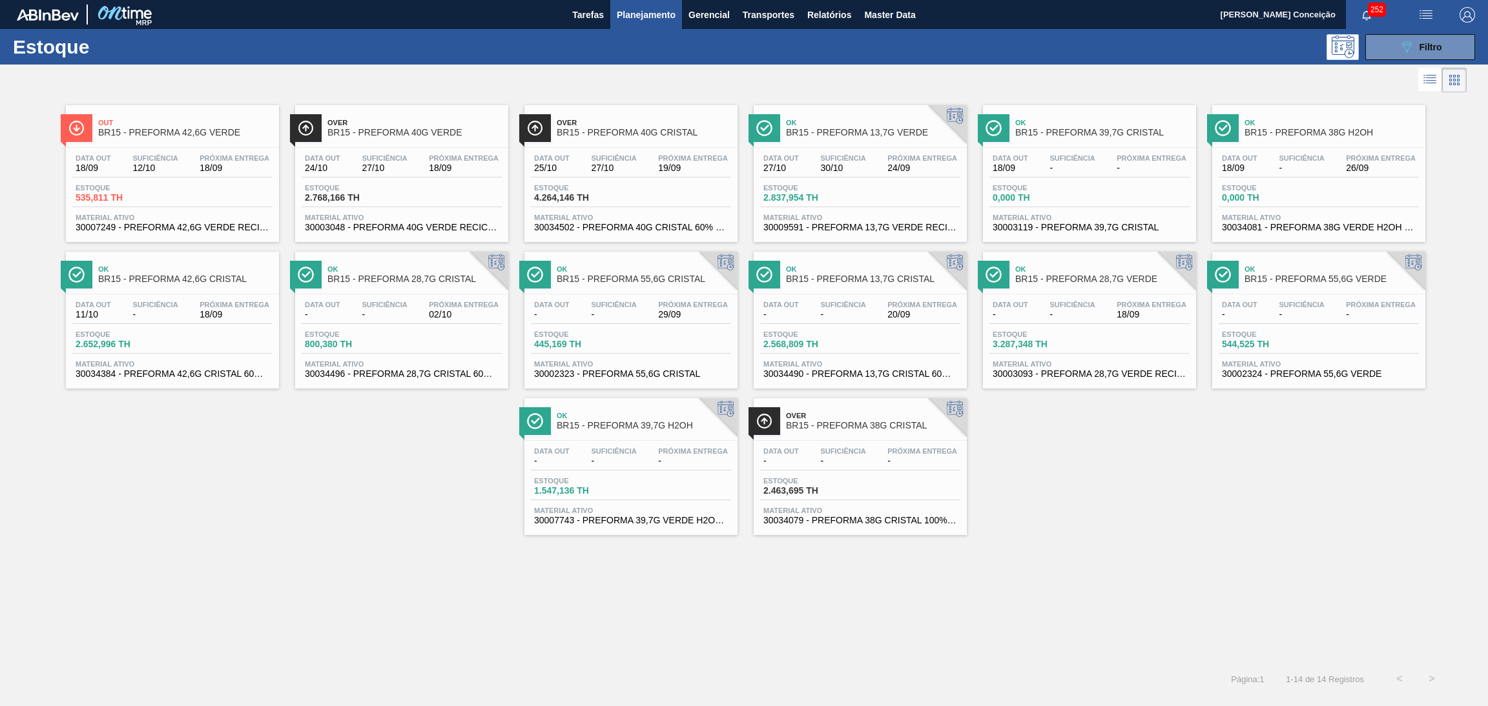
click at [179, 149] on div "Data out 18/09 Suficiência 12/10 Próxima Entrega 18/09 Estoque 535,811 TH Mater…" at bounding box center [172, 192] width 213 height 88
click at [206, 303] on span "Próxima Entrega" at bounding box center [235, 305] width 70 height 8
click at [444, 193] on div "Estoque 2.768,166 TH" at bounding box center [402, 195] width 200 height 23
click at [1411, 48] on icon "089F7B8B-B2A5-4AFE-B5C0-19BA573D28AC" at bounding box center [1406, 46] width 15 height 15
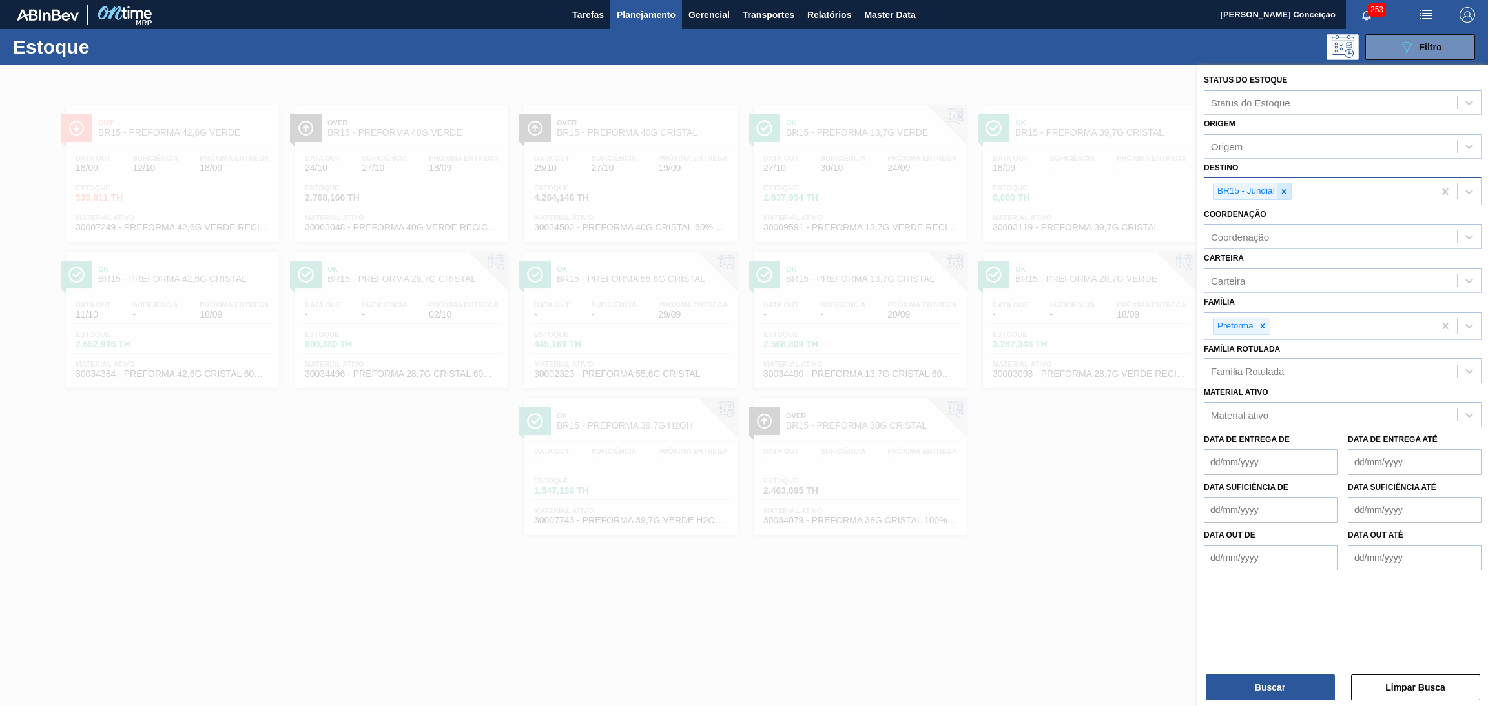
click at [1287, 189] on icon at bounding box center [1283, 191] width 9 height 9
type input "br07"
click at [1253, 678] on button "Buscar" at bounding box center [1270, 688] width 129 height 26
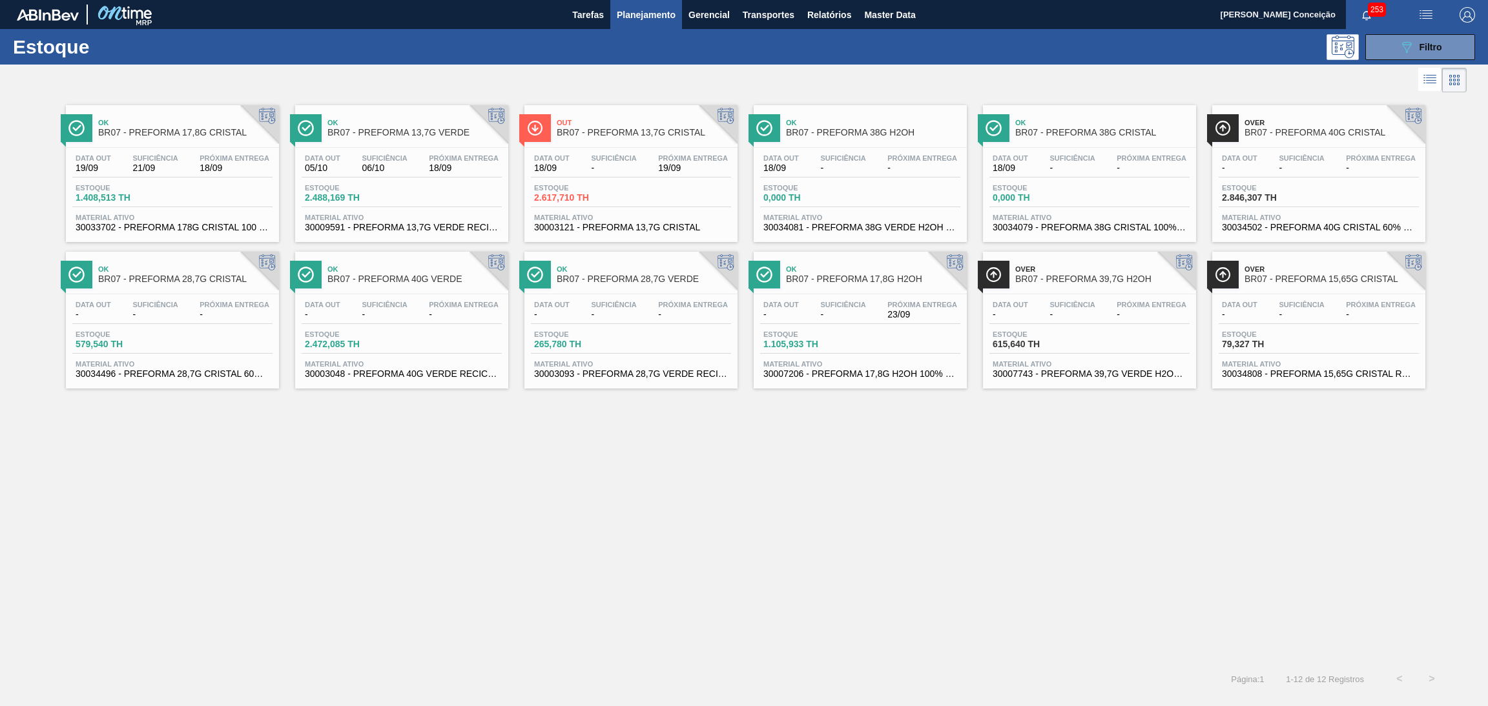
click at [586, 523] on div "Ok BR07 - PREFORMA 17,8G CRISTAL Data out 19/09 Suficiência 21/09 Próxima Entre…" at bounding box center [744, 380] width 1488 height 568
click at [619, 174] on div "Data out 18/09 Suficiência - Próxima Entrega 19/09" at bounding box center [631, 165] width 200 height 23
click at [398, 185] on div "Estoque 2.488,169 TH" at bounding box center [402, 195] width 200 height 23
click at [175, 170] on span "21/09" at bounding box center [154, 168] width 45 height 10
click at [1417, 57] on button "089F7B8B-B2A5-4AFE-B5C0-19BA573D28AC Filtro" at bounding box center [1420, 47] width 110 height 26
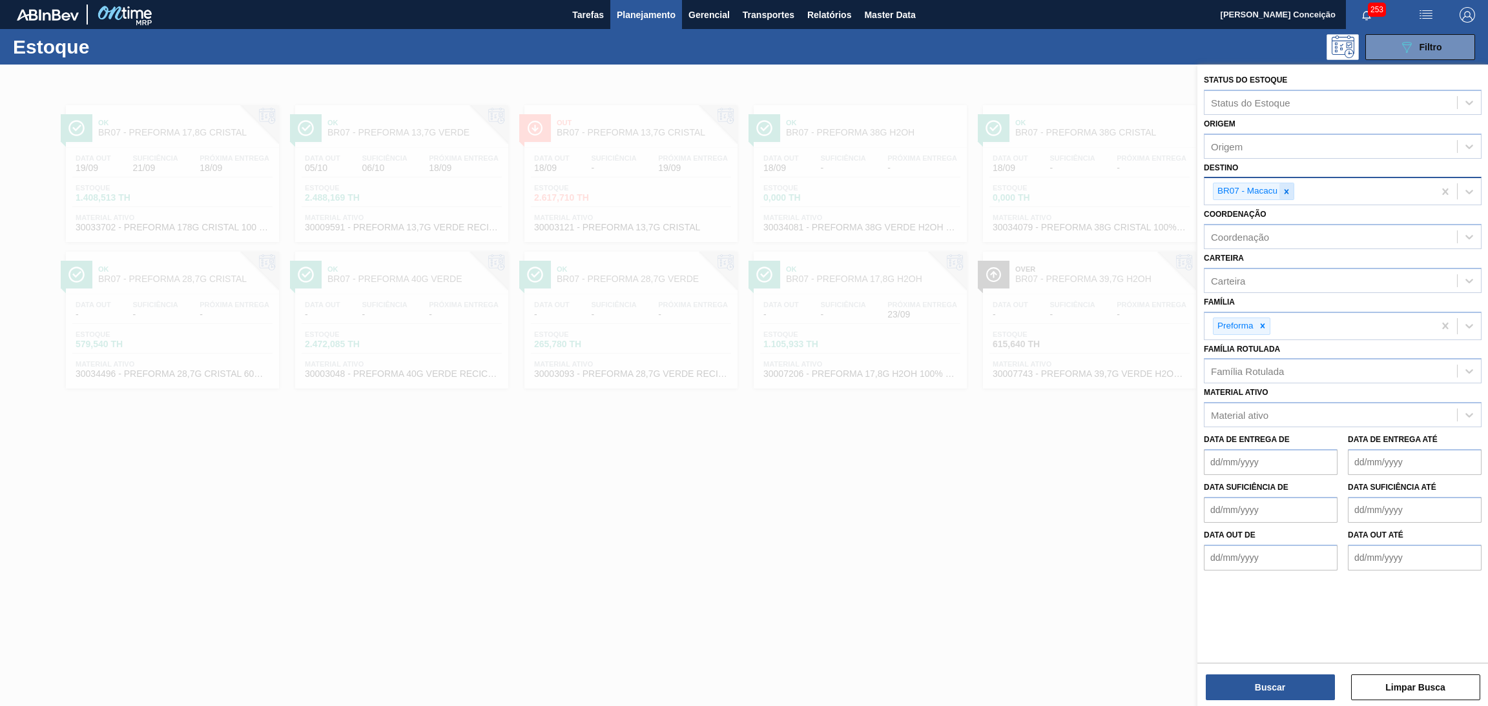
click at [1288, 192] on icon at bounding box center [1286, 191] width 5 height 5
type input "br28"
click at [1260, 682] on button "Buscar" at bounding box center [1270, 688] width 129 height 26
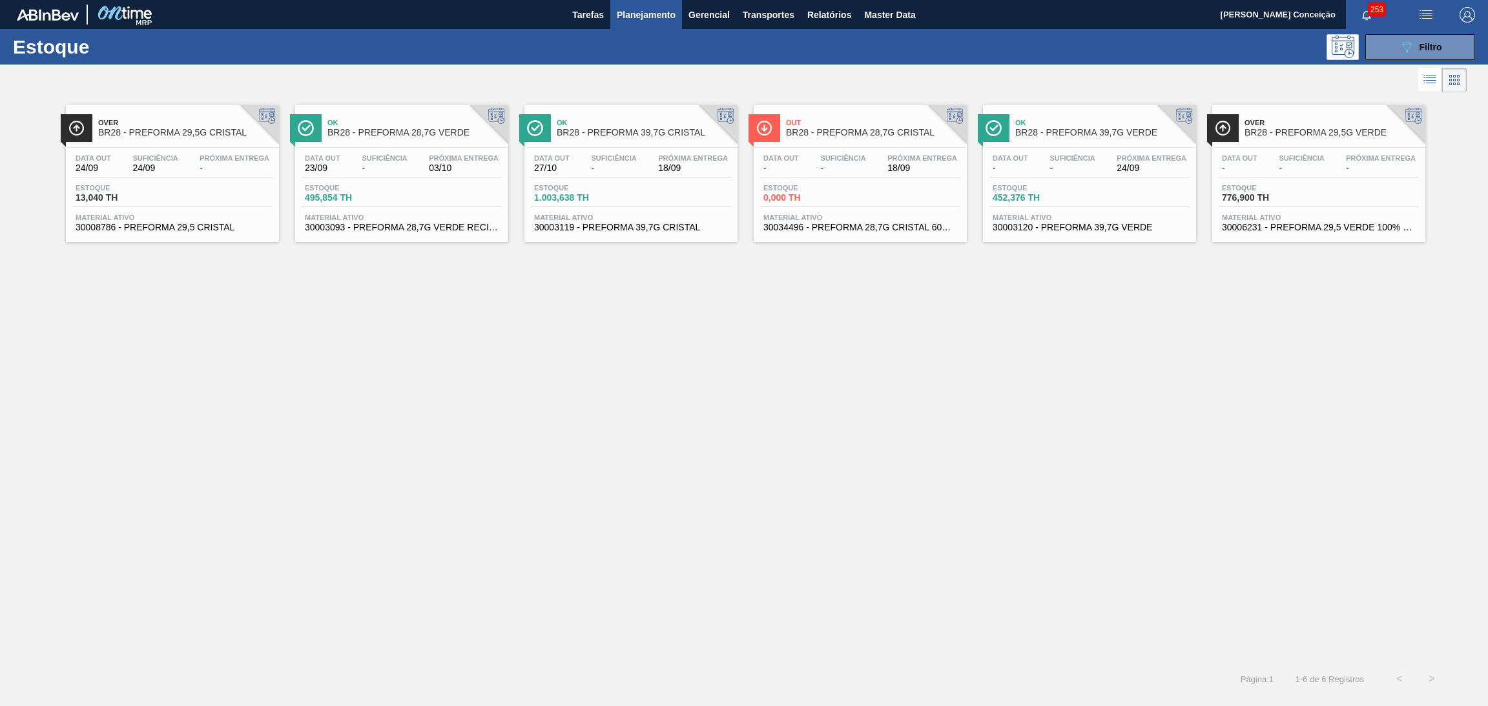
click at [116, 133] on span "BR28 - PREFORMA 29,5G CRISTAL" at bounding box center [185, 133] width 174 height 10
click at [850, 190] on span "Estoque" at bounding box center [808, 188] width 90 height 8
click at [404, 165] on span "-" at bounding box center [384, 168] width 45 height 10
click at [1328, 165] on div "Data out - Suficiência - Próxima Entrega -" at bounding box center [1318, 165] width 200 height 23
click at [1427, 42] on span "Filtro" at bounding box center [1430, 47] width 23 height 10
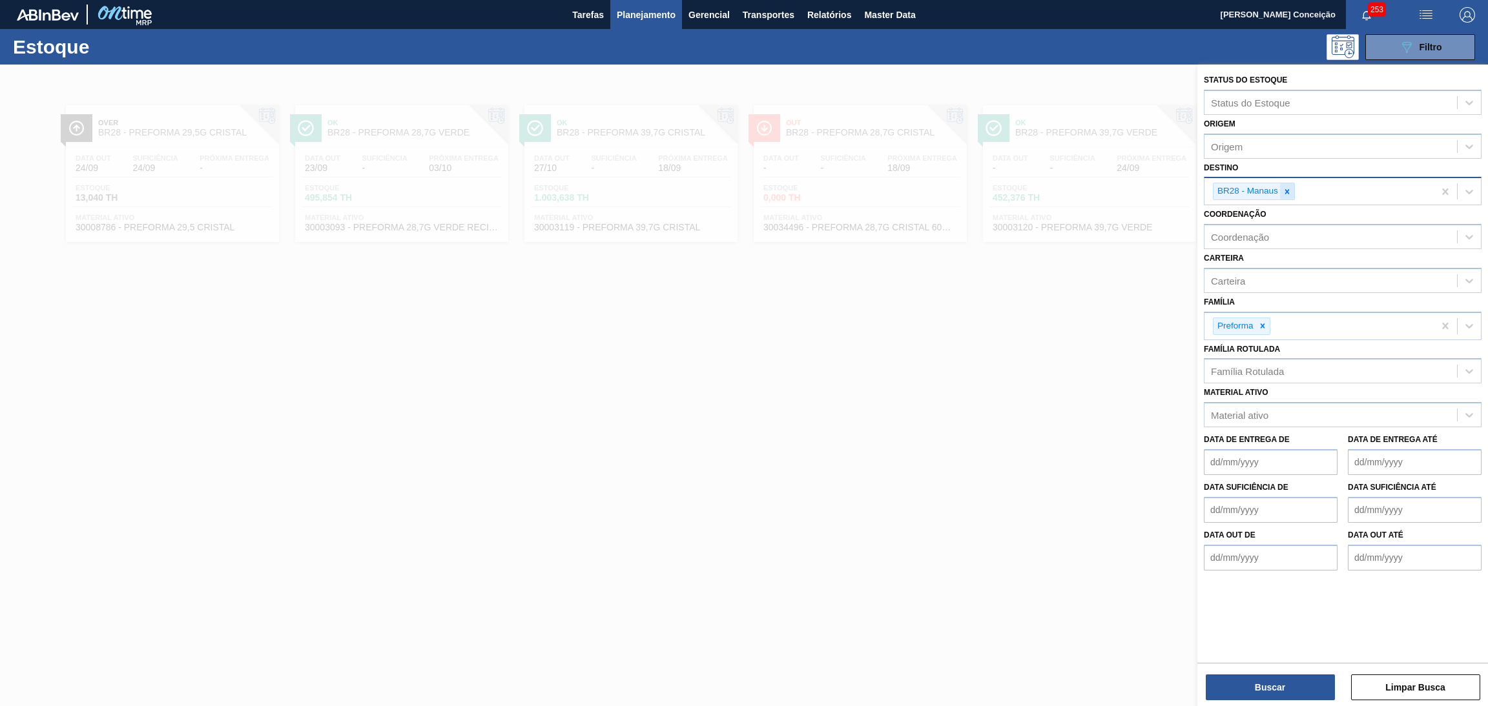
click at [1283, 194] on icon at bounding box center [1286, 191] width 9 height 9
type input "br27"
click at [1262, 369] on div "Família Rotulada" at bounding box center [1247, 371] width 73 height 11
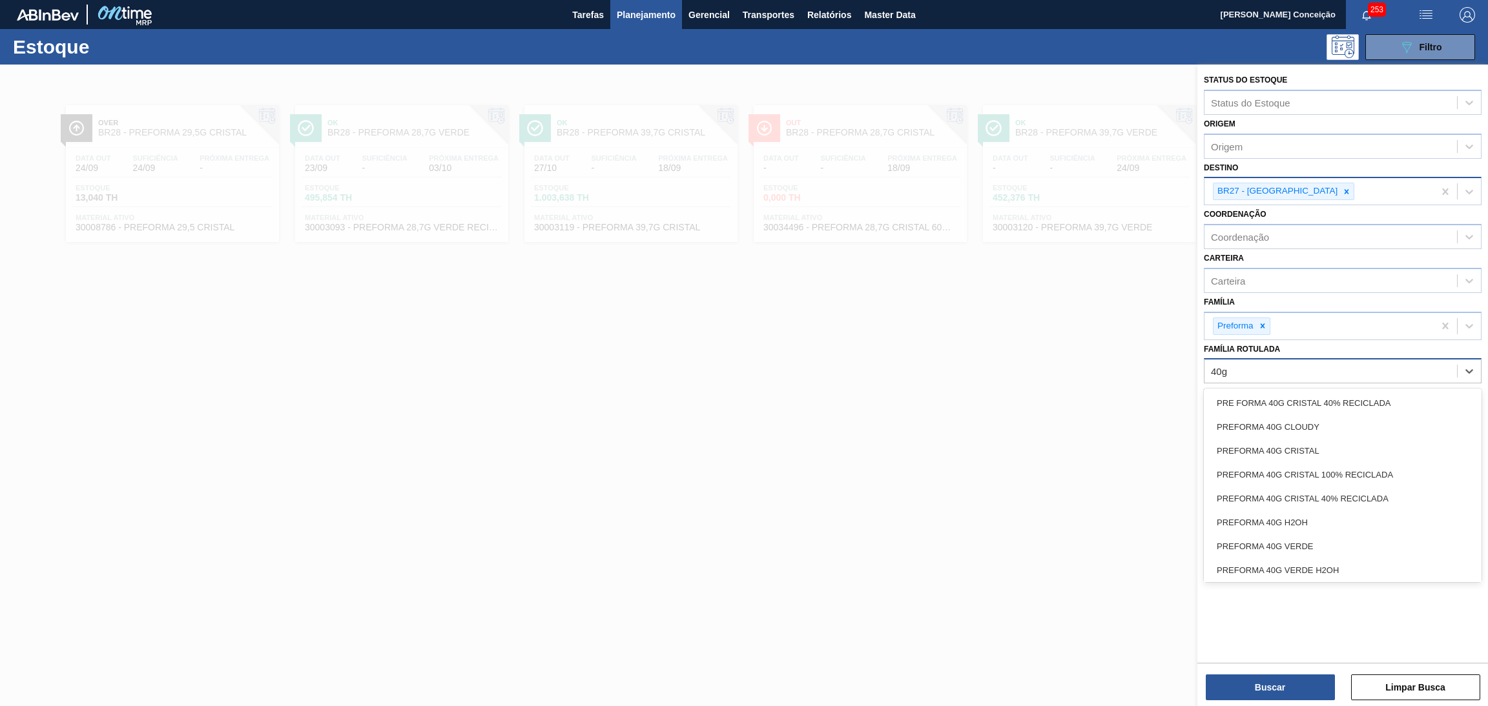
type Rotulada "40g v"
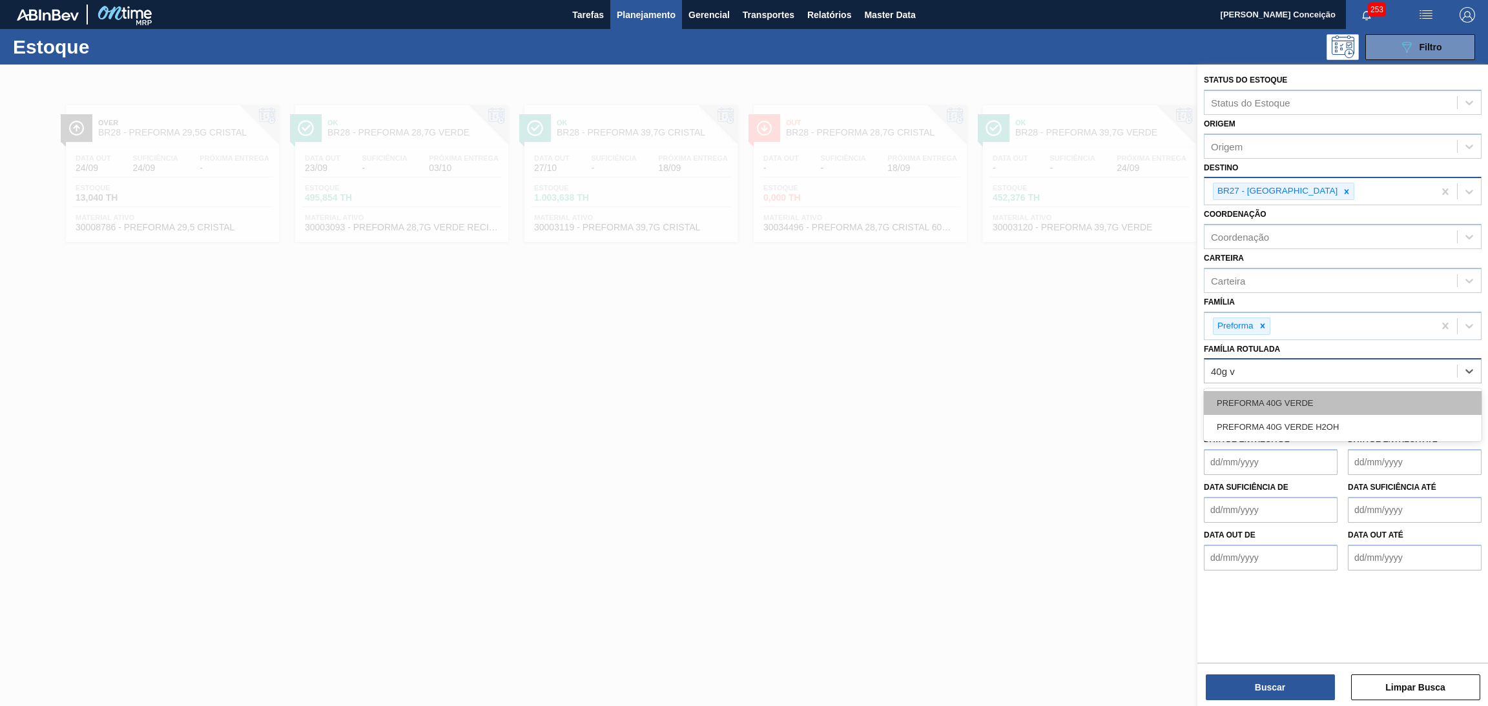
click at [1281, 395] on div "PREFORMA 40G VERDE" at bounding box center [1343, 403] width 278 height 24
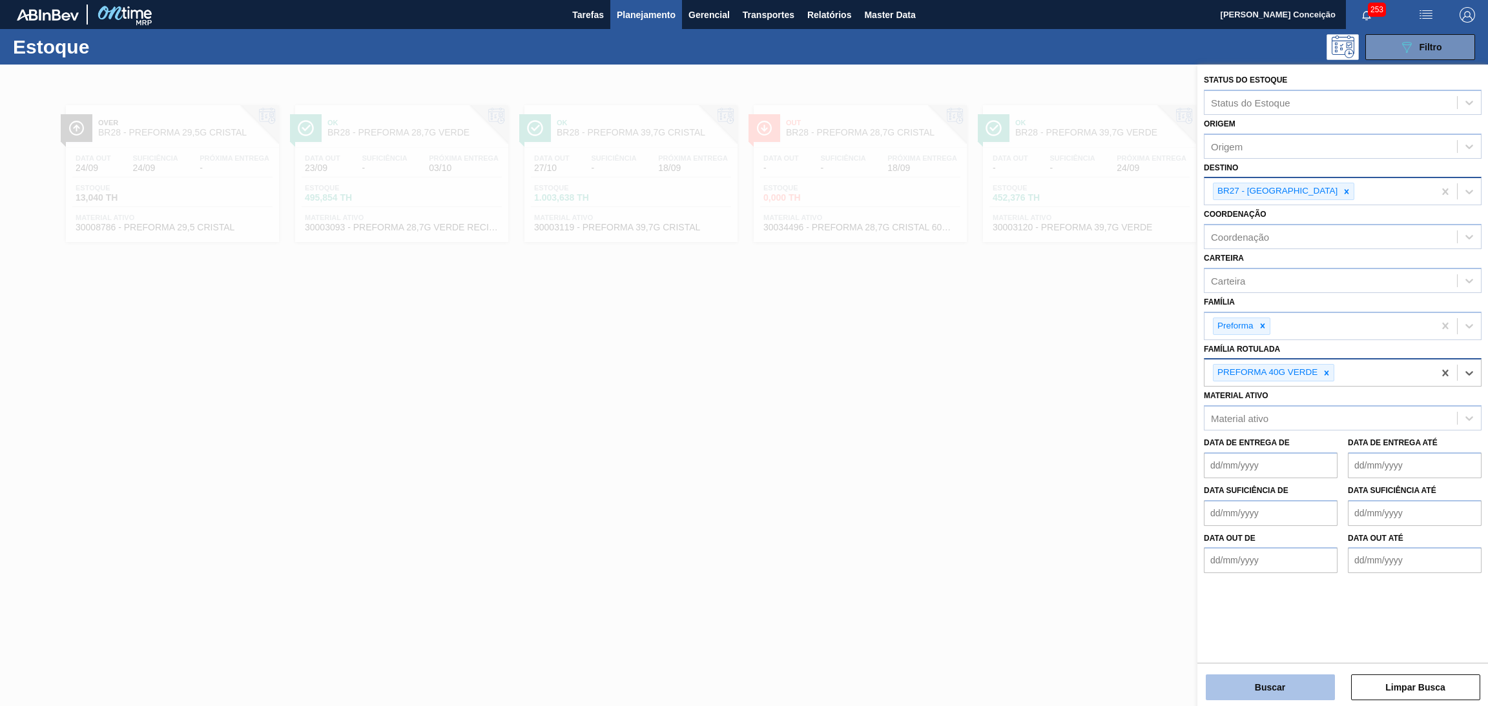
click at [1255, 692] on button "Buscar" at bounding box center [1270, 688] width 129 height 26
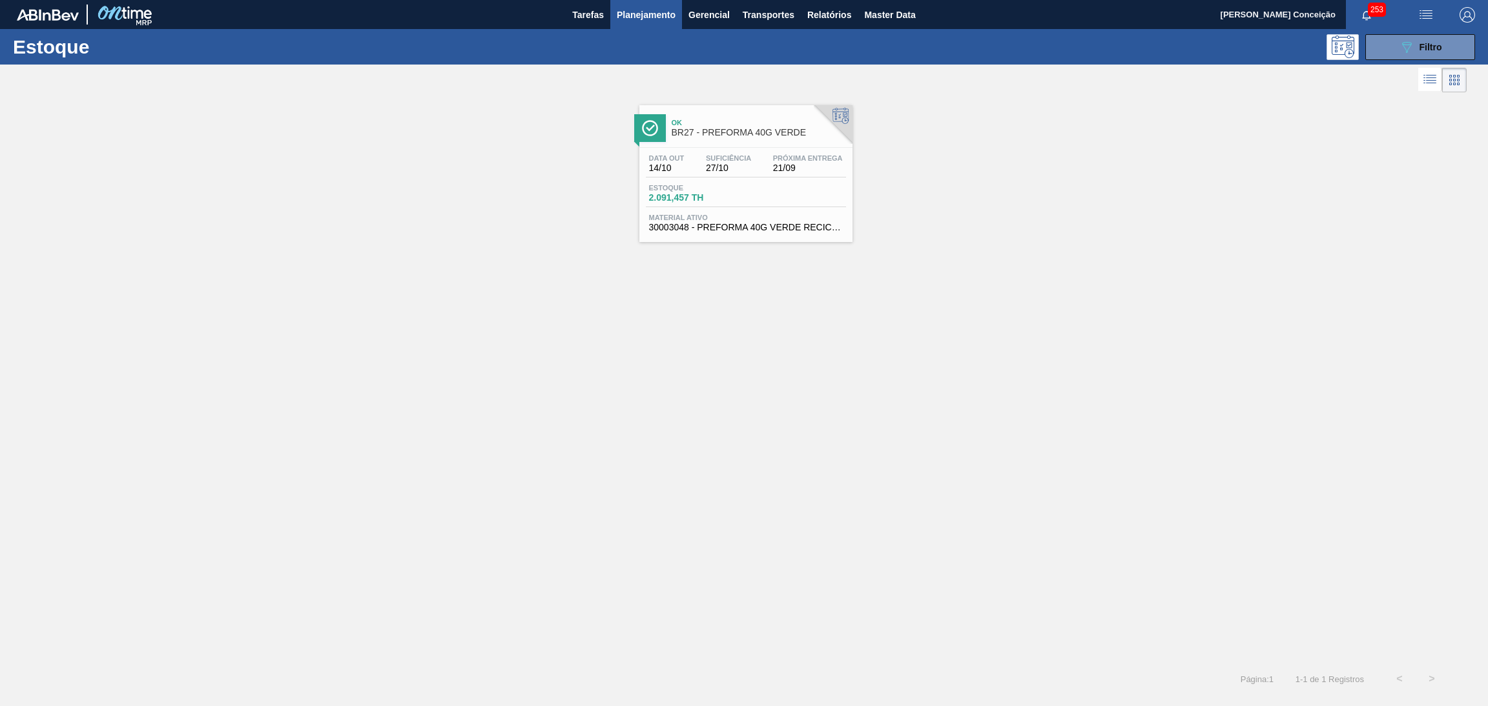
click at [818, 233] on div "Data out 14/10 Suficiência 27/10 Próxima Entrega 21/09 Estoque 2.091,457 TH Mat…" at bounding box center [745, 192] width 213 height 88
drag, startPoint x: 870, startPoint y: 303, endPoint x: 894, endPoint y: 293, distance: 26.6
click at [870, 303] on div "Ok BR27 - PREFORMA 40G VERDE Data out 14/10 Suficiência 27/10 Próxima Entrega 2…" at bounding box center [744, 380] width 1488 height 568
click at [1388, 36] on button "089F7B8B-B2A5-4AFE-B5C0-19BA573D28AC Filtro" at bounding box center [1420, 47] width 110 height 26
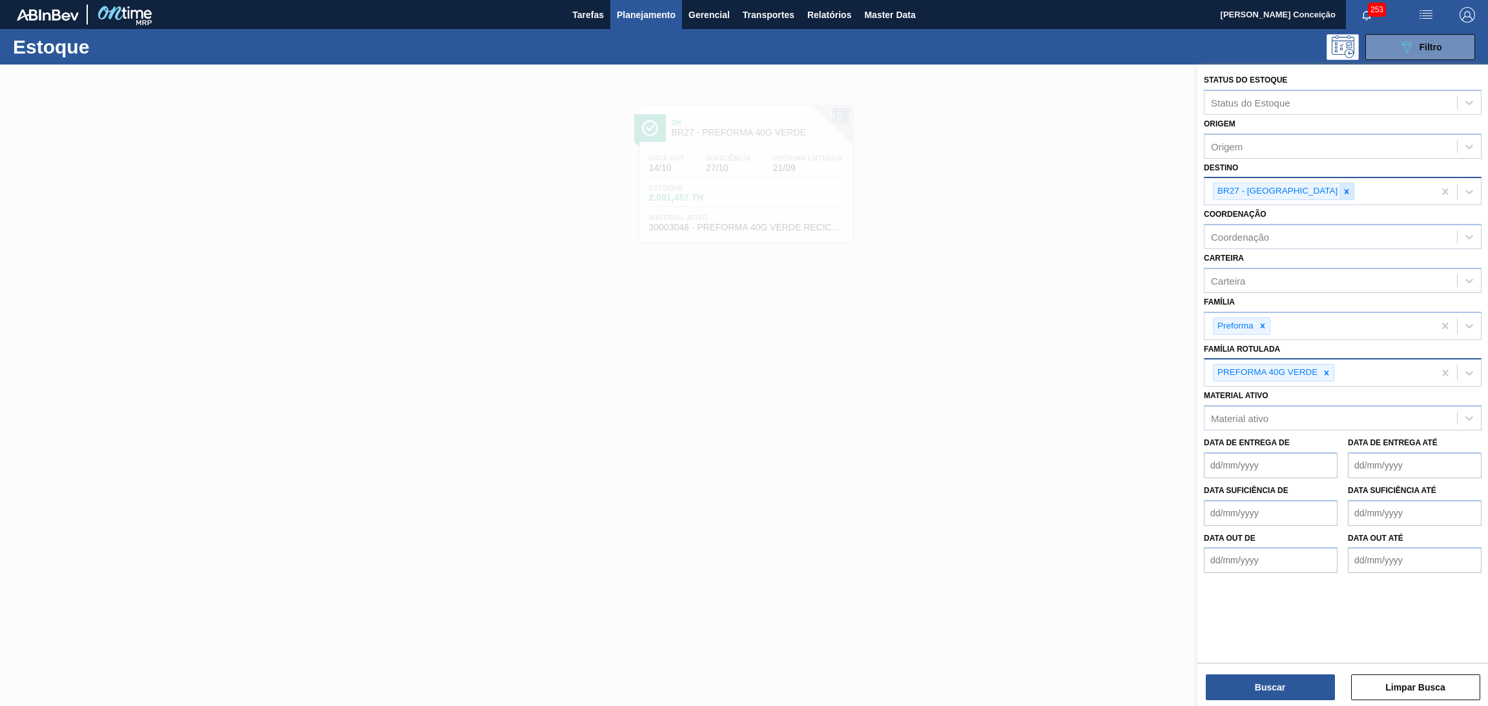
click at [1344, 191] on icon at bounding box center [1346, 191] width 5 height 5
type input "br18"
click at [1331, 368] on div at bounding box center [1326, 373] width 14 height 16
click at [1331, 368] on div "Família Rotulada" at bounding box center [1330, 371] width 252 height 19
type Rotulada "29,5"
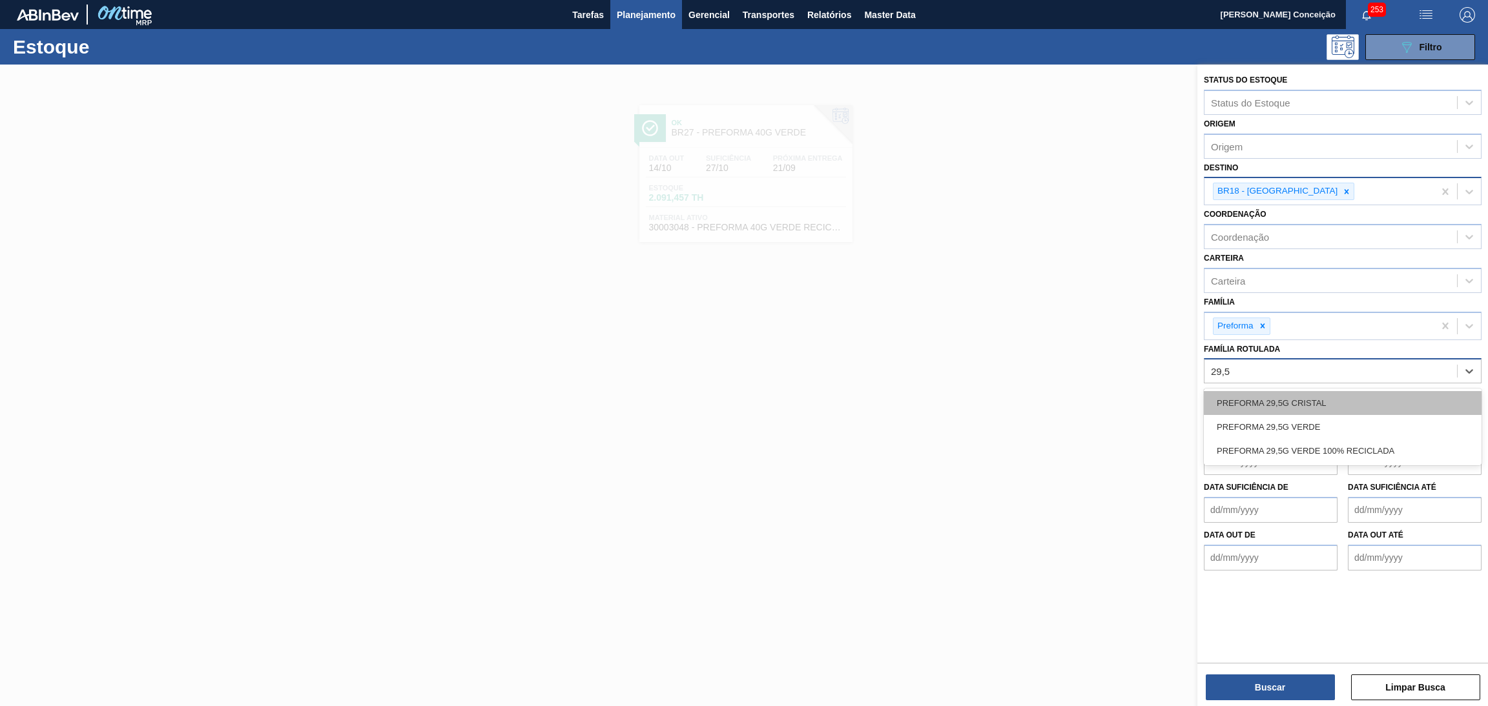
click at [1322, 398] on div "PREFORMA 29,5G CRISTAL" at bounding box center [1343, 403] width 278 height 24
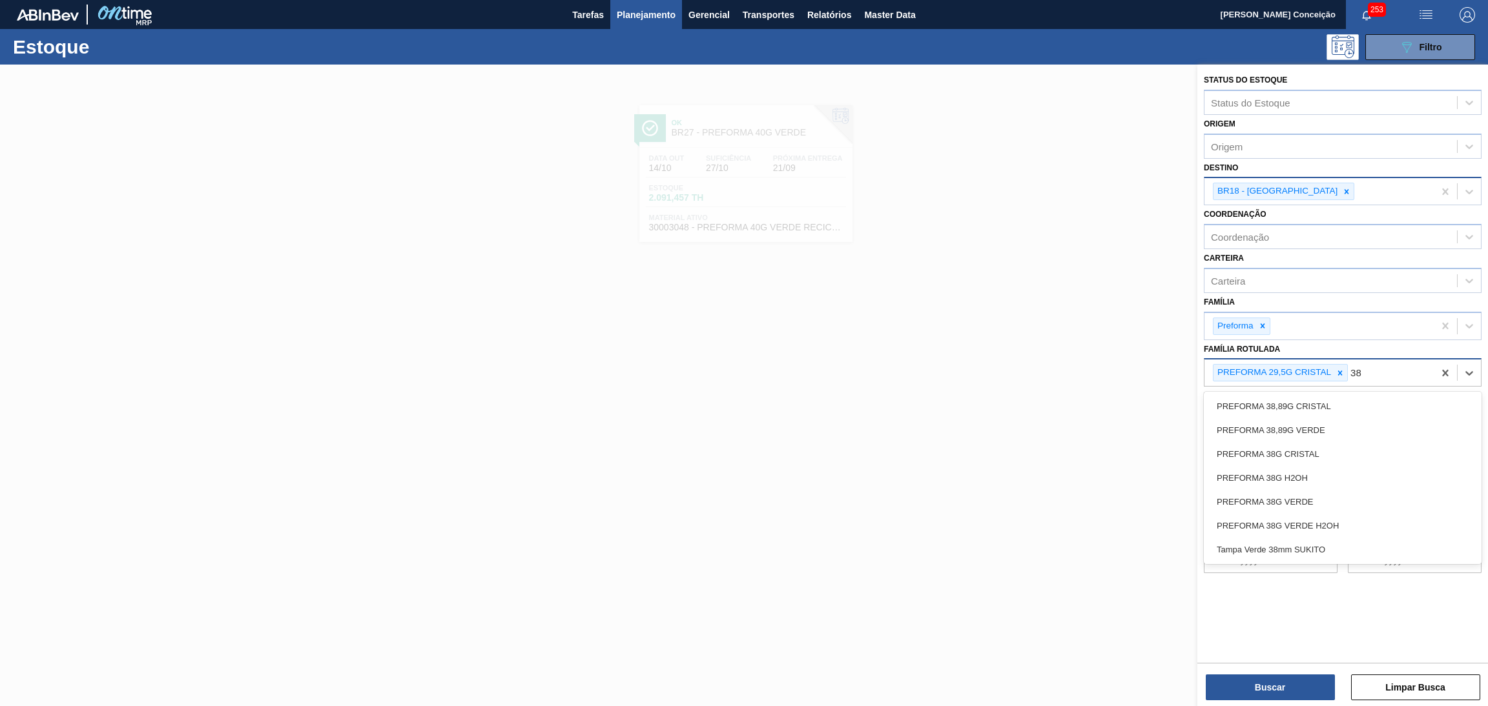
type Rotulada "3"
type Rotulada "28,7"
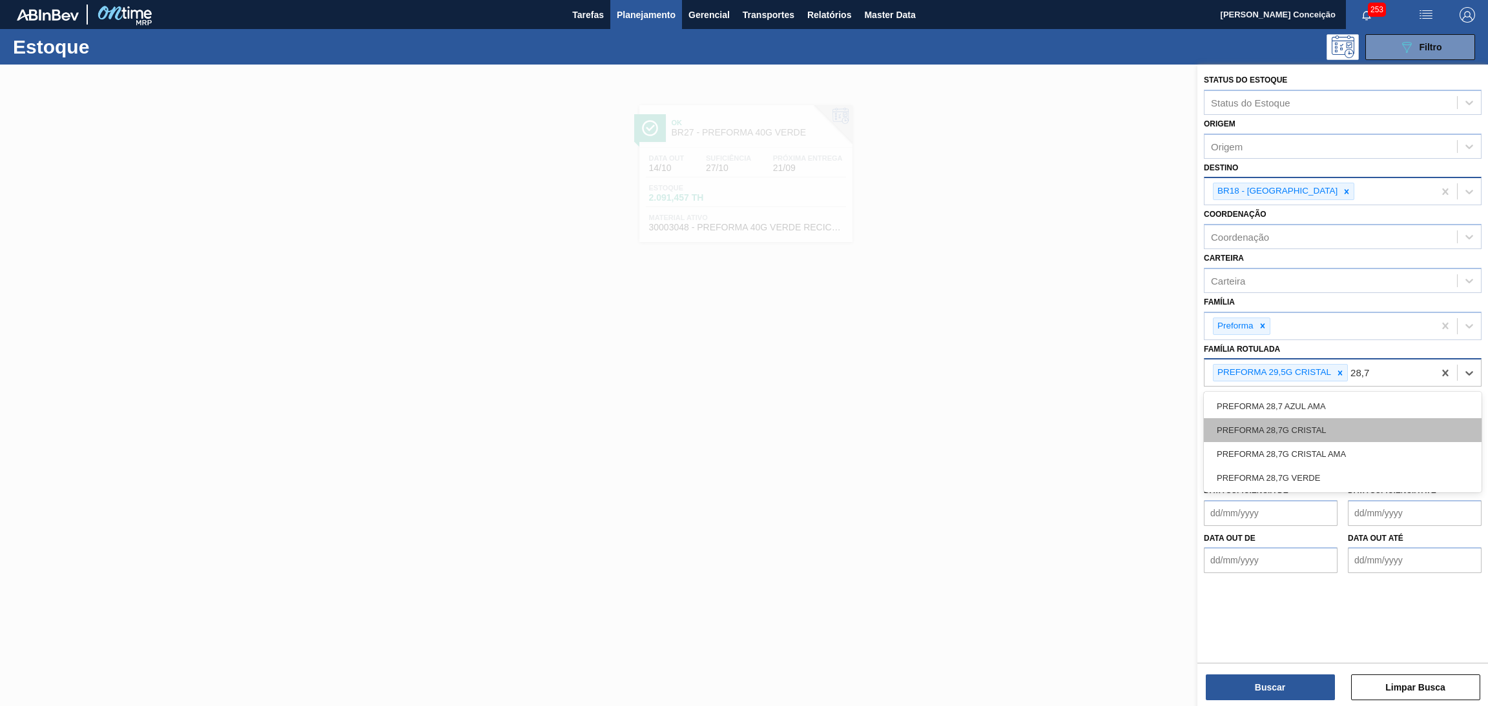
click at [1324, 427] on div "PREFORMA 28,7G CRISTAL" at bounding box center [1343, 430] width 278 height 24
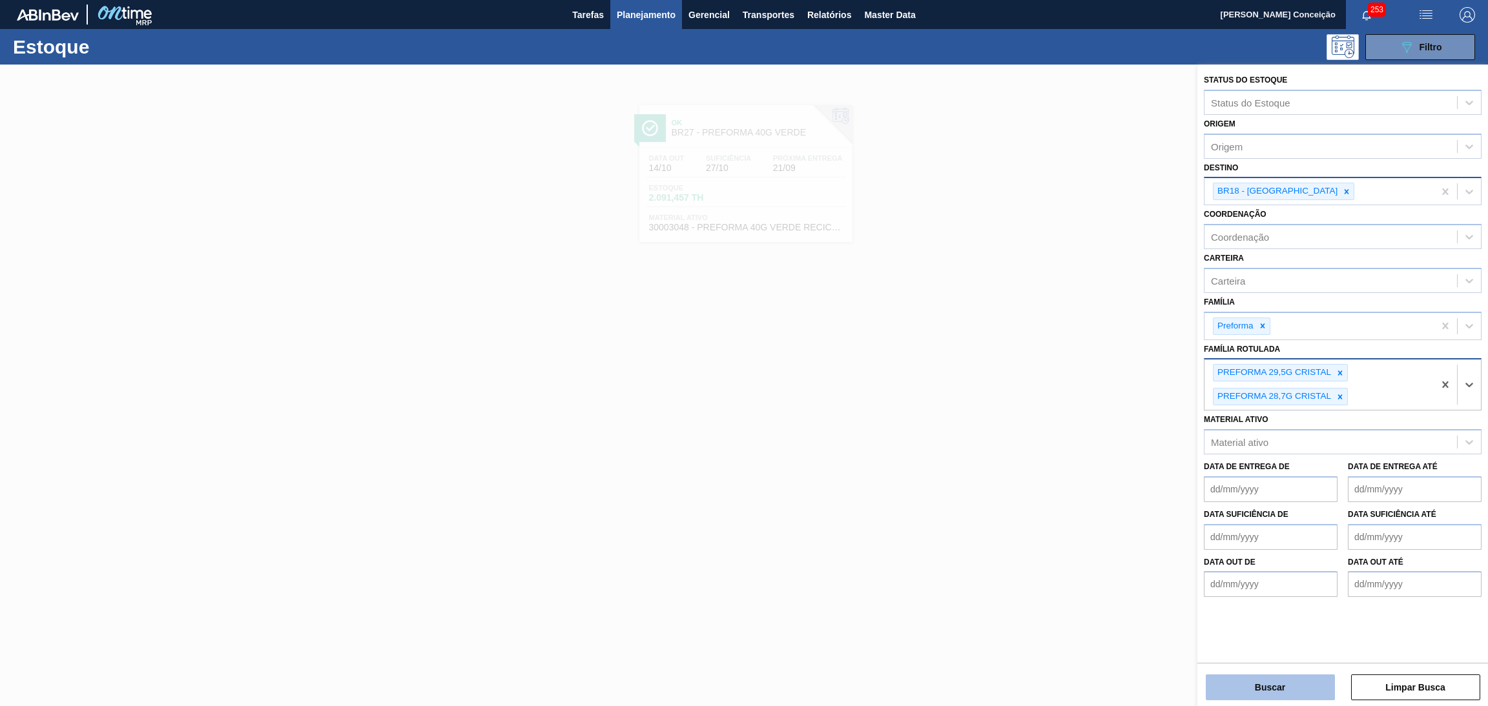
click at [1277, 676] on button "Buscar" at bounding box center [1270, 688] width 129 height 26
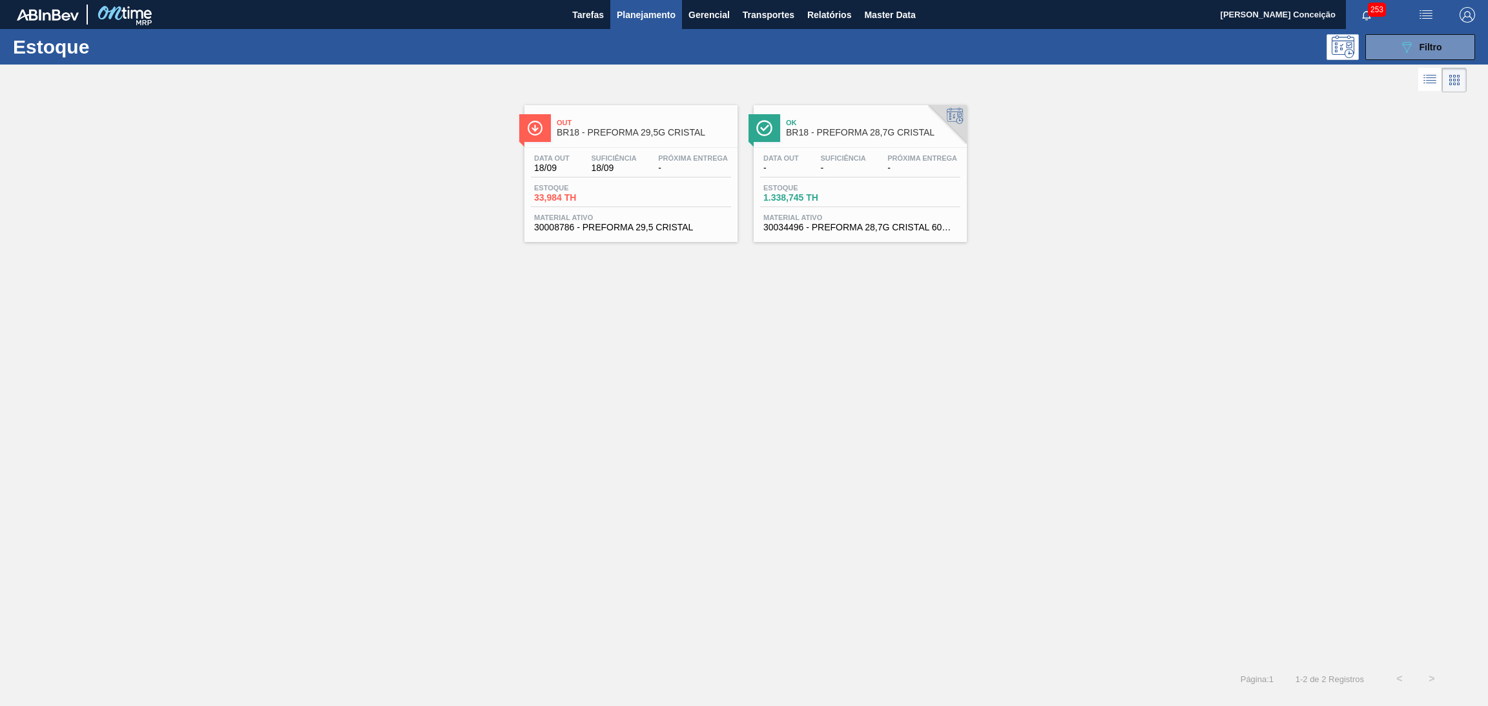
click at [648, 134] on span "BR18 - PREFORMA 29,5G CRISTAL" at bounding box center [644, 133] width 174 height 10
click at [819, 135] on span "BR18 - PREFORMA 28,7G CRISTAL" at bounding box center [873, 133] width 174 height 10
click at [1404, 51] on icon "089F7B8B-B2A5-4AFE-B5C0-19BA573D28AC" at bounding box center [1406, 46] width 15 height 15
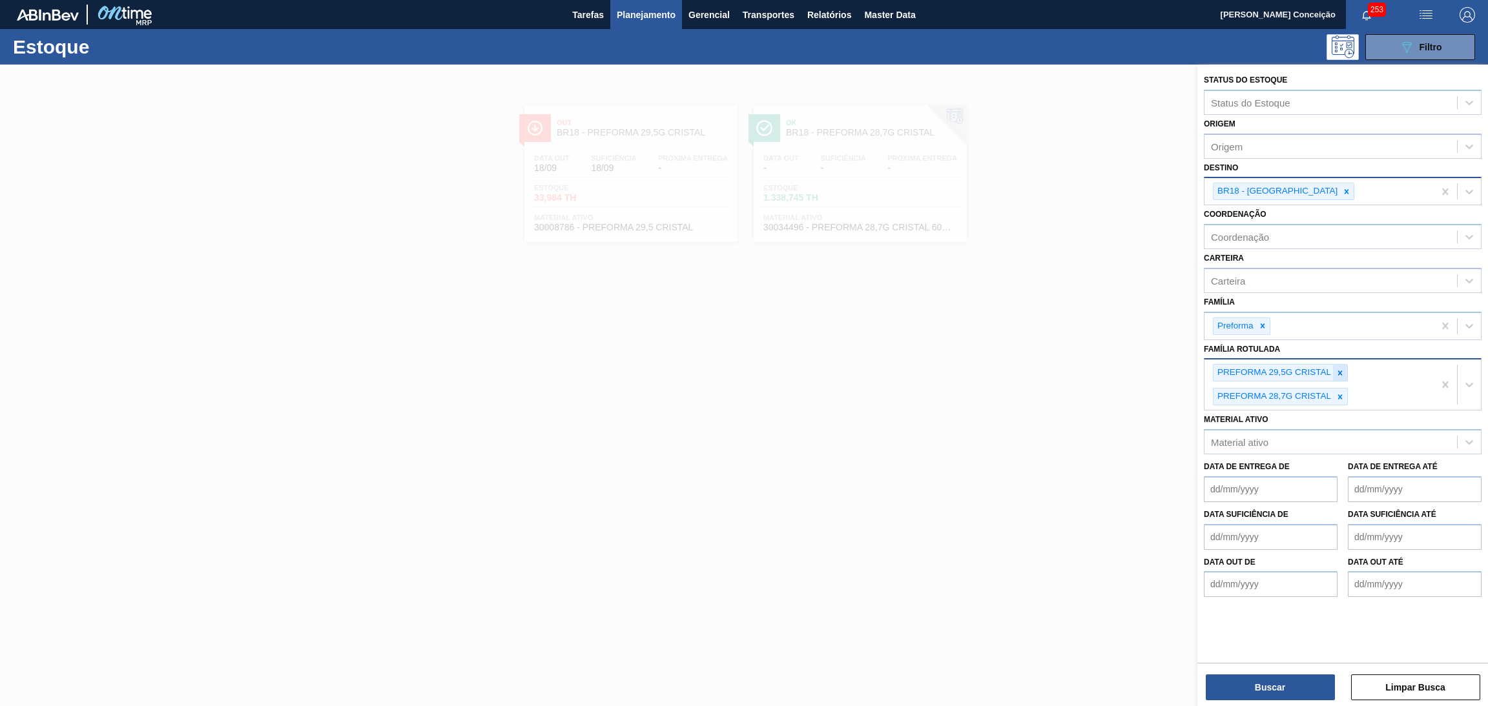
click at [1343, 369] on icon at bounding box center [1339, 373] width 9 height 9
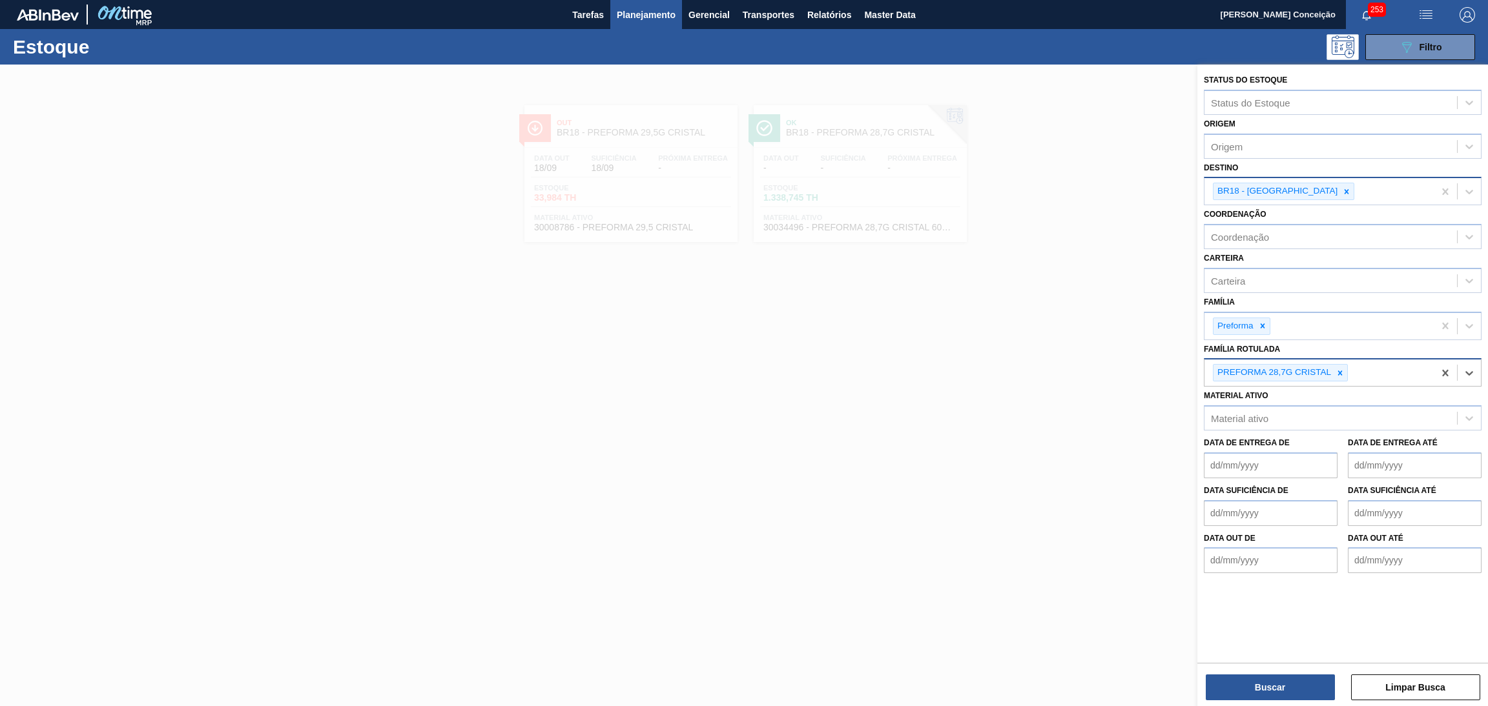
click at [1343, 369] on icon at bounding box center [1339, 373] width 9 height 9
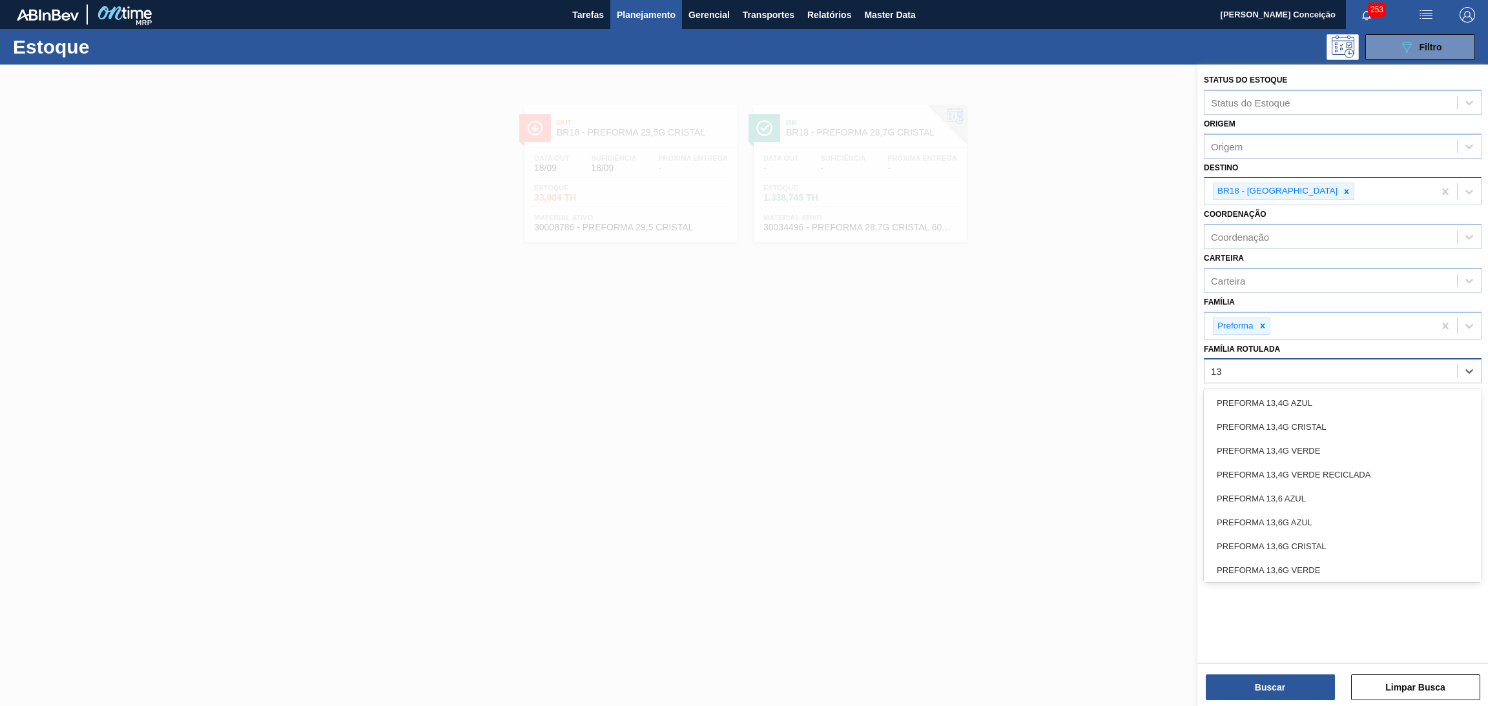
type Rotulada "1"
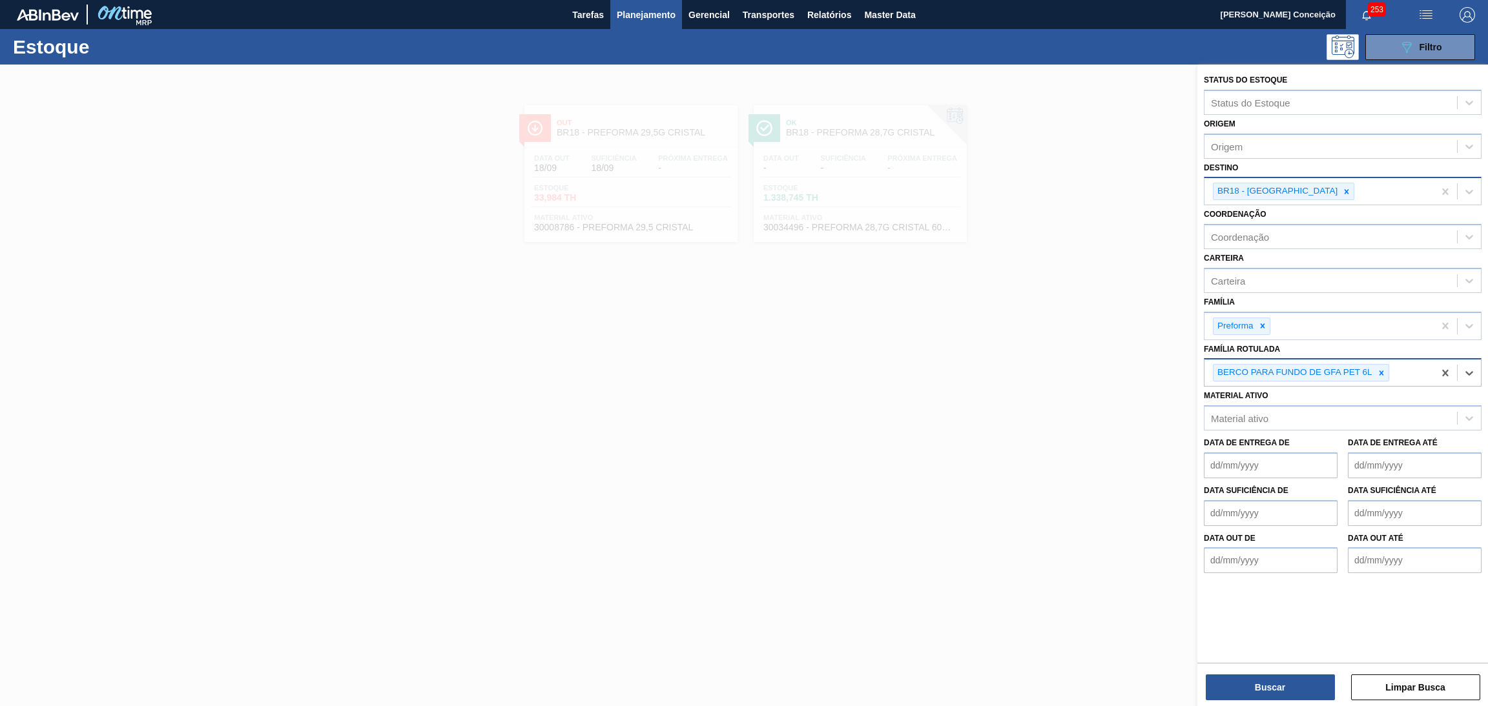
click at [889, 429] on div at bounding box center [744, 418] width 1488 height 706
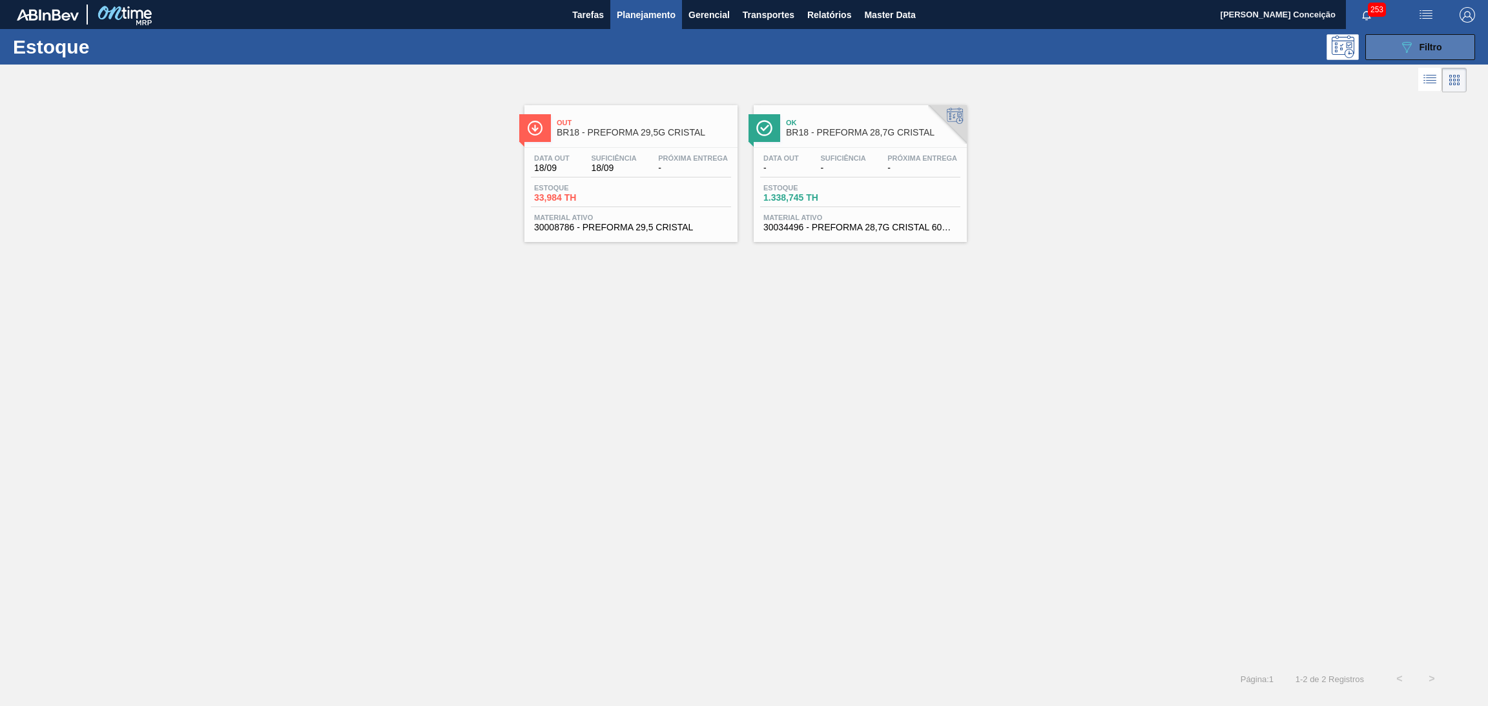
click at [1424, 45] on span "Filtro" at bounding box center [1430, 47] width 23 height 10
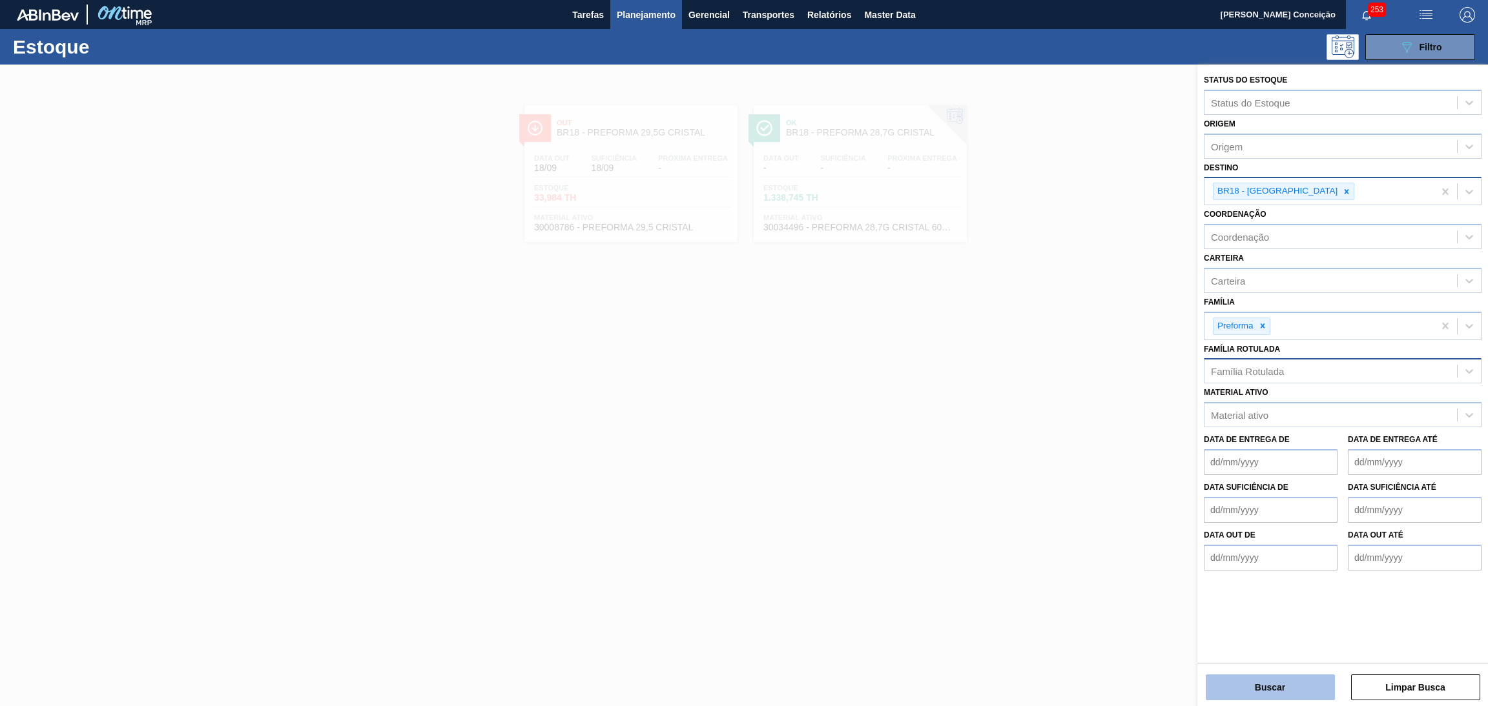
click at [1255, 683] on button "Buscar" at bounding box center [1270, 688] width 129 height 26
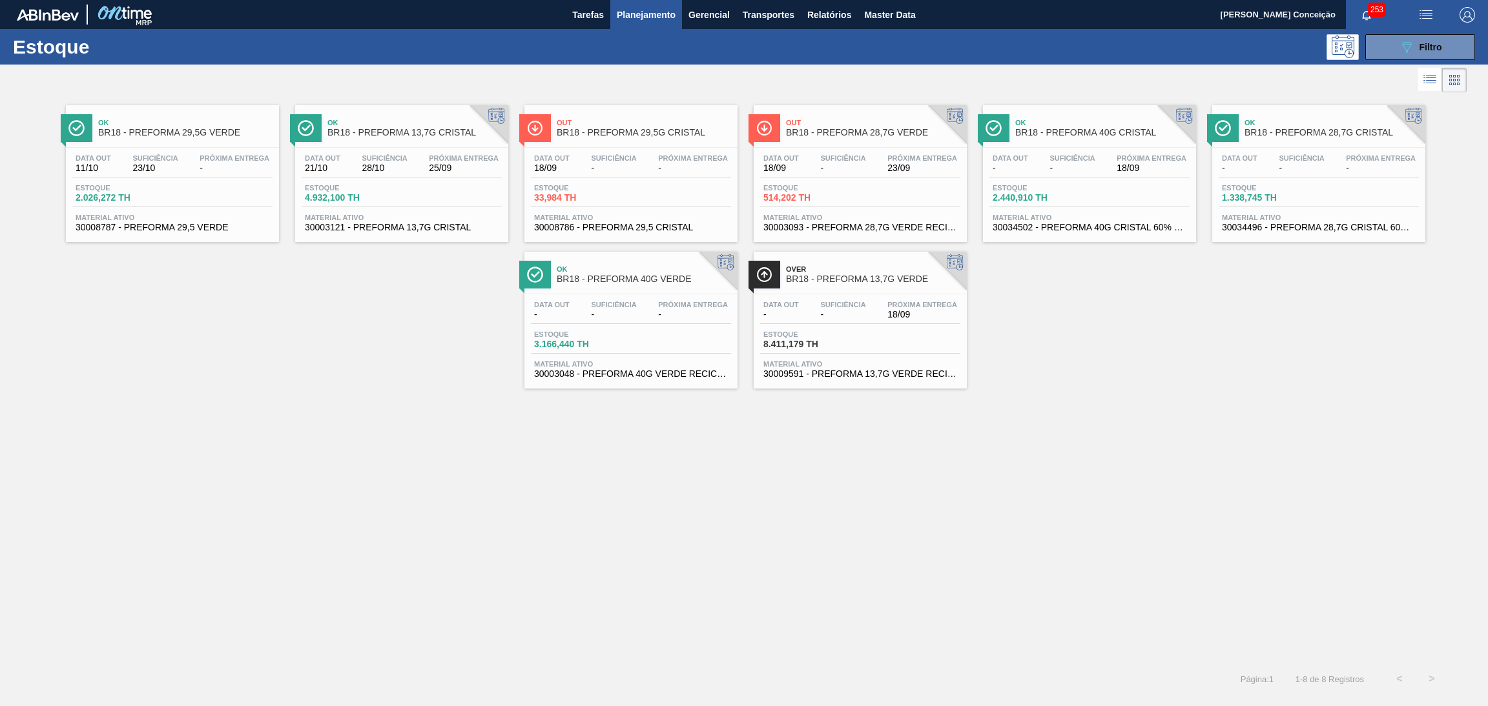
click at [437, 172] on span "25/09" at bounding box center [464, 168] width 70 height 10
click at [309, 419] on div "Ok BR18 - PREFORMA 29,5G VERDE Data out 11/10 Suficiência 23/10 Próxima Entrega…" at bounding box center [744, 380] width 1488 height 568
click at [1444, 48] on button "089F7B8B-B2A5-4AFE-B5C0-19BA573D28AC Filtro" at bounding box center [1420, 47] width 110 height 26
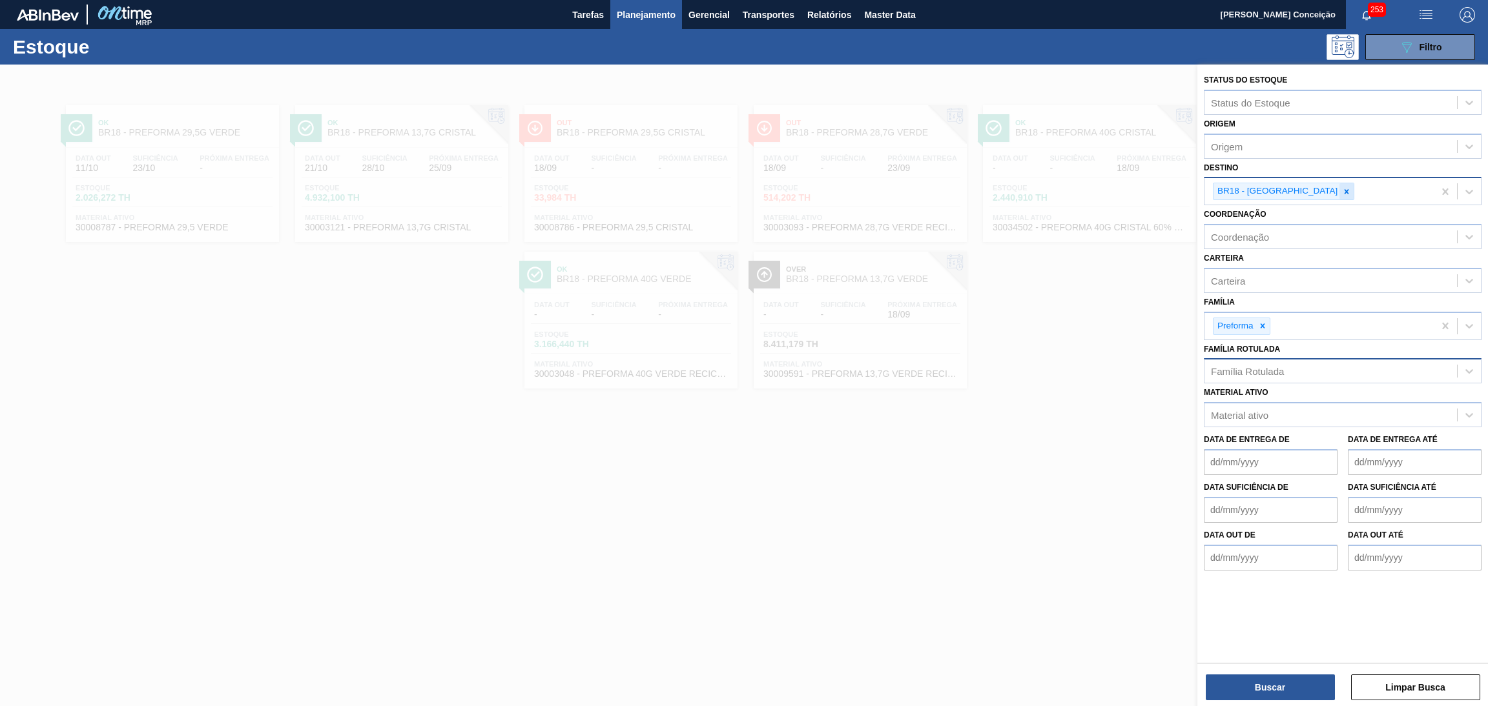
click at [1339, 191] on div at bounding box center [1346, 191] width 14 height 16
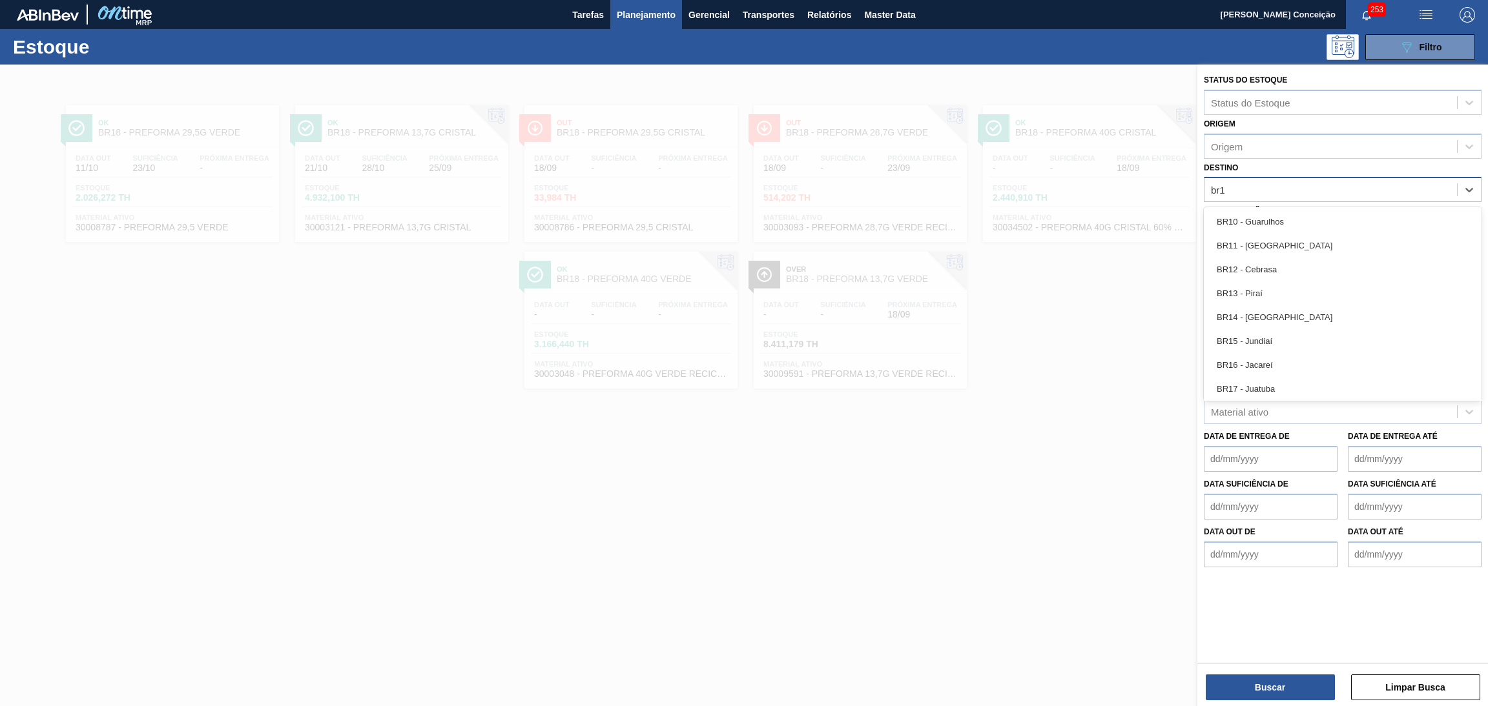
type input "br13"
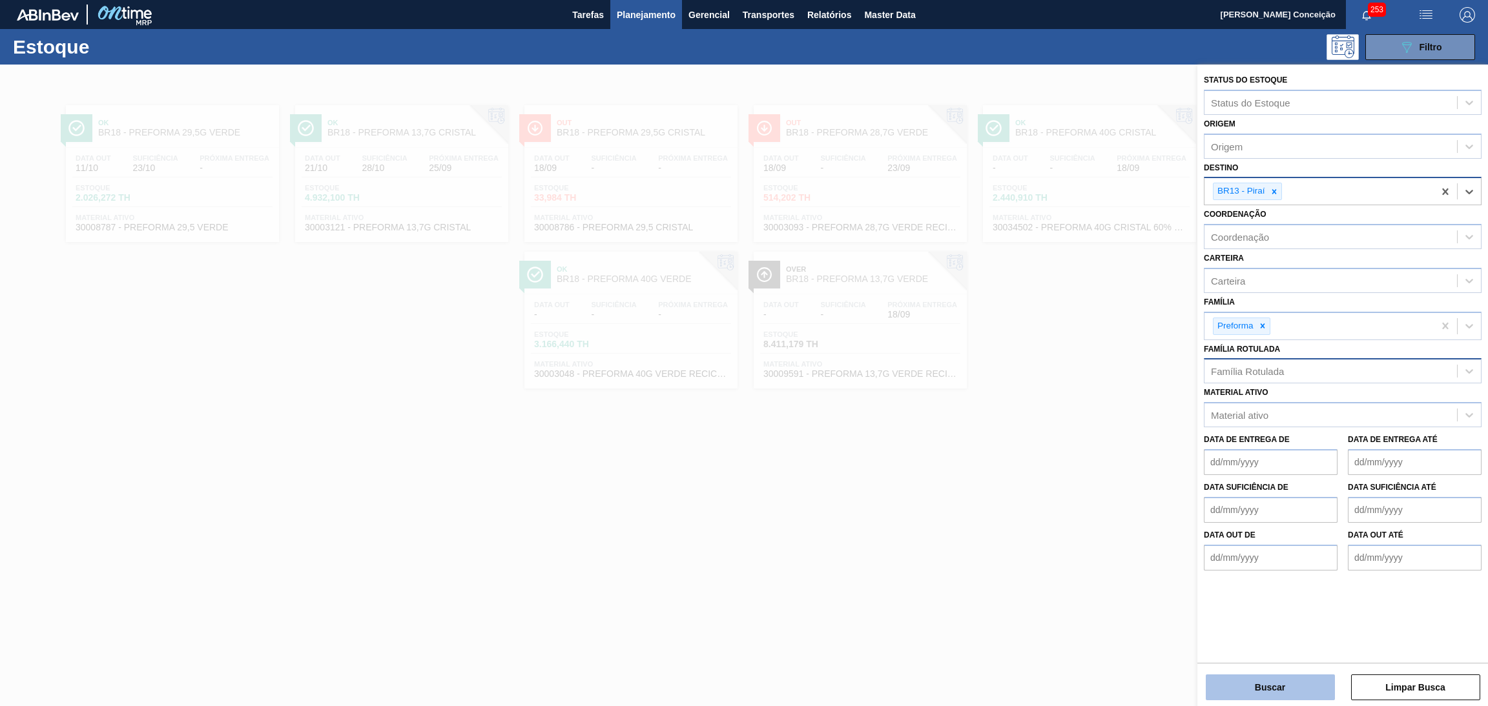
click at [1288, 690] on button "Buscar" at bounding box center [1270, 688] width 129 height 26
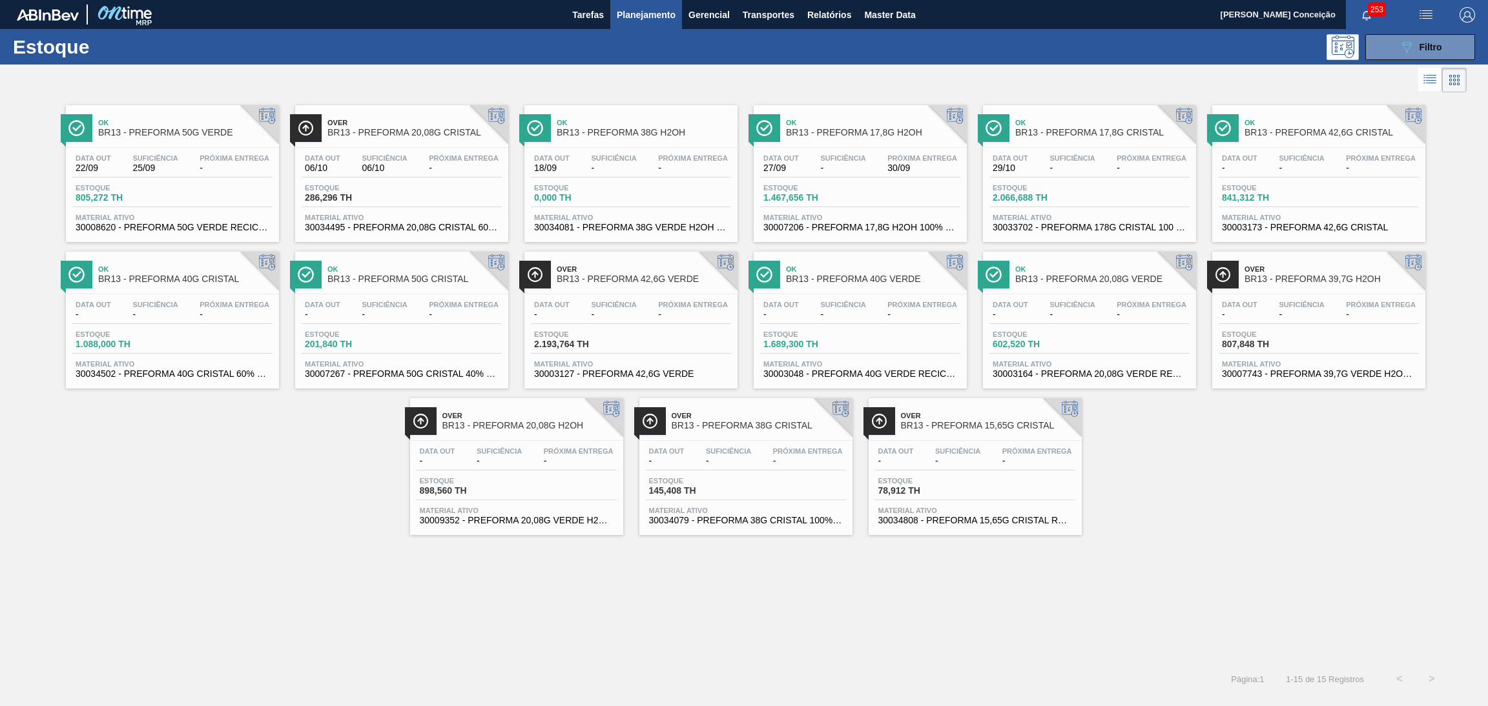
click at [216, 547] on div "Ok BR13 - PREFORMA 50G VERDE Data out 22/09 Suficiência 25/09 Próxima Entrega -…" at bounding box center [744, 380] width 1488 height 568
click at [637, 570] on div "Ok BR13 - PREFORMA 50G VERDE Data out 22/09 Suficiência 25/09 Próxima Entrega -…" at bounding box center [744, 380] width 1488 height 568
click at [180, 163] on div "Suficiência 25/09" at bounding box center [155, 163] width 52 height 19
click at [159, 528] on div "Ok BR13 - PREFORMA 50G VERDE Data out 22/09 Suficiência 25/09 Próxima Entrega -…" at bounding box center [744, 316] width 1488 height 440
click at [778, 190] on span "Estoque" at bounding box center [808, 188] width 90 height 8
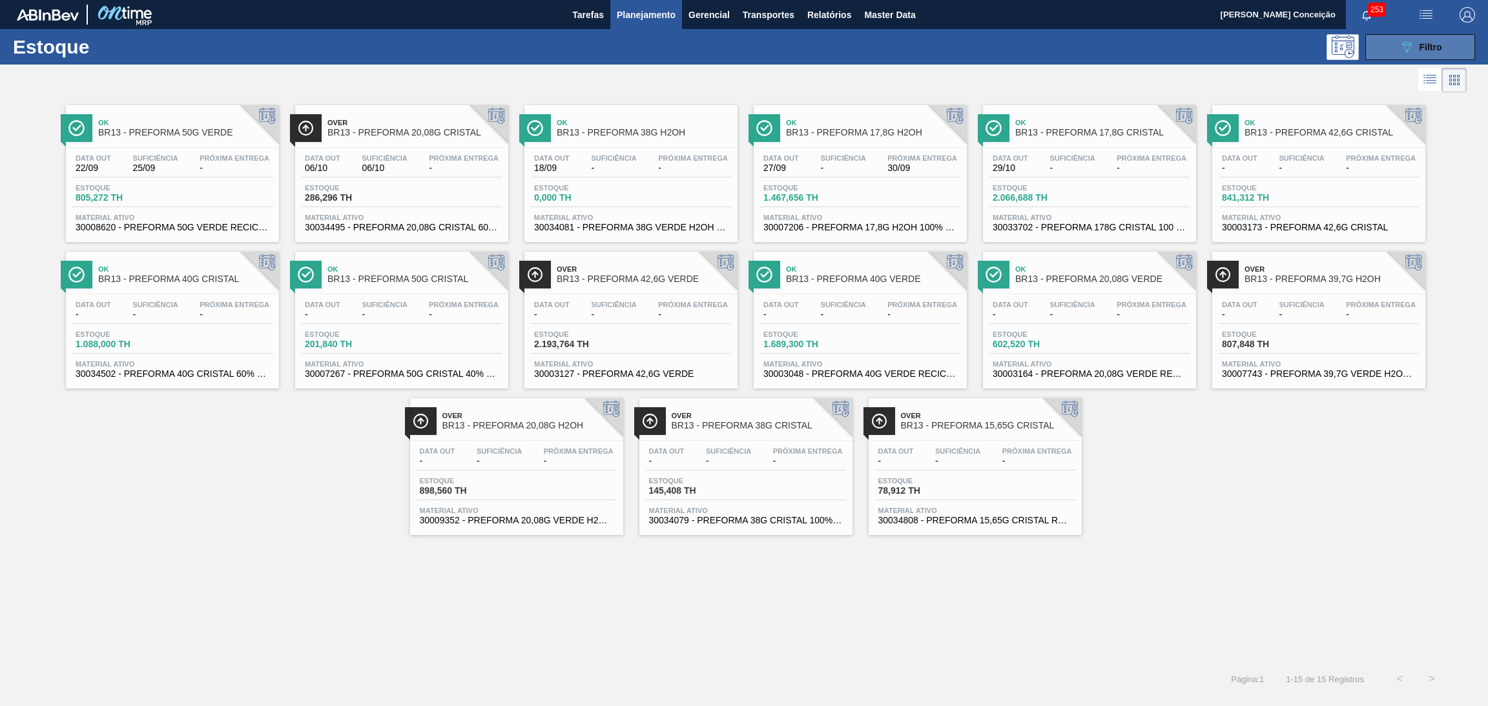
click at [1410, 43] on icon "089F7B8B-B2A5-4AFE-B5C0-19BA573D28AC" at bounding box center [1406, 46] width 15 height 15
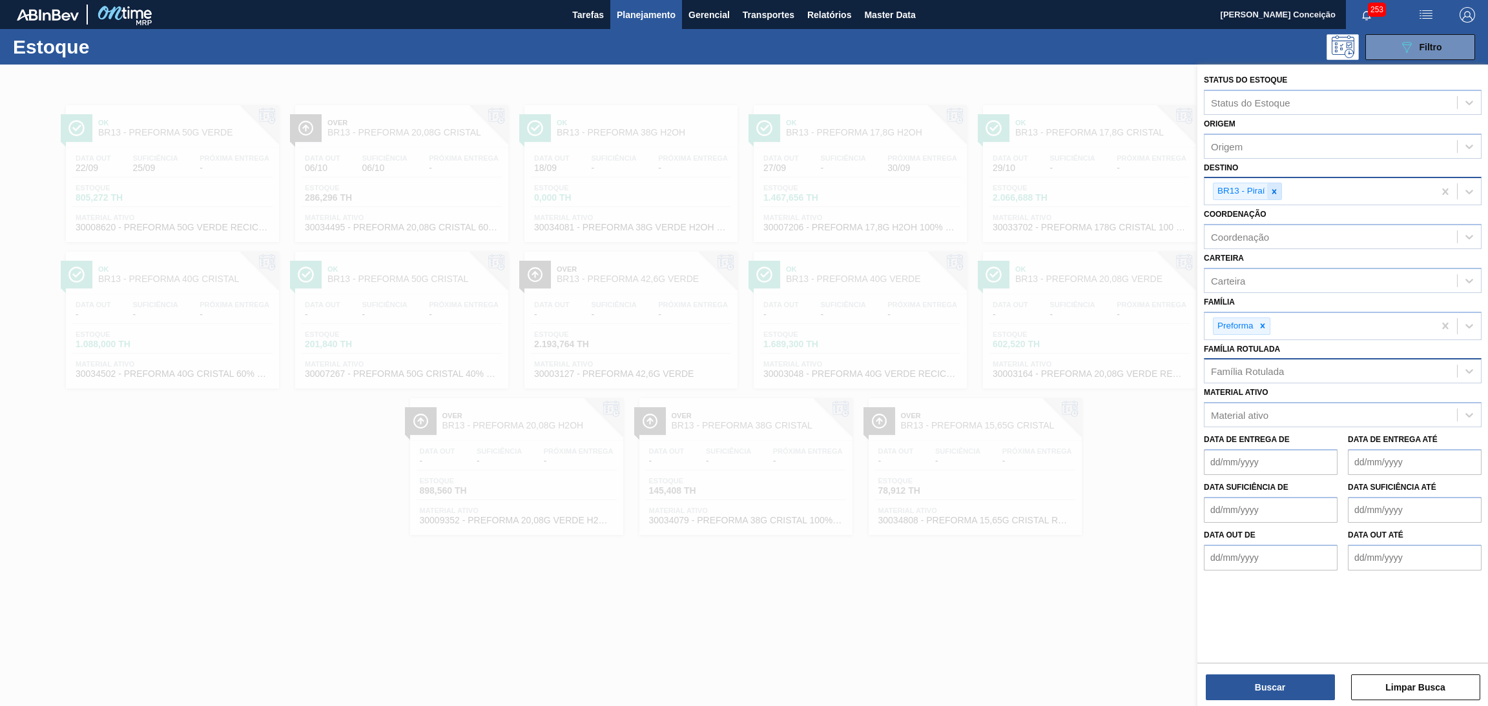
click at [1273, 196] on div at bounding box center [1274, 191] width 14 height 16
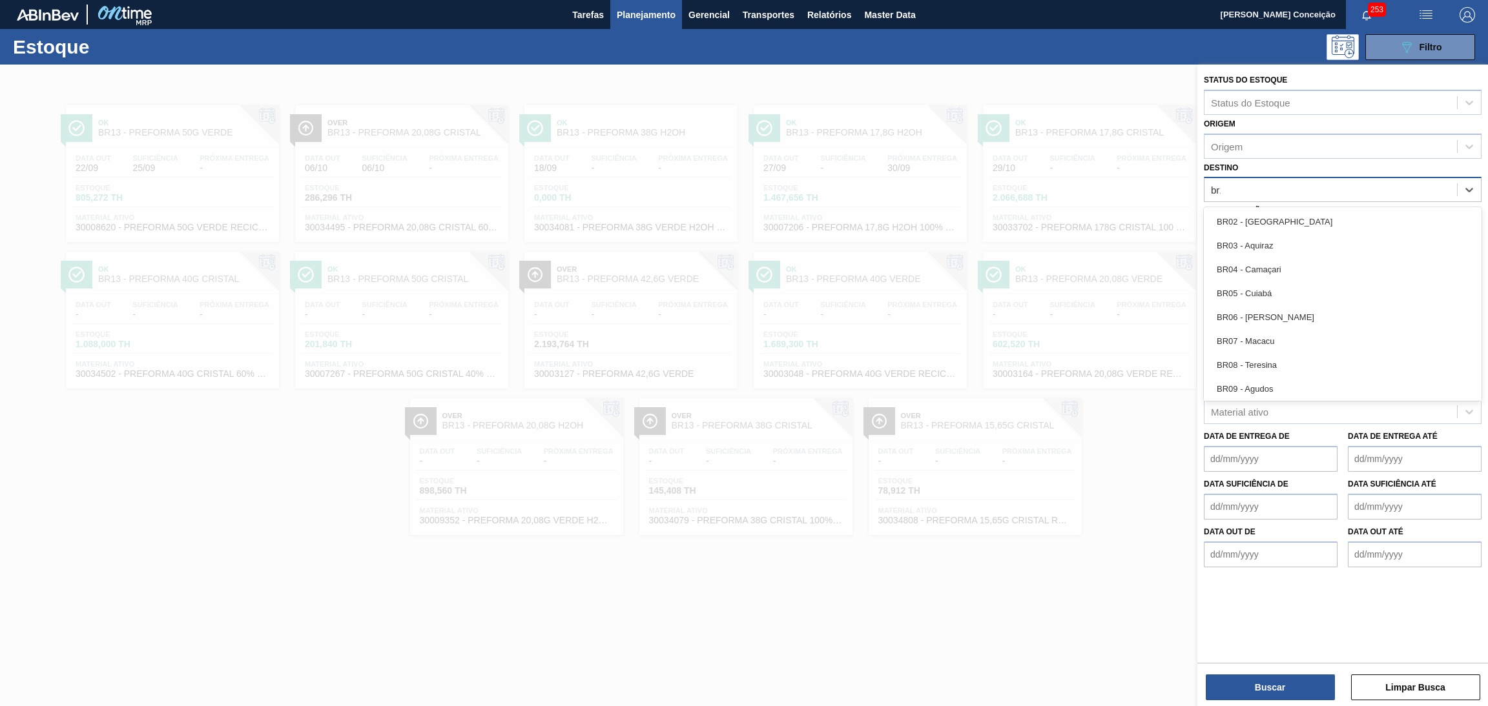
type input "br19"
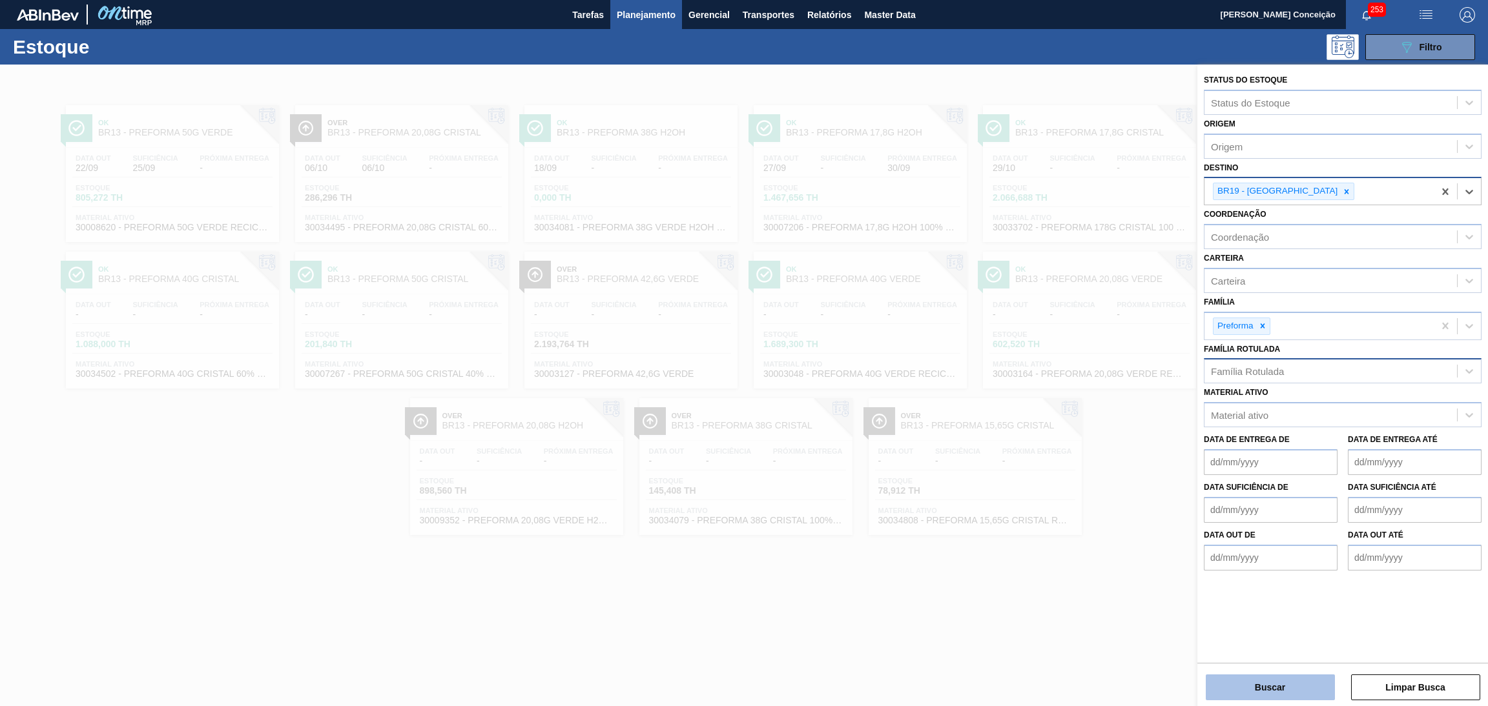
click at [1273, 691] on button "Buscar" at bounding box center [1270, 688] width 129 height 26
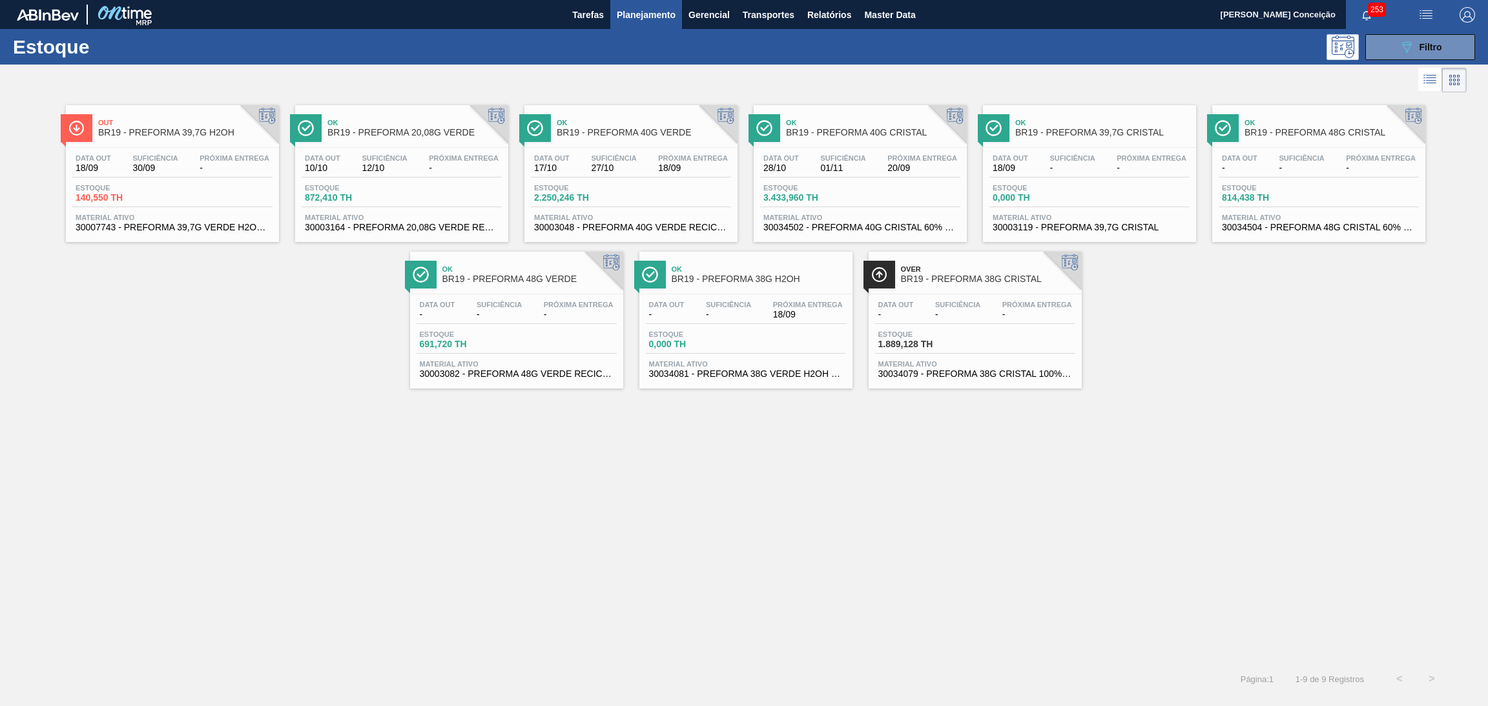
click at [326, 313] on div "Out BR19 - PREFORMA 39,7G H2OH Data out 18/09 Suficiência 30/09 Próxima Entrega…" at bounding box center [744, 242] width 1488 height 293
click at [249, 341] on div "Out BR19 - PREFORMA 39,7G H2OH Data out 18/09 Suficiência 30/09 Próxima Entrega…" at bounding box center [744, 242] width 1488 height 293
click at [750, 334] on div "Estoque 0,000 TH" at bounding box center [746, 342] width 200 height 23
click at [111, 141] on div "Out BR19 - PREFORMA 39,7G H2OH" at bounding box center [185, 128] width 174 height 29
click at [398, 435] on div "Out BR19 - PREFORMA 39,7G H2OH Data out 18/09 Suficiência 30/09 Próxima Entrega…" at bounding box center [744, 380] width 1488 height 568
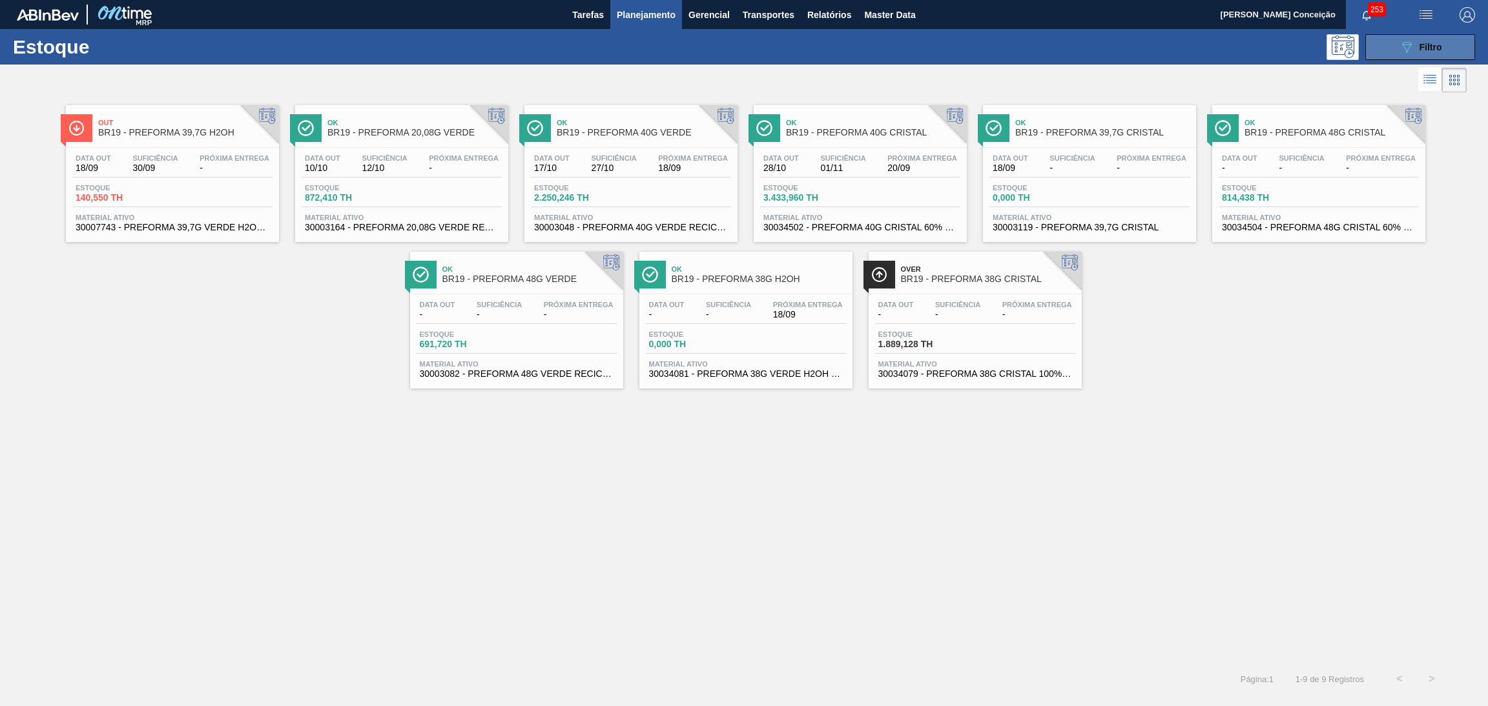
click at [1393, 48] on button "089F7B8B-B2A5-4AFE-B5C0-19BA573D28AC Filtro" at bounding box center [1420, 47] width 110 height 26
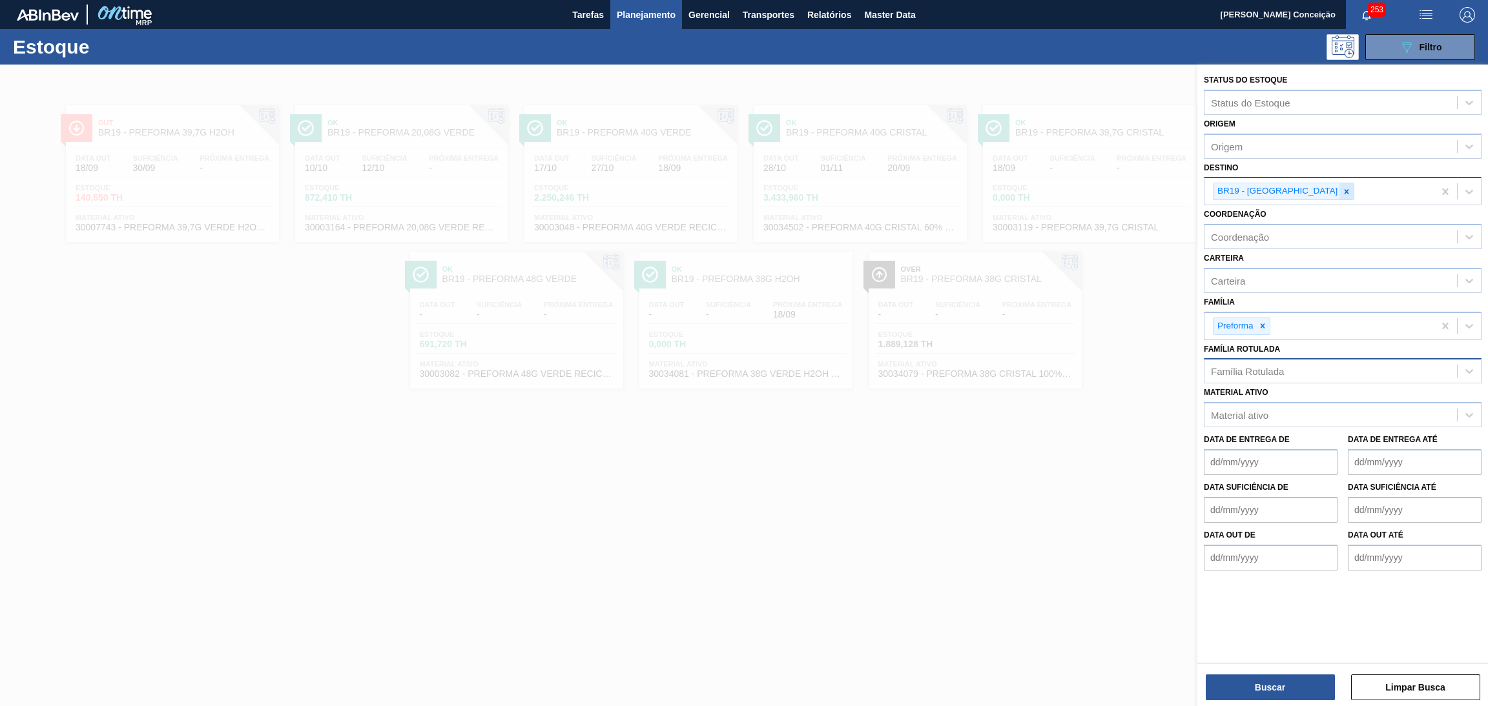
click at [1339, 188] on div at bounding box center [1346, 191] width 14 height 16
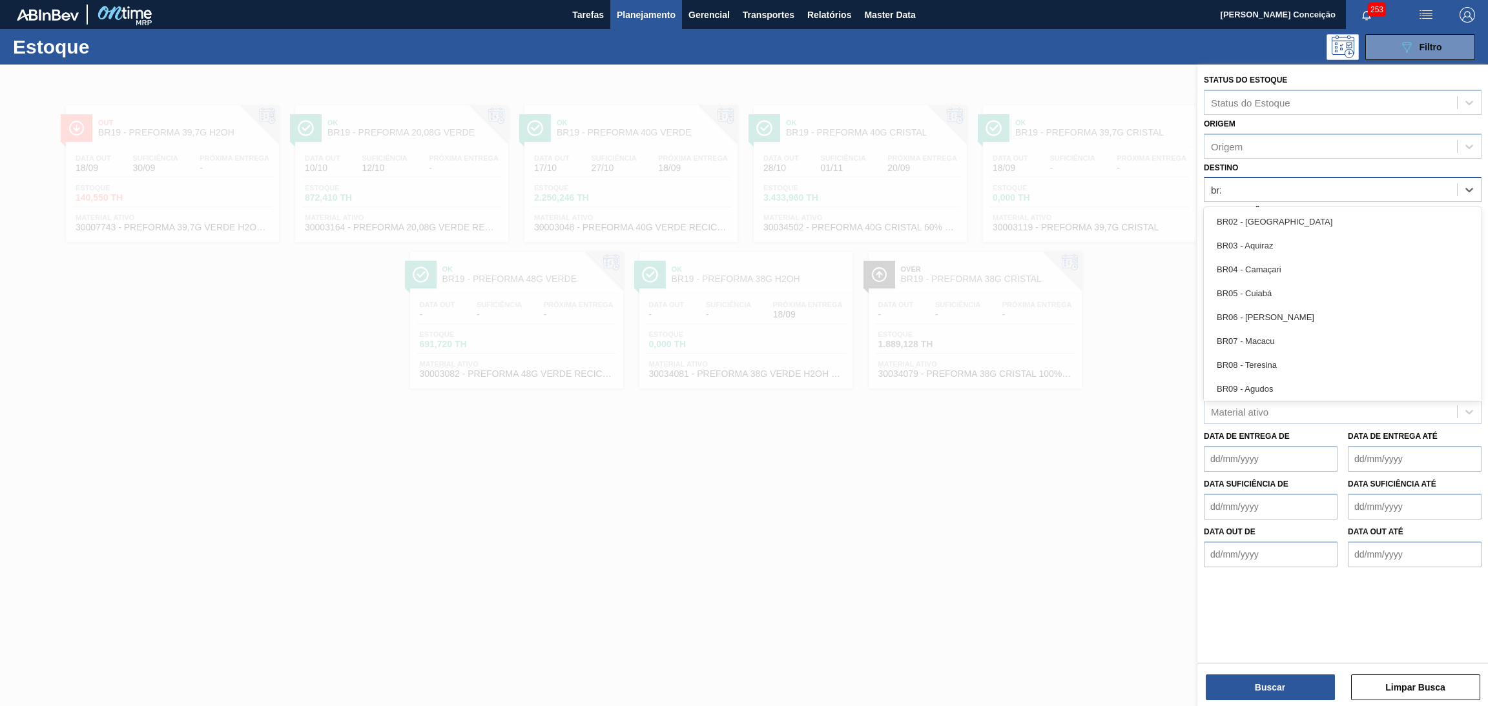
type input "br20"
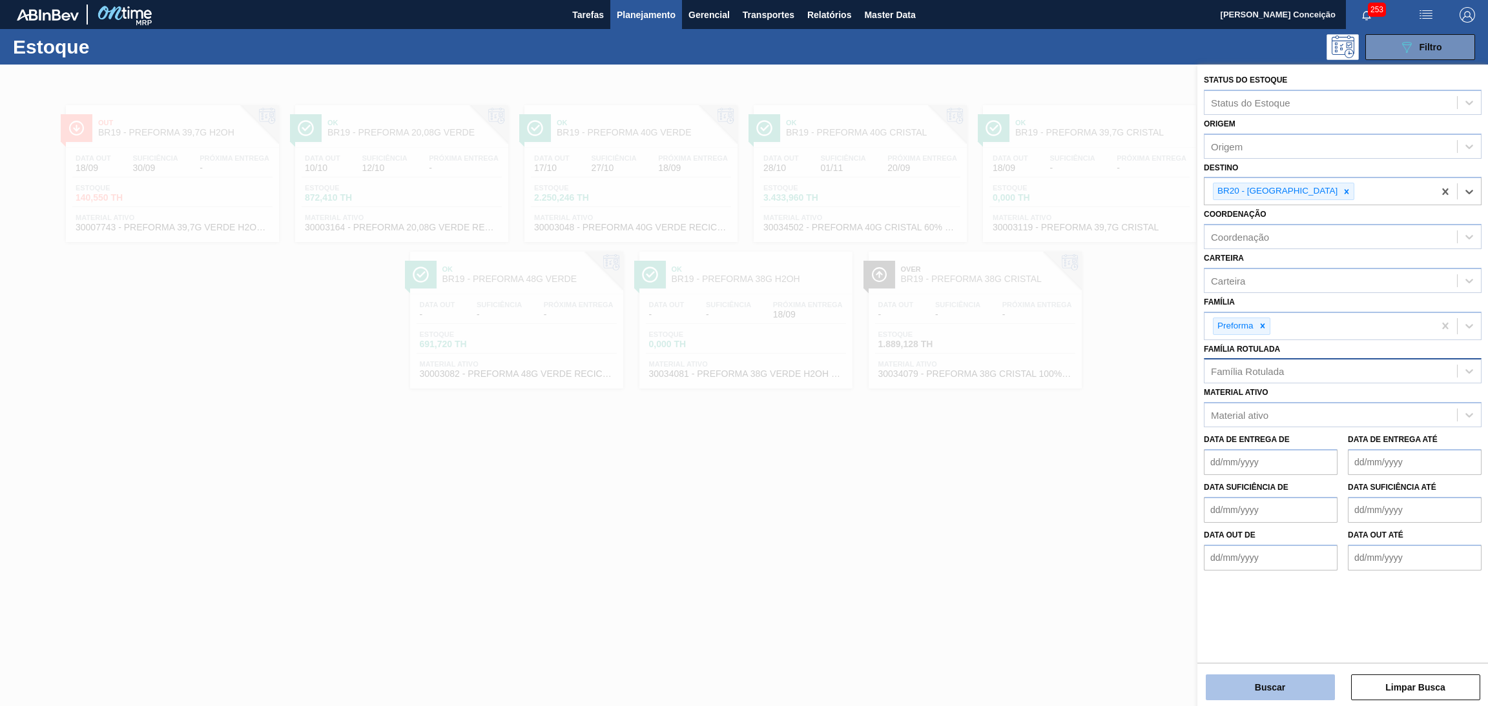
click at [1278, 683] on button "Buscar" at bounding box center [1270, 688] width 129 height 26
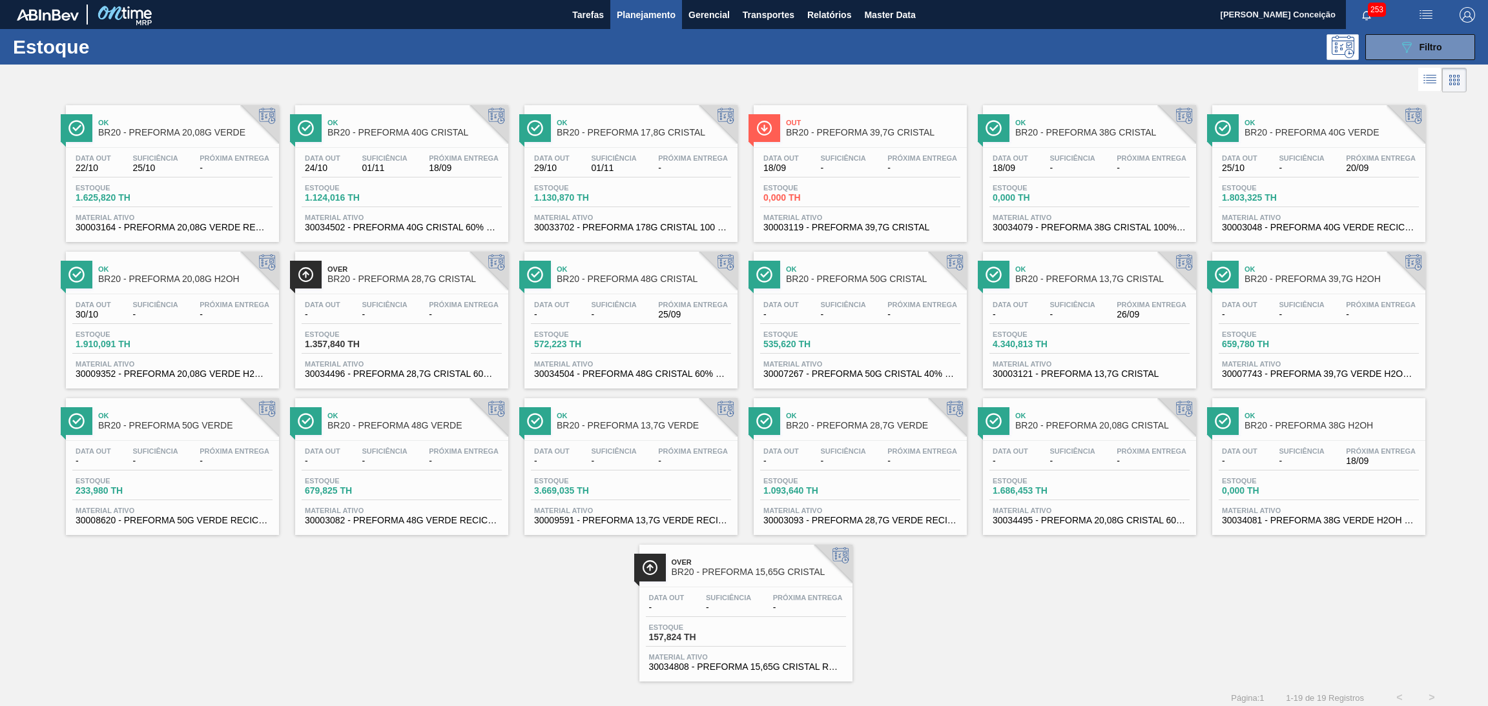
click at [385, 157] on span "Suficiência" at bounding box center [384, 158] width 45 height 8
click at [1110, 302] on div "Data out - Suficiência - Próxima Entrega 26/09" at bounding box center [1089, 312] width 200 height 23
click at [1399, 47] on icon "089F7B8B-B2A5-4AFE-B5C0-19BA573D28AC" at bounding box center [1406, 46] width 15 height 15
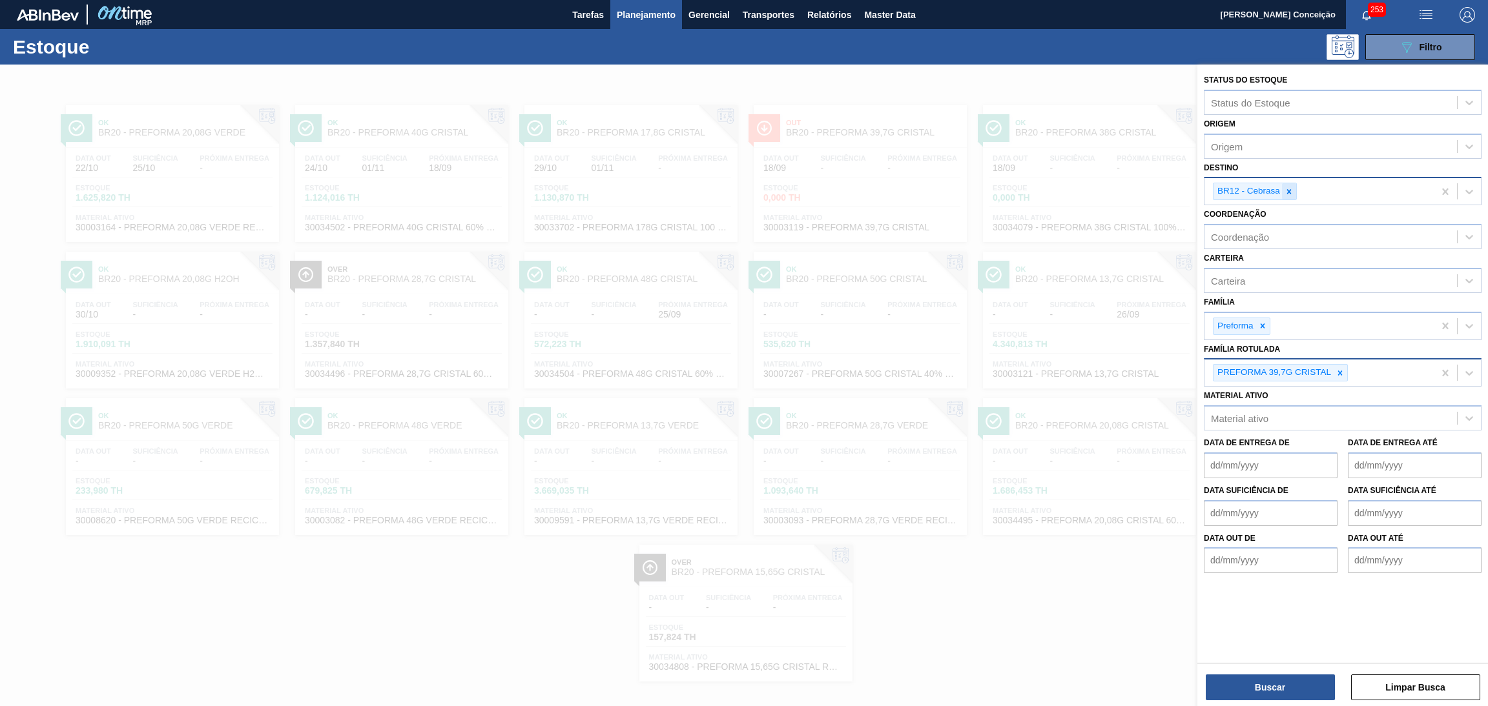
click at [1291, 187] on icon at bounding box center [1288, 191] width 9 height 9
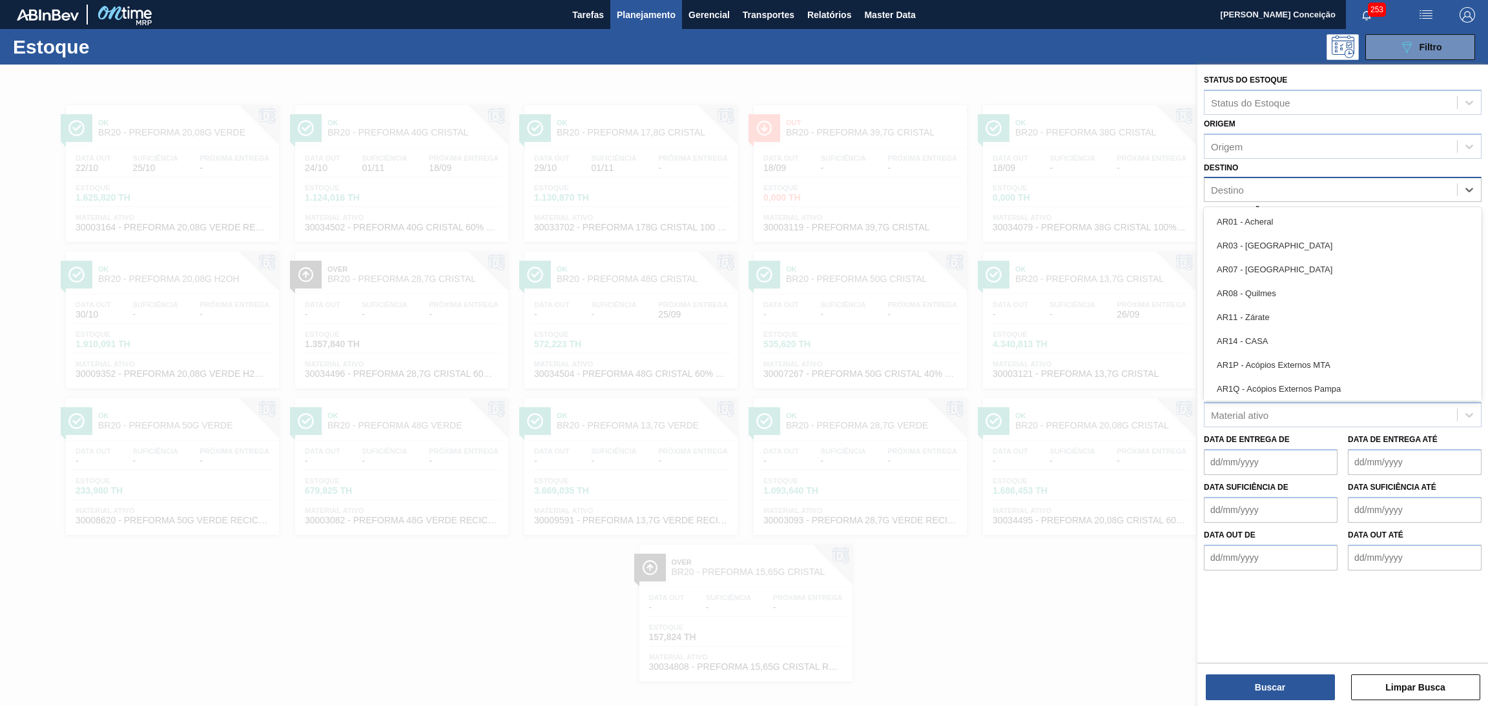
click at [1291, 187] on div "Destino" at bounding box center [1330, 190] width 252 height 19
type input "br12"
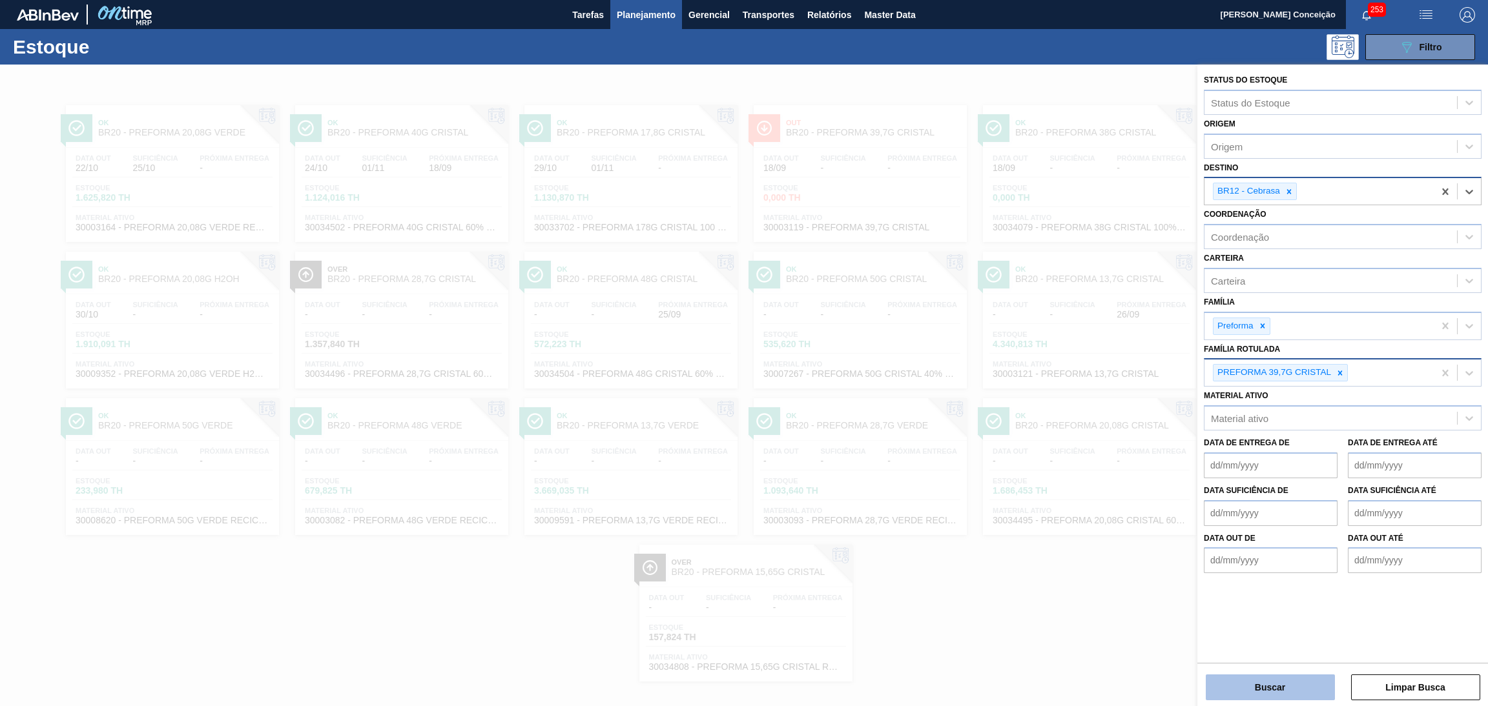
click at [1289, 686] on button "Buscar" at bounding box center [1270, 688] width 129 height 26
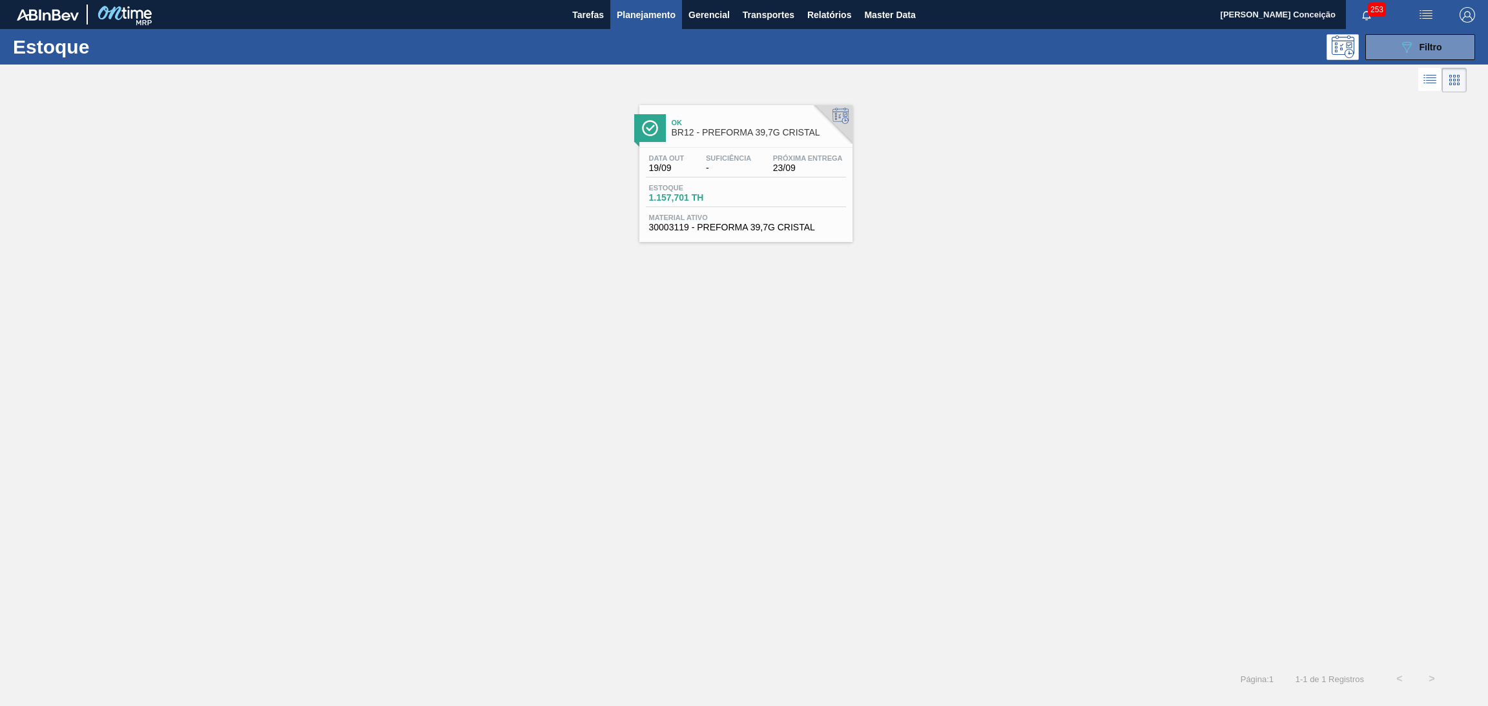
click at [712, 186] on span "Estoque" at bounding box center [694, 188] width 90 height 8
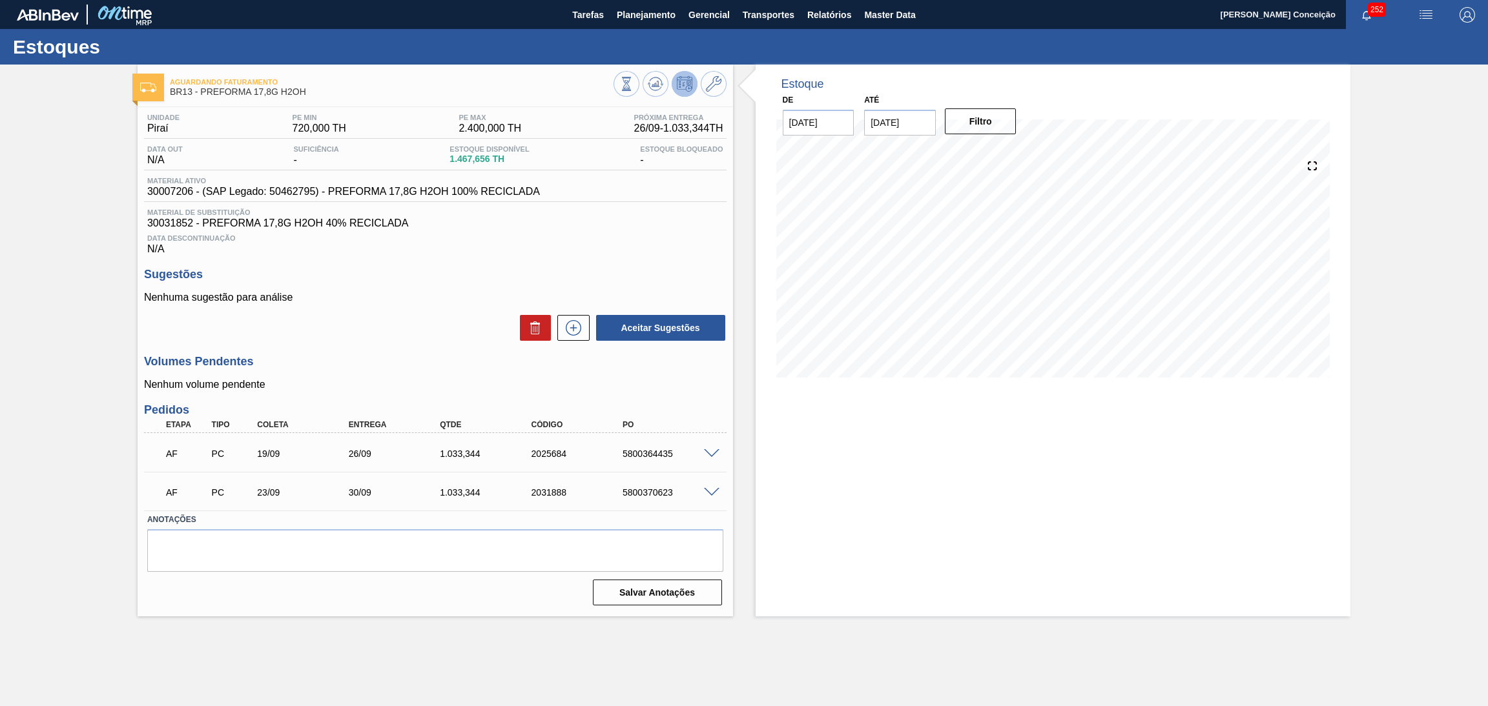
click at [893, 501] on div "Estoque De [DATE] Até [DATE] Filtro" at bounding box center [1052, 341] width 595 height 552
click at [487, 294] on p "Nenhuma sugestão para análise" at bounding box center [435, 298] width 582 height 12
click at [642, 88] on button at bounding box center [655, 84] width 26 height 26
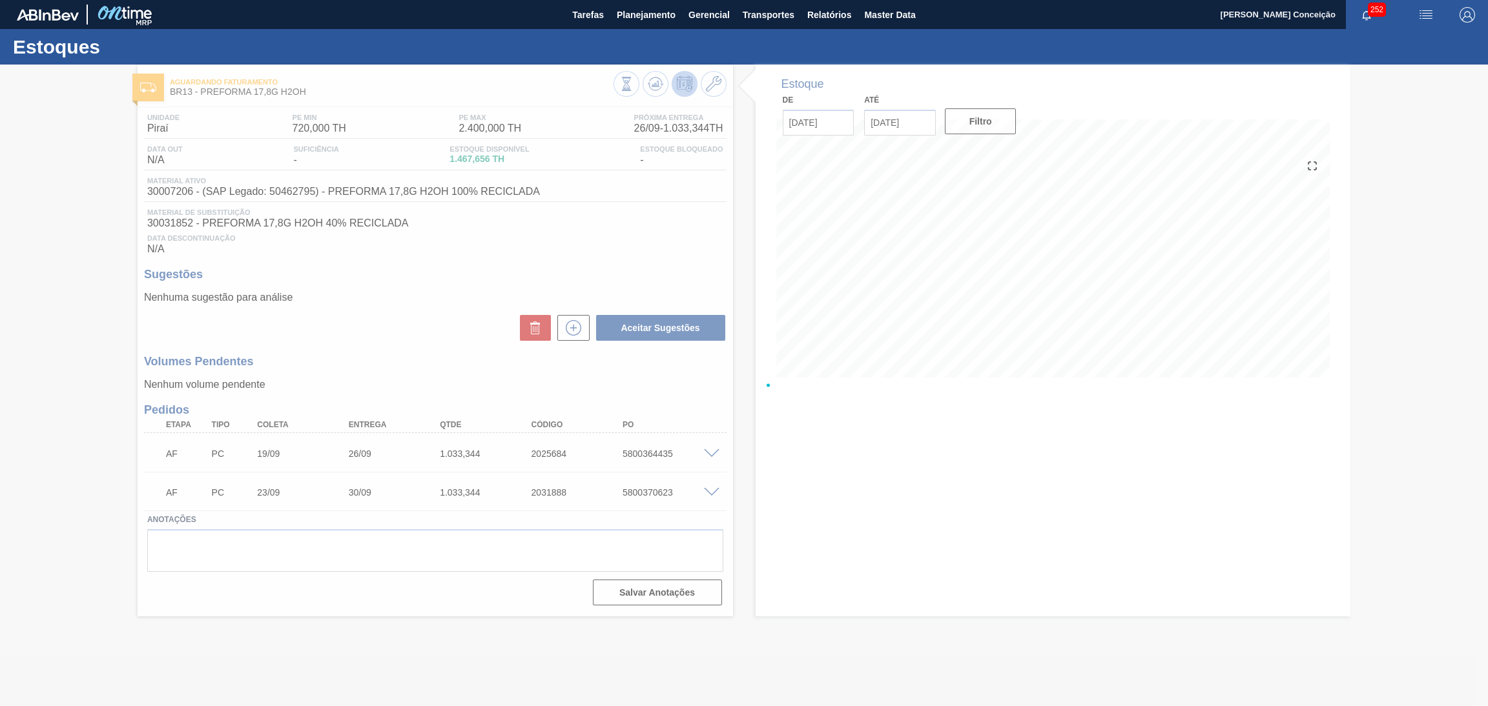
click at [869, 557] on div at bounding box center [744, 386] width 1488 height 642
click at [932, 546] on div at bounding box center [744, 386] width 1488 height 642
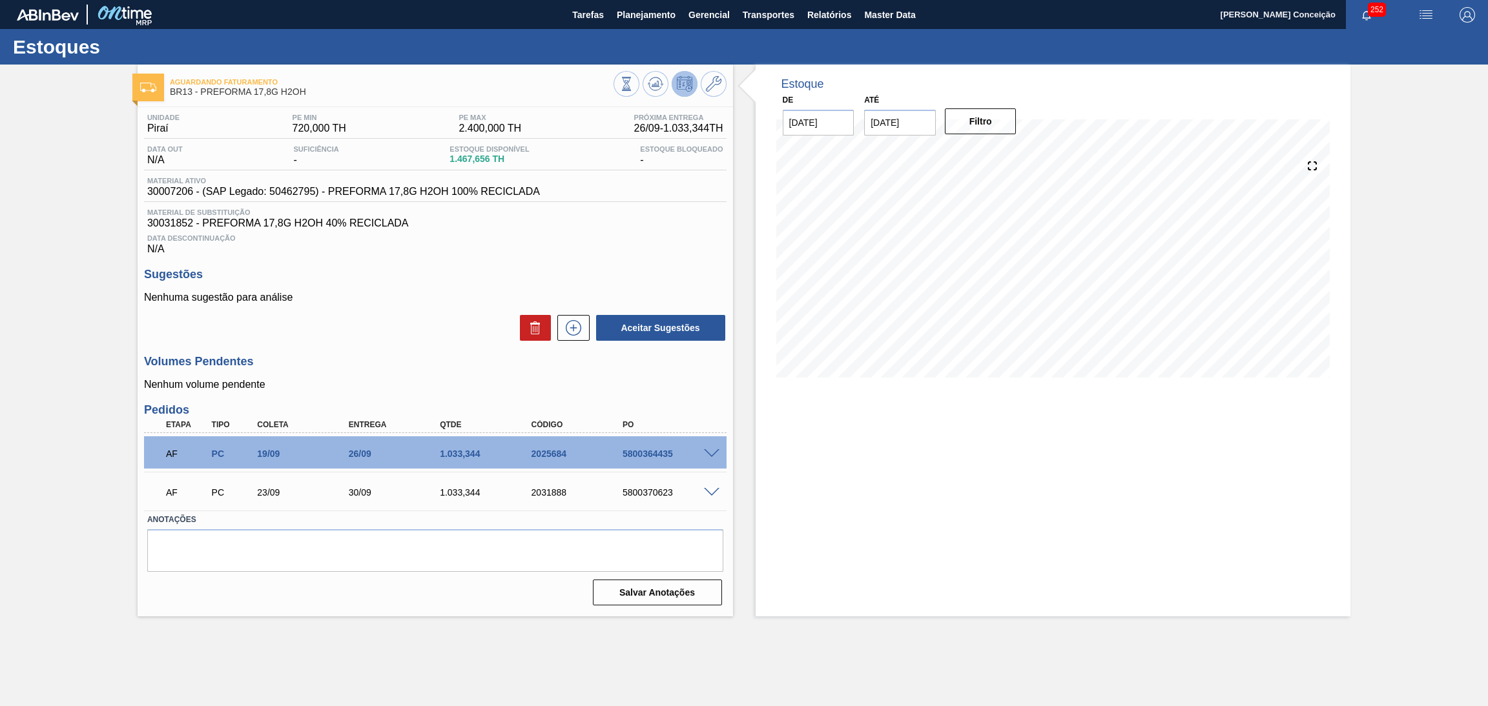
click at [710, 451] on span at bounding box center [711, 454] width 15 height 10
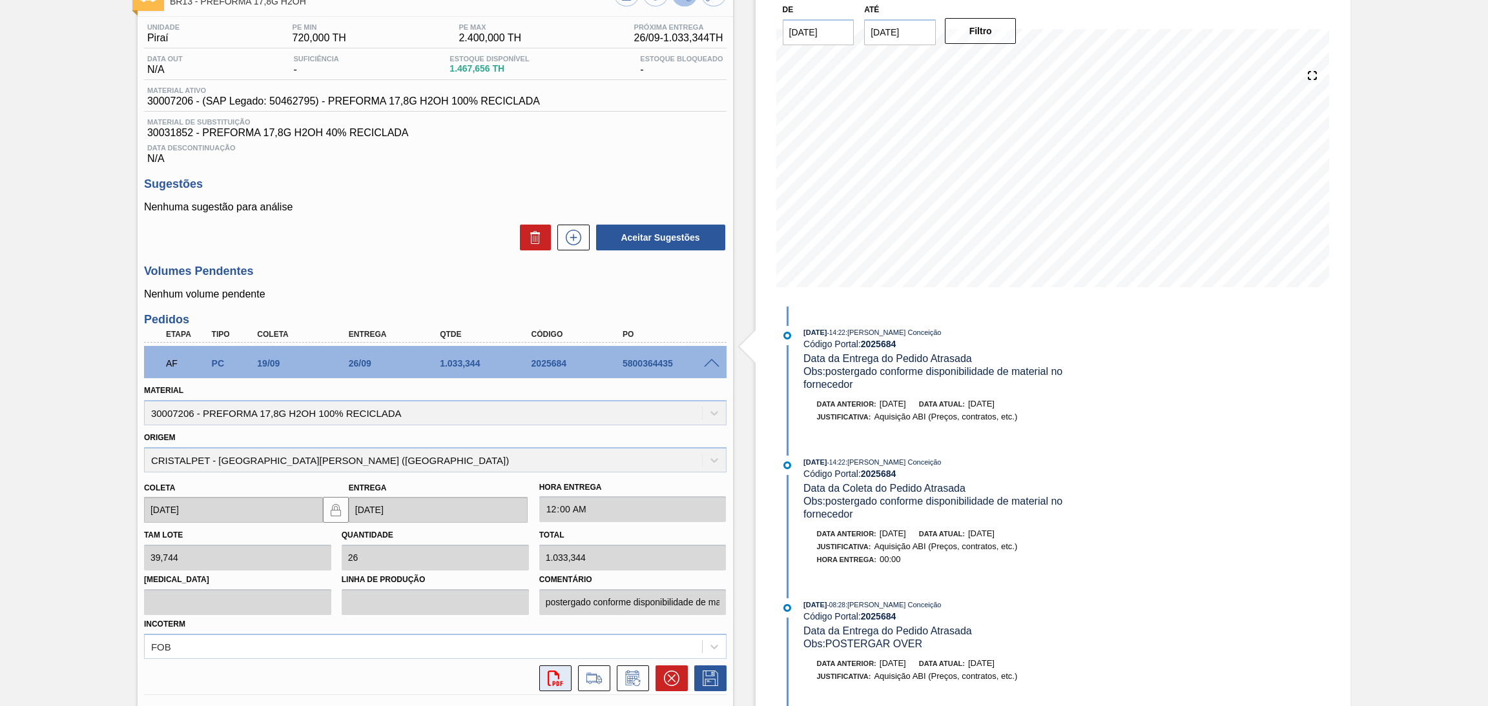
scroll to position [220, 0]
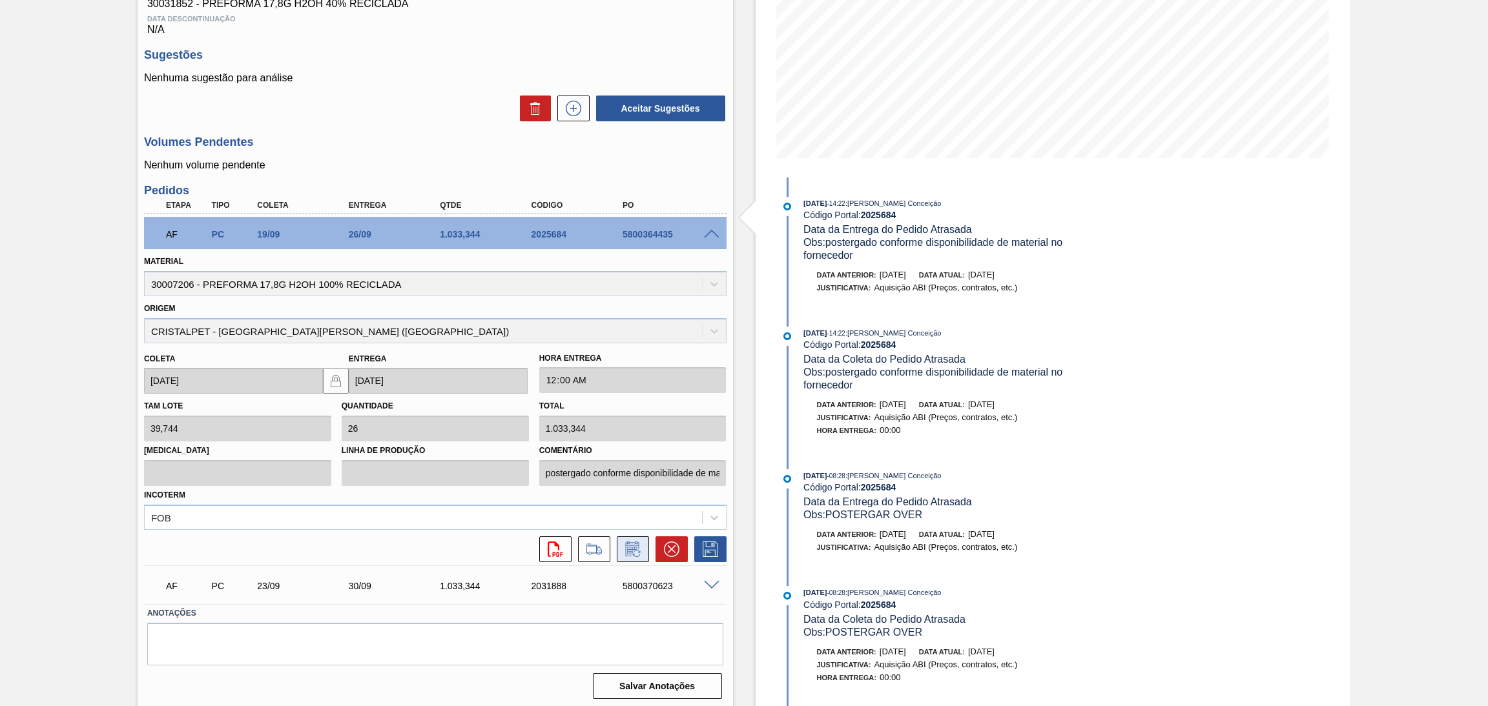
click at [631, 550] on icon at bounding box center [632, 549] width 21 height 15
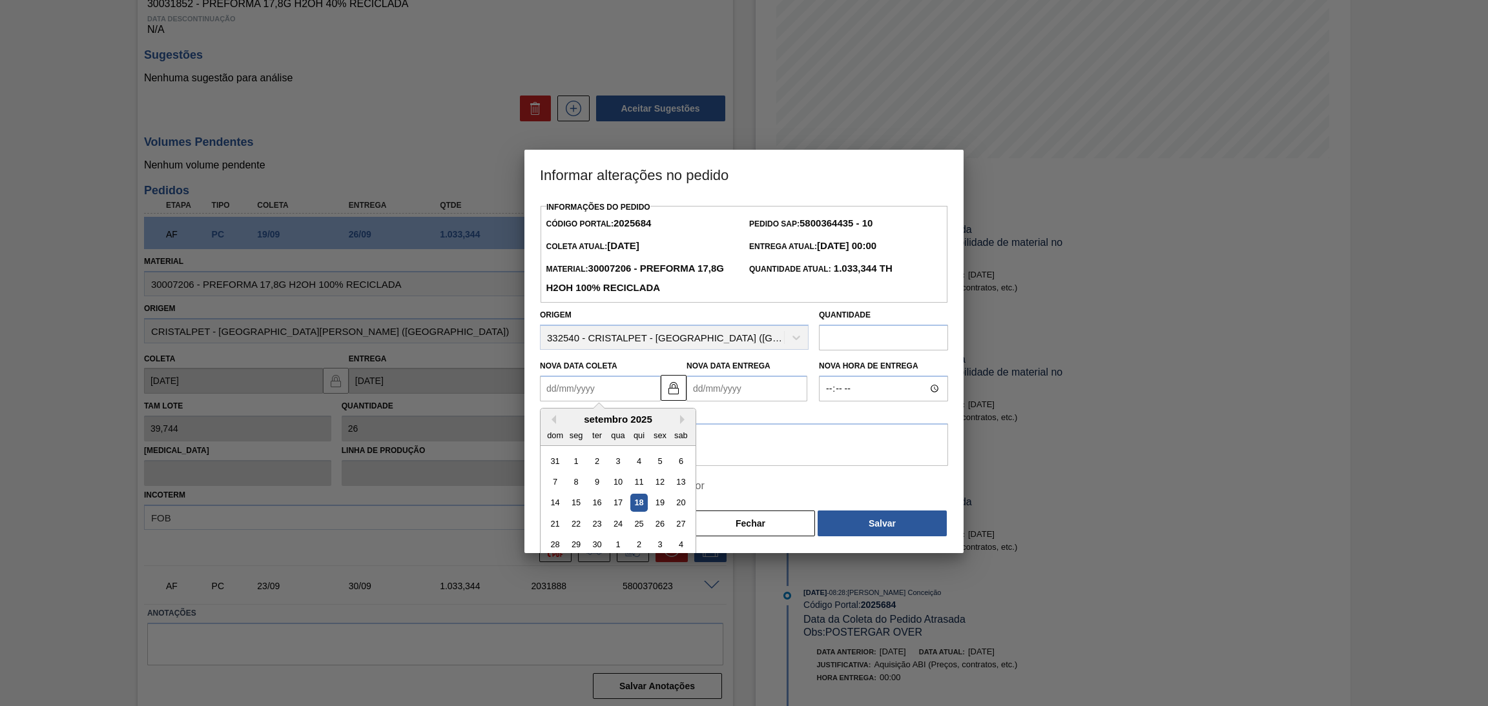
drag, startPoint x: 595, startPoint y: 378, endPoint x: 600, endPoint y: 389, distance: 12.5
click at [600, 389] on Coleta2025684 "Nova Data Coleta" at bounding box center [600, 389] width 121 height 26
type Coleta2025684 "2"
type Entrega2025684 "[DATE]"
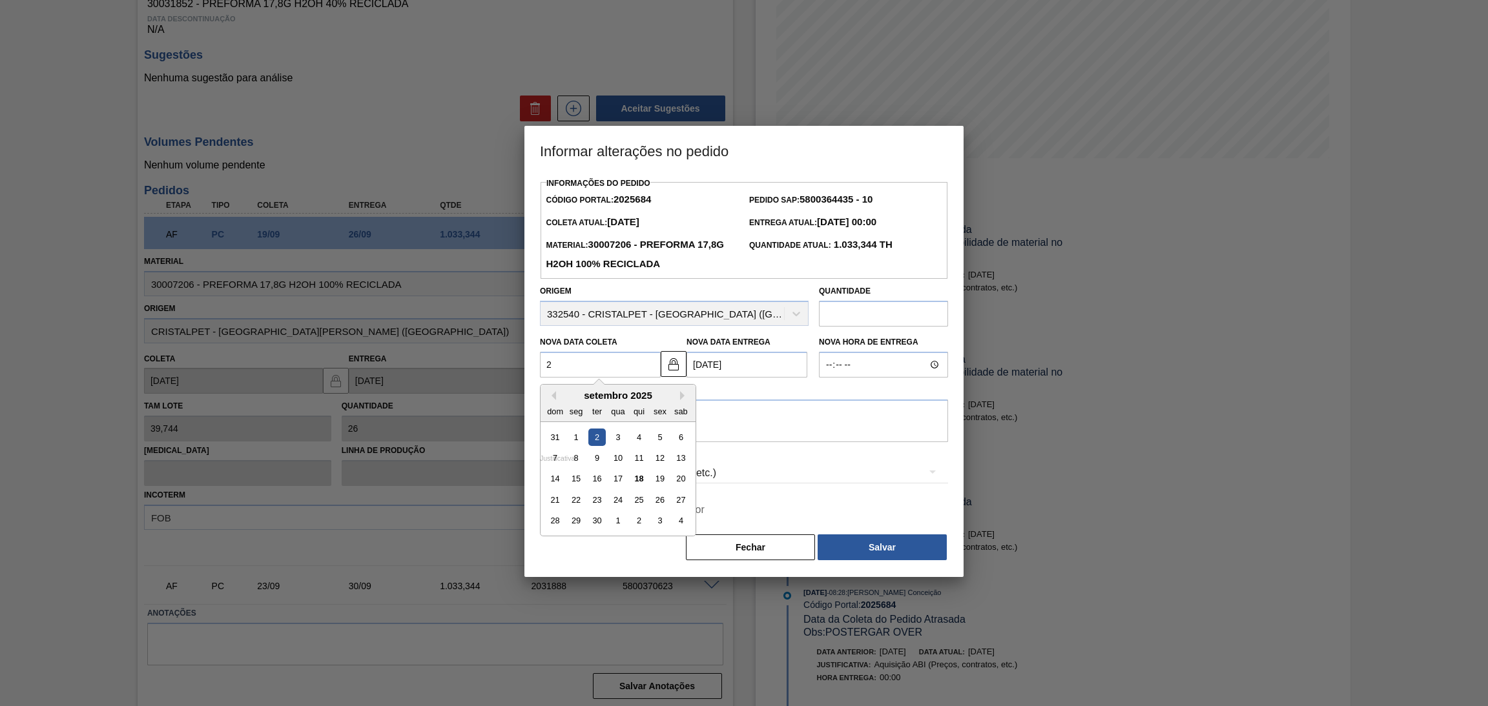
type Coleta2025684 "23"
type Entrega2025684 "[DATE]"
click at [600, 502] on div "23" at bounding box center [596, 499] width 17 height 17
type Coleta2025684 "[DATE]"
click at [741, 418] on textarea at bounding box center [744, 421] width 408 height 43
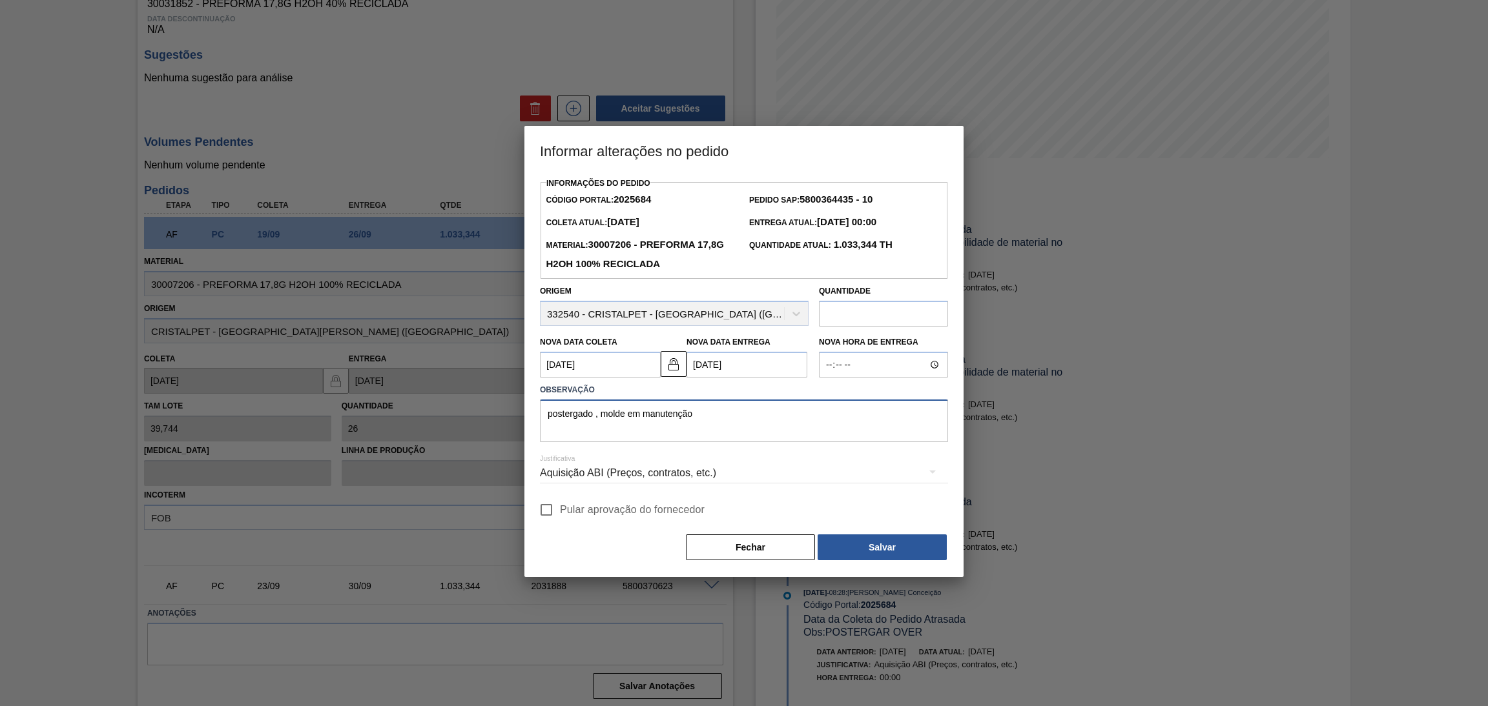
type textarea "postergado , molde em manutenção"
click at [640, 505] on span "Pular aprovação do fornecedor" at bounding box center [632, 509] width 145 height 15
click at [560, 505] on input "Pular aprovação do fornecedor" at bounding box center [546, 510] width 27 height 27
checkbox input "true"
drag, startPoint x: 700, startPoint y: 422, endPoint x: 417, endPoint y: 419, distance: 282.8
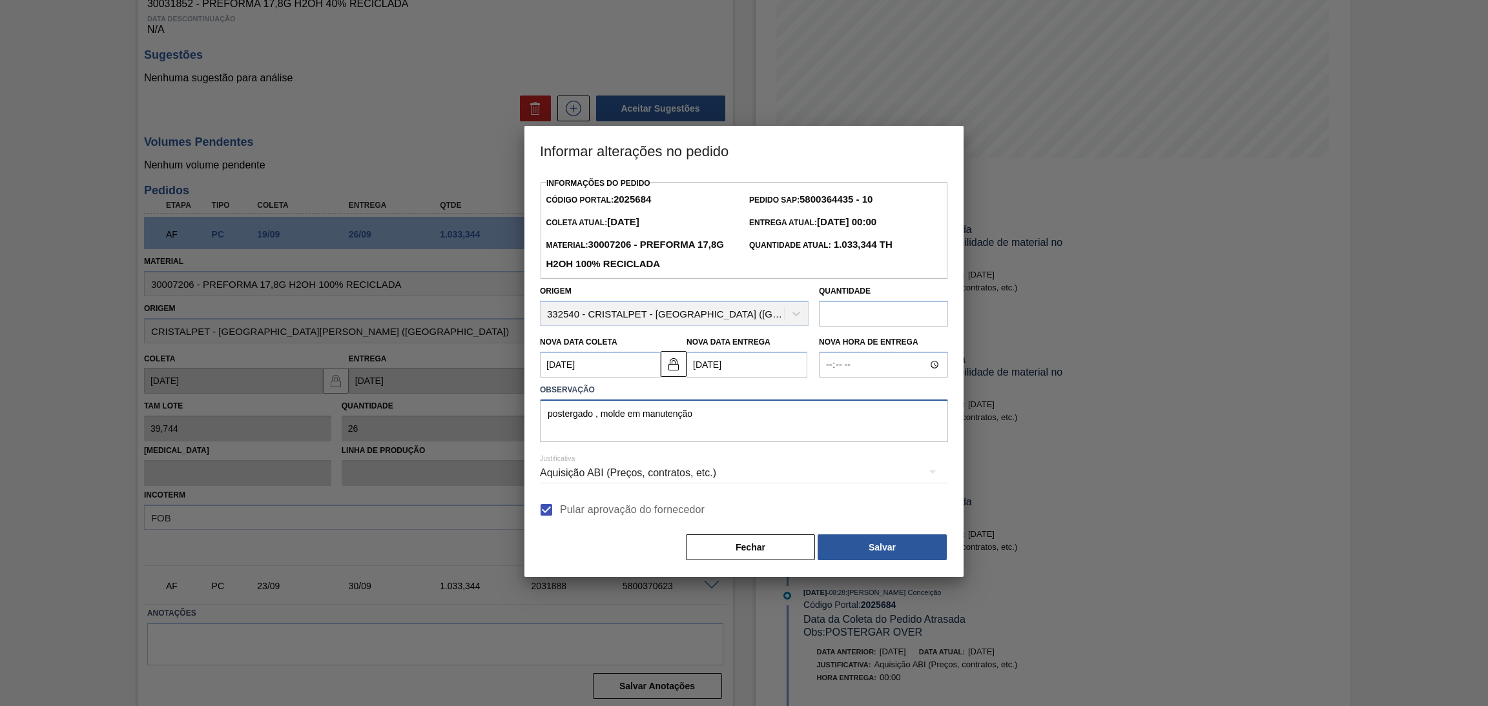
click at [427, 418] on div "Informar alterações no pedido Informações do Pedido Código Portal: 2025684 Pedi…" at bounding box center [744, 353] width 1488 height 706
click at [861, 546] on button "Salvar" at bounding box center [881, 548] width 129 height 26
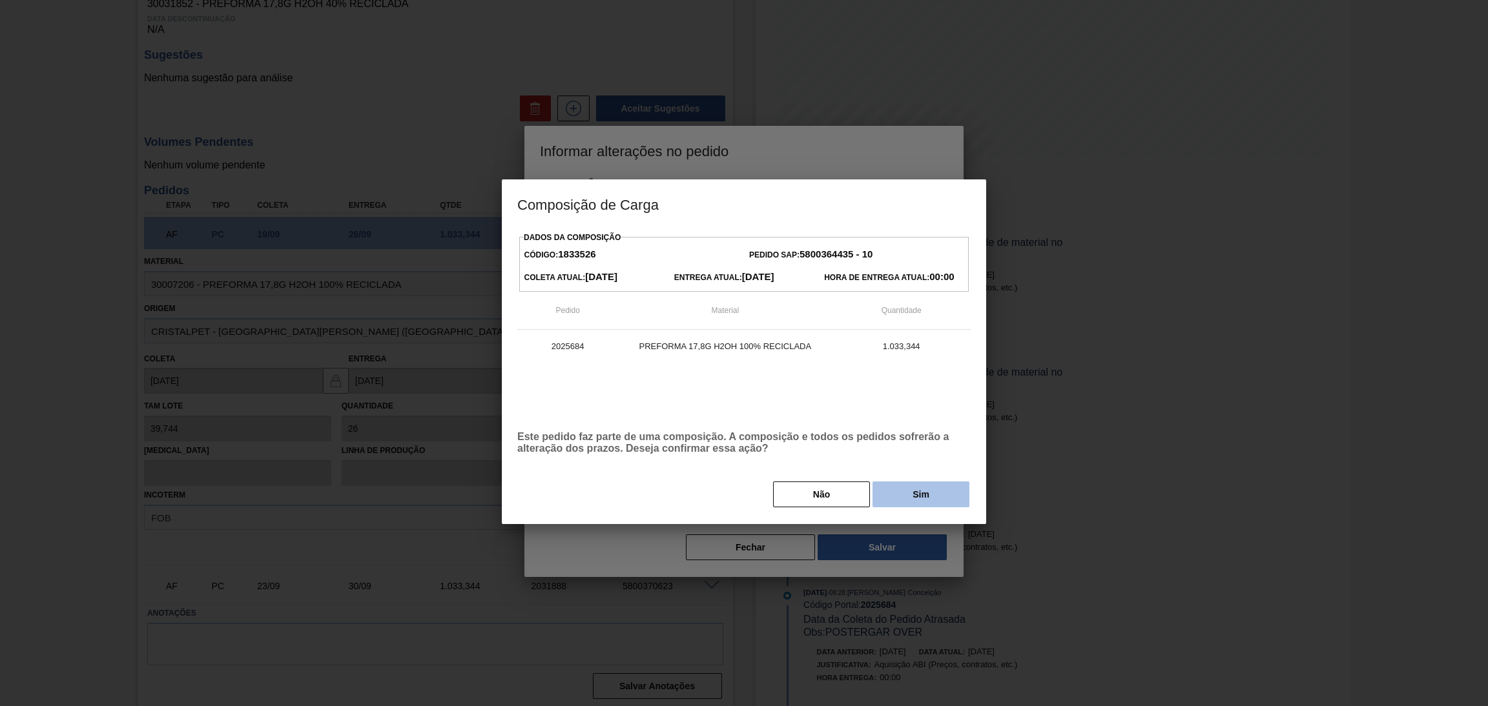
click at [911, 501] on button "Sim" at bounding box center [920, 495] width 97 height 26
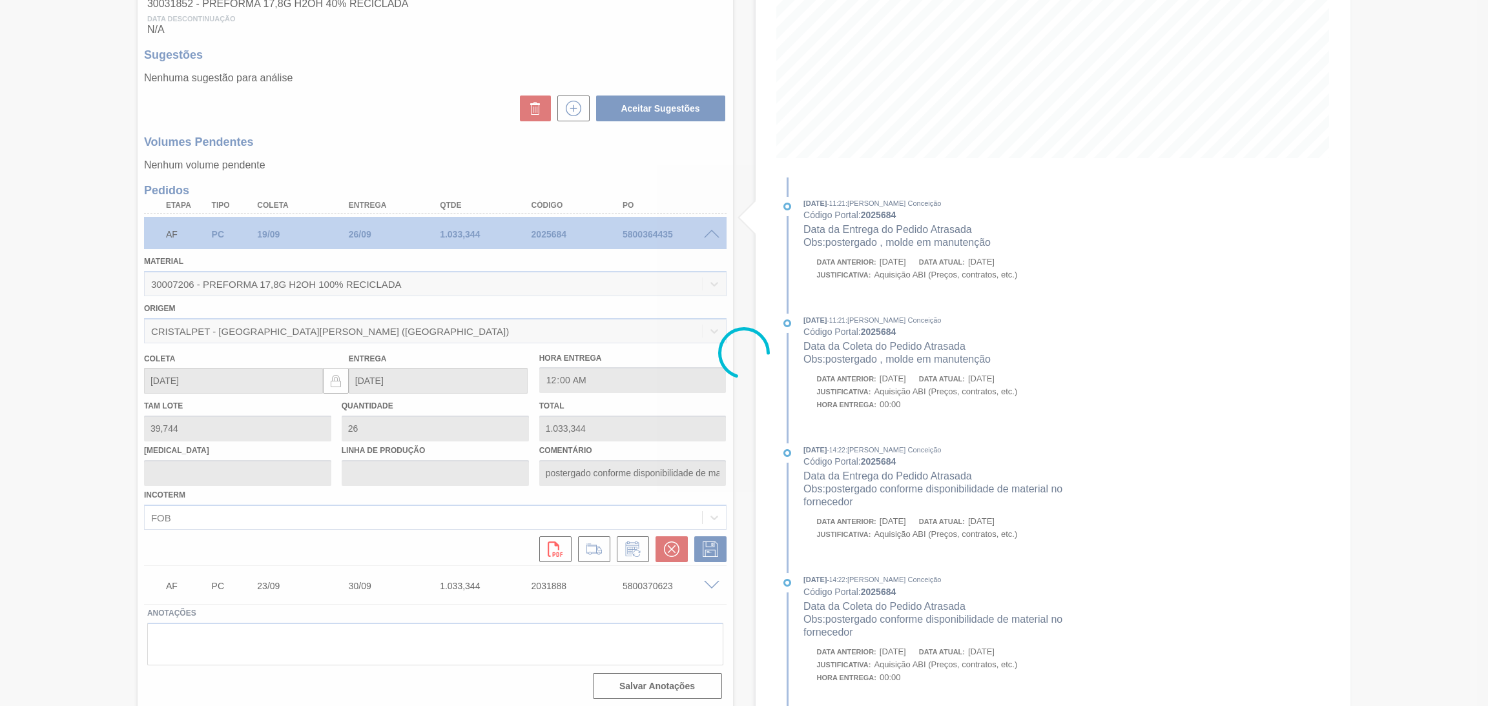
type input "postergado , molde em manutenção"
type input "[DATE]"
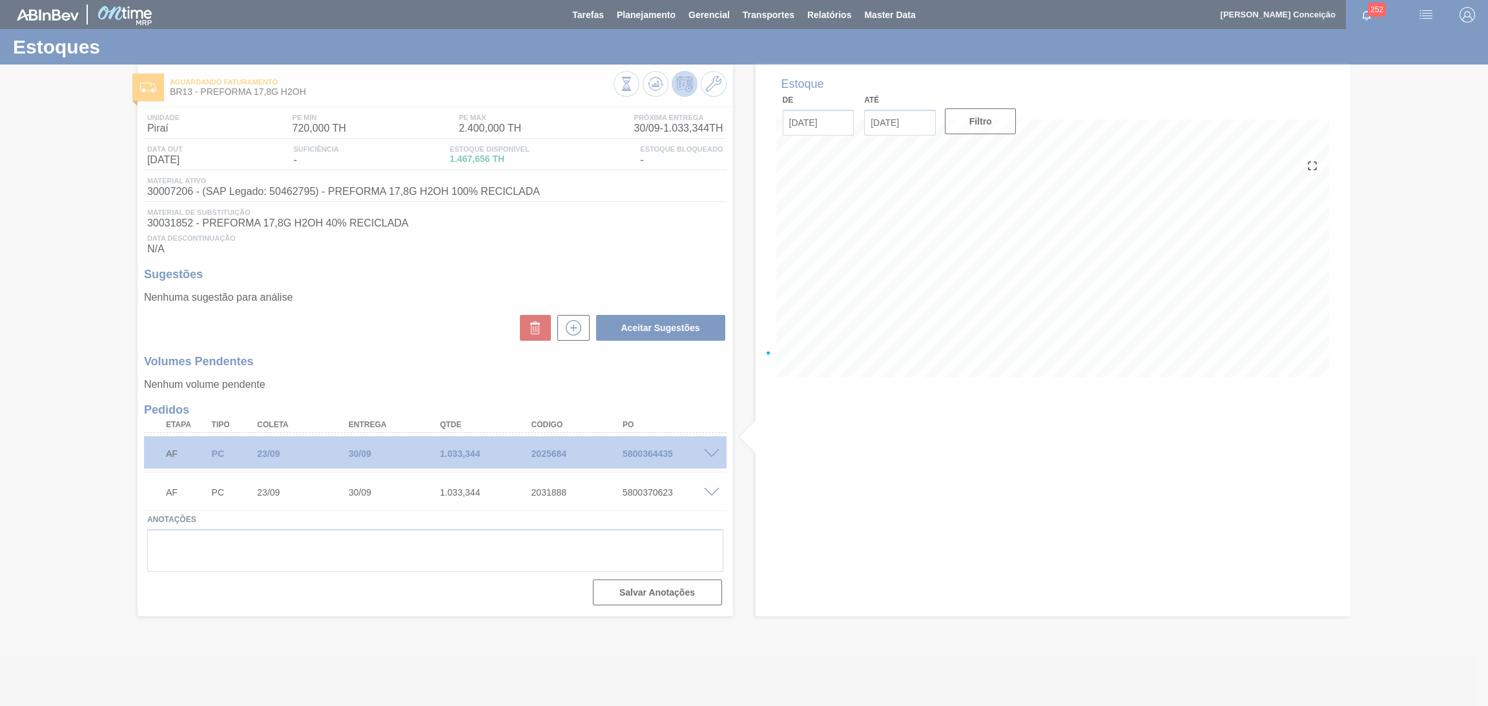
scroll to position [0, 0]
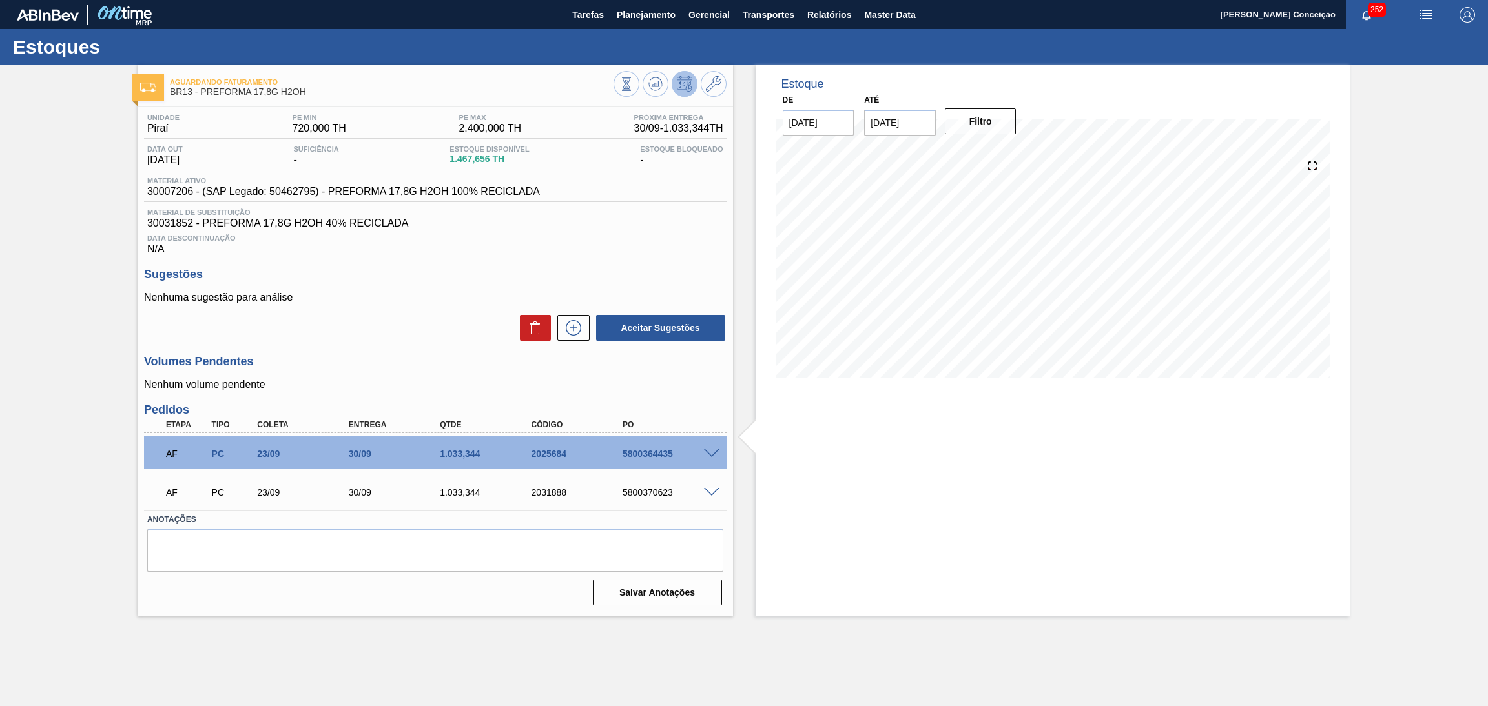
click at [714, 488] on span at bounding box center [711, 493] width 15 height 10
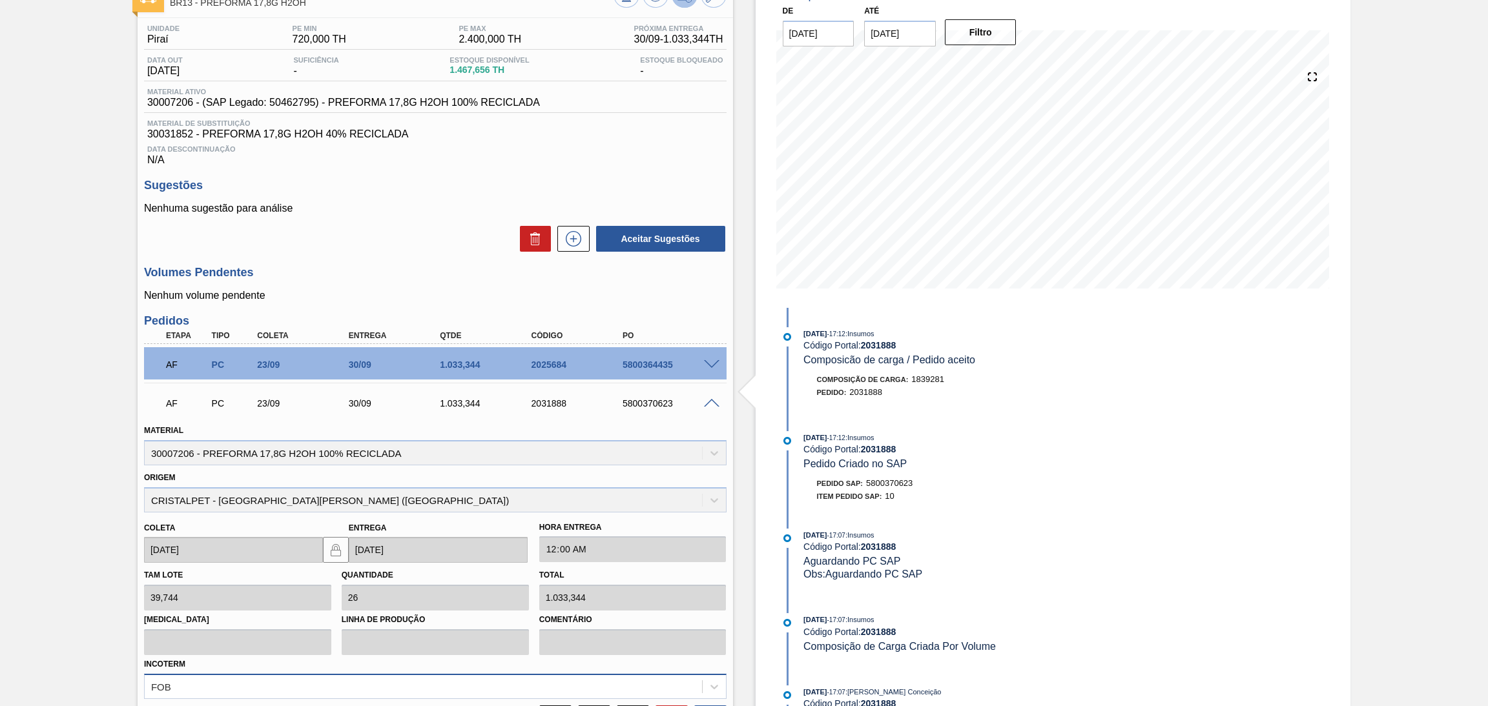
scroll to position [220, 0]
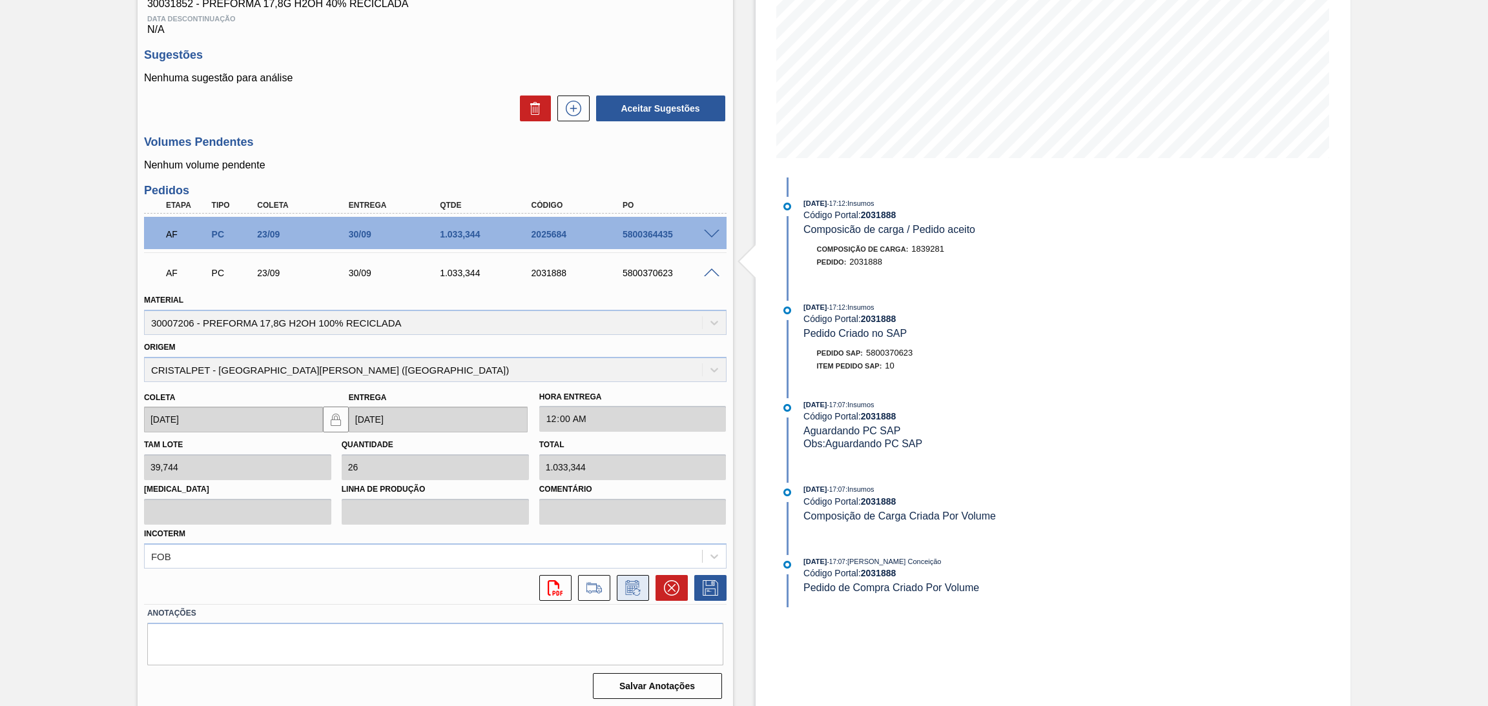
click at [630, 586] on icon at bounding box center [632, 590] width 10 height 8
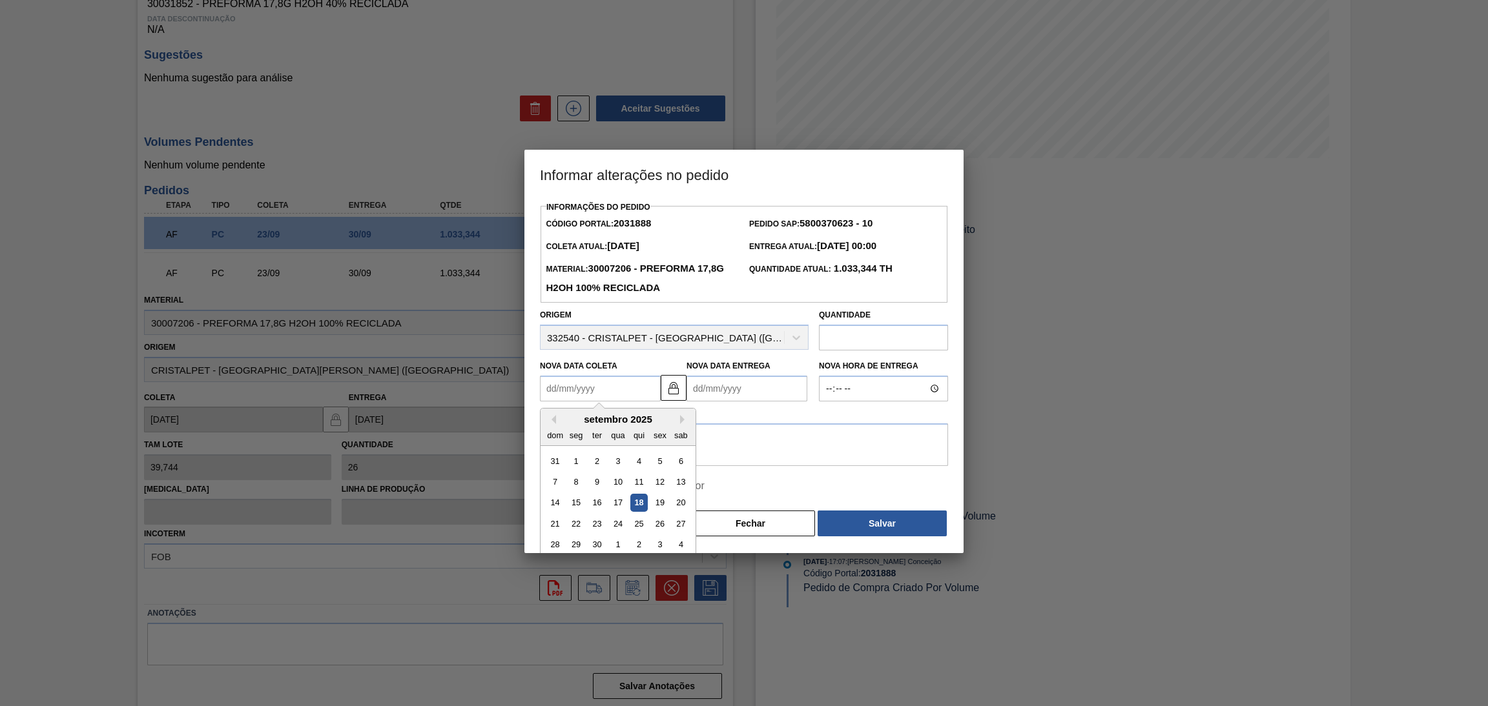
click at [599, 400] on Coleta2031888 "Nova Data Coleta" at bounding box center [600, 389] width 121 height 26
type Coleta2031888 "2"
type Entrega2031888 "[DATE]"
type Coleta2031888 "25"
type Entrega2031888 "[DATE]"
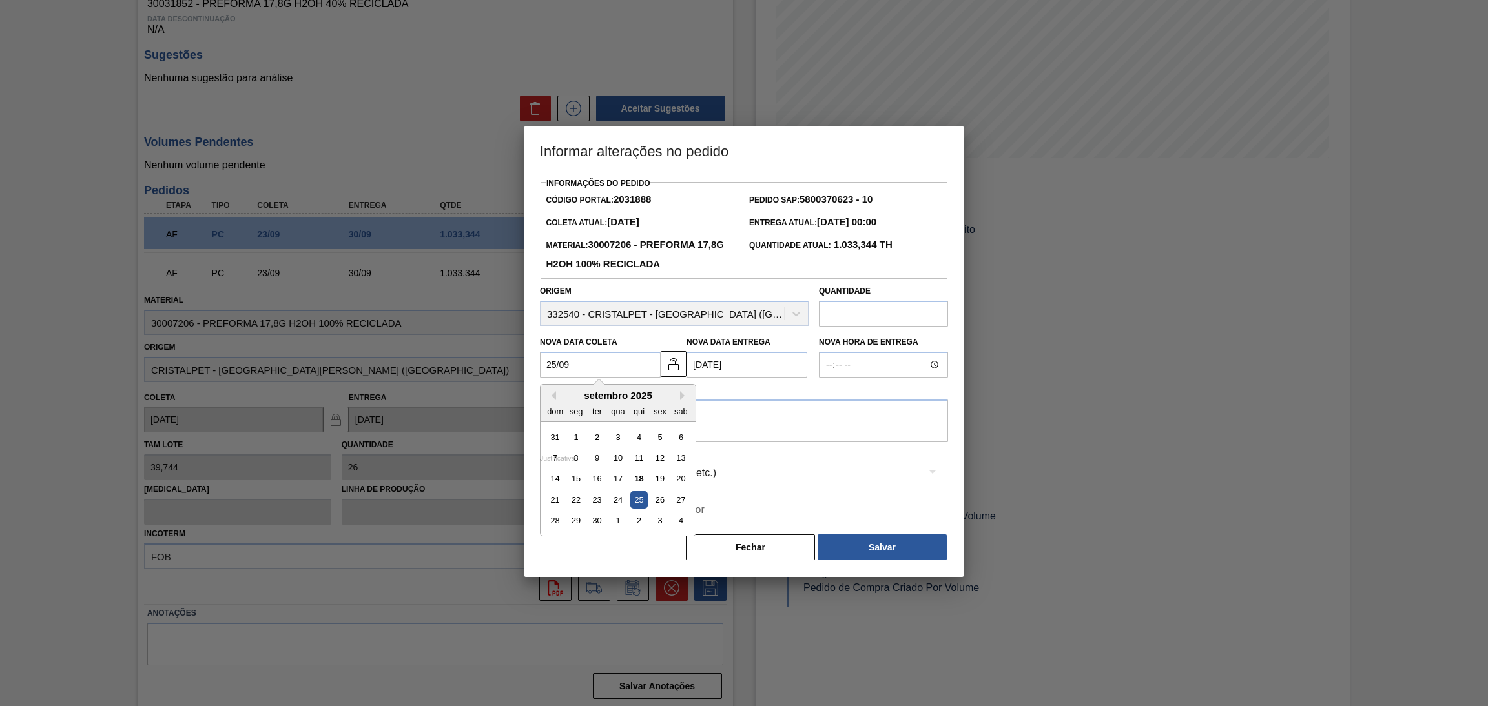
click at [638, 507] on div "25" at bounding box center [638, 499] width 17 height 17
type Coleta2031888 "[DATE]"
click at [654, 439] on textarea at bounding box center [744, 421] width 408 height 43
paste textarea "postergado , molde em manutenção"
type textarea "postergado , molde em manutenção"
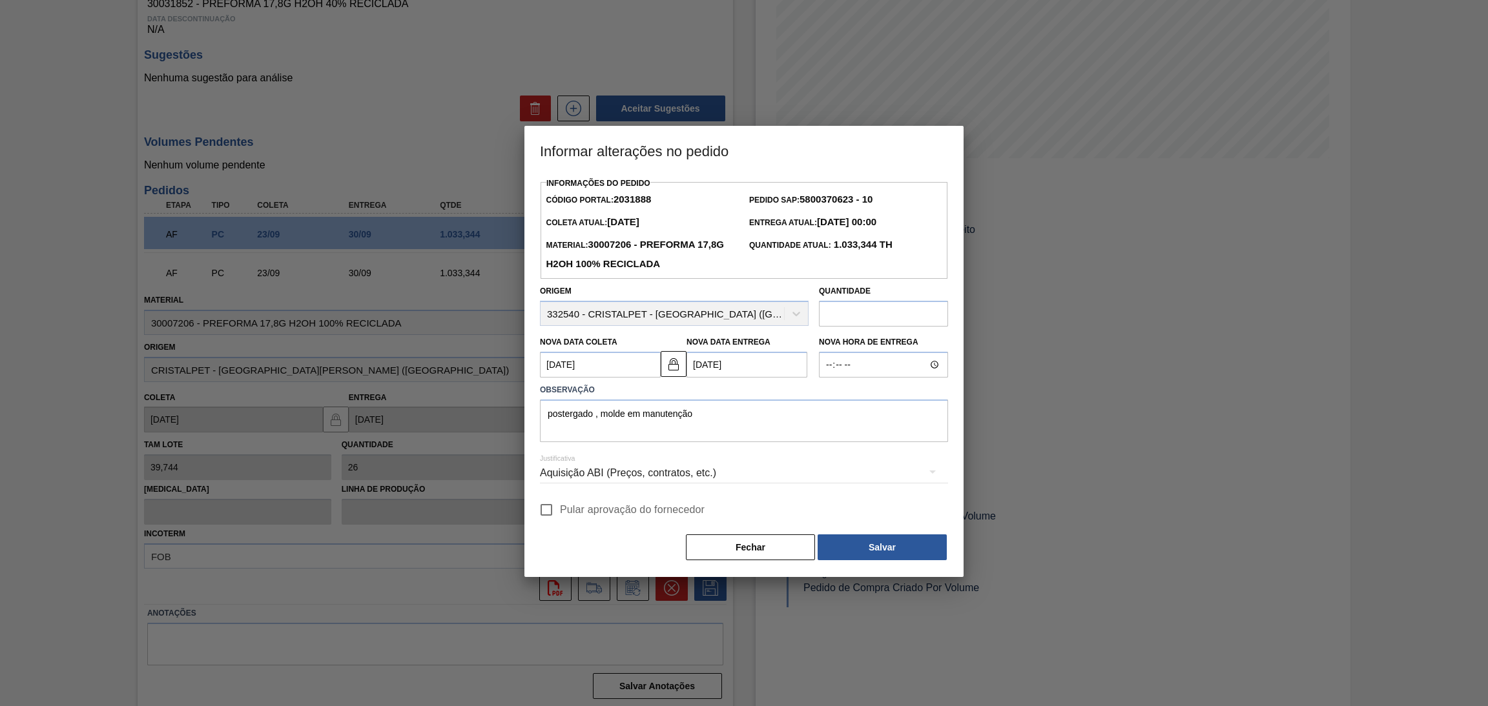
click at [579, 511] on span "Pular aprovação do fornecedor" at bounding box center [632, 509] width 145 height 15
click at [560, 511] on input "Pular aprovação do fornecedor" at bounding box center [546, 510] width 27 height 27
checkbox input "true"
click at [847, 560] on button "Salvar" at bounding box center [881, 548] width 129 height 26
click at [855, 0] on body "Tarefas Planejamento Gerencial Transportes Relatórios Master Data Aline Apareci…" at bounding box center [744, 0] width 1488 height 0
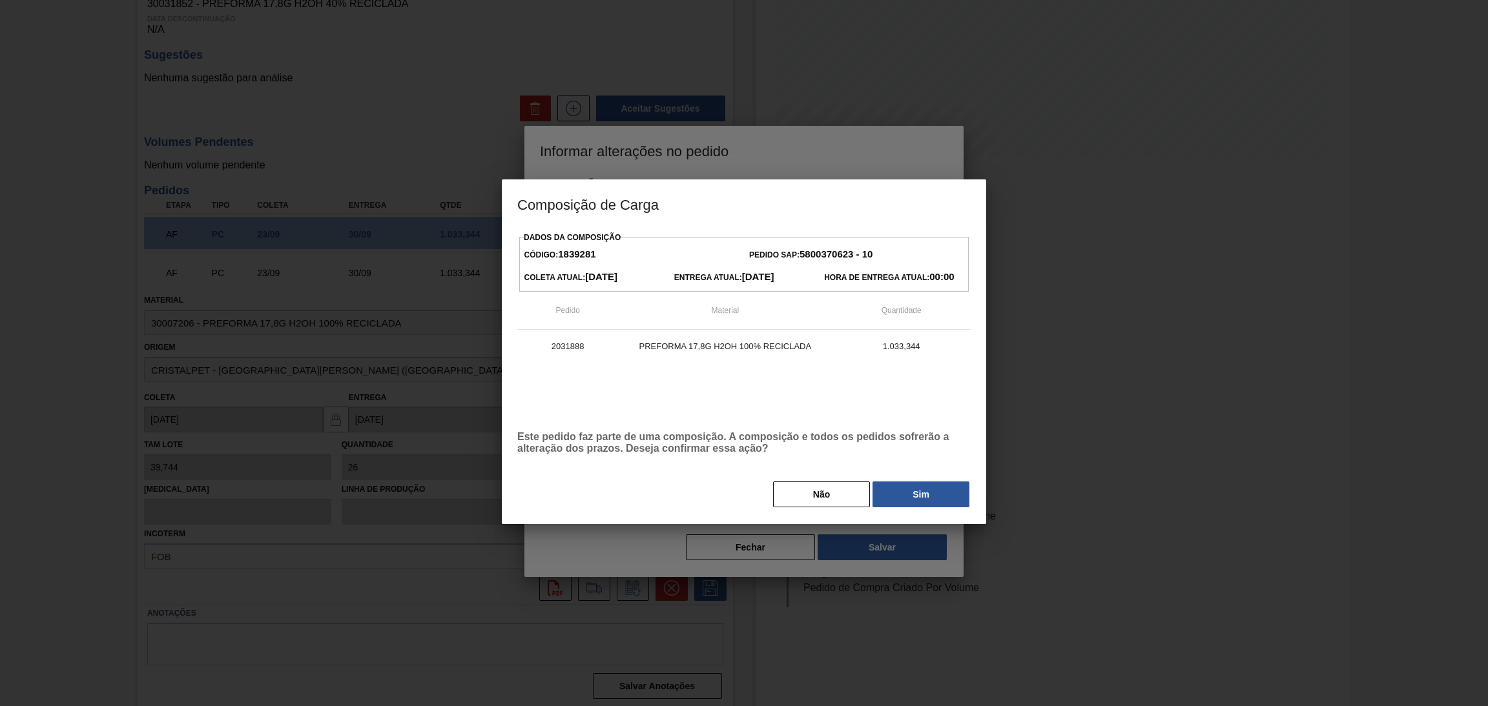
click at [930, 509] on div "Dados da Composição Código: 1839281 Pedido SAP: 5800370623 - 10 Coleta Atual: […" at bounding box center [744, 377] width 484 height 296
click at [941, 497] on button "Sim" at bounding box center [920, 495] width 97 height 26
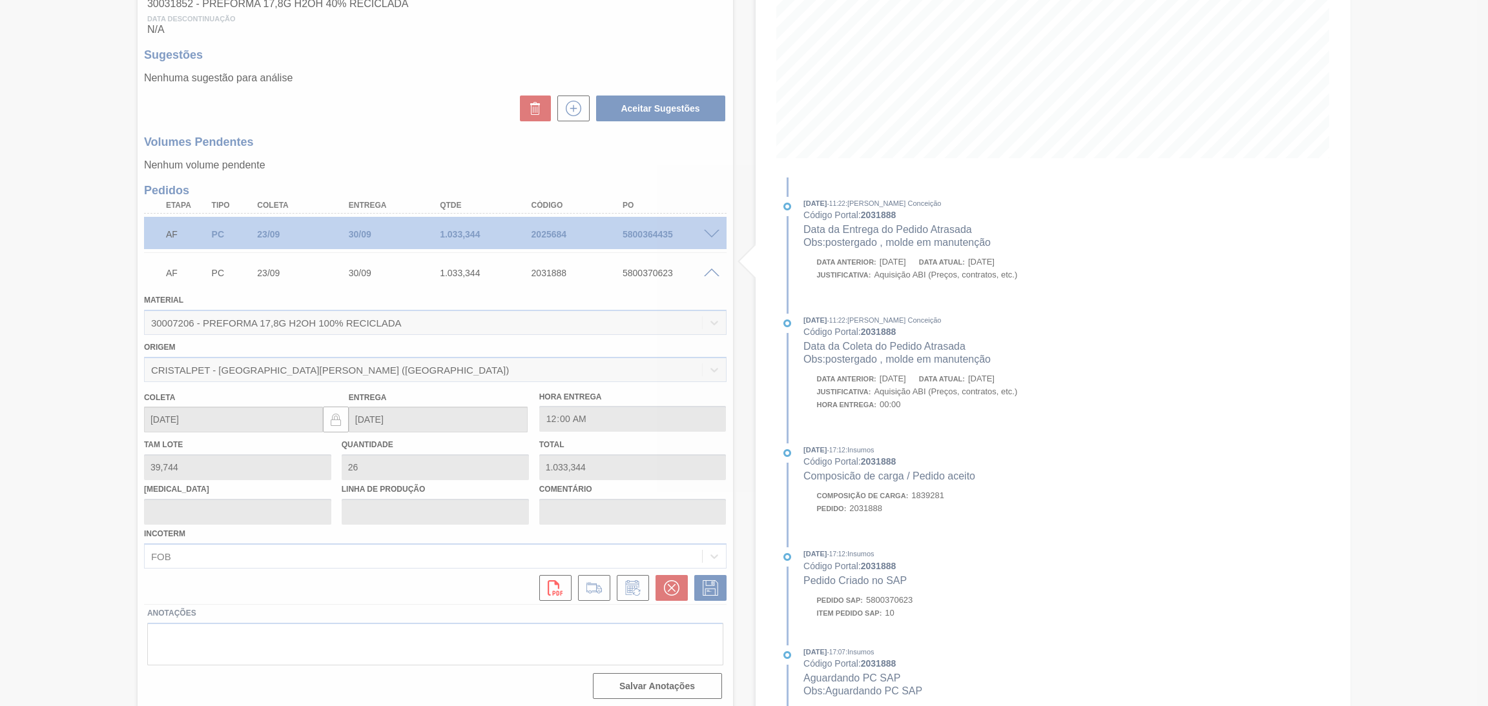
type input "postergado , molde em manutenção"
type input "[DATE]"
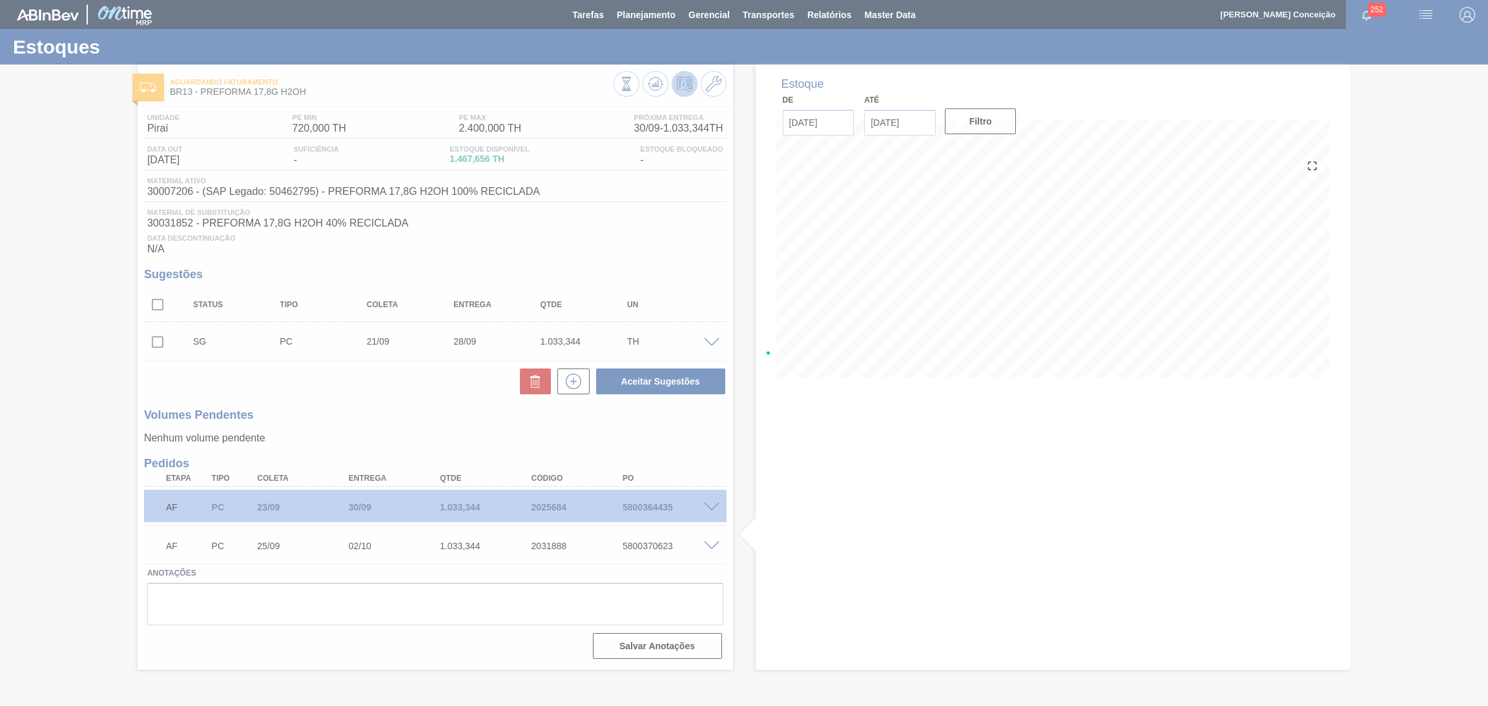
scroll to position [0, 0]
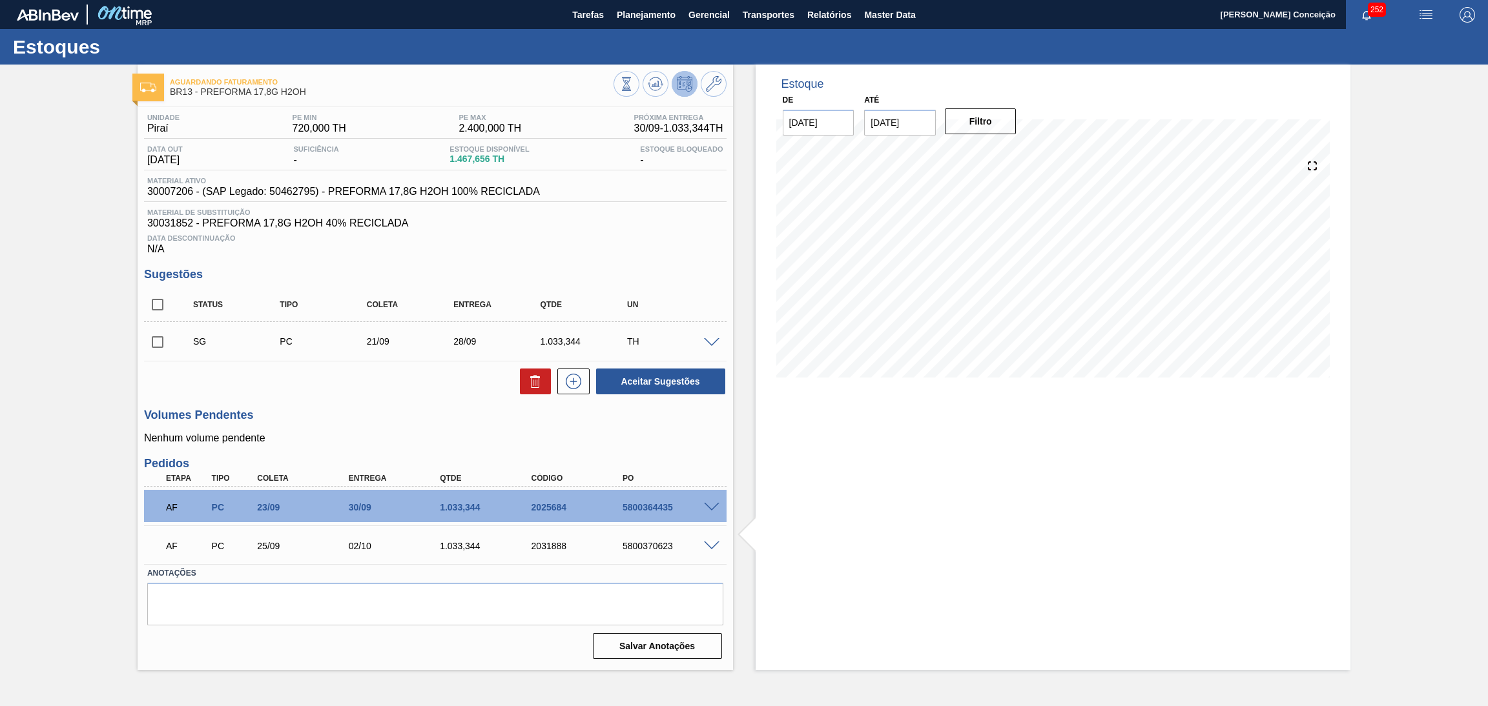
click at [468, 163] on span "1.467,656 TH" at bounding box center [488, 159] width 79 height 10
click at [185, 188] on span "30007206 - (SAP Legado: 50462795) - PREFORMA 17,8G H2OH 100% RECICLADA" at bounding box center [343, 192] width 393 height 12
copy span "30007206"
click at [664, 280] on h3 "Sugestões" at bounding box center [435, 275] width 582 height 14
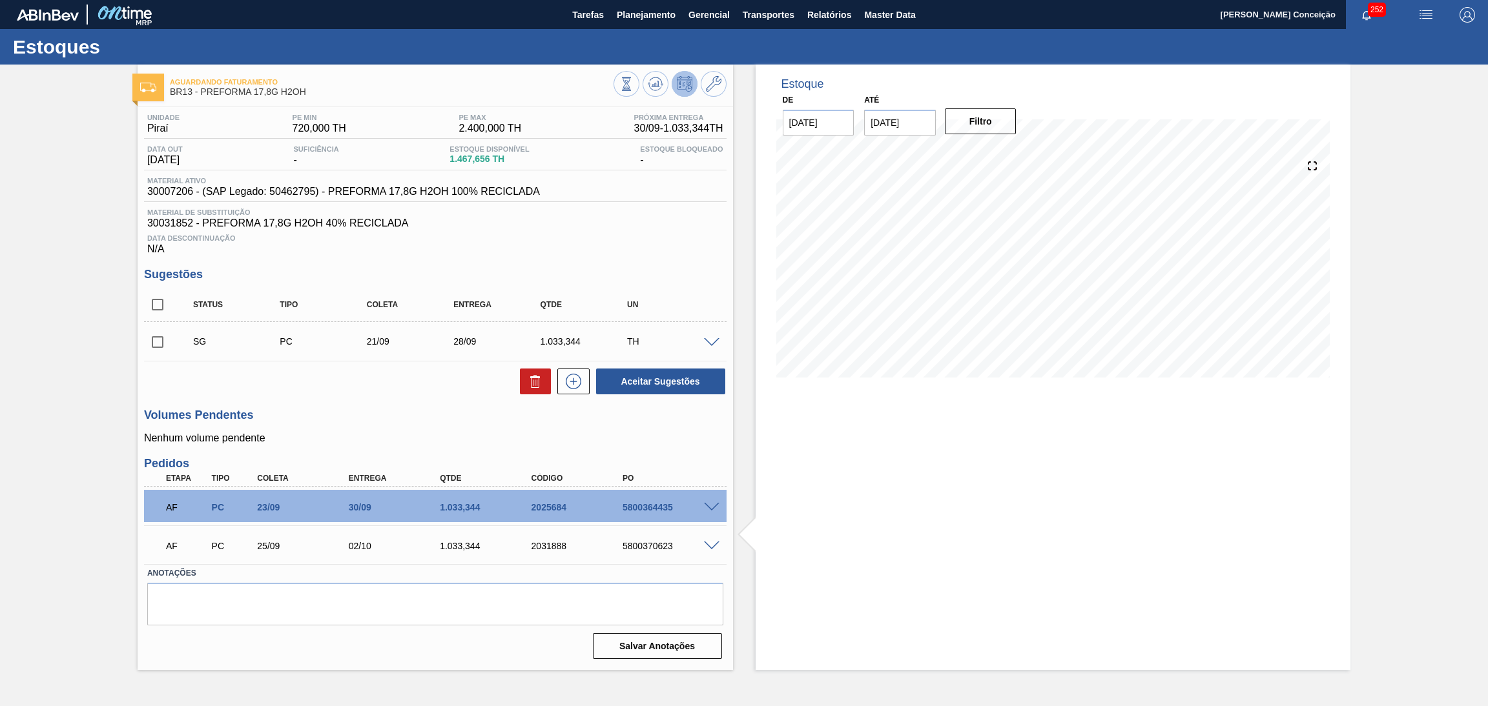
click at [134, 331] on div "Aguardando Faturamento BR13 - PREFORMA 17,8G H2OH Unidade Piraí PE MIN 720,000 …" at bounding box center [744, 368] width 1488 height 606
click at [160, 343] on input "checkbox" at bounding box center [157, 342] width 27 height 27
click at [540, 384] on icon at bounding box center [535, 381] width 15 height 15
checkbox input "false"
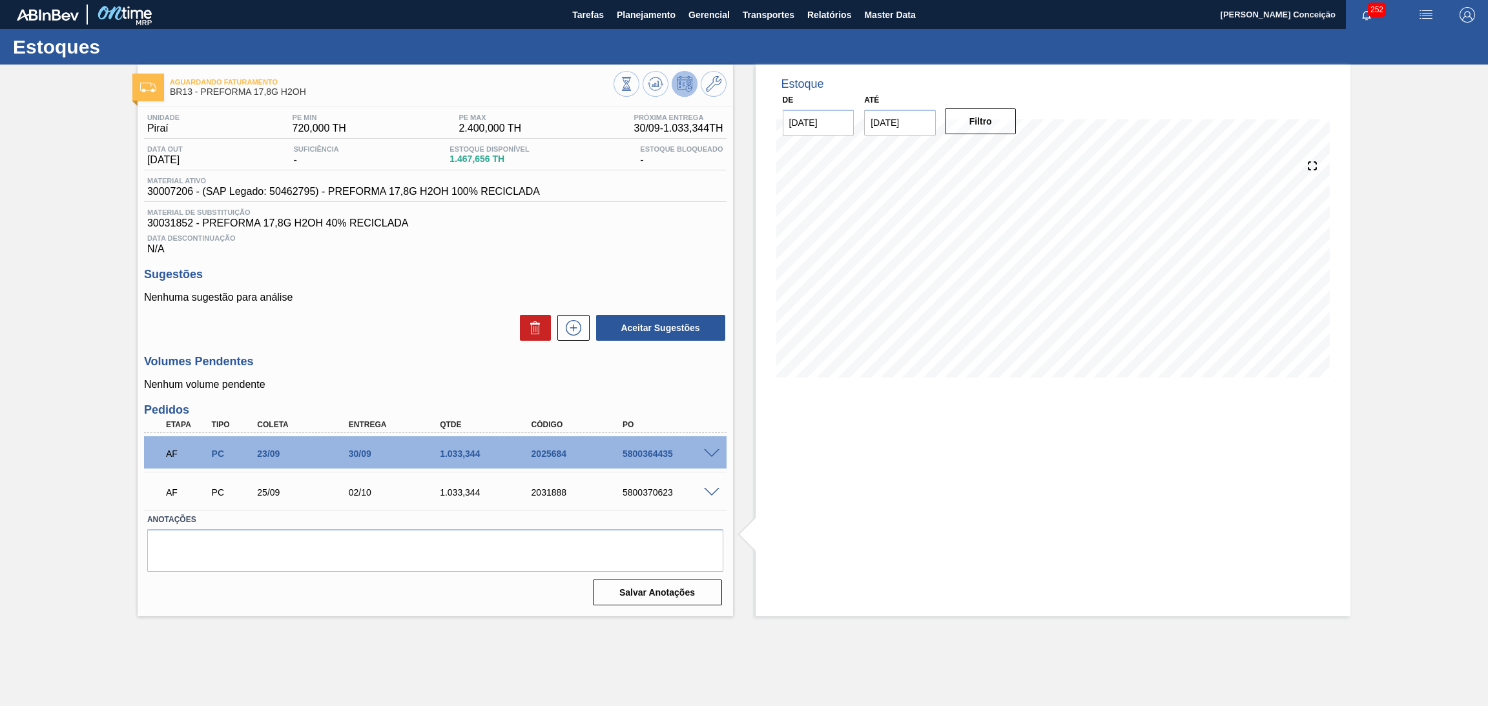
click at [435, 353] on div "Unidade Piraí PE MIN 720,000 TH PE MAX 2.400,000 TH Próxima Entrega 30/09 - 1.0…" at bounding box center [435, 358] width 595 height 503
click at [404, 292] on p "Nenhuma sugestão para análise" at bounding box center [435, 298] width 582 height 12
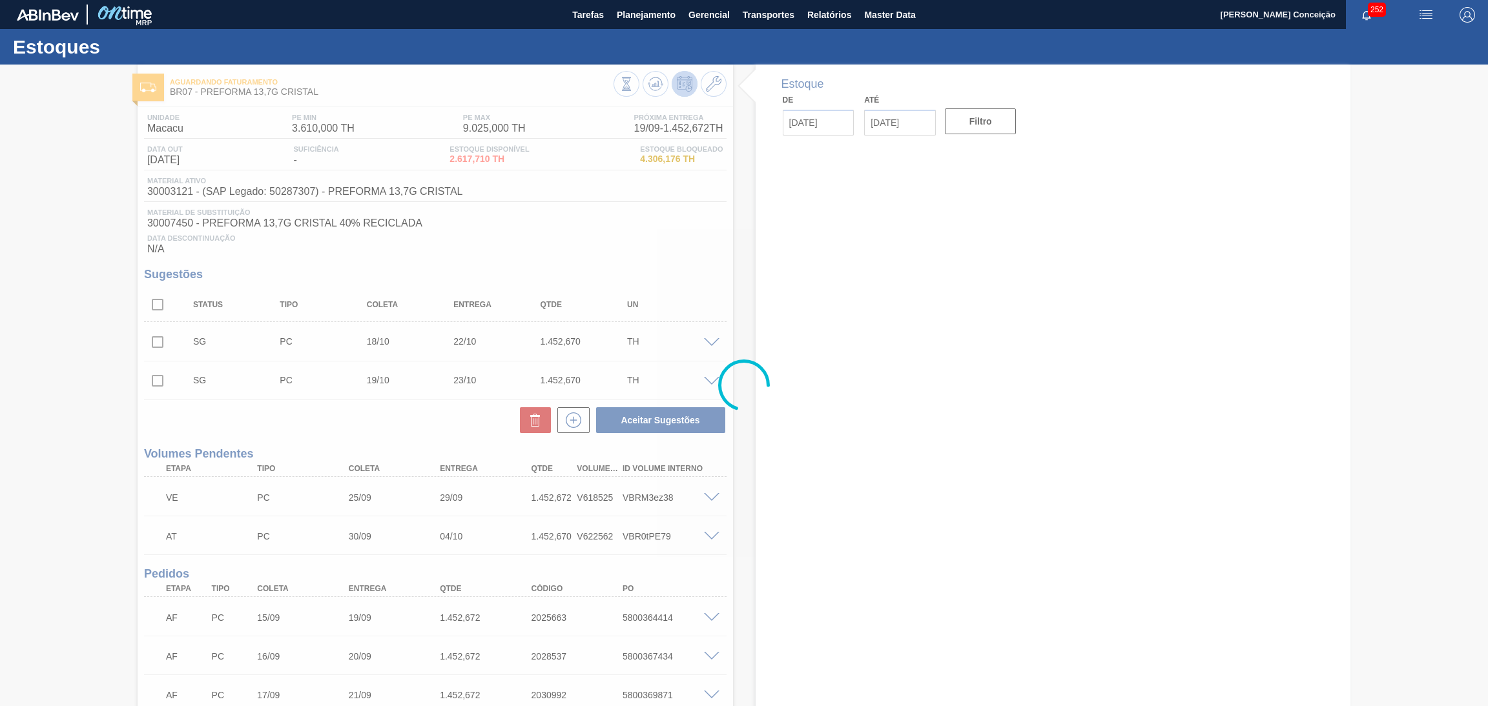
click at [570, 232] on div at bounding box center [744, 386] width 1488 height 642
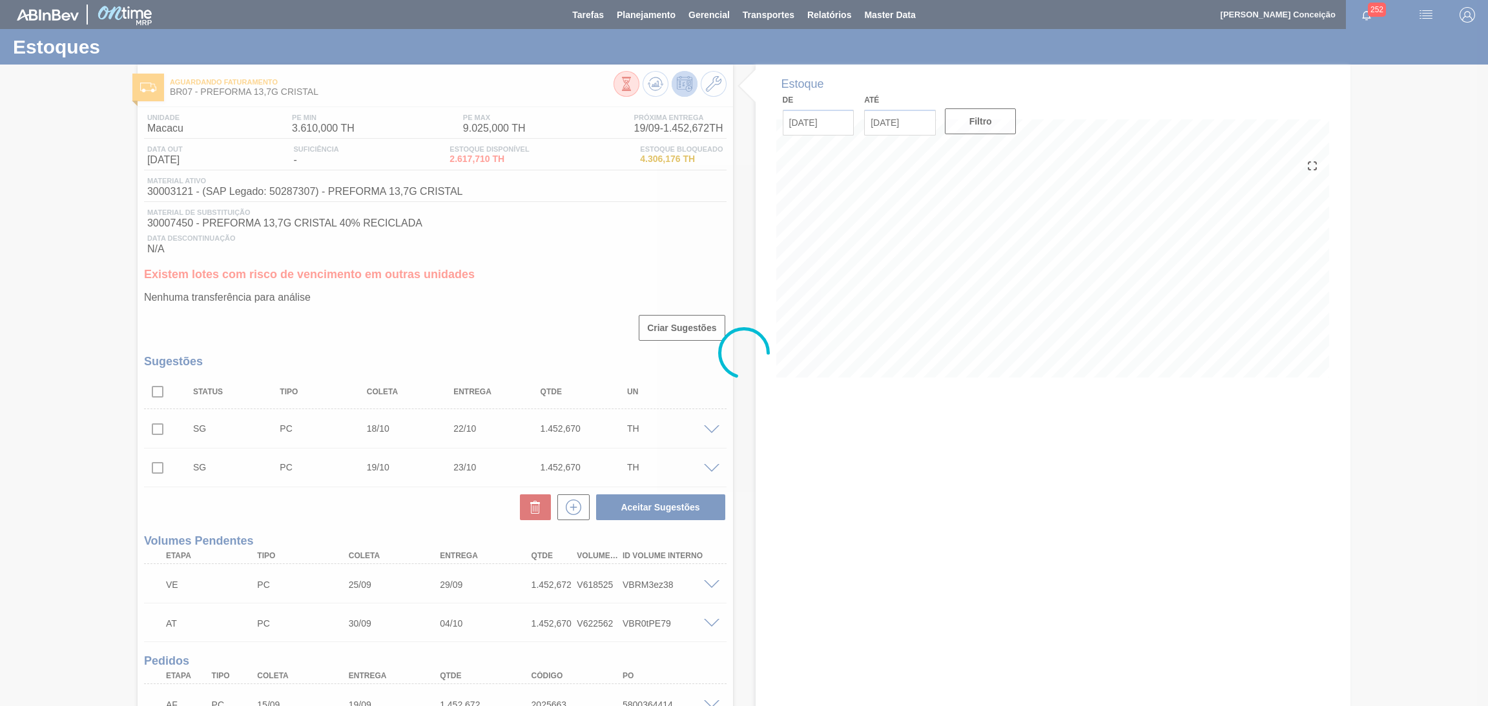
click at [690, 257] on div at bounding box center [744, 353] width 1488 height 706
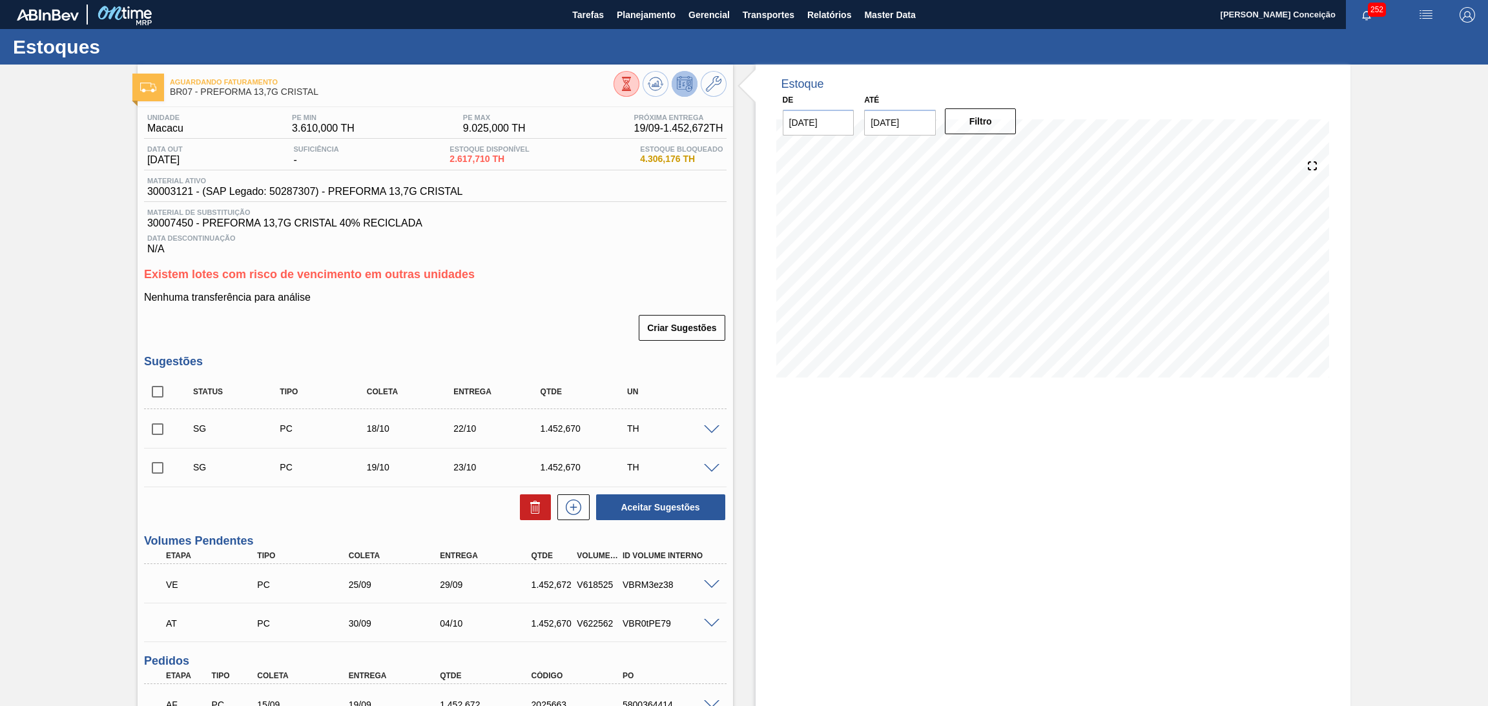
click at [792, 542] on div "Estoque De [DATE] Até [DATE] Filtro" at bounding box center [1052, 544] width 595 height 958
click at [497, 257] on div "Unidade Macacu PE MIN 3.610,000 TH PE MAX 9.025,000 TH Próxima Entrega 19/09 - …" at bounding box center [435, 561] width 595 height 909
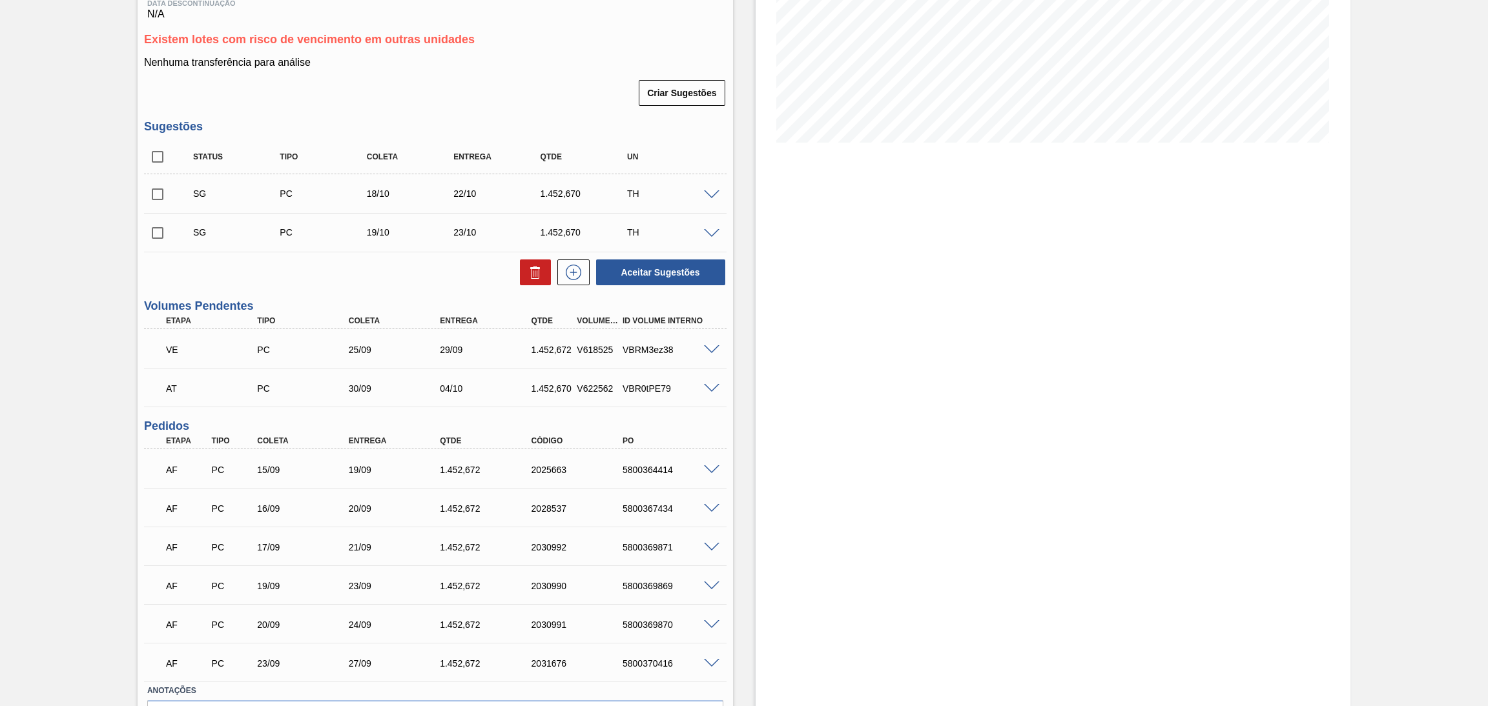
scroll to position [313, 0]
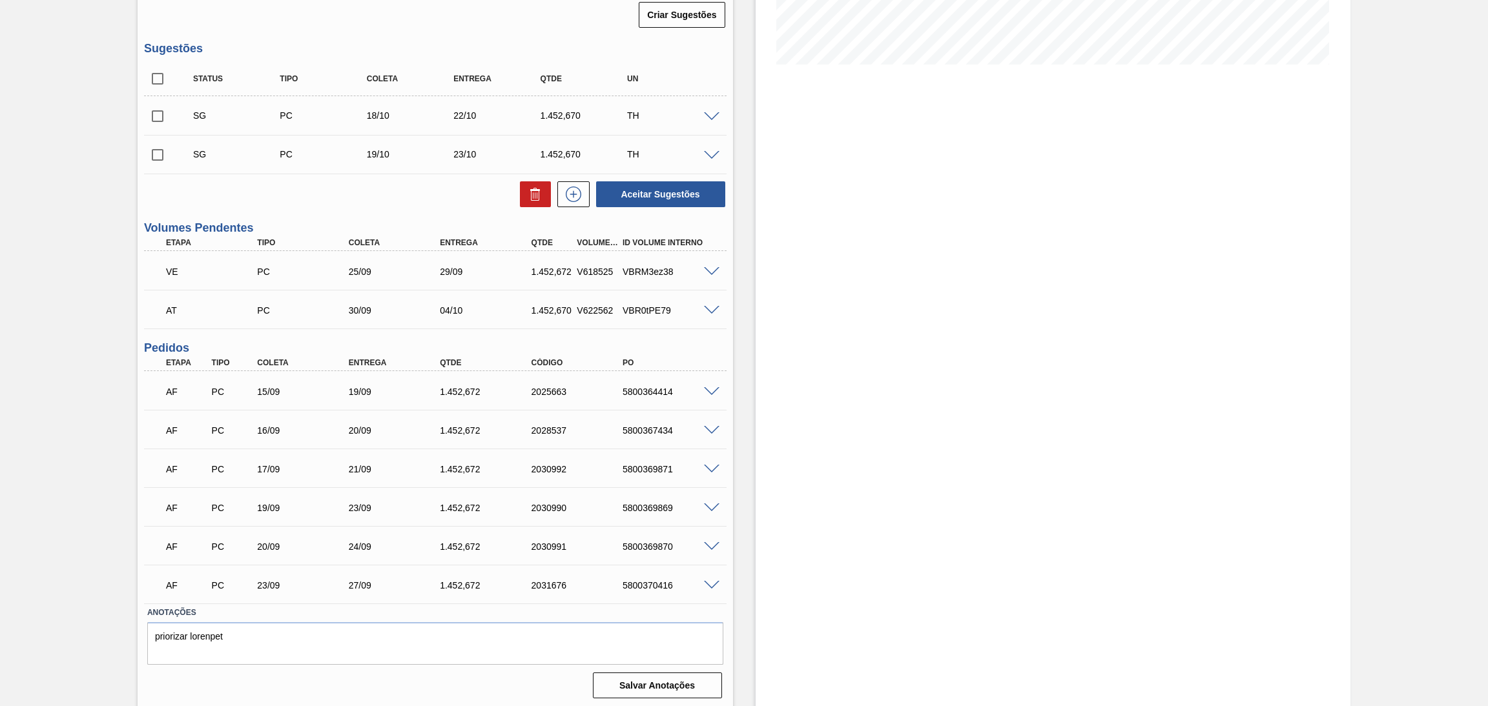
click at [723, 342] on h3 "Pedidos" at bounding box center [435, 349] width 582 height 14
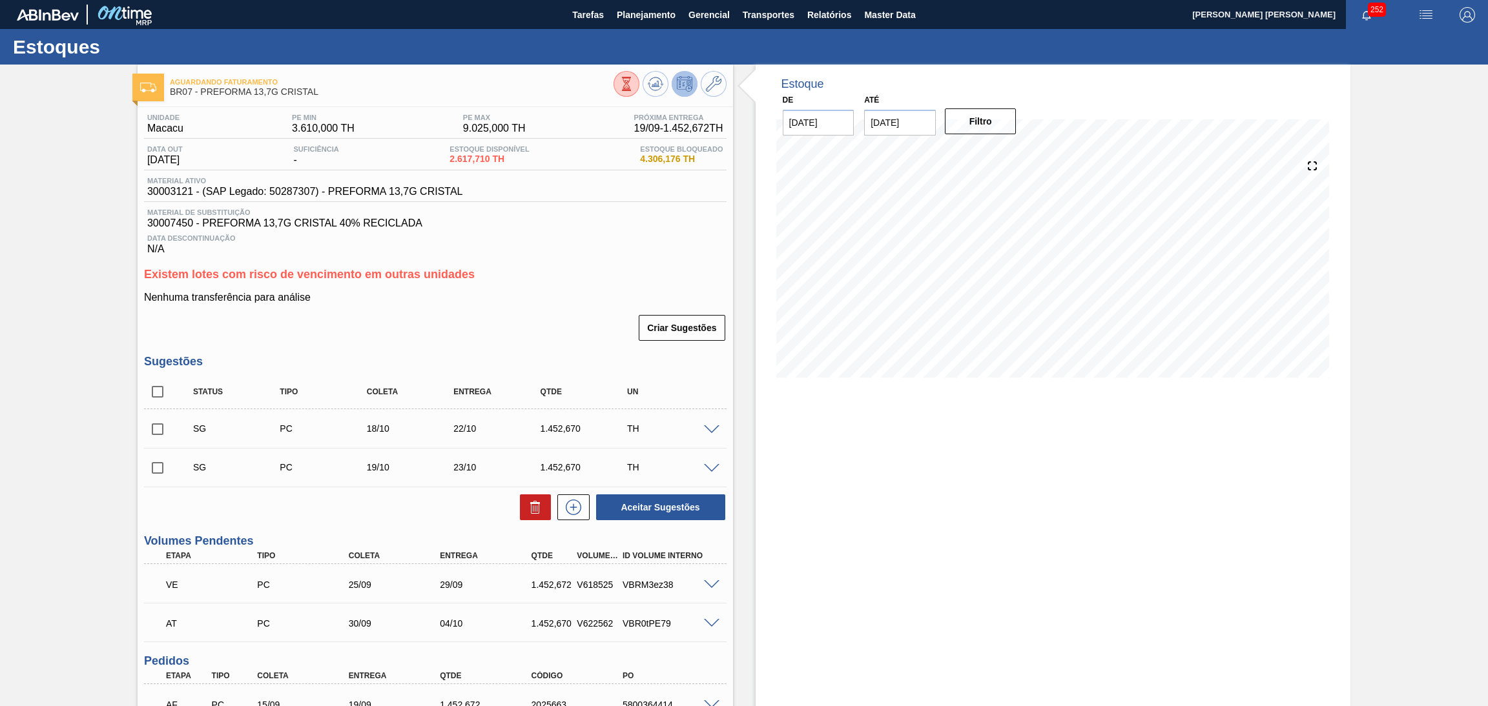
click at [573, 268] on h3 "Existem lotes com risco de vencimento em outras unidades" at bounding box center [435, 275] width 582 height 14
click at [710, 251] on div "Data Descontinuação N/A" at bounding box center [435, 242] width 582 height 26
click at [657, 82] on icon at bounding box center [657, 83] width 1 height 5
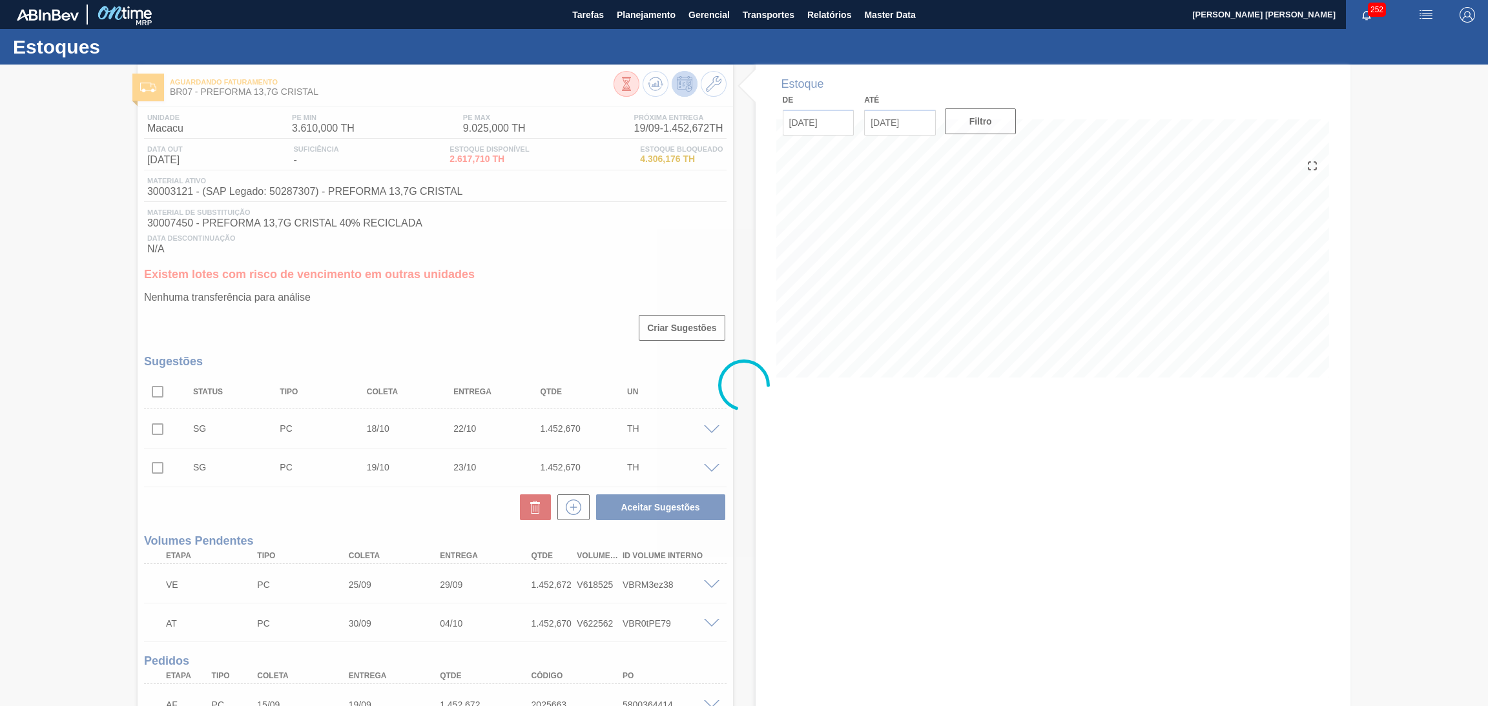
click at [587, 286] on div at bounding box center [744, 386] width 1488 height 642
click at [601, 320] on div at bounding box center [744, 386] width 1488 height 642
click at [766, 471] on div at bounding box center [744, 386] width 1488 height 642
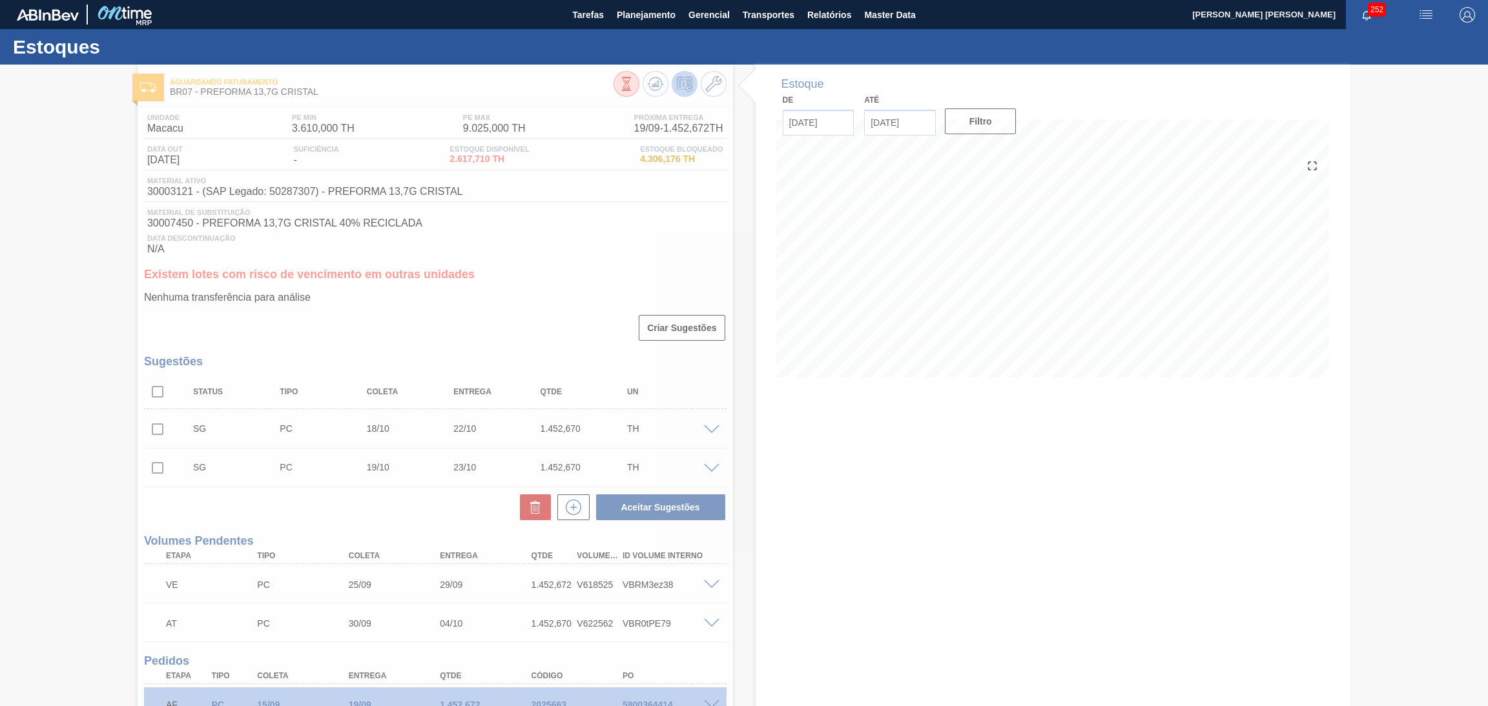
click at [754, 457] on div at bounding box center [744, 386] width 1488 height 642
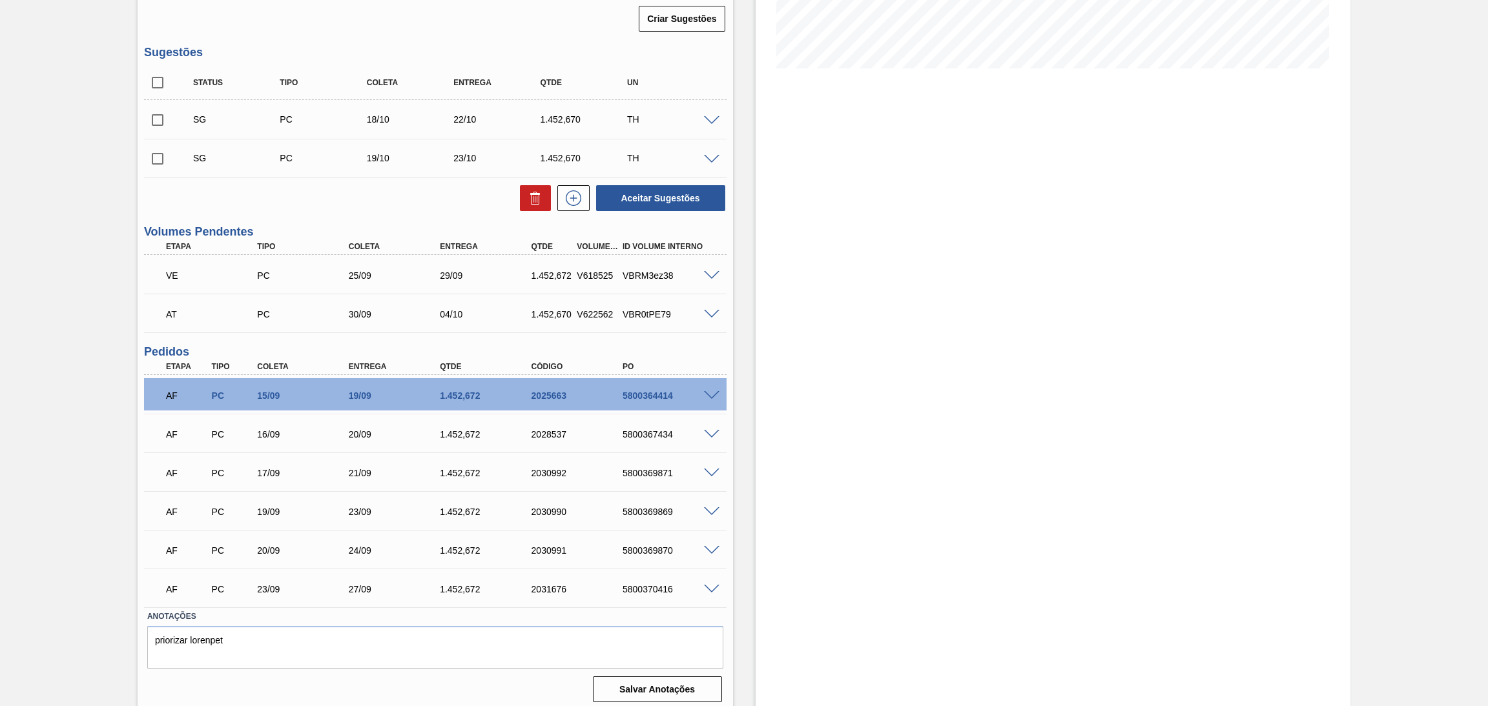
scroll to position [313, 0]
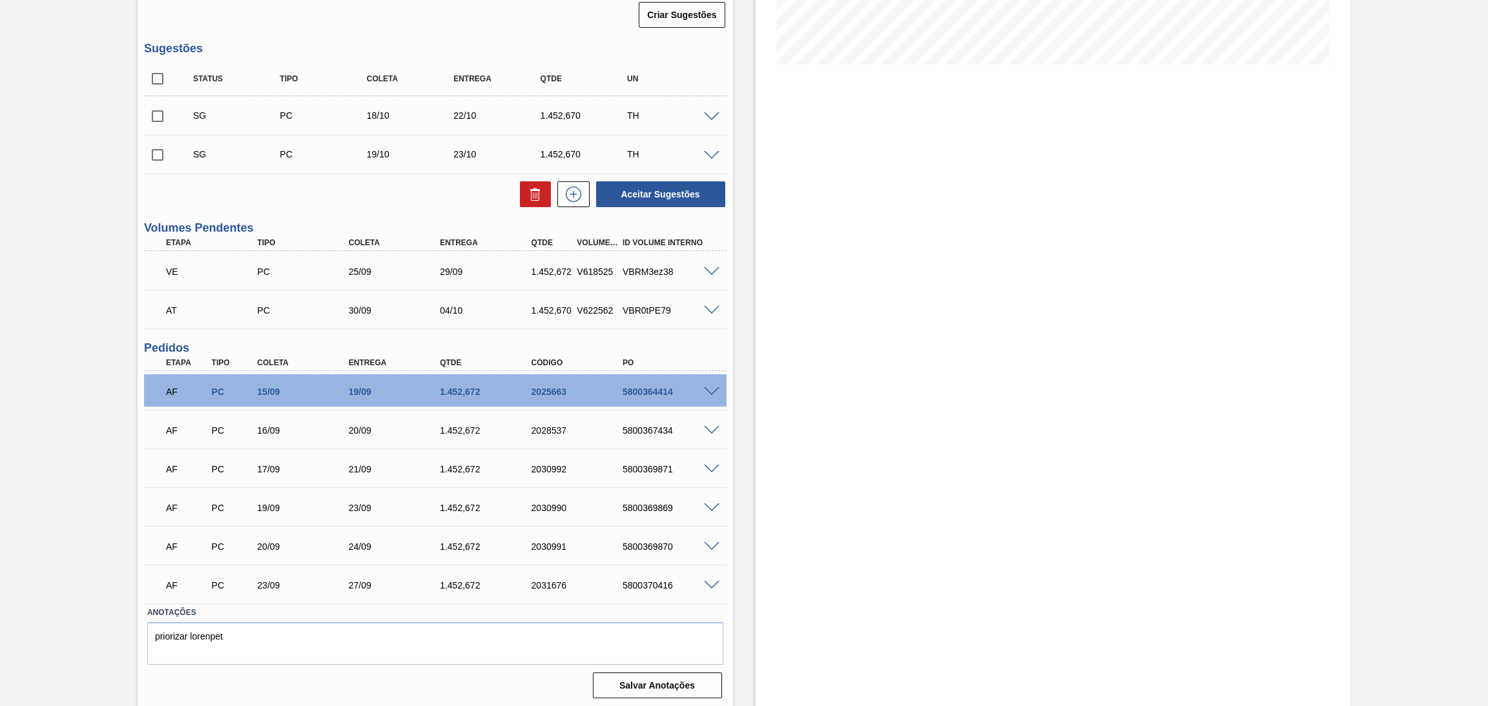
click at [356, 189] on div "Aceitar Sugestões" at bounding box center [435, 194] width 582 height 28
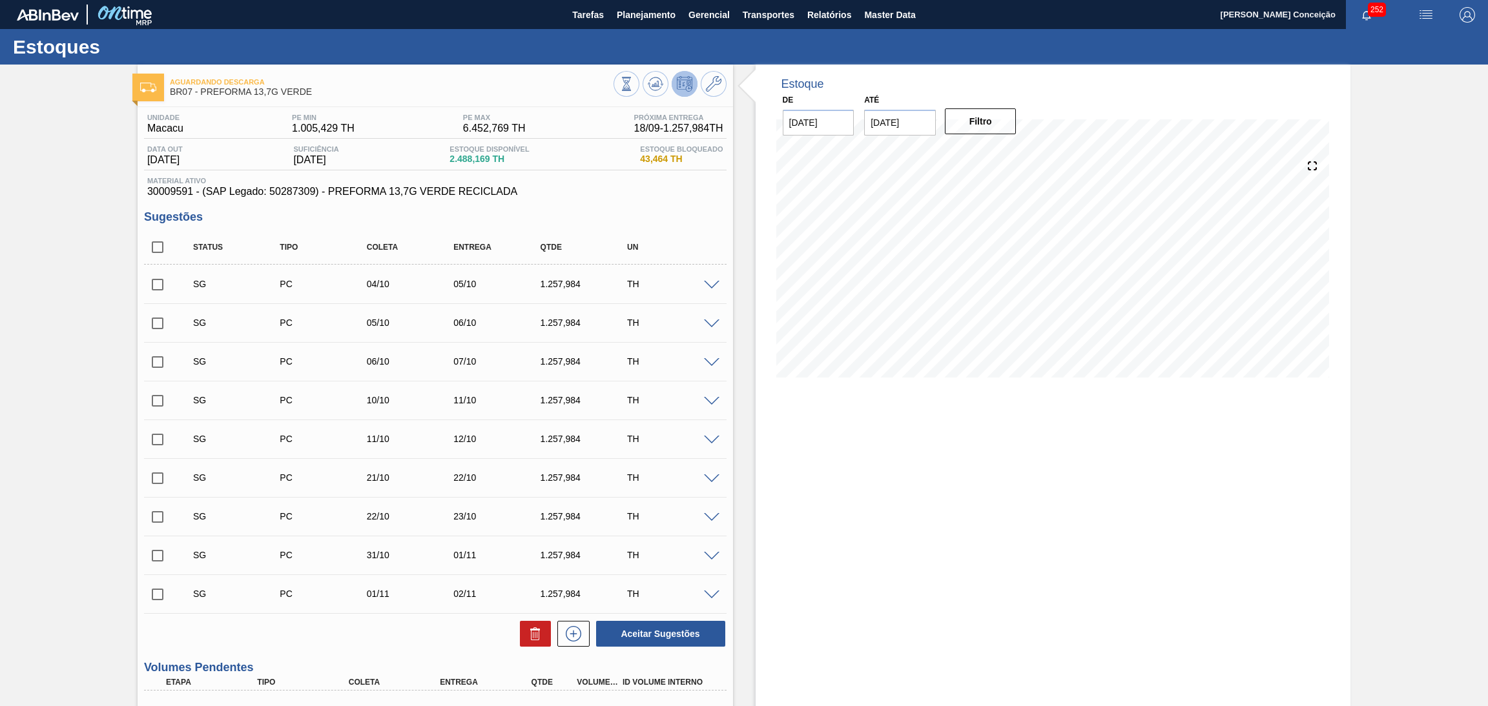
click at [154, 240] on input "checkbox" at bounding box center [157, 247] width 27 height 27
checkbox input "true"
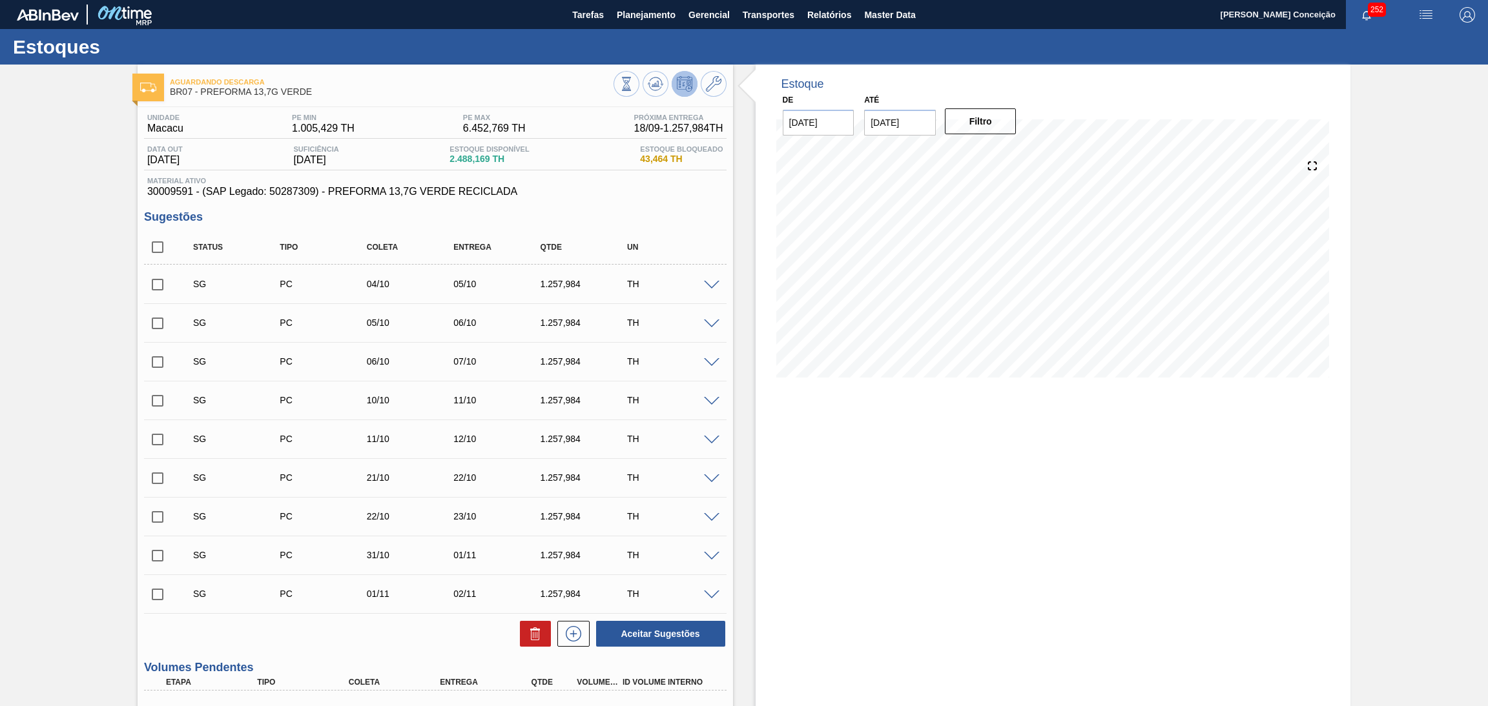
checkbox input "true"
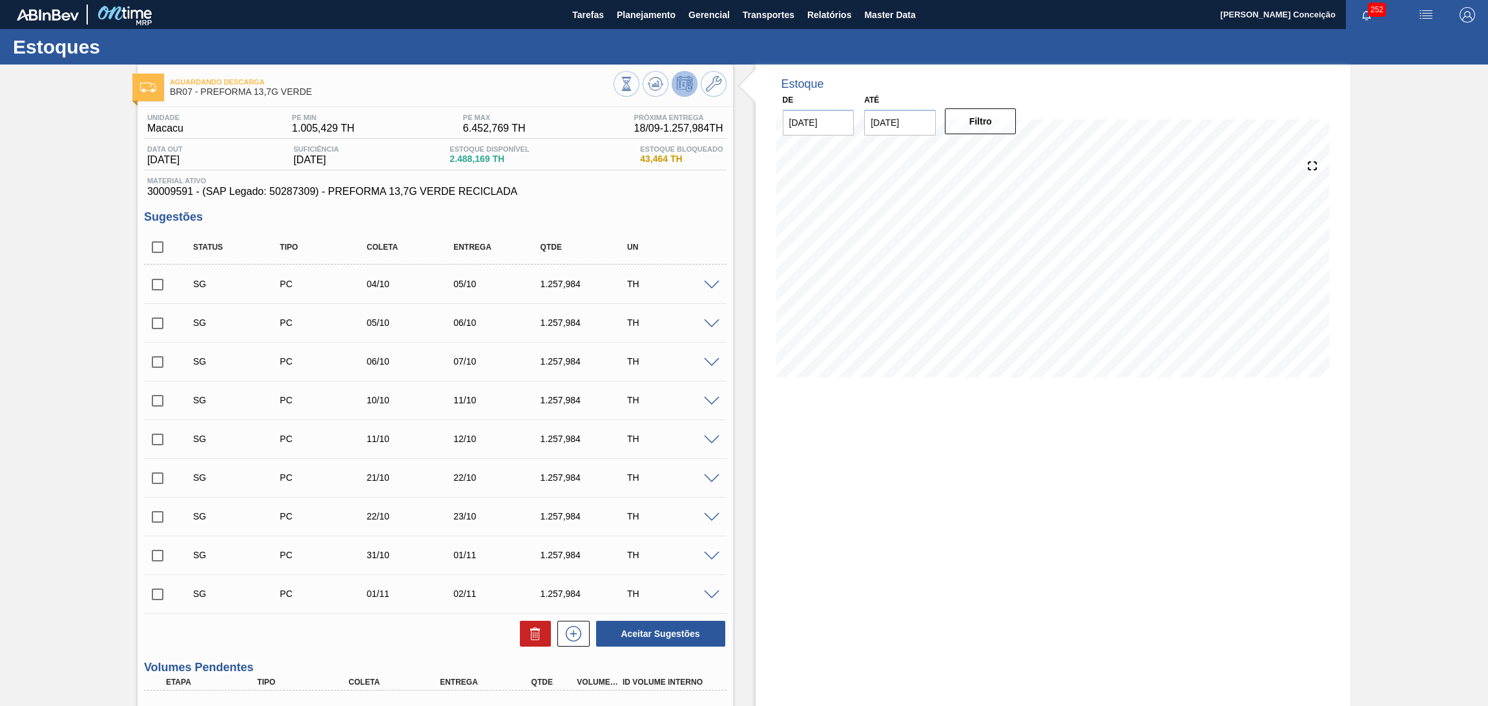
checkbox input "true"
click at [520, 635] on button at bounding box center [535, 634] width 31 height 26
checkbox input "false"
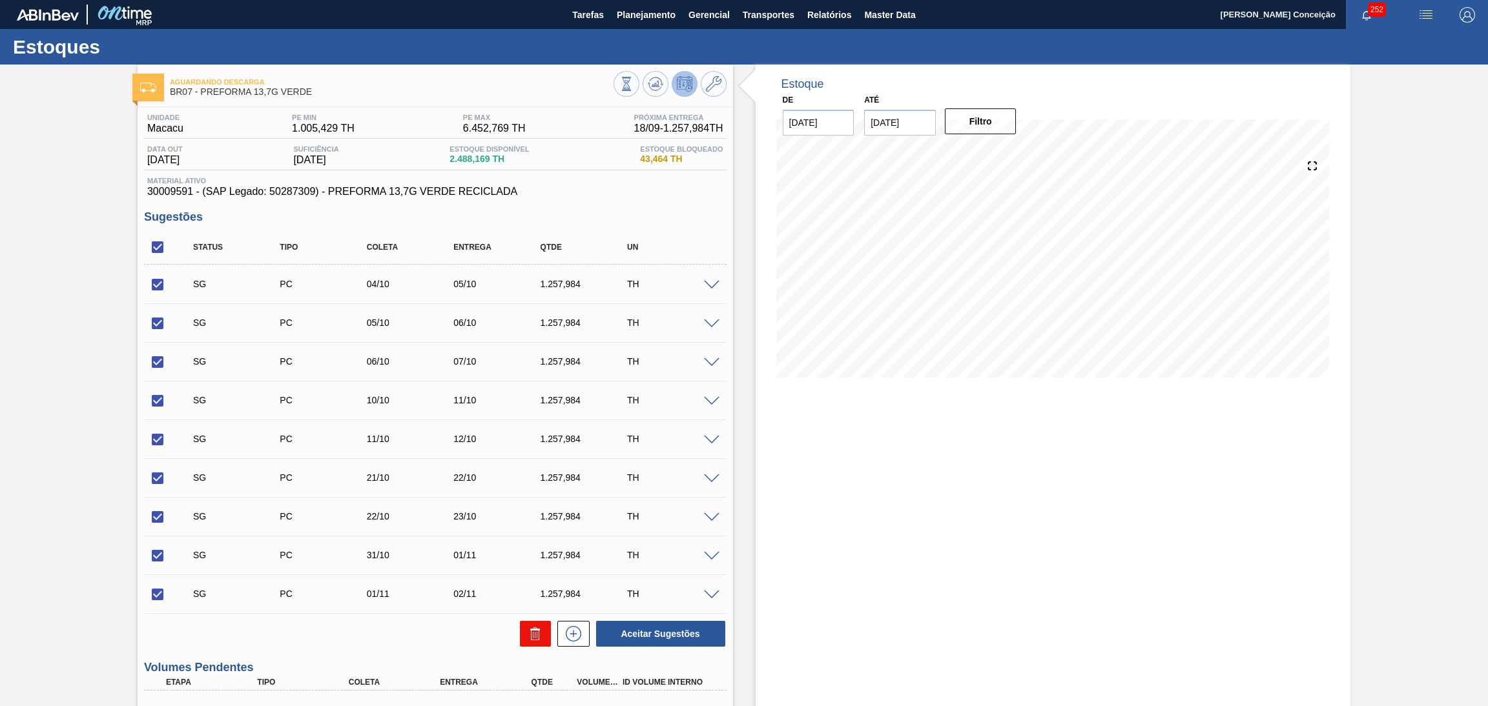
checkbox input "false"
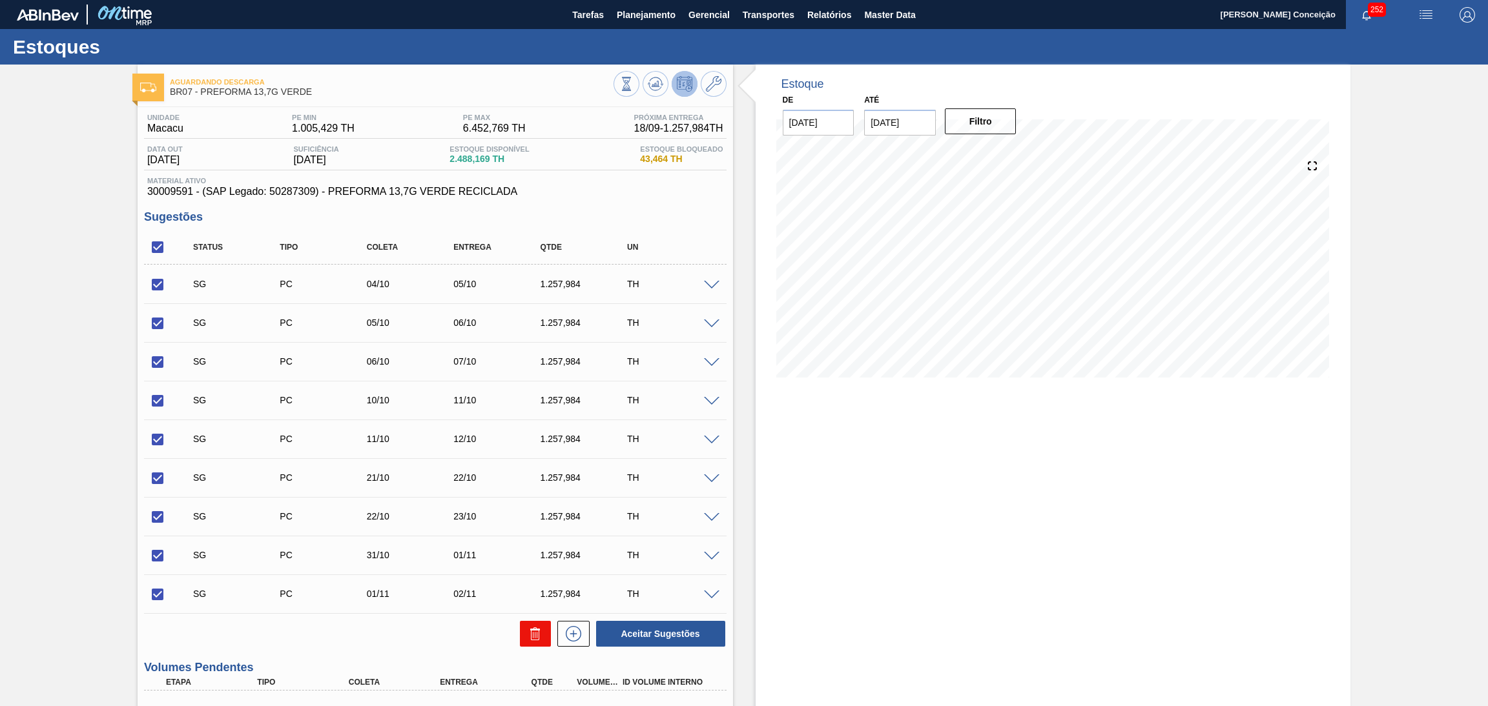
checkbox input "false"
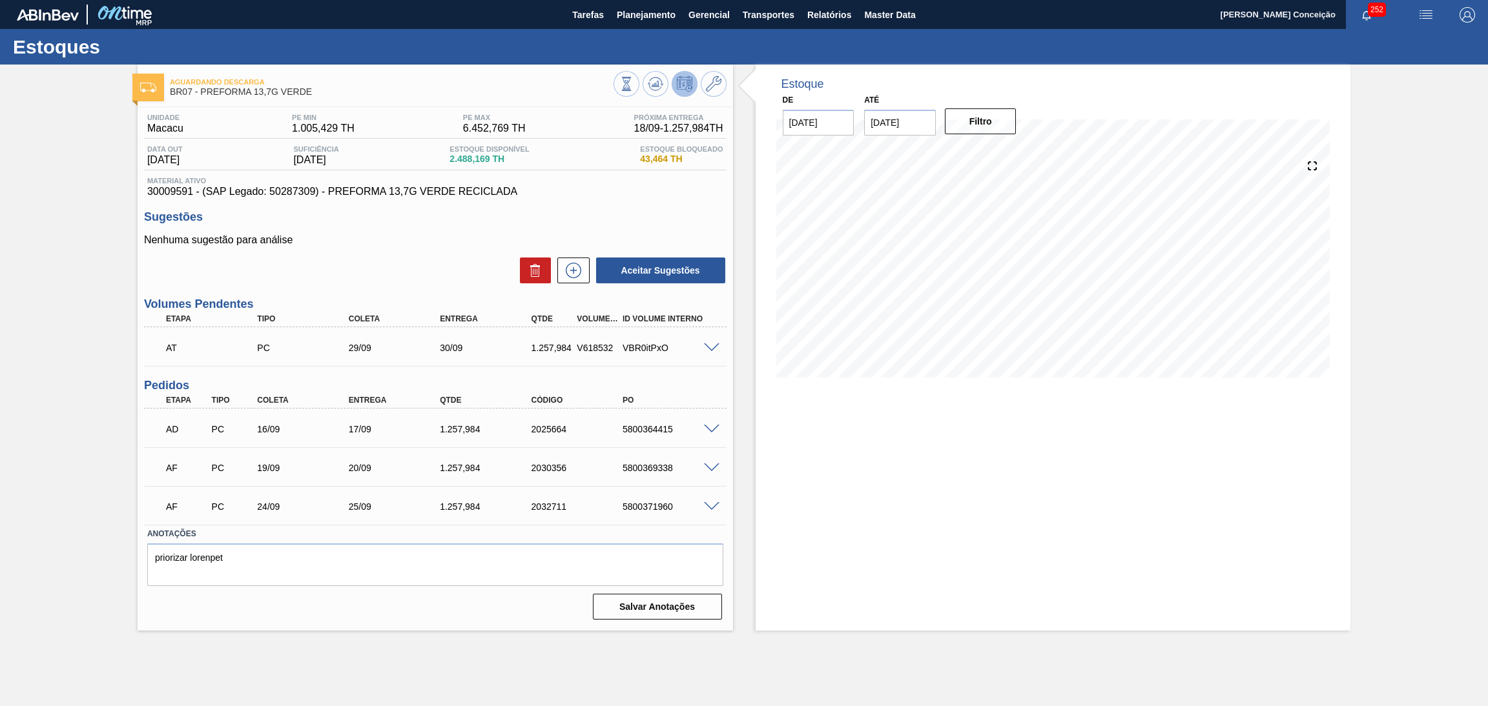
click at [343, 287] on div "Unidade Macacu PE MIN 1.005,429 TH PE MAX 6.452,769 TH Próxima Entrega 18/09 - …" at bounding box center [435, 365] width 595 height 517
click at [322, 299] on h3 "Volumes Pendentes" at bounding box center [435, 305] width 582 height 14
click at [426, 244] on p "Nenhuma sugestão para análise" at bounding box center [435, 240] width 582 height 12
click at [735, 311] on div "Estoque De 18/09/2025 Até 30/11/2025 Filtro 18/09 Projeção de Estoque 3,750.991…" at bounding box center [1042, 348] width 618 height 566
click at [366, 217] on h3 "Sugestões" at bounding box center [435, 218] width 582 height 14
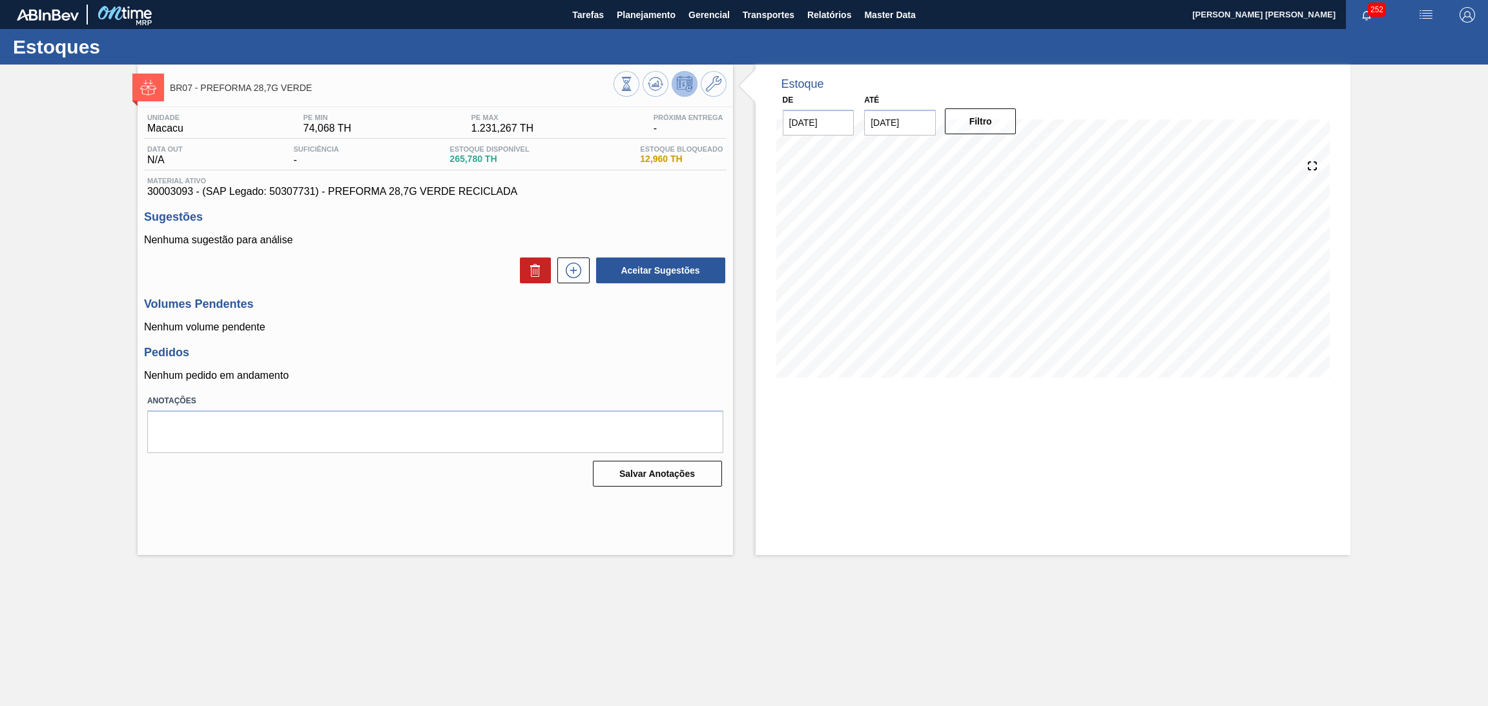
click at [426, 349] on h3 "Pedidos" at bounding box center [435, 353] width 582 height 14
click at [650, 90] on icon at bounding box center [655, 83] width 15 height 15
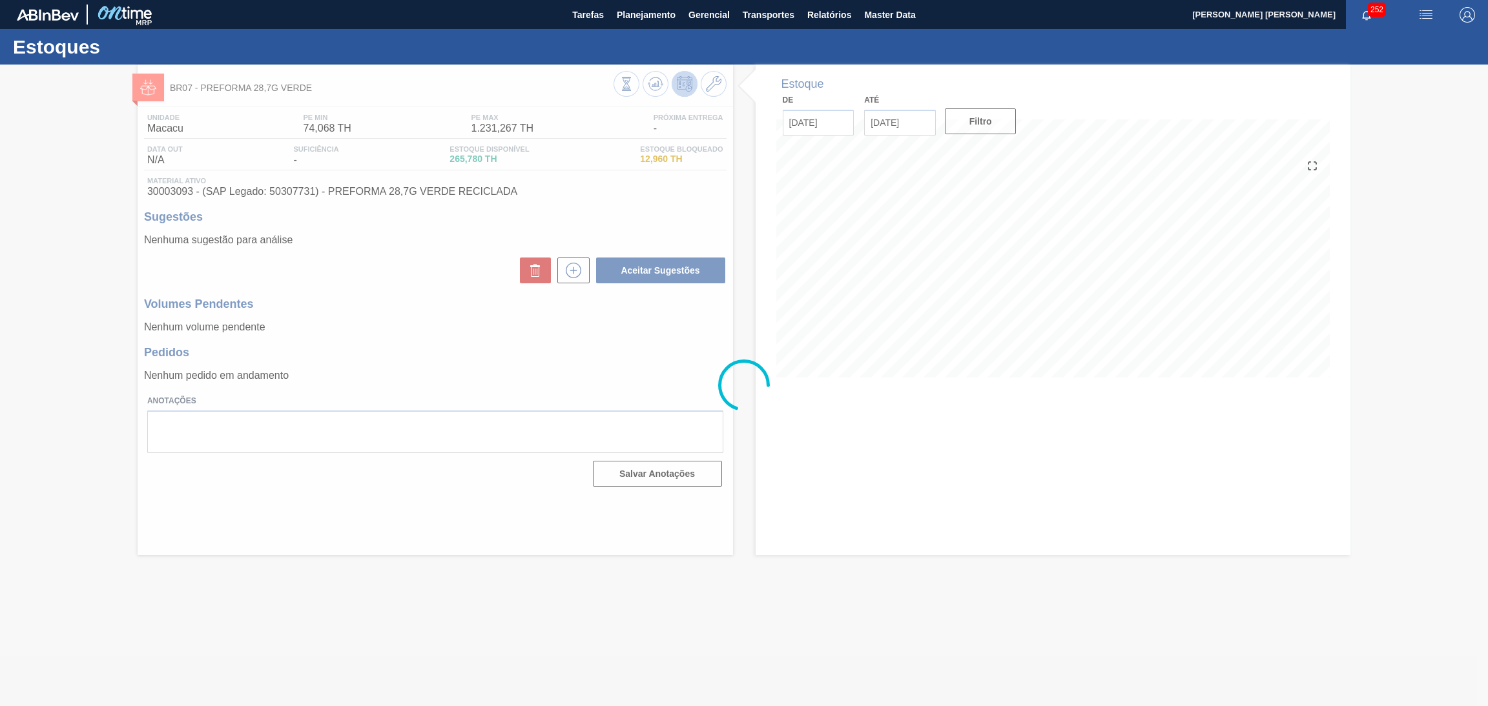
click at [851, 488] on div at bounding box center [744, 386] width 1488 height 642
click at [533, 349] on div at bounding box center [744, 386] width 1488 height 642
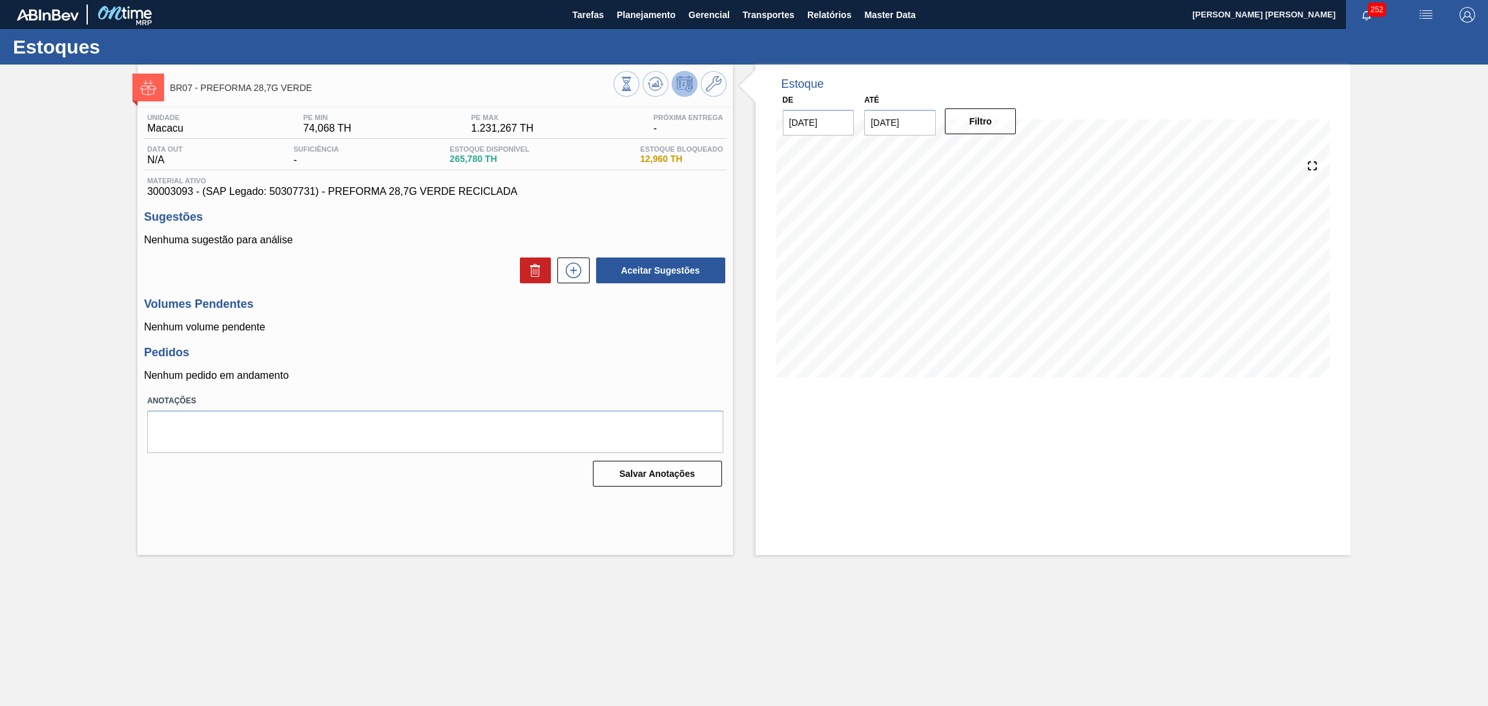
click at [425, 302] on h3 "Volumes Pendentes" at bounding box center [435, 305] width 582 height 14
click at [389, 319] on div "Volumes Pendentes Nenhum volume pendente" at bounding box center [435, 316] width 582 height 36
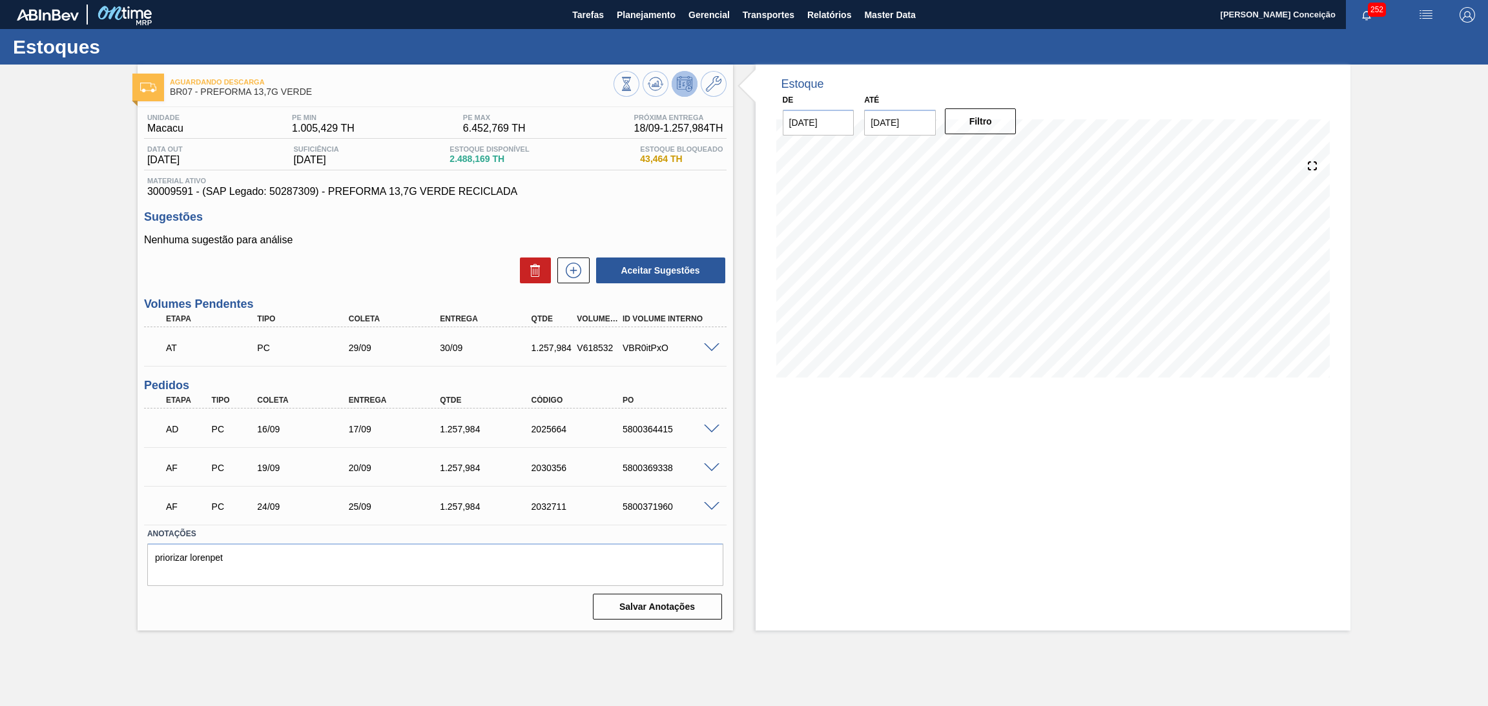
click at [718, 442] on div "AD PC 16/09 17/09 1.257,984 2025664 5800364415 Material 30009591 - PREFORMA 13,…" at bounding box center [435, 428] width 582 height 39
click at [385, 252] on div "Nenhuma sugestão para análise Aceitar Sugestões" at bounding box center [435, 259] width 582 height 50
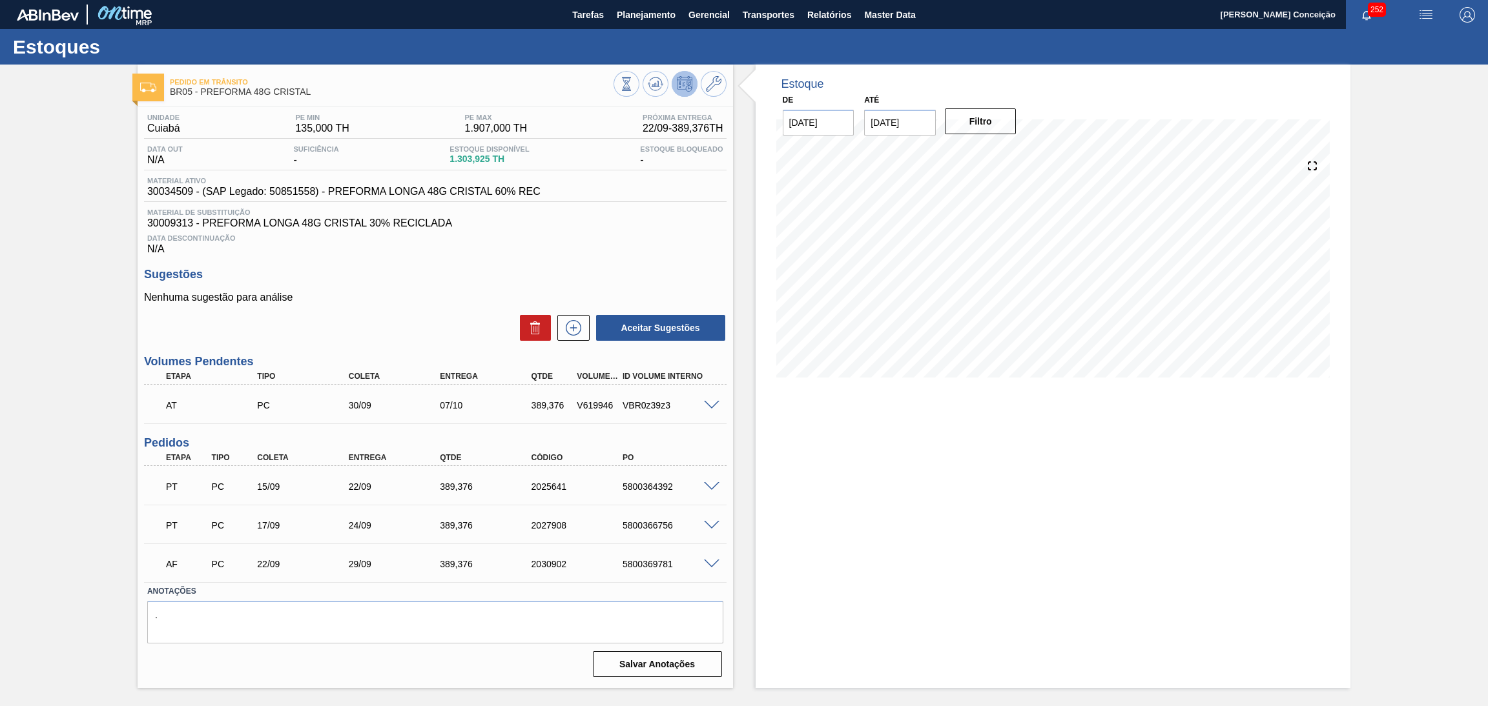
click at [427, 252] on div "Data Descontinuação N/A" at bounding box center [435, 242] width 582 height 26
click at [795, 435] on div "Estoque De [DATE] Até [DATE] Filtro" at bounding box center [1052, 377] width 595 height 624
click at [568, 241] on span "Data Descontinuação" at bounding box center [435, 238] width 576 height 8
click at [637, 203] on div "Unidade Cuiabá PE MIN 135,000 TH PE MAX 1.907,000 TH Próxima Entrega 22/09 - 38…" at bounding box center [435, 184] width 582 height 141
click at [623, 291] on div "Sugestões Nenhuma sugestão para análise Aceitar Sugestões" at bounding box center [435, 305] width 582 height 74
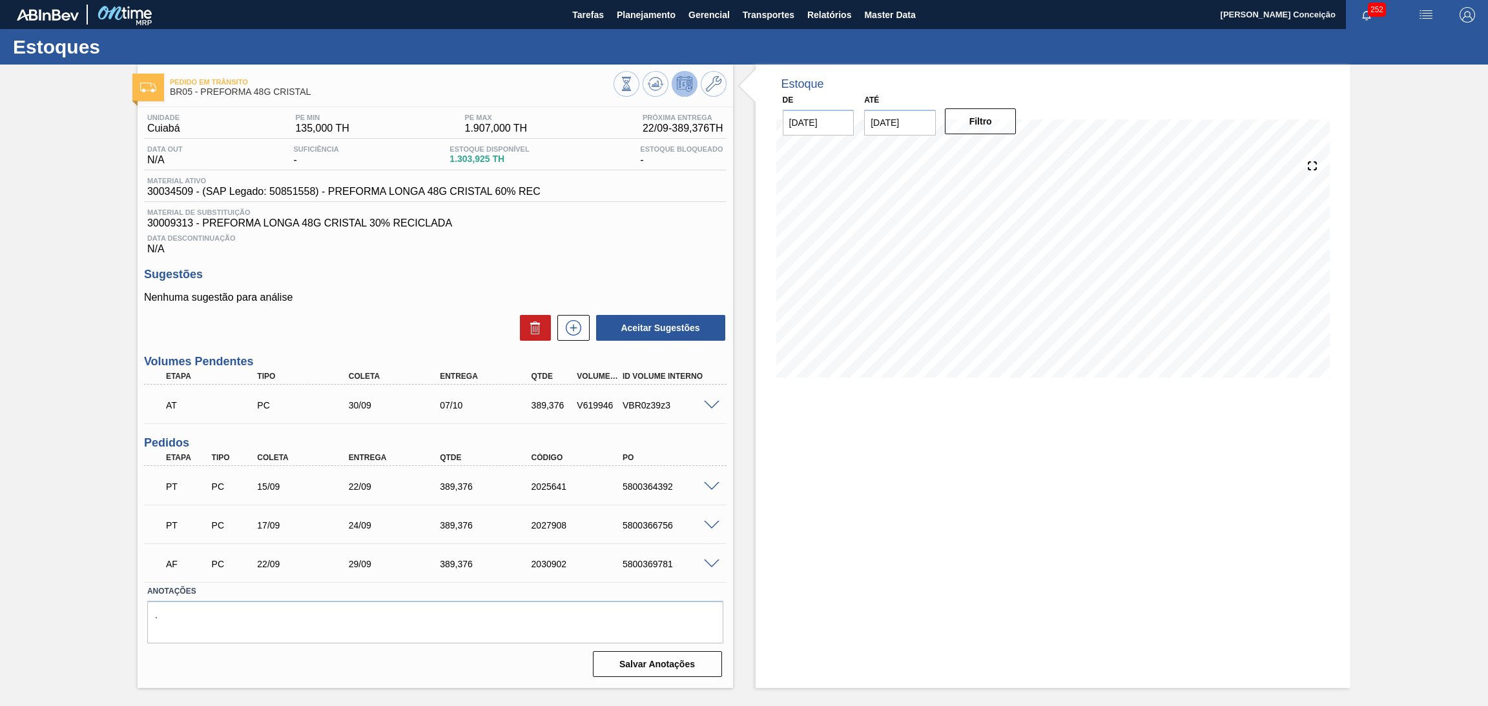
click at [455, 163] on span "1.303,925 TH" at bounding box center [488, 159] width 79 height 10
click at [456, 163] on span "1.303,925 TH" at bounding box center [488, 159] width 79 height 10
copy span "1.303,925"
click at [469, 163] on span "1.303,925 TH" at bounding box center [488, 159] width 79 height 10
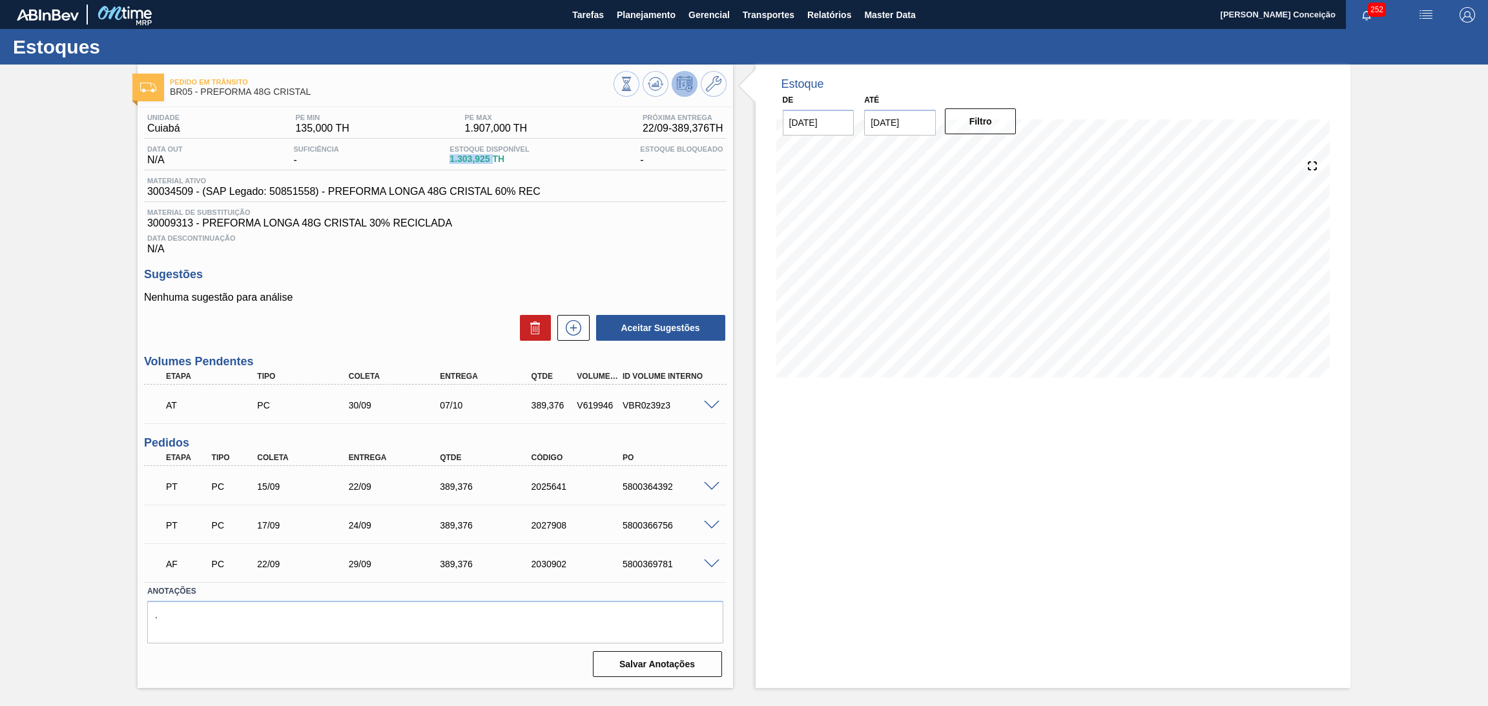
click at [469, 163] on span "1.303,925 TH" at bounding box center [488, 159] width 79 height 10
copy span "1.303,925"
click at [176, 182] on span "Material ativo" at bounding box center [343, 181] width 393 height 8
click at [175, 190] on span "30034509 - (SAP Legado: 50851558) - PREFORMA LONGA 48G CRISTAL 60% REC" at bounding box center [343, 192] width 393 height 12
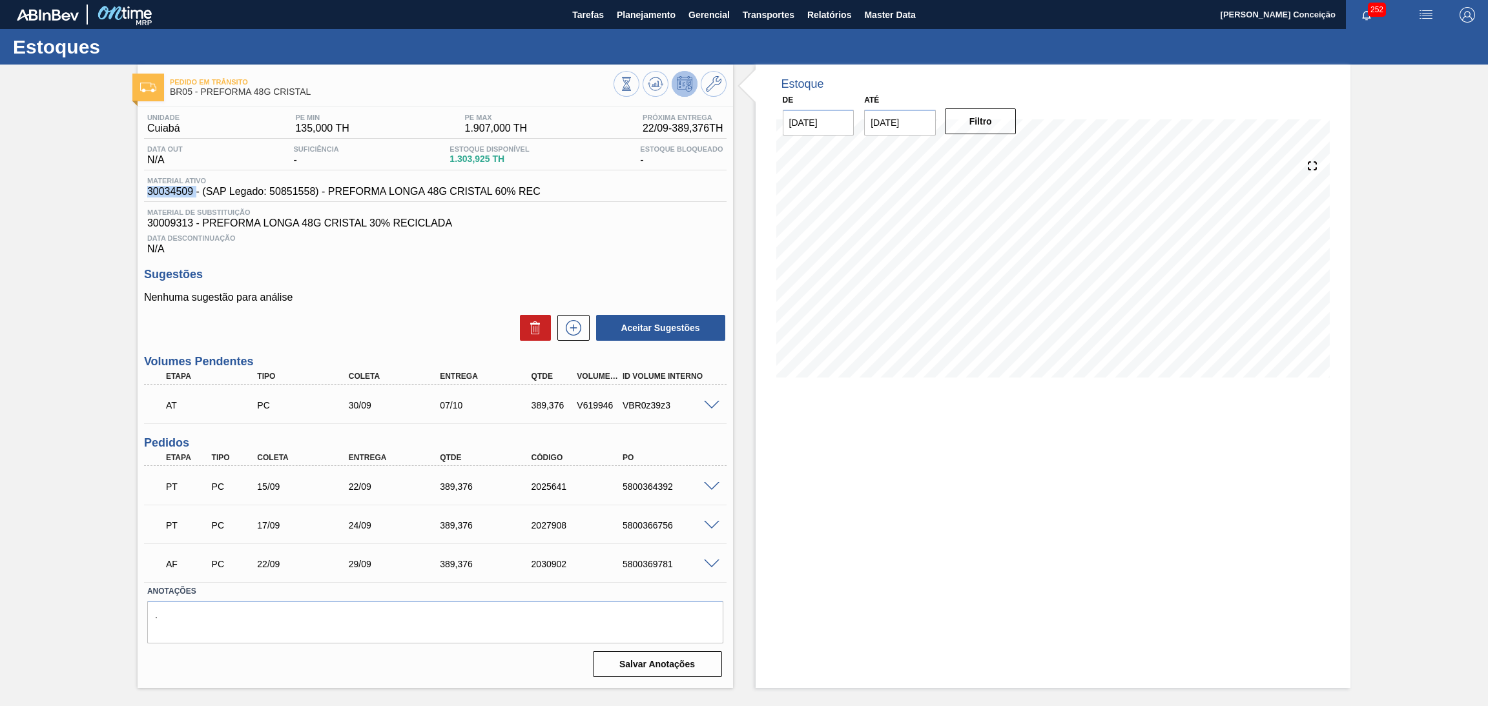
copy span "30034509"
click at [173, 222] on span "30009313 - PREFORMA LONGA 48G CRISTAL 30% RECICLADA" at bounding box center [435, 224] width 576 height 12
copy span "30009313"
click at [268, 560] on div "22/09" at bounding box center [306, 564] width 104 height 10
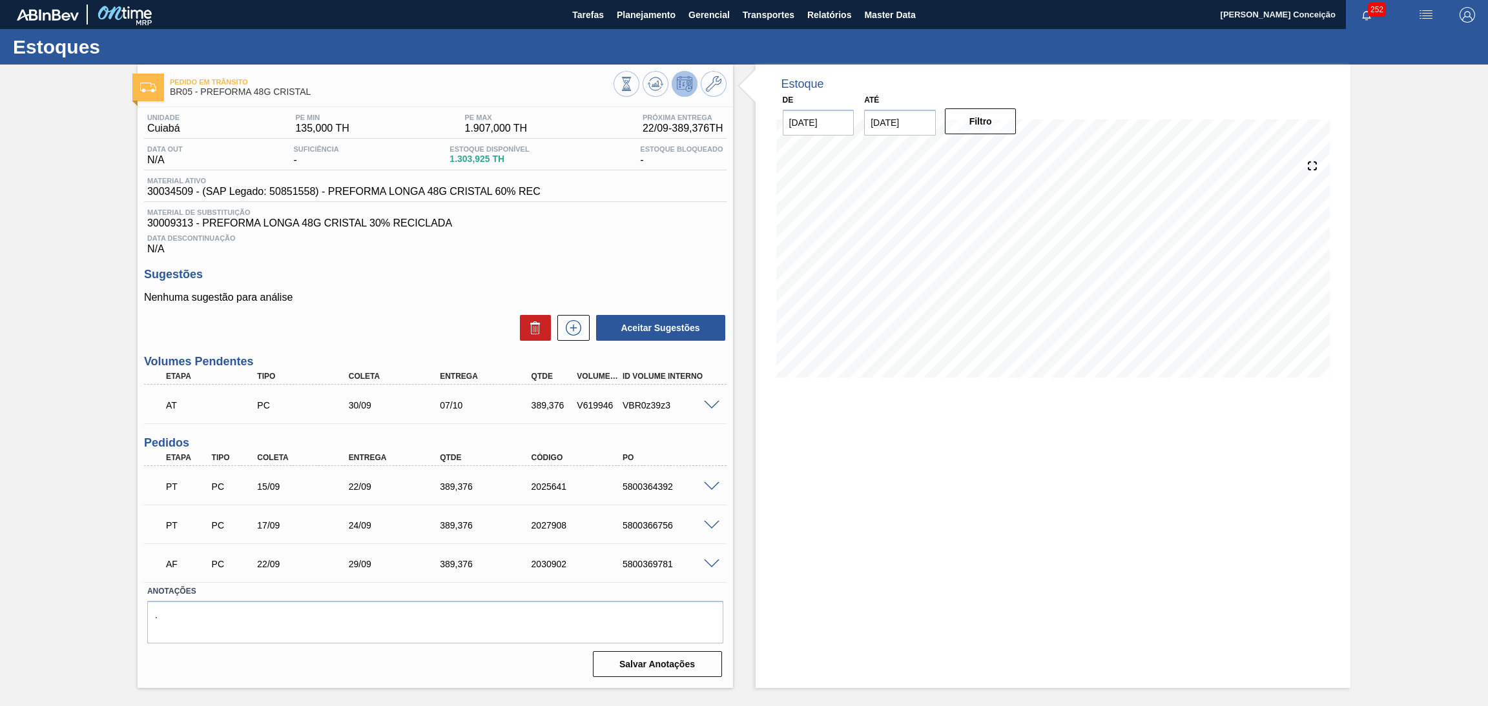
click at [664, 559] on div "5800369781" at bounding box center [671, 564] width 104 height 10
click at [637, 485] on div "5800364392" at bounding box center [671, 487] width 104 height 10
copy div "5800364392"
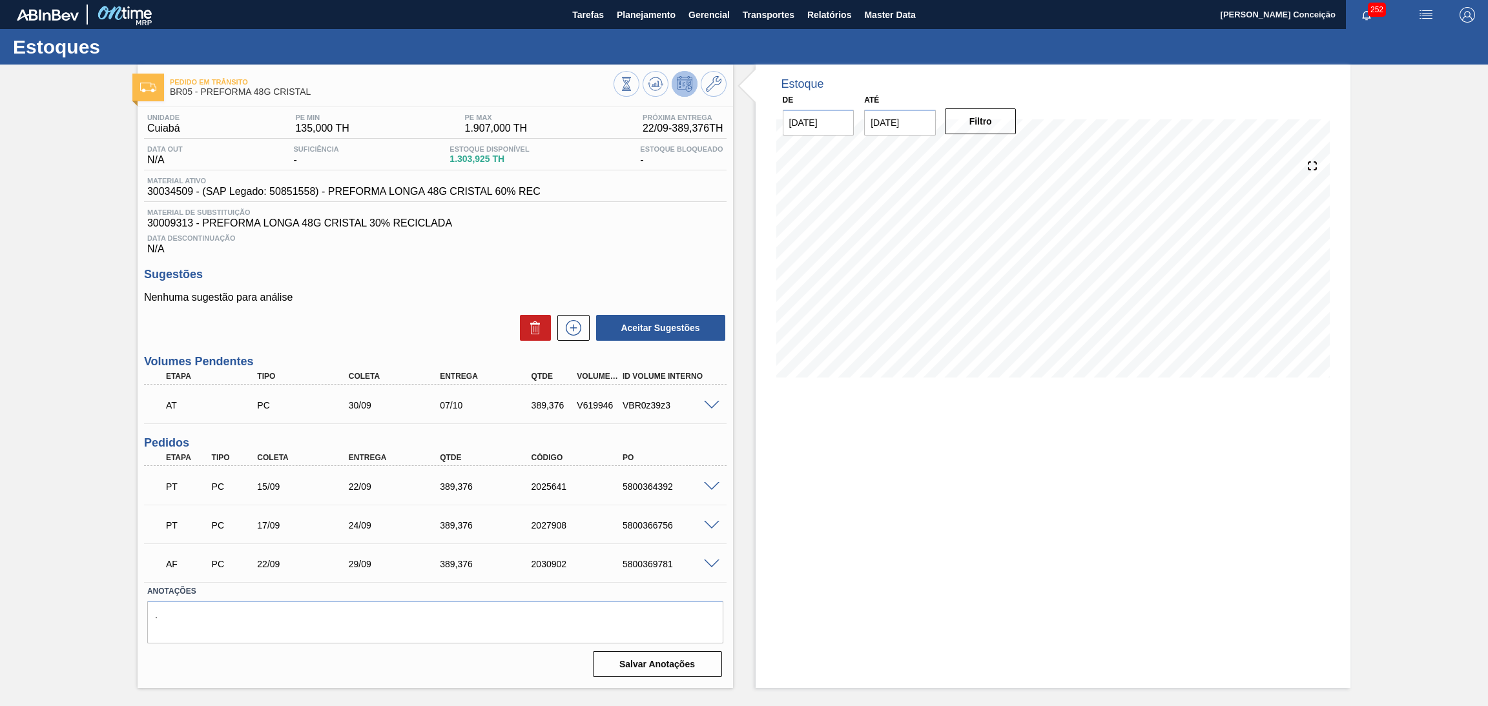
click at [658, 524] on div "5800366756" at bounding box center [671, 525] width 104 height 10
copy div "5800366756"
click at [375, 274] on h3 "Sugestões" at bounding box center [435, 275] width 582 height 14
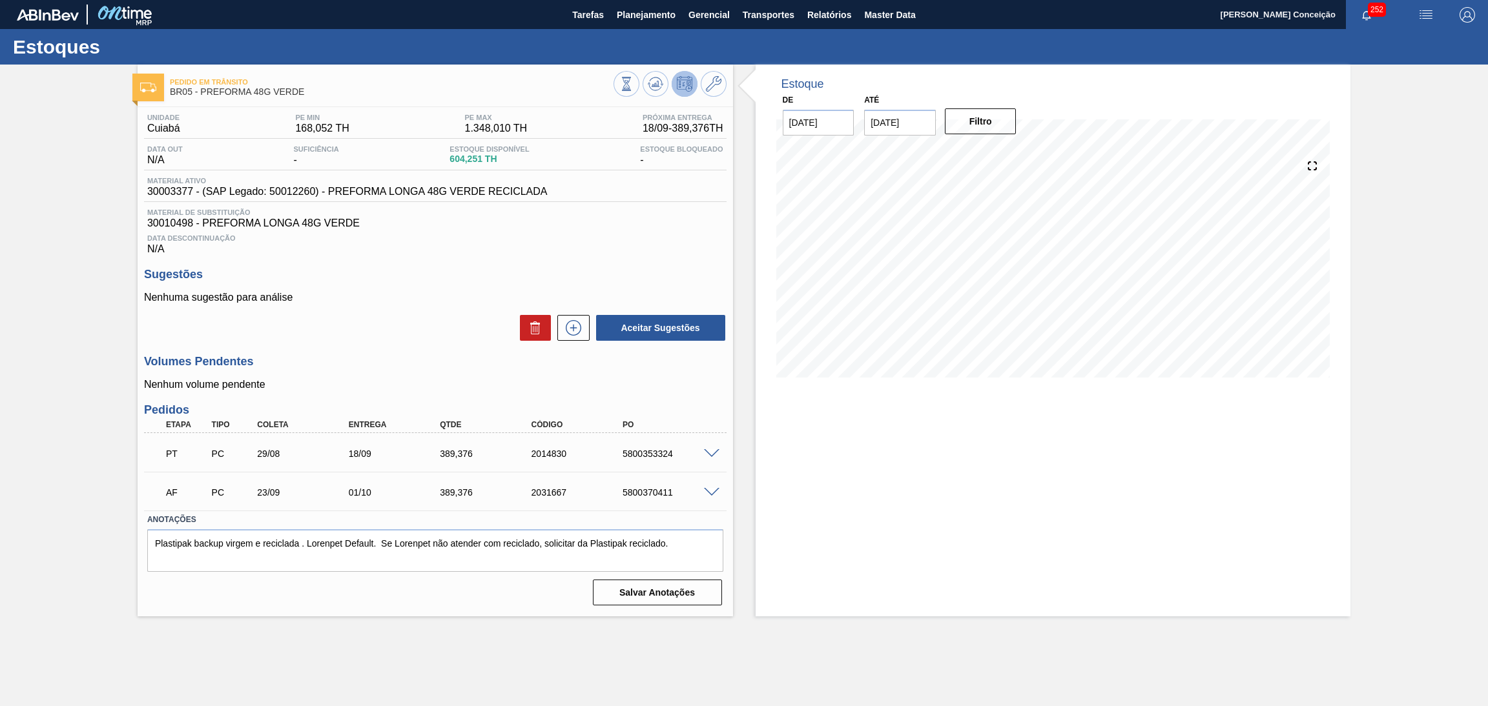
click at [410, 274] on h3 "Sugestões" at bounding box center [435, 275] width 582 height 14
click at [450, 159] on span "604,251 TH" at bounding box center [488, 159] width 79 height 10
click at [451, 159] on span "604,251 TH" at bounding box center [488, 159] width 79 height 10
copy span "604,251"
click at [708, 453] on span at bounding box center [711, 454] width 15 height 10
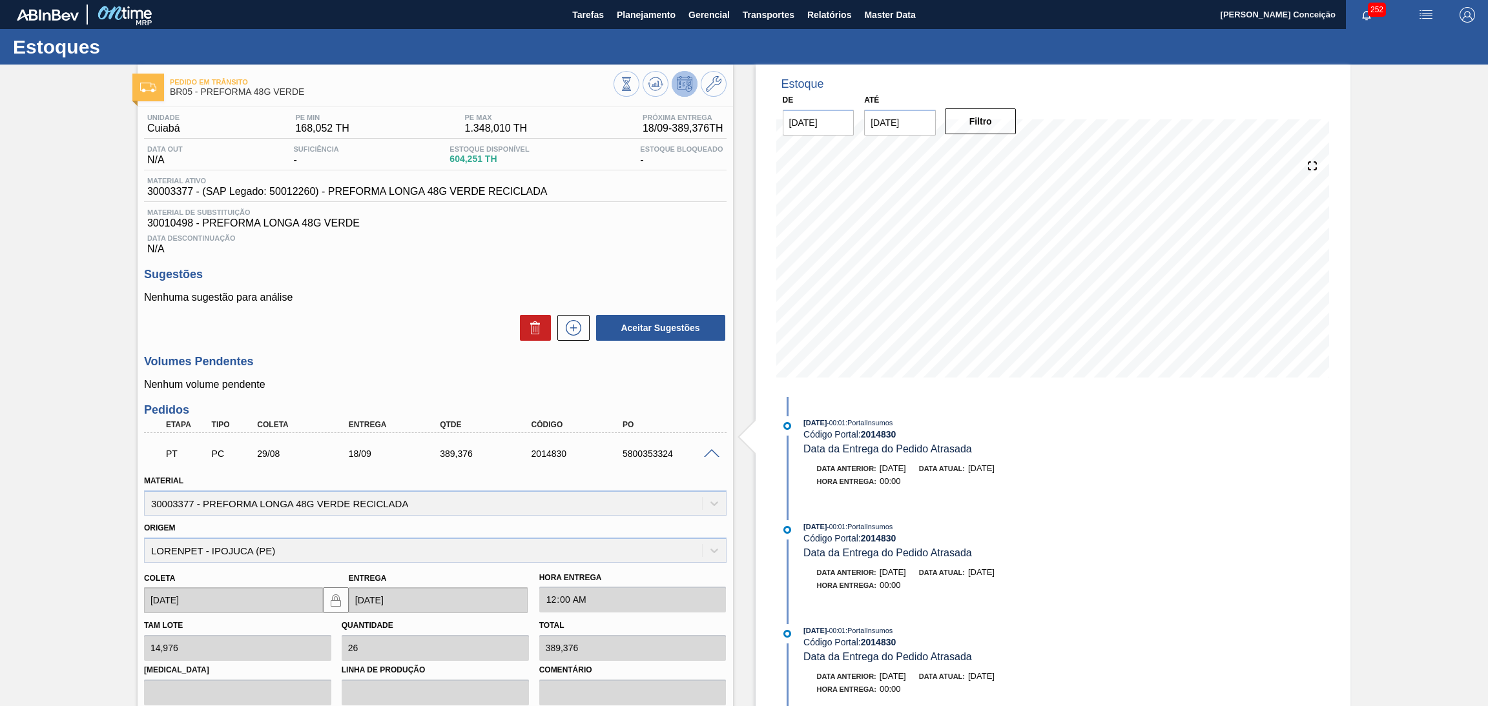
click at [429, 351] on div "Unidade Cuiabá PE MIN 168,052 TH PE MAX 1.348,010 TH Próxima Entrega 18/09 - 38…" at bounding box center [435, 515] width 595 height 816
click at [707, 455] on span at bounding box center [711, 454] width 15 height 10
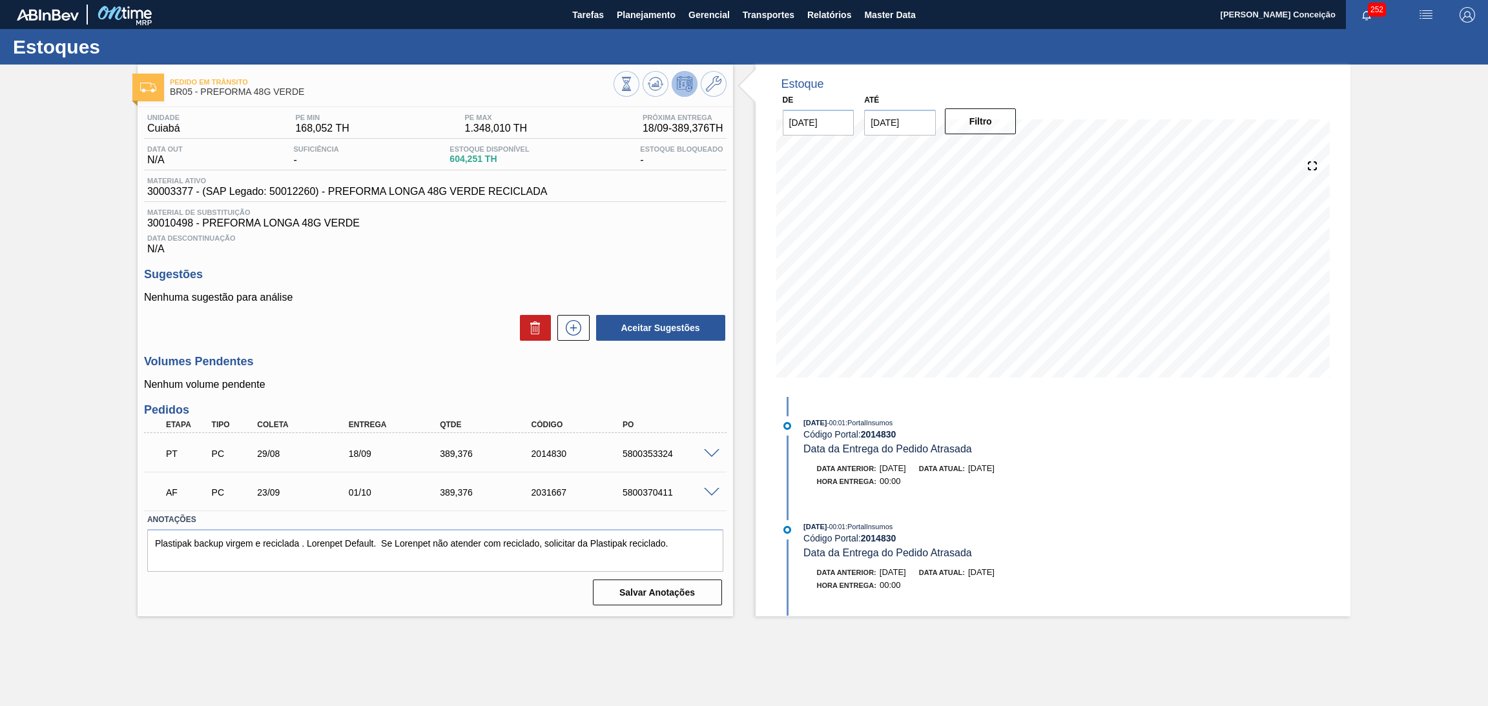
click at [712, 492] on span at bounding box center [711, 493] width 15 height 10
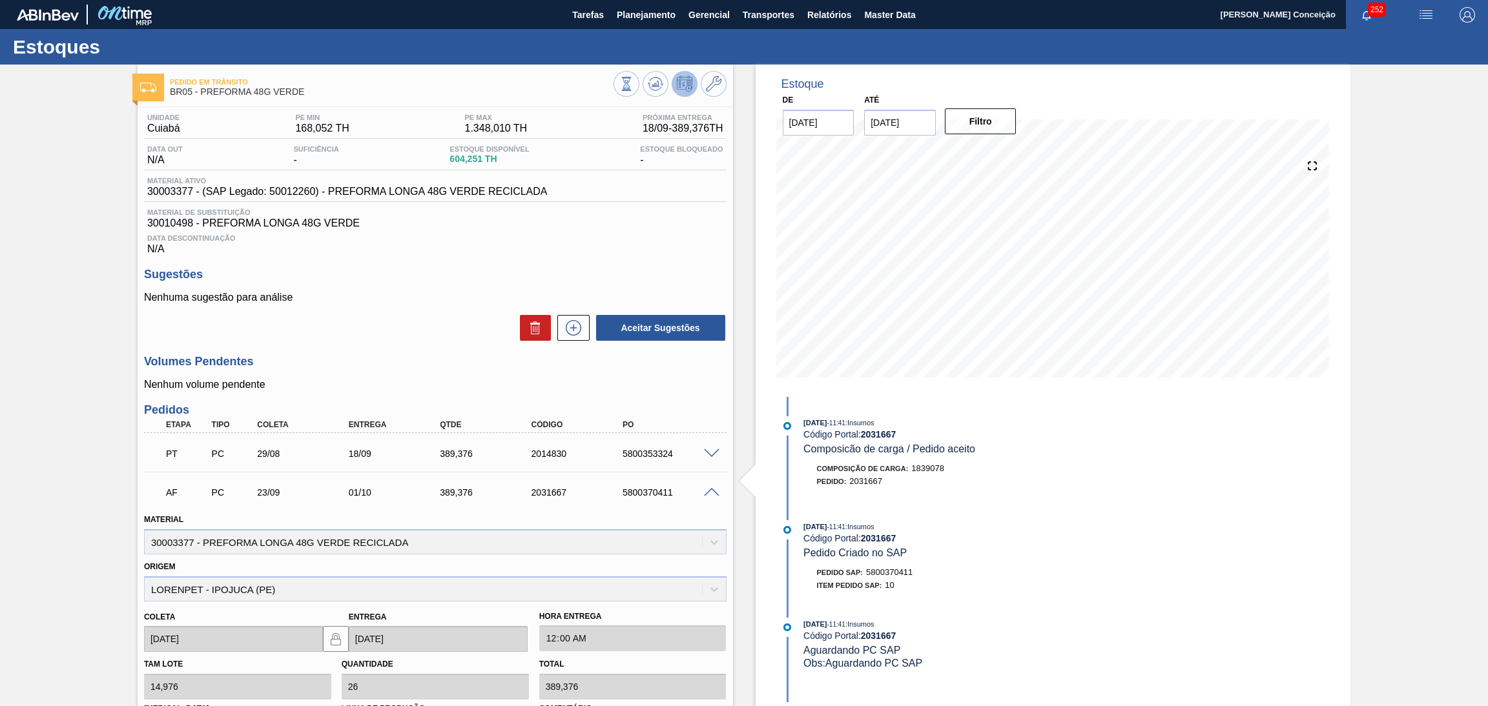
click at [712, 492] on span at bounding box center [711, 493] width 15 height 10
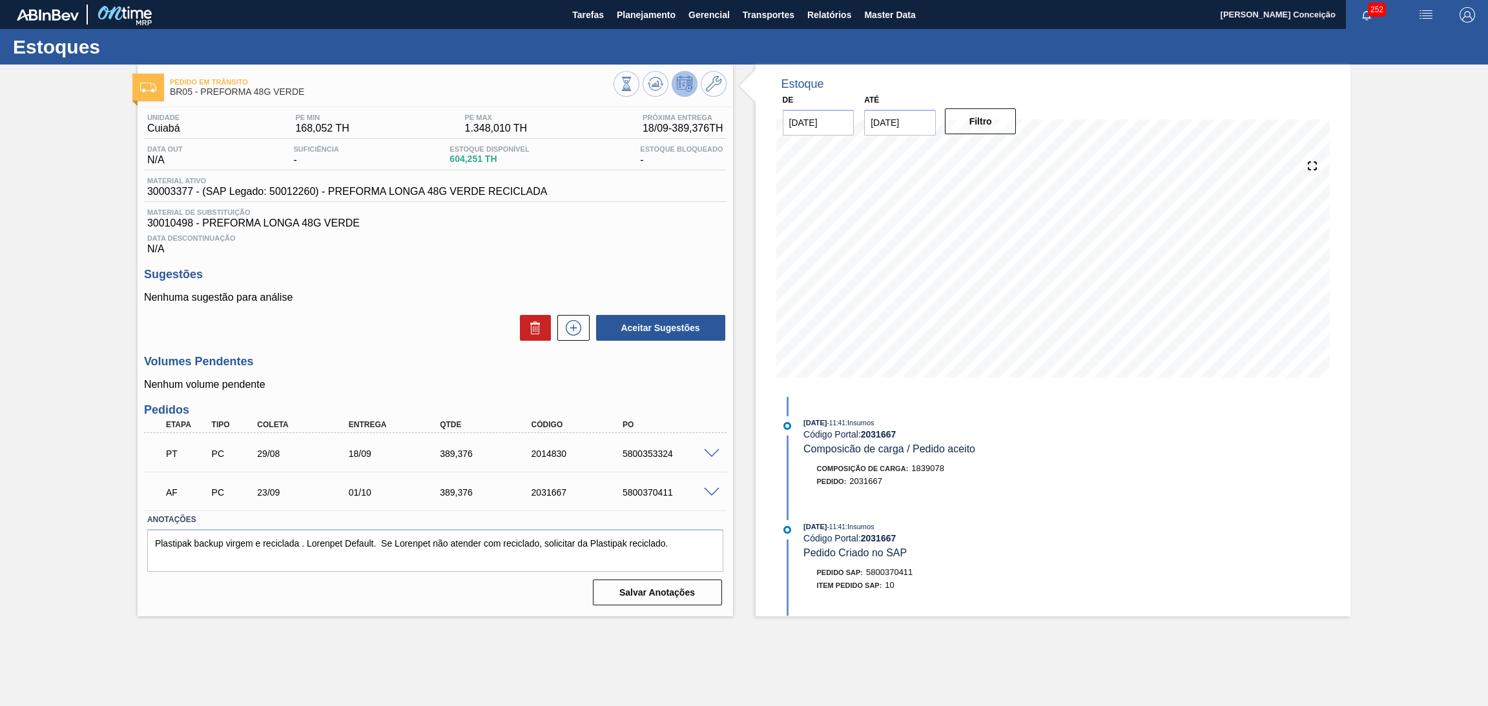
click at [339, 349] on div "Unidade Cuiabá PE MIN 168,052 TH PE MAX 1.348,010 TH Próxima Entrega 18/09 - 38…" at bounding box center [435, 358] width 595 height 503
click at [447, 269] on h3 "Sugestões" at bounding box center [435, 275] width 582 height 14
click at [413, 342] on div "Unidade Cuiabá PE MIN 168,052 TH PE MAX 1.348,010 TH Próxima Entrega 18/09 - 38…" at bounding box center [435, 358] width 595 height 503
click at [452, 290] on div "Sugestões Nenhuma sugestão para análise Aceitar Sugestões" at bounding box center [435, 305] width 582 height 74
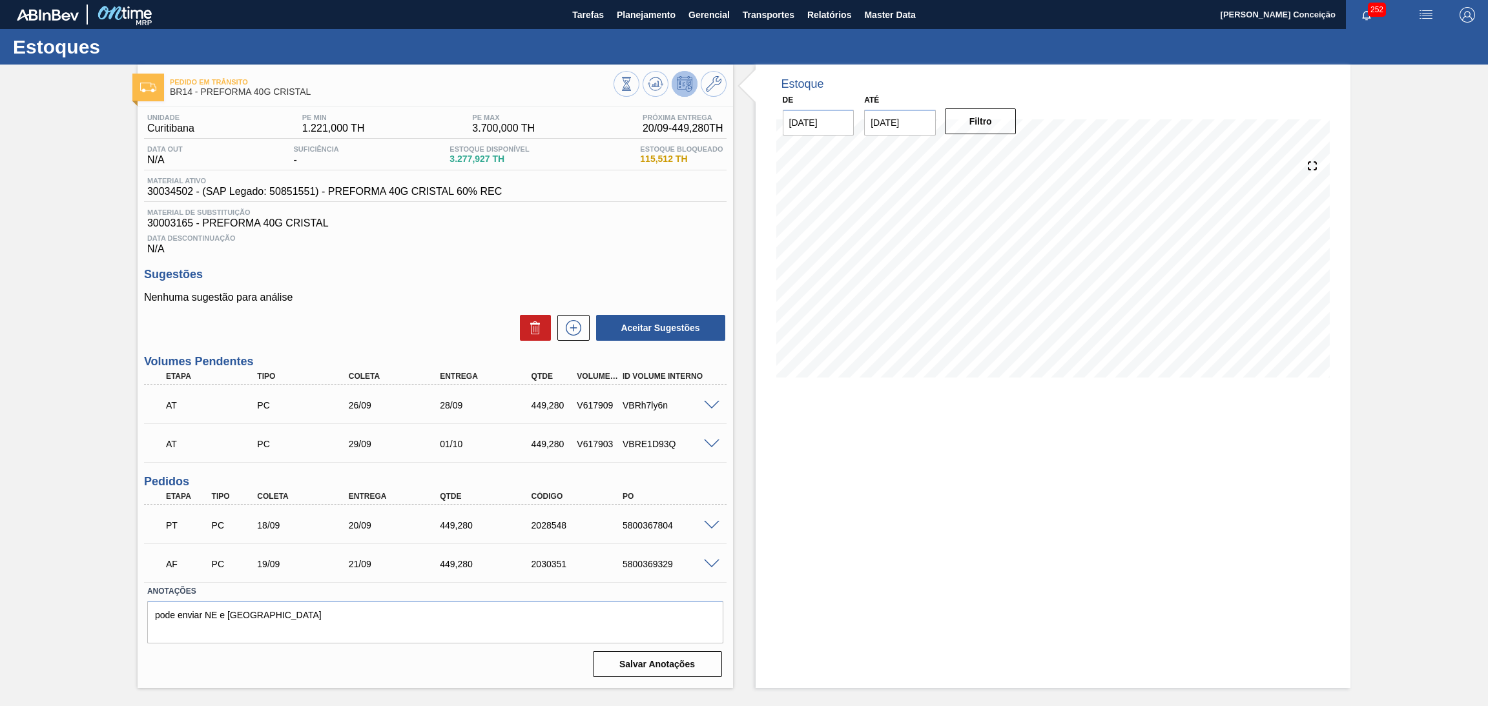
click at [582, 229] on div "Data Descontinuação N/A" at bounding box center [435, 242] width 582 height 26
click at [655, 81] on icon at bounding box center [655, 83] width 15 height 15
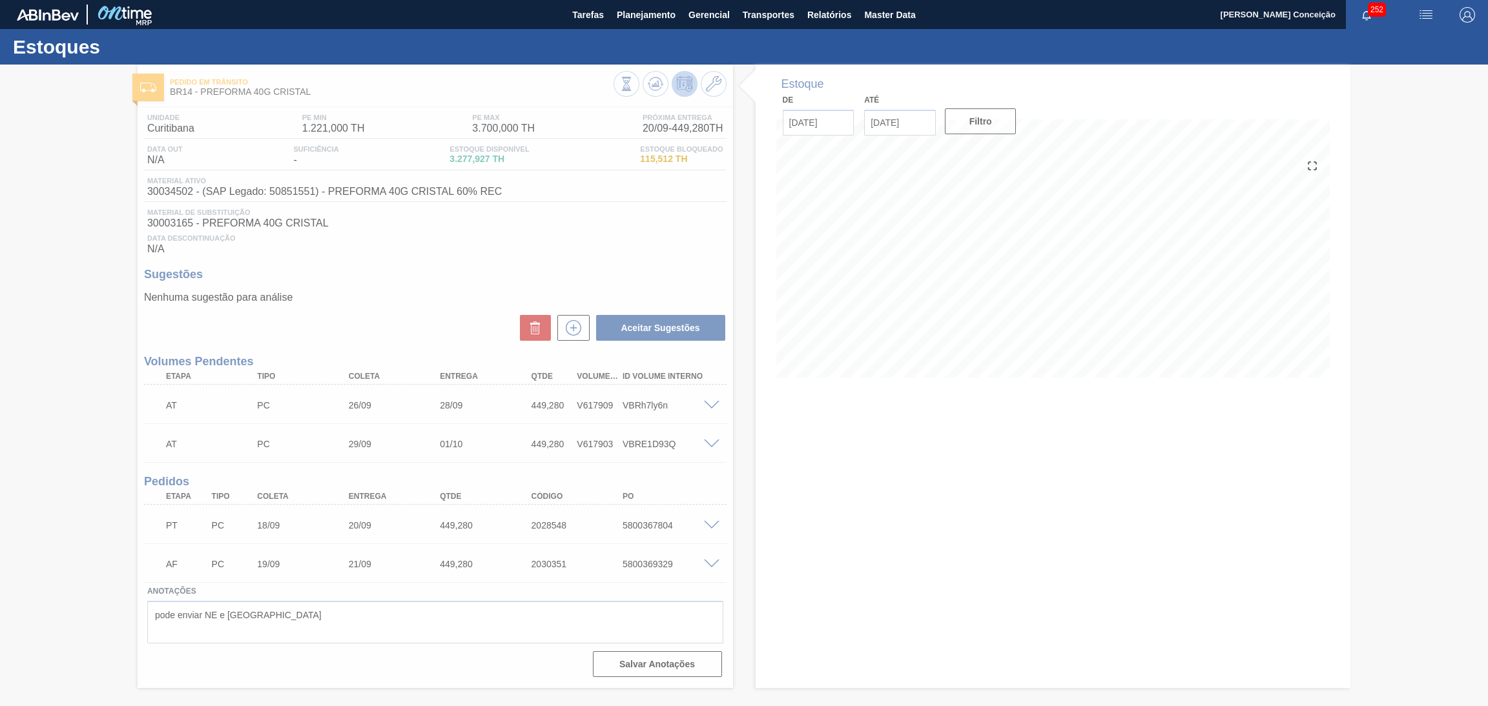
click at [364, 305] on div at bounding box center [744, 386] width 1488 height 642
click at [610, 255] on div at bounding box center [744, 386] width 1488 height 642
click at [163, 209] on div at bounding box center [744, 386] width 1488 height 642
click at [164, 205] on div at bounding box center [744, 386] width 1488 height 642
click at [167, 193] on div at bounding box center [744, 386] width 1488 height 642
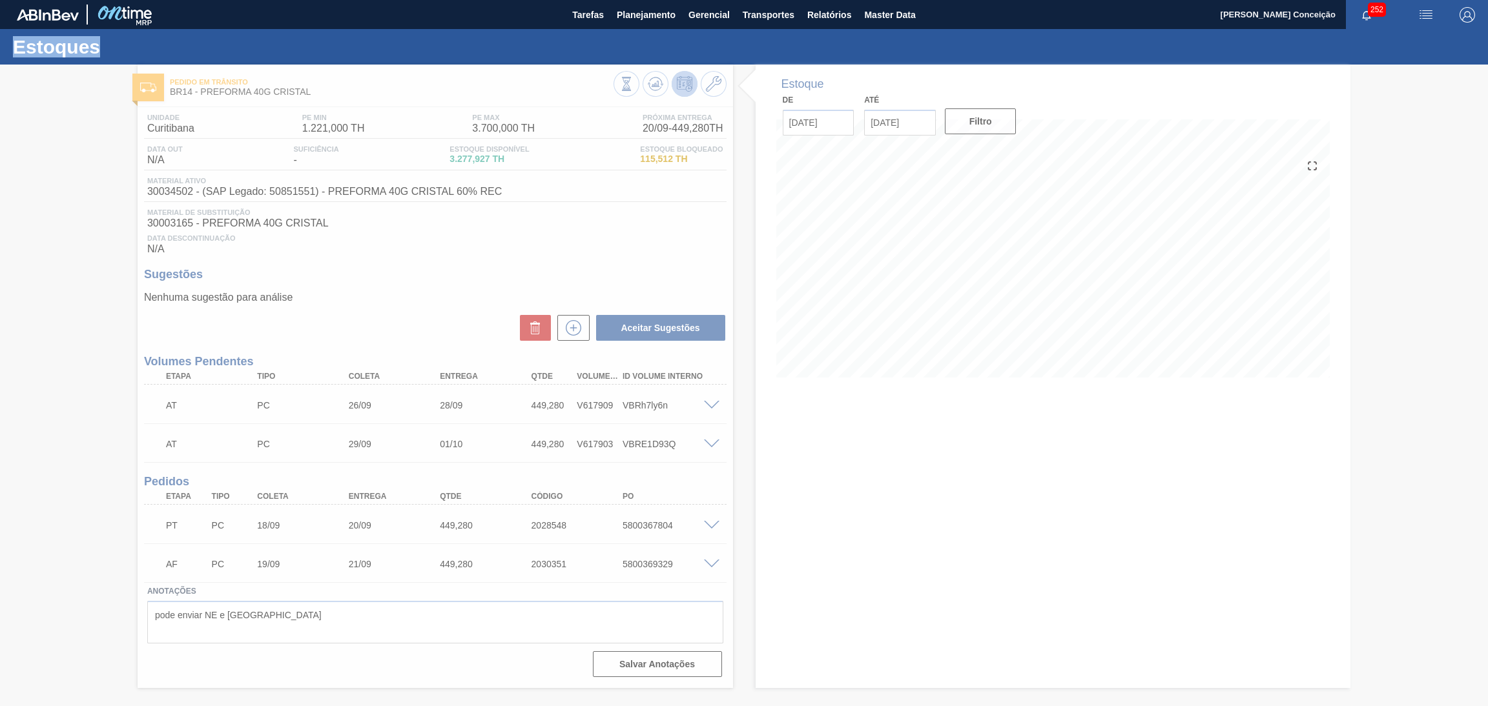
click at [167, 193] on div at bounding box center [744, 386] width 1488 height 642
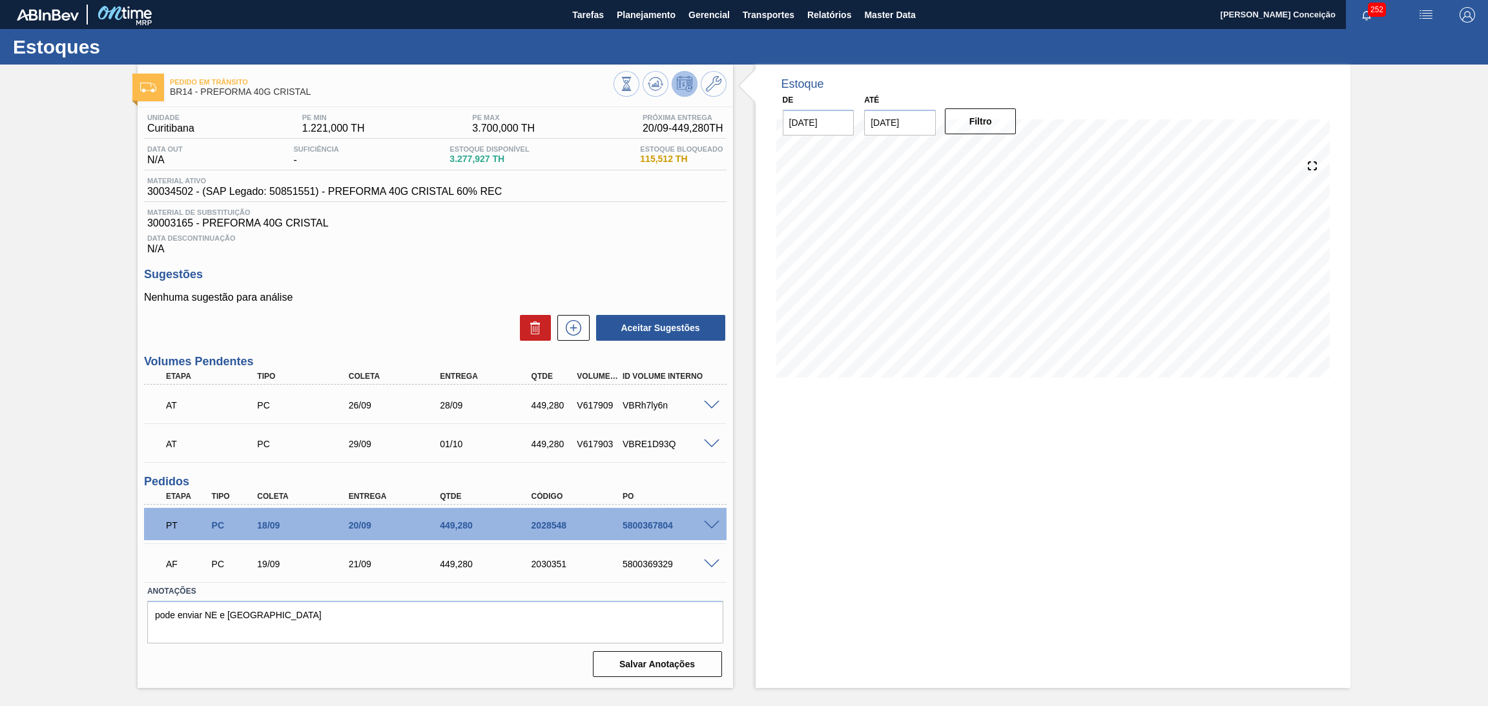
click at [553, 224] on span "30003165 - PREFORMA 40G CRISTAL" at bounding box center [435, 224] width 576 height 12
click at [392, 272] on h3 "Sugestões" at bounding box center [435, 275] width 582 height 14
click at [622, 243] on div "Data Descontinuação N/A" at bounding box center [435, 242] width 582 height 26
click at [537, 213] on span "Material de Substituição" at bounding box center [435, 213] width 576 height 8
click at [509, 265] on div "Unidade Curitibana PE MIN 1.221,000 TH PE MAX 3.700,000 TH Próxima Entrega 20/0…" at bounding box center [435, 394] width 595 height 575
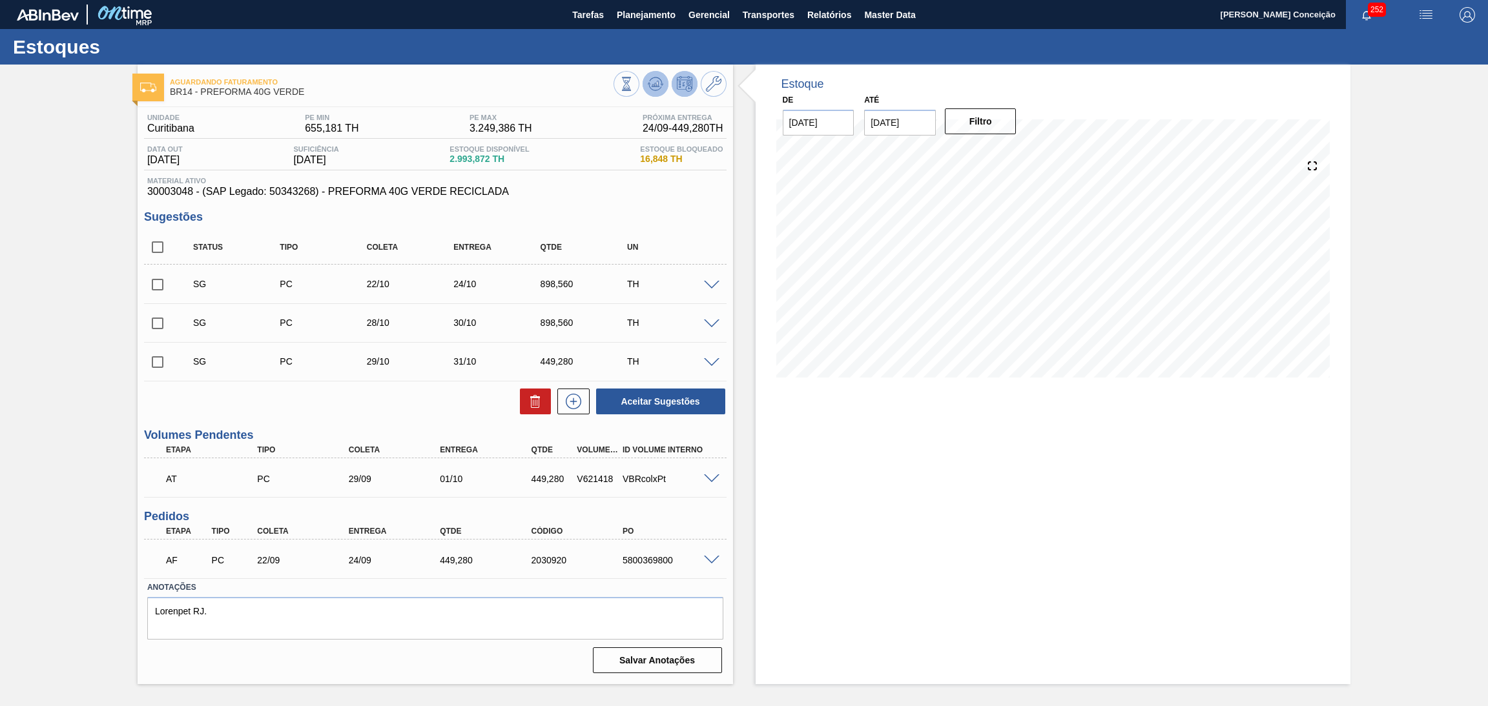
click at [662, 89] on icon at bounding box center [655, 83] width 15 height 15
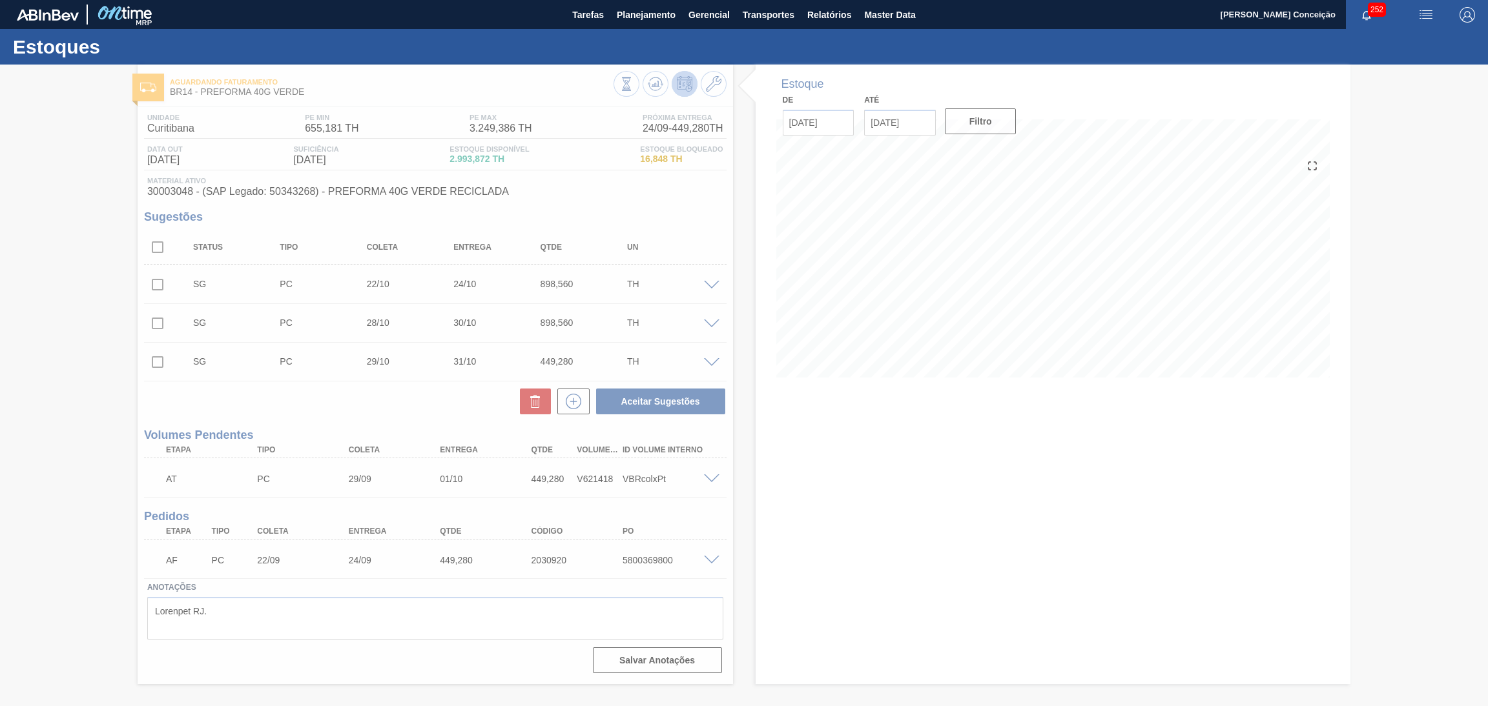
click at [817, 447] on div at bounding box center [744, 386] width 1488 height 642
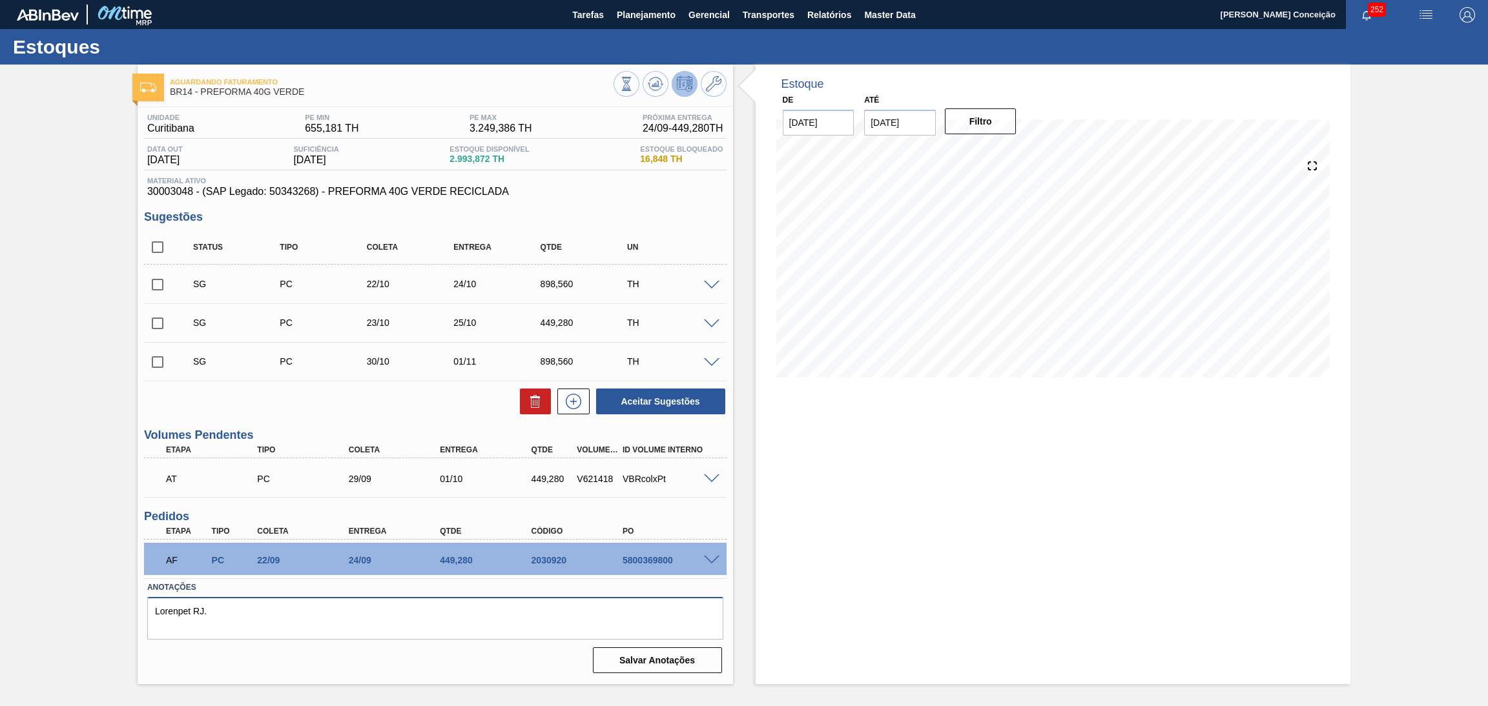
click at [339, 609] on textarea "Lorenpet RJ." at bounding box center [435, 618] width 576 height 43
click at [156, 244] on input "checkbox" at bounding box center [157, 247] width 27 height 27
checkbox input "true"
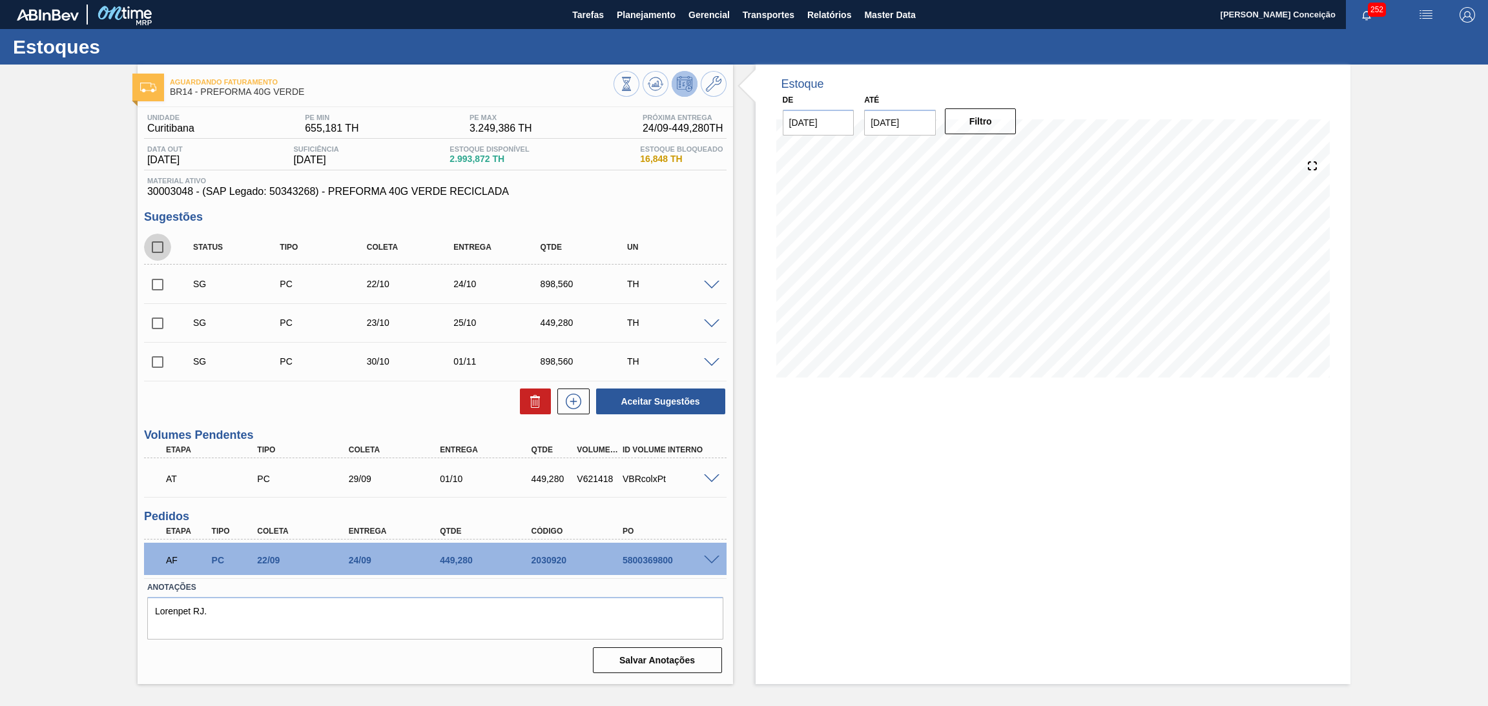
checkbox input "true"
click at [522, 404] on button at bounding box center [535, 402] width 31 height 26
checkbox input "false"
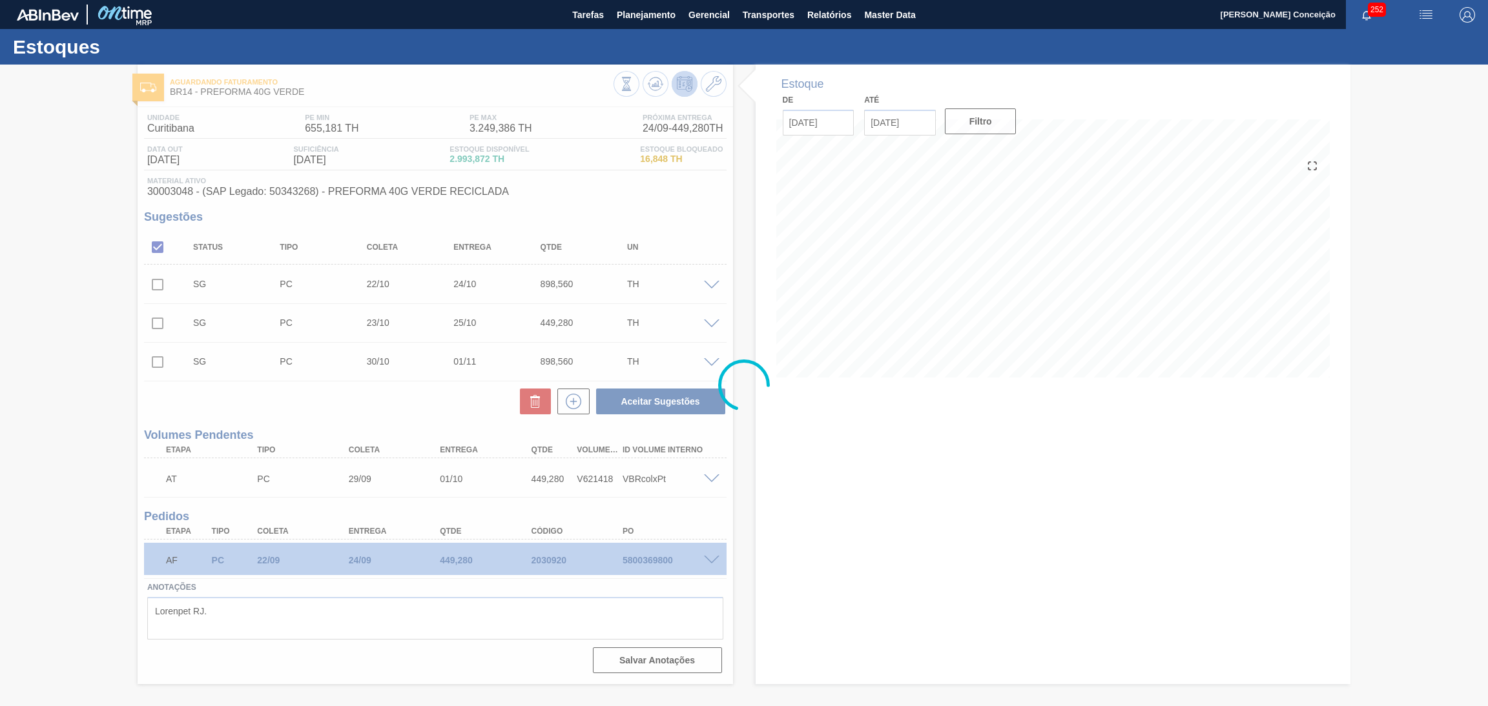
click at [324, 405] on div at bounding box center [744, 386] width 1488 height 642
click at [863, 482] on div at bounding box center [744, 386] width 1488 height 642
click at [811, 498] on div at bounding box center [744, 386] width 1488 height 642
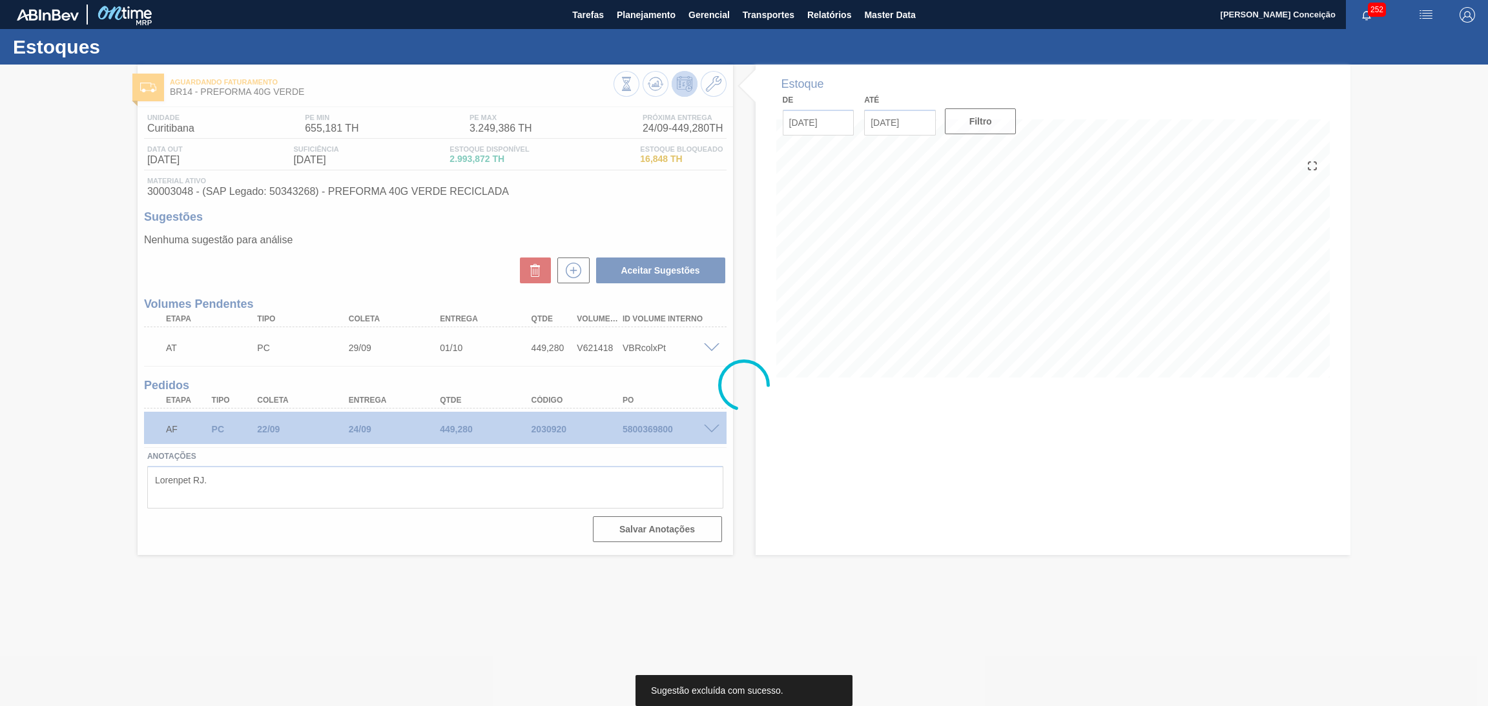
click at [947, 493] on div at bounding box center [744, 386] width 1488 height 642
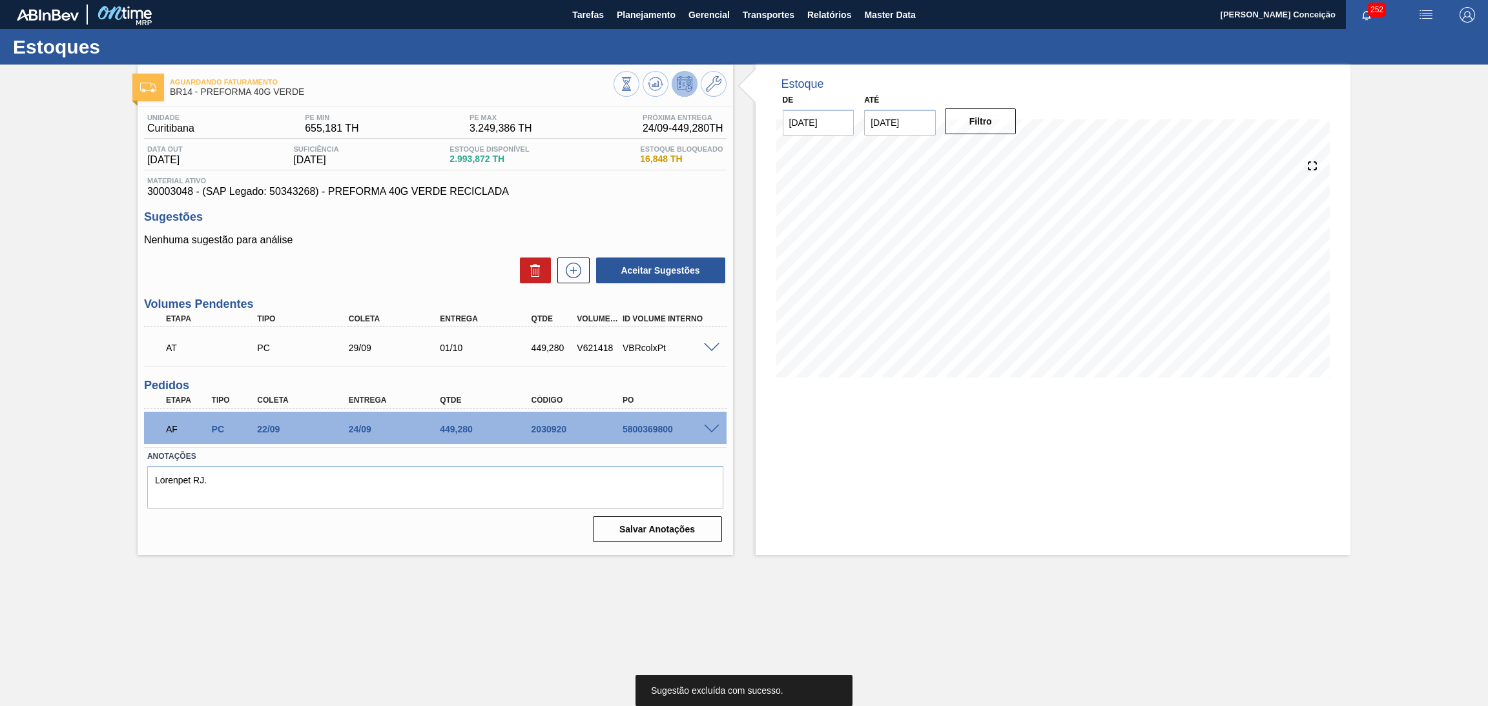
click at [407, 255] on div "Nenhuma sugestão para análise Aceitar Sugestões" at bounding box center [435, 259] width 582 height 50
click at [749, 457] on div "Estoque De [DATE] Até [DATE] Filtro" at bounding box center [1042, 310] width 618 height 491
click at [648, 87] on icon at bounding box center [655, 83] width 15 height 15
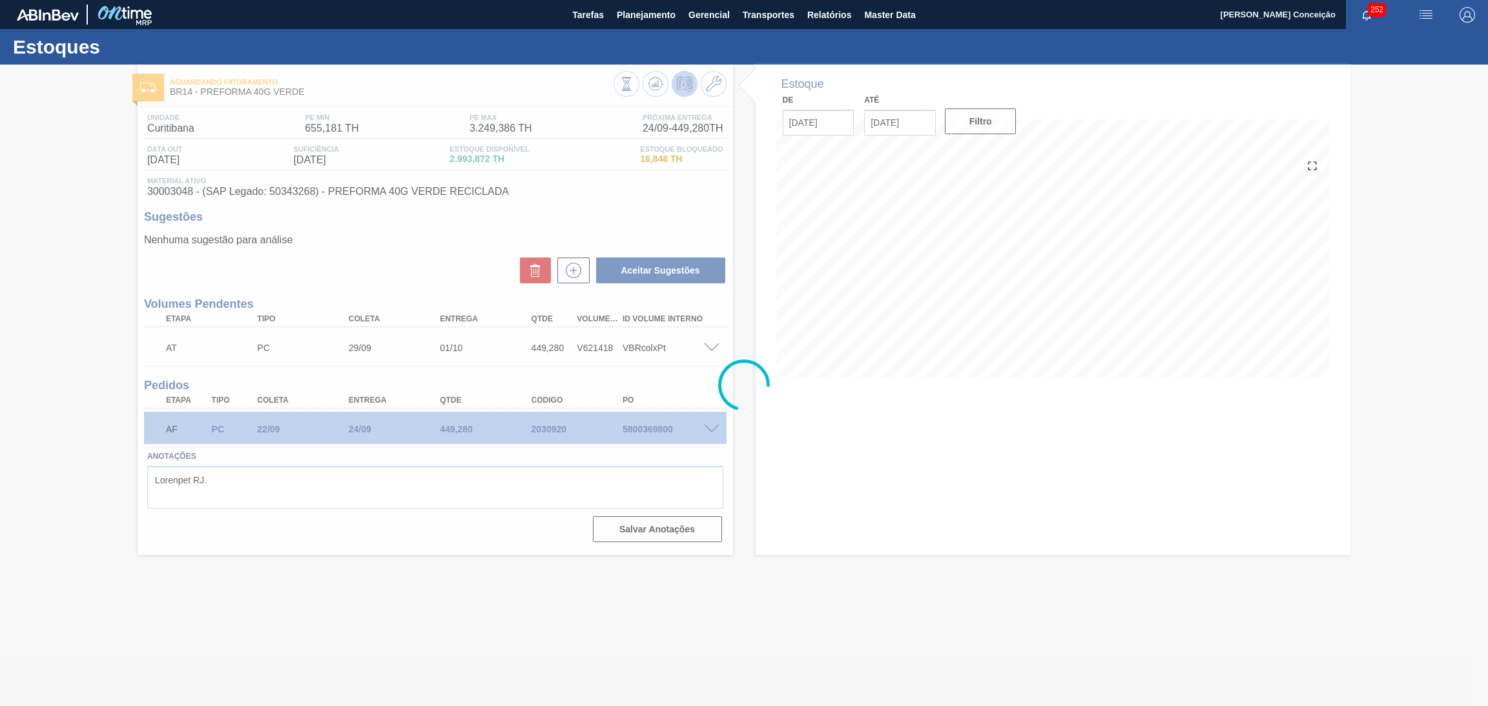
click at [753, 428] on div at bounding box center [744, 386] width 1488 height 642
click at [761, 523] on div at bounding box center [744, 386] width 1488 height 642
click at [784, 418] on div at bounding box center [744, 386] width 1488 height 642
click at [385, 265] on div at bounding box center [744, 386] width 1488 height 642
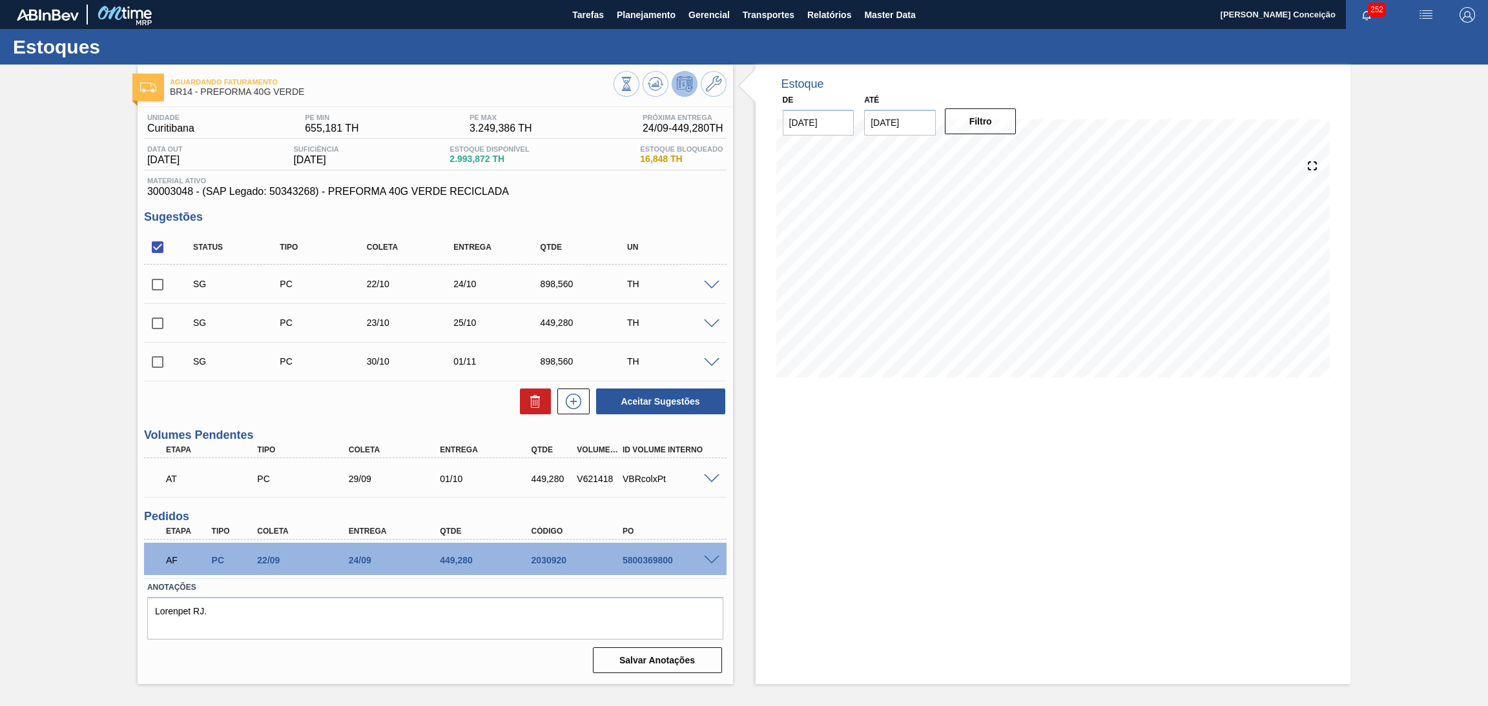
click at [301, 416] on div "Unidade Curitibana PE MIN 655,181 TH PE MAX 3.249,386 TH Próxima Entrega 24/09 …" at bounding box center [435, 392] width 595 height 571
click at [158, 193] on span "30003048 - (SAP Legado: 50343268) - PREFORMA 40G VERDE RECICLADA" at bounding box center [435, 192] width 576 height 12
copy span "30003048"
click at [650, 21] on span "Planejamento" at bounding box center [646, 14] width 59 height 15
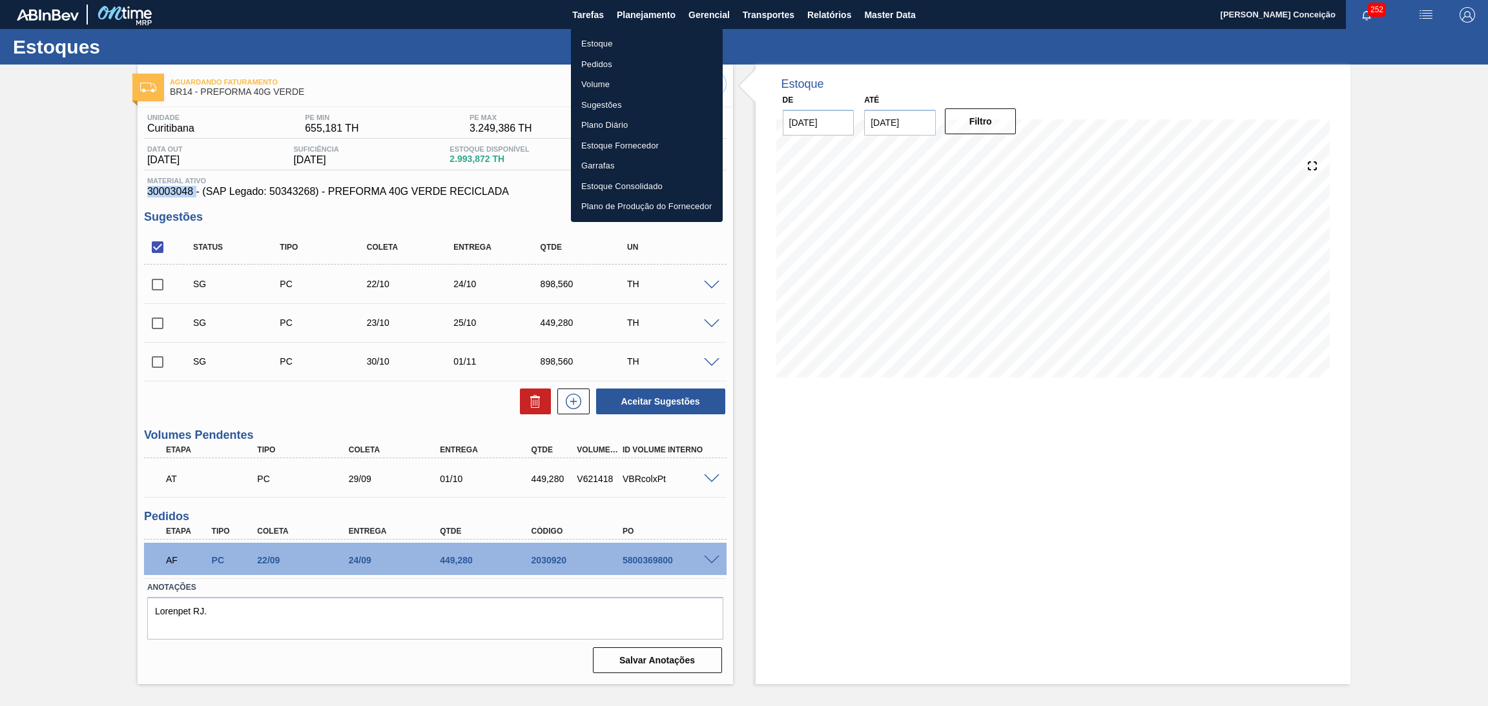
click at [601, 44] on li "Estoque" at bounding box center [647, 44] width 152 height 21
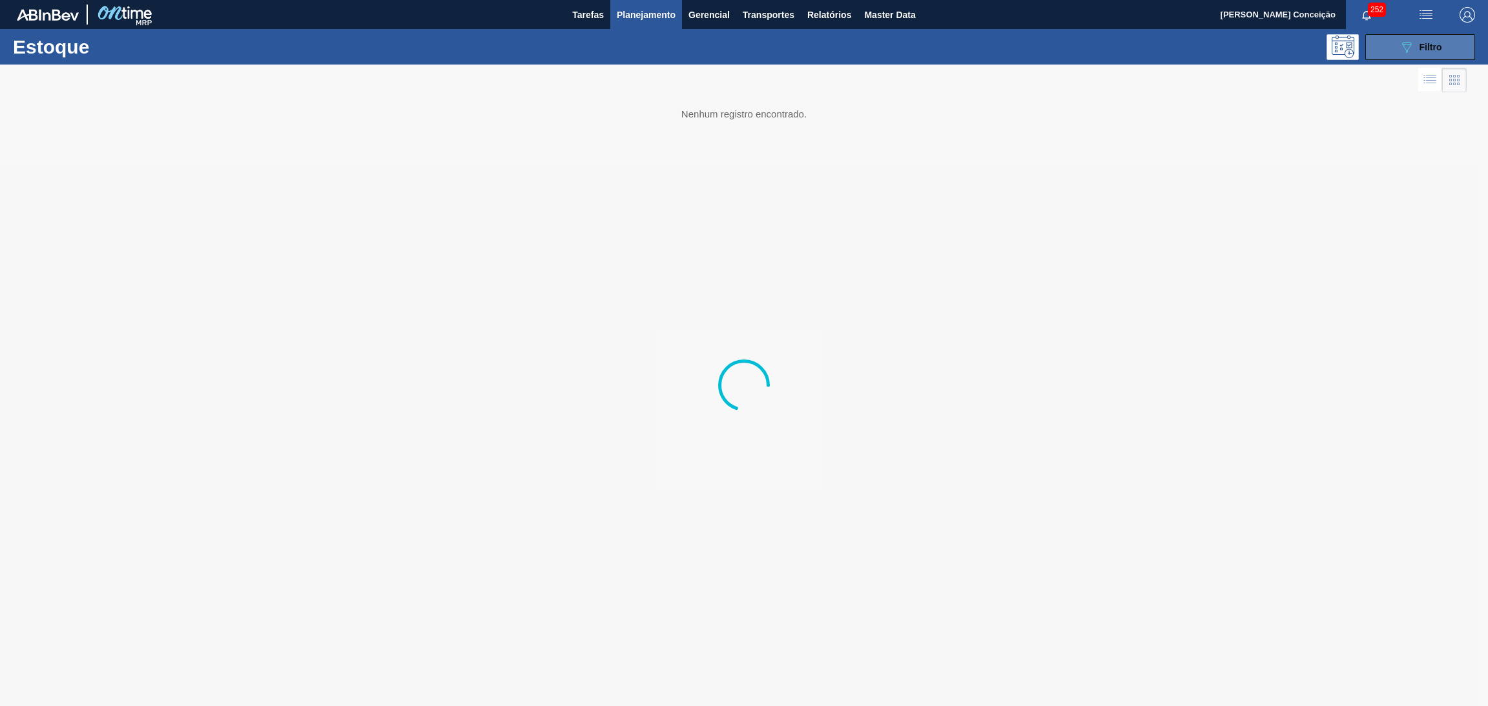
click at [1431, 39] on div "089F7B8B-B2A5-4AFE-B5C0-19BA573D28AC Filtro" at bounding box center [1420, 46] width 43 height 15
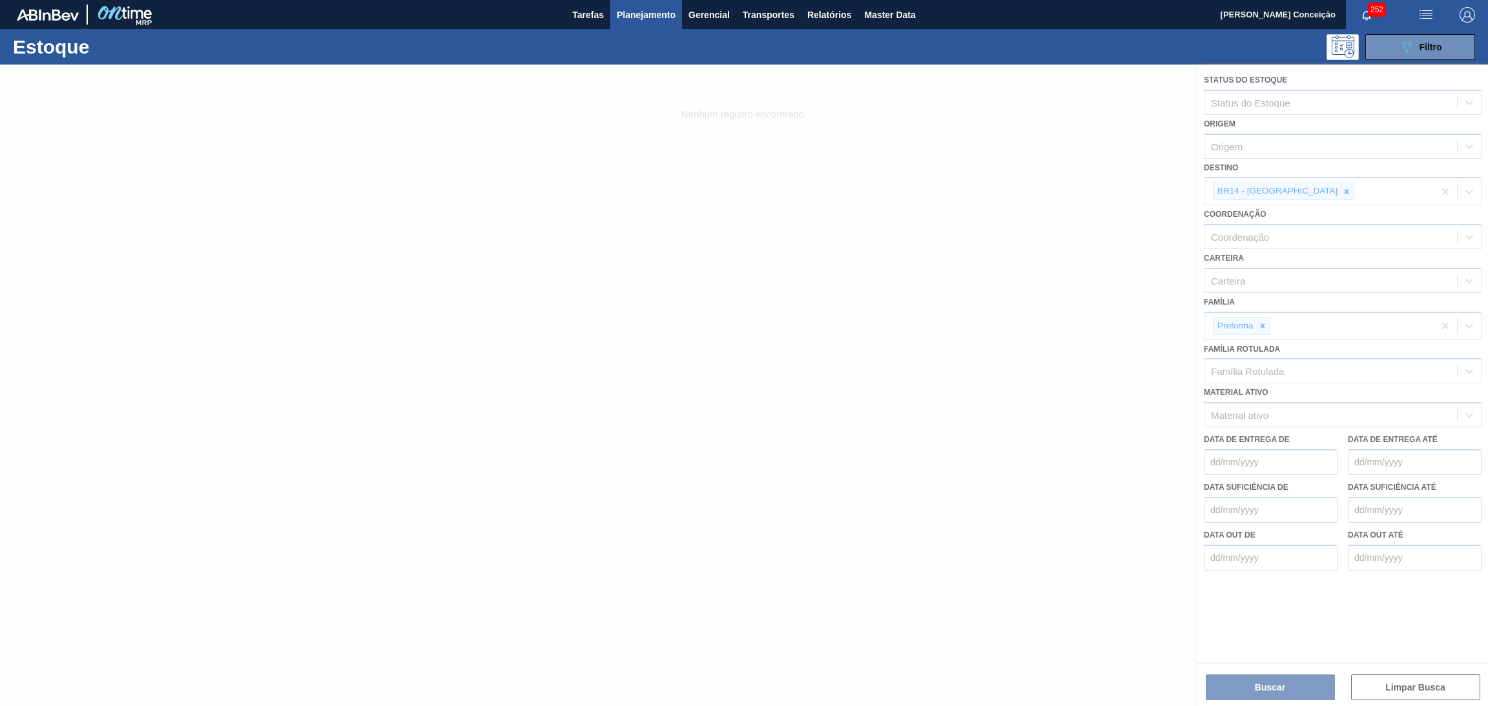
click at [1297, 185] on div at bounding box center [744, 386] width 1488 height 642
click at [1295, 190] on div at bounding box center [744, 386] width 1488 height 642
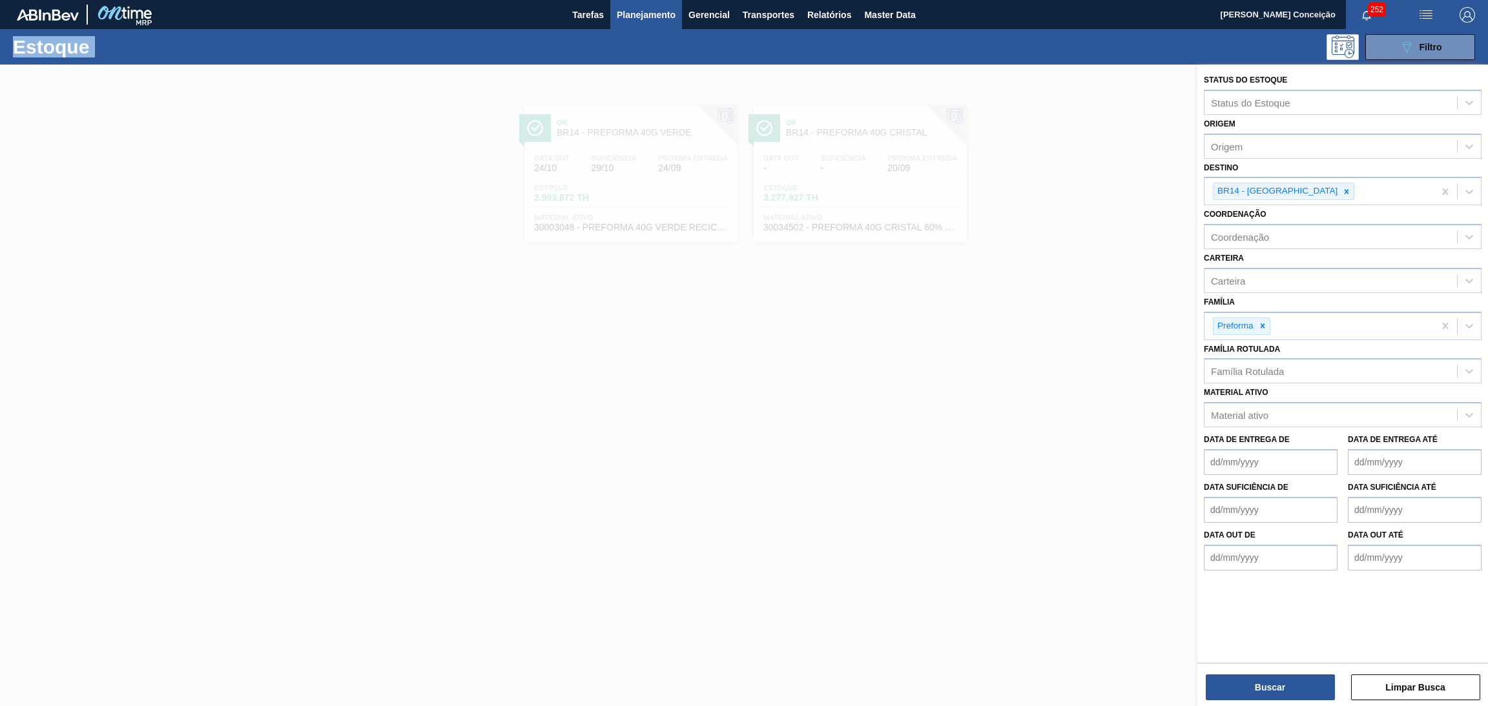
click at [1344, 190] on icon at bounding box center [1346, 191] width 5 height 5
type input "n"
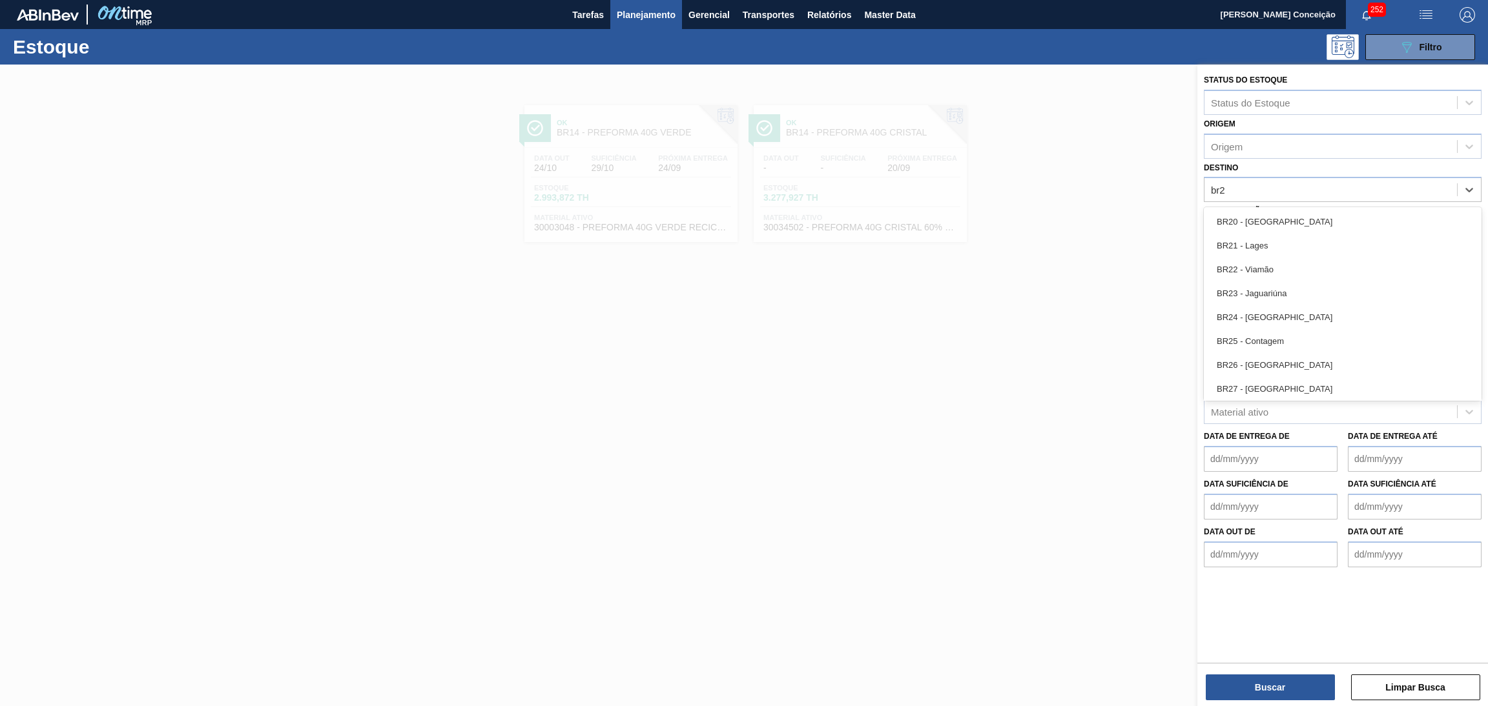
type input "br27"
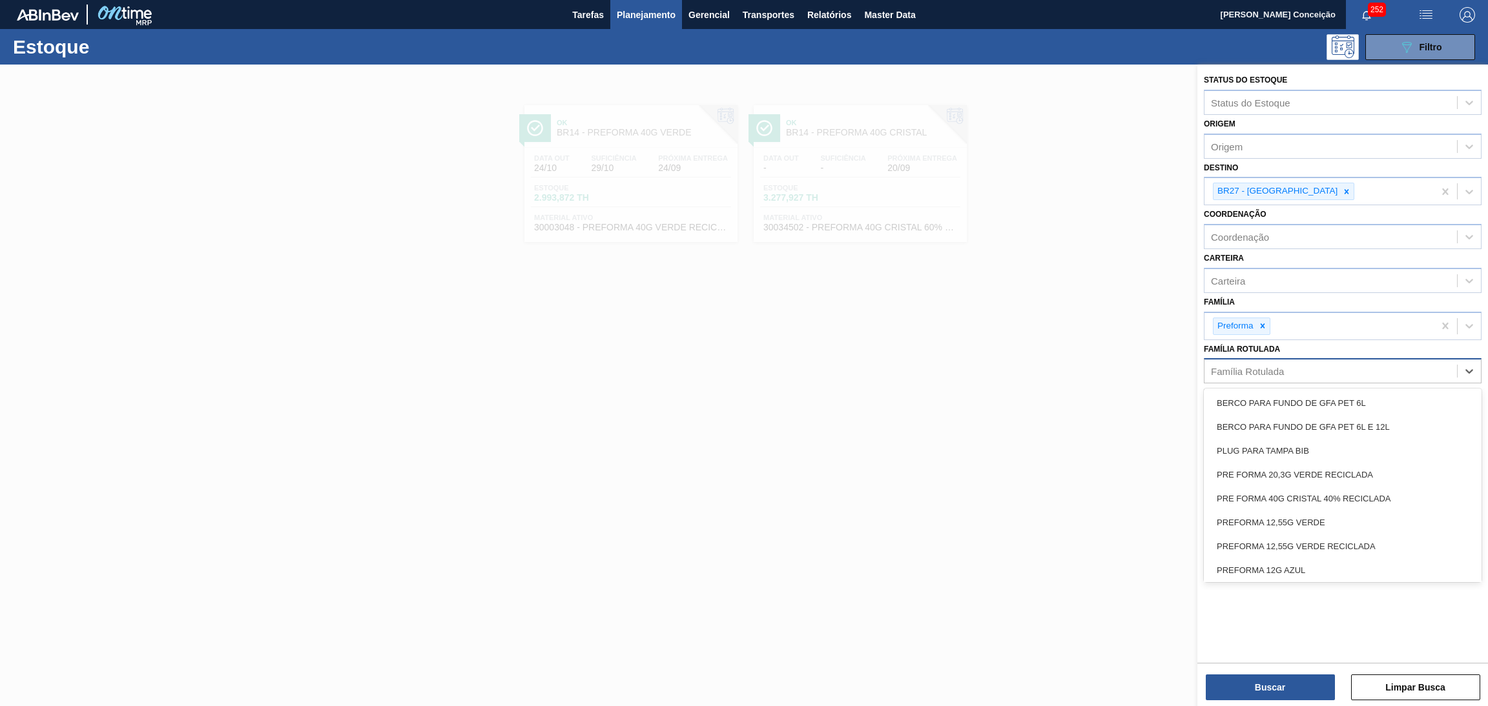
click at [1265, 373] on div "Família Rotulada" at bounding box center [1247, 371] width 73 height 11
type Rotulada "40g v"
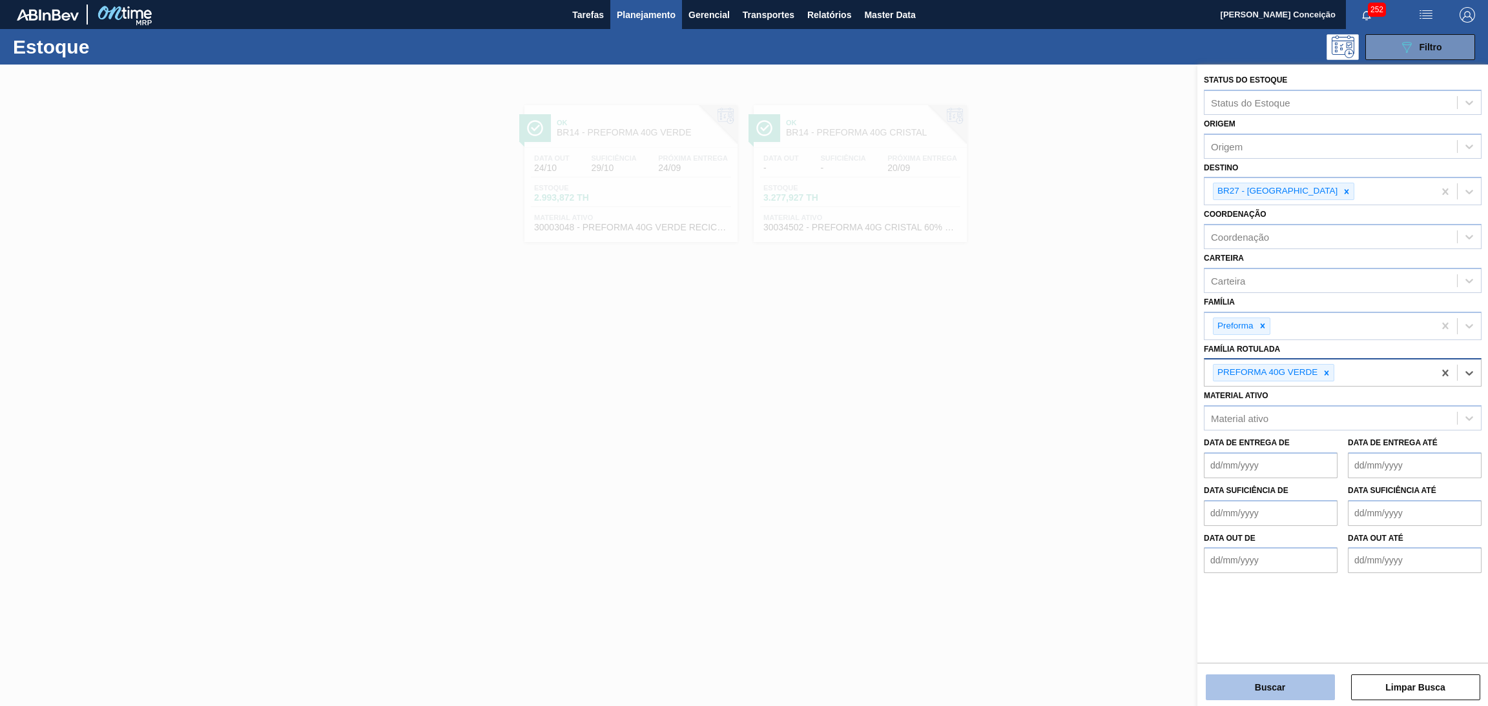
click at [1247, 683] on button "Buscar" at bounding box center [1270, 688] width 129 height 26
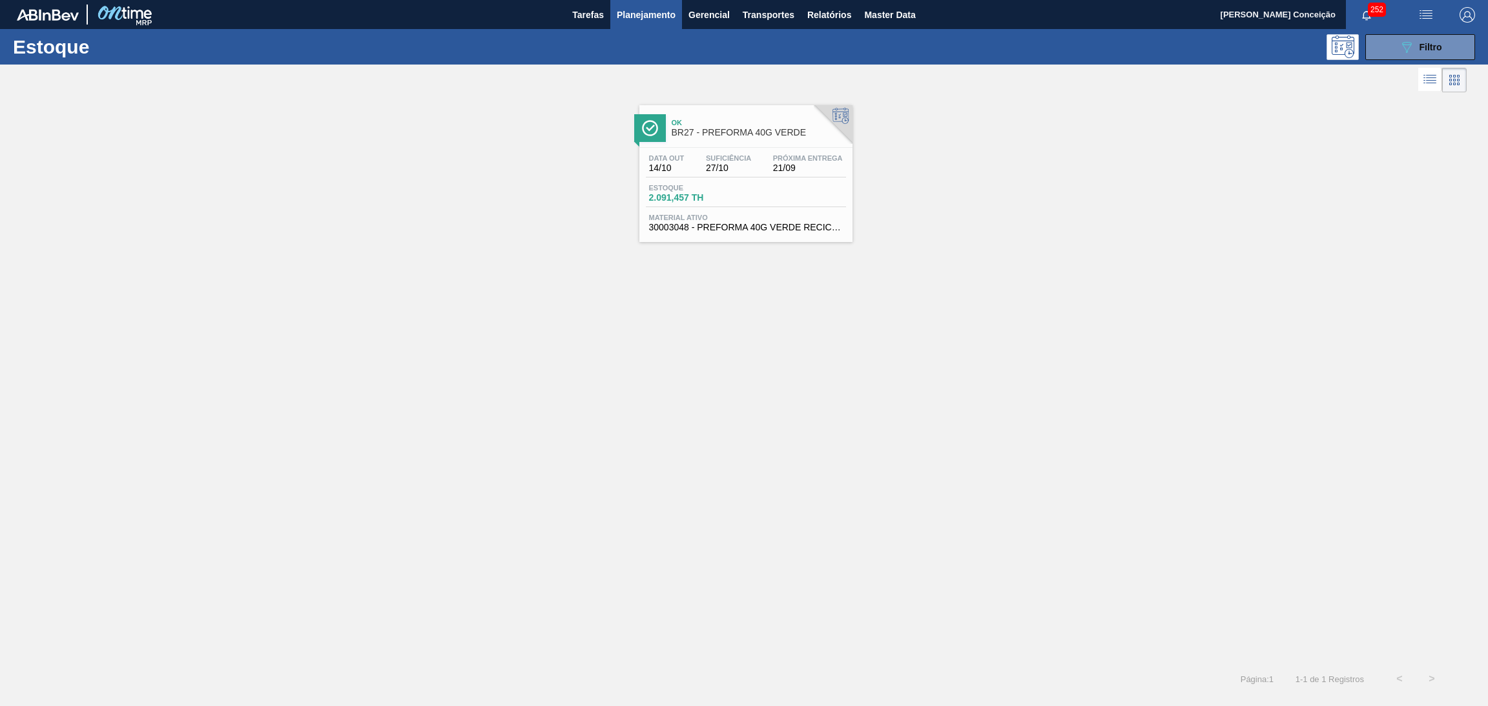
click at [712, 201] on span "2.091,457 TH" at bounding box center [694, 198] width 90 height 10
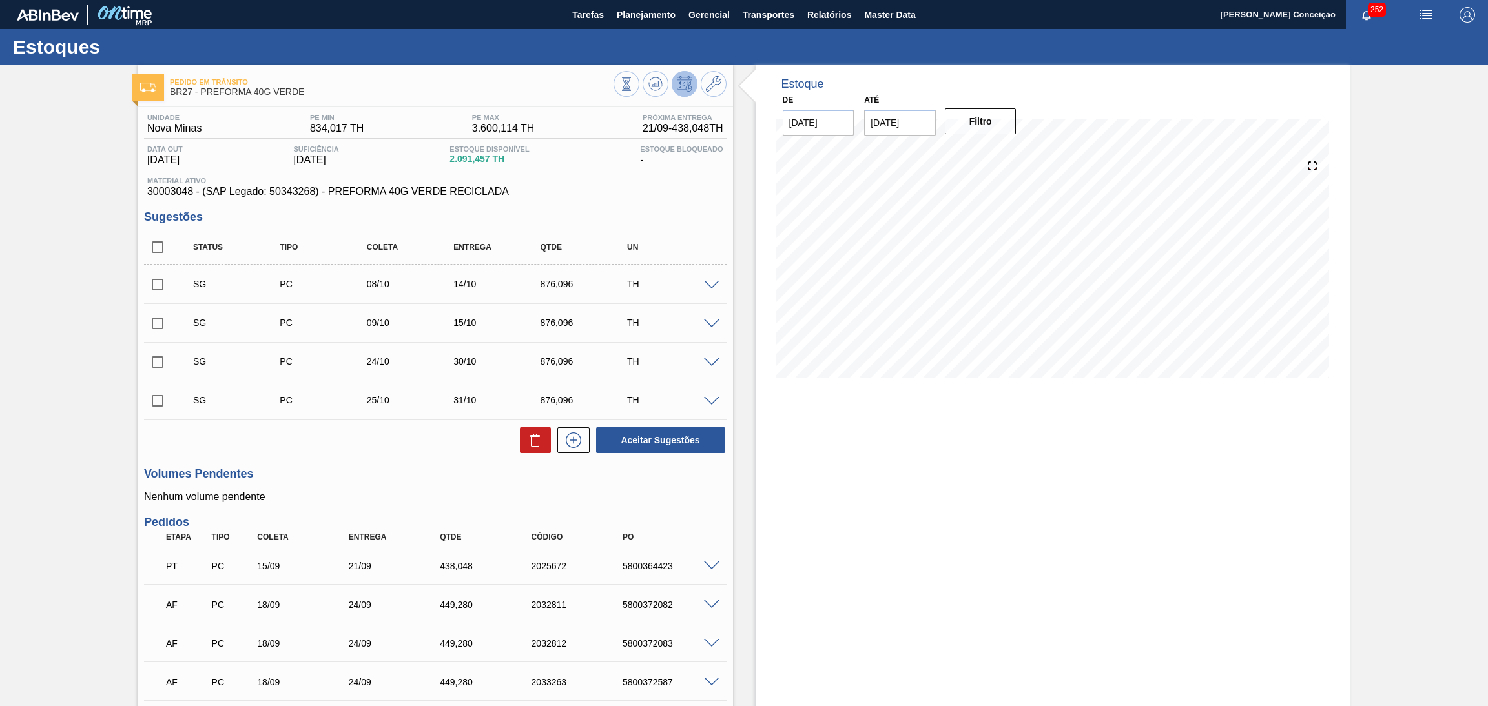
click at [426, 459] on div "Unidade Nova Minas PE MIN 834,017 TH PE MAX 3.600,114 TH Próxima Entrega 21/09 …" at bounding box center [435, 492] width 595 height 770
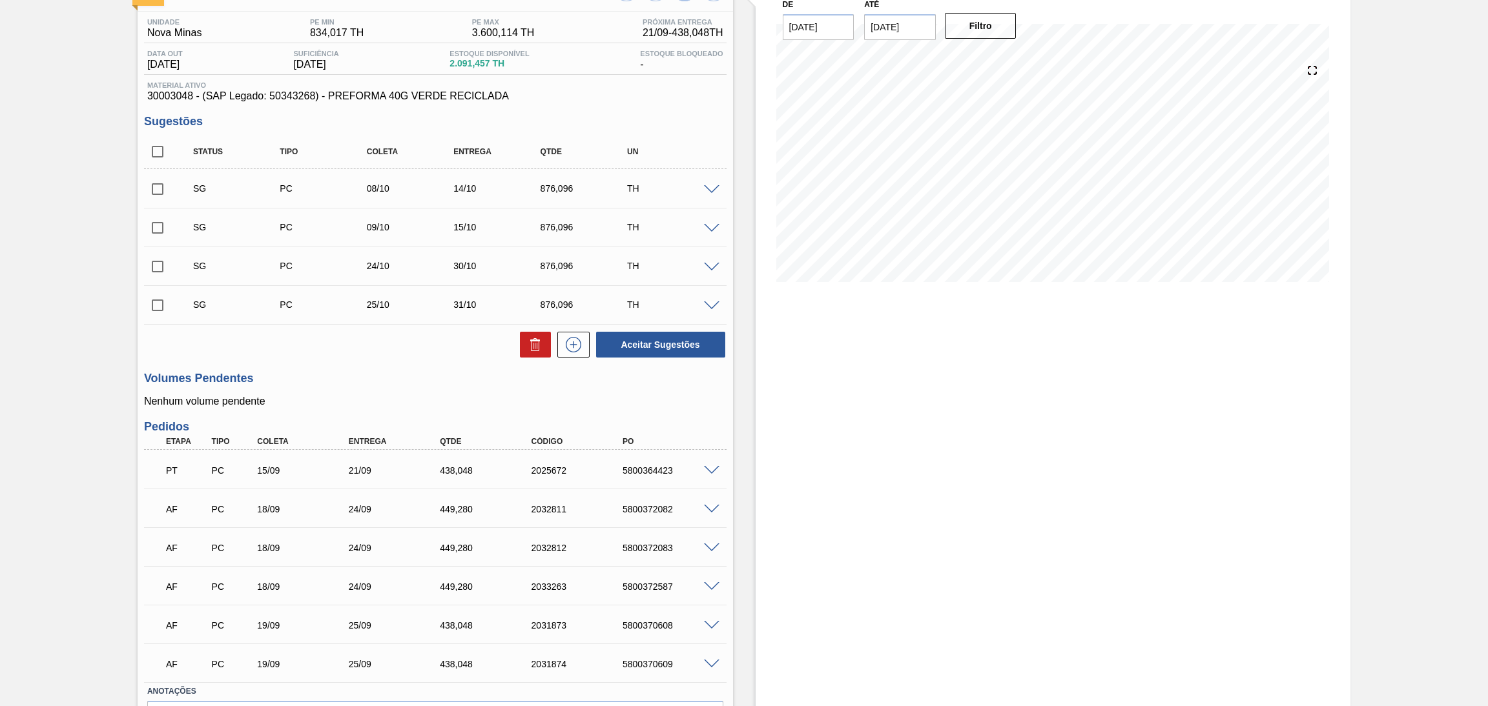
scroll to position [176, 0]
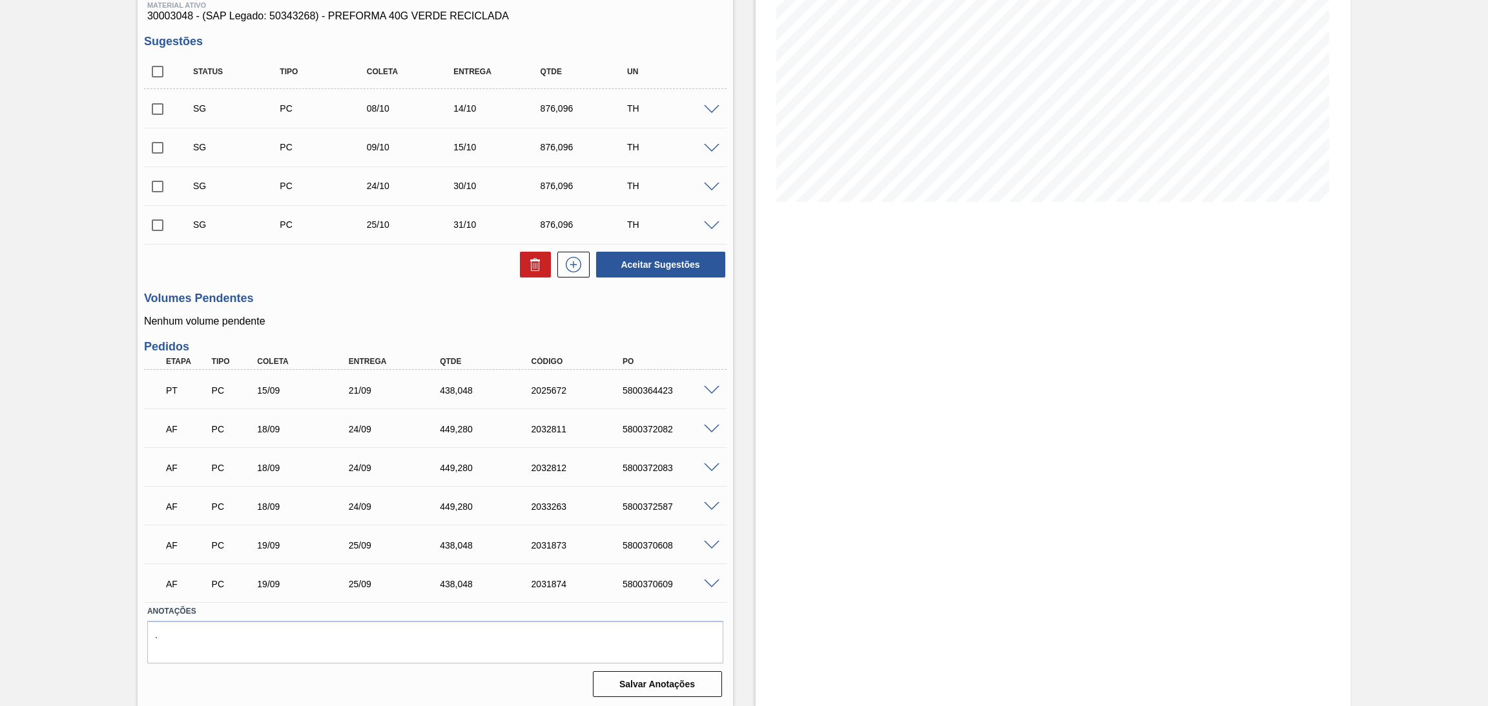
click at [708, 429] on span at bounding box center [711, 430] width 15 height 10
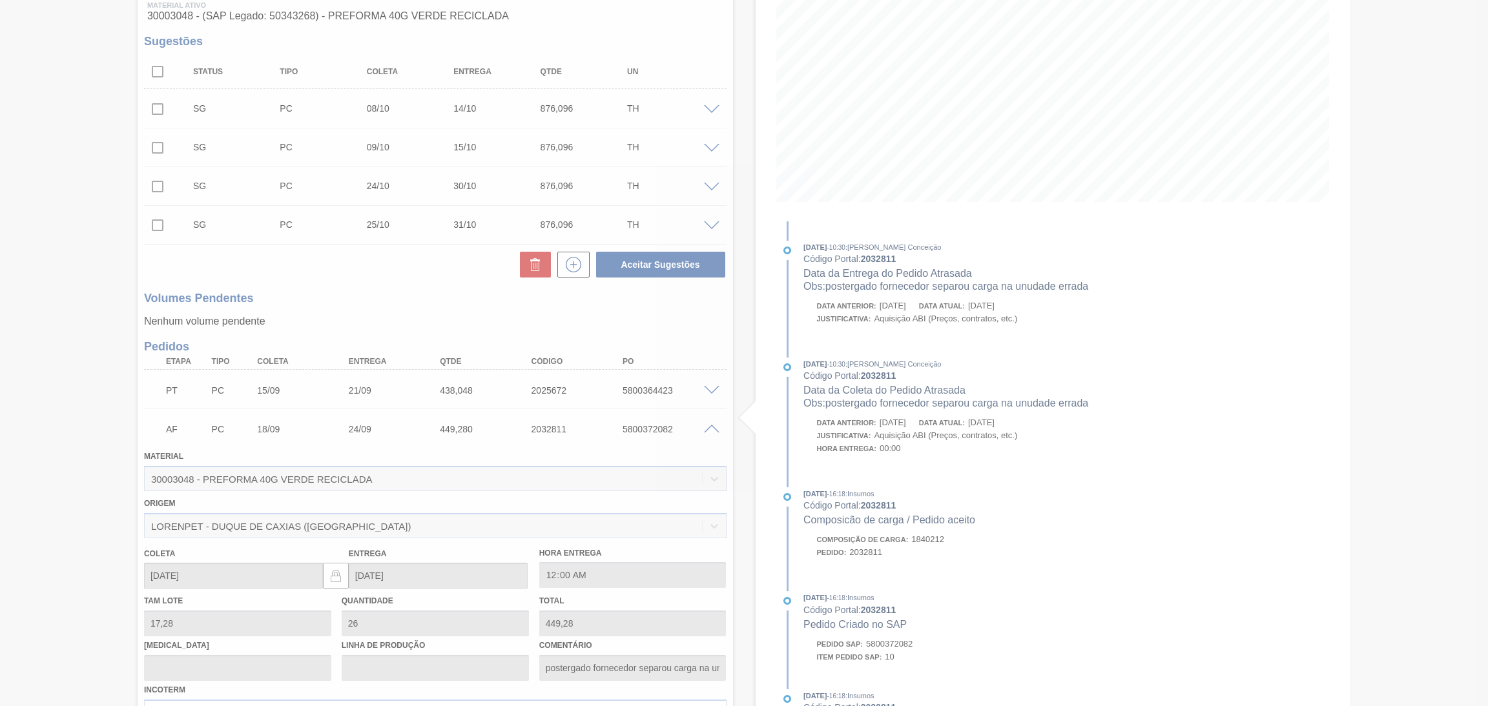
click at [710, 428] on div at bounding box center [744, 353] width 1488 height 706
click at [710, 427] on div at bounding box center [744, 353] width 1488 height 706
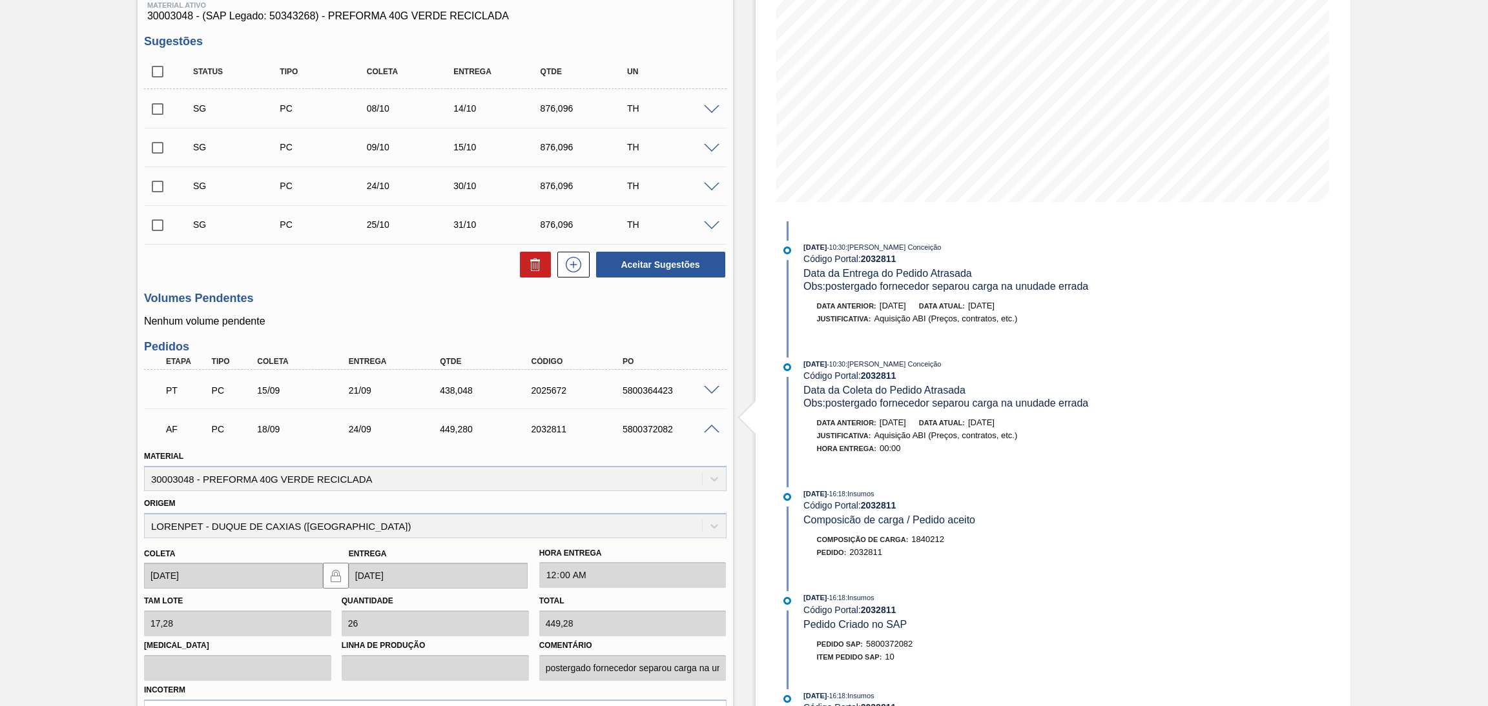
click at [710, 427] on span at bounding box center [711, 430] width 15 height 10
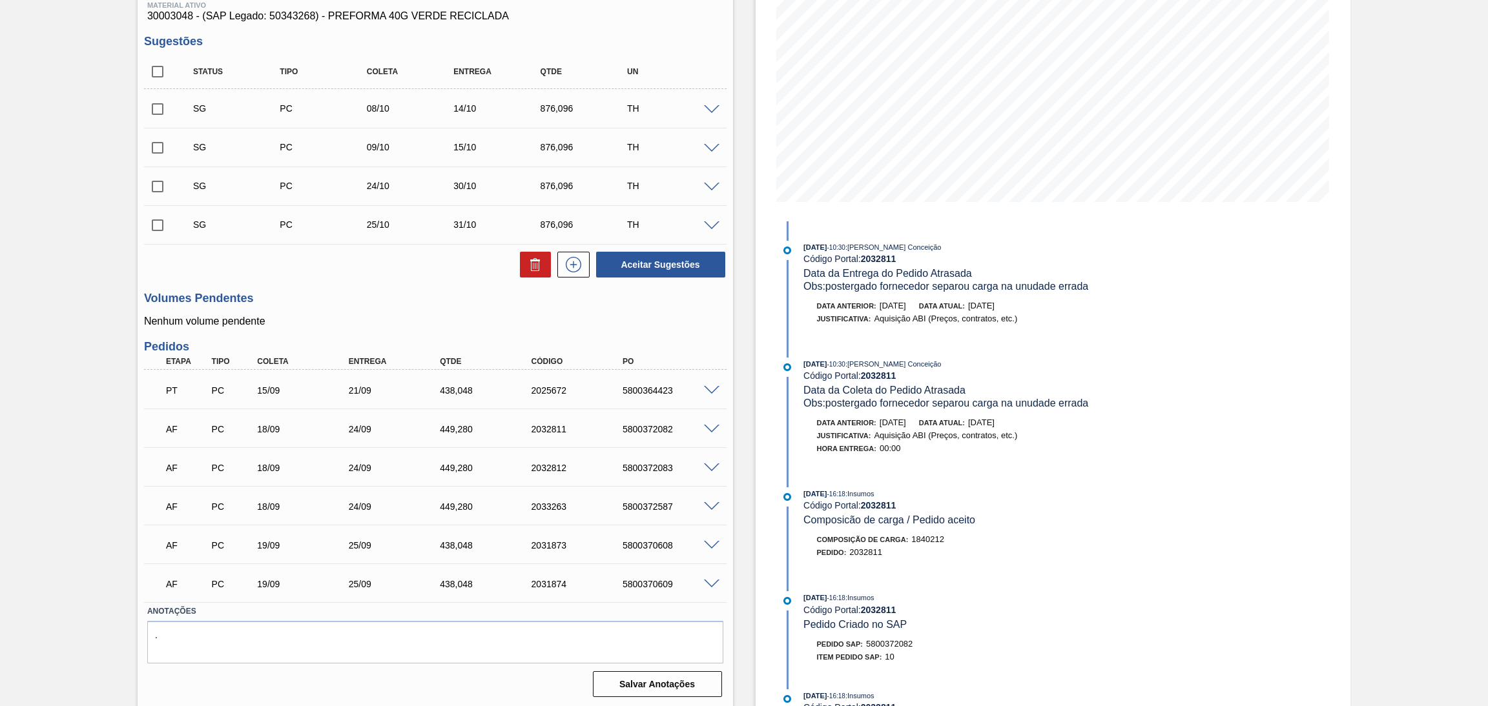
click at [706, 506] on span at bounding box center [711, 507] width 15 height 10
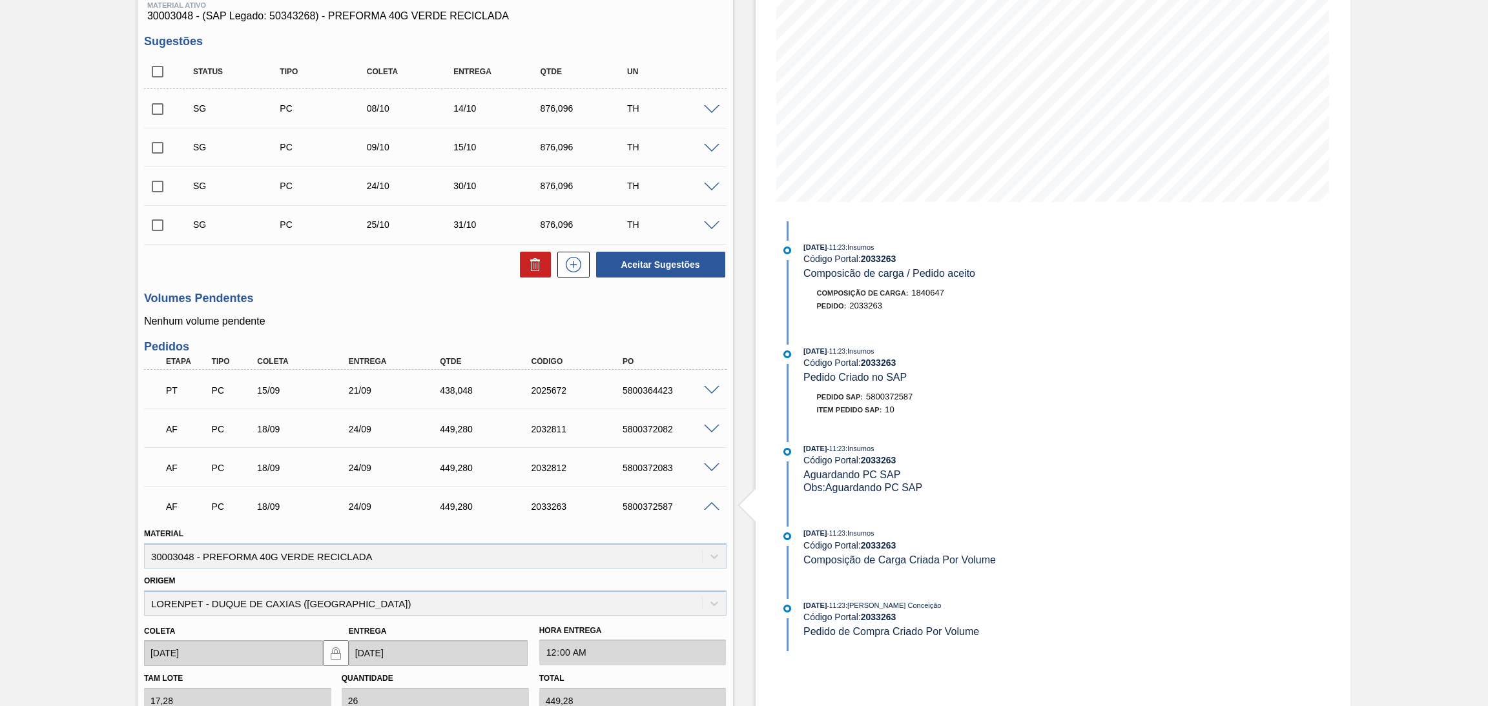
click at [663, 504] on div "5800372587" at bounding box center [671, 507] width 104 height 10
copy div "5800372587"
click at [726, 334] on div "Unidade Nova Minas PE MIN 834,017 TH PE MAX 3.600,114 TH Próxima Entrega 21/09 …" at bounding box center [435, 474] width 595 height 1084
click at [712, 508] on span at bounding box center [711, 507] width 15 height 10
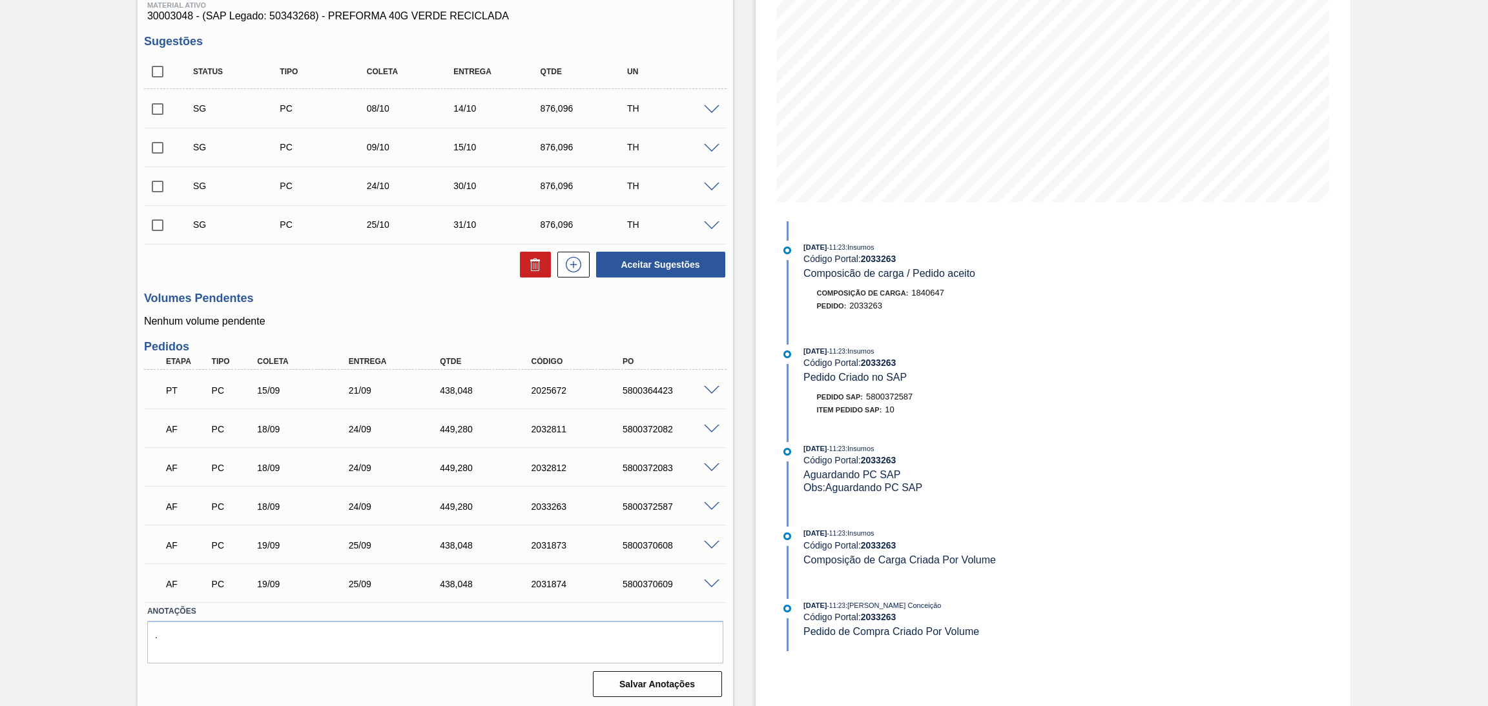
click at [394, 275] on div "Aceitar Sugestões" at bounding box center [435, 265] width 582 height 28
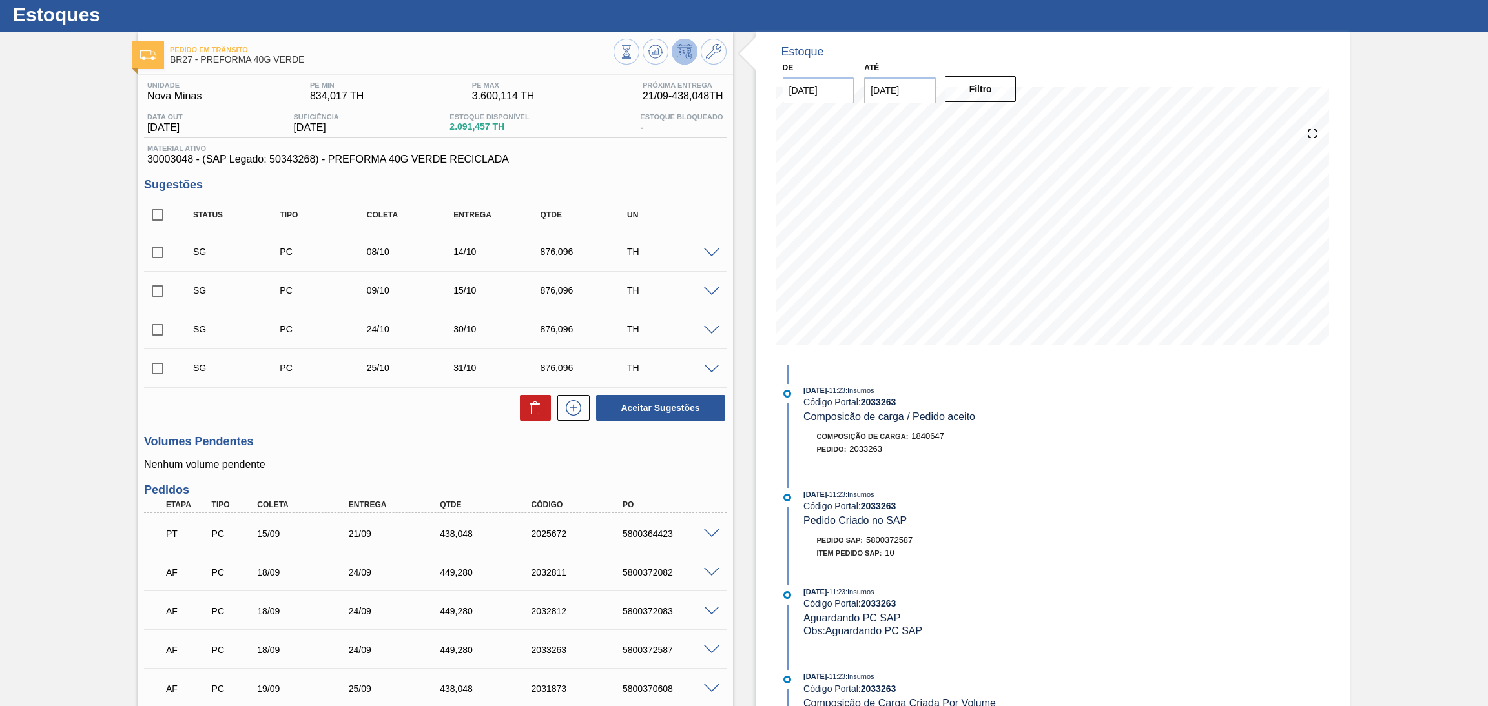
scroll to position [0, 0]
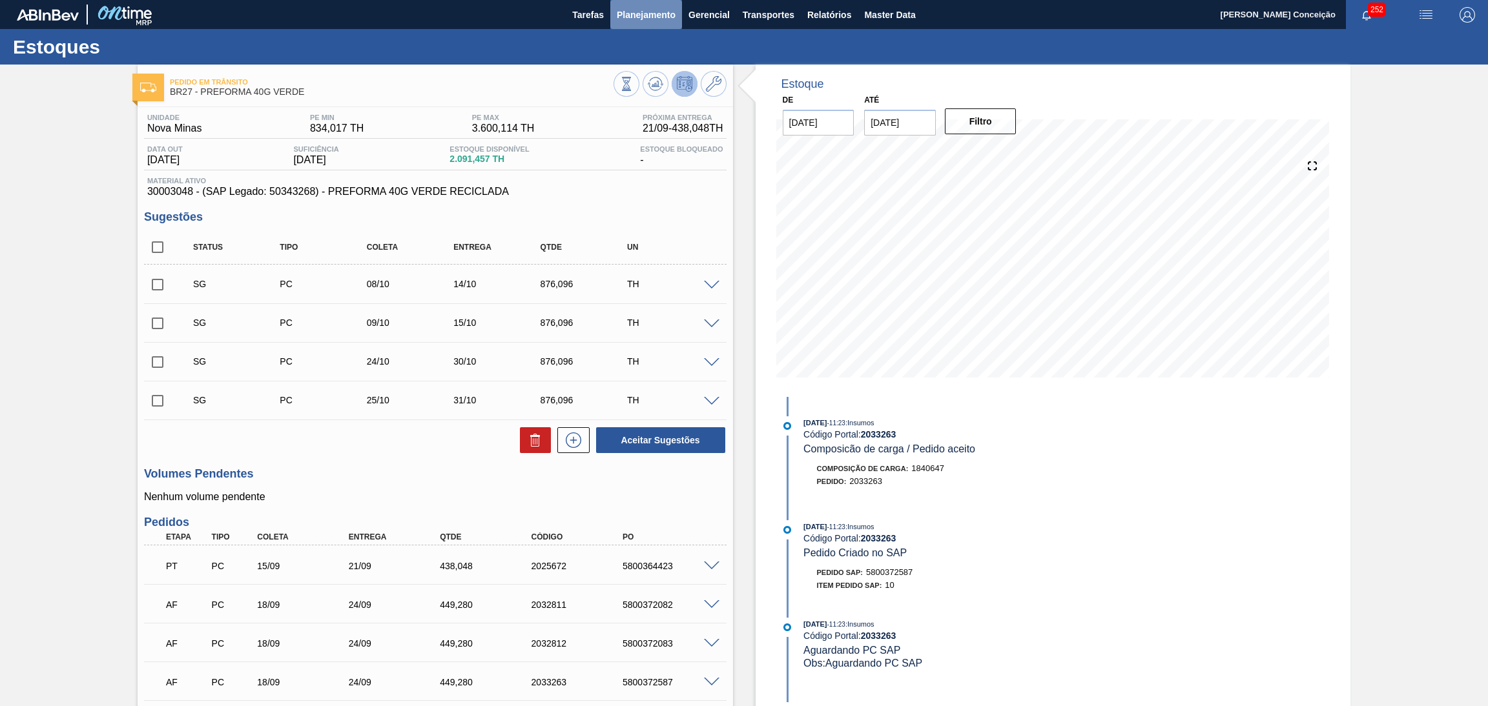
click at [611, 23] on button "Planejamento" at bounding box center [646, 14] width 72 height 29
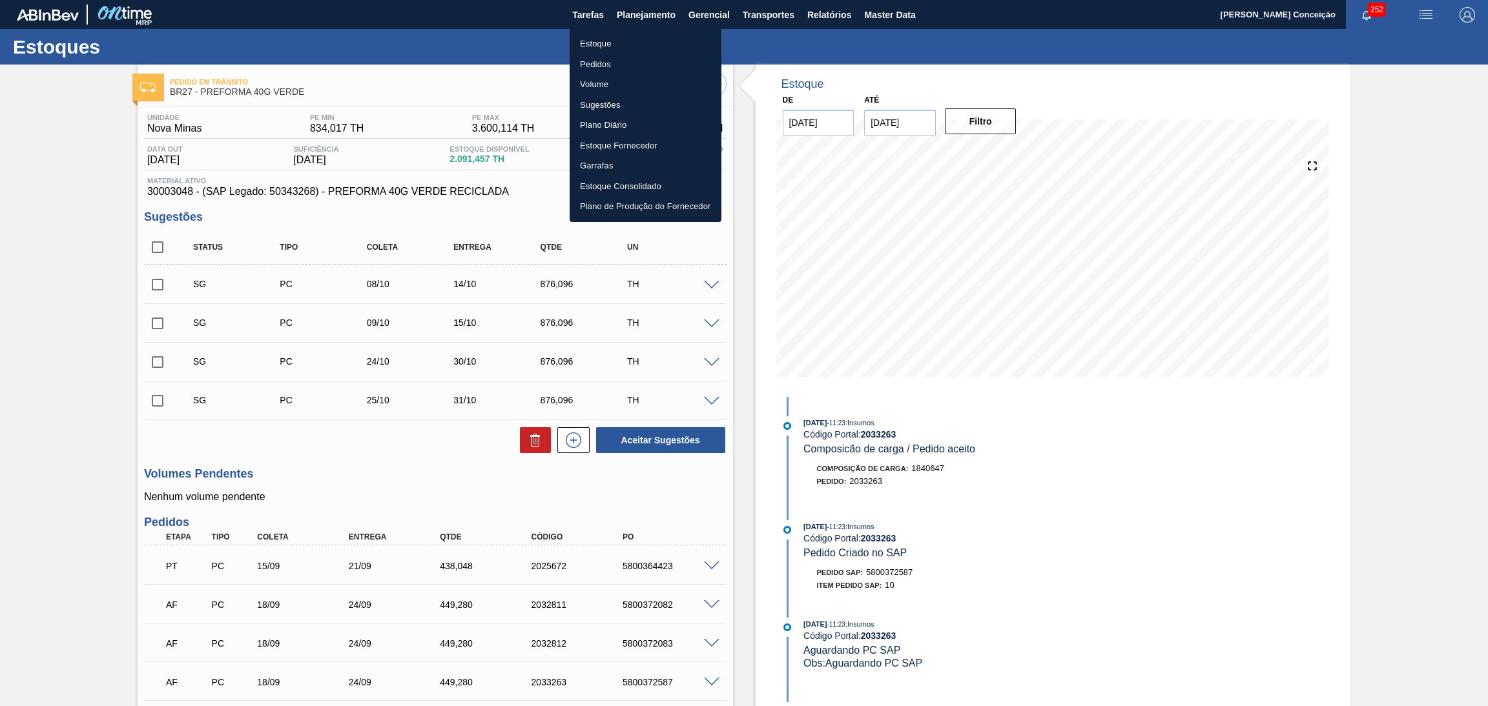
click at [599, 40] on li "Estoque" at bounding box center [646, 44] width 152 height 21
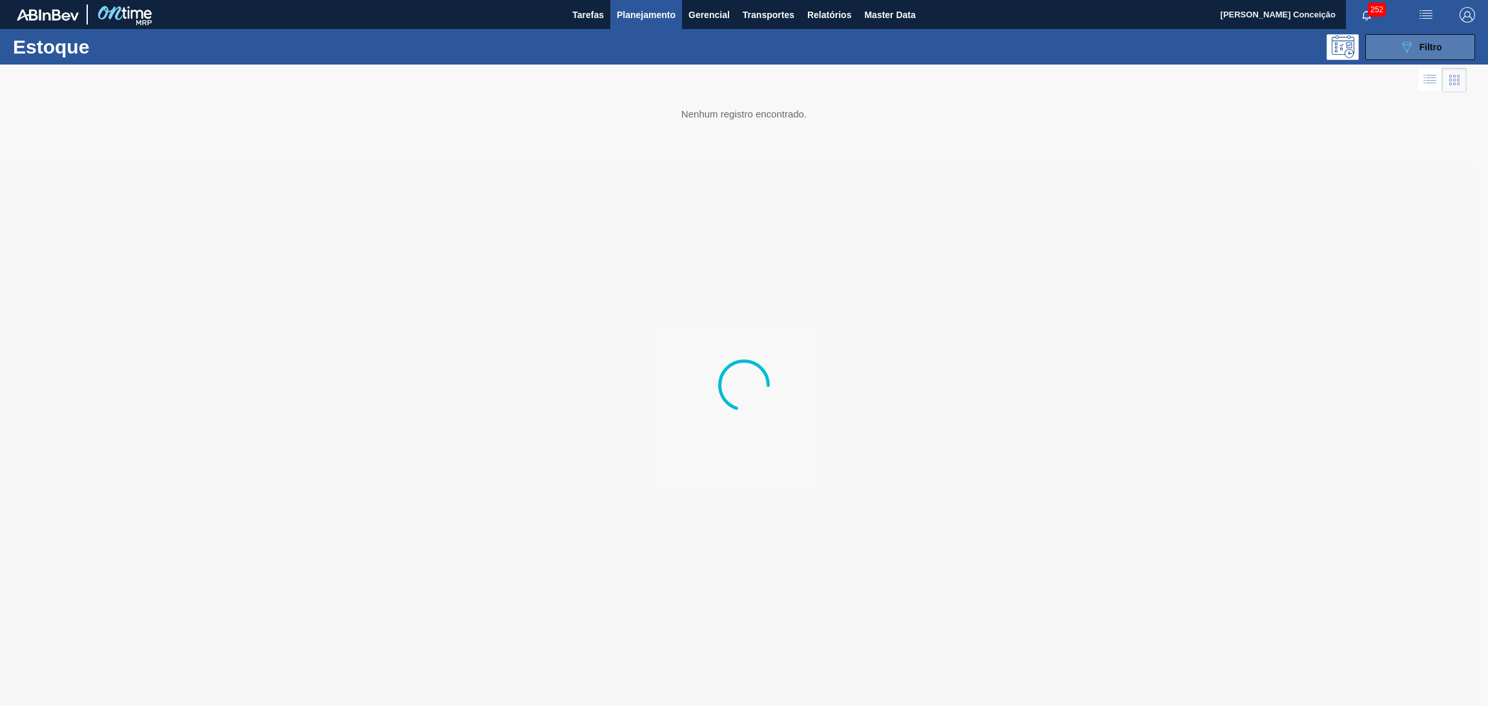
click at [1386, 44] on button "089F7B8B-B2A5-4AFE-B5C0-19BA573D28AC Filtro" at bounding box center [1420, 47] width 110 height 26
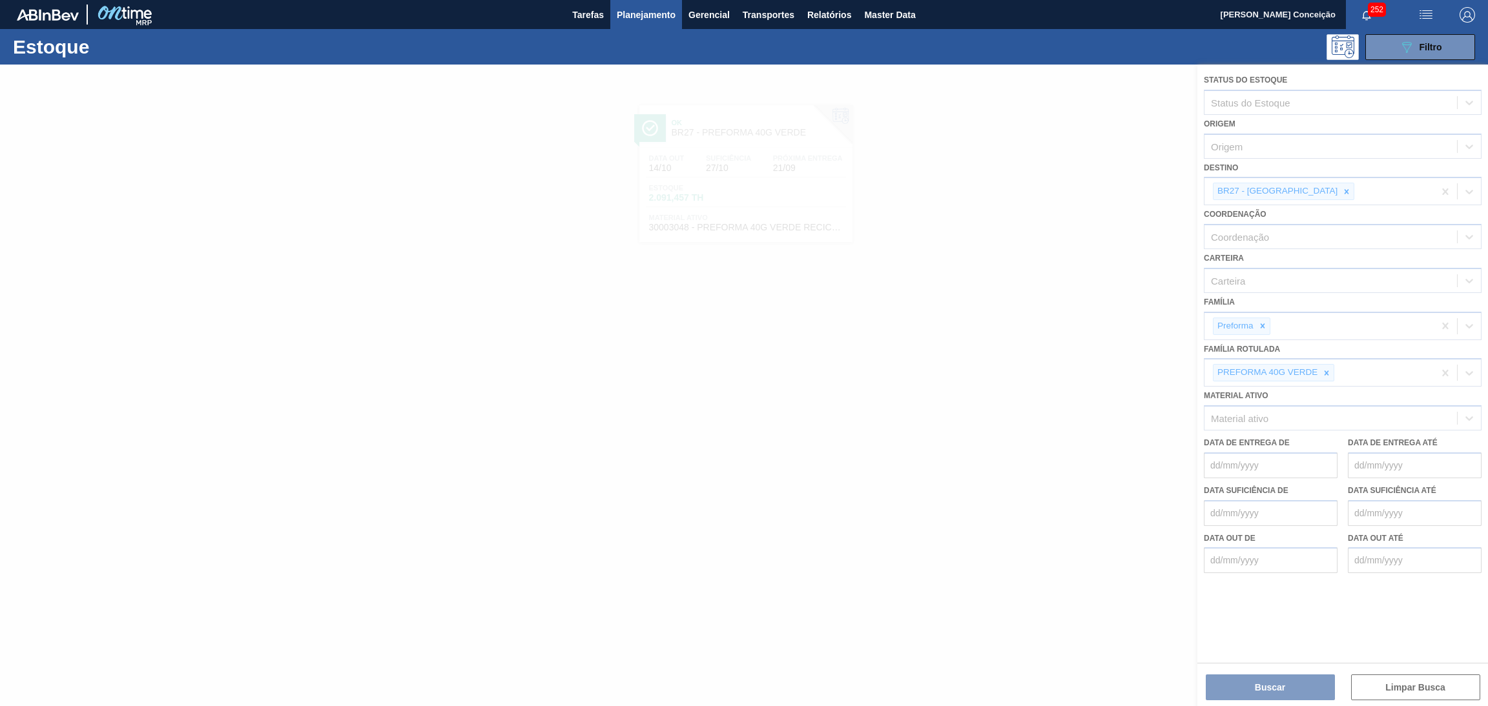
click at [1300, 190] on div at bounding box center [744, 386] width 1488 height 642
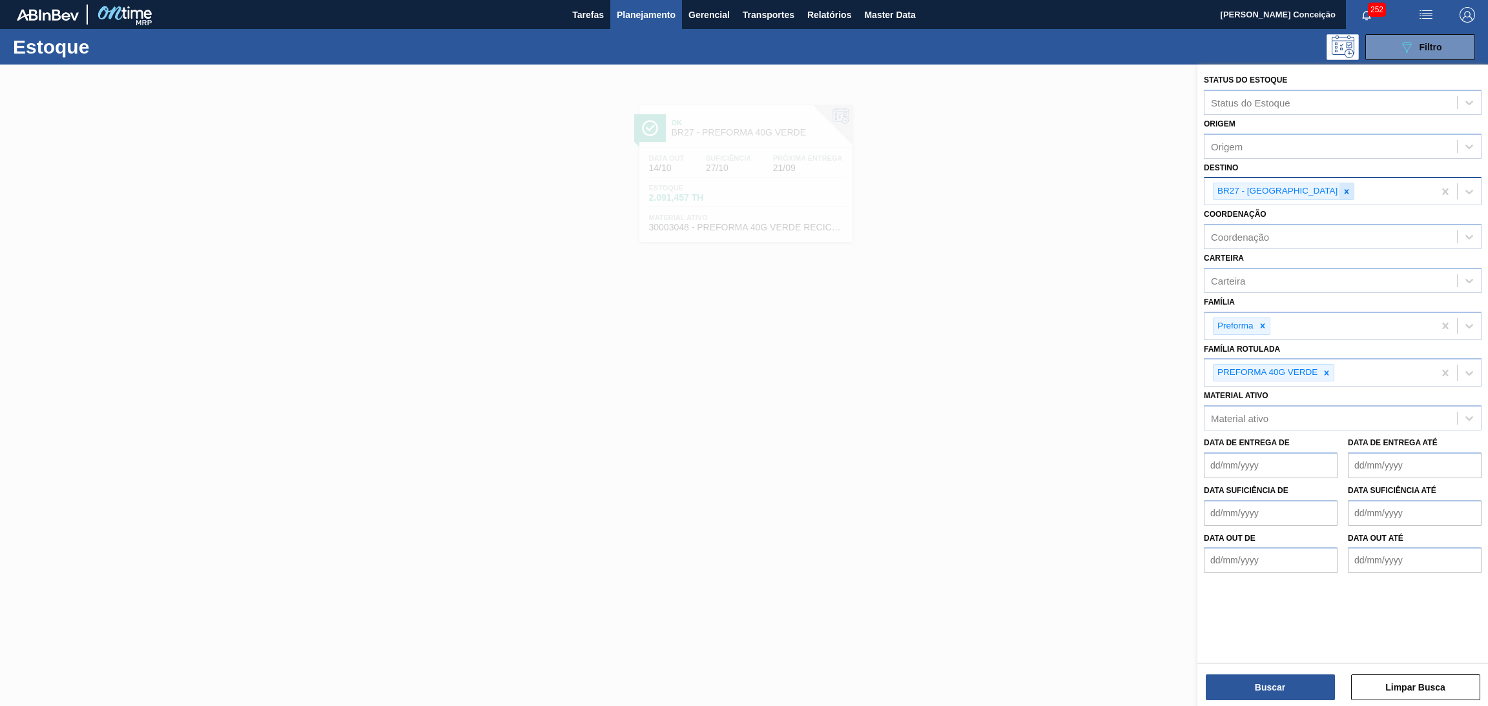
click at [1342, 193] on icon at bounding box center [1346, 191] width 9 height 9
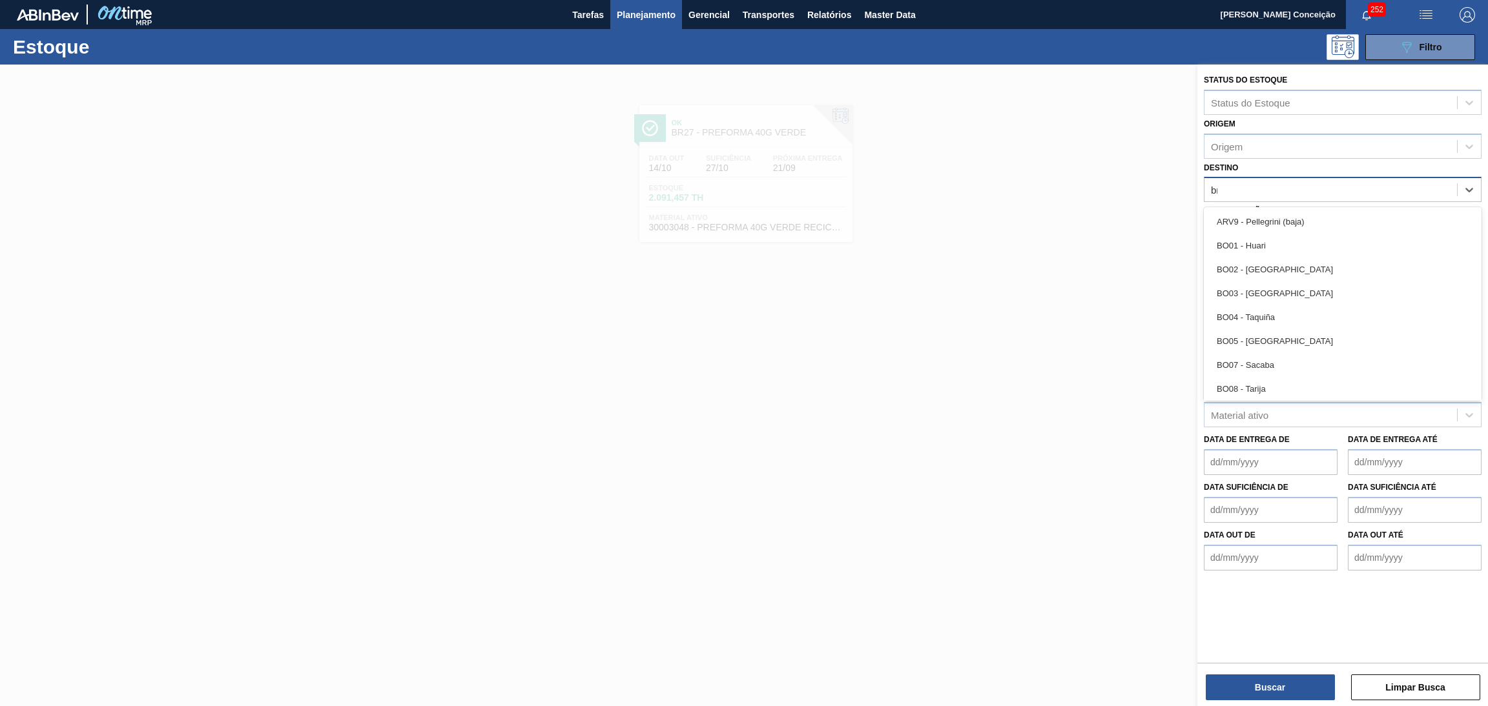
type input "br15"
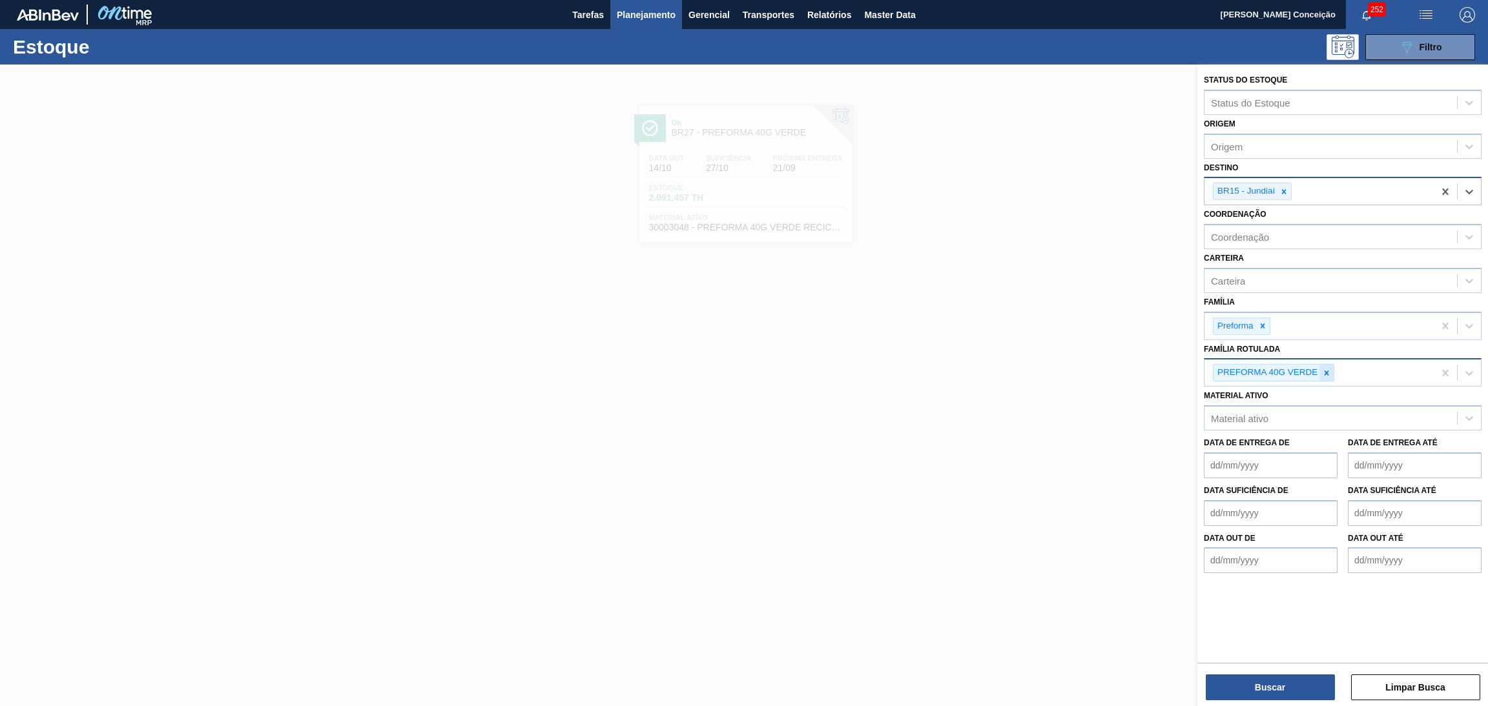
click at [1324, 369] on icon at bounding box center [1326, 373] width 9 height 9
click at [1246, 685] on button "Buscar" at bounding box center [1270, 688] width 129 height 26
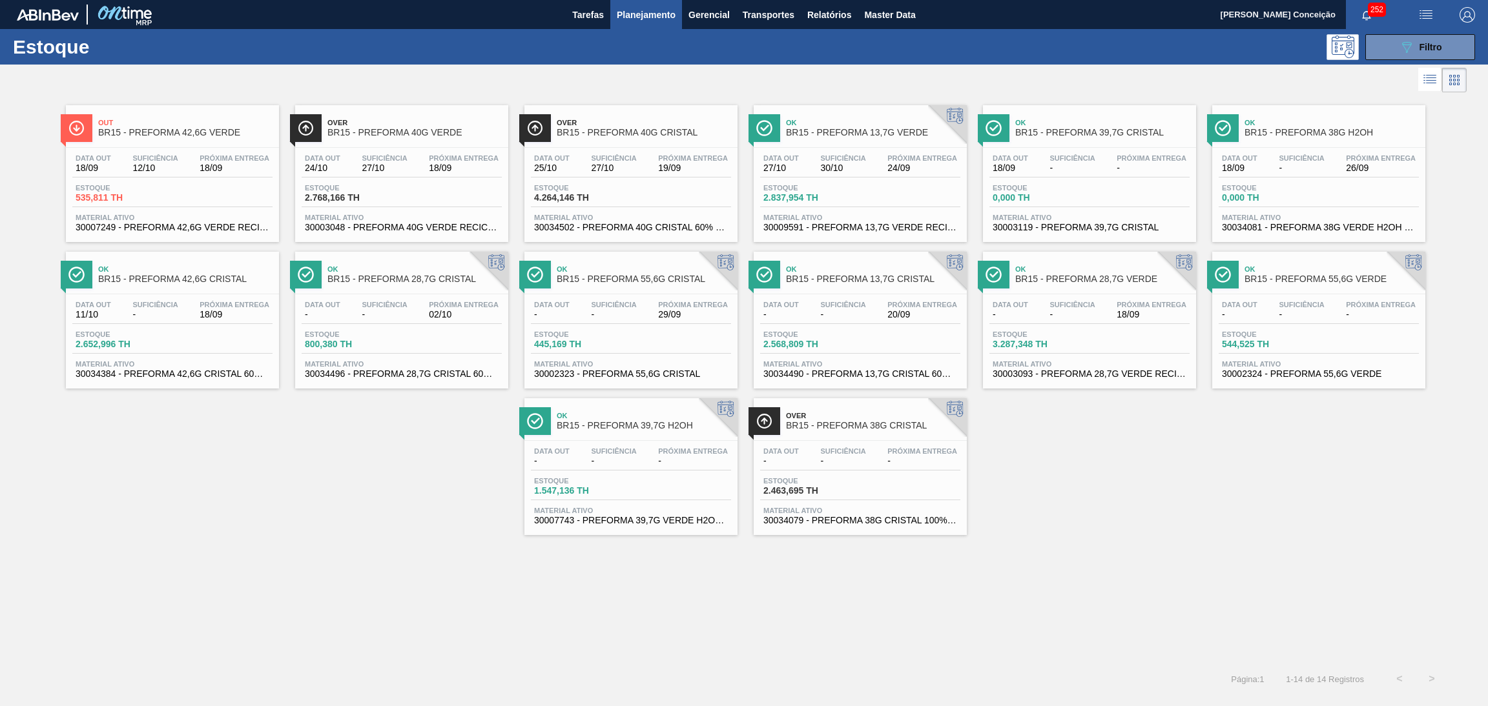
click at [411, 502] on div "Out BR15 - PREFORMA 42,6G VERDE Data out 18/09 Suficiência 12/10 Próxima Entreg…" at bounding box center [744, 316] width 1488 height 440
click at [152, 174] on div "Data out 18/09 Suficiência 12/10 Próxima Entrega 18/09" at bounding box center [172, 165] width 200 height 23
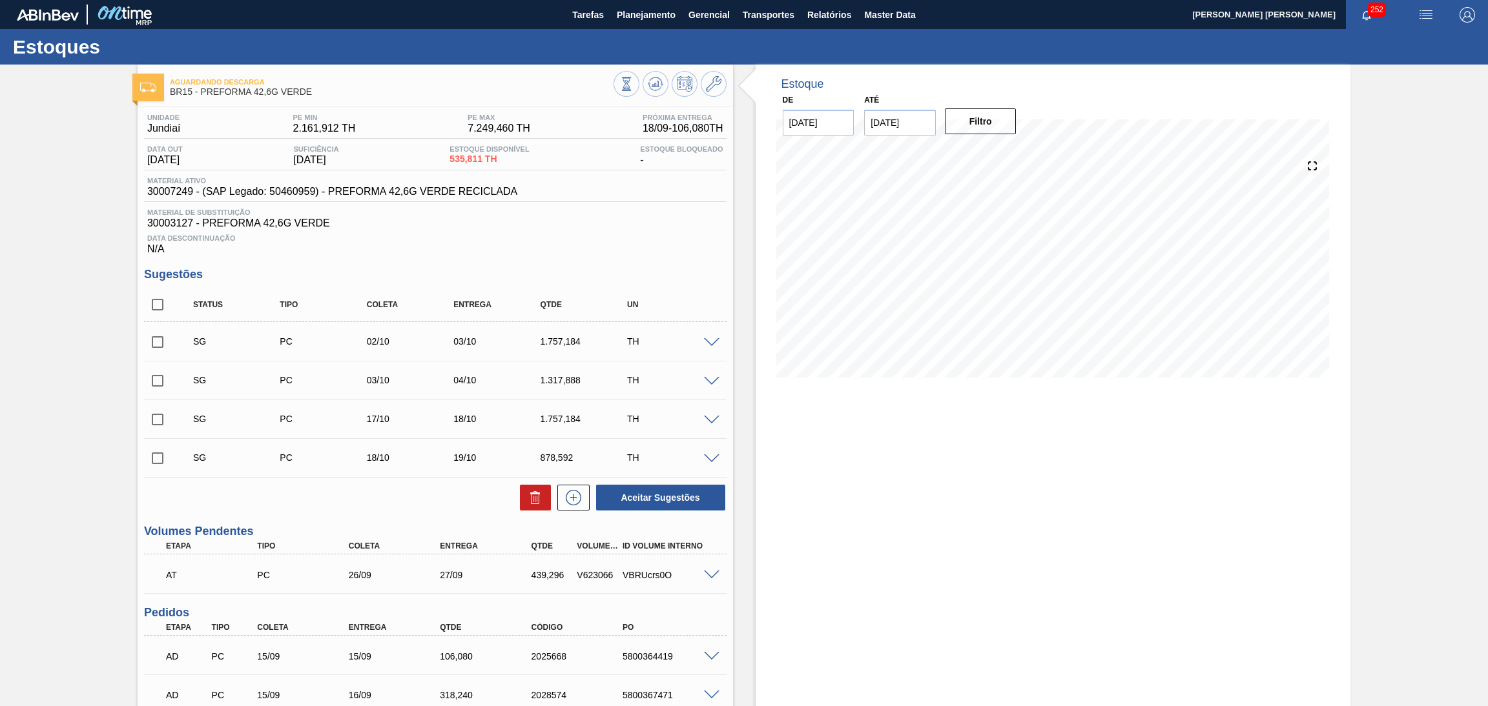
click at [595, 242] on div "Data Descontinuação N/A" at bounding box center [435, 242] width 582 height 26
click at [161, 306] on input "checkbox" at bounding box center [157, 304] width 27 height 27
checkbox input "true"
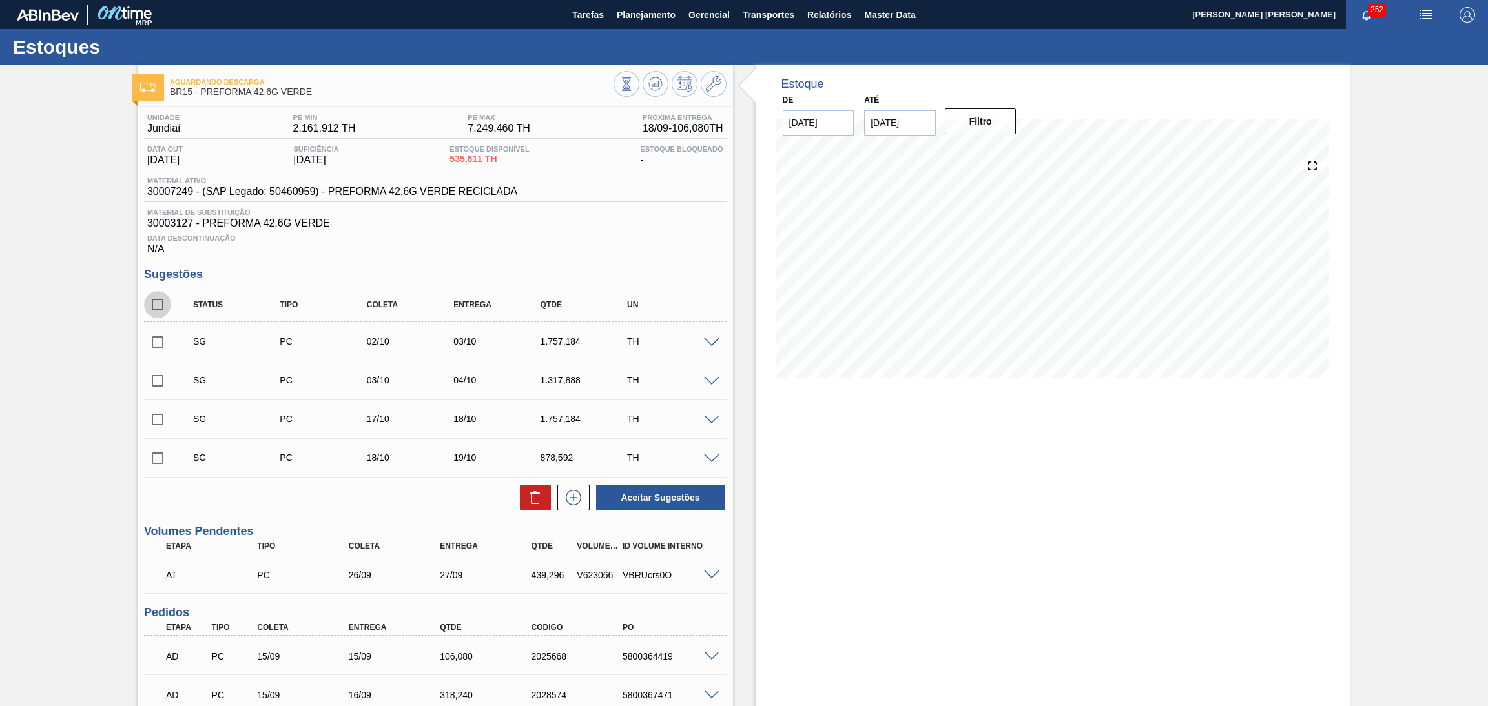
checkbox input "true"
click at [534, 499] on icon at bounding box center [535, 497] width 15 height 15
checkbox input "false"
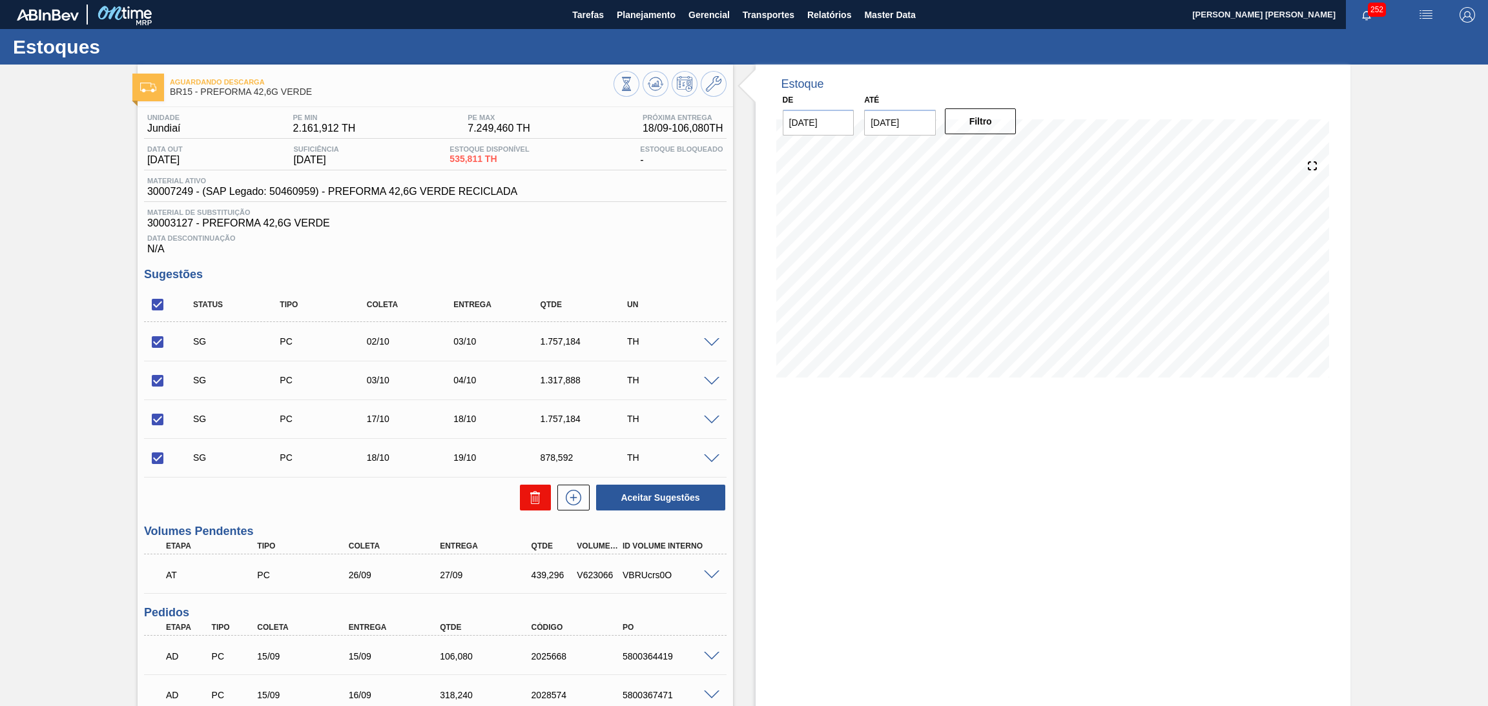
checkbox input "false"
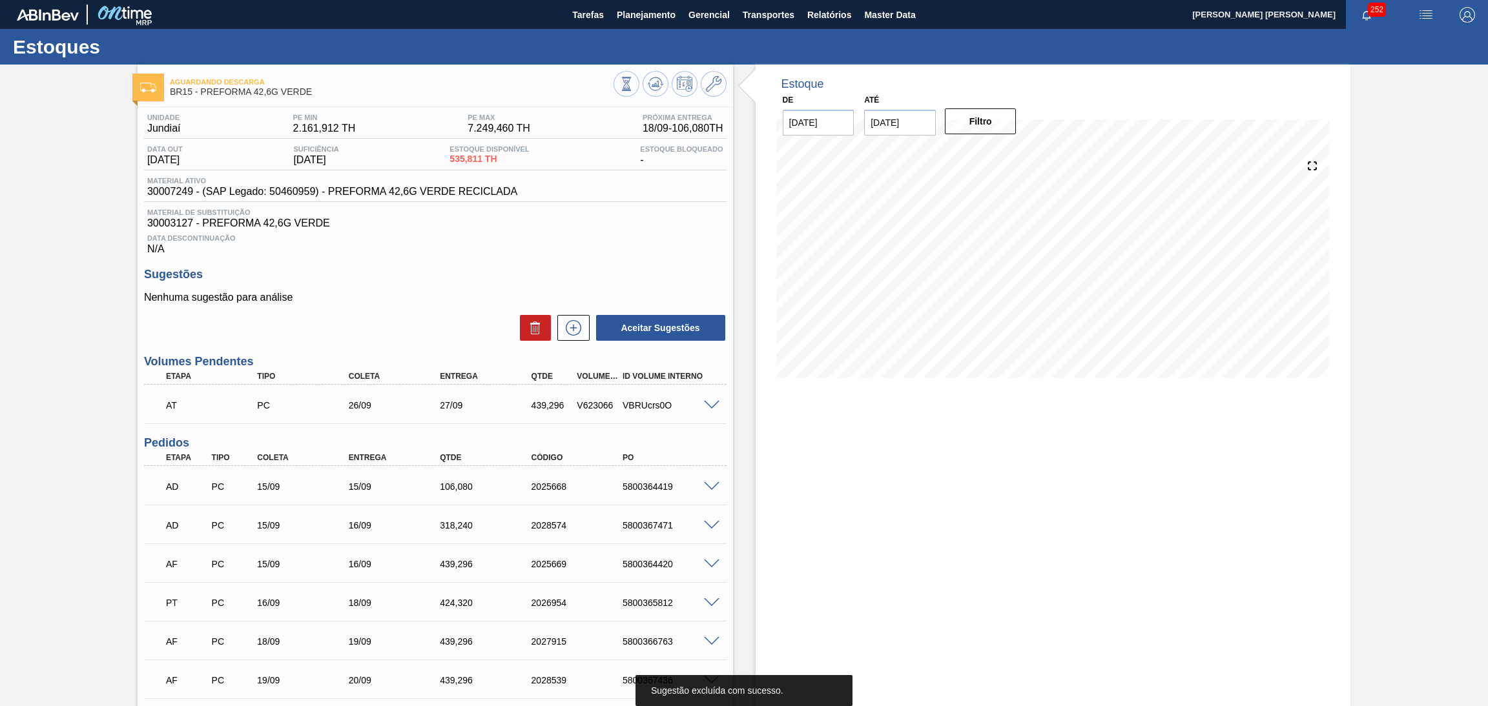
scroll to position [289, 0]
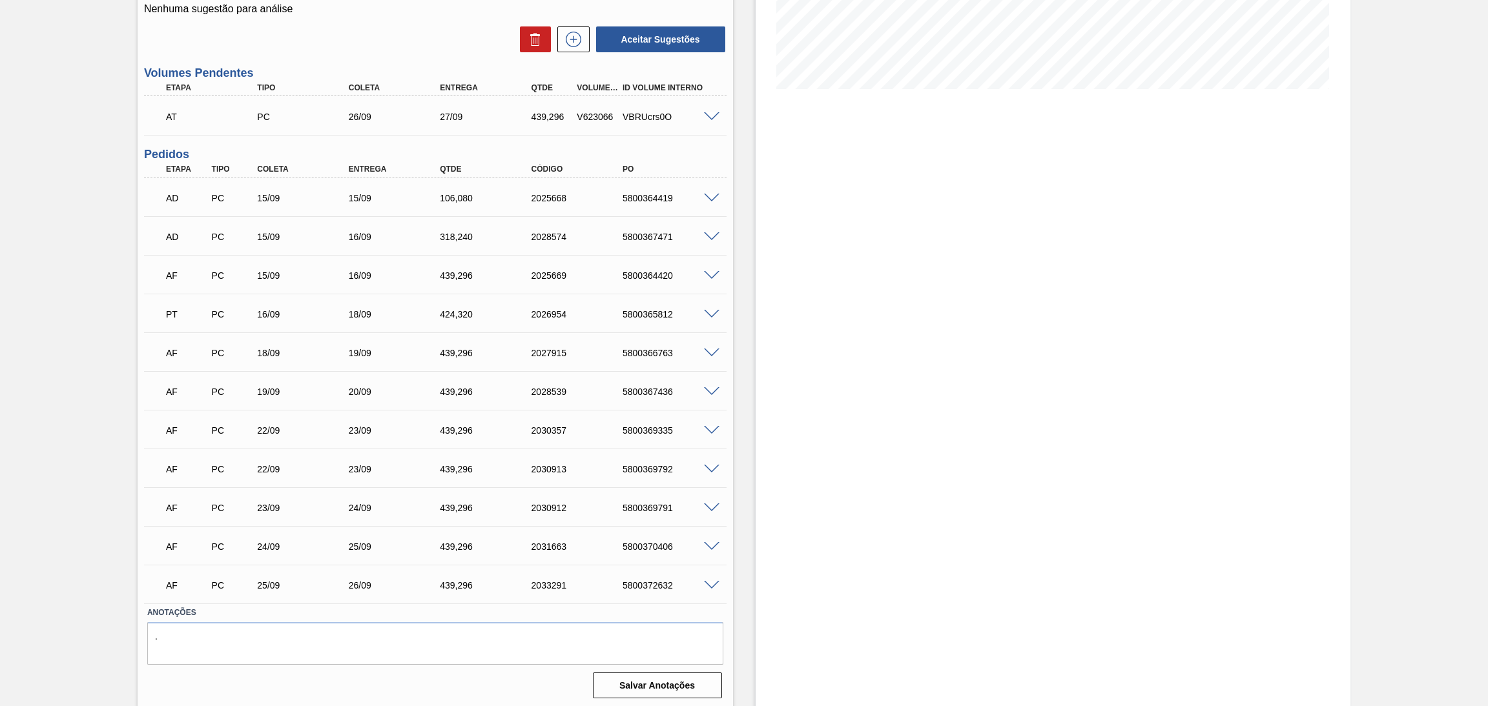
click at [750, 323] on div "Estoque De 18/09/2025 Até 30/11/2025 Filtro" at bounding box center [1042, 243] width 618 height 934
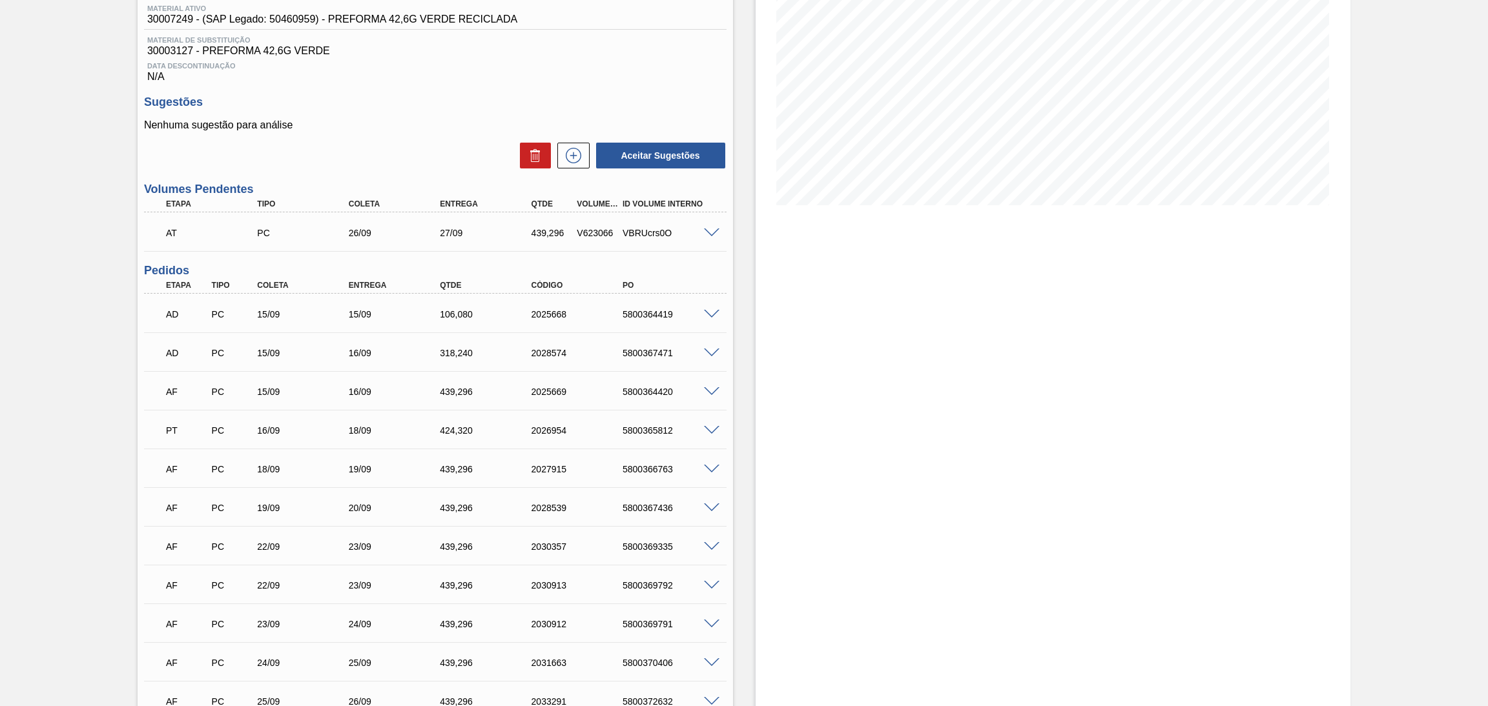
scroll to position [0, 0]
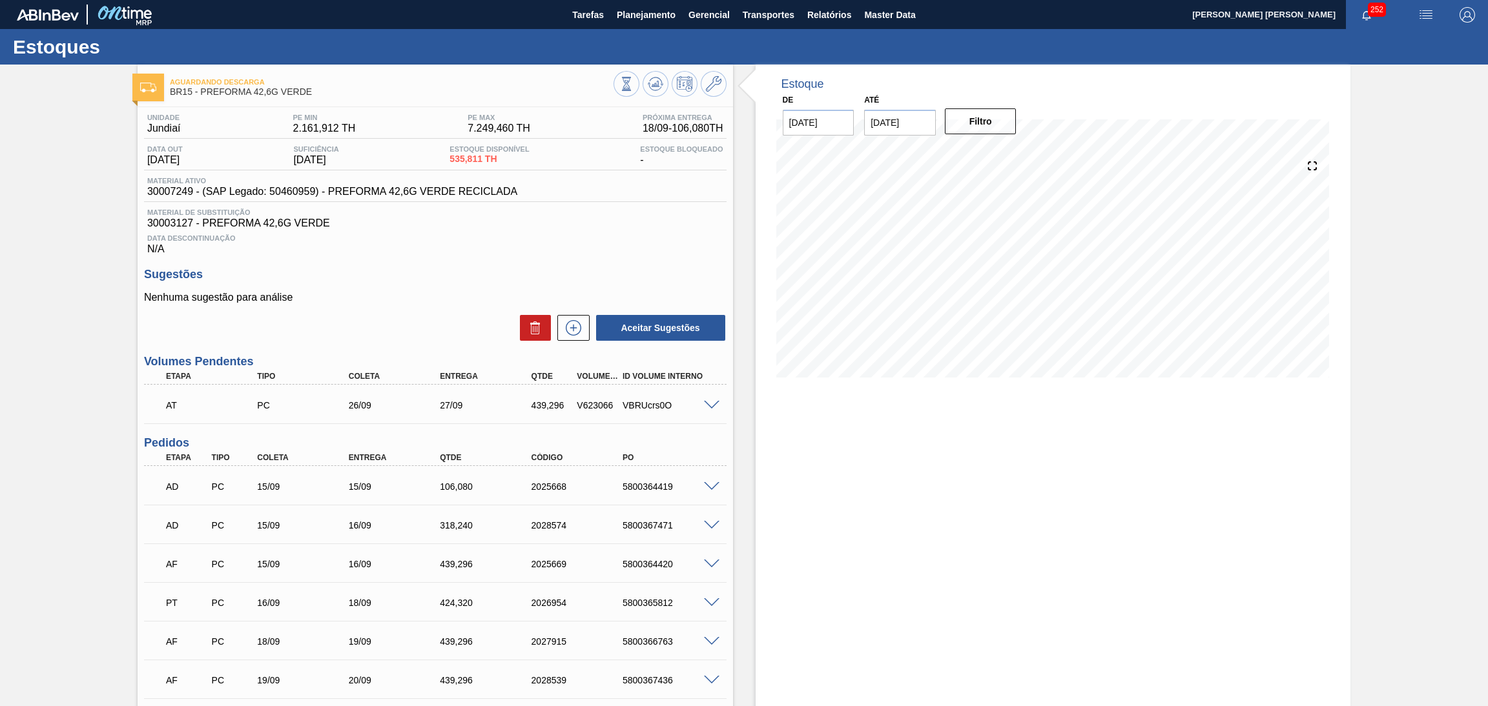
click at [178, 196] on span "30007249 - (SAP Legado: 50460959) - PREFORMA 42,6G VERDE RECICLADA" at bounding box center [332, 192] width 370 height 12
copy span "30007249"
click at [165, 224] on span "30003127 - PREFORMA 42,6G VERDE" at bounding box center [435, 224] width 576 height 12
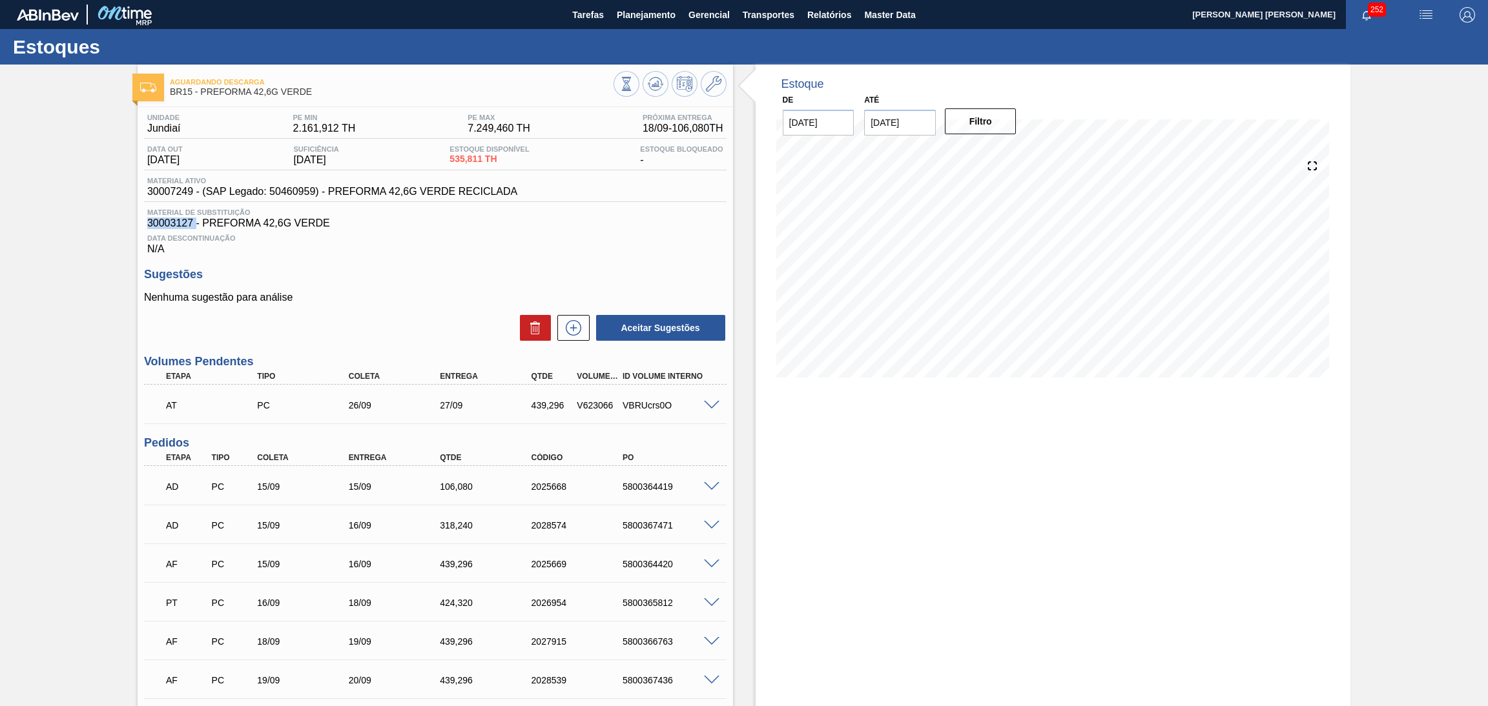
copy span "30003127"
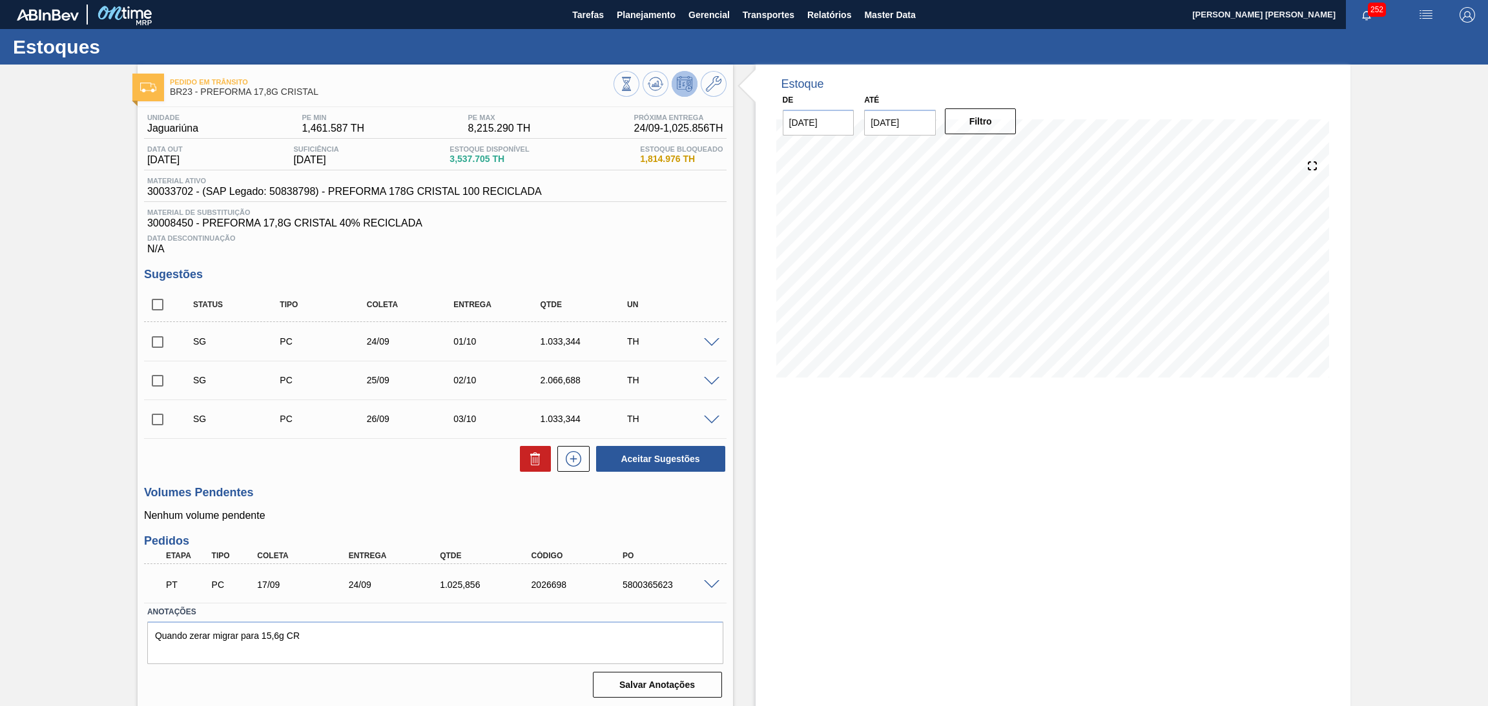
click at [167, 303] on input "checkbox" at bounding box center [157, 304] width 27 height 27
checkbox input "true"
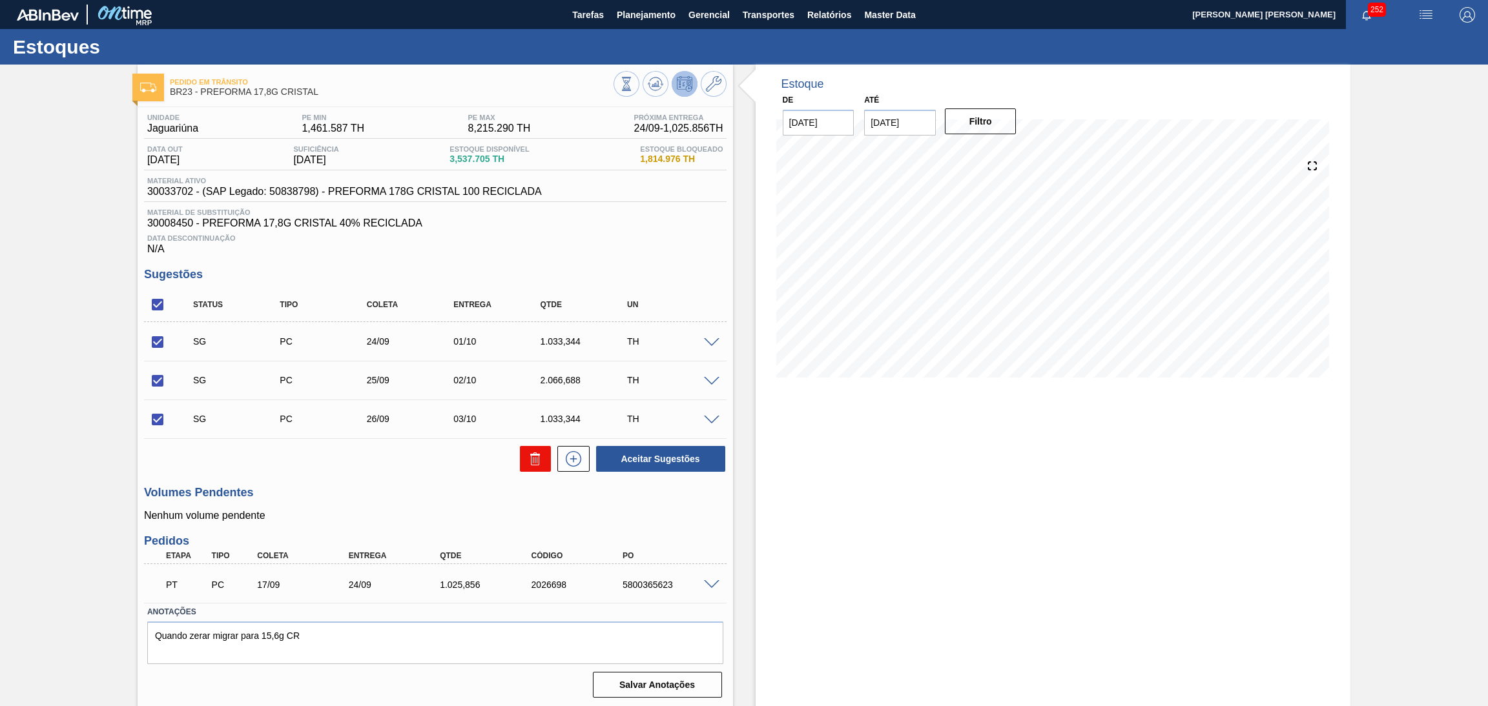
click at [543, 460] on button at bounding box center [535, 459] width 31 height 26
checkbox input "false"
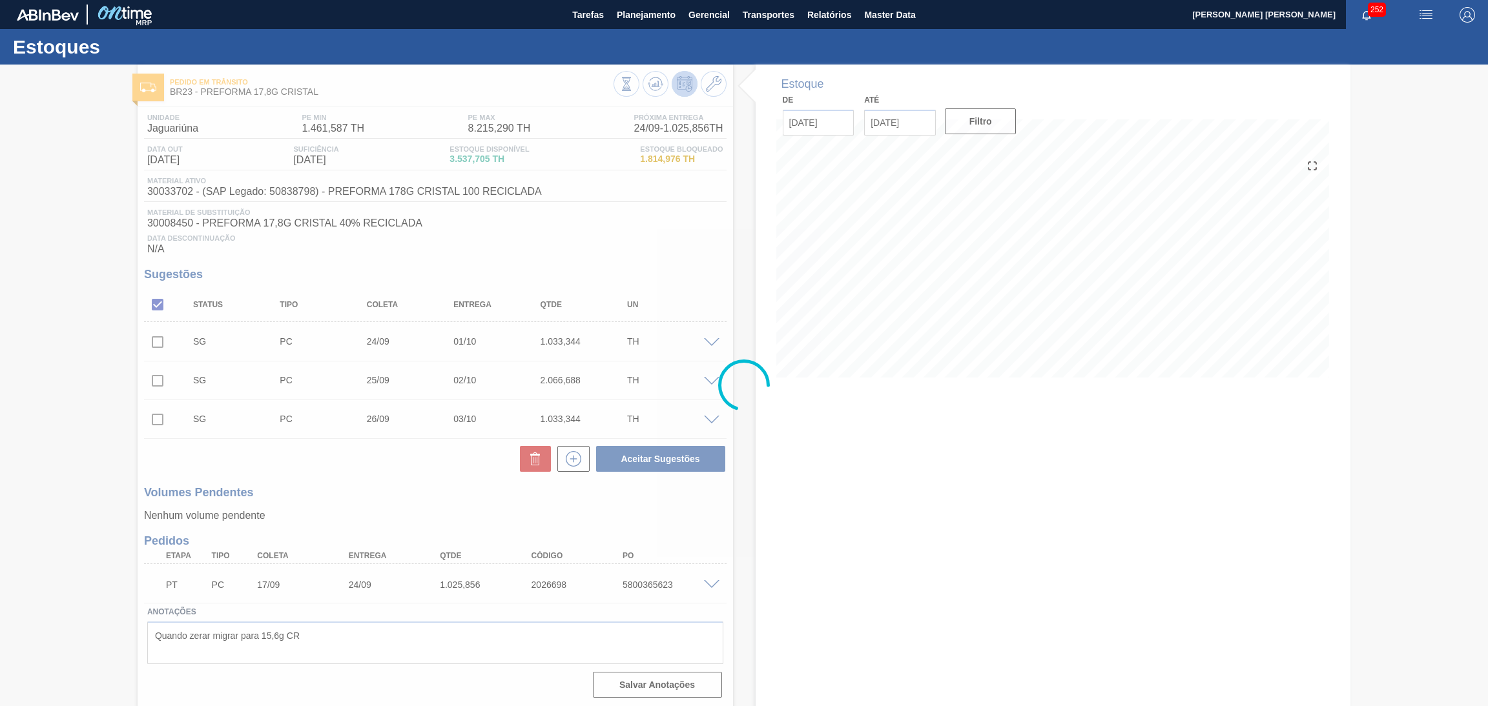
click at [923, 478] on div at bounding box center [744, 386] width 1488 height 642
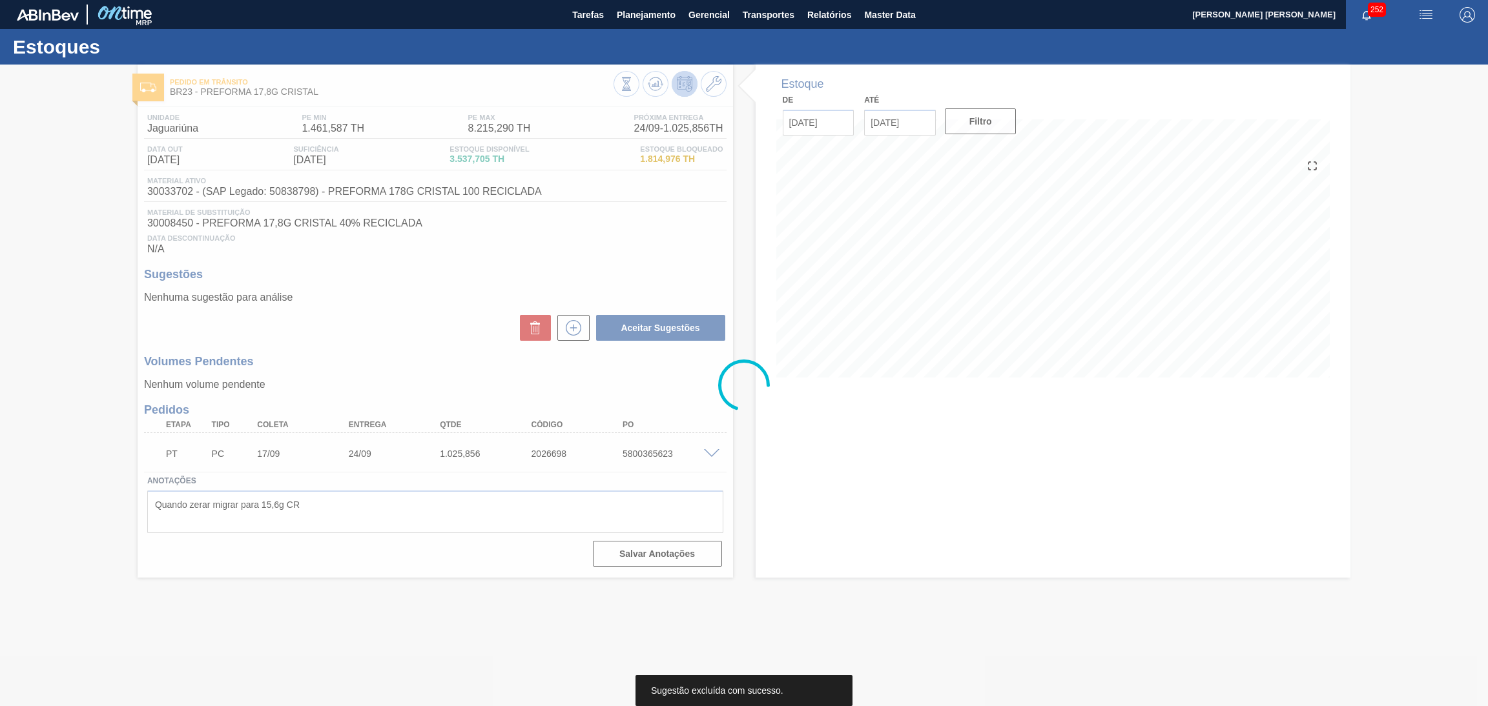
click at [350, 338] on div at bounding box center [744, 386] width 1488 height 642
click at [609, 262] on div at bounding box center [744, 386] width 1488 height 642
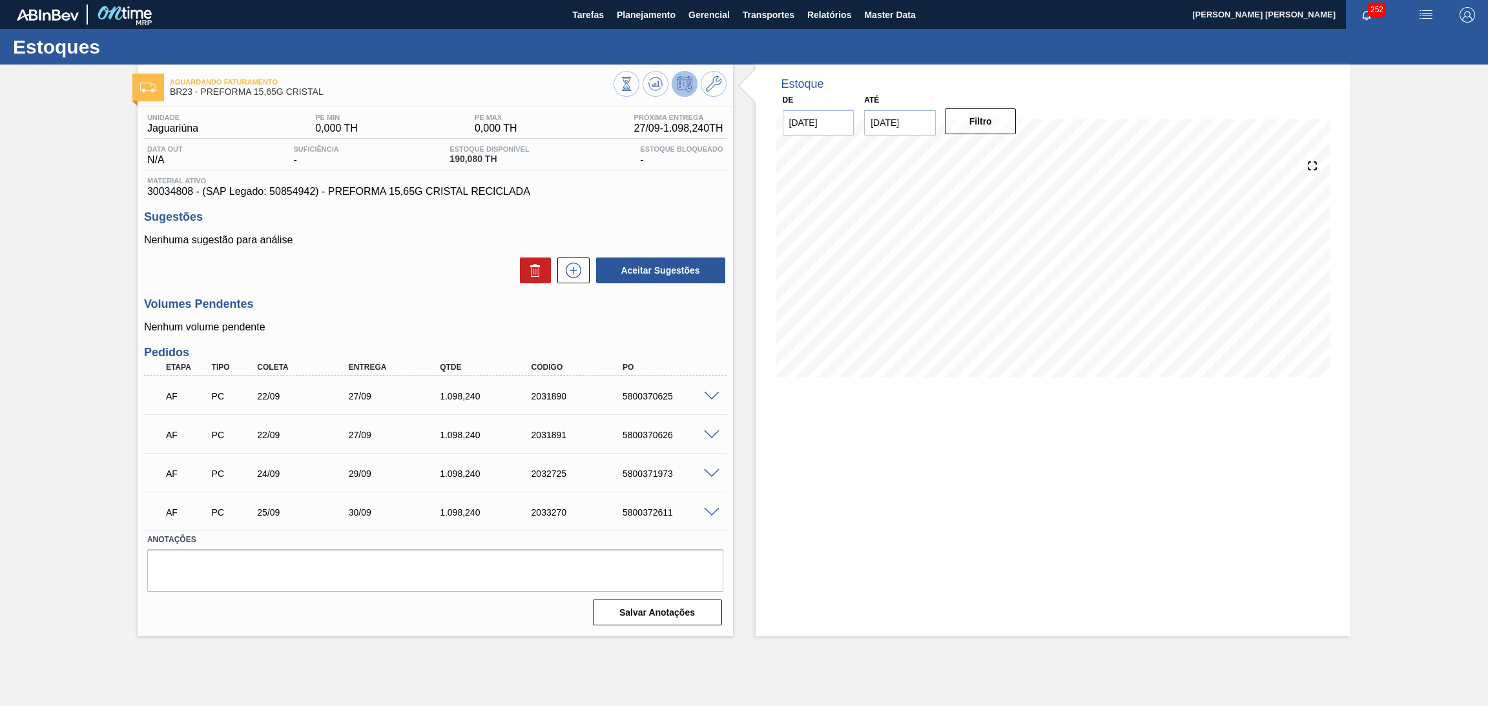
click at [293, 300] on h3 "Volumes Pendentes" at bounding box center [435, 305] width 582 height 14
click at [648, 87] on icon at bounding box center [655, 83] width 15 height 15
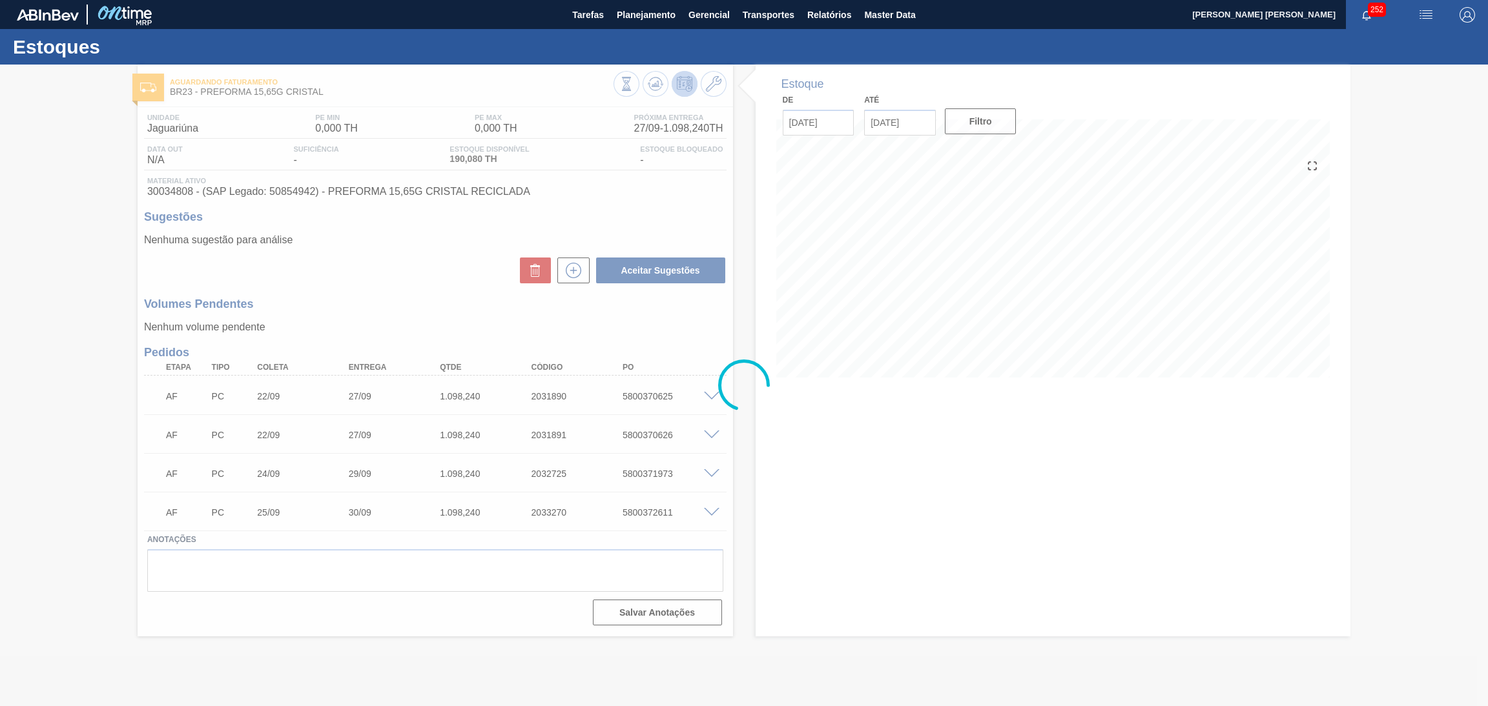
click at [730, 388] on icon at bounding box center [744, 386] width 52 height 52
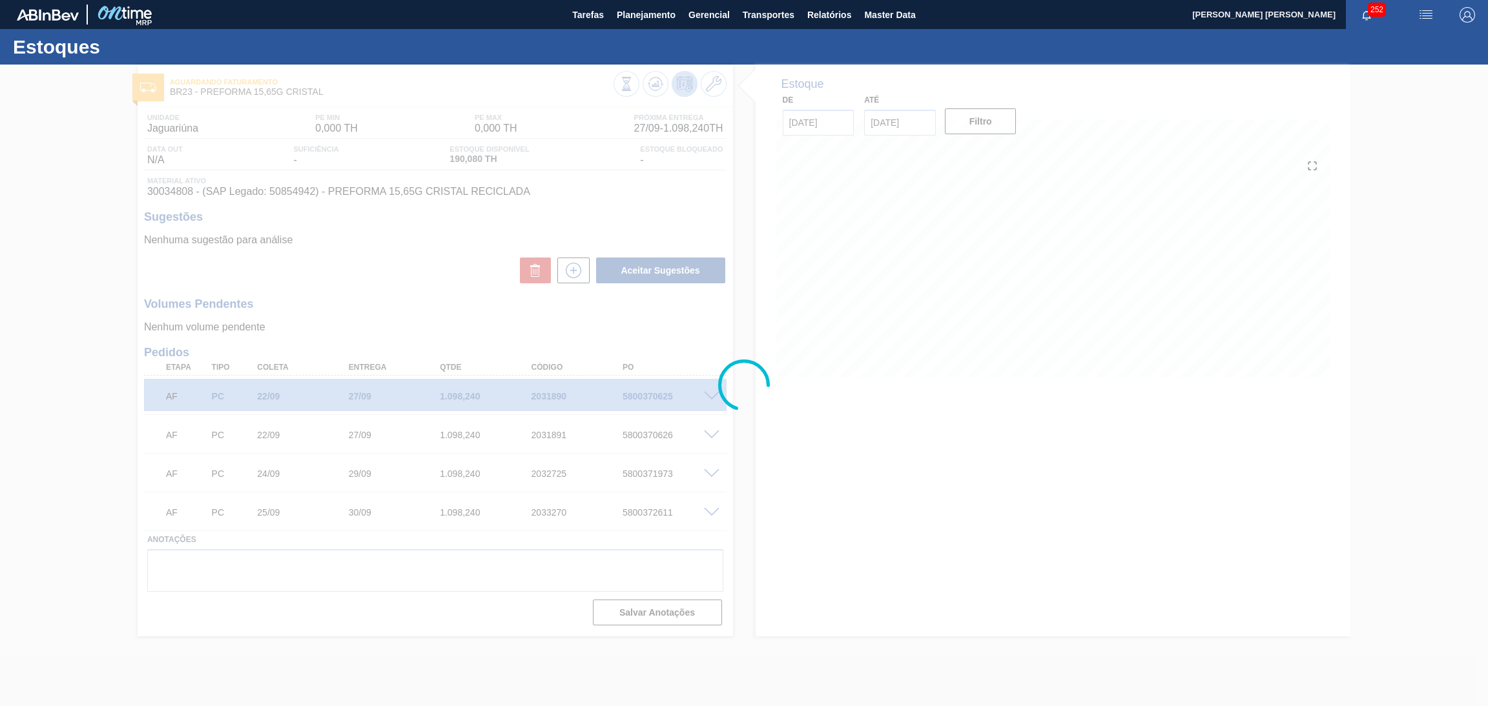
click at [406, 329] on div at bounding box center [744, 386] width 1488 height 642
click at [416, 308] on div at bounding box center [744, 386] width 1488 height 642
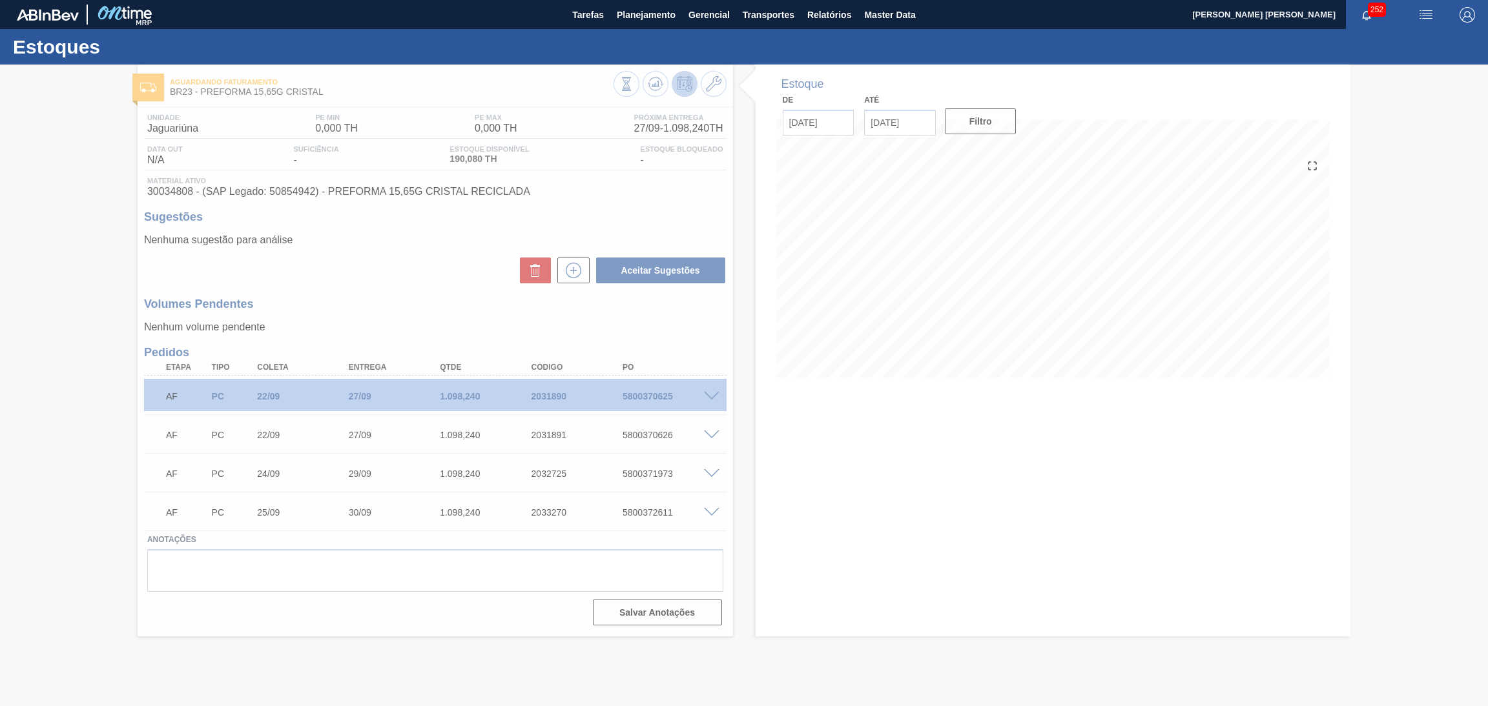
click at [356, 348] on div at bounding box center [744, 386] width 1488 height 642
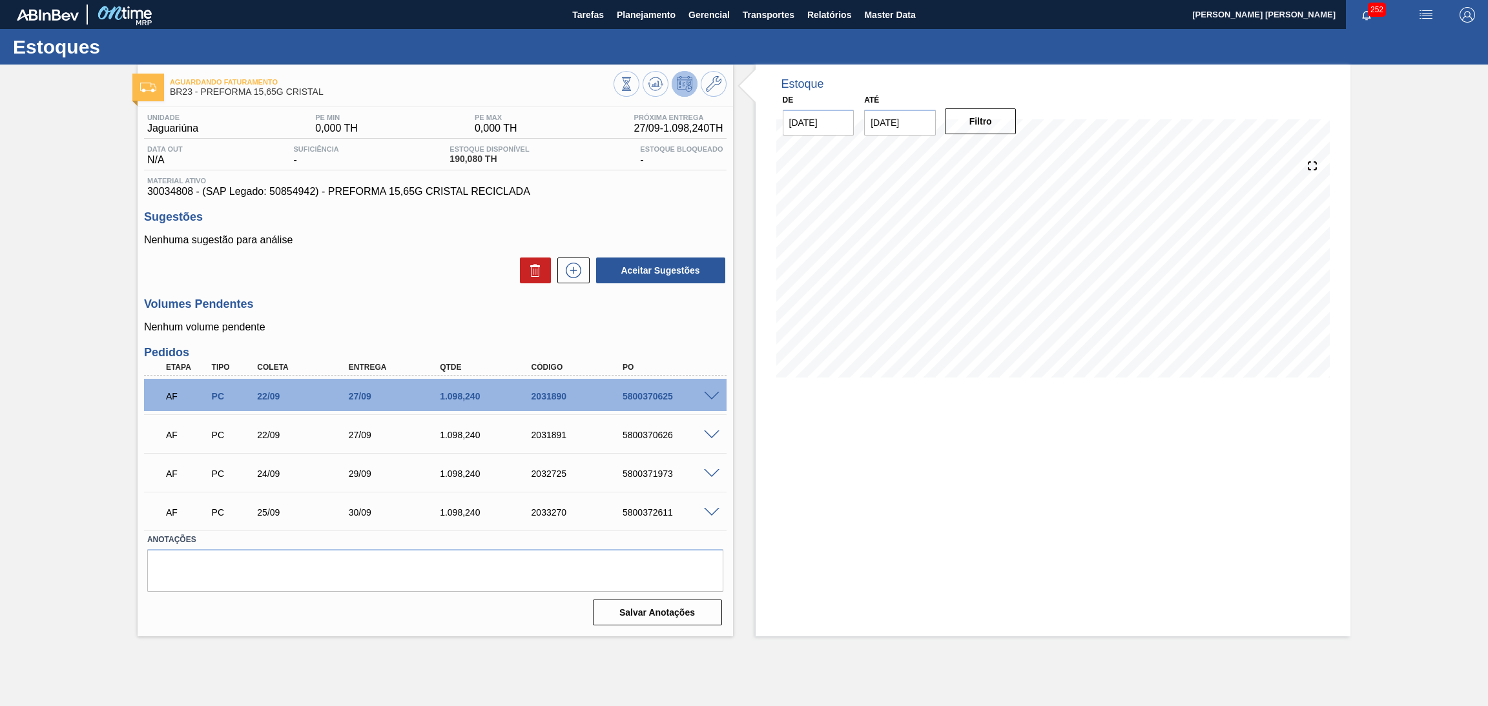
click at [386, 283] on div "Aceitar Sugestões" at bounding box center [435, 270] width 582 height 28
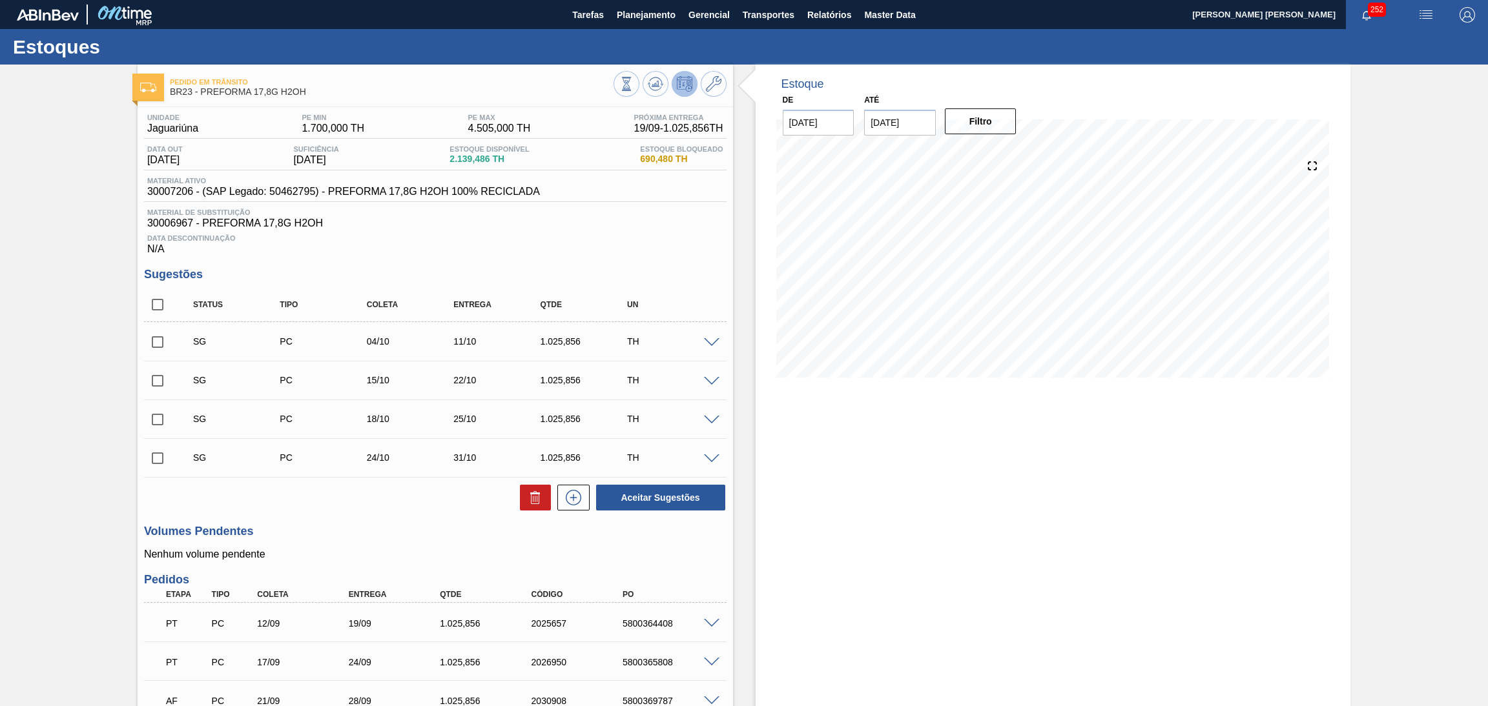
click at [567, 240] on span "Data Descontinuação" at bounding box center [435, 238] width 576 height 8
click at [149, 299] on input "checkbox" at bounding box center [157, 304] width 27 height 27
checkbox input "true"
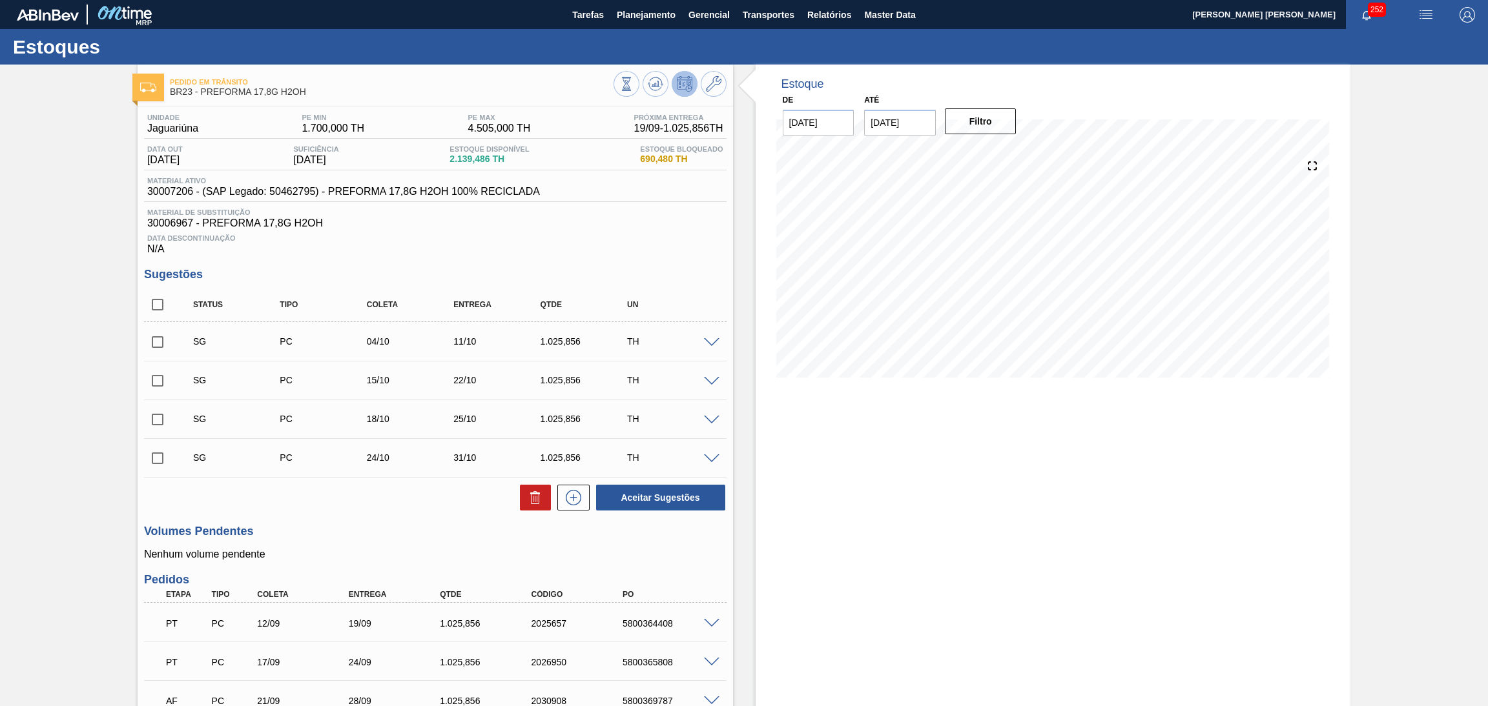
checkbox input "true"
click at [522, 497] on button at bounding box center [535, 498] width 31 height 26
checkbox input "false"
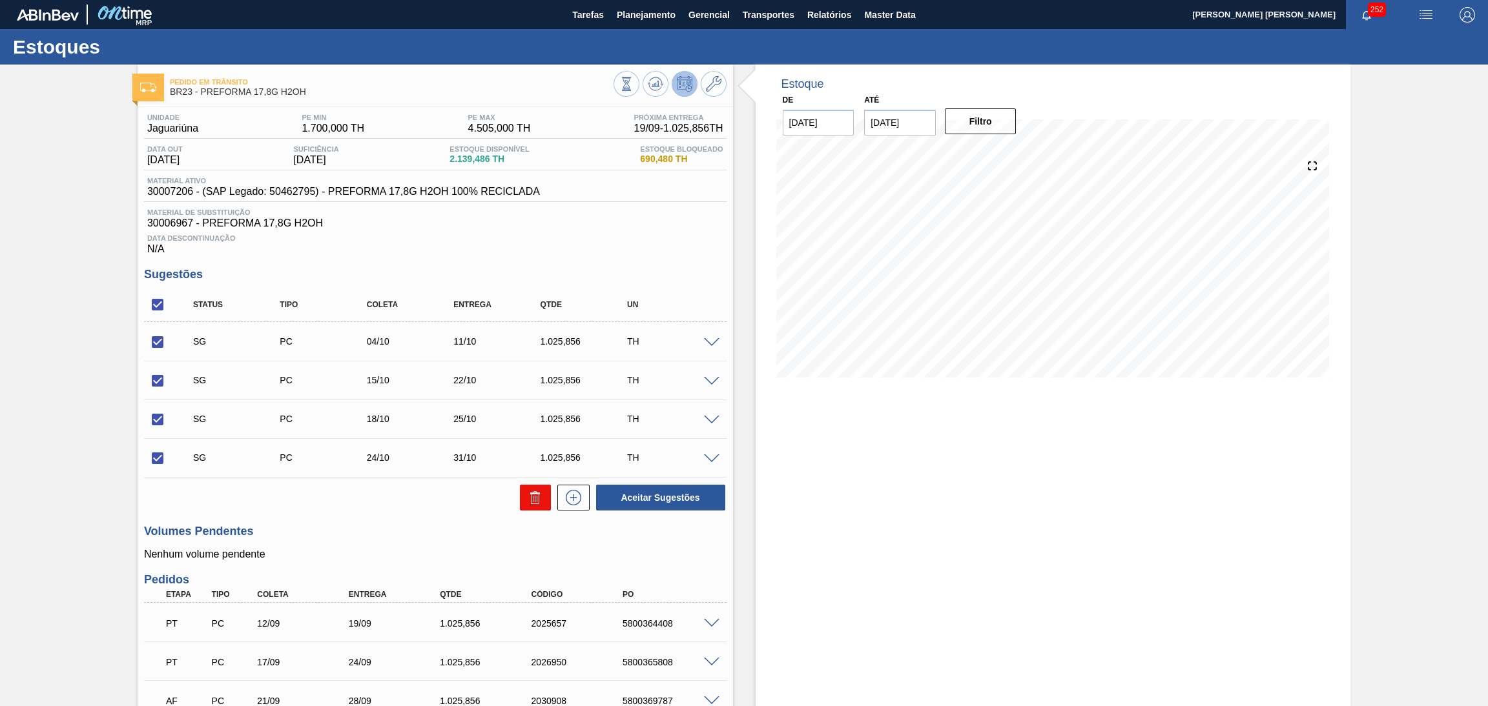
checkbox input "false"
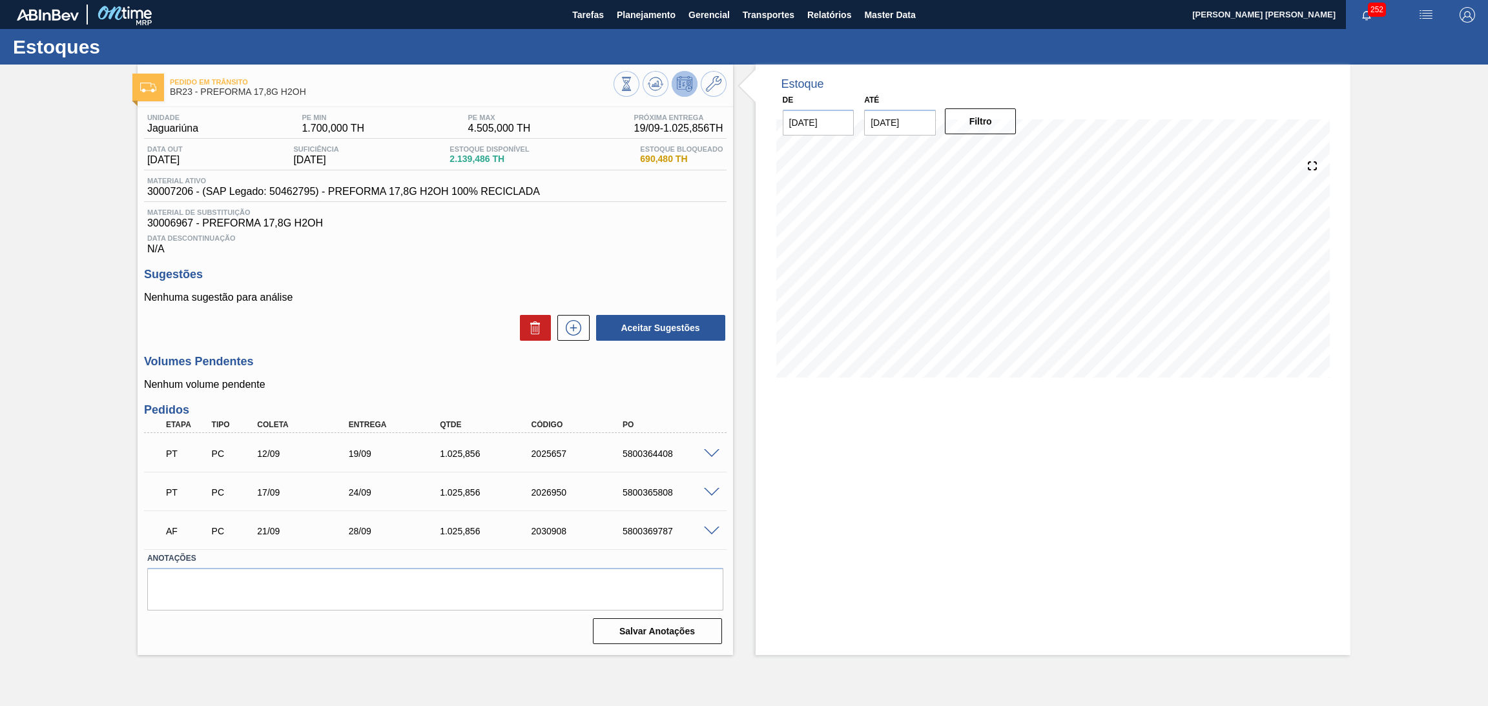
click at [427, 252] on div "Data Descontinuação N/A" at bounding box center [435, 242] width 582 height 26
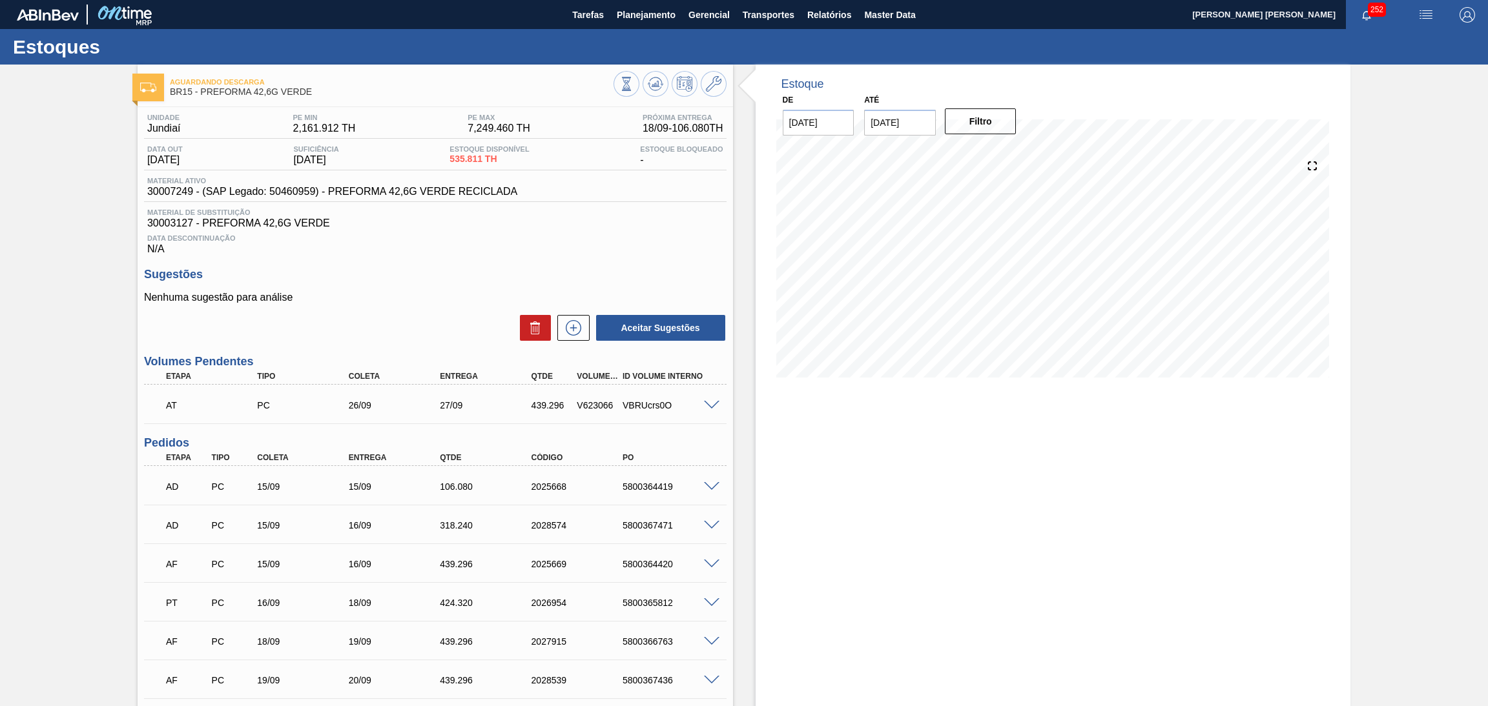
click at [675, 241] on span "Data Descontinuação" at bounding box center [435, 238] width 576 height 8
click at [551, 245] on div "Data Descontinuação N/A" at bounding box center [435, 242] width 582 height 26
click at [354, 324] on div "Aceitar Sugestões" at bounding box center [435, 328] width 582 height 28
click at [168, 194] on span "30007249 - (SAP Legado: 50460959) - PREFORMA 42,6G VERDE RECICLADA" at bounding box center [332, 192] width 370 height 12
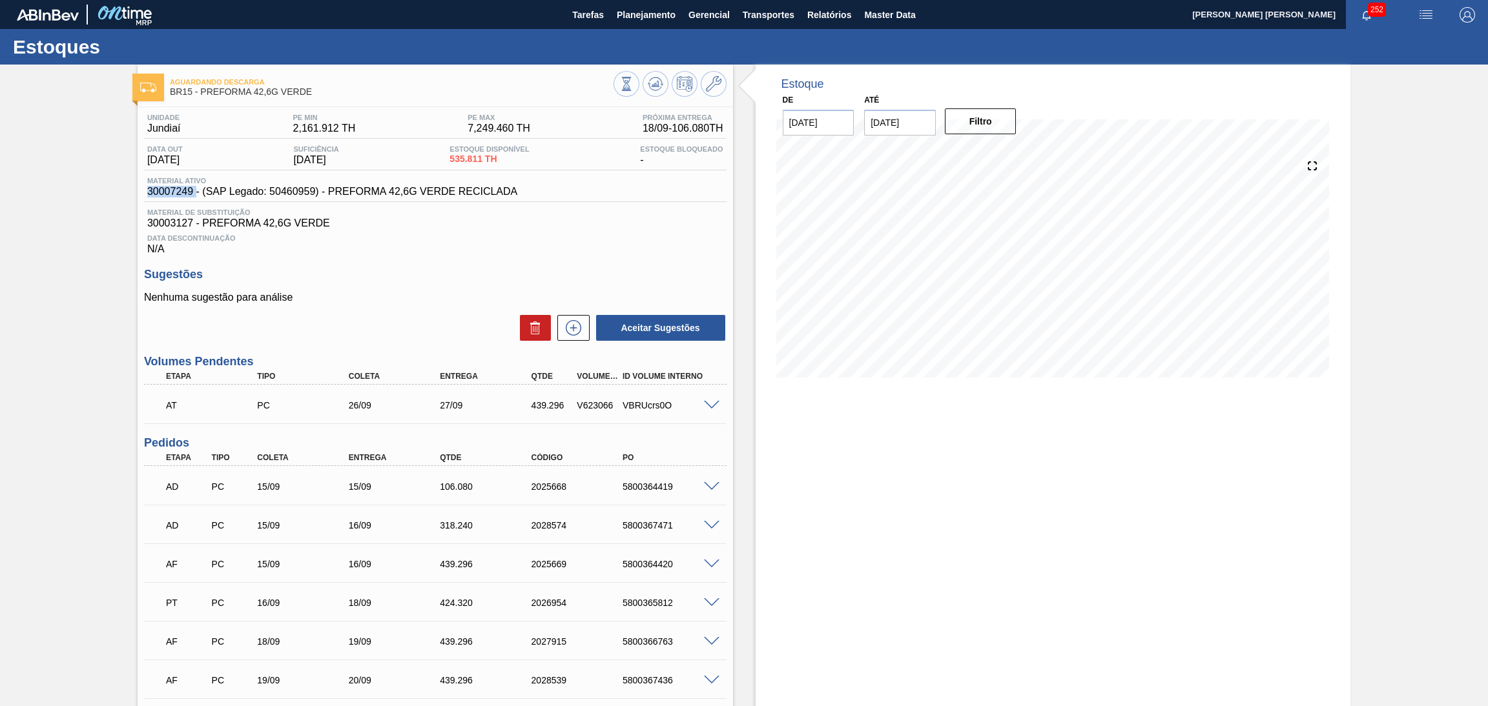
copy span "30007249"
click at [487, 252] on div "Data Descontinuação N/A" at bounding box center [435, 242] width 582 height 26
click at [839, 446] on div "Estoque De 18/09/2025 Até 30/11/2025 Filtro 23/09 Projeção de Estoque 3,121.085…" at bounding box center [1052, 532] width 595 height 934
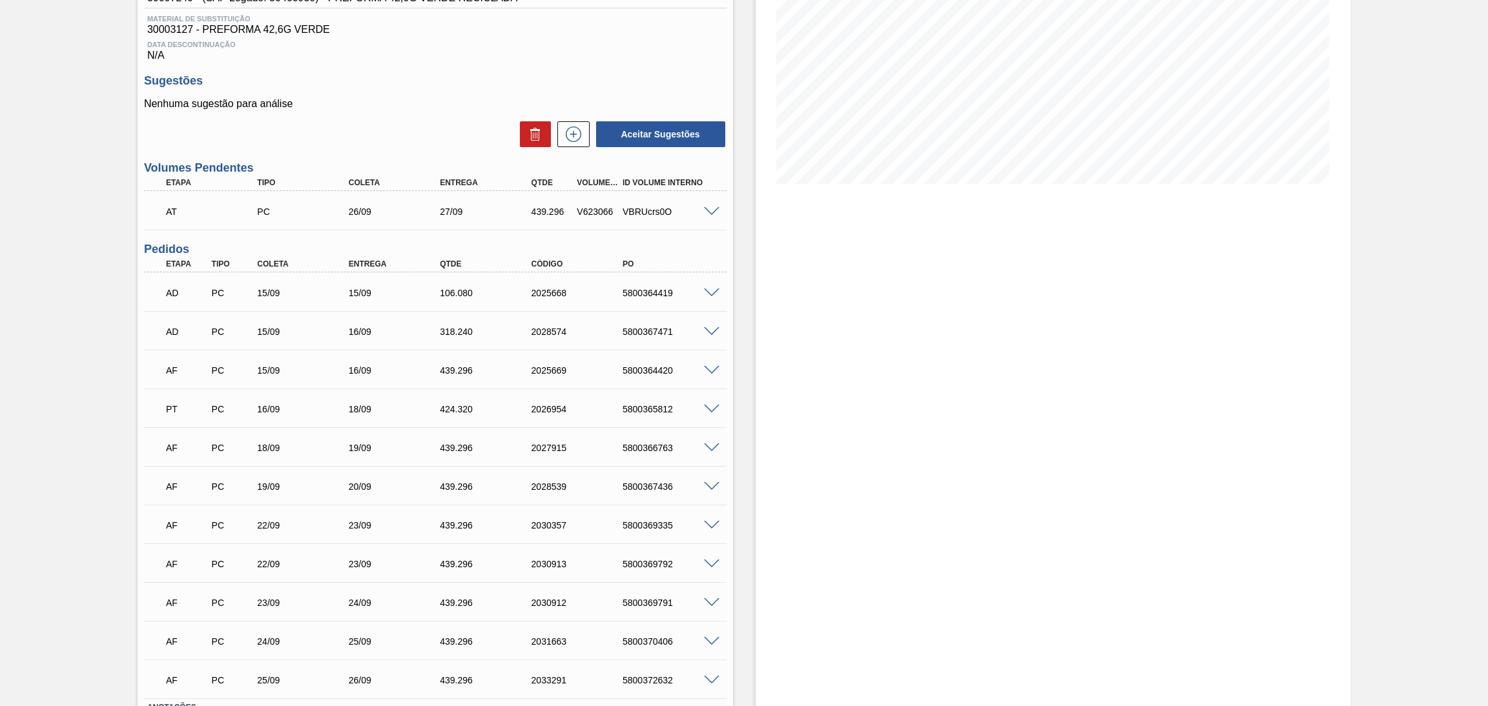
scroll to position [289, 0]
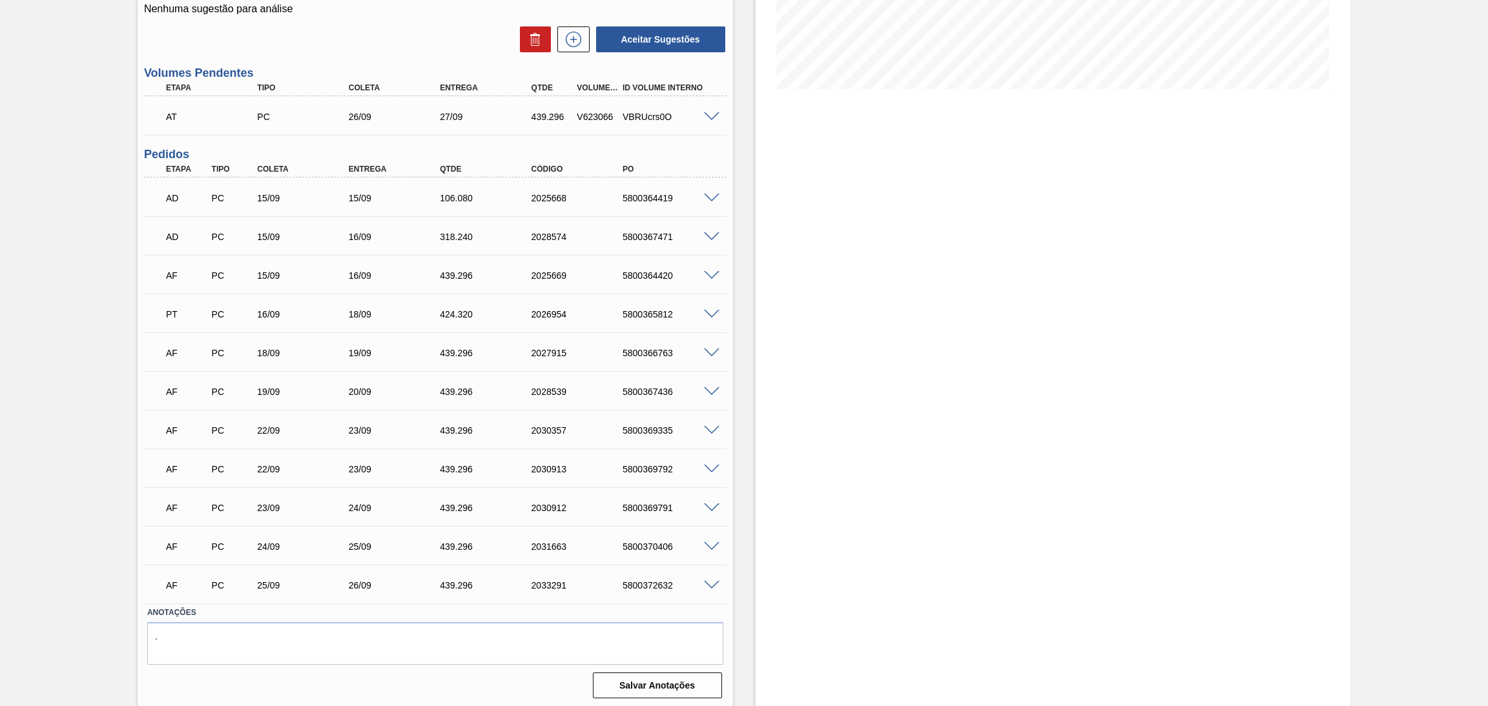
click at [805, 306] on div "Estoque De 18/09/2025 Até 30/11/2025 Filtro 23/09 Projeção de Estoque 3,121.085…" at bounding box center [1052, 243] width 595 height 934
drag, startPoint x: 460, startPoint y: 192, endPoint x: 462, endPoint y: 220, distance: 28.5
click at [460, 193] on div "106.080" at bounding box center [489, 198] width 104 height 10
click at [463, 232] on div "318.240" at bounding box center [489, 237] width 104 height 10
click at [463, 195] on div "106.080" at bounding box center [489, 198] width 104 height 10
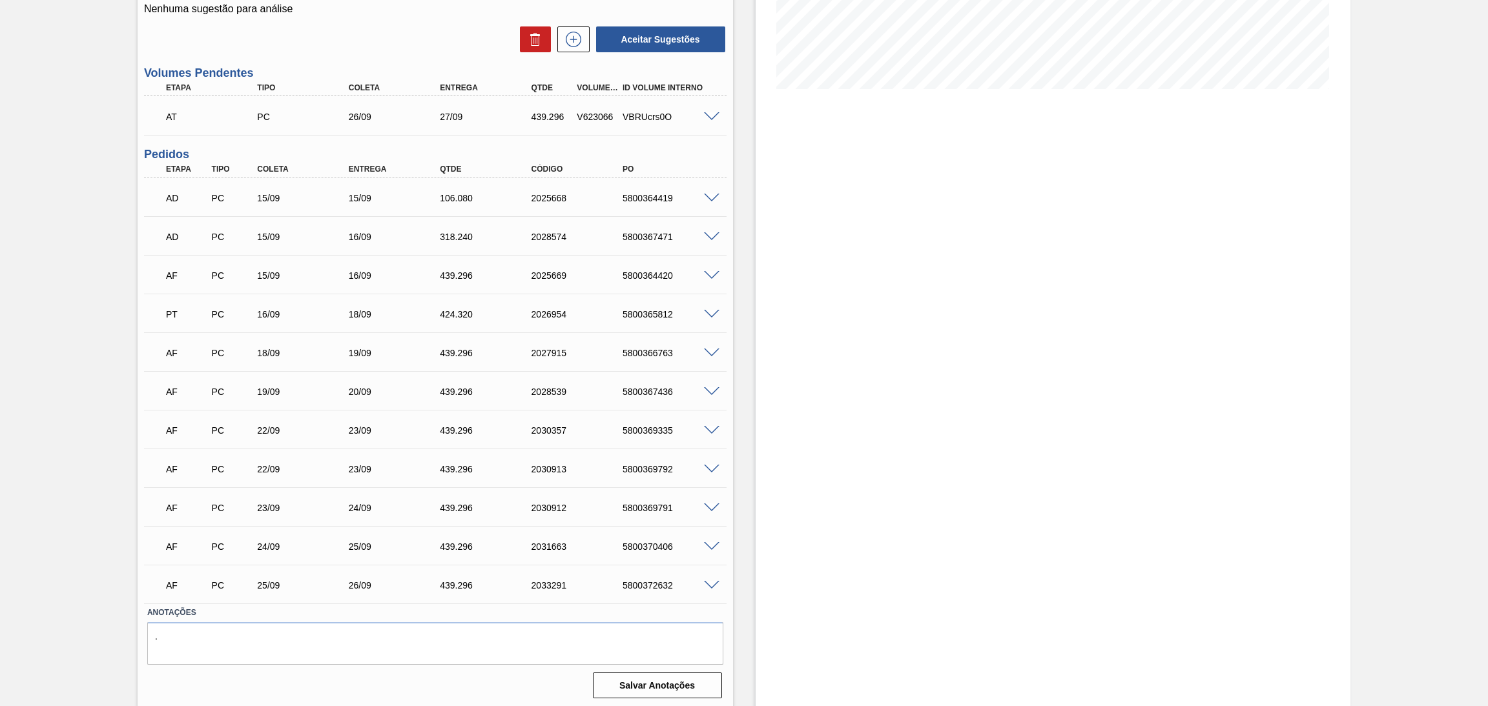
click at [457, 314] on div "424.320" at bounding box center [489, 314] width 104 height 10
click at [268, 348] on div "18/09" at bounding box center [306, 353] width 104 height 10
click at [639, 352] on div "5800366763" at bounding box center [671, 353] width 104 height 10
click at [707, 350] on span at bounding box center [711, 354] width 15 height 10
type input "16,896"
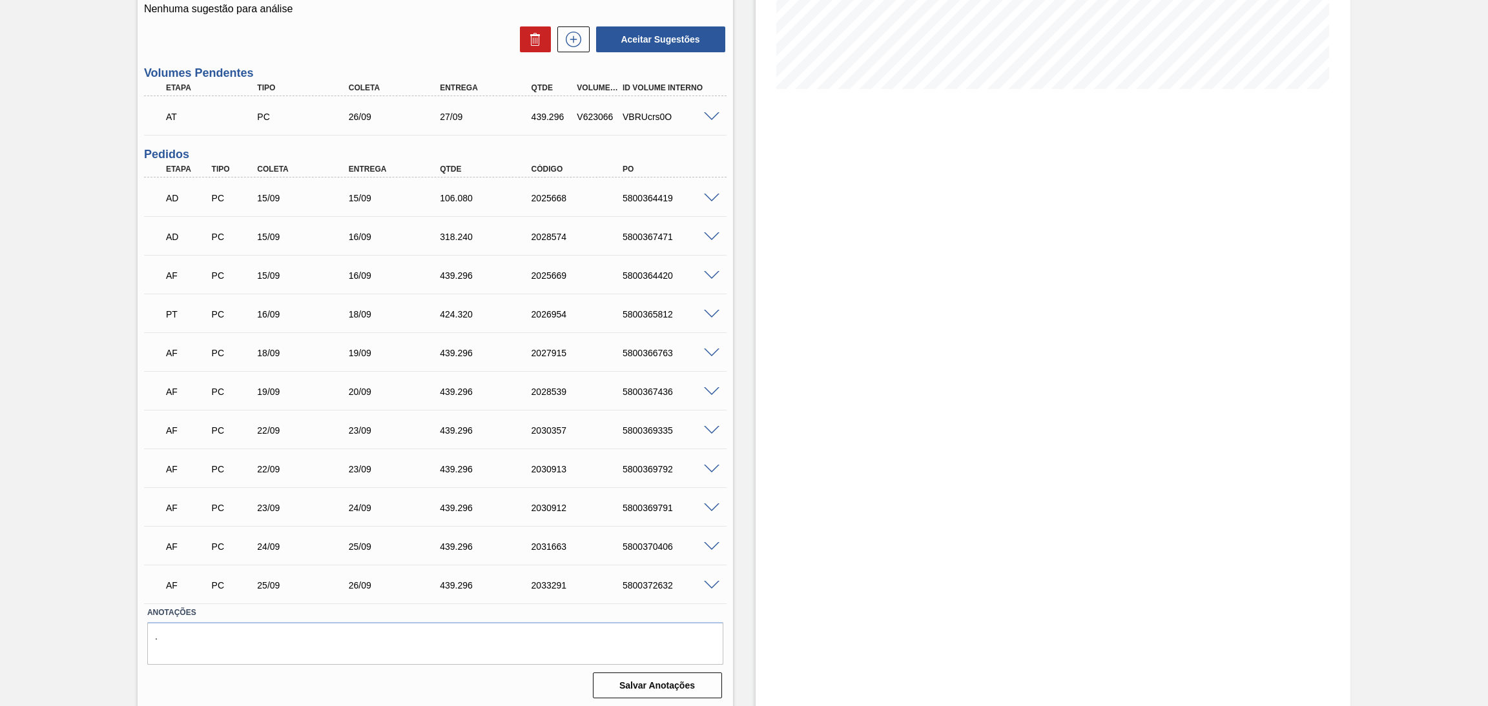
type input "439,296"
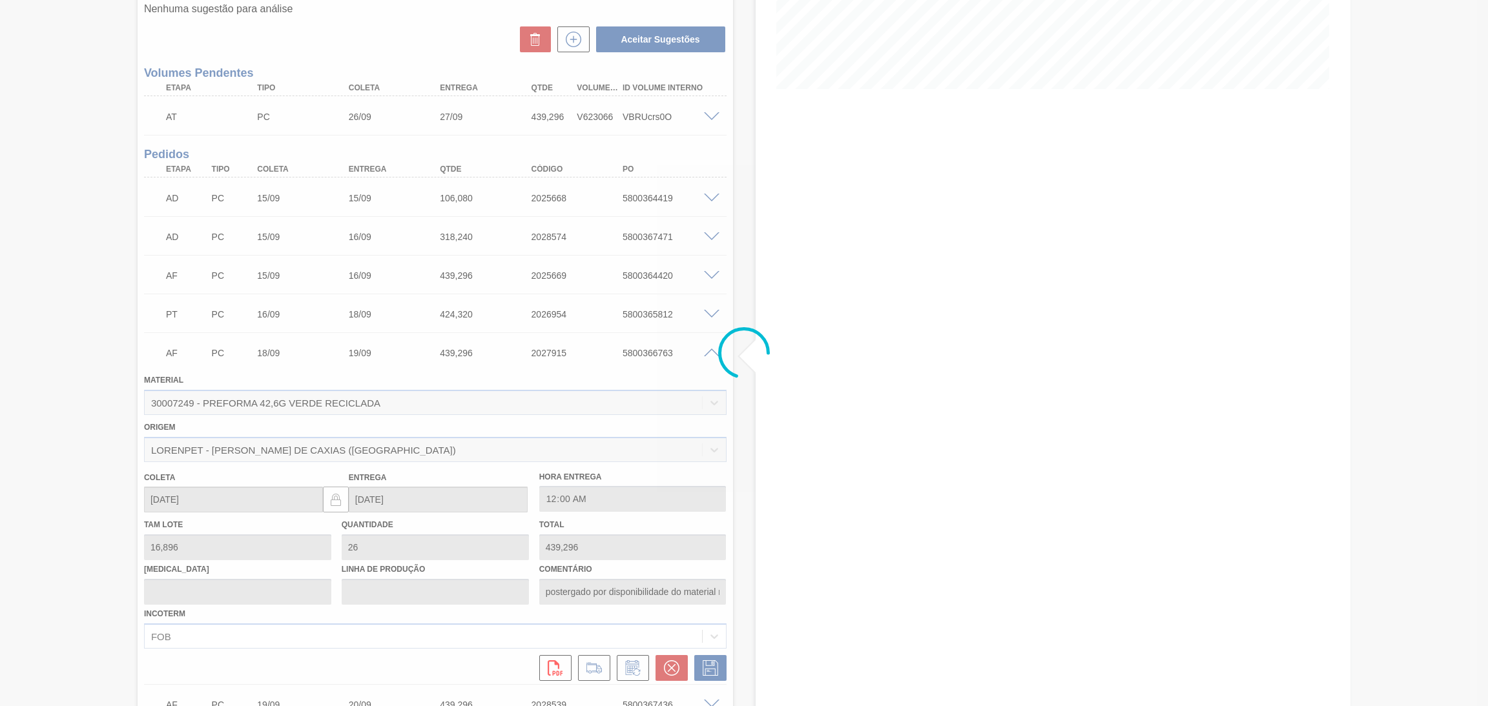
click at [714, 353] on div at bounding box center [744, 353] width 1488 height 706
click at [715, 353] on div at bounding box center [744, 353] width 1488 height 706
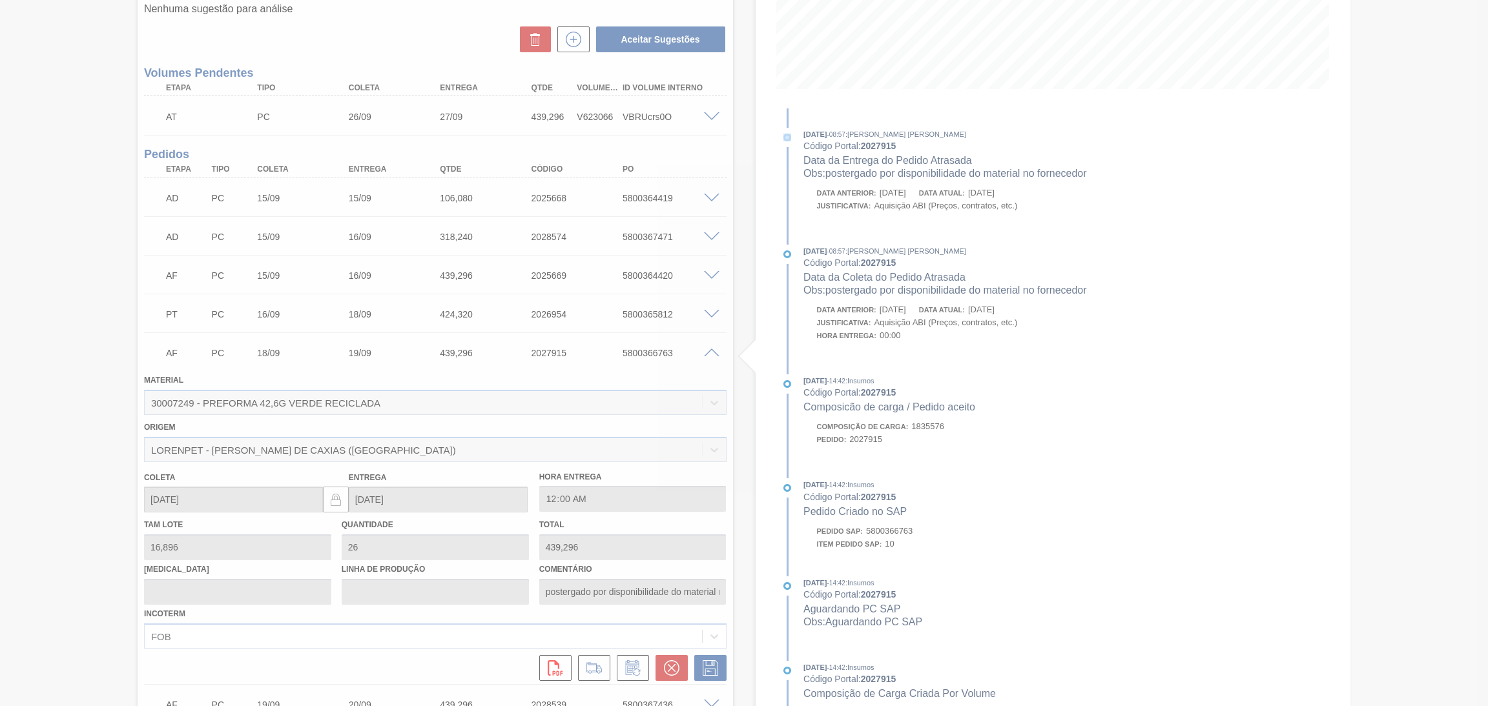
click at [716, 353] on div at bounding box center [744, 353] width 1488 height 706
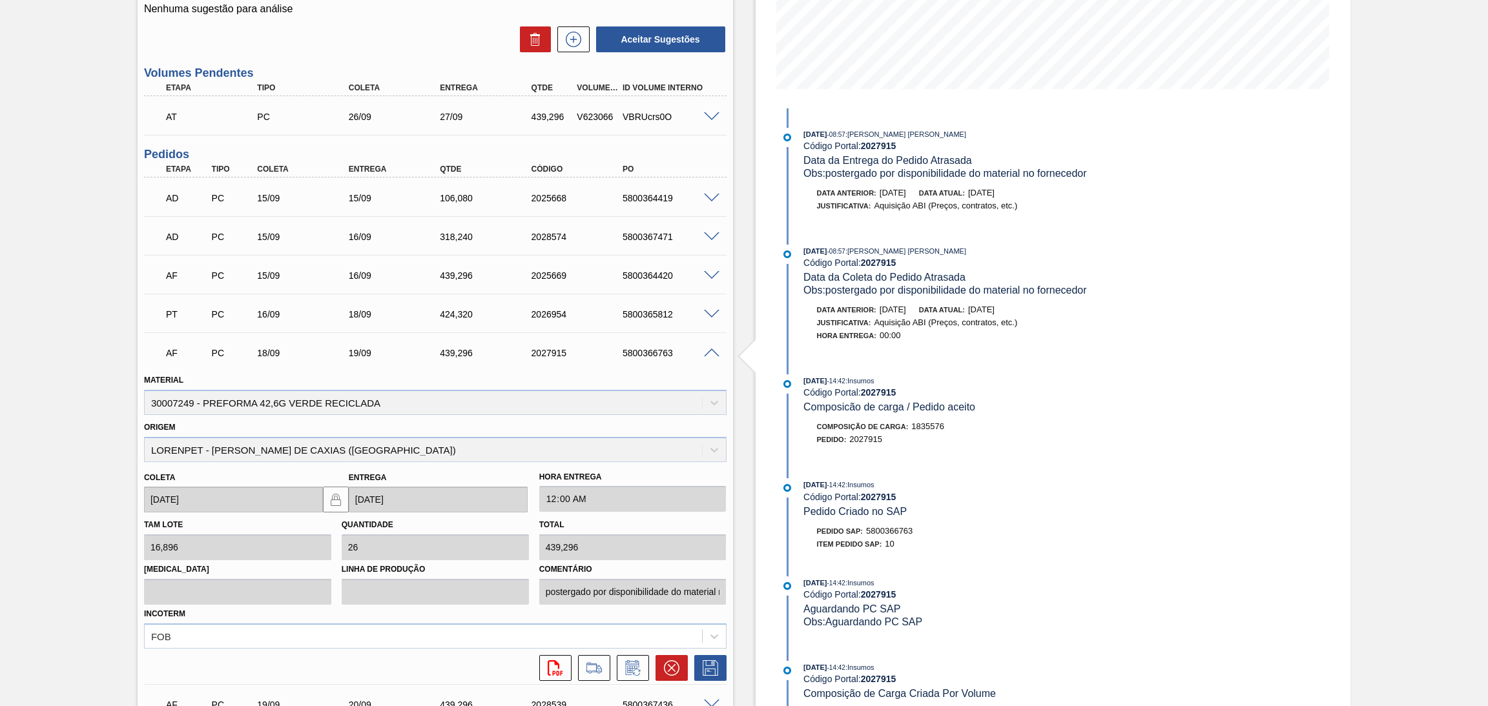
click at [715, 353] on span at bounding box center [711, 354] width 15 height 10
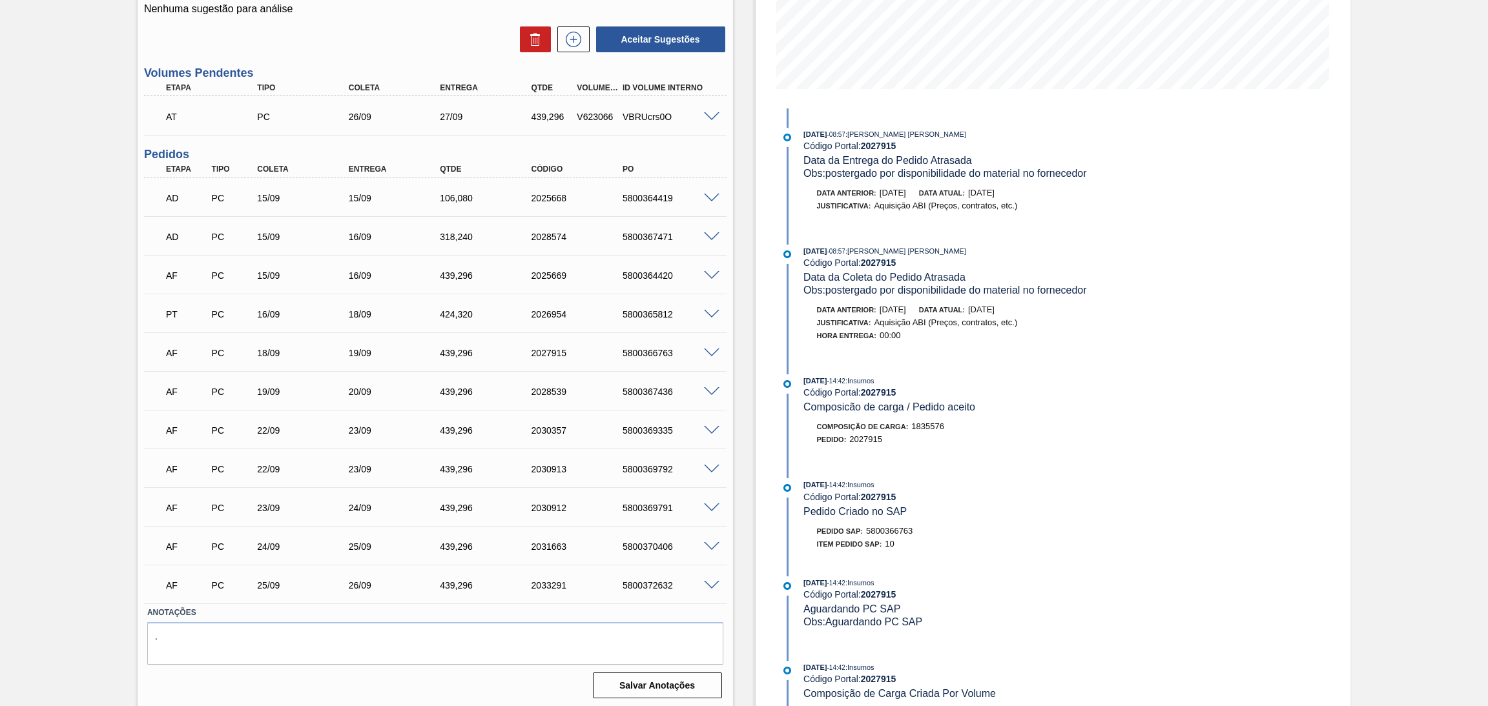
click at [708, 273] on span at bounding box center [711, 276] width 15 height 10
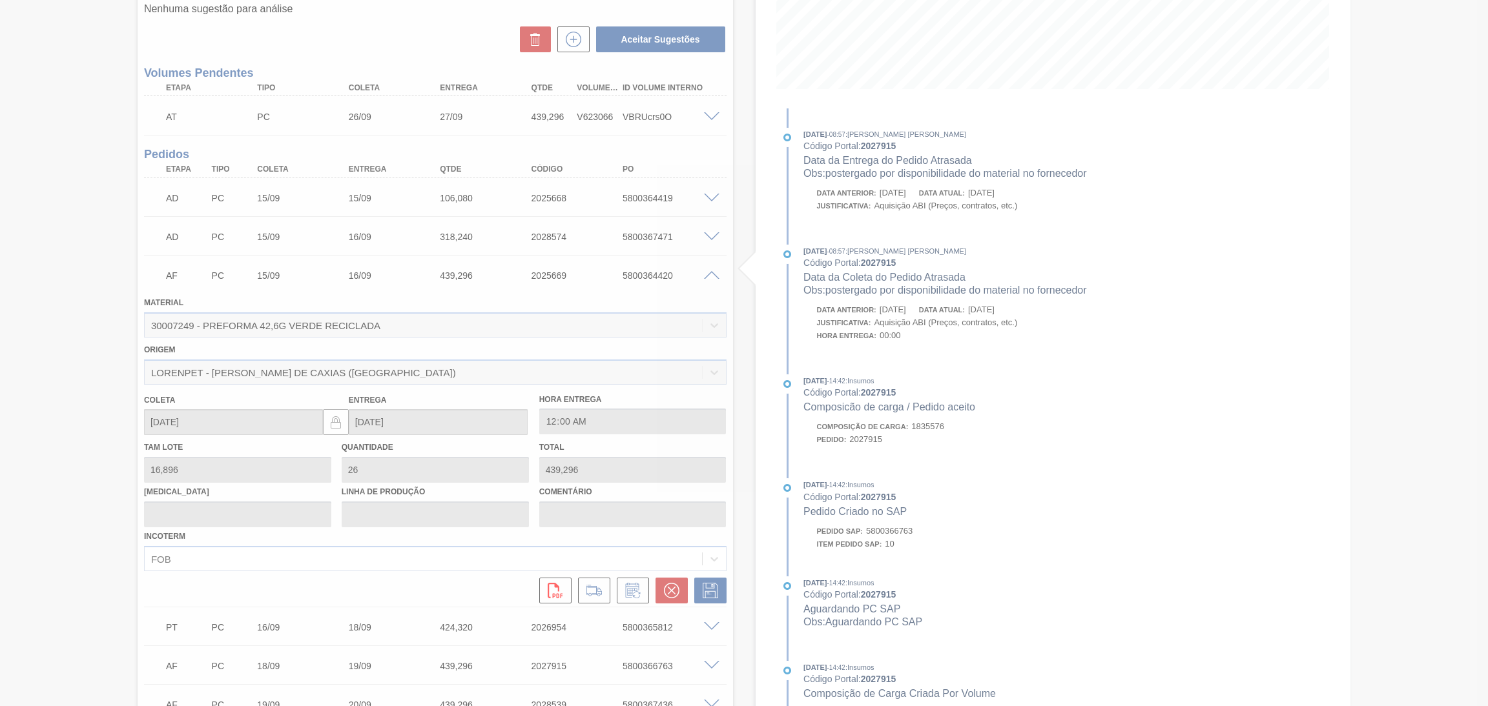
click at [667, 592] on div at bounding box center [744, 353] width 1488 height 706
click at [665, 591] on div at bounding box center [744, 353] width 1488 height 706
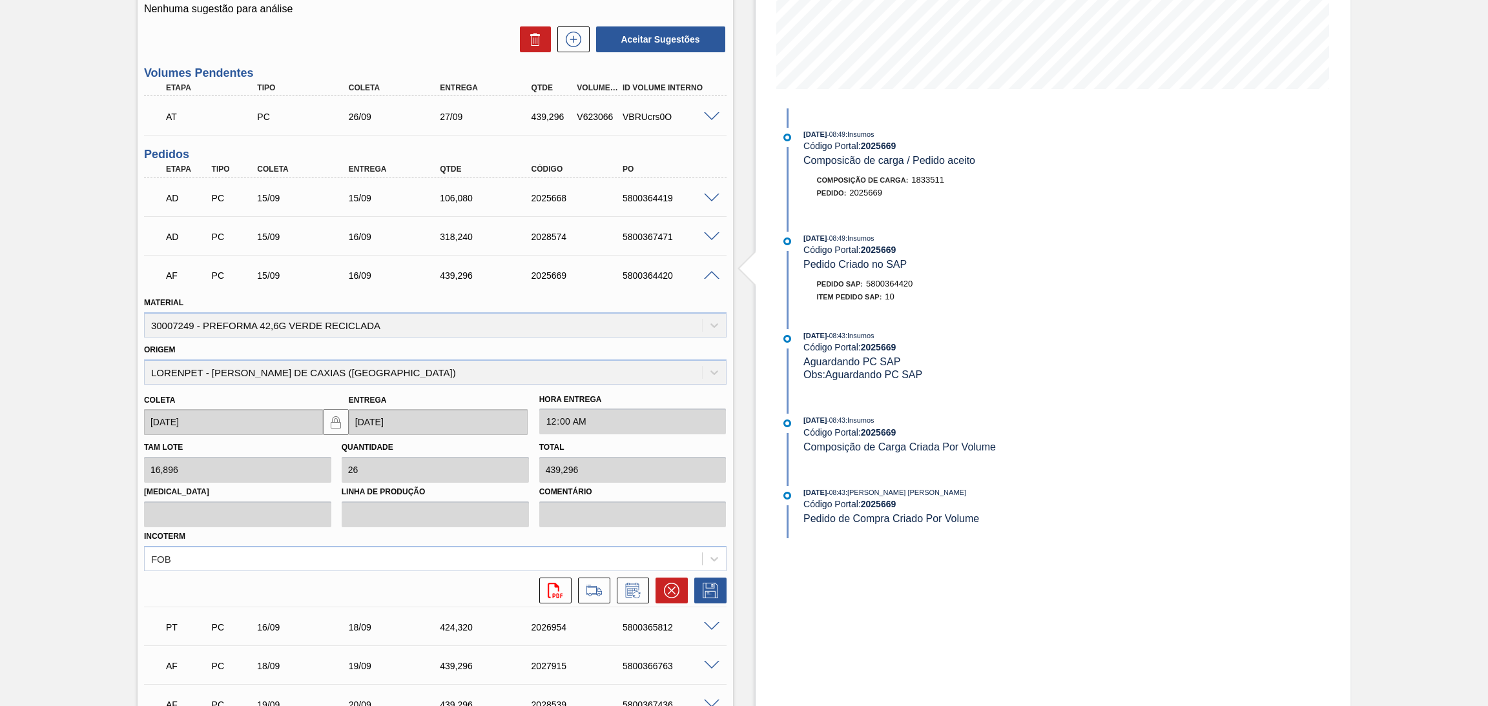
click at [665, 591] on icon at bounding box center [671, 590] width 15 height 15
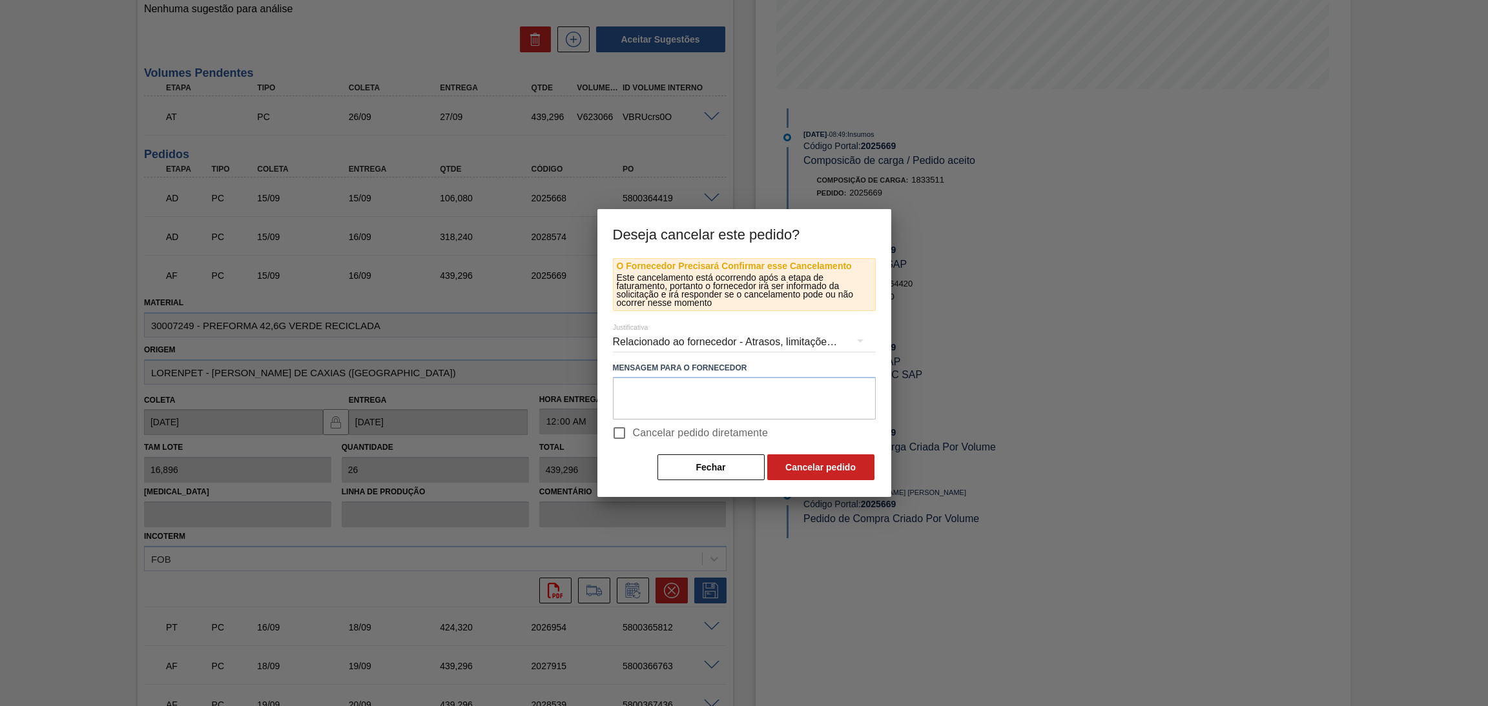
click at [699, 435] on span "Cancelar pedido diretamente" at bounding box center [701, 433] width 136 height 15
click at [633, 435] on input "Cancelar pedido diretamente" at bounding box center [619, 433] width 27 height 27
checkbox input "true"
click at [841, 472] on button "Cancelar pedido" at bounding box center [820, 468] width 107 height 26
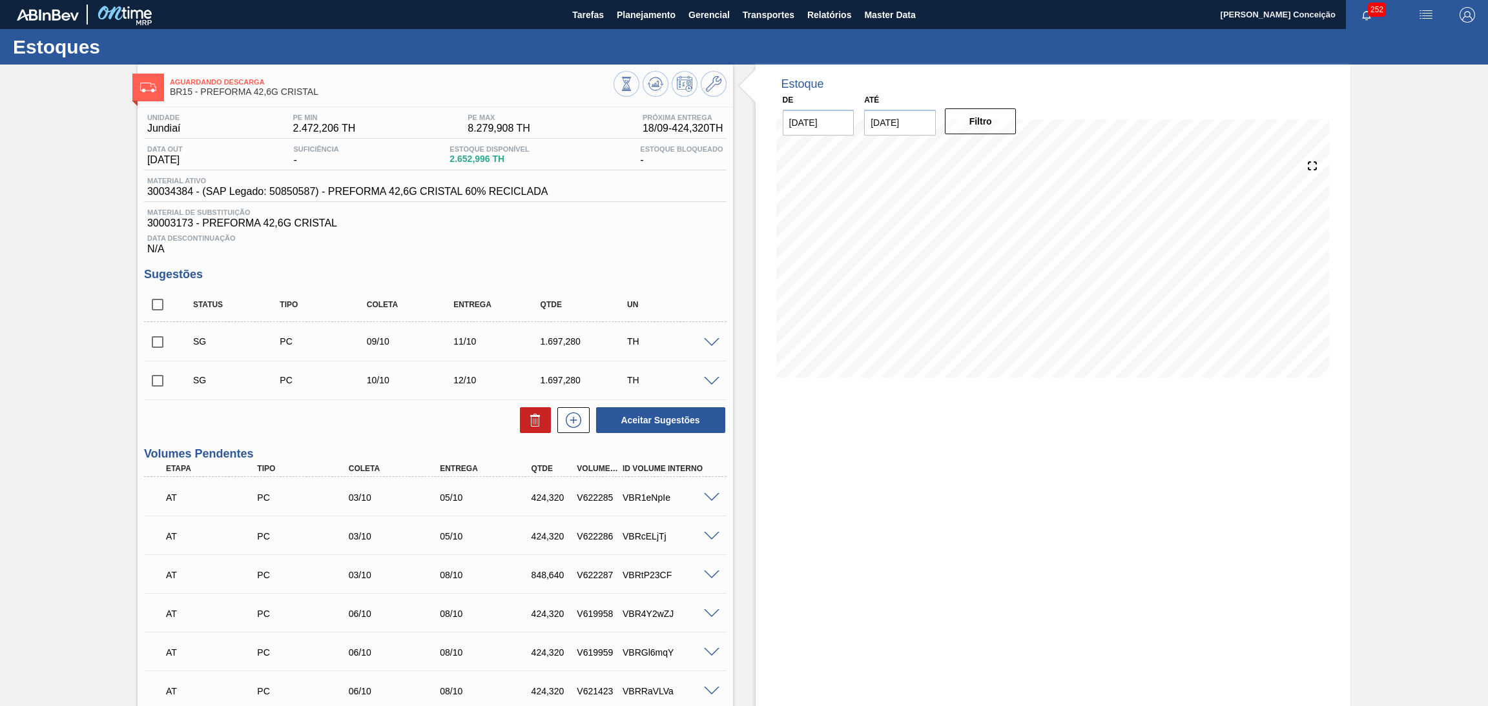
click at [577, 232] on div "Data Descontinuação N/A" at bounding box center [435, 242] width 582 height 26
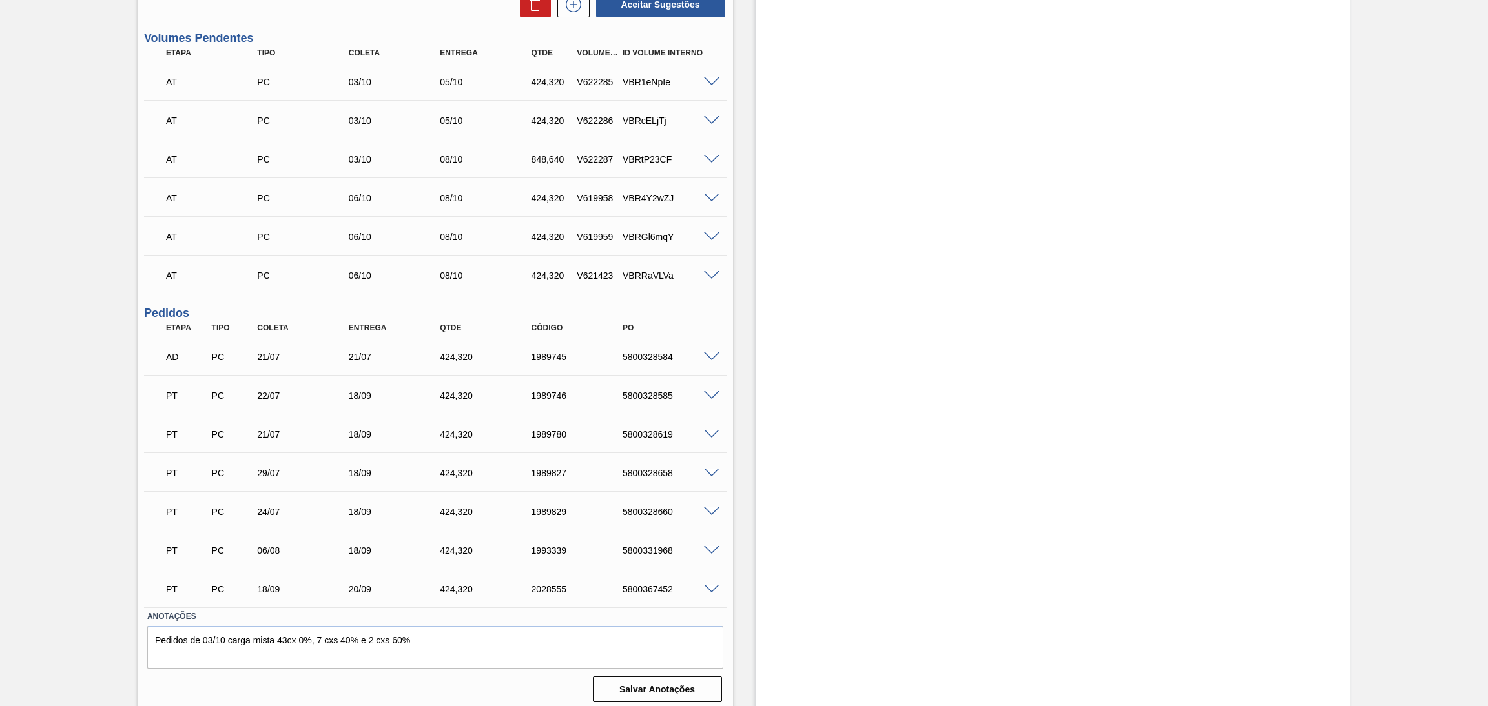
scroll to position [420, 0]
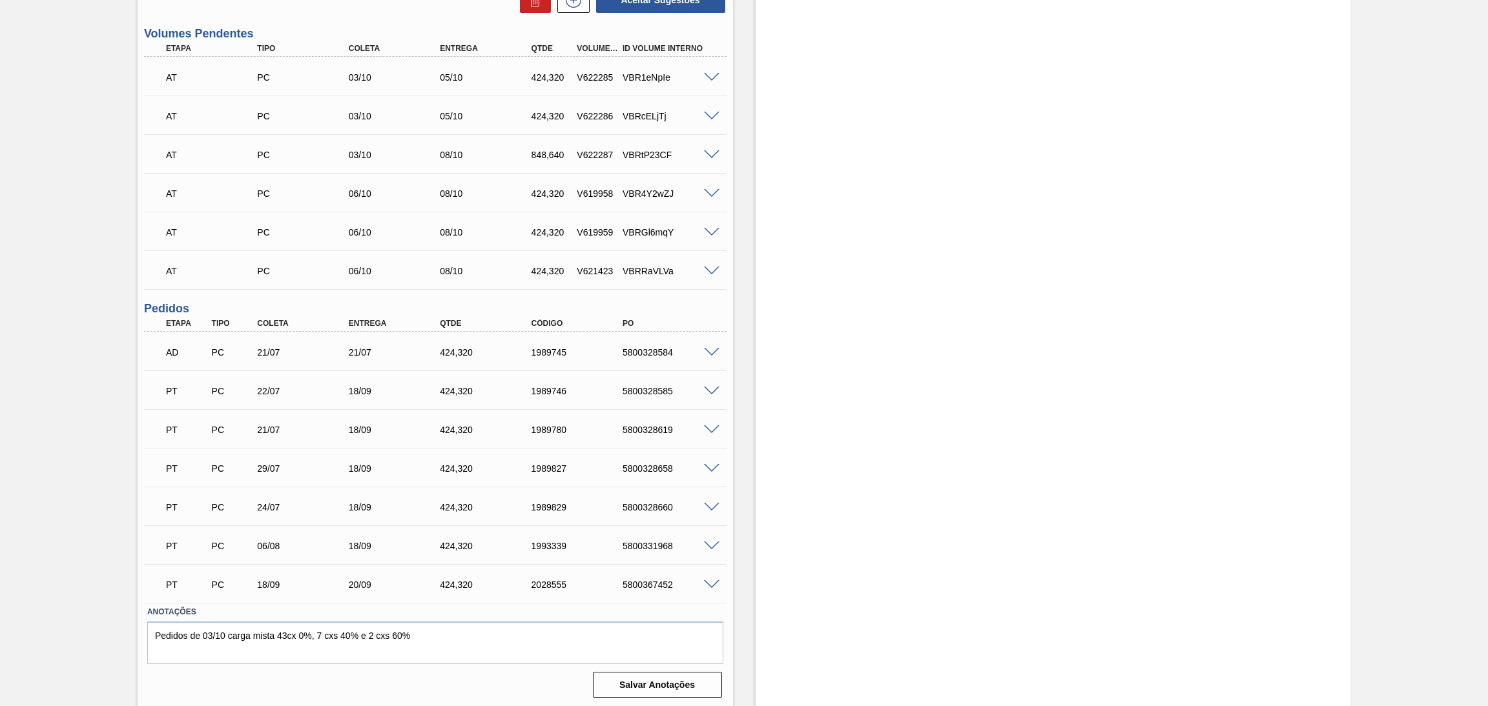
click at [743, 446] on div "Estoque De [DATE] Até [DATE] Filtro" at bounding box center [1042, 176] width 618 height 1065
click at [799, 369] on div "Estoque De [DATE] Até [DATE] Filtro" at bounding box center [1052, 176] width 595 height 1065
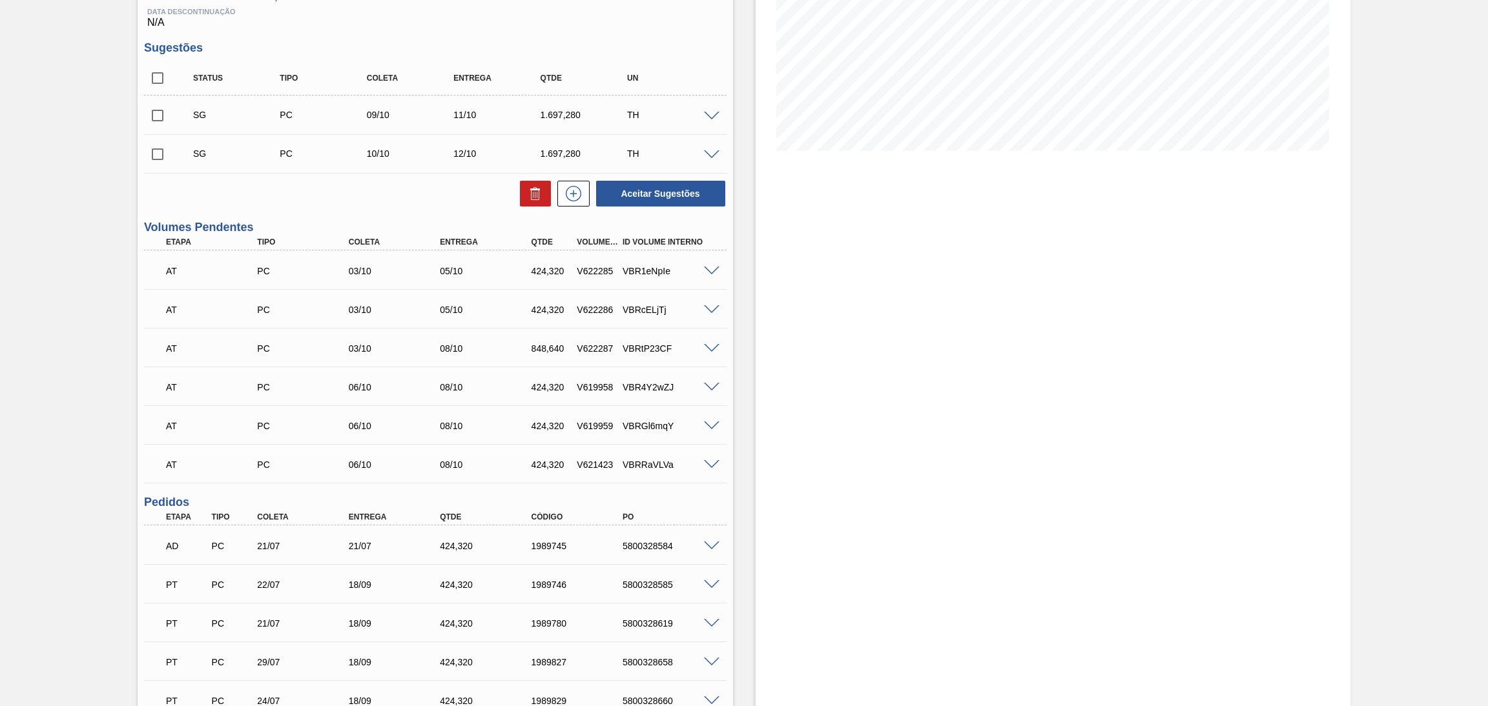
click at [737, 426] on div "Estoque De [DATE] Até [DATE] Filtro 26/09 Projeção de Estoque 3,897.444 [DOMAIN…" at bounding box center [1042, 370] width 618 height 1065
click at [344, 178] on div "Status Tipo Coleta Entrega Qtde UN SG PC 09/10 11/10 1.697,280 TH Material 3003…" at bounding box center [435, 134] width 582 height 147
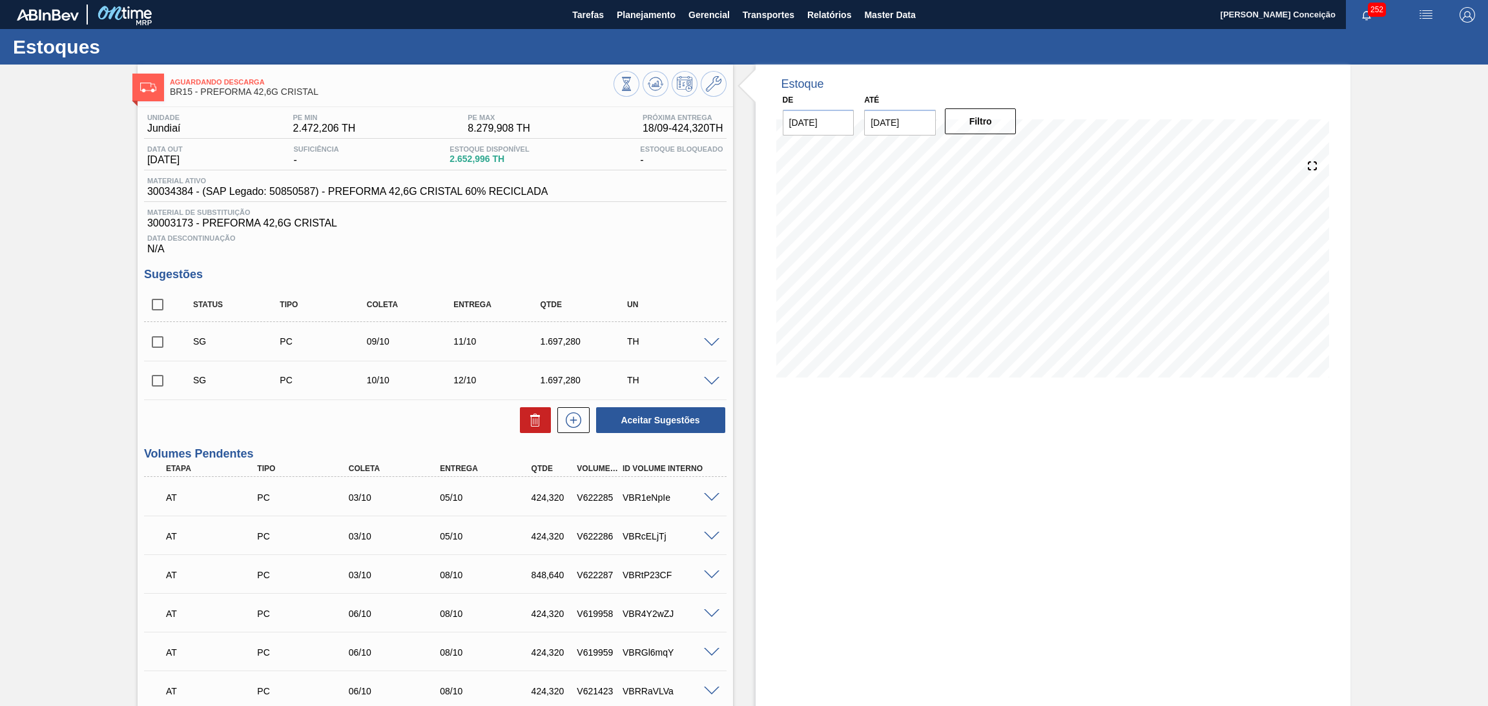
click at [567, 236] on span "Data Descontinuação" at bounding box center [435, 238] width 576 height 8
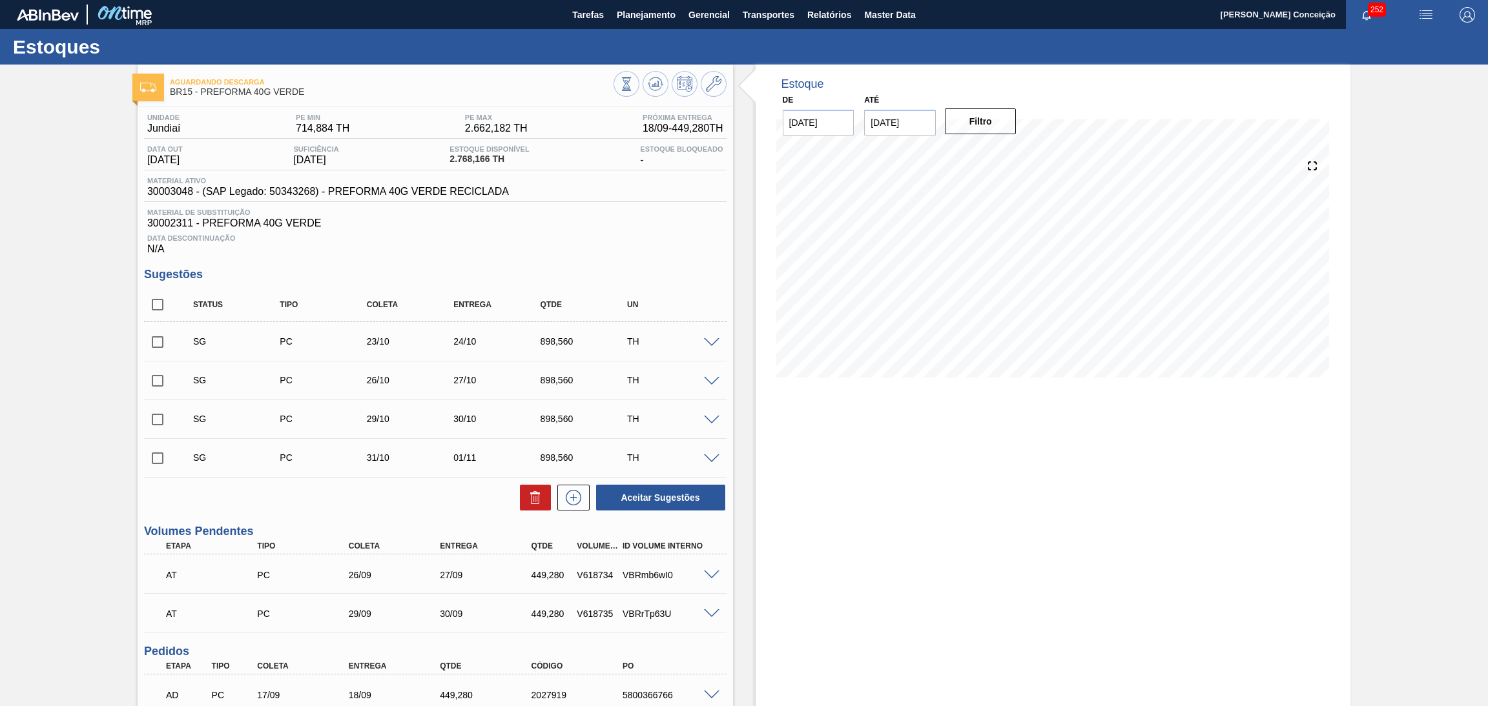
click at [600, 251] on div "Data Descontinuação N/A" at bounding box center [435, 242] width 582 height 26
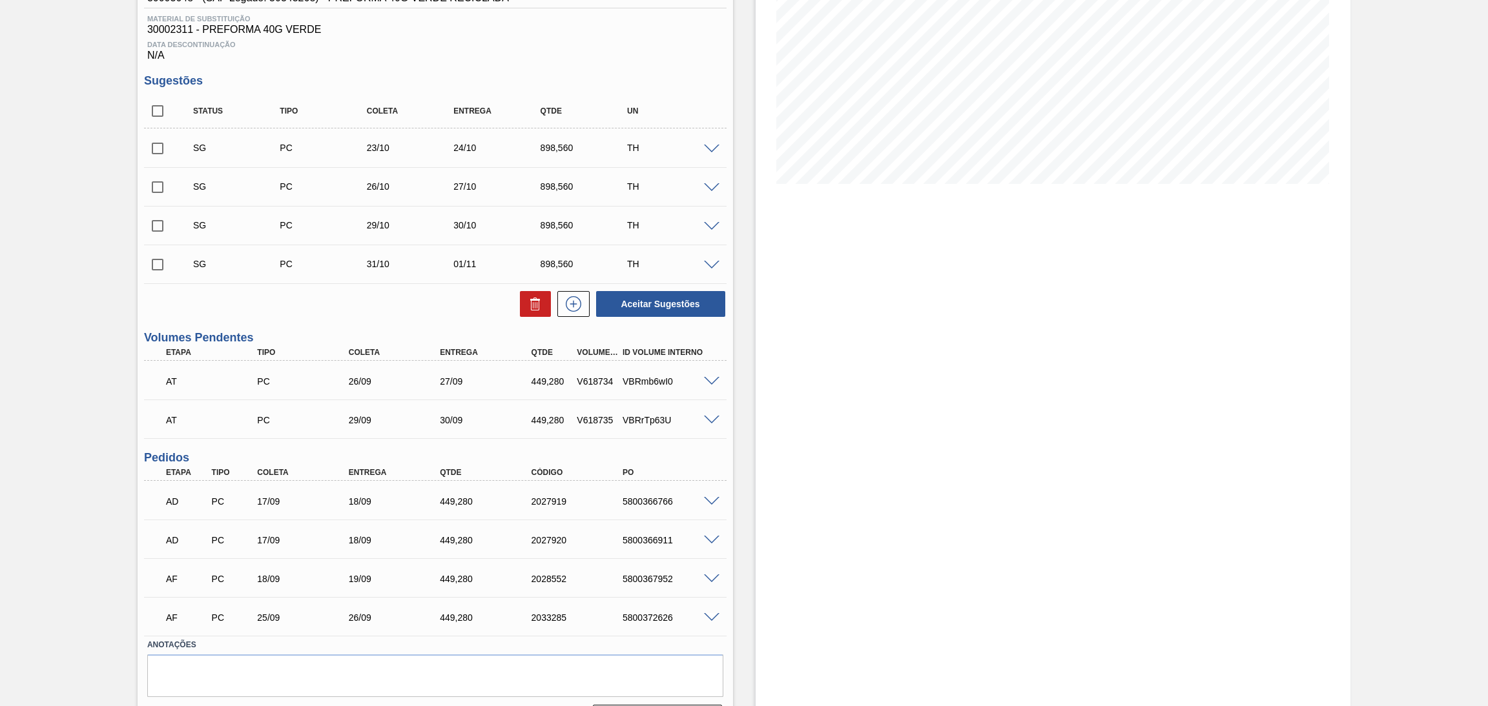
click at [138, 108] on div "Unidade Jundiaí PE MIN 714,884 TH PE MAX 2.662,182 TH Próxima Entrega 18/09 - 4…" at bounding box center [435, 324] width 595 height 822
click at [158, 112] on input "checkbox" at bounding box center [157, 111] width 27 height 27
checkbox input "true"
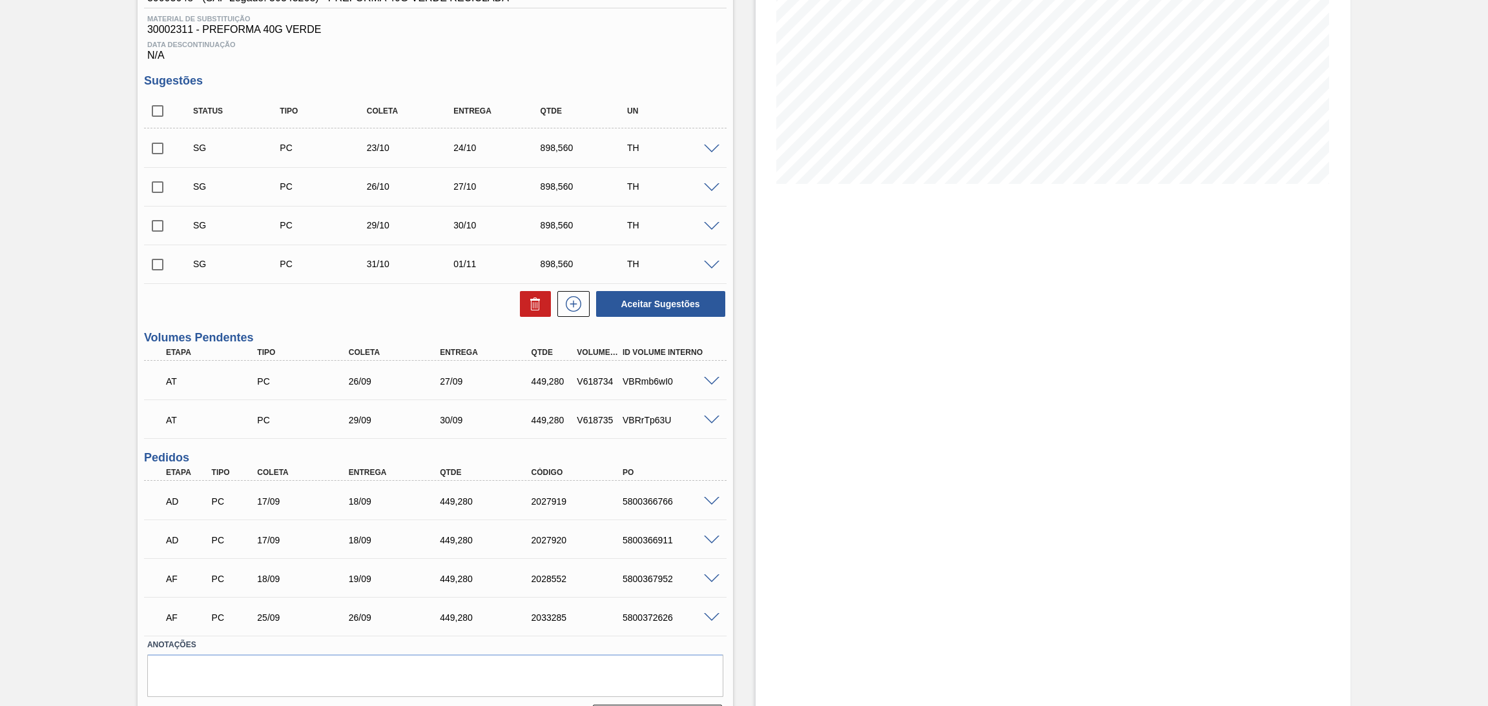
checkbox input "true"
click at [528, 308] on icon at bounding box center [535, 303] width 15 height 15
checkbox input "false"
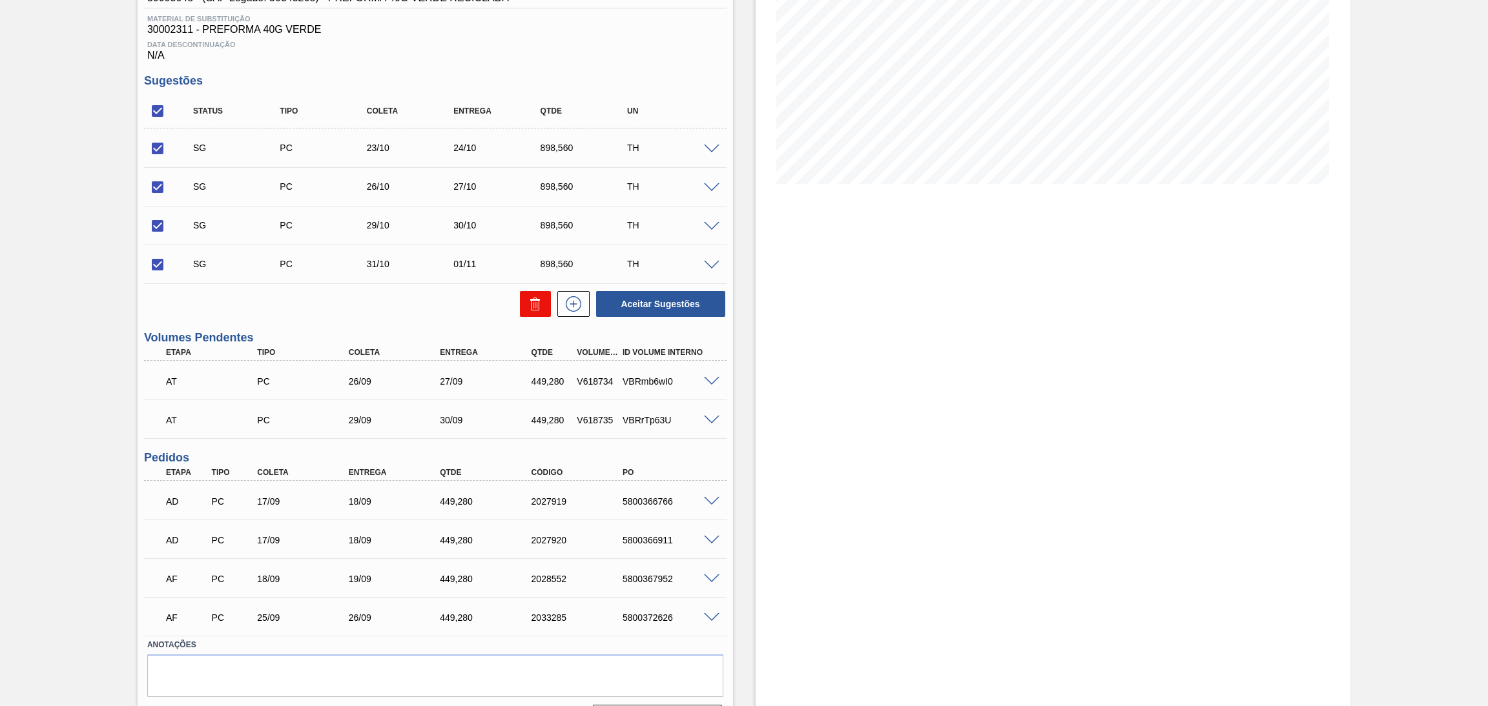
checkbox input "false"
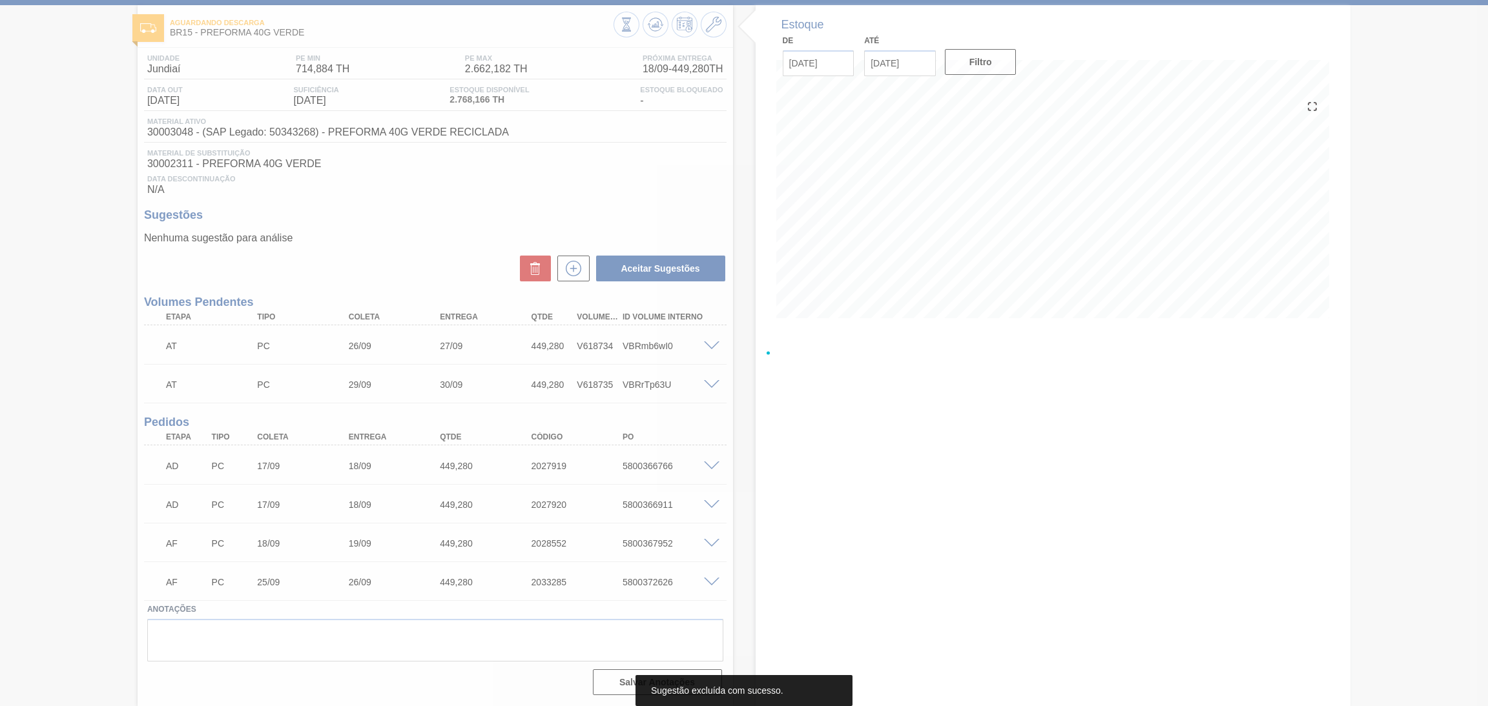
scroll to position [57, 0]
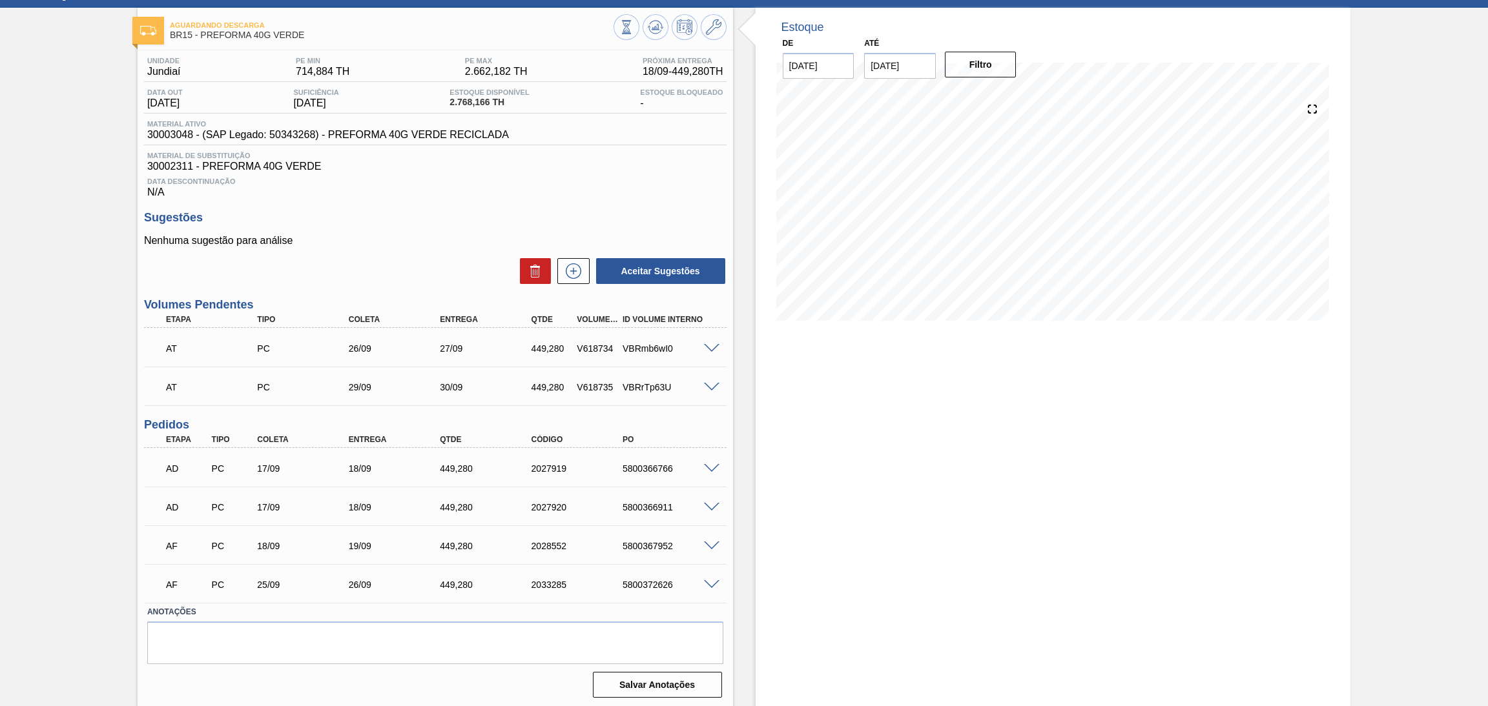
click at [432, 187] on div "Data Descontinuação N/A" at bounding box center [435, 185] width 582 height 26
click at [613, 197] on div "Data Descontinuação N/A" at bounding box center [435, 185] width 582 height 26
click at [650, 32] on icon at bounding box center [654, 30] width 13 height 6
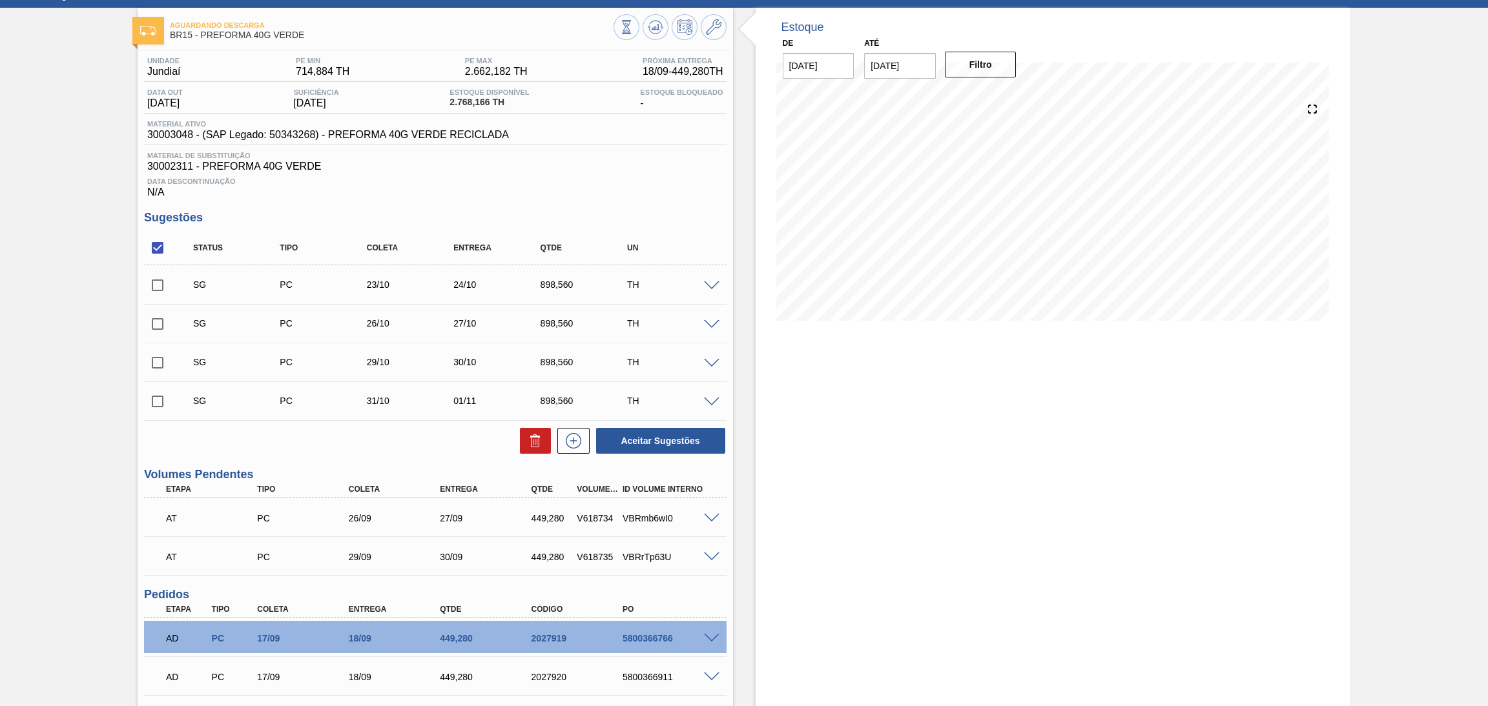
click at [949, 517] on div "Estoque De [DATE] Até [DATE] Filtro" at bounding box center [1052, 443] width 595 height 871
click at [157, 250] on input "checkbox" at bounding box center [157, 247] width 27 height 27
checkbox input "true"
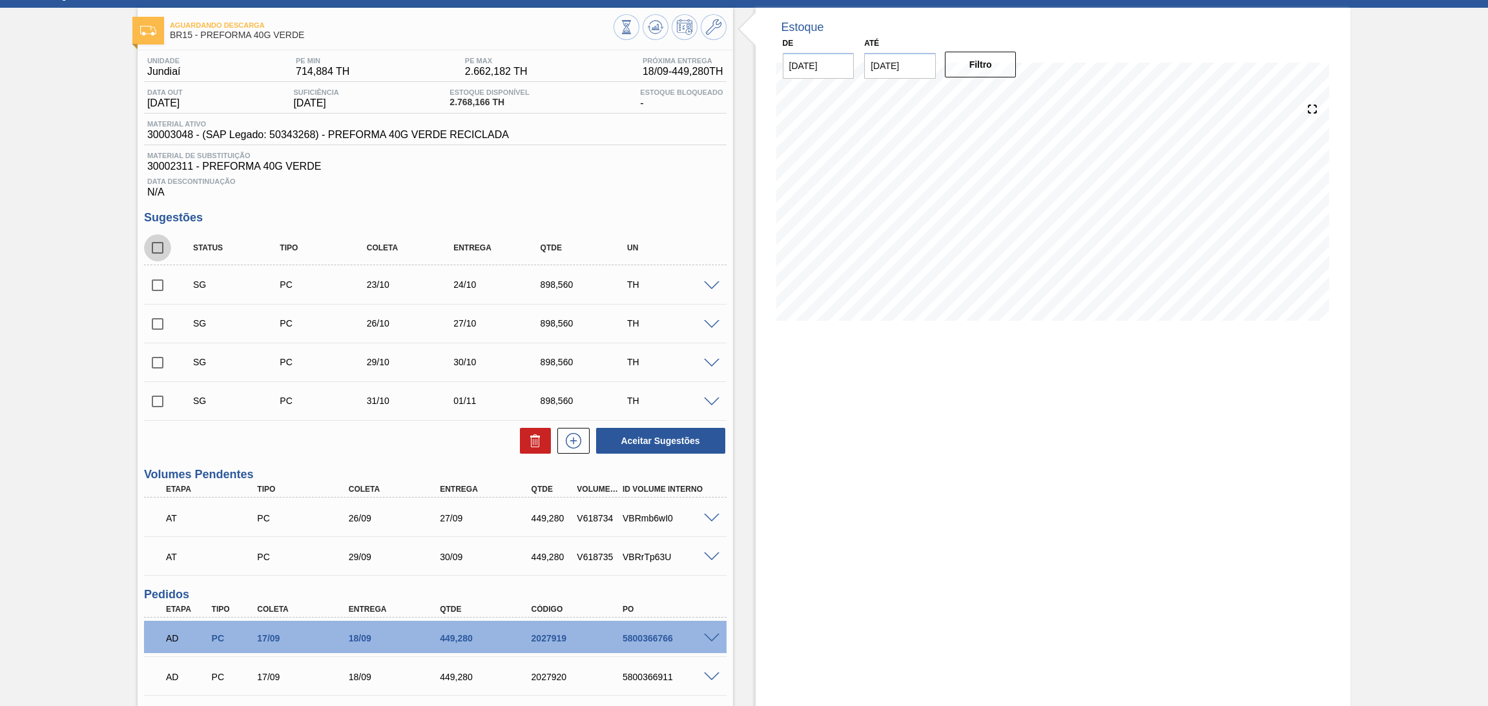
checkbox input "true"
click at [530, 438] on icon at bounding box center [535, 440] width 15 height 15
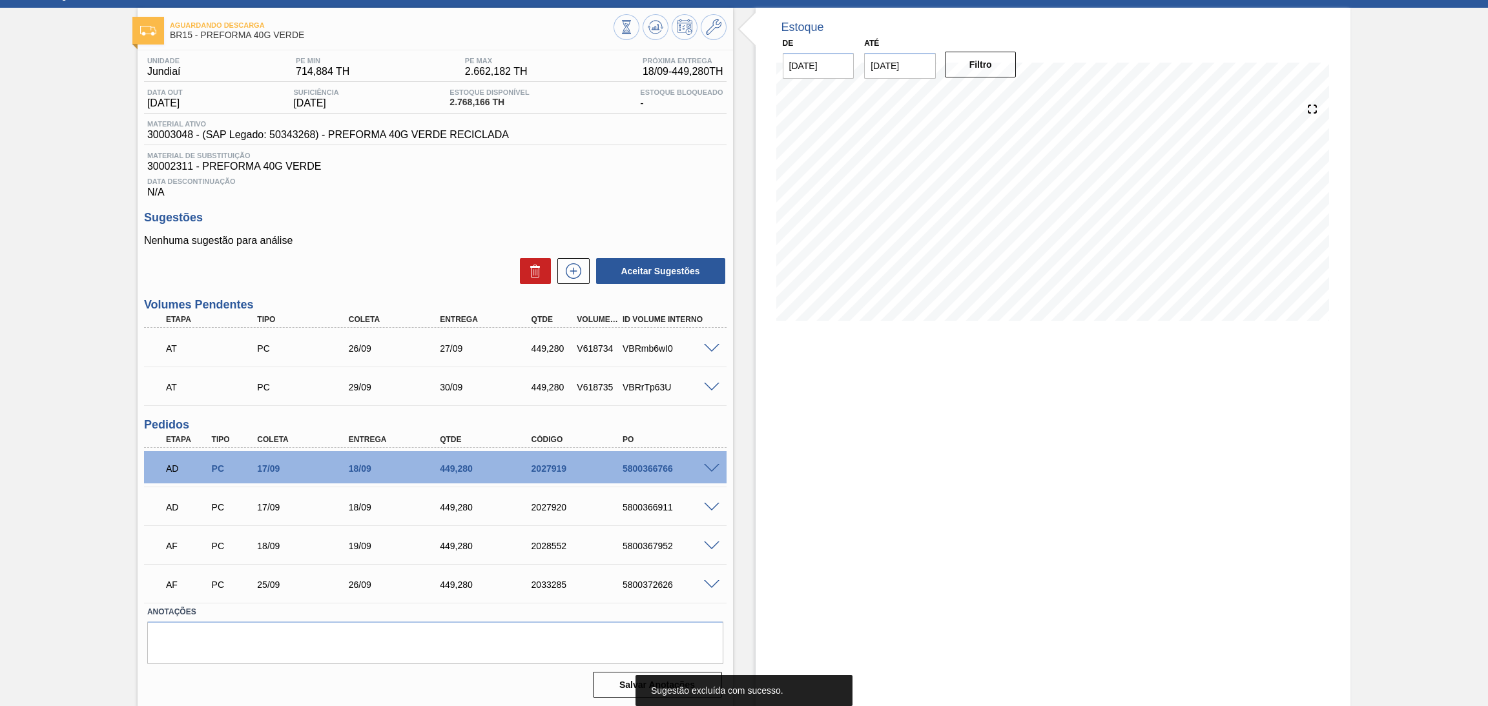
click at [755, 466] on div "Estoque De [DATE] Até [DATE] Filtro" at bounding box center [1052, 358] width 595 height 701
click at [742, 459] on div "Estoque De [DATE] Até [DATE] Filtro" at bounding box center [1042, 358] width 618 height 701
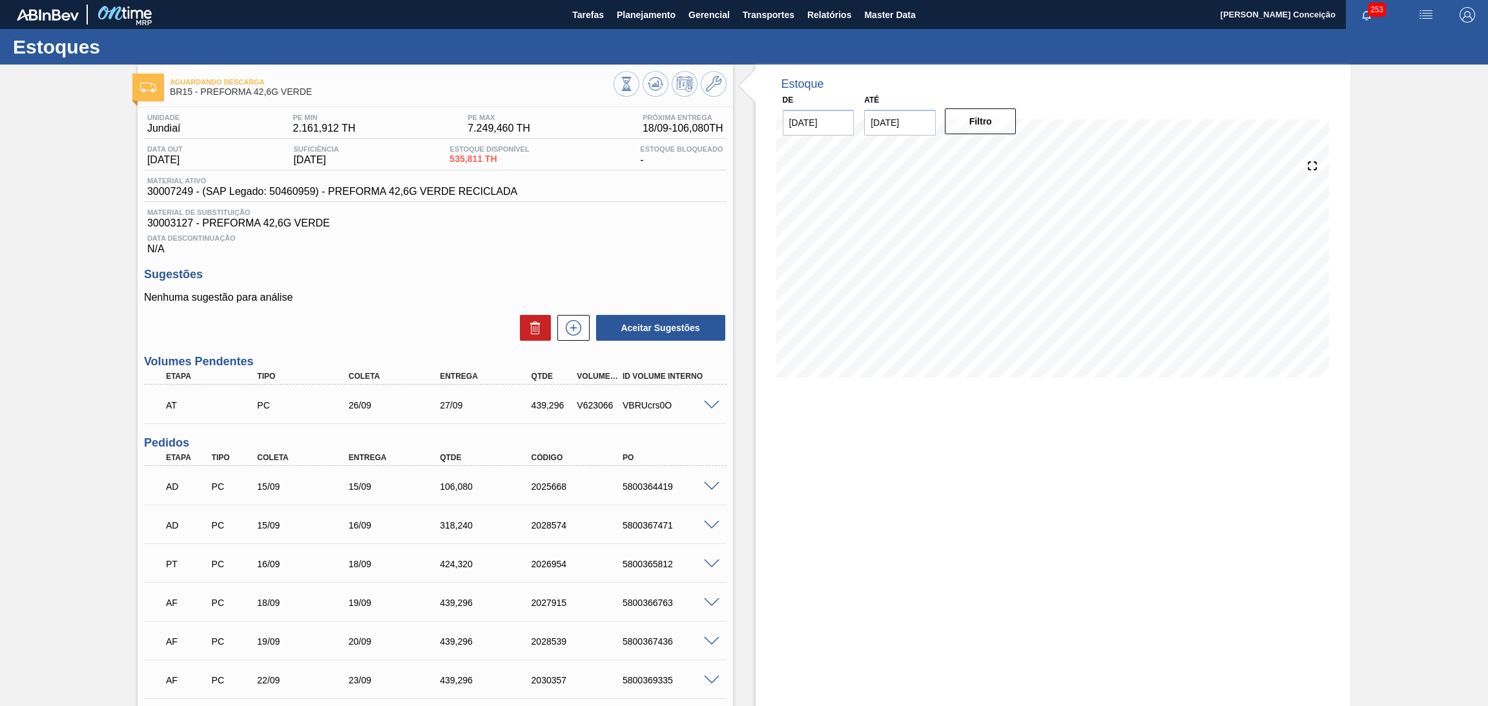
click at [785, 533] on div "Estoque De 18/09/2025 Até 30/11/2025 Filtro" at bounding box center [1052, 512] width 595 height 895
click at [460, 277] on h3 "Sugestões" at bounding box center [435, 275] width 582 height 14
click at [453, 265] on div "Unidade Jundiaí PE MIN 2.161,912 TH PE MAX 7.249,460 TH Próxima Entrega 18/09 -…" at bounding box center [435, 530] width 595 height 846
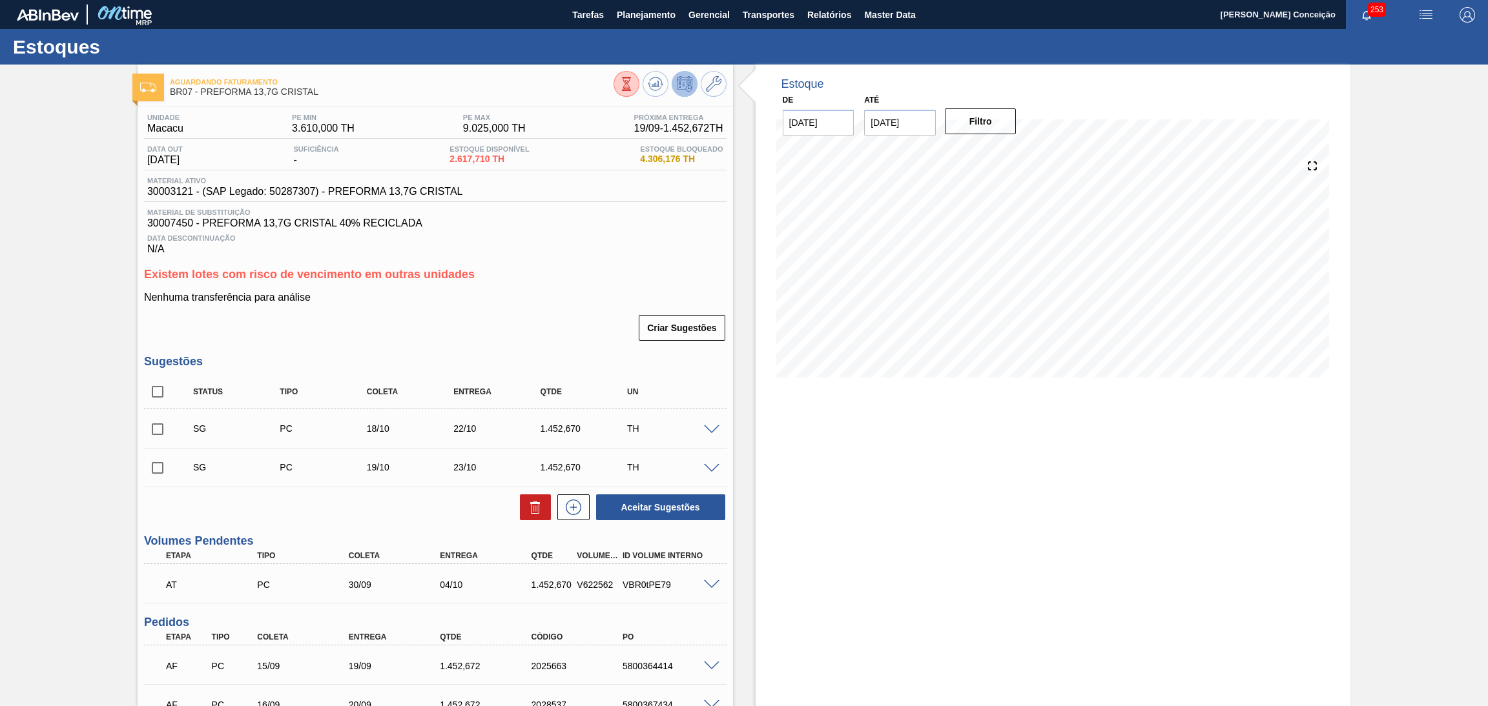
click at [537, 284] on div "Existem lotes com risco de vencimento em outras unidades Nenhuma transferência …" at bounding box center [435, 305] width 582 height 74
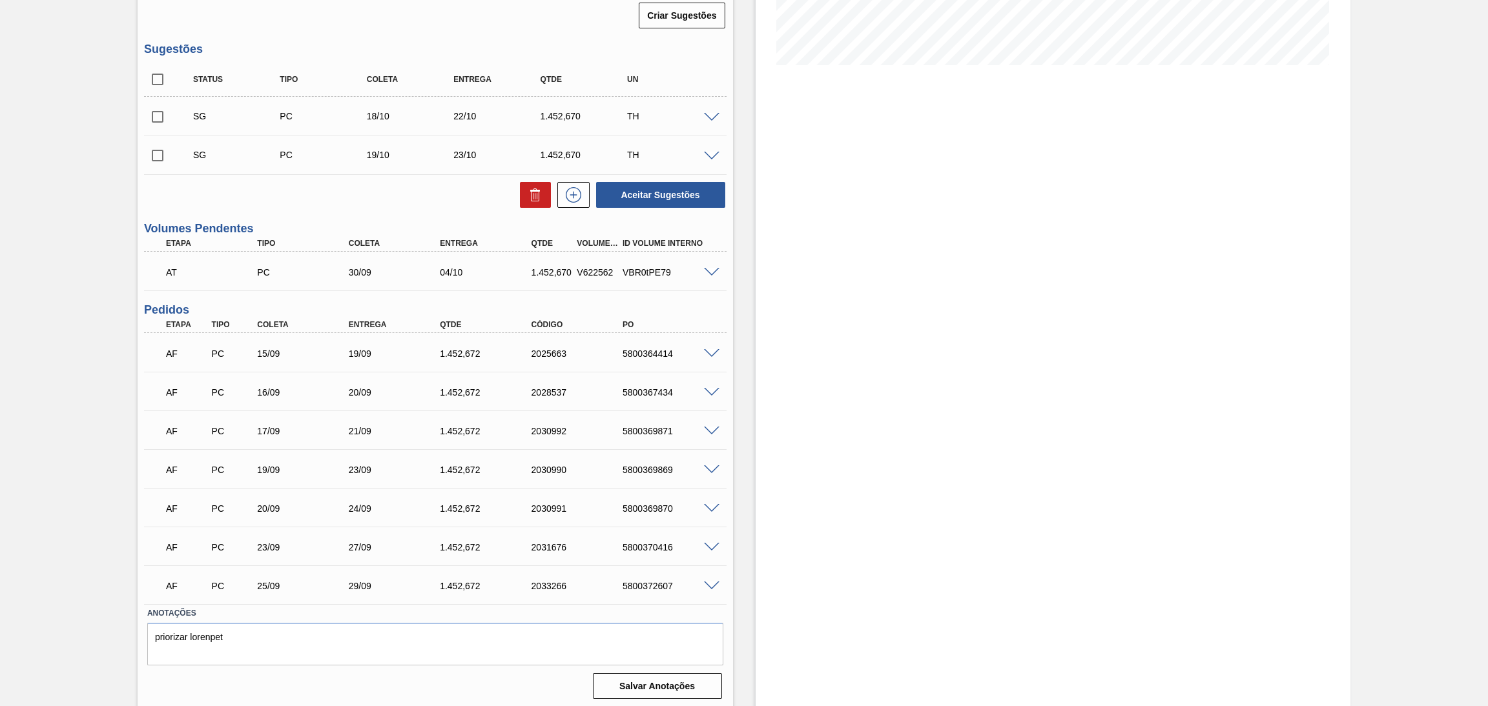
scroll to position [313, 0]
click at [662, 351] on div "5800364414" at bounding box center [671, 353] width 104 height 10
copy div "5800364414"
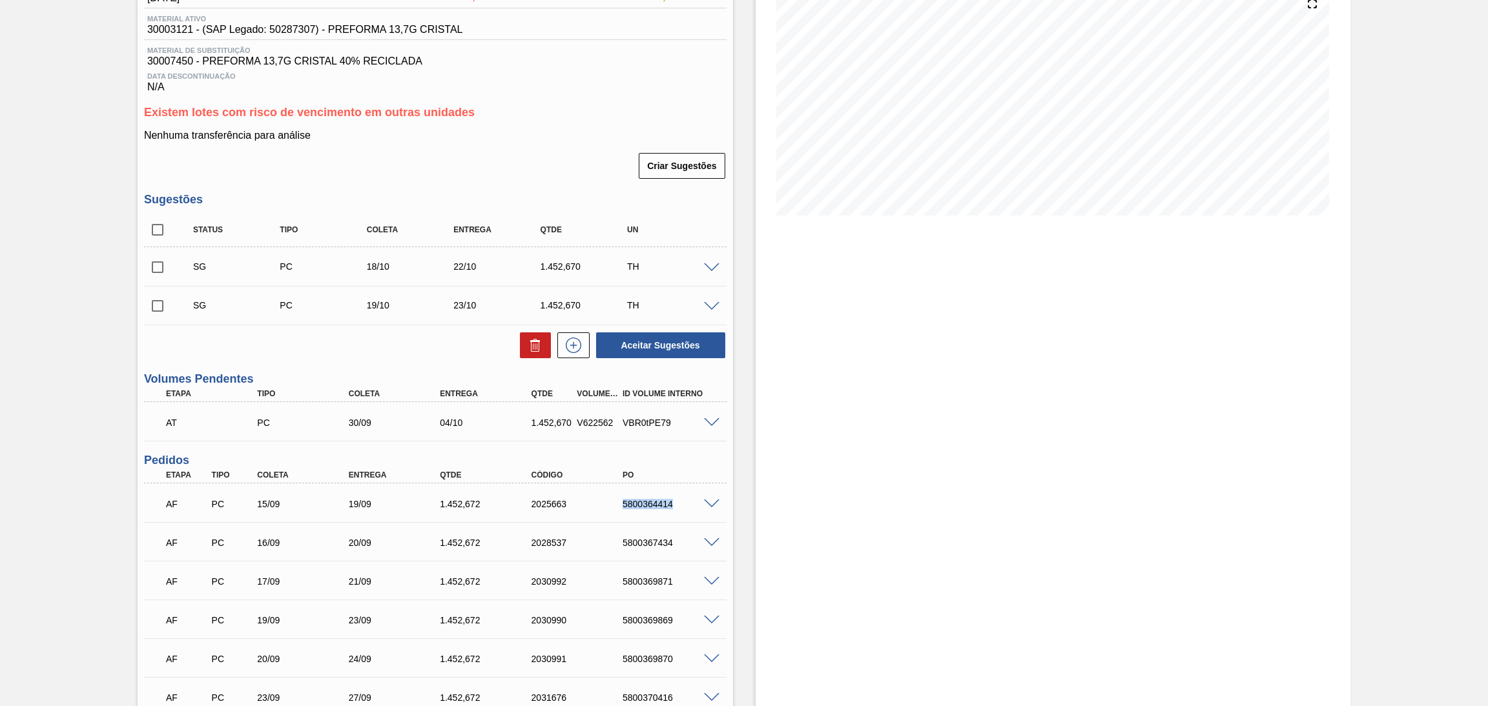
scroll to position [23, 0]
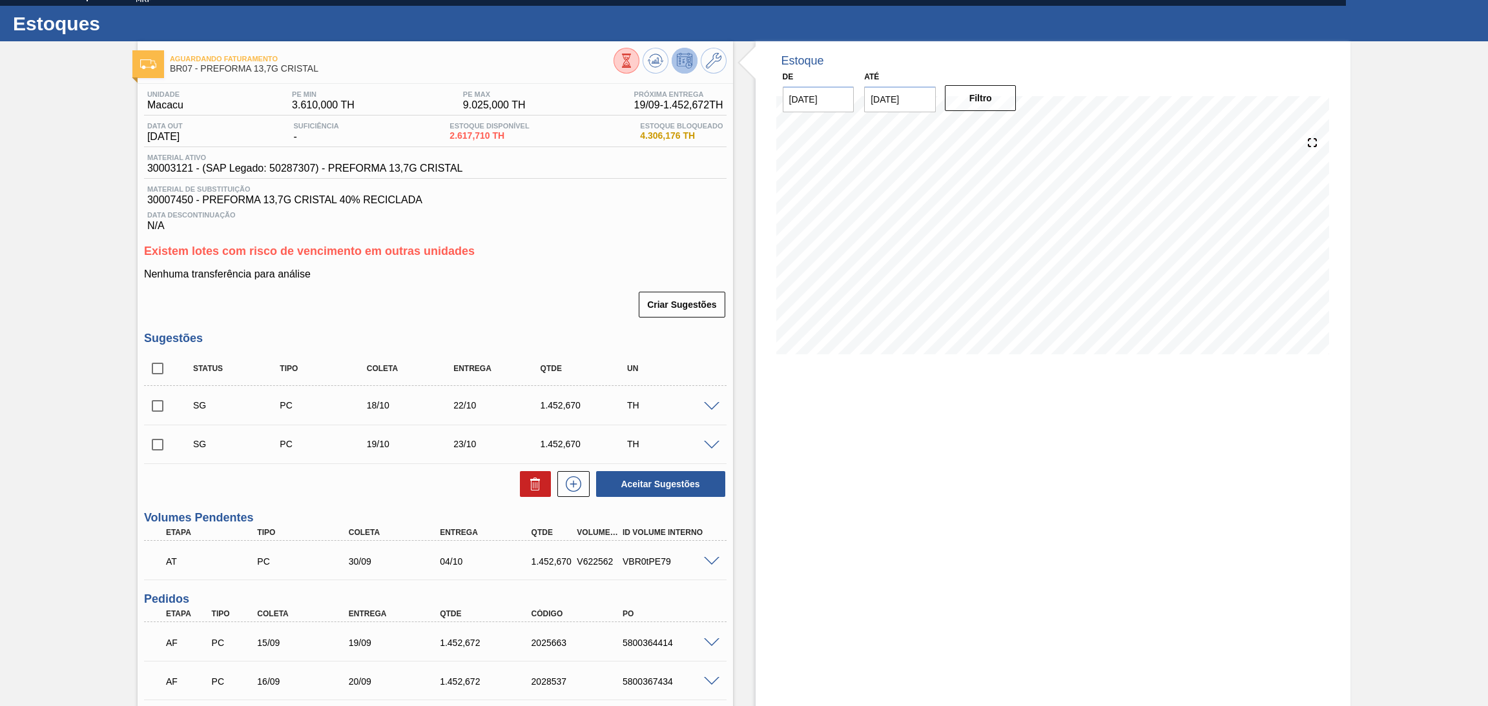
click at [898, 496] on div "Estoque De [DATE] Até [DATE] Filtro 29/09 Projeção de Estoque 9,016.41 [DOMAIN_…" at bounding box center [1052, 520] width 595 height 958
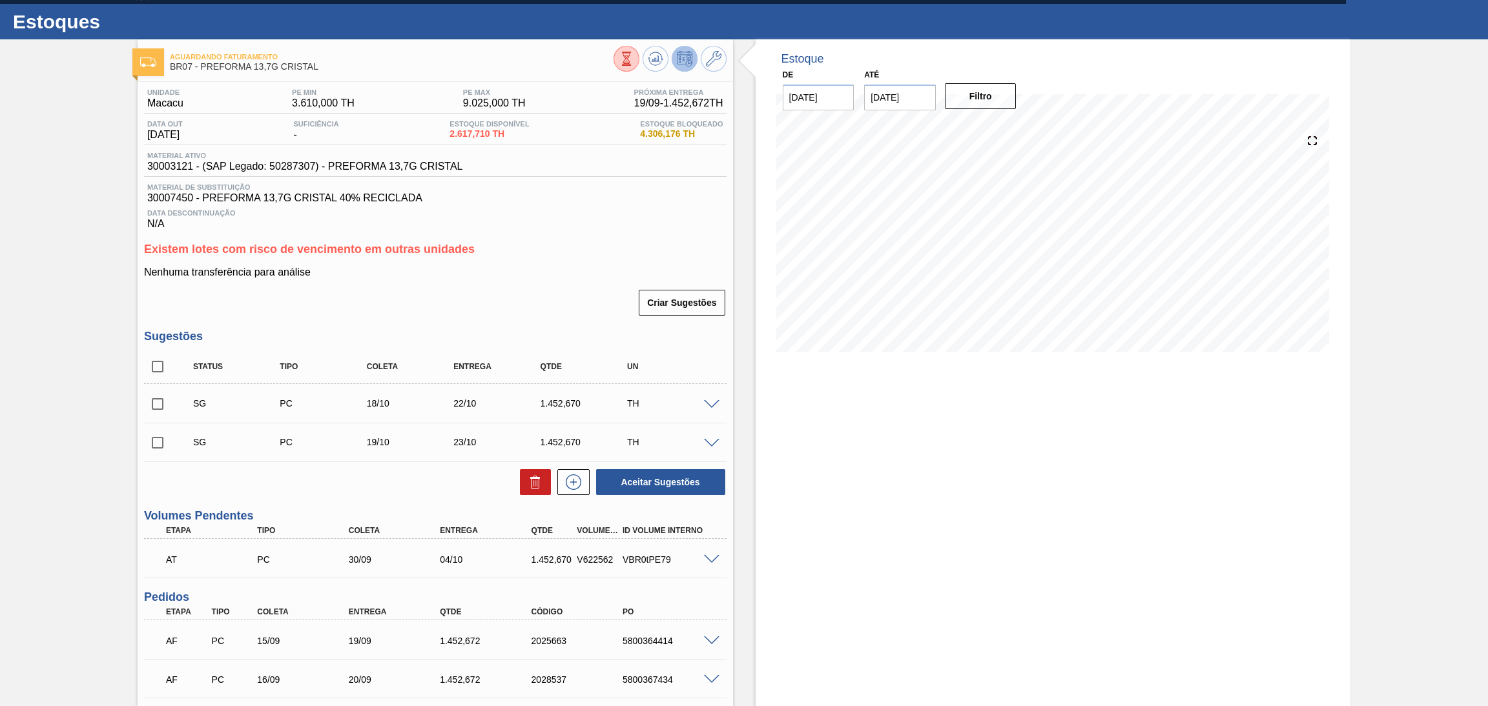
scroll to position [0, 0]
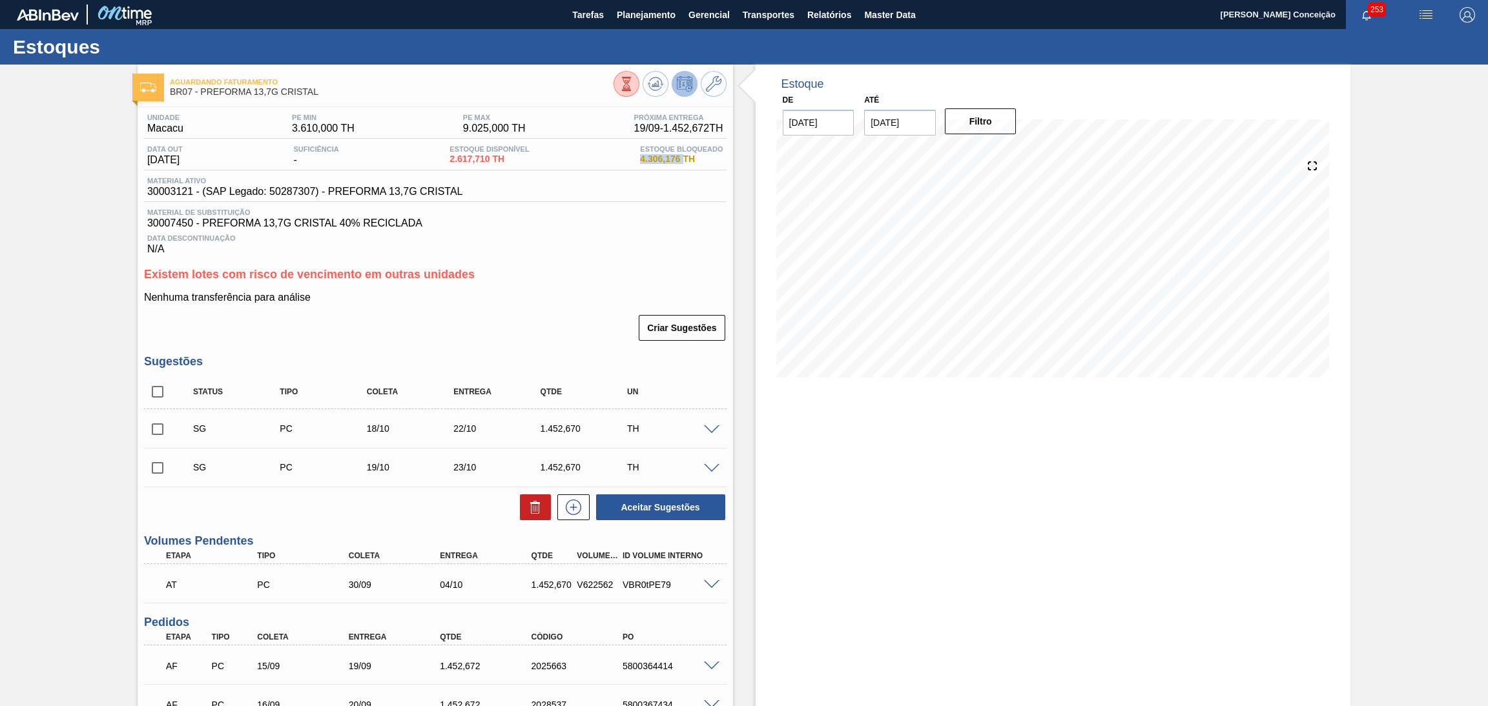
drag, startPoint x: 640, startPoint y: 156, endPoint x: 681, endPoint y: 165, distance: 41.5
click at [681, 165] on div "Estoque Bloqueado 4.306,176 TH" at bounding box center [681, 155] width 89 height 21
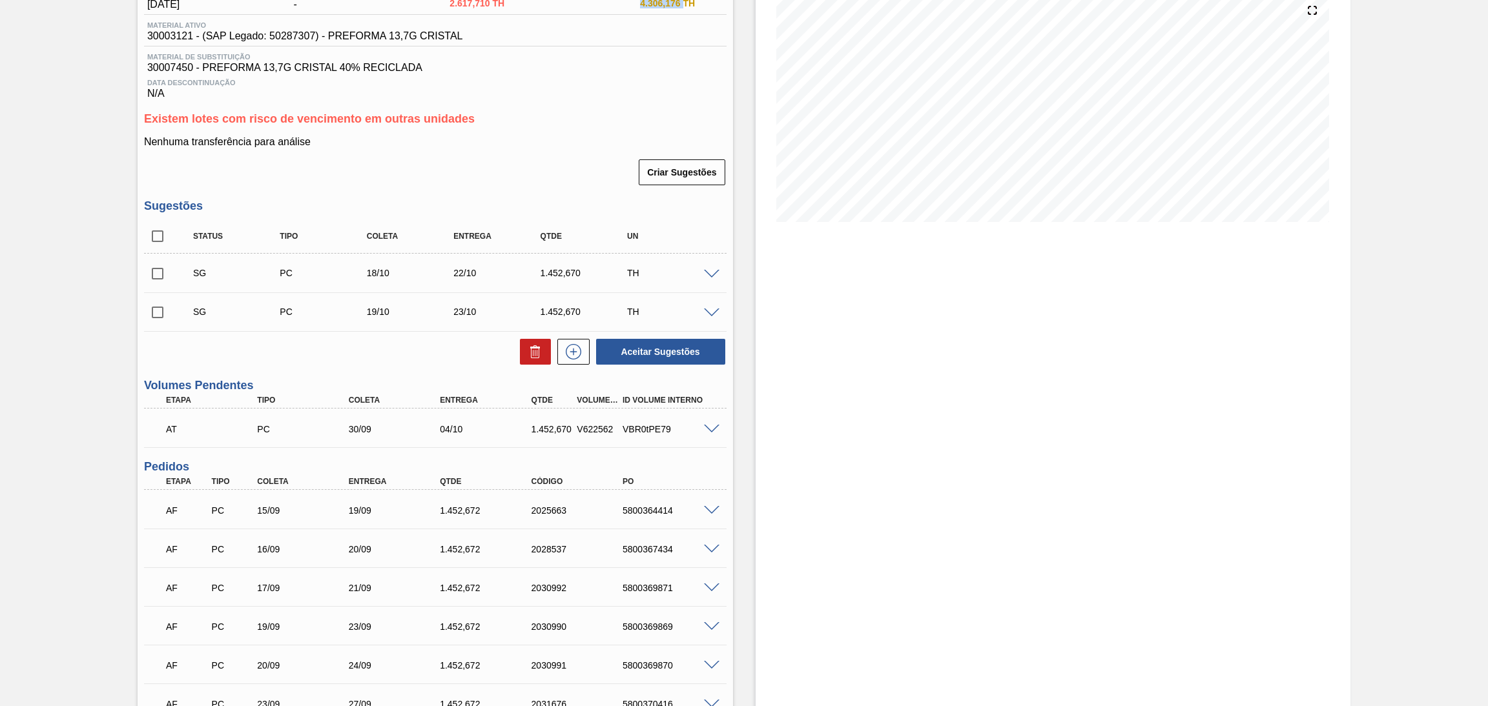
scroll to position [313, 0]
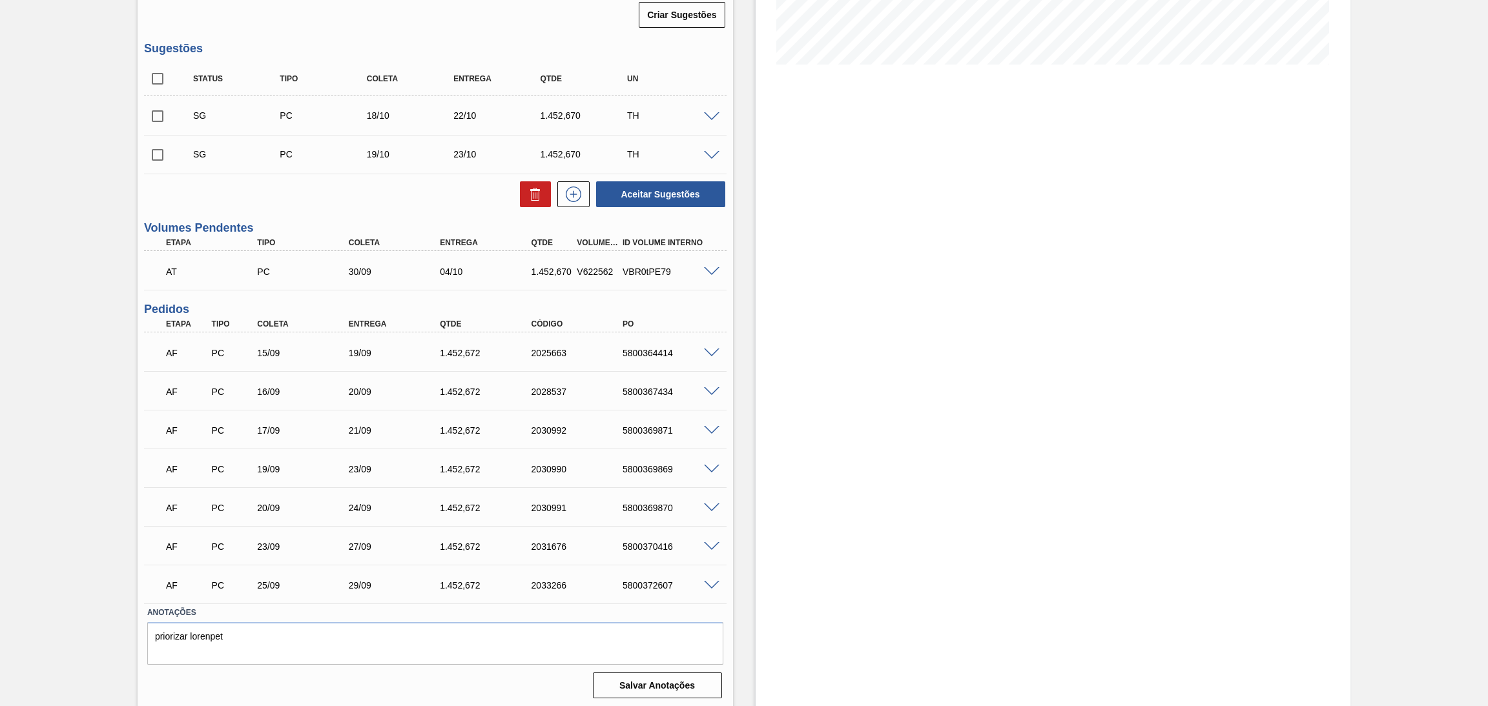
click at [661, 348] on div "5800364414" at bounding box center [671, 353] width 104 height 10
copy div "5800364414"
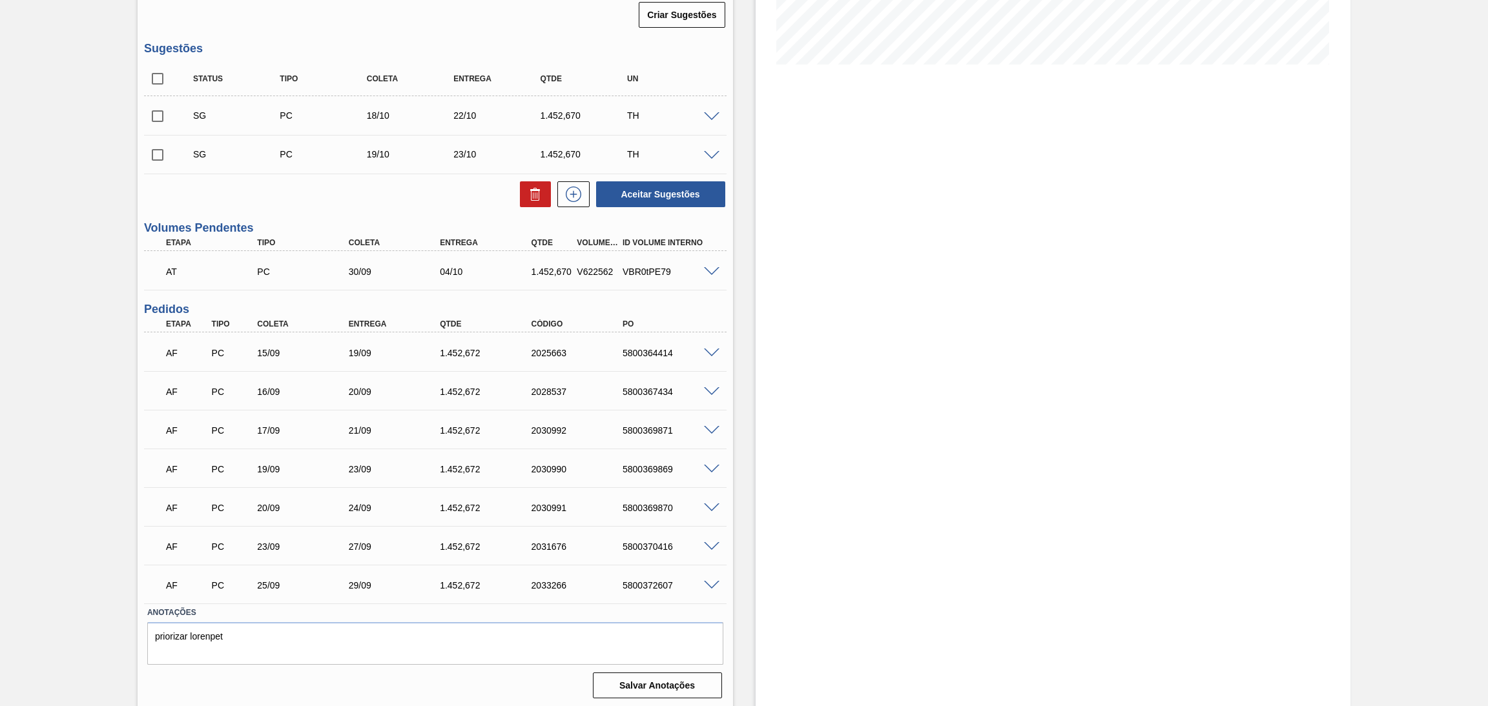
click at [661, 387] on div "5800367434" at bounding box center [671, 392] width 104 height 10
copy div "5800367434"
click at [649, 429] on div "5800369871" at bounding box center [671, 431] width 104 height 10
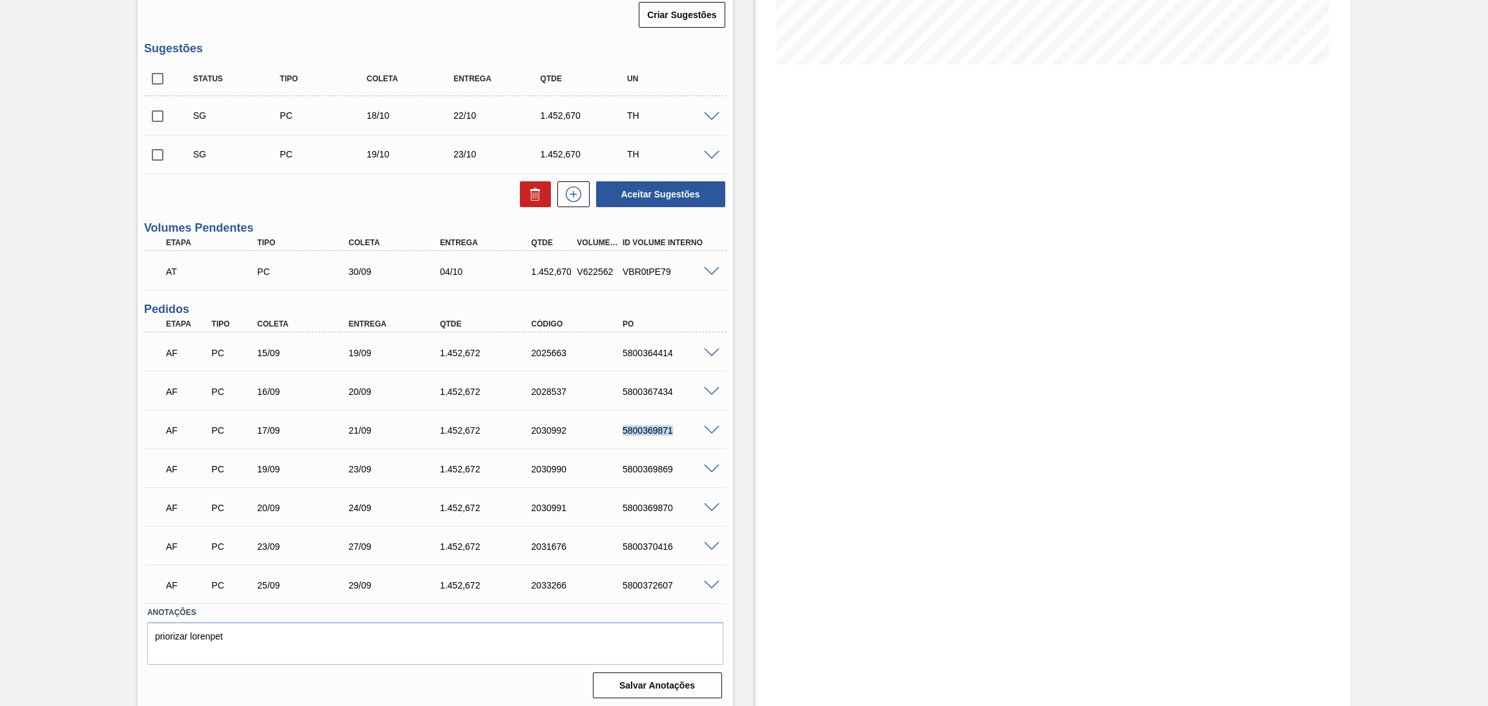
copy div "5800369871"
click at [750, 431] on div "Estoque De 18/09/2025 Até 30/11/2025 Filtro 29/09 Projeção de Estoque 9,016.41 …" at bounding box center [1042, 230] width 618 height 958
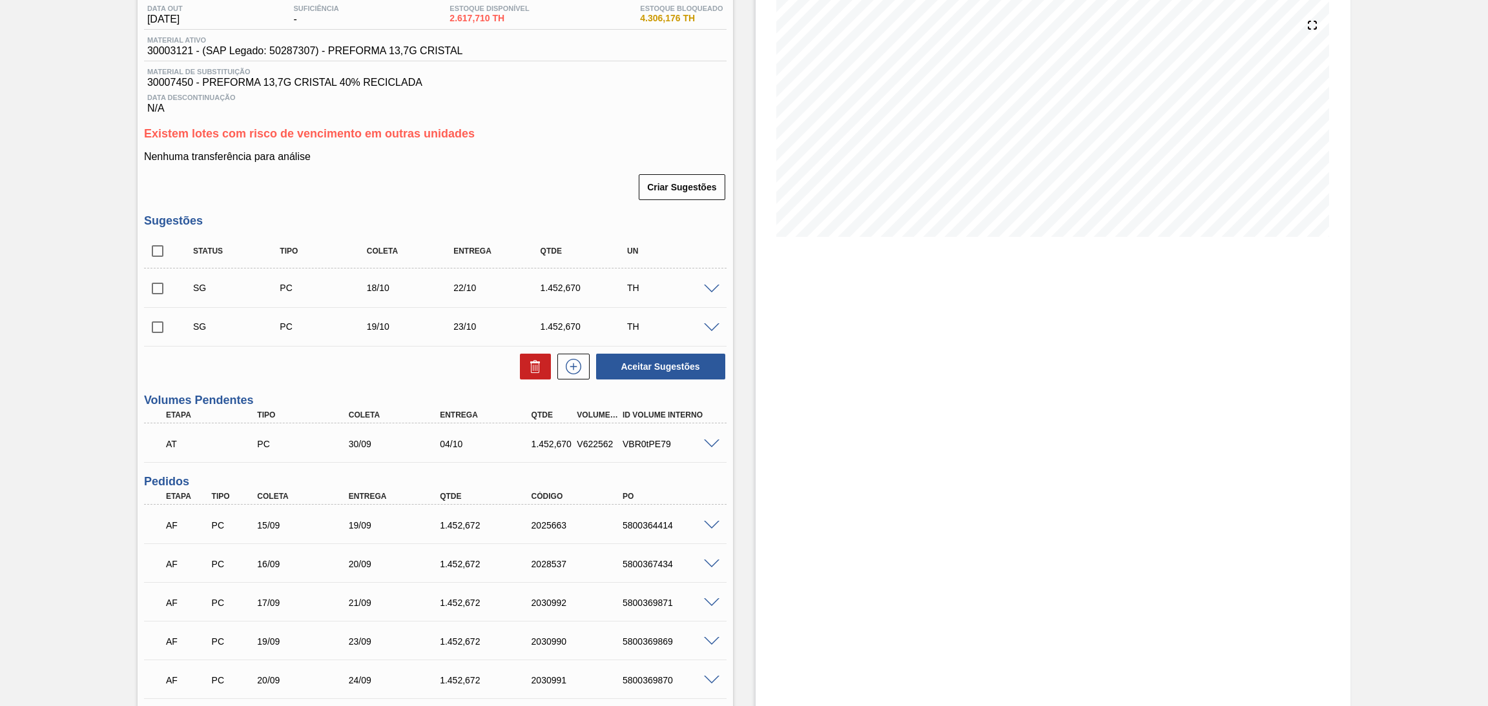
scroll to position [0, 0]
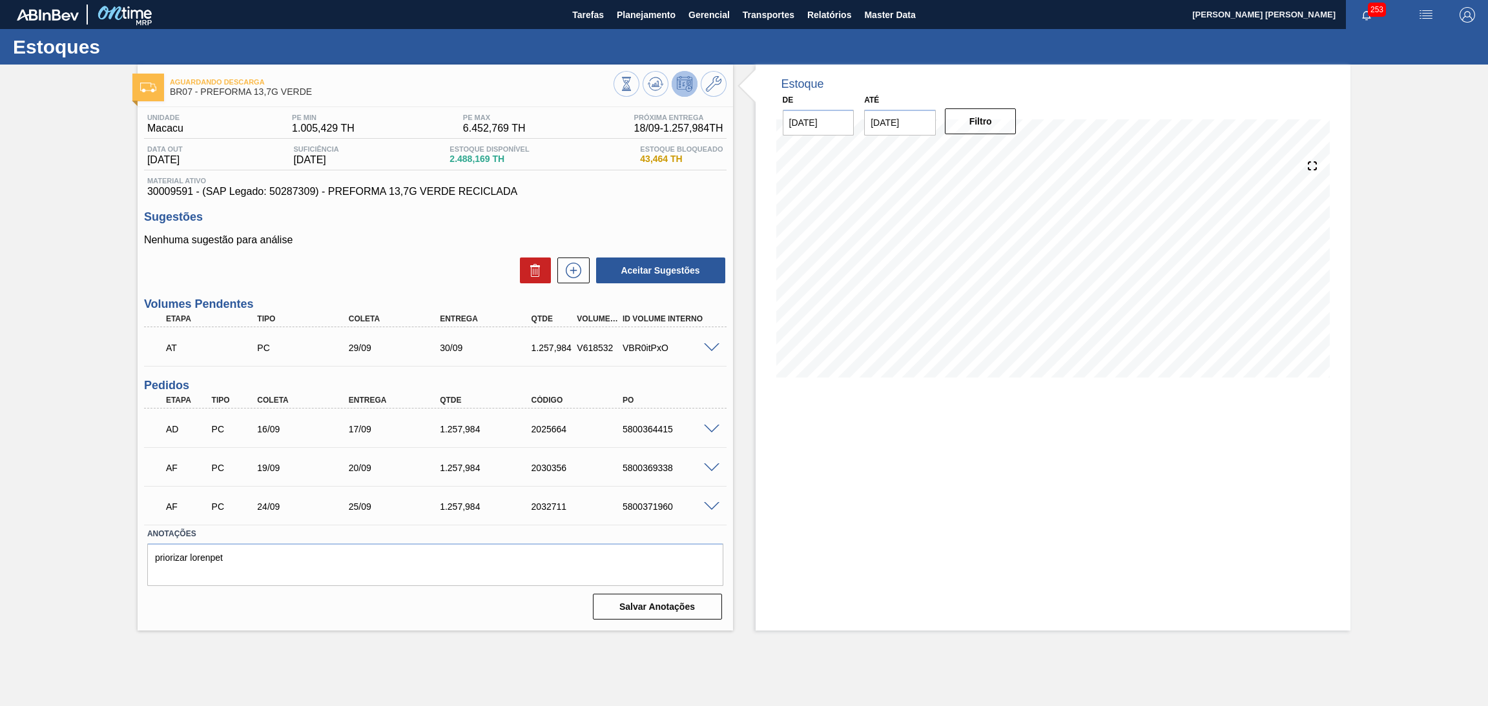
click at [418, 238] on p "Nenhuma sugestão para análise" at bounding box center [435, 240] width 582 height 12
click at [423, 258] on div "Aceitar Sugestões" at bounding box center [435, 270] width 582 height 28
click at [648, 90] on icon at bounding box center [655, 83] width 15 height 15
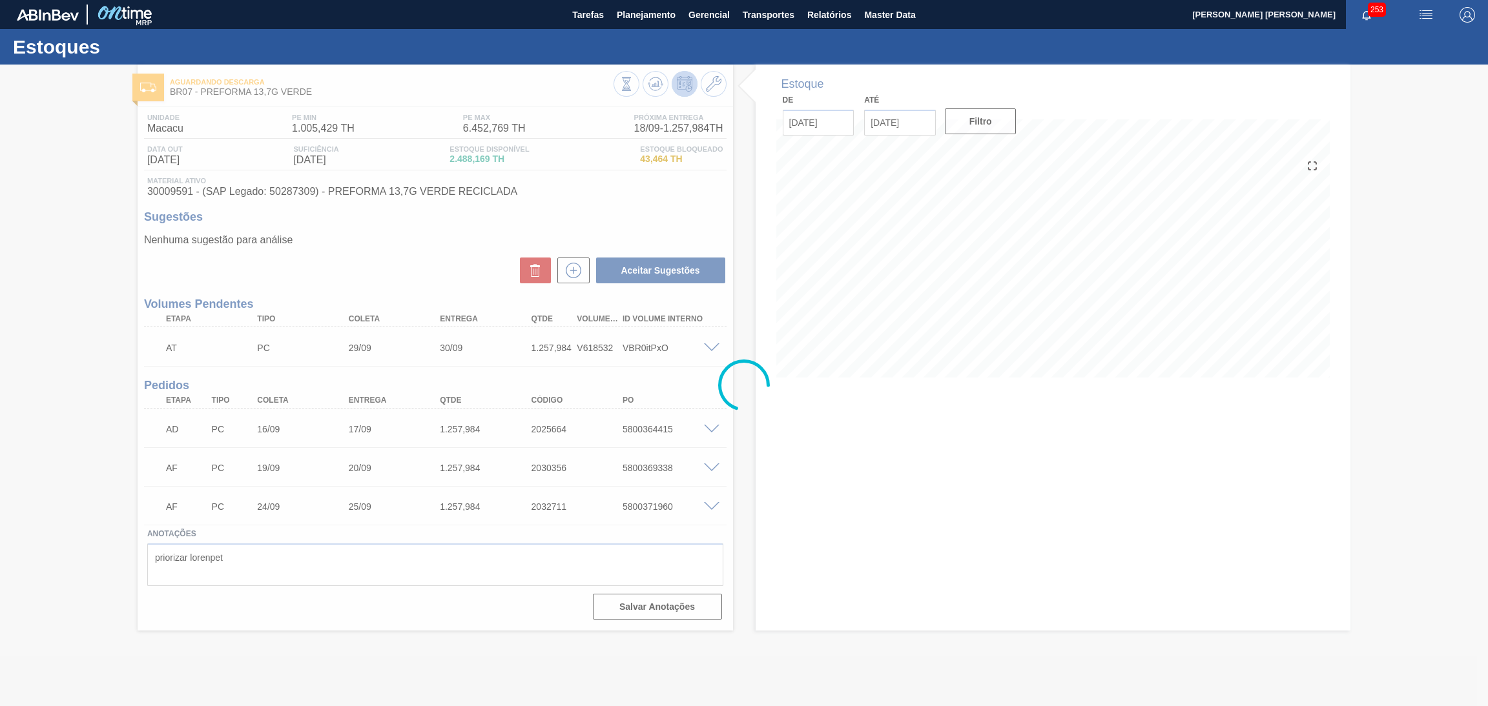
click at [454, 241] on div at bounding box center [744, 386] width 1488 height 642
click at [406, 268] on div at bounding box center [744, 386] width 1488 height 642
click at [759, 401] on icon at bounding box center [744, 386] width 52 height 52
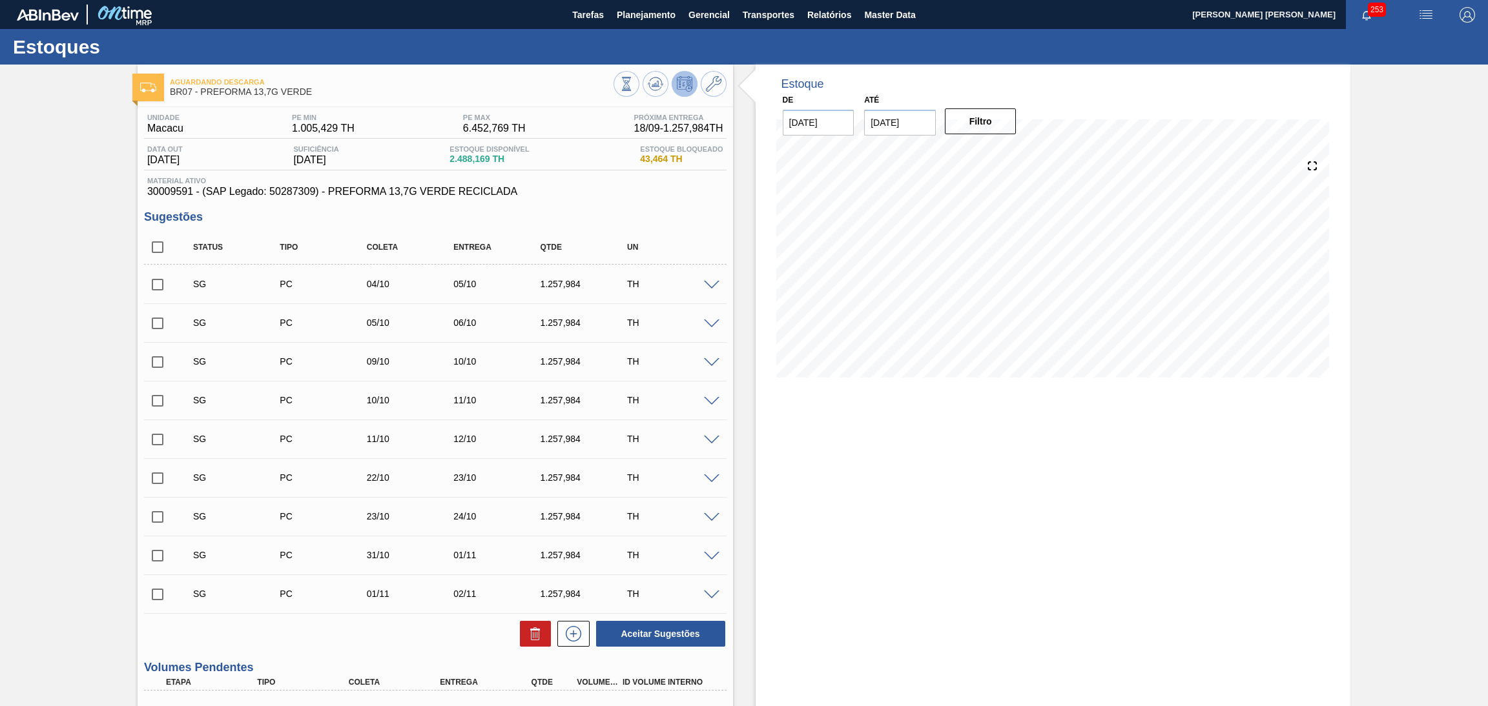
click at [152, 252] on input "checkbox" at bounding box center [157, 247] width 27 height 27
checkbox input "true"
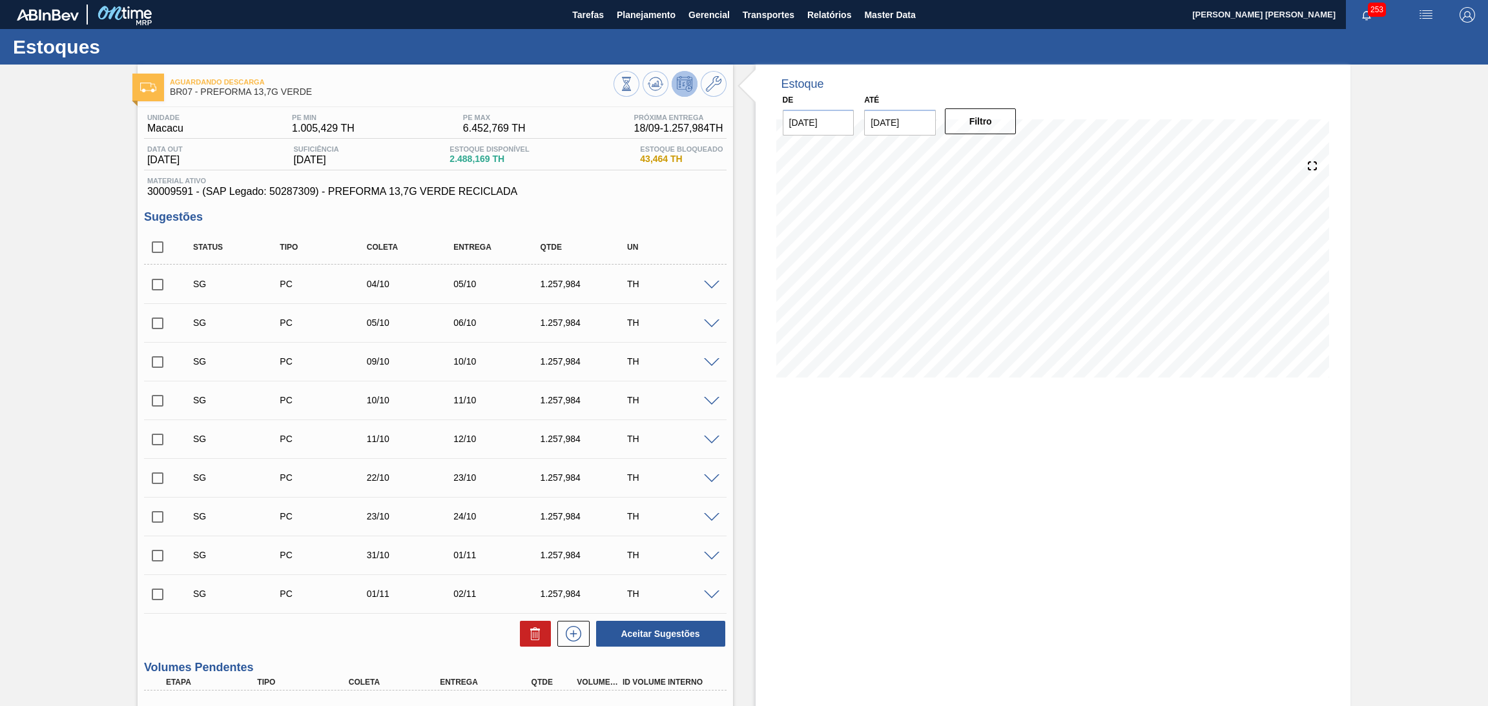
checkbox input "true"
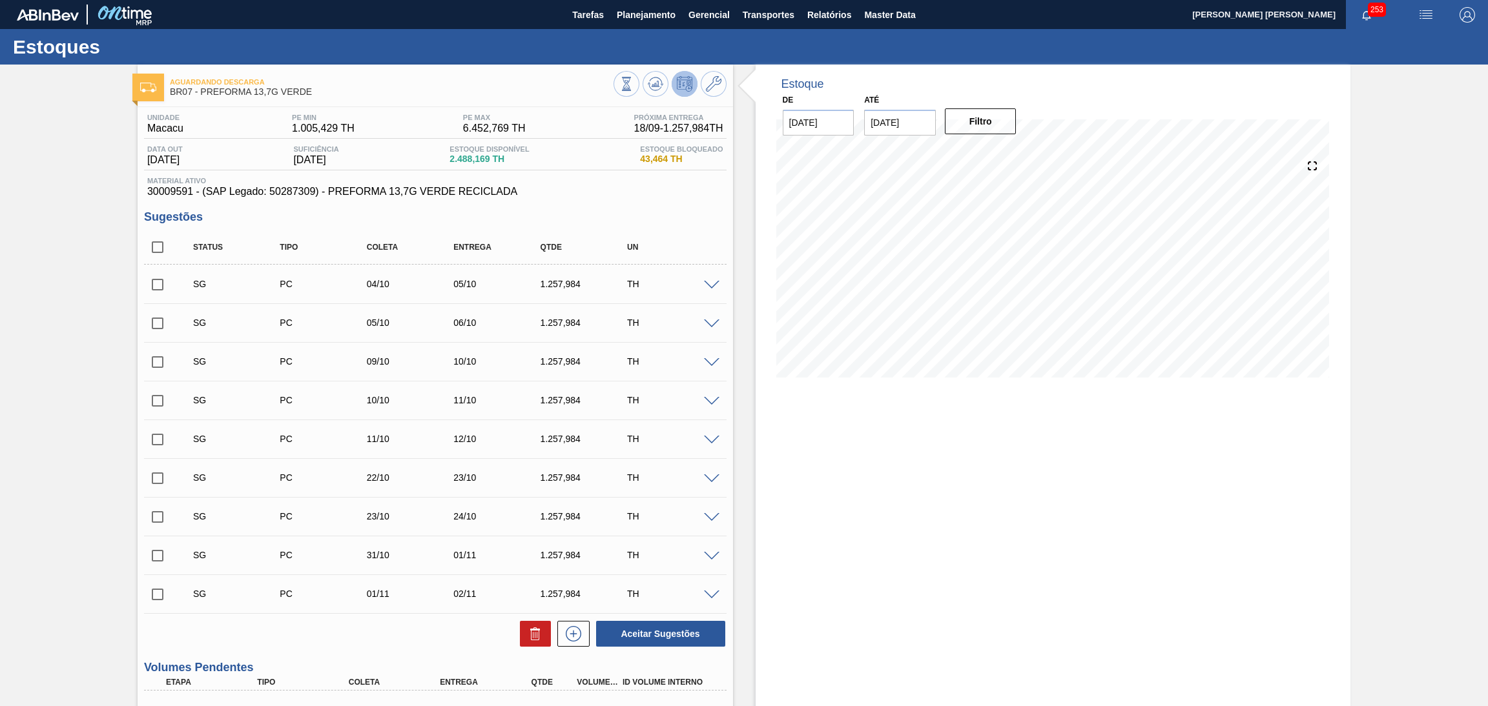
checkbox input "true"
click at [531, 640] on icon at bounding box center [535, 636] width 8 height 10
checkbox input "false"
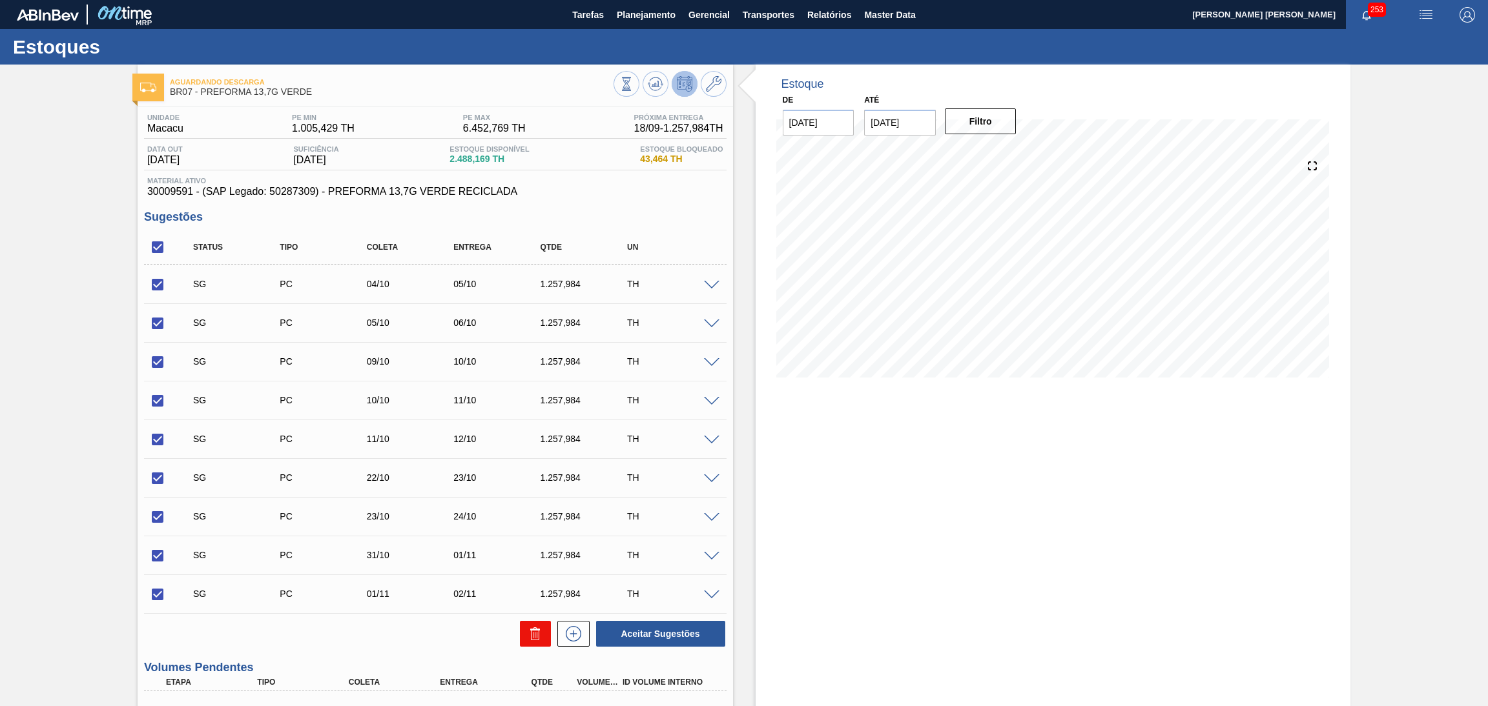
checkbox input "false"
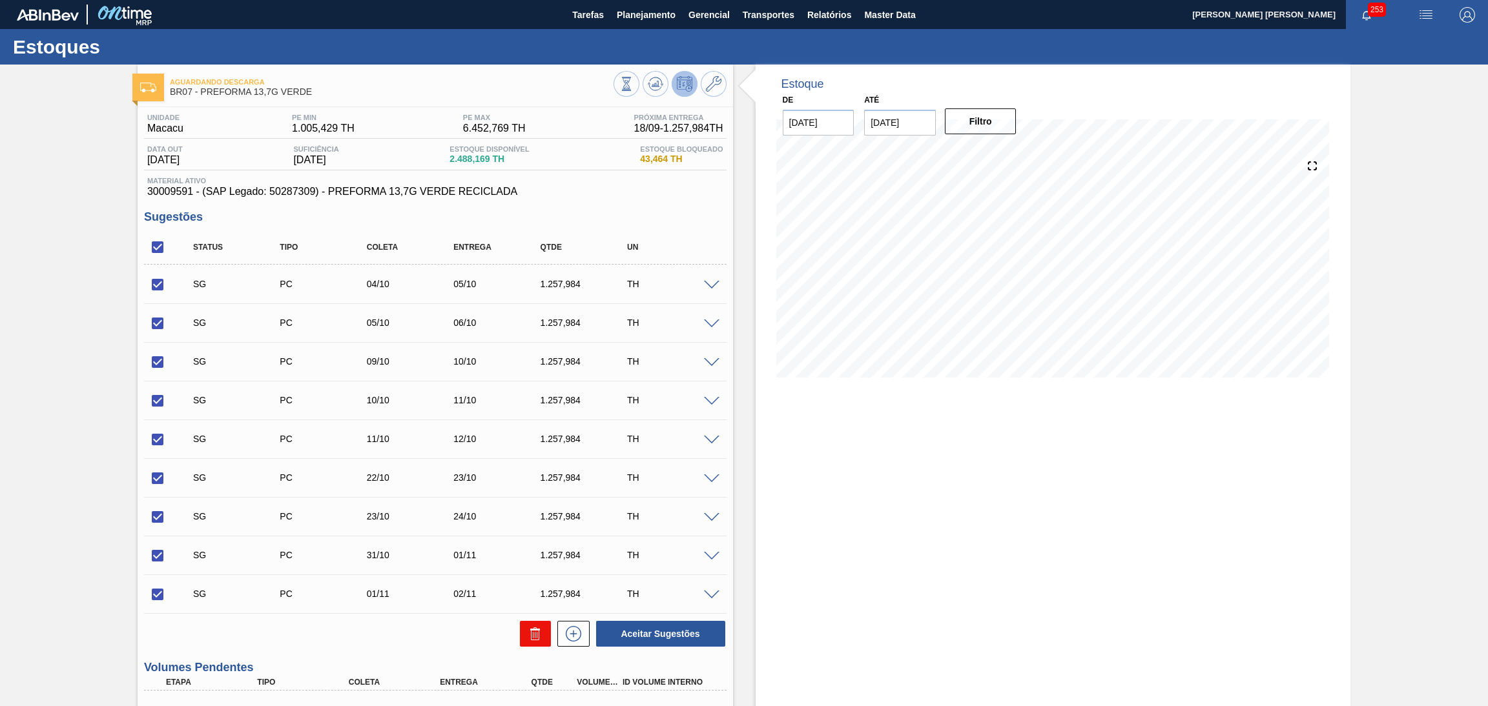
checkbox input "false"
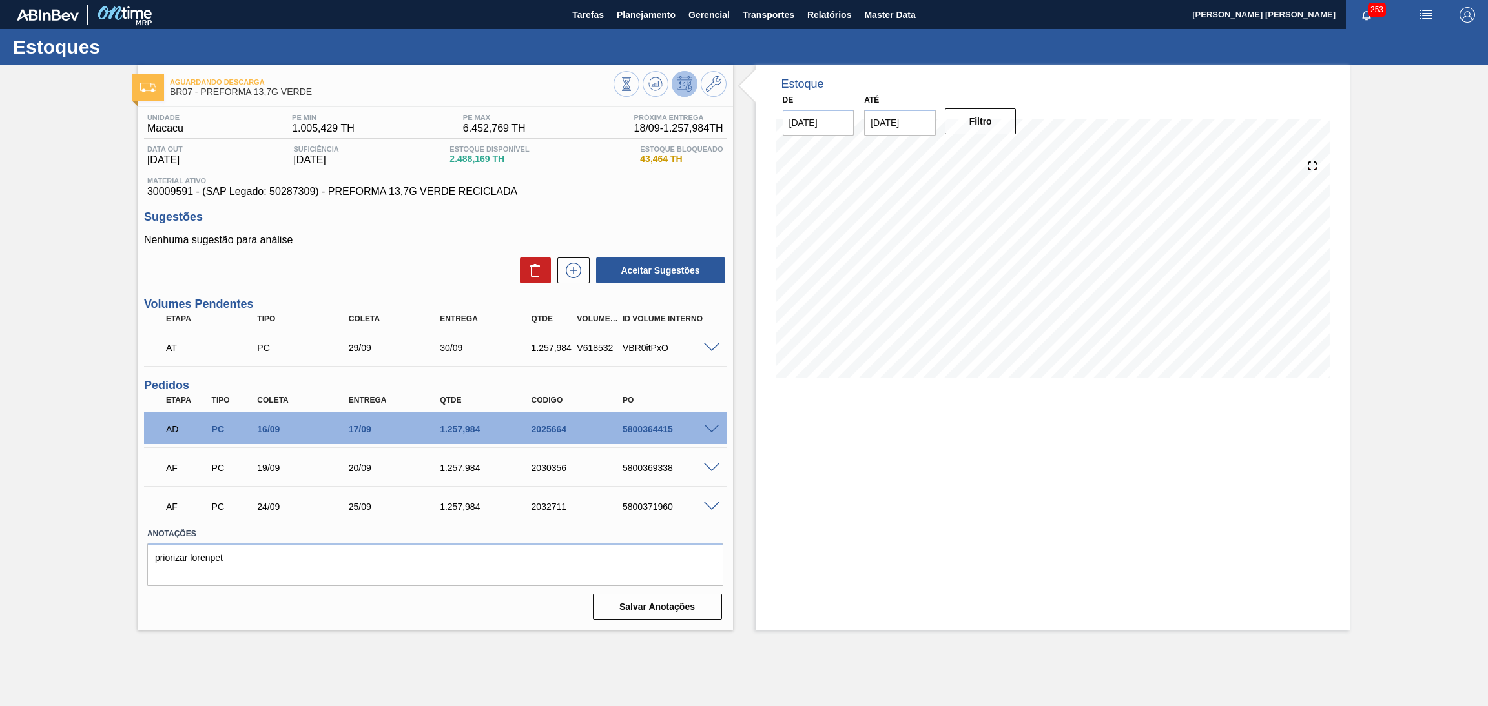
click at [712, 464] on span at bounding box center [711, 469] width 15 height 10
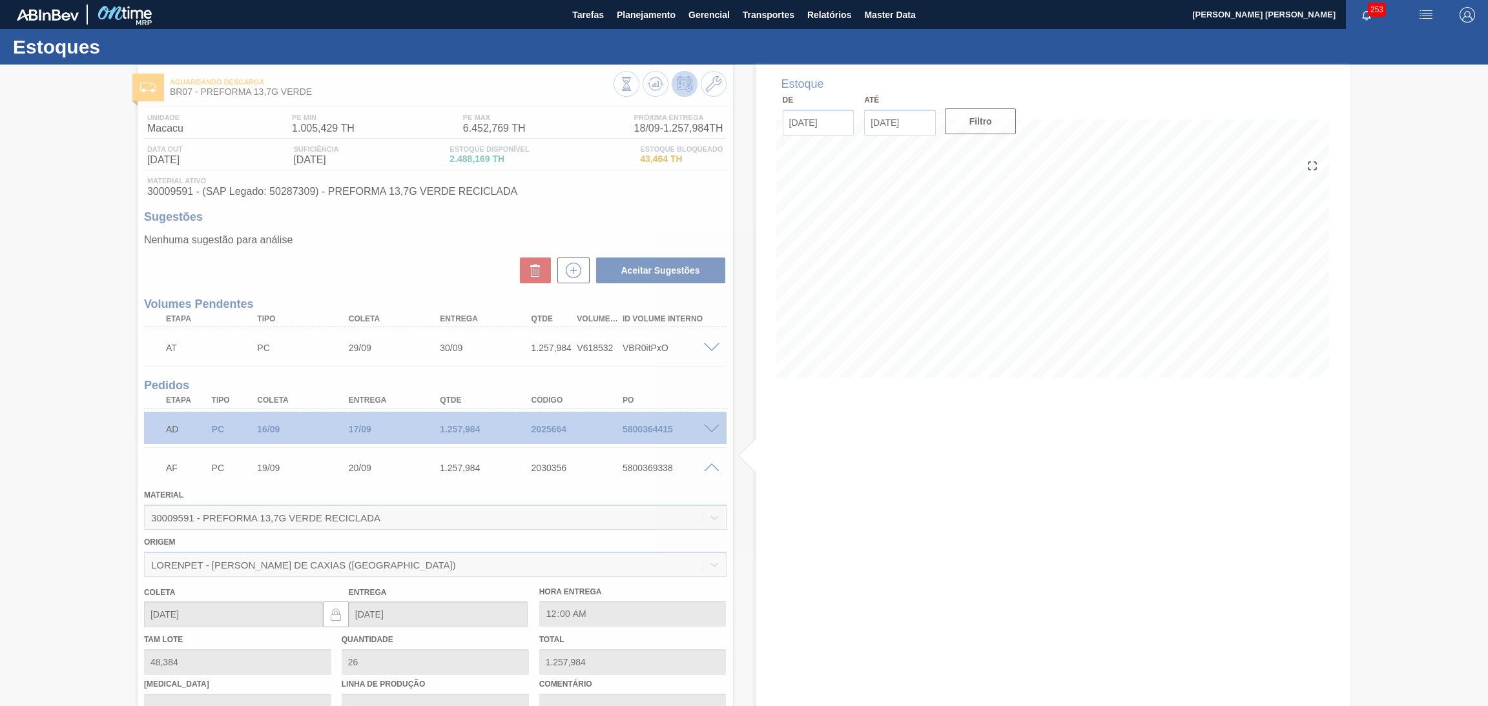
click at [710, 466] on div at bounding box center [744, 386] width 1488 height 642
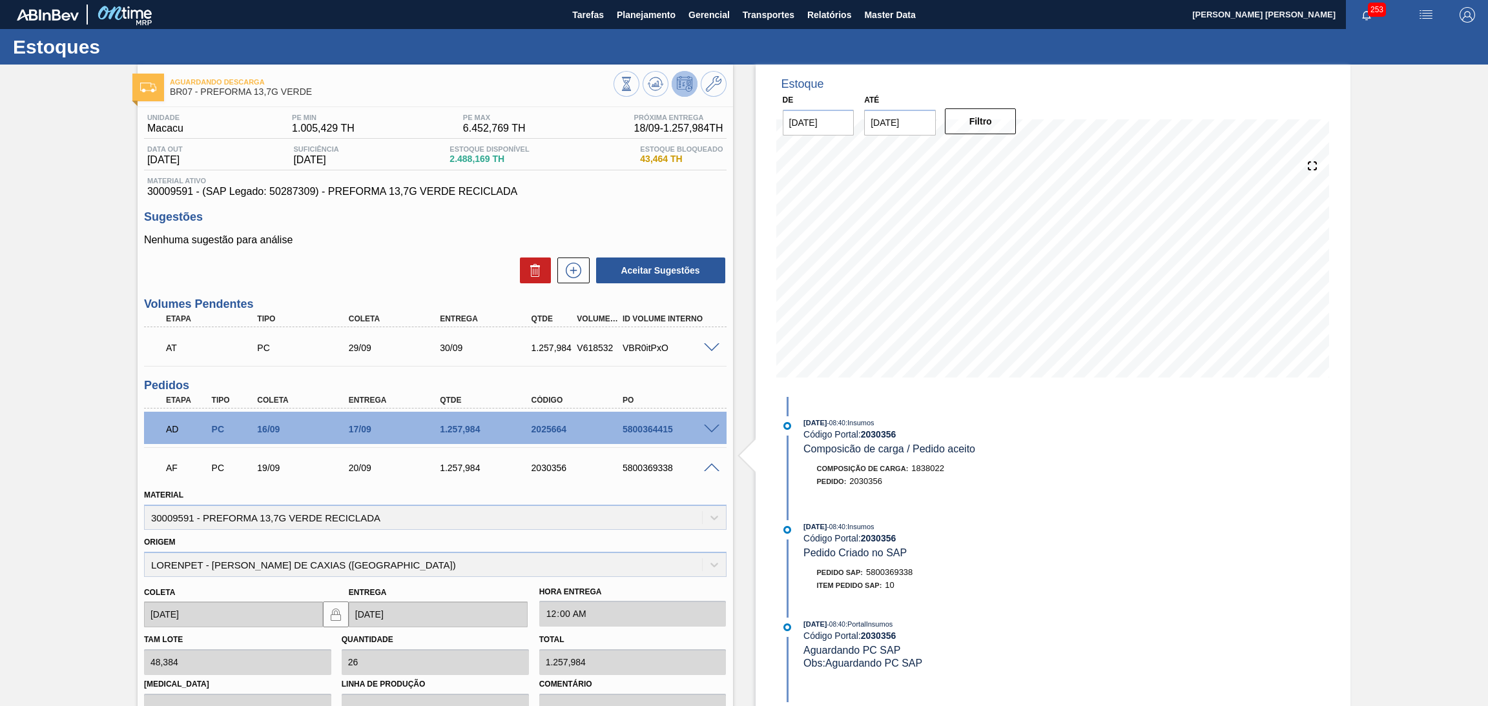
click at [710, 466] on span at bounding box center [711, 469] width 15 height 10
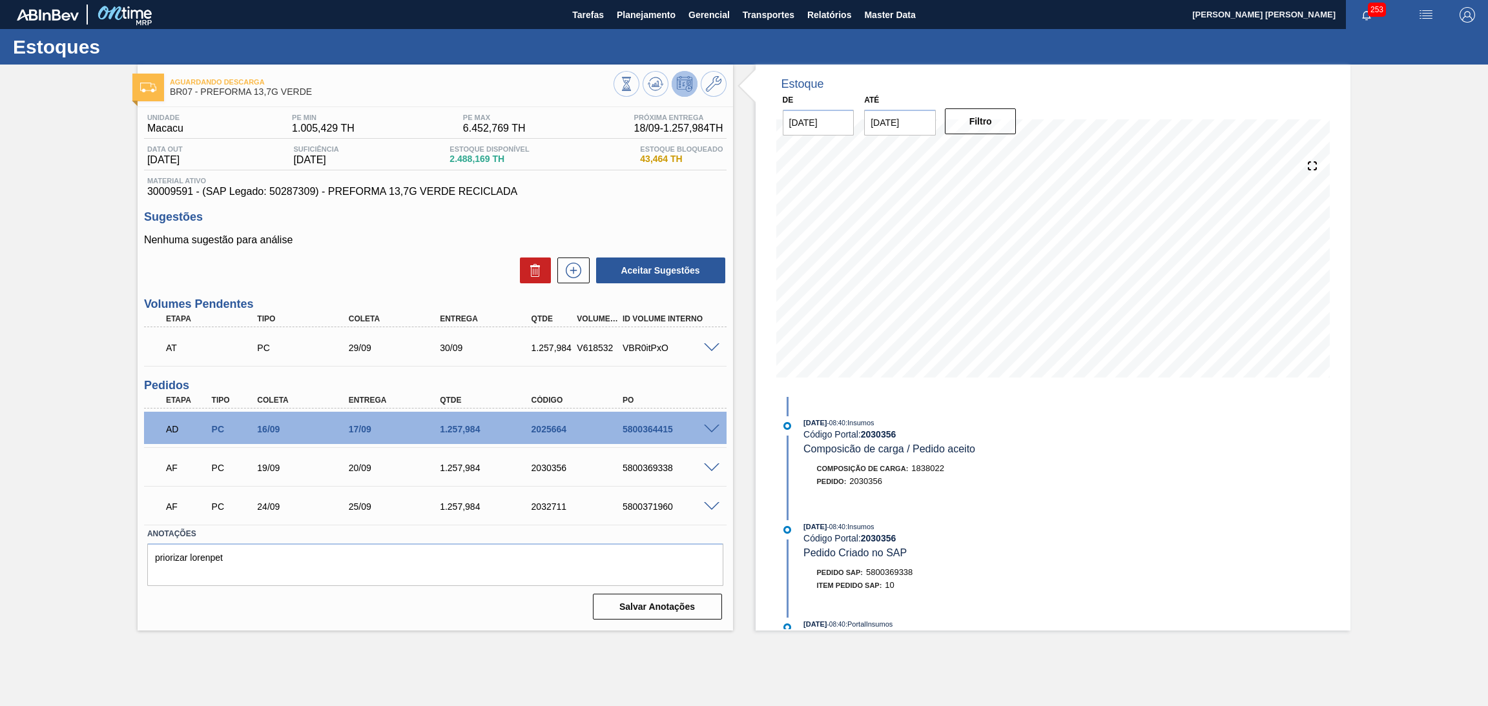
click at [711, 504] on span at bounding box center [711, 507] width 15 height 10
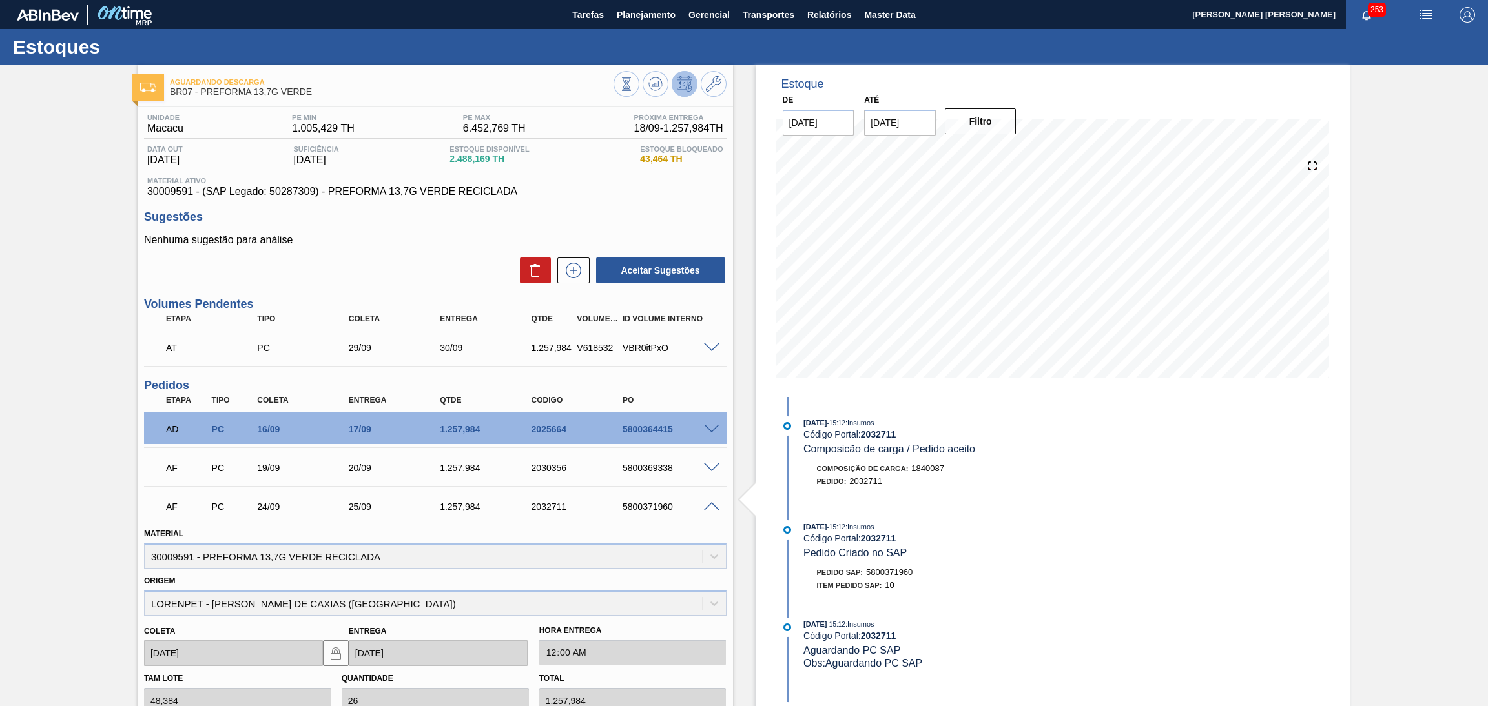
click at [711, 504] on span at bounding box center [711, 507] width 15 height 10
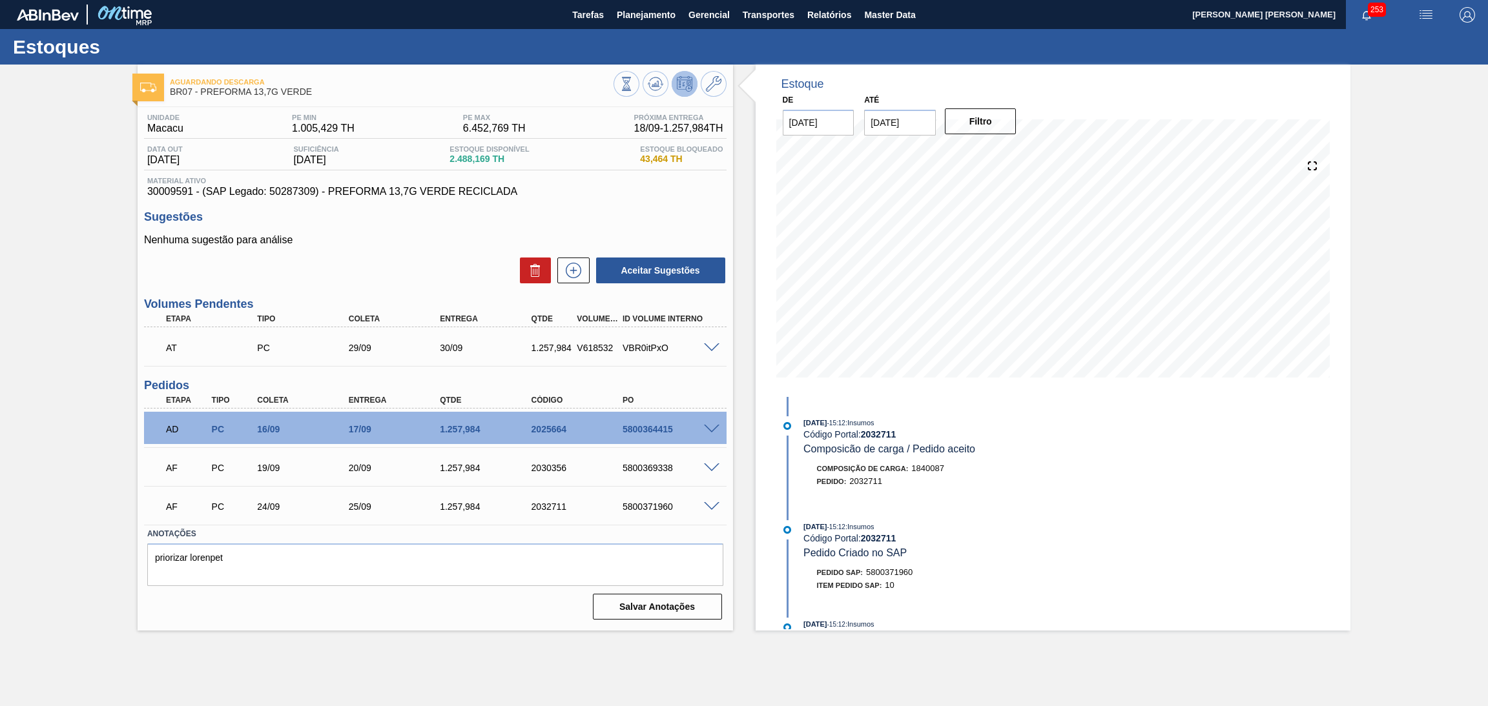
click at [711, 347] on span at bounding box center [711, 349] width 15 height 10
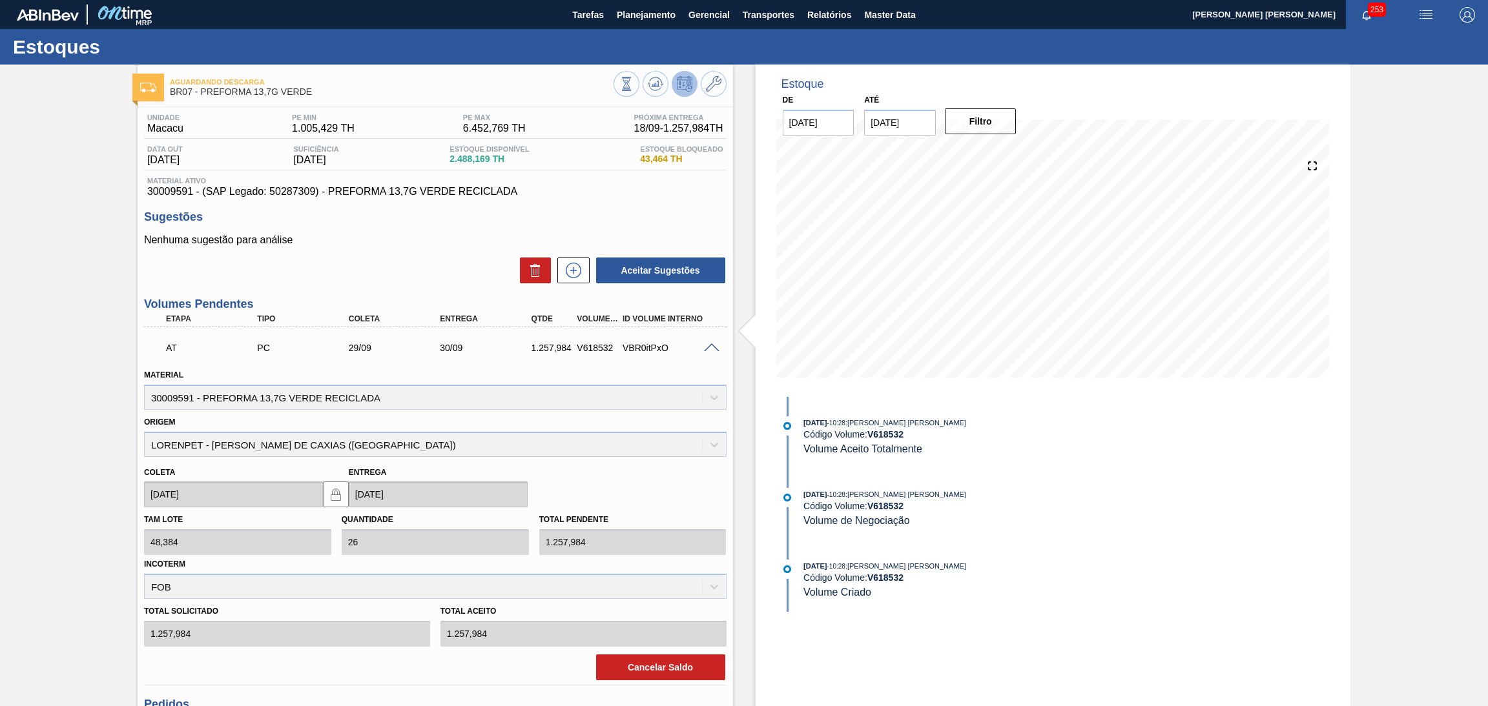
click at [711, 347] on span at bounding box center [711, 349] width 15 height 10
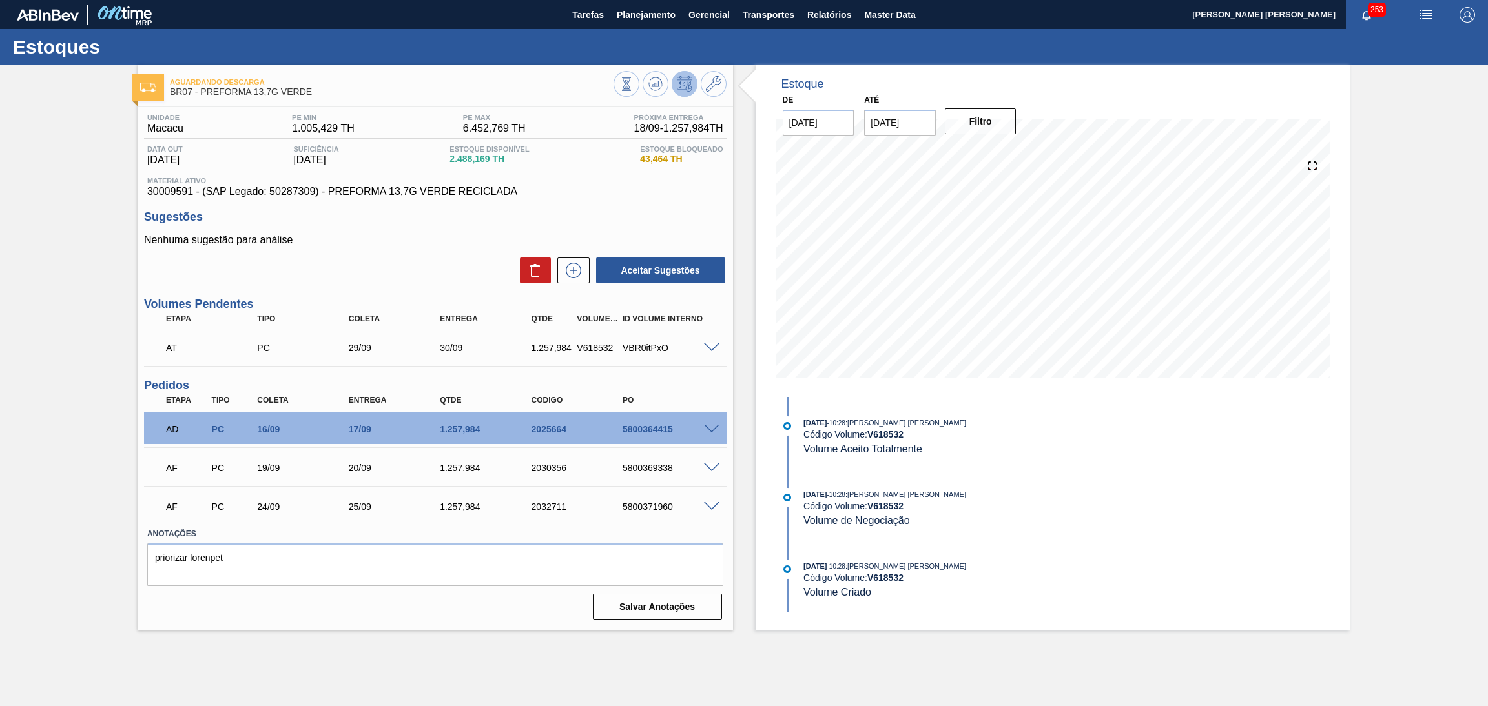
click at [418, 275] on div "Aceitar Sugestões" at bounding box center [435, 270] width 582 height 28
click at [370, 259] on div "Aceitar Sugestões" at bounding box center [435, 270] width 582 height 28
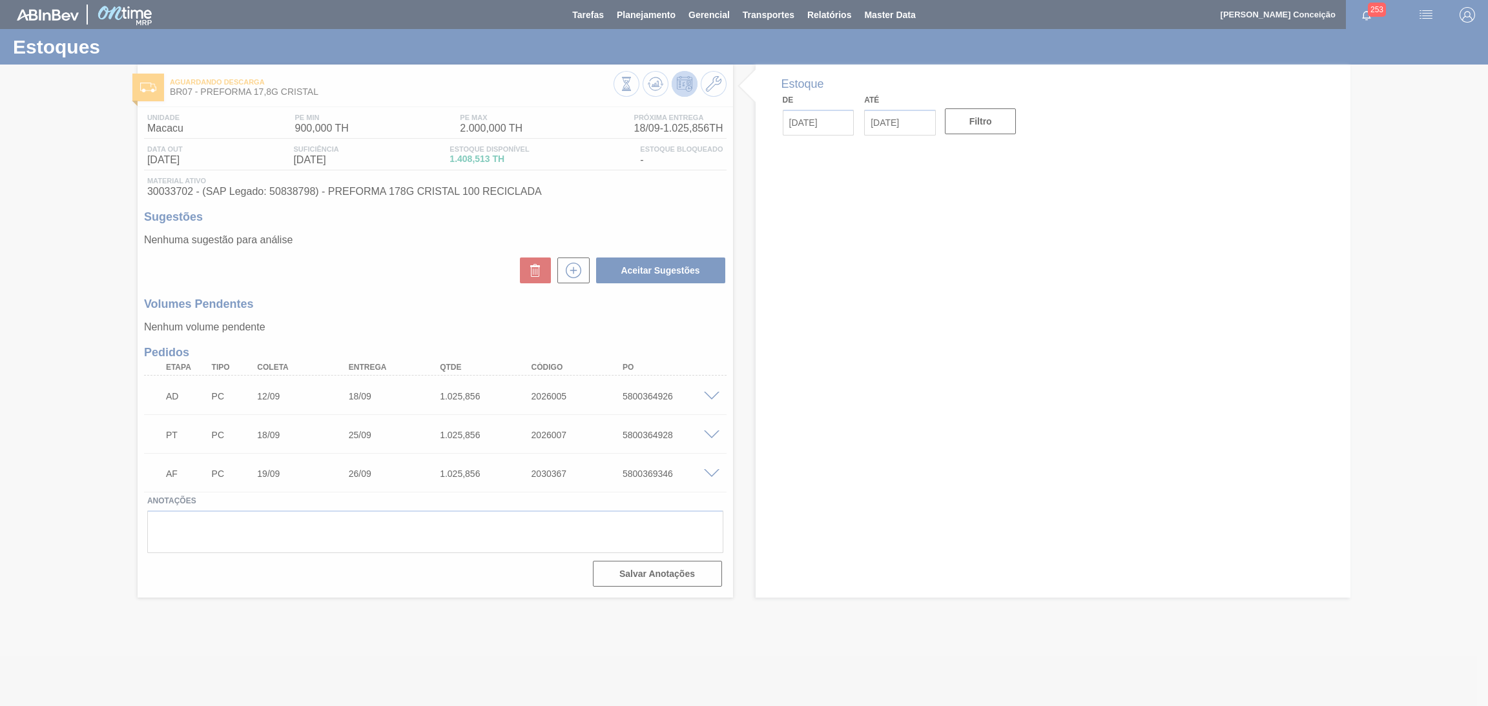
click at [393, 274] on div at bounding box center [744, 353] width 1488 height 706
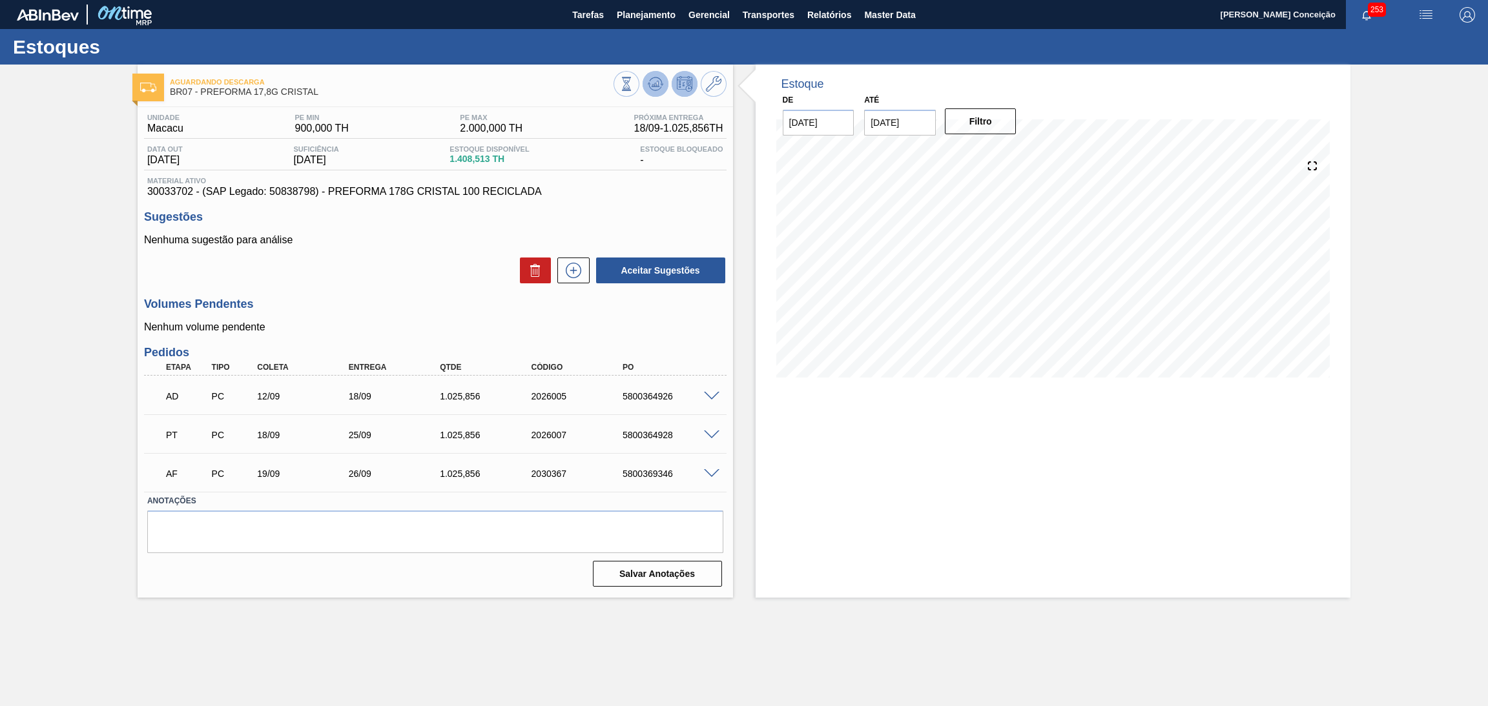
click at [658, 79] on icon at bounding box center [655, 83] width 15 height 15
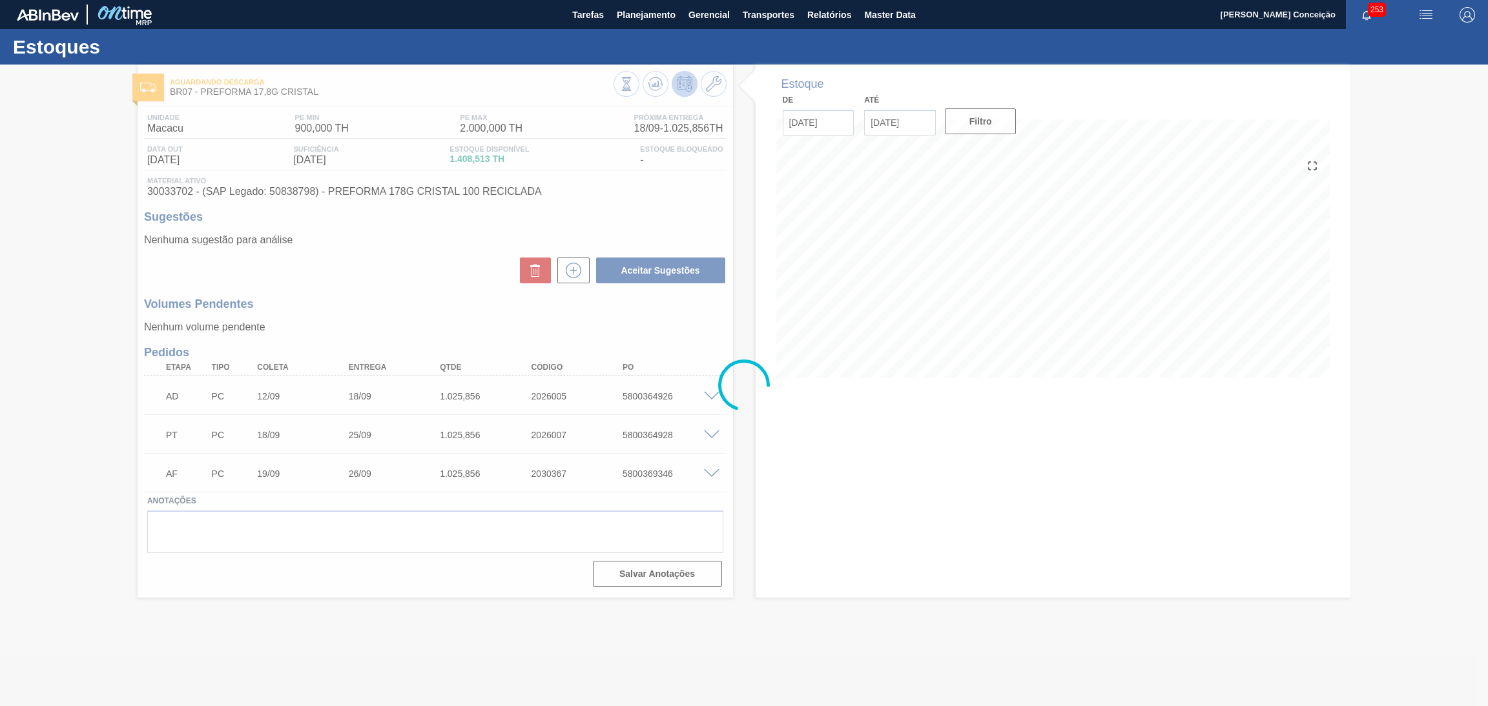
click at [450, 279] on div at bounding box center [744, 386] width 1488 height 642
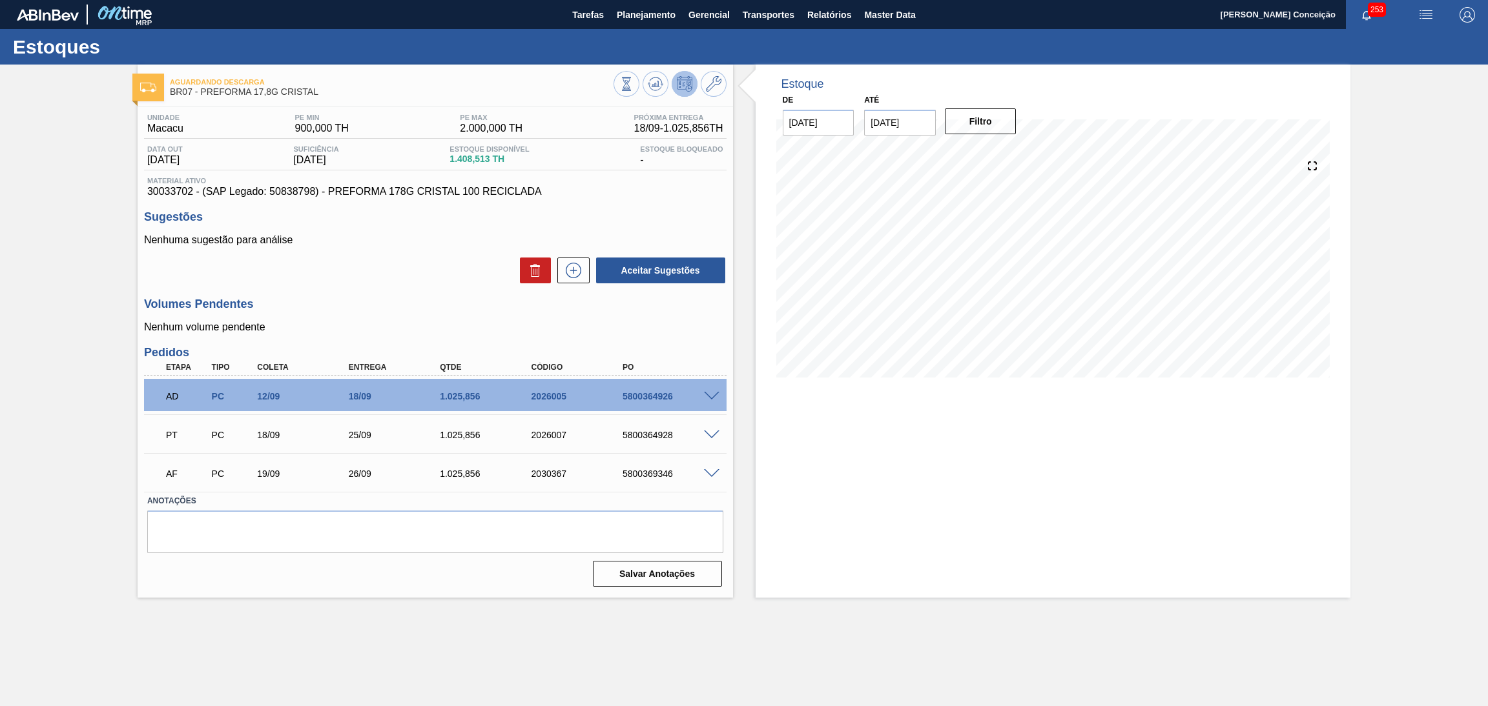
click at [411, 322] on p "Nenhum volume pendente" at bounding box center [435, 328] width 582 height 12
click at [320, 322] on p "Nenhum volume pendente" at bounding box center [435, 328] width 582 height 12
click at [633, 432] on div "5800364928" at bounding box center [671, 435] width 104 height 10
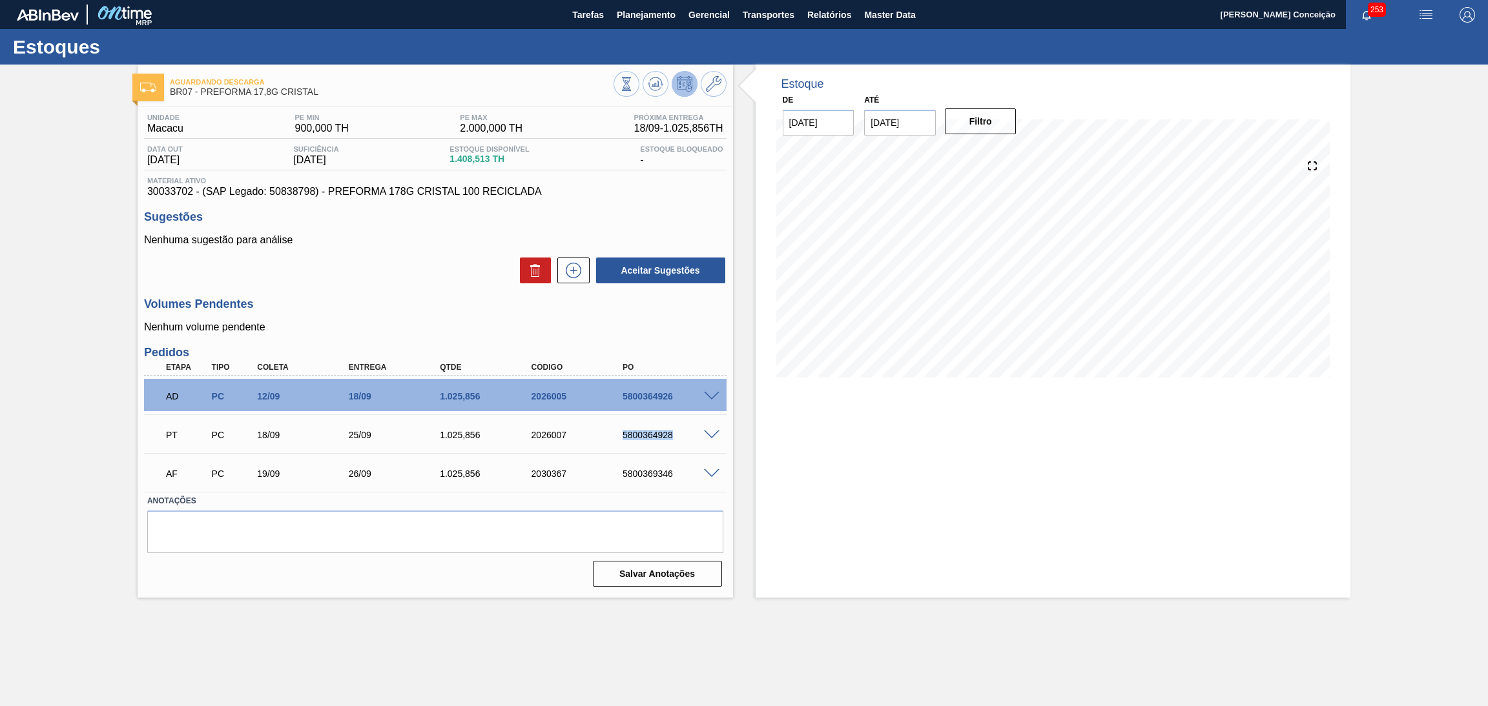
click at [712, 431] on span at bounding box center [711, 436] width 15 height 10
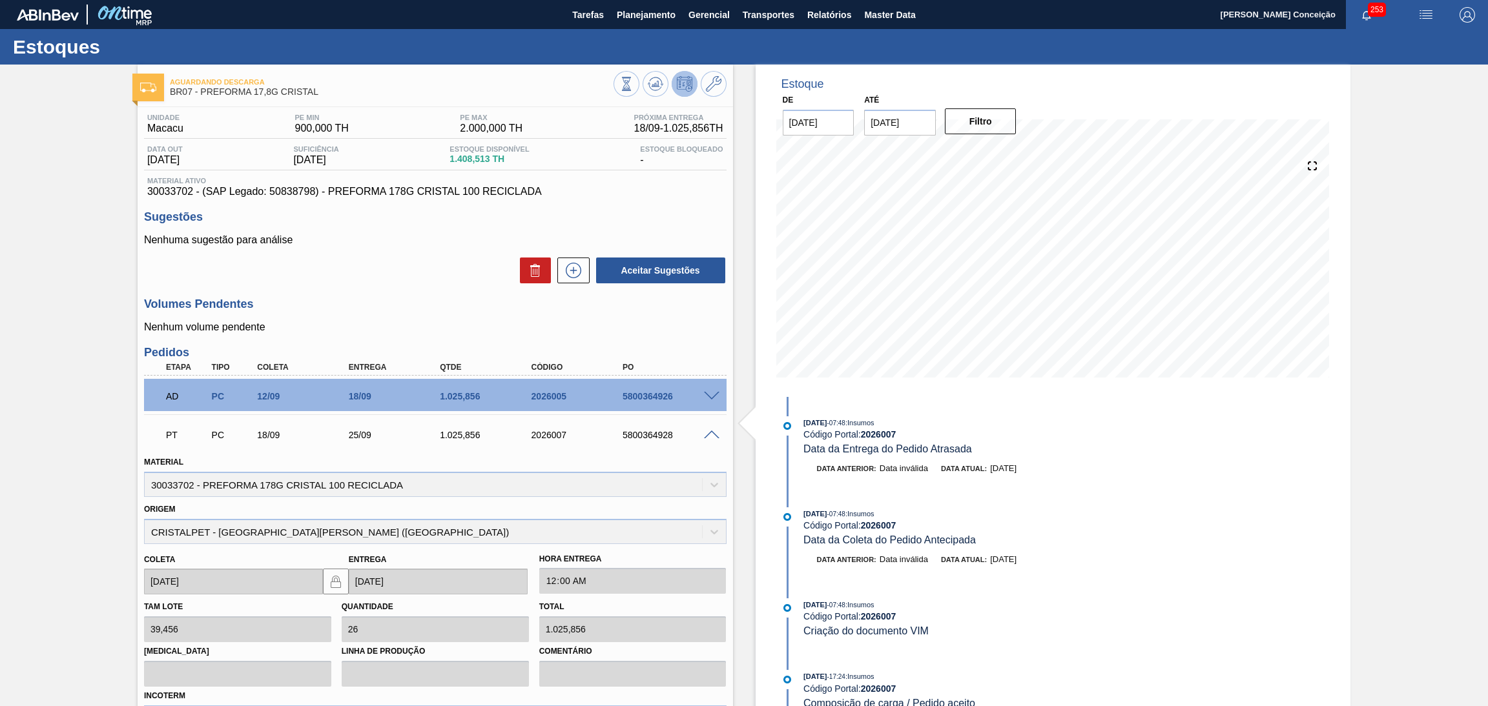
click at [712, 432] on span at bounding box center [711, 436] width 15 height 10
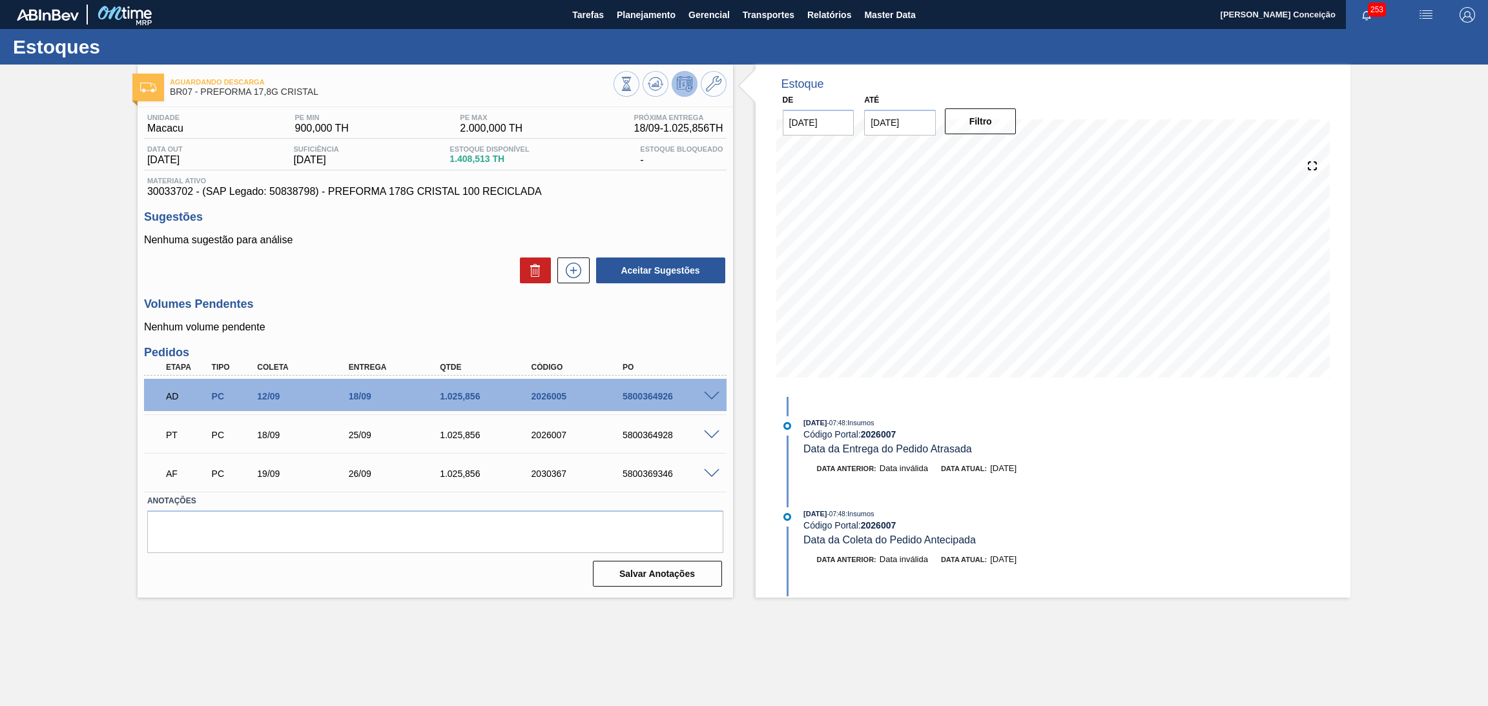
click at [664, 427] on div "PT PC 18/09 25/09 1.025,[PHONE_NUMBER] 5800364928" at bounding box center [432, 434] width 548 height 26
copy div "5800364928"
click at [344, 298] on h3 "Volumes Pendentes" at bounding box center [435, 305] width 582 height 14
click at [667, 398] on div "5800364926" at bounding box center [671, 396] width 104 height 10
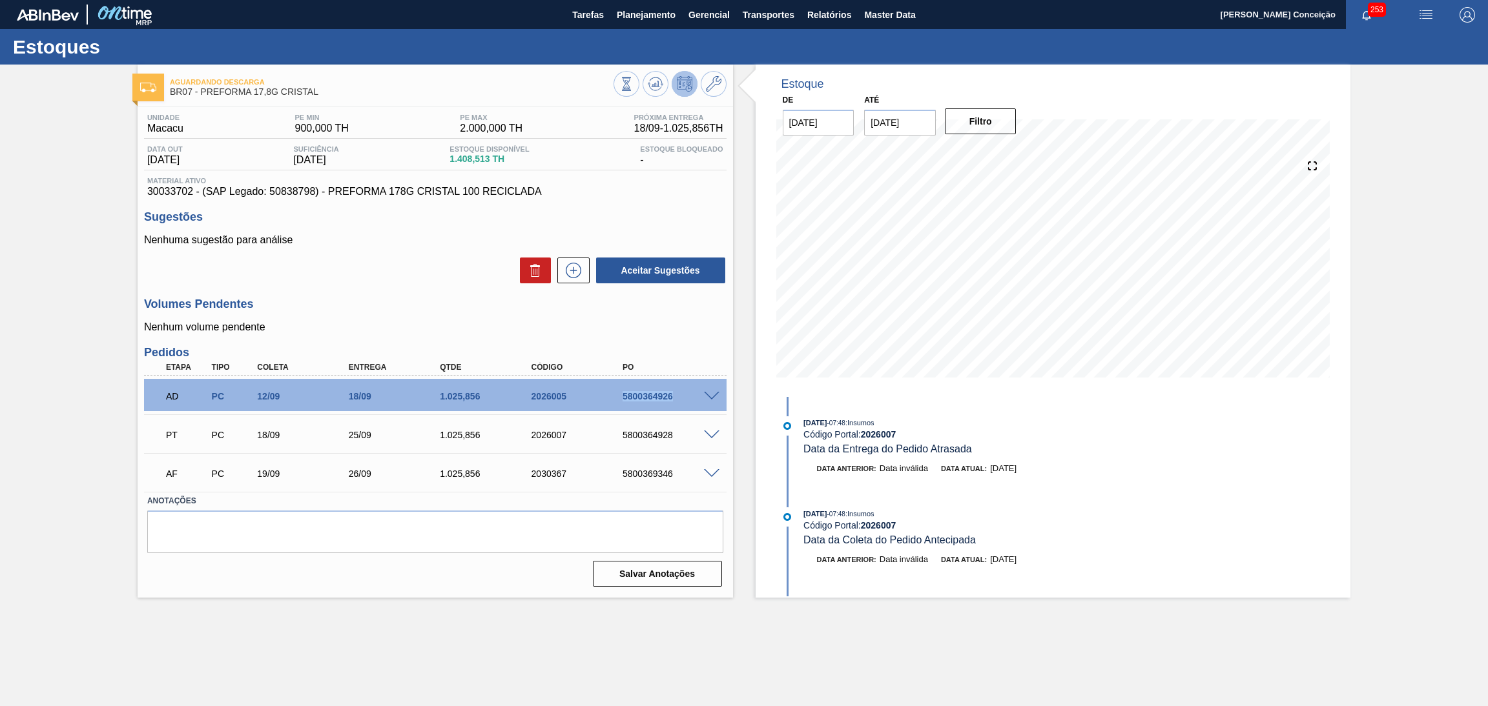
click at [667, 398] on div "5800364926" at bounding box center [671, 396] width 104 height 10
copy div "5800364926"
click at [407, 302] on h3 "Volumes Pendentes" at bounding box center [435, 305] width 582 height 14
click at [696, 331] on p "Nenhum volume pendente" at bounding box center [435, 328] width 582 height 12
click at [653, 399] on div "5800364926" at bounding box center [671, 396] width 104 height 10
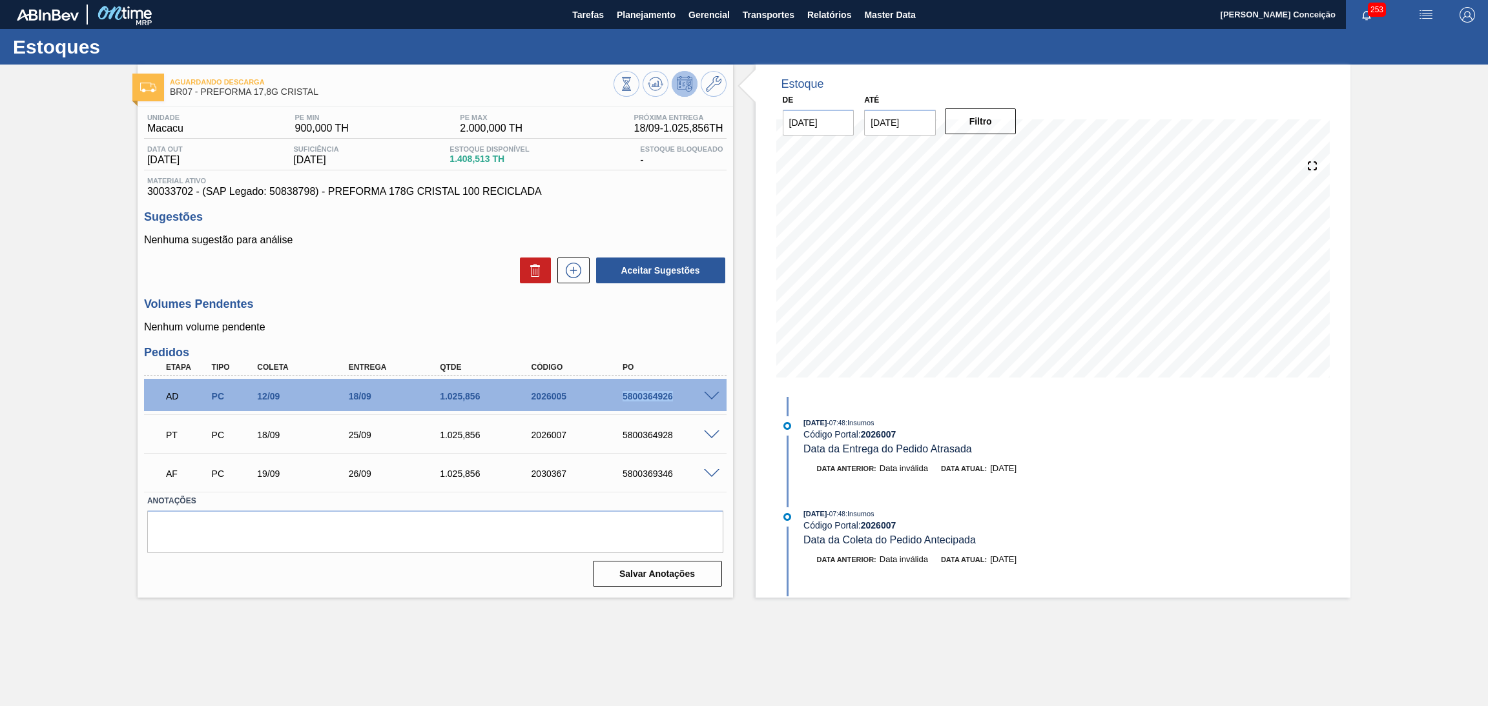
click at [653, 399] on div "5800364926" at bounding box center [671, 396] width 104 height 10
copy div "5800364926"
click at [429, 335] on div "Unidade Macacu PE MIN 900,000 TH PE MAX 2.000,000 TH Próxima Entrega 18/09 - 1.…" at bounding box center [435, 349] width 595 height 484
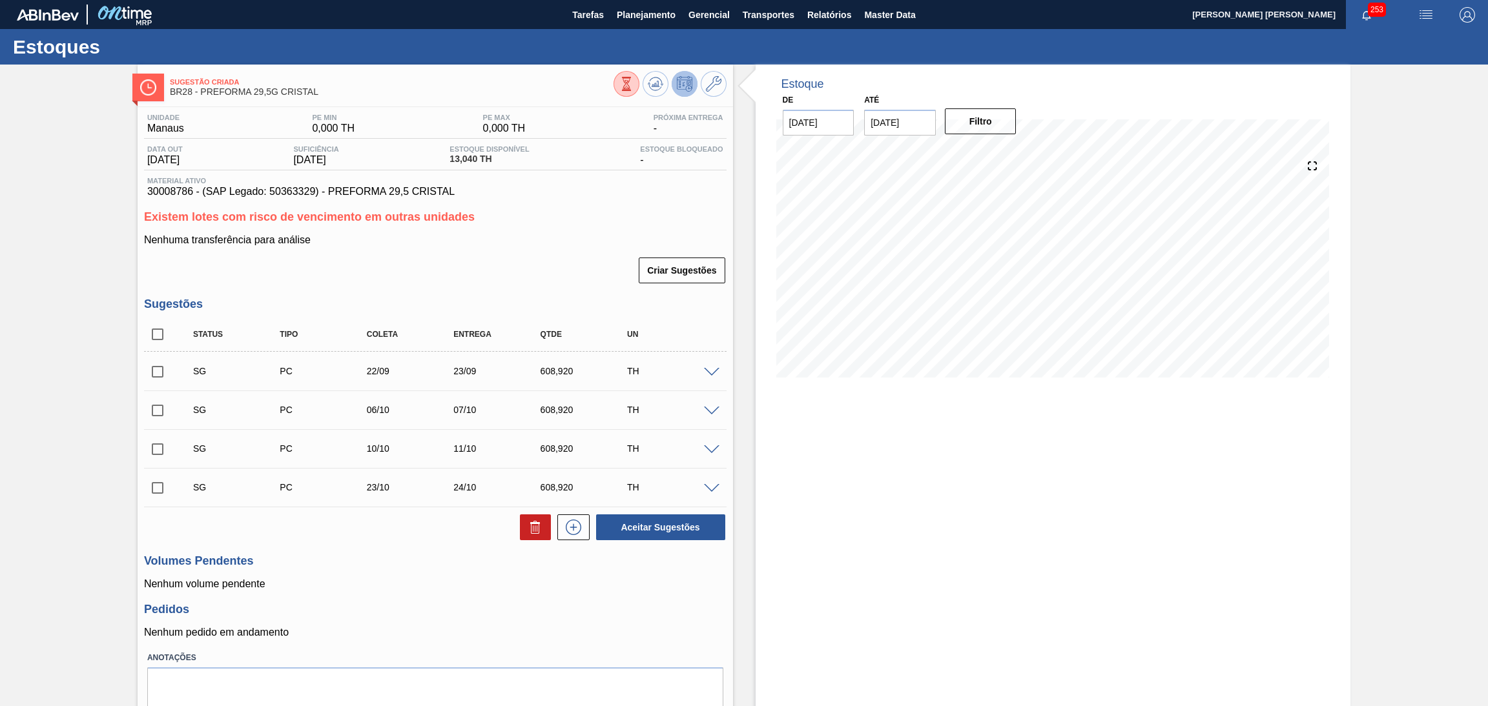
click at [145, 337] on input "checkbox" at bounding box center [157, 334] width 27 height 27
checkbox input "true"
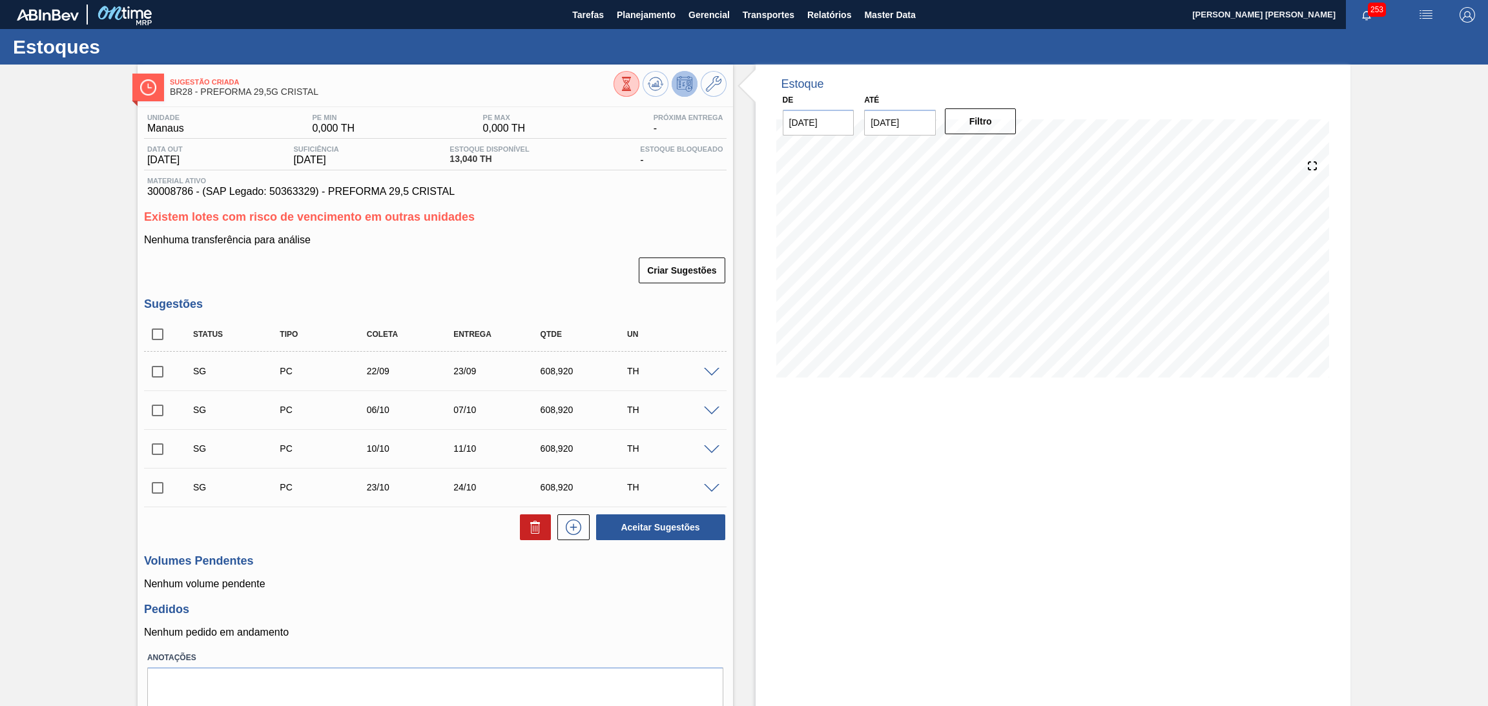
checkbox input "true"
click at [534, 526] on icon at bounding box center [535, 527] width 15 height 15
checkbox input "false"
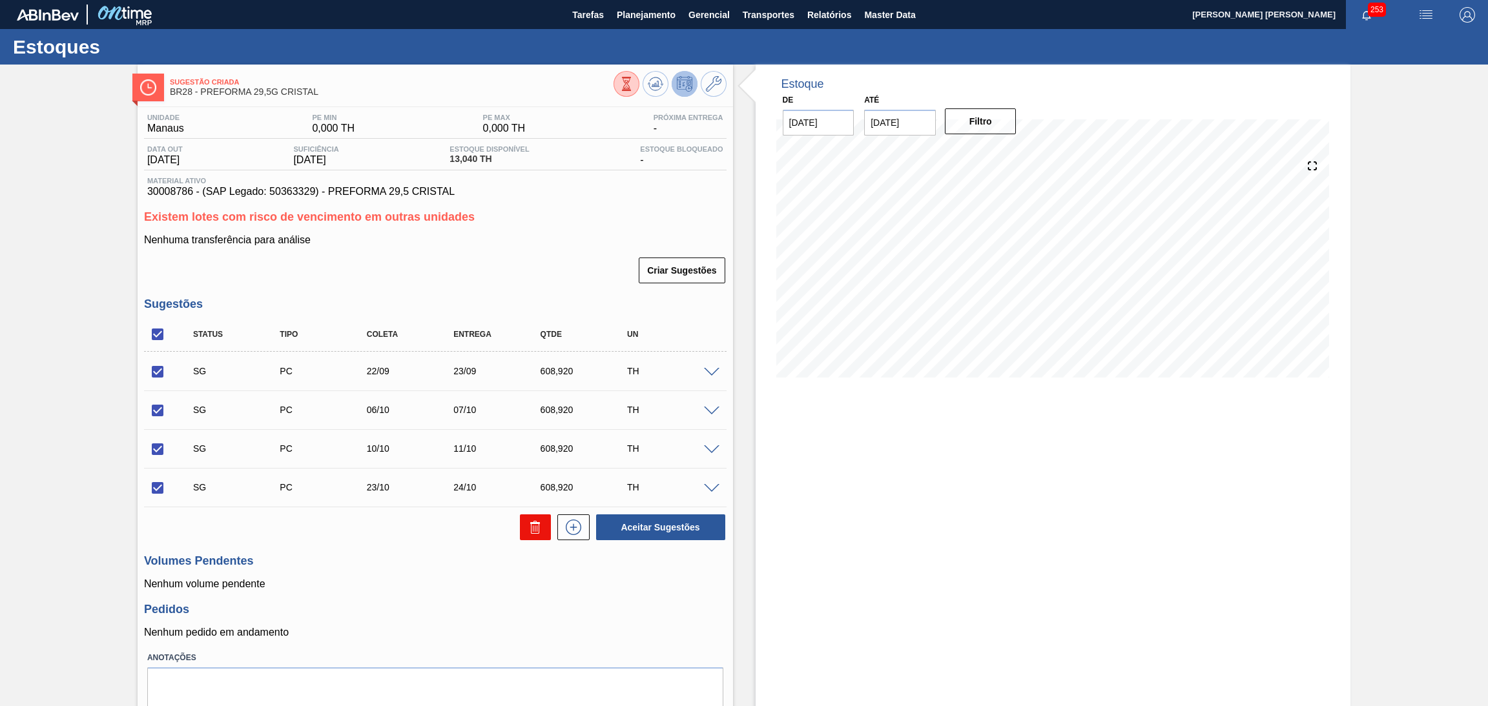
checkbox input "false"
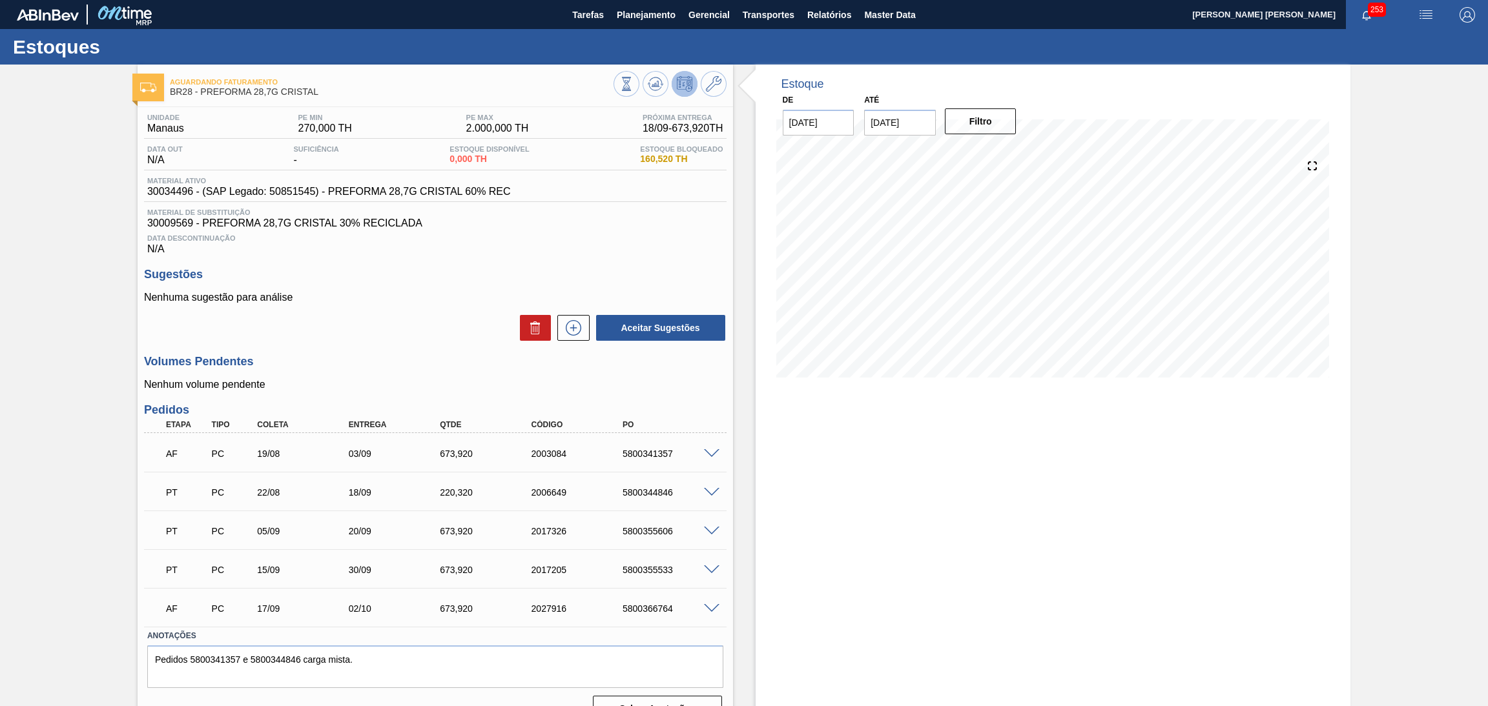
click at [660, 608] on div "5800366764" at bounding box center [671, 609] width 104 height 10
click at [653, 608] on div "5800366764" at bounding box center [671, 609] width 104 height 10
click at [582, 218] on span "30009569 - PREFORMA 28,7G CRISTAL 30% RECICLADA" at bounding box center [435, 224] width 576 height 12
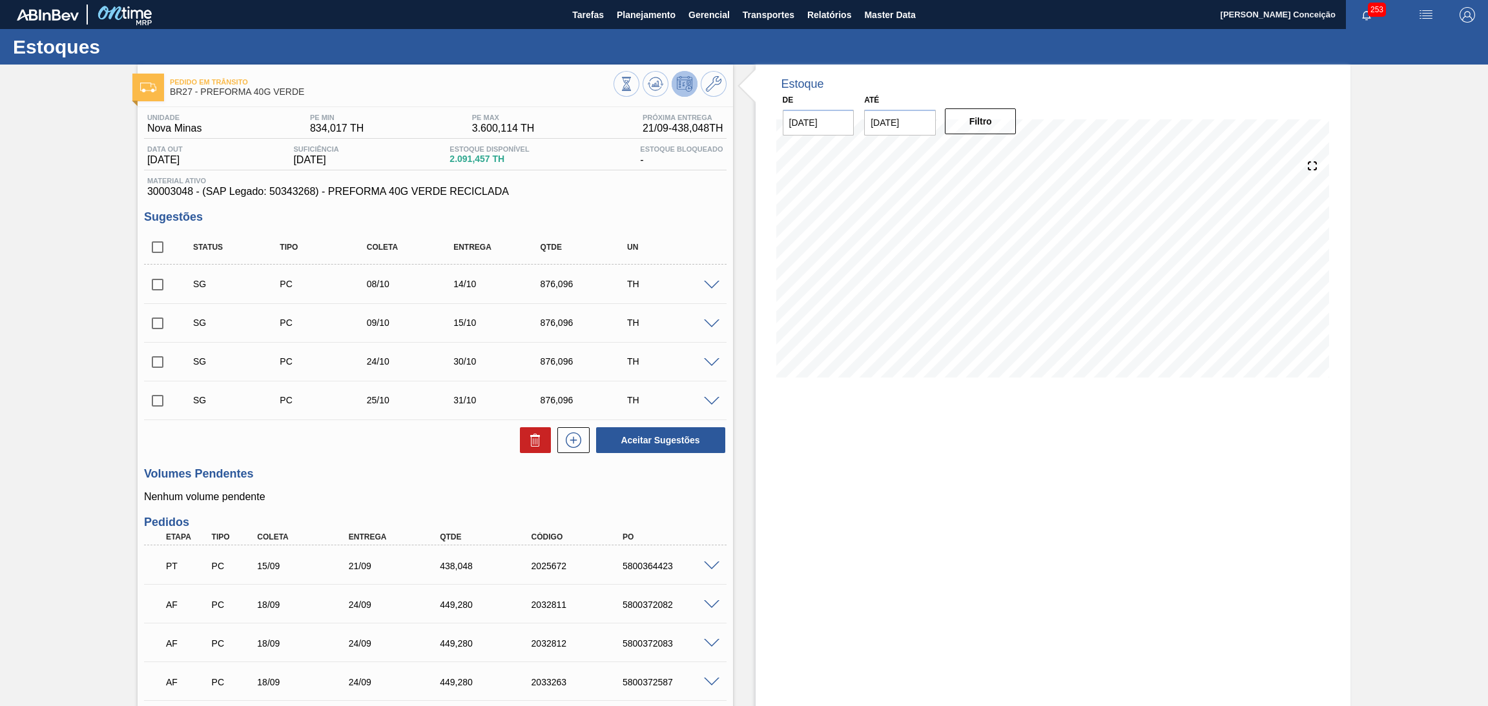
click at [382, 460] on div "Unidade Nova Minas PE MIN 834,017 TH PE MAX 3.600,114 TH Próxima Entrega 21/09 …" at bounding box center [435, 492] width 595 height 770
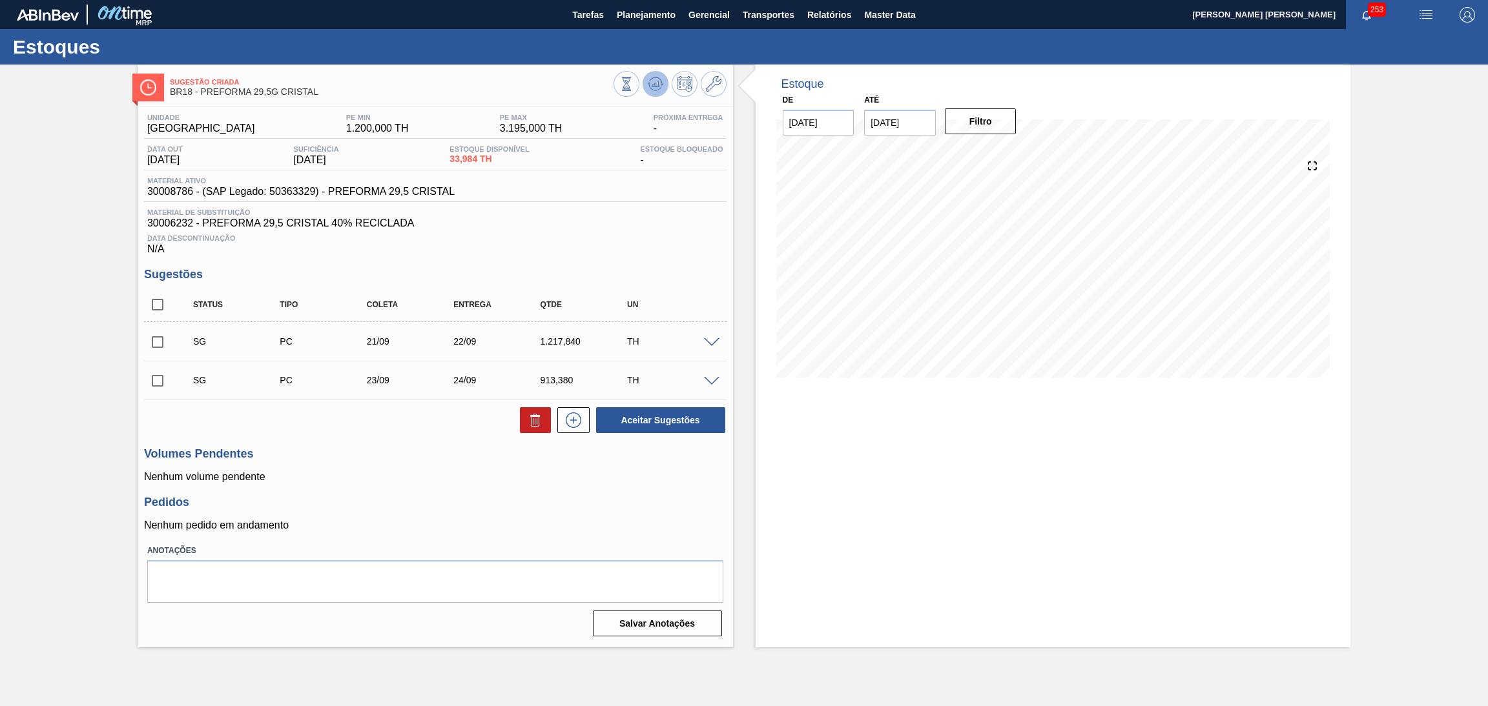
click at [655, 81] on icon at bounding box center [655, 83] width 15 height 15
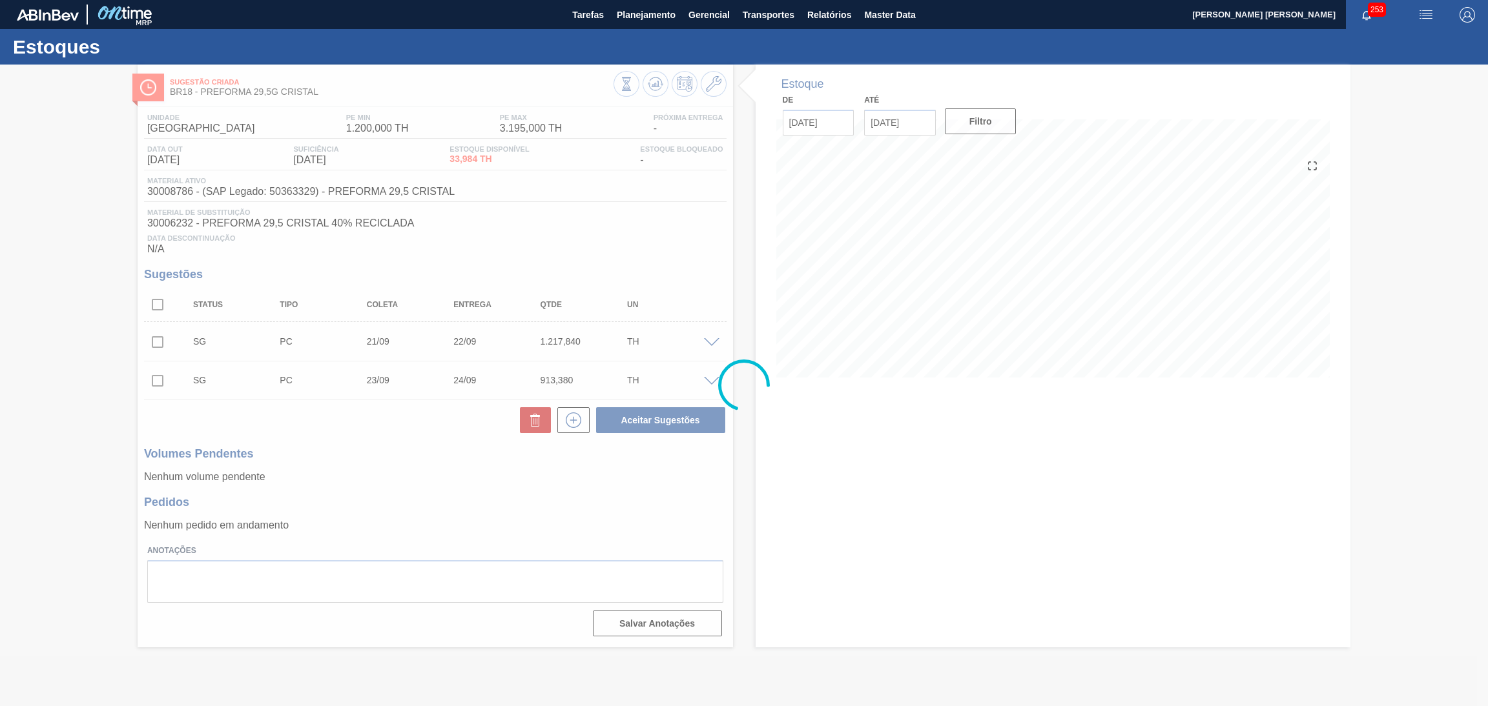
click at [573, 260] on div at bounding box center [744, 386] width 1488 height 642
click at [159, 302] on div at bounding box center [744, 386] width 1488 height 642
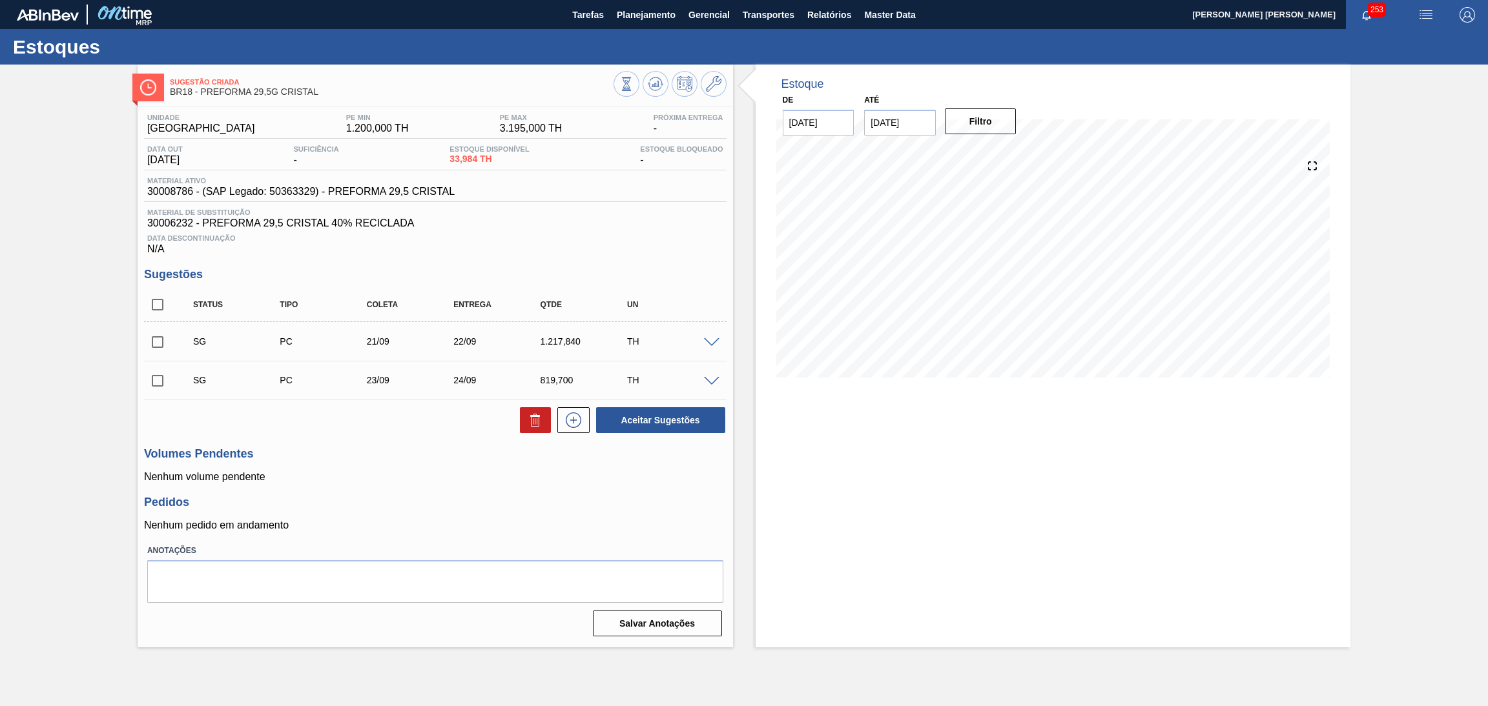
click at [159, 302] on input "checkbox" at bounding box center [157, 304] width 27 height 27
checkbox input "true"
click at [528, 418] on icon at bounding box center [535, 420] width 15 height 15
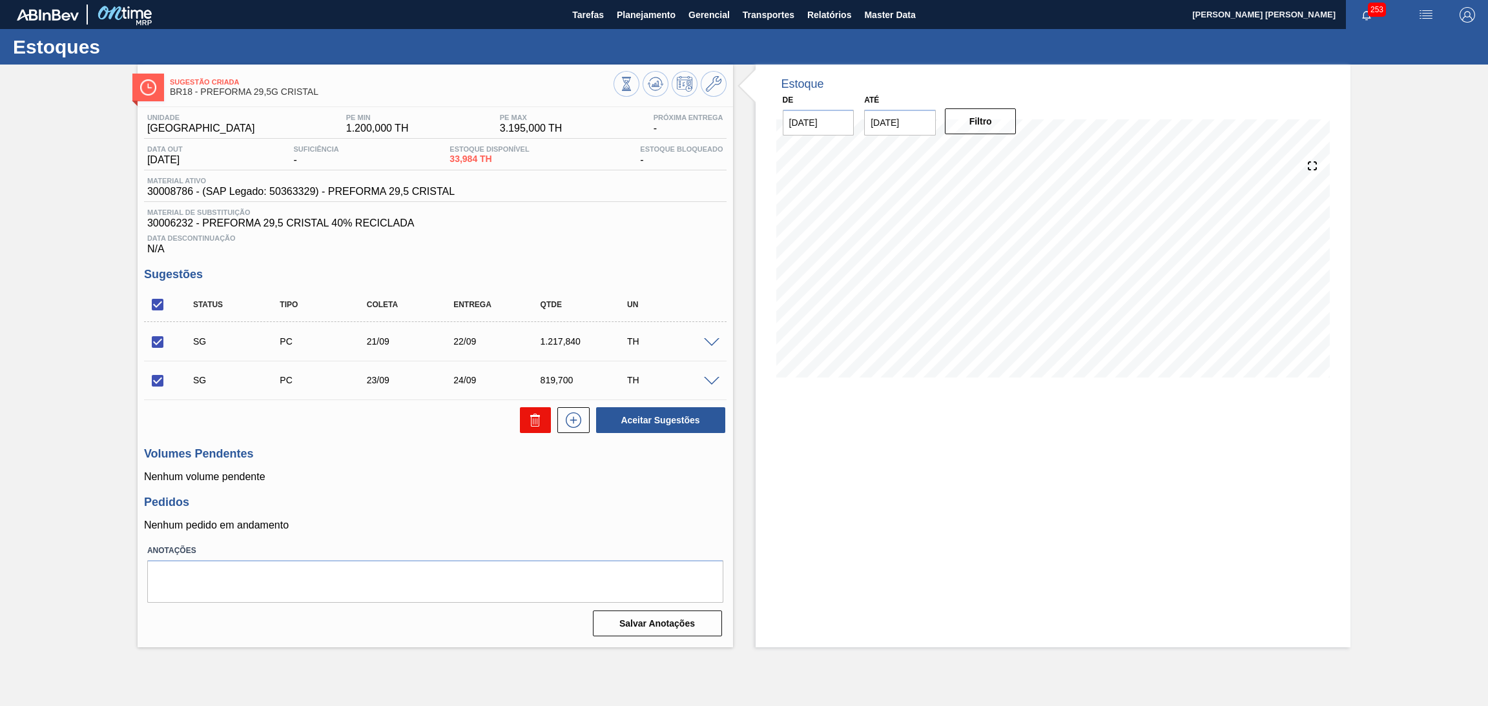
checkbox input "false"
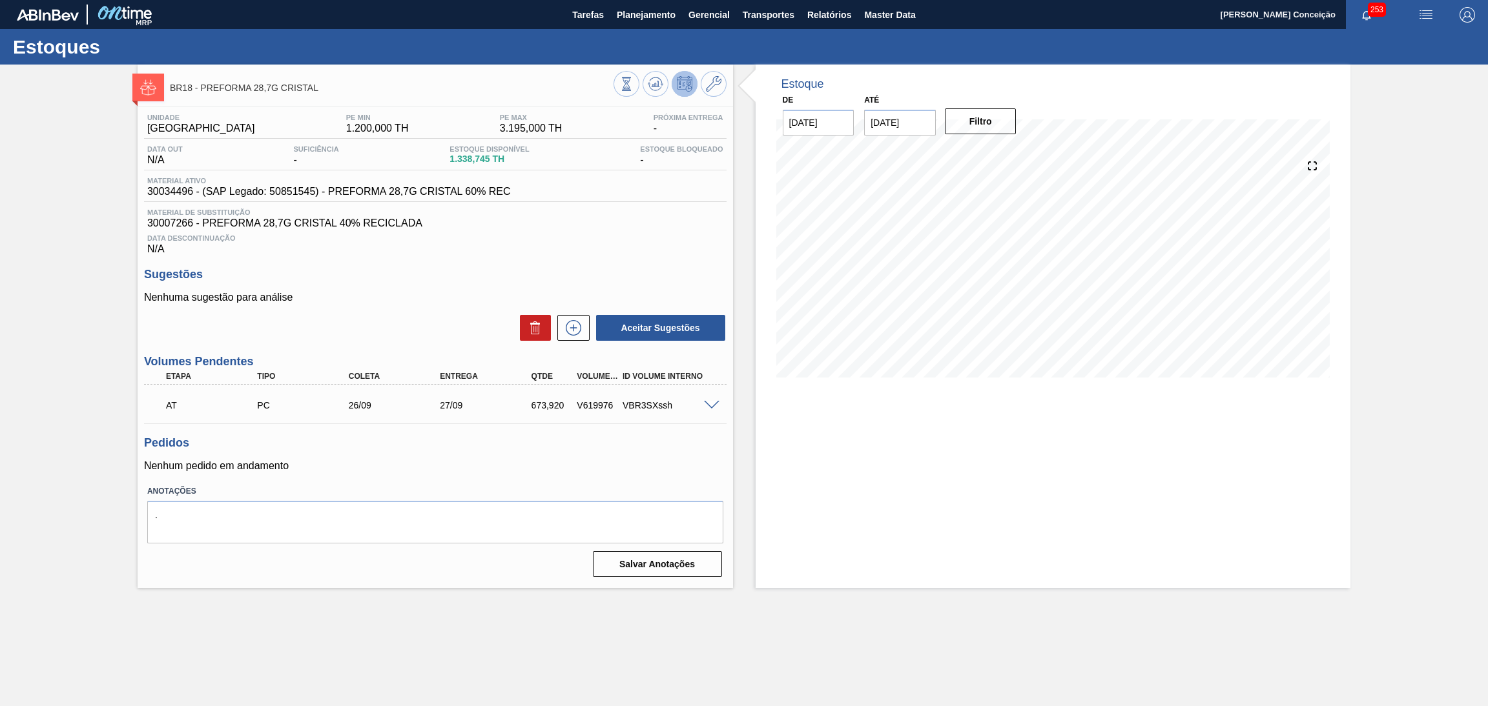
click at [768, 467] on div "Estoque De [DATE] Até [DATE] Filtro 20/09 Projeção de Estoque 1,338.745 [DOMAIN…" at bounding box center [1052, 327] width 595 height 524
click at [652, 81] on icon at bounding box center [655, 83] width 15 height 15
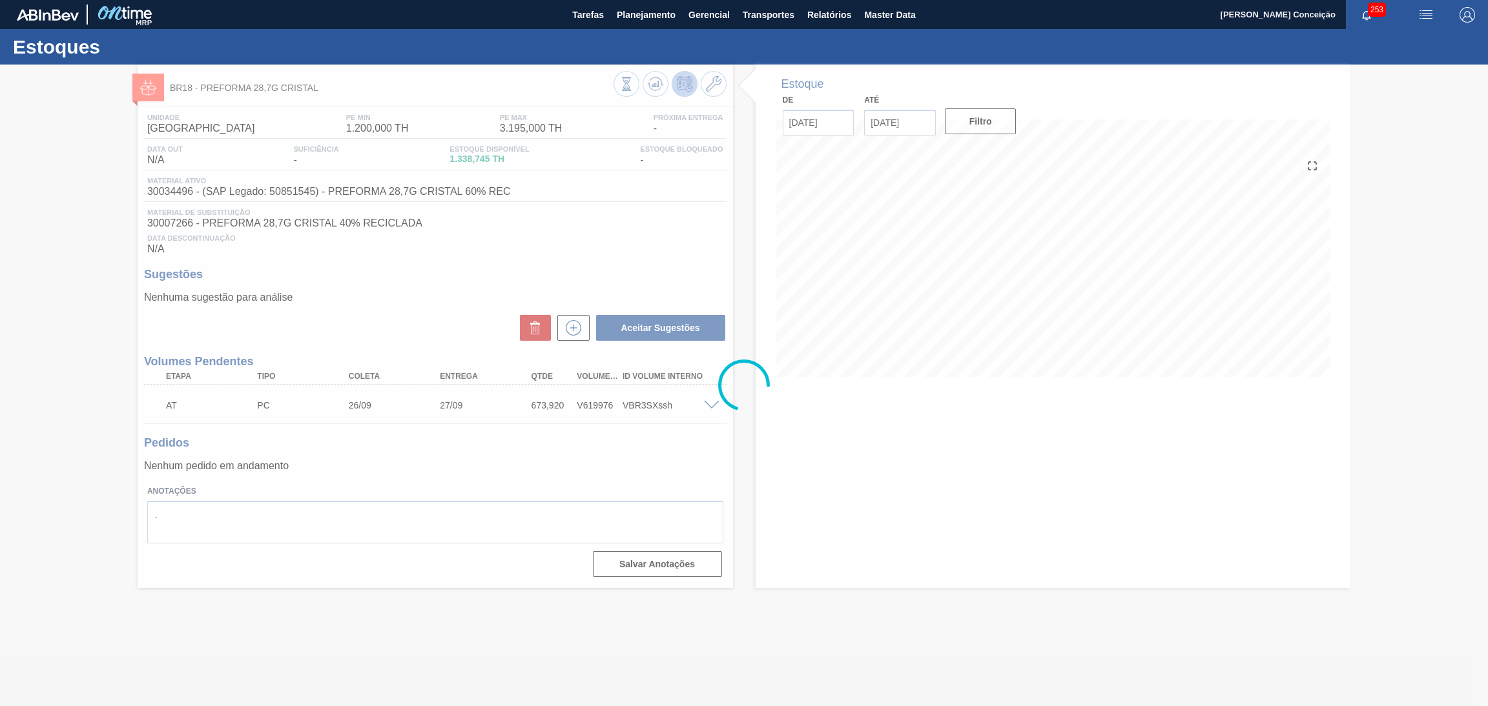
click at [371, 489] on div at bounding box center [744, 386] width 1488 height 642
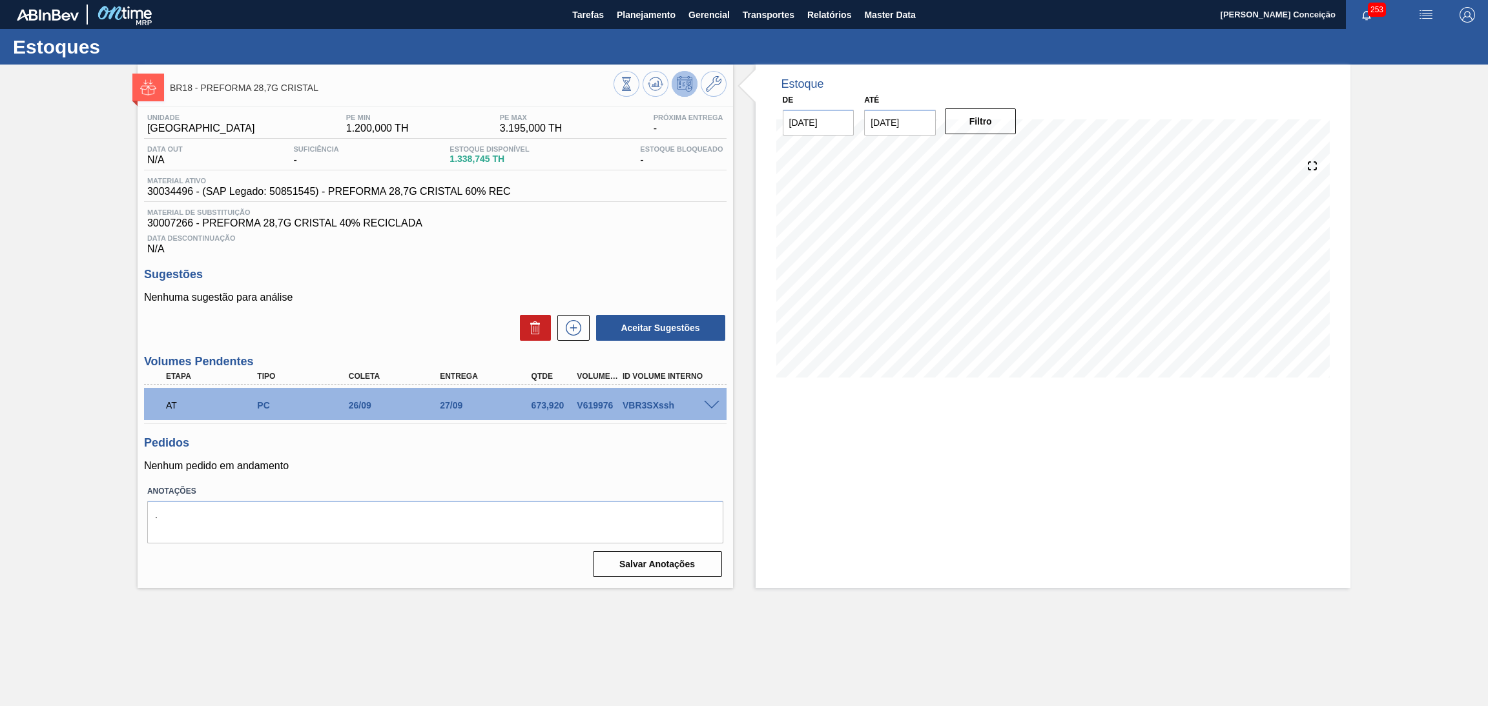
click at [591, 241] on span "Data Descontinuação" at bounding box center [435, 238] width 576 height 8
click at [635, 271] on h3 "Sugestões" at bounding box center [435, 275] width 582 height 14
click at [590, 263] on div "Unidade Pernambuco PE MIN 1.200,000 TH PE MAX 3.195,000 TH Próxima Entrega - Da…" at bounding box center [435, 344] width 595 height 475
click at [641, 210] on span "Material de Substituição" at bounding box center [435, 213] width 576 height 8
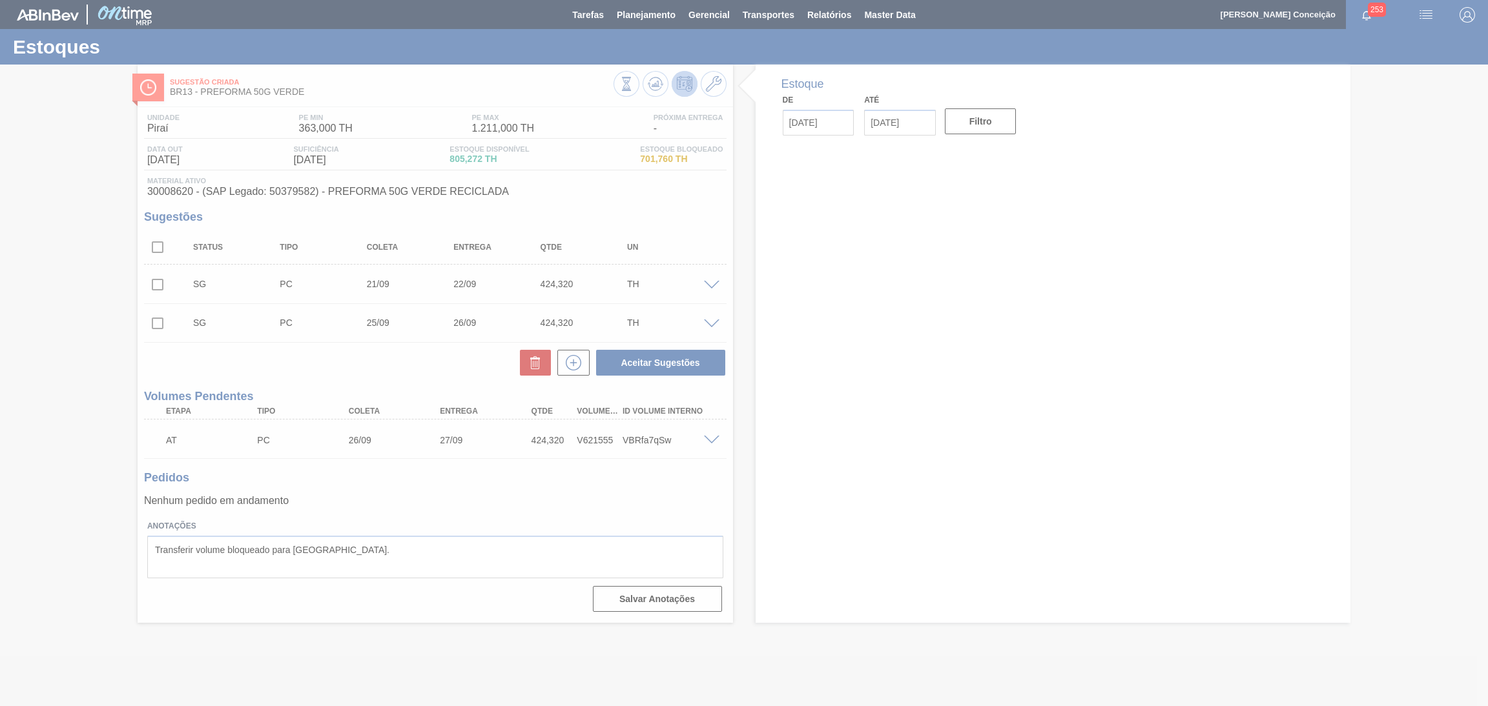
click at [491, 546] on div at bounding box center [744, 353] width 1488 height 706
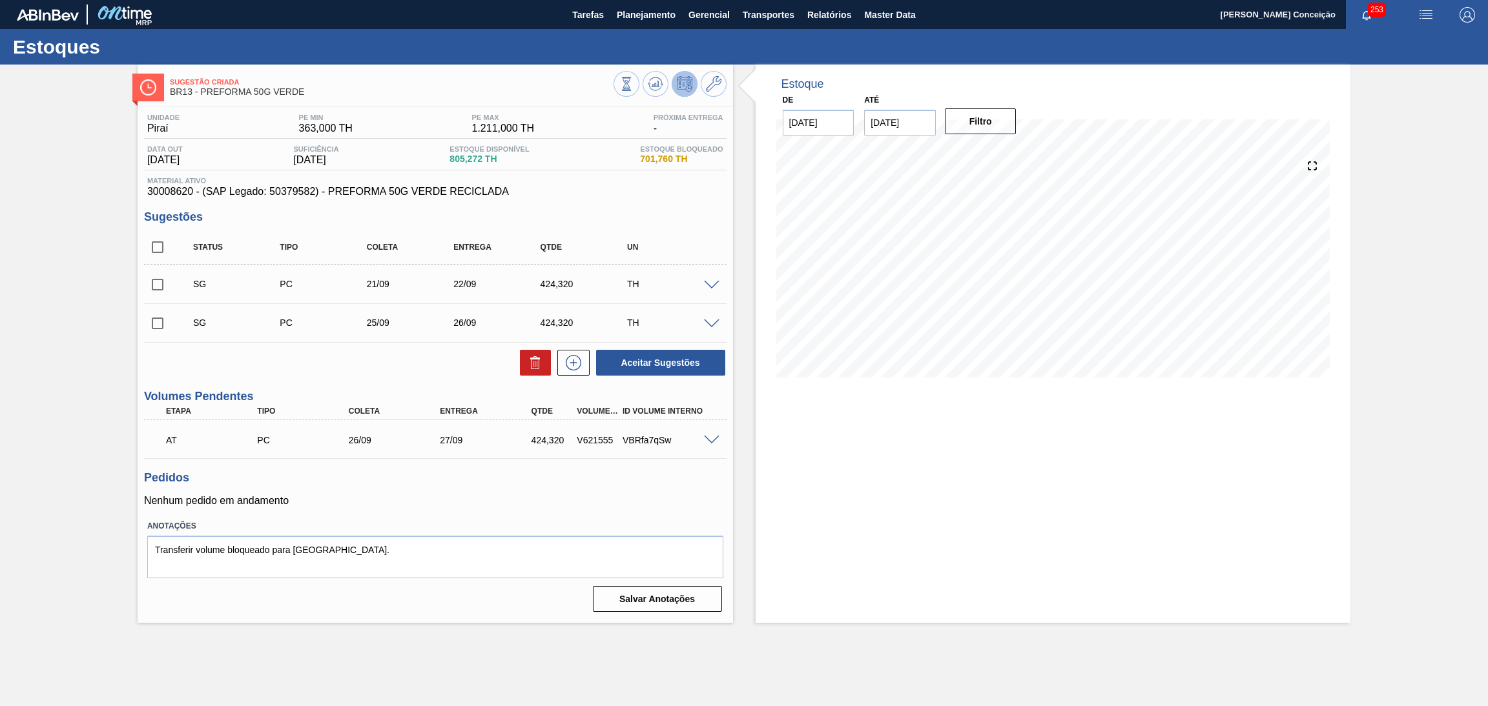
click at [614, 227] on div "Sugestões Status Tipo Coleta Entrega Qtde UN SG PC 21/09 22/09 424,320 TH Mater…" at bounding box center [435, 294] width 582 height 167
click at [160, 240] on input "checkbox" at bounding box center [157, 247] width 27 height 27
checkbox input "true"
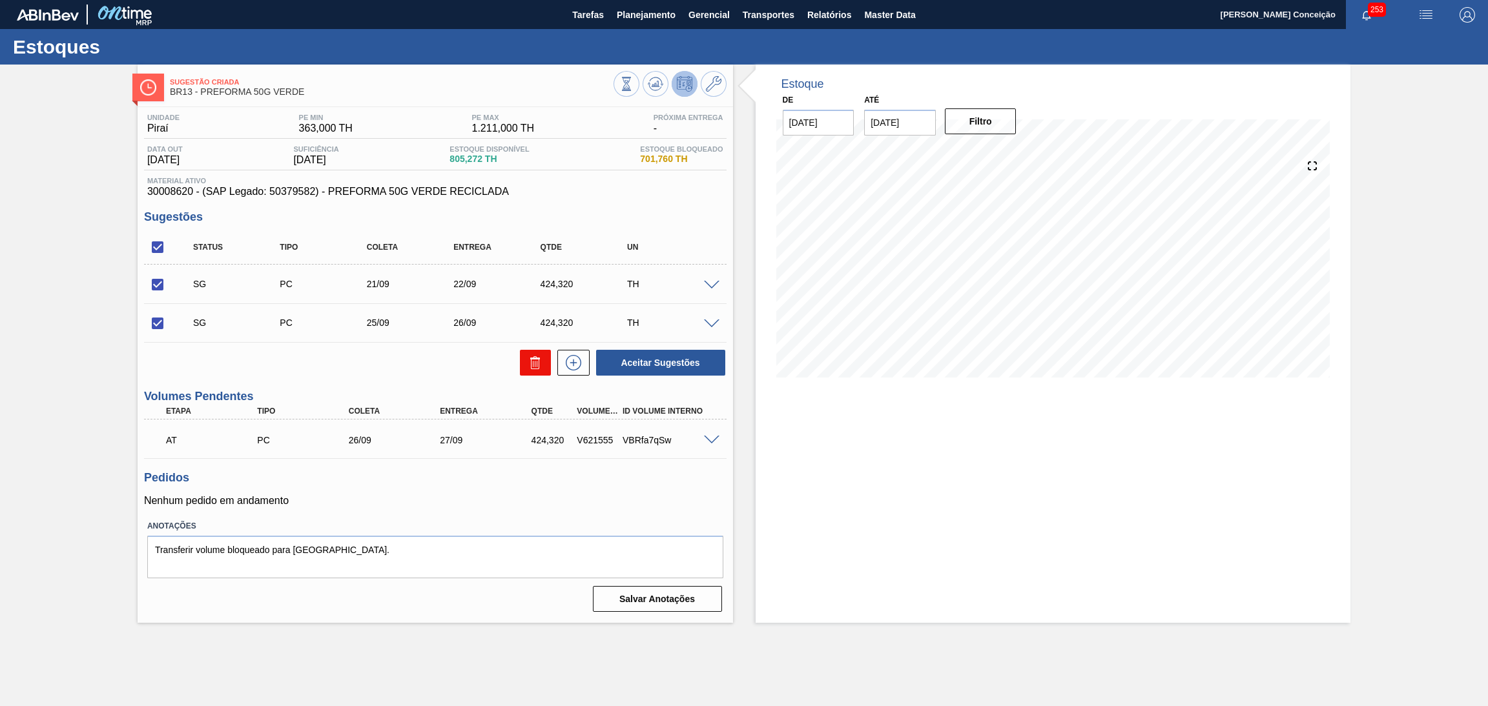
click at [531, 362] on icon at bounding box center [535, 362] width 15 height 15
checkbox input "false"
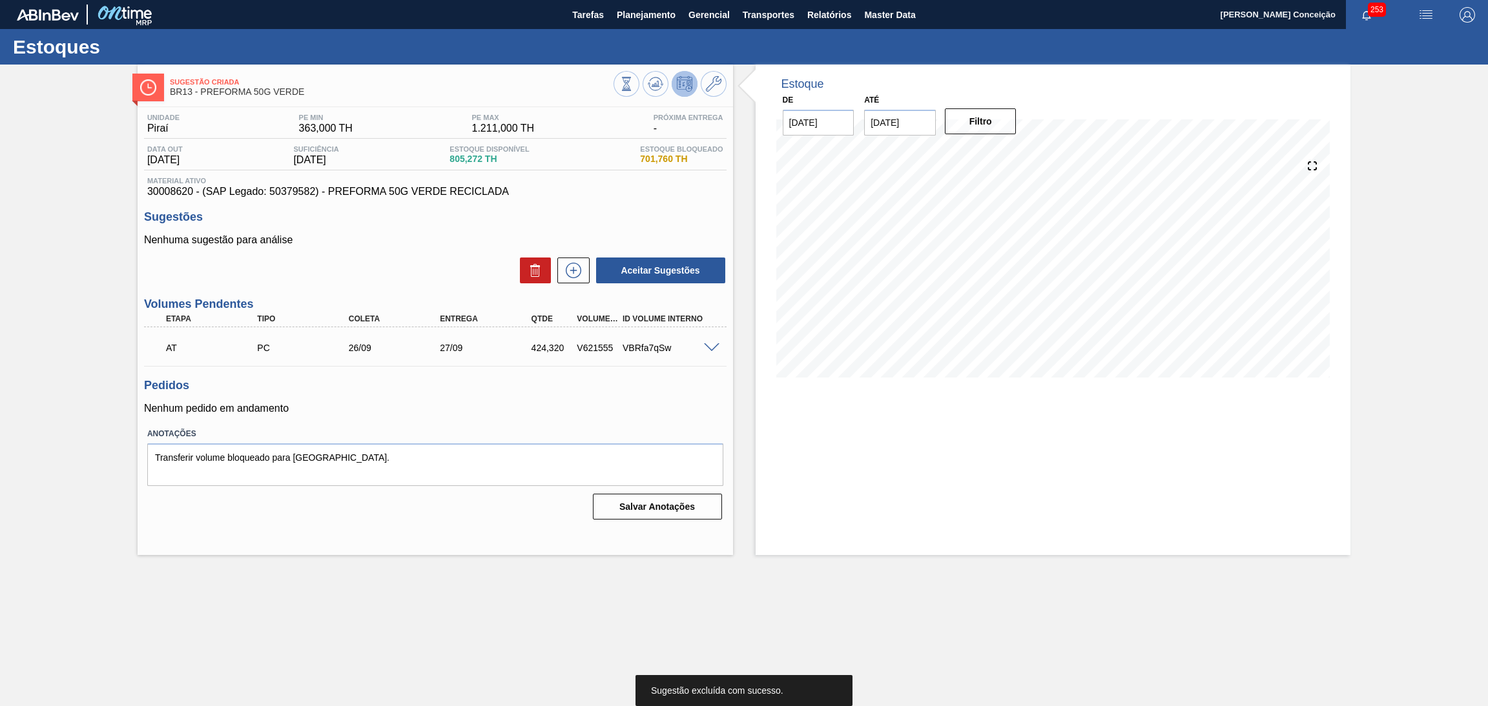
click at [650, 409] on p "Nenhum pedido em andamento" at bounding box center [435, 409] width 582 height 12
click at [517, 385] on h3 "Pedidos" at bounding box center [435, 386] width 582 height 14
click at [557, 194] on span "30008620 - (SAP Legado: 50379582) - PREFORMA 50G VERDE RECICLADA" at bounding box center [435, 192] width 576 height 12
click at [549, 392] on div "Pedidos Nenhum pedido em andamento" at bounding box center [435, 397] width 582 height 36
click at [534, 211] on h3 "Sugestões" at bounding box center [435, 218] width 582 height 14
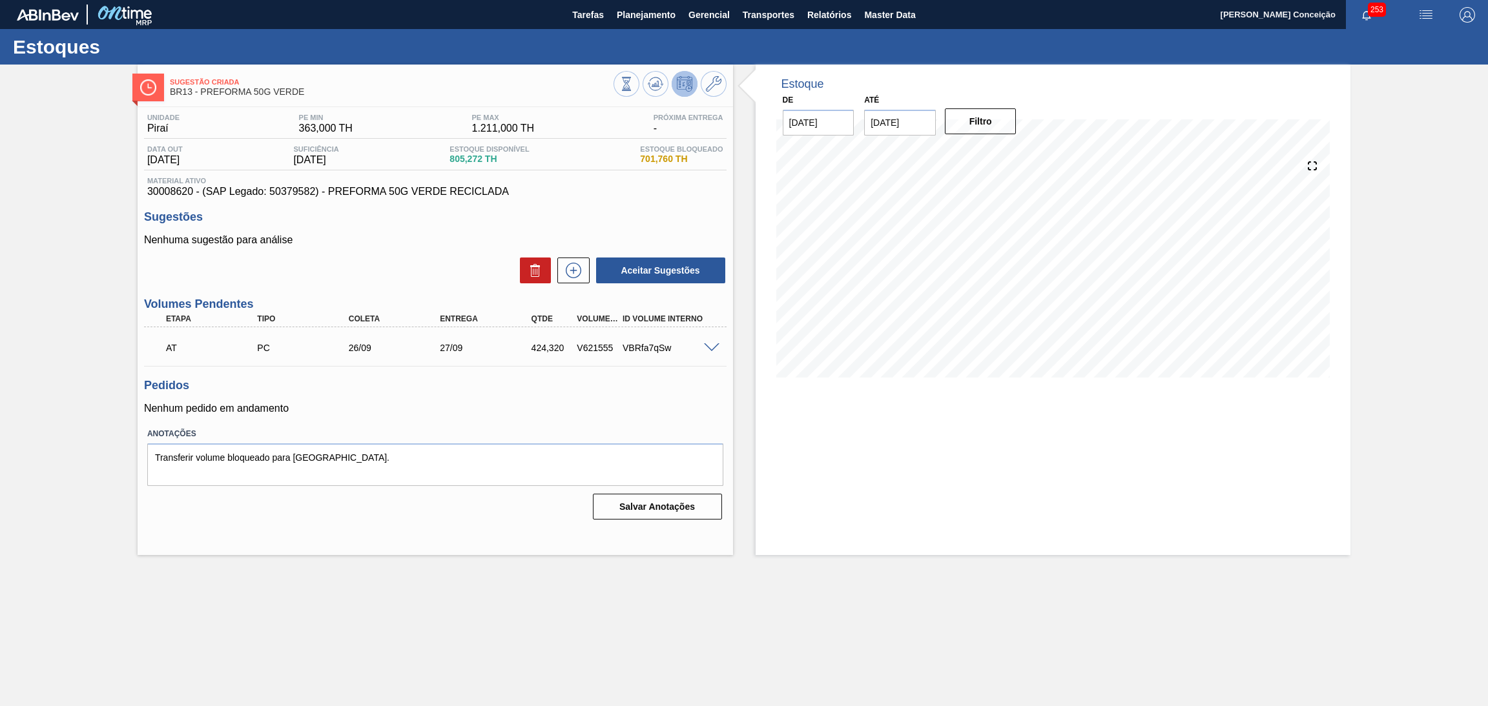
drag, startPoint x: 462, startPoint y: 172, endPoint x: 433, endPoint y: 156, distance: 33.2
click at [445, 154] on div "Data out 22/09/2025 Suficiência 25/09/2025 Estoque Disponível 805,272 TH Estoqu…" at bounding box center [435, 157] width 582 height 25
click at [418, 254] on div "Nenhuma sugestão para análise Aceitar Sugestões" at bounding box center [435, 259] width 582 height 50
click at [457, 242] on p "Nenhuma sugestão para análise" at bounding box center [435, 240] width 582 height 12
click at [644, 207] on div "Unidade Piraí PE MIN 363,000 TH PE MAX 1.211,000 TH Próxima Entrega - Data out …" at bounding box center [435, 315] width 595 height 417
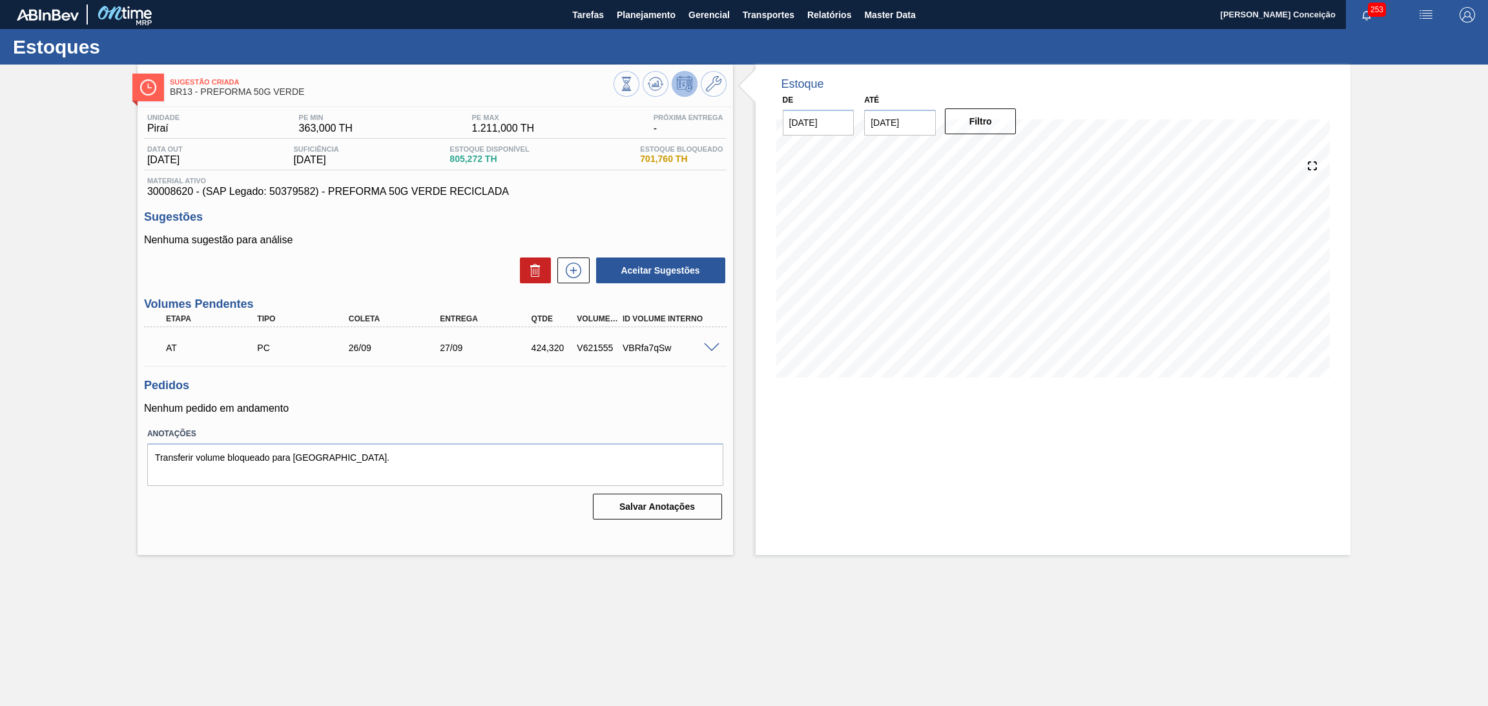
click at [169, 194] on span "30008620 - (SAP Legado: 50379582) - PREFORMA 50G VERDE RECICLADA" at bounding box center [435, 192] width 576 height 12
copy span "30008620"
click at [410, 243] on p "Nenhuma sugestão para análise" at bounding box center [435, 240] width 582 height 12
click at [544, 221] on h3 "Sugestões" at bounding box center [435, 218] width 582 height 14
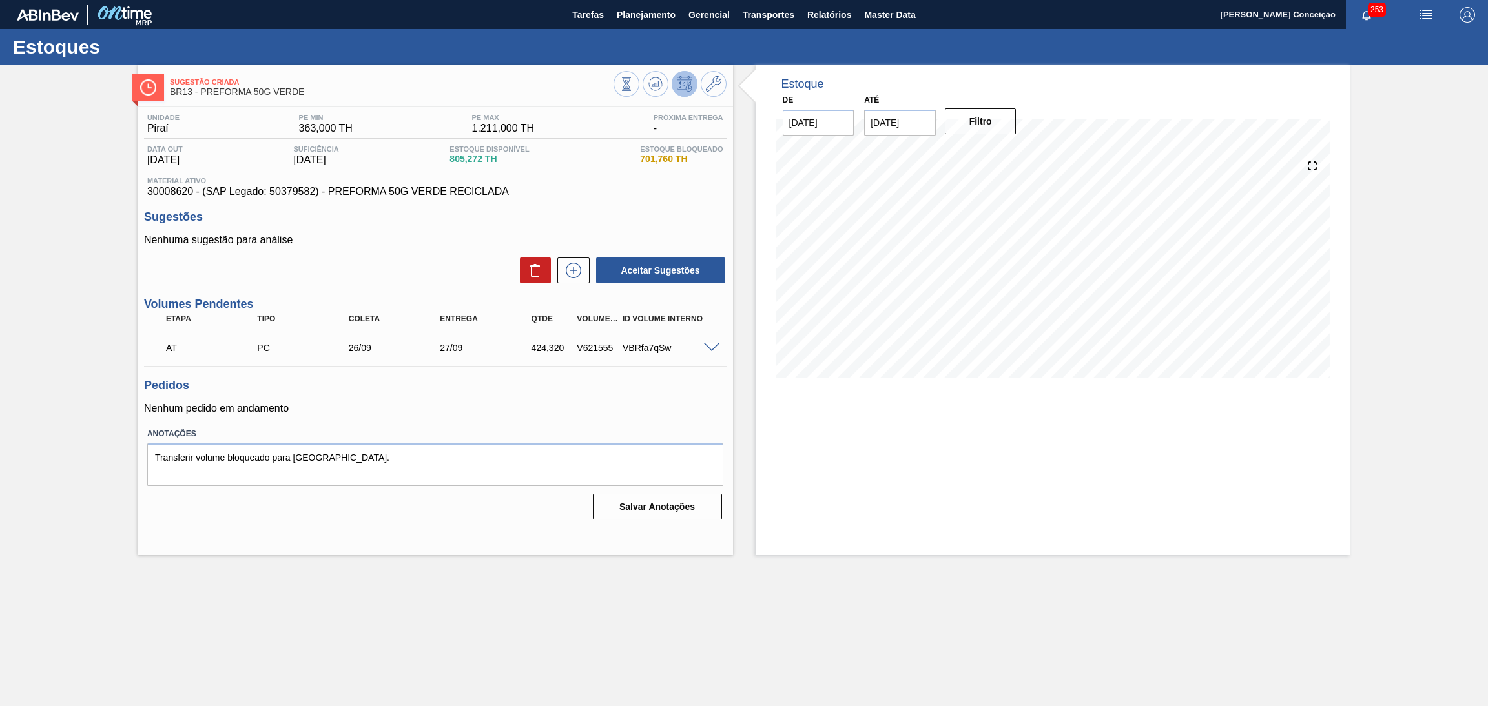
click at [712, 351] on div "AT PC 26/09 27/09 424,320 V621555 VBRfa7qSw" at bounding box center [435, 347] width 582 height 32
click at [710, 348] on span at bounding box center [711, 349] width 15 height 10
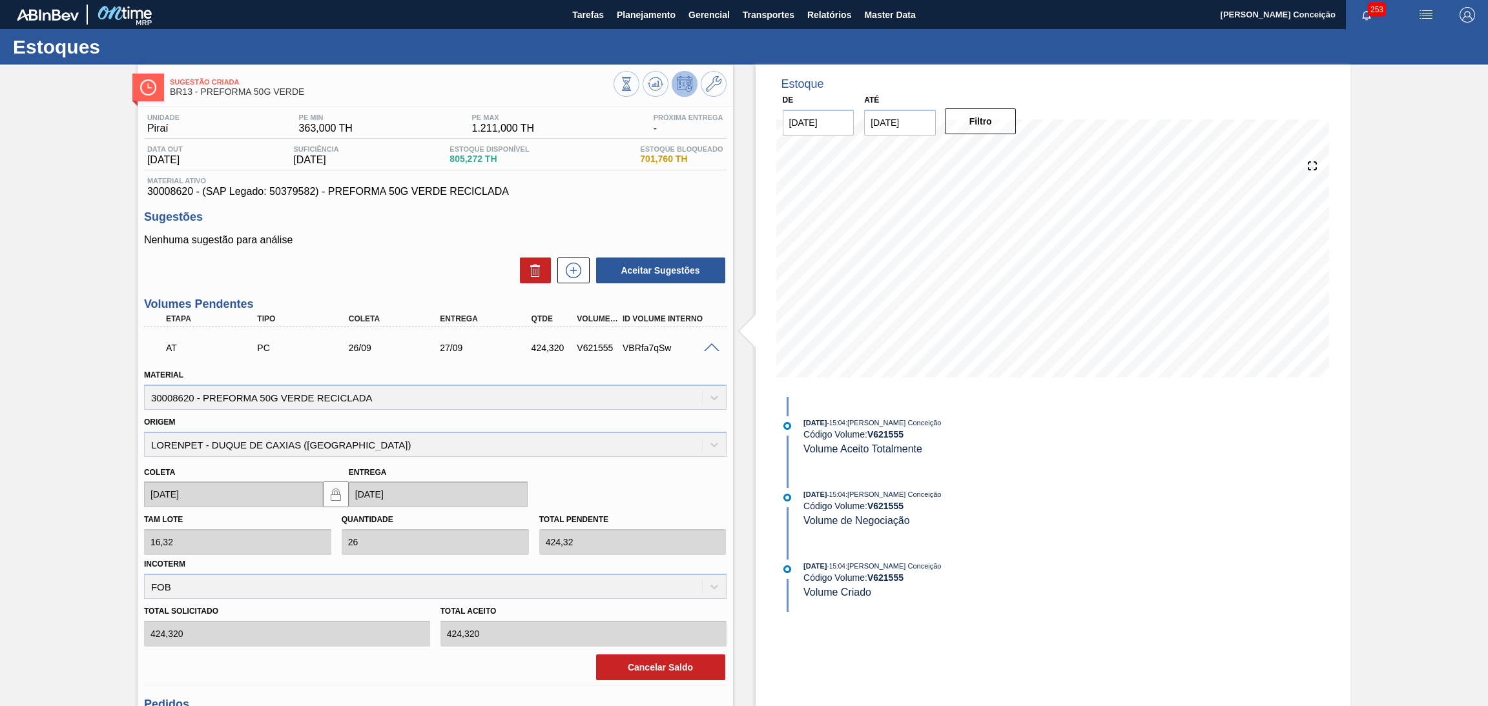
click at [710, 348] on span at bounding box center [711, 349] width 15 height 10
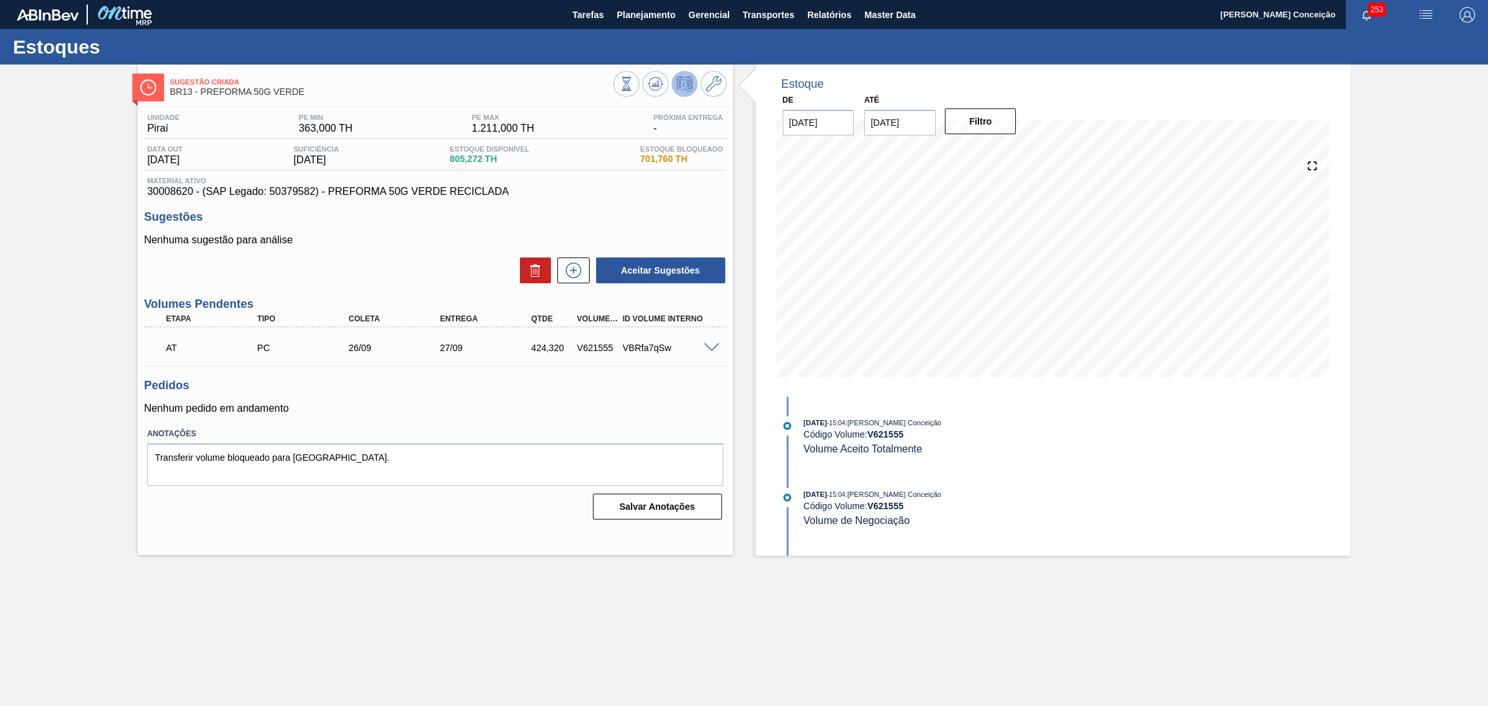
click at [664, 376] on div "Unidade Piraí PE MIN 363,000 TH PE MAX 1.211,000 TH Próxima Entrega - Data out …" at bounding box center [435, 315] width 595 height 417
click at [551, 247] on div "Nenhuma sugestão para análise Aceitar Sugestões" at bounding box center [435, 259] width 582 height 50
click at [591, 234] on p "Nenhuma sugestão para análise" at bounding box center [435, 240] width 582 height 12
click at [390, 404] on p "Nenhum pedido em andamento" at bounding box center [435, 409] width 582 height 12
click at [763, 358] on div "Estoque De 18/09/2025 Até 30/11/2025 Filtro 25/09 Projeção de Estoque -34.734 N…" at bounding box center [1052, 231] width 595 height 333
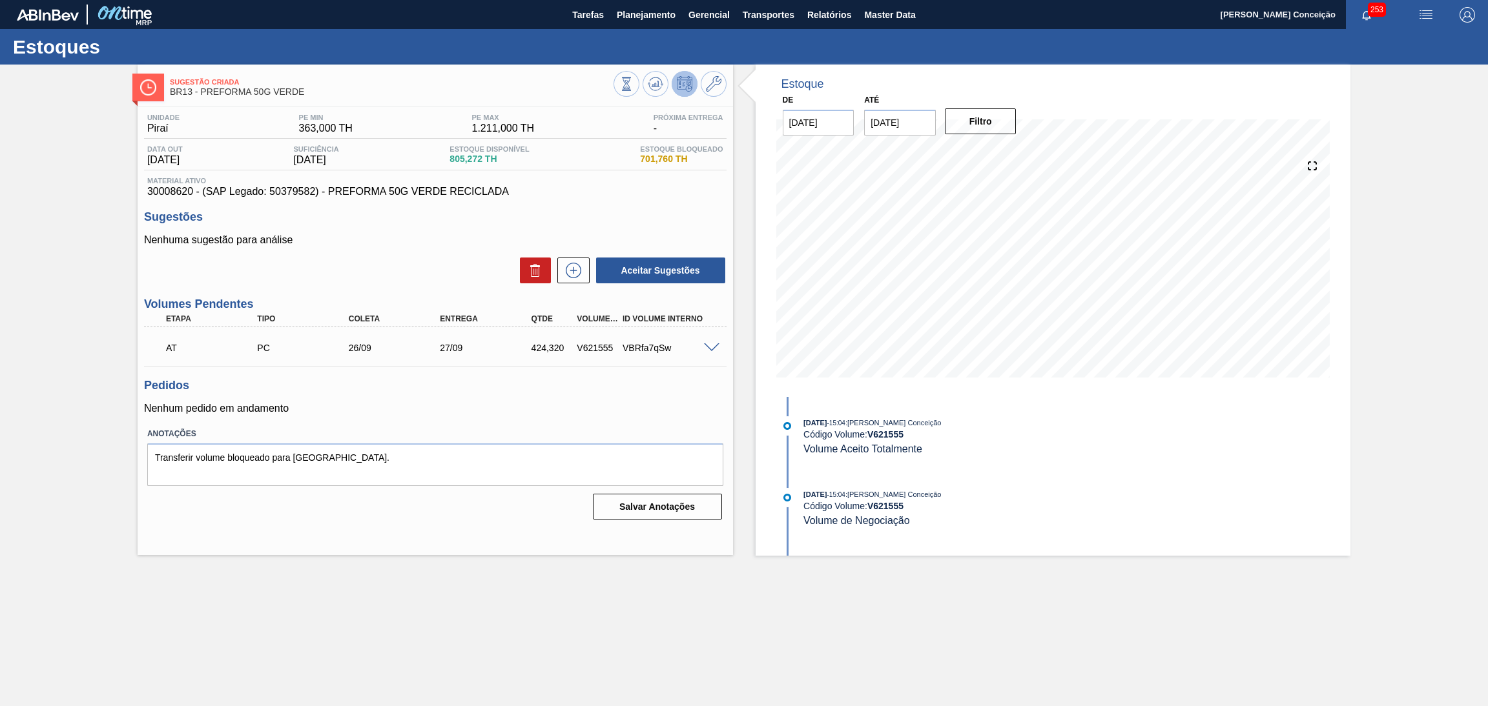
click at [511, 384] on h3 "Pedidos" at bounding box center [435, 386] width 582 height 14
click at [710, 349] on span at bounding box center [711, 349] width 15 height 10
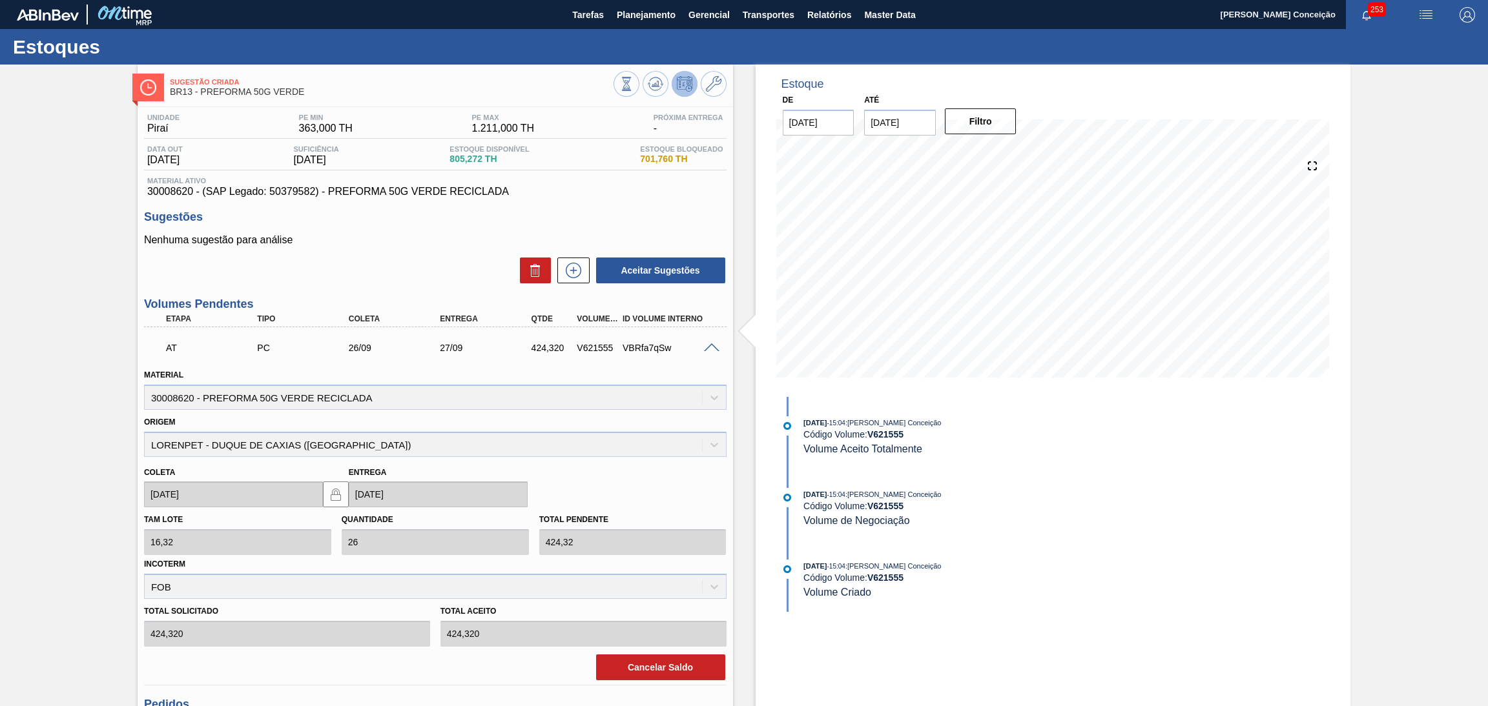
click at [710, 349] on span at bounding box center [711, 349] width 15 height 10
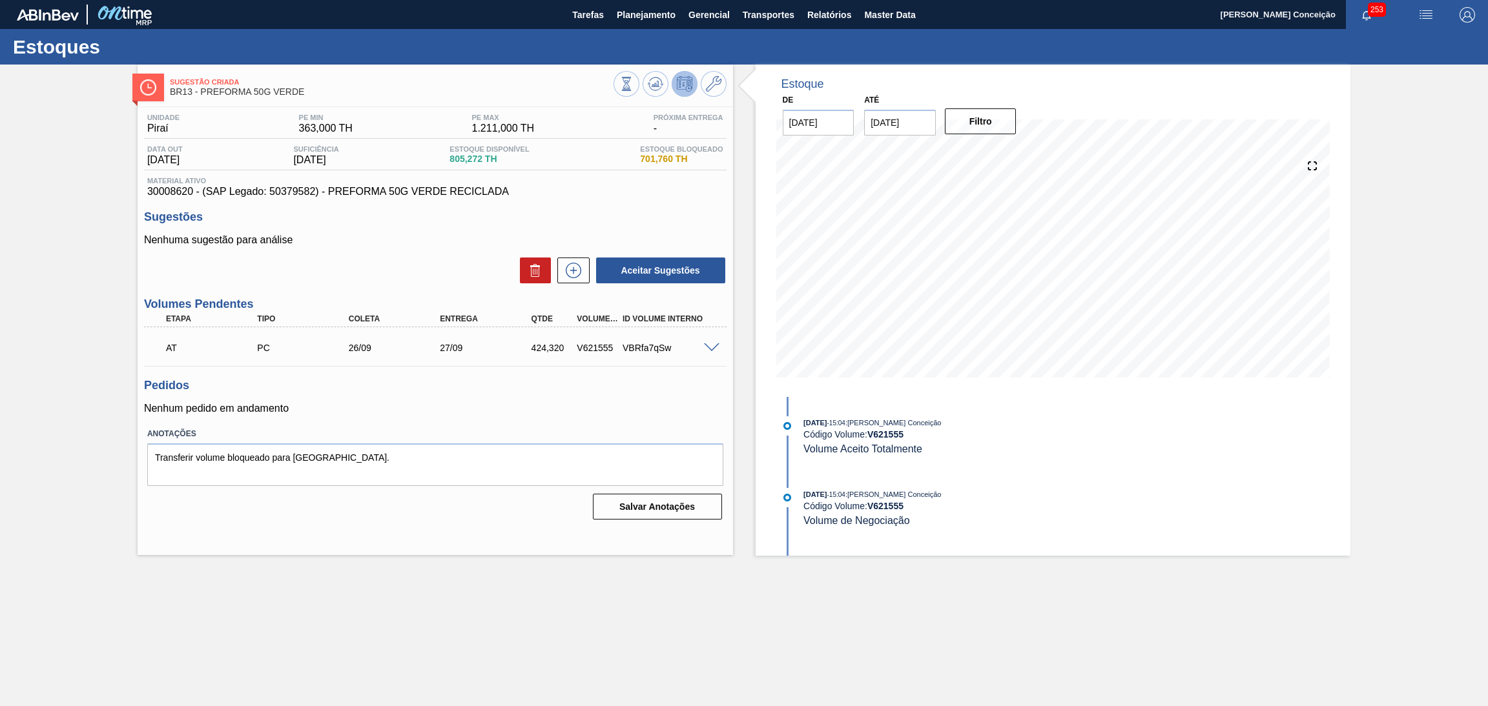
click at [528, 391] on h3 "Pedidos" at bounding box center [435, 386] width 582 height 14
click at [557, 403] on p "Nenhum pedido em andamento" at bounding box center [435, 409] width 582 height 12
click at [366, 247] on div "Nenhuma sugestão para análise Aceitar Sugestões" at bounding box center [435, 259] width 582 height 50
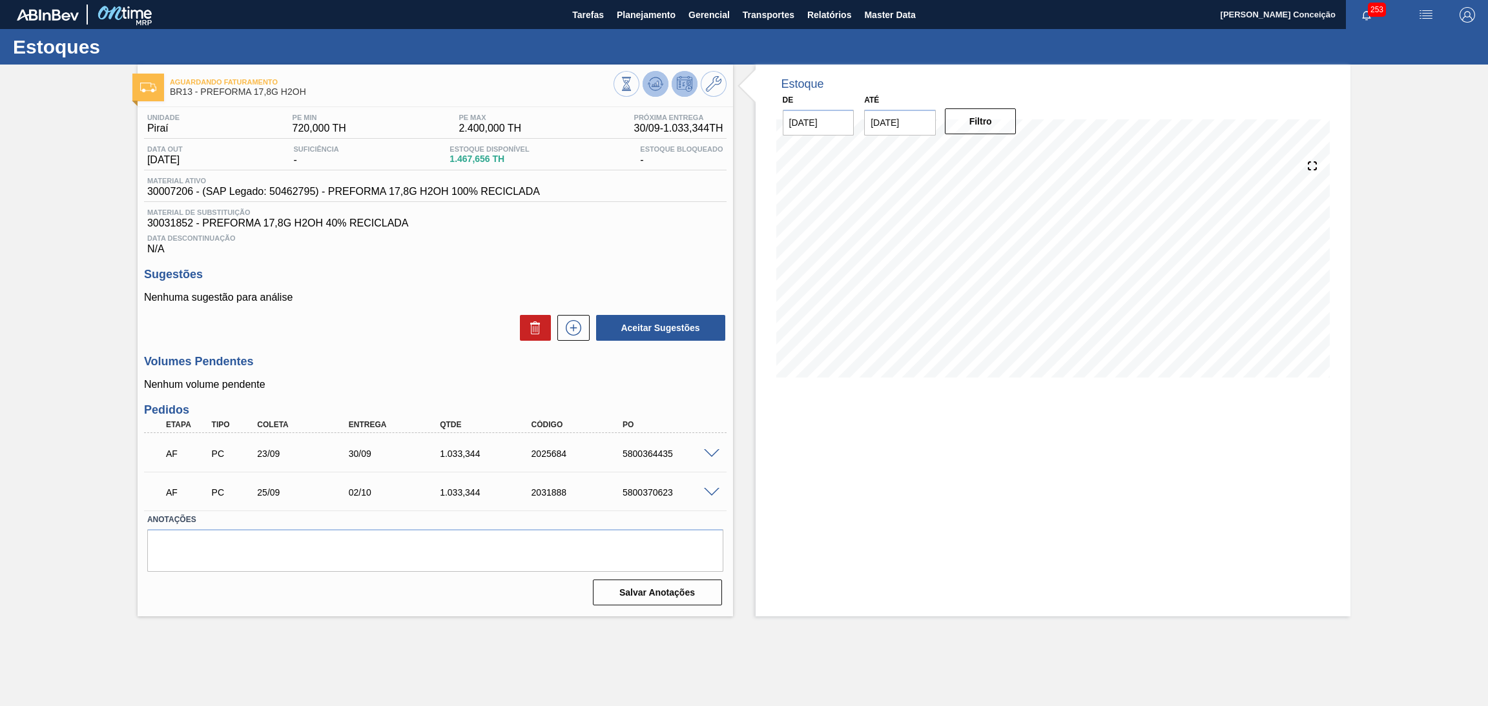
click at [646, 87] on button at bounding box center [655, 84] width 26 height 26
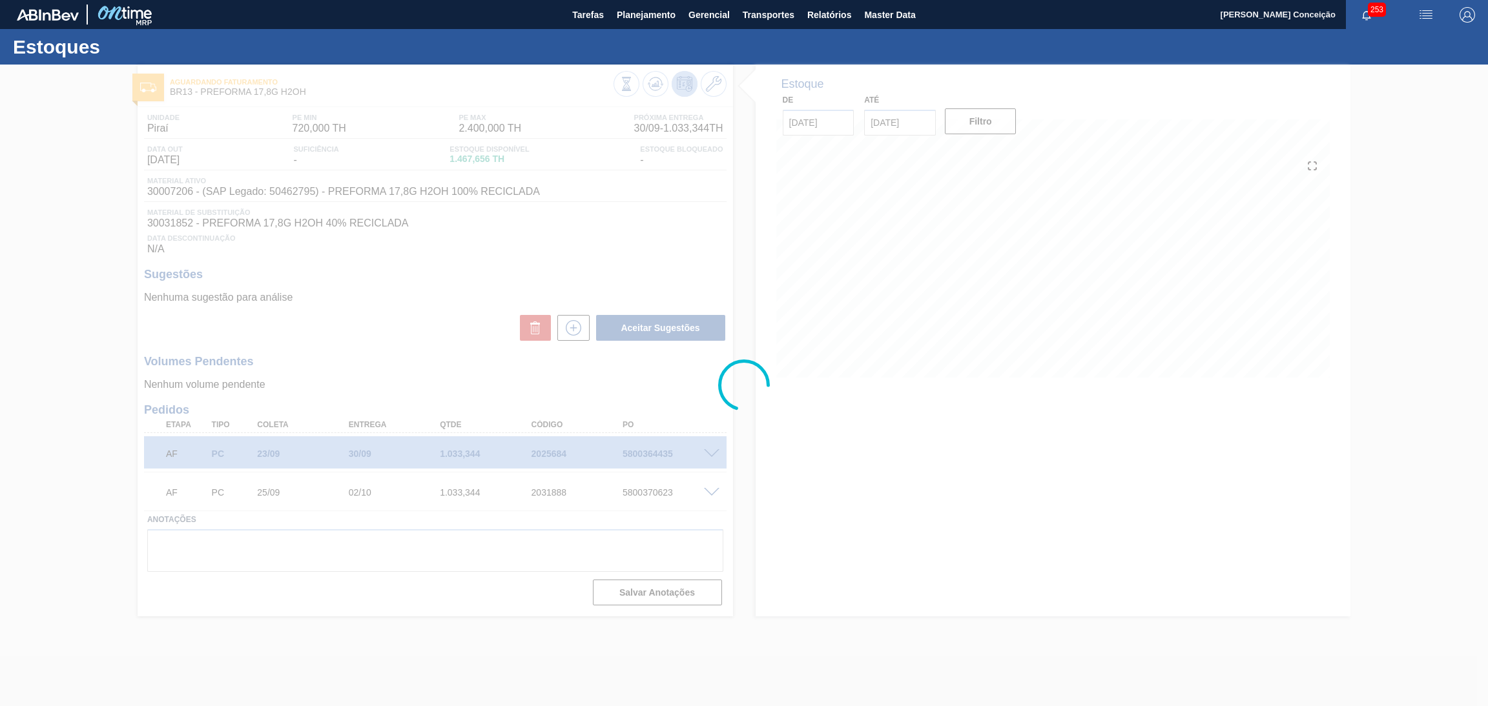
click at [806, 474] on div at bounding box center [744, 386] width 1488 height 642
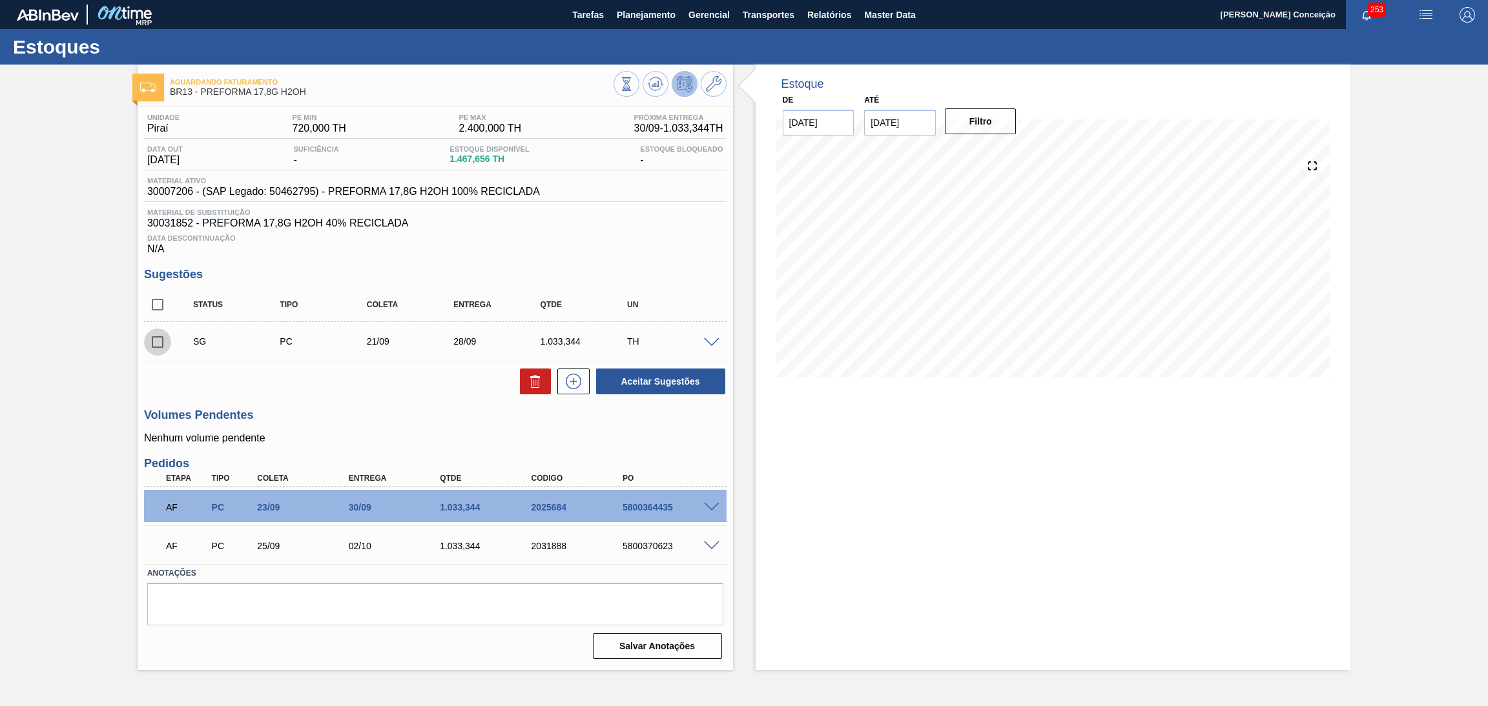
click at [160, 337] on input "checkbox" at bounding box center [157, 342] width 27 height 27
click at [528, 380] on icon at bounding box center [535, 381] width 15 height 15
checkbox input "false"
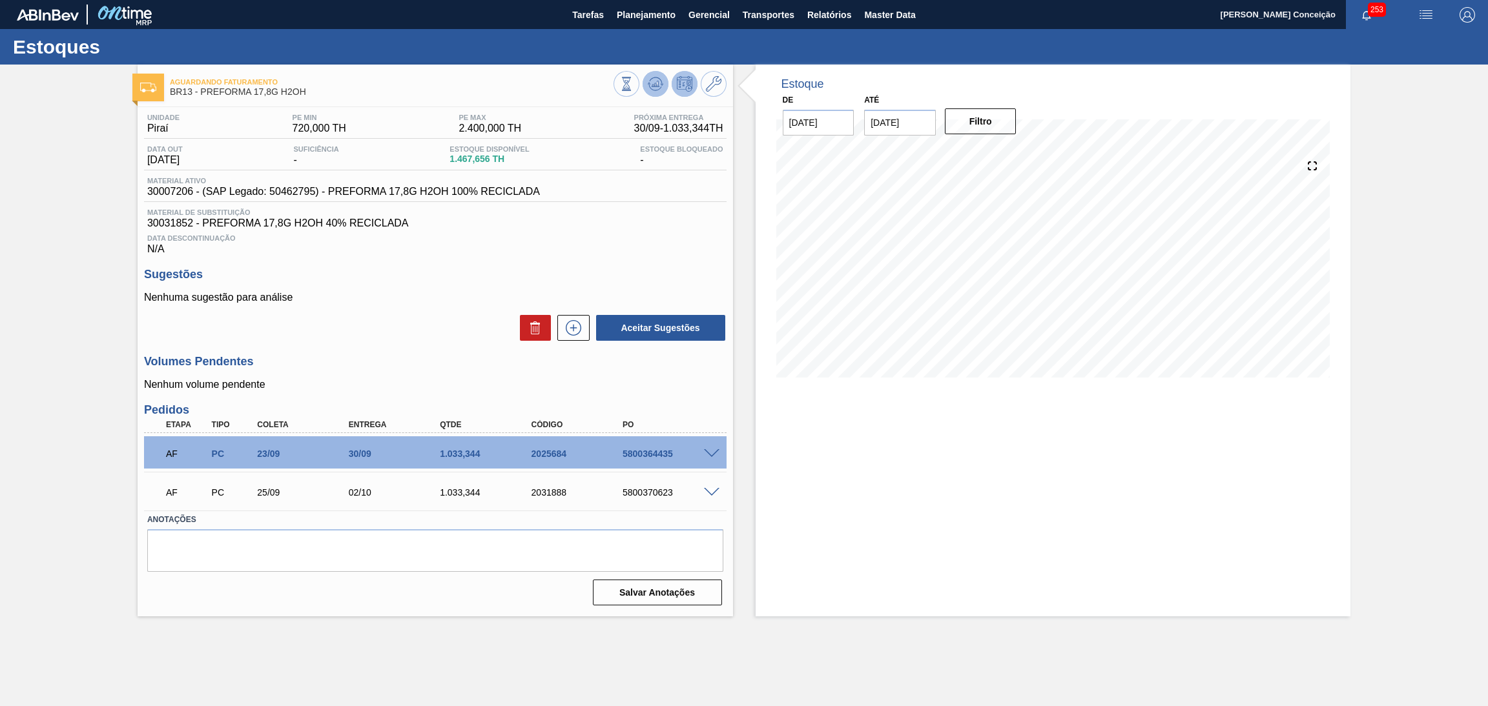
click at [659, 90] on icon at bounding box center [655, 83] width 15 height 15
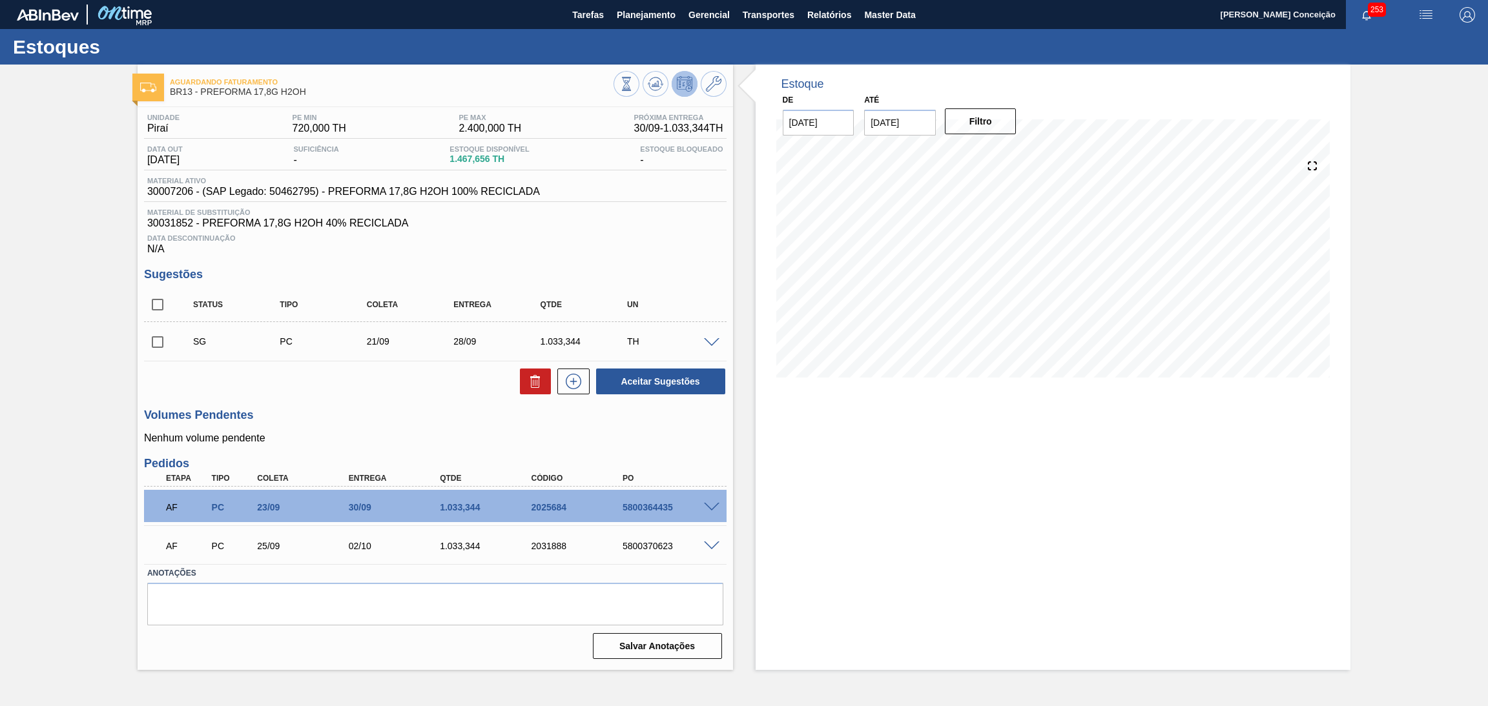
click at [164, 342] on input "checkbox" at bounding box center [157, 342] width 27 height 27
checkbox input "true"
click at [569, 387] on icon at bounding box center [573, 381] width 15 height 15
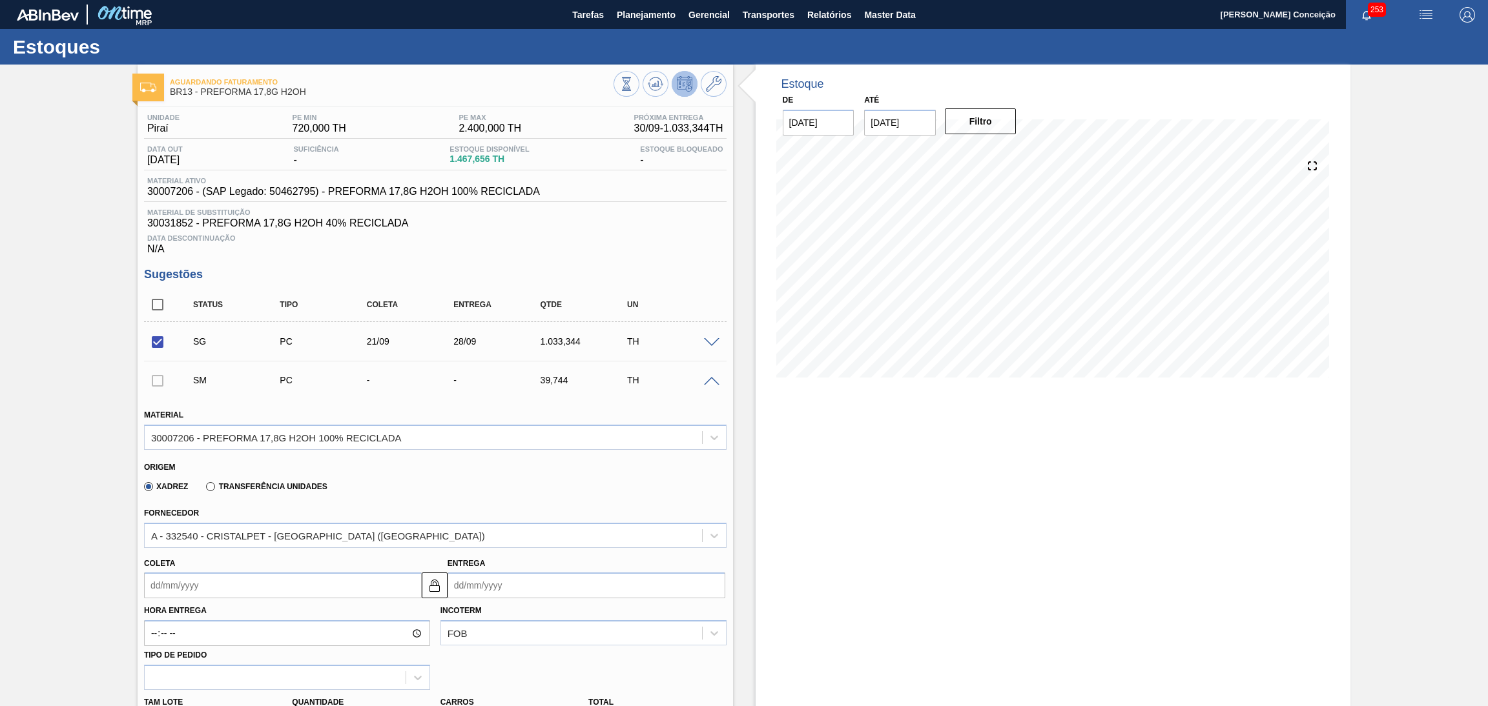
click at [163, 190] on span "30007206 - (SAP Legado: 50462795) - PREFORMA 17,8G H2OH 100% RECICLADA" at bounding box center [343, 192] width 393 height 12
copy span "30007206"
click at [708, 378] on span at bounding box center [711, 382] width 15 height 10
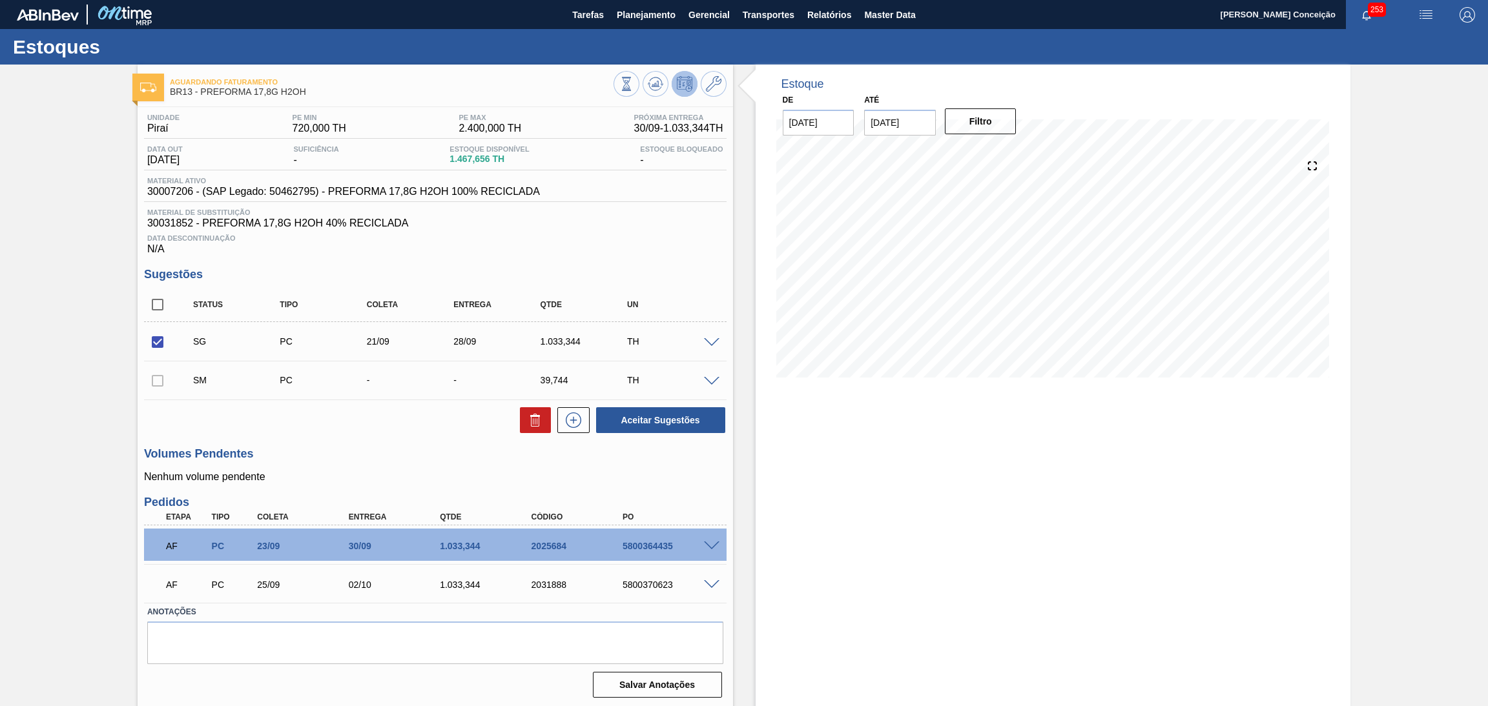
click at [741, 498] on div "Estoque De 18/09/2025 Até 30/11/2025 Filtro 22/09 Projeção de Estoque 1,347.656…" at bounding box center [1042, 387] width 618 height 644
click at [327, 489] on div "Unidade Piraí PE MIN 720,000 TH PE MAX 2.400,000 TH Próxima Entrega 30/09 - 1.0…" at bounding box center [435, 404] width 595 height 595
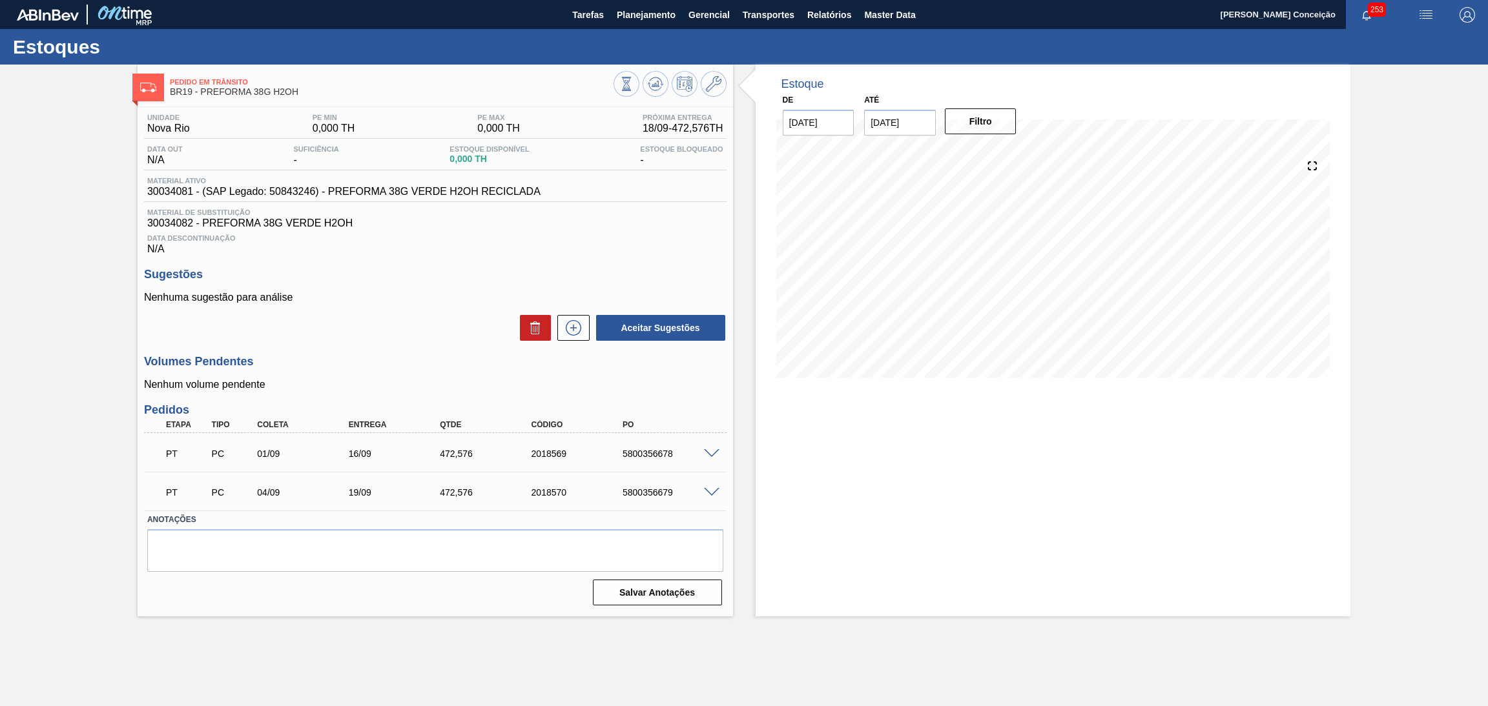
click at [615, 225] on span "30034082 - PREFORMA 38G VERDE H2OH" at bounding box center [435, 224] width 576 height 12
click at [395, 438] on div "PT PC 01/09 16/09 472,[PHONE_NUMBER] 5800356678" at bounding box center [435, 453] width 582 height 32
click at [397, 329] on div "Aceitar Sugestões" at bounding box center [435, 328] width 582 height 28
click at [772, 401] on div "Estoque De [DATE] Até [DATE] Filtro" at bounding box center [1052, 341] width 595 height 552
click at [655, 90] on icon at bounding box center [655, 83] width 15 height 15
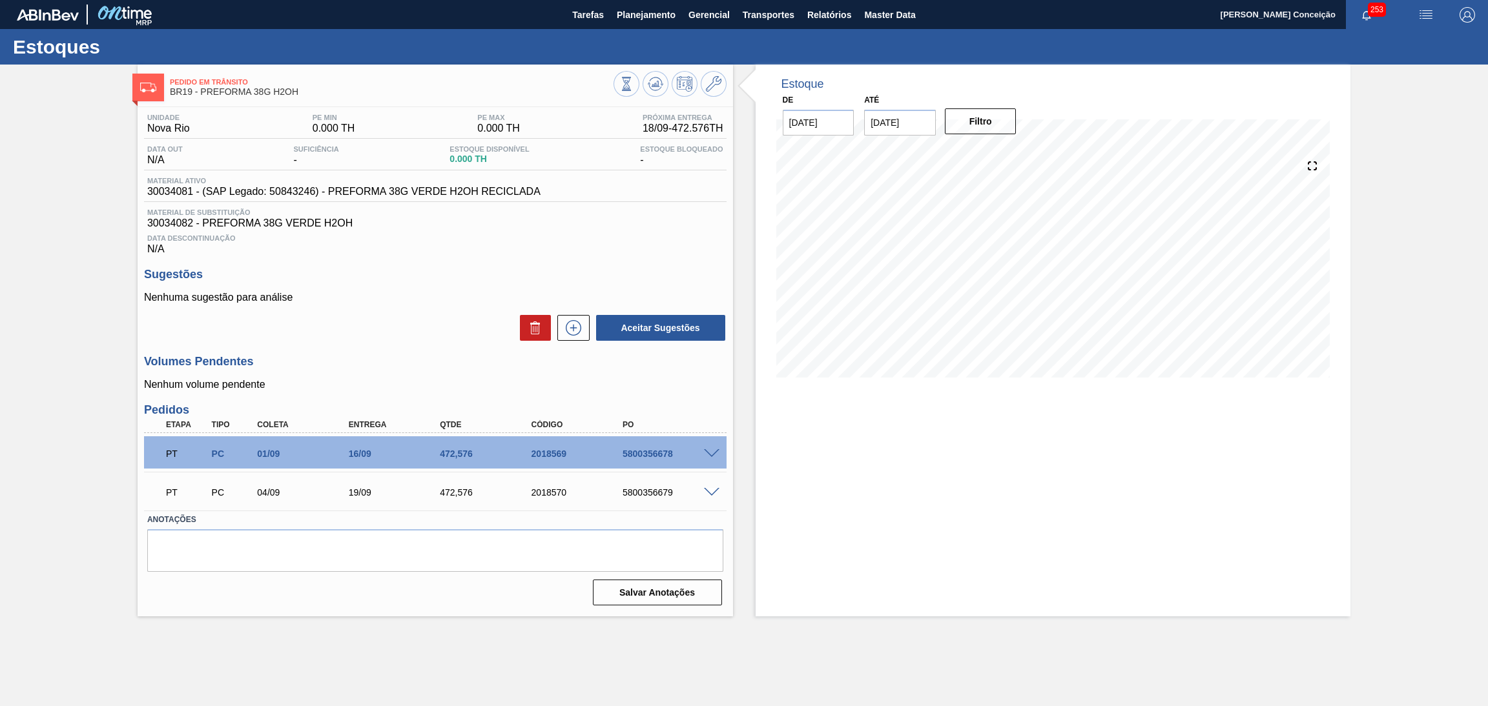
click at [424, 280] on h3 "Sugestões" at bounding box center [435, 275] width 582 height 14
click at [859, 428] on div "Estoque De [DATE] Até [DATE] Filtro 18/09 Projeção de Estoque 345.91 [DOMAIN_NA…" at bounding box center [1052, 341] width 595 height 552
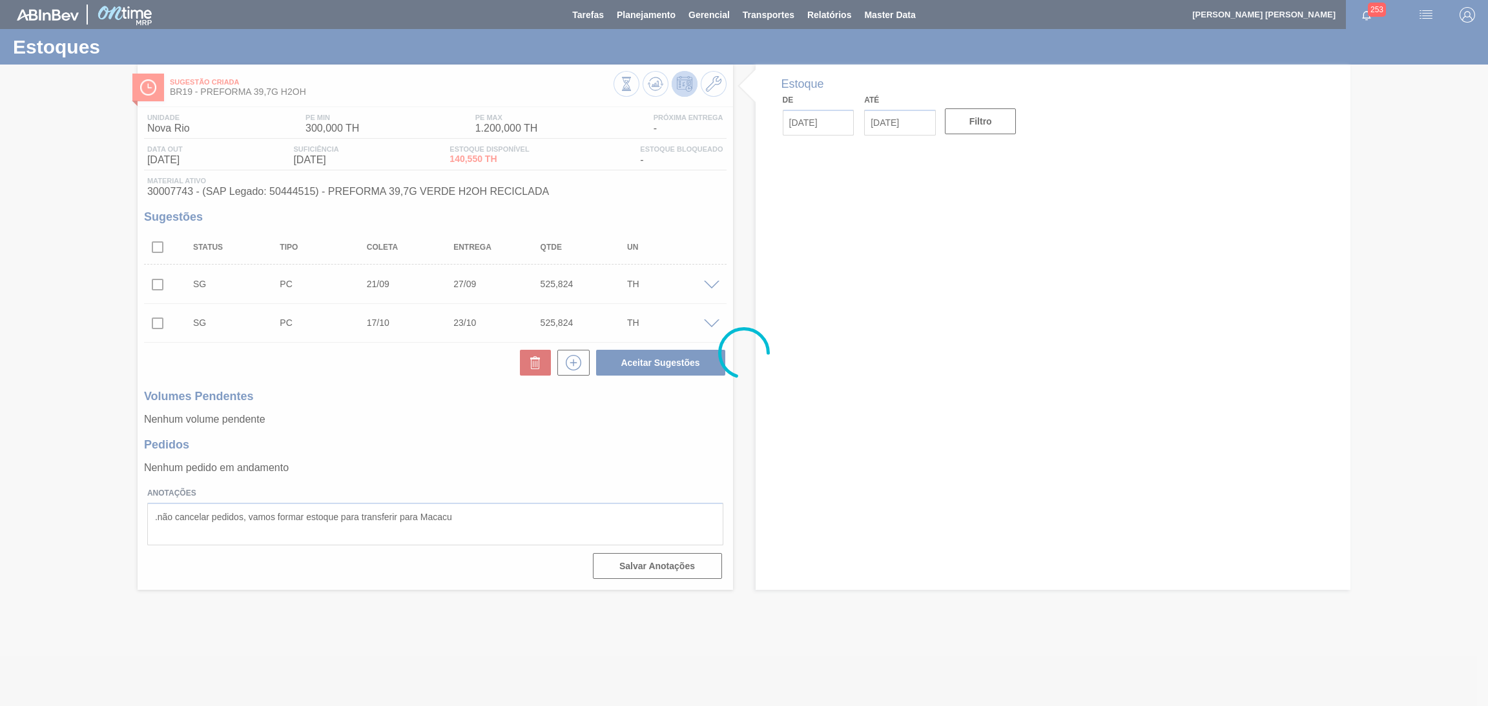
click at [390, 412] on div at bounding box center [744, 353] width 1488 height 706
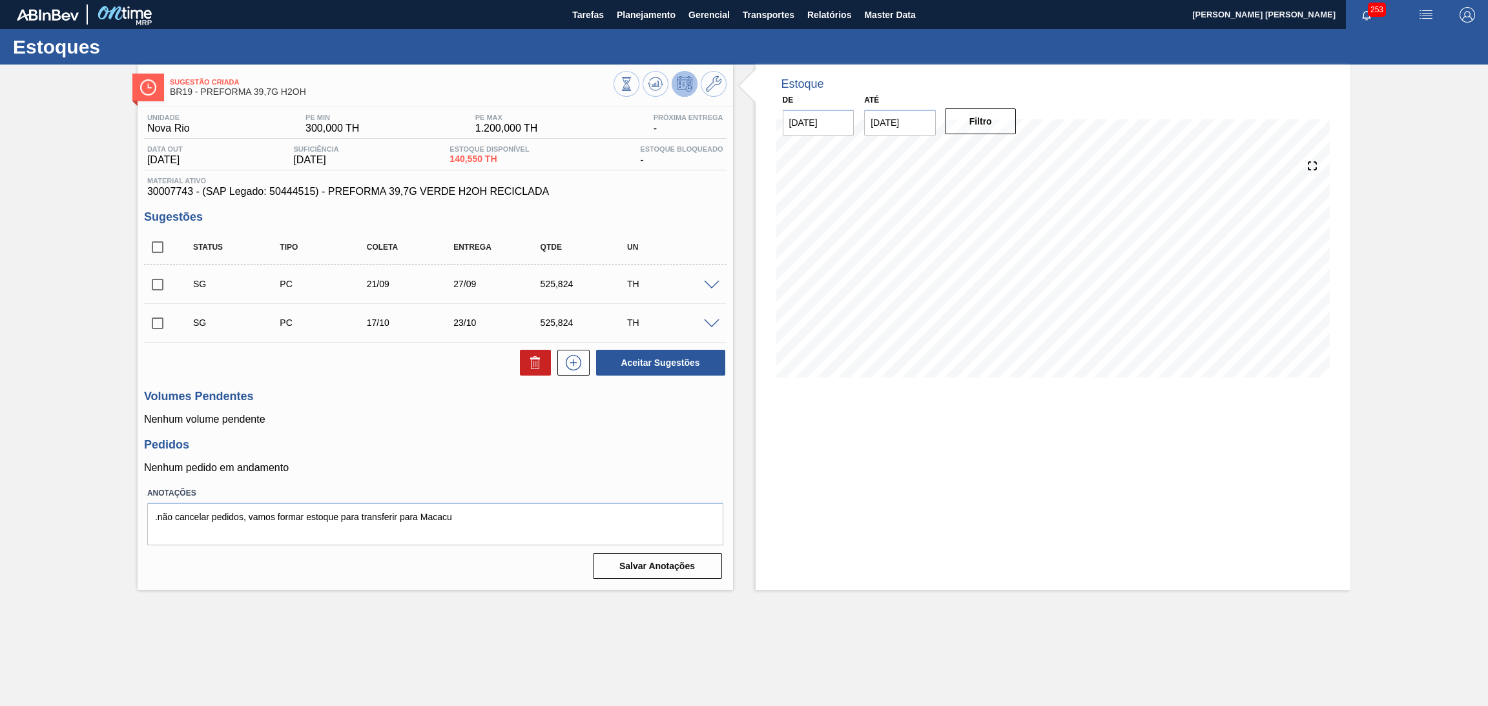
click at [152, 246] on input "checkbox" at bounding box center [157, 247] width 27 height 27
checkbox input "true"
click at [536, 368] on icon at bounding box center [535, 362] width 15 height 15
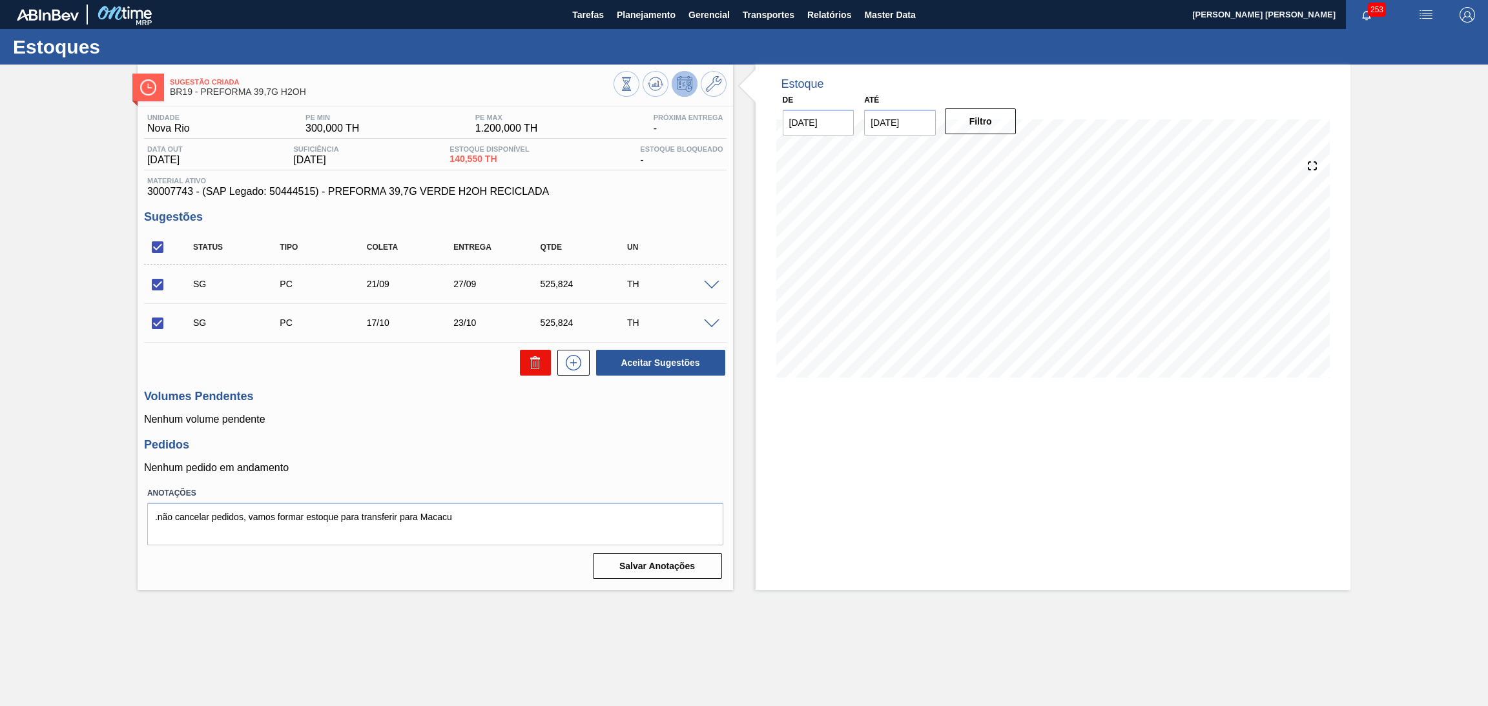
checkbox input "false"
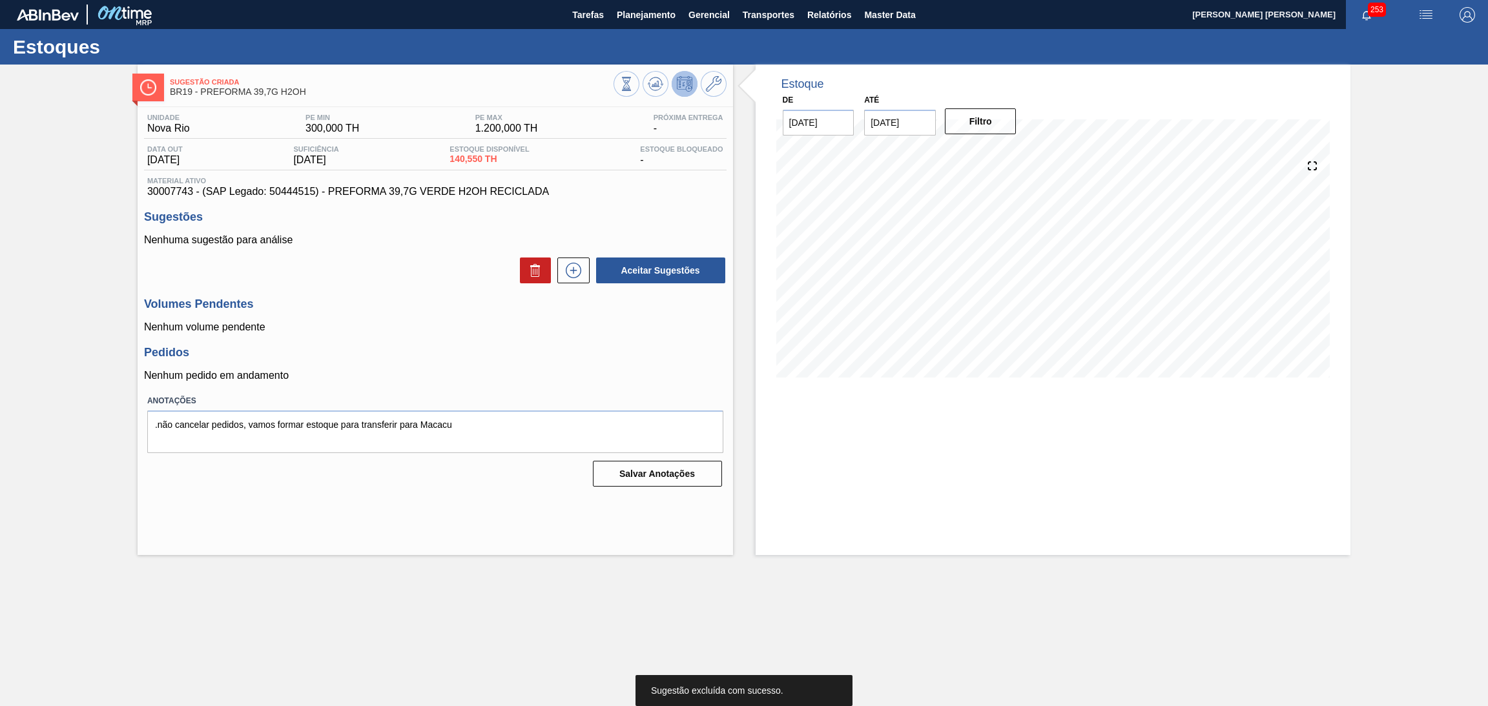
click at [803, 527] on div "Estoque De [DATE] Até [DATE] Filtro" at bounding box center [1052, 310] width 595 height 491
click at [394, 318] on div "Volumes Pendentes Nenhum volume pendente" at bounding box center [435, 316] width 582 height 36
click at [683, 323] on p "Nenhum volume pendente" at bounding box center [435, 328] width 582 height 12
click at [423, 353] on h3 "Pedidos" at bounding box center [435, 353] width 582 height 14
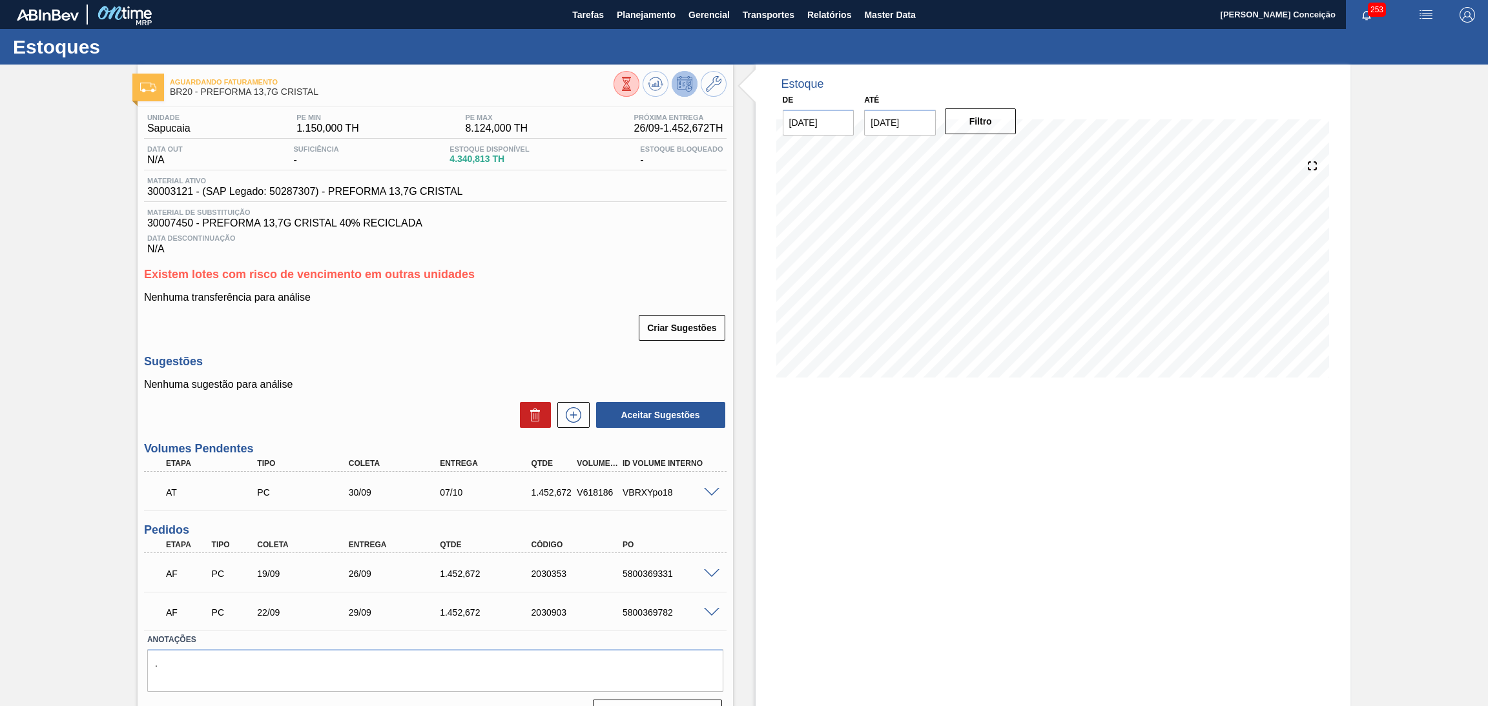
click at [407, 320] on div "Criar Sugestões" at bounding box center [435, 328] width 582 height 28
click at [828, 540] on div "Estoque De 18/09/2025 Até 30/11/2025 Filtro" at bounding box center [1052, 401] width 595 height 672
click at [150, 188] on span "30003121 - (SAP Legado: 50287307) - PREFORMA 13,7G CRISTAL" at bounding box center [305, 192] width 316 height 12
click at [161, 190] on span "30003121 - (SAP Legado: 50287307) - PREFORMA 13,7G CRISTAL" at bounding box center [305, 192] width 316 height 12
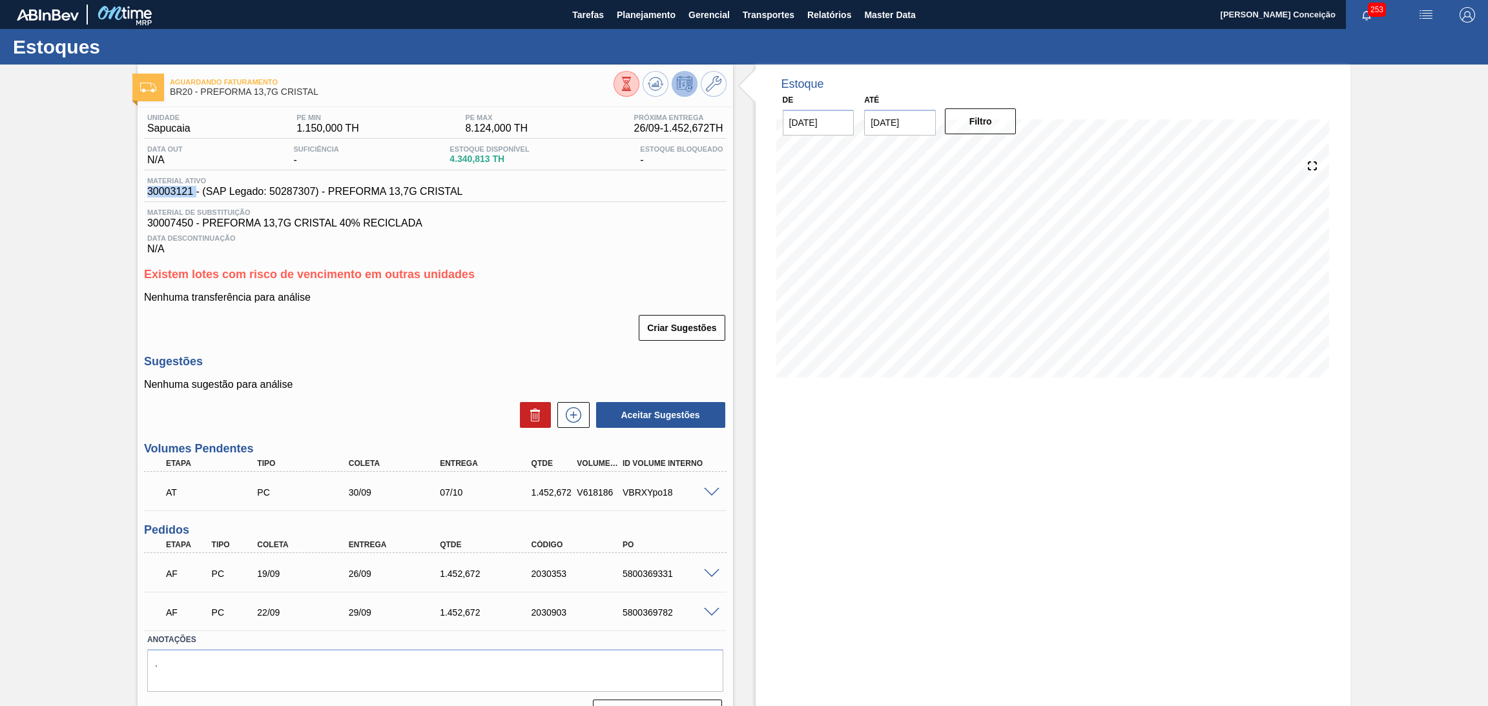
copy span "30003121"
click at [619, 253] on div "Data Descontinuação N/A" at bounding box center [435, 242] width 582 height 26
click at [636, 257] on div "Unidade Sapucaia PE MIN 1.150,000 TH PE MAX 8.124,000 TH Próxima Entrega 26/09 …" at bounding box center [435, 418] width 595 height 623
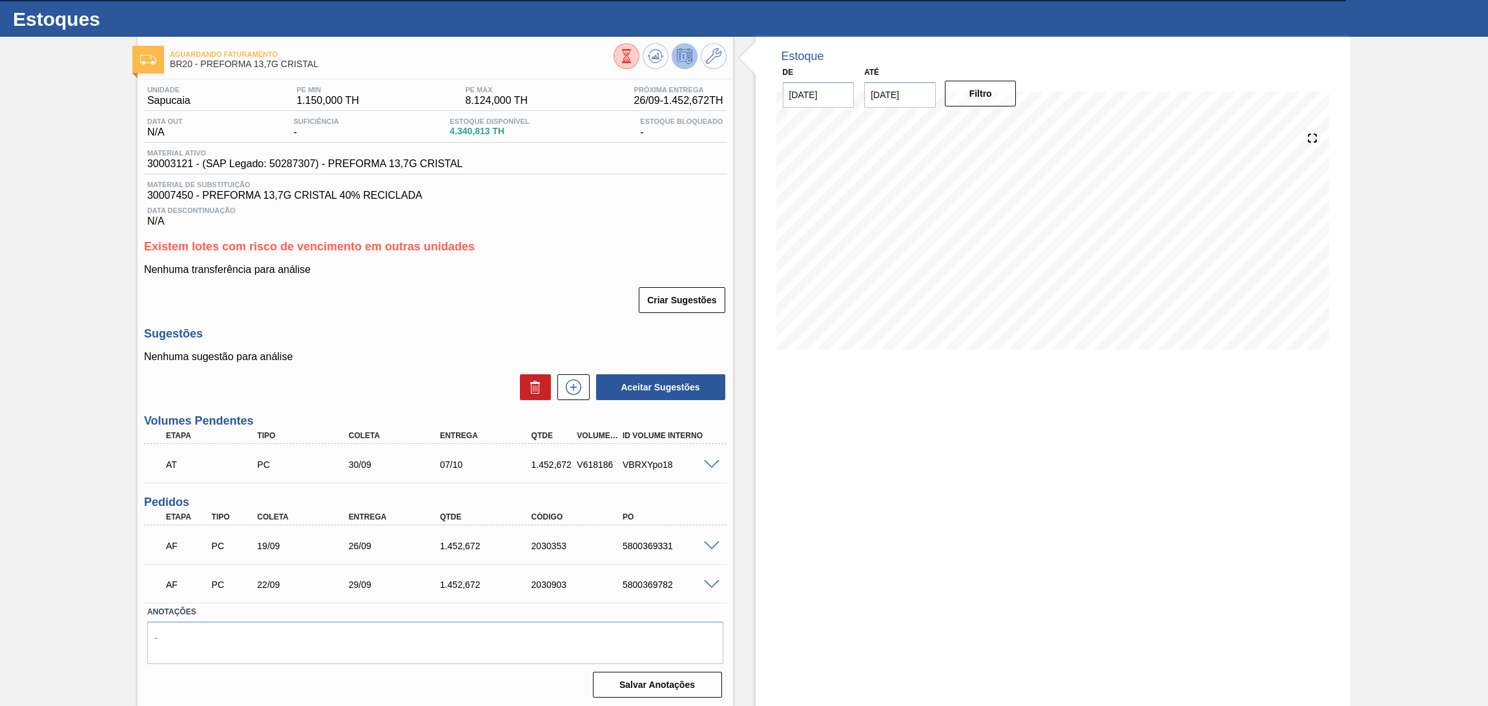
click at [533, 237] on div "Unidade Sapucaia PE MIN 1.150,000 TH PE MAX 8.124,000 TH Próxima Entrega 26/09 …" at bounding box center [435, 390] width 595 height 623
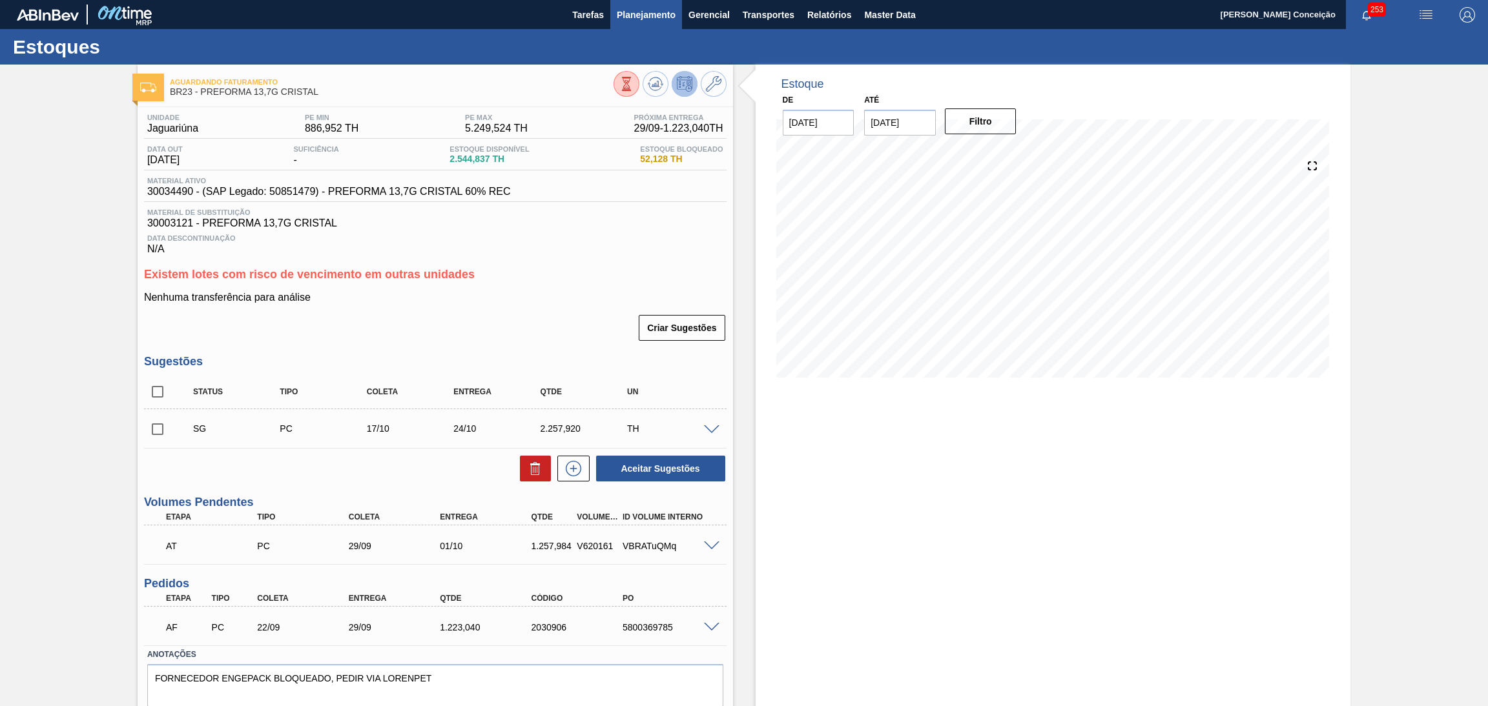
click at [659, 19] on span "Planejamento" at bounding box center [646, 14] width 59 height 15
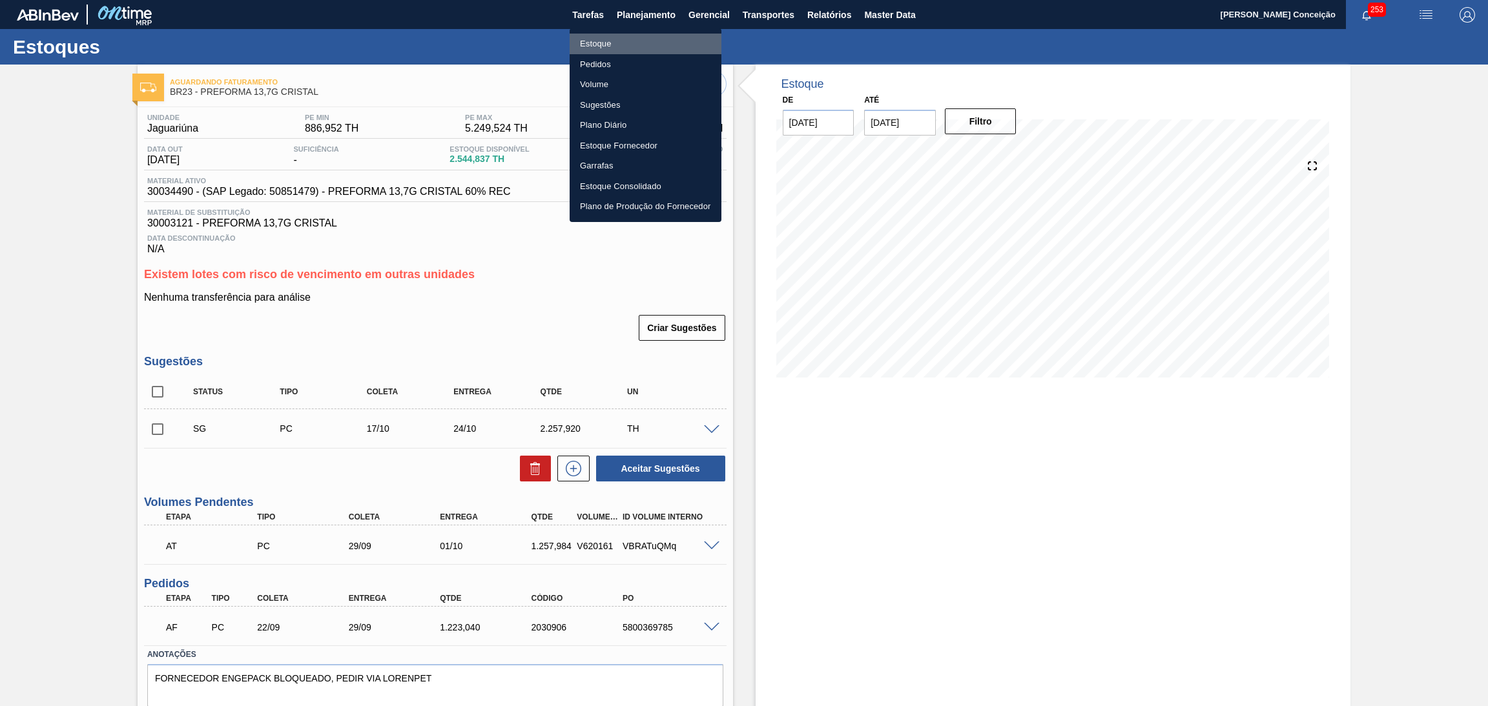
click at [592, 50] on li "Estoque" at bounding box center [646, 44] width 152 height 21
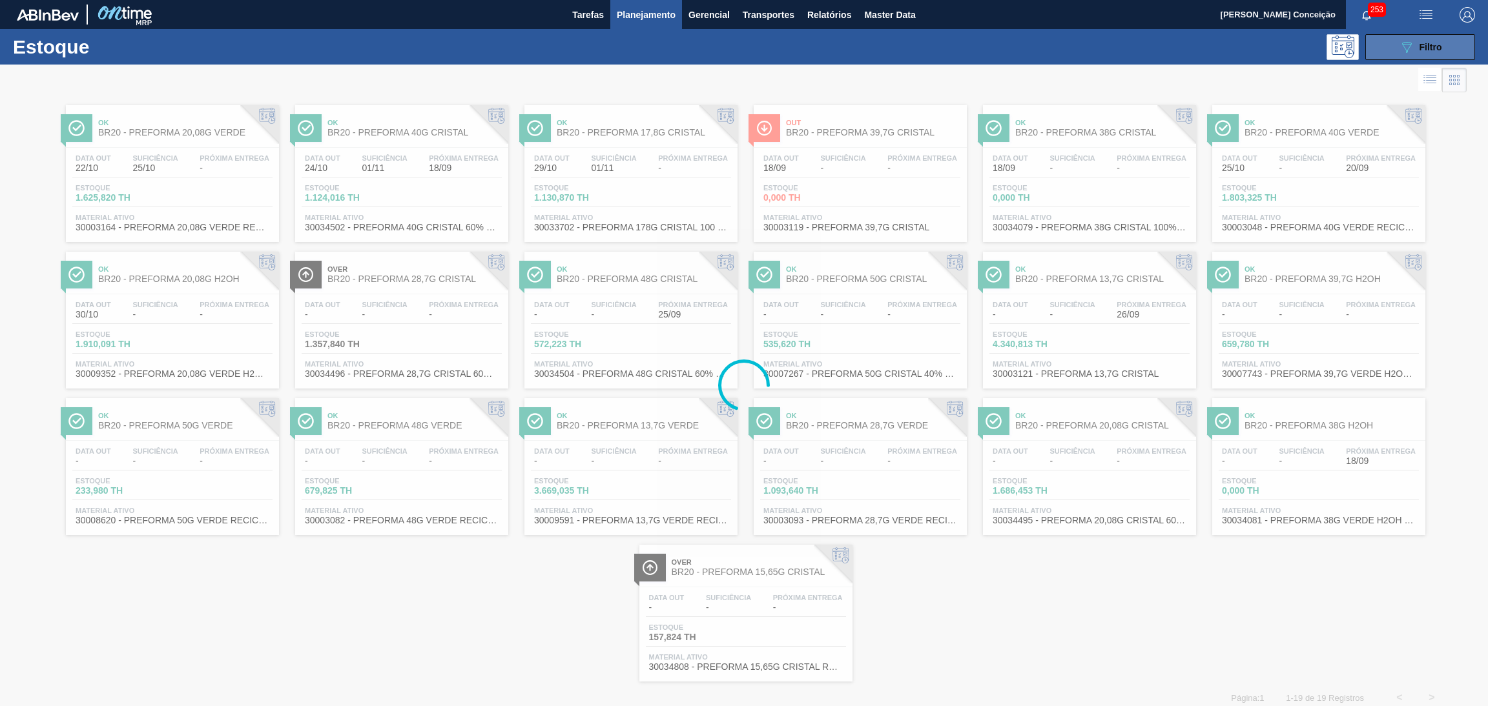
click at [1440, 54] on button "089F7B8B-B2A5-4AFE-B5C0-19BA573D28AC Filtro" at bounding box center [1420, 47] width 110 height 26
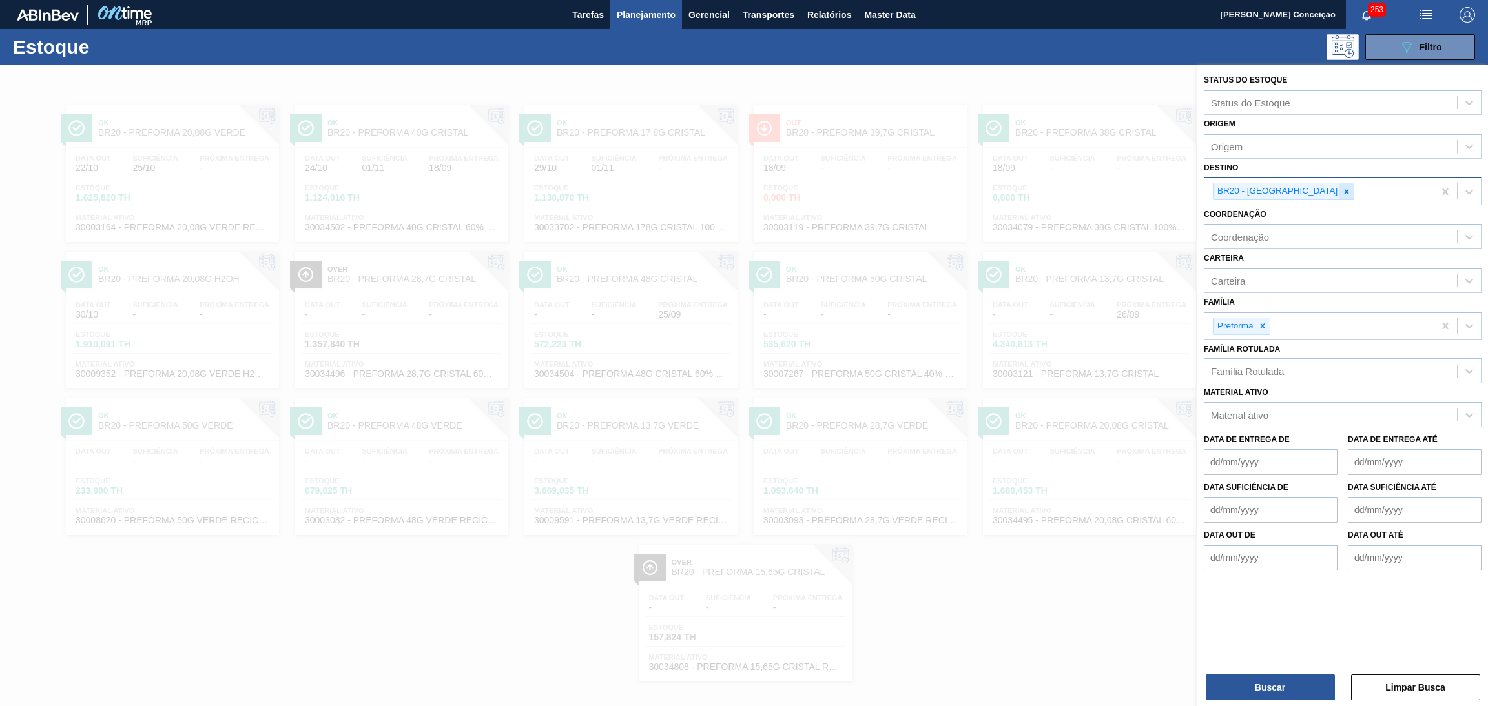
click at [1342, 187] on icon at bounding box center [1346, 191] width 9 height 9
type input "cebra"
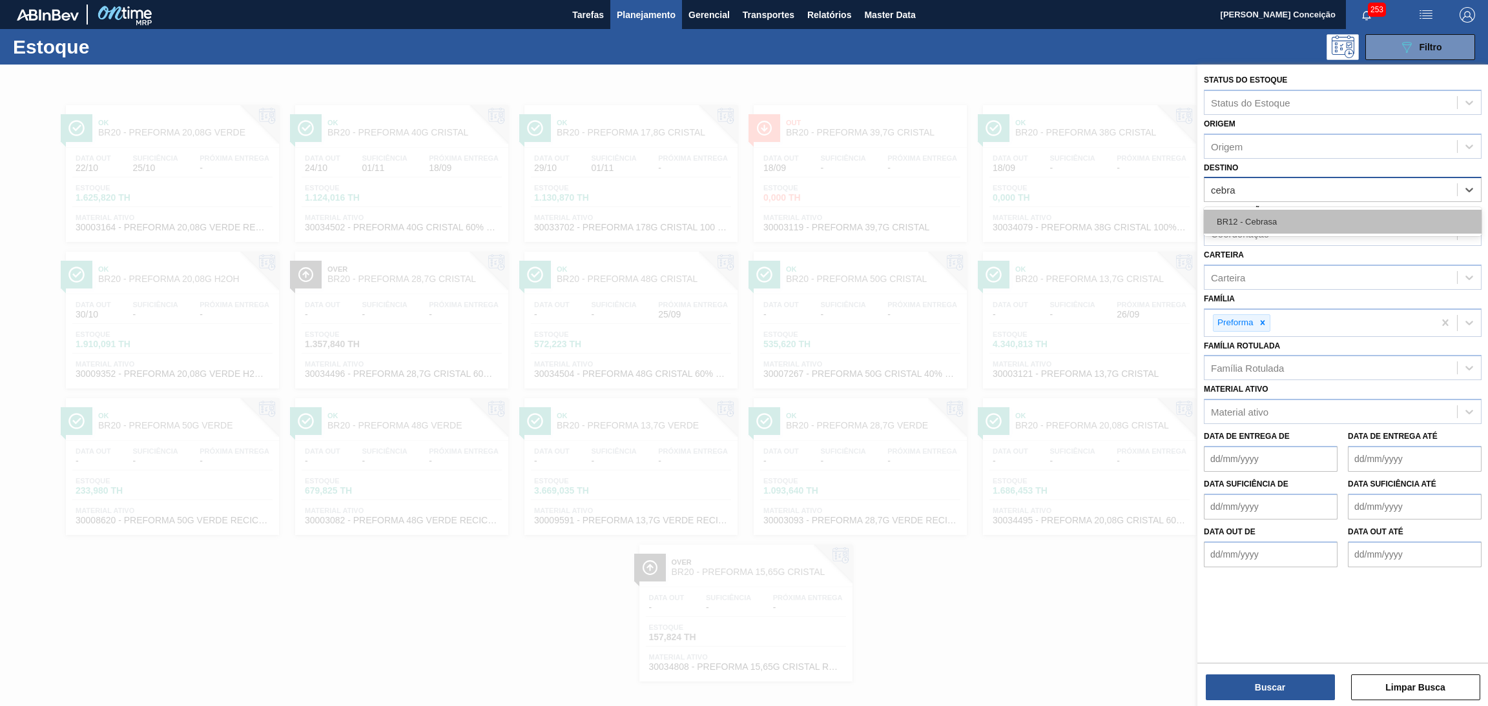
click at [1254, 225] on div "BR12 - Cebrasa" at bounding box center [1343, 222] width 278 height 24
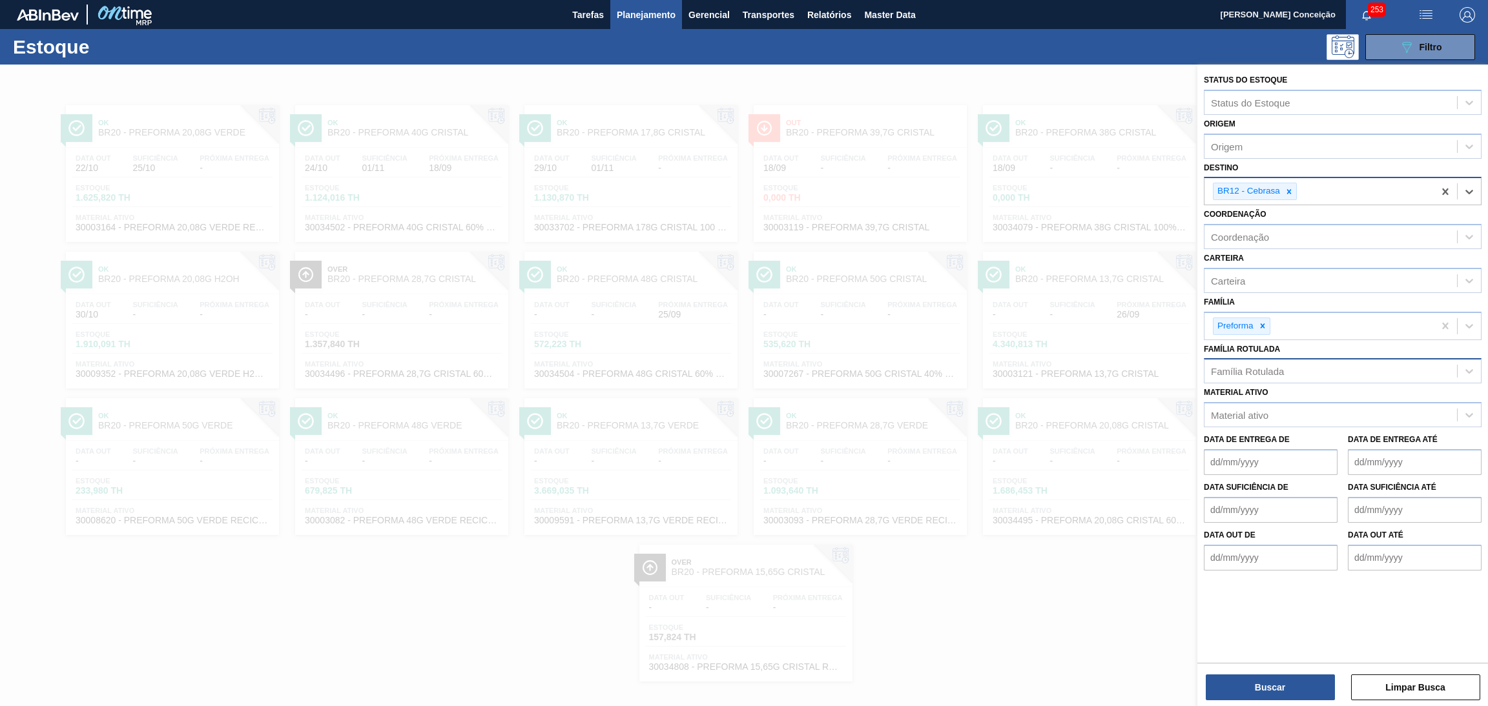
click at [1233, 372] on div "Família Rotulada" at bounding box center [1247, 371] width 73 height 11
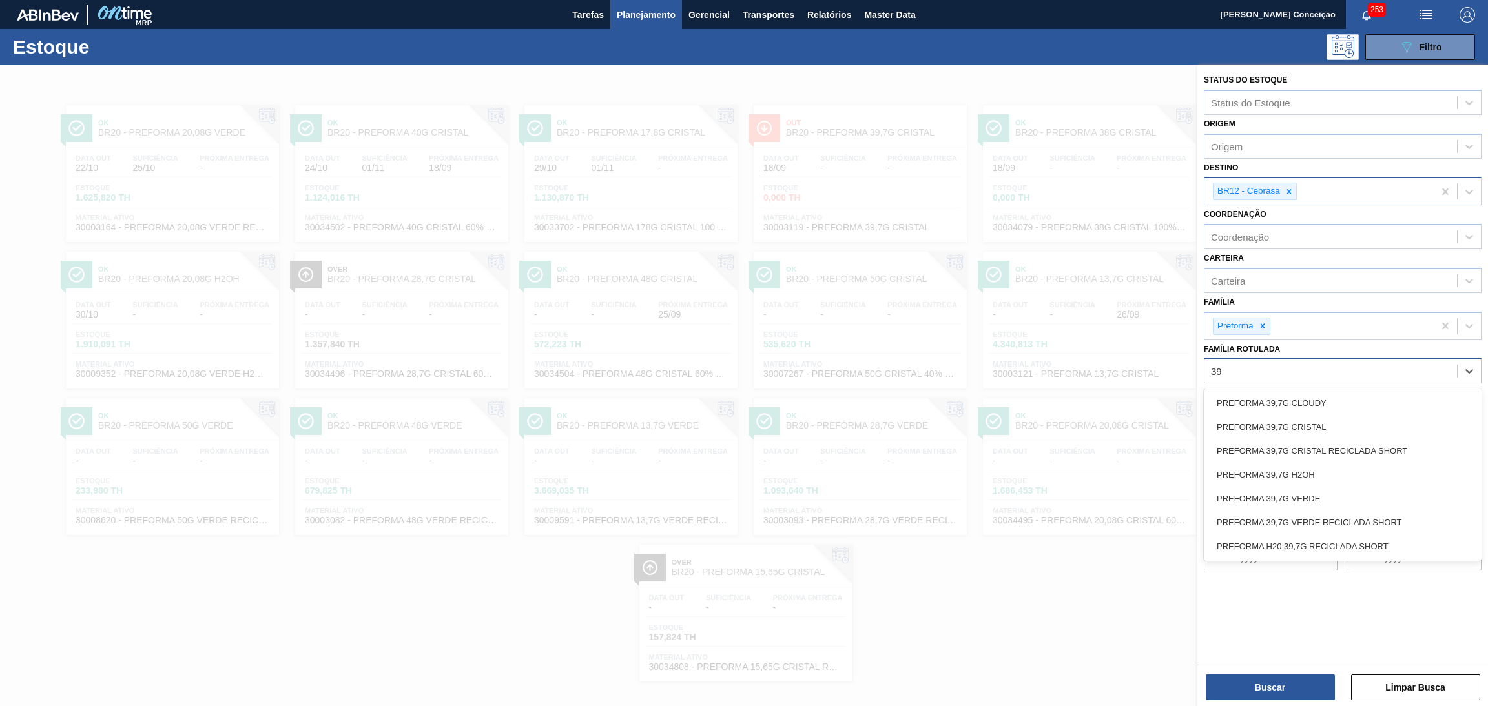
type Rotulada "39,7"
click at [1275, 418] on div "PREFORMA 39,7G CRISTAL" at bounding box center [1343, 427] width 278 height 24
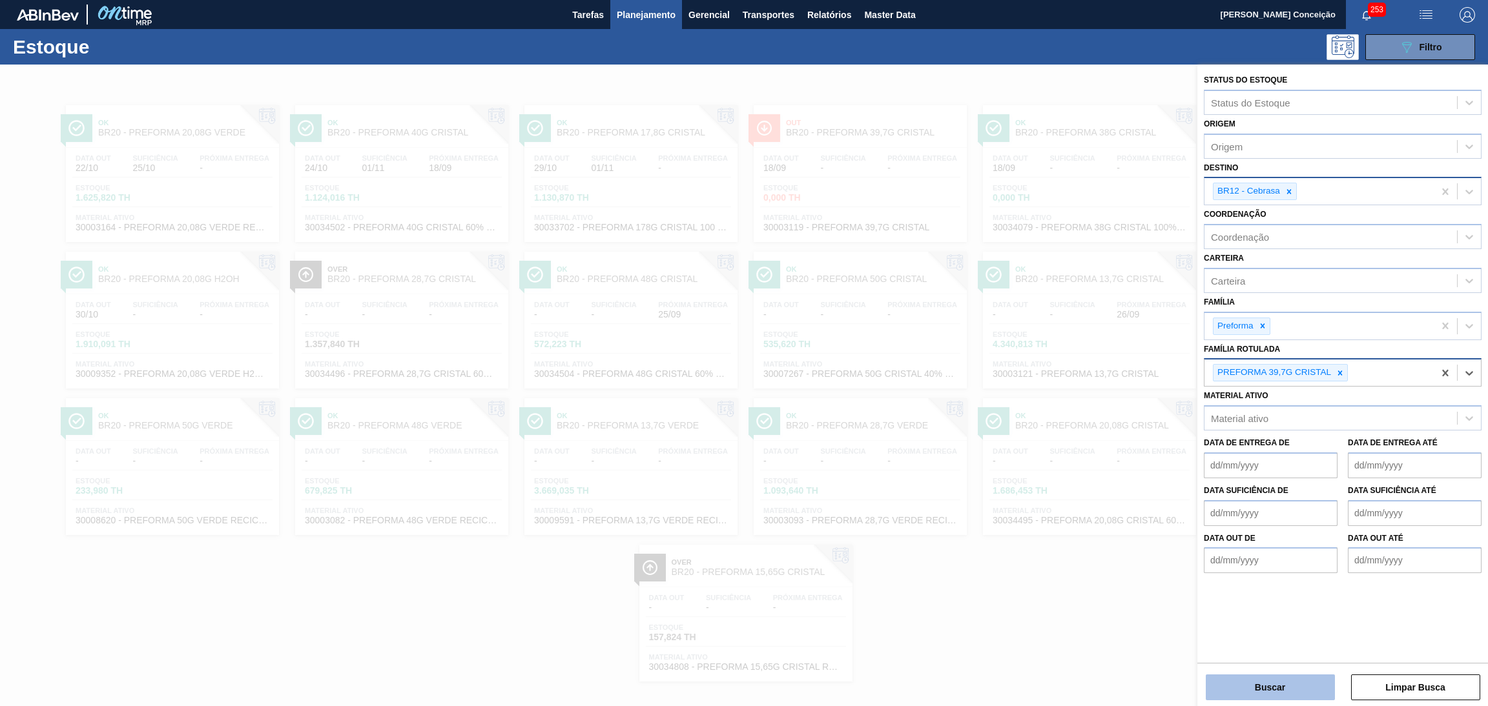
click at [1266, 690] on button "Buscar" at bounding box center [1270, 688] width 129 height 26
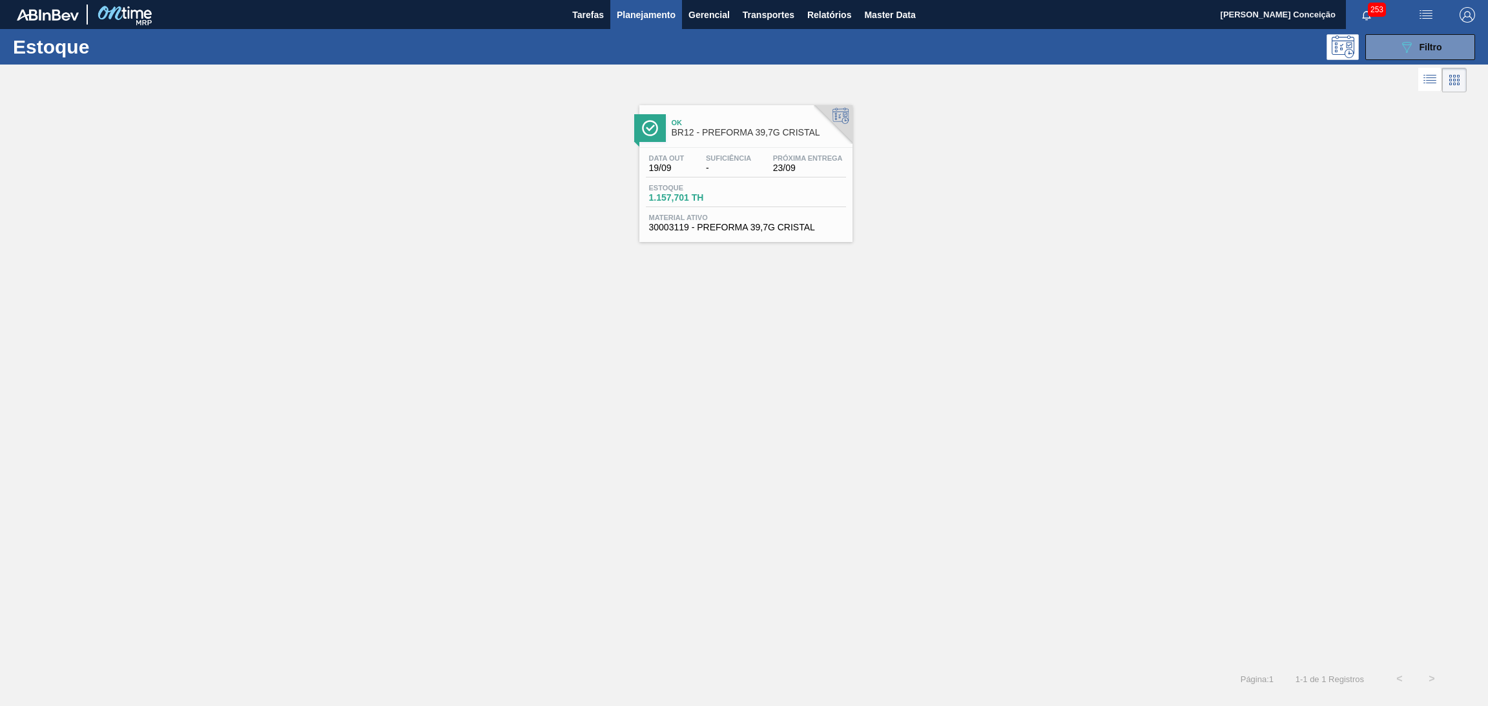
click at [739, 176] on div "Data out 19/09 Suficiência - Próxima Entrega 23/09" at bounding box center [746, 165] width 200 height 23
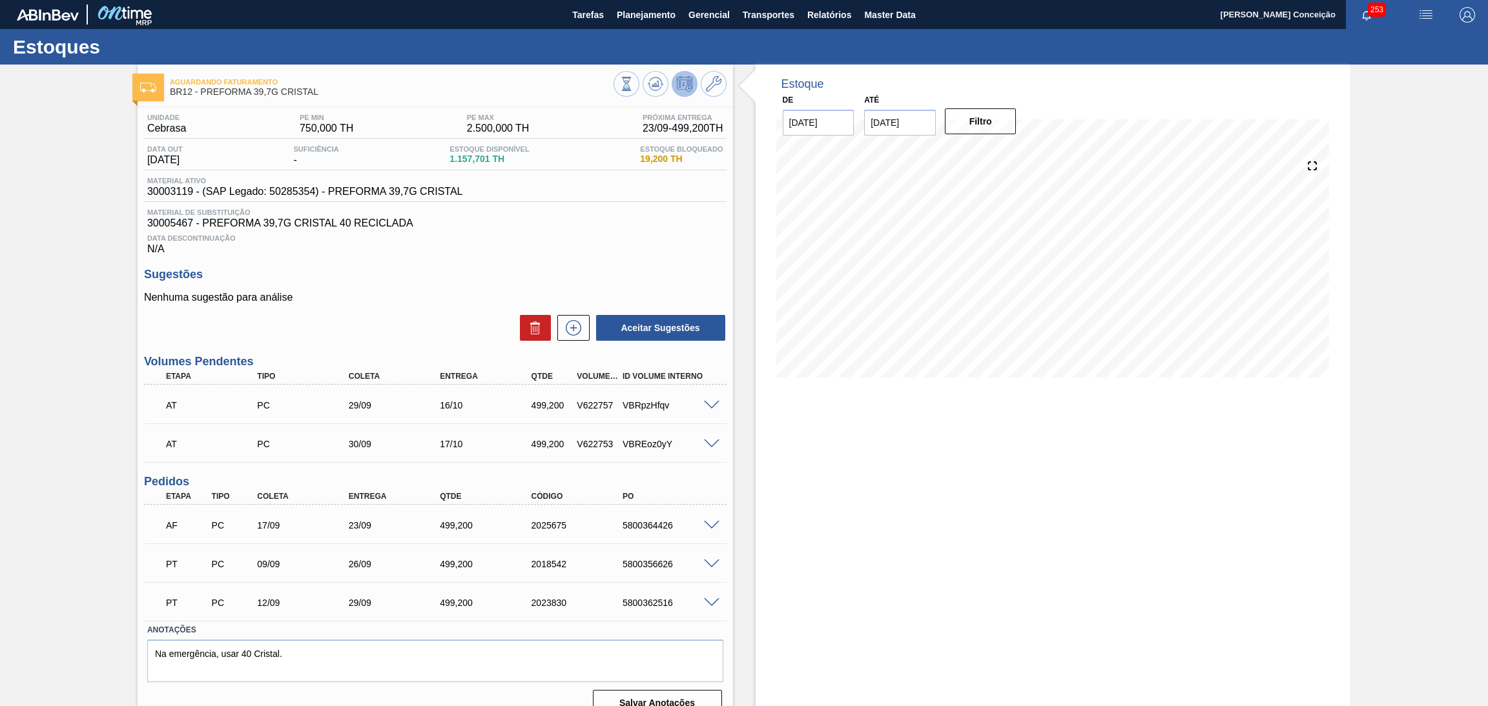
click at [398, 281] on div "Sugestões Nenhuma sugestão para análise Aceitar Sugestões" at bounding box center [435, 305] width 582 height 74
click at [728, 519] on div "Unidade Cebrasa PE MIN 750,000 TH PE MAX 2.500,000 TH Próxima Entrega 23/09 - 4…" at bounding box center [435, 413] width 595 height 613
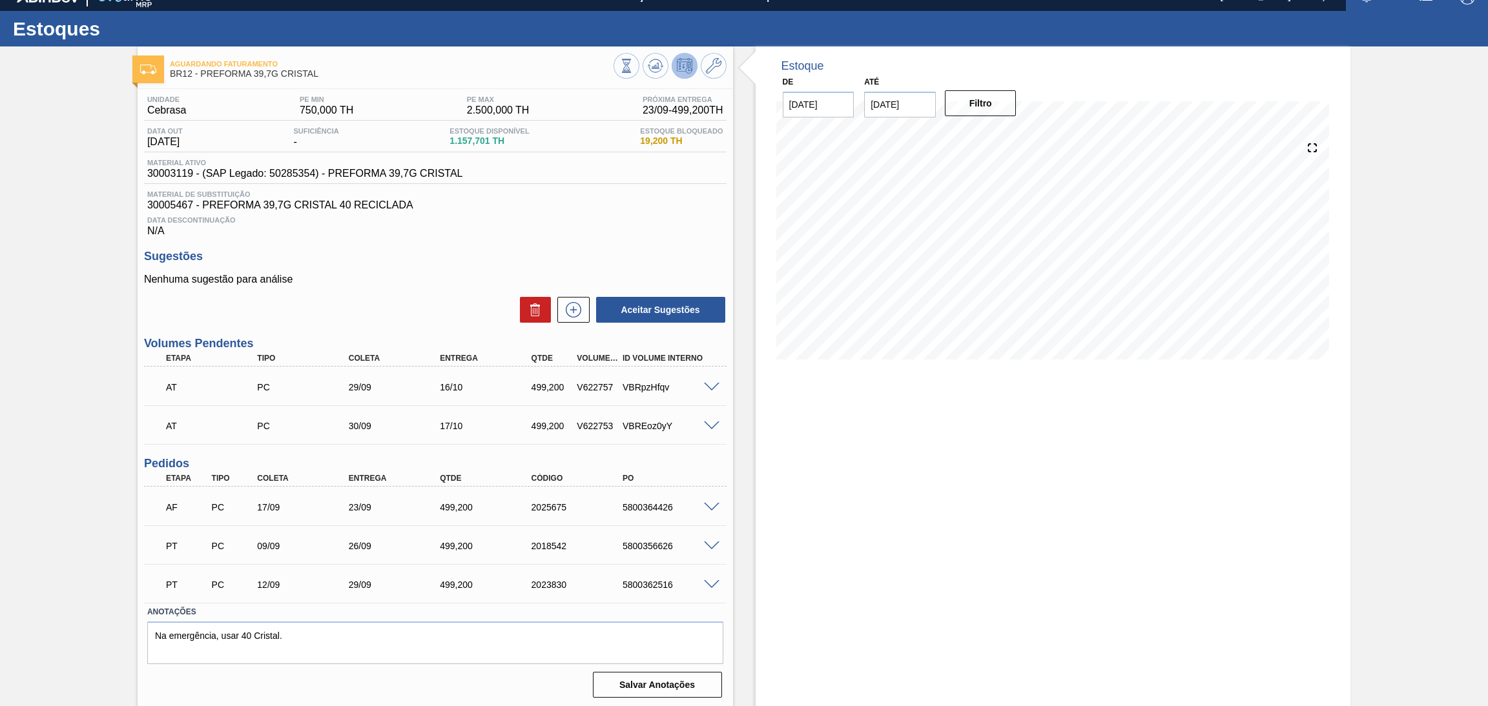
click at [726, 484] on div "Unidade Cebrasa PE MIN 750,000 TH PE MAX 2.500,000 TH Próxima Entrega 23/09 - 4…" at bounding box center [435, 395] width 595 height 613
click at [653, 541] on div "5800356626" at bounding box center [671, 546] width 104 height 10
click at [369, 542] on div "26/09" at bounding box center [397, 546] width 104 height 10
click at [367, 587] on div "29/09" at bounding box center [397, 585] width 104 height 10
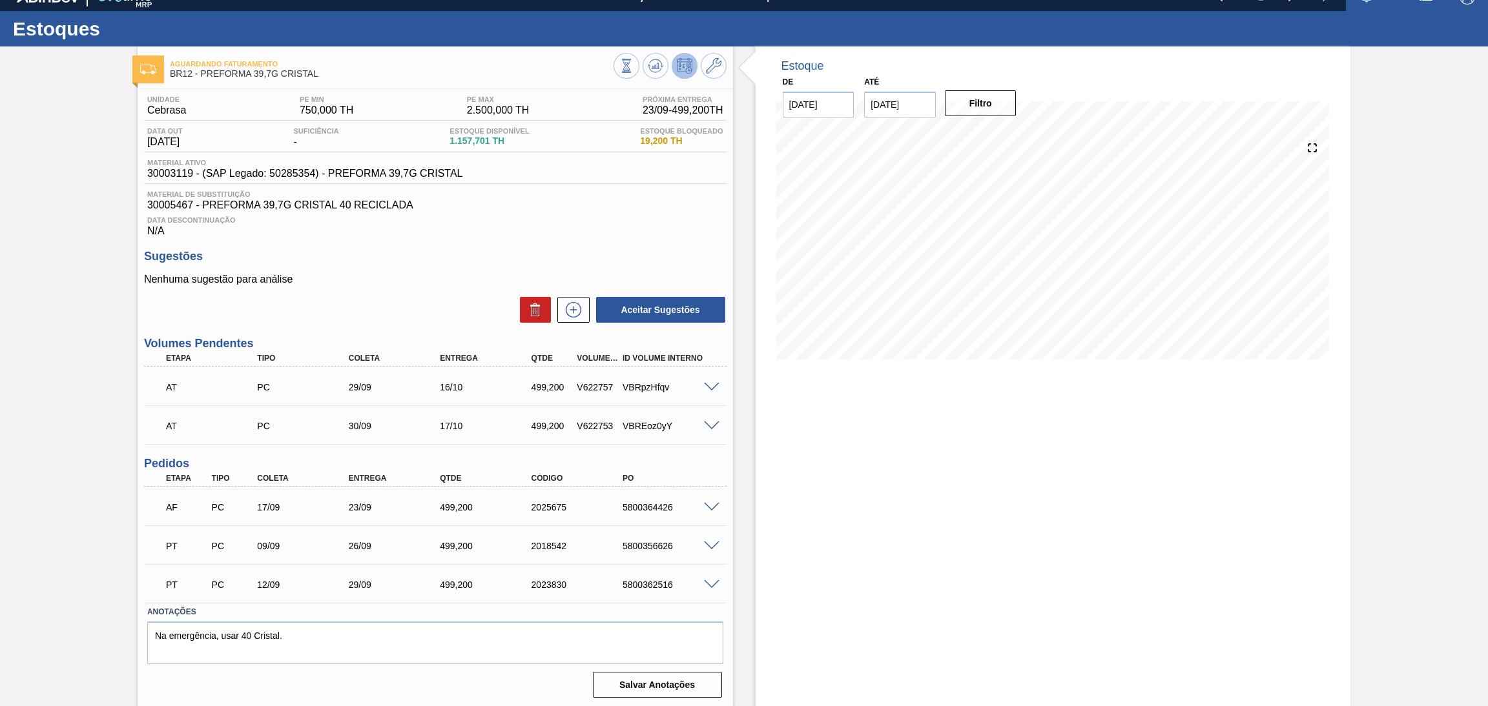
click at [923, 474] on div "Estoque De 18/09/2025 Até 30/11/2025 Filtro 29/09 Projeção de Estoque 1,474.696…" at bounding box center [1052, 377] width 595 height 662
click at [929, 463] on div "Estoque De 18/09/2025 Até 30/11/2025 Filtro 25/09 Projeção de Estoque 480.096 N…" at bounding box center [1052, 377] width 595 height 662
click at [642, 538] on div "PT PC 09/09 26/09 499,200 2018542 5800356626" at bounding box center [432, 545] width 548 height 26
copy div "5800356626"
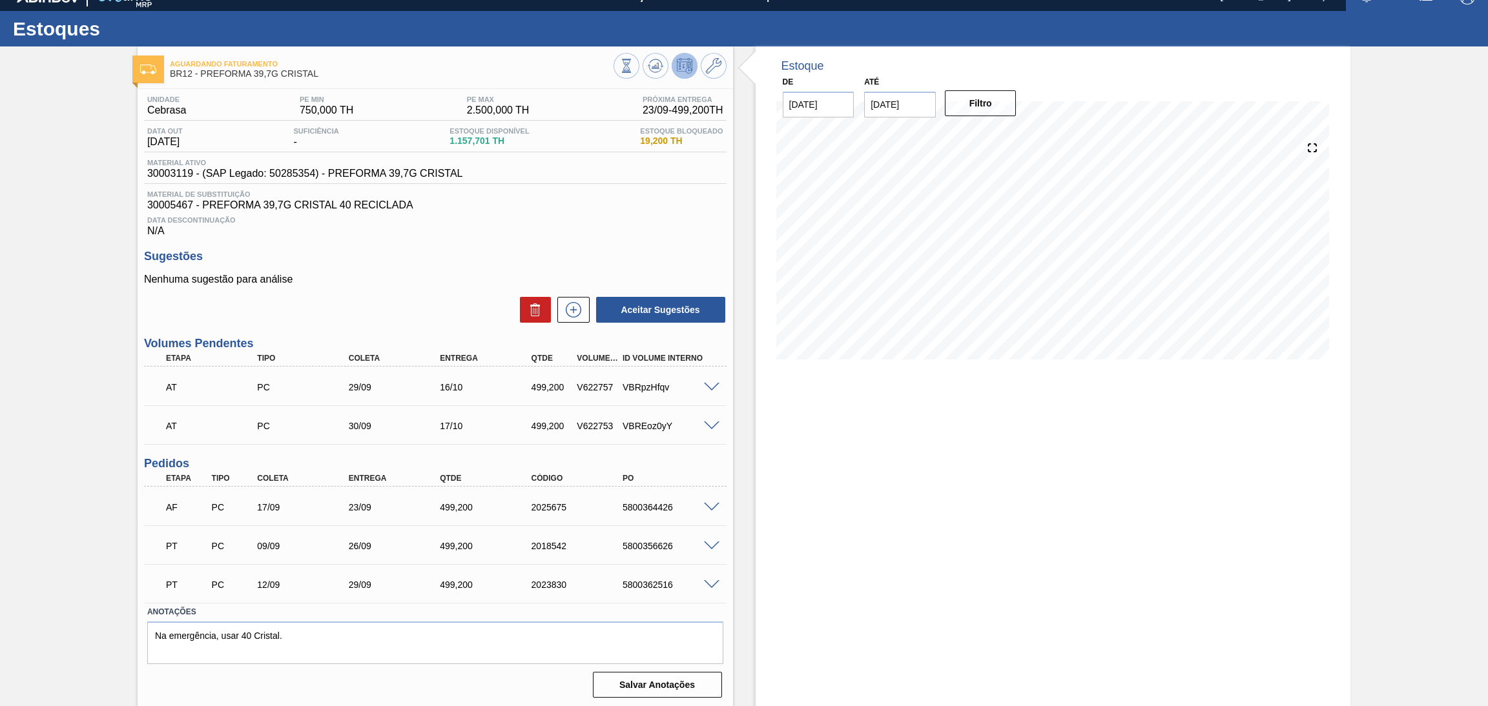
click at [444, 293] on div "Nenhuma sugestão para análise Aceitar Sugestões" at bounding box center [435, 299] width 582 height 50
click at [661, 544] on div "5800356626" at bounding box center [671, 546] width 104 height 10
copy div "5800356626"
click at [672, 585] on div "5800362516" at bounding box center [671, 585] width 104 height 10
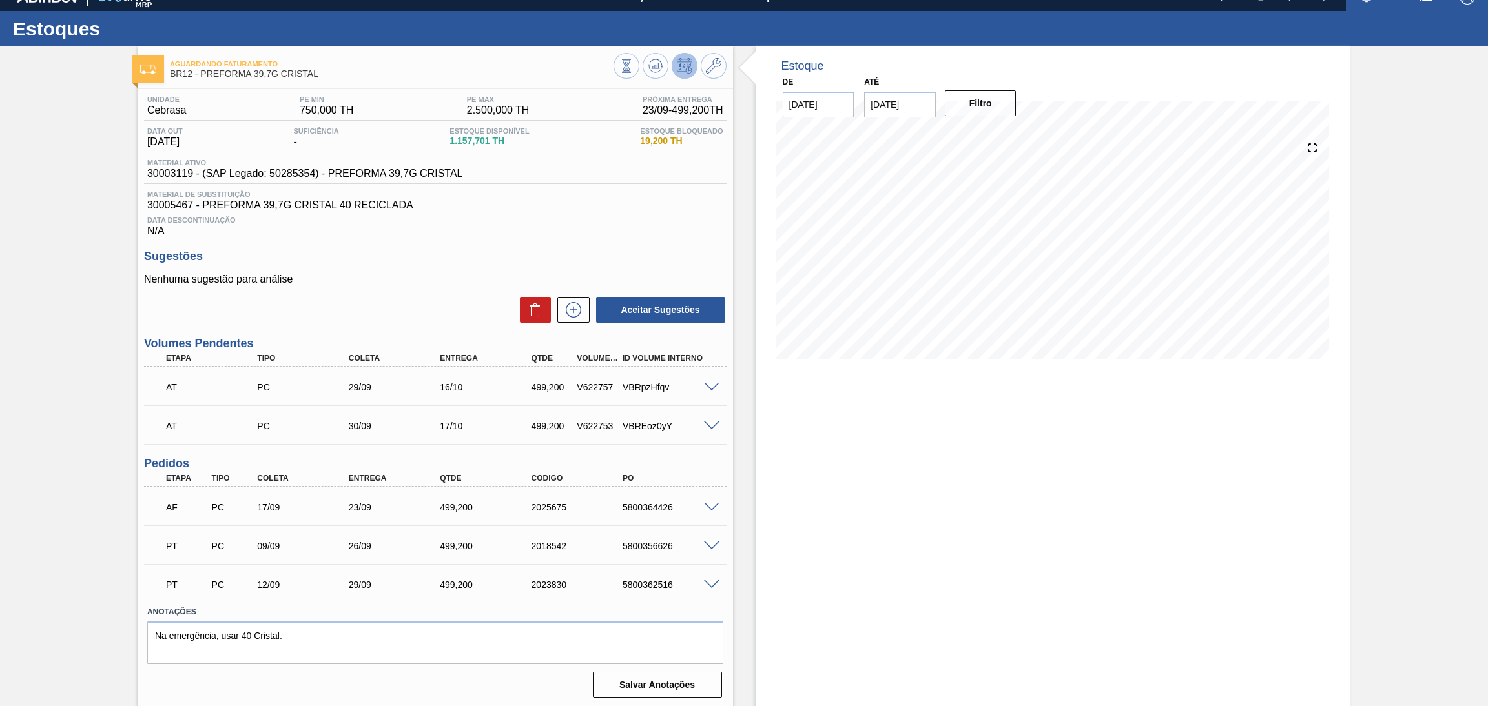
click at [672, 585] on div "5800362516" at bounding box center [671, 585] width 104 height 10
click at [656, 585] on div "5800362516" at bounding box center [671, 585] width 104 height 10
copy div "5800362516"
click at [642, 583] on div "5800362516" at bounding box center [671, 585] width 104 height 10
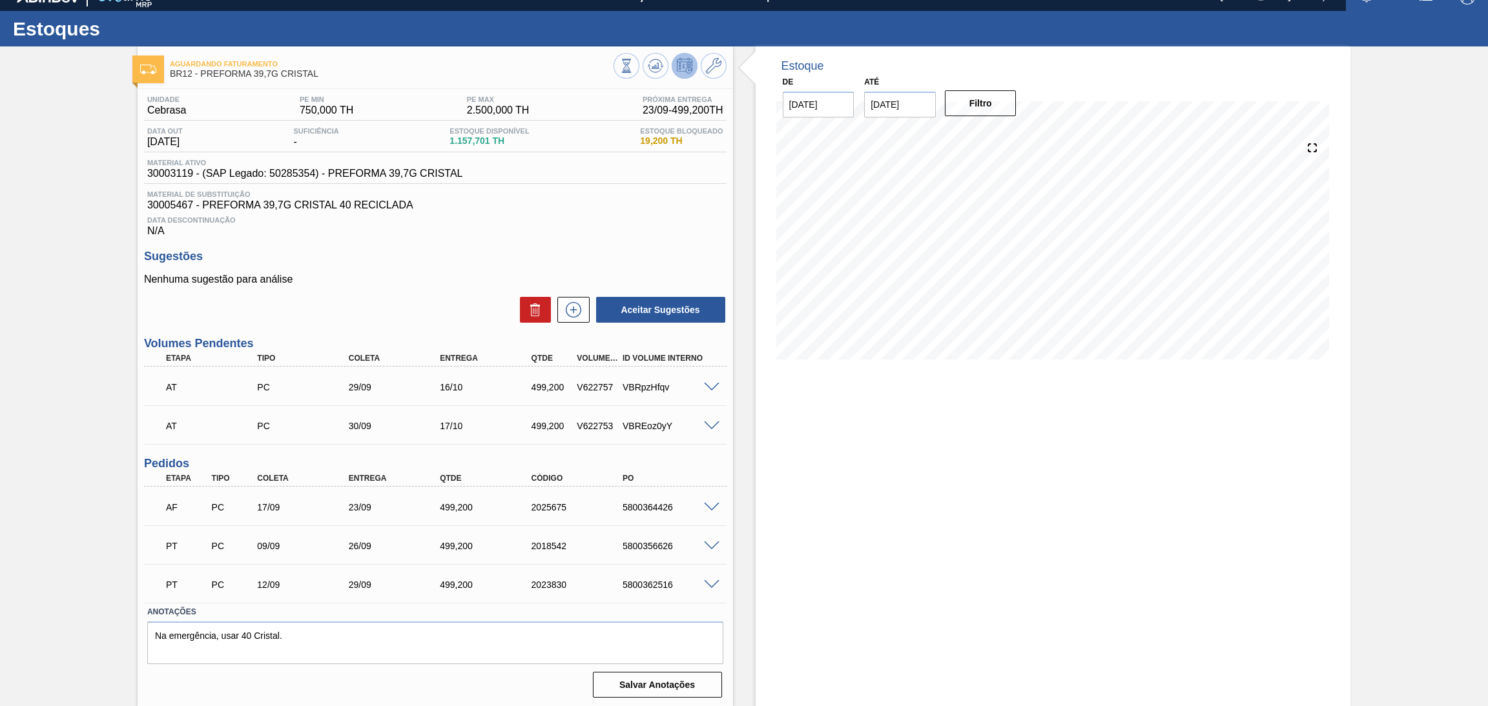
click at [642, 583] on div "5800362516" at bounding box center [671, 585] width 104 height 10
copy div "5800362516"
click at [865, 495] on div "Estoque De 18/09/2025 Até 30/11/2025 Filtro 23/09 Projeção de Estoque 560.094 N…" at bounding box center [1052, 377] width 595 height 662
click at [476, 223] on span "Data Descontinuação" at bounding box center [435, 220] width 576 height 8
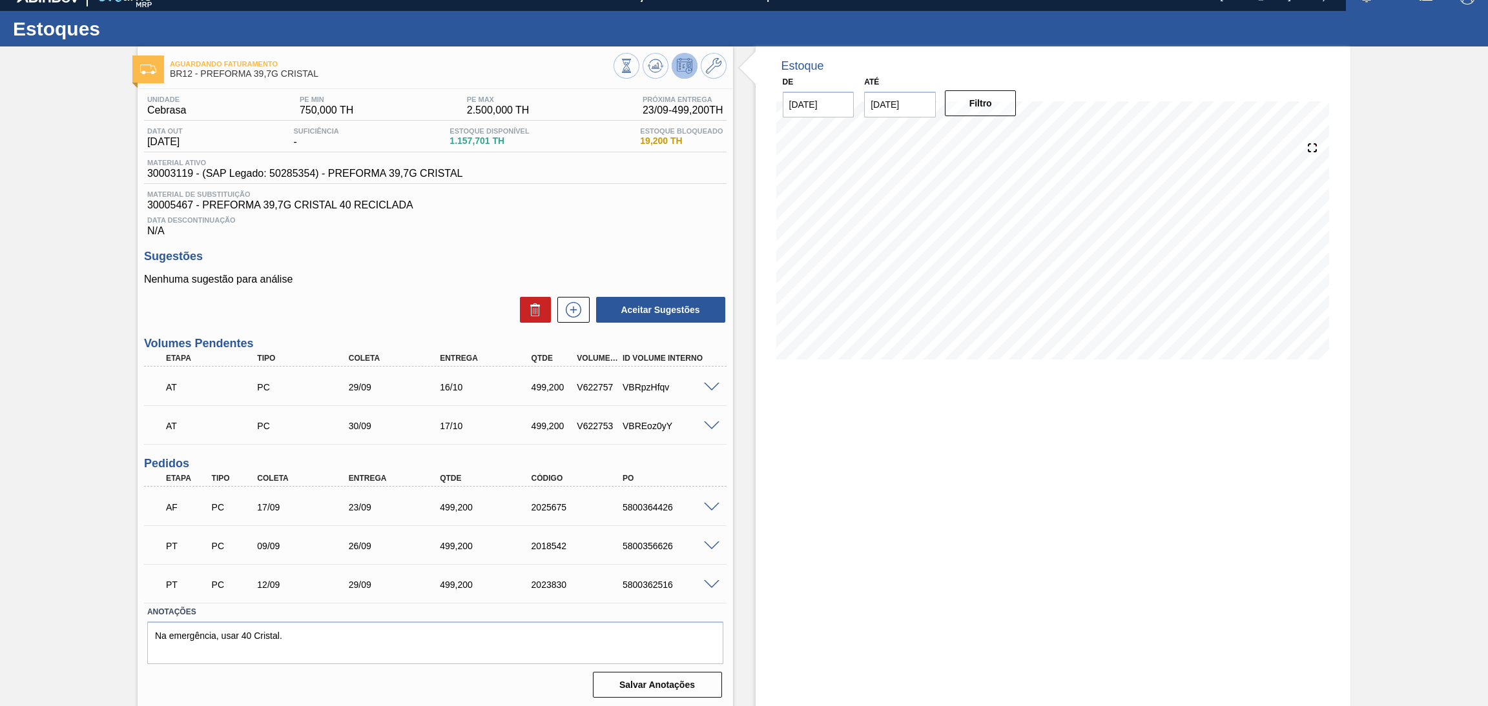
click at [476, 223] on span "Data Descontinuação" at bounding box center [435, 220] width 576 height 8
click at [318, 644] on textarea "Na emergência, usar 40 Cristal." at bounding box center [435, 643] width 576 height 43
click at [351, 639] on textarea "Na emergência, usar 40 Cristal." at bounding box center [435, 643] width 576 height 43
click at [579, 305] on icon at bounding box center [573, 309] width 21 height 15
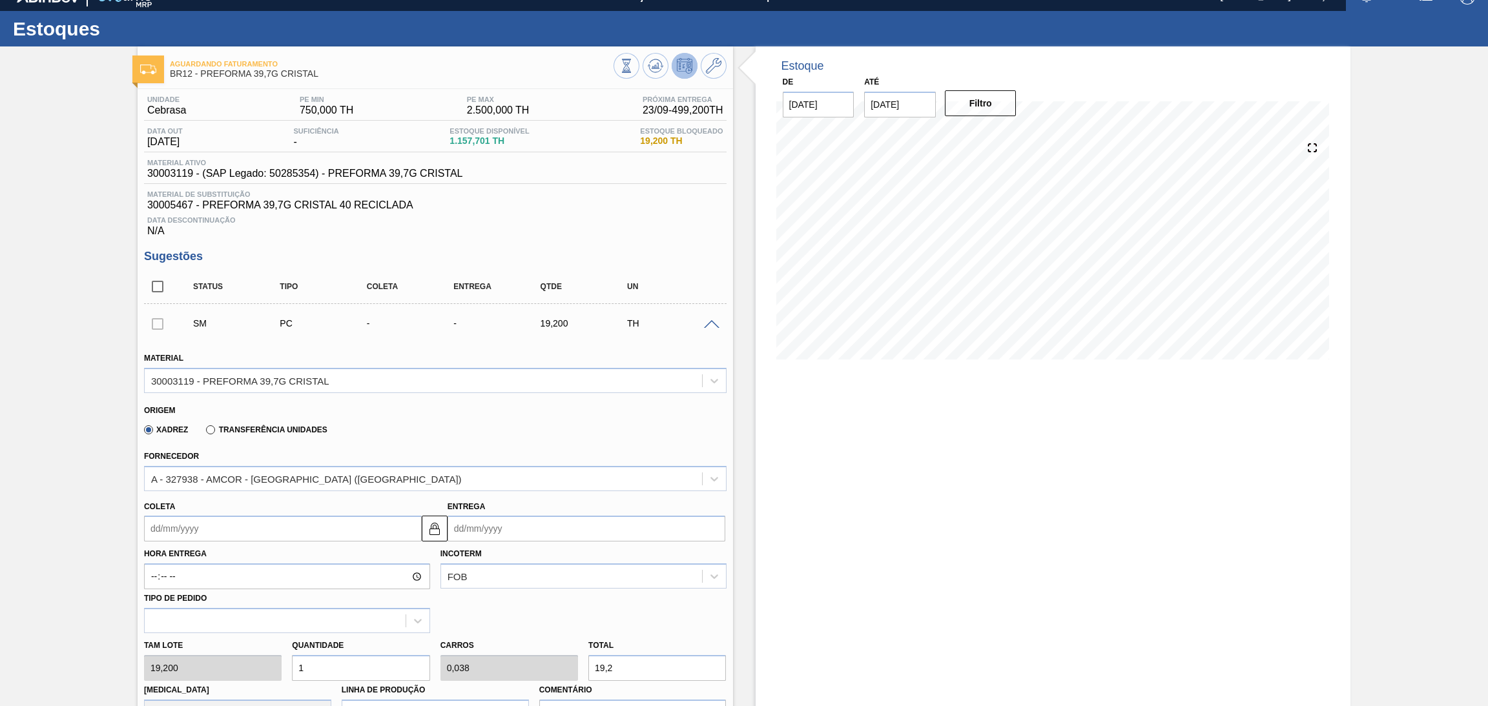
click at [717, 327] on span at bounding box center [711, 325] width 15 height 10
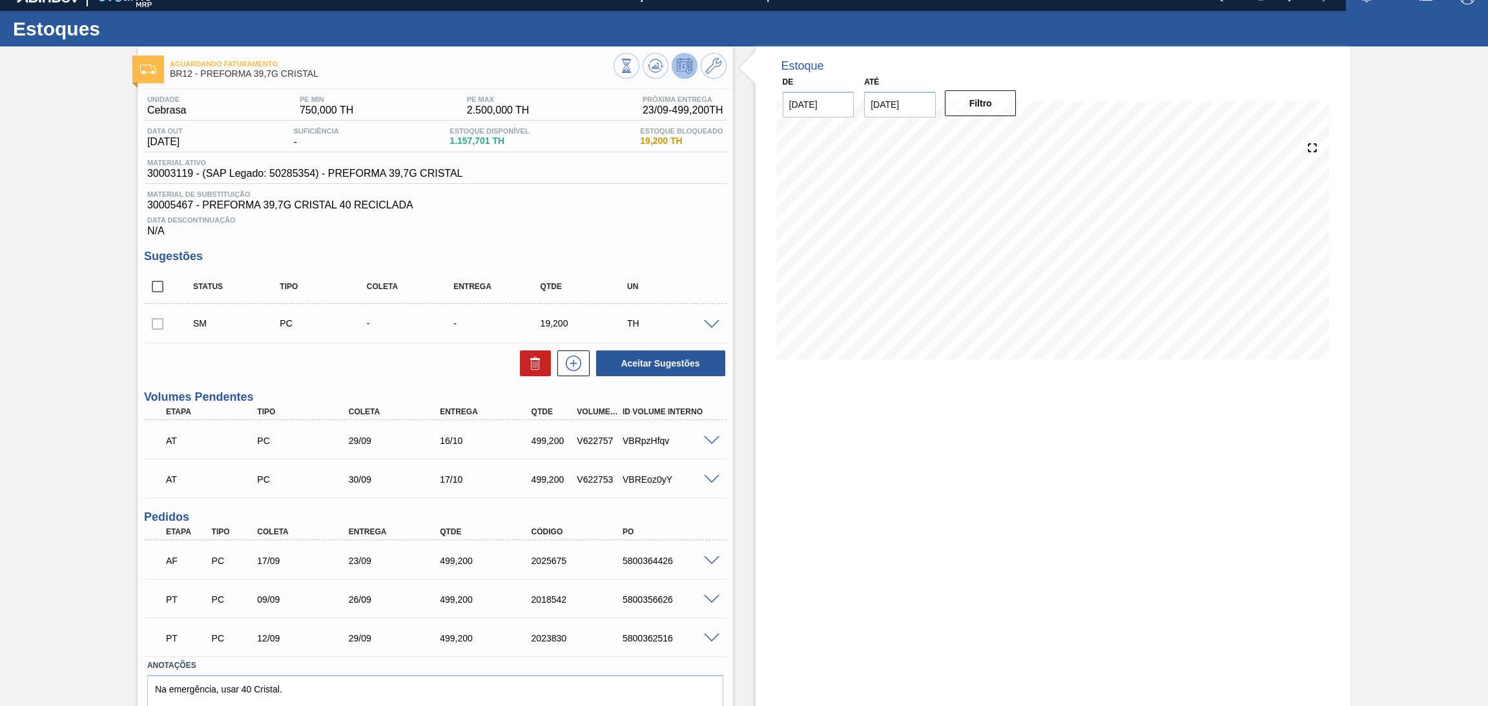
click at [670, 210] on span "30005467 - PREFORMA 39,7G CRISTAL 40 RECICLADA" at bounding box center [435, 206] width 576 height 12
click at [720, 67] on button at bounding box center [714, 66] width 26 height 26
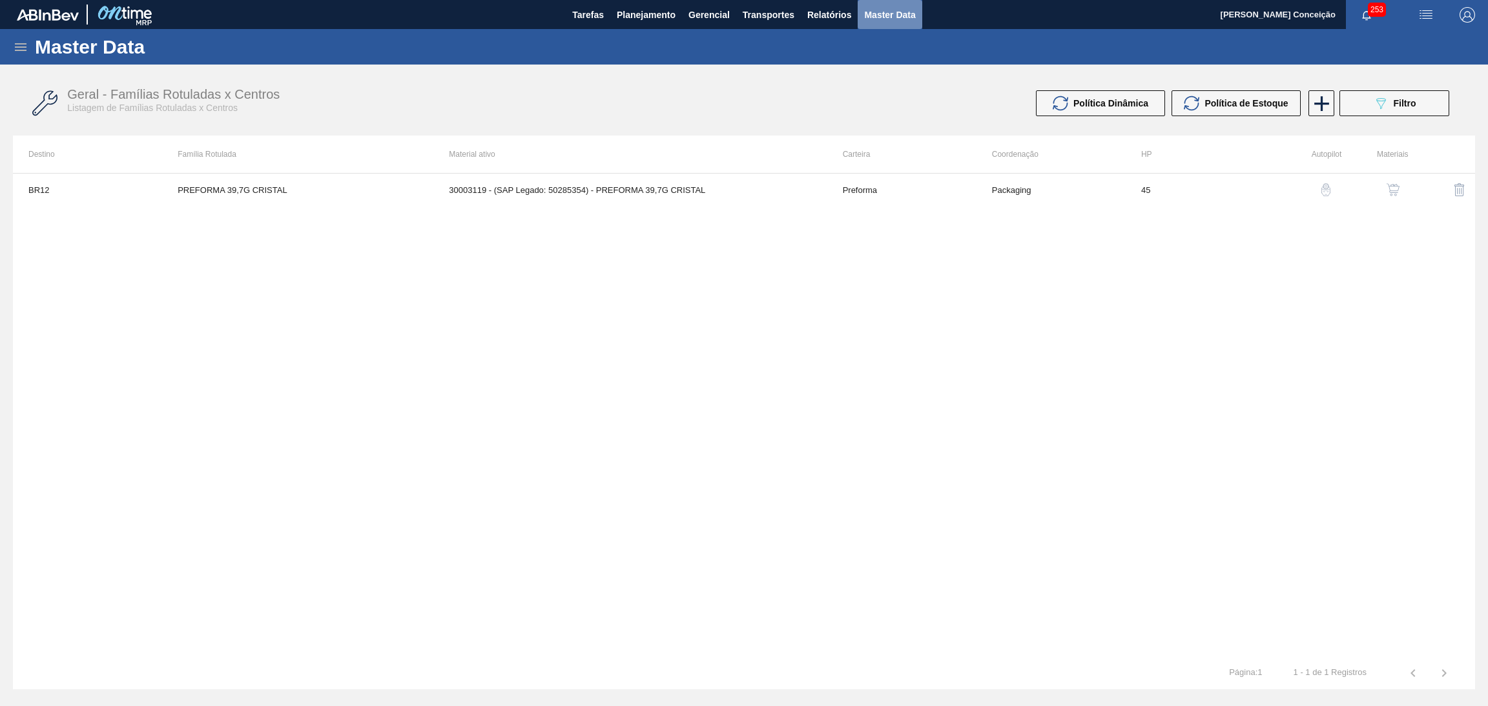
click at [898, 16] on span "Master Data" at bounding box center [889, 14] width 51 height 15
click at [1353, 104] on button "089F7B8B-B2A5-4AFE-B5C0-19BA573D28AC Filtro" at bounding box center [1394, 103] width 110 height 26
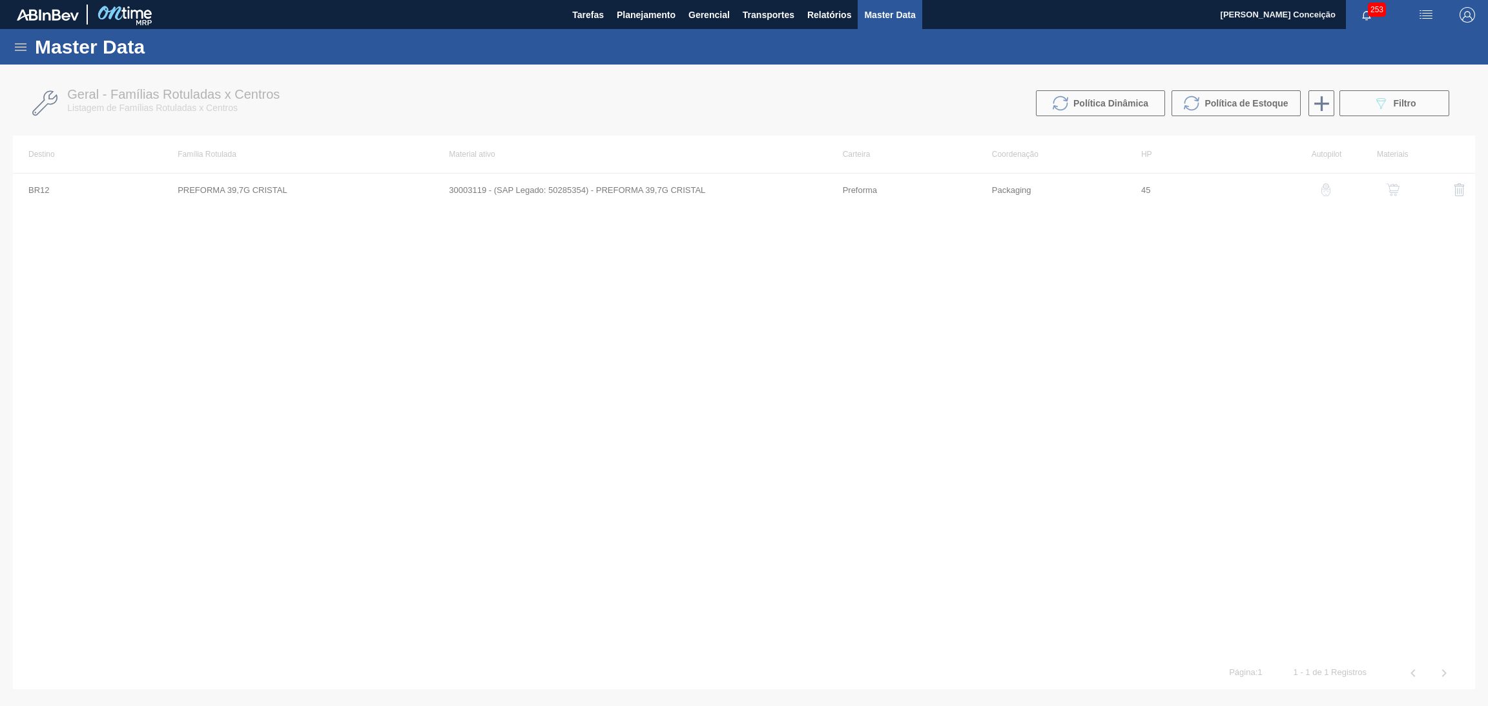
click at [640, 261] on div at bounding box center [744, 386] width 1488 height 642
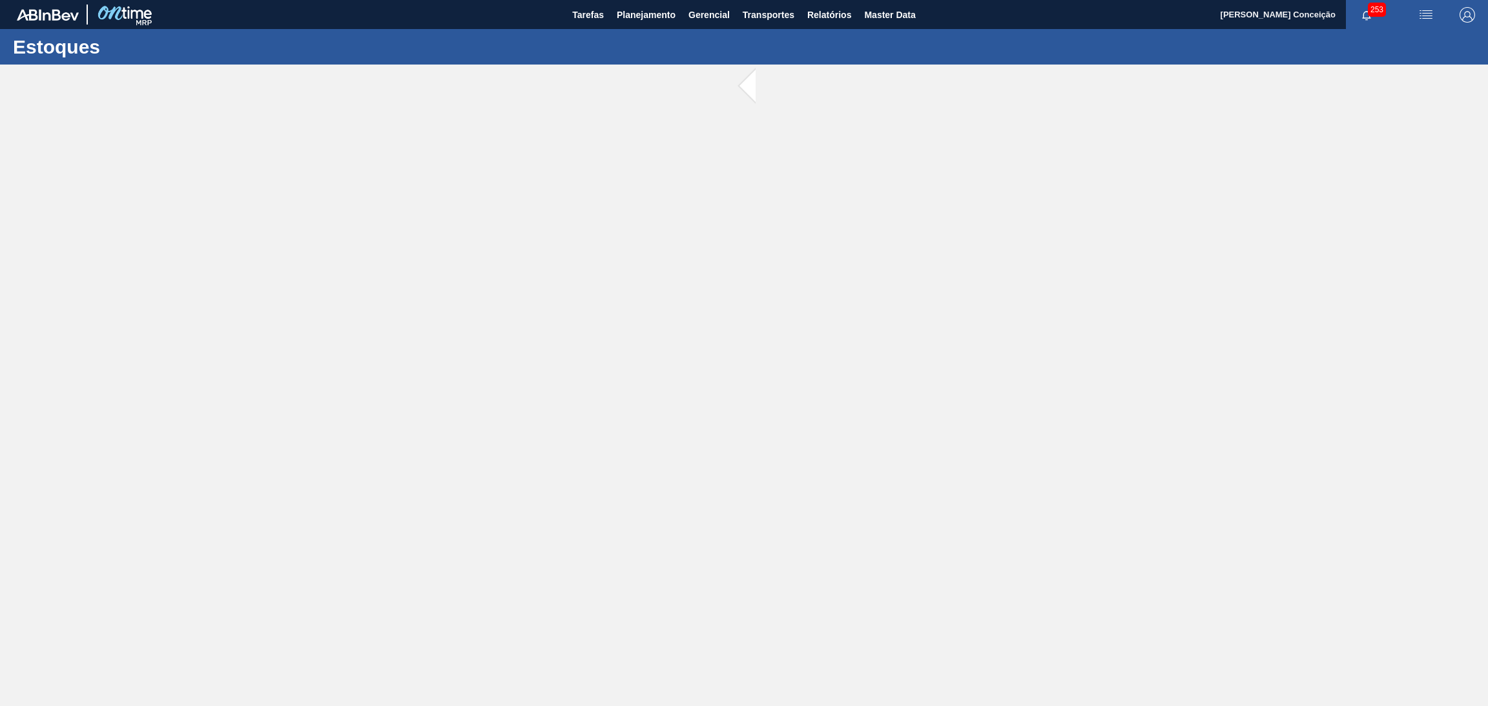
click at [781, 181] on main "Tarefas Planejamento Gerencial Transportes Relatórios Master Data Aline Apareci…" at bounding box center [744, 353] width 1488 height 706
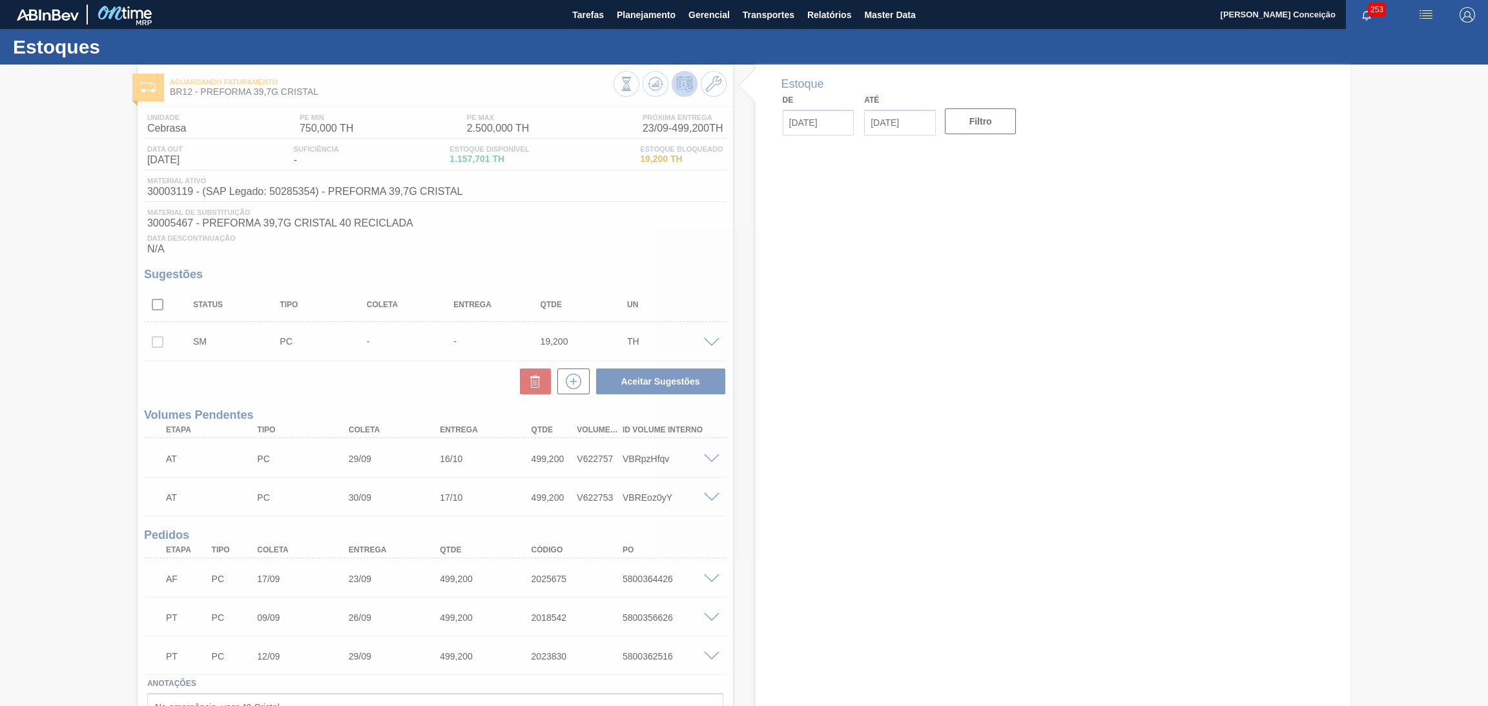
click at [591, 217] on div at bounding box center [744, 386] width 1488 height 642
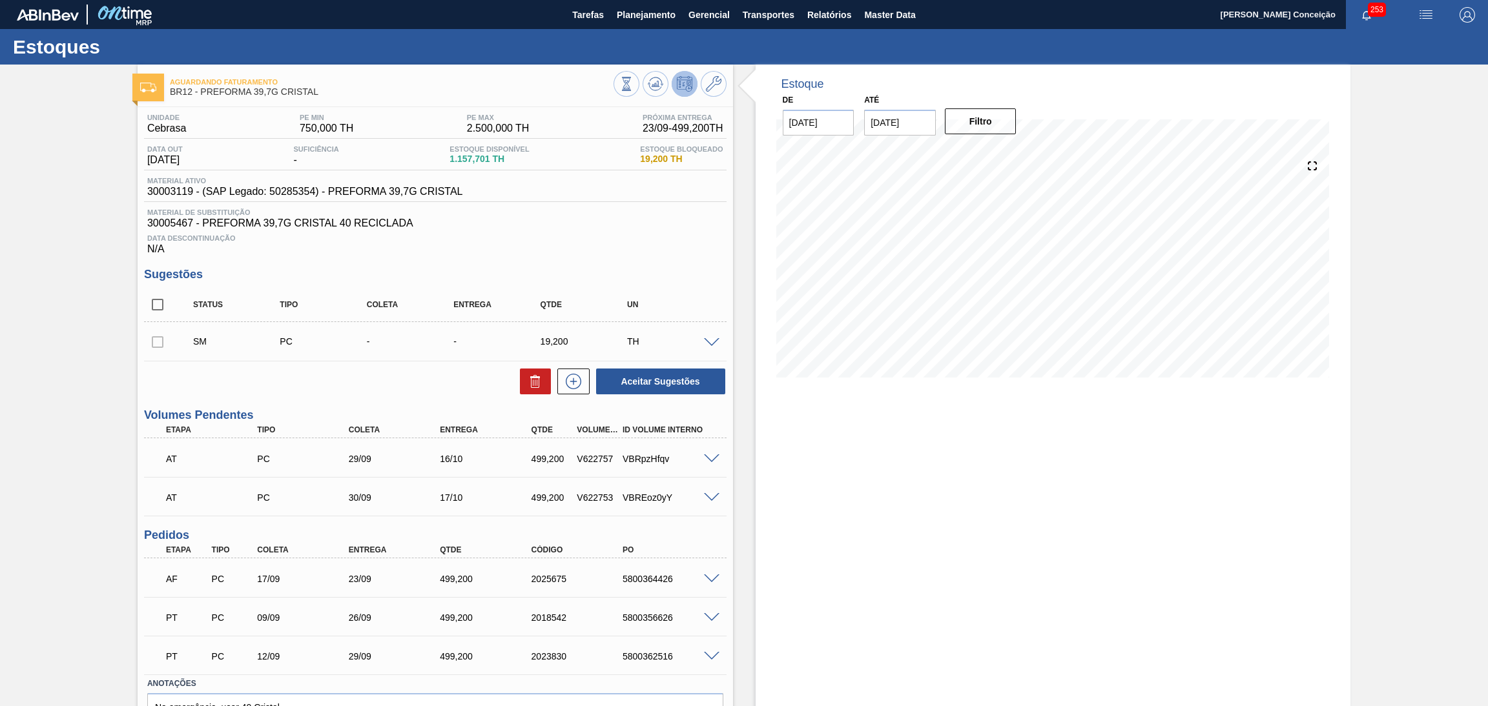
scroll to position [72, 0]
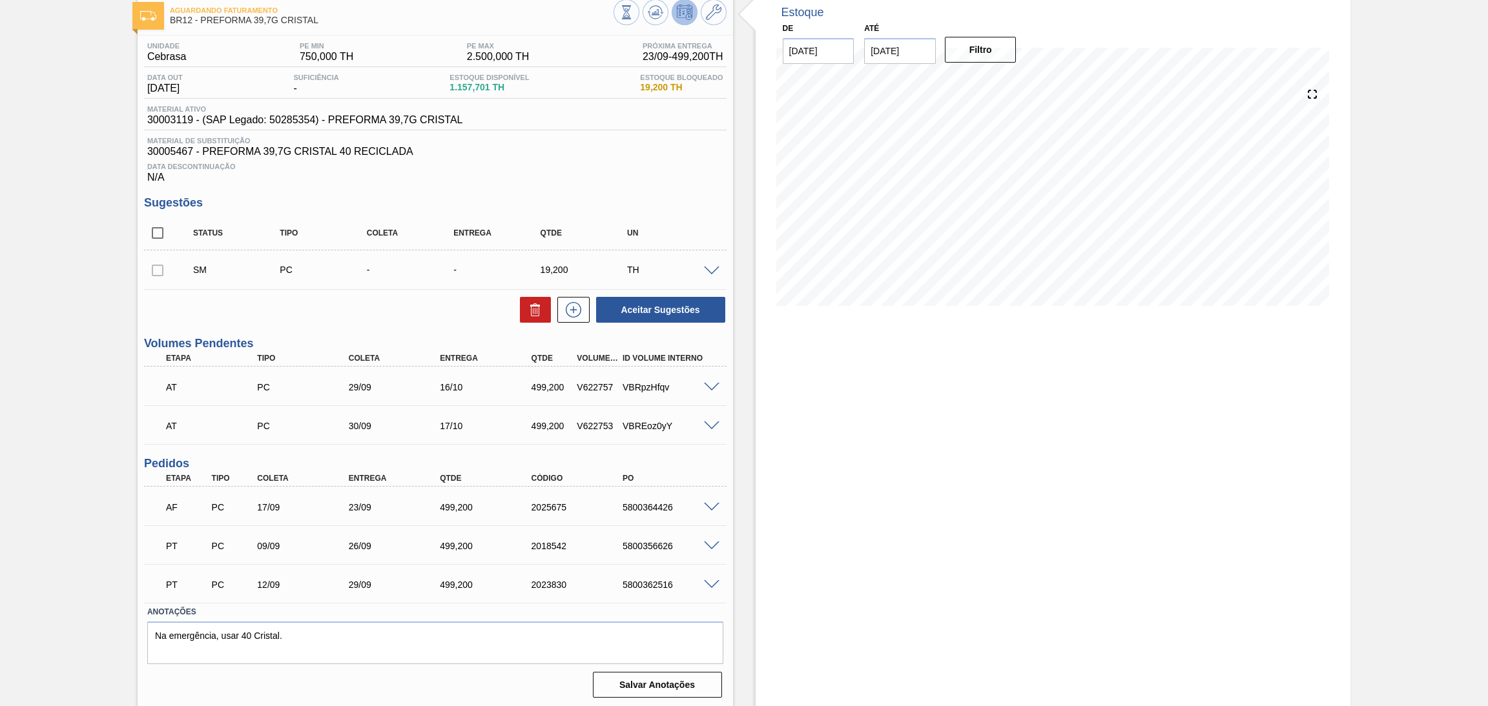
click at [660, 509] on div "5800364426" at bounding box center [671, 507] width 104 height 10
copy div "5800364426"
click at [716, 503] on span at bounding box center [711, 508] width 15 height 10
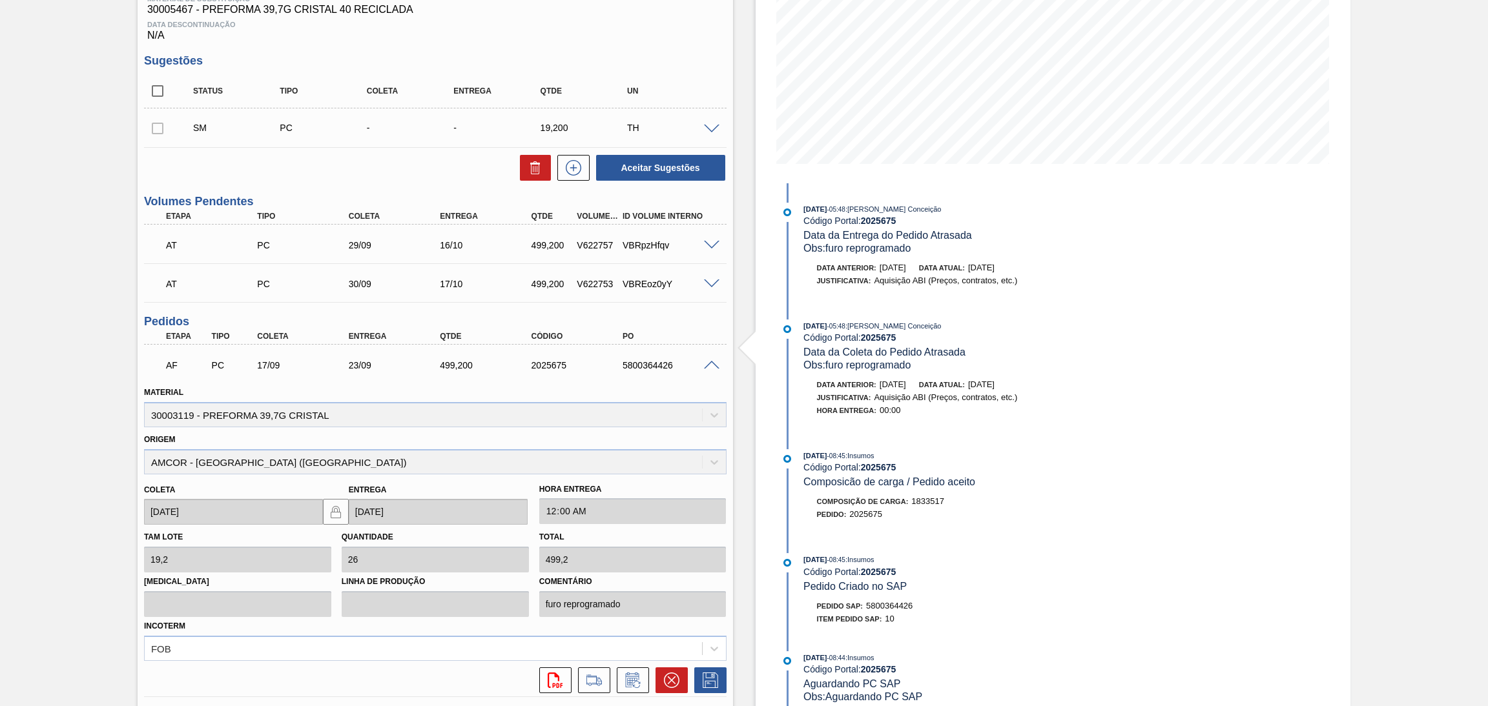
scroll to position [190, 0]
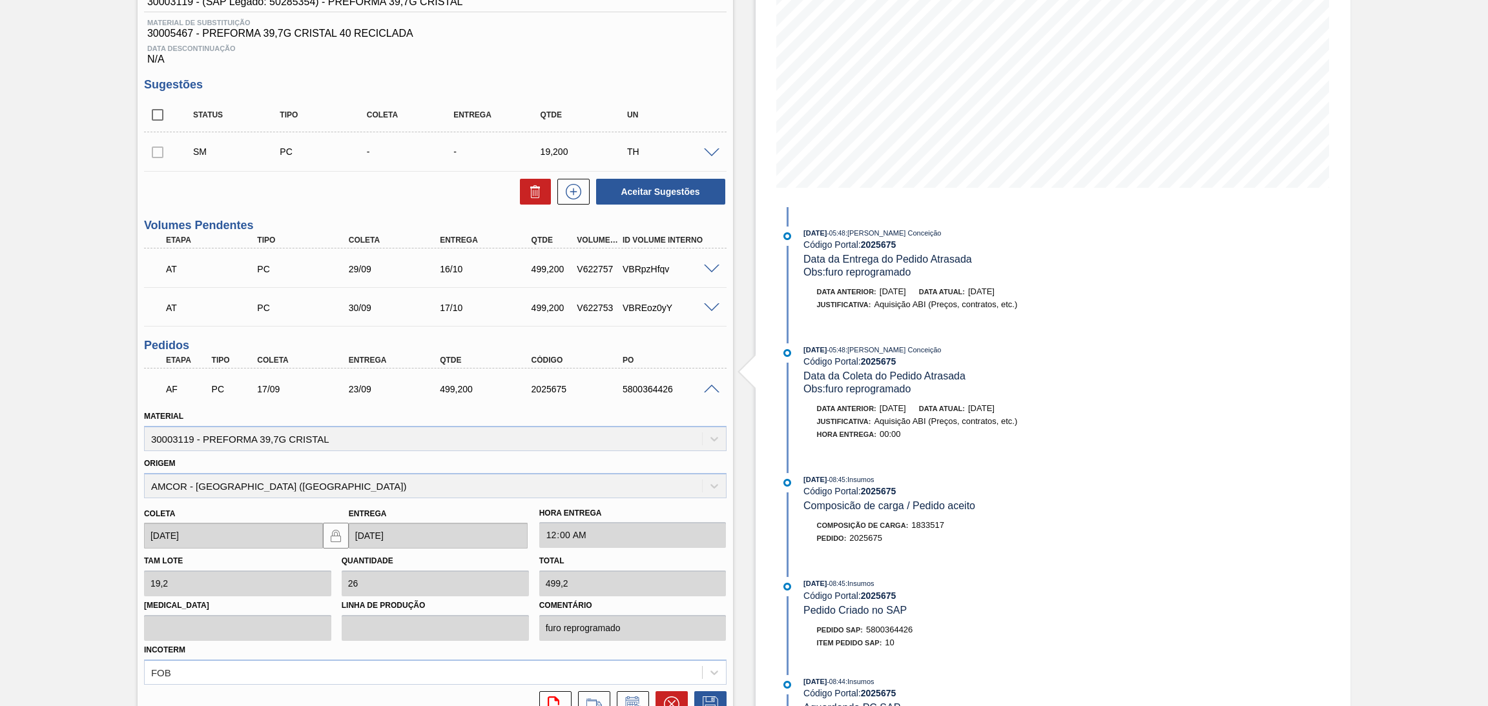
click at [708, 388] on span at bounding box center [711, 390] width 15 height 10
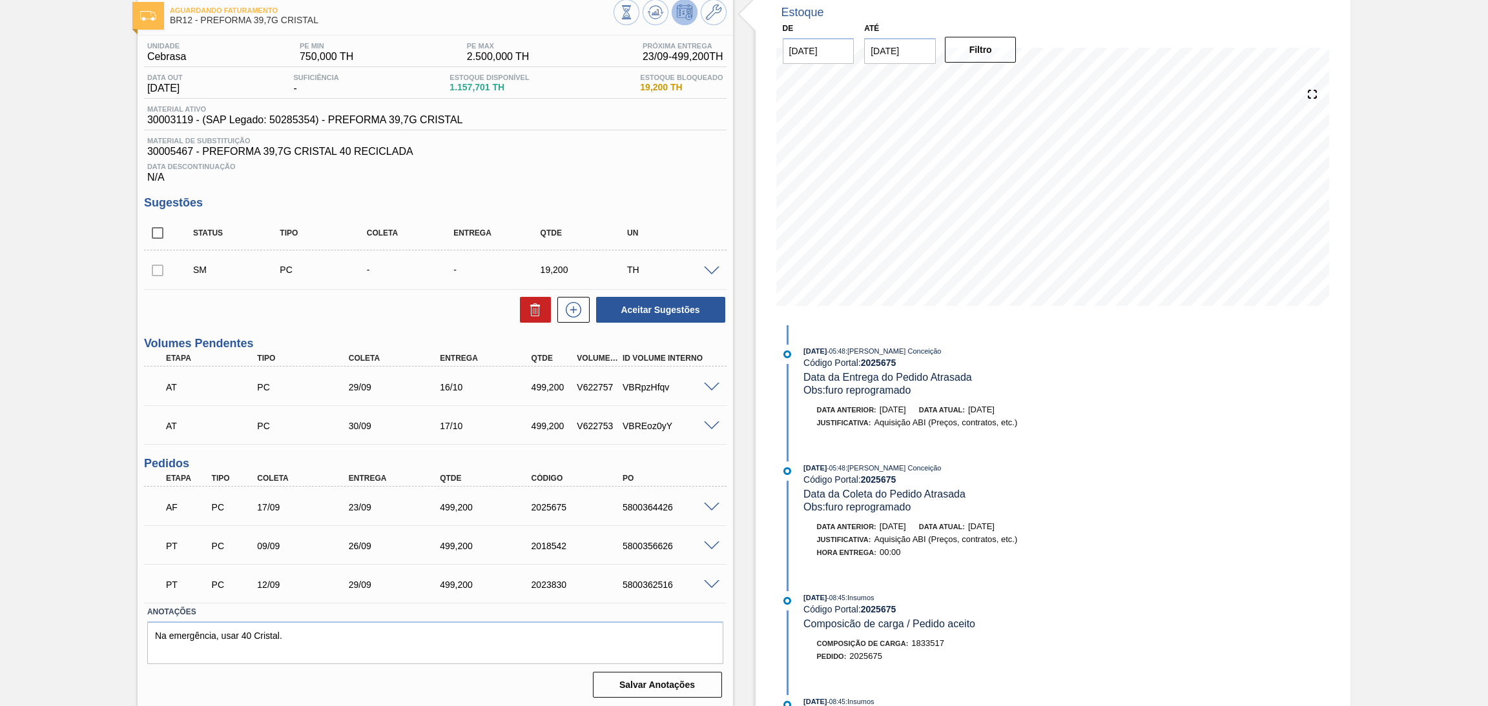
click at [710, 503] on span at bounding box center [711, 508] width 15 height 10
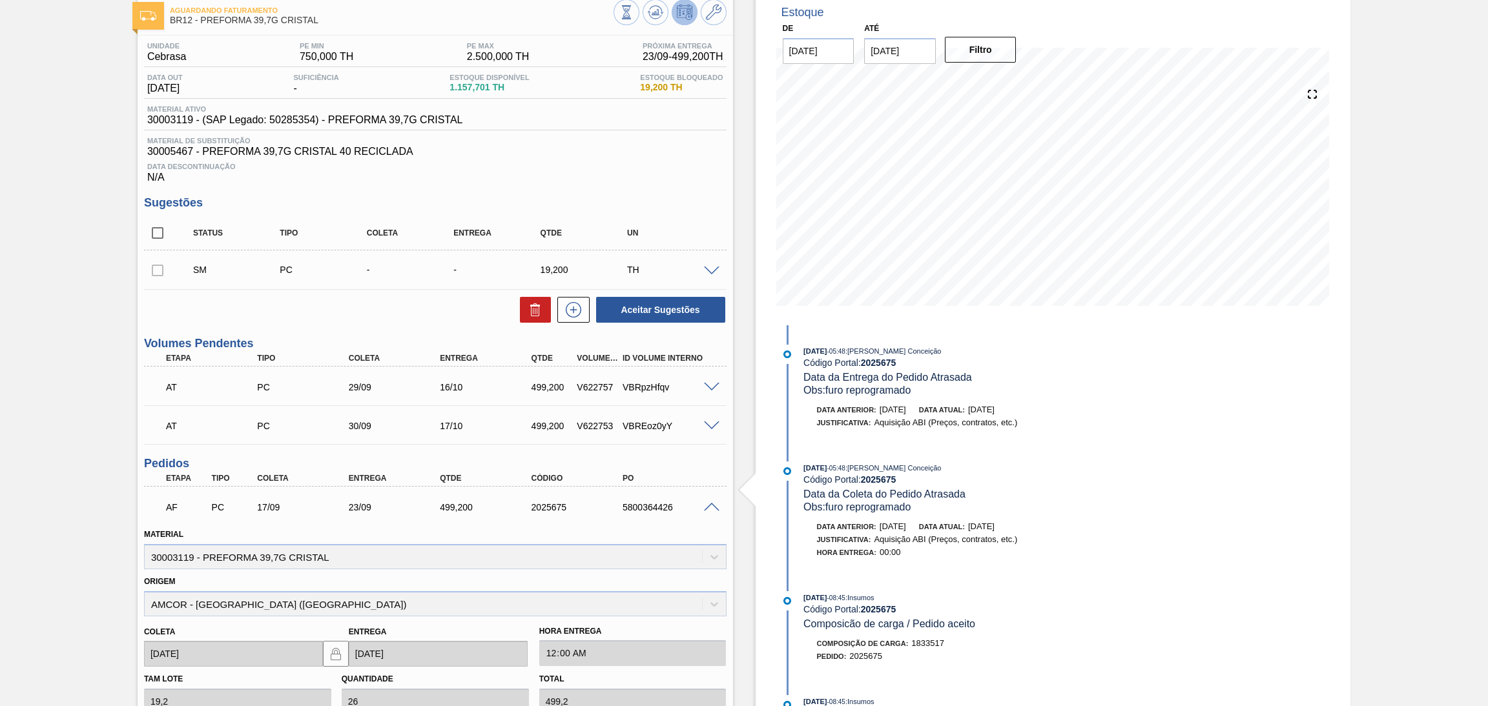
scroll to position [190, 0]
